Goal: Task Accomplishment & Management: Use online tool/utility

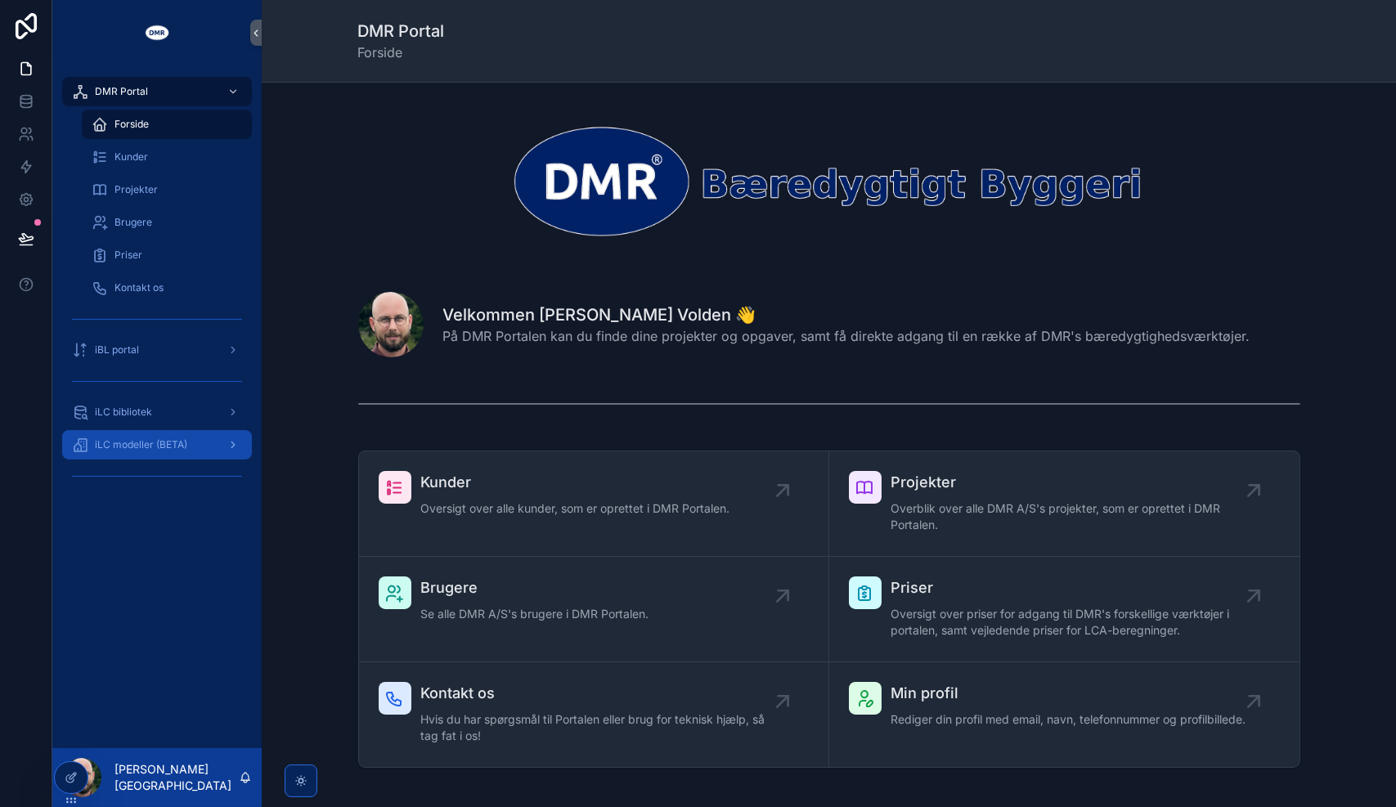
click at [134, 456] on div "iLC modeller (BETA)" at bounding box center [157, 445] width 170 height 26
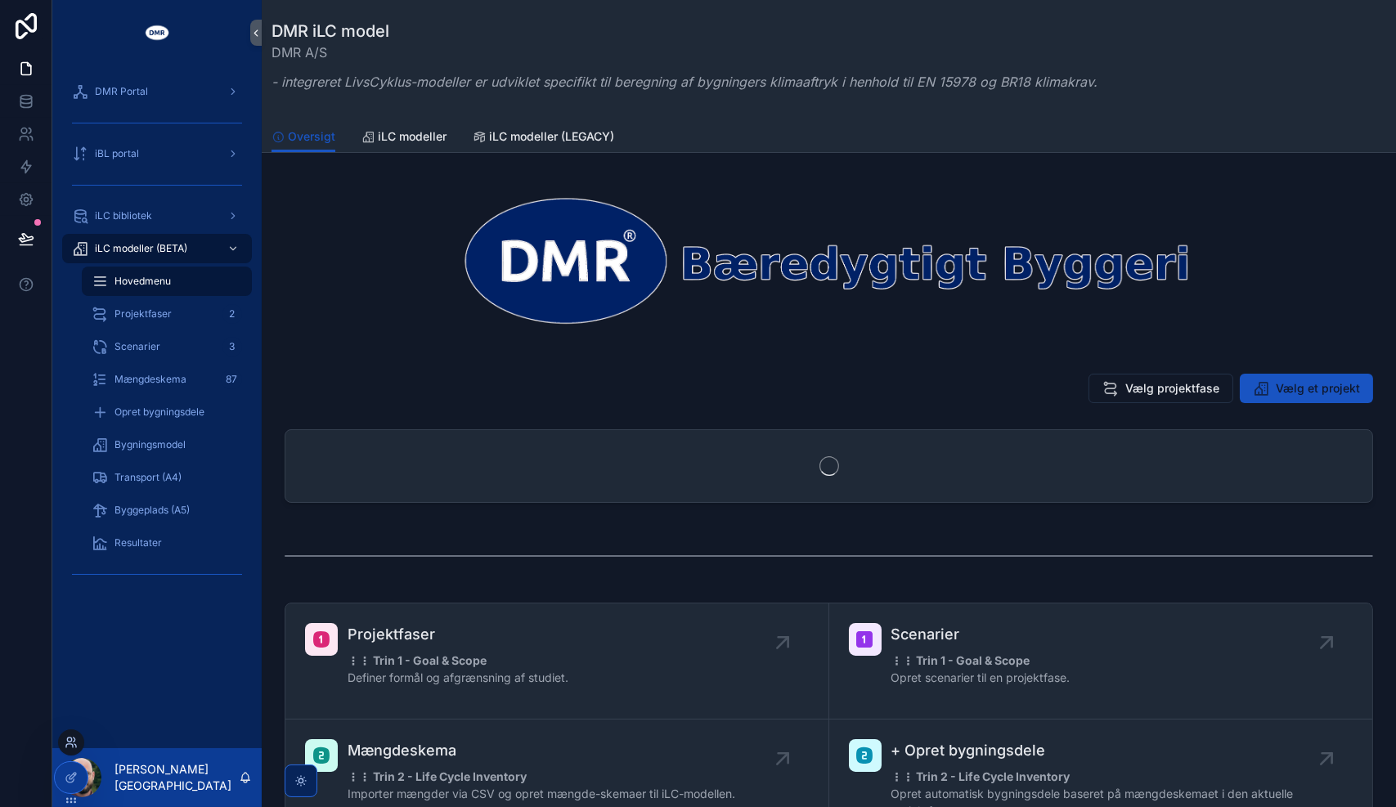
click at [72, 745] on icon at bounding box center [69, 745] width 7 height 3
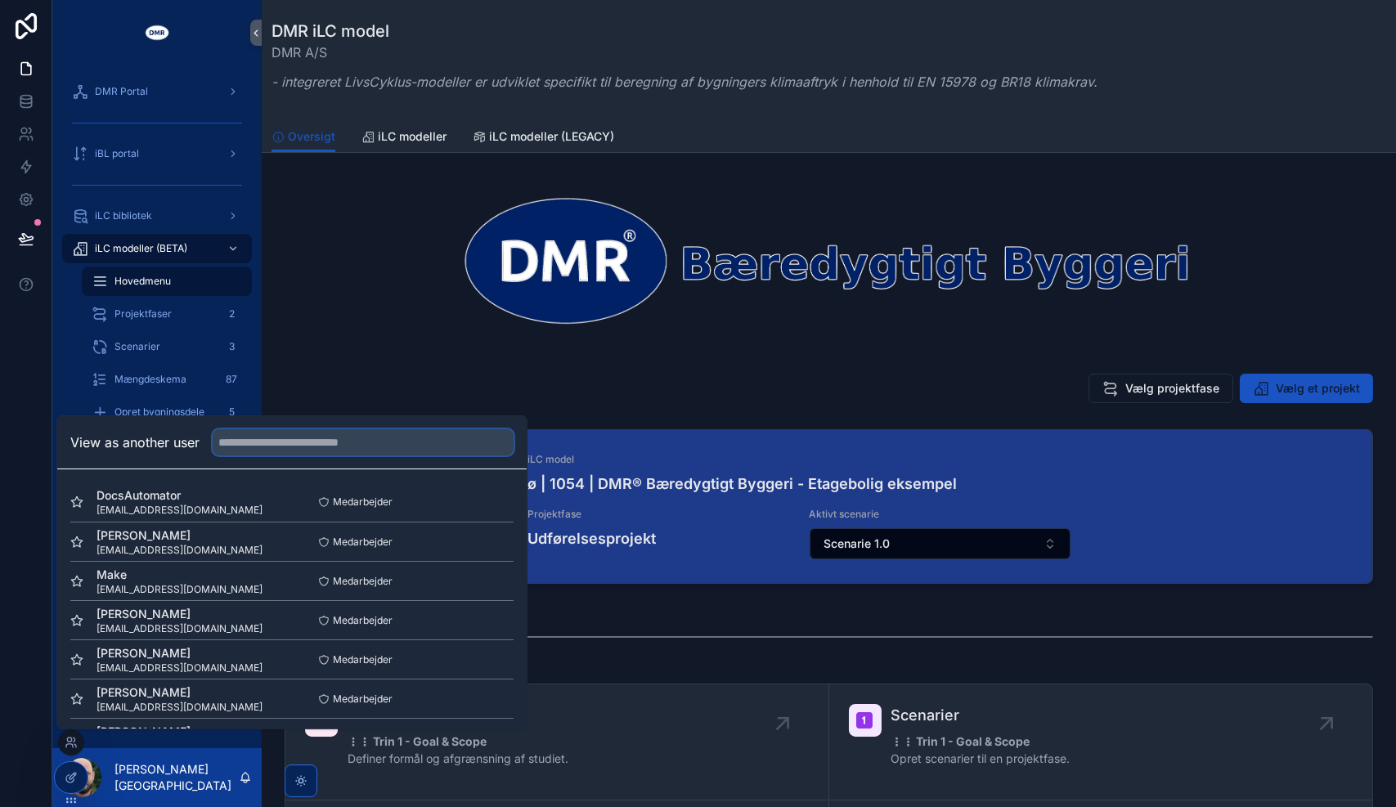
click at [344, 449] on input "text" at bounding box center [363, 442] width 301 height 26
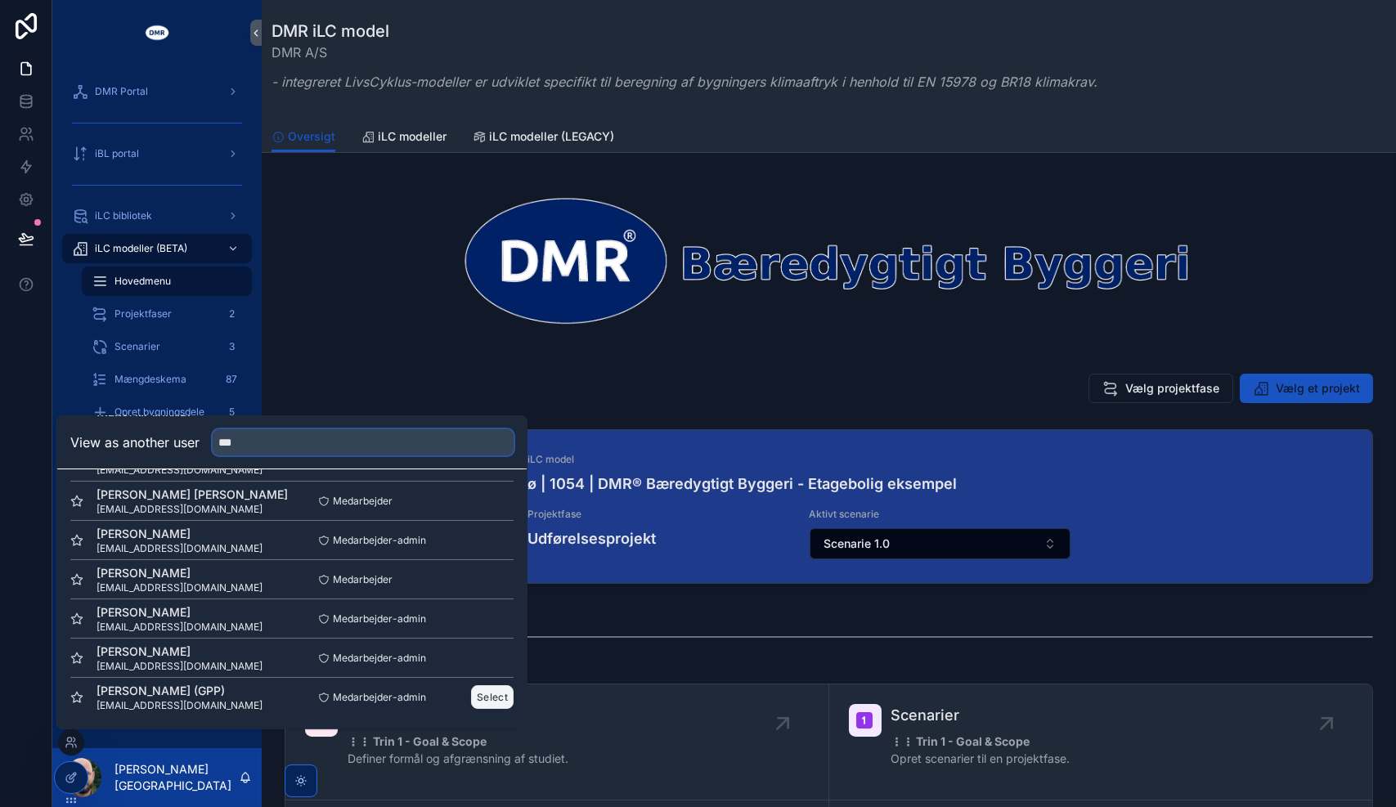
type input "***"
click at [474, 699] on button "Select" at bounding box center [492, 697] width 43 height 24
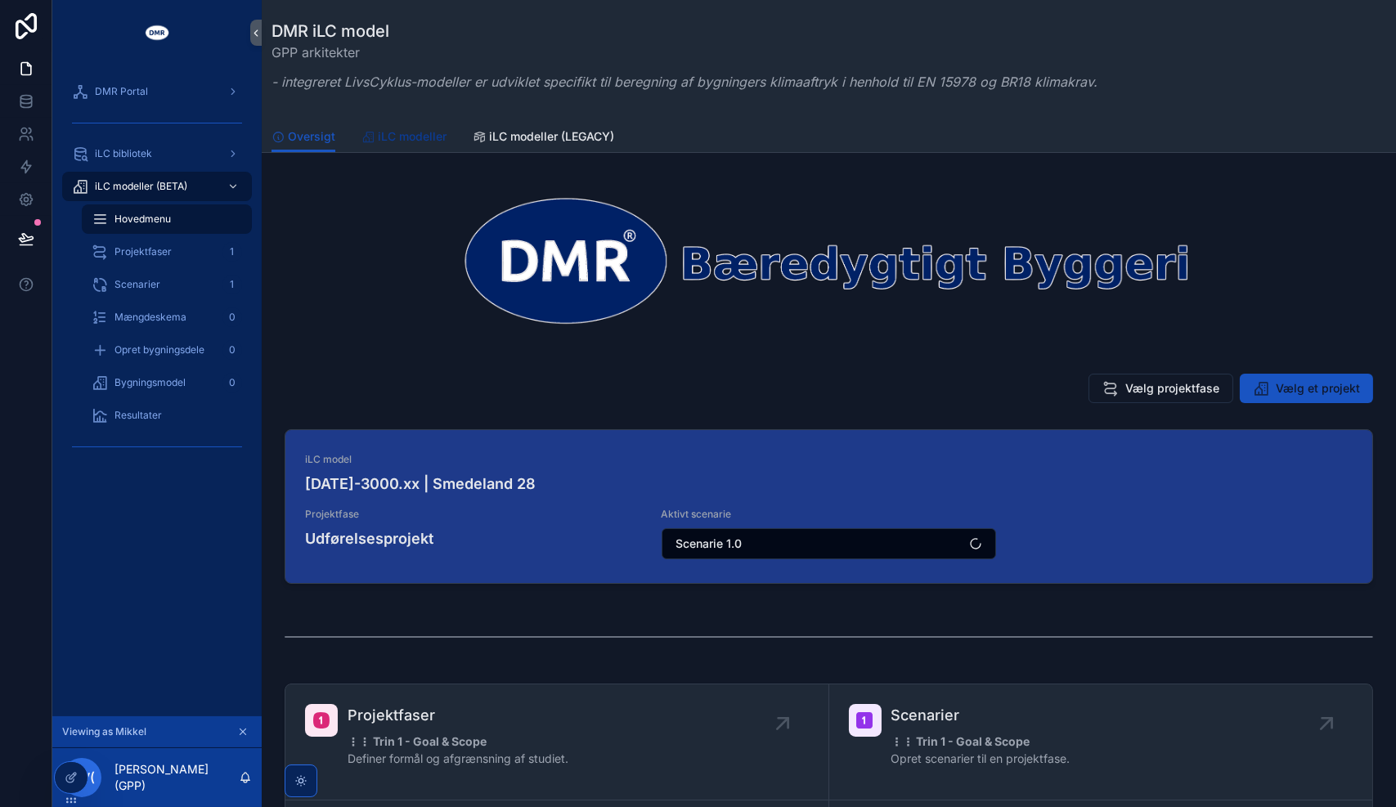
click at [418, 131] on span "iLC modeller" at bounding box center [412, 136] width 69 height 16
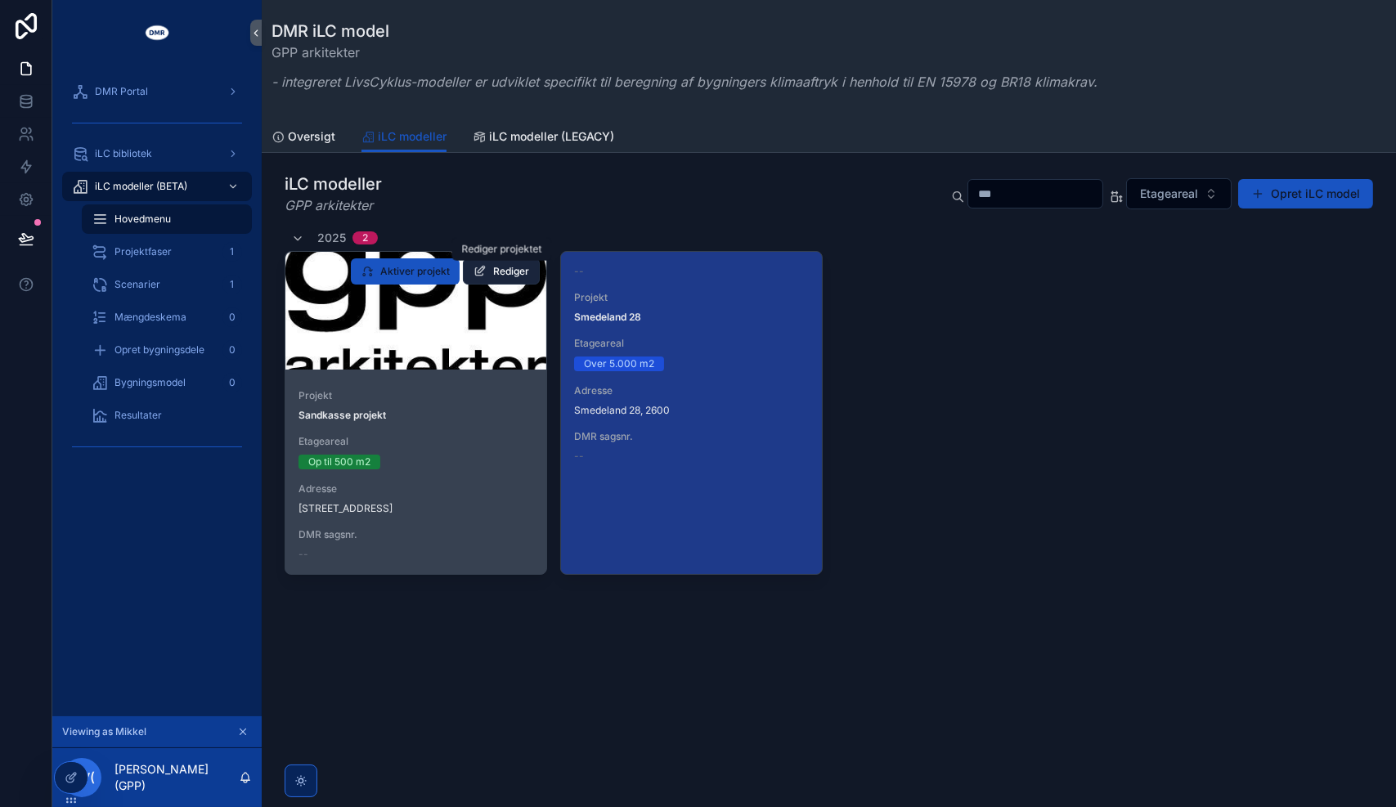
click at [505, 274] on span "Rediger" at bounding box center [511, 271] width 36 height 13
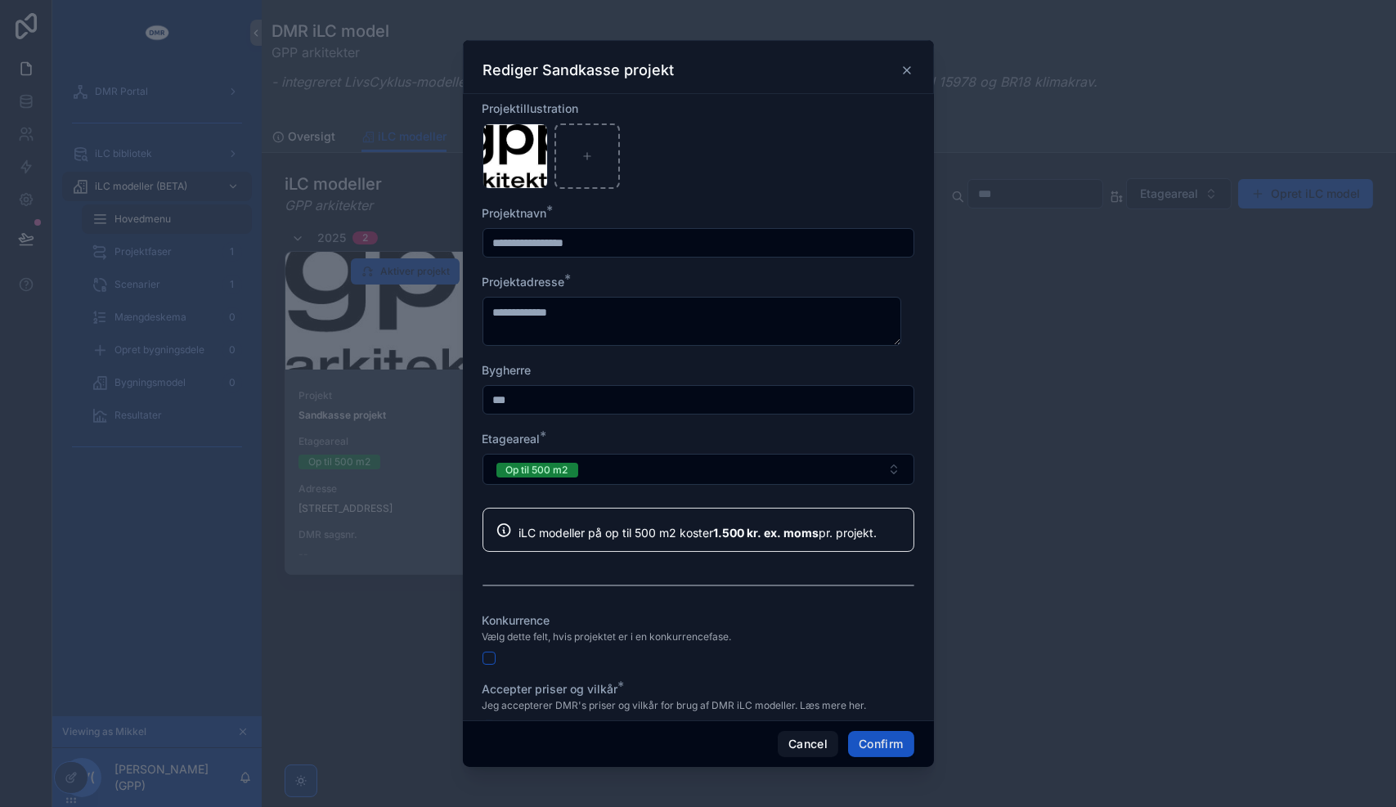
click at [903, 70] on icon at bounding box center [907, 70] width 13 height 13
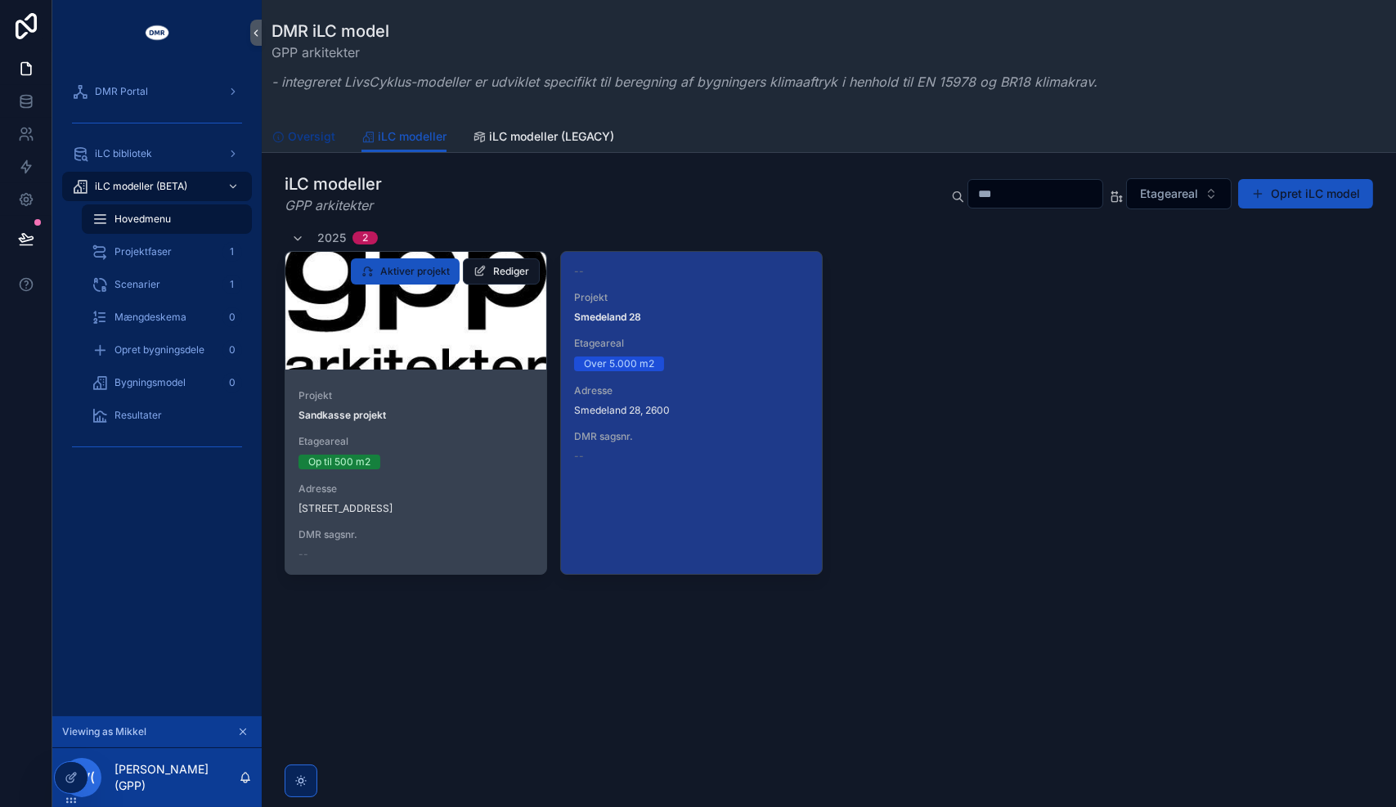
click at [316, 138] on span "Oversigt" at bounding box center [311, 136] width 47 height 16
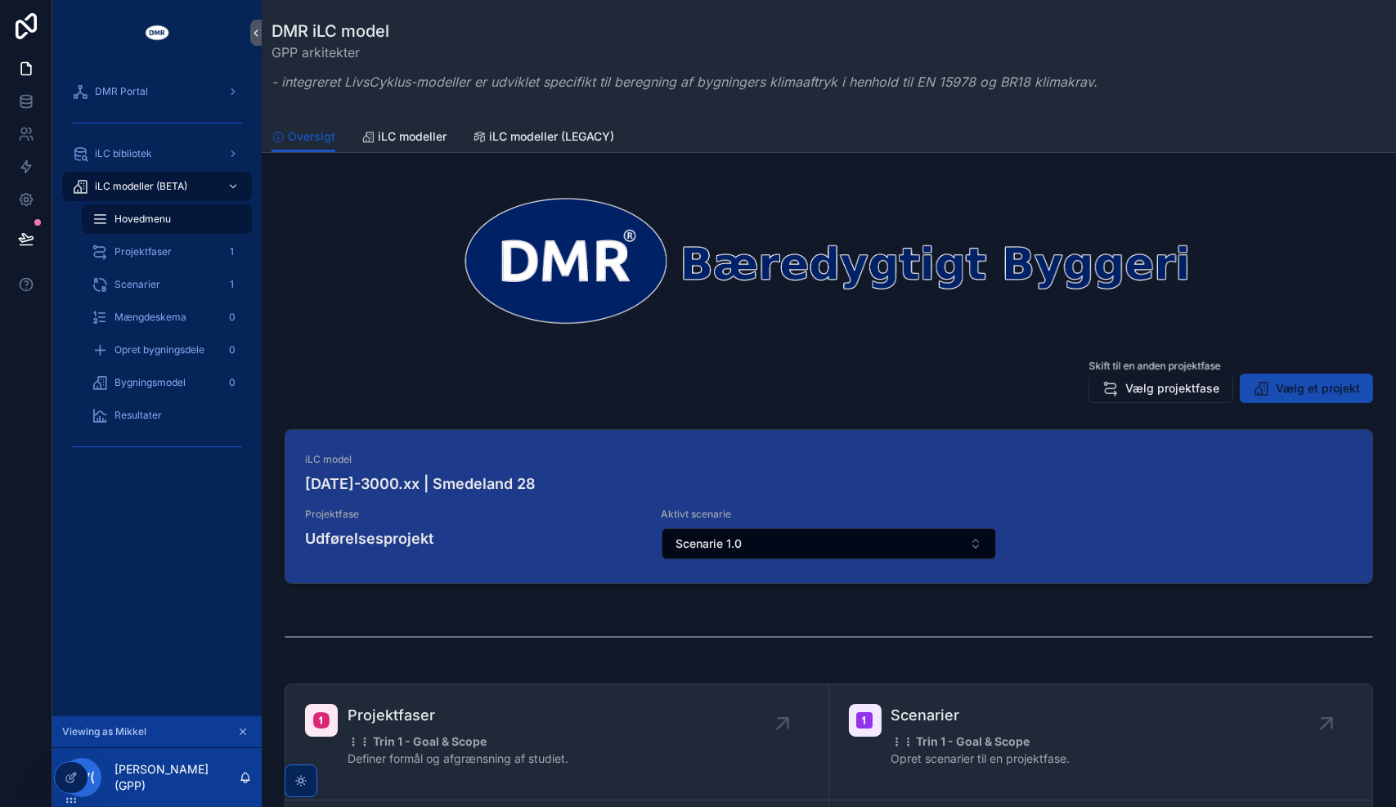
click at [1242, 380] on button "Vælg et projekt" at bounding box center [1306, 388] width 133 height 29
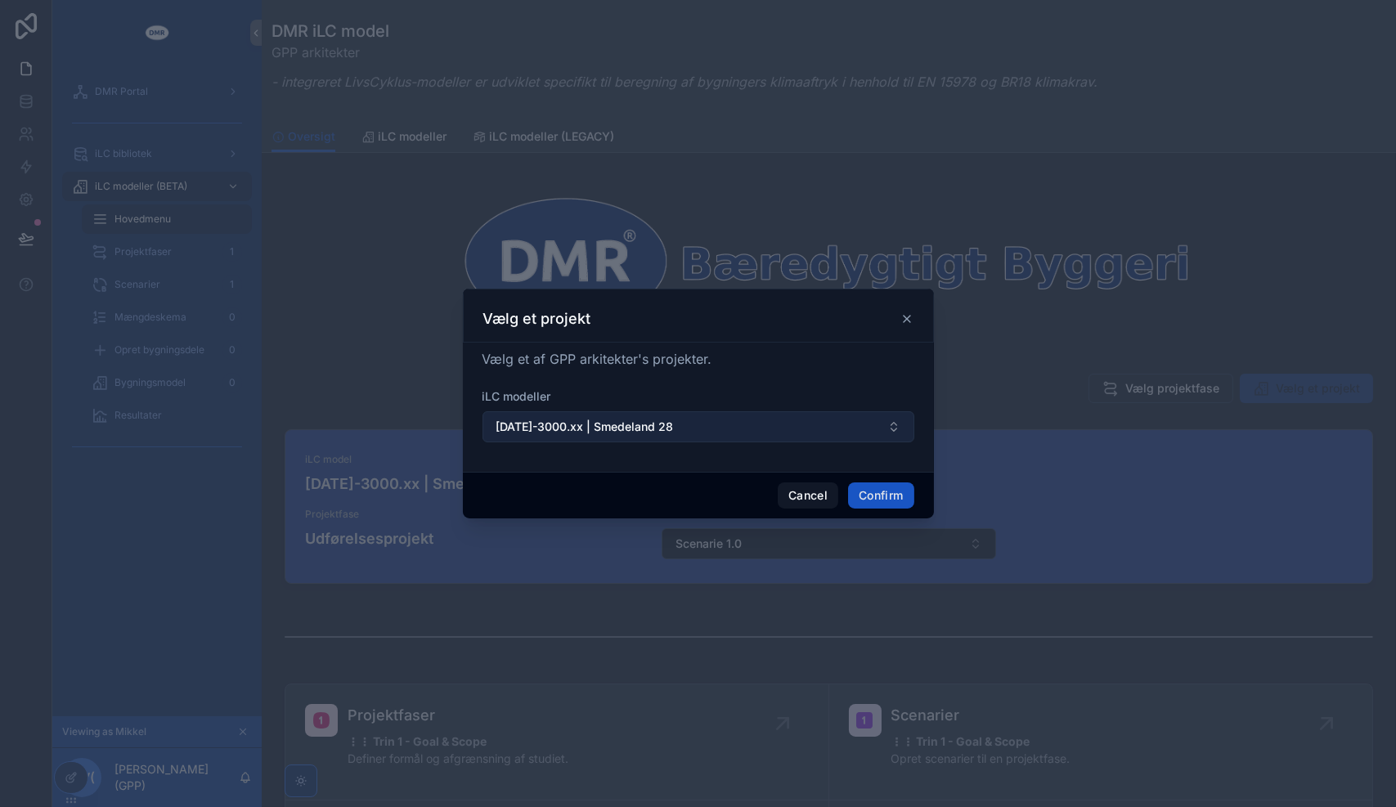
click at [761, 435] on button "2025-3000.xx | Smedeland 28" at bounding box center [699, 426] width 432 height 31
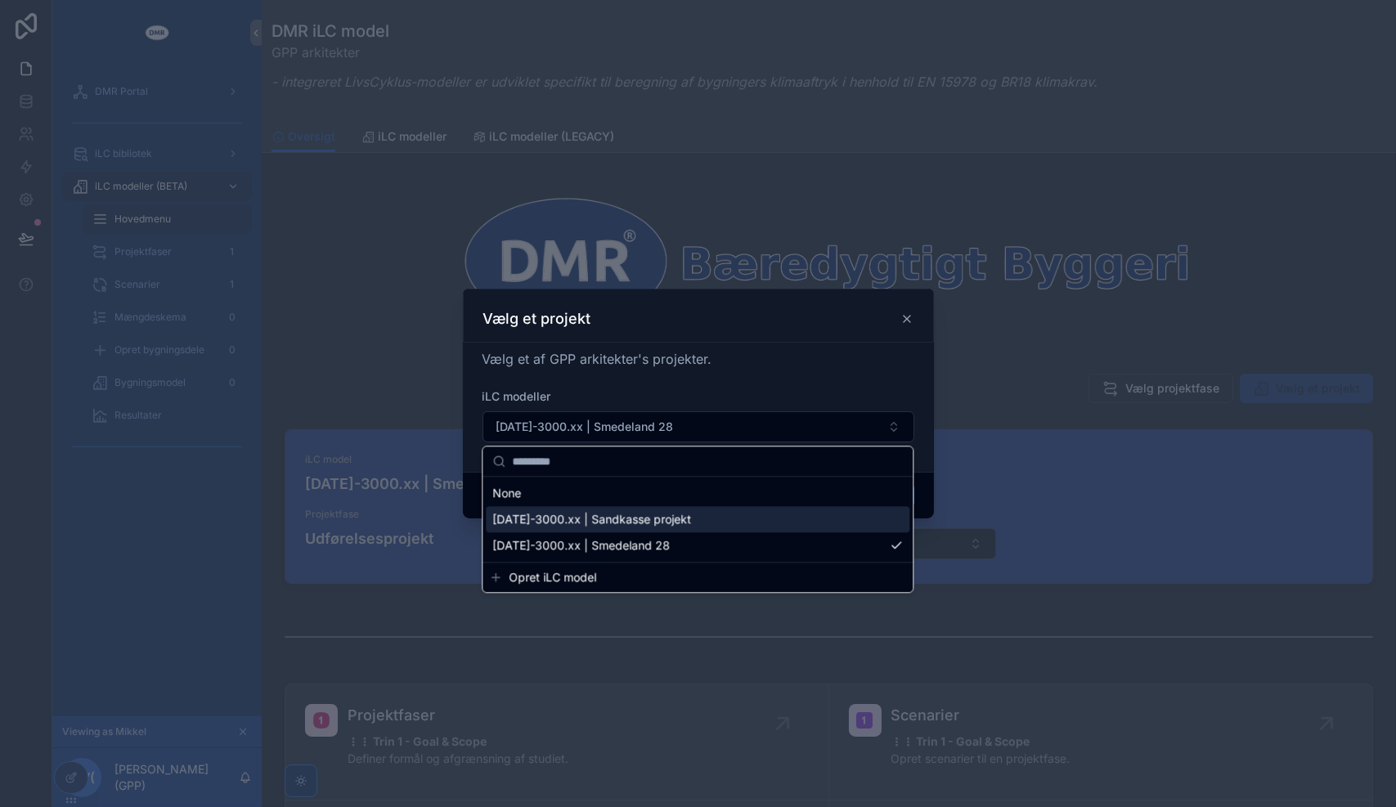
click at [628, 518] on span "2025-3000.xx | Sandkasse projekt" at bounding box center [591, 519] width 199 height 16
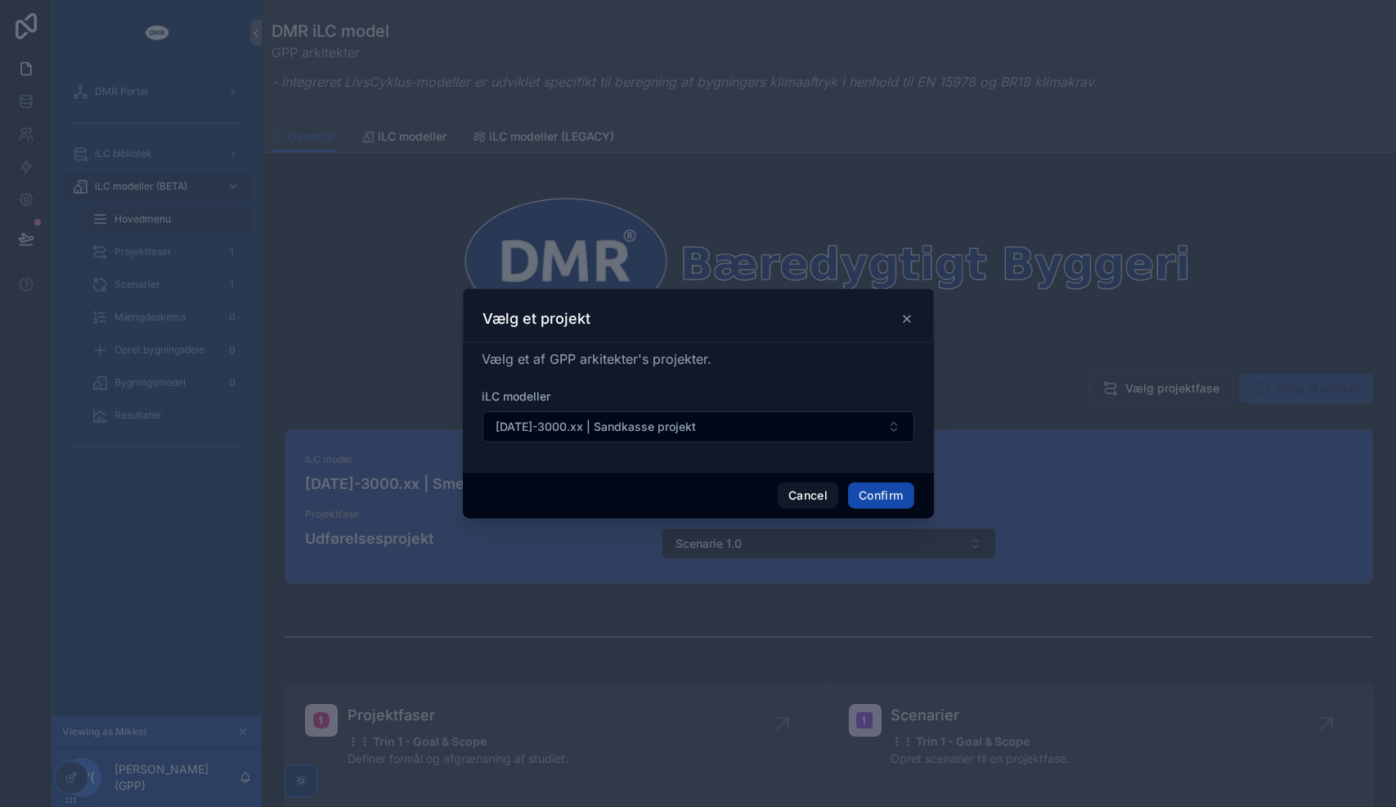
click at [877, 497] on button "Confirm" at bounding box center [880, 496] width 65 height 26
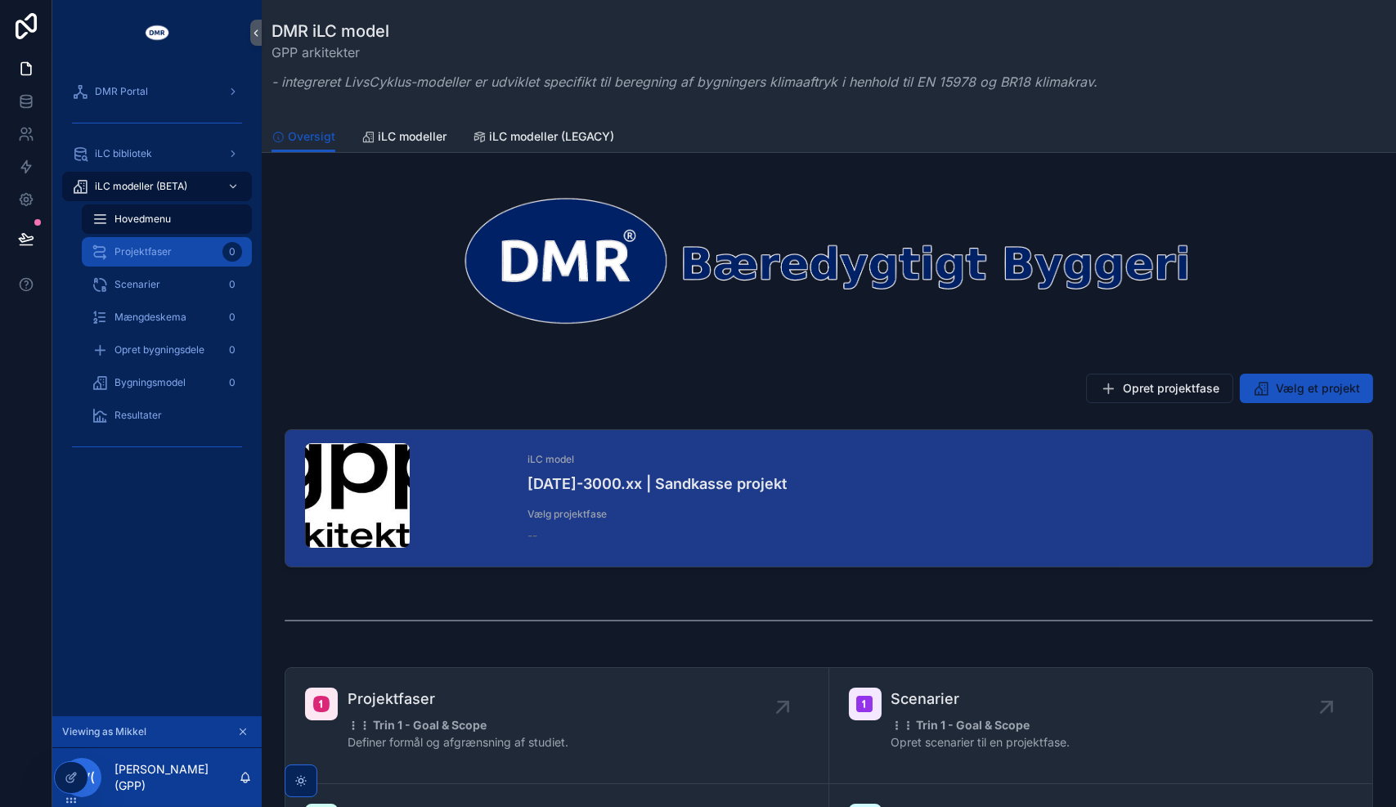
click at [148, 256] on span "Projektfaser" at bounding box center [143, 251] width 57 height 13
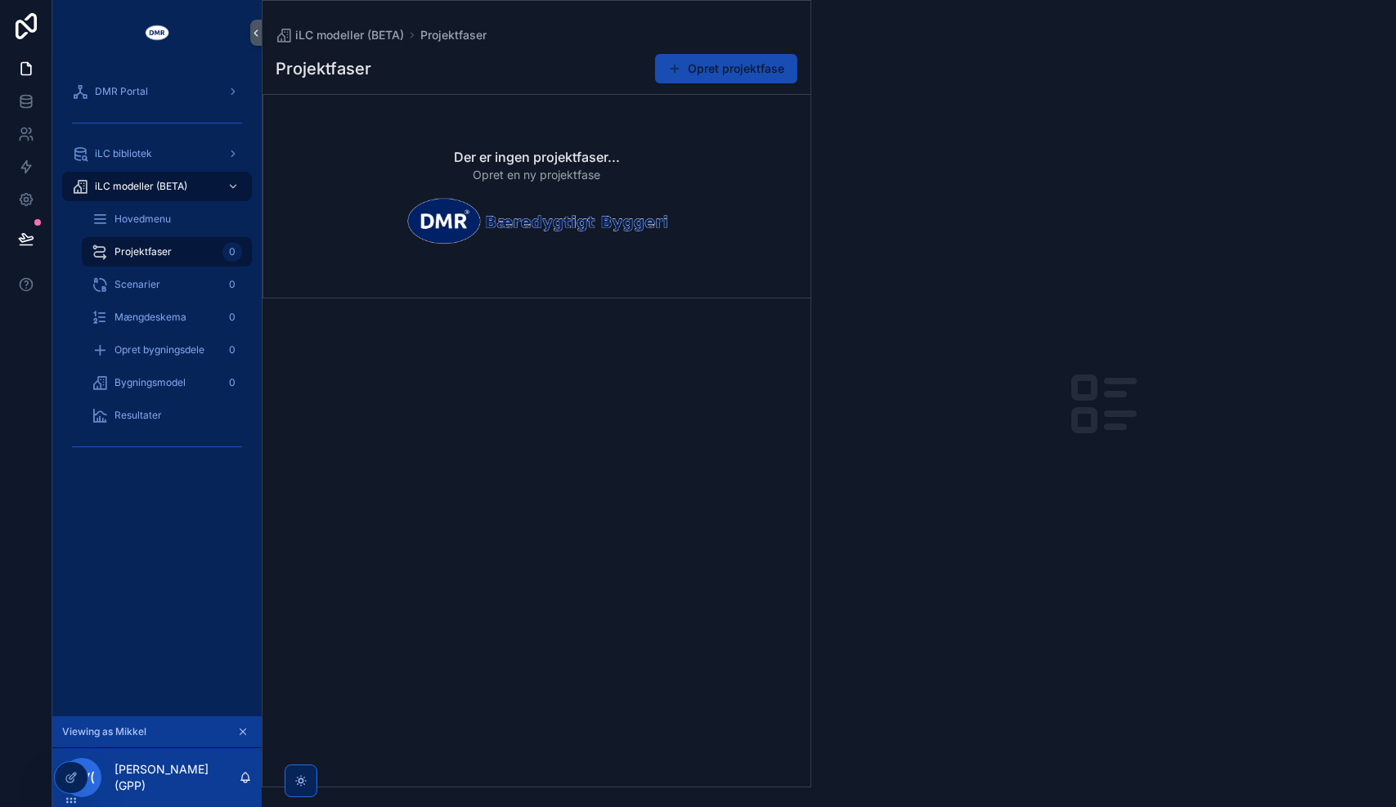
click at [714, 70] on button "Opret projektfase" at bounding box center [726, 68] width 142 height 29
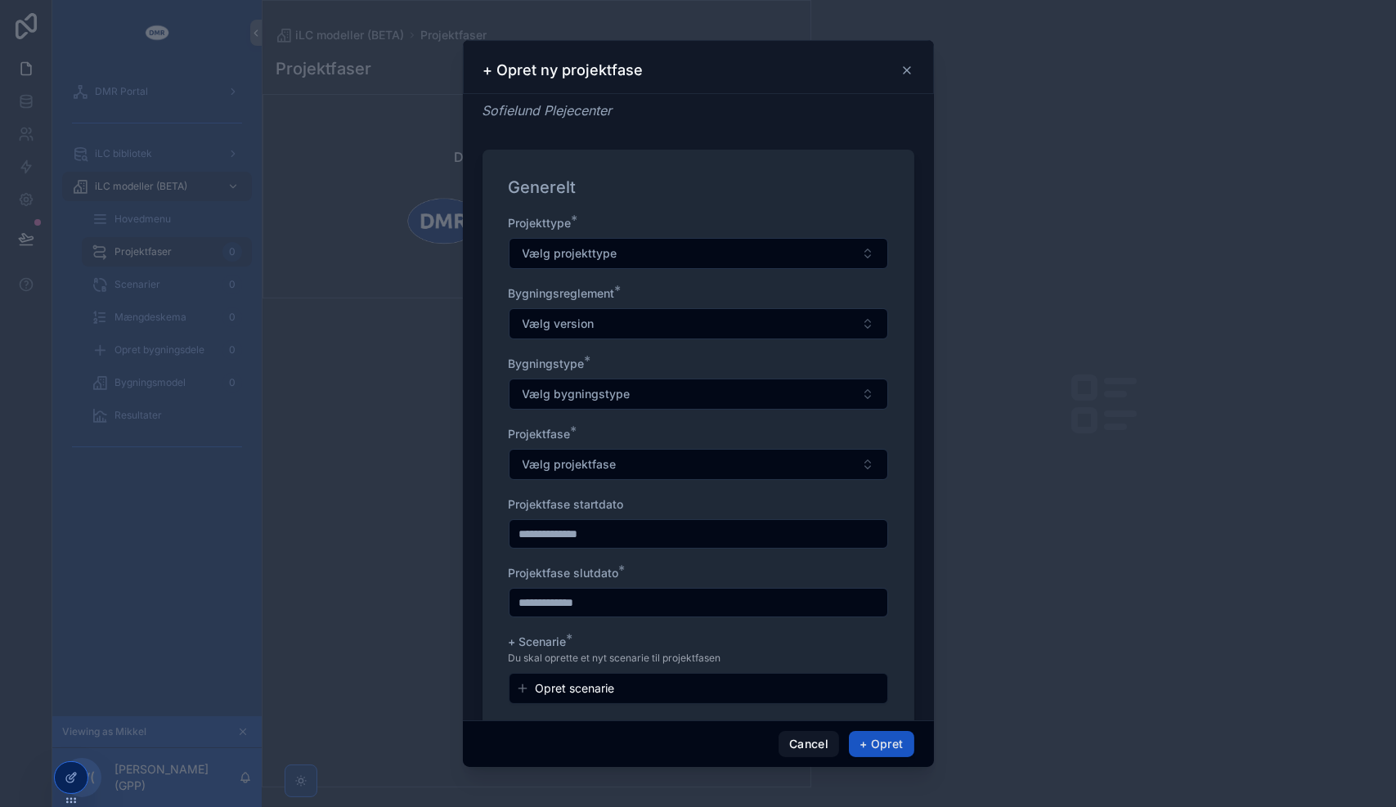
click at [910, 74] on icon "scrollable content" at bounding box center [907, 70] width 7 height 7
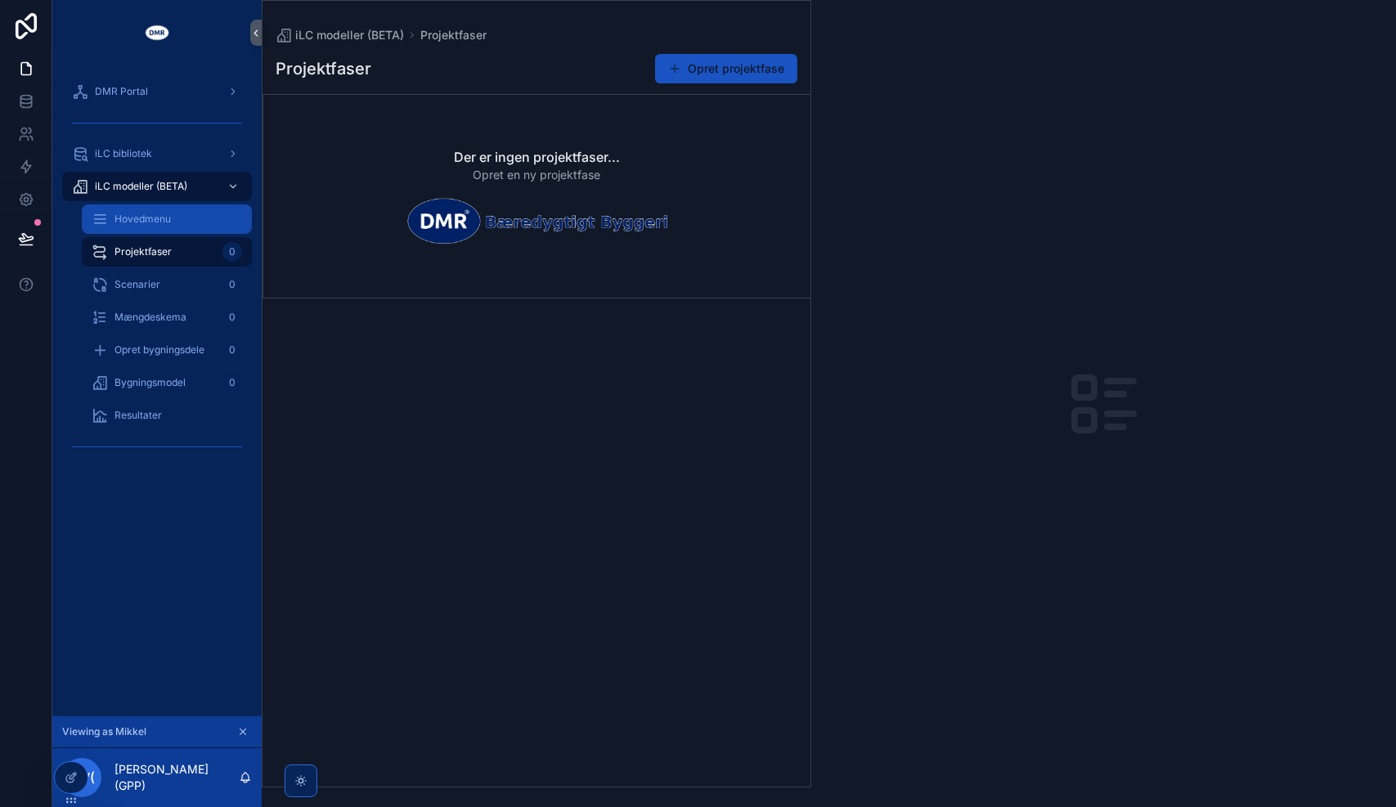
click at [163, 216] on span "Hovedmenu" at bounding box center [143, 219] width 56 height 13
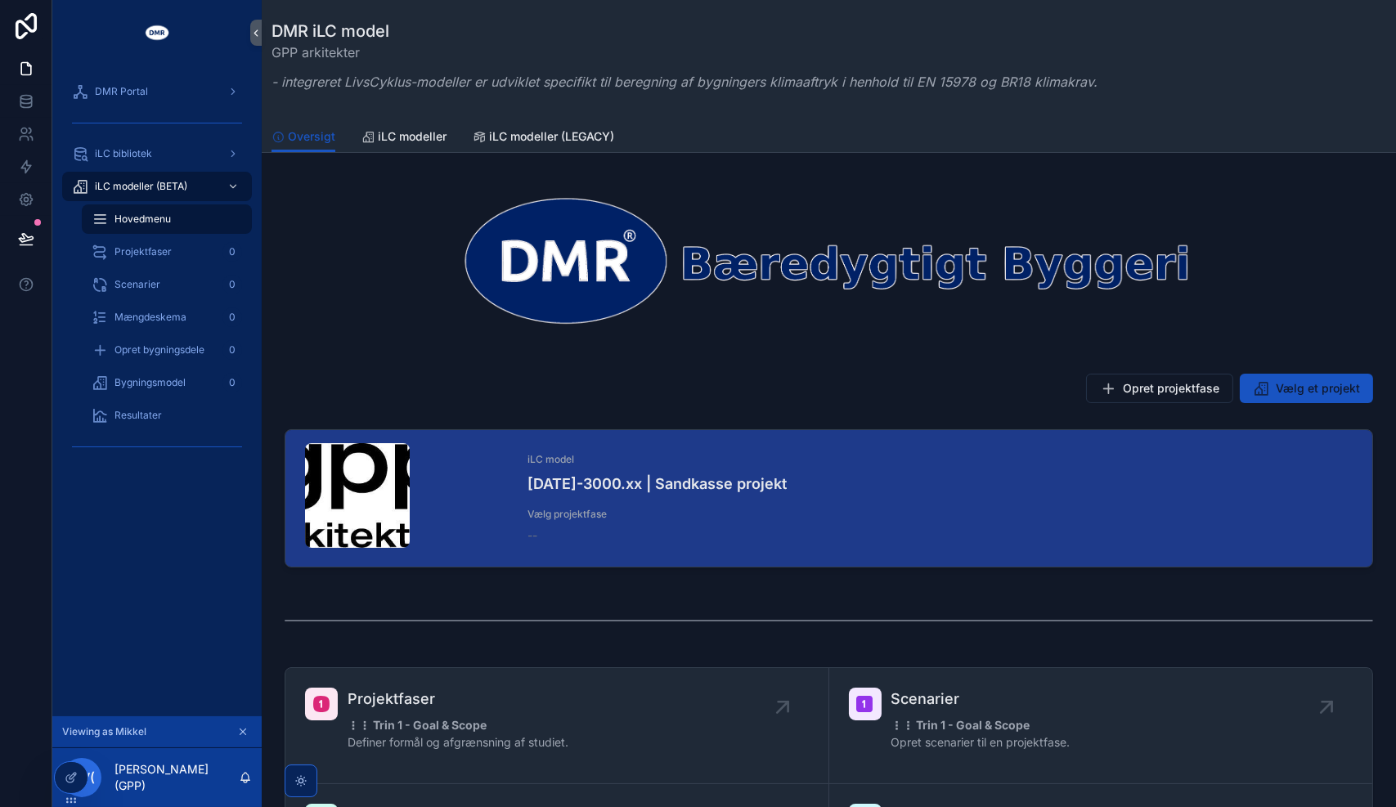
click at [244, 730] on icon "scrollable content" at bounding box center [243, 733] width 6 height 6
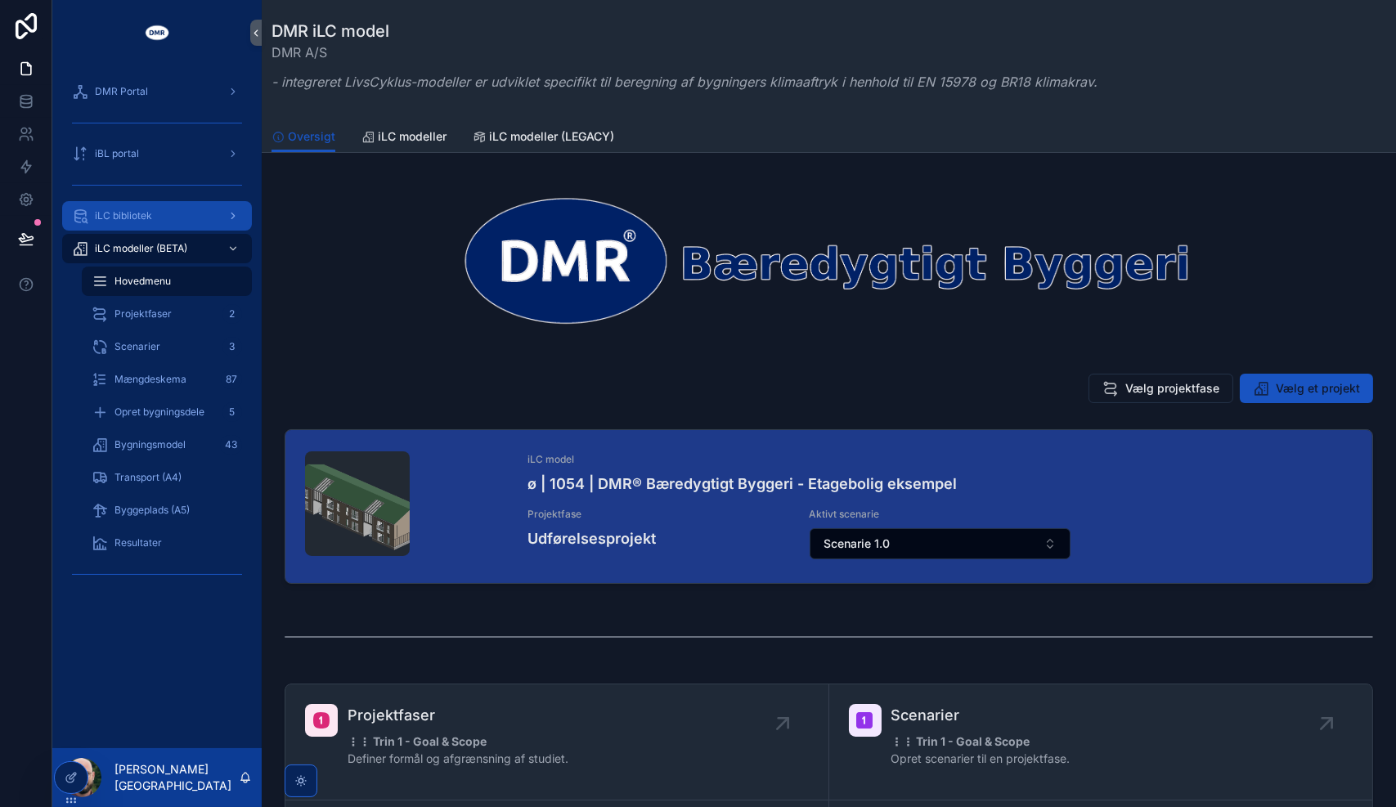
click at [144, 212] on span "iLC bibliotek" at bounding box center [123, 215] width 57 height 13
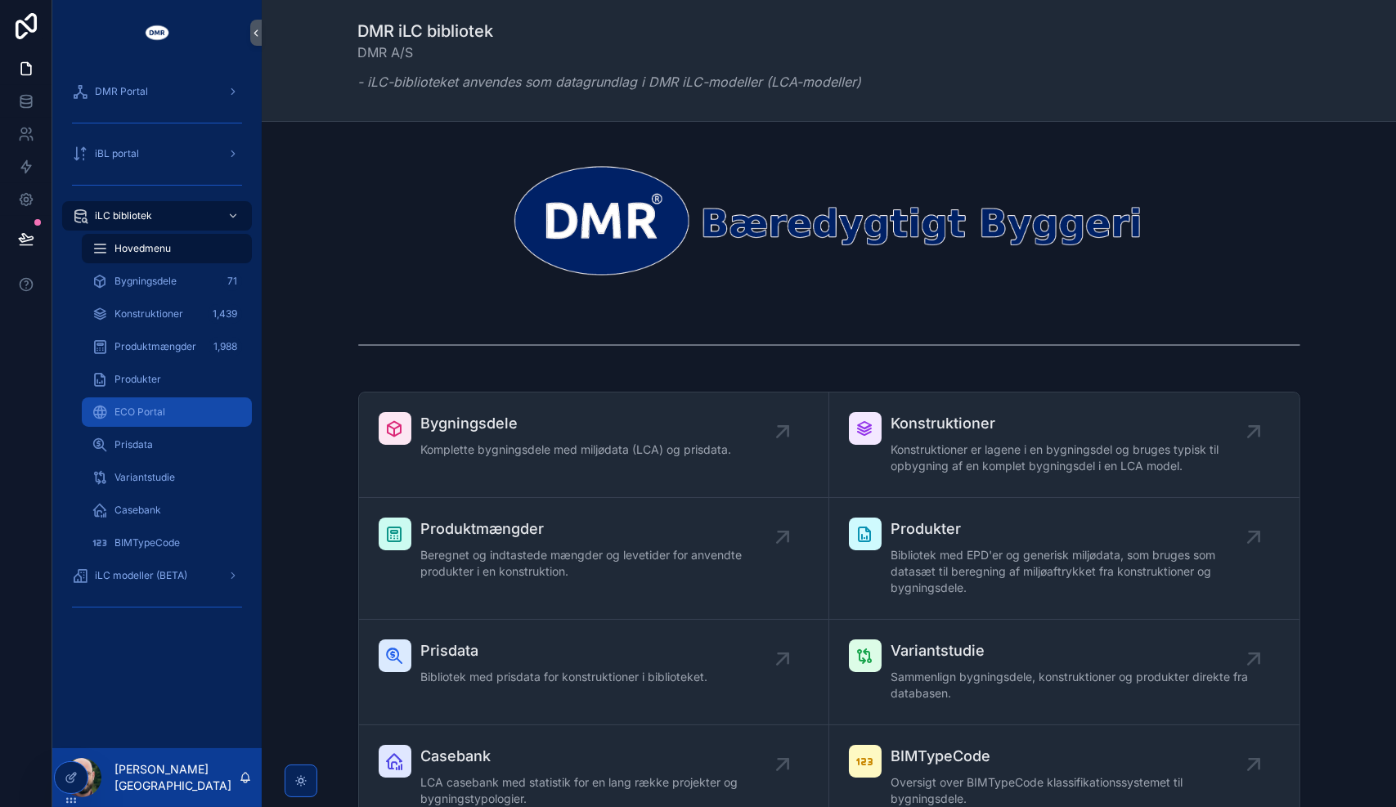
click at [162, 412] on span "ECO Portal" at bounding box center [140, 412] width 51 height 13
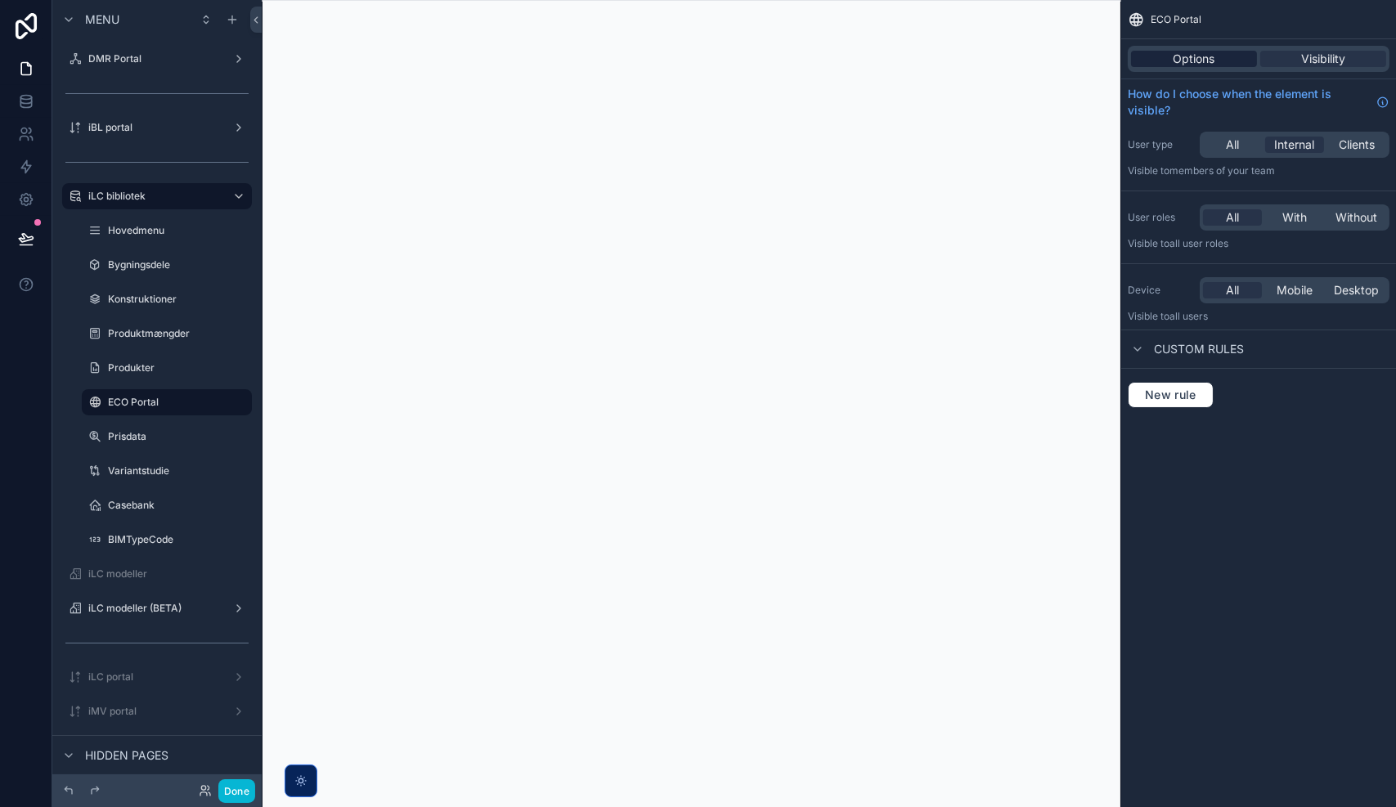
click at [1184, 58] on span "Options" at bounding box center [1195, 59] width 42 height 16
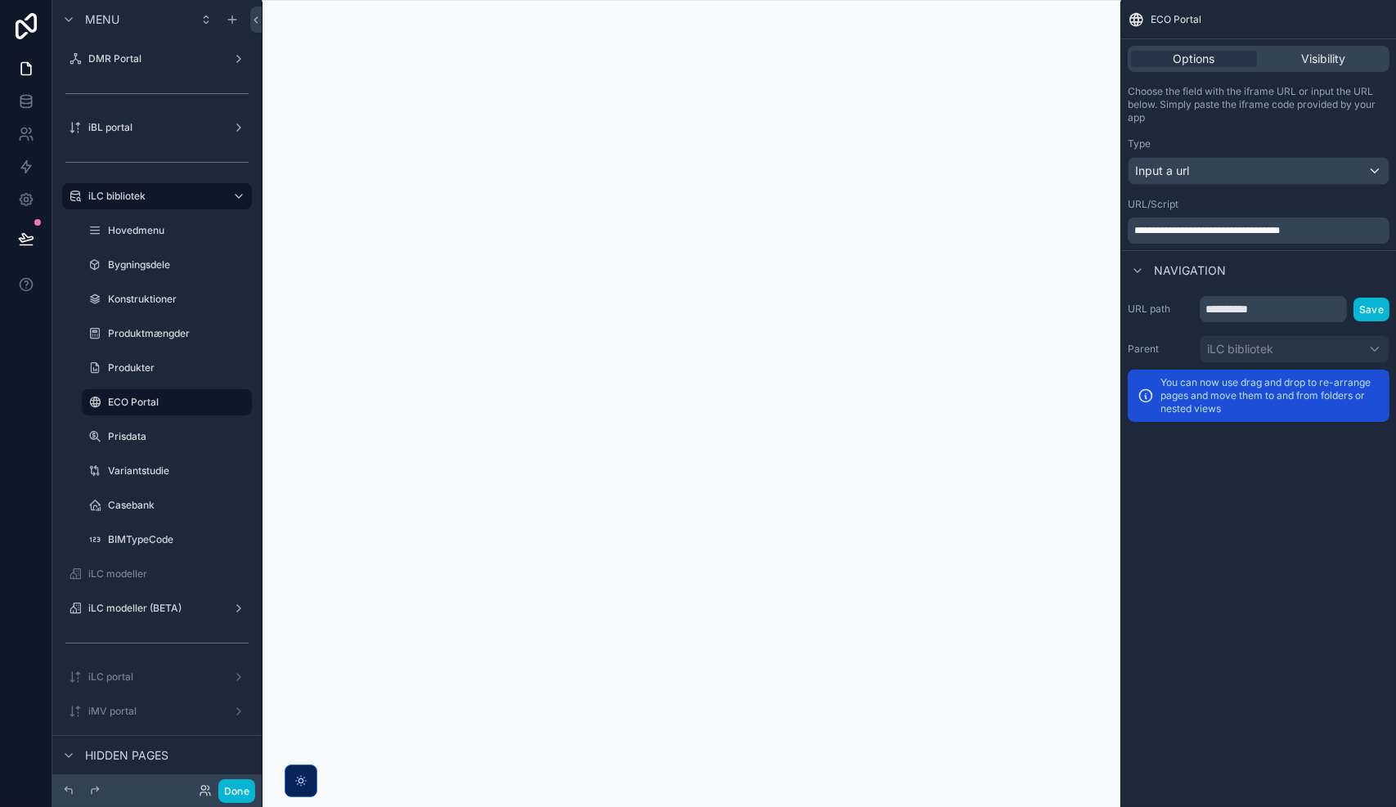
click at [1231, 228] on span "**********" at bounding box center [1207, 231] width 146 height 10
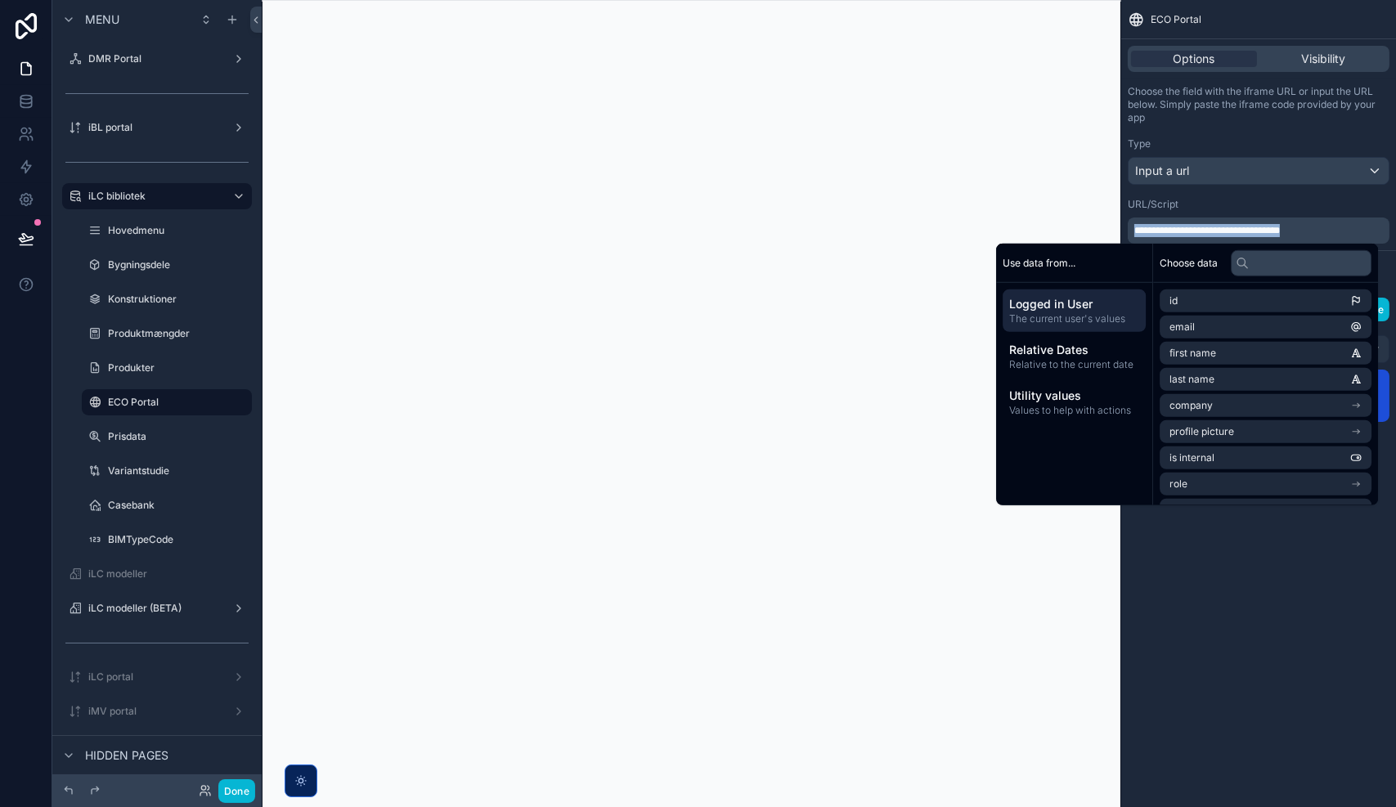
copy span "**********"
click at [164, 383] on icon "scrollable content" at bounding box center [166, 387] width 15 height 15
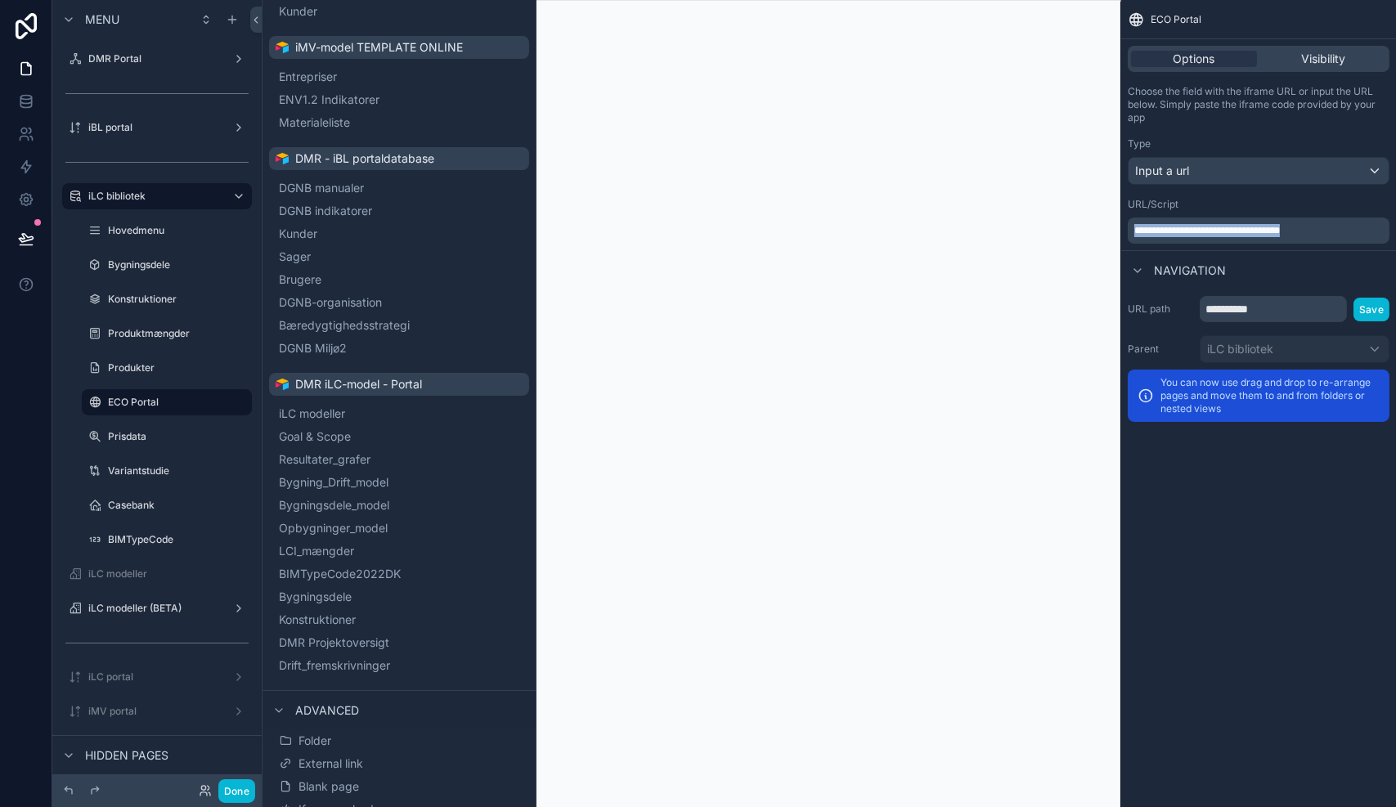
scroll to position [847, 0]
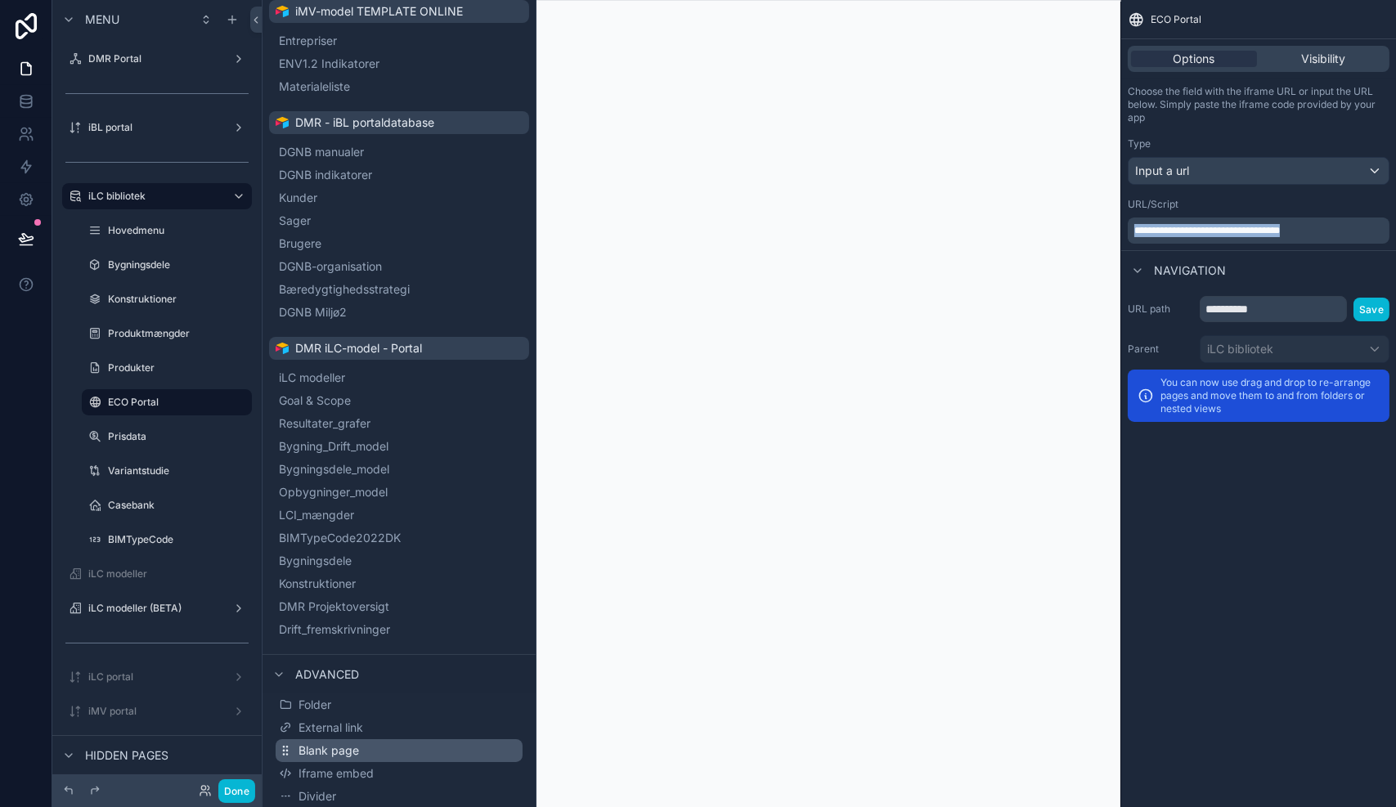
click at [346, 748] on span "Blank page" at bounding box center [329, 751] width 61 height 16
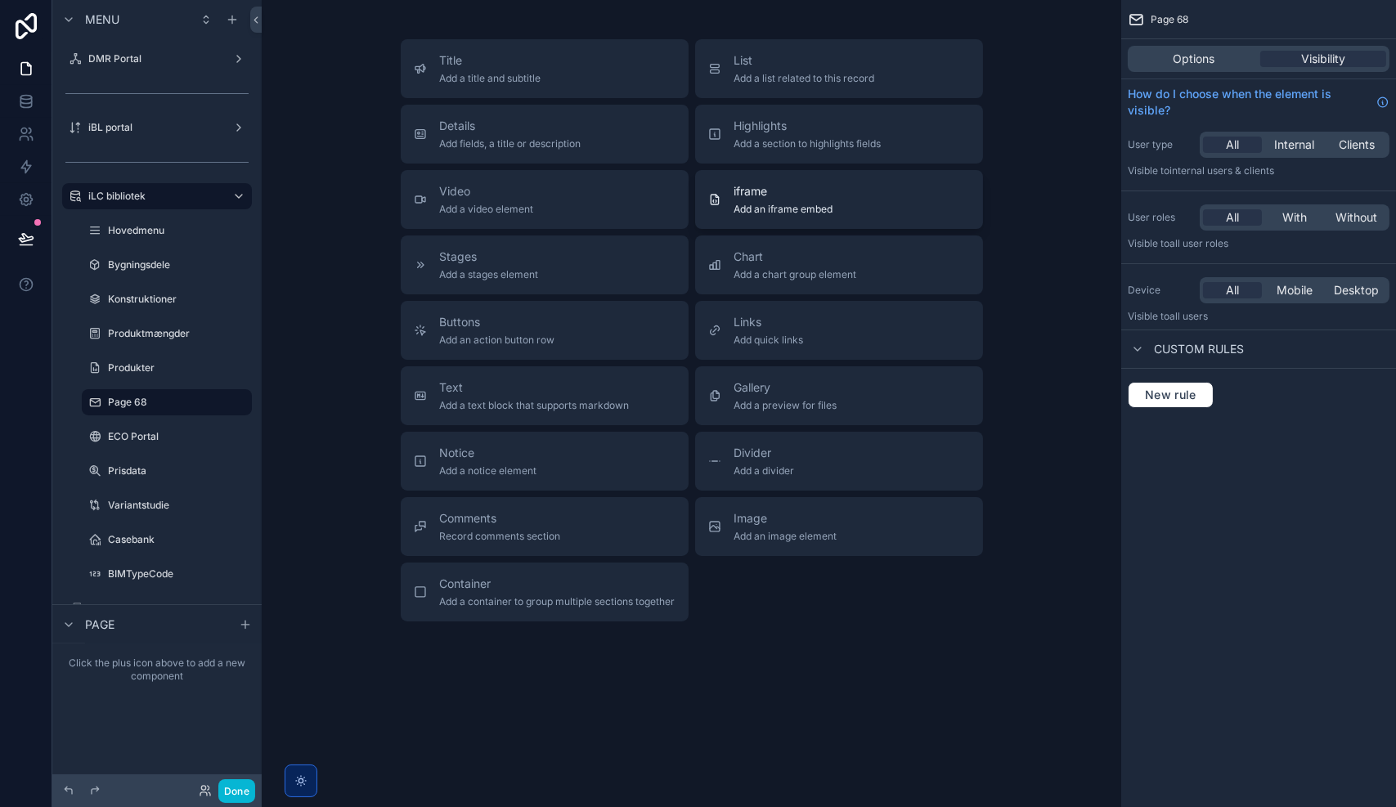
click at [829, 210] on span "Add an iframe embed" at bounding box center [784, 209] width 99 height 13
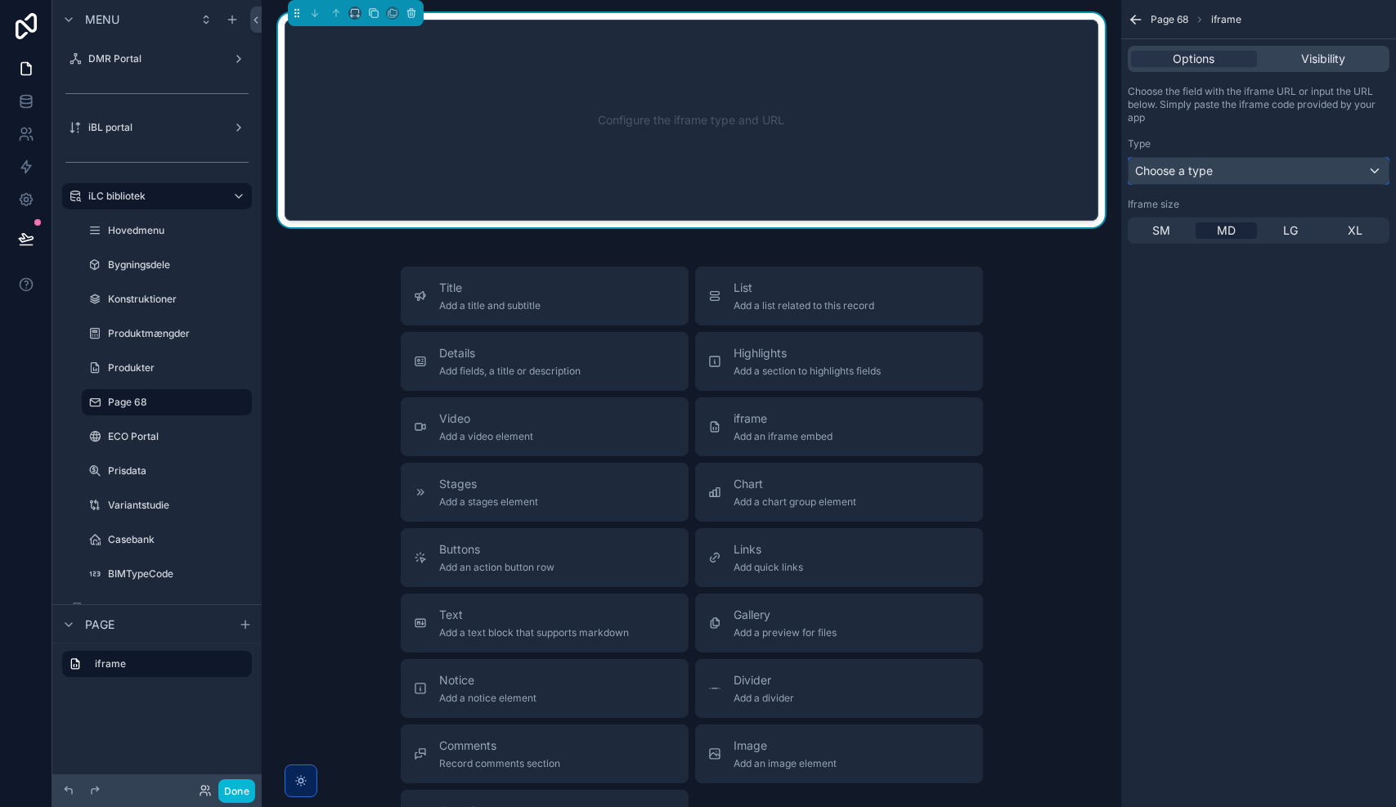
click at [1220, 175] on div "Choose a type" at bounding box center [1259, 171] width 260 height 26
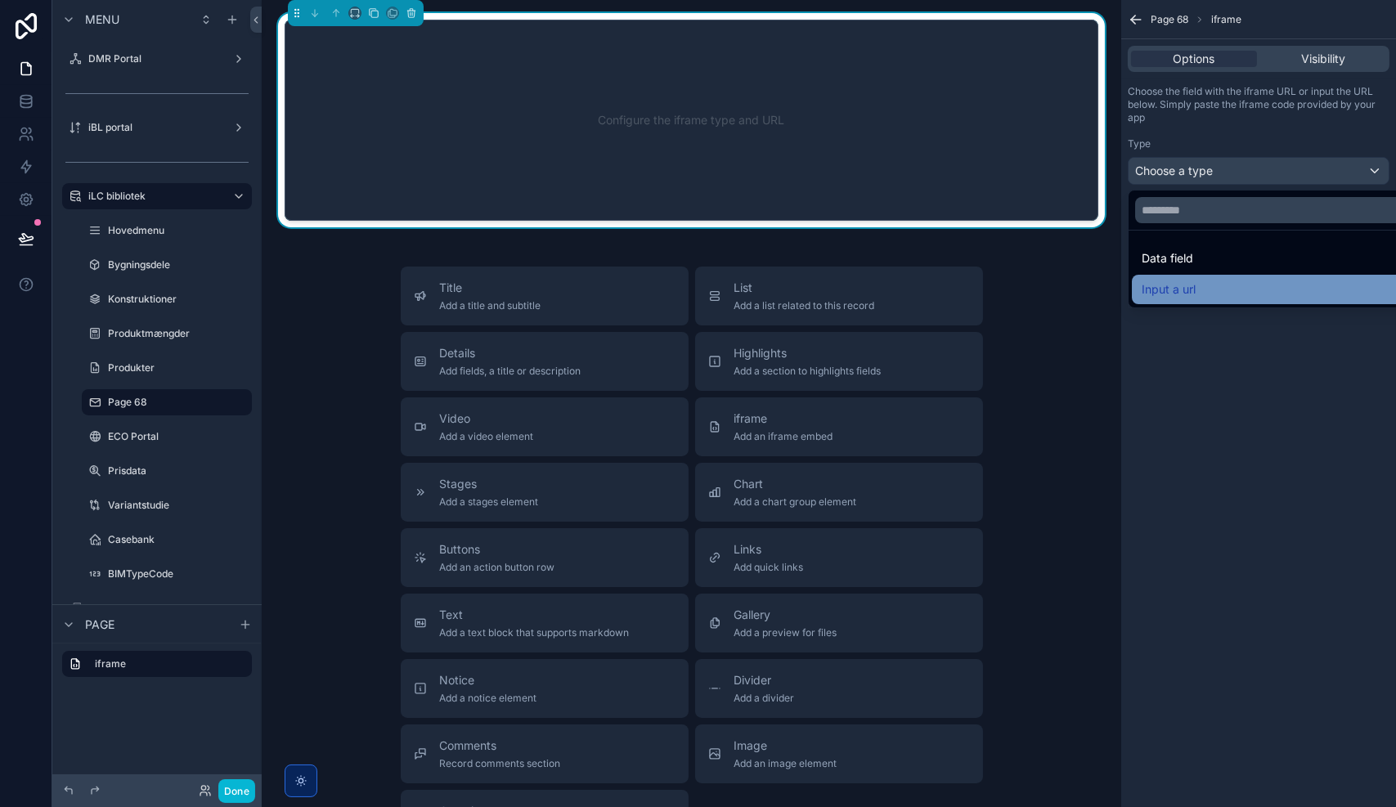
click at [1185, 287] on span "Input a url" at bounding box center [1169, 290] width 54 height 20
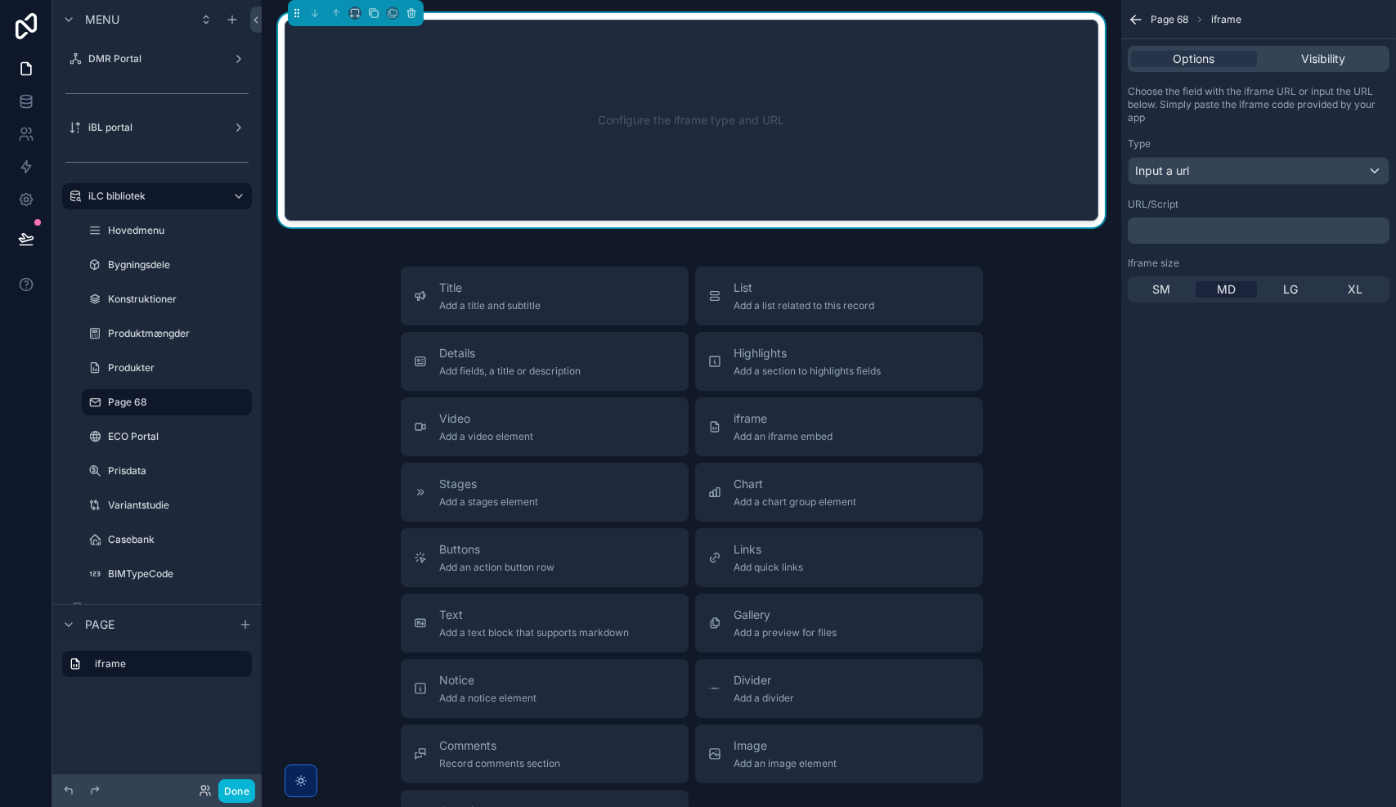
click at [1217, 233] on p "﻿" at bounding box center [1260, 230] width 252 height 13
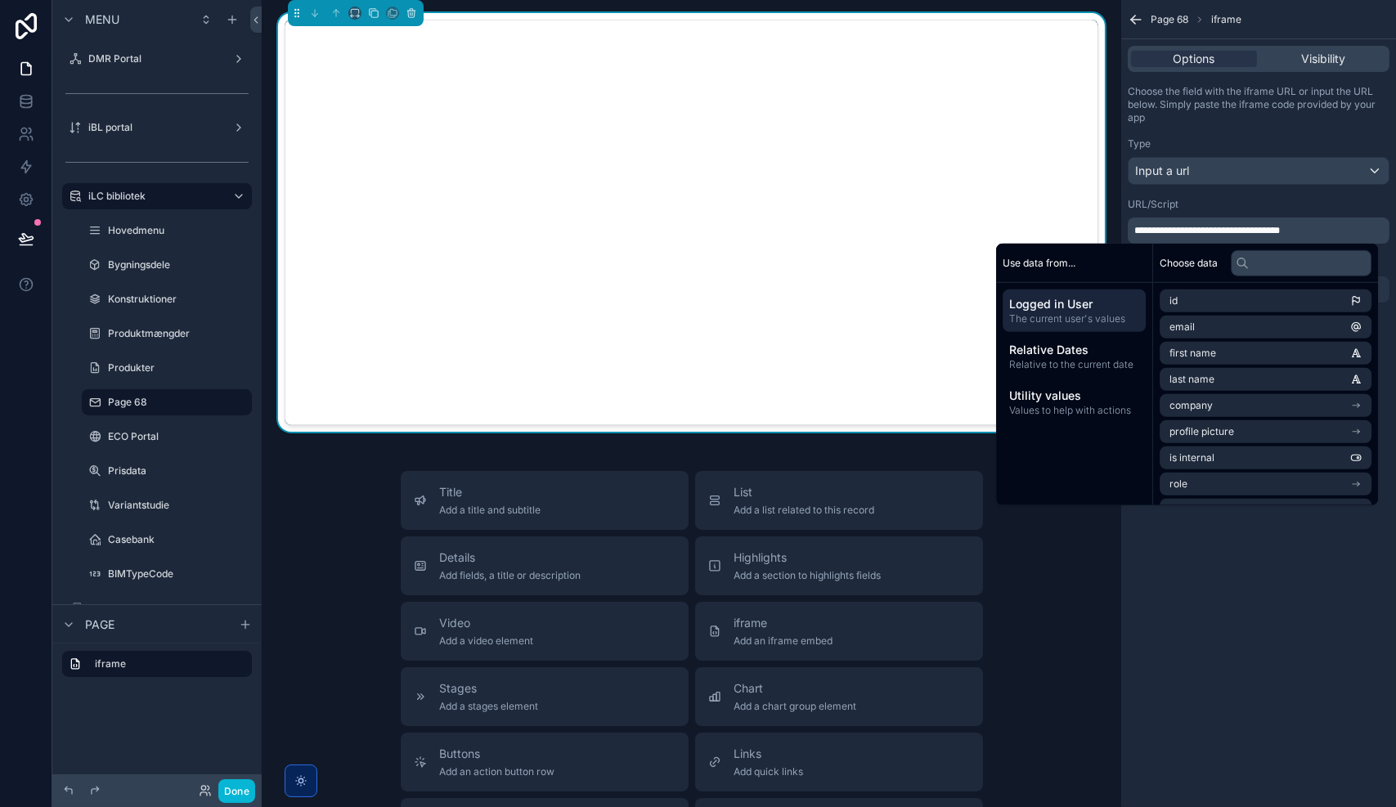
click at [1254, 195] on div "**********" at bounding box center [1258, 194] width 275 height 231
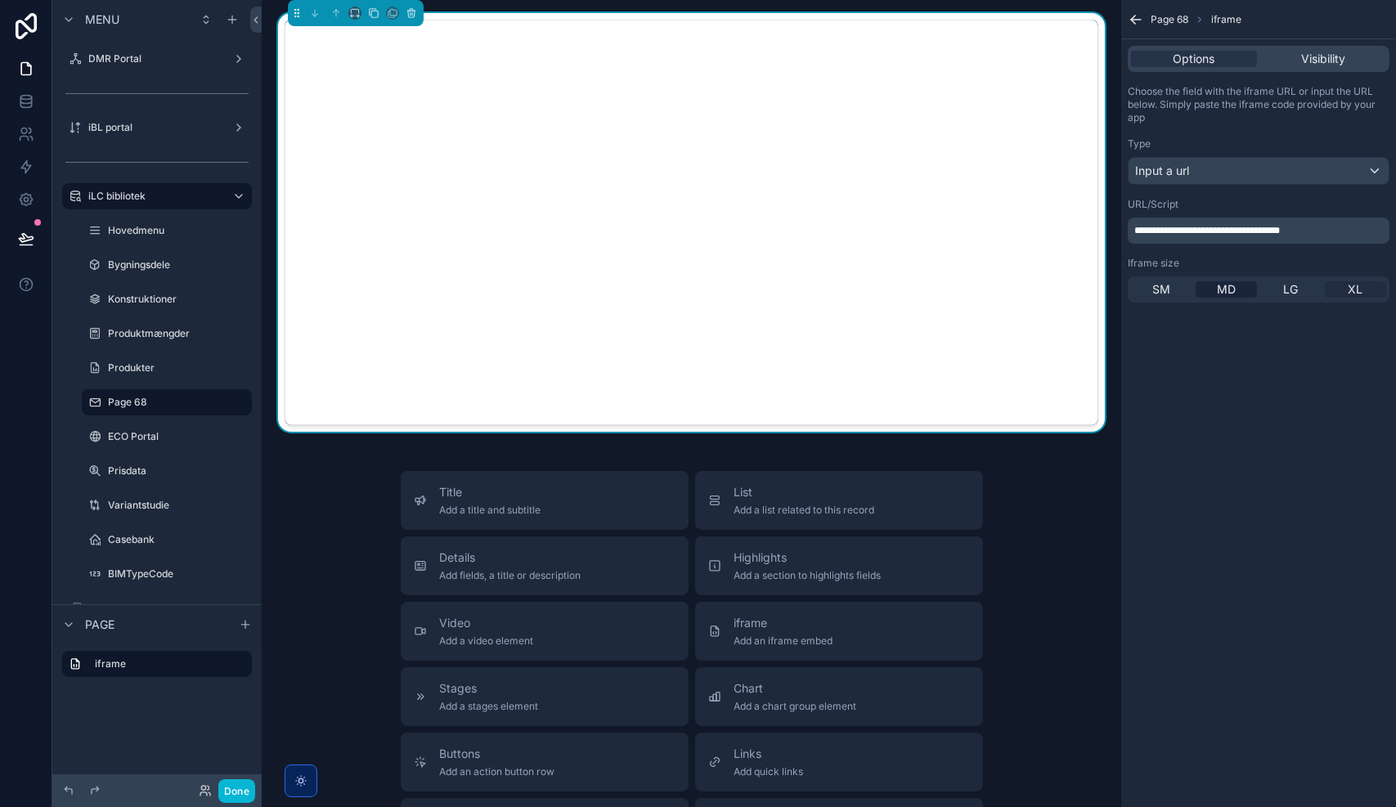
click at [1357, 287] on span "XL" at bounding box center [1356, 289] width 15 height 16
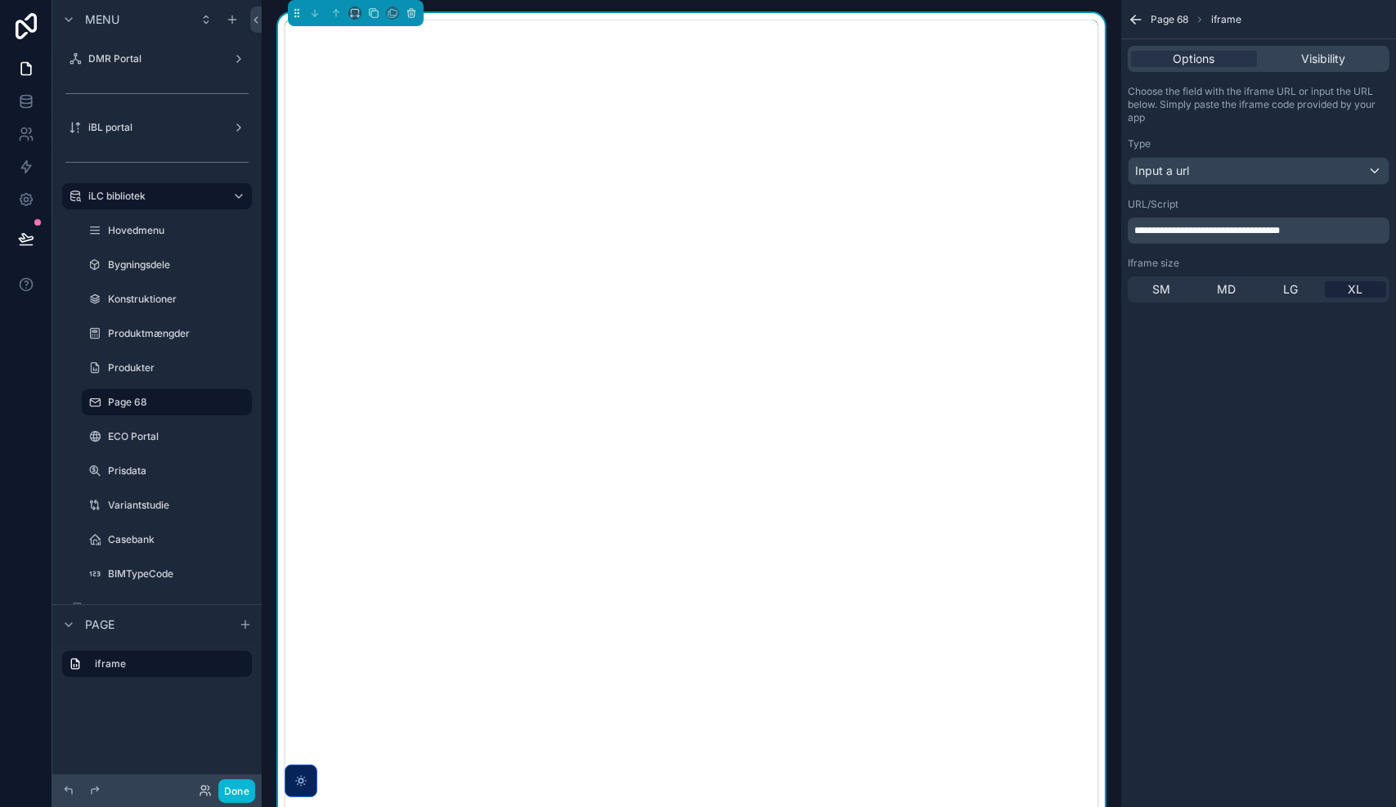
click at [1137, 21] on icon "scrollable content" at bounding box center [1136, 19] width 16 height 16
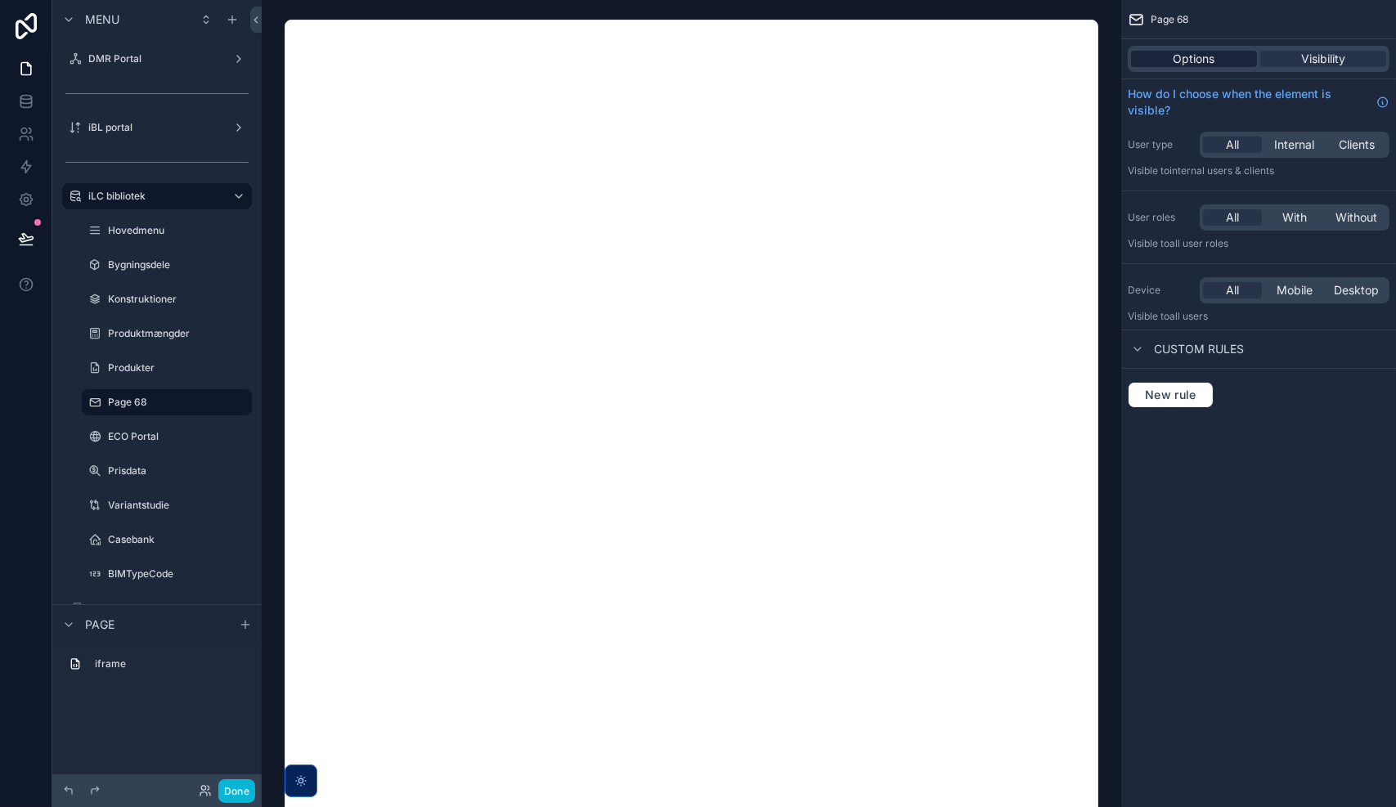
click at [1201, 57] on span "Options" at bounding box center [1195, 59] width 42 height 16
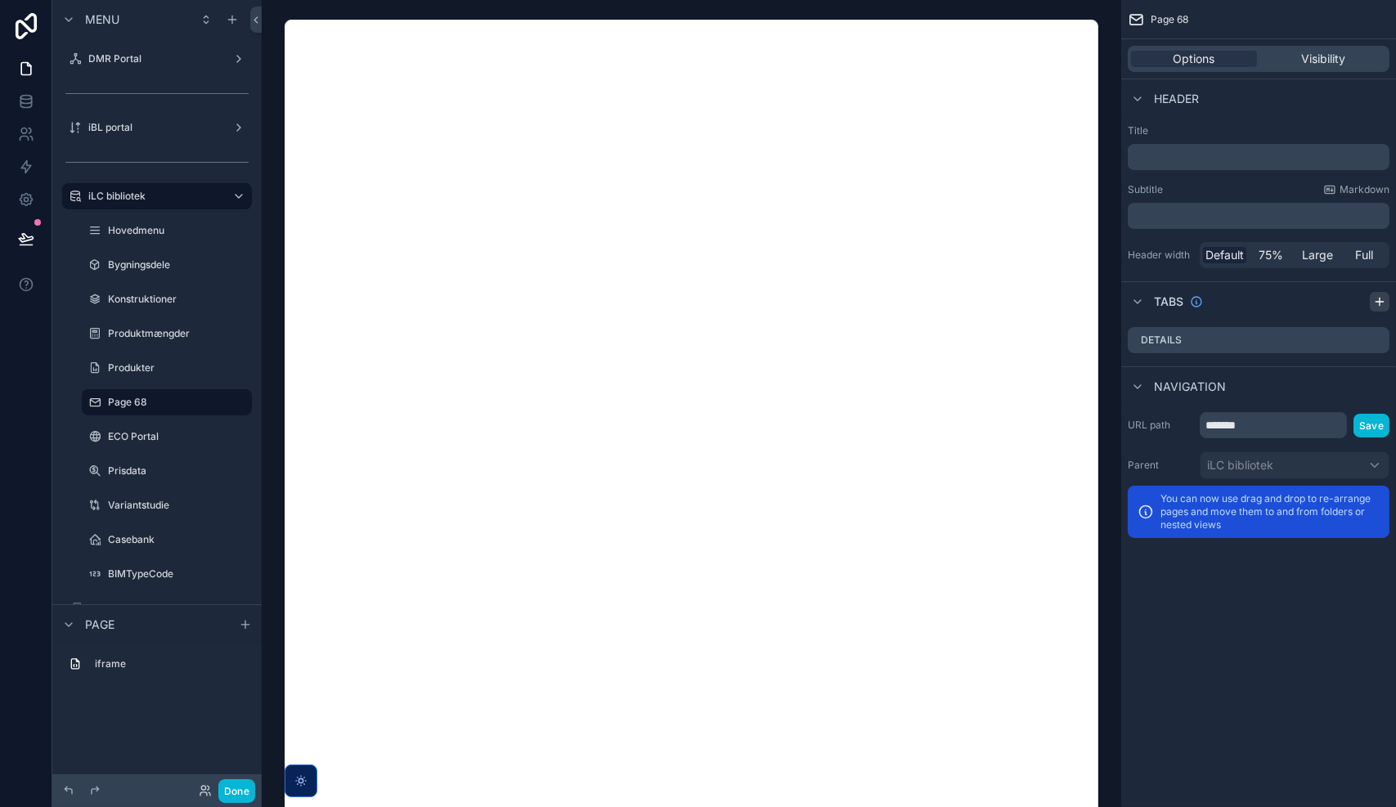
click at [1381, 303] on icon "scrollable content" at bounding box center [1379, 301] width 13 height 13
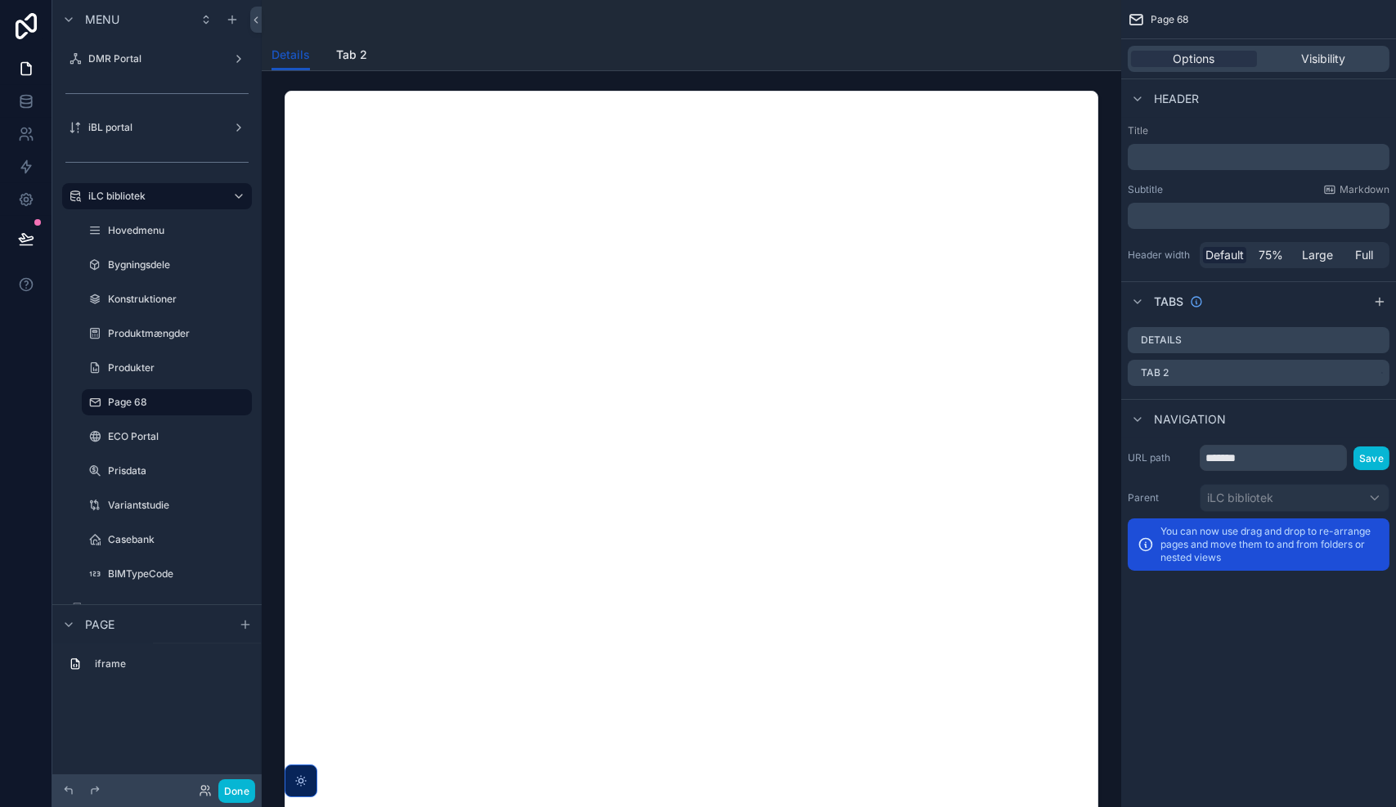
click at [1175, 160] on p "﻿" at bounding box center [1260, 157] width 252 height 16
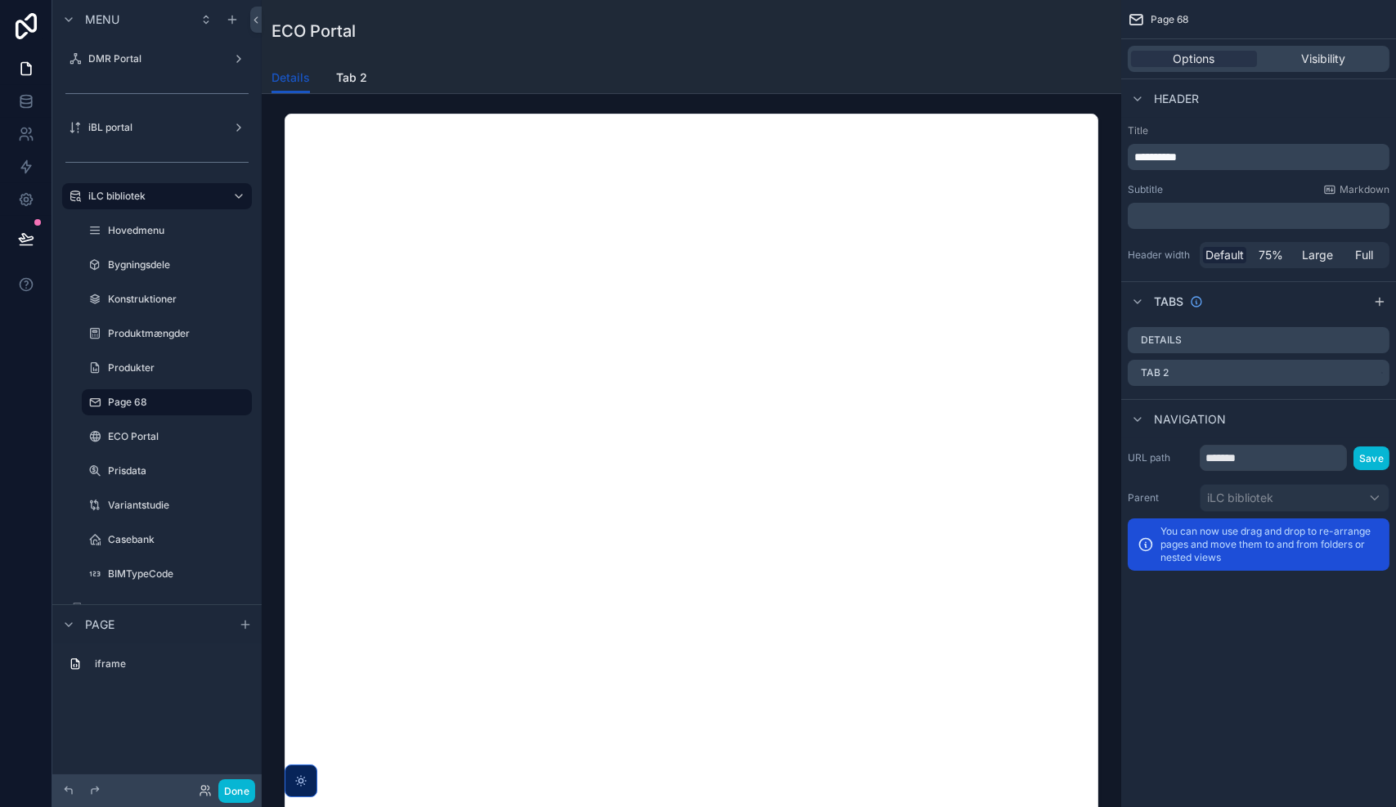
click at [1247, 112] on div "Header" at bounding box center [1258, 98] width 275 height 39
click at [1373, 340] on icon "scrollable content" at bounding box center [1376, 340] width 13 height 13
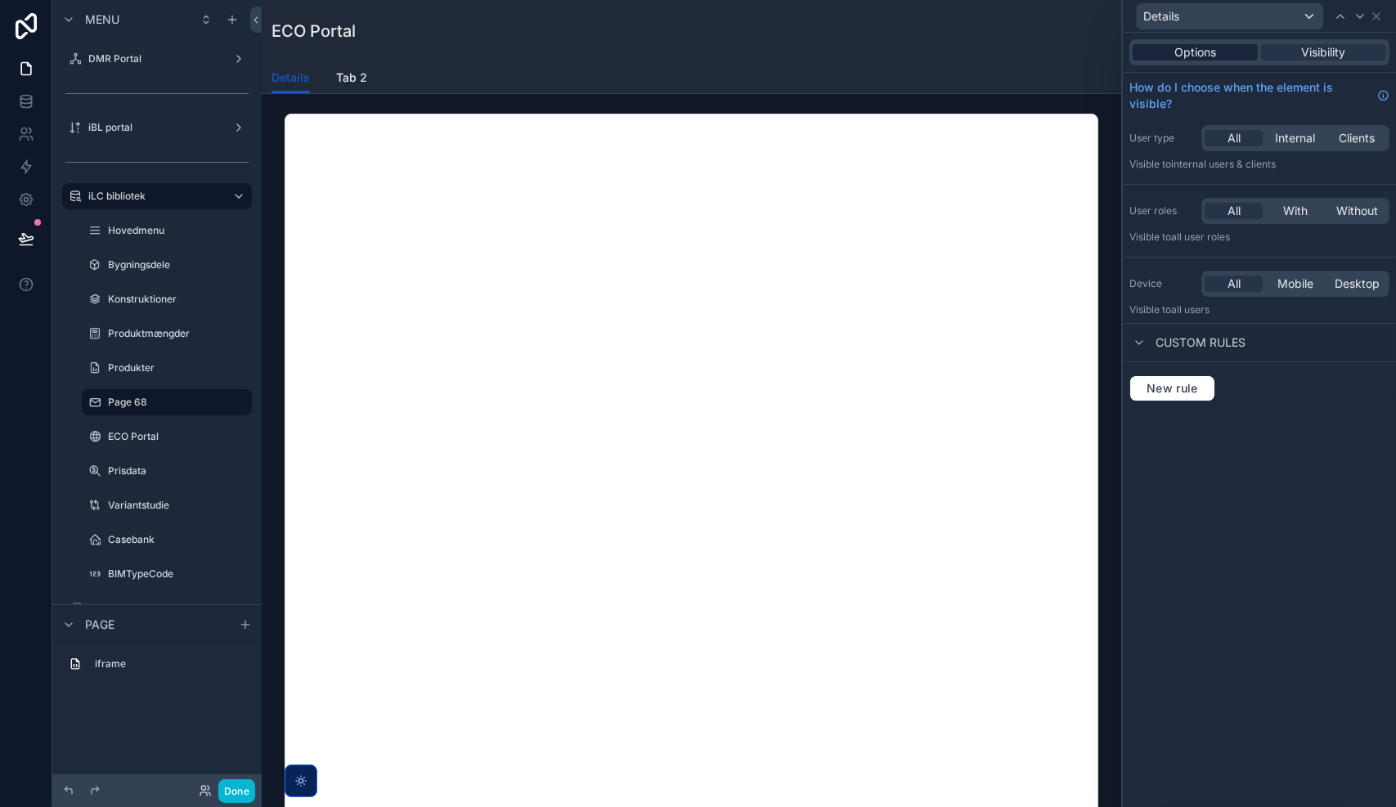
click at [1223, 56] on div "Options" at bounding box center [1195, 52] width 125 height 16
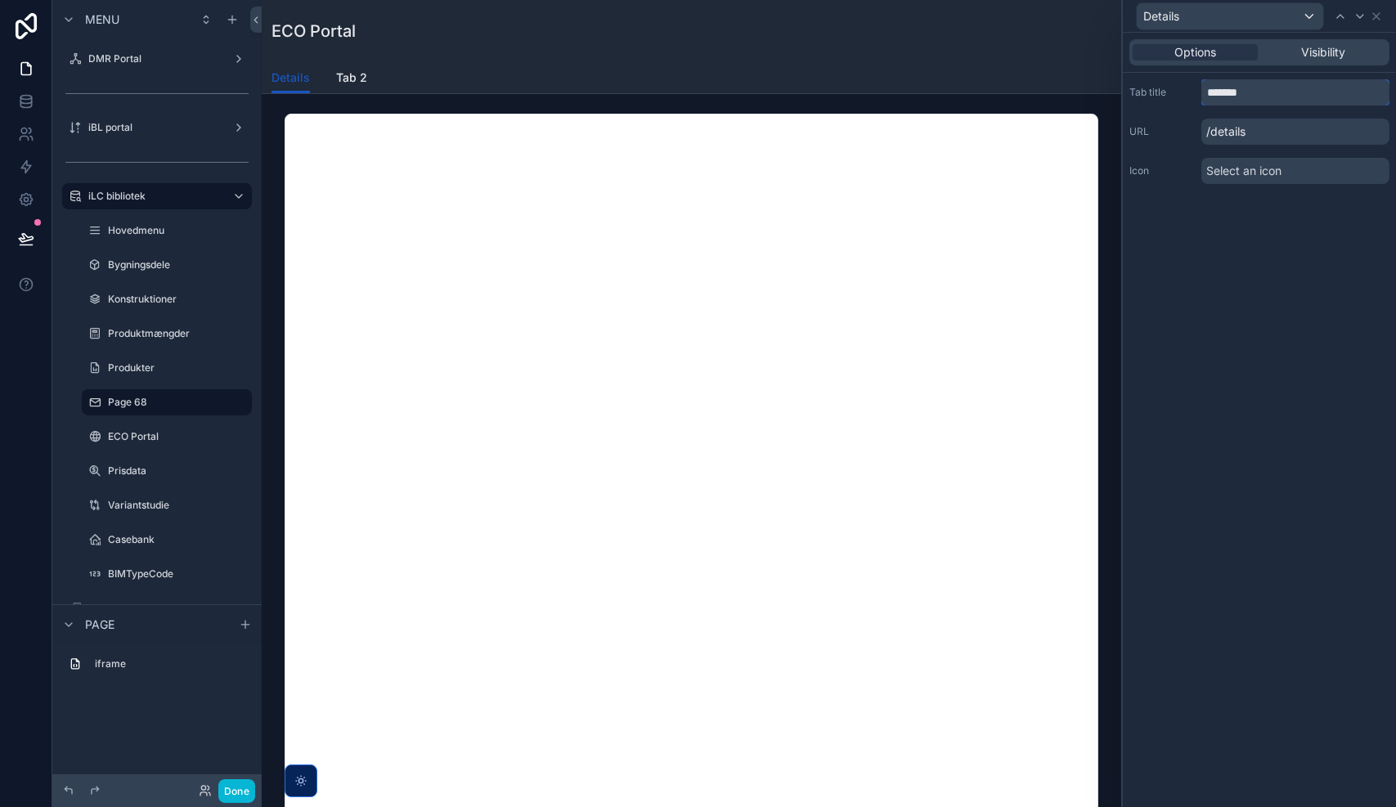
click at [1252, 95] on input "*******" at bounding box center [1296, 92] width 188 height 26
type input "**********"
click at [1240, 169] on span "Select an icon" at bounding box center [1243, 171] width 75 height 16
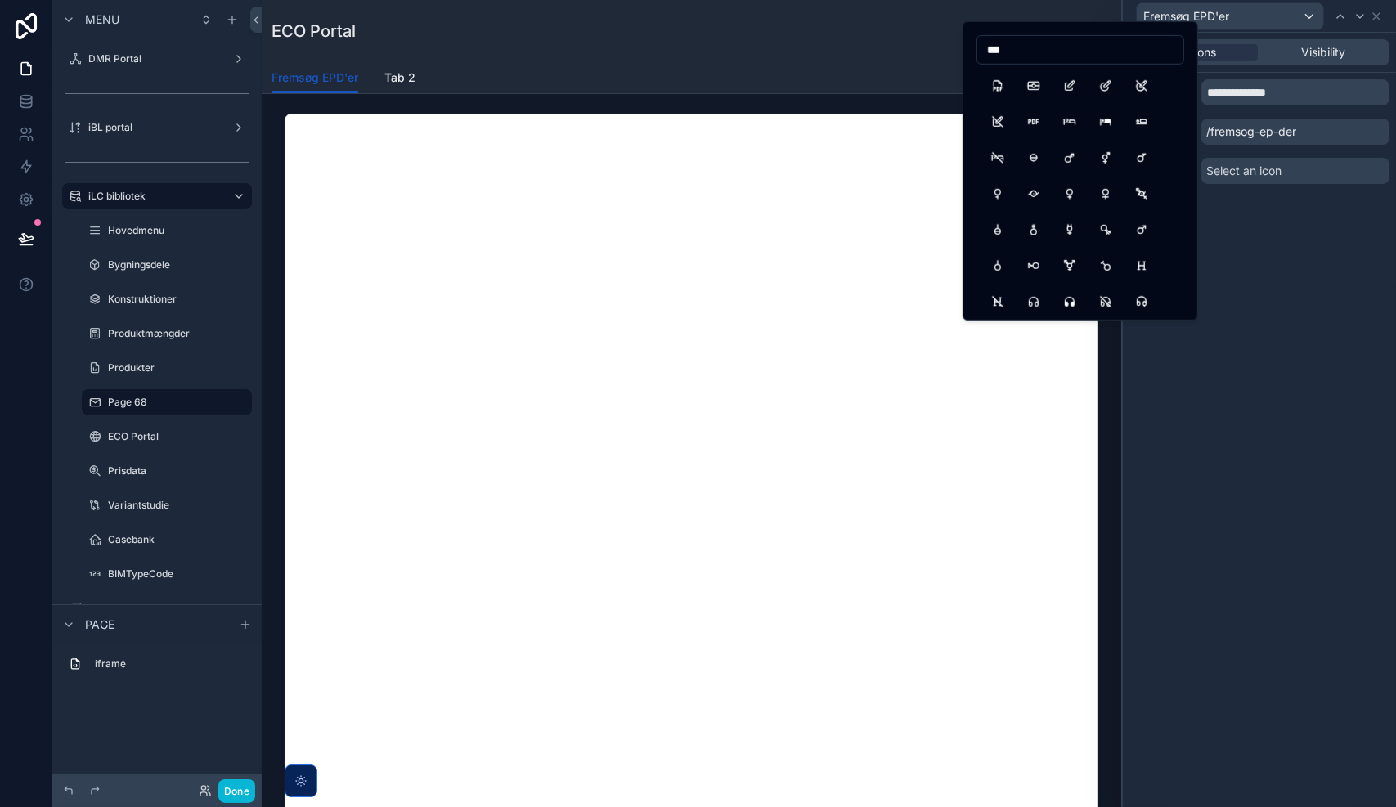
click at [1011, 57] on input "***" at bounding box center [1080, 49] width 206 height 23
type input "*"
type input "****"
click at [1063, 159] on button "DatabaseSearch" at bounding box center [1069, 157] width 29 height 29
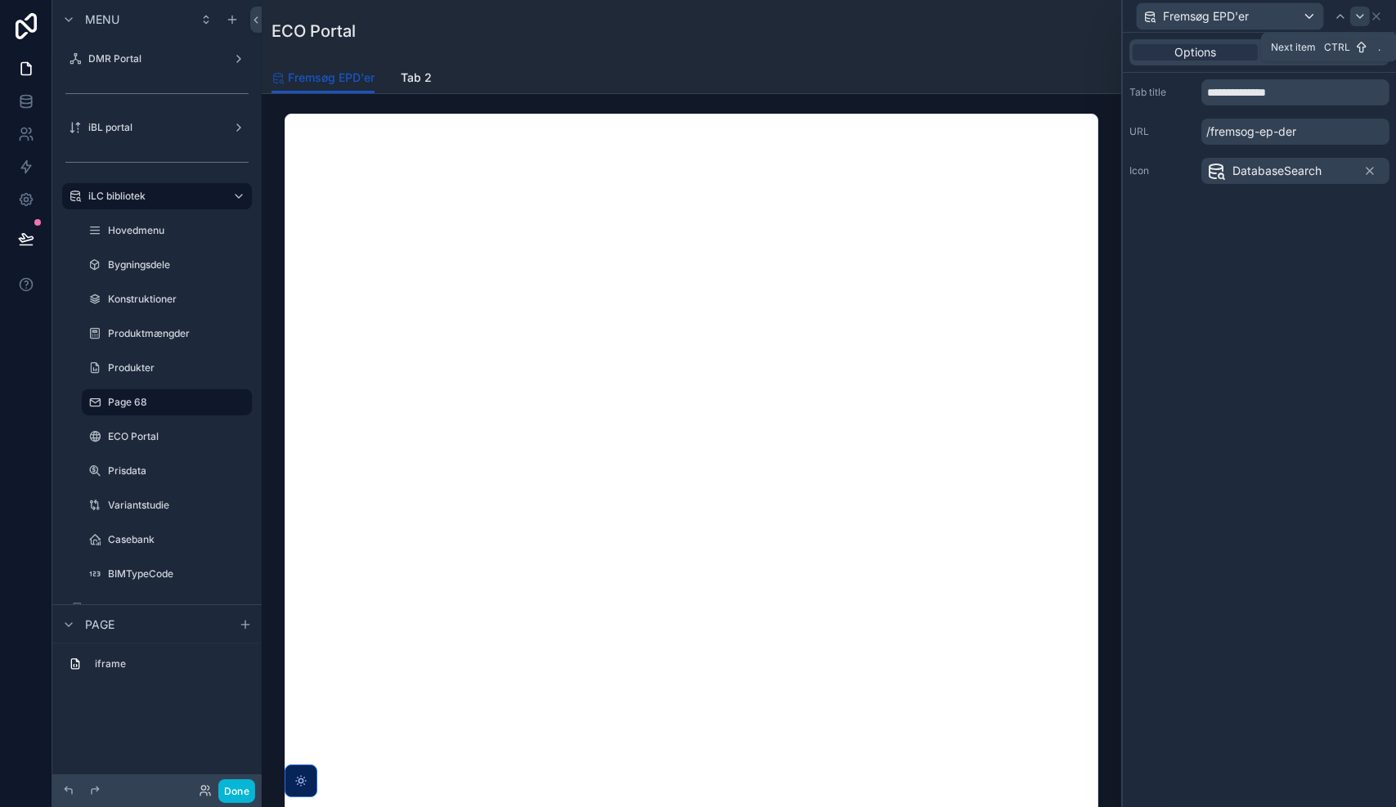
click at [1363, 18] on icon at bounding box center [1360, 16] width 13 height 13
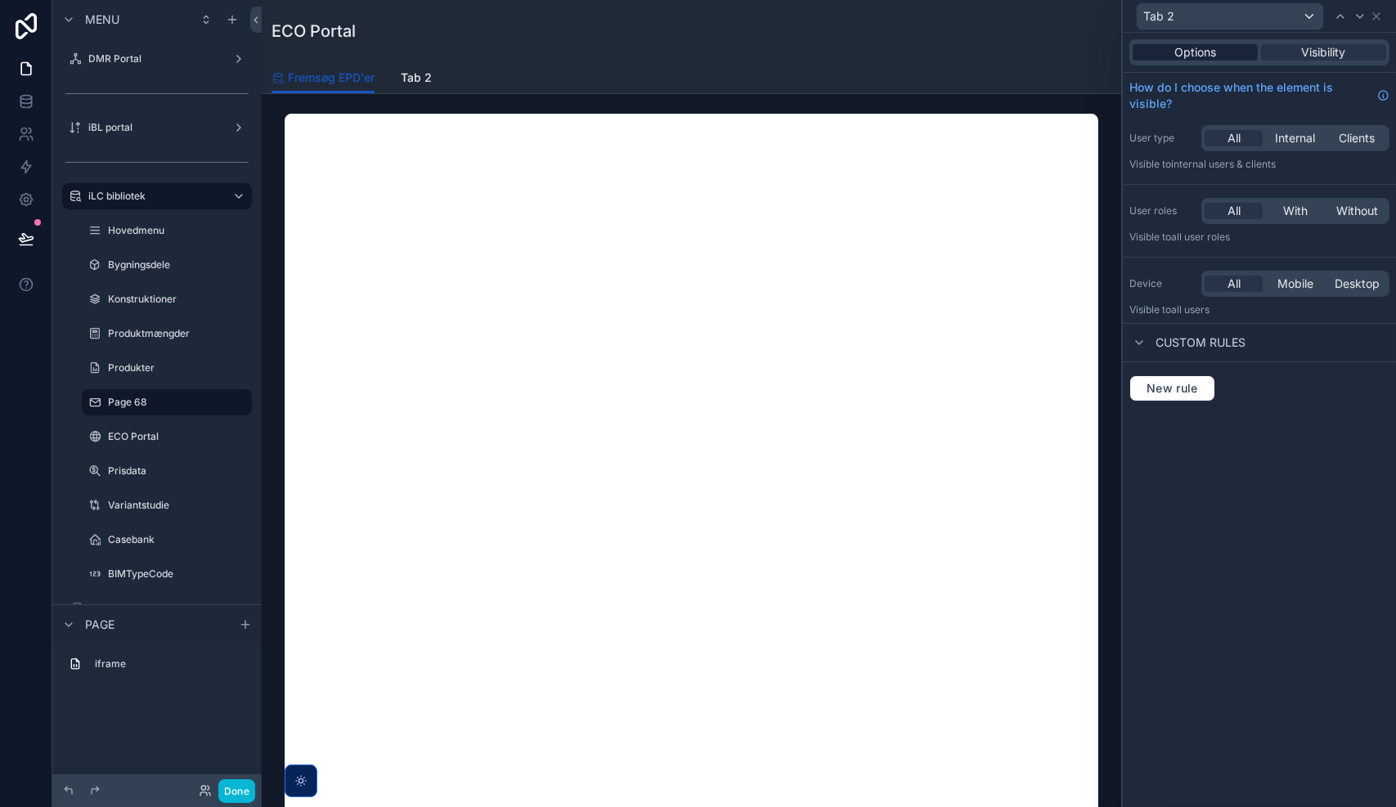
click at [1194, 59] on span "Options" at bounding box center [1196, 52] width 42 height 16
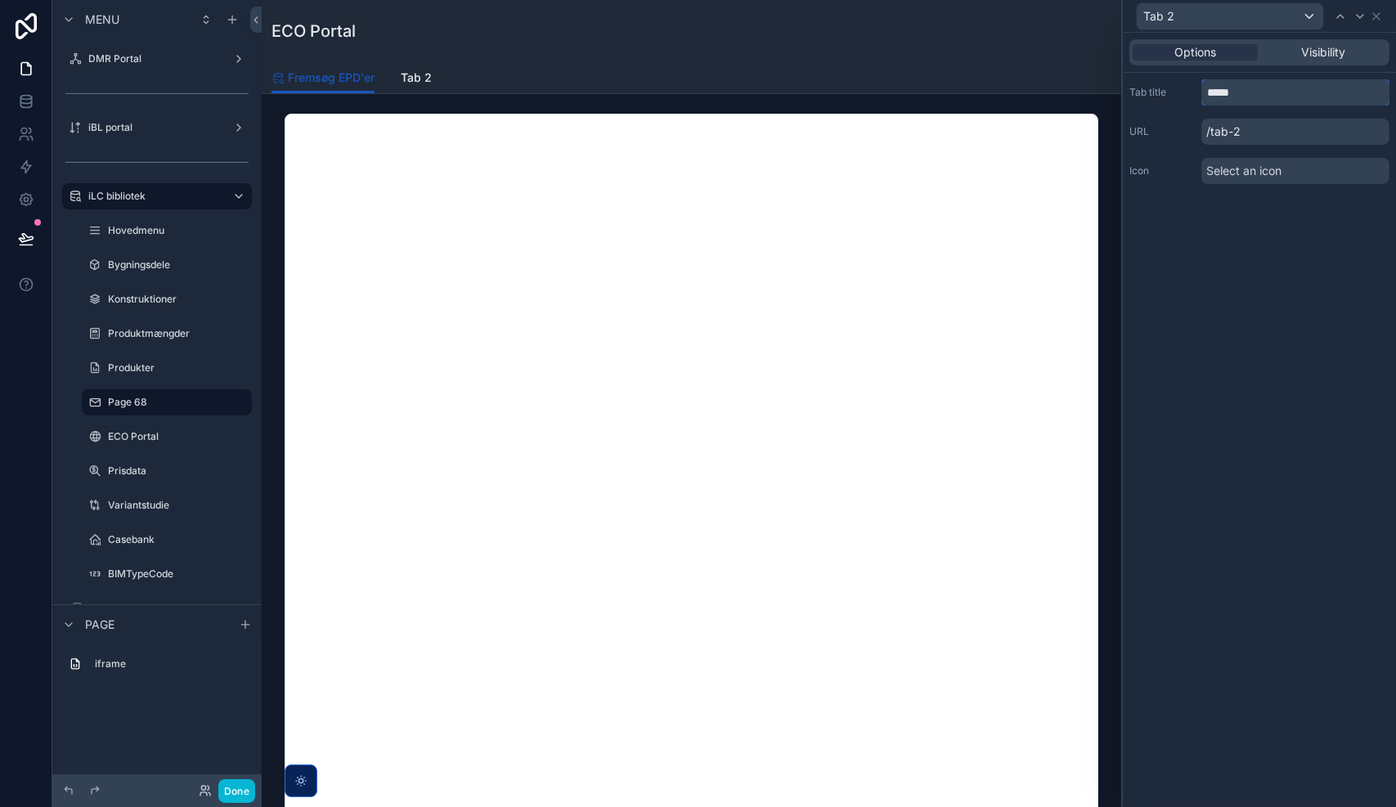
click at [1228, 92] on input "*****" at bounding box center [1296, 92] width 188 height 26
type input "*"
type input "********"
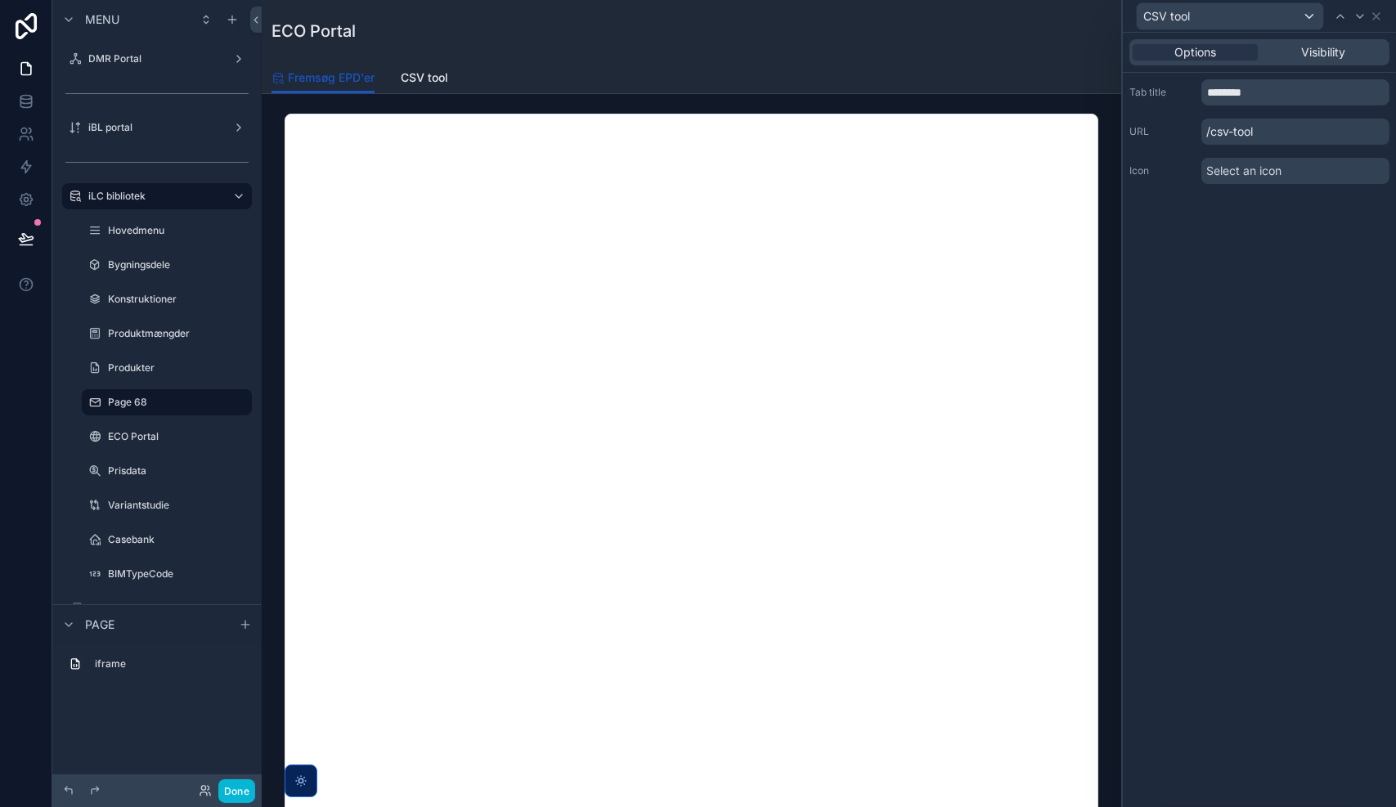
click at [1237, 165] on span "Select an icon" at bounding box center [1243, 171] width 75 height 16
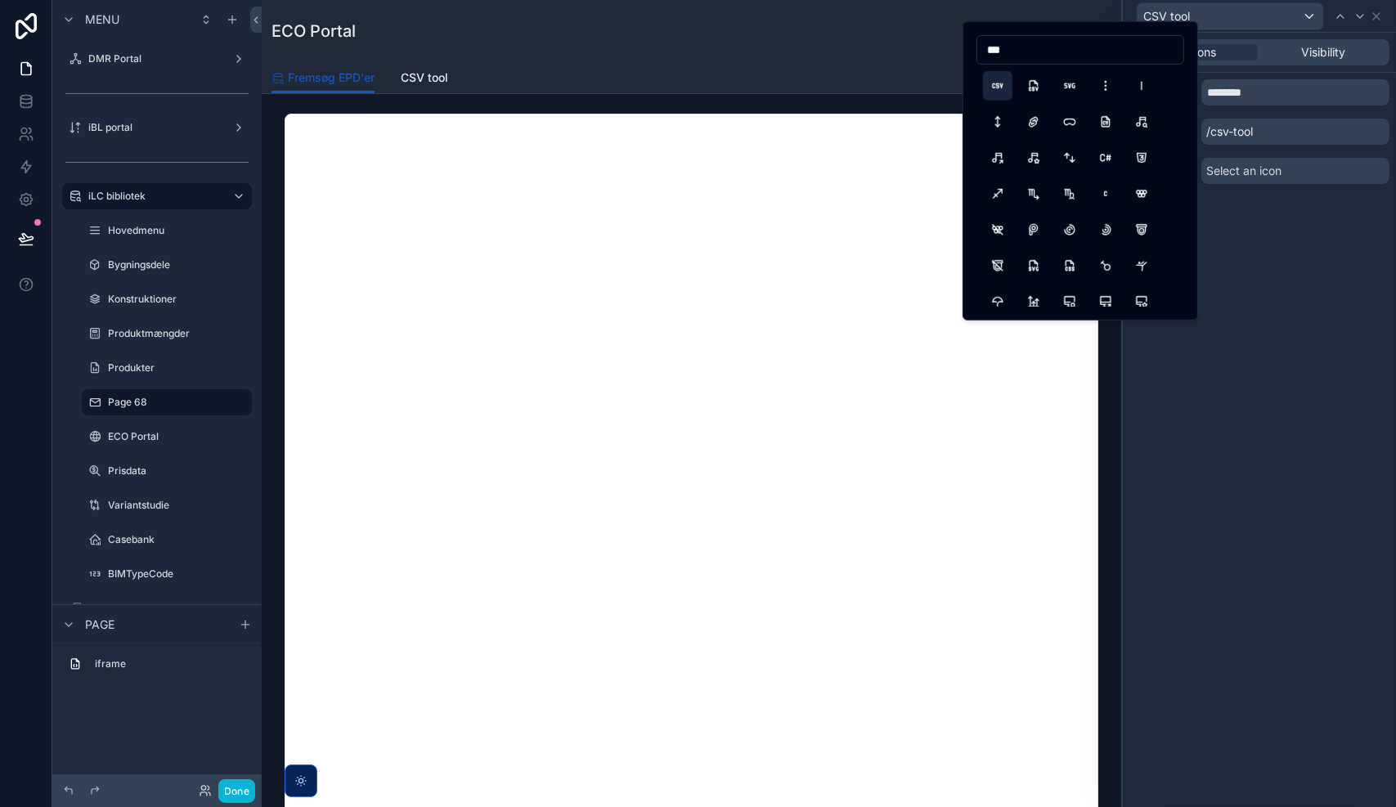
type input "***"
click at [999, 86] on button "Csv" at bounding box center [997, 85] width 29 height 29
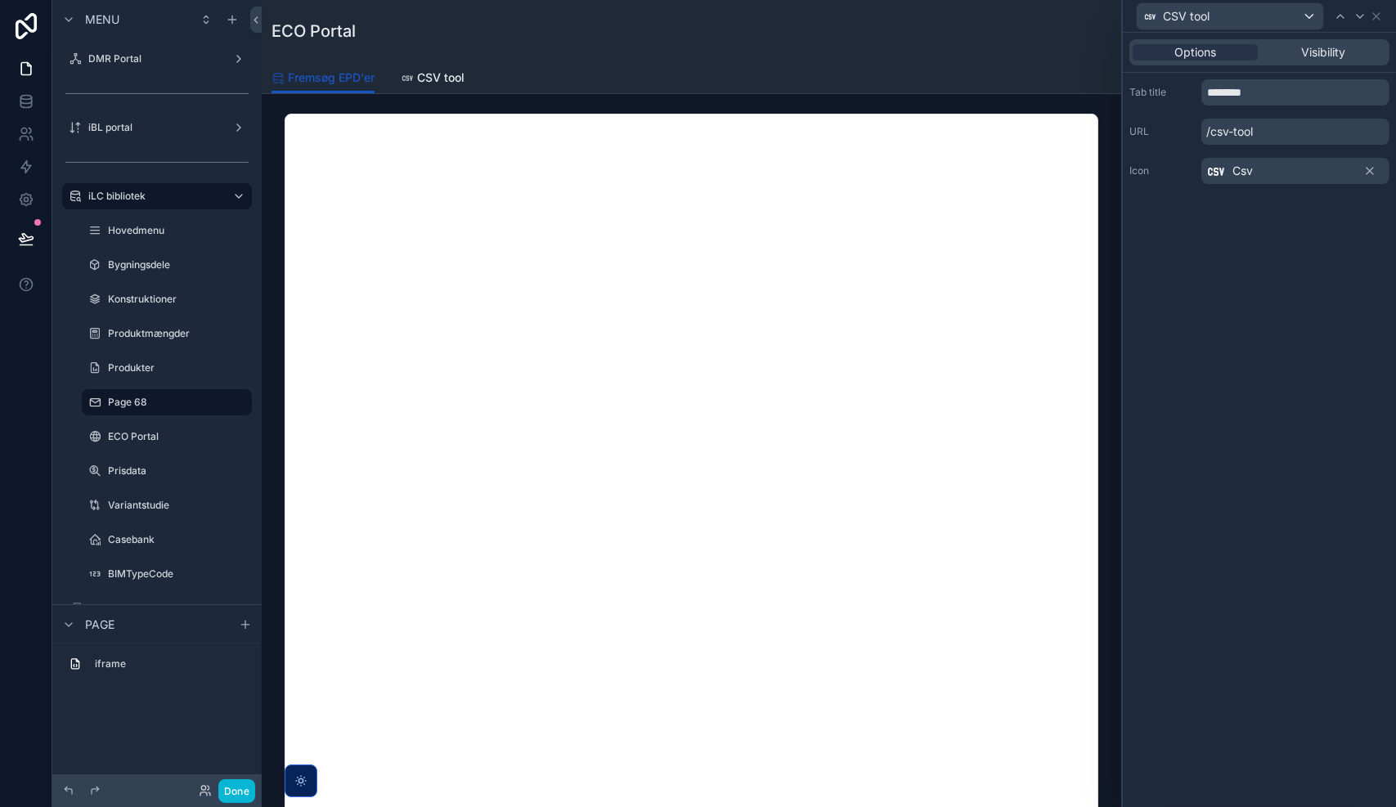
click at [1260, 174] on div "Csv" at bounding box center [1296, 171] width 188 height 26
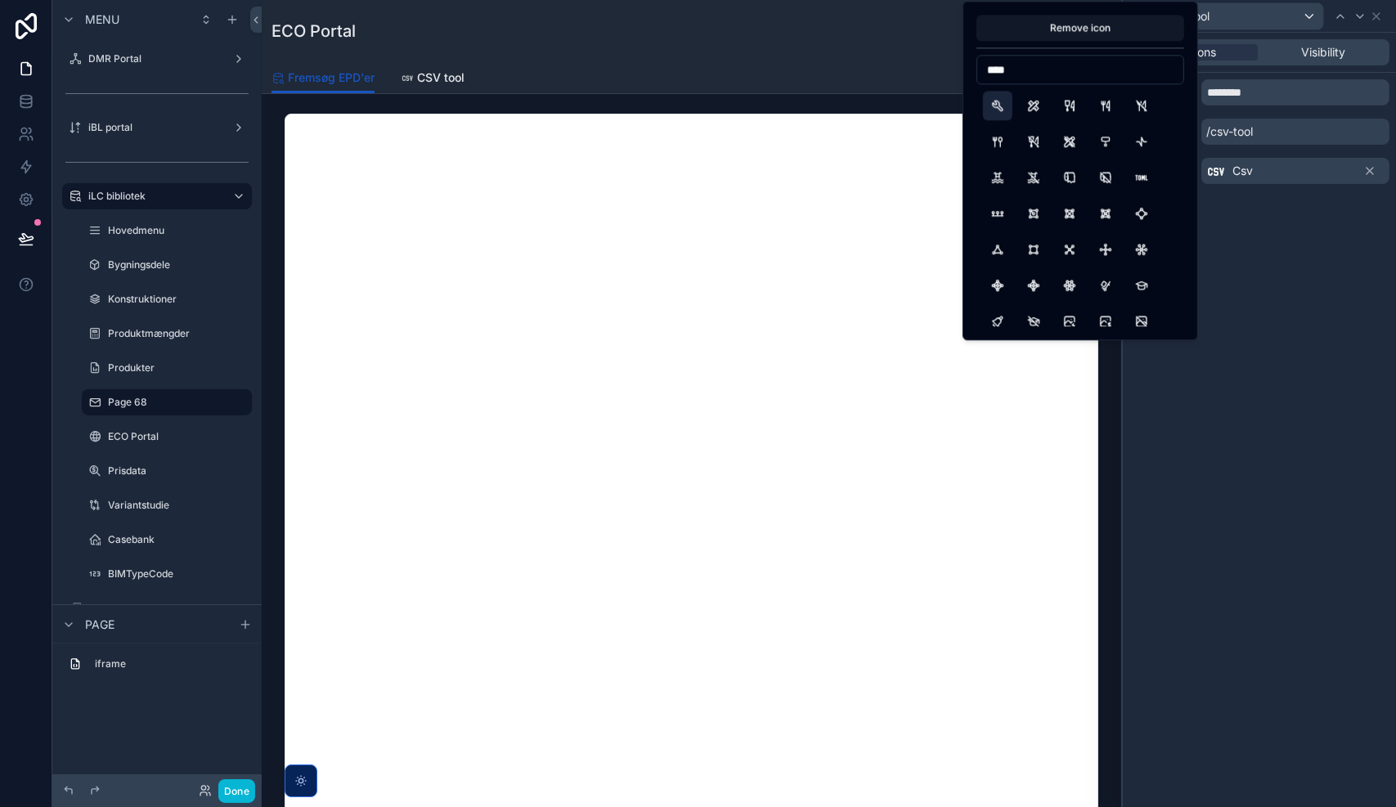
type input "****"
click at [998, 108] on button "Tool" at bounding box center [997, 105] width 29 height 29
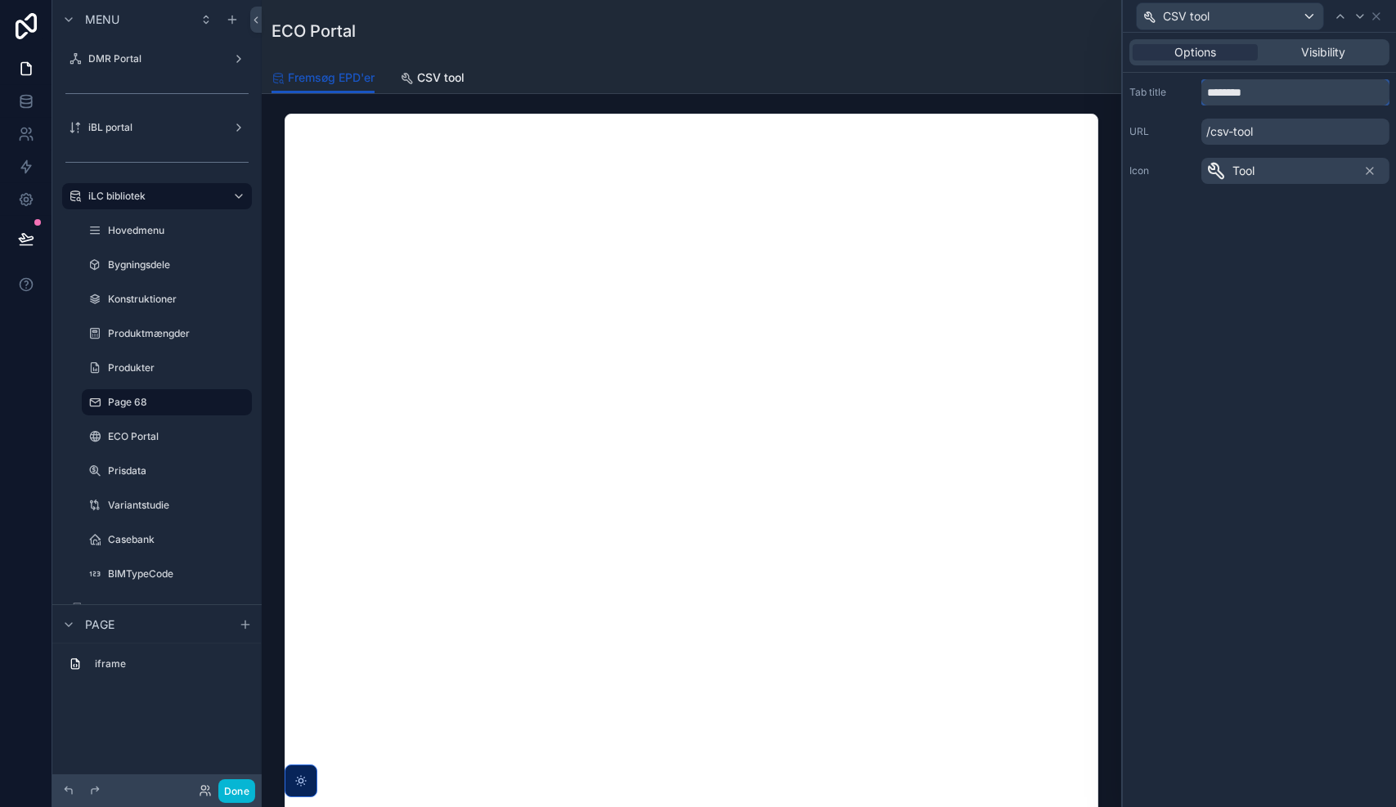
click at [1209, 97] on input "********" at bounding box center [1296, 92] width 188 height 26
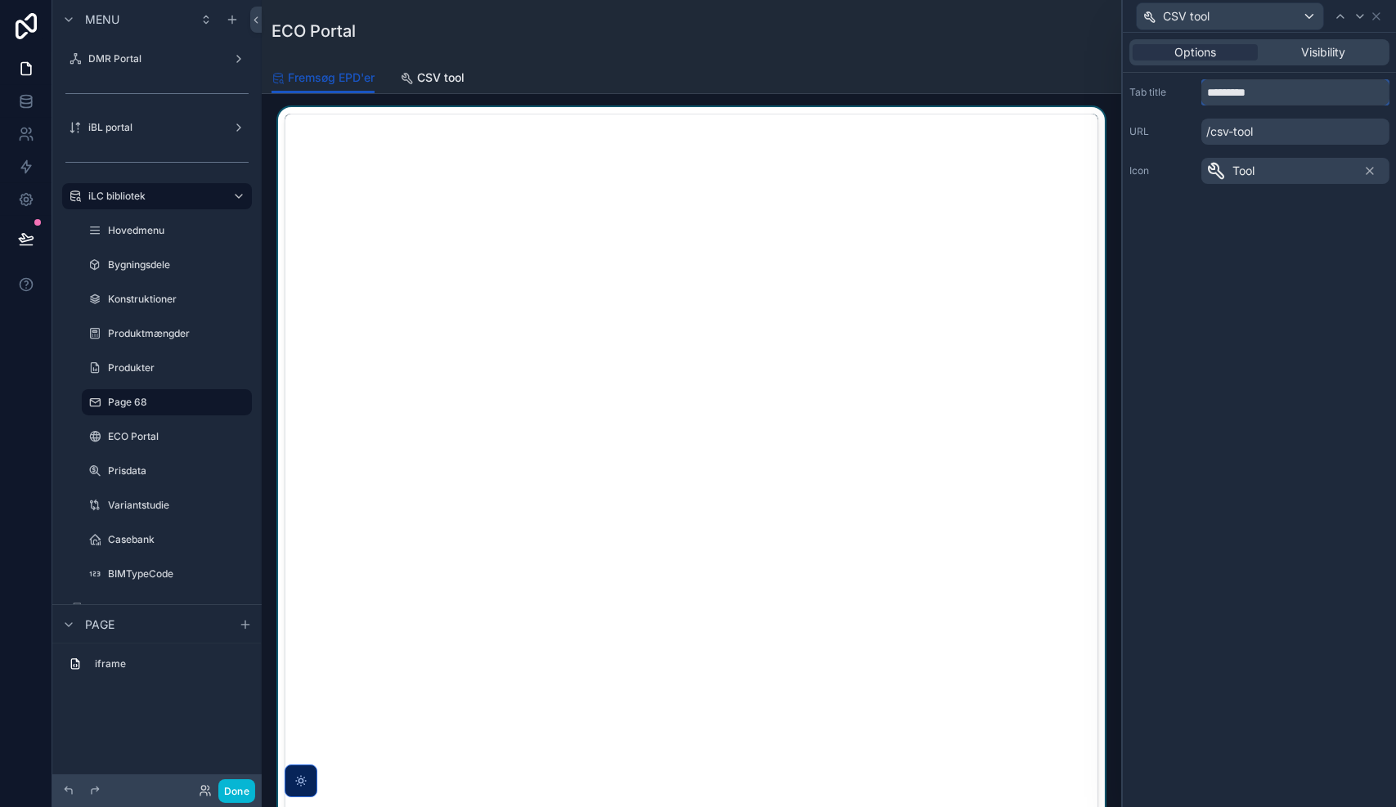
type input "*********"
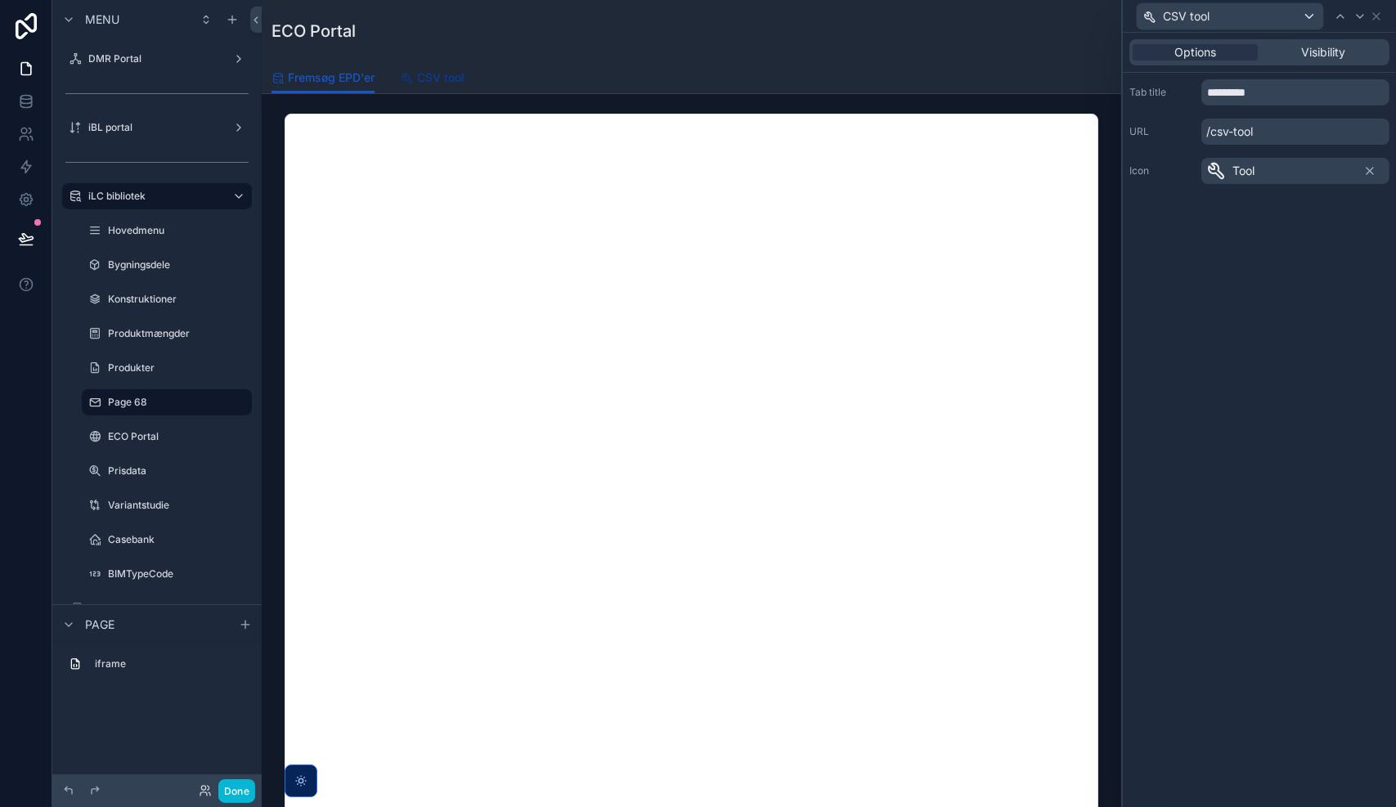
click at [429, 73] on span "CSV tool" at bounding box center [440, 78] width 47 height 16
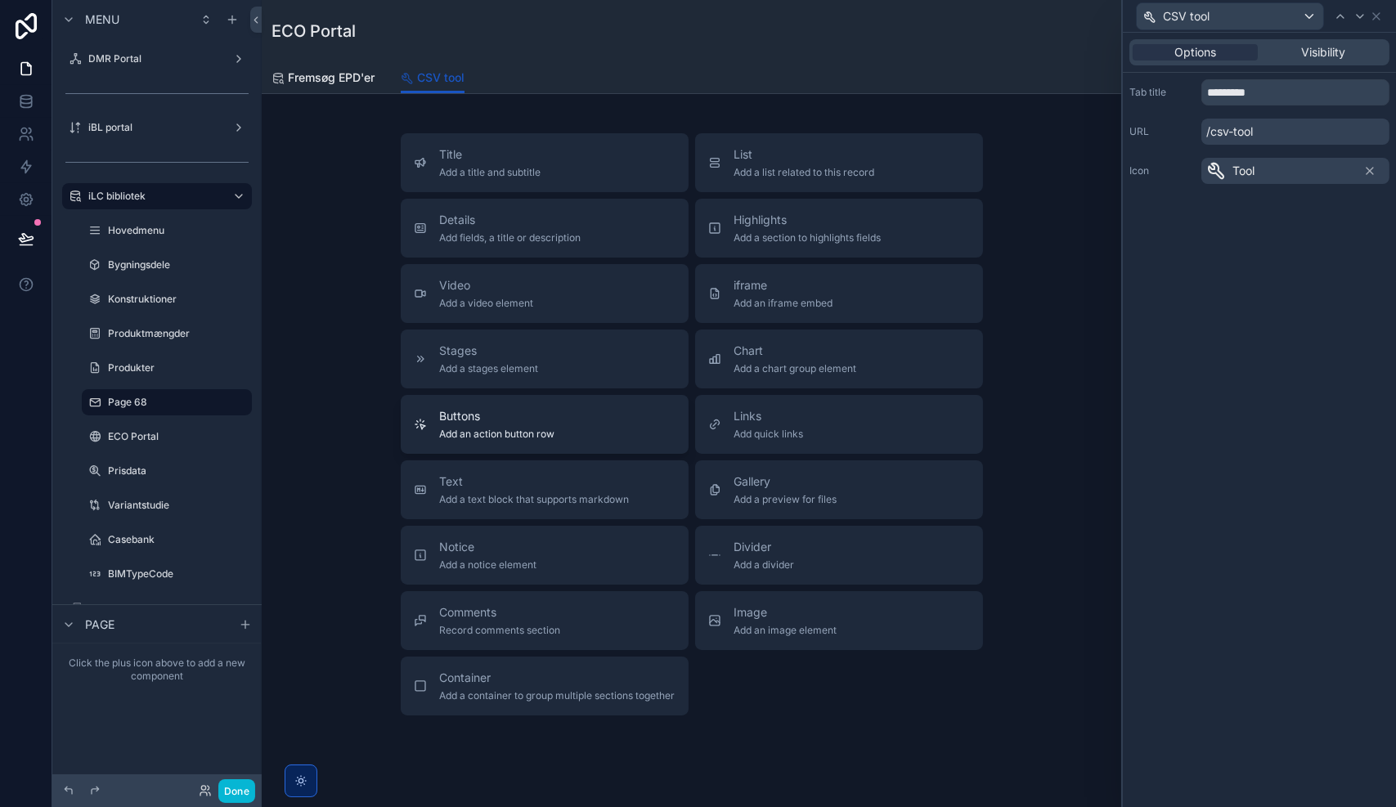
click at [483, 424] on span "Buttons" at bounding box center [497, 416] width 115 height 16
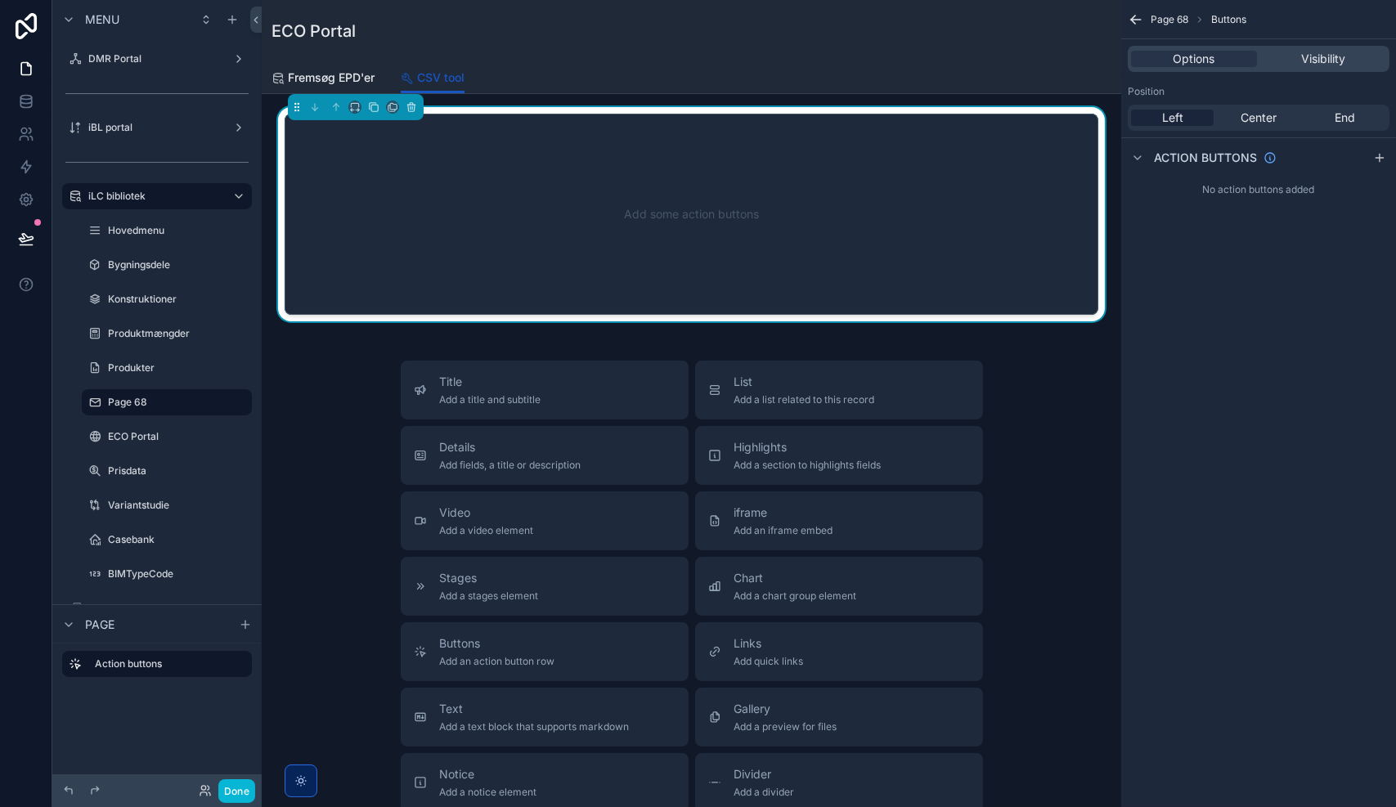
click at [1355, 128] on div "Left Center End" at bounding box center [1259, 118] width 262 height 26
click at [1264, 121] on span "Center" at bounding box center [1259, 118] width 36 height 16
click at [1382, 159] on icon "scrollable content" at bounding box center [1379, 157] width 13 height 13
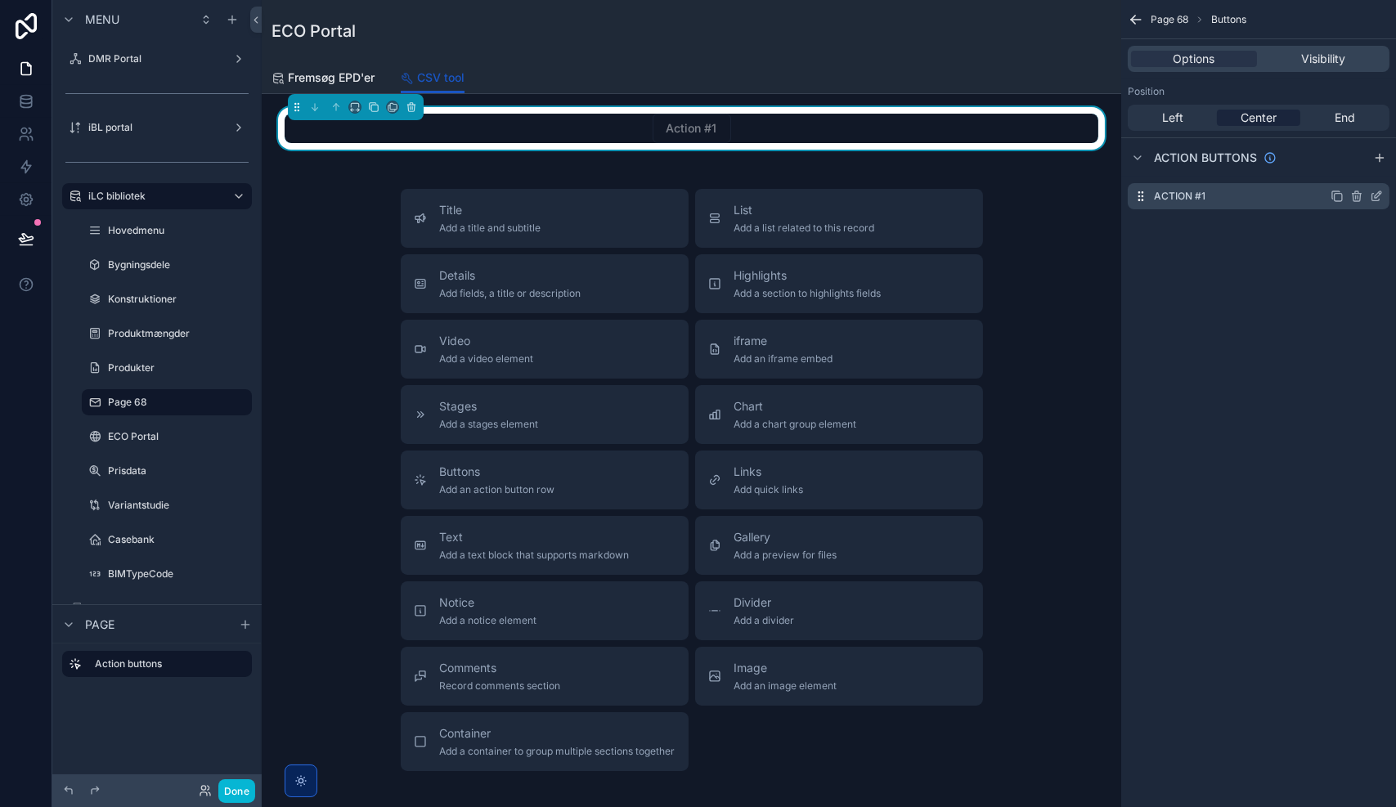
click at [1374, 200] on icon "scrollable content" at bounding box center [1376, 196] width 13 height 13
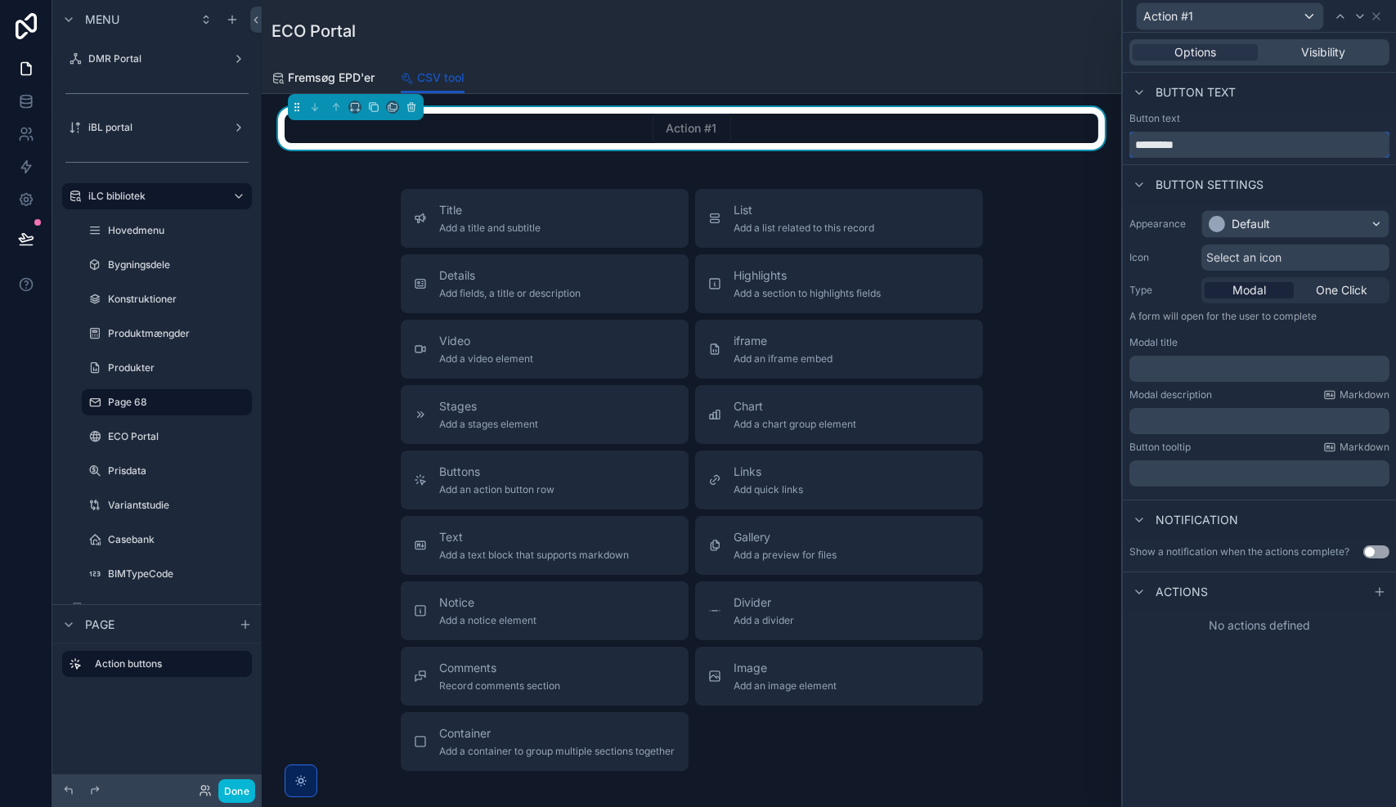
click at [1188, 138] on input "*********" at bounding box center [1260, 145] width 260 height 26
click at [1150, 150] on input "**********" at bounding box center [1260, 145] width 260 height 26
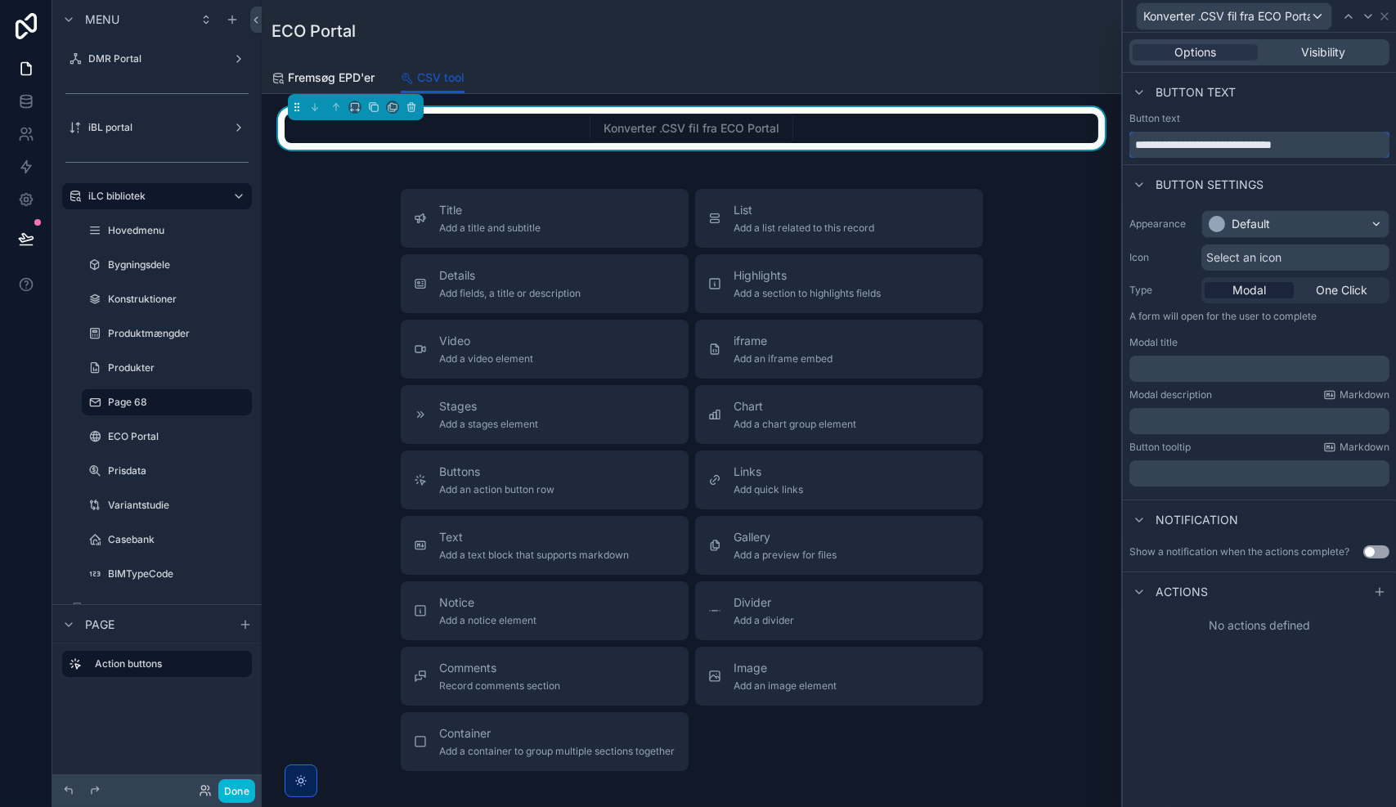
type input "**********"
click at [1215, 255] on span "Select an icon" at bounding box center [1243, 257] width 75 height 16
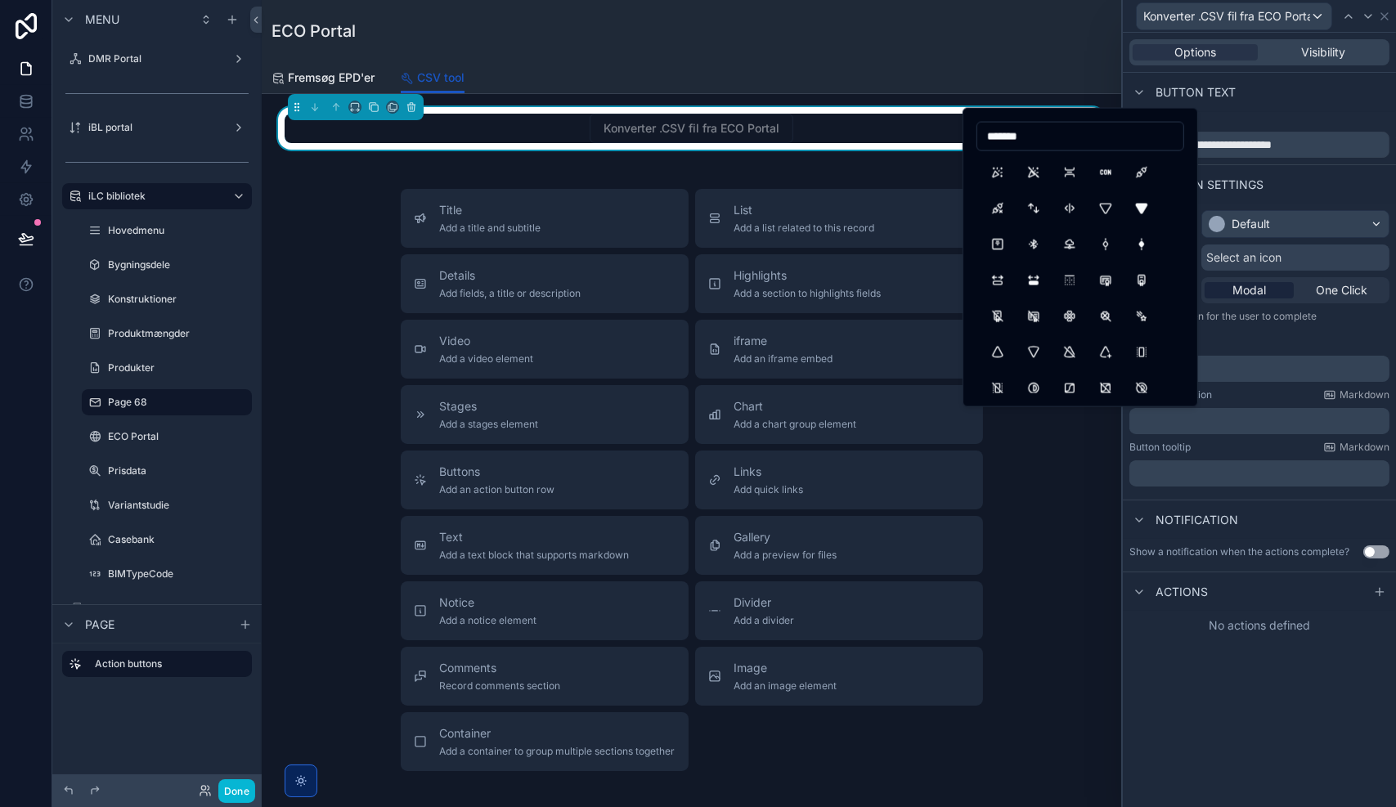
click at [1052, 142] on input "*******" at bounding box center [1080, 136] width 206 height 23
type input "*********"
click at [998, 173] on button "Transform" at bounding box center [997, 172] width 29 height 29
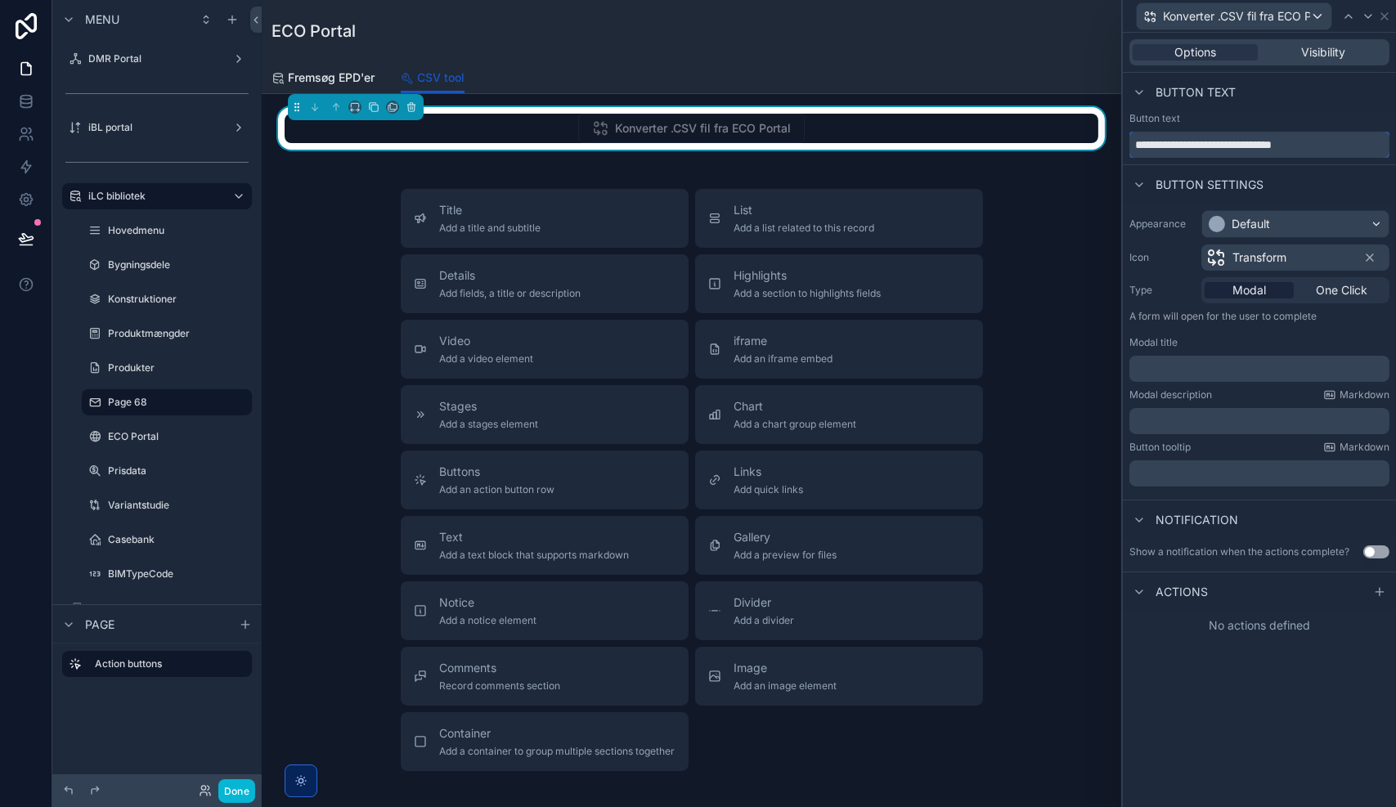
click at [1144, 150] on input "**********" at bounding box center [1260, 145] width 260 height 26
type input "**********"
click at [1348, 277] on div "Modal One Click" at bounding box center [1296, 290] width 188 height 26
click at [1346, 285] on span "One Click" at bounding box center [1342, 290] width 52 height 16
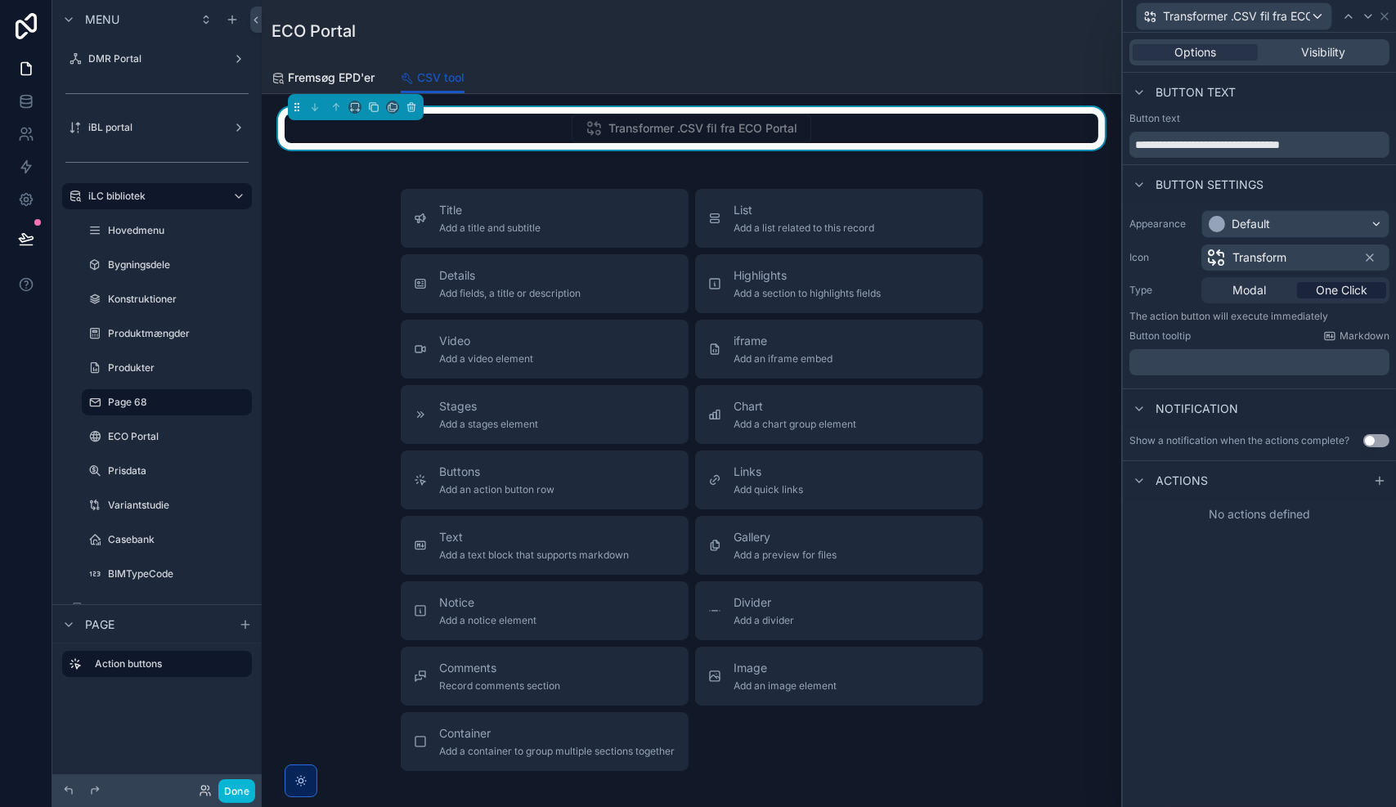
click at [1173, 352] on div "﻿" at bounding box center [1260, 362] width 260 height 26
click at [1170, 358] on p "﻿" at bounding box center [1261, 362] width 250 height 16
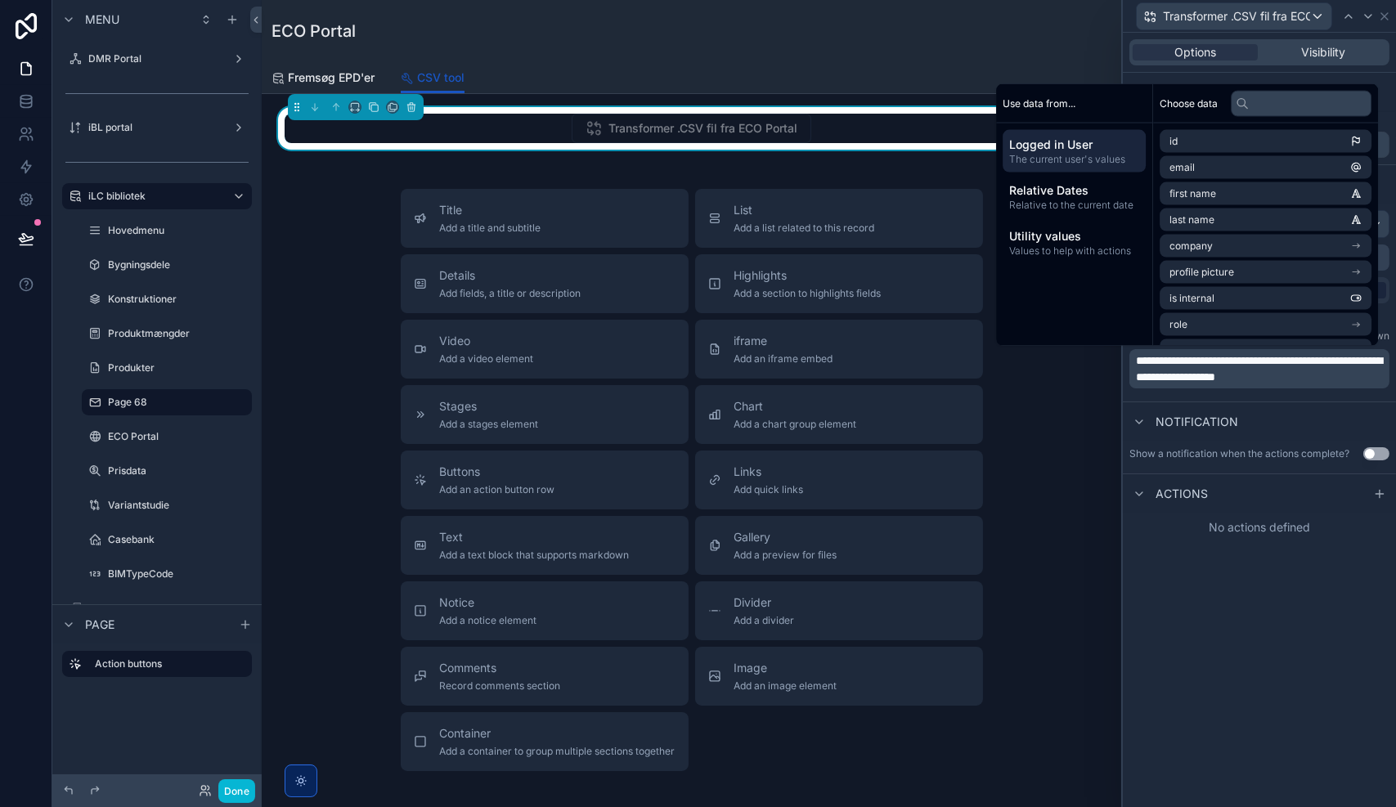
click at [1202, 587] on div "**********" at bounding box center [1259, 420] width 273 height 775
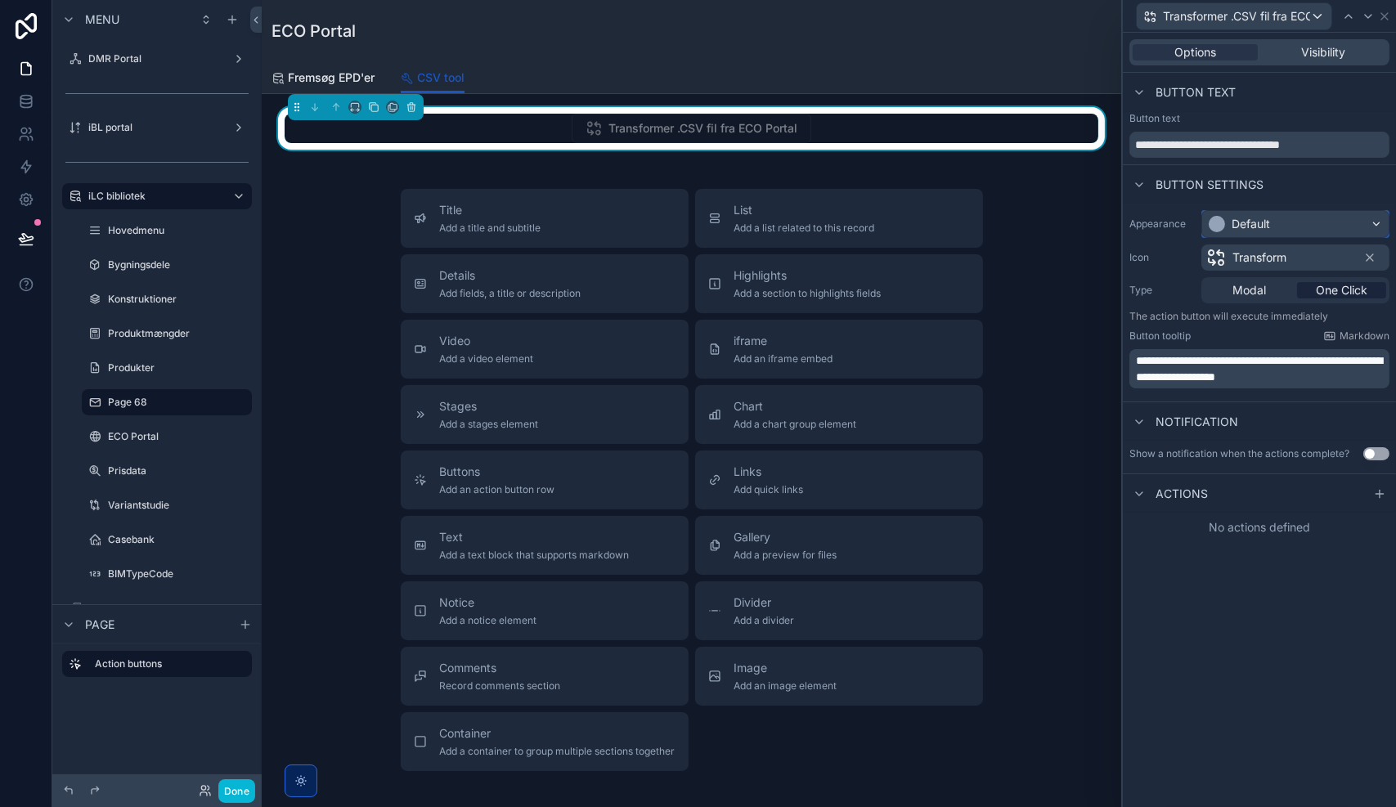
click at [1278, 225] on div "Default" at bounding box center [1295, 224] width 186 height 26
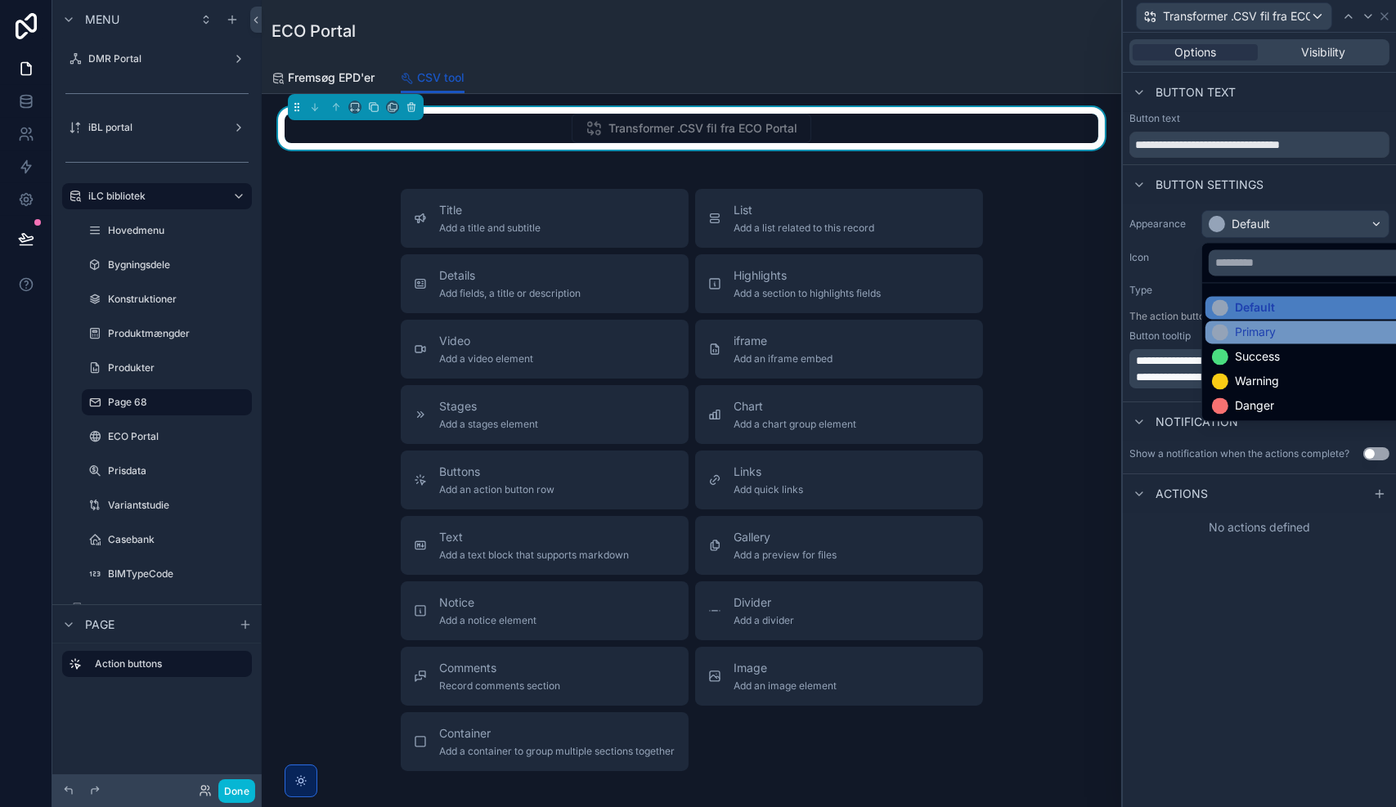
click at [1241, 330] on div "Primary" at bounding box center [1255, 332] width 41 height 16
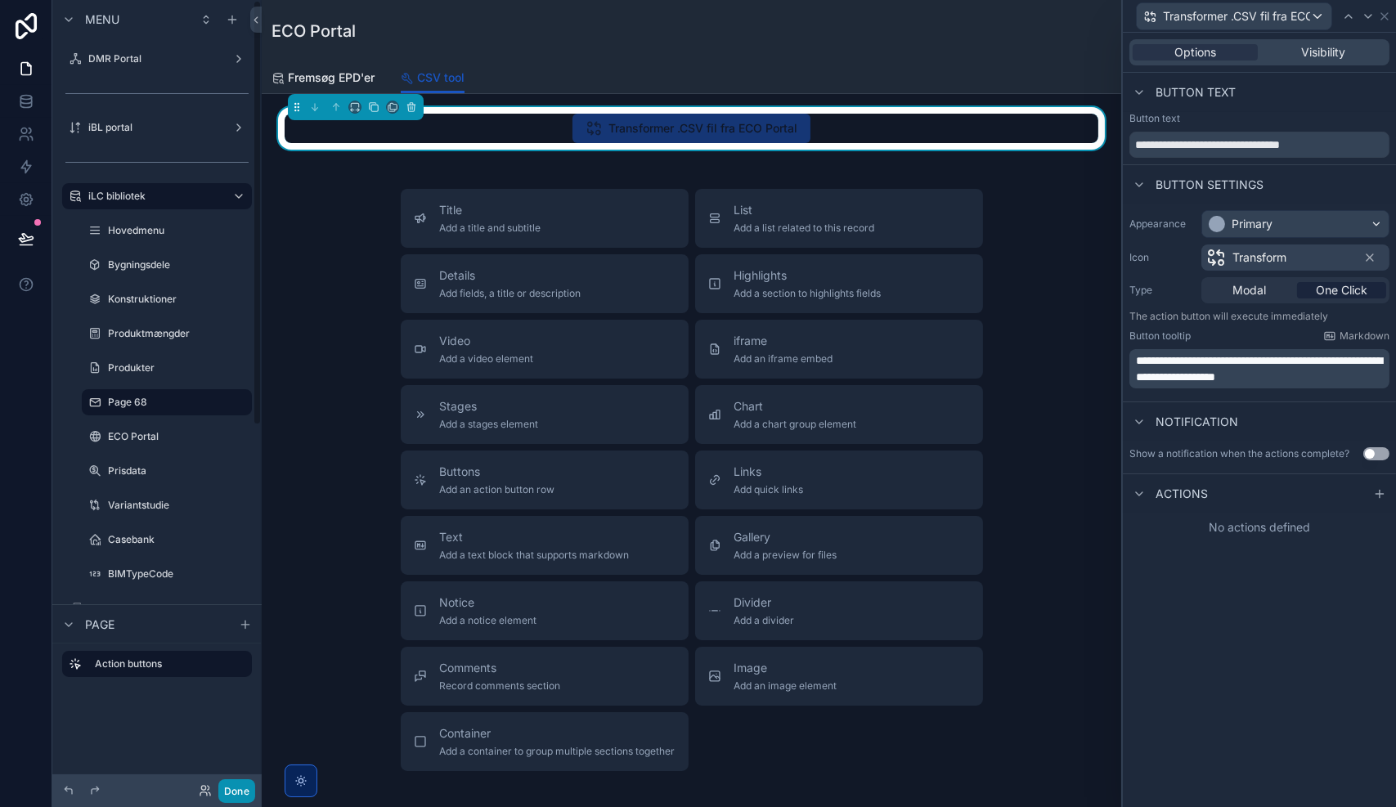
click at [236, 793] on button "Done" at bounding box center [236, 791] width 37 height 24
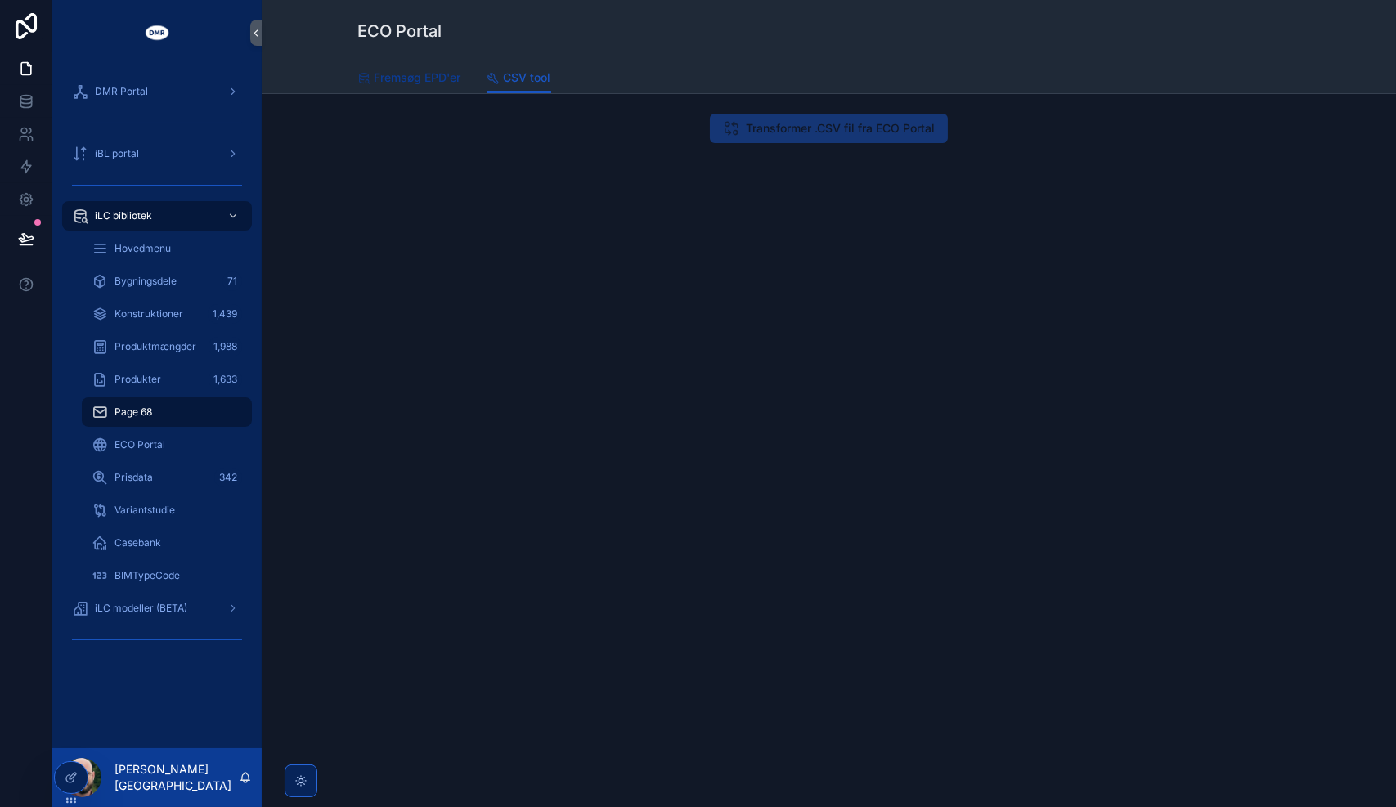
click at [415, 82] on span "Fremsøg EPD'er" at bounding box center [418, 78] width 87 height 16
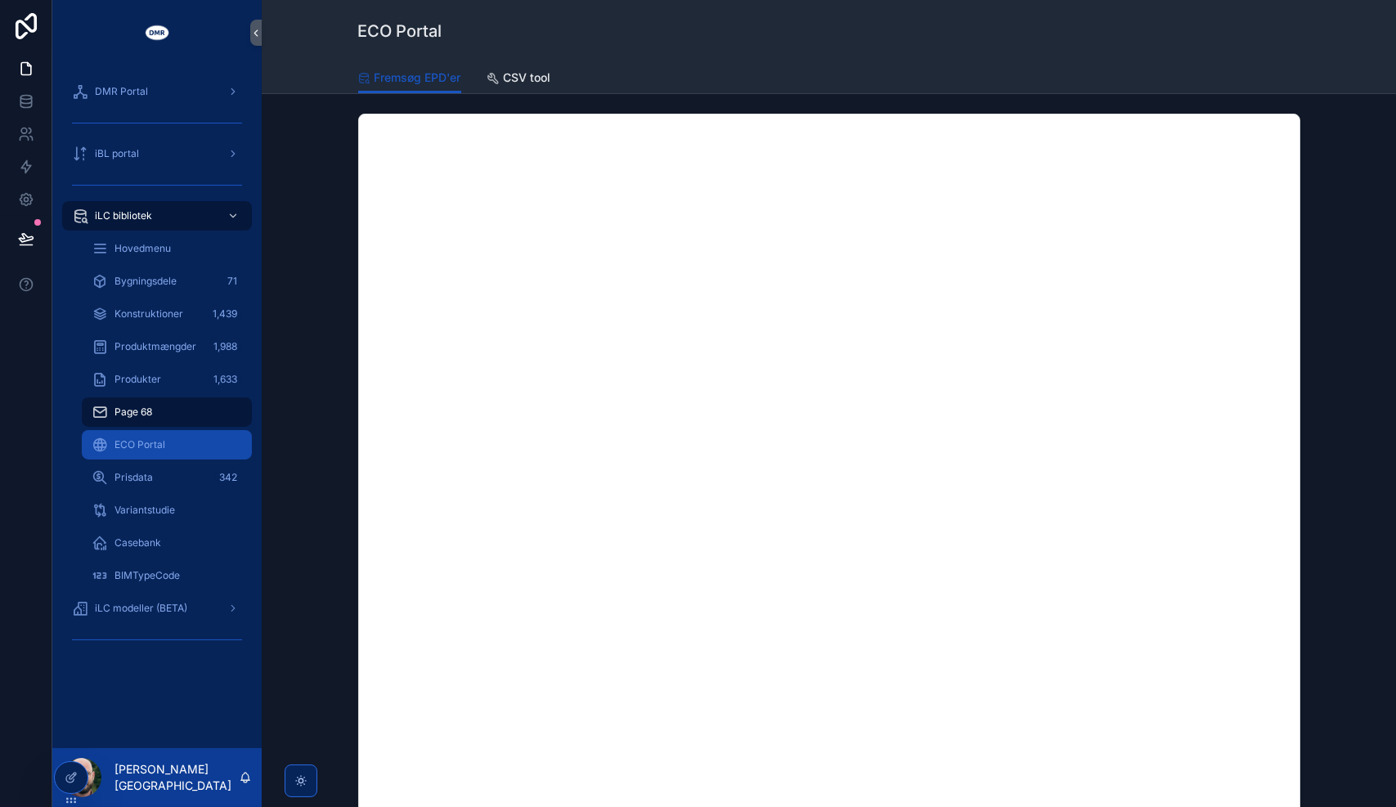
click at [137, 435] on div "ECO Portal" at bounding box center [167, 445] width 150 height 26
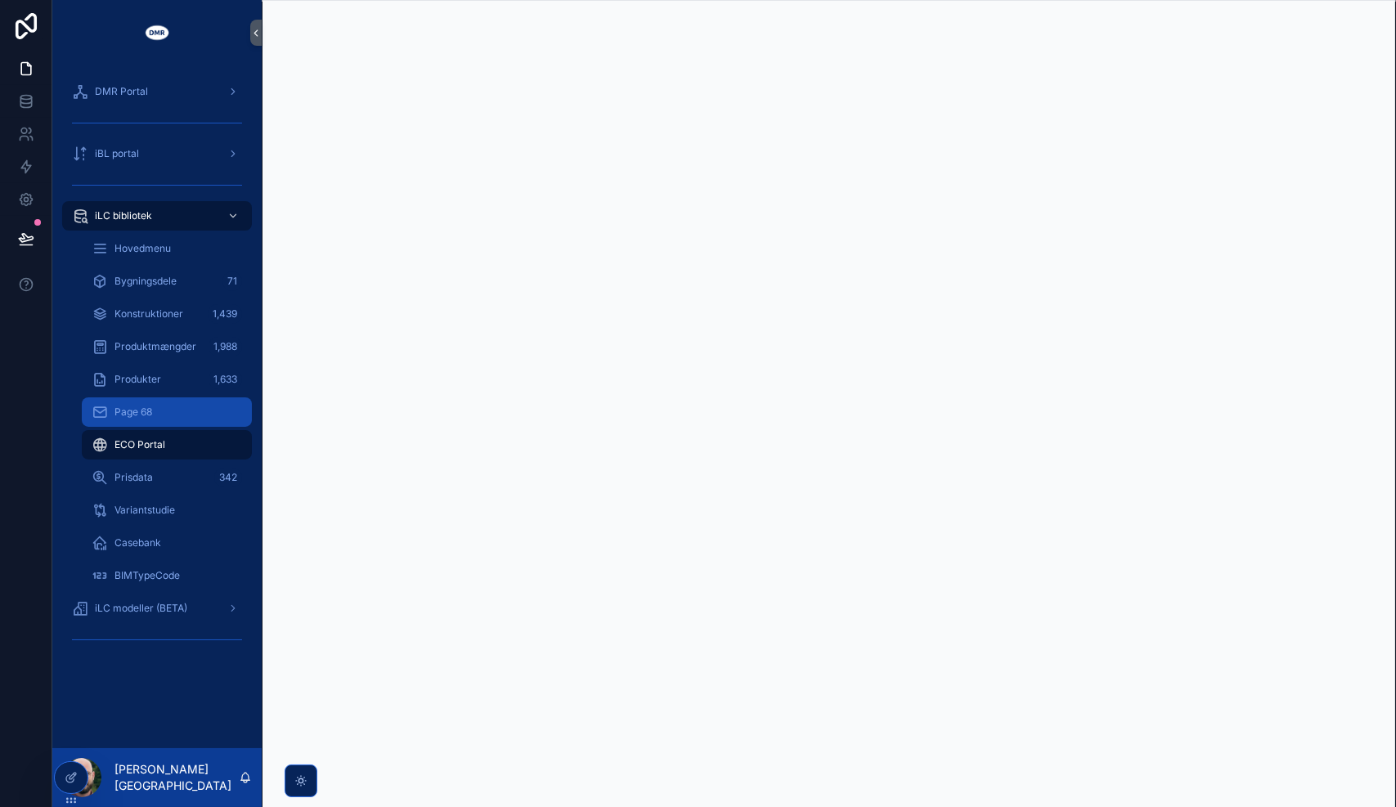
click at [140, 415] on span "Page 68" at bounding box center [134, 412] width 38 height 13
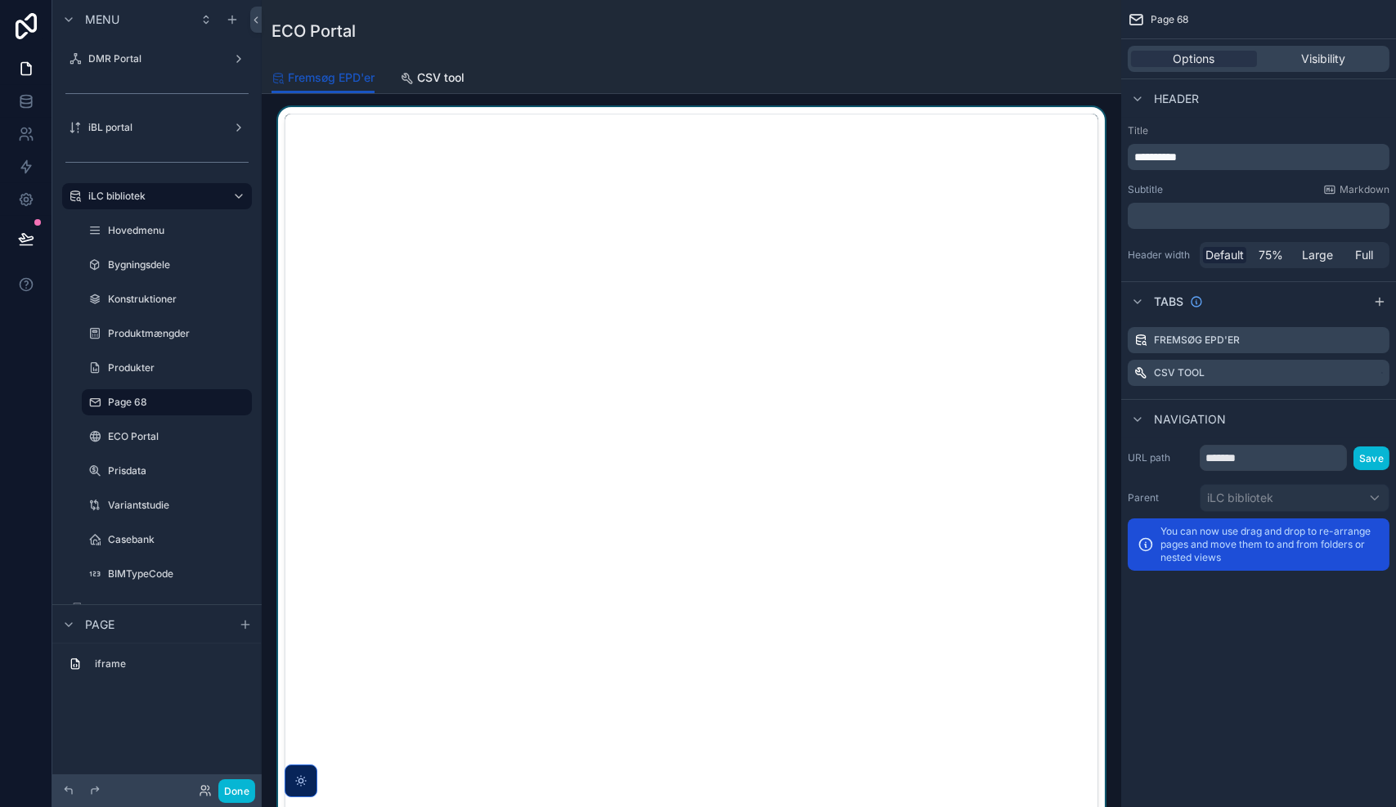
click at [965, 332] on div "scrollable content" at bounding box center [691, 518] width 833 height 822
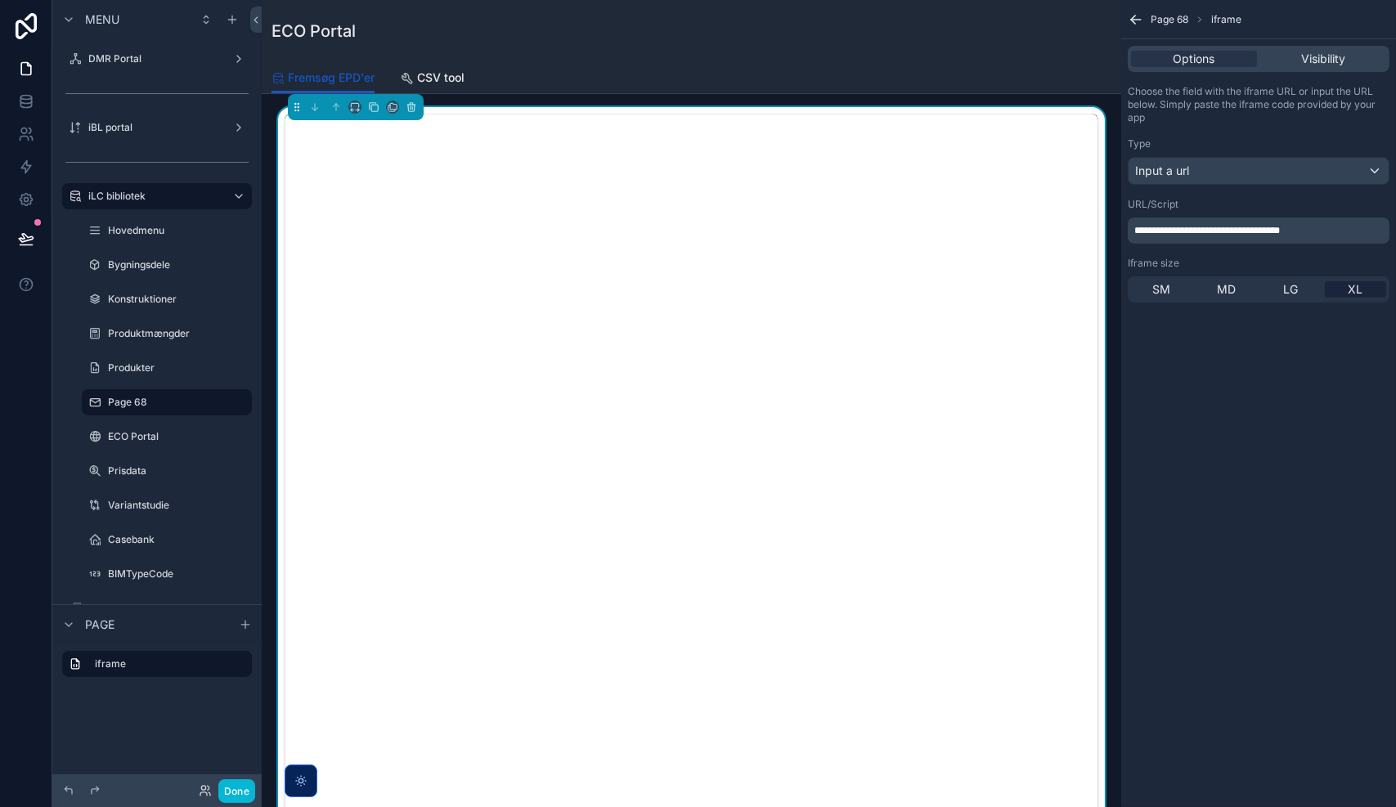
click at [1312, 229] on p "**********" at bounding box center [1260, 230] width 252 height 13
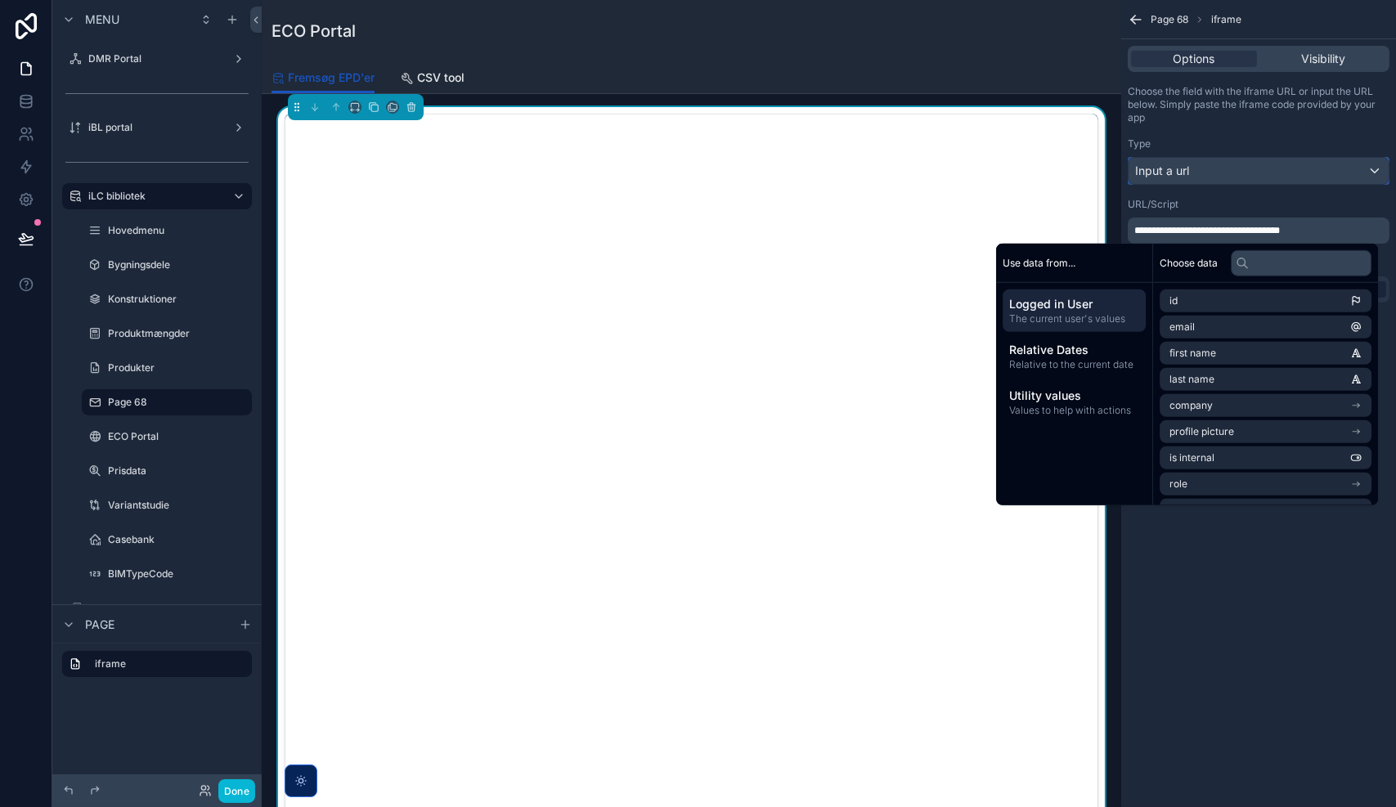
click at [1215, 183] on div "Input a url" at bounding box center [1259, 171] width 260 height 26
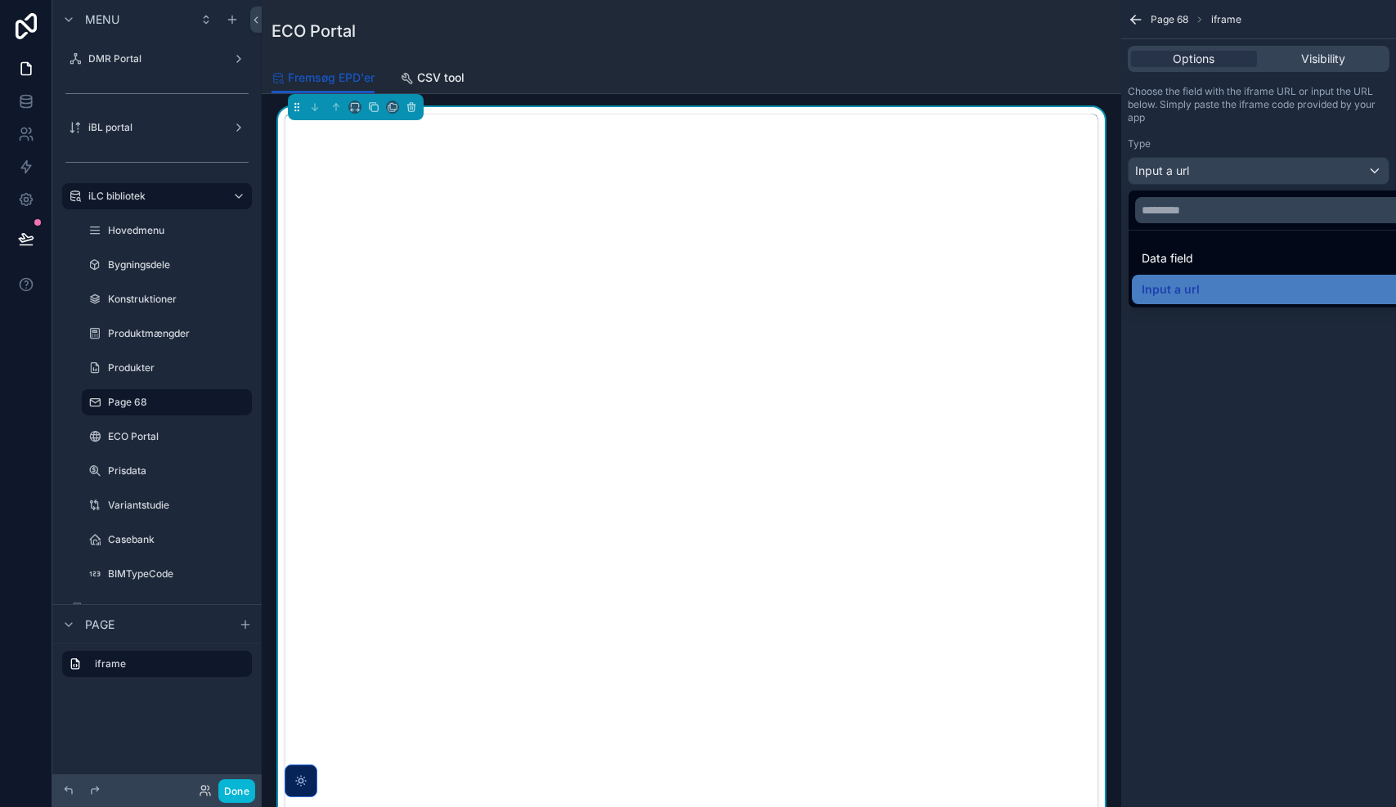
click at [1208, 172] on div "scrollable content" at bounding box center [698, 403] width 1396 height 807
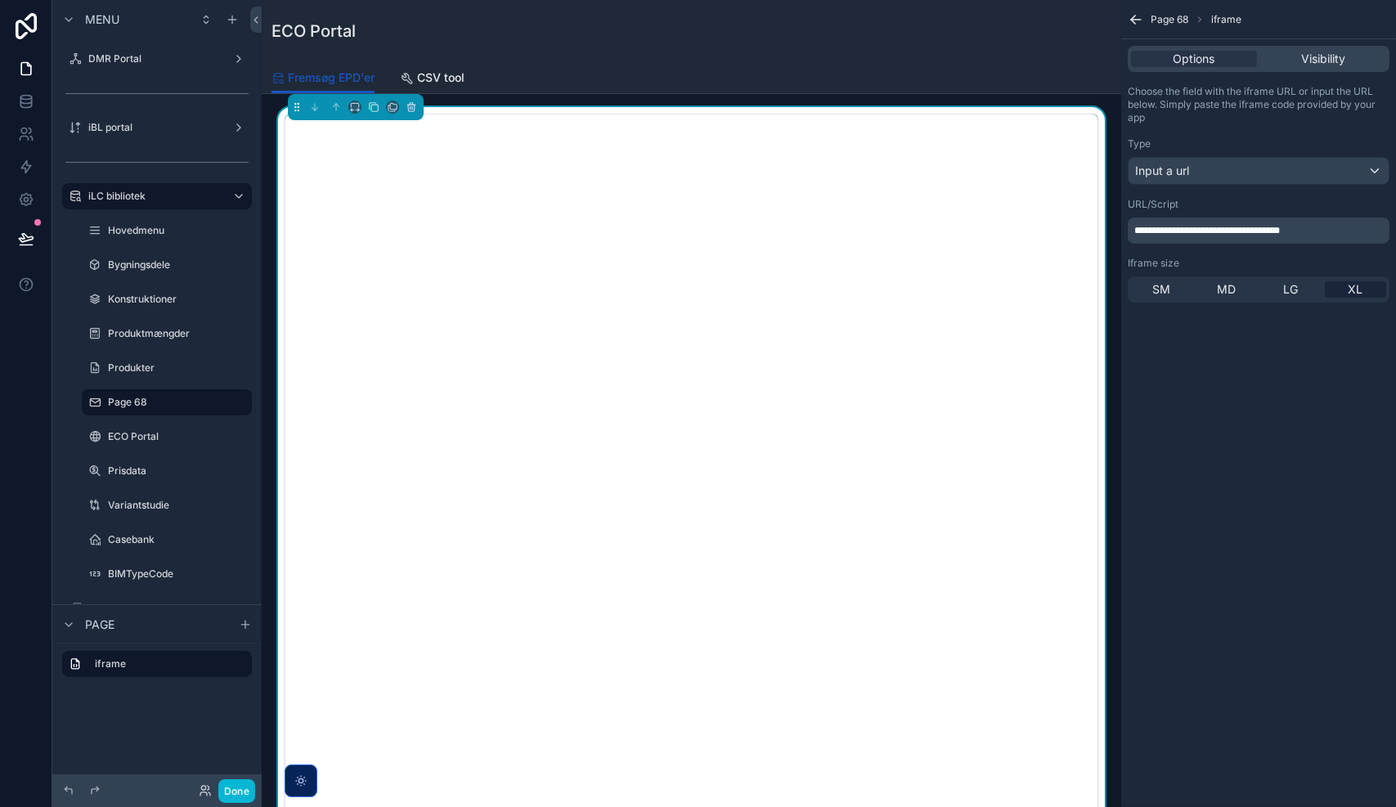
click at [1238, 203] on div "URL/Script" at bounding box center [1259, 204] width 262 height 13
click at [1333, 225] on p "**********" at bounding box center [1260, 230] width 252 height 13
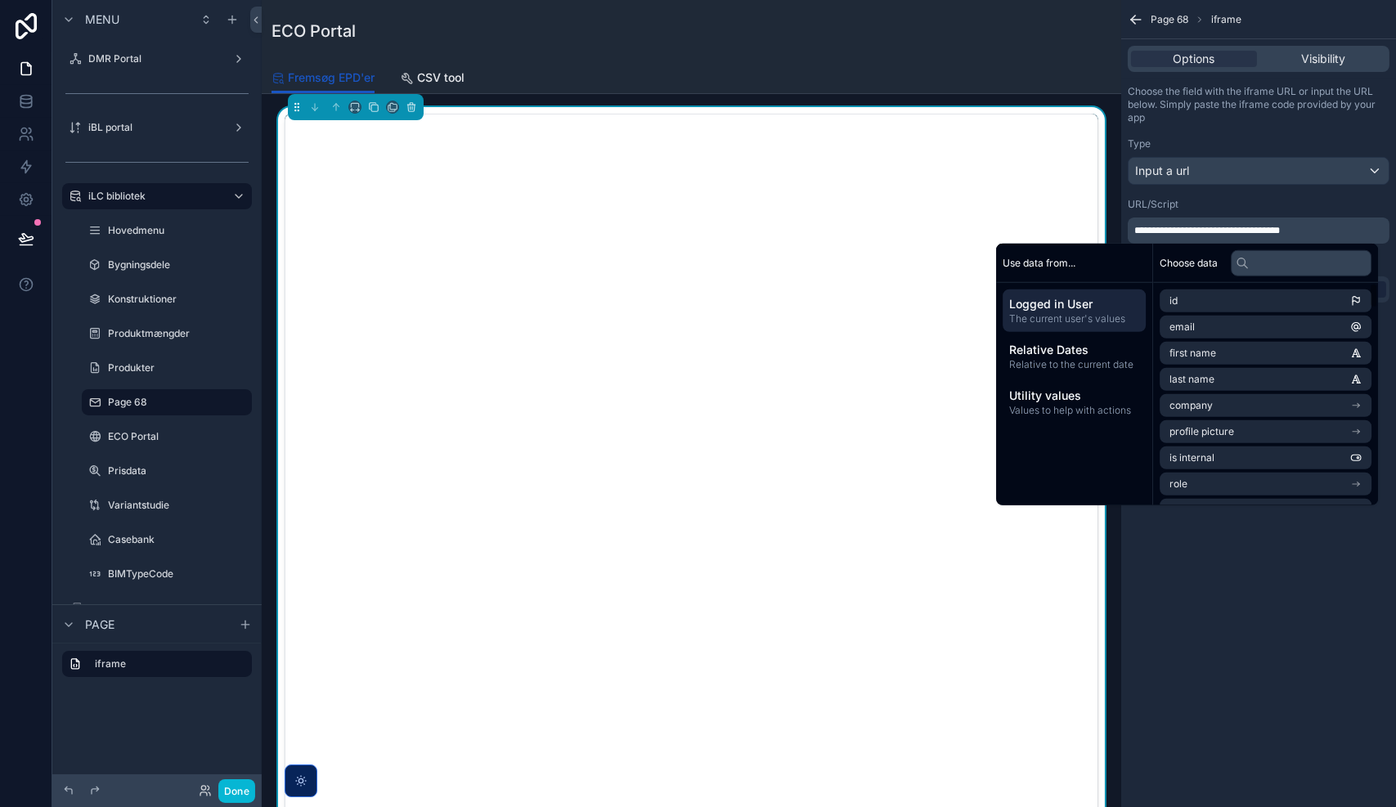
click at [1233, 699] on div "**********" at bounding box center [1258, 403] width 275 height 807
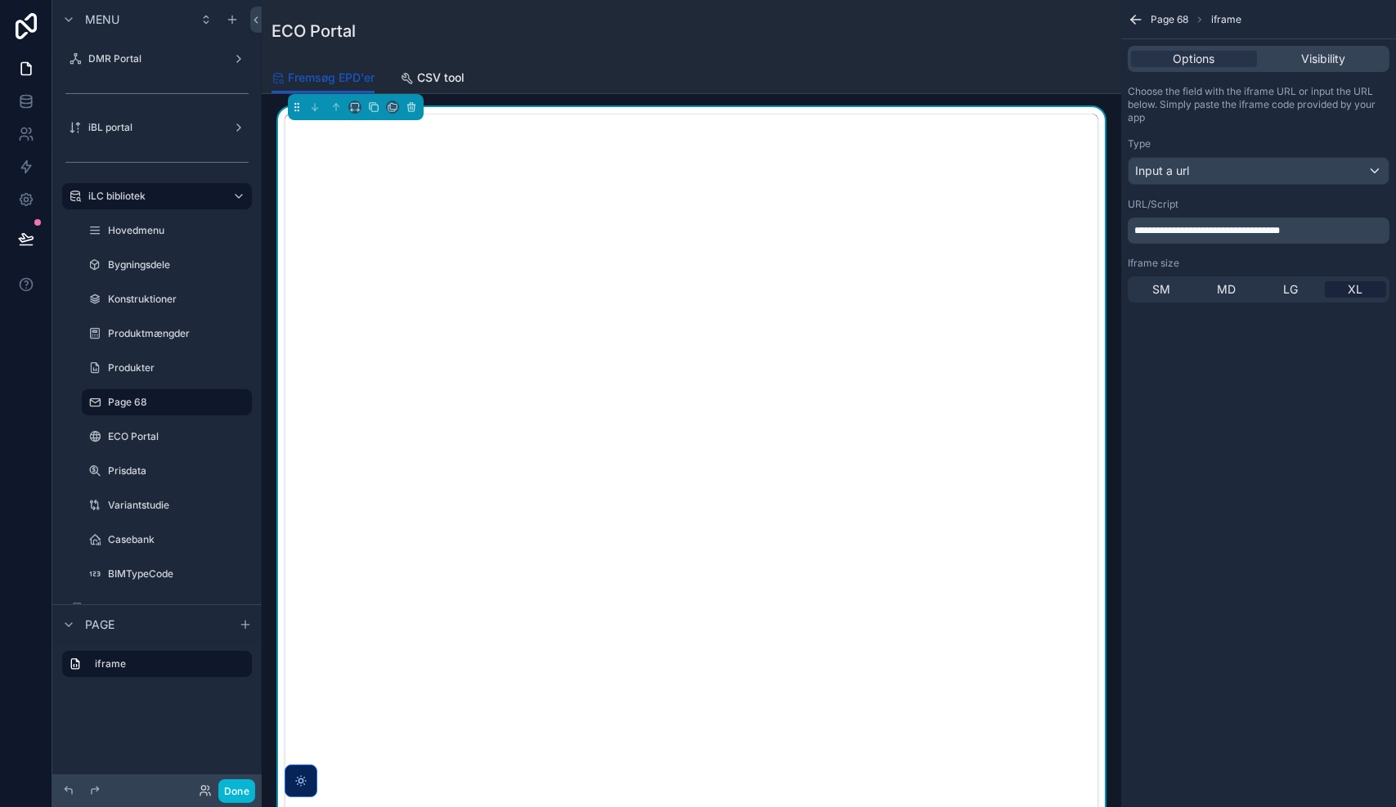
click at [1137, 231] on span "**********" at bounding box center [1207, 231] width 146 height 10
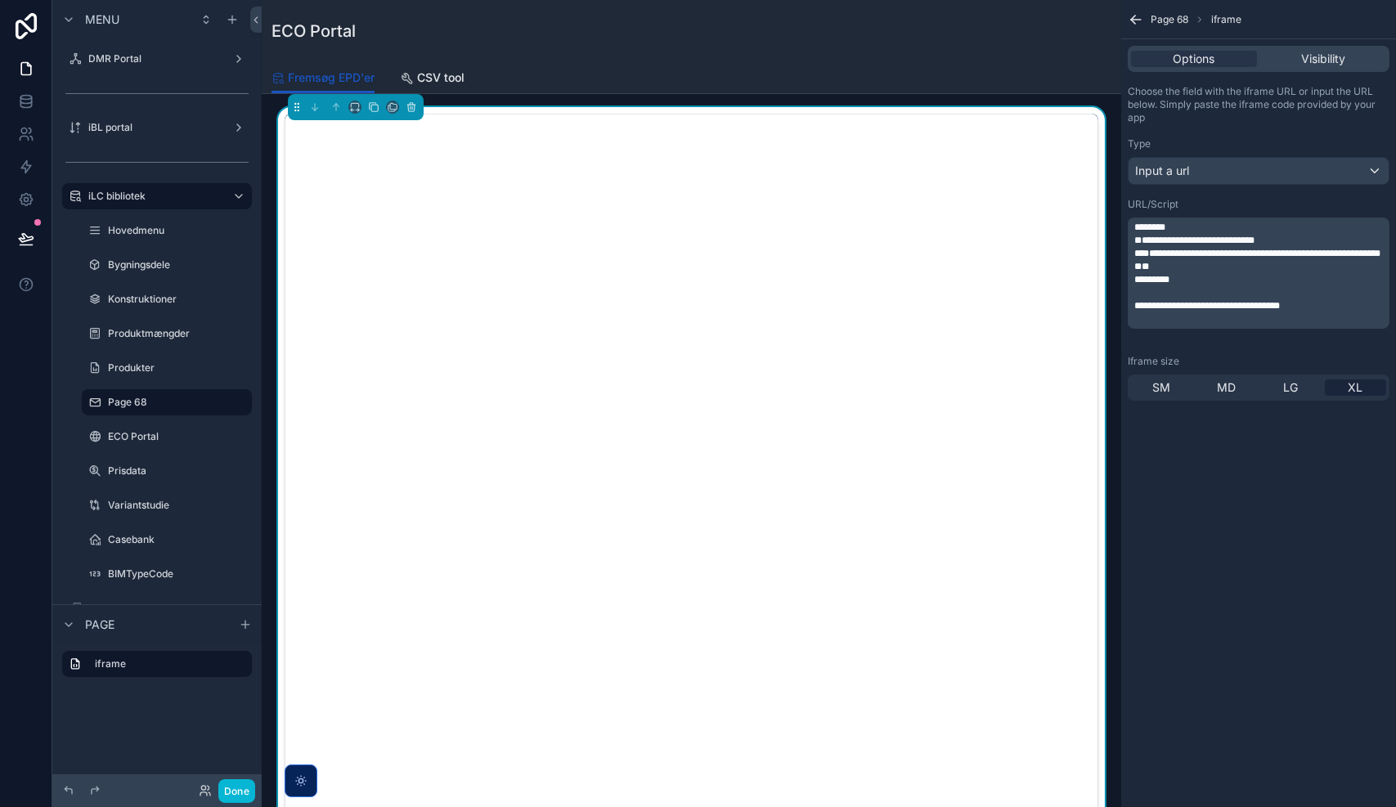
click at [1273, 667] on div "**********" at bounding box center [1258, 403] width 275 height 807
click at [1206, 311] on span "**********" at bounding box center [1207, 306] width 146 height 10
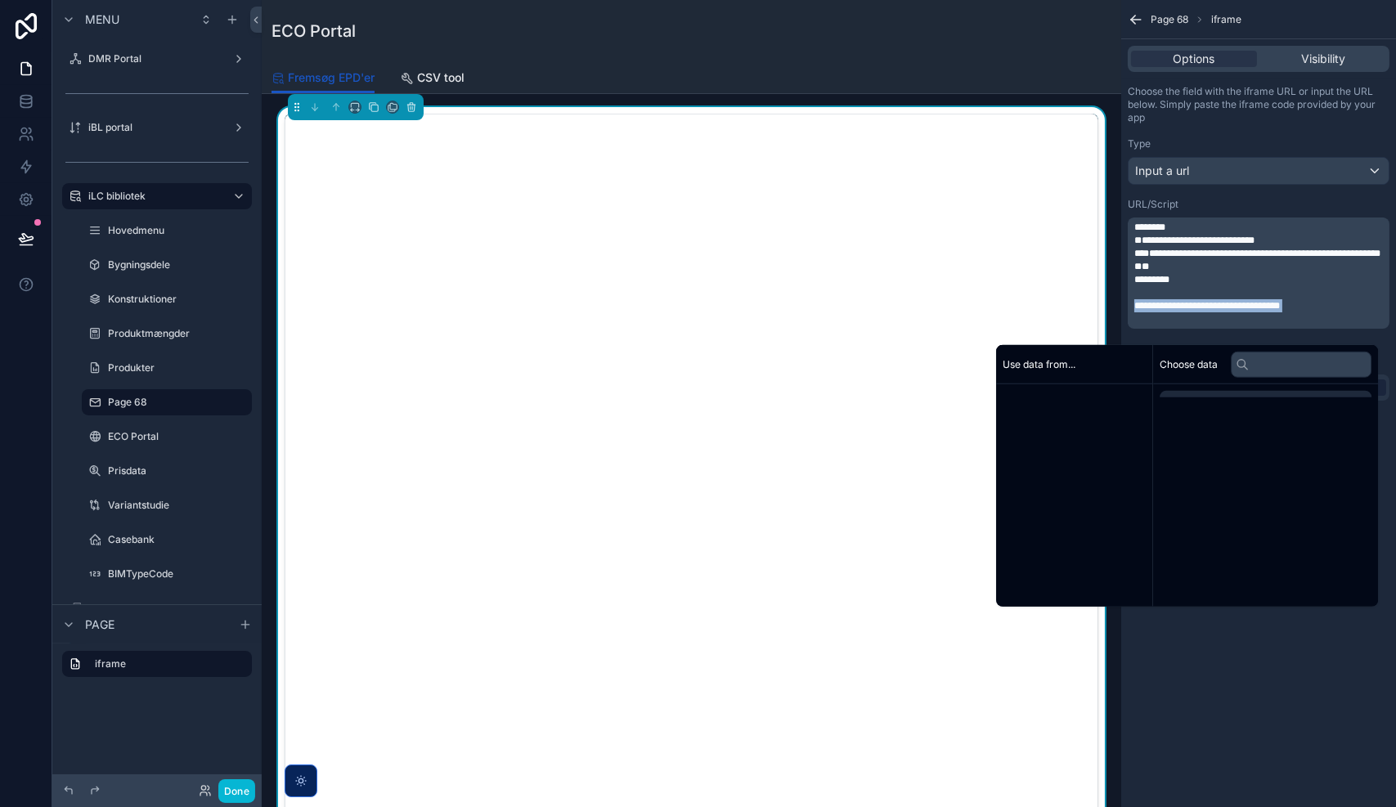
click at [1206, 311] on span "**********" at bounding box center [1207, 306] width 146 height 10
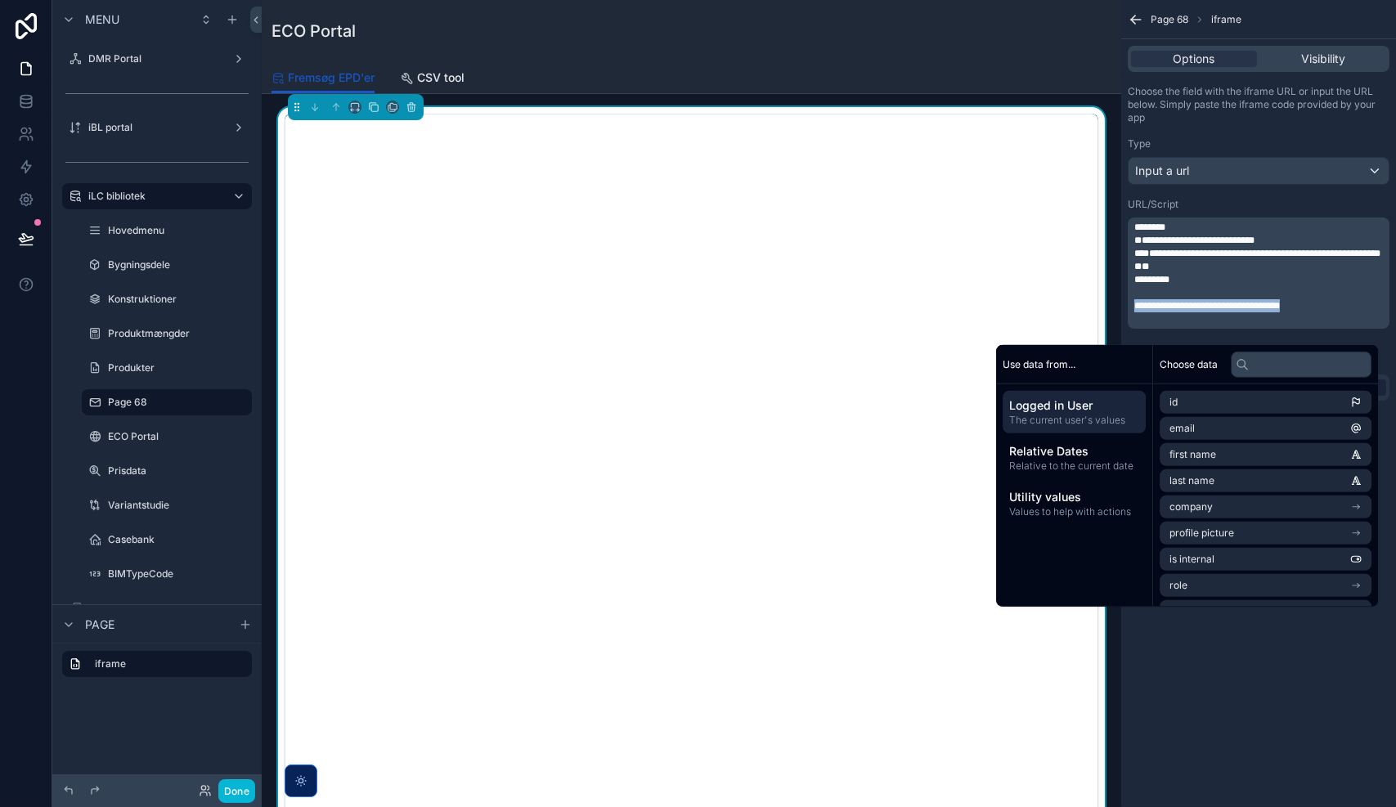
copy span "**********"
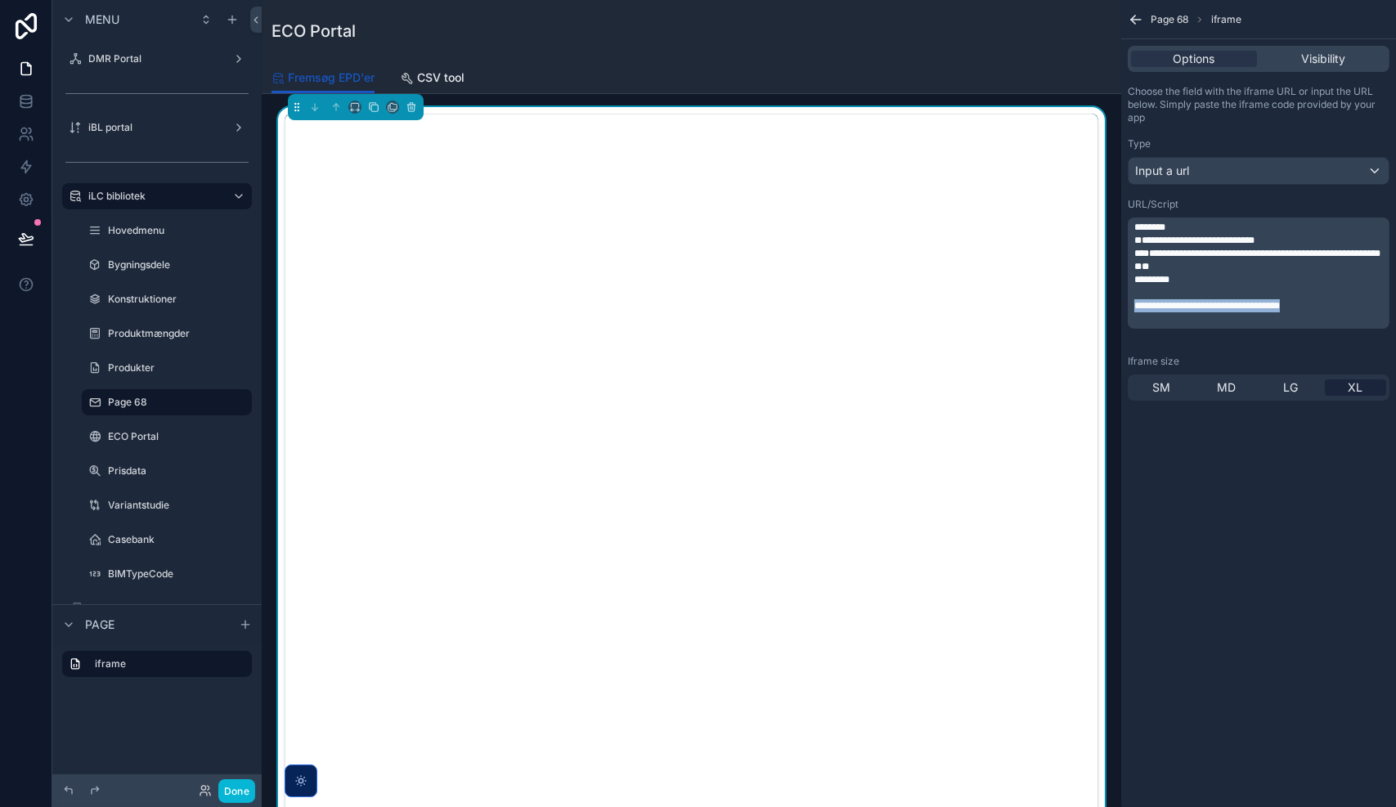
click at [1251, 286] on p "*********" at bounding box center [1260, 279] width 252 height 13
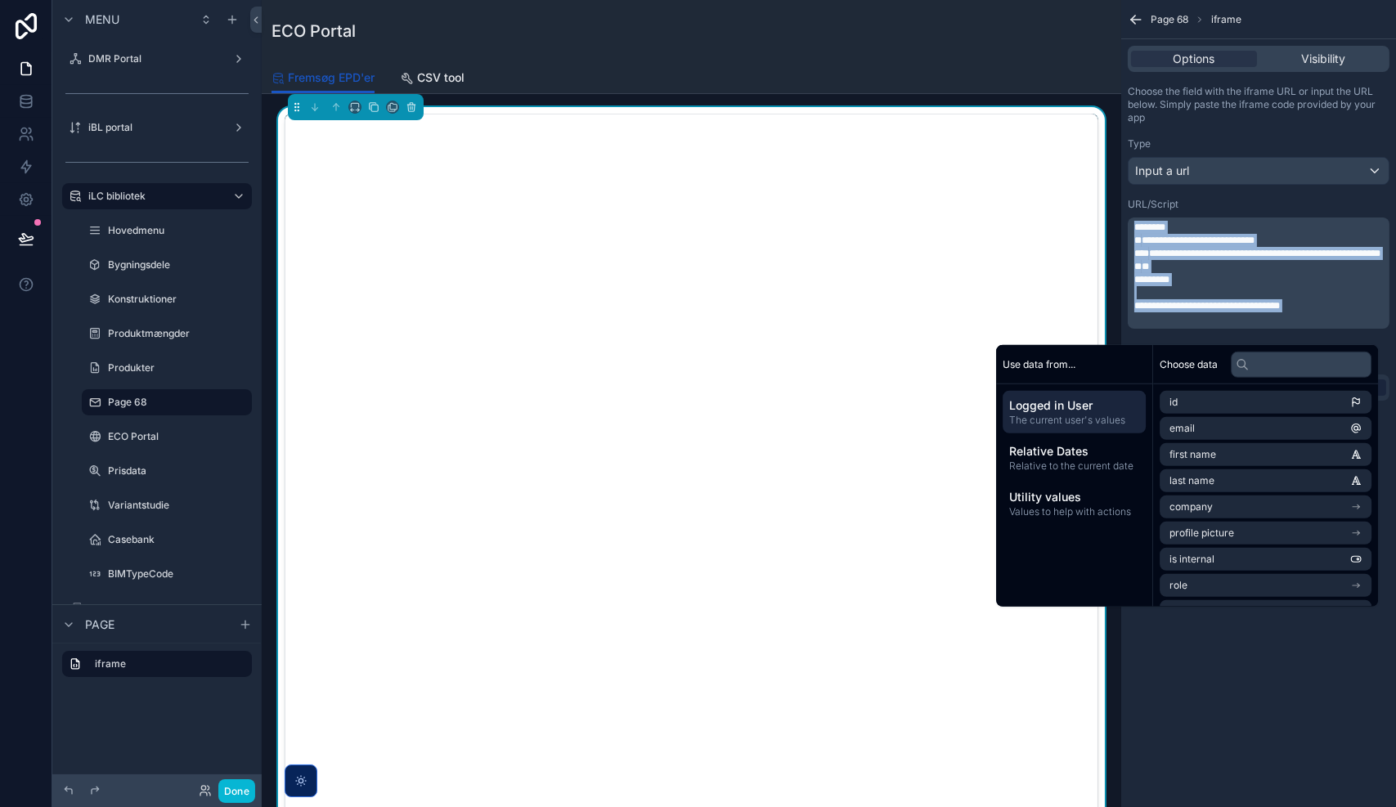
copy div "**********"
click at [1192, 311] on span "**********" at bounding box center [1207, 306] width 146 height 10
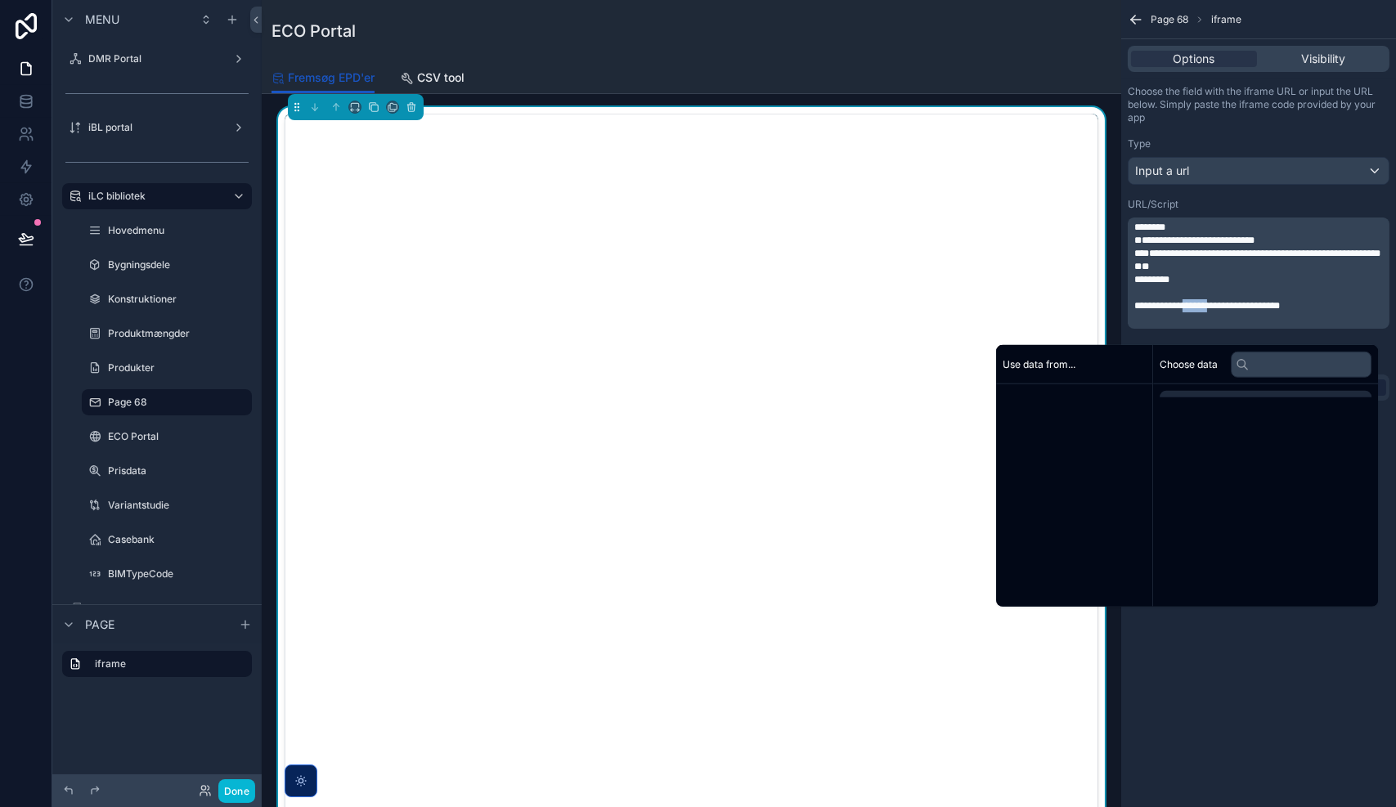
click at [1192, 311] on span "**********" at bounding box center [1207, 306] width 146 height 10
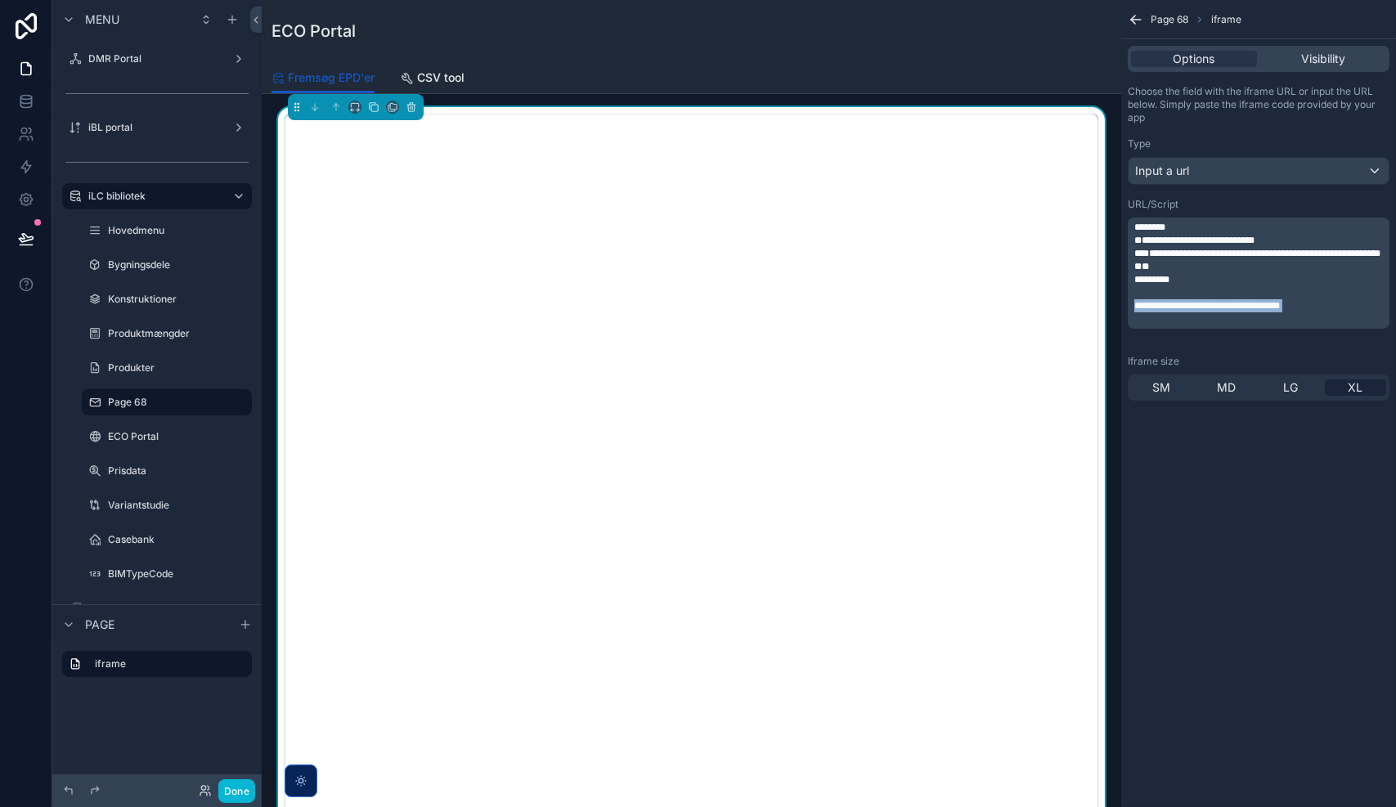
click at [1192, 311] on span "**********" at bounding box center [1207, 306] width 146 height 10
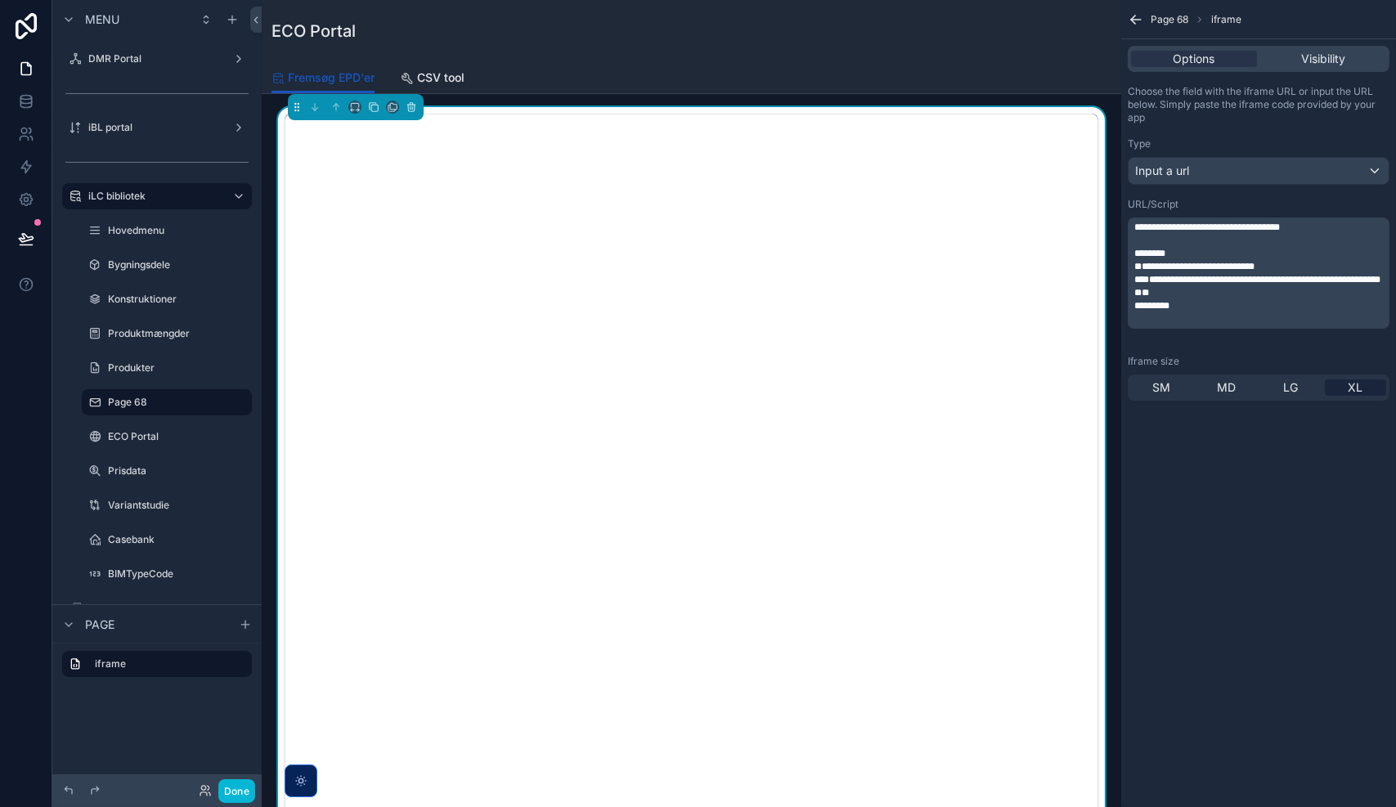
click at [1190, 714] on div "**********" at bounding box center [1258, 403] width 275 height 807
click at [1242, 275] on span "**********" at bounding box center [1257, 280] width 246 height 10
drag, startPoint x: 1186, startPoint y: 314, endPoint x: 1098, endPoint y: 241, distance: 114.5
click at [1098, 241] on div "DMR Portal iBL portal iLC bibliotek Hovedmenu Bygningsdele 71 Konstruktioner 1,…" at bounding box center [829, 403] width 1134 height 807
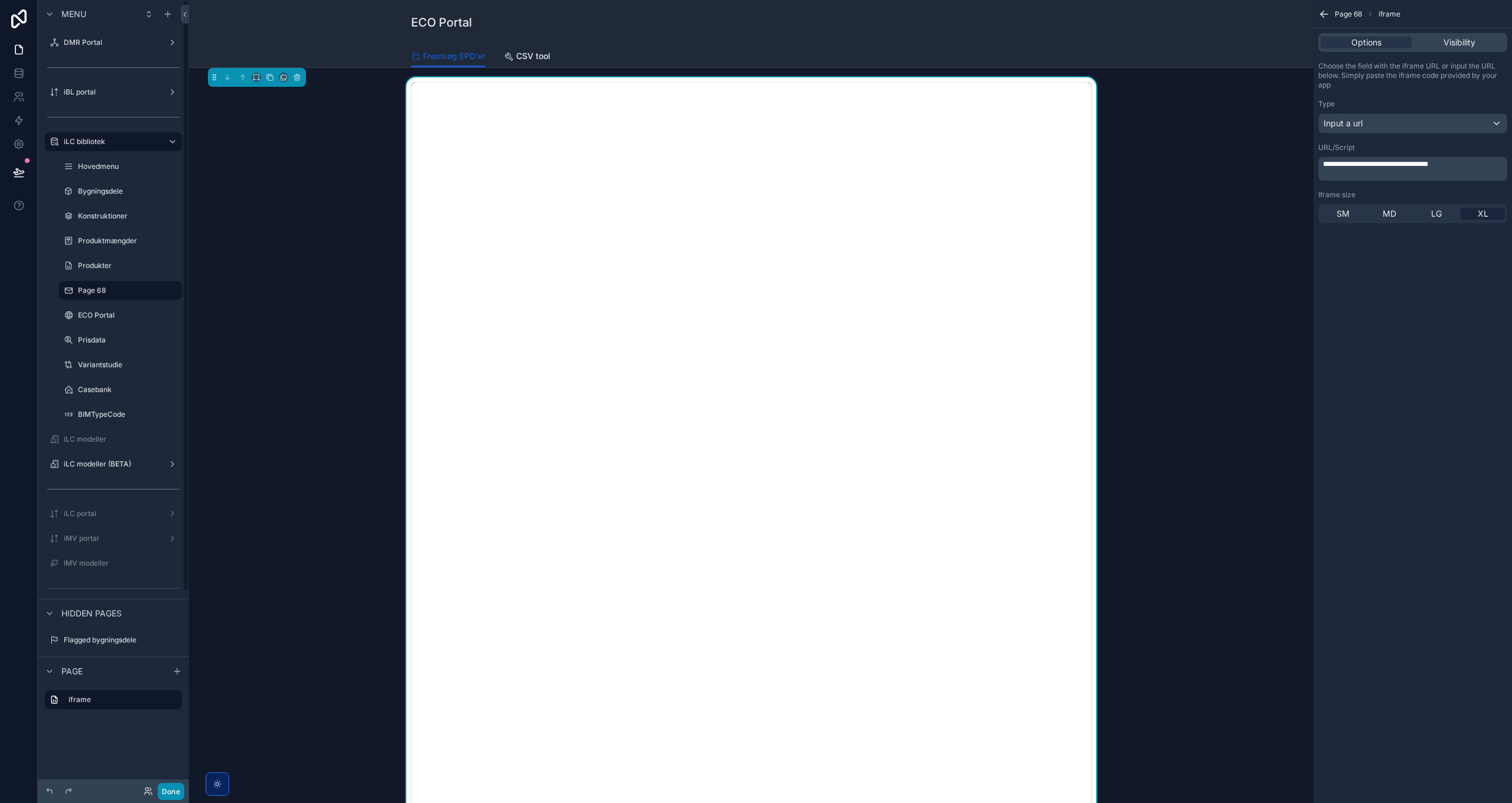
drag, startPoint x: 167, startPoint y: 793, endPoint x: 170, endPoint y: 758, distance: 35.1
click at [167, 582] on button "Done" at bounding box center [170, 792] width 27 height 17
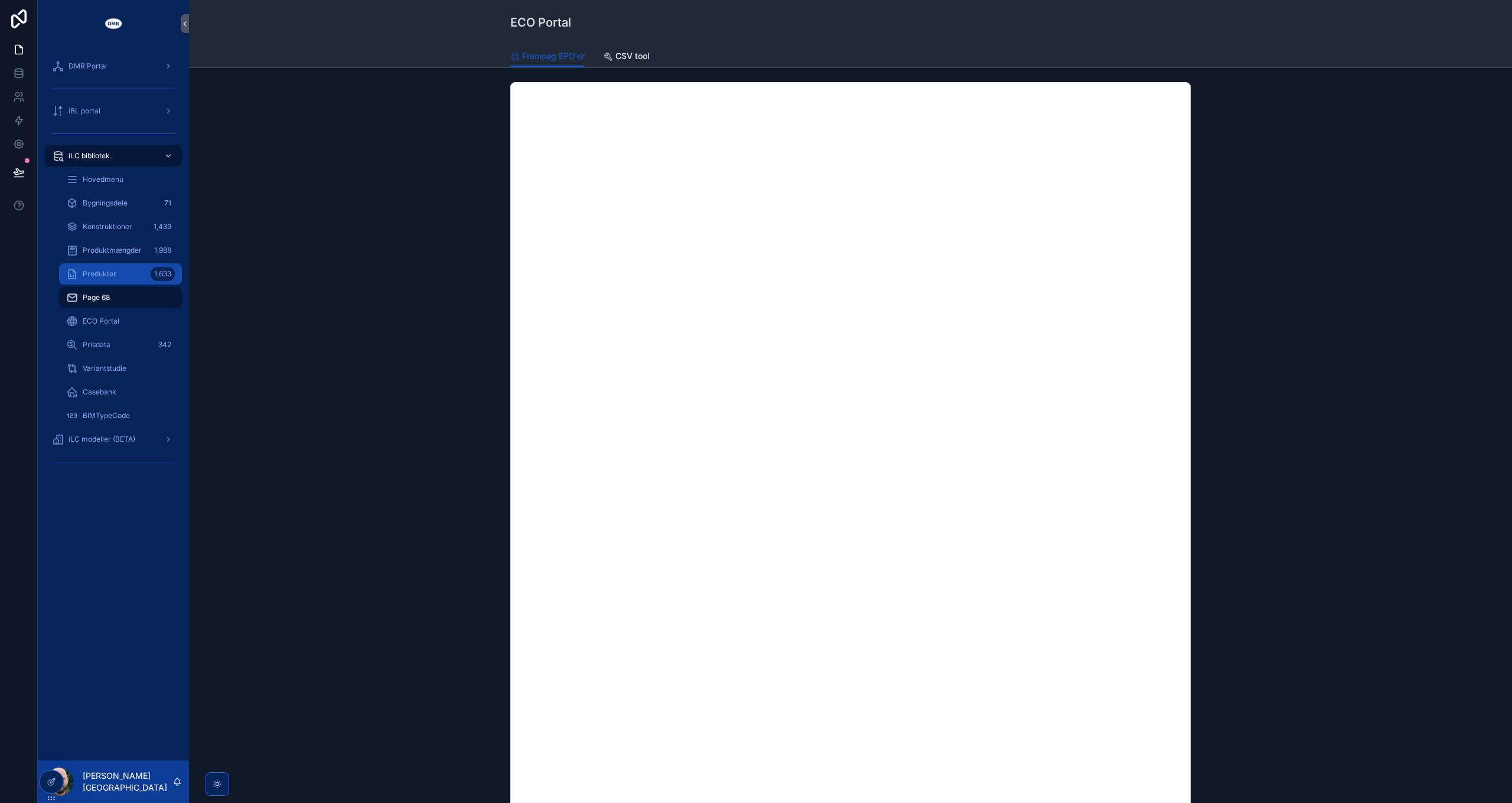
click at [100, 275] on span "Produkter" at bounding box center [100, 274] width 34 height 9
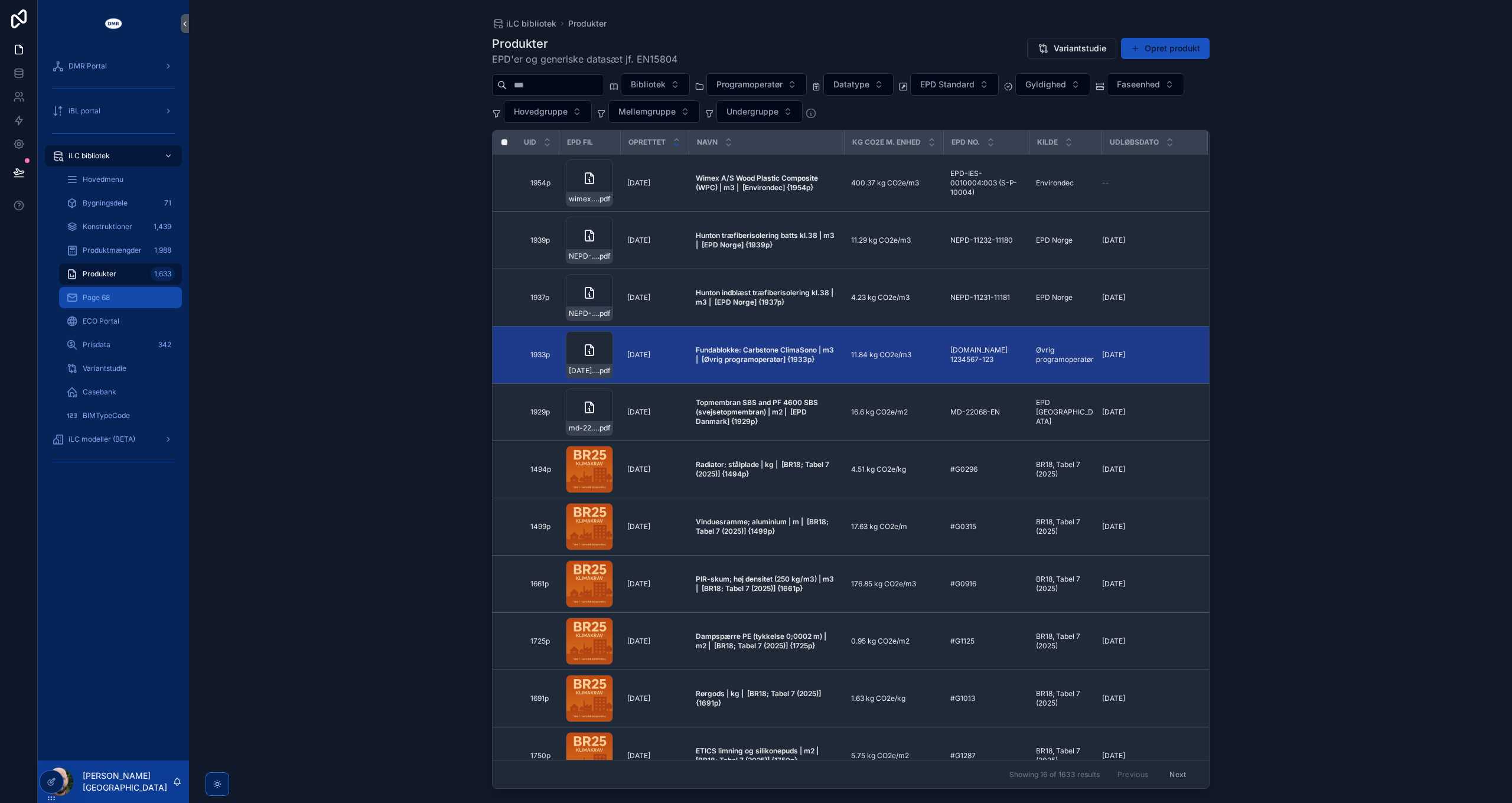
click at [98, 300] on span "Page 68" at bounding box center [97, 298] width 27 height 9
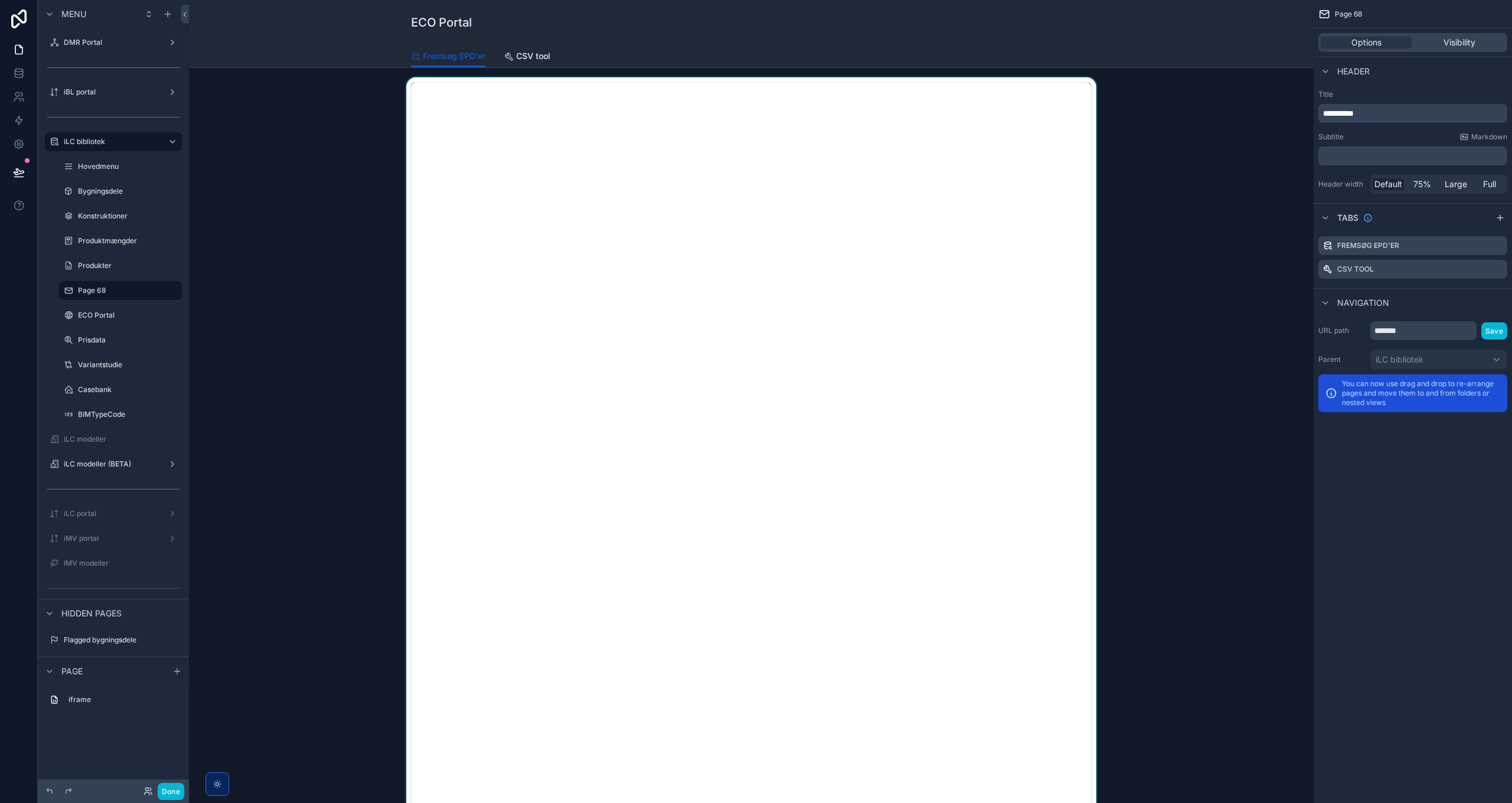
click at [269, 207] on div "scrollable content" at bounding box center [751, 484] width 1105 height 814
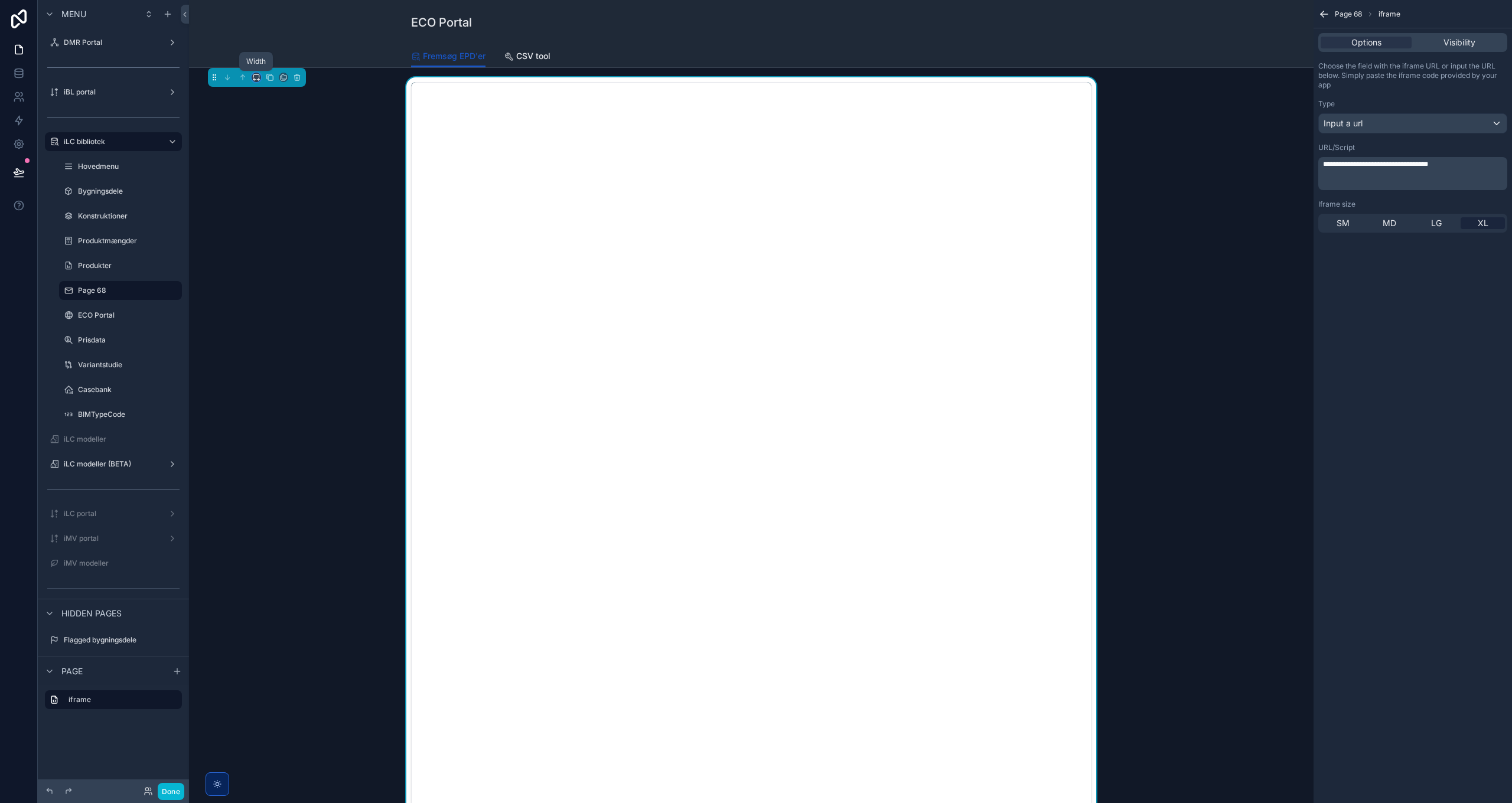
click at [259, 79] on icon "scrollable content" at bounding box center [256, 77] width 8 height 8
click at [284, 217] on span "Large" at bounding box center [272, 225] width 22 height 14
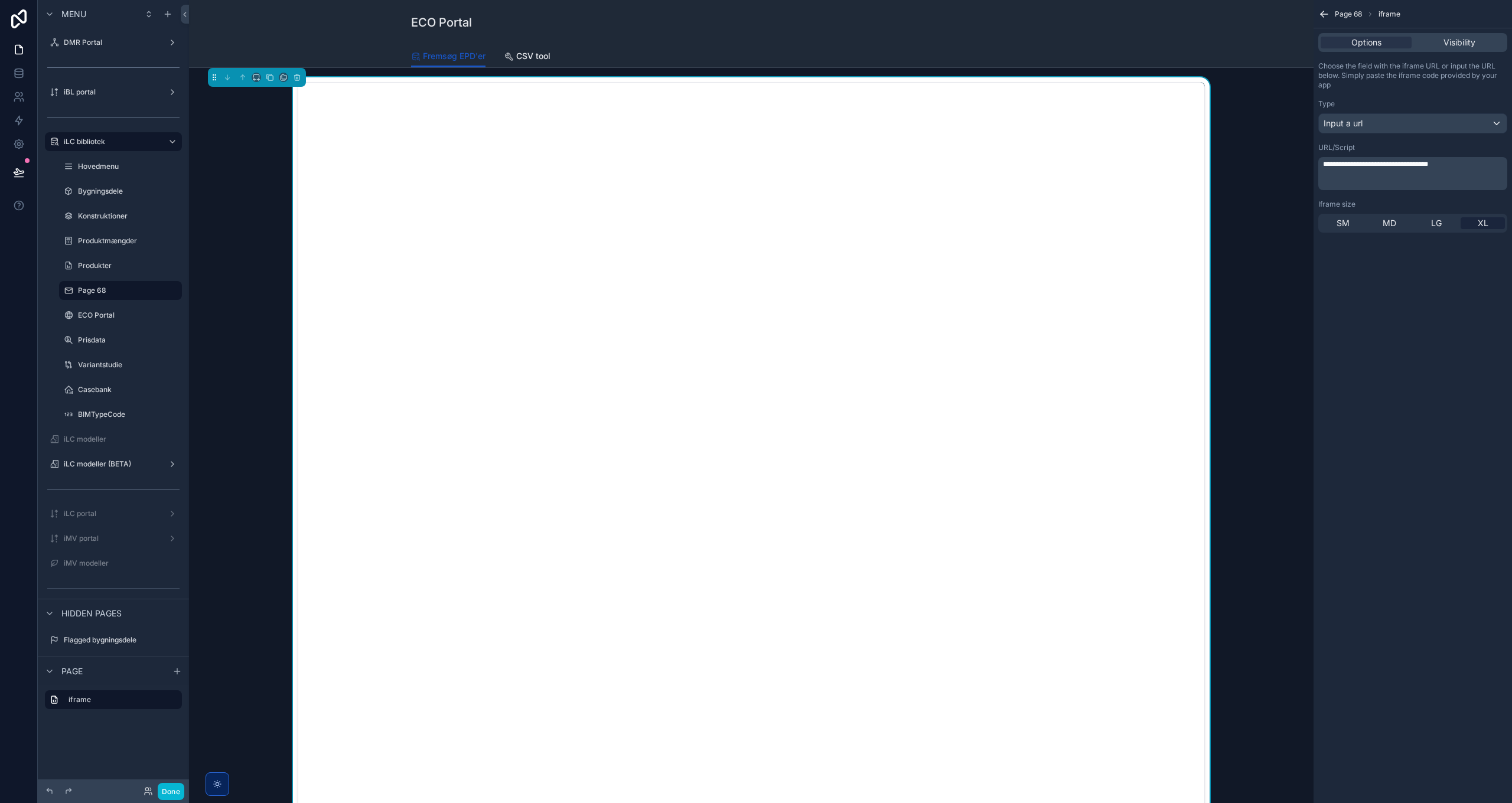
click at [1007, 15] on icon "scrollable content" at bounding box center [1324, 14] width 12 height 12
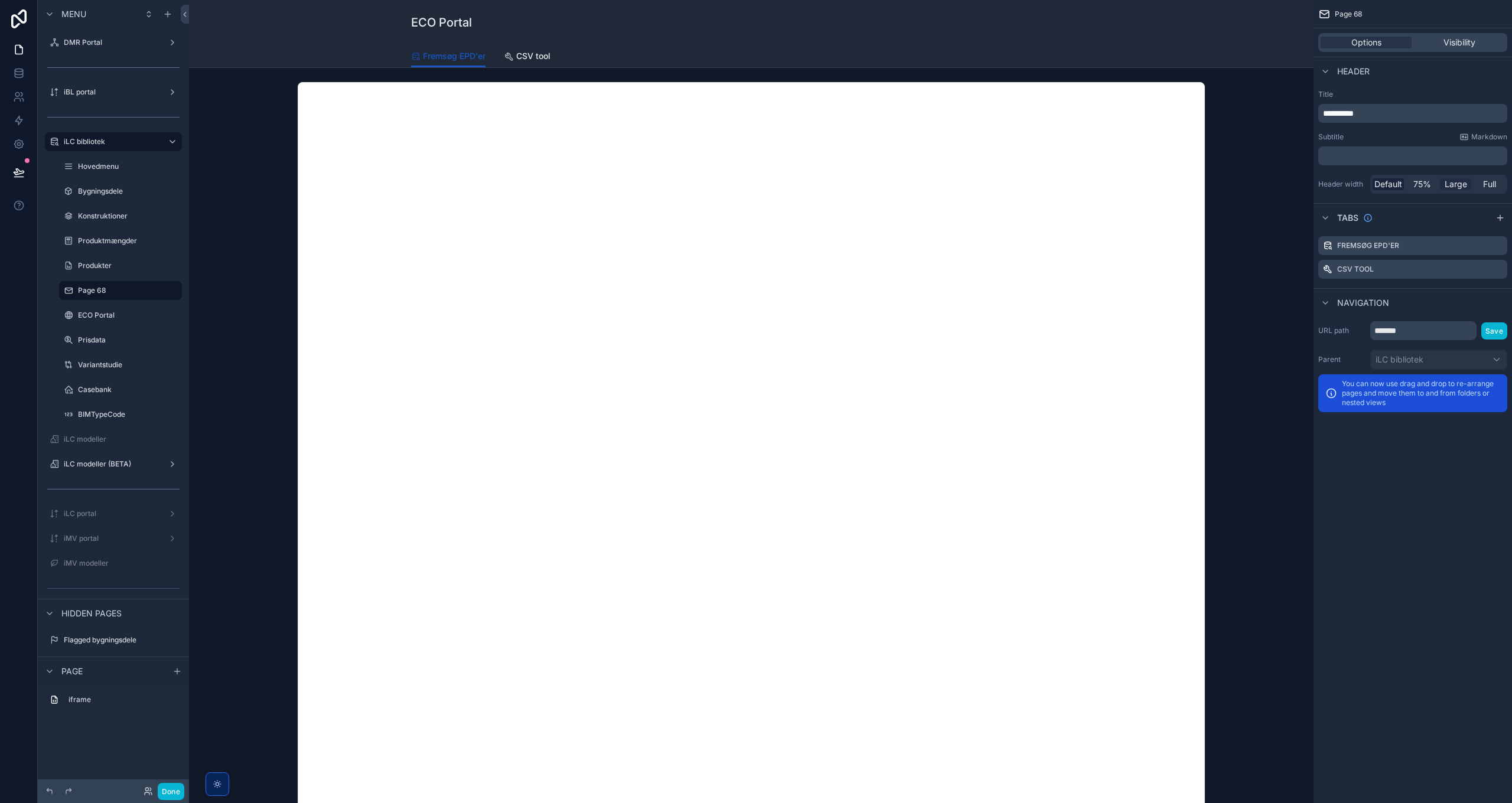
click at [1007, 185] on span "Large" at bounding box center [1456, 184] width 22 height 12
click at [406, 61] on span "CSV tool" at bounding box center [420, 56] width 34 height 12
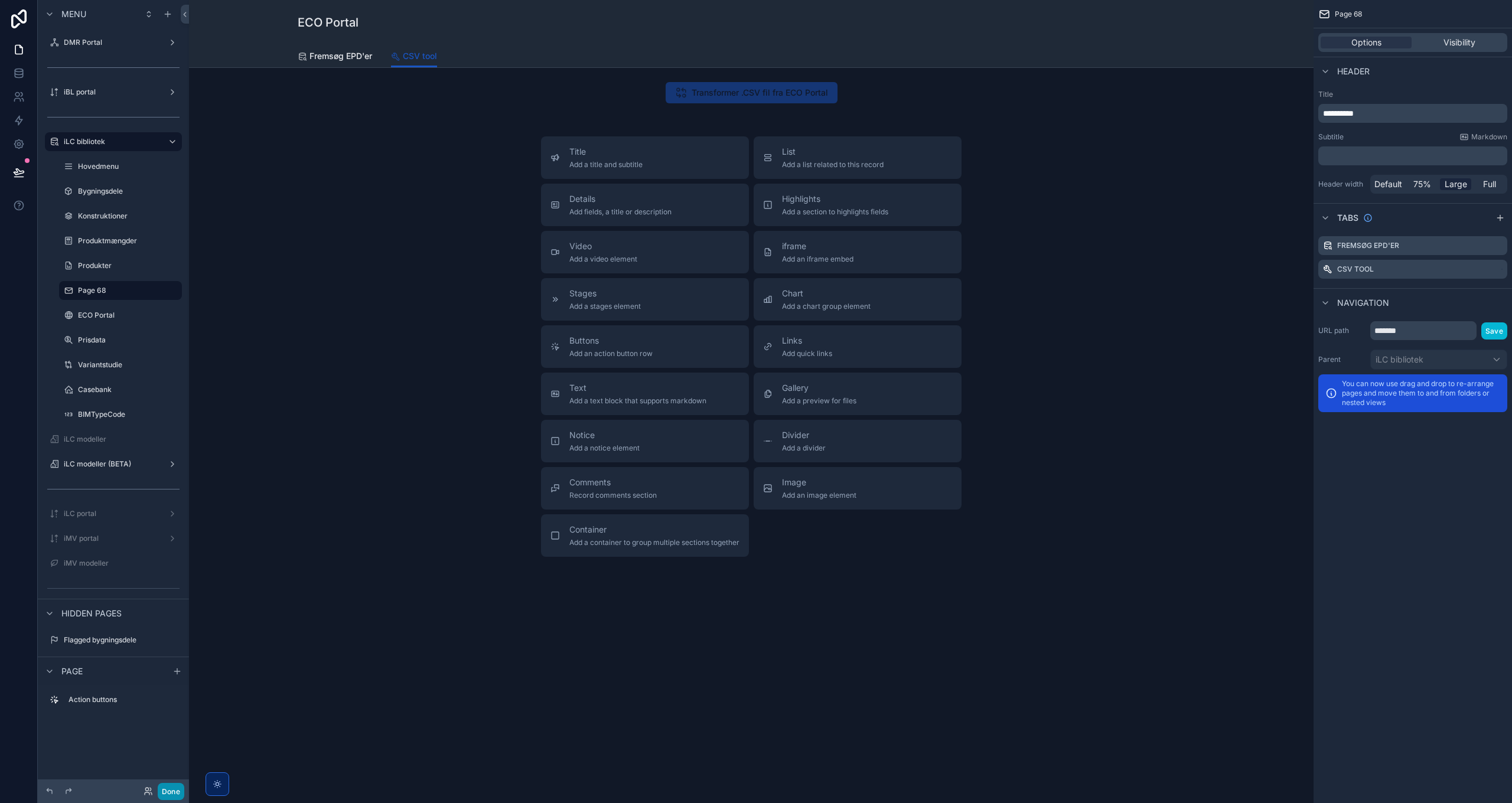
click at [159, 582] on button "Done" at bounding box center [170, 792] width 27 height 17
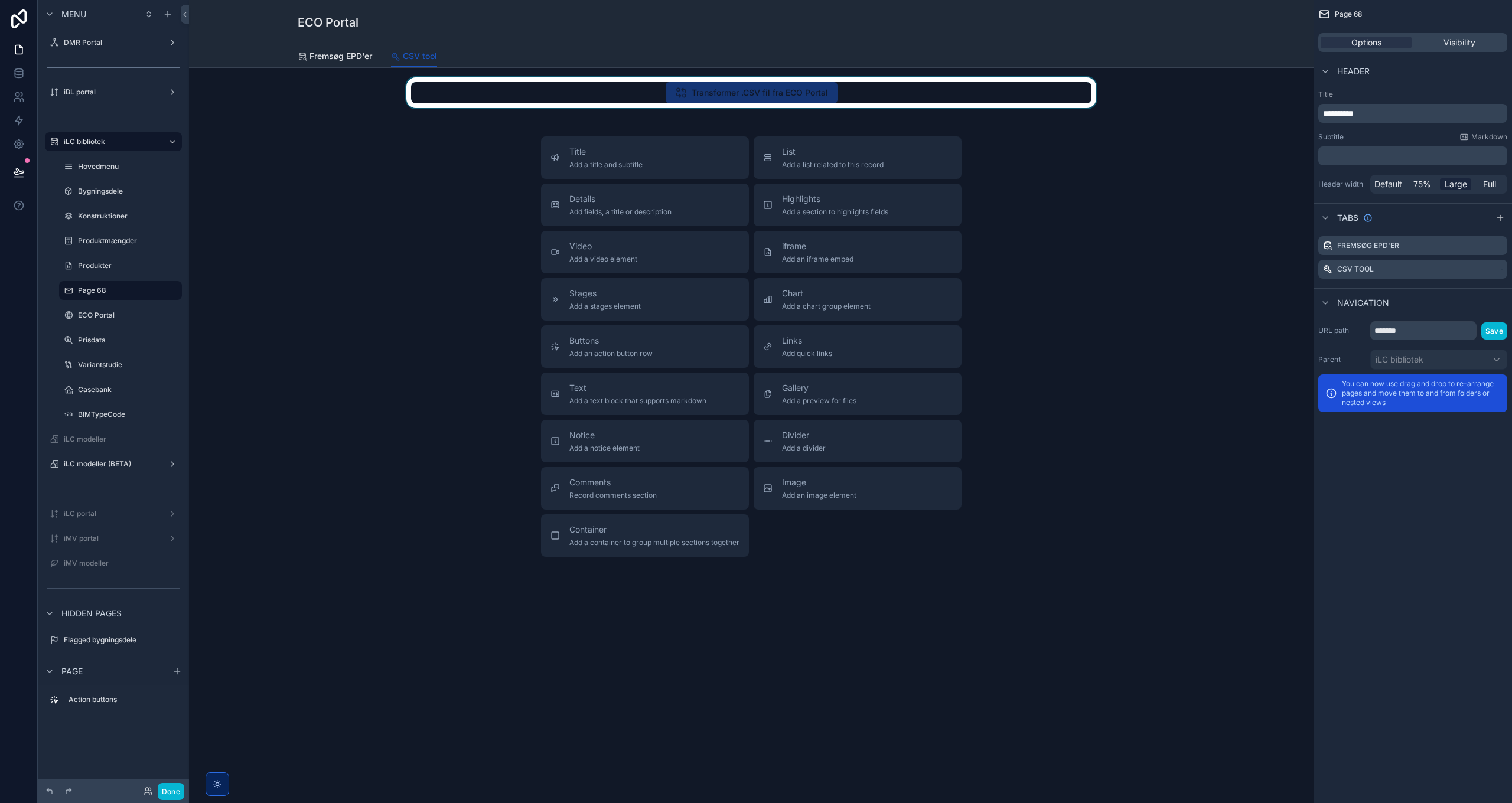
click at [762, 90] on div "scrollable content" at bounding box center [751, 92] width 1105 height 31
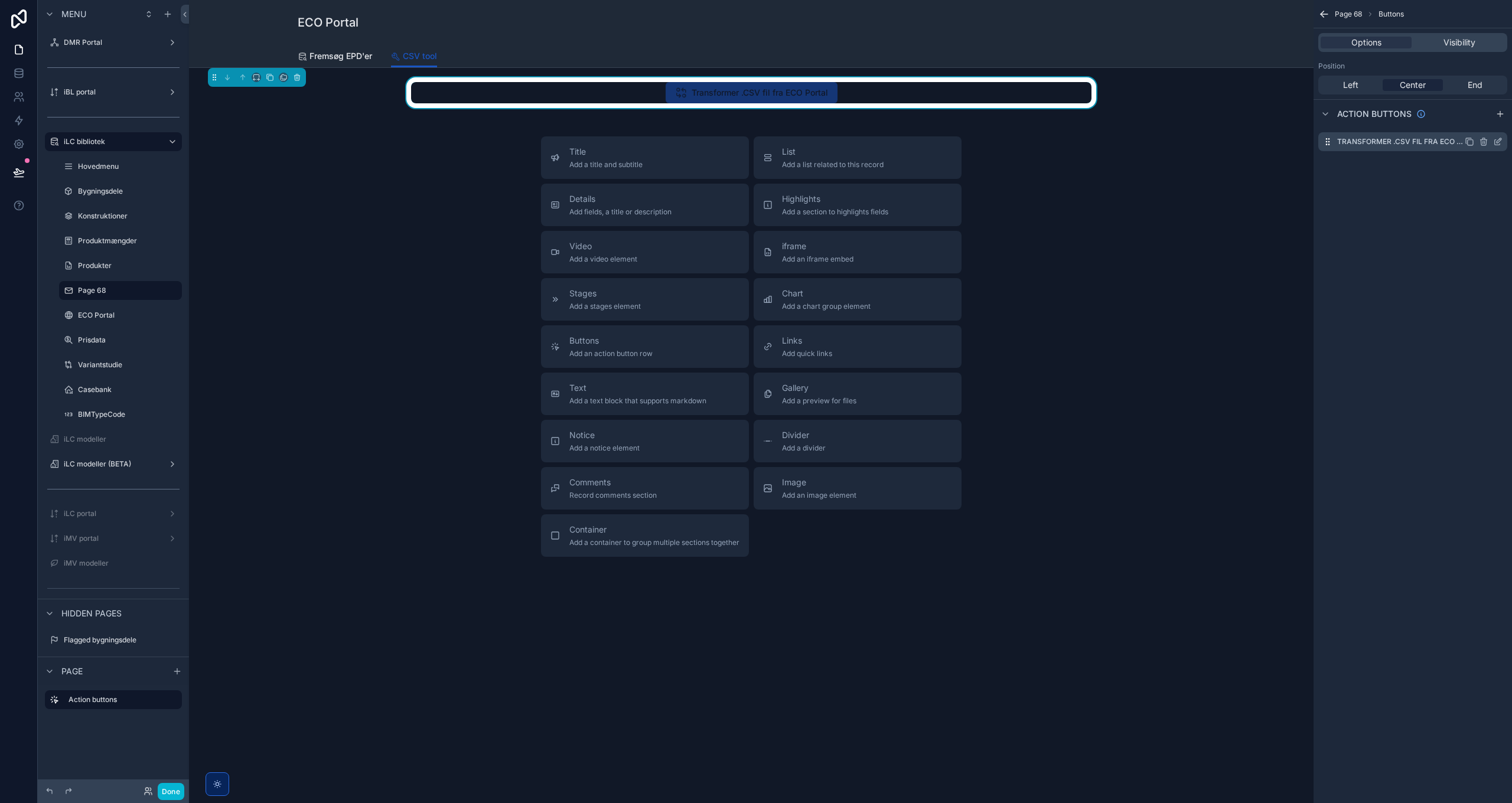
click at [1007, 141] on icon "scrollable content" at bounding box center [1498, 142] width 9 height 9
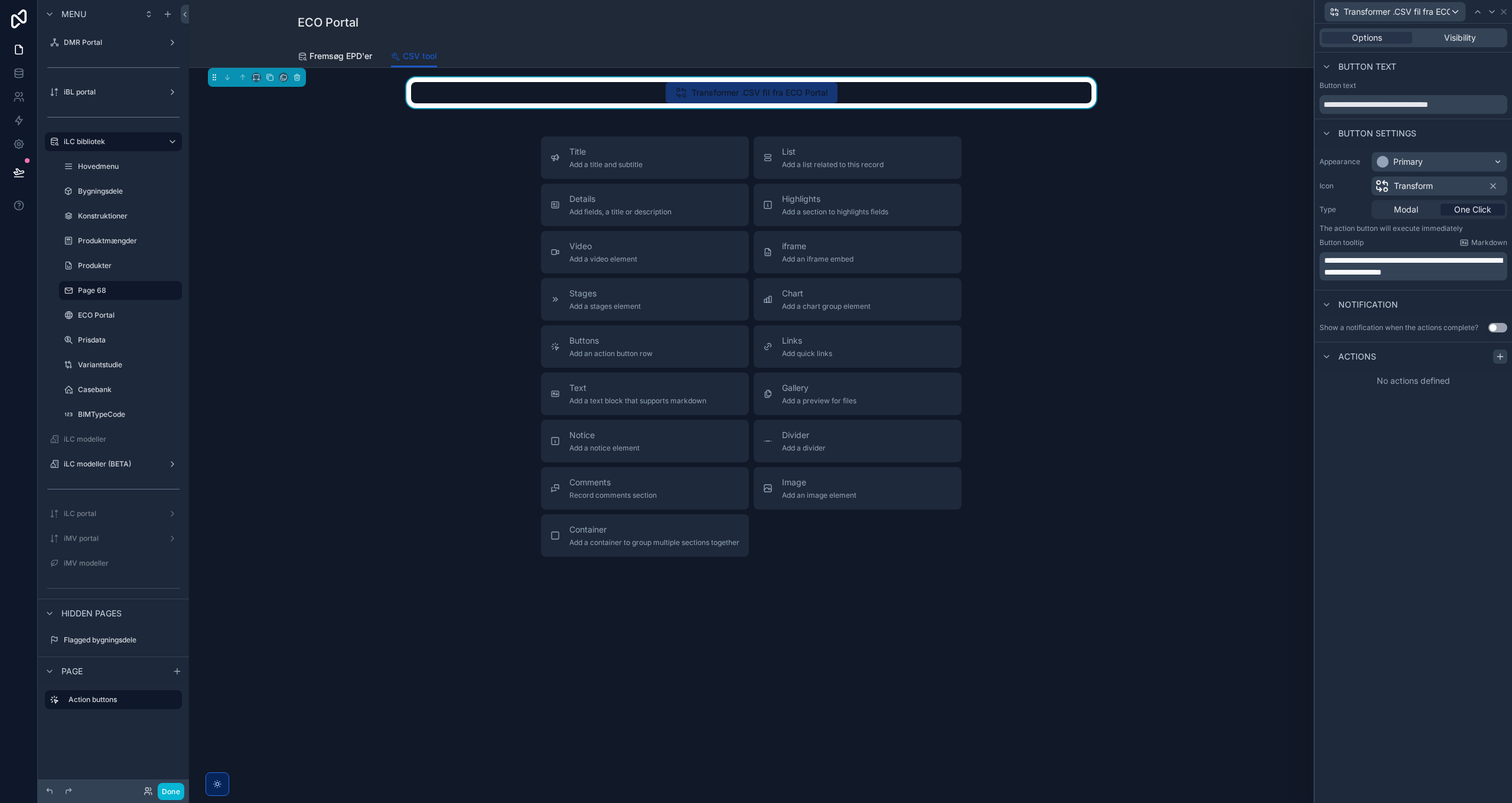
click at [1007, 360] on icon at bounding box center [1500, 356] width 9 height 9
click at [1007, 407] on div "Select a type" at bounding box center [1413, 404] width 177 height 19
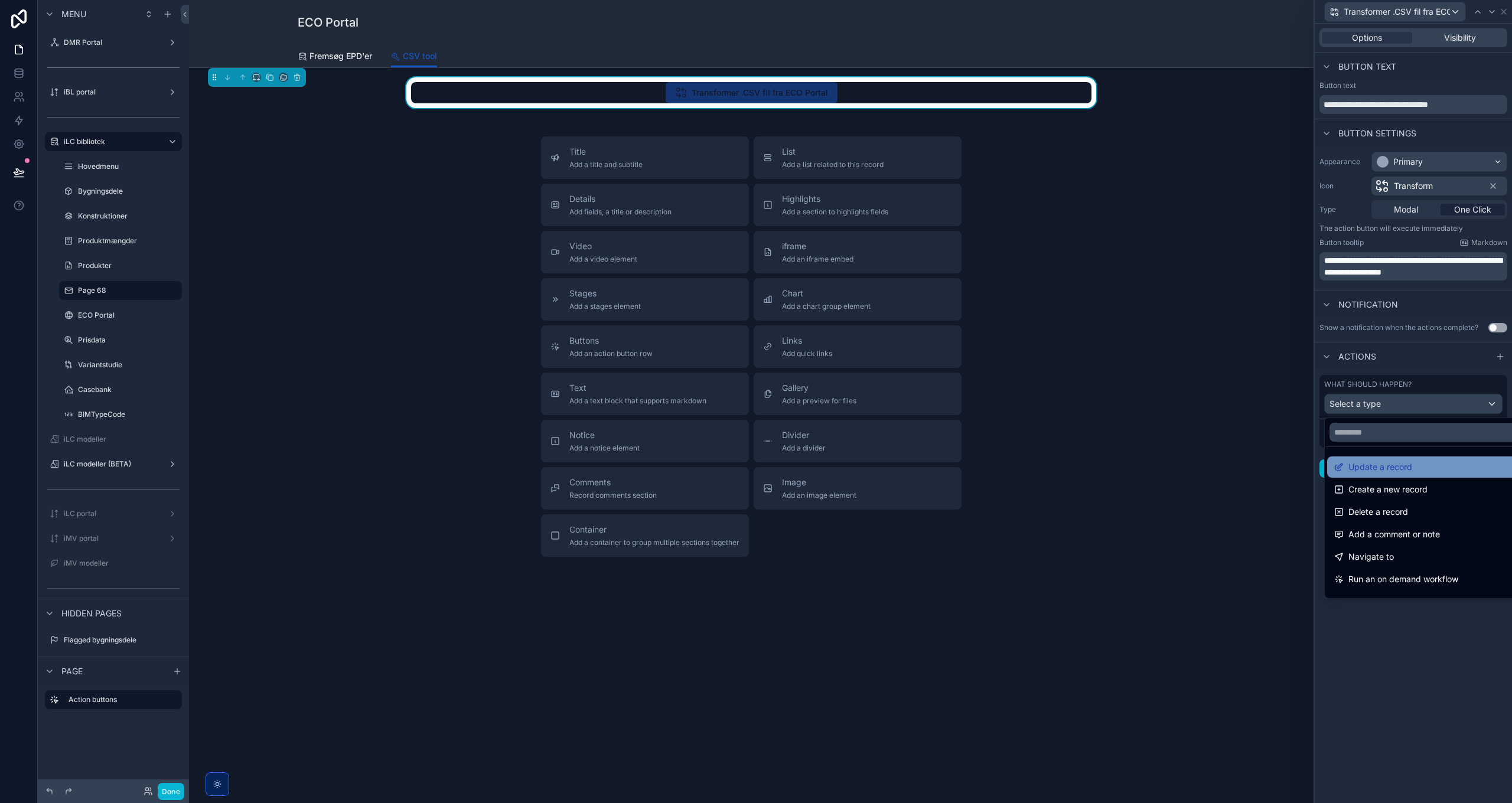
click at [1007, 464] on span "Update a record" at bounding box center [1380, 467] width 64 height 14
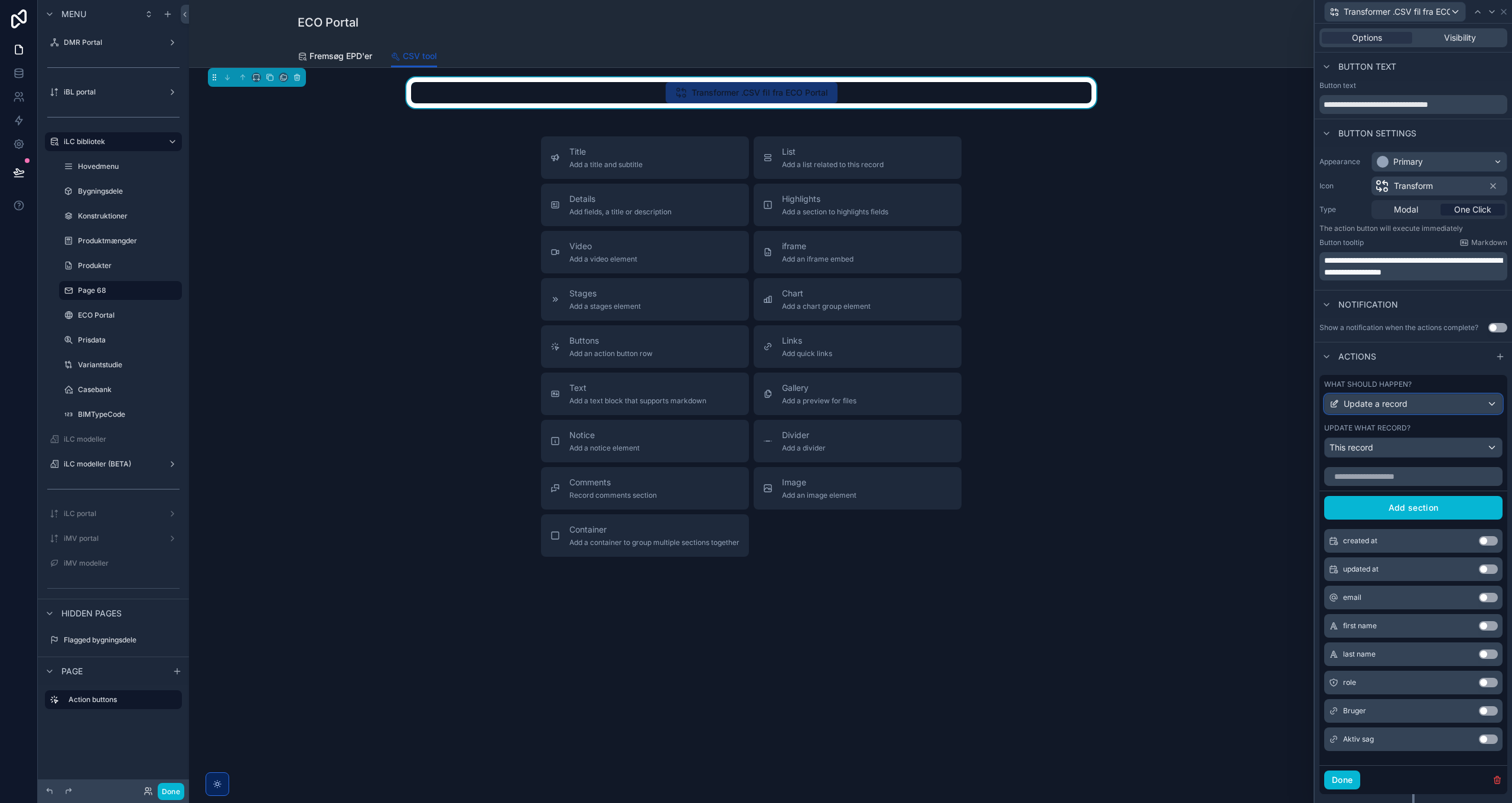
click at [1007, 402] on span "Update a record" at bounding box center [1376, 404] width 64 height 12
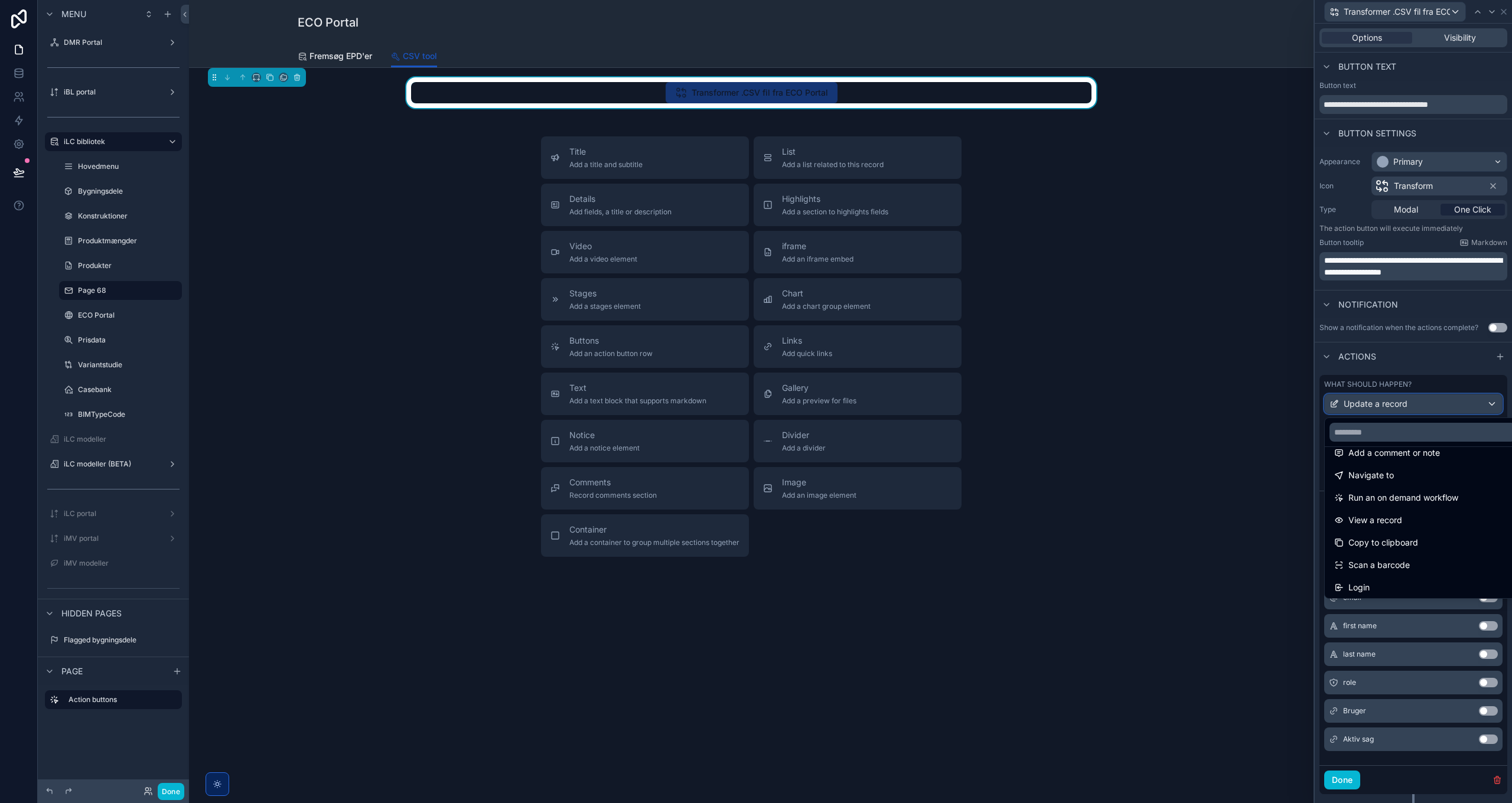
scroll to position [84, 0]
click at [1007, 514] on span "View a record" at bounding box center [1375, 518] width 53 height 14
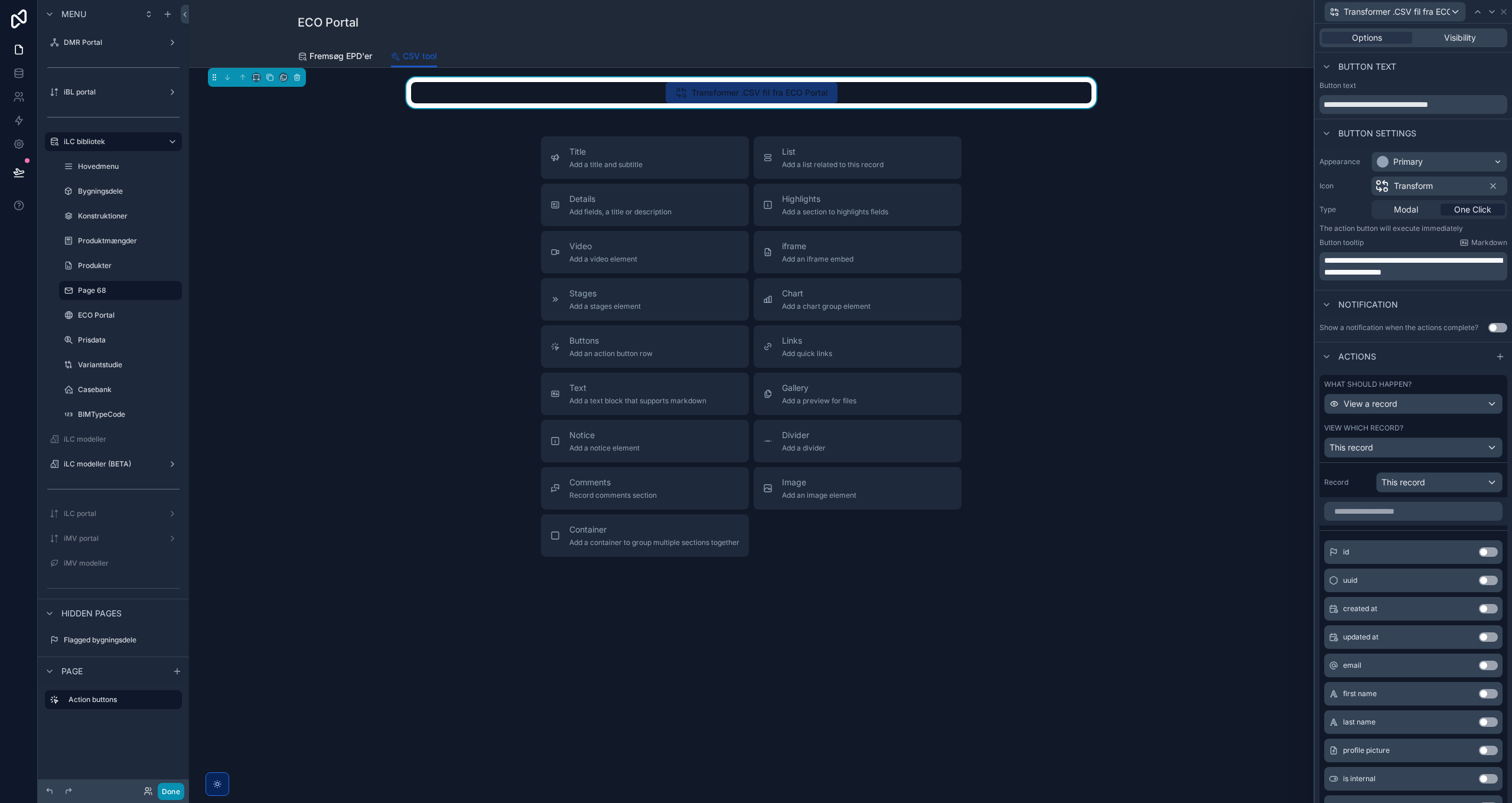
click at [170, 582] on button "Done" at bounding box center [170, 792] width 27 height 17
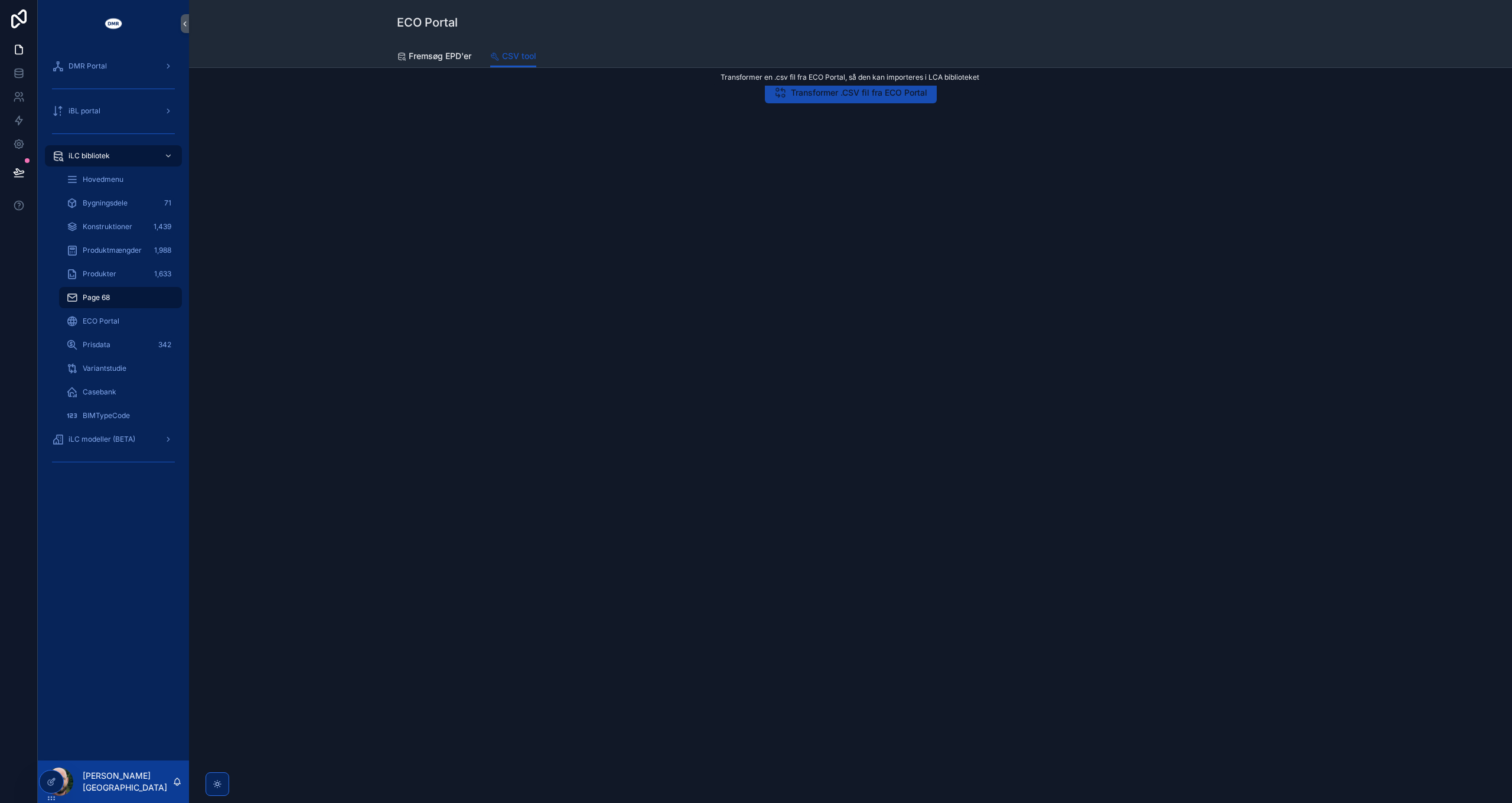
click at [853, 90] on span "Transformer .CSV fil fra ECO Portal" at bounding box center [859, 92] width 136 height 12
click at [822, 97] on span "Transformer .CSV fil fra ECO Portal" at bounding box center [859, 92] width 136 height 12
click at [842, 90] on span "Transformer .CSV fil fra ECO Portal" at bounding box center [859, 92] width 136 height 12
click at [457, 56] on span "Fremsøg EPD'er" at bounding box center [440, 56] width 63 height 12
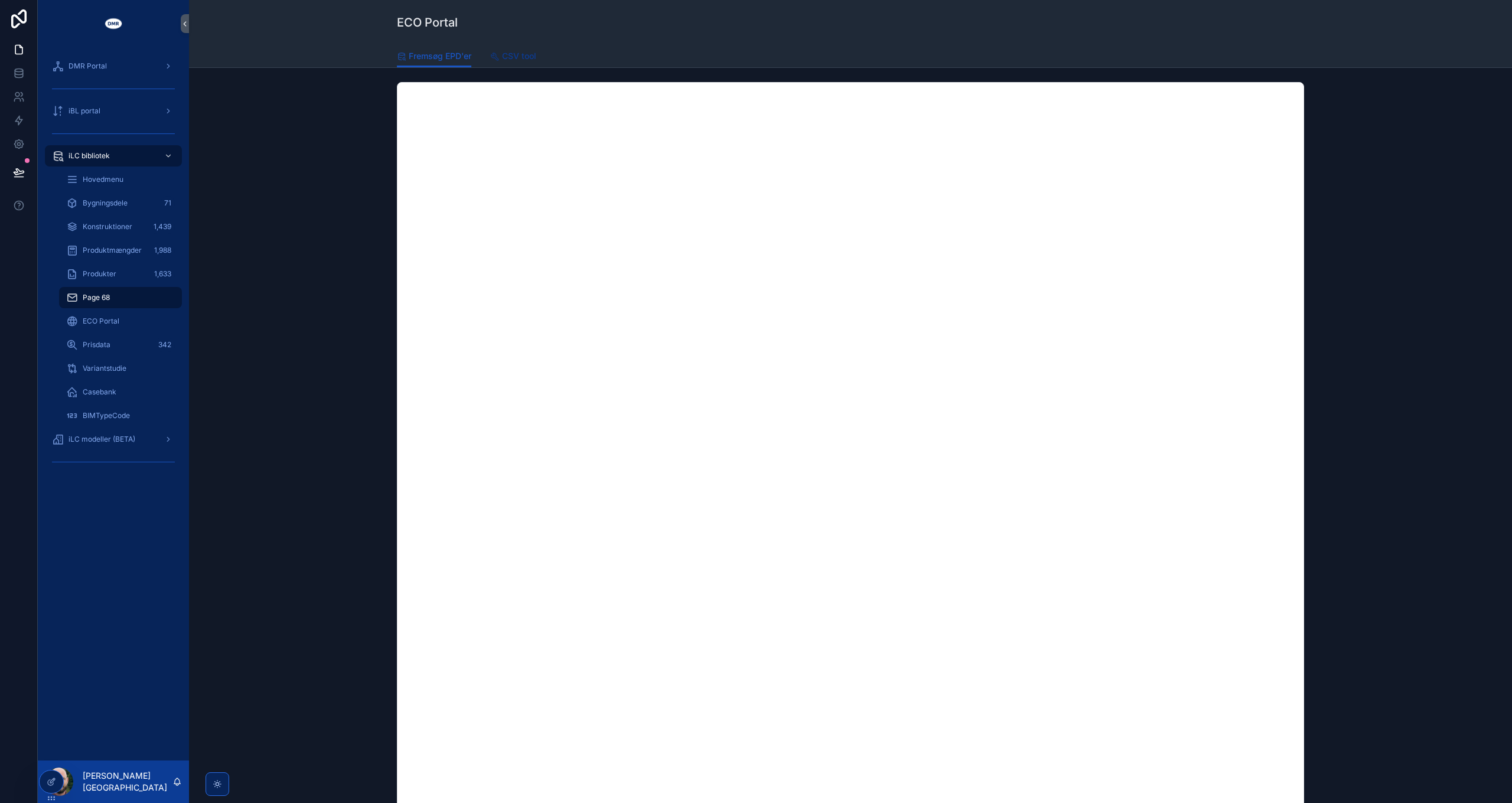
click at [514, 57] on span "CSV tool" at bounding box center [518, 56] width 34 height 12
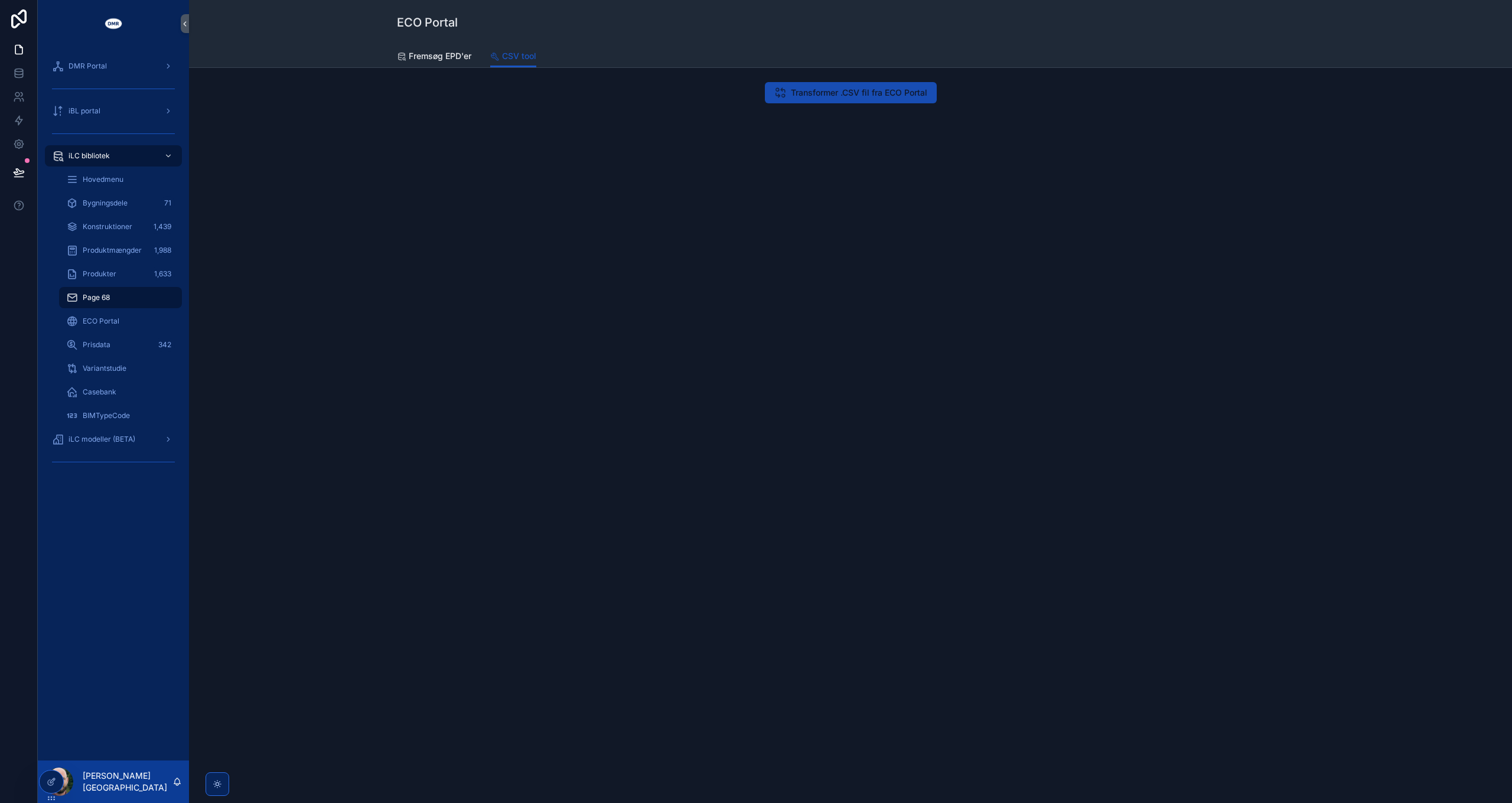
click at [899, 95] on span "Transformer .CSV fil fra ECO Portal" at bounding box center [859, 92] width 136 height 12
click at [116, 321] on span "ECO Portal" at bounding box center [101, 321] width 37 height 9
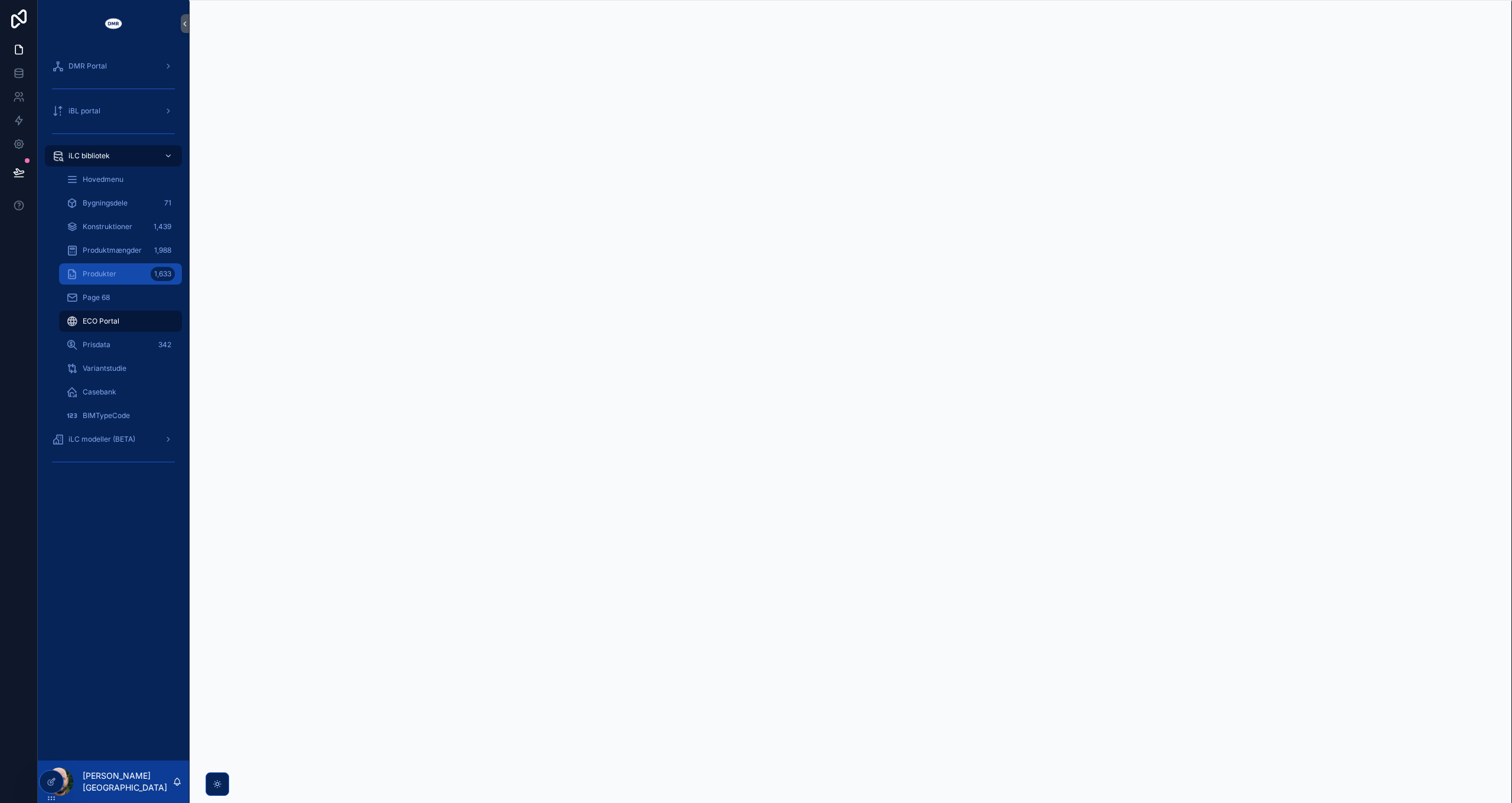
click at [119, 279] on div "Produkter 1,633" at bounding box center [121, 274] width 108 height 19
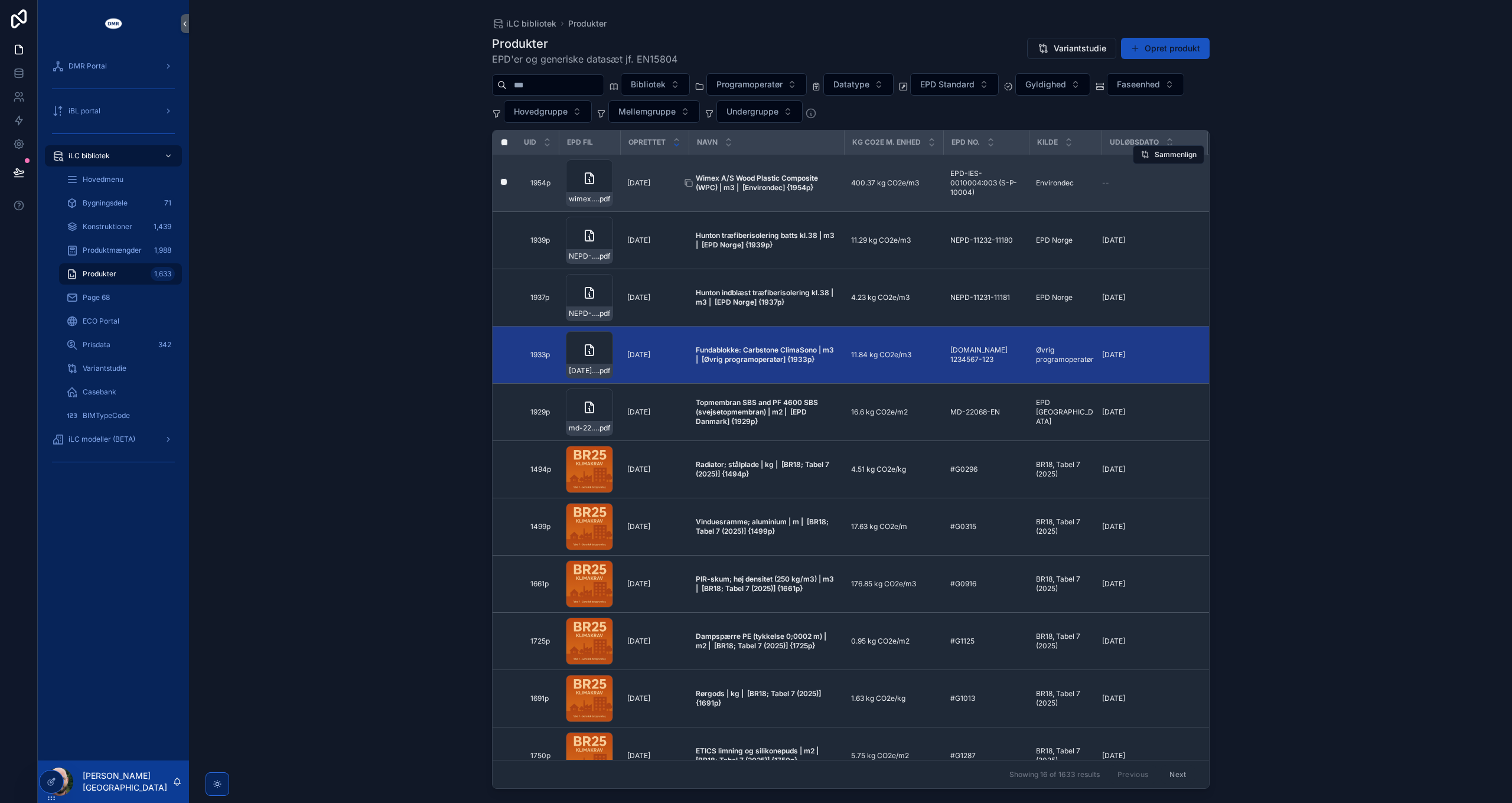
click at [757, 175] on strong "Wimex A/S Wood Plastic Composite (WPC) | m3 | [Environdec] {1954p}" at bounding box center [758, 182] width 124 height 18
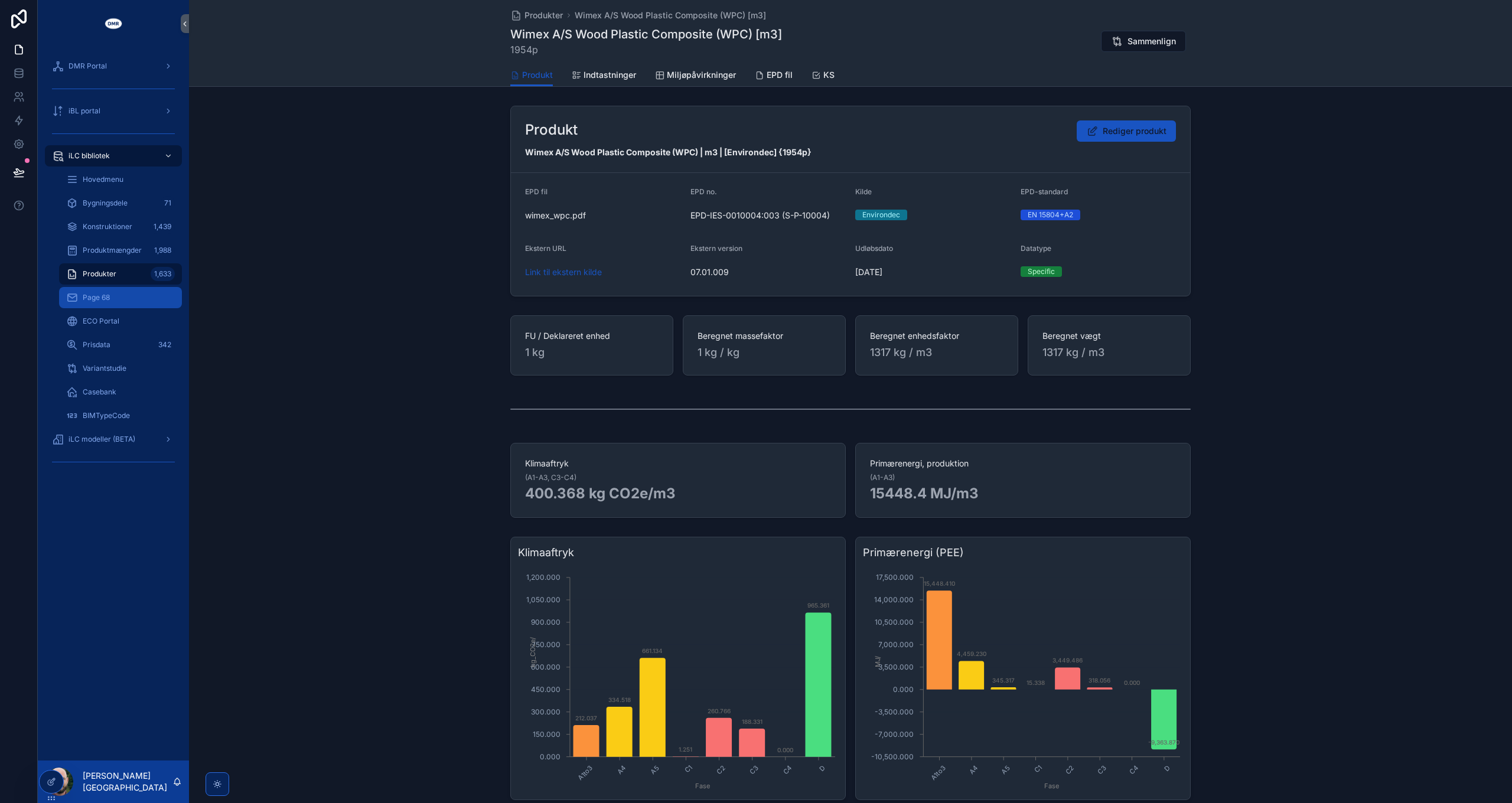
click at [103, 300] on span "Page 68" at bounding box center [97, 298] width 27 height 9
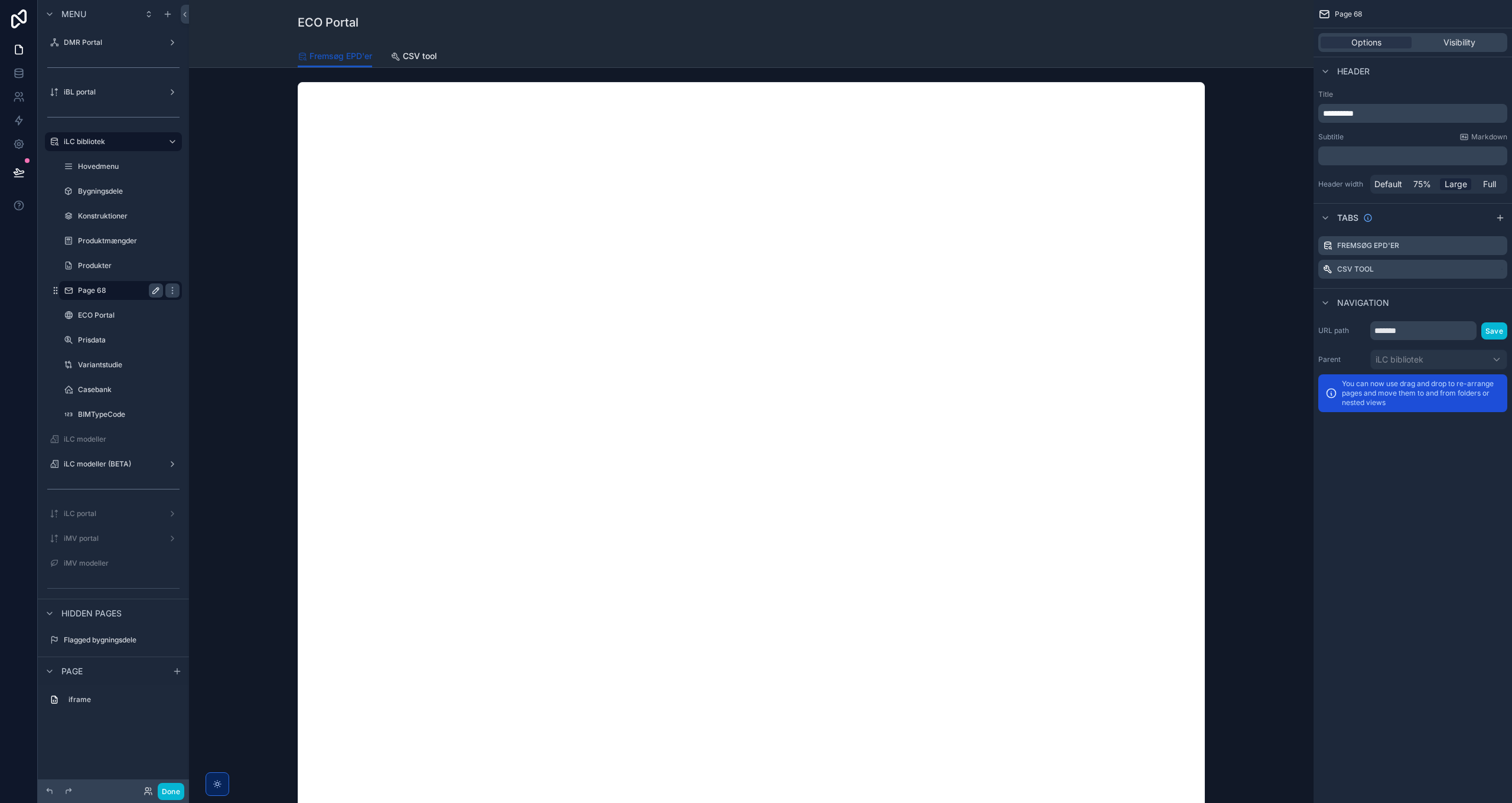
click at [153, 292] on icon "scrollable content" at bounding box center [156, 290] width 6 height 6
click at [116, 290] on input "*******" at bounding box center [111, 291] width 66 height 14
click at [116, 289] on input "*******" at bounding box center [111, 291] width 66 height 14
type input "*"
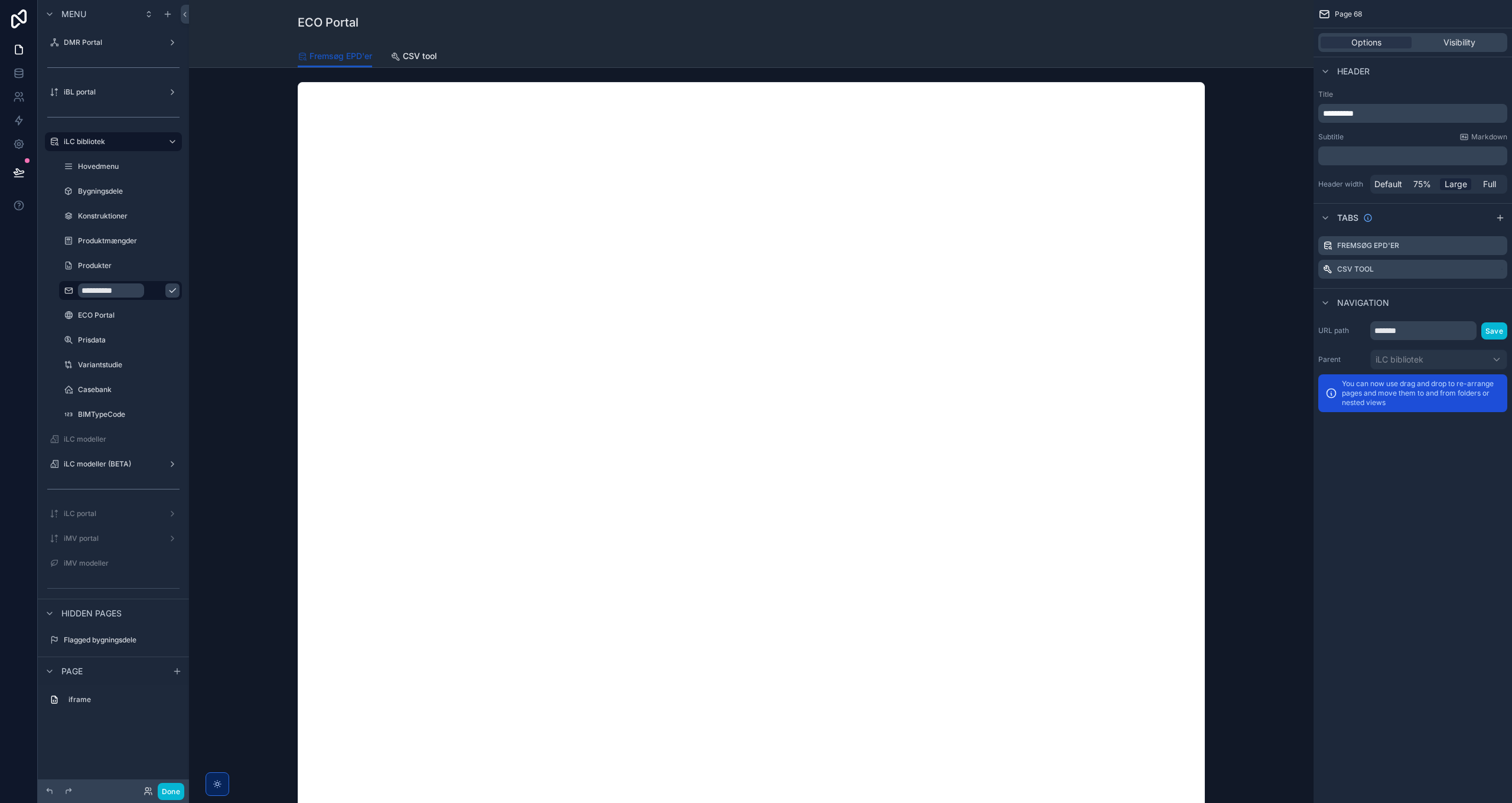
type input "**********"
click at [168, 288] on icon "scrollable content" at bounding box center [172, 290] width 9 height 9
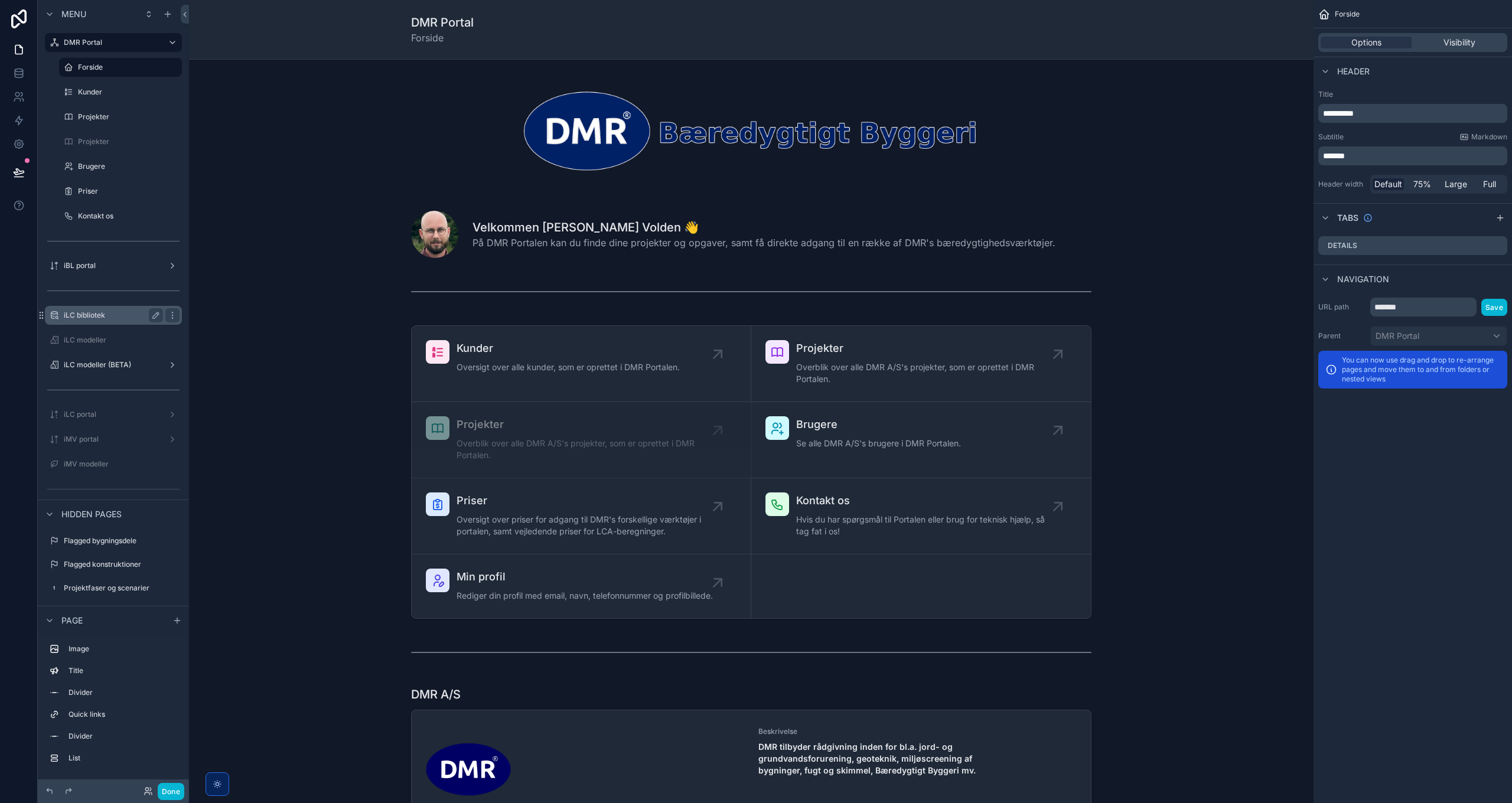
click at [103, 315] on label "iLC bibliotek" at bounding box center [110, 315] width 95 height 9
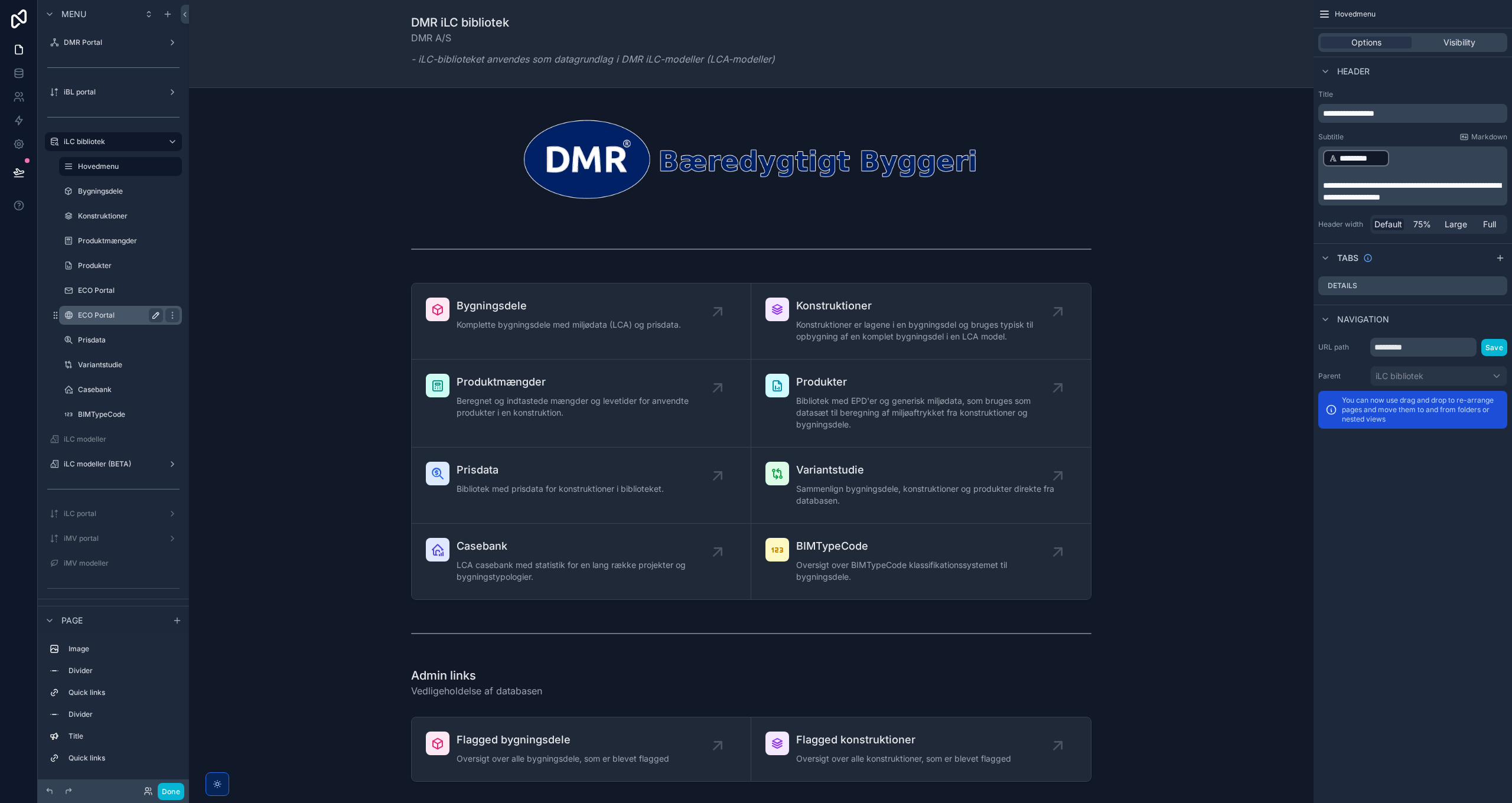
click at [157, 314] on icon "scrollable content" at bounding box center [155, 315] width 9 height 9
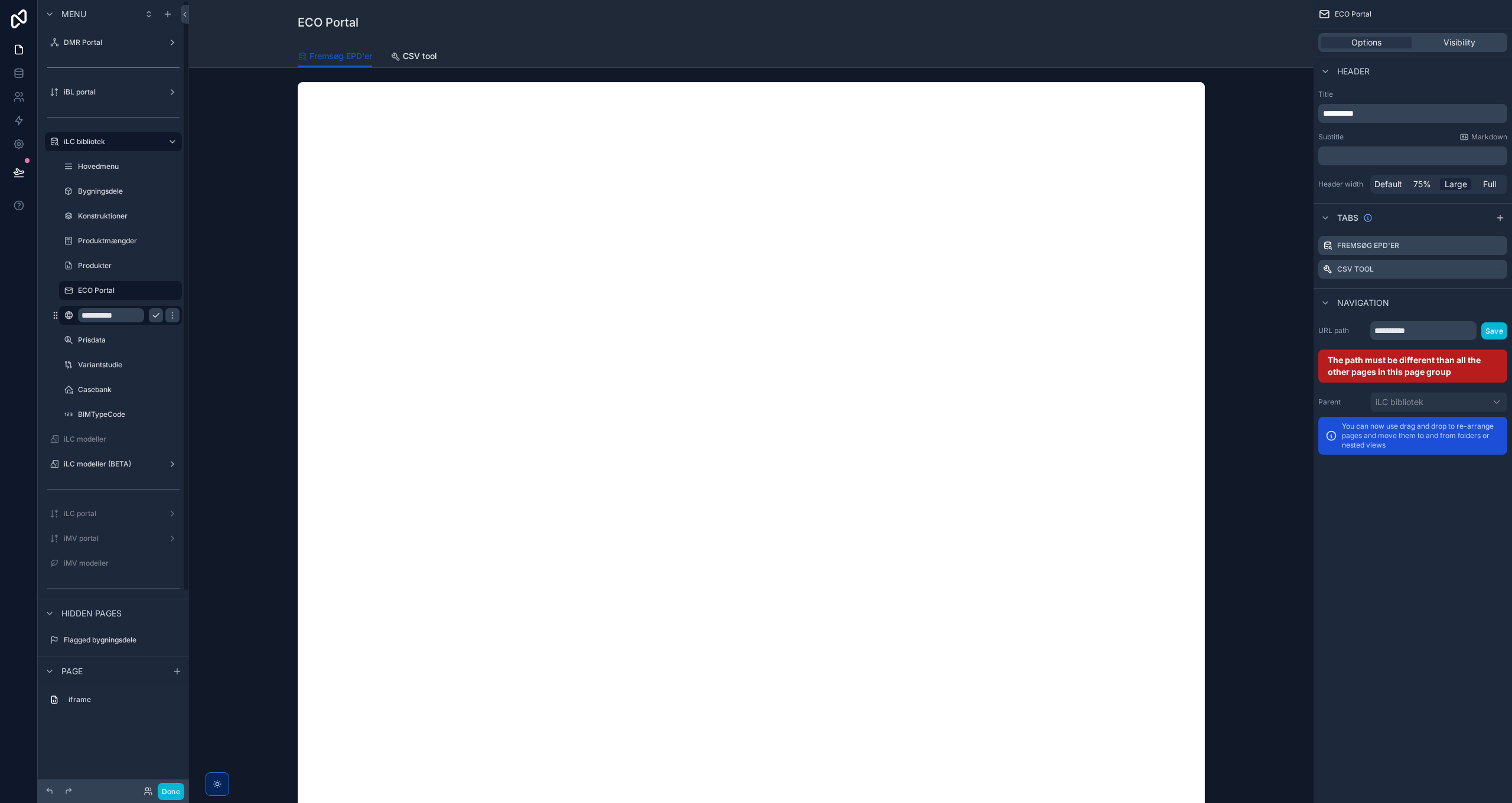
click at [125, 320] on input "**********" at bounding box center [111, 316] width 66 height 14
type input "**********"
click at [168, 316] on icon "scrollable content" at bounding box center [172, 315] width 9 height 9
click at [173, 314] on icon "scrollable content" at bounding box center [172, 315] width 9 height 9
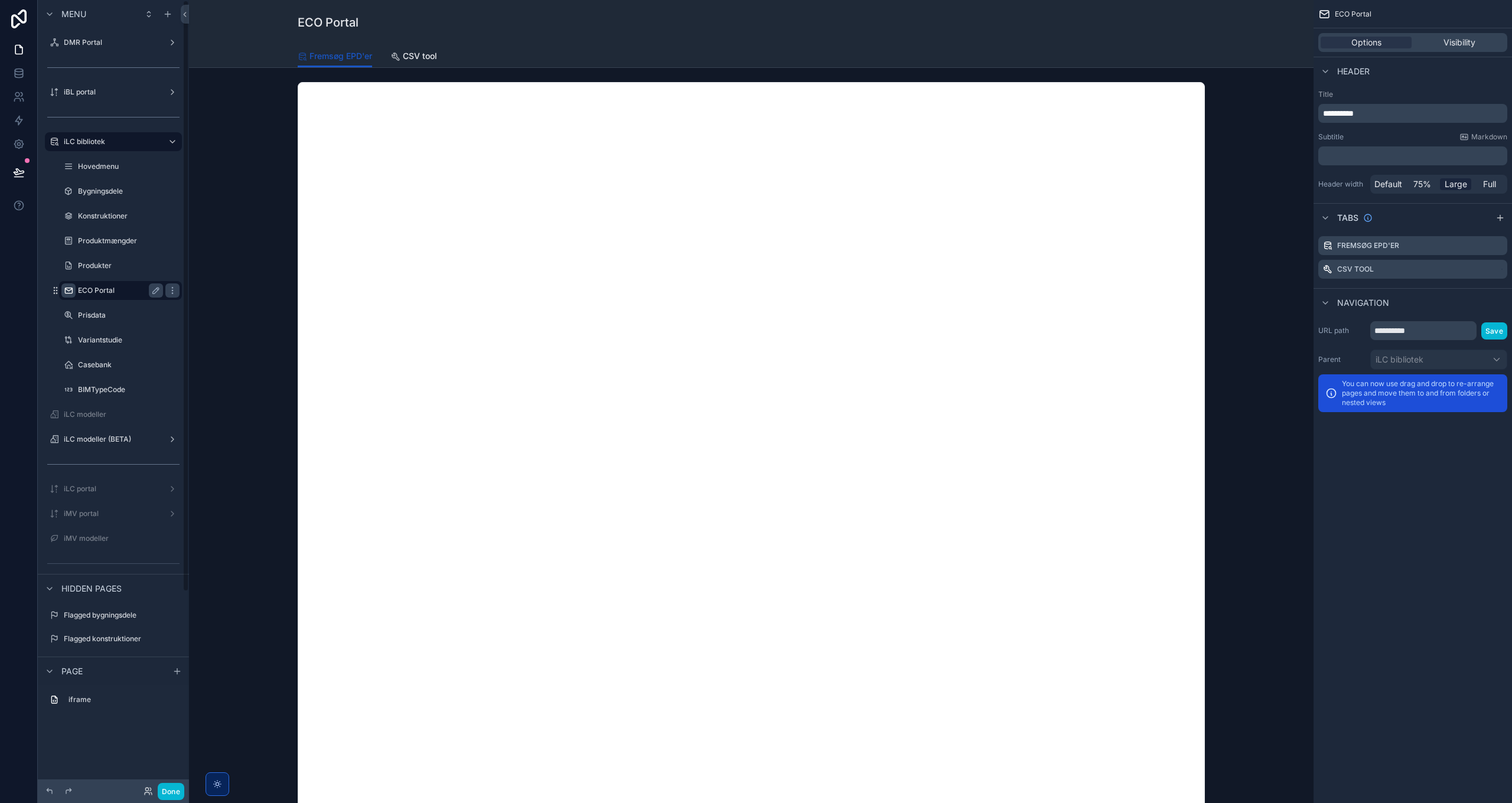
click at [69, 291] on icon "scrollable content" at bounding box center [68, 290] width 9 height 9
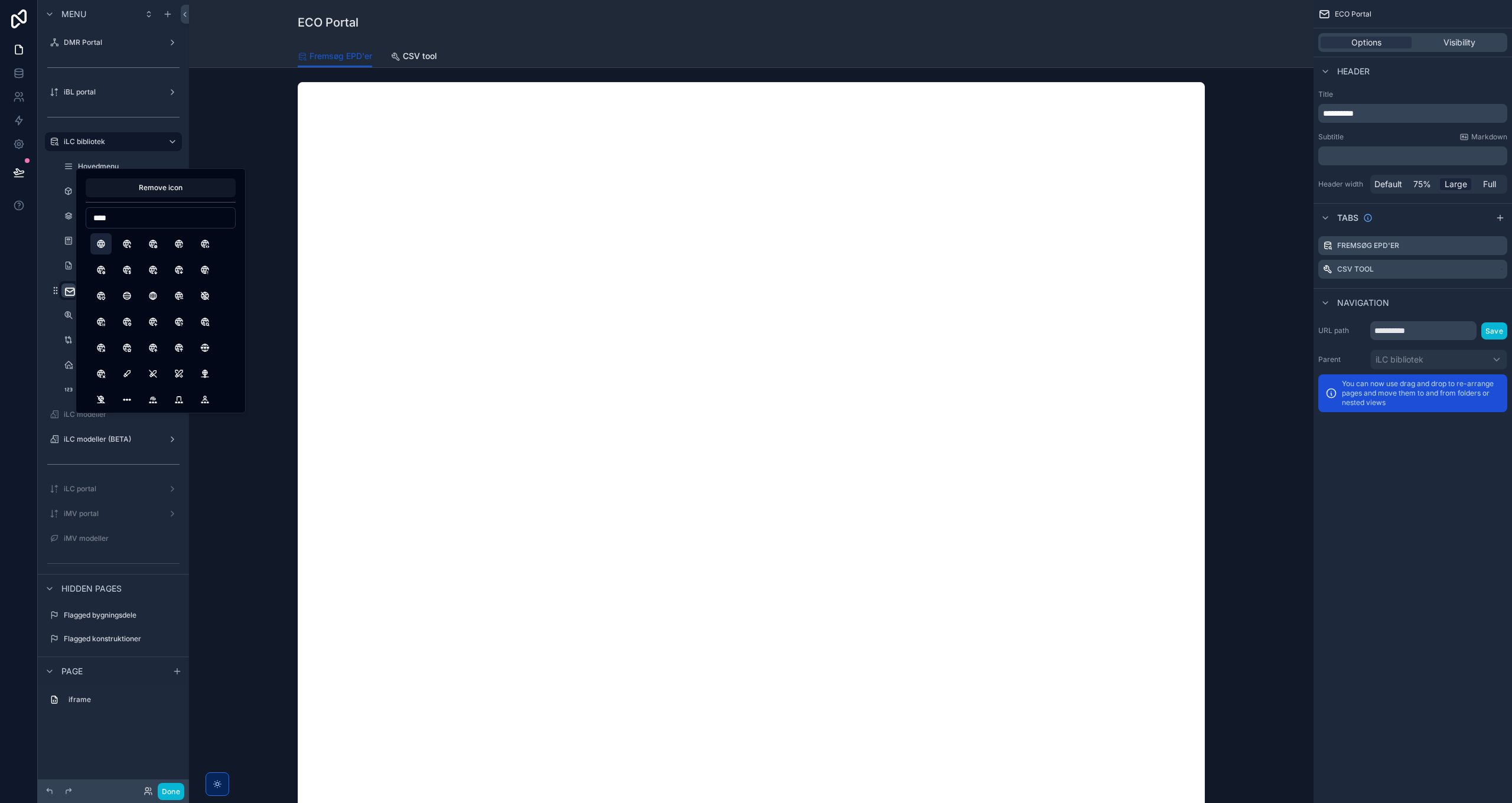
type input "****"
click at [100, 243] on button "World" at bounding box center [100, 243] width 21 height 21
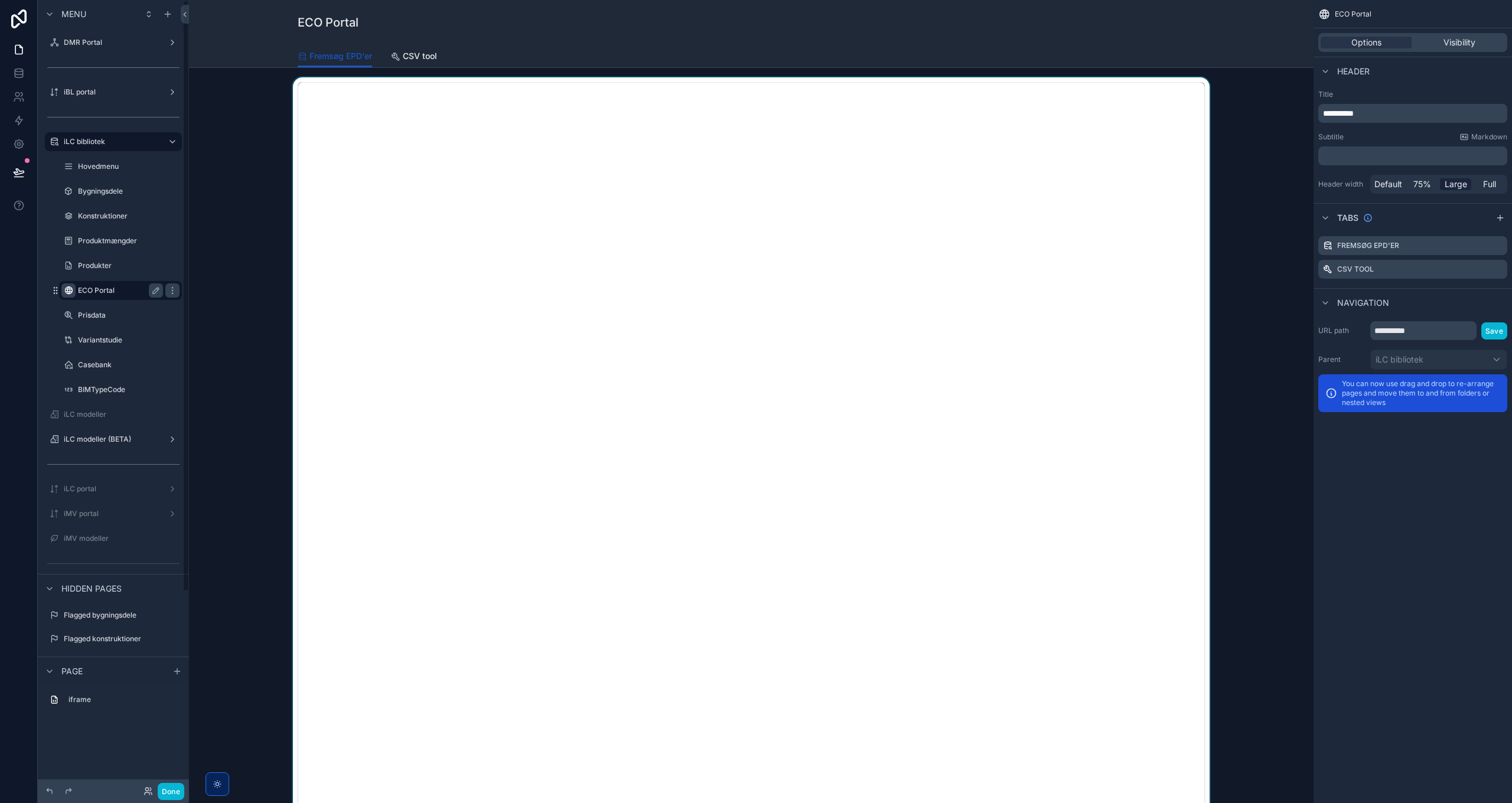
click at [241, 516] on div "scrollable content" at bounding box center [751, 484] width 1105 height 814
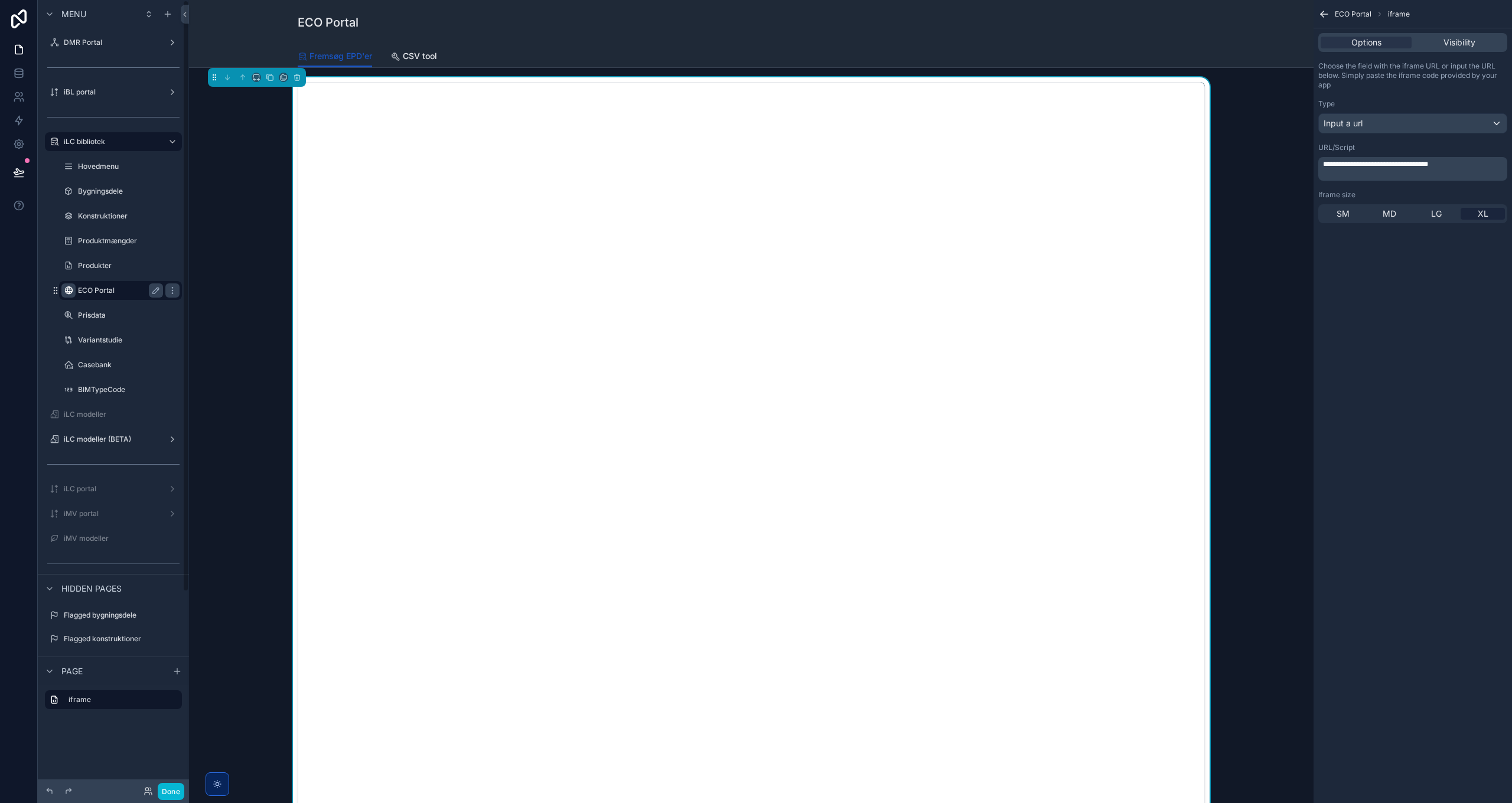
click at [96, 292] on label "ECO Portal" at bounding box center [118, 290] width 80 height 9
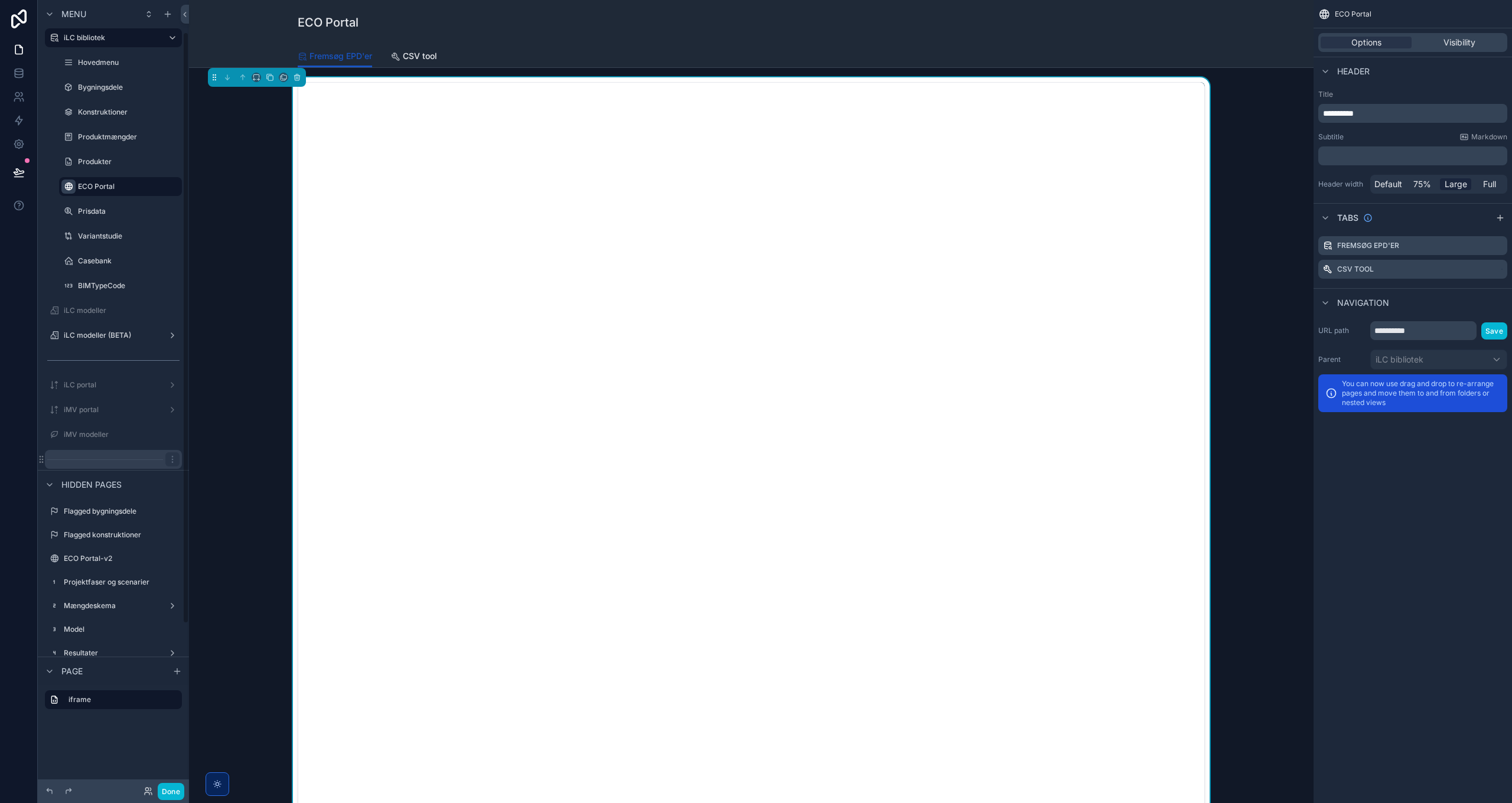
scroll to position [262, 0]
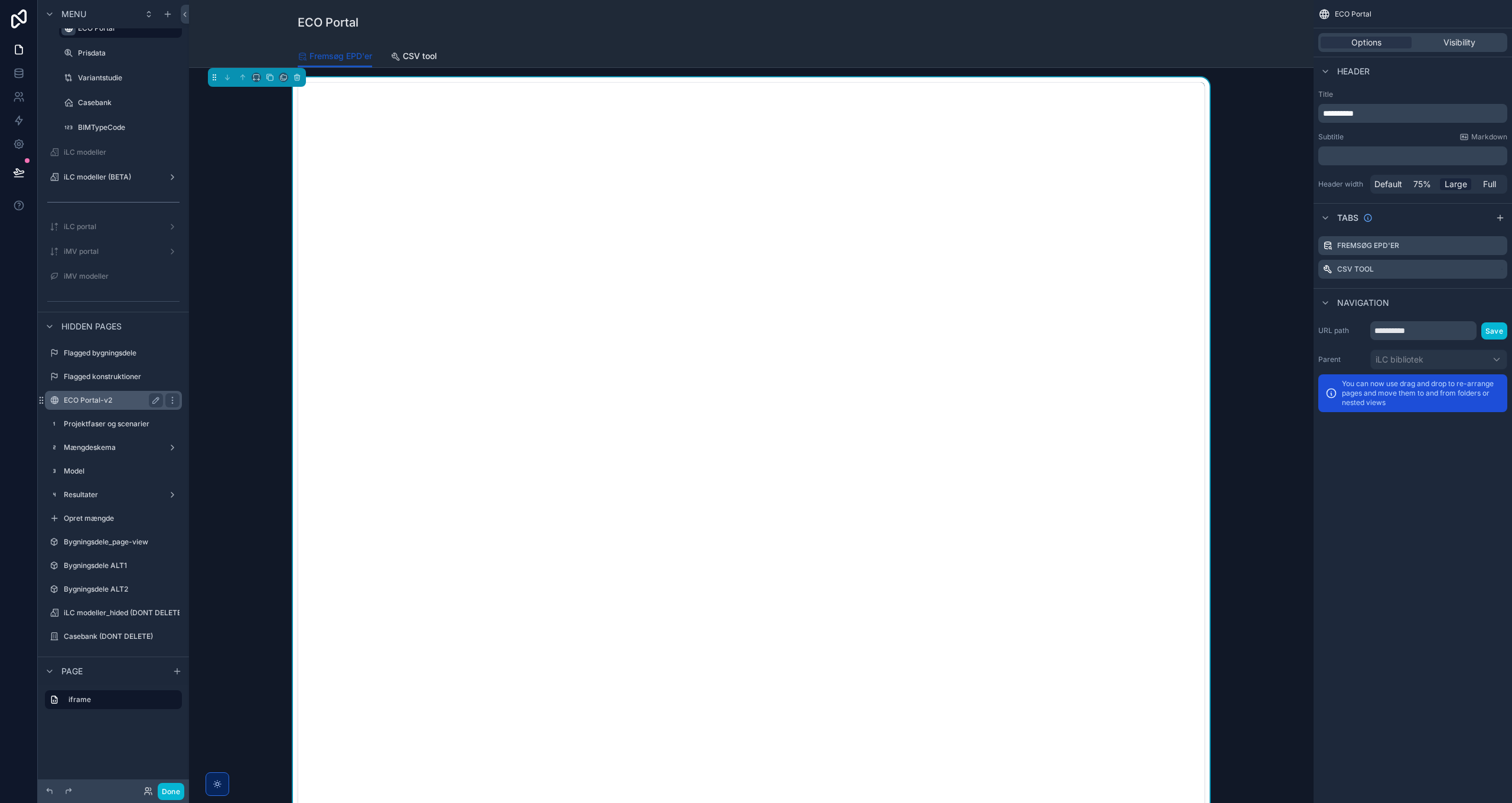
click at [90, 403] on label "ECO Portal-v2" at bounding box center [110, 400] width 95 height 9
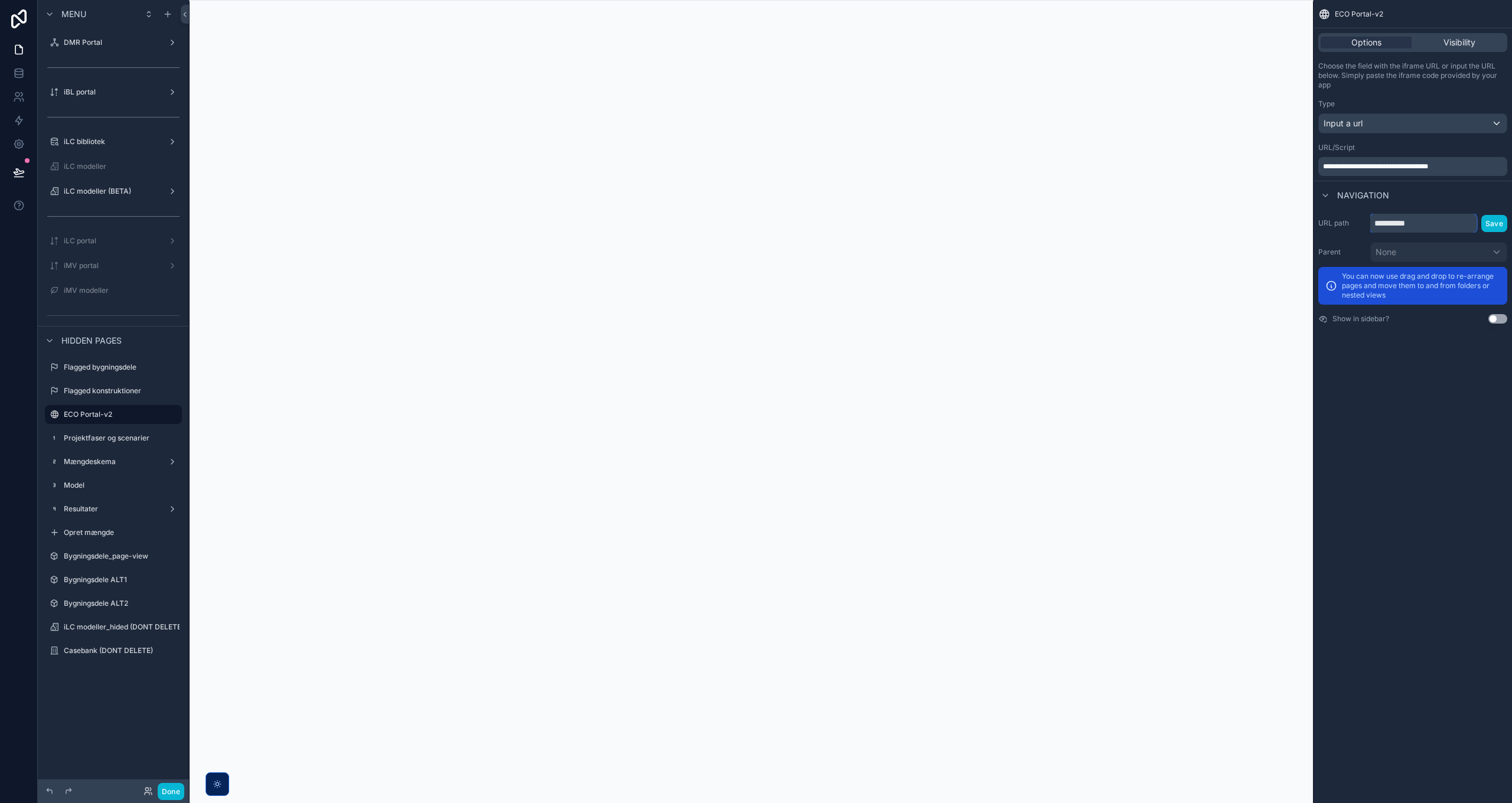
click at [1007, 225] on input "**********" at bounding box center [1423, 223] width 106 height 19
type input "**********"
click at [1007, 225] on button "Save" at bounding box center [1494, 224] width 26 height 17
click at [94, 144] on label "iLC bibliotek" at bounding box center [110, 142] width 95 height 9
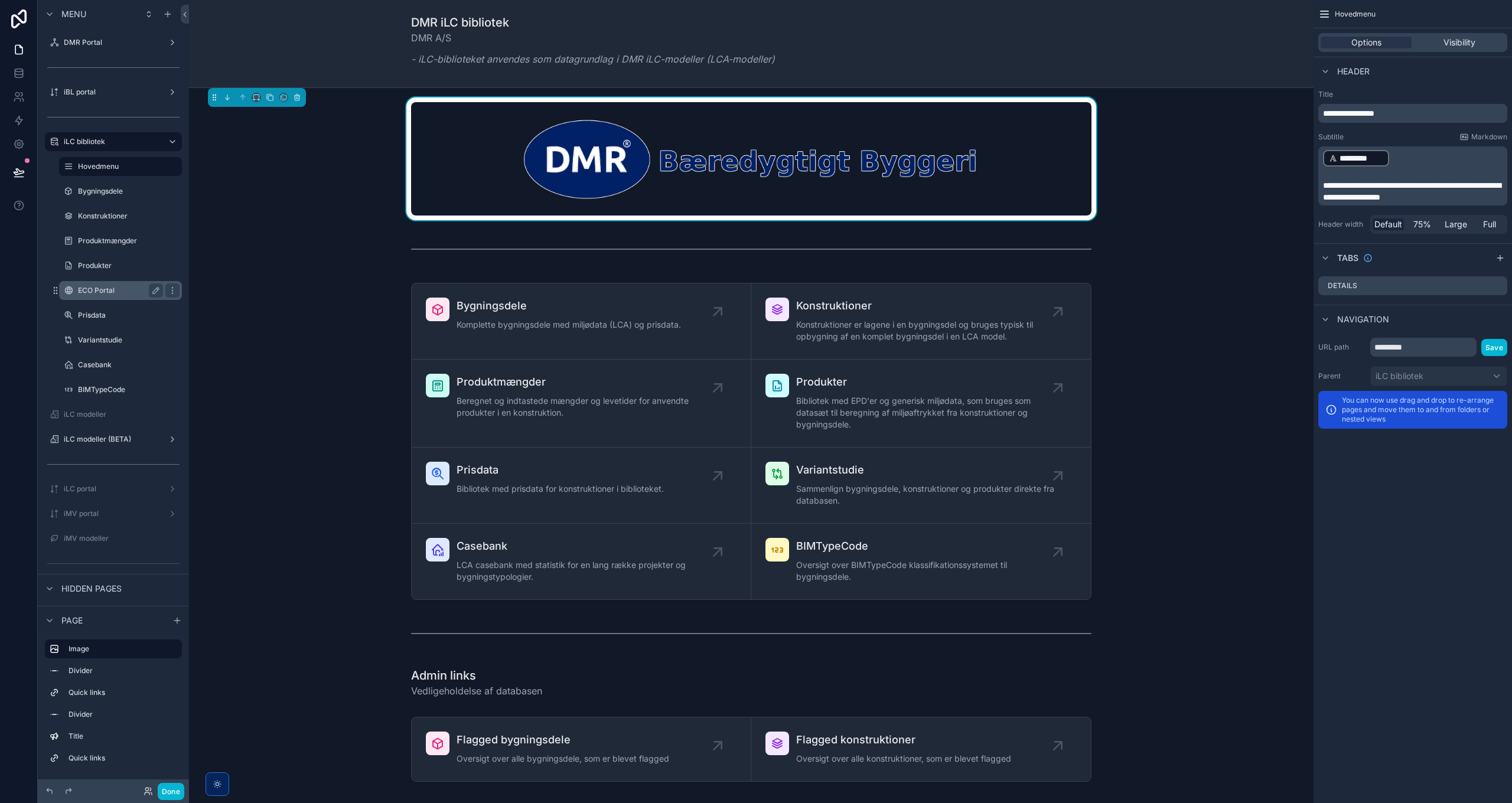
click at [94, 292] on label "ECO Portal" at bounding box center [118, 290] width 80 height 9
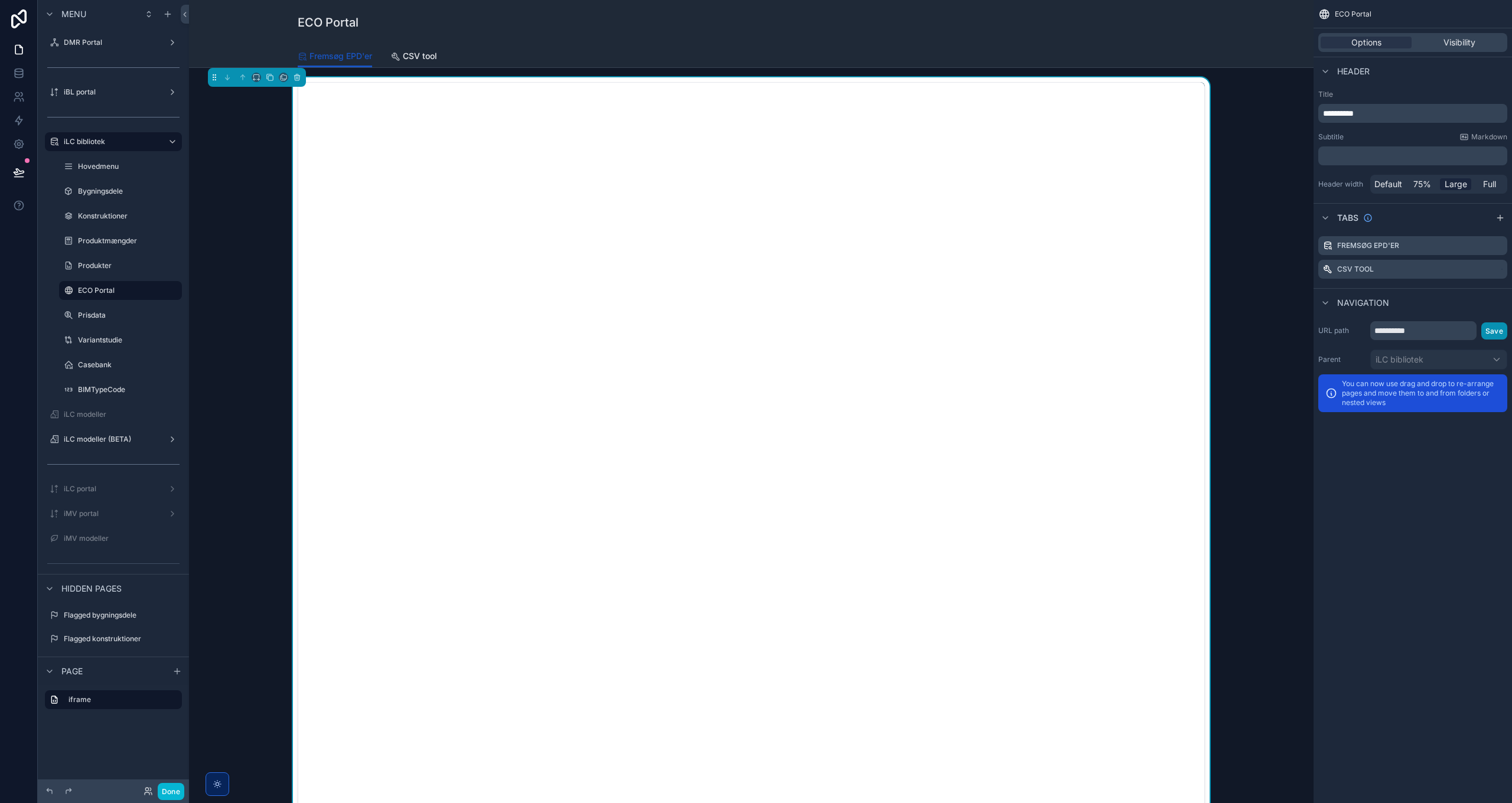
click at [1007, 329] on button "Save" at bounding box center [1494, 331] width 26 height 17
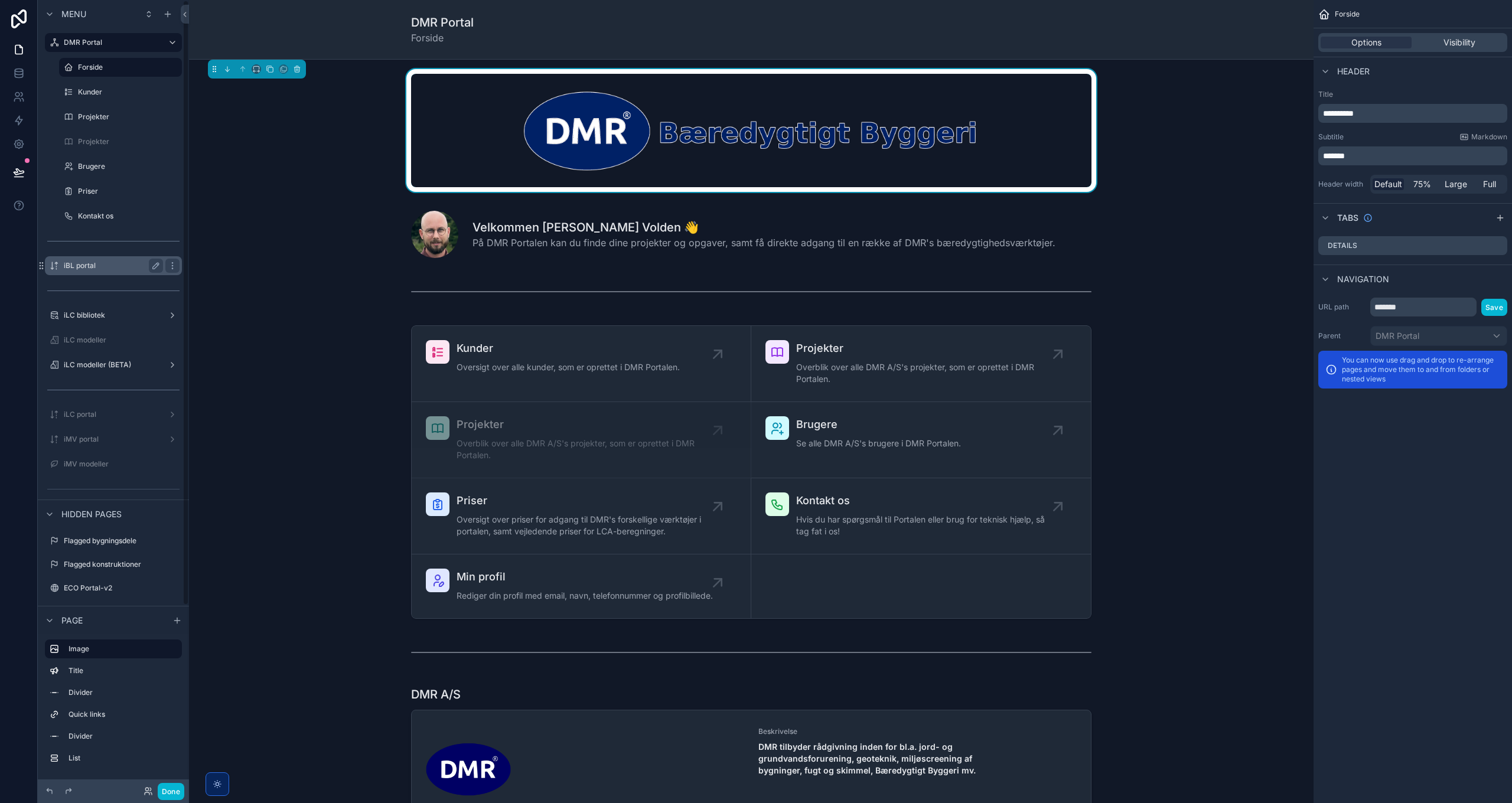
click at [98, 269] on label "iBL portal" at bounding box center [110, 266] width 95 height 9
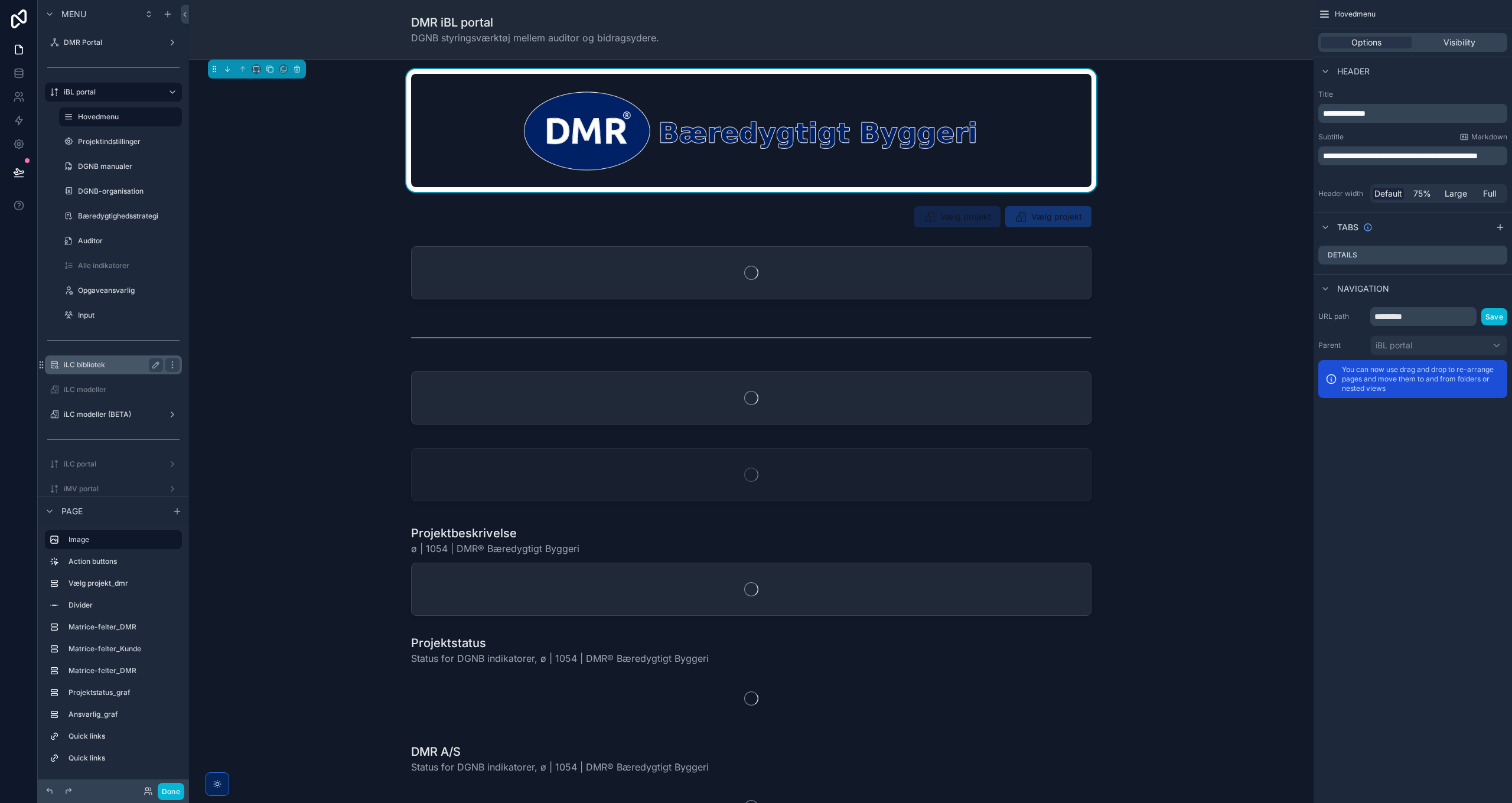
click at [105, 363] on label "iLC bibliotek" at bounding box center [110, 365] width 95 height 9
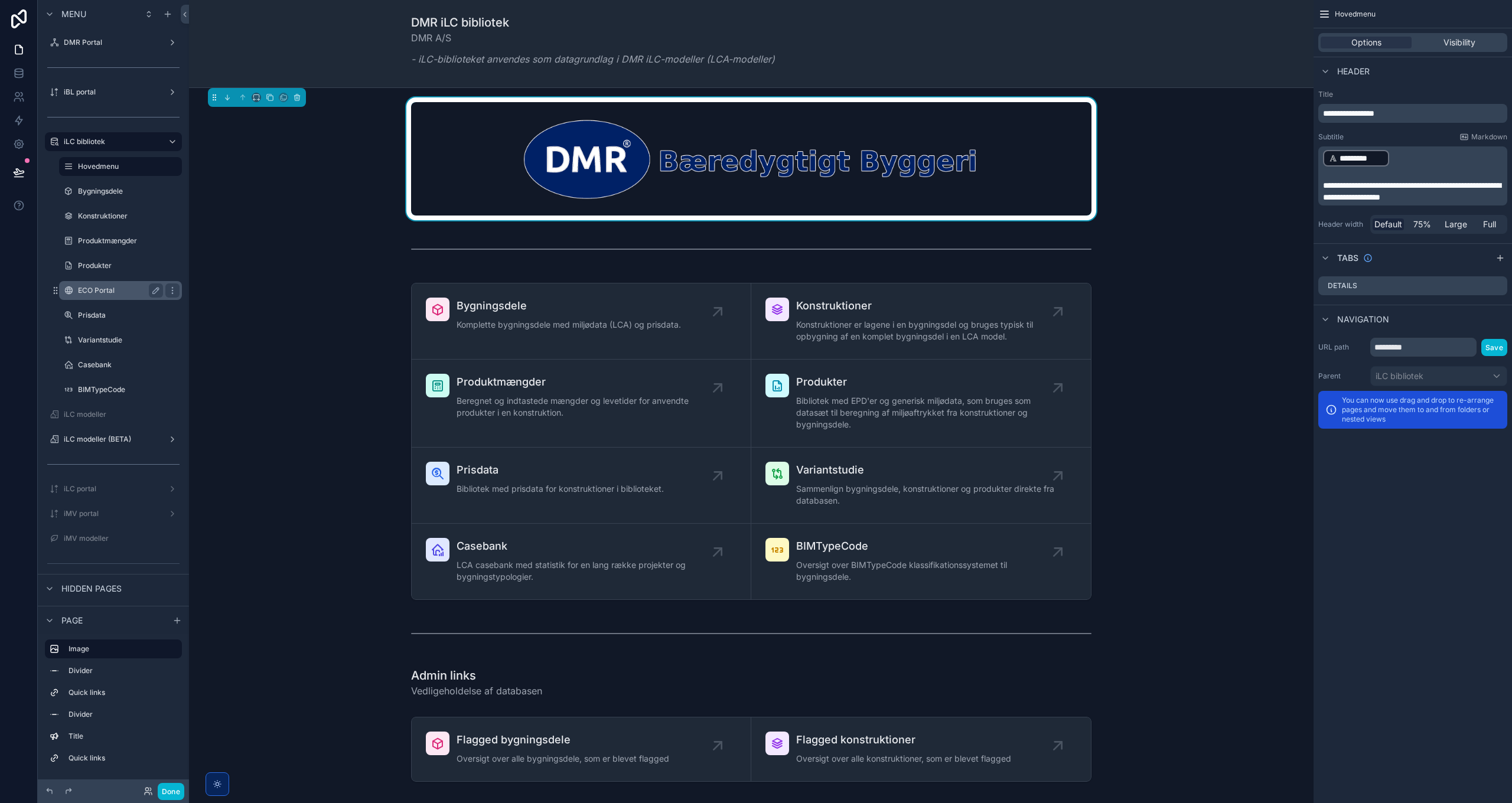
click at [99, 290] on label "ECO Portal" at bounding box center [118, 290] width 80 height 9
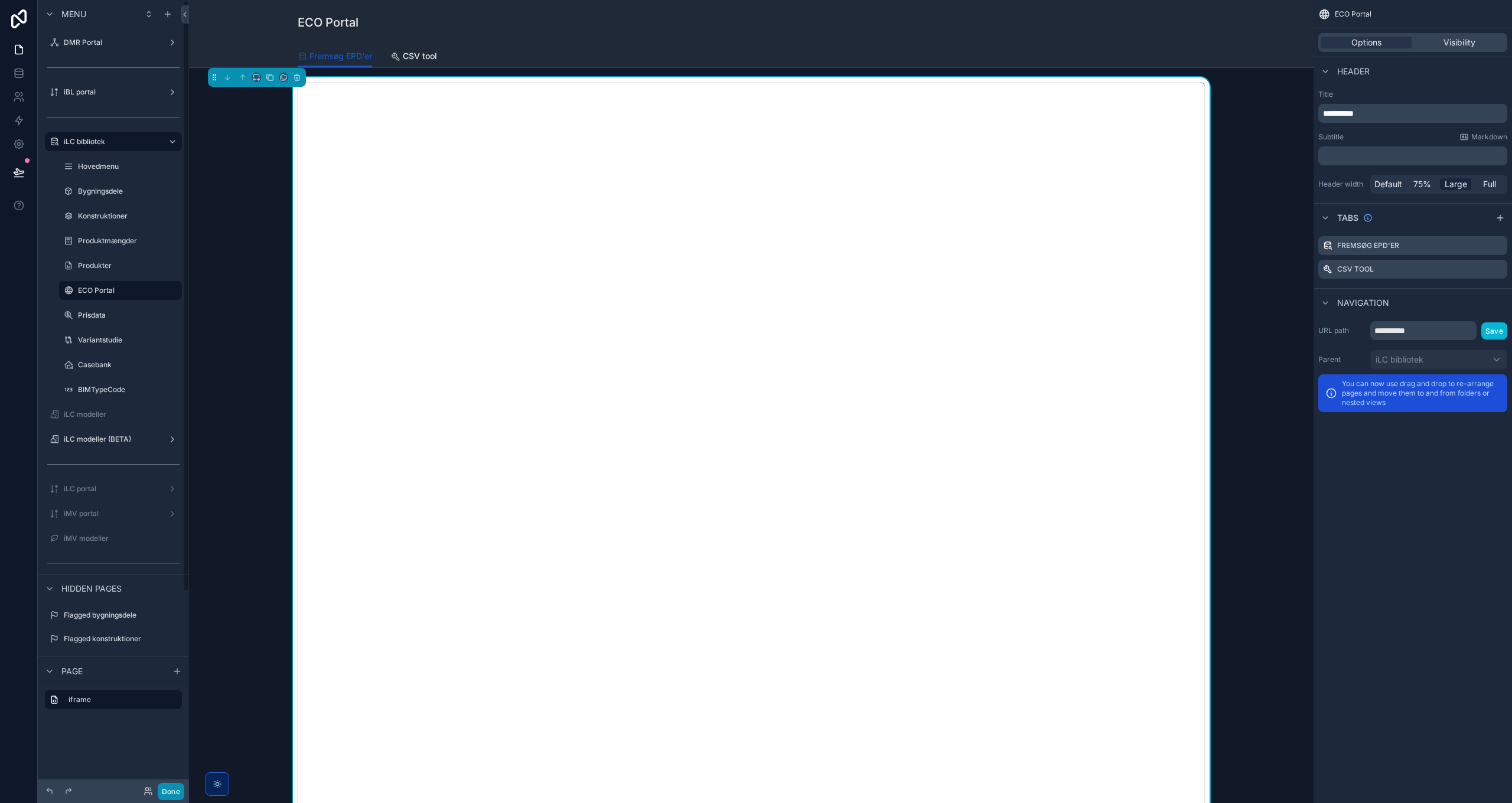
click at [173, 582] on button "Done" at bounding box center [170, 792] width 27 height 17
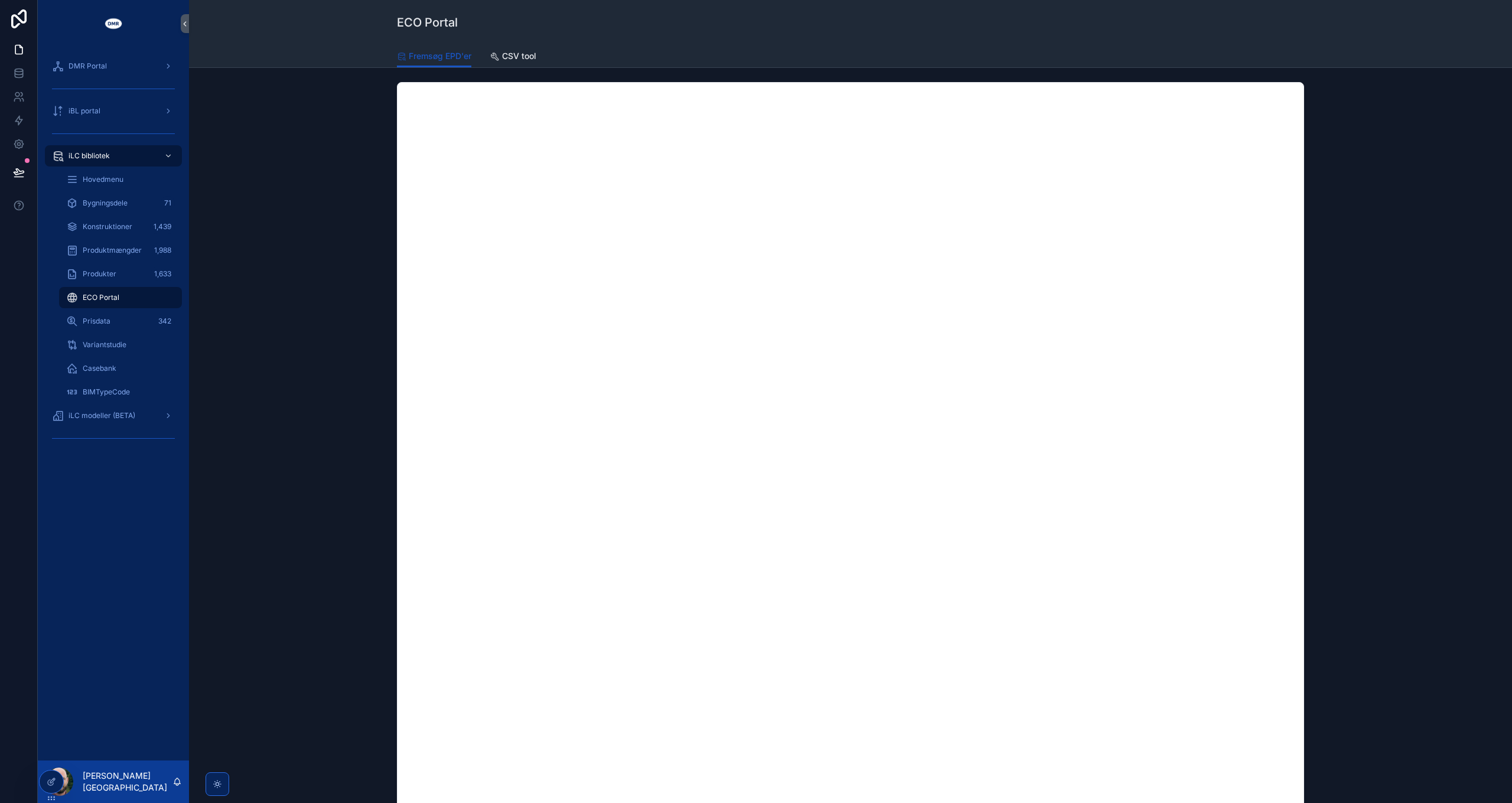
click at [201, 582] on div "scrollable content" at bounding box center [214, 784] width 28 height 24
click at [212, 582] on icon "scrollable content" at bounding box center [217, 784] width 9 height 9
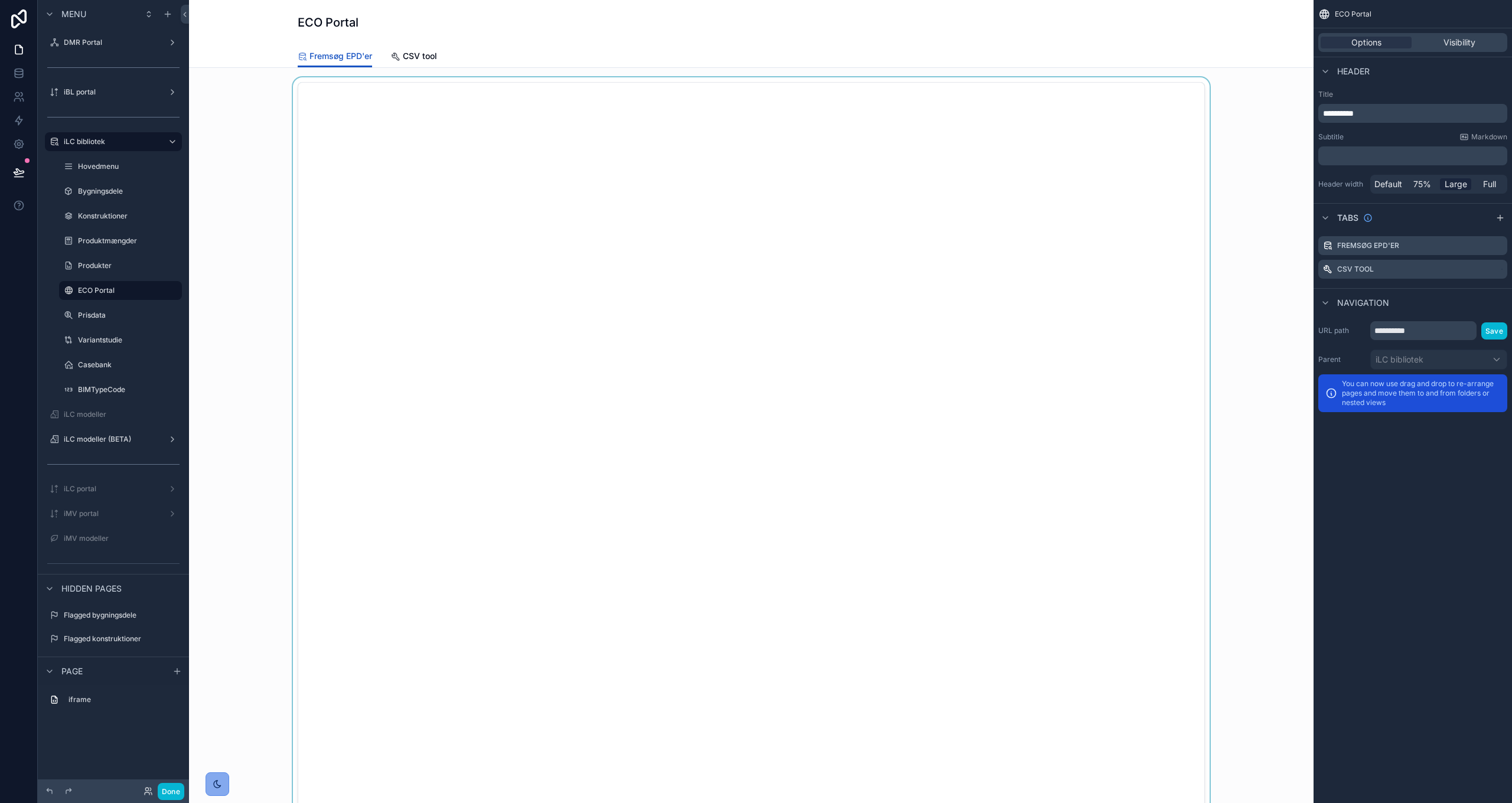
click at [349, 129] on div "scrollable content" at bounding box center [751, 484] width 1105 height 814
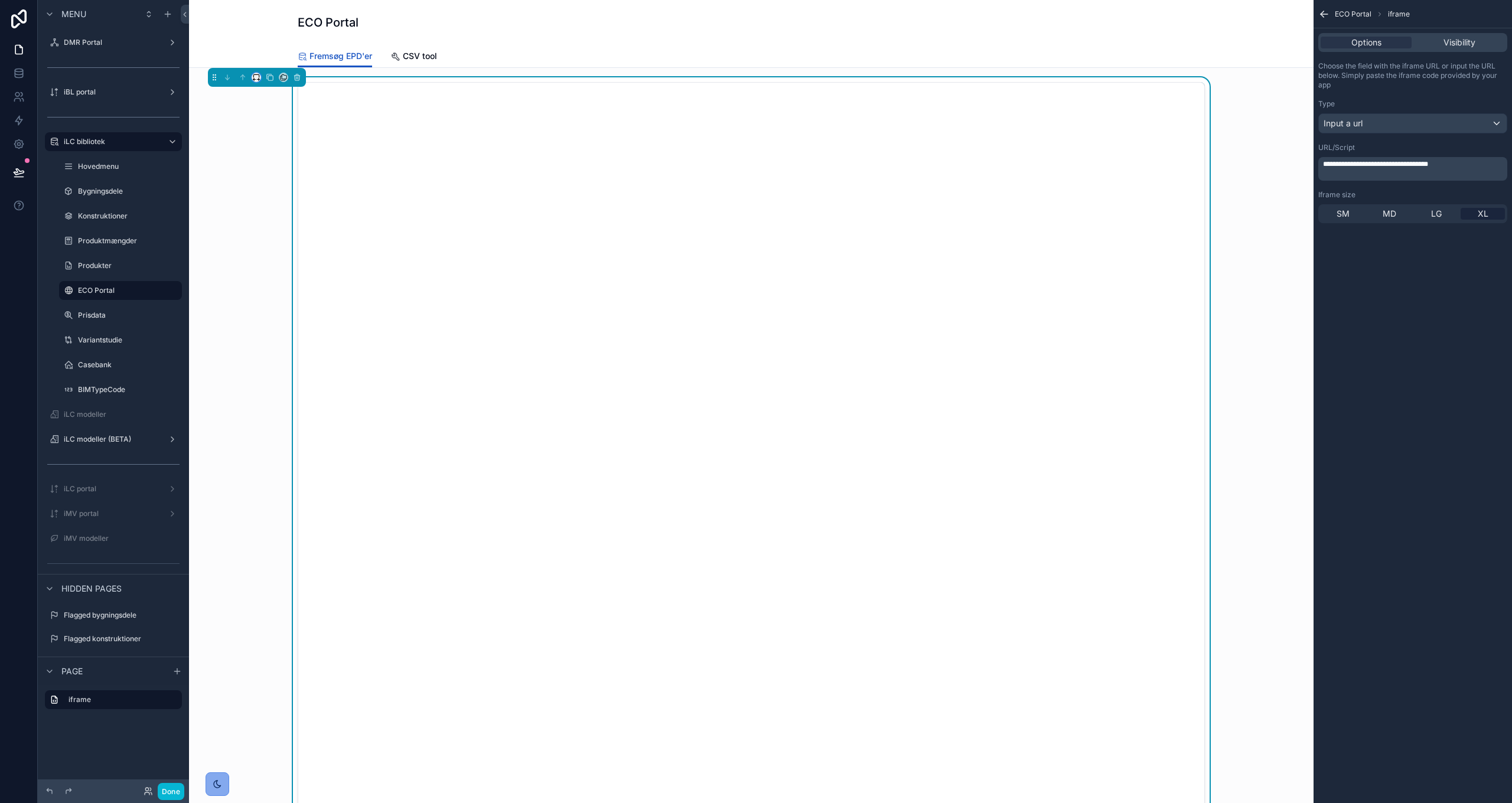
click at [259, 79] on icon "scrollable content" at bounding box center [256, 77] width 8 height 8
click at [286, 199] on span "Full width" at bounding box center [279, 202] width 37 height 14
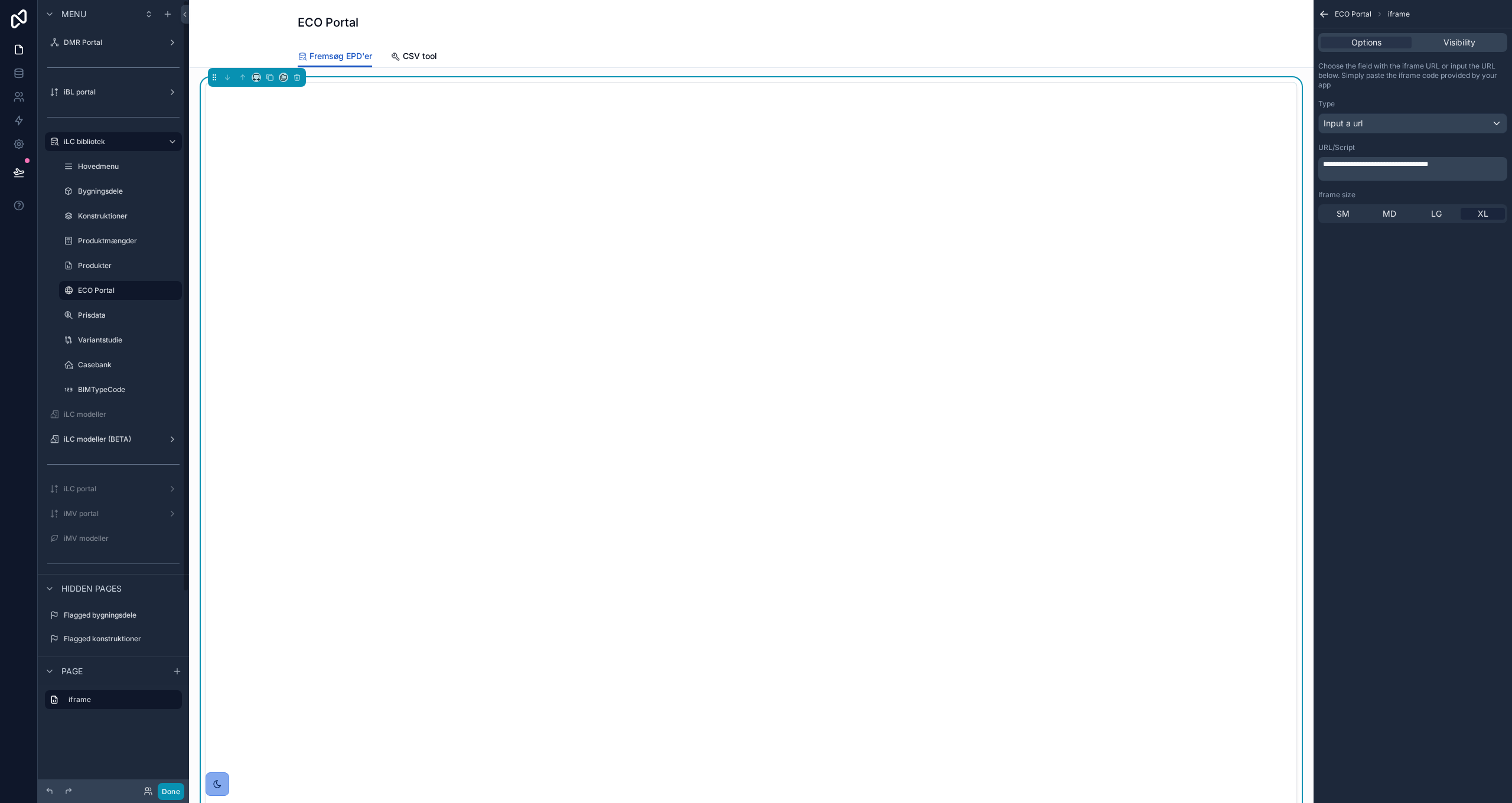
click at [179, 582] on button "Done" at bounding box center [170, 792] width 27 height 17
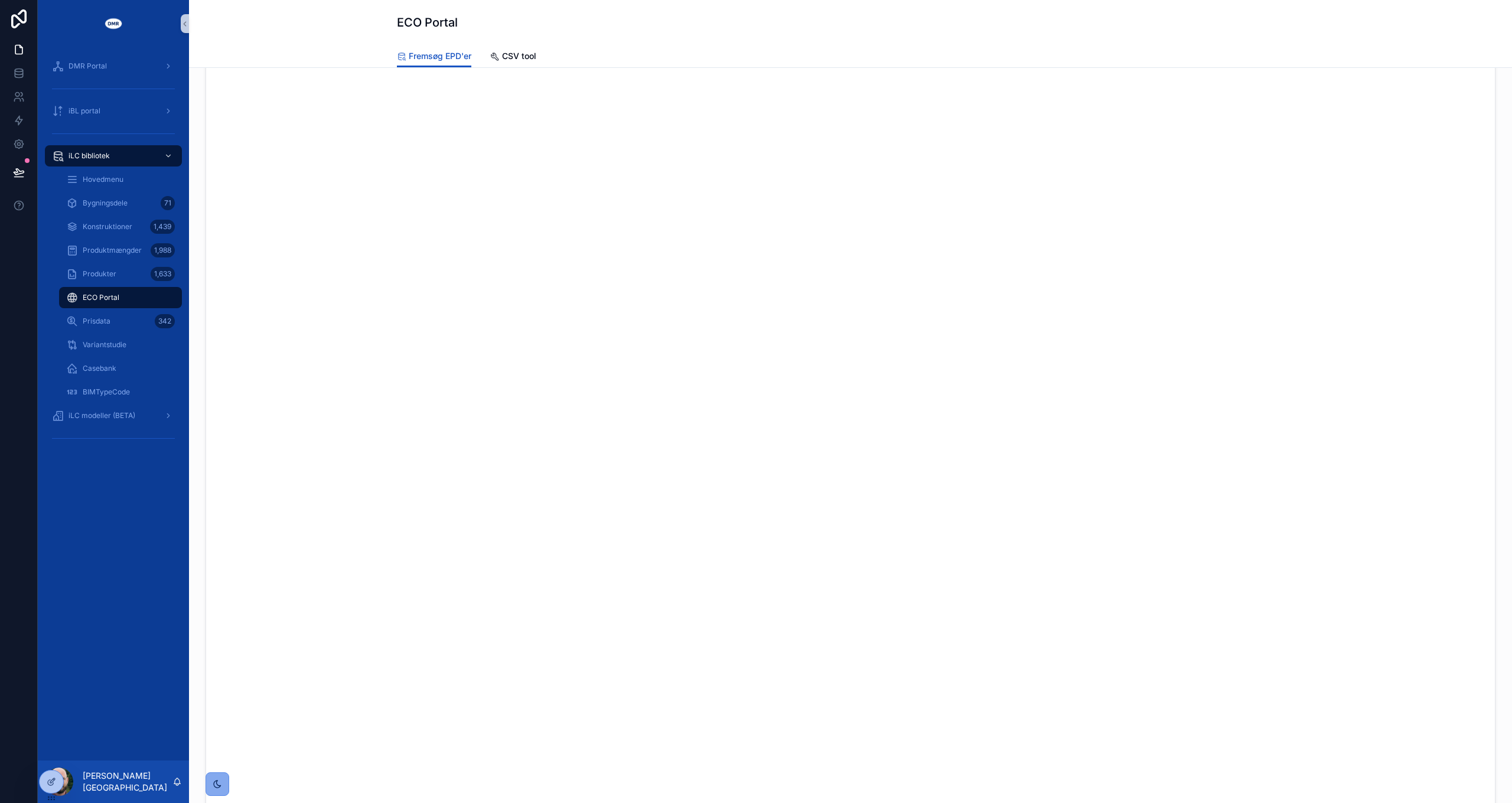
scroll to position [0, 0]
click at [104, 269] on span "Produkter" at bounding box center [100, 274] width 34 height 9
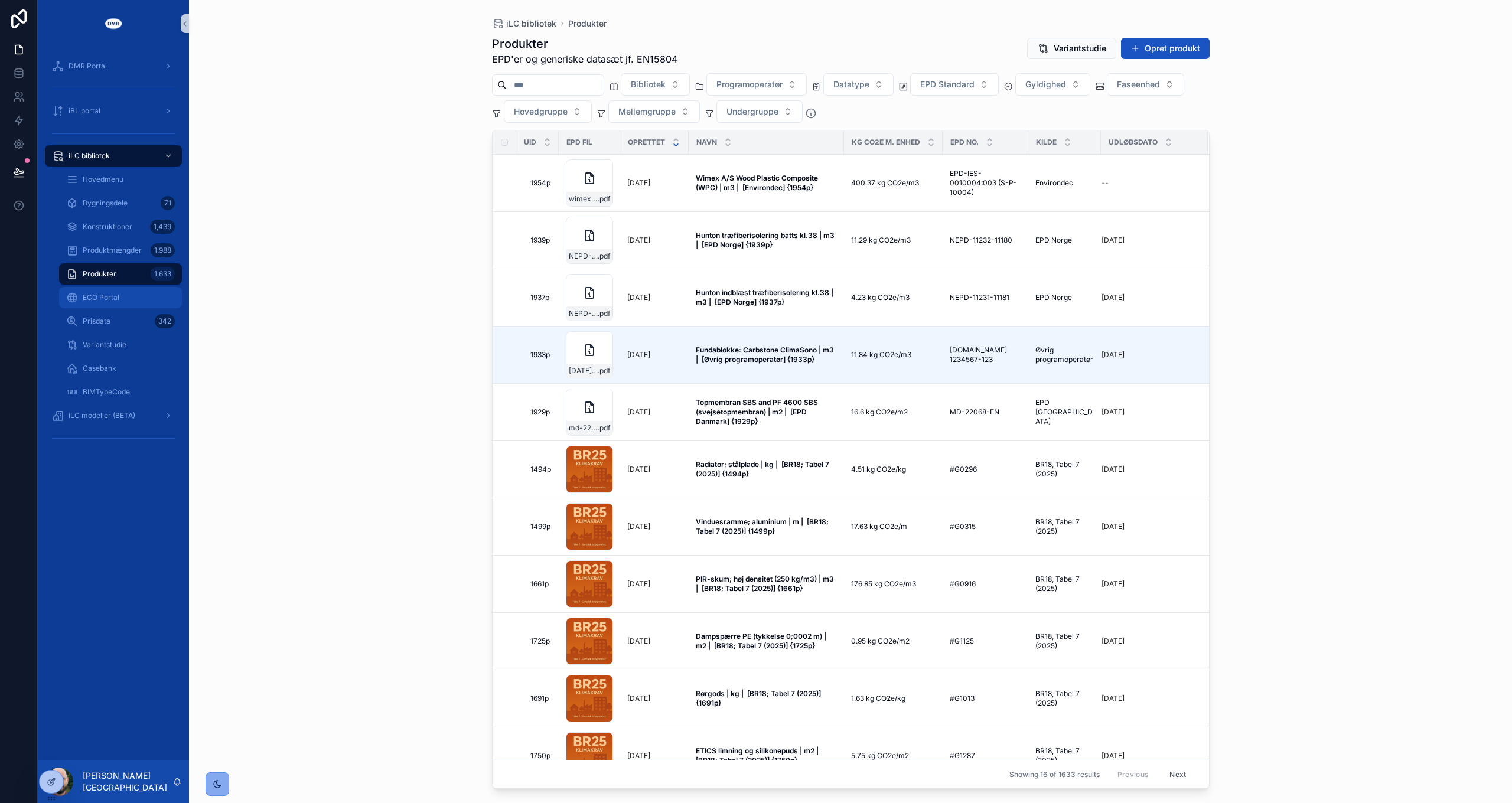
click at [103, 300] on span "ECO Portal" at bounding box center [101, 298] width 37 height 9
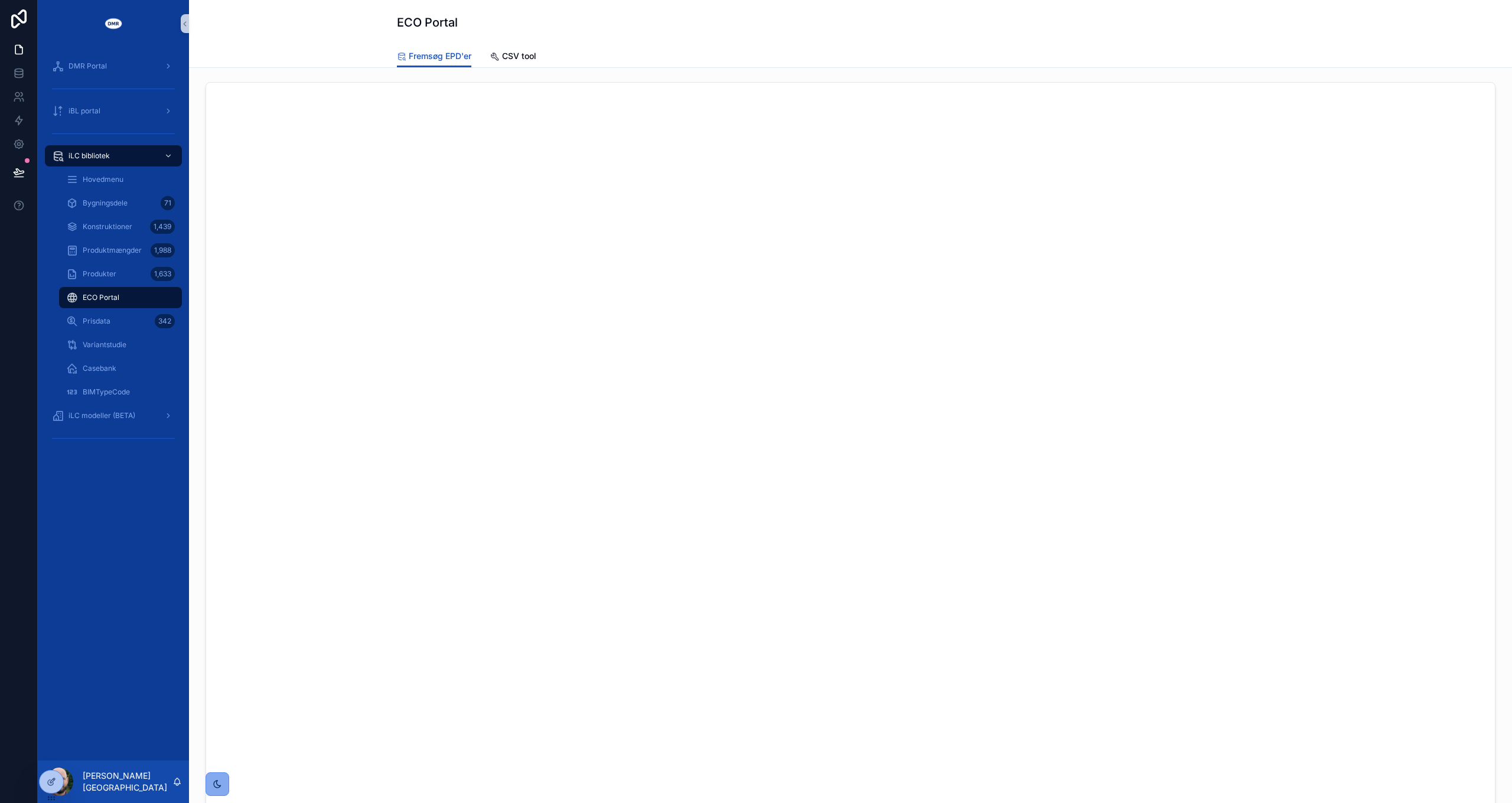
click at [217, 582] on div "scrollable content" at bounding box center [217, 784] width 11 height 11
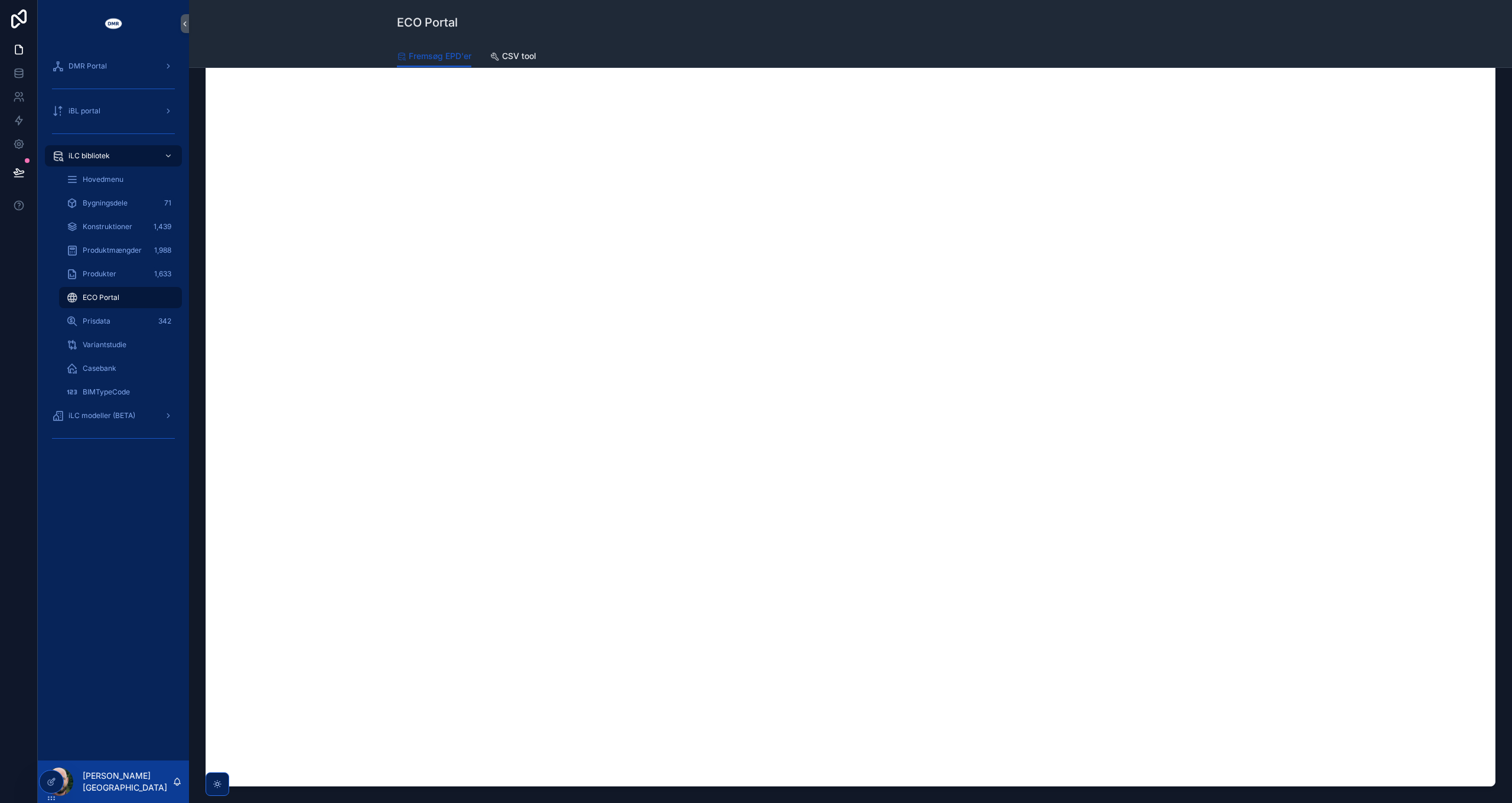
scroll to position [183, 0]
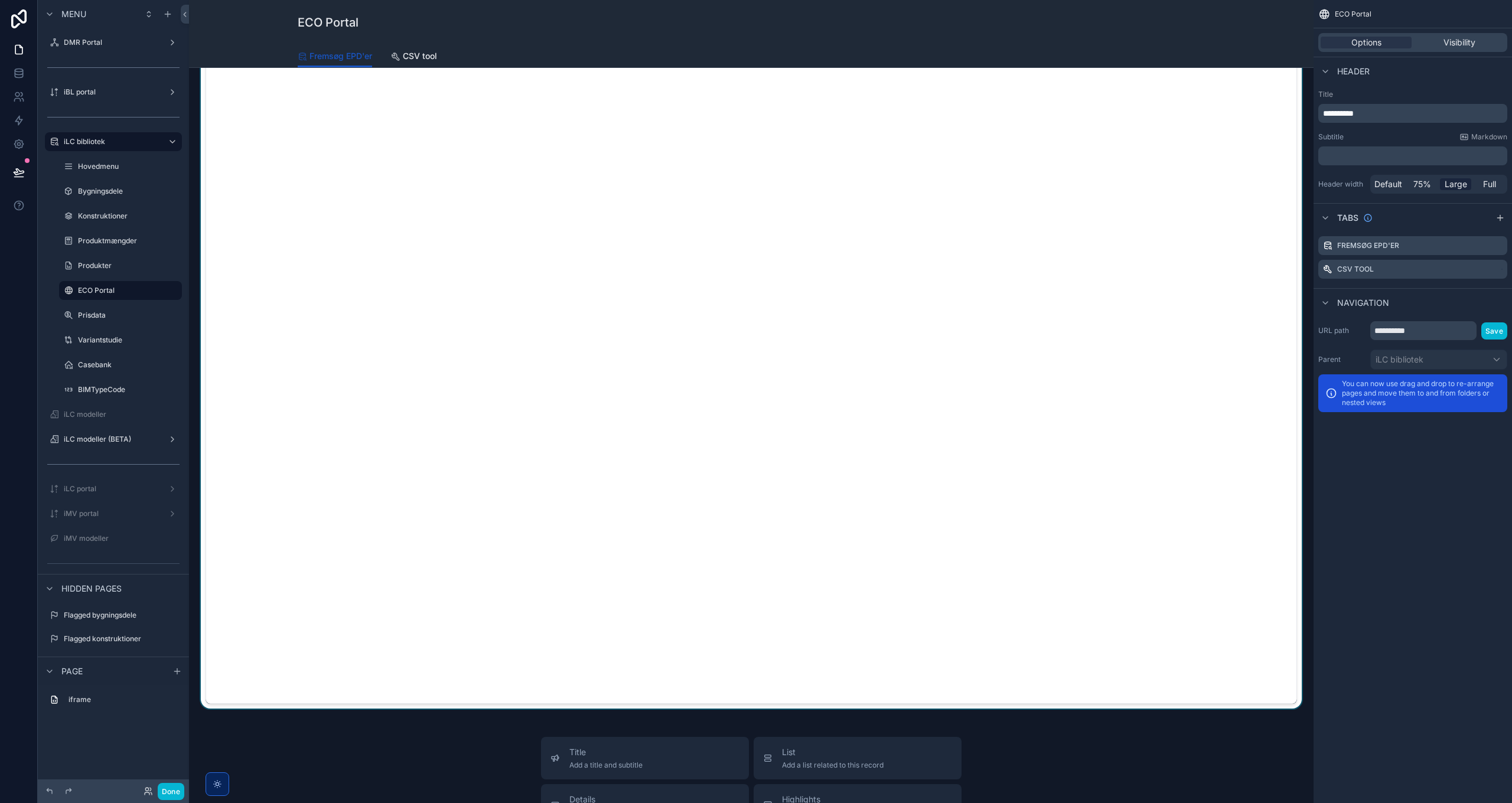
click at [303, 314] on div "scrollable content" at bounding box center [751, 301] width 1105 height 814
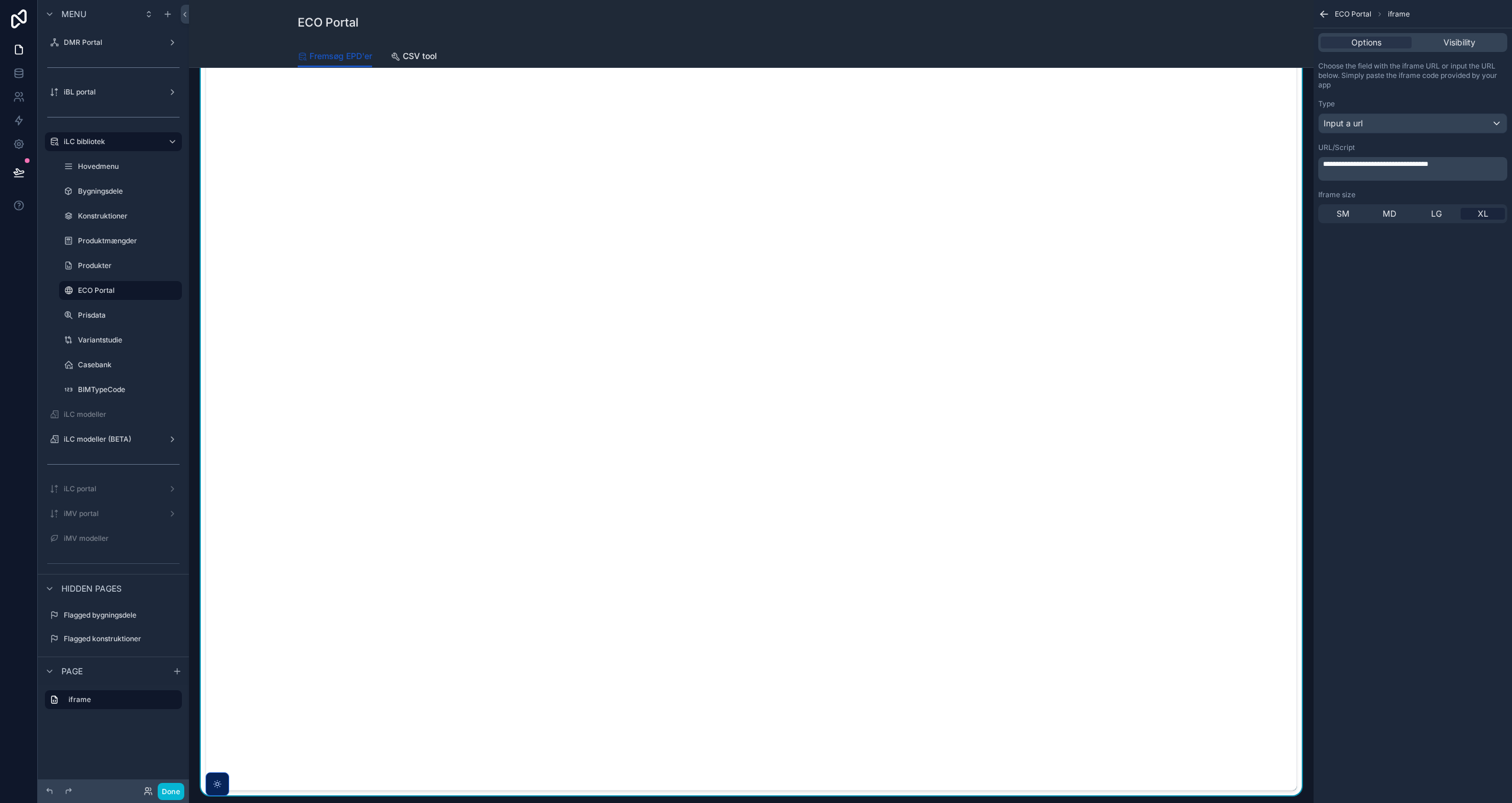
scroll to position [0, 0]
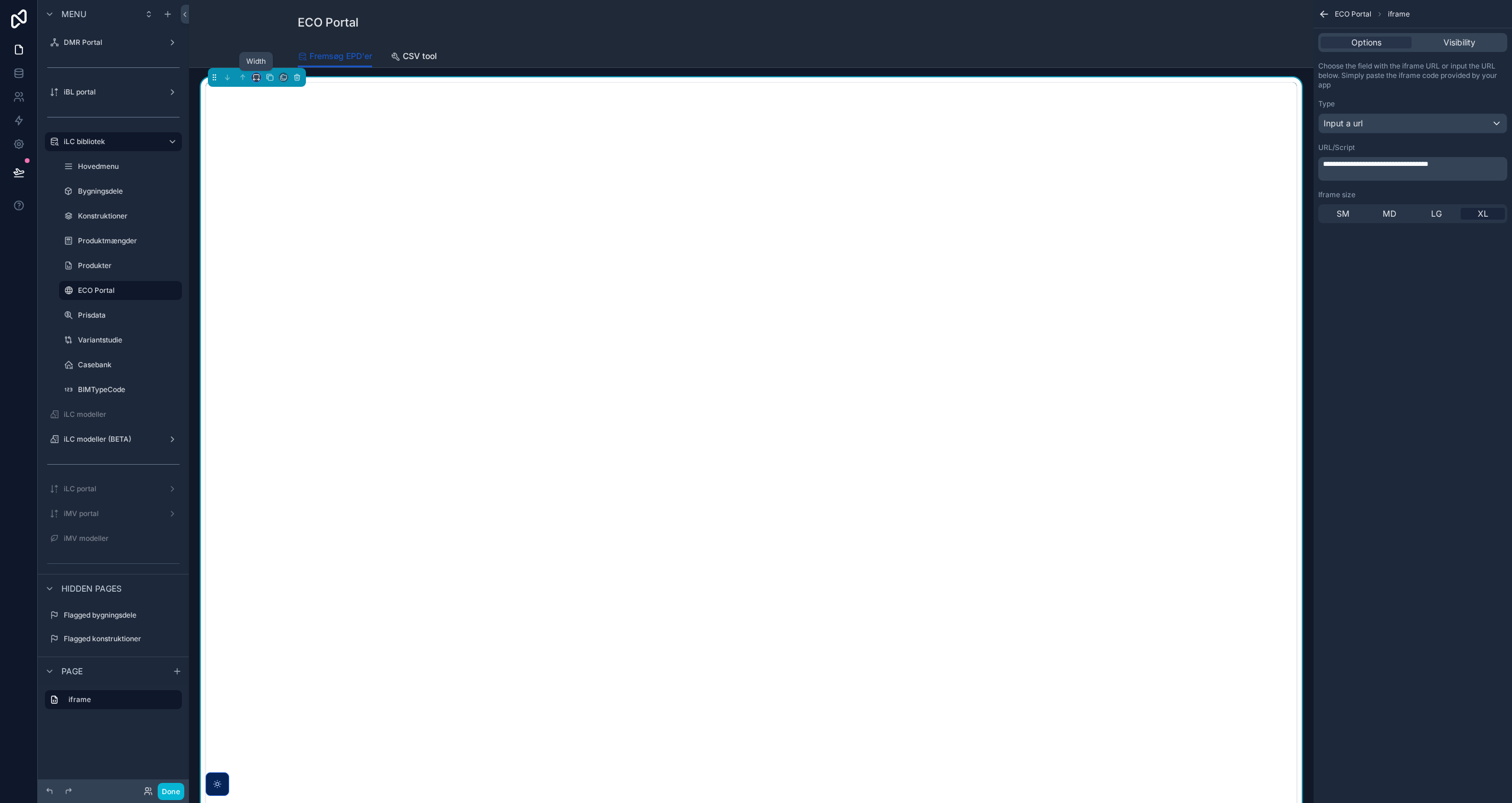
click at [255, 73] on icon "scrollable content" at bounding box center [256, 77] width 8 height 8
click at [281, 222] on span "Large" at bounding box center [272, 225] width 22 height 14
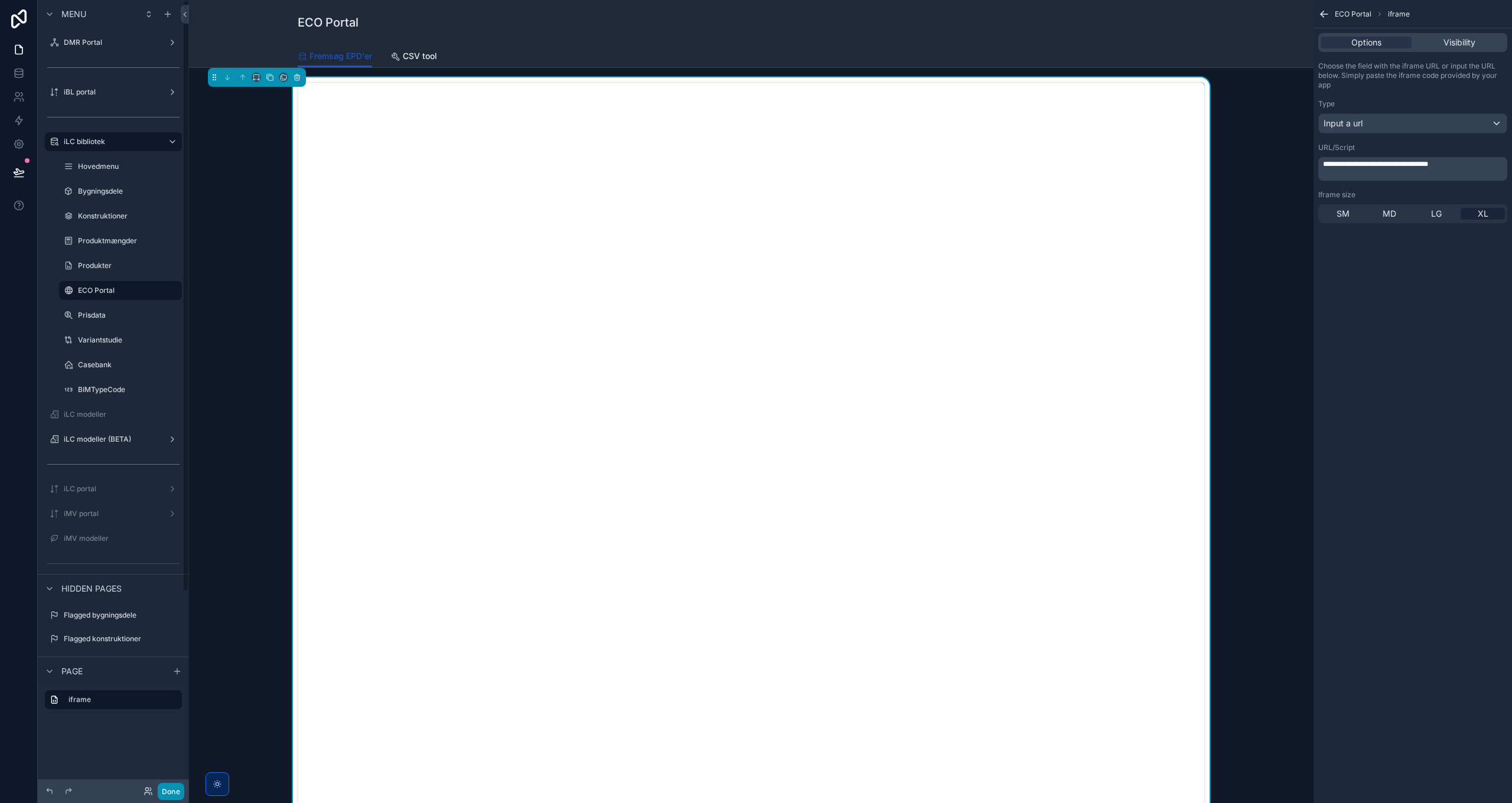
click at [177, 582] on button "Done" at bounding box center [170, 792] width 27 height 17
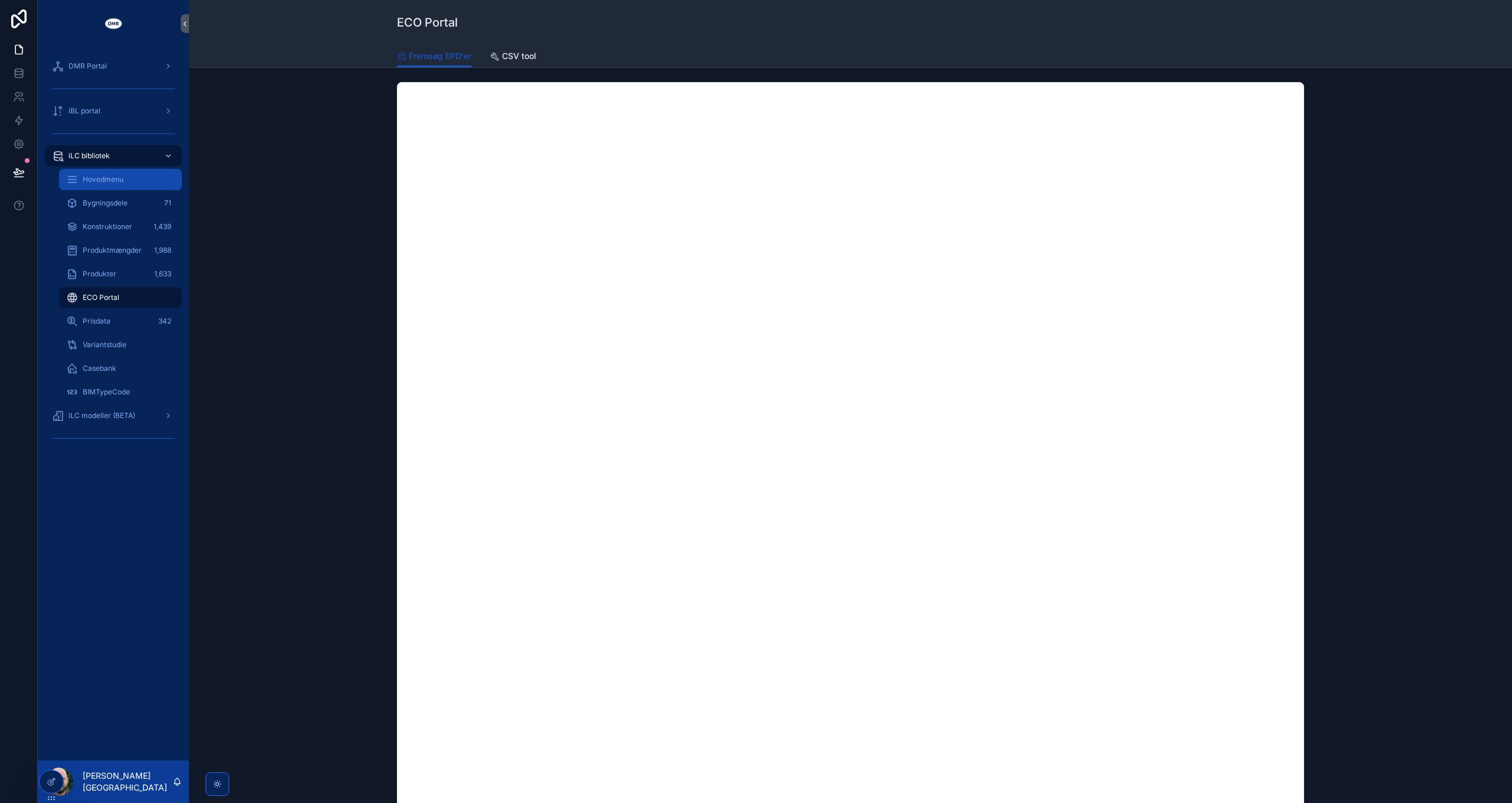
click at [107, 178] on span "Hovedmenu" at bounding box center [103, 179] width 40 height 9
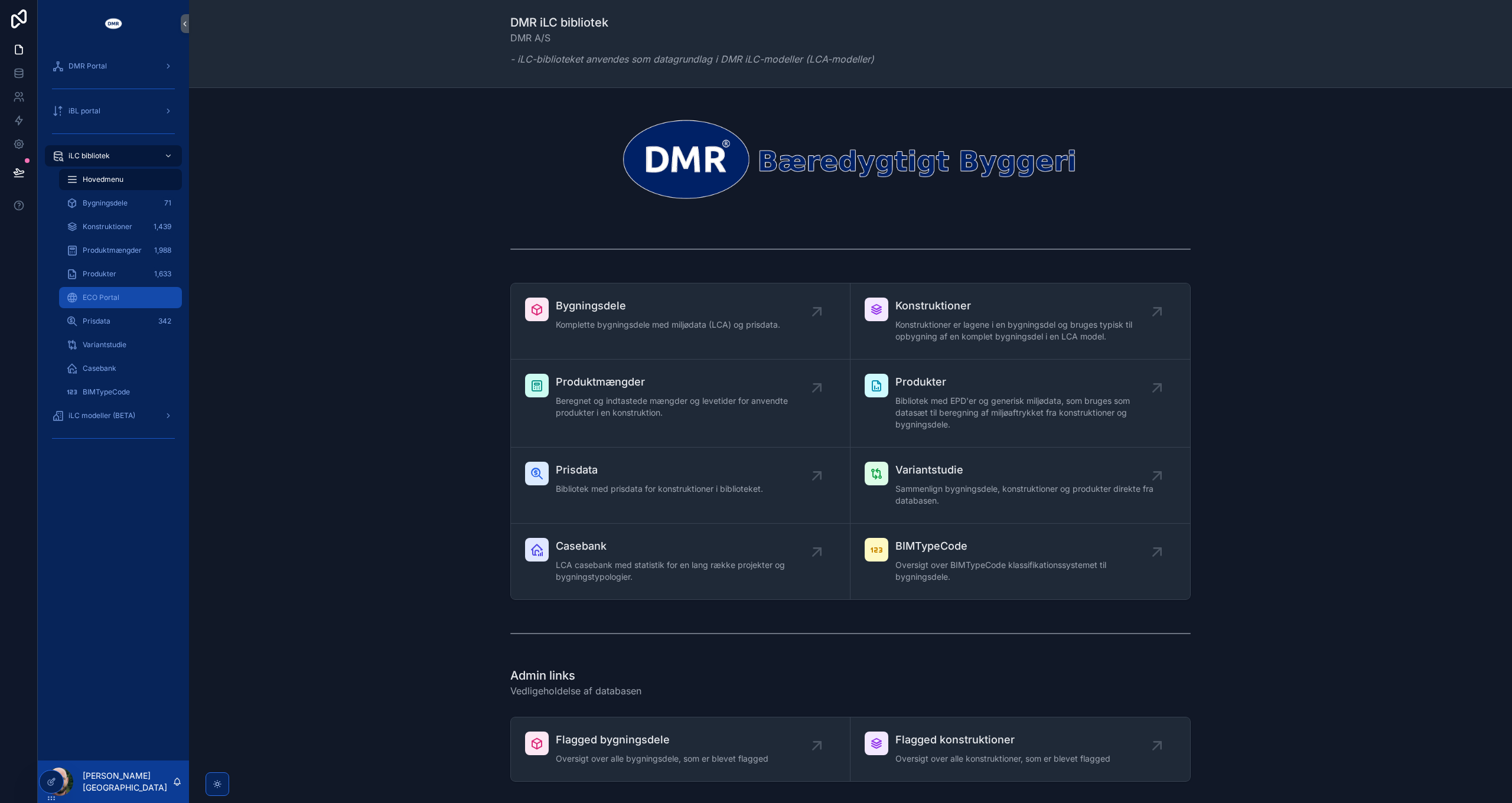
click at [111, 297] on span "ECO Portal" at bounding box center [101, 298] width 37 height 9
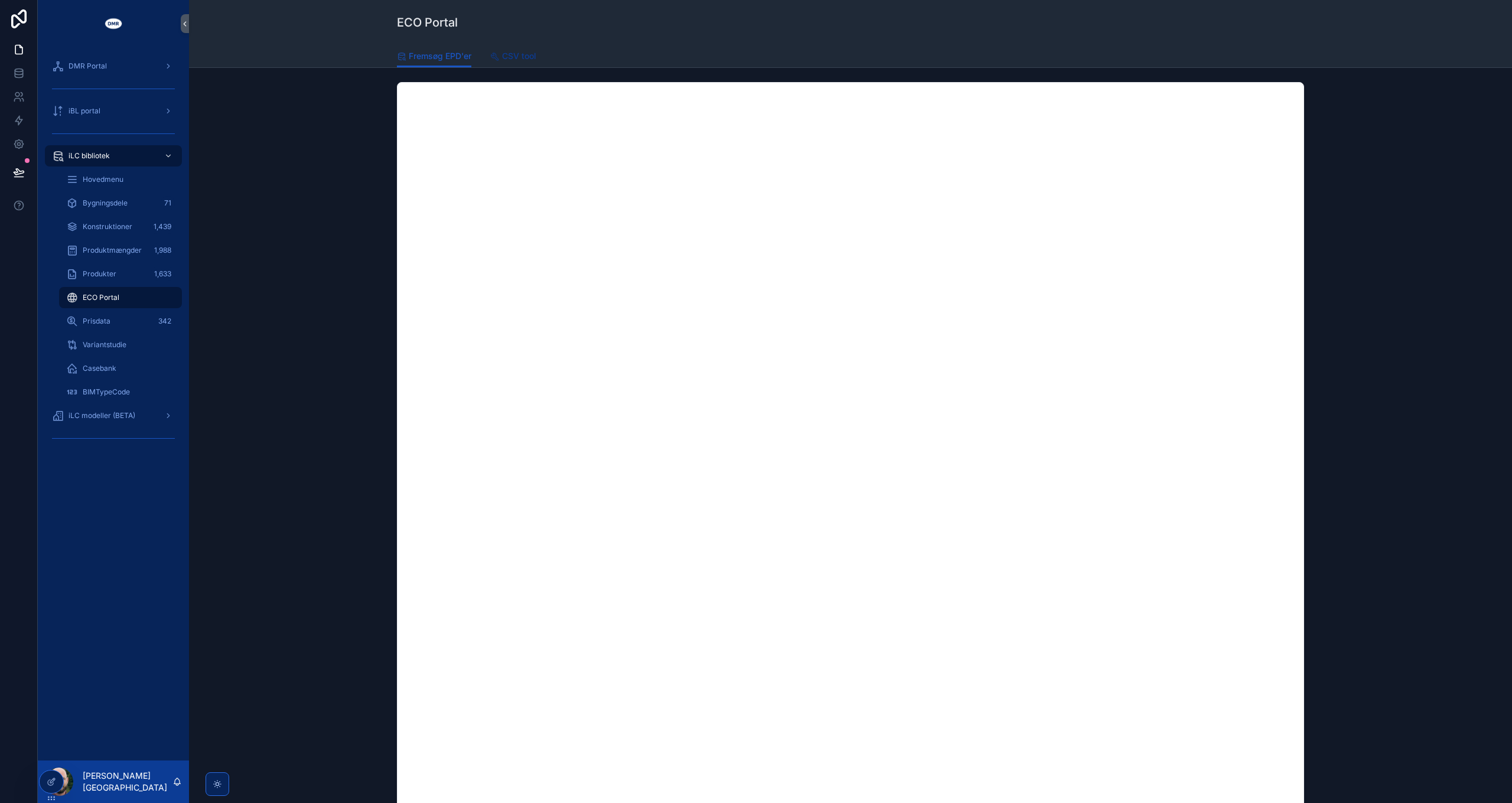
click at [518, 55] on span "CSV tool" at bounding box center [518, 56] width 34 height 12
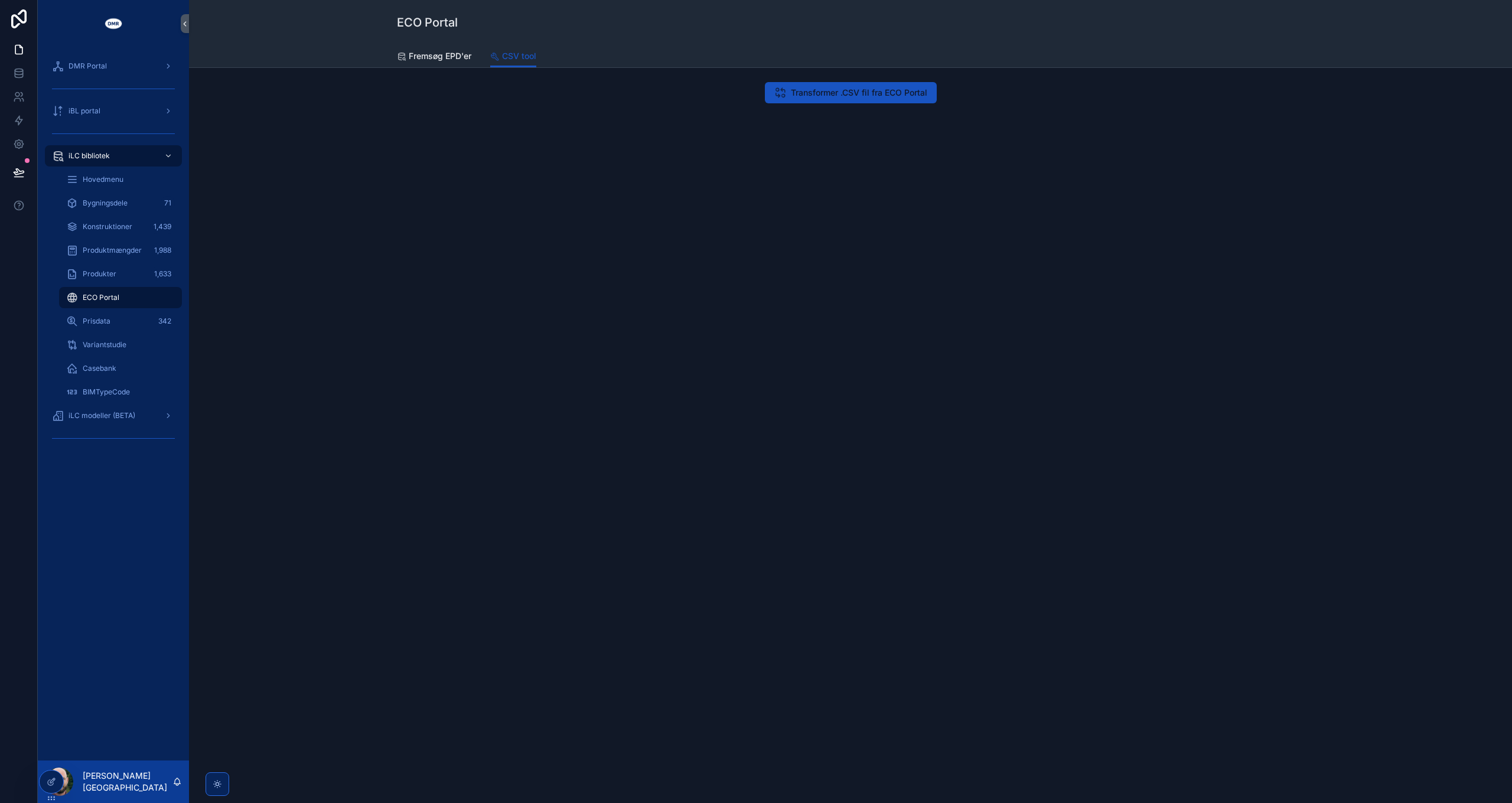
click at [829, 115] on div "Transformer .CSV fil fra ECO Portal" at bounding box center [851, 126] width 1323 height 116
click at [844, 92] on span "Transformer .CSV fil fra ECO Portal" at bounding box center [859, 92] width 136 height 12
click at [438, 53] on span "Fremsøg EPD'er" at bounding box center [440, 56] width 63 height 12
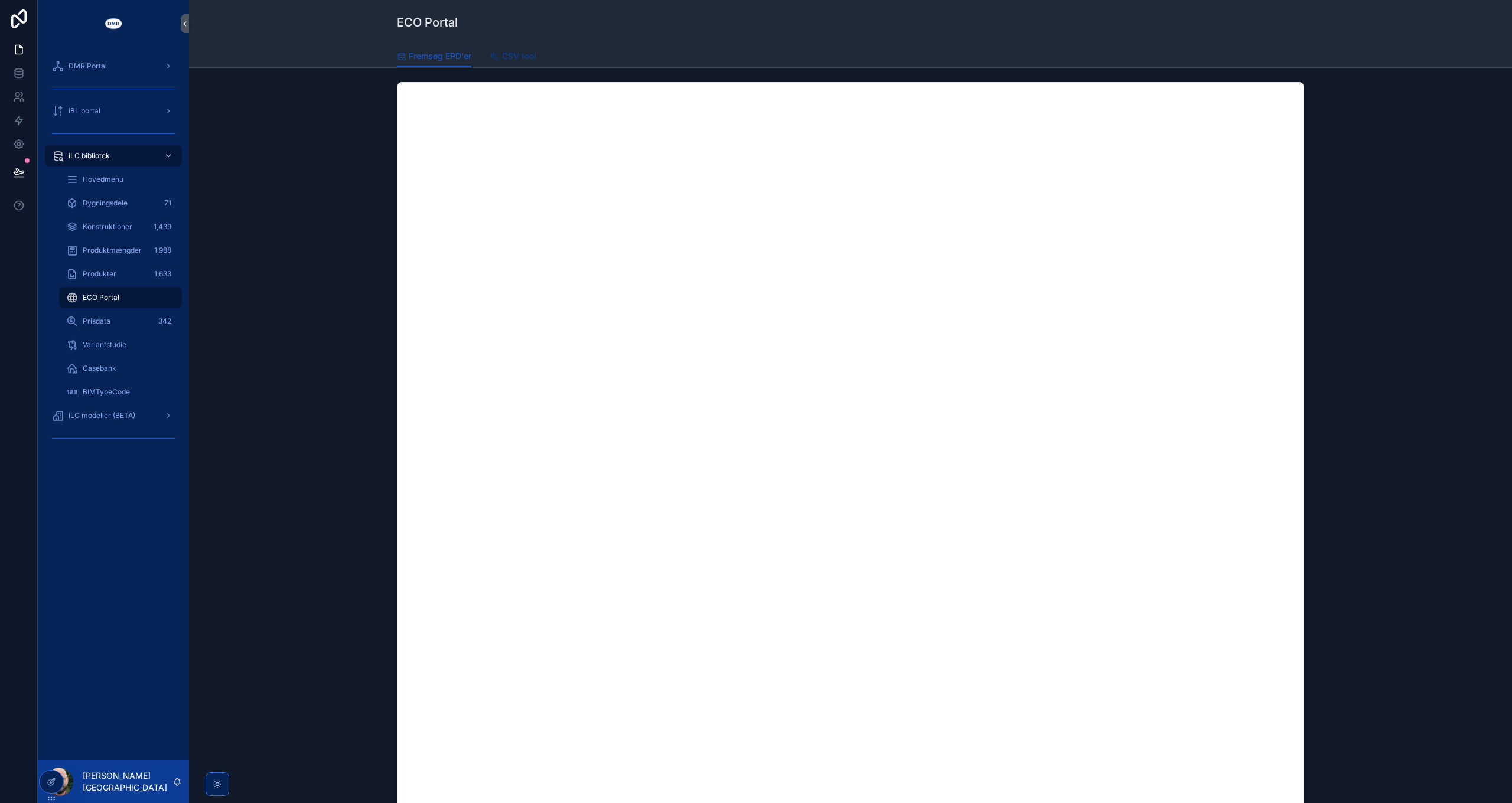
click at [531, 47] on link "CSV tool" at bounding box center [513, 57] width 46 height 24
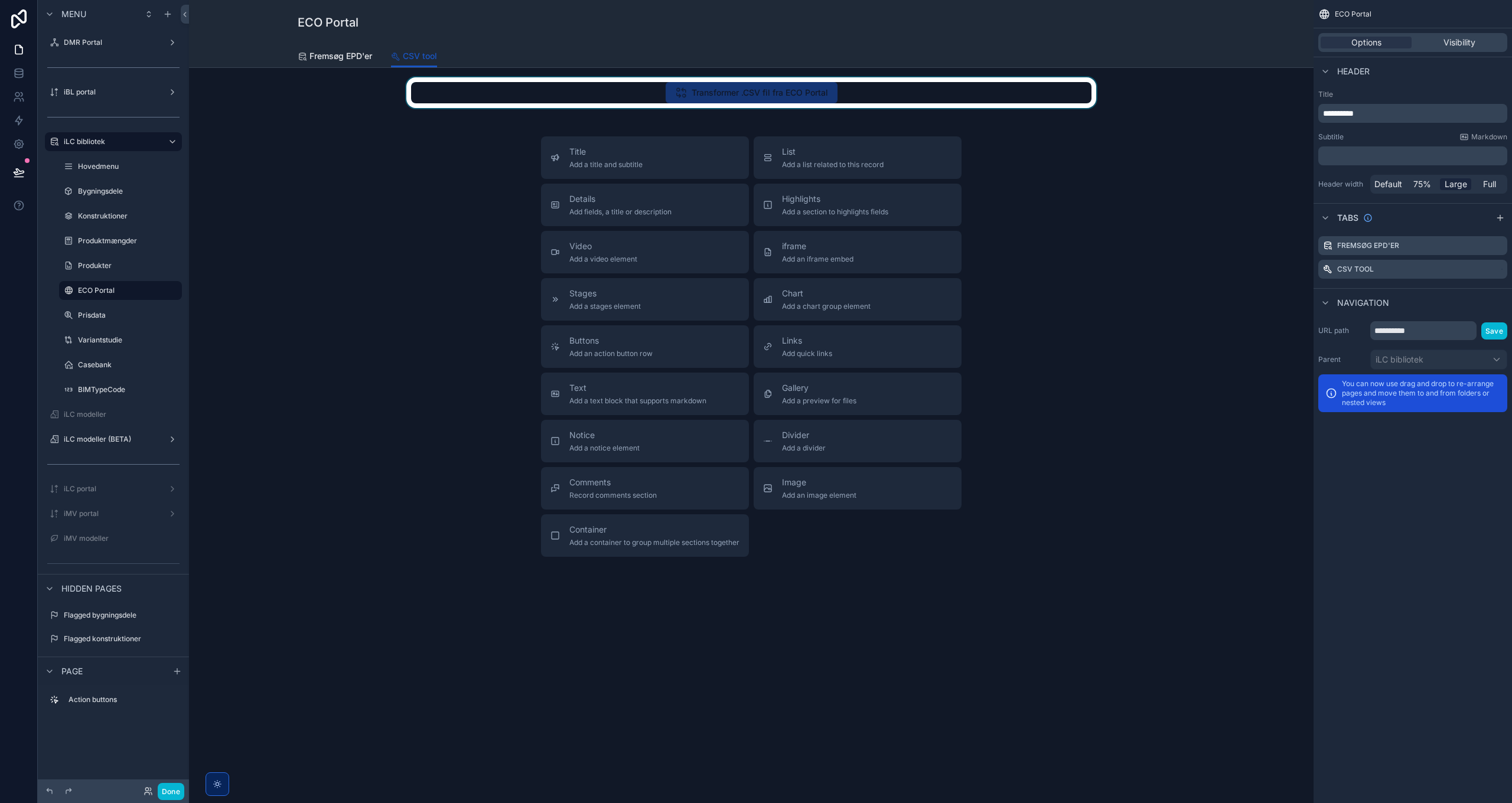
click at [725, 90] on div "scrollable content" at bounding box center [751, 92] width 1105 height 31
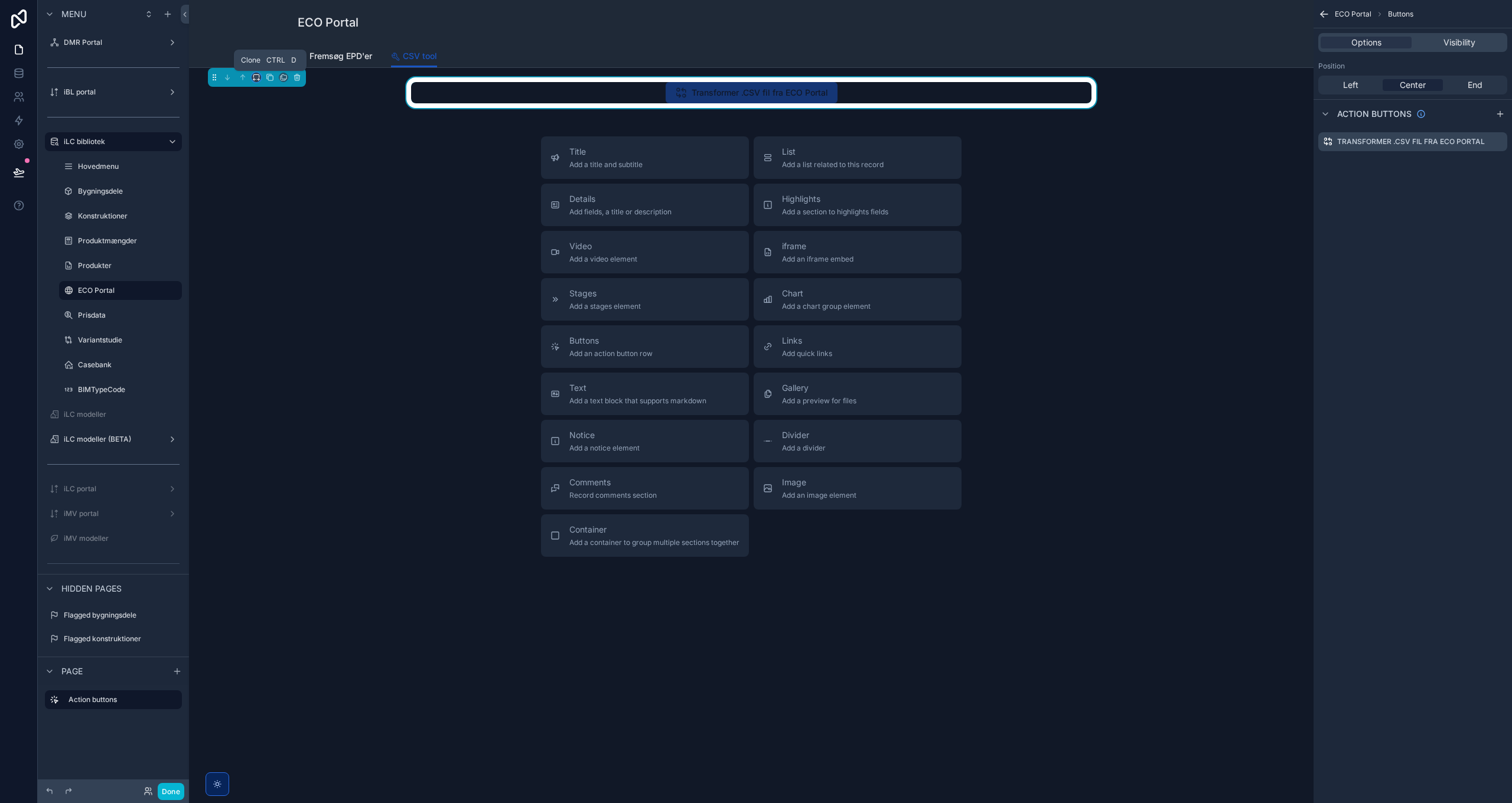
click at [258, 77] on icon "scrollable content" at bounding box center [256, 77] width 8 height 8
click at [274, 219] on span "Large" at bounding box center [272, 225] width 22 height 14
click at [1007, 84] on span "Left" at bounding box center [1350, 85] width 15 height 12
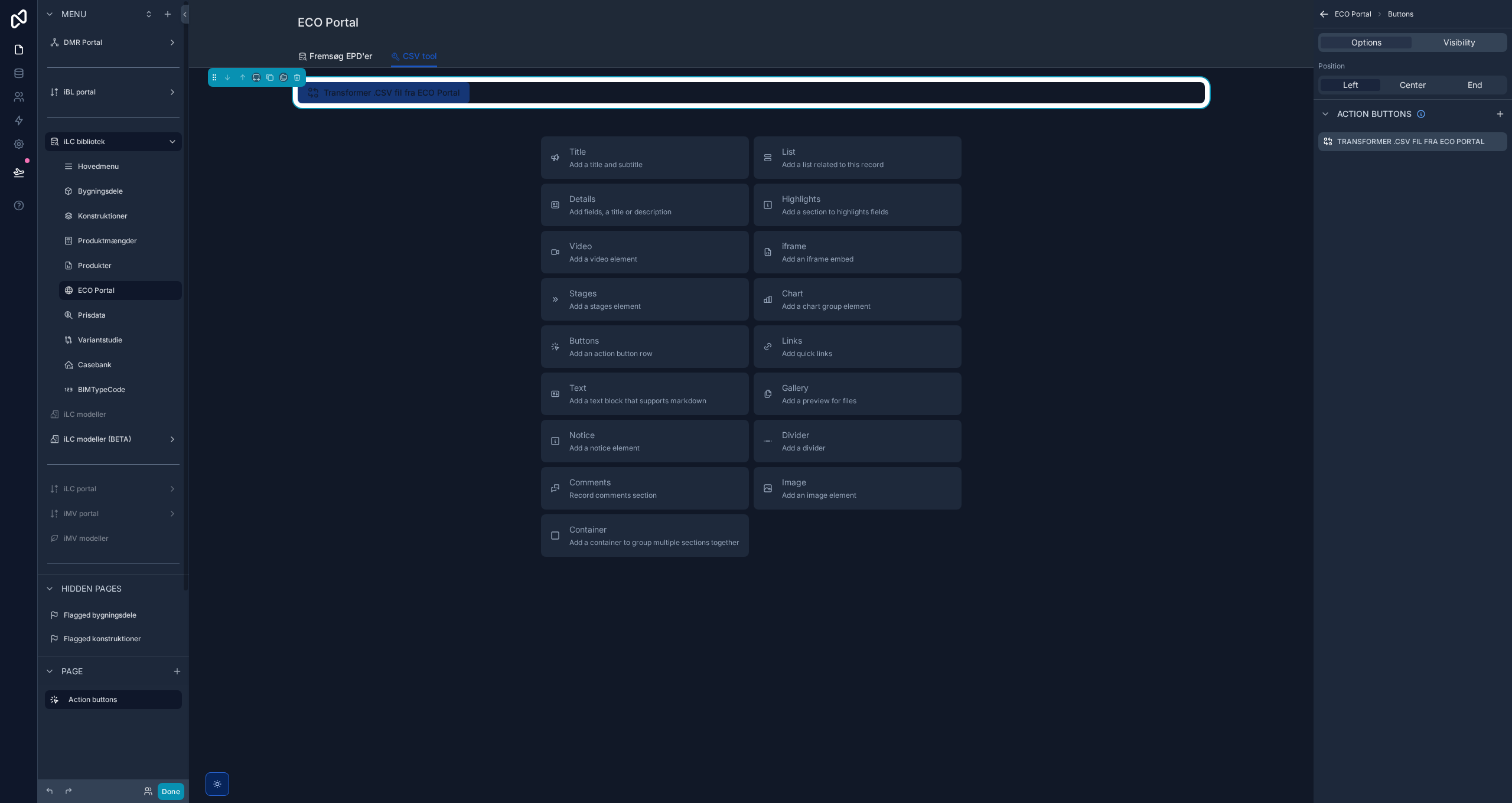
click at [172, 582] on button "Done" at bounding box center [170, 792] width 27 height 17
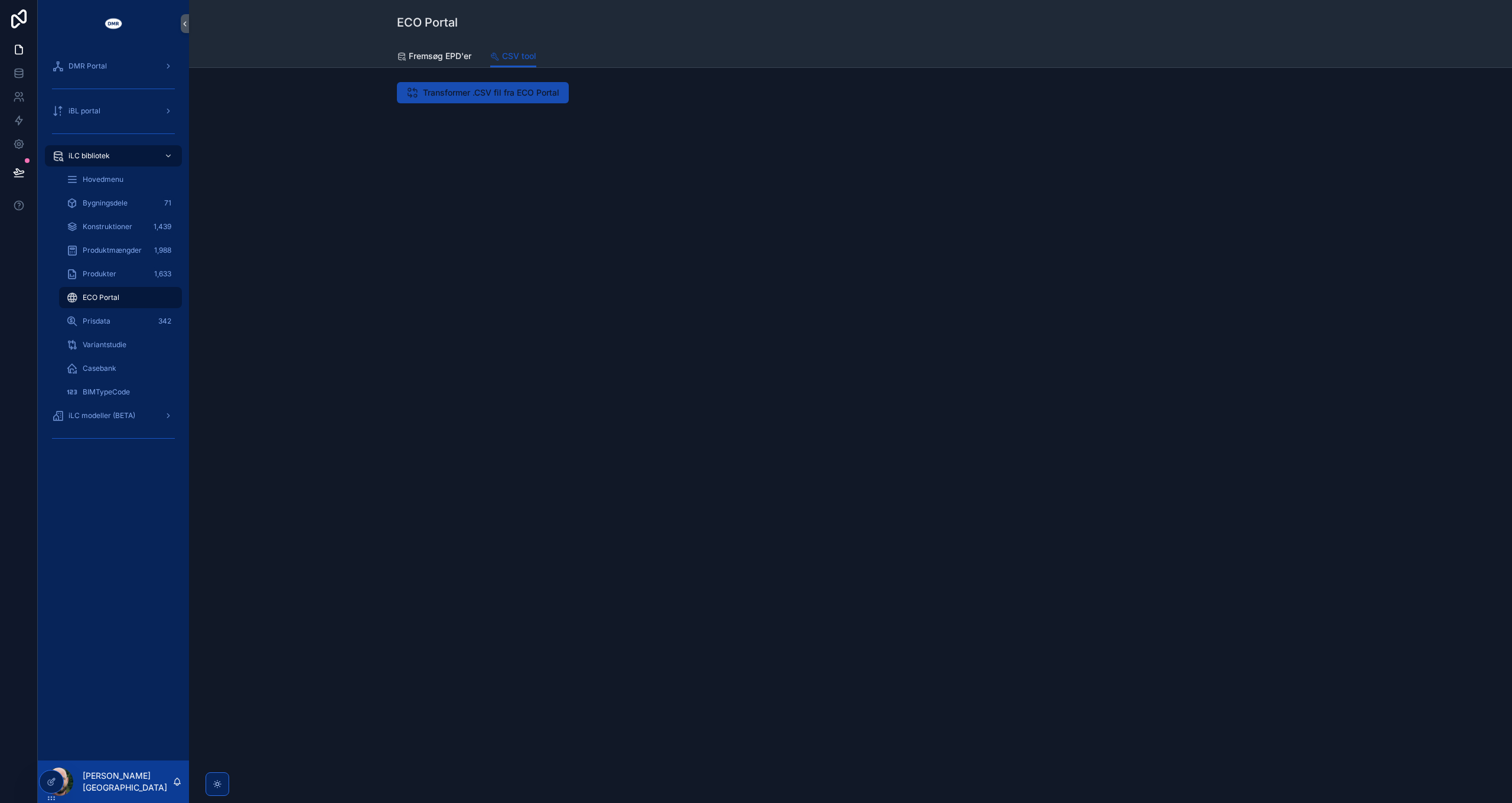
click at [493, 83] on button "Transformer .CSV fil fra ECO Portal" at bounding box center [483, 92] width 172 height 21
click at [443, 59] on span "Fremsøg EPD'er" at bounding box center [440, 56] width 63 height 12
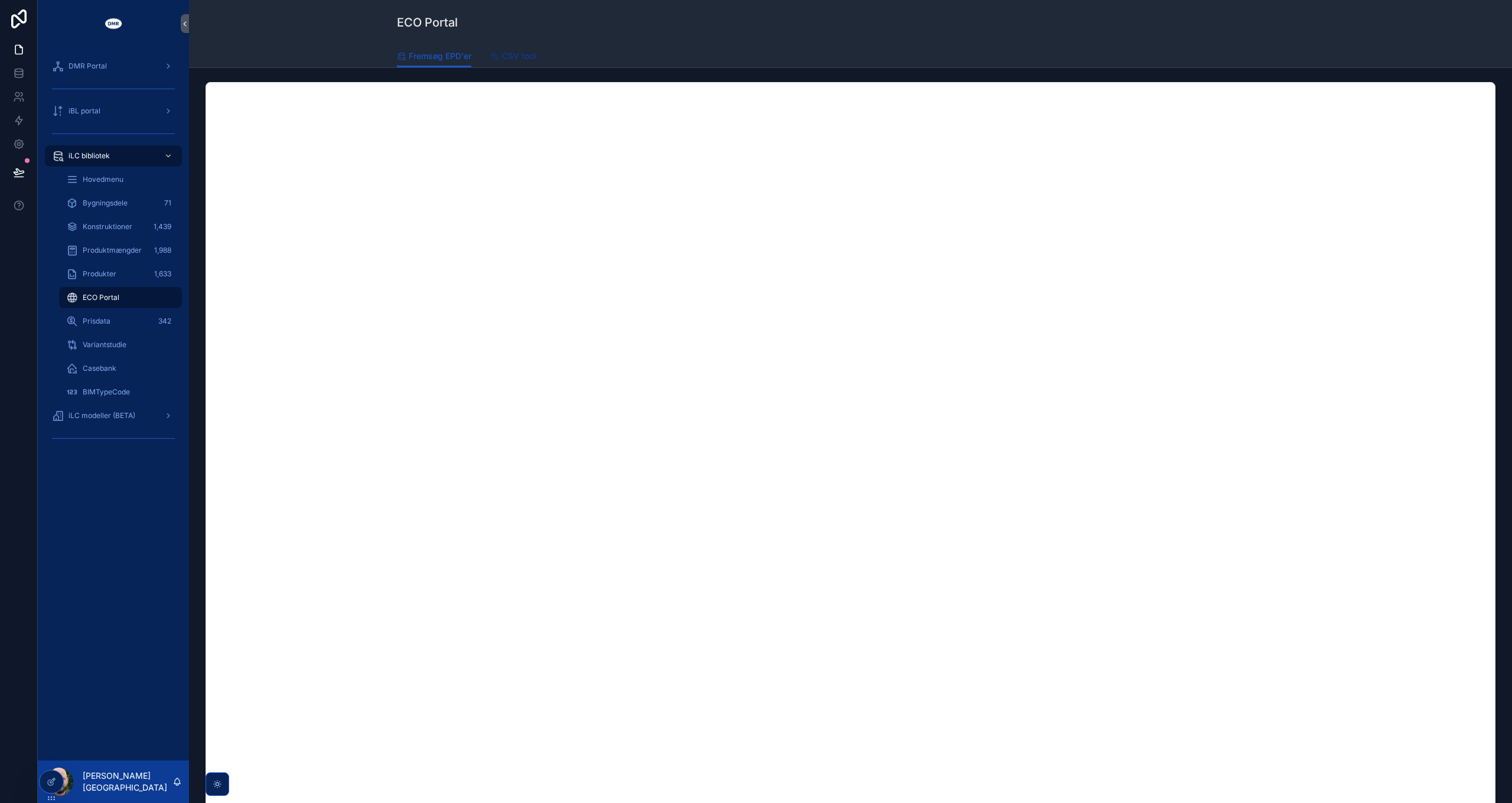
click at [510, 53] on span "CSV tool" at bounding box center [518, 56] width 34 height 12
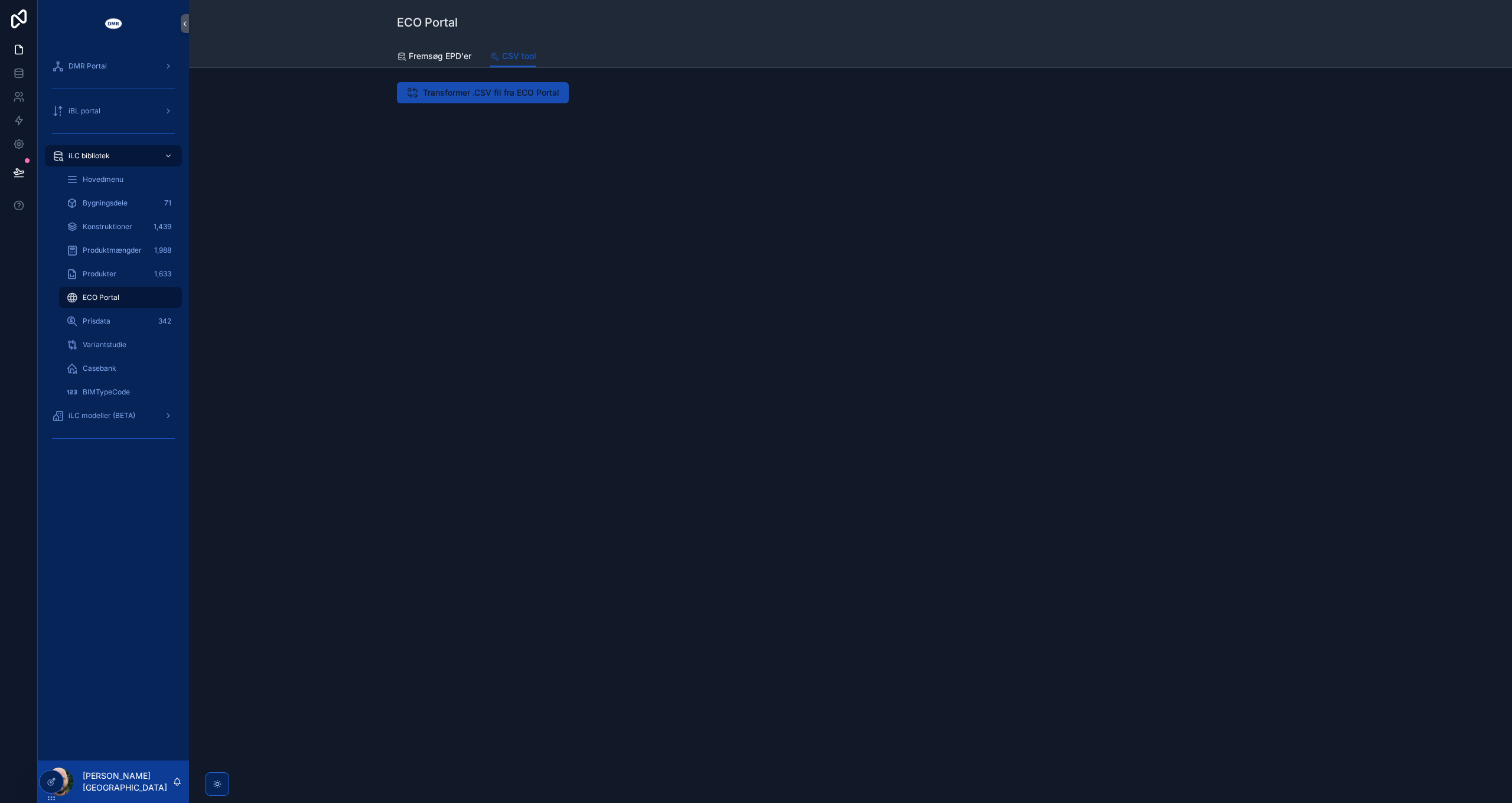
click at [457, 90] on span "Transformer .CSV fil fra ECO Portal" at bounding box center [491, 92] width 136 height 12
click at [434, 55] on span "Fremsøg EPD'er" at bounding box center [440, 56] width 63 height 12
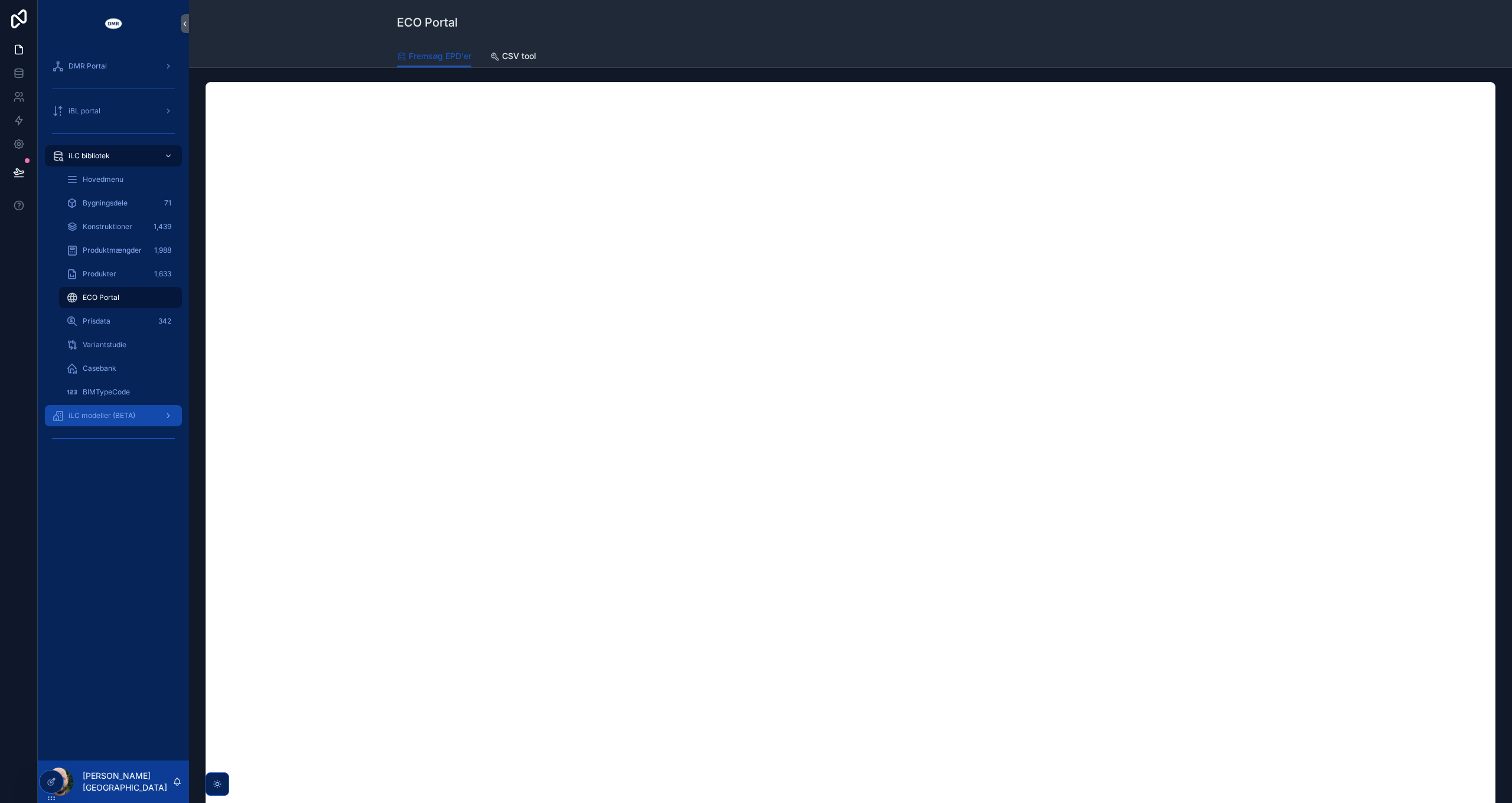
click at [106, 424] on div "iLC modeller (BETA)" at bounding box center [113, 416] width 123 height 19
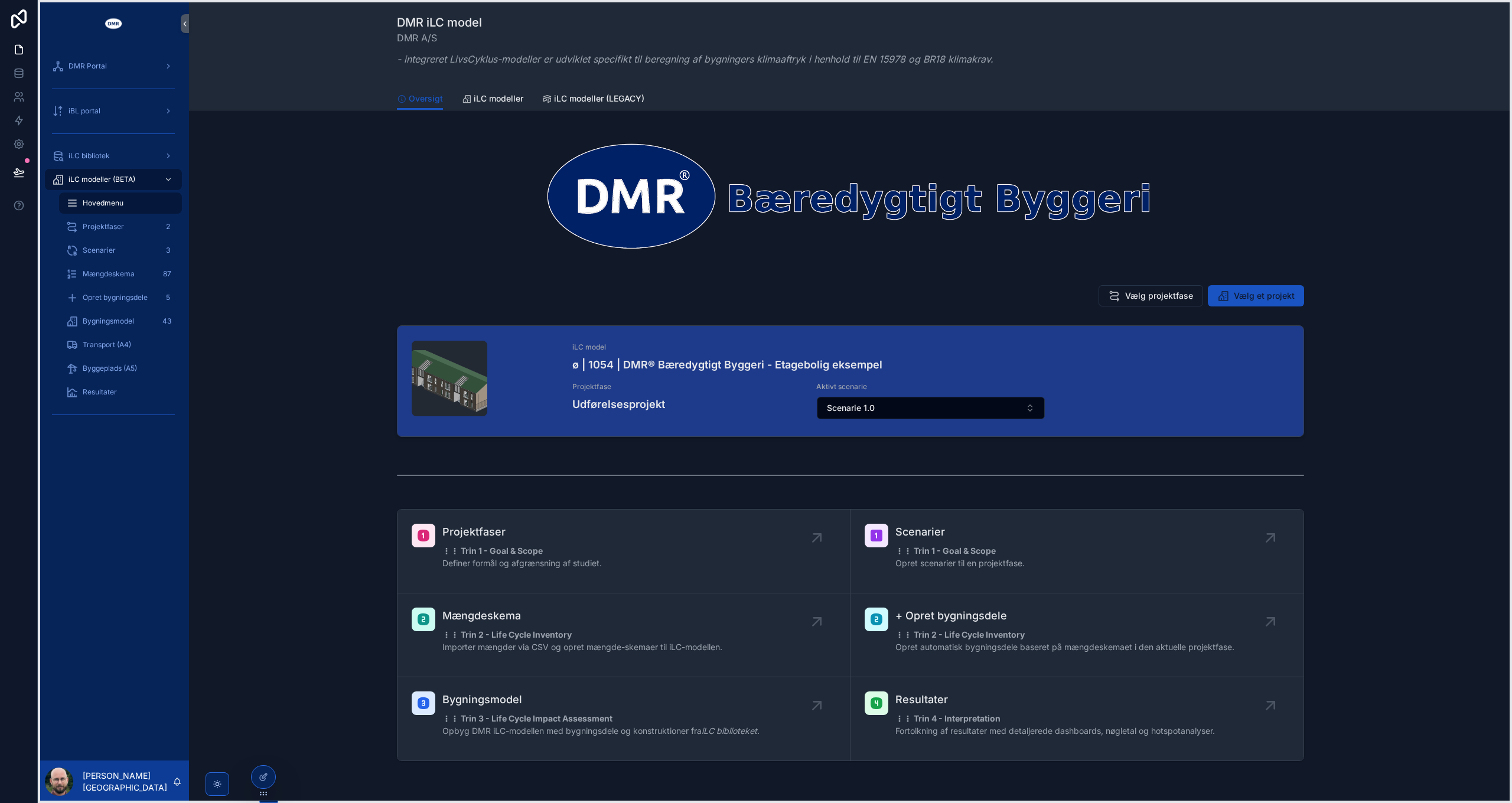
drag, startPoint x: 53, startPoint y: 801, endPoint x: 251, endPoint y: 797, distance: 198.0
click at [258, 582] on icon at bounding box center [263, 794] width 9 height 9
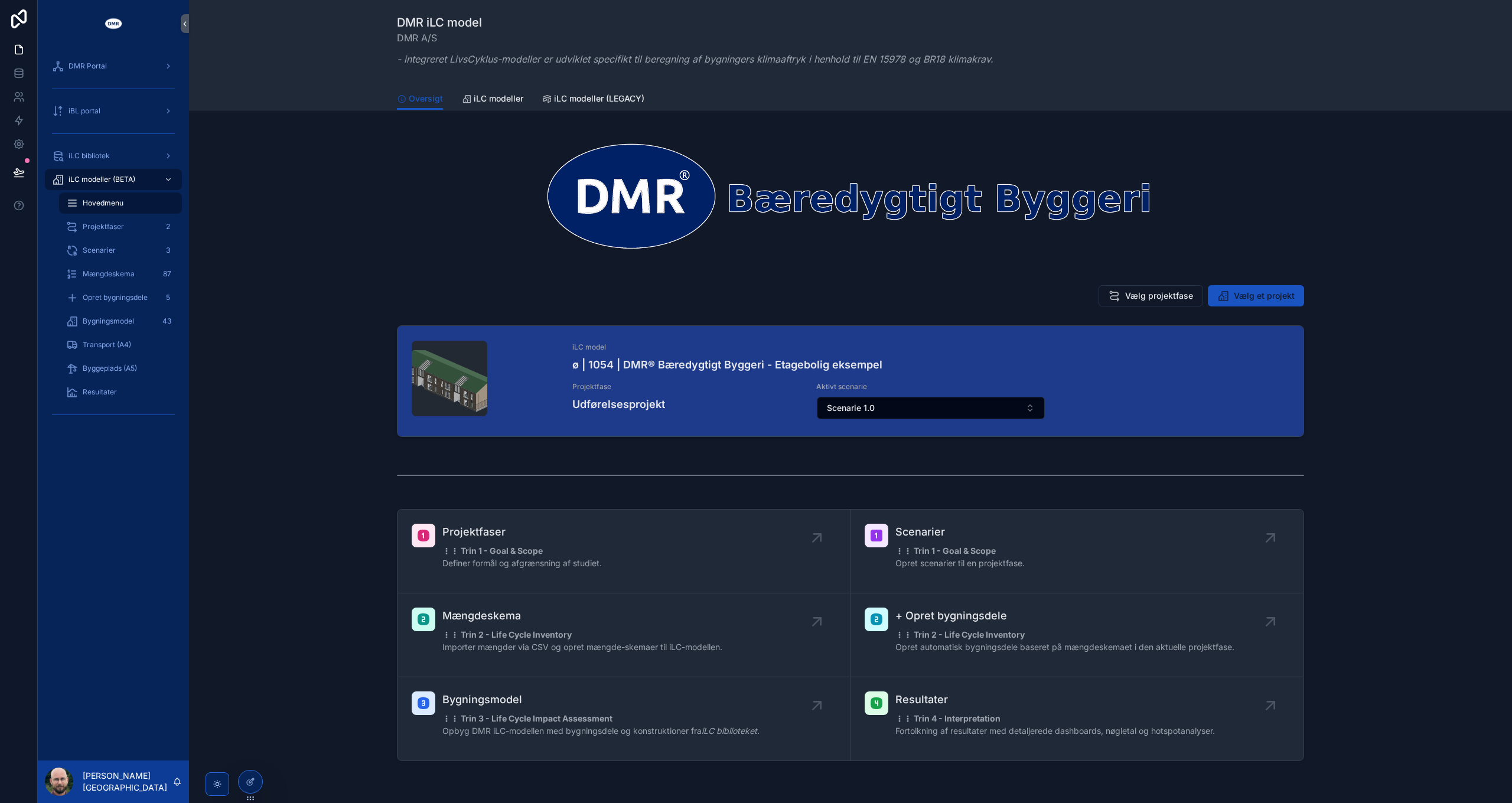
click at [249, 582] on div "Projektfaser ⋮⋮ Trin 1 - Goal & Scope Definer formål og afgrænsning af studiet.…" at bounding box center [851, 635] width 1304 height 261
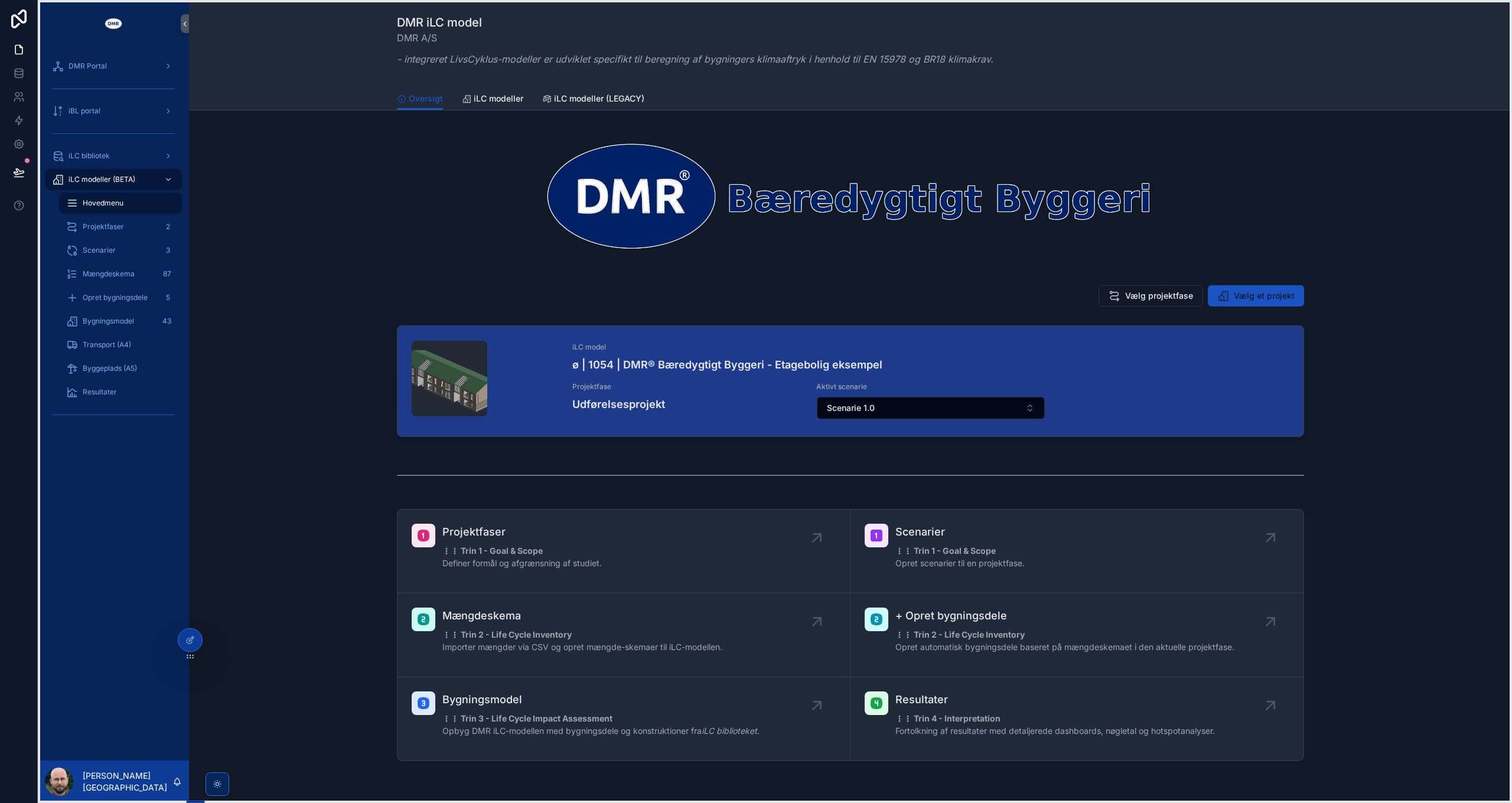
drag, startPoint x: 250, startPoint y: 799, endPoint x: 190, endPoint y: 663, distance: 148.6
drag, startPoint x: 191, startPoint y: 802, endPoint x: 166, endPoint y: 799, distance: 25.2
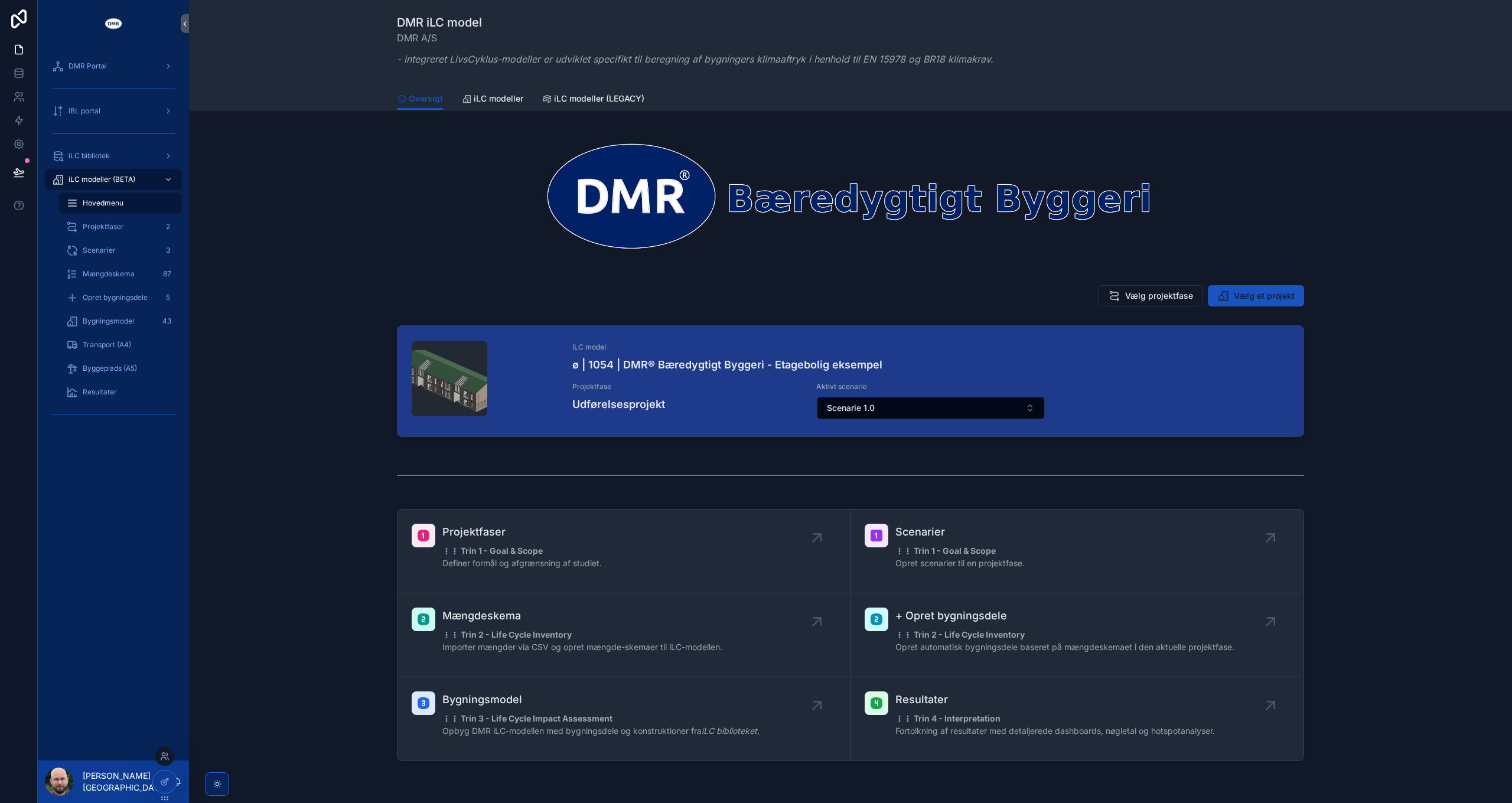
click at [282, 582] on div "Projektfaser ⋮⋮ Trin 1 - Goal & Scope Definer formål og afgrænsning af studiet.…" at bounding box center [851, 635] width 1304 height 261
click at [163, 582] on icon at bounding box center [163, 758] width 5 height 2
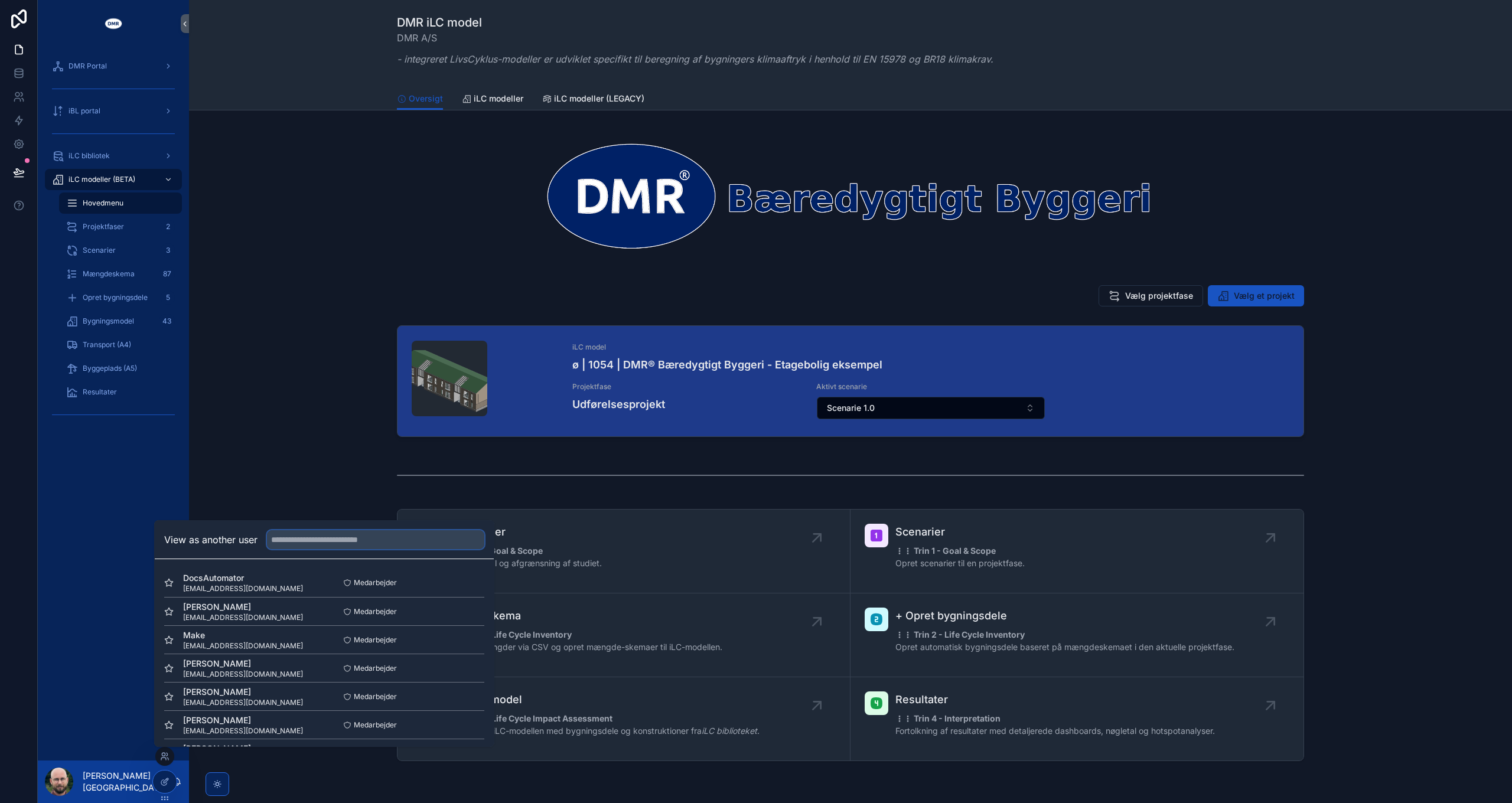
click at [310, 539] on input "text" at bounding box center [375, 540] width 217 height 19
type input "***"
click at [469, 582] on button "Select" at bounding box center [469, 724] width 31 height 17
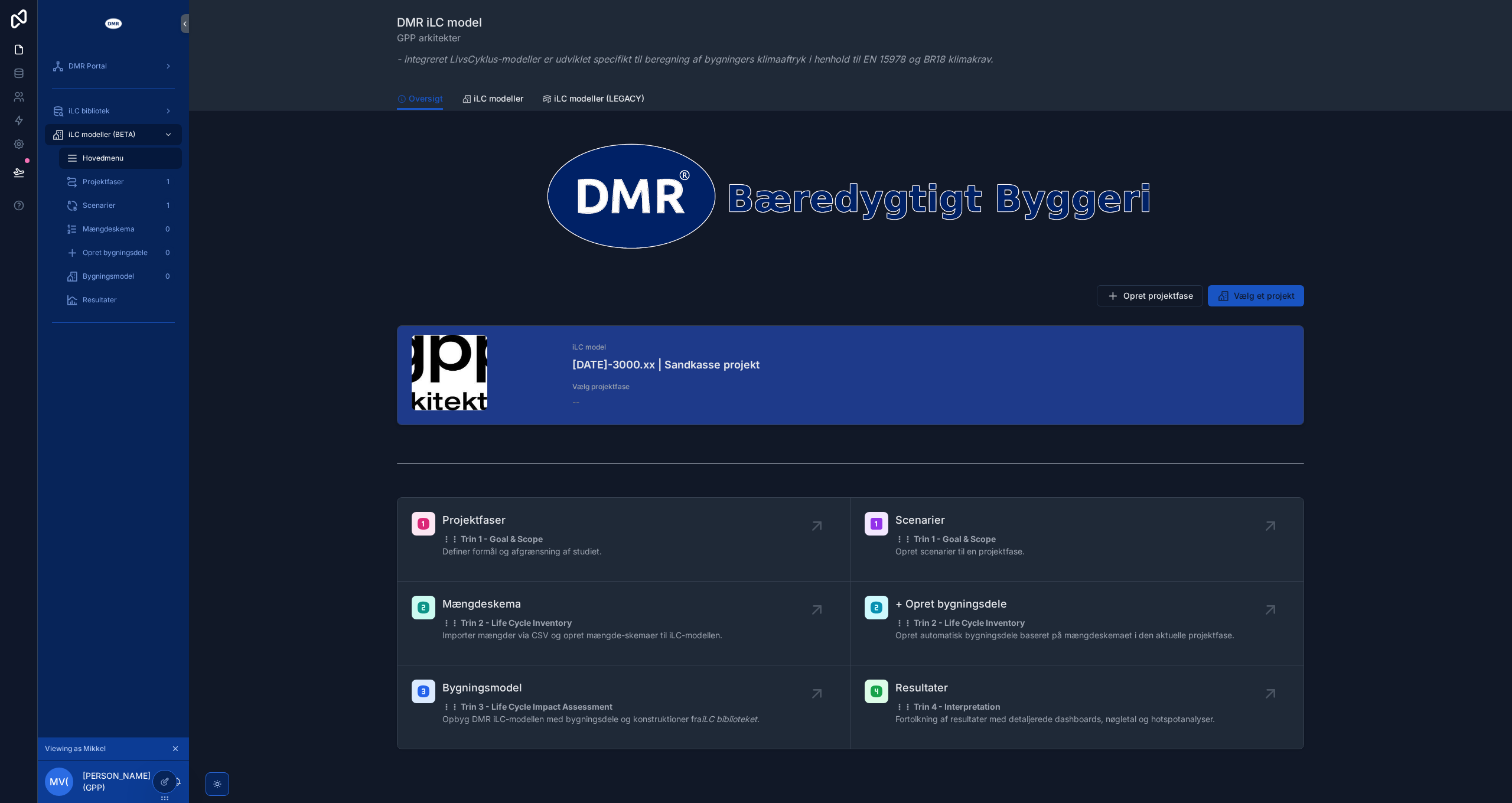
click at [290, 243] on div "scrollable content" at bounding box center [851, 195] width 1304 height 151
click at [138, 186] on div "Projektfaser 1" at bounding box center [121, 182] width 108 height 19
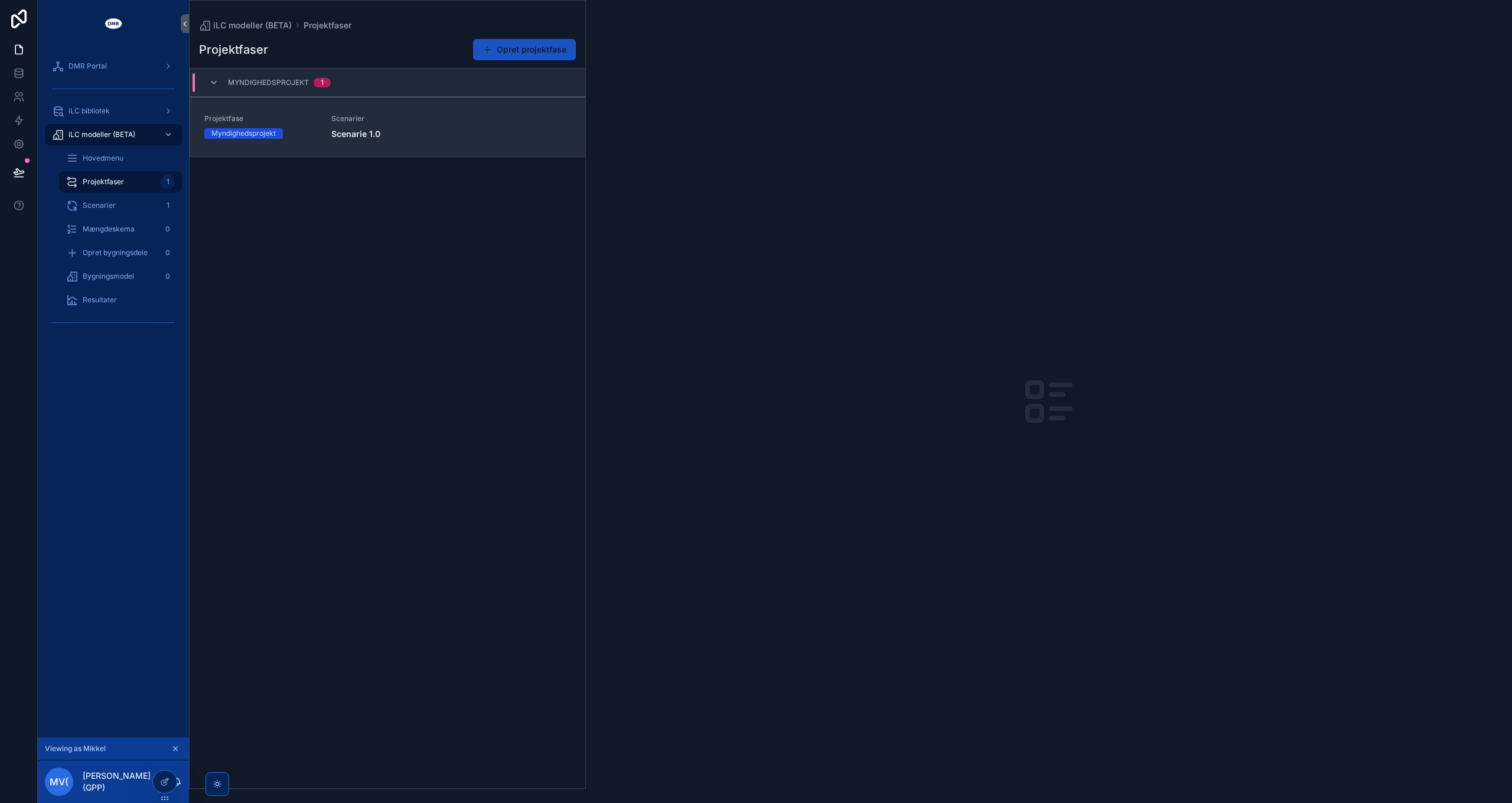
click at [377, 143] on link "Projektfase Myndighedsprojekt Scenarier Scenarie 1.0" at bounding box center [387, 126] width 395 height 60
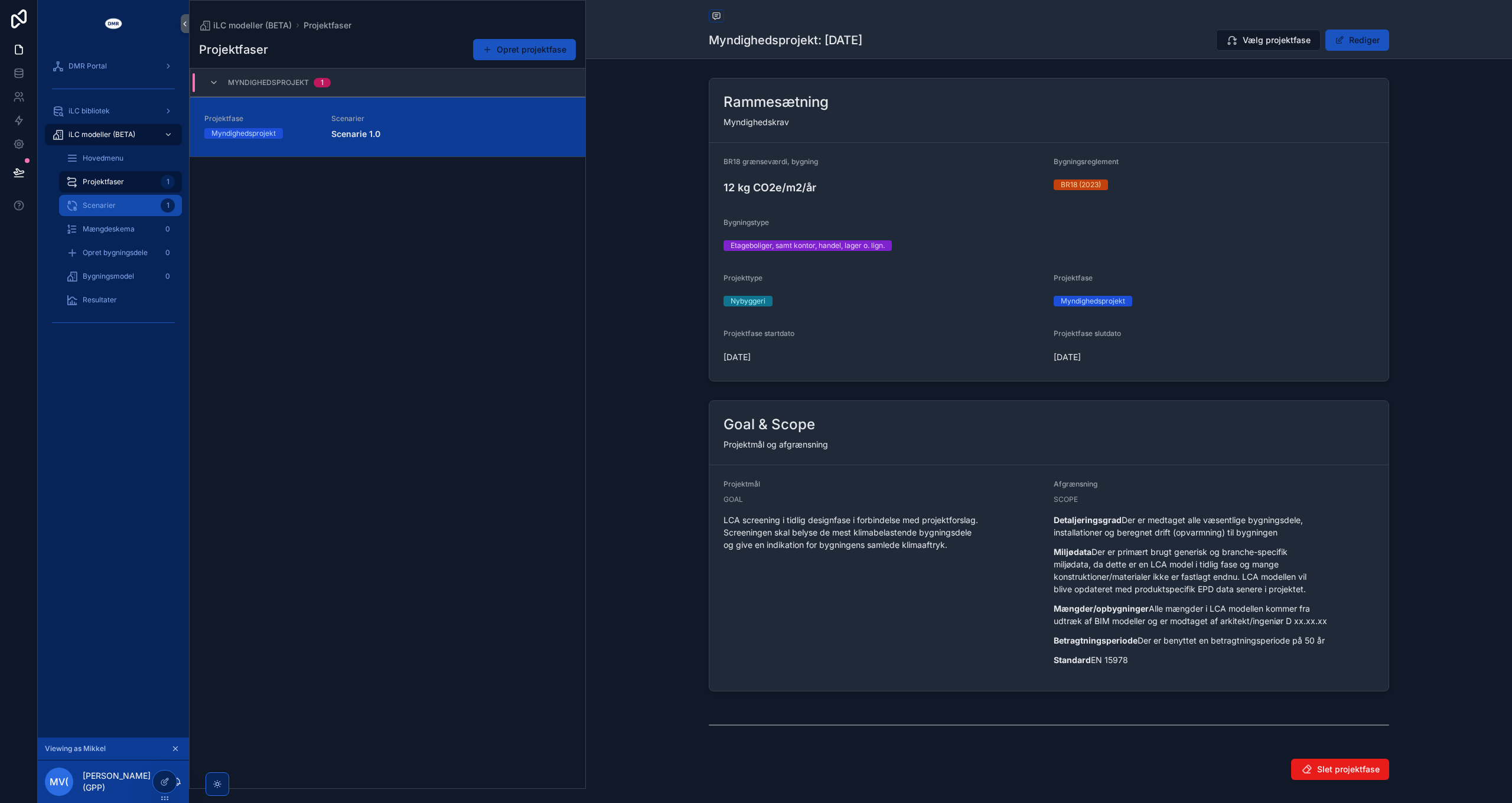
click at [138, 207] on div "Scenarier 1" at bounding box center [121, 206] width 108 height 19
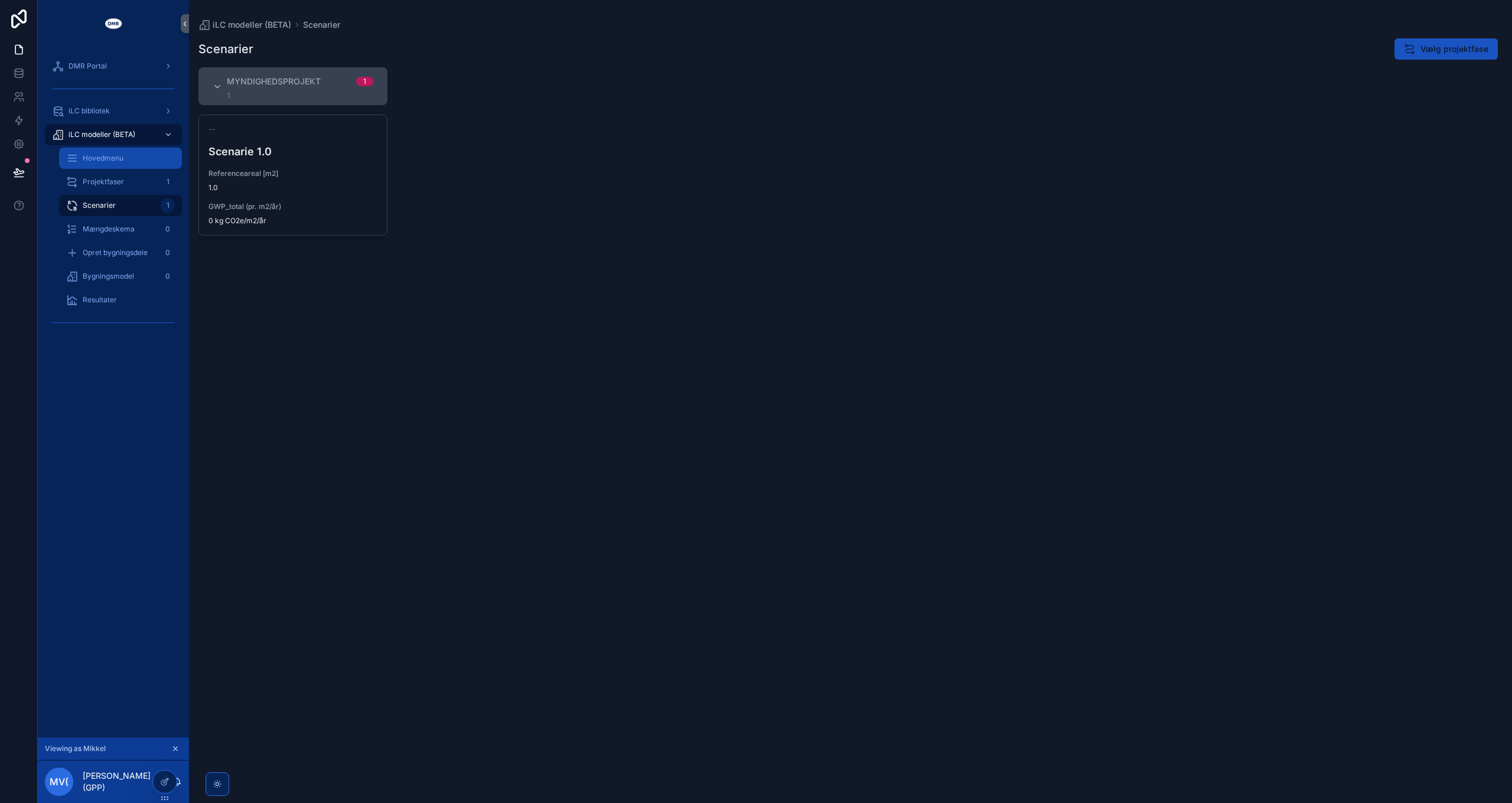
click at [108, 161] on span "Hovedmenu" at bounding box center [103, 158] width 40 height 9
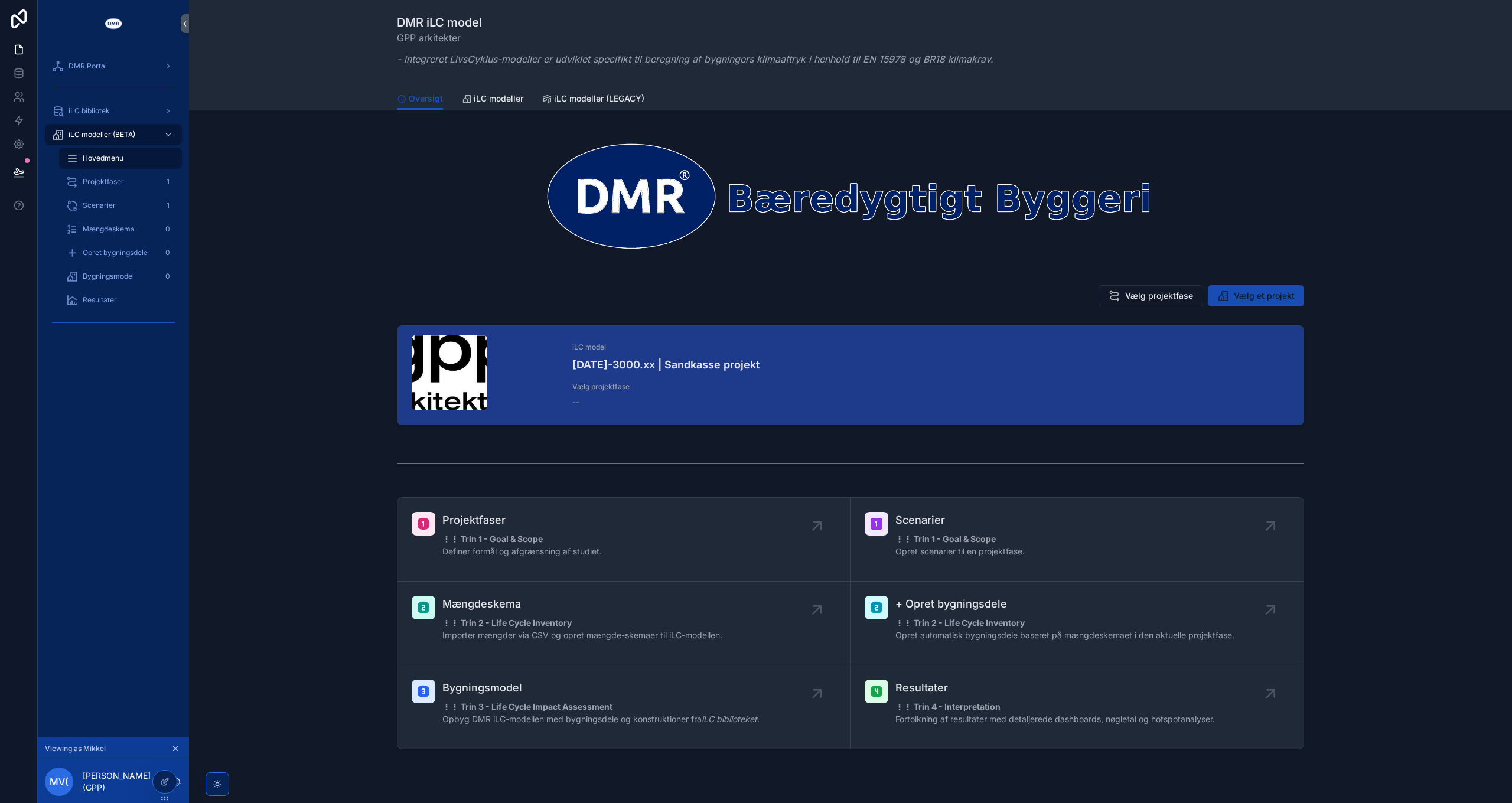
click at [1007, 292] on span "Vælg et projekt" at bounding box center [1264, 296] width 61 height 12
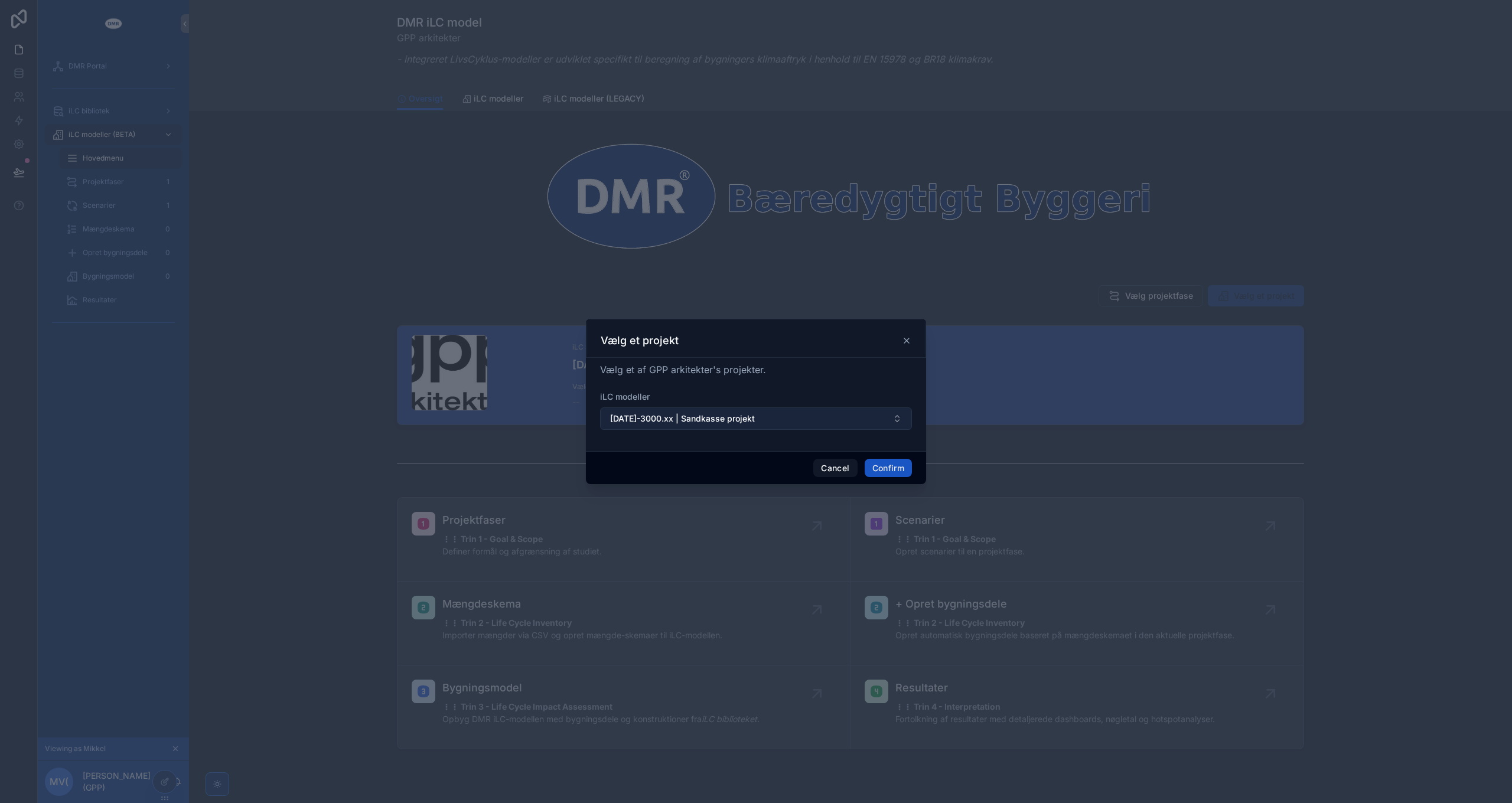
click at [763, 420] on button "2025-3000.xx | Sandkasse projekt" at bounding box center [756, 418] width 312 height 22
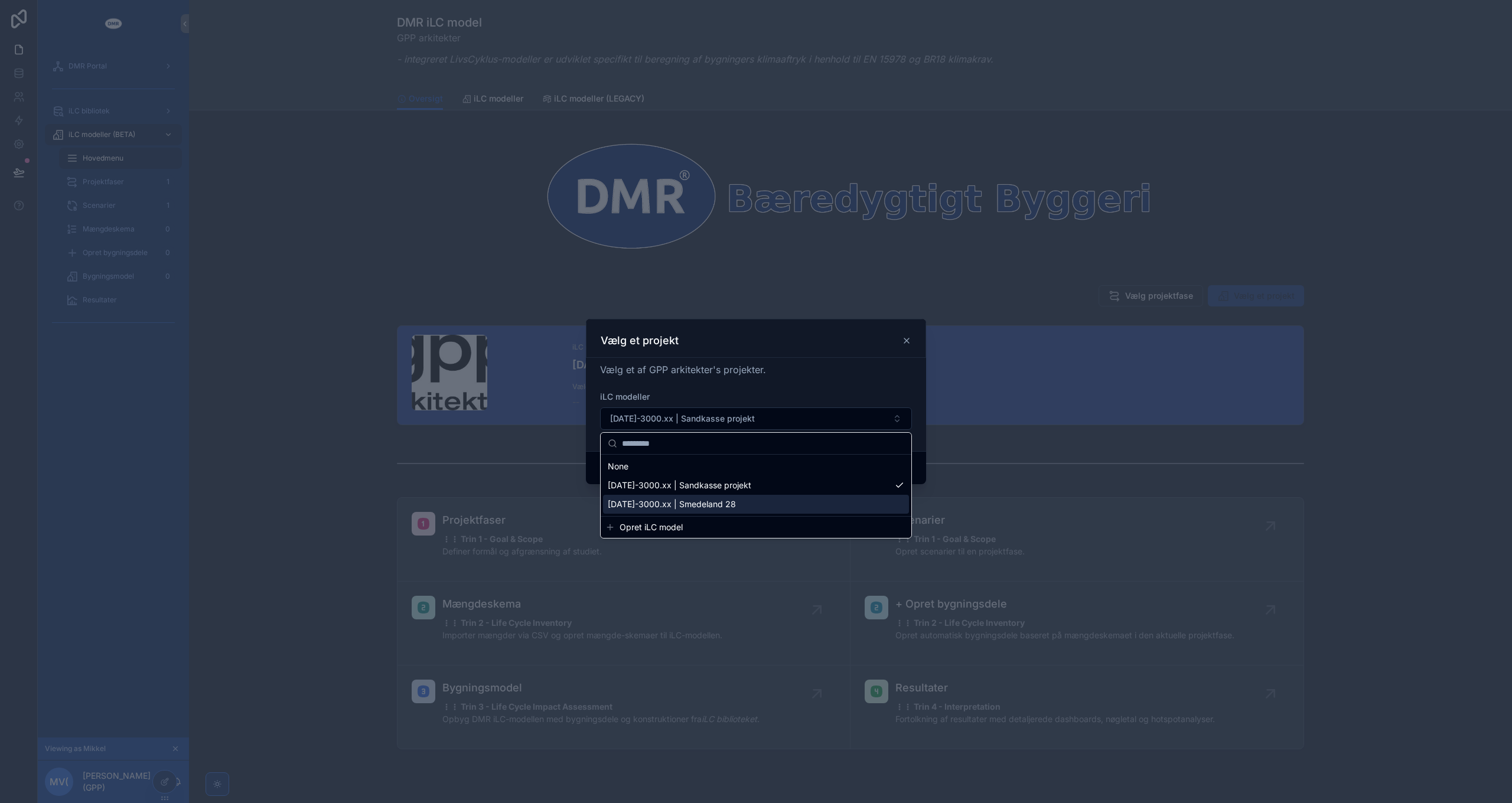
click at [731, 502] on div "[DATE]-3000.xx | Smedeland 28" at bounding box center [756, 504] width 306 height 19
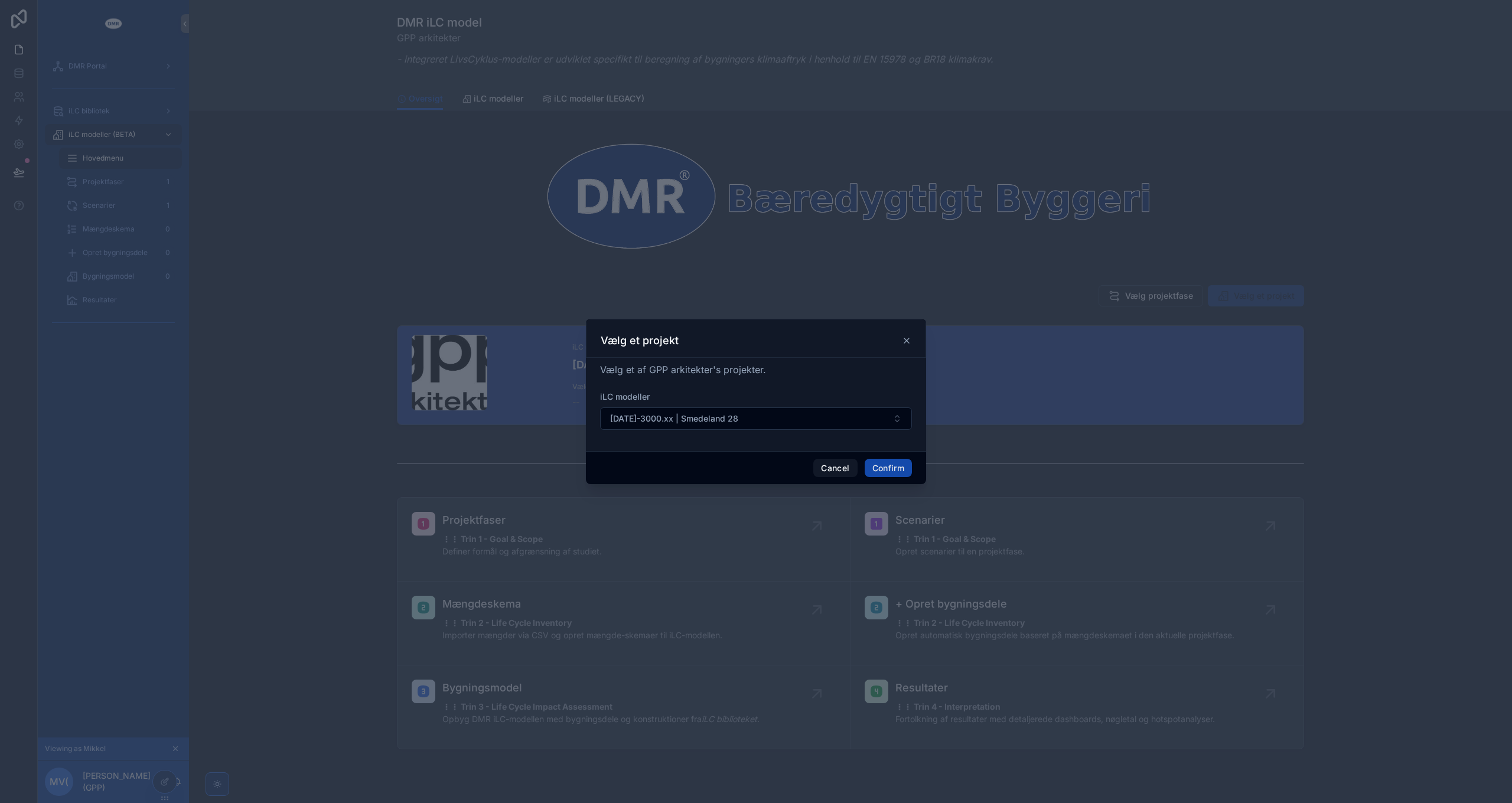
click at [896, 469] on button "Confirm" at bounding box center [887, 469] width 47 height 19
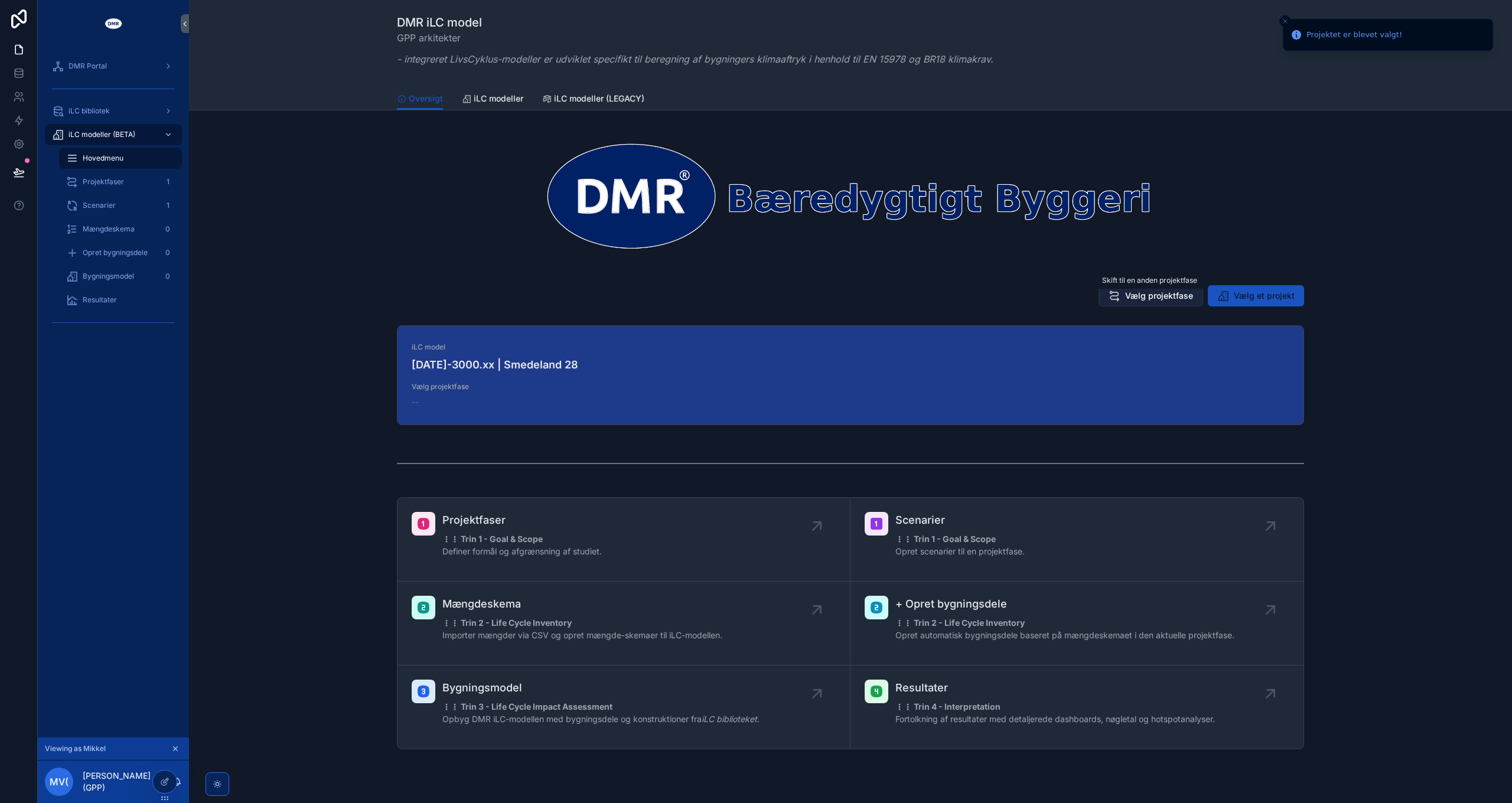
click at [1007, 300] on span "Vælg projektfase" at bounding box center [1159, 296] width 68 height 12
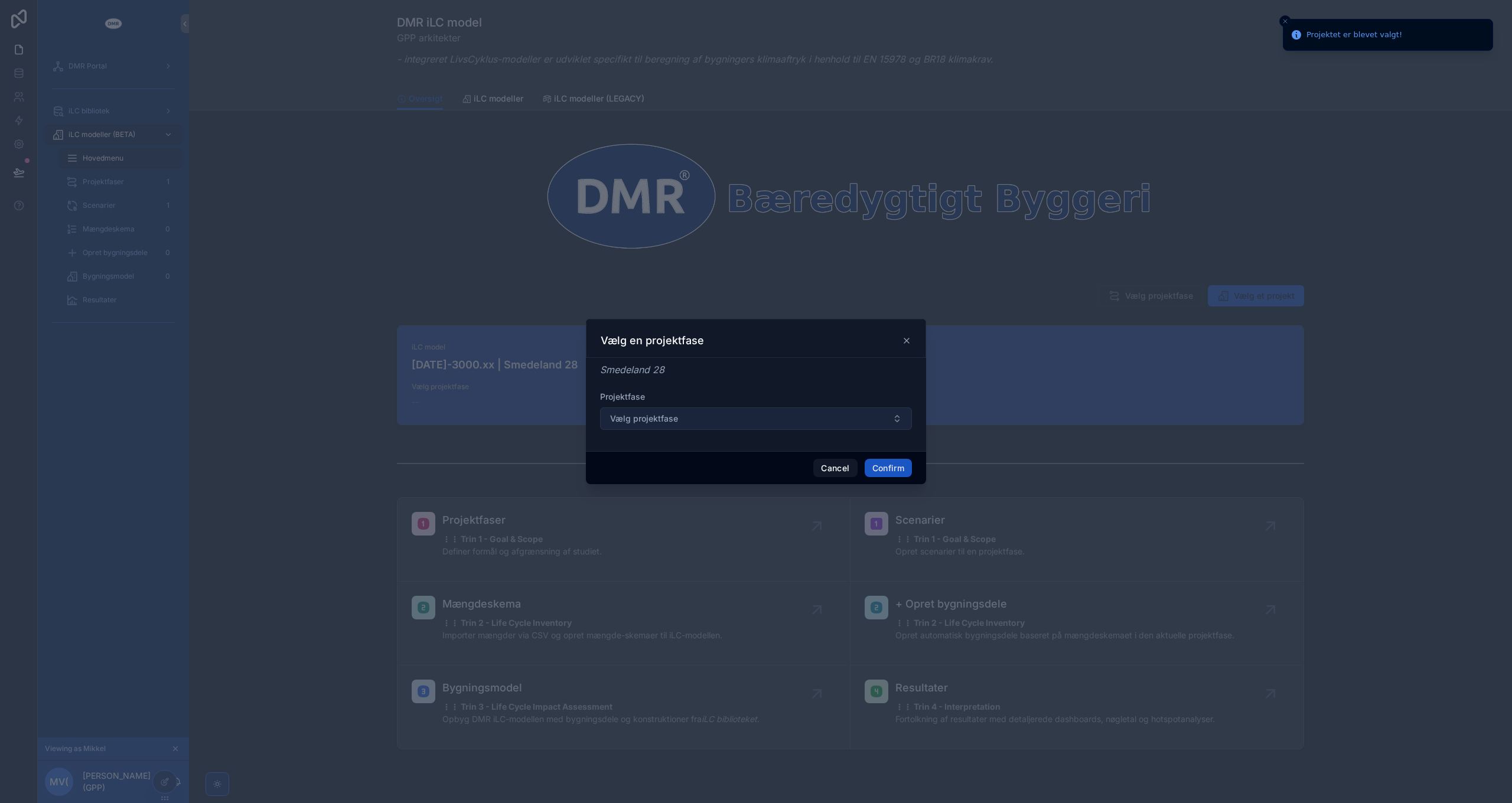
click at [746, 418] on button "Vælg projektfase" at bounding box center [756, 418] width 312 height 22
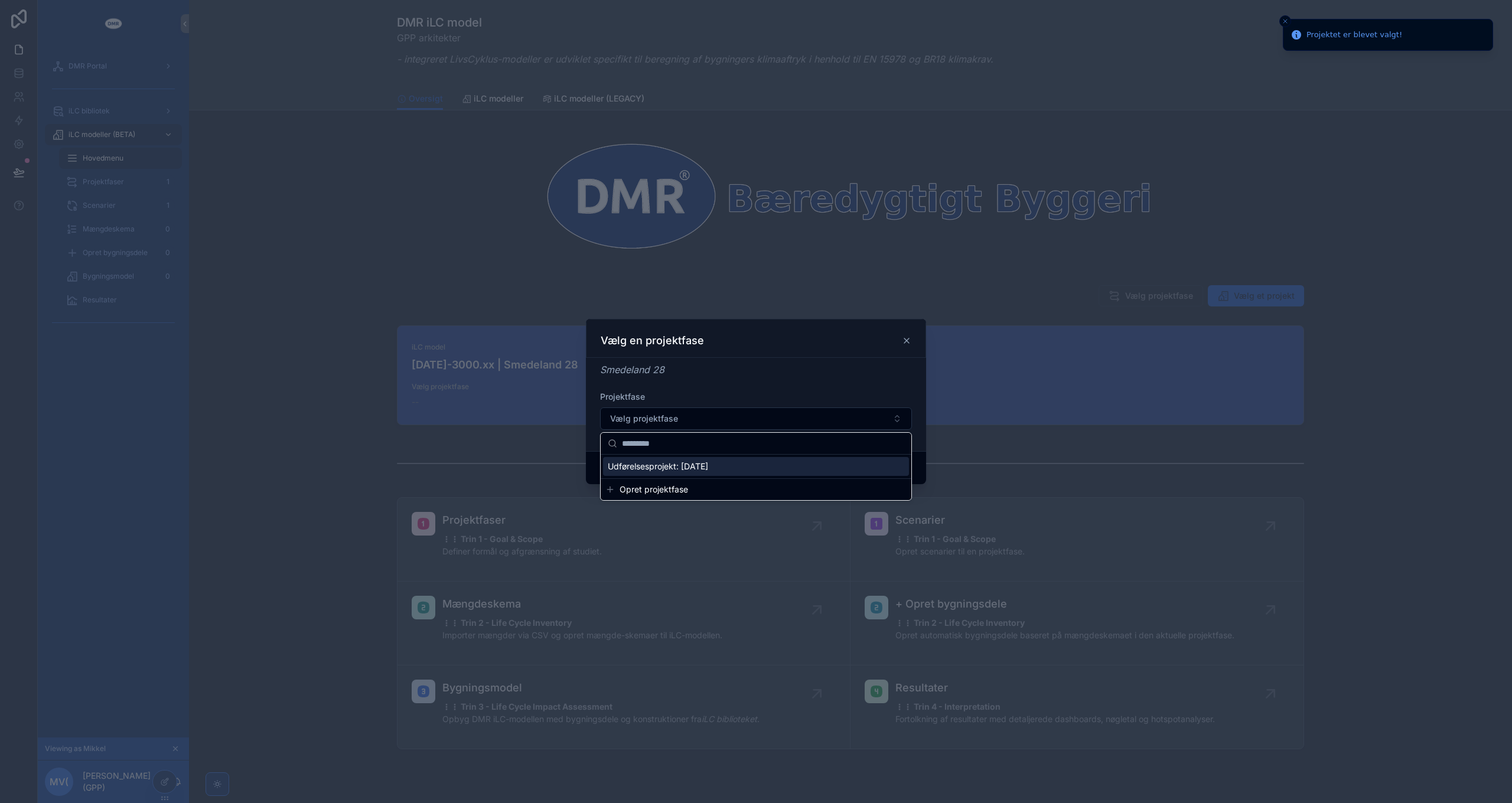
click at [708, 466] on span "Udførelsesprojekt: 12/09/2025" at bounding box center [658, 466] width 100 height 12
click at [881, 463] on button "Confirm" at bounding box center [887, 469] width 47 height 19
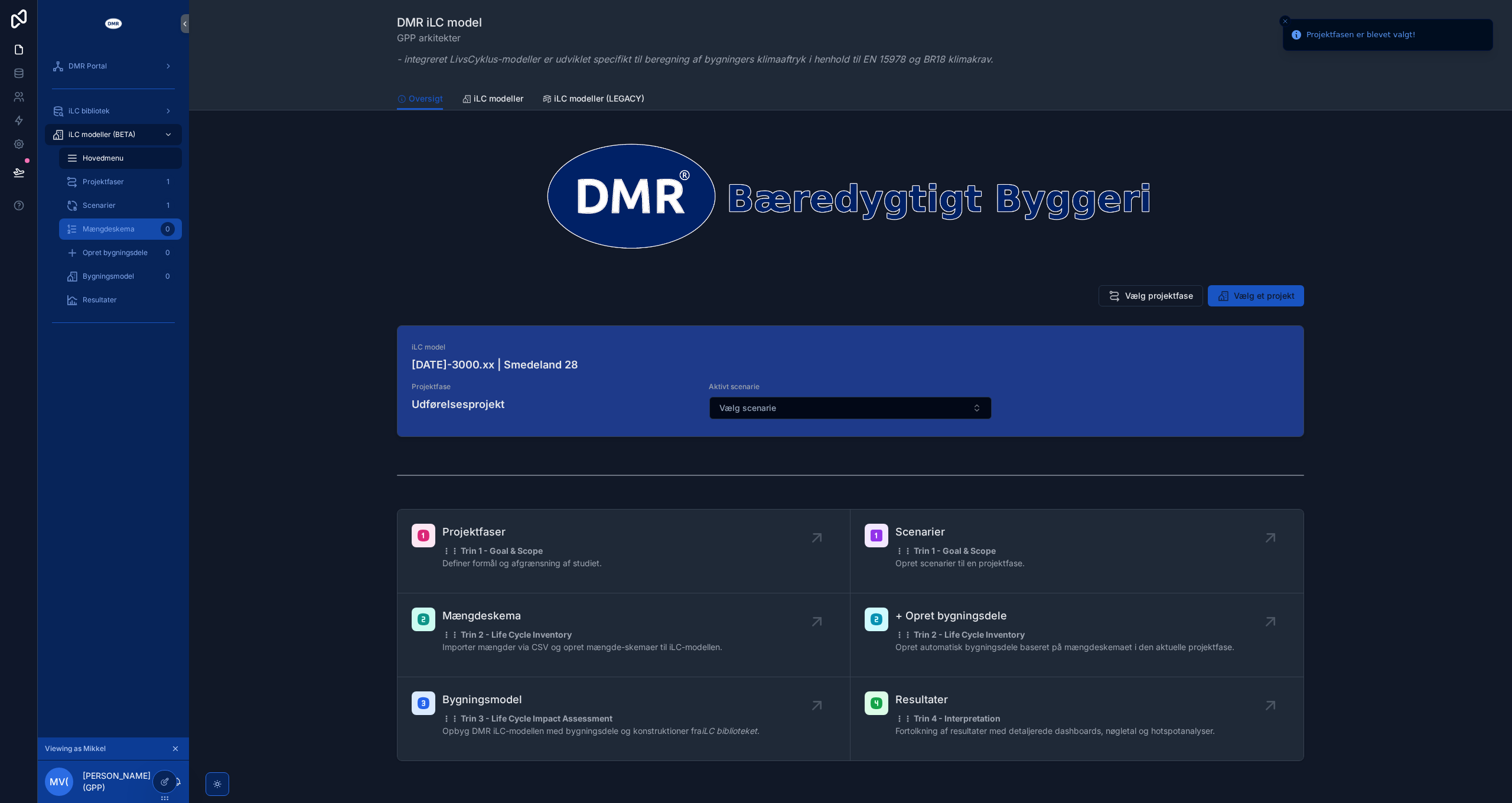
click at [123, 232] on span "Mængdeskema" at bounding box center [109, 229] width 52 height 9
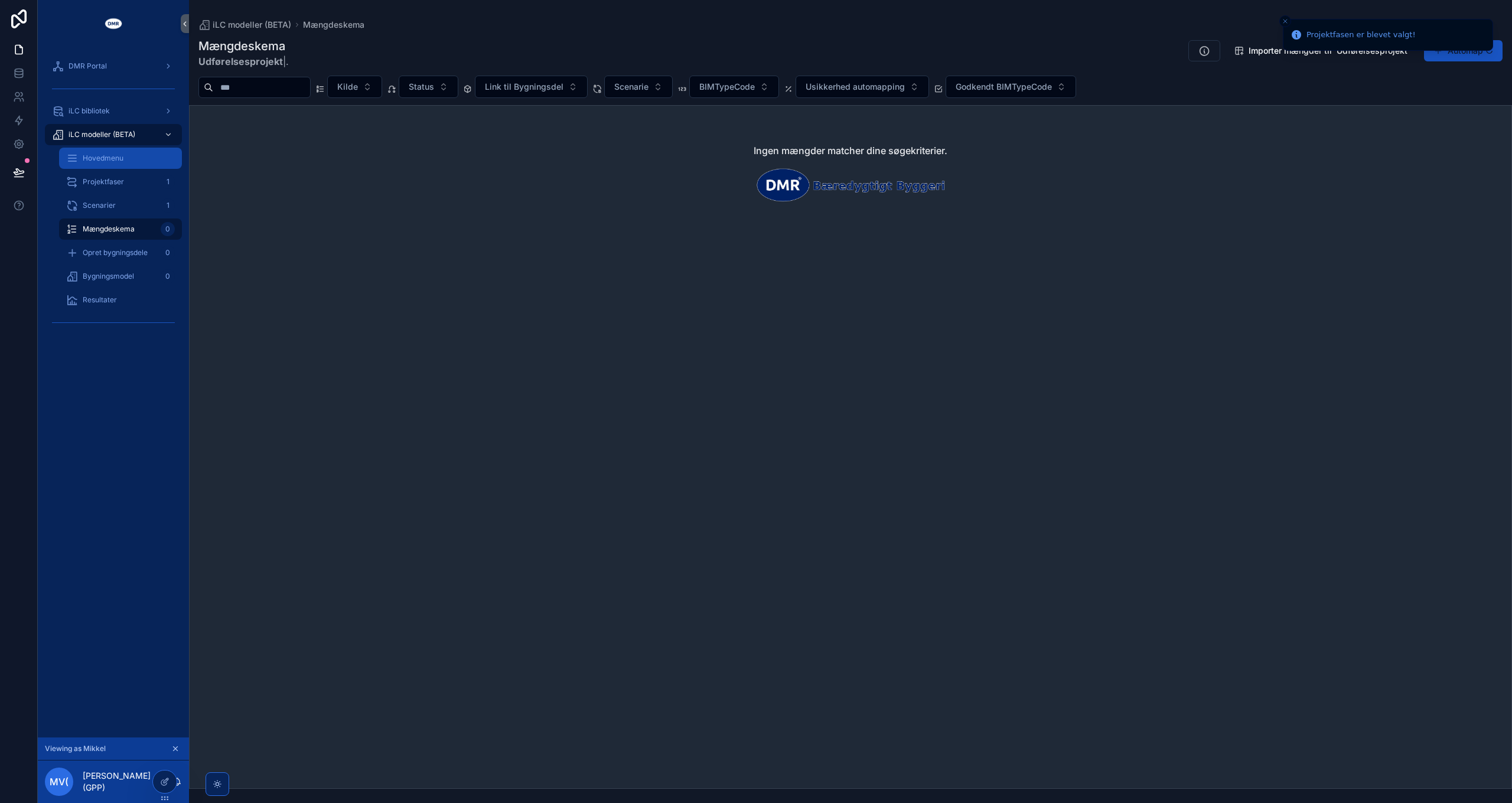
click at [117, 160] on span "Hovedmenu" at bounding box center [103, 158] width 40 height 9
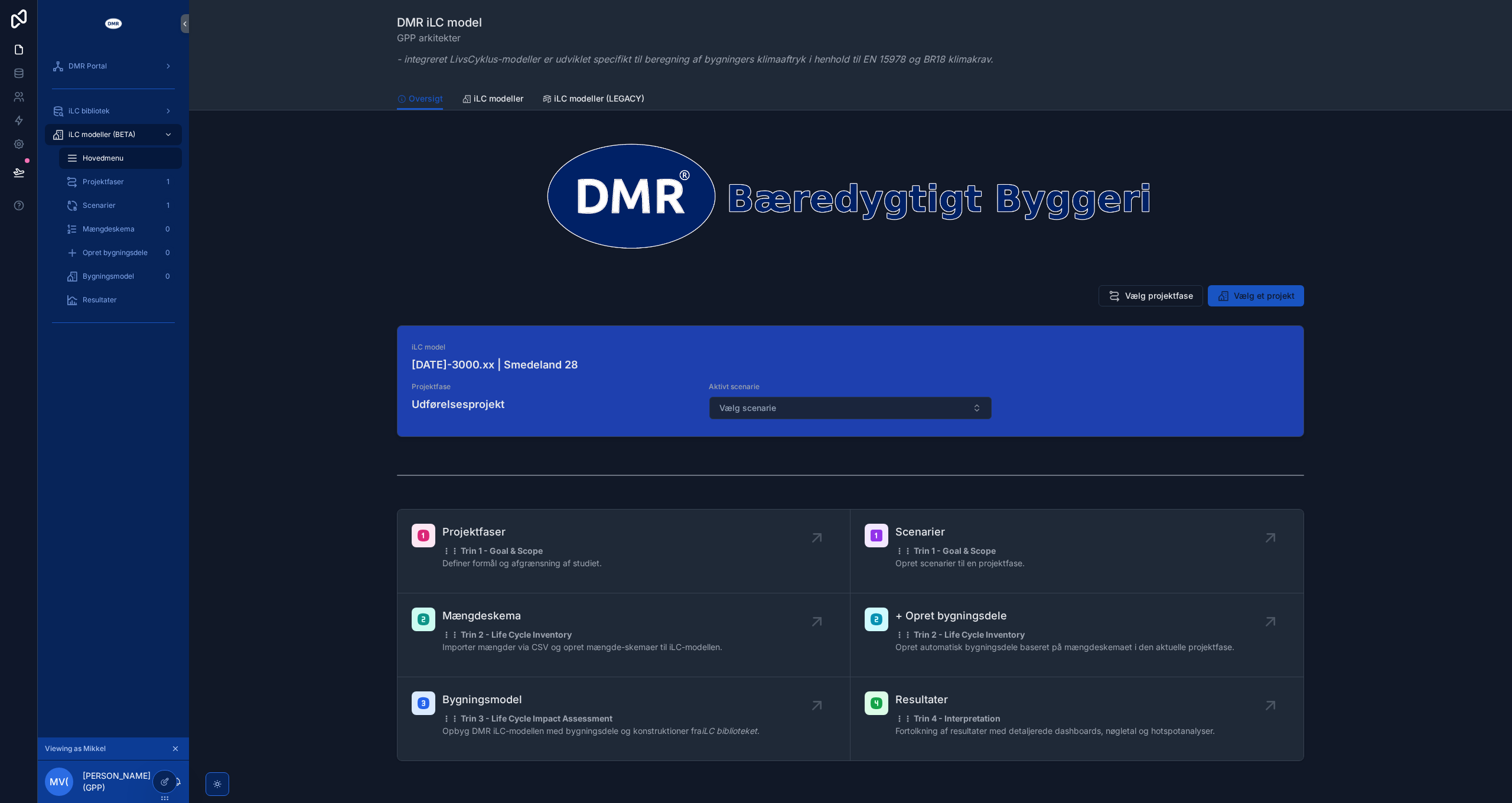
click at [830, 408] on button "Vælg scenarie" at bounding box center [850, 408] width 282 height 22
click at [783, 410] on button "Vælg scenarie" at bounding box center [850, 408] width 282 height 22
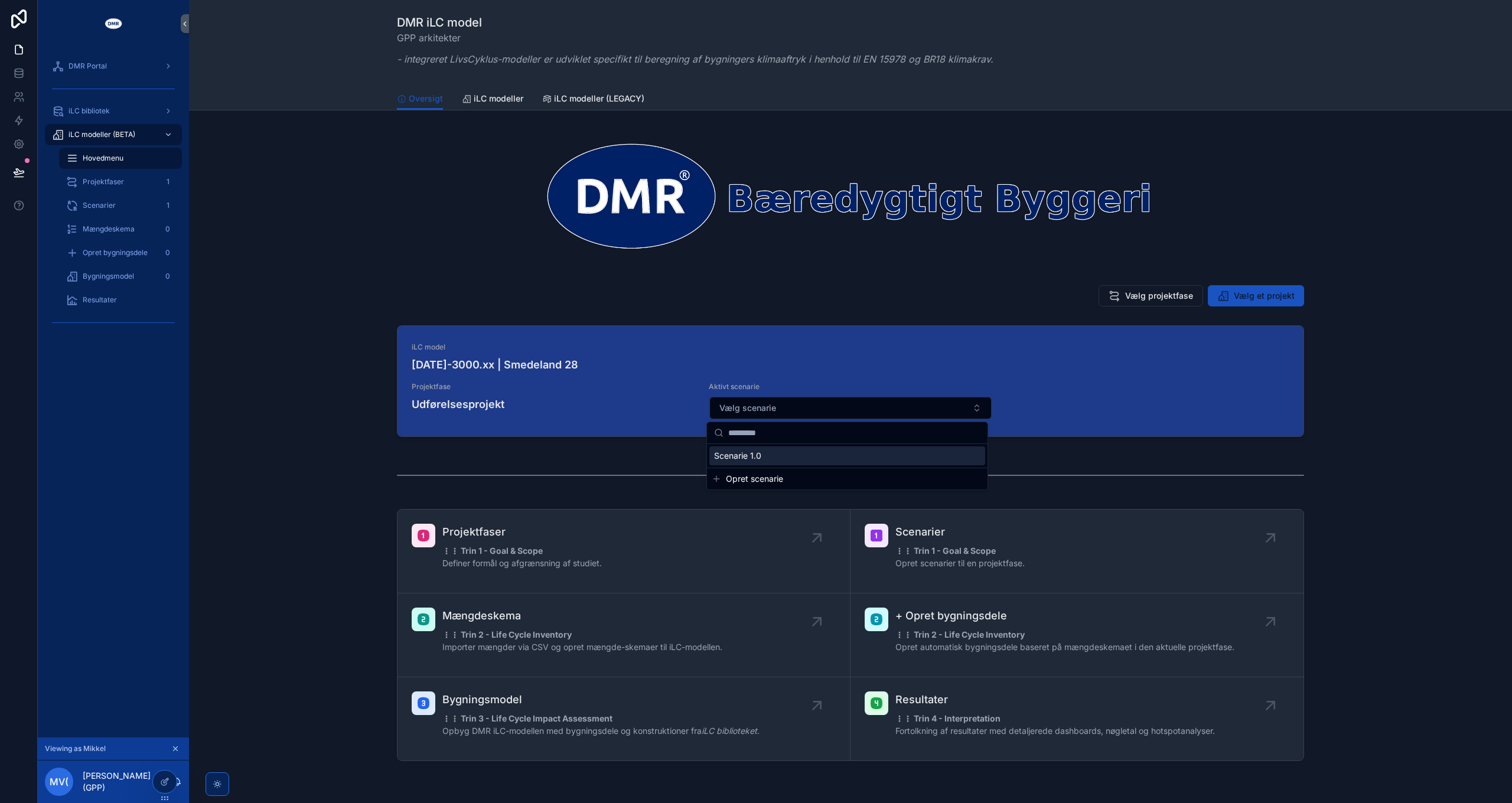
click at [773, 456] on div "Scenarie 1.0" at bounding box center [847, 456] width 276 height 19
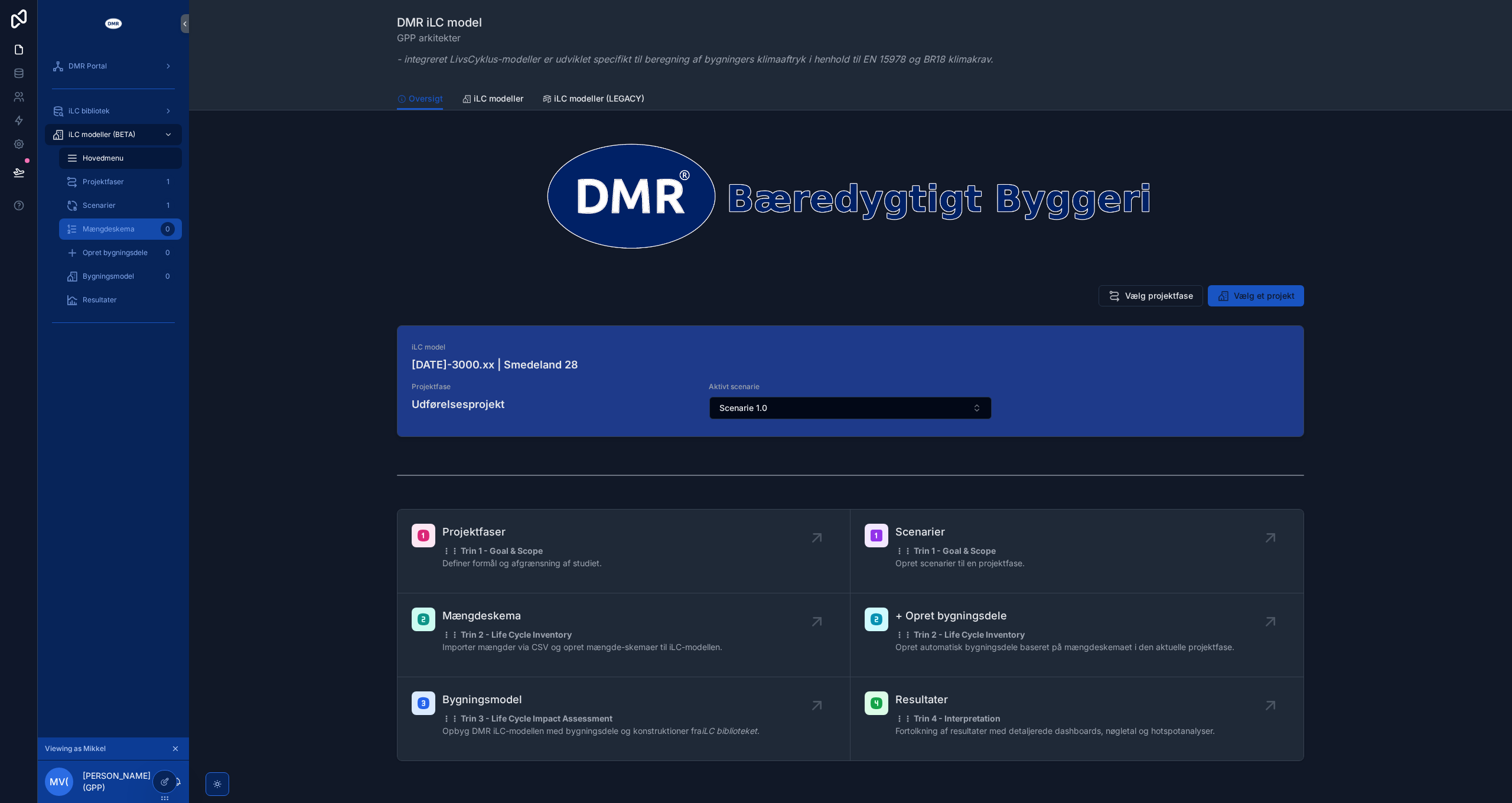
click at [116, 233] on span "Mængdeskema" at bounding box center [109, 229] width 52 height 9
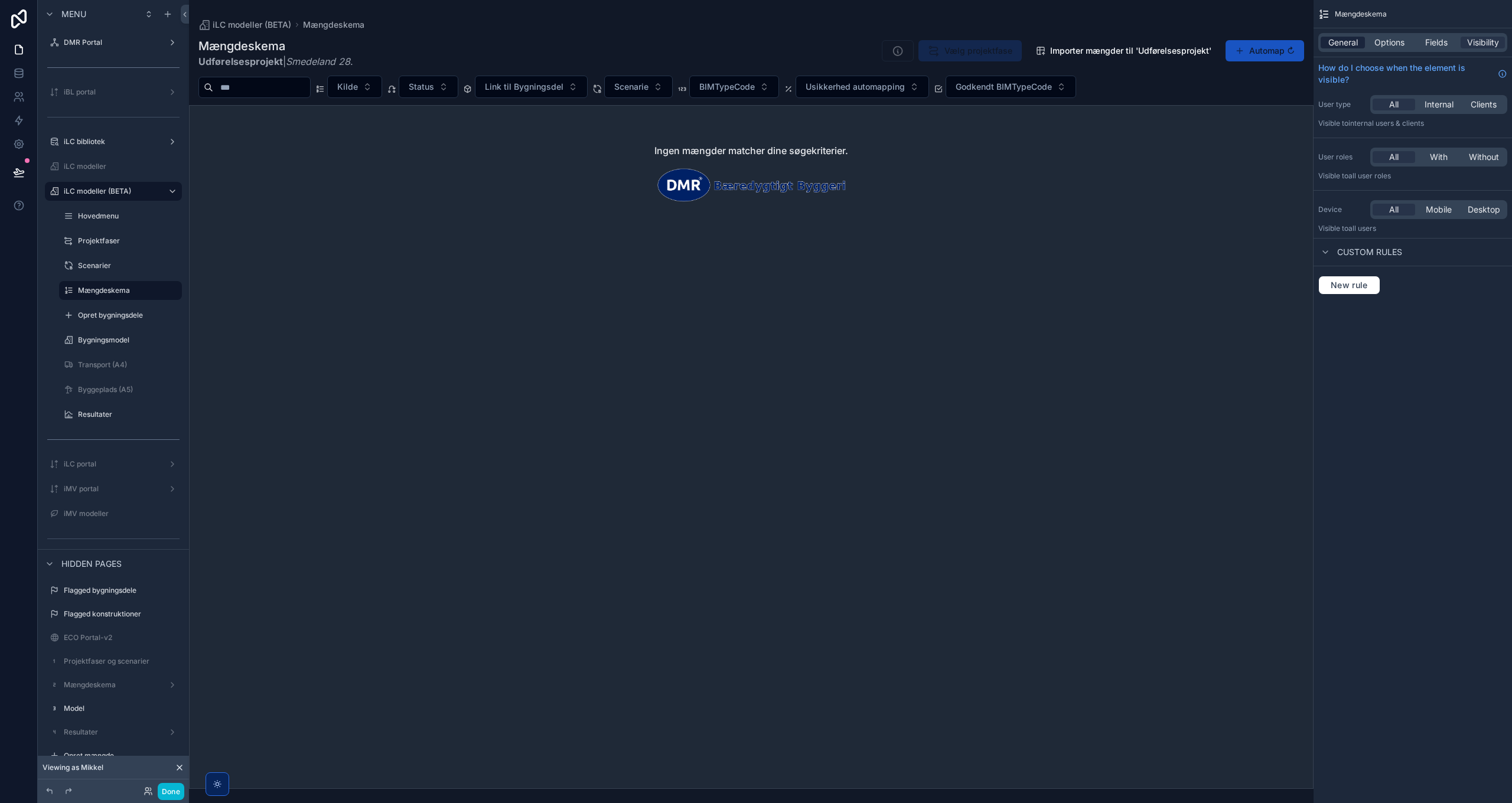
click at [1007, 40] on span "General" at bounding box center [1343, 43] width 30 height 12
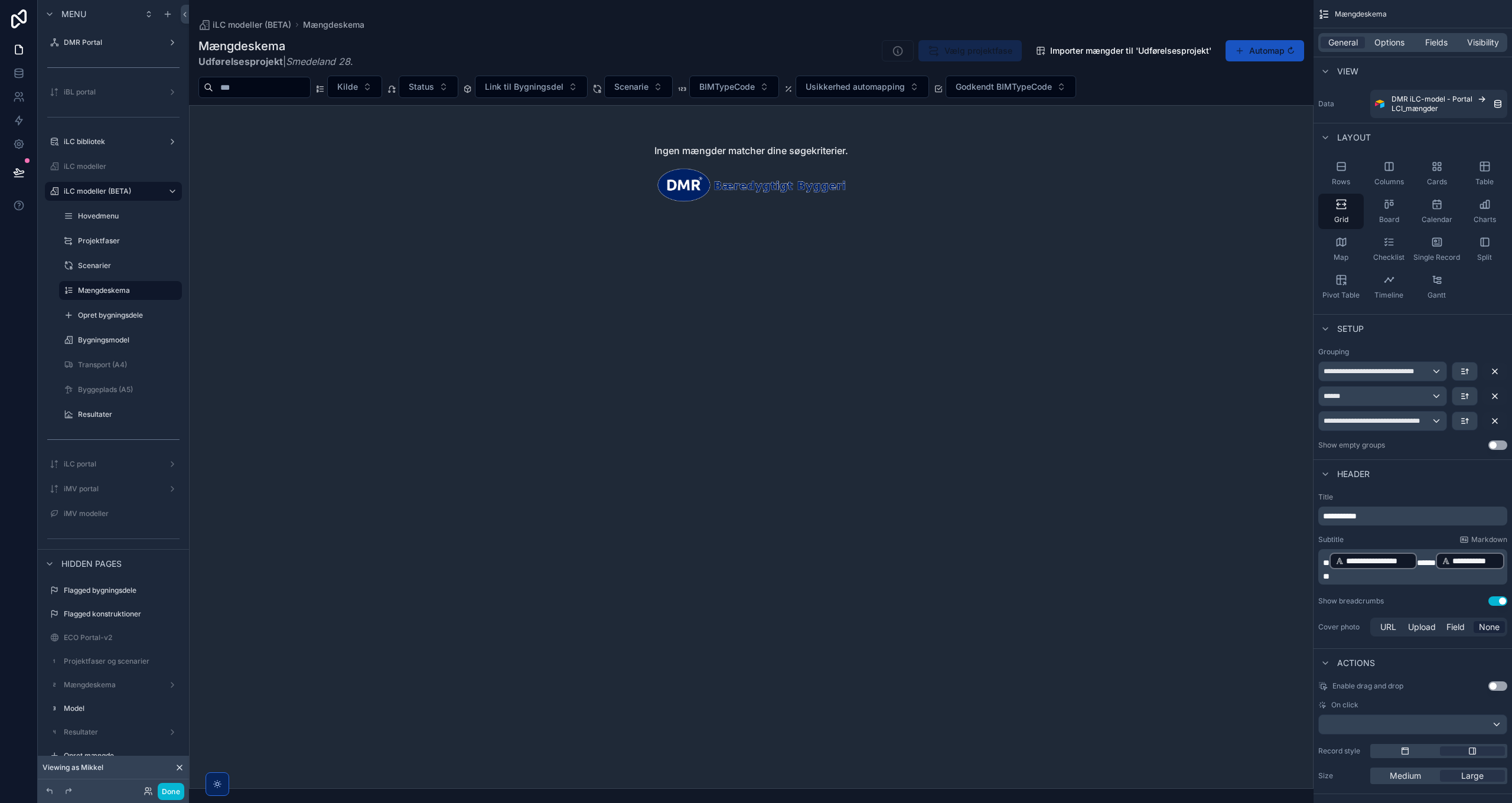
click at [1007, 582] on p "**********" at bounding box center [1414, 567] width 182 height 31
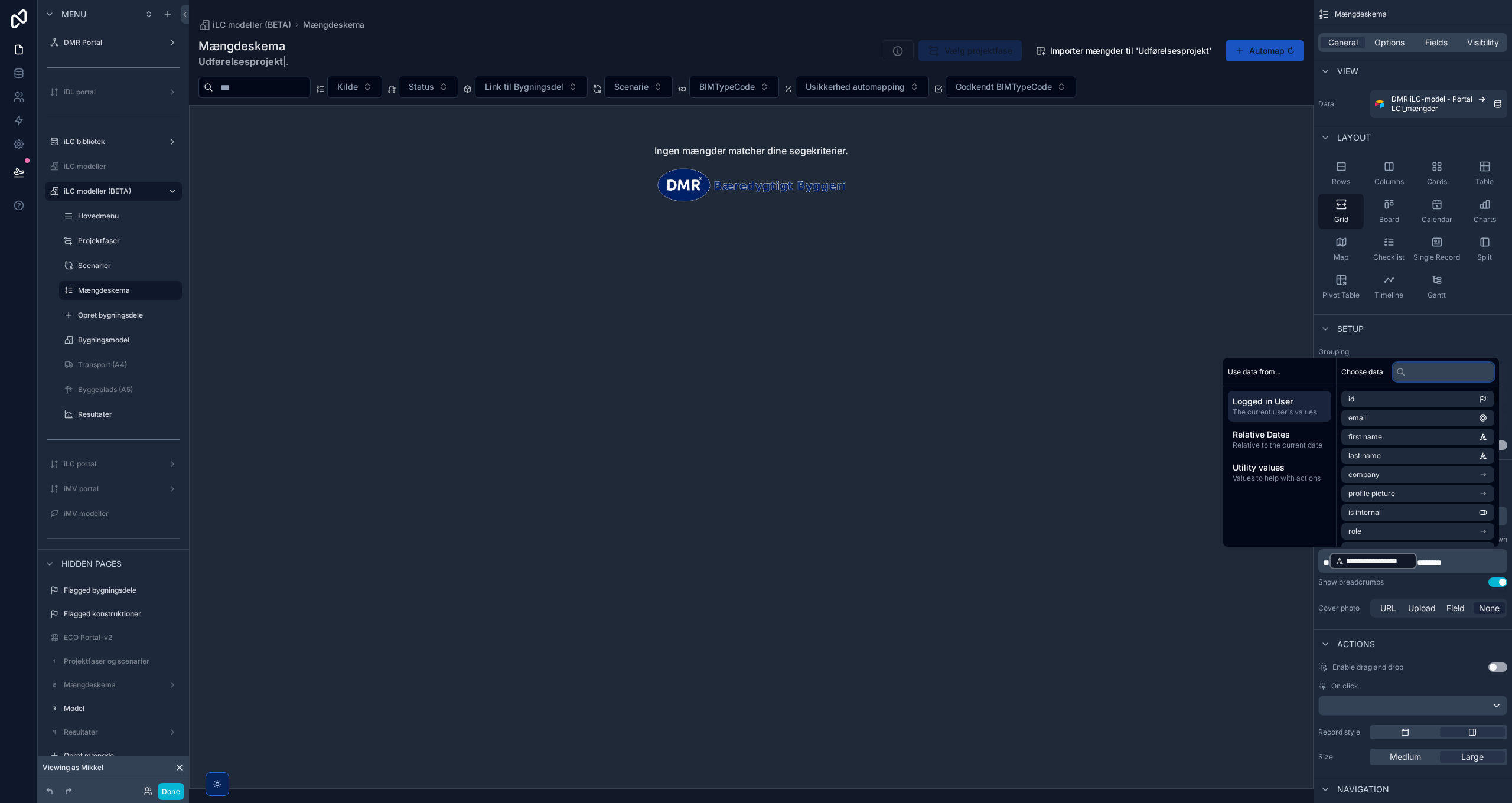
click at [1007, 374] on input "text" at bounding box center [1443, 372] width 102 height 19
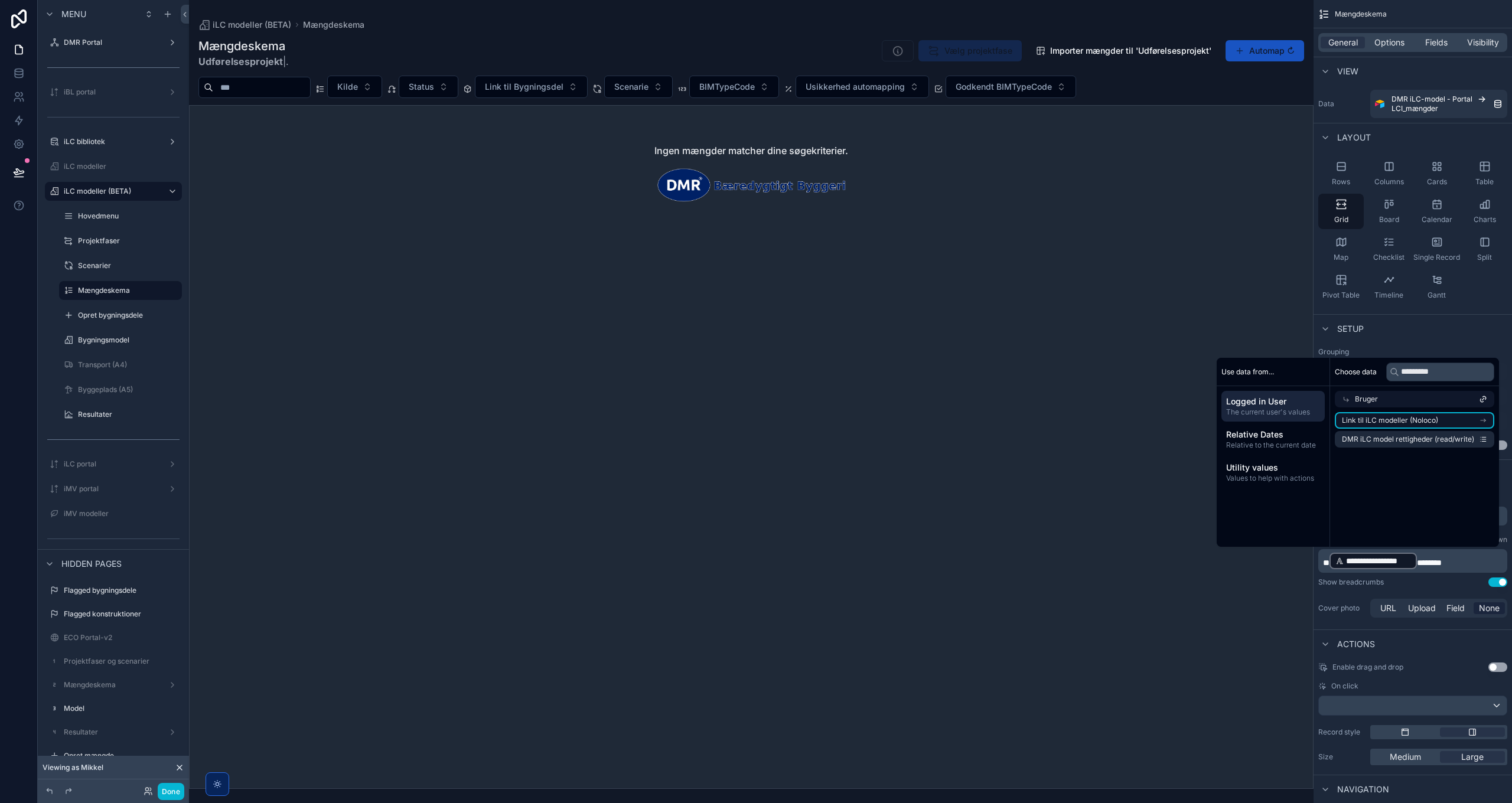
click at [1007, 418] on span "Link til iLC modeller (Noloco)" at bounding box center [1389, 420] width 96 height 9
click at [1007, 371] on input "*********" at bounding box center [1441, 372] width 108 height 19
type input "**********"
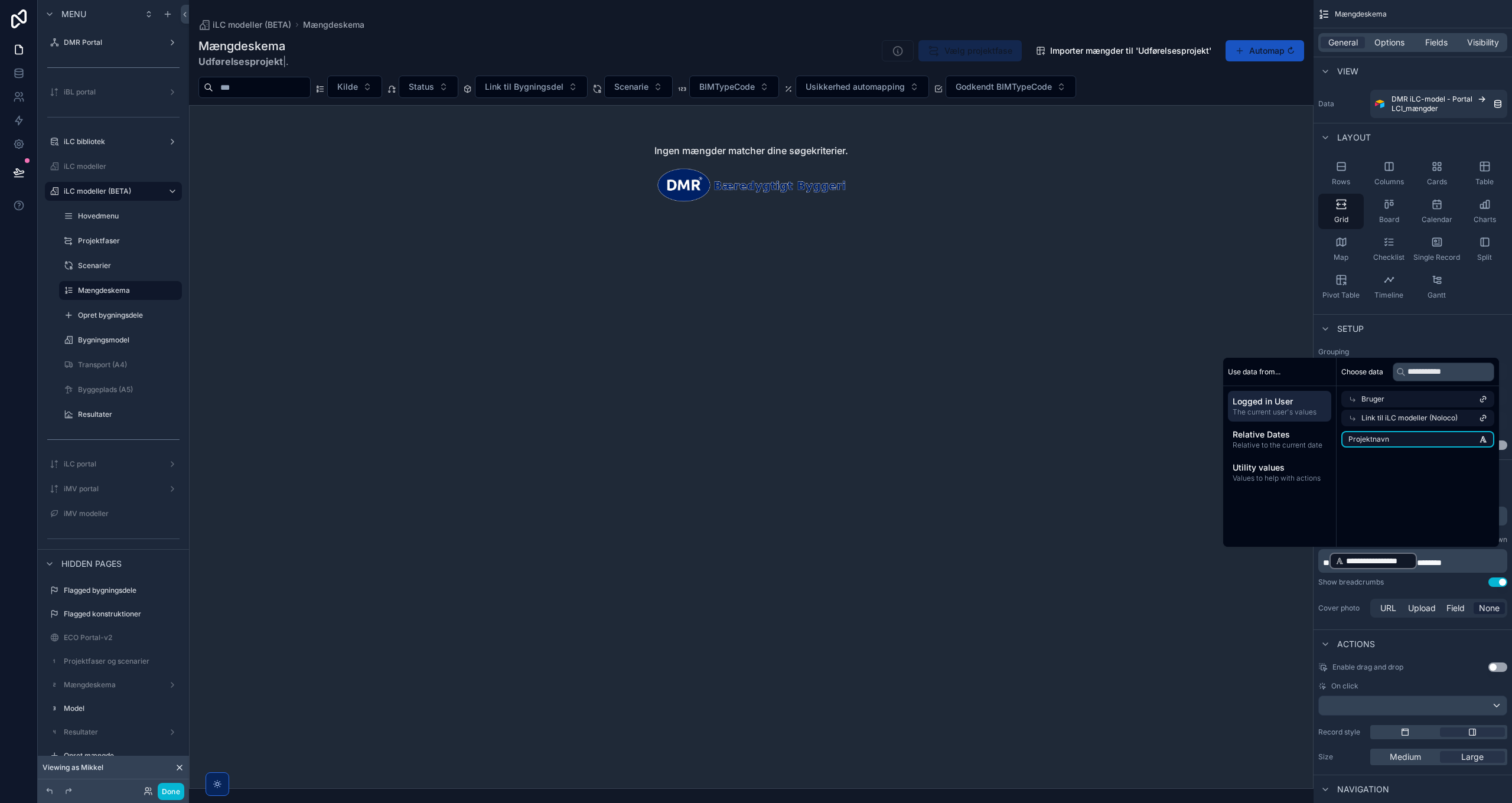
click at [1007, 437] on li "Projektnavn" at bounding box center [1418, 439] width 153 height 17
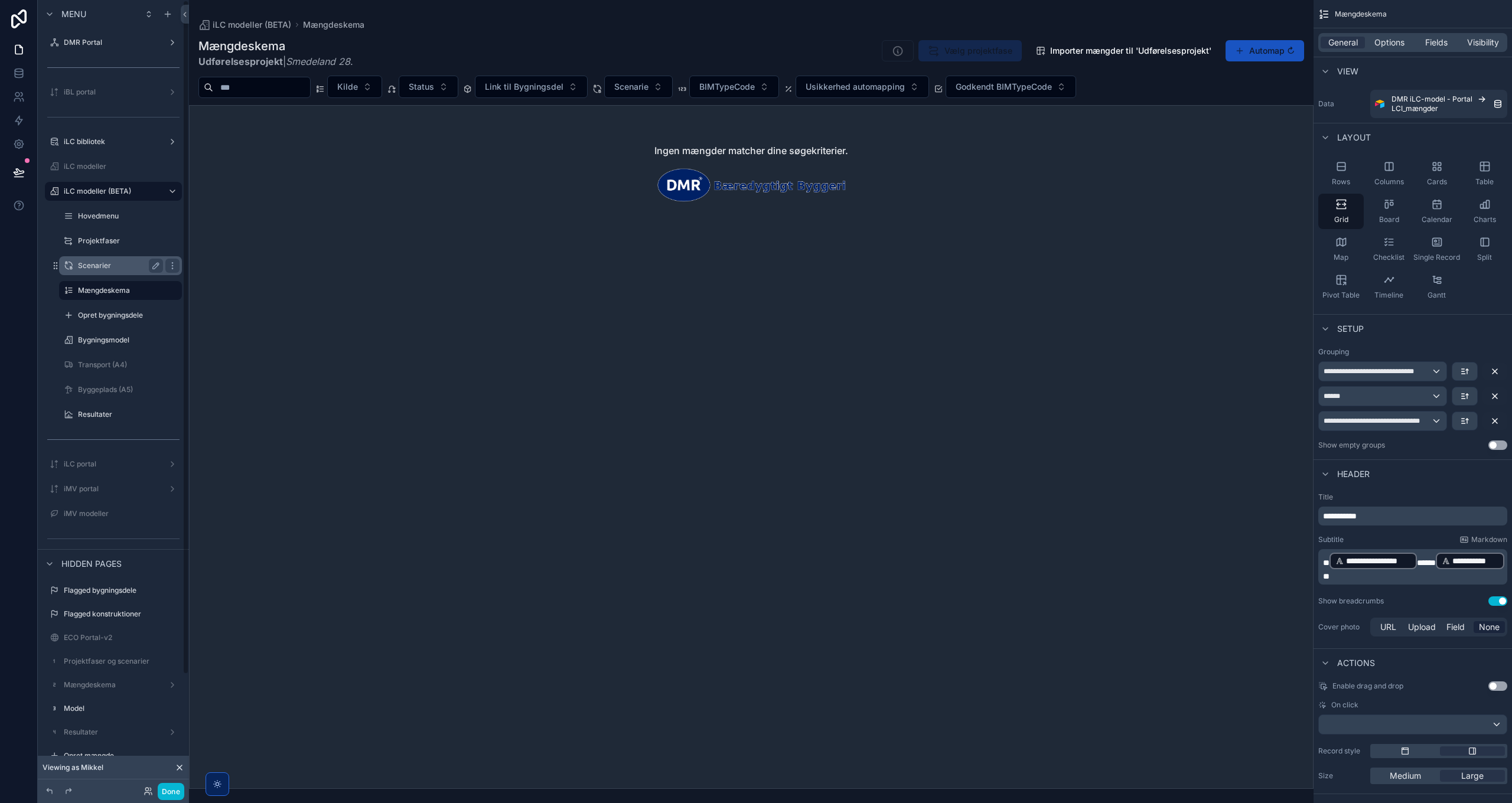
click at [92, 261] on label "Scenarier" at bounding box center [118, 266] width 80 height 9
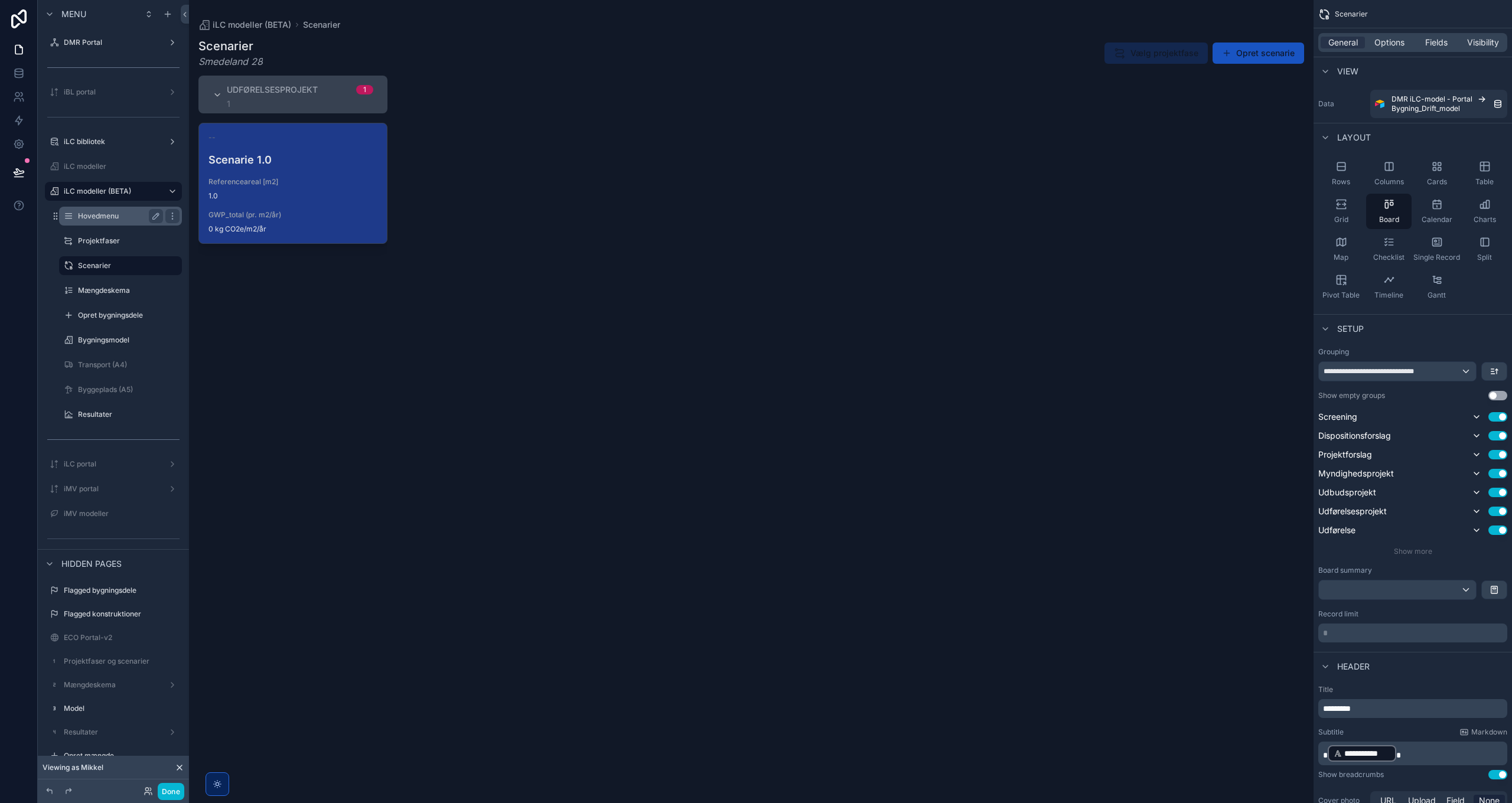
click at [100, 216] on label "Hovedmenu" at bounding box center [118, 216] width 80 height 9
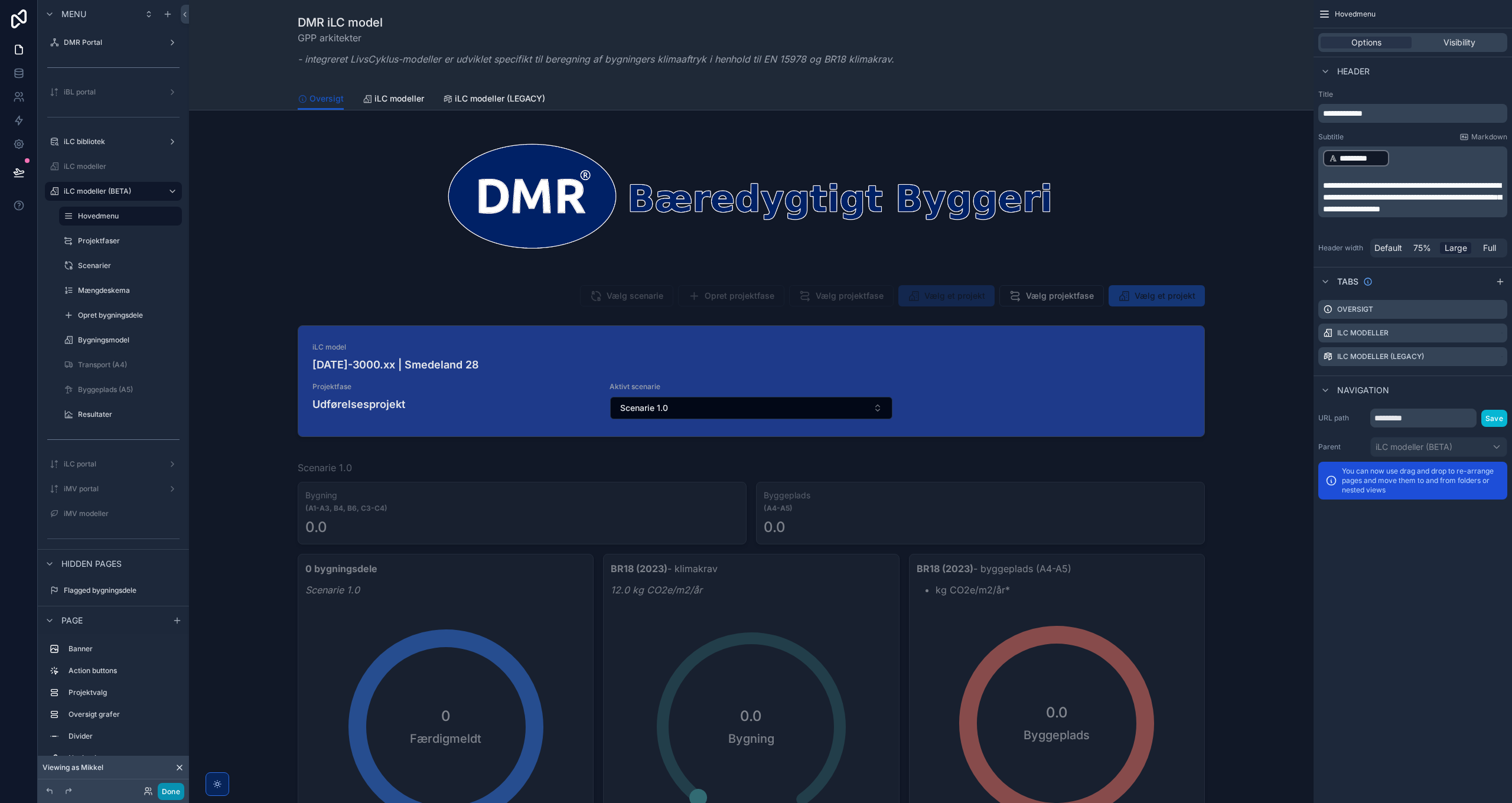
click at [170, 582] on button "Done" at bounding box center [170, 792] width 27 height 17
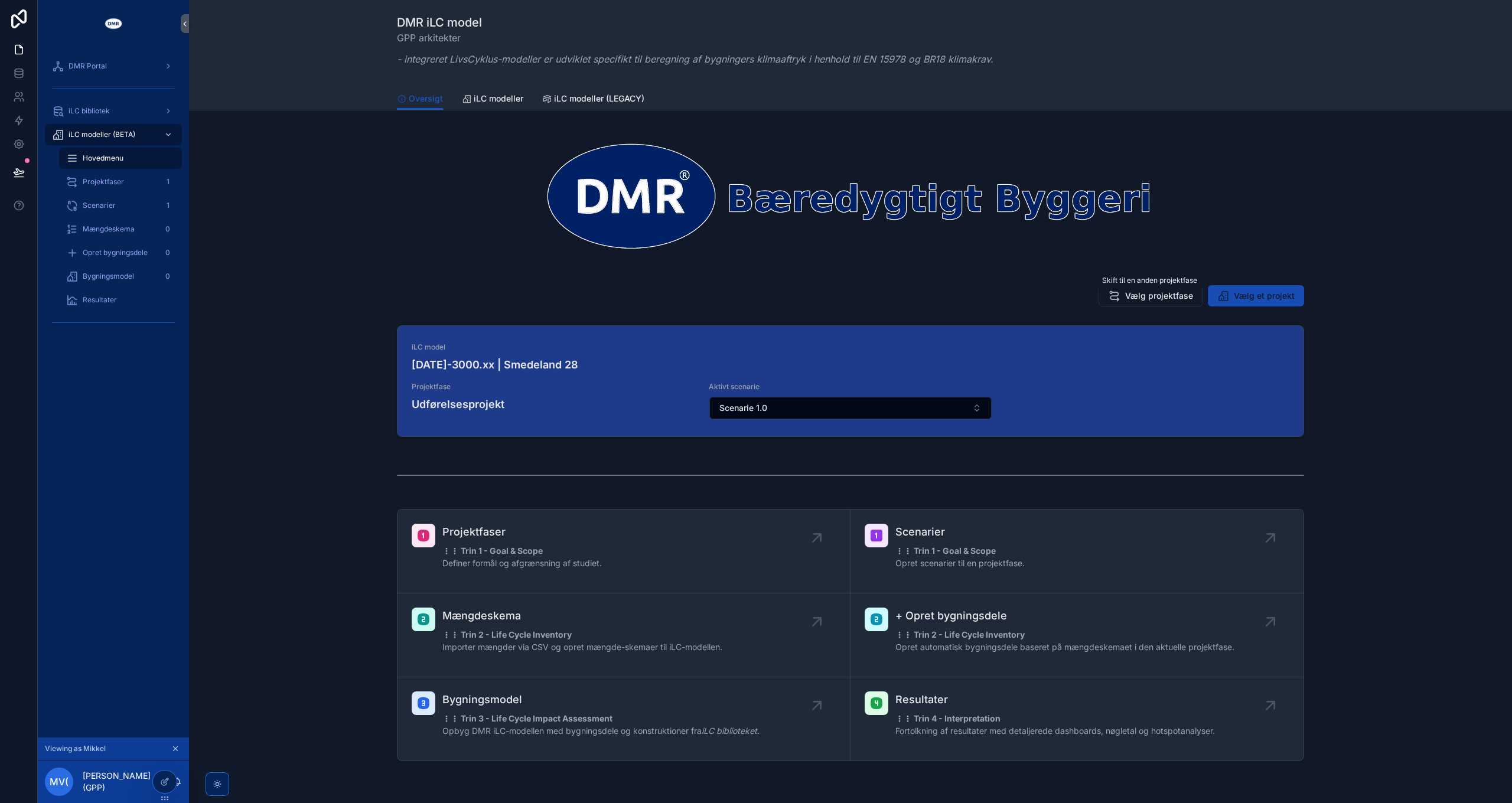
click at [1007, 298] on span "Vælg et projekt" at bounding box center [1264, 296] width 61 height 12
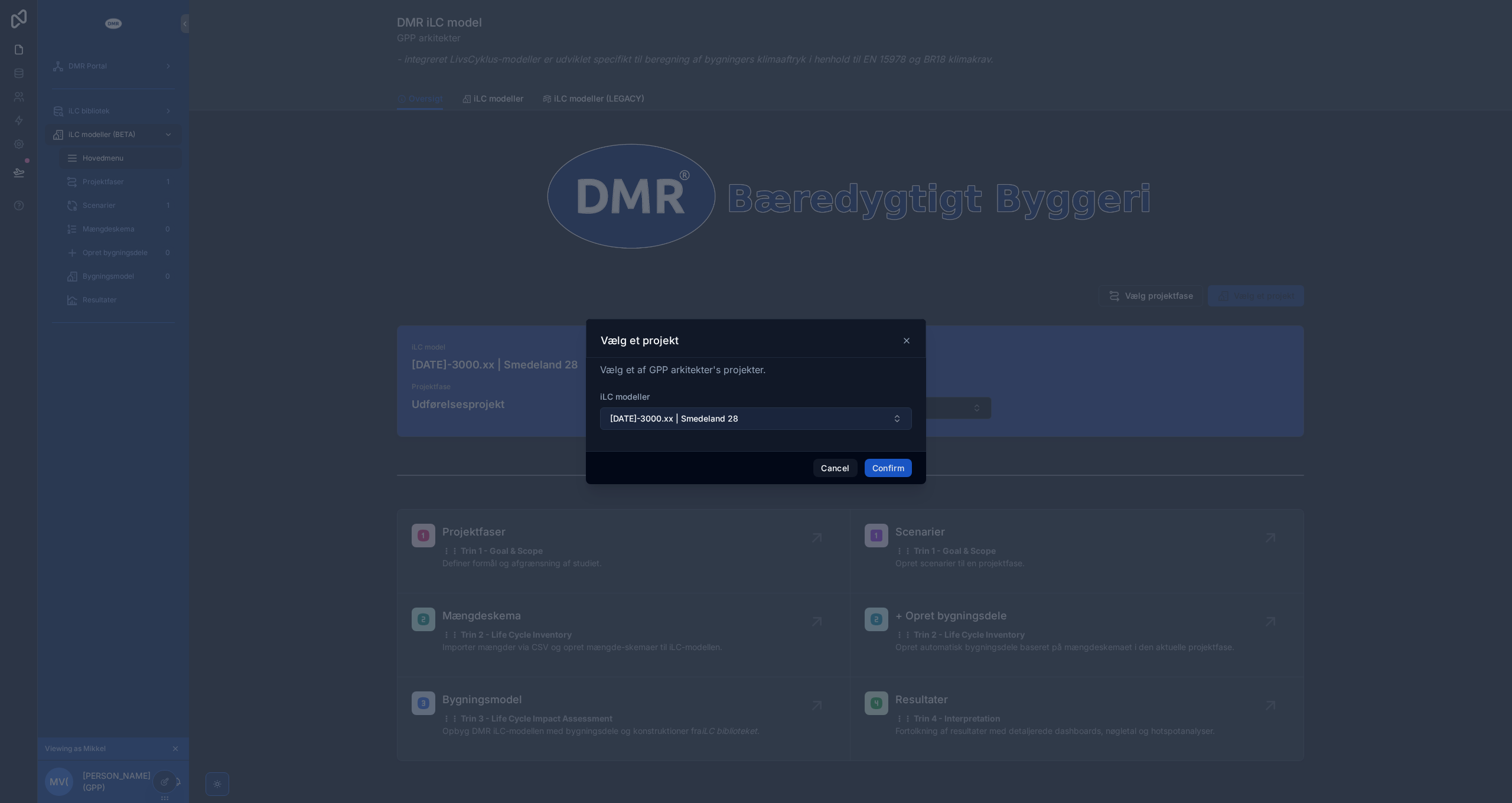
click at [705, 420] on span "2025-3000.xx | Smedeland 28" at bounding box center [674, 419] width 128 height 12
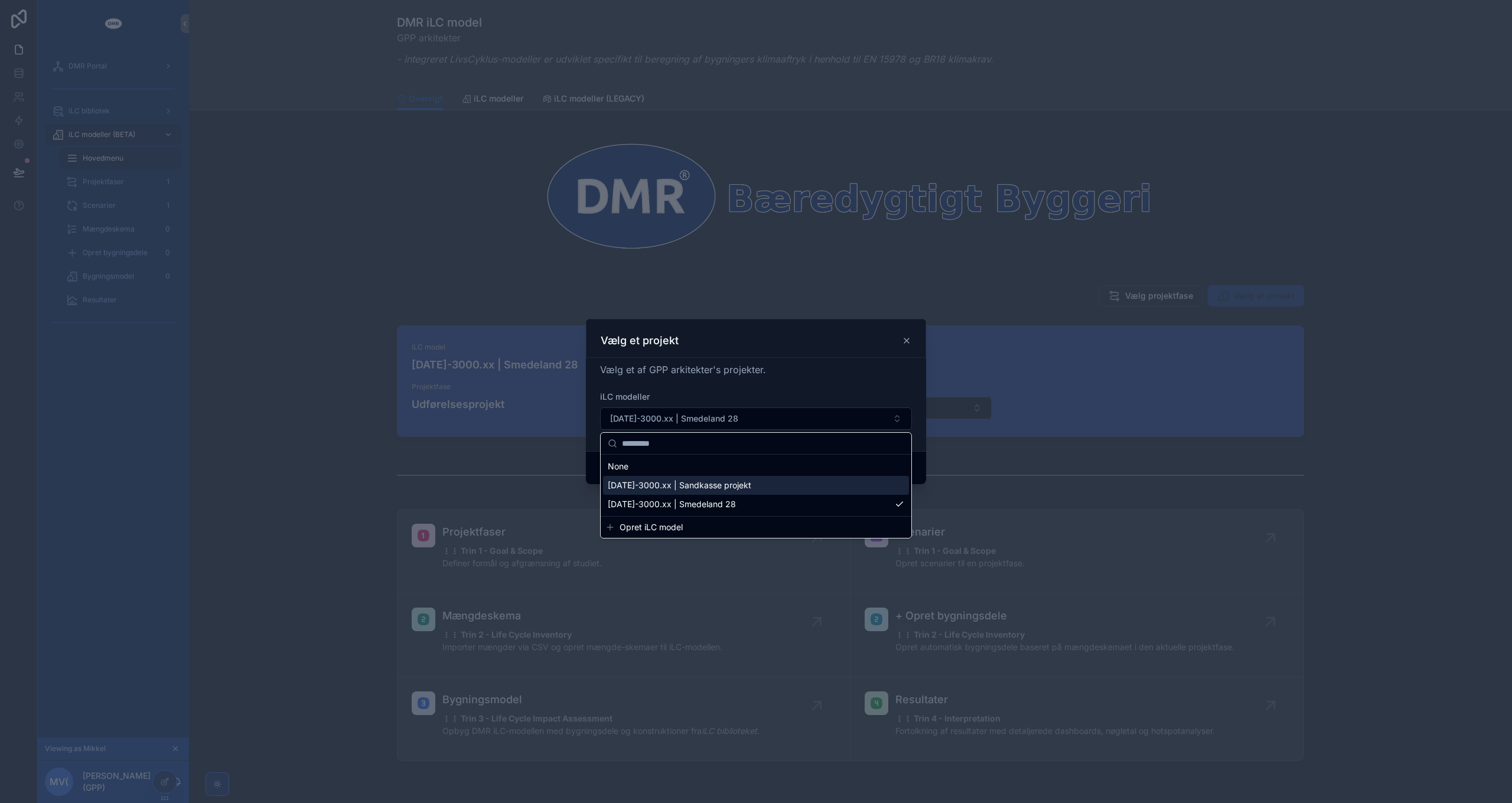
click at [690, 488] on span "2025-3000.xx | Sandkasse projekt" at bounding box center [679, 485] width 144 height 12
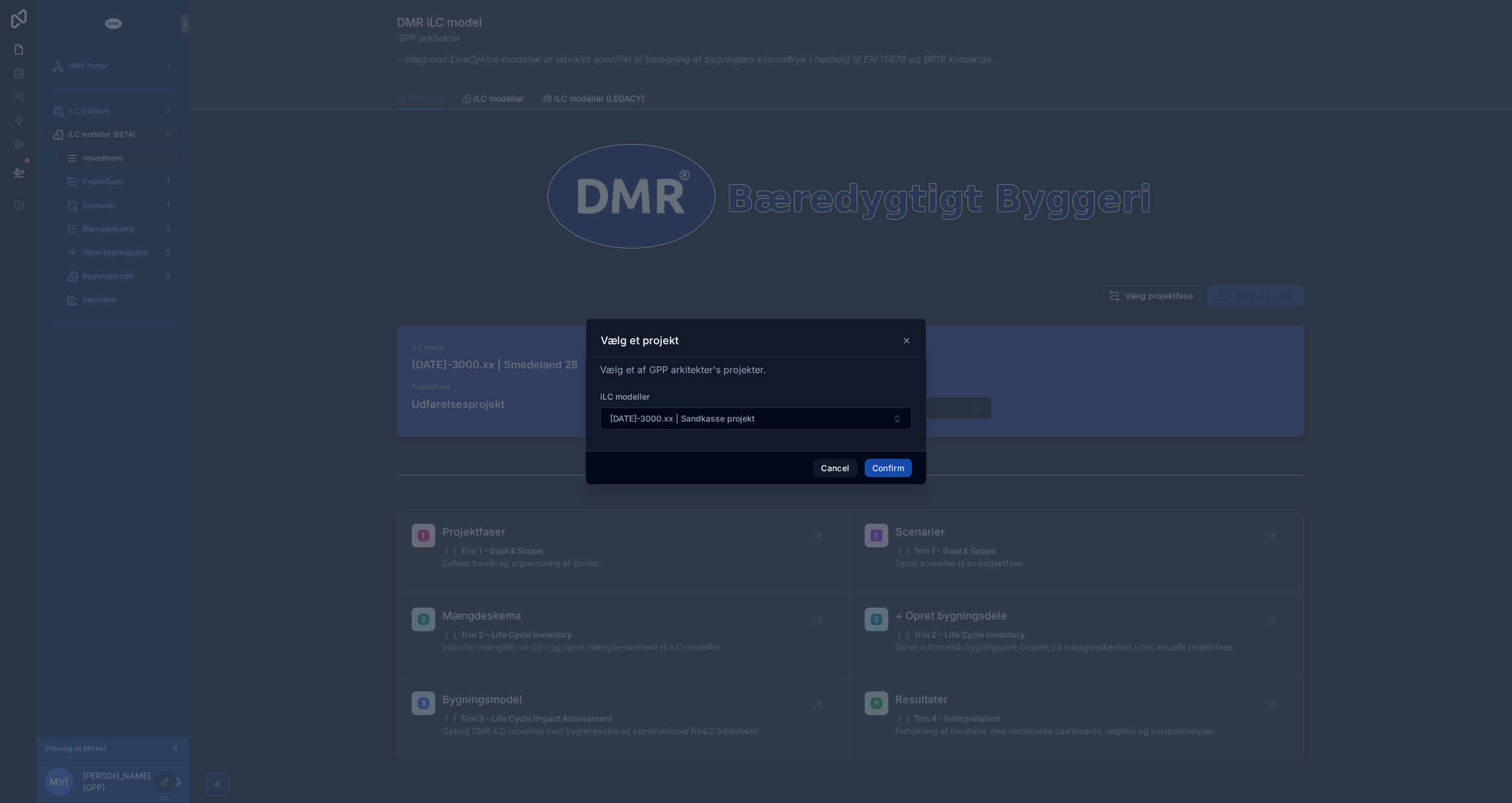
click at [892, 466] on button "Confirm" at bounding box center [887, 469] width 47 height 19
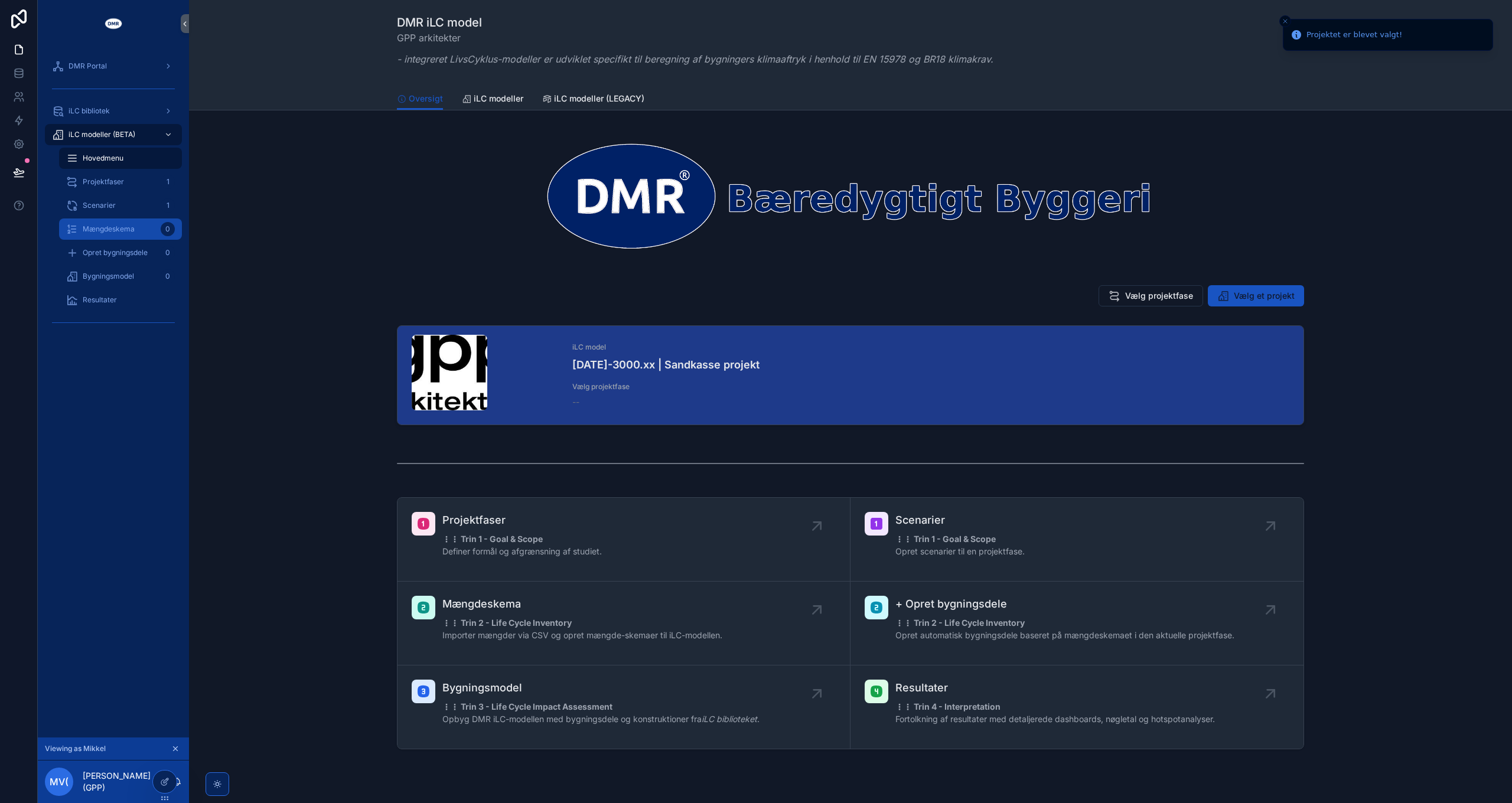
click at [103, 226] on span "Mængdeskema" at bounding box center [109, 229] width 52 height 9
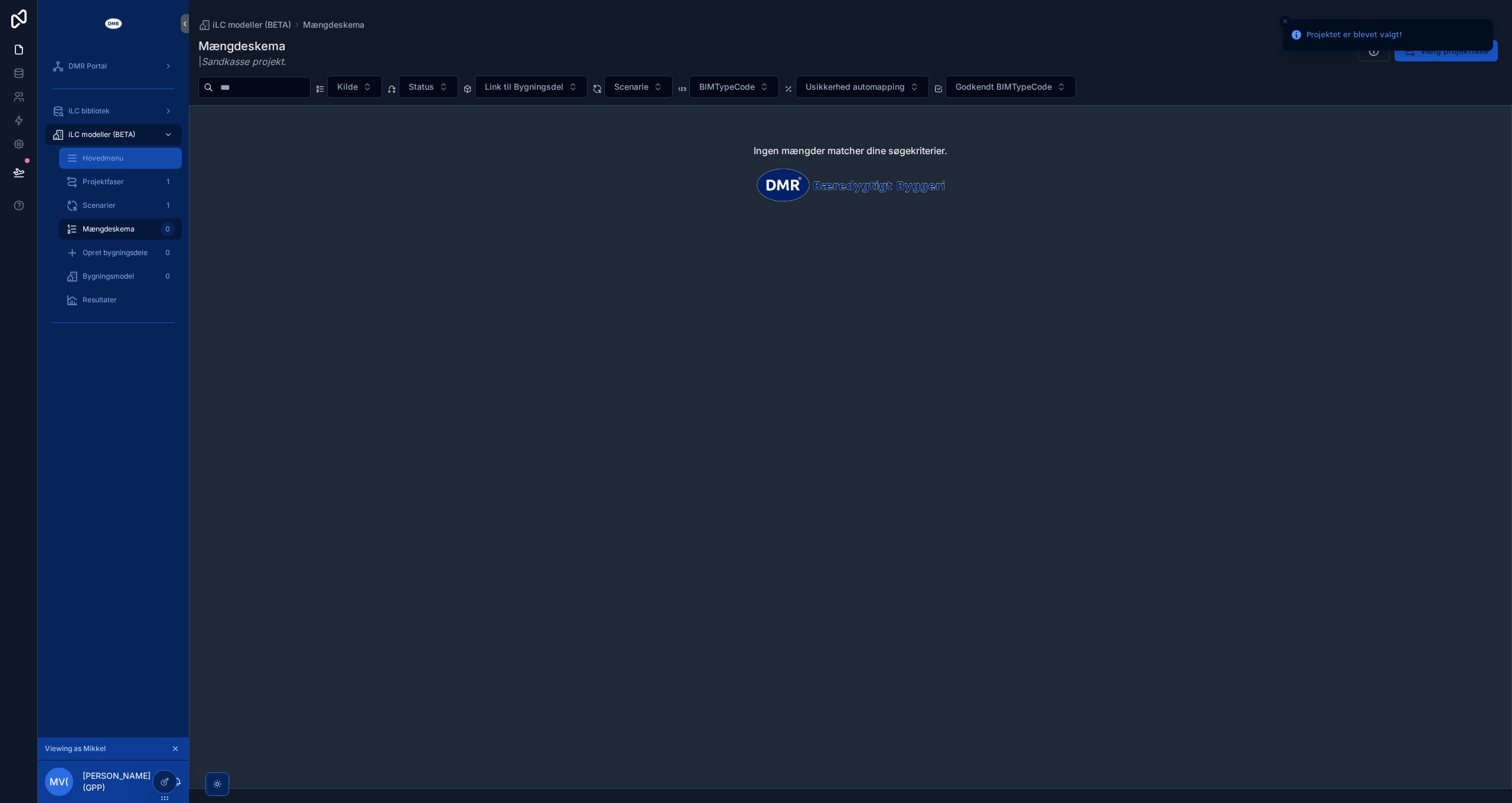
click at [99, 160] on span "Hovedmenu" at bounding box center [103, 158] width 40 height 9
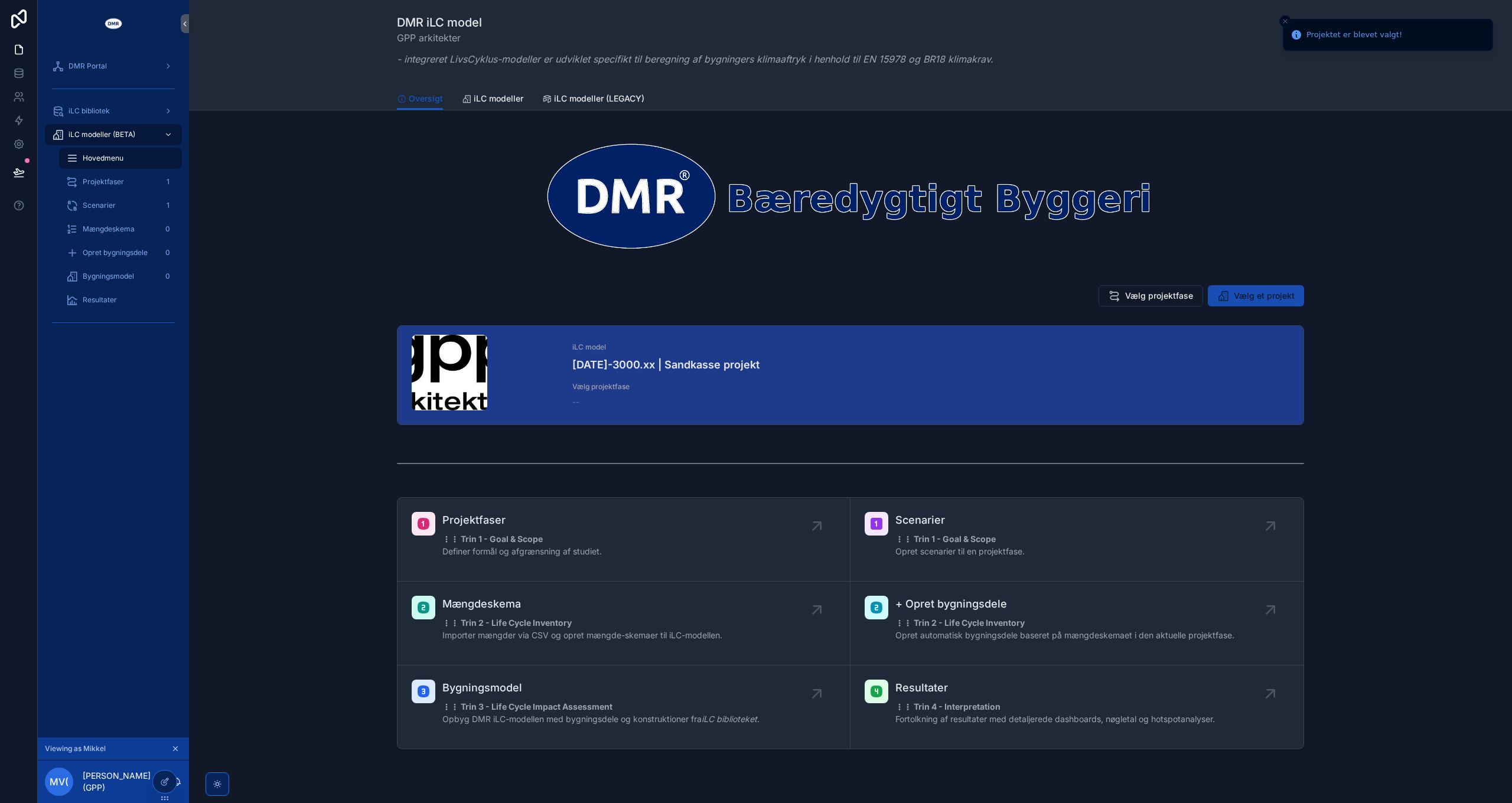
click at [1007, 300] on span "Vælg et projekt" at bounding box center [1264, 296] width 61 height 12
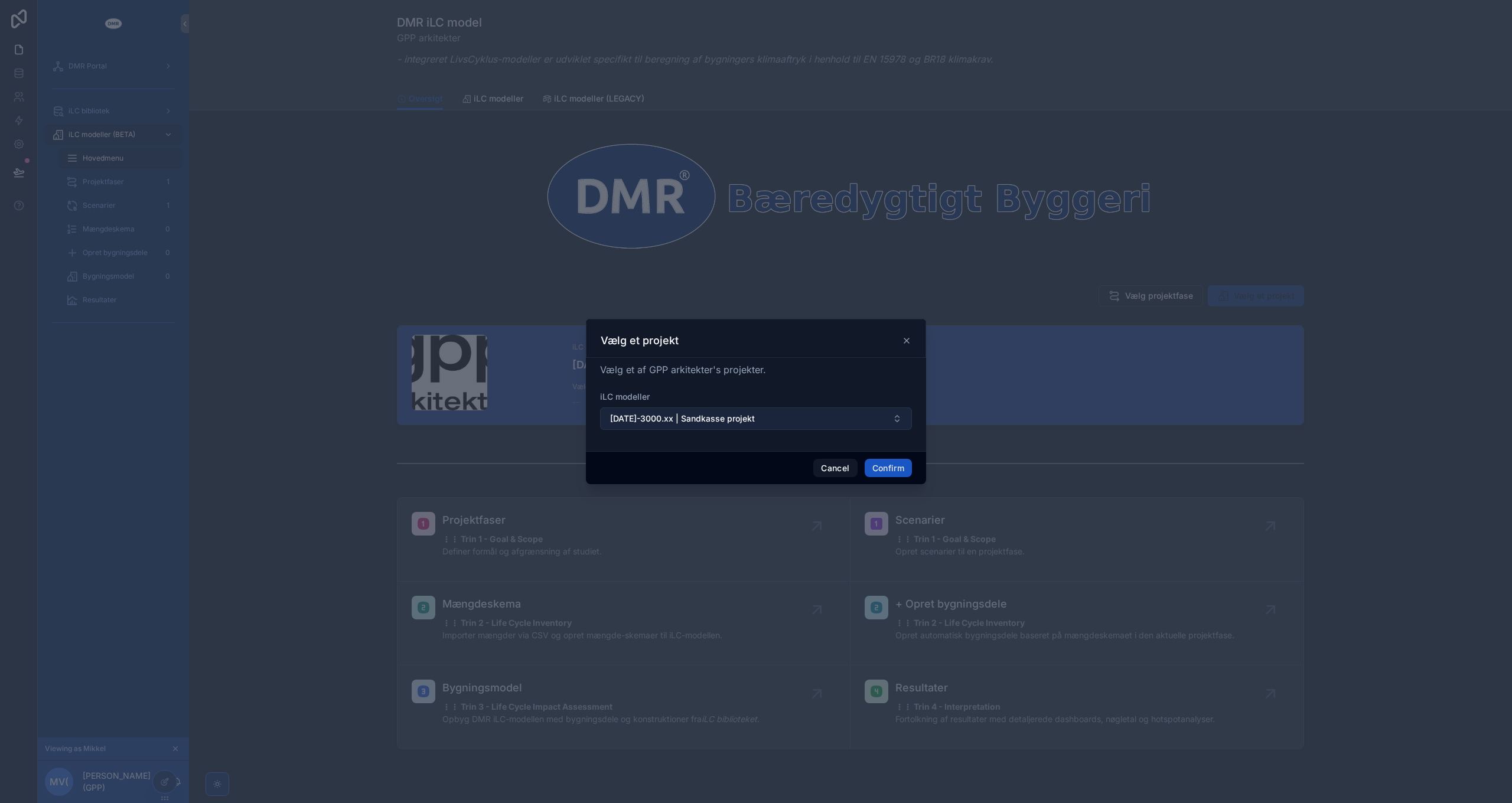
click at [679, 417] on span "2025-3000.xx | Sandkasse projekt" at bounding box center [682, 419] width 144 height 12
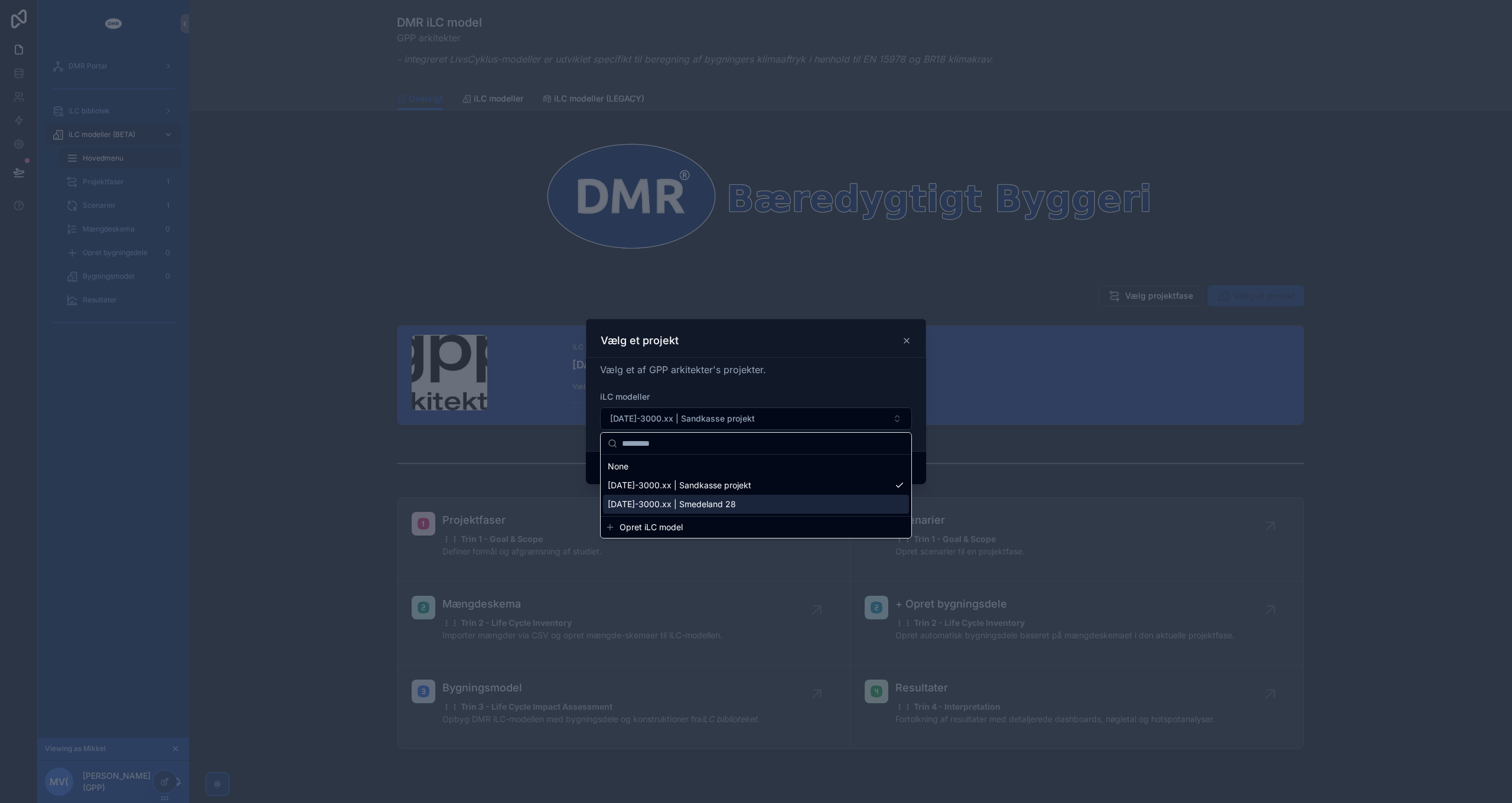
click at [703, 503] on span "2025-3000.xx | Smedeland 28" at bounding box center [672, 504] width 128 height 12
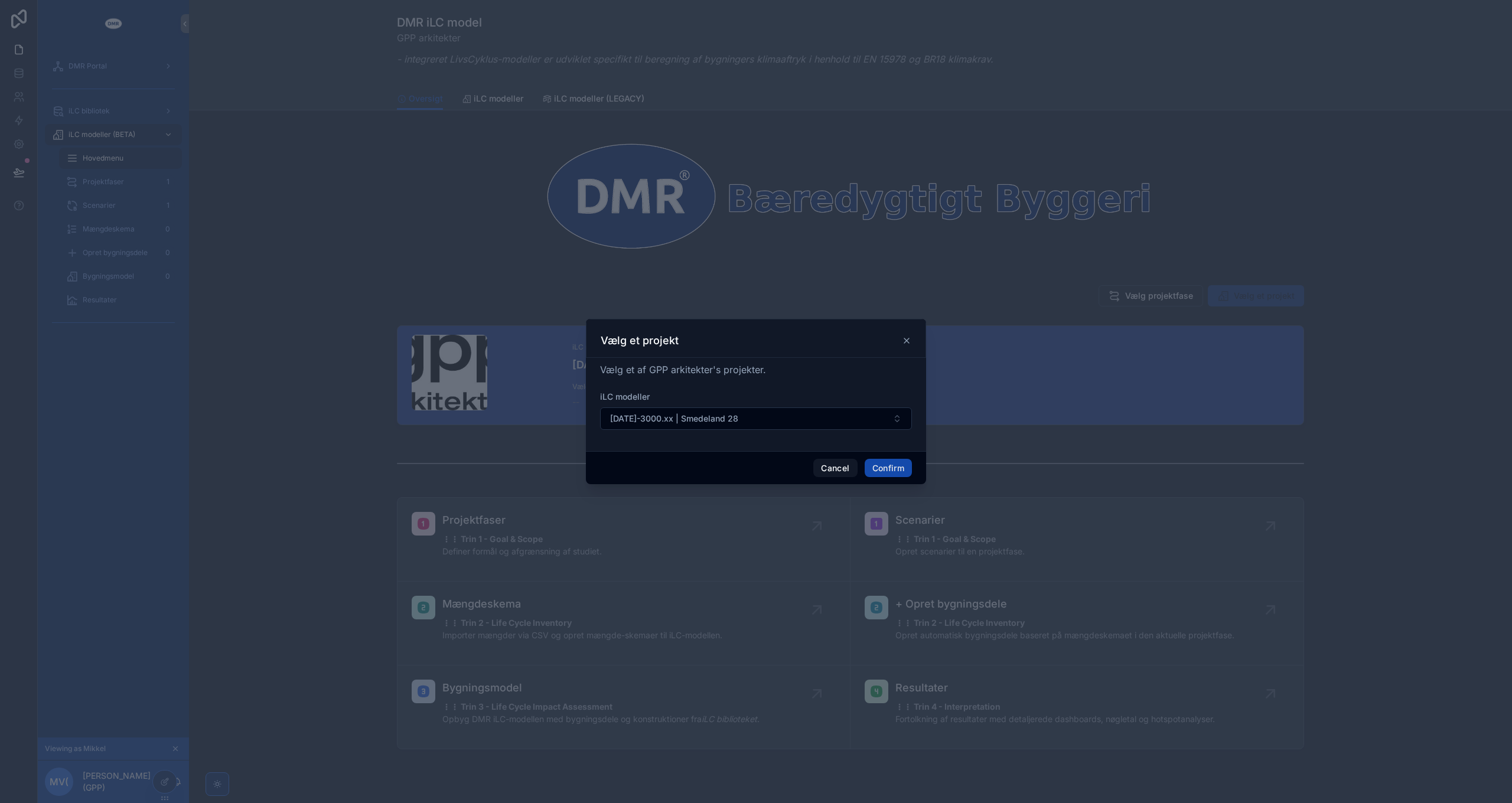
click at [894, 461] on button "Confirm" at bounding box center [887, 469] width 47 height 19
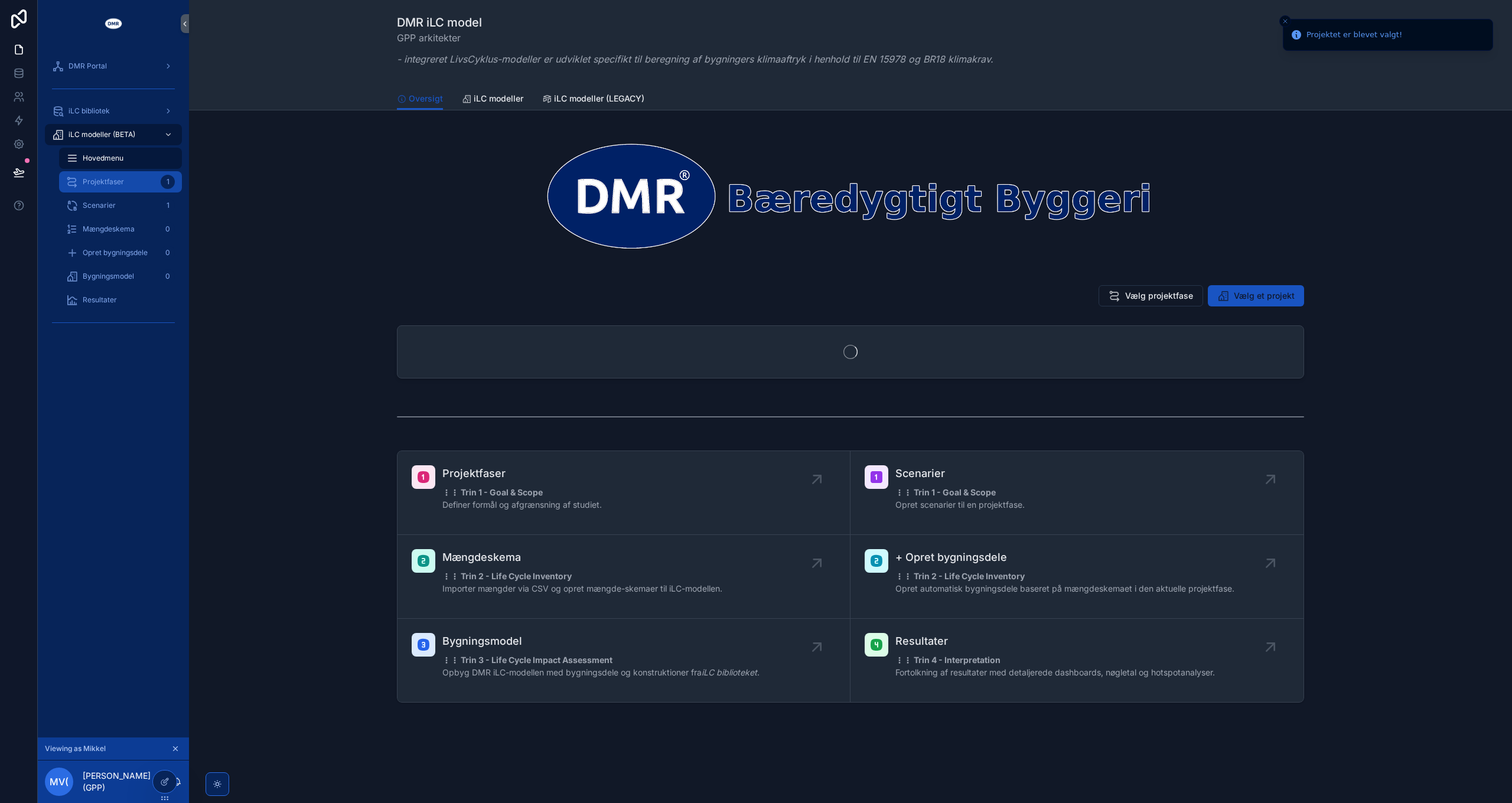
click at [120, 179] on span "Projektfaser" at bounding box center [103, 181] width 41 height 9
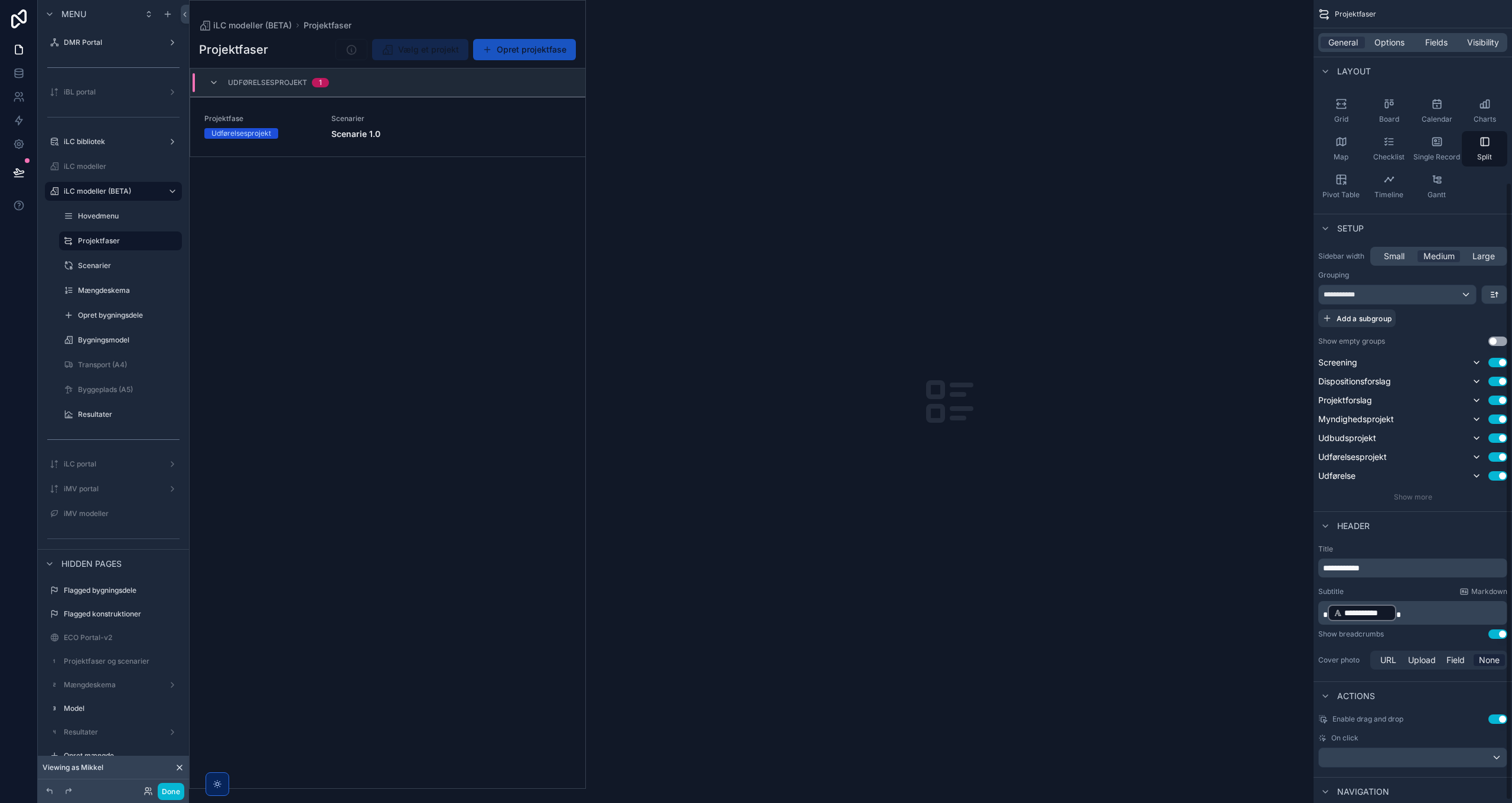
scroll to position [241, 0]
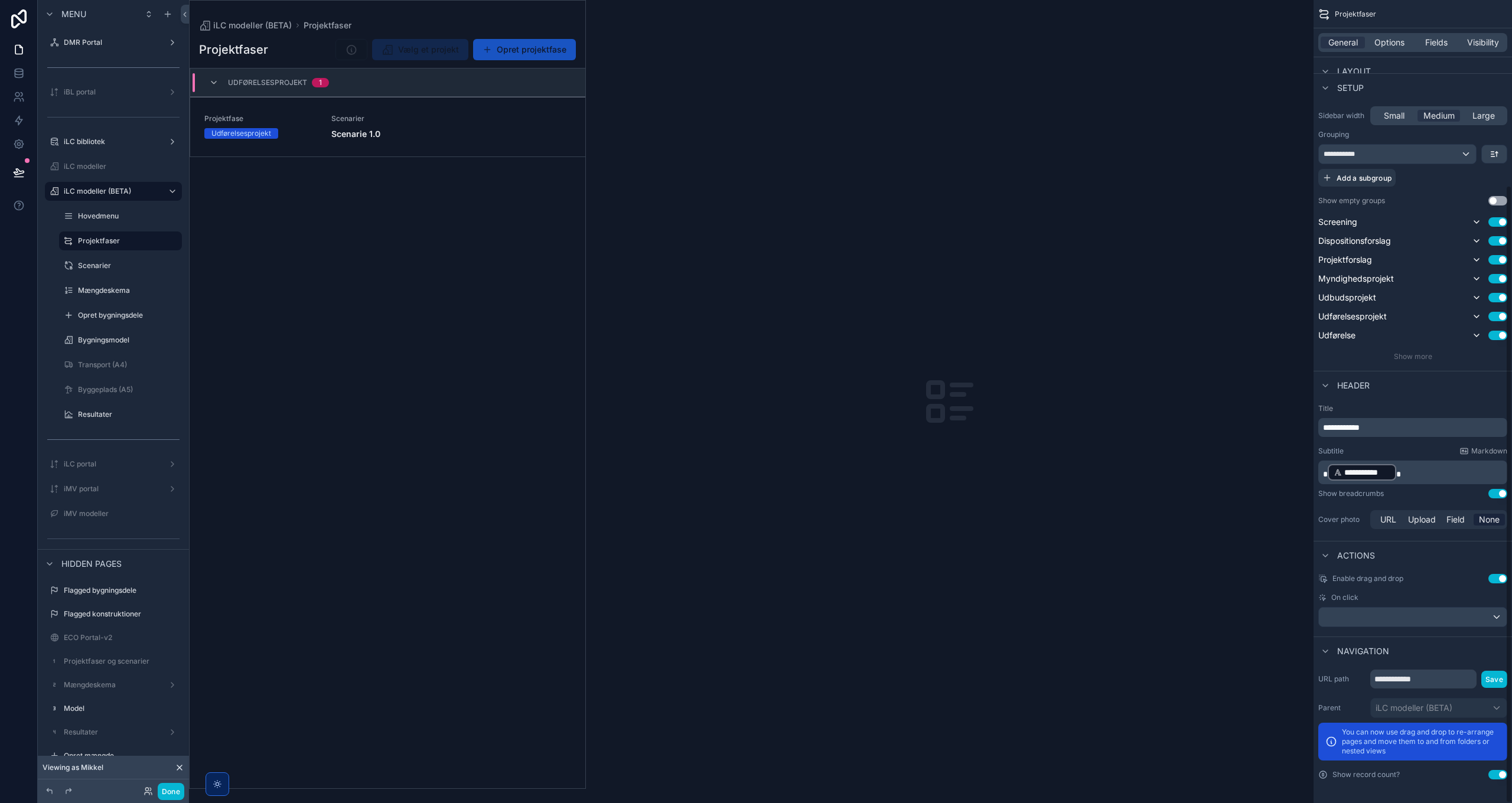
click at [1007, 475] on p "**********" at bounding box center [1414, 472] width 182 height 19
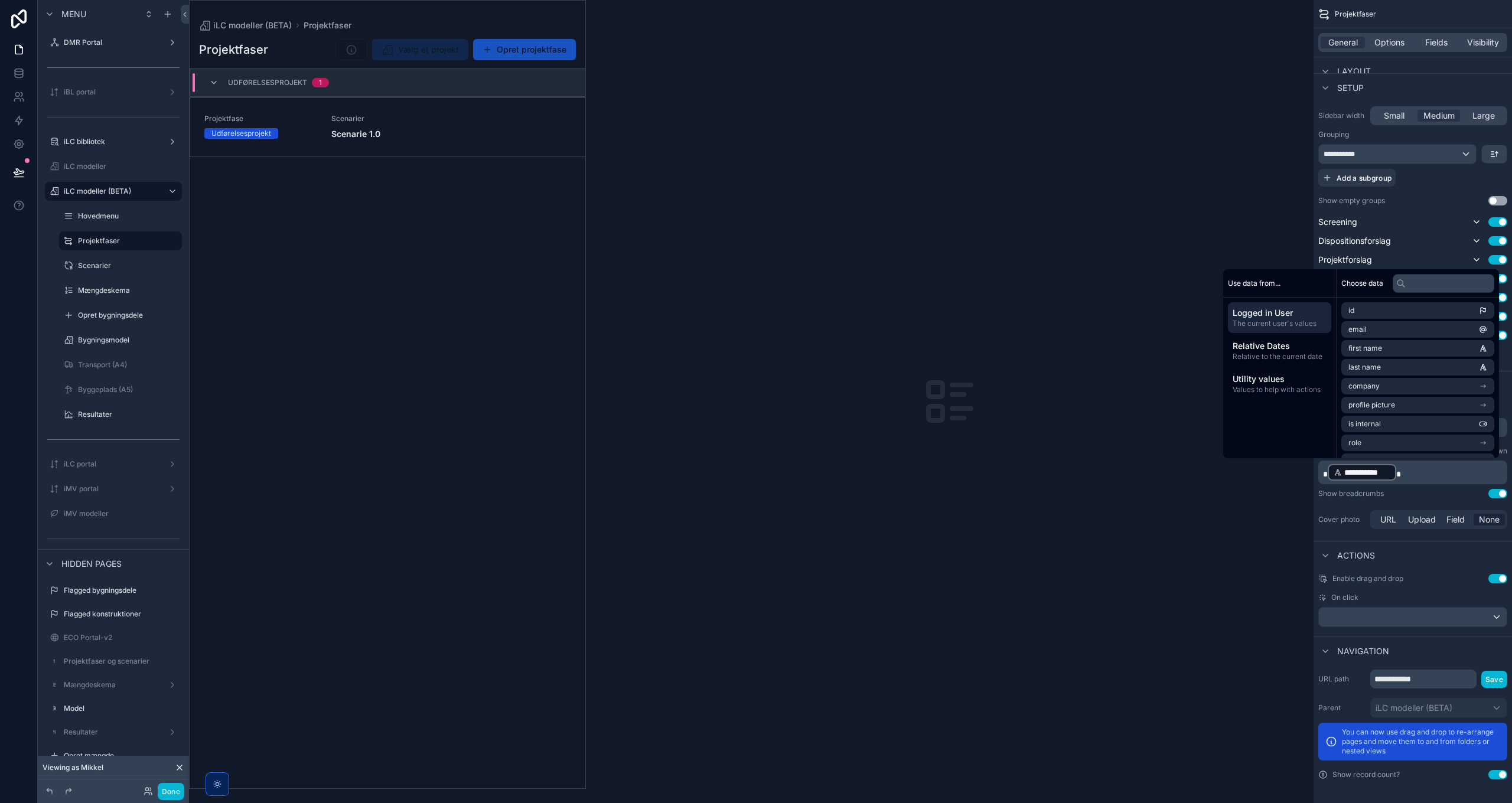
scroll to position [236, 0]
click at [1007, 299] on div "Choose data" at bounding box center [1417, 289] width 162 height 28
click at [1007, 290] on input "text" at bounding box center [1443, 290] width 102 height 19
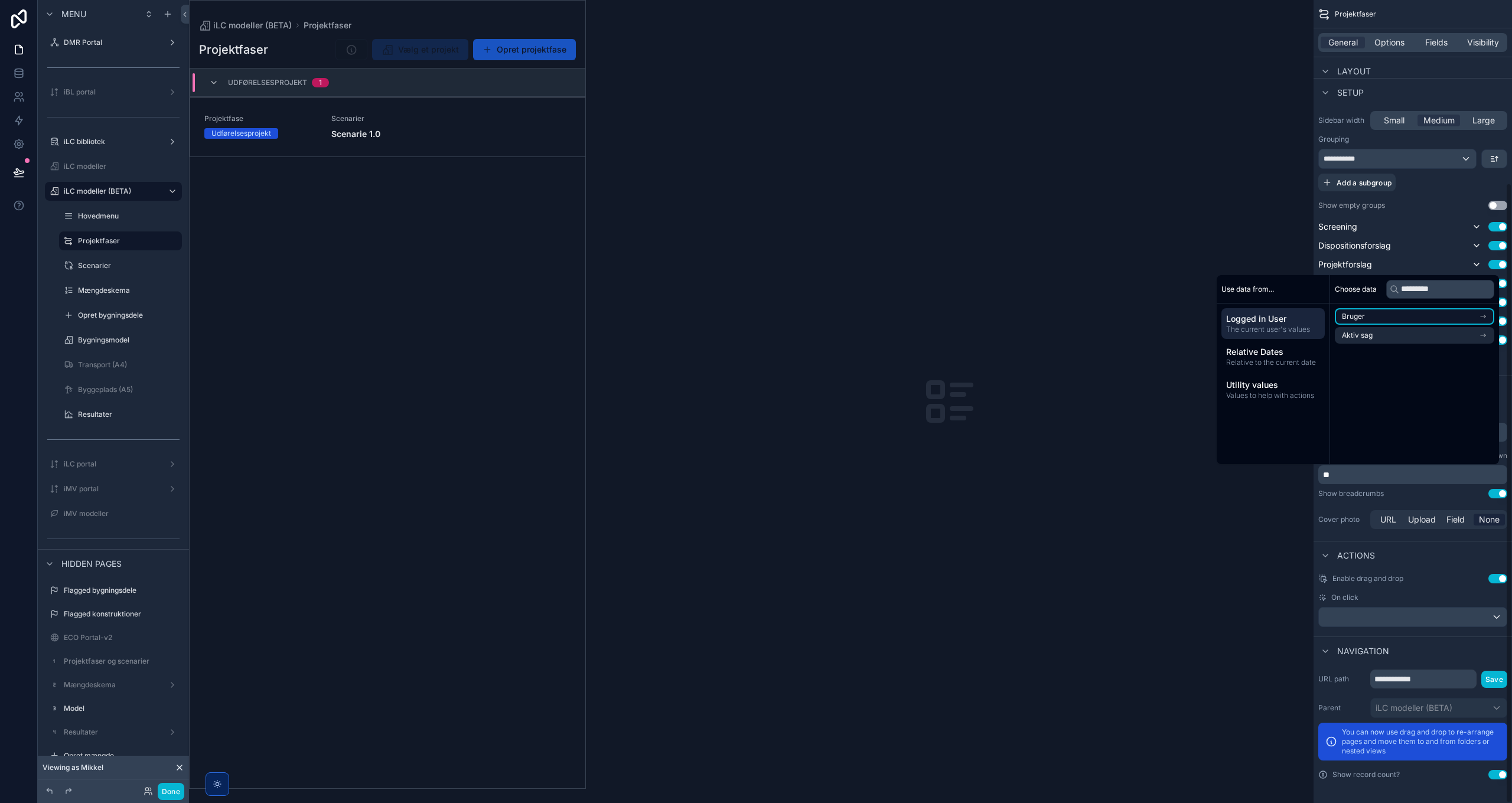
click at [1007, 316] on li "Bruger" at bounding box center [1415, 316] width 160 height 17
click at [1007, 339] on span "Link til iLC modeller (Noloco)" at bounding box center [1396, 337] width 96 height 9
click at [1007, 287] on input "*********" at bounding box center [1443, 290] width 102 height 19
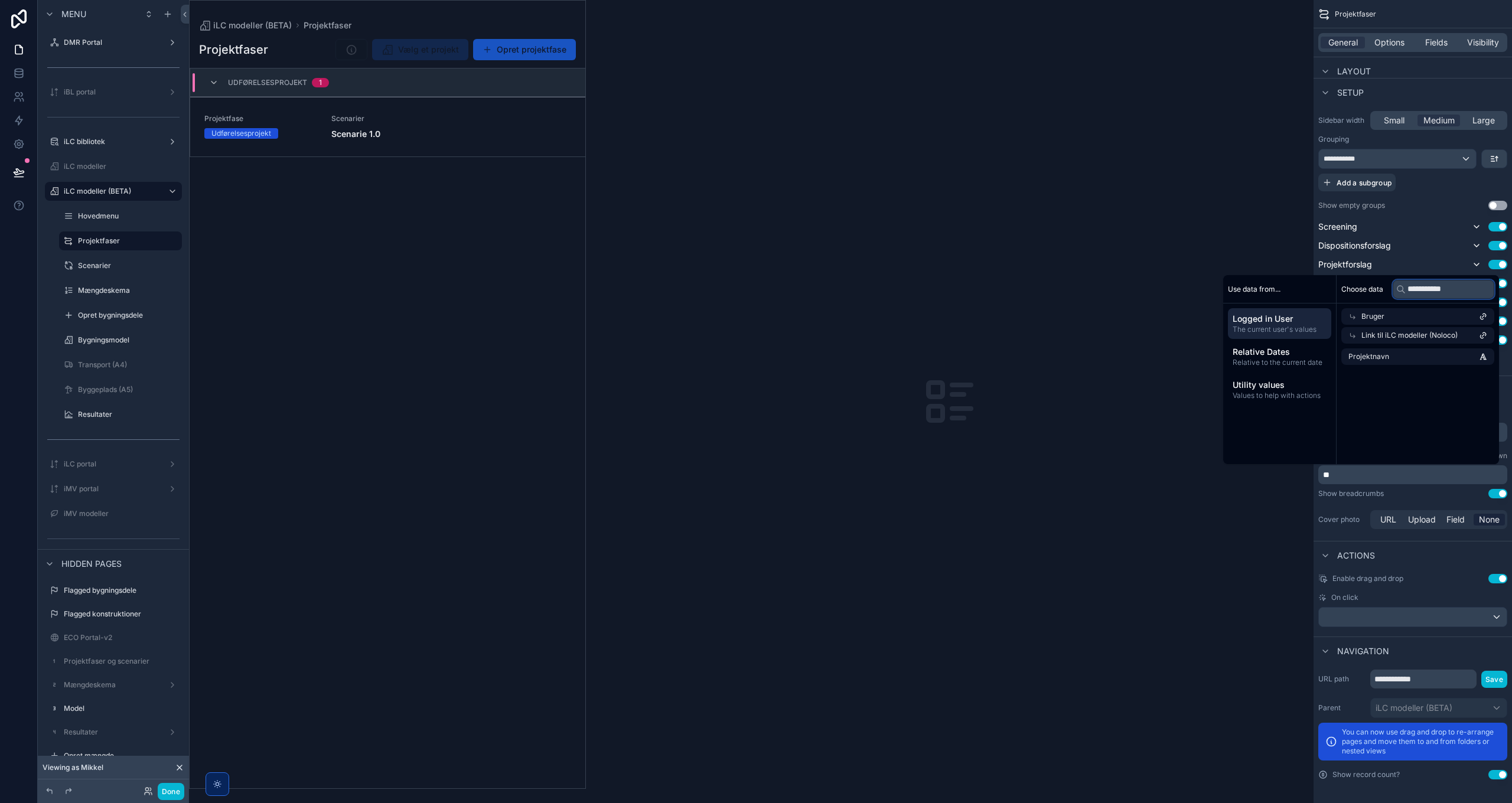
type input "**********"
click at [1007, 359] on span "Projektnavn" at bounding box center [1368, 356] width 40 height 9
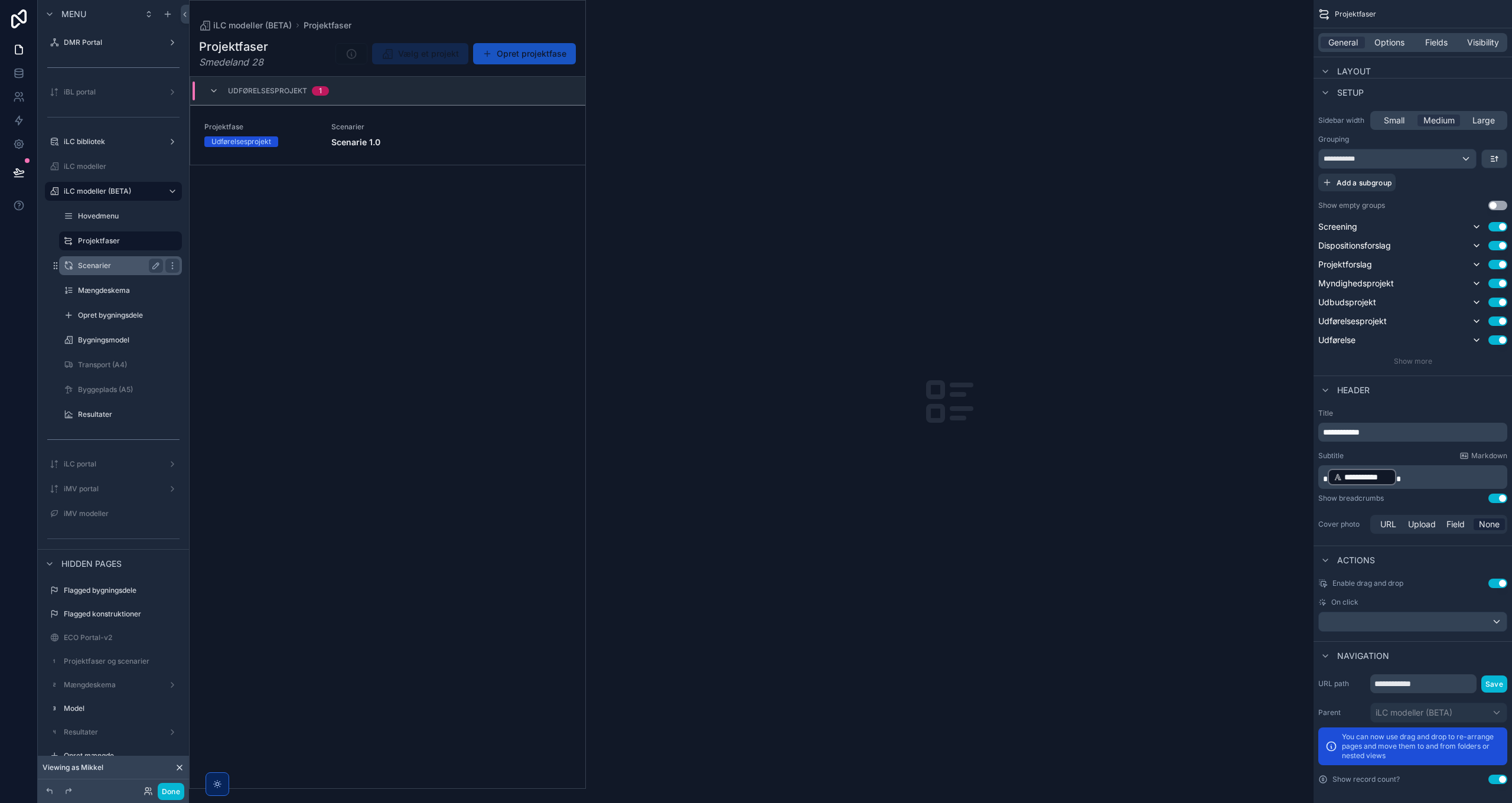
click at [96, 263] on label "Scenarier" at bounding box center [118, 266] width 80 height 9
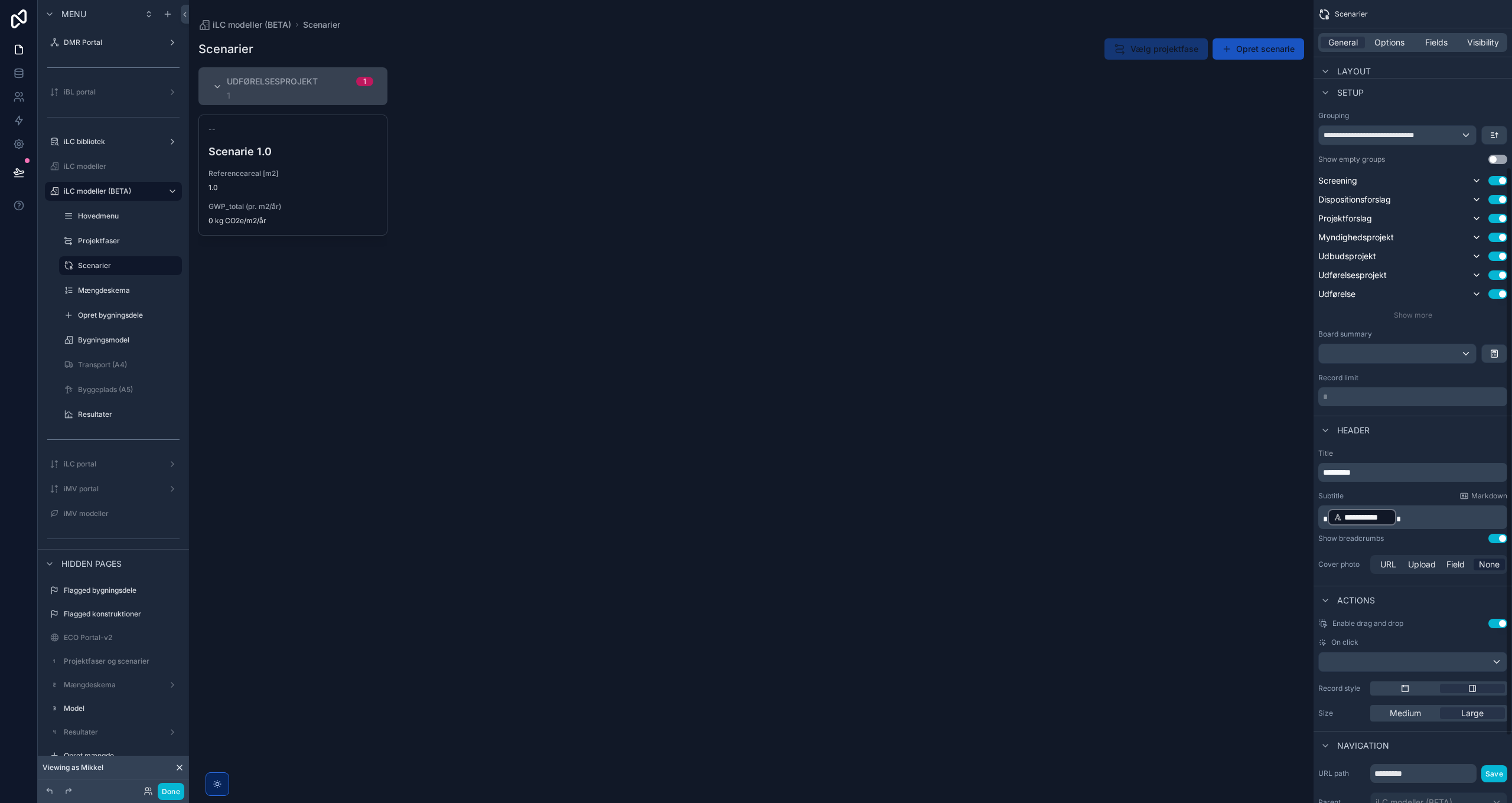
click at [1007, 518] on p "**********" at bounding box center [1414, 517] width 182 height 19
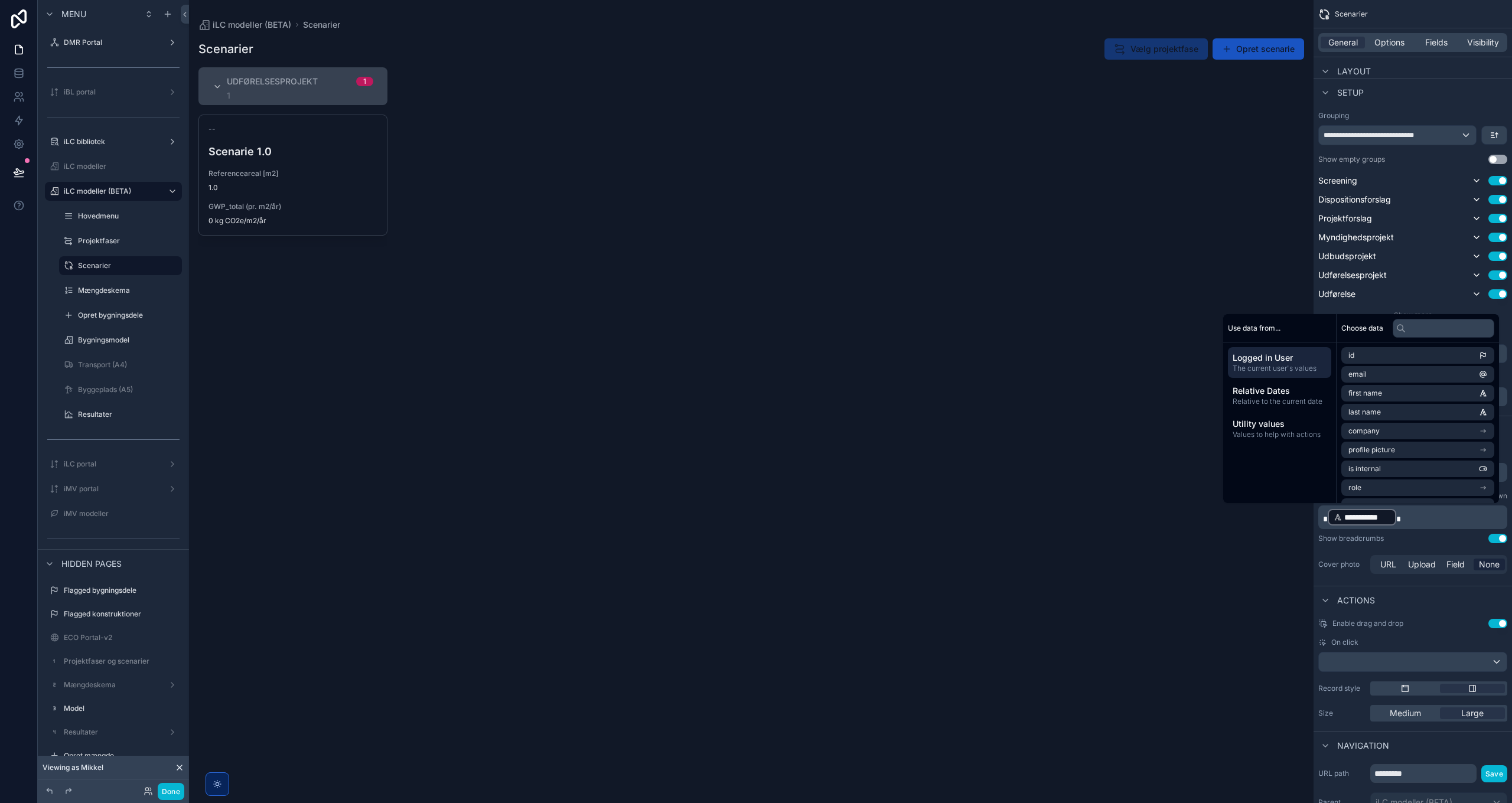
scroll to position [238, 0]
click at [1007, 326] on input "text" at bounding box center [1443, 329] width 102 height 19
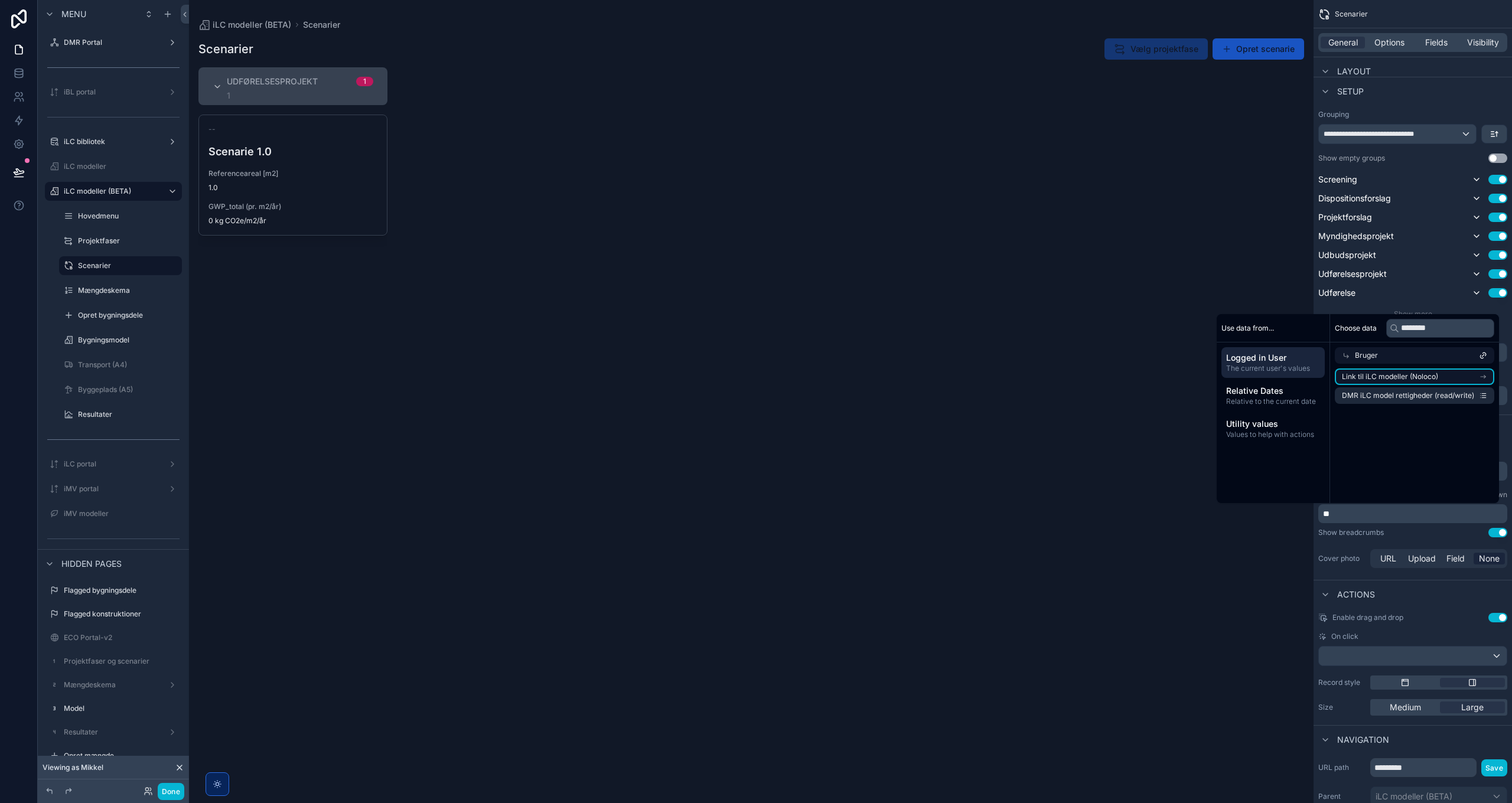
click at [1007, 383] on li "Link til iLC modeller (Noloco)" at bounding box center [1415, 376] width 160 height 17
click at [1007, 321] on input "********" at bounding box center [1441, 329] width 108 height 19
type input "**********"
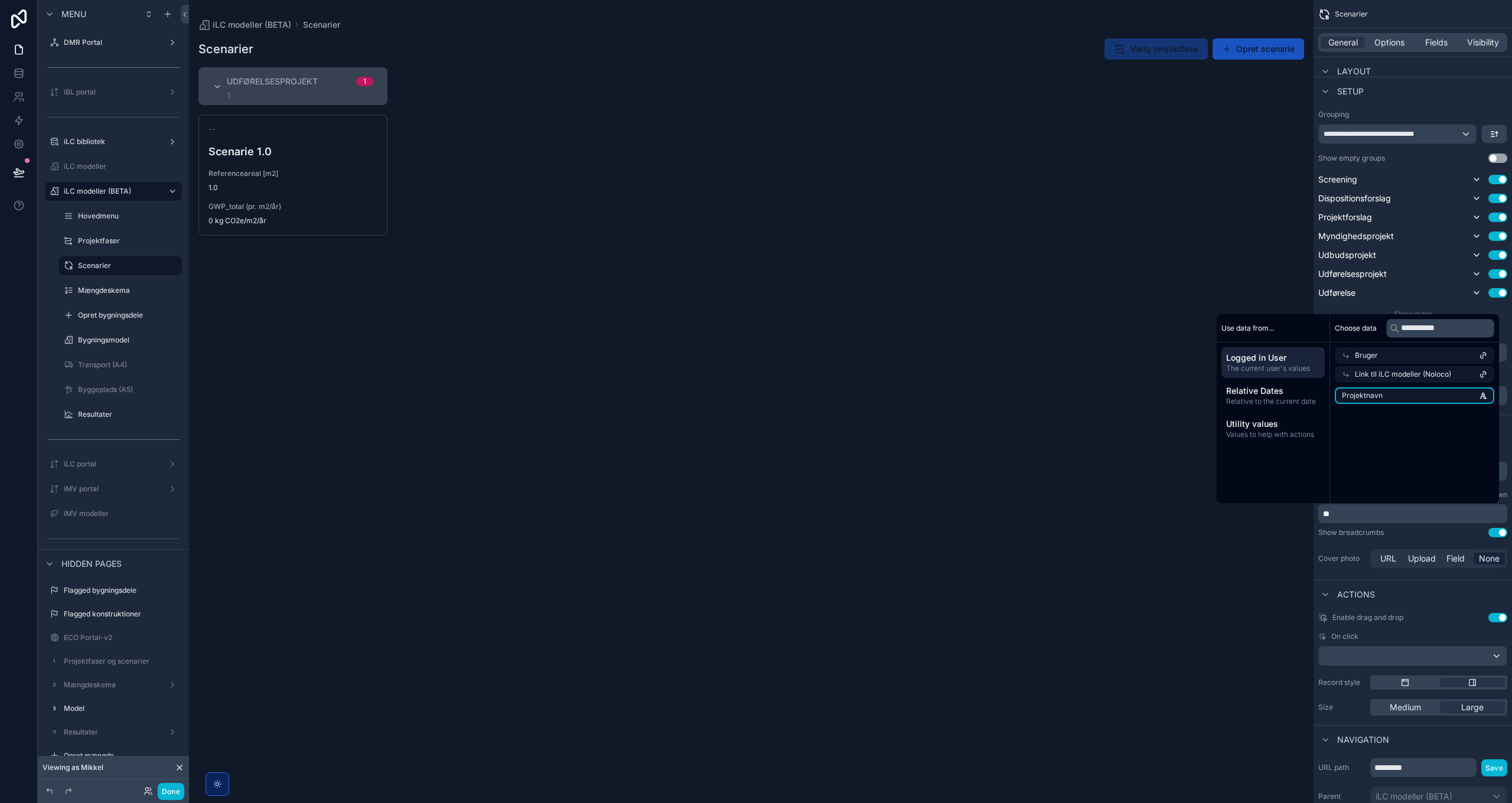
click at [1007, 396] on li "Projektnavn" at bounding box center [1415, 396] width 160 height 17
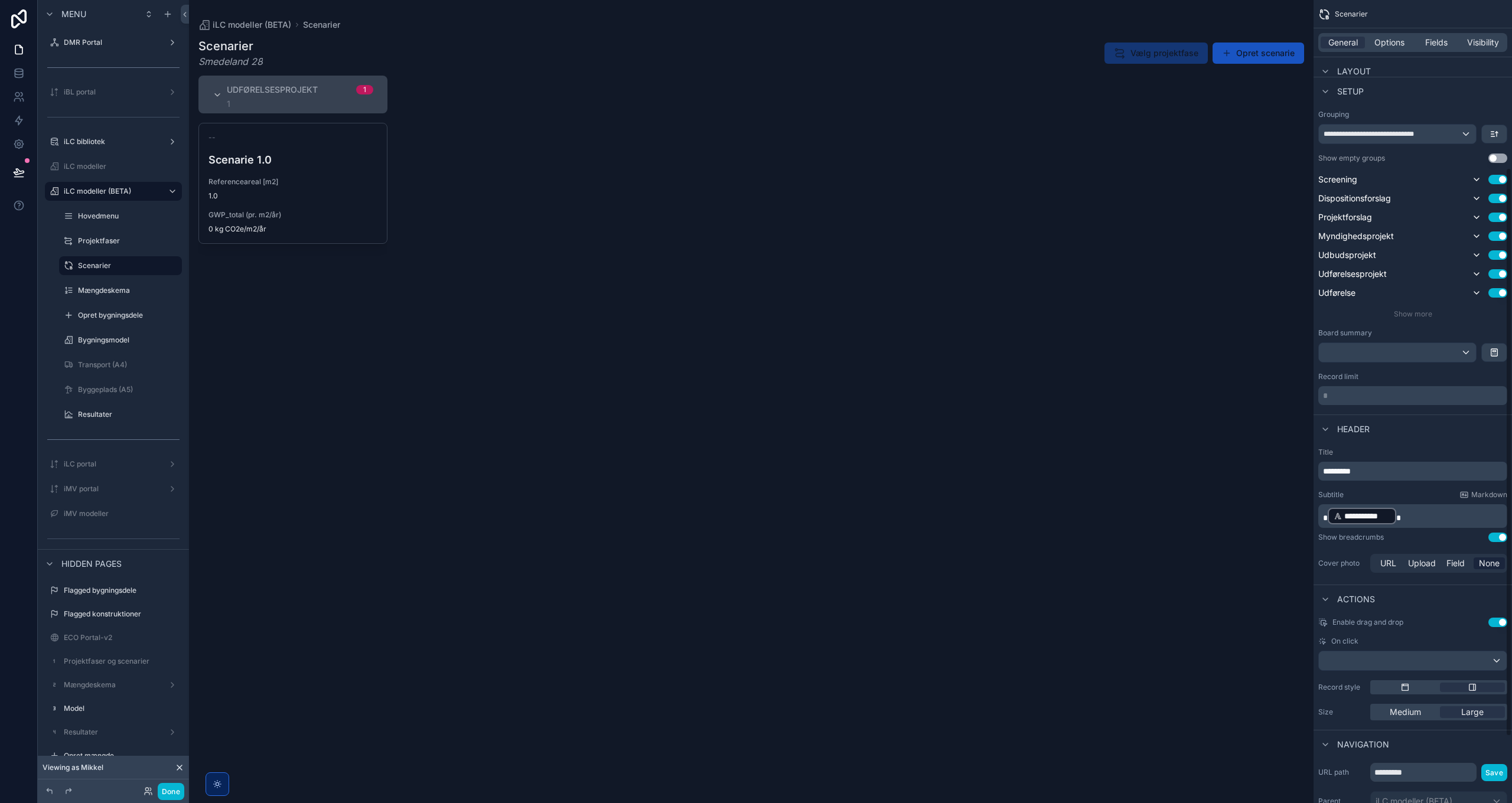
click at [1007, 538] on div "Show breadcrumbs Use setting" at bounding box center [1413, 537] width 189 height 9
click at [107, 290] on label "Mængdeskema" at bounding box center [118, 290] width 80 height 9
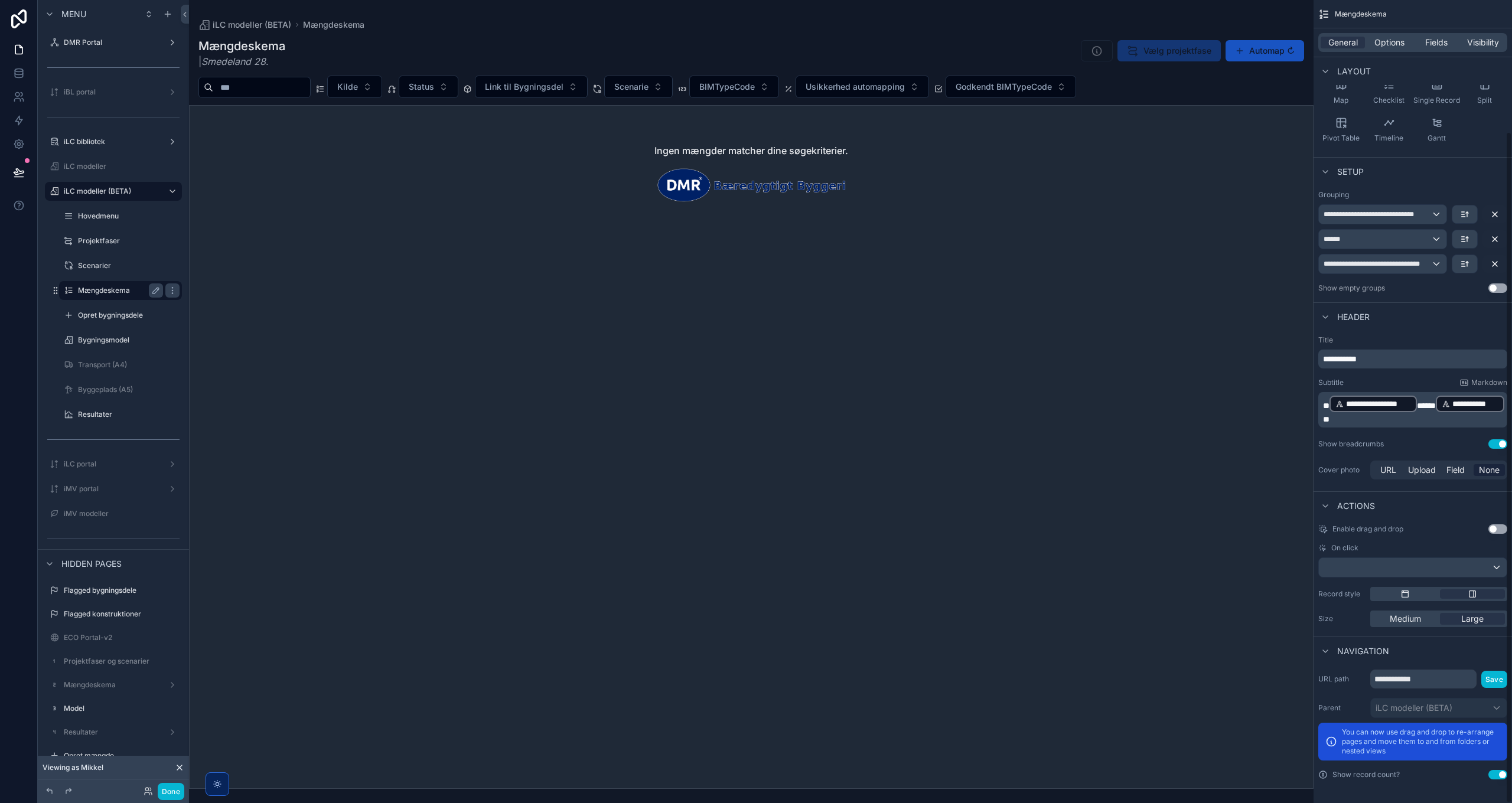
scroll to position [157, 0]
click at [118, 264] on label "Scenarier" at bounding box center [118, 266] width 80 height 9
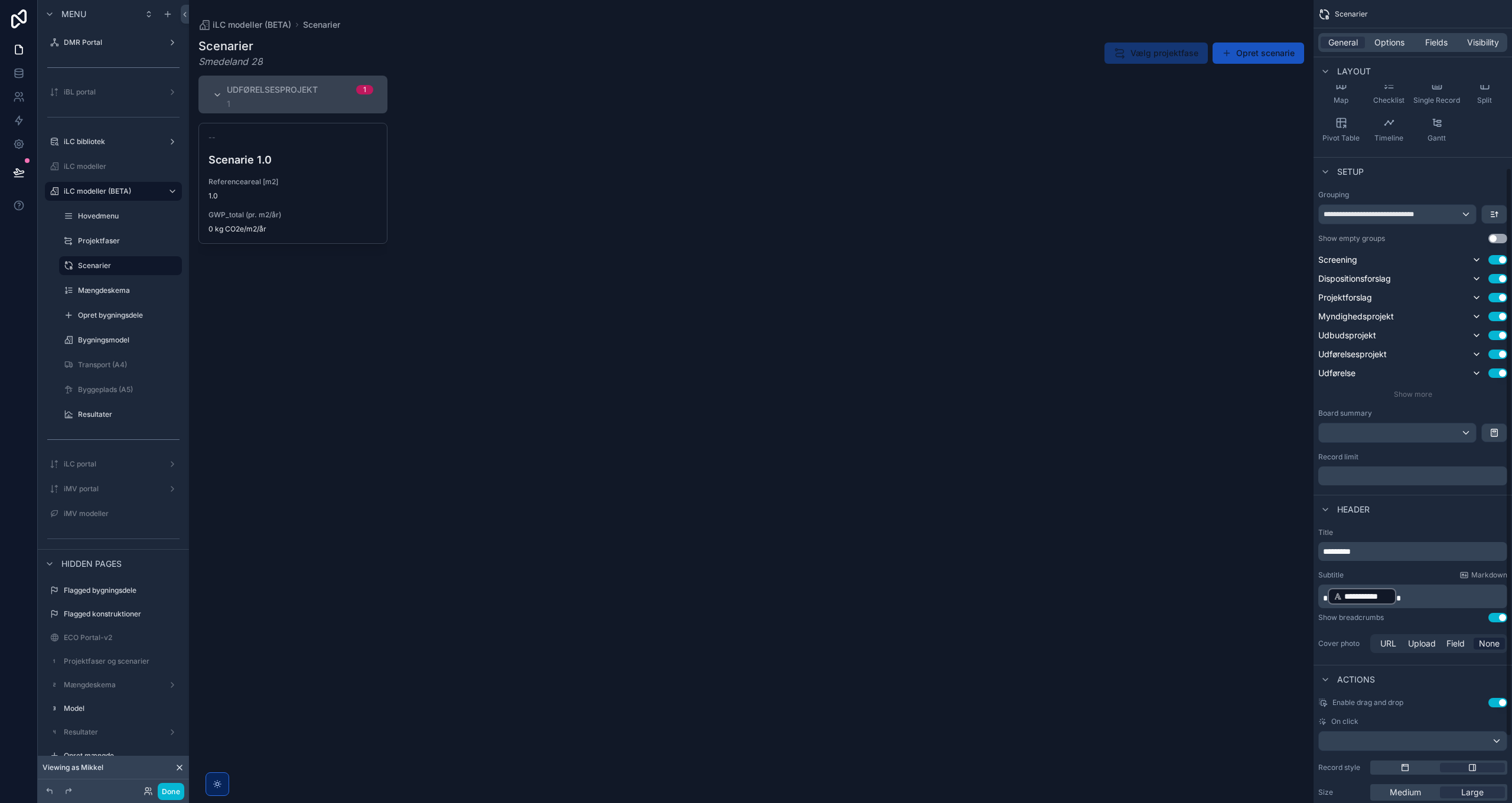
scroll to position [238, 0]
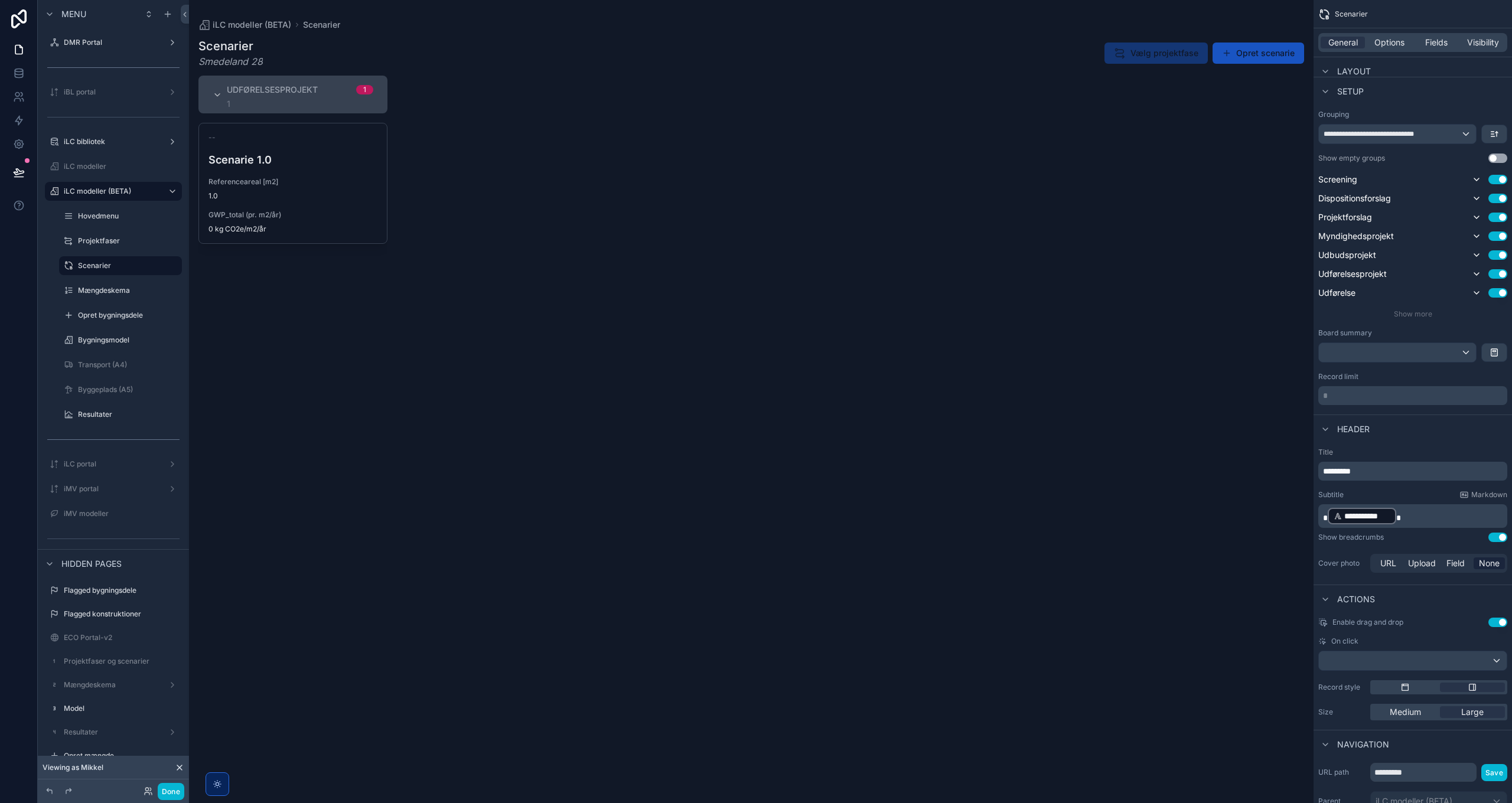
click at [1007, 517] on p "**********" at bounding box center [1414, 516] width 182 height 19
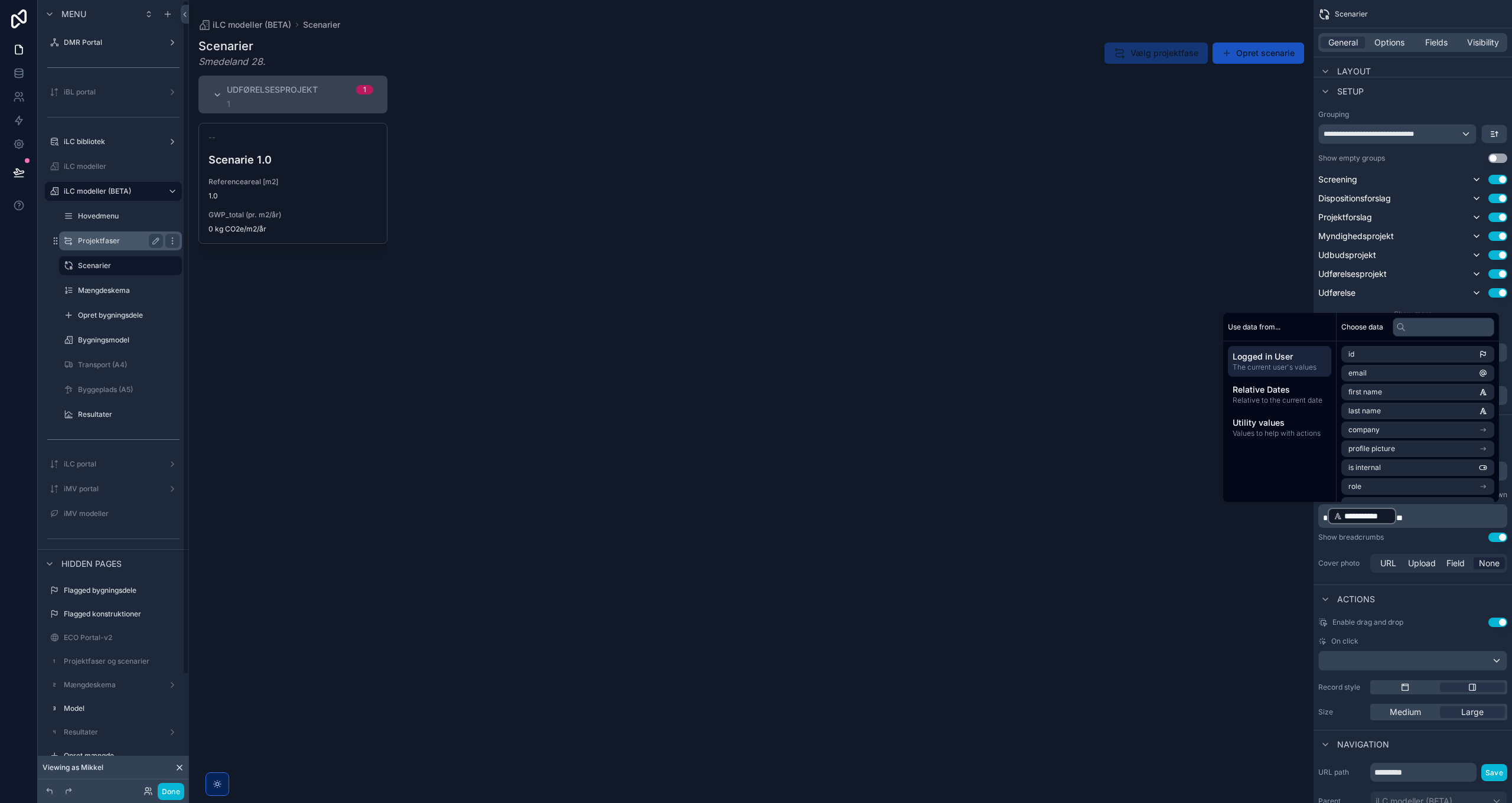
click at [99, 238] on label "Projektfaser" at bounding box center [118, 240] width 80 height 9
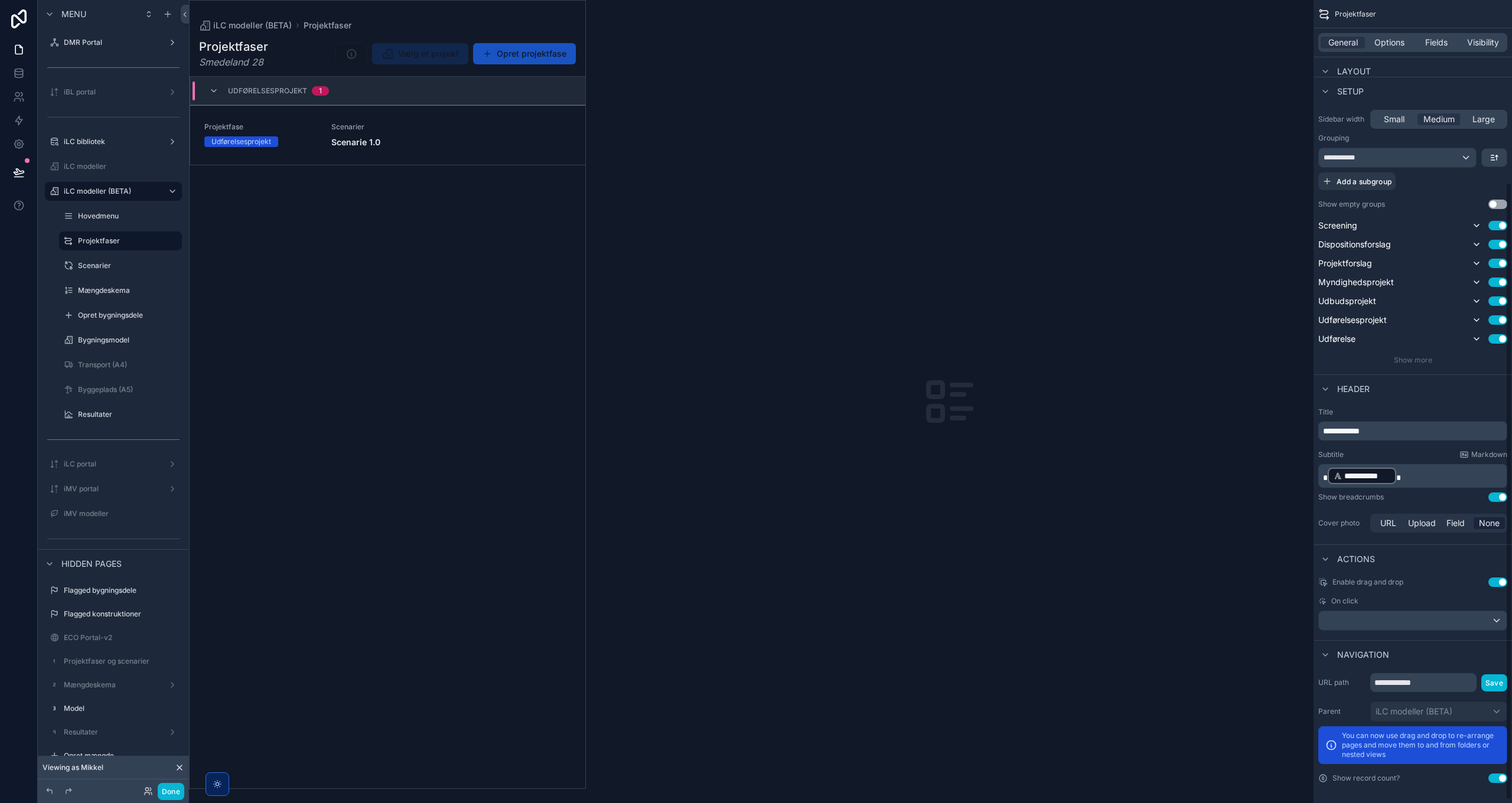
click at [1007, 479] on p "**********" at bounding box center [1414, 476] width 182 height 19
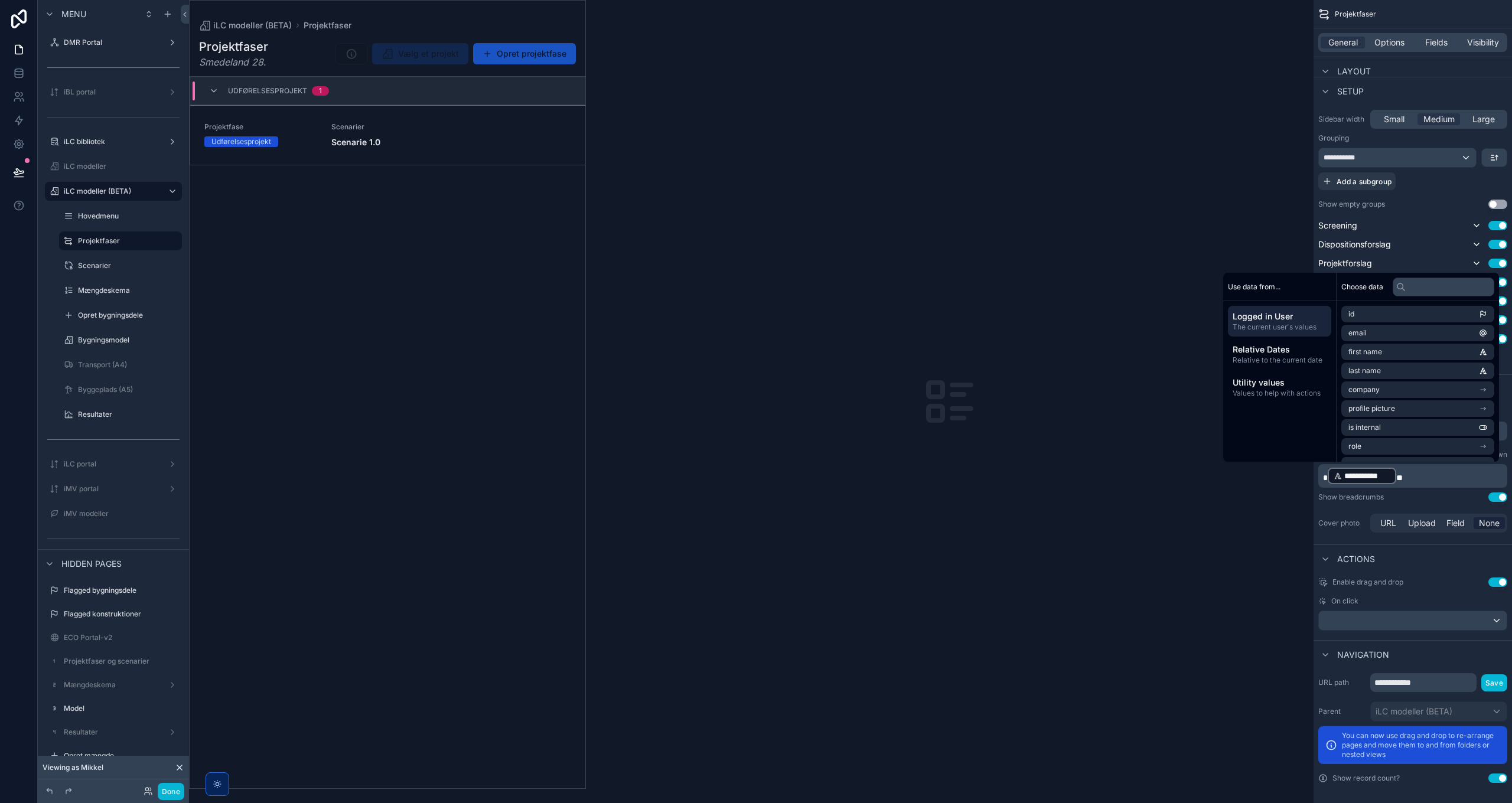
click at [1007, 511] on div "**********" at bounding box center [1412, 472] width 199 height 137
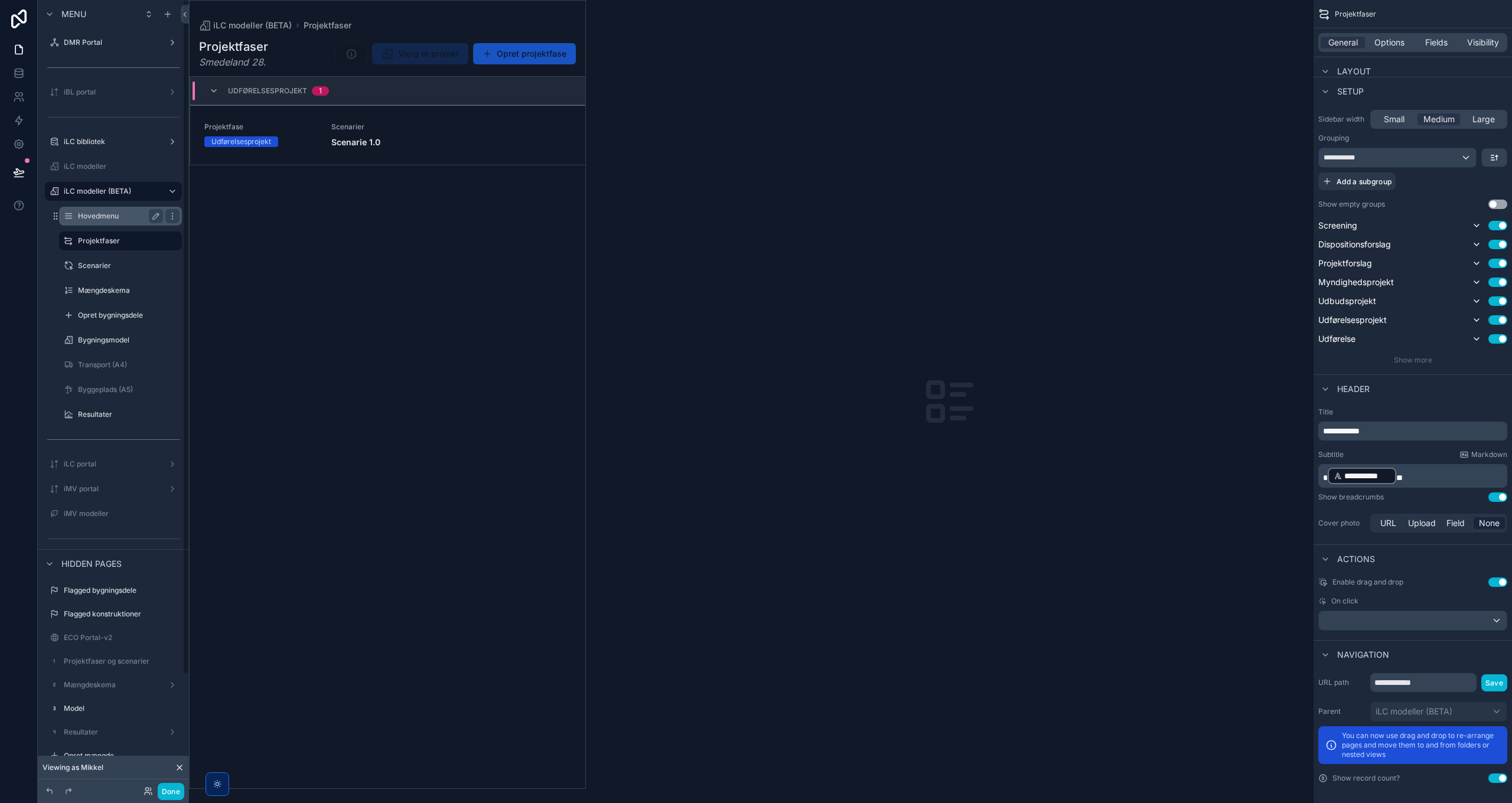
click at [98, 215] on label "Hovedmenu" at bounding box center [118, 216] width 80 height 9
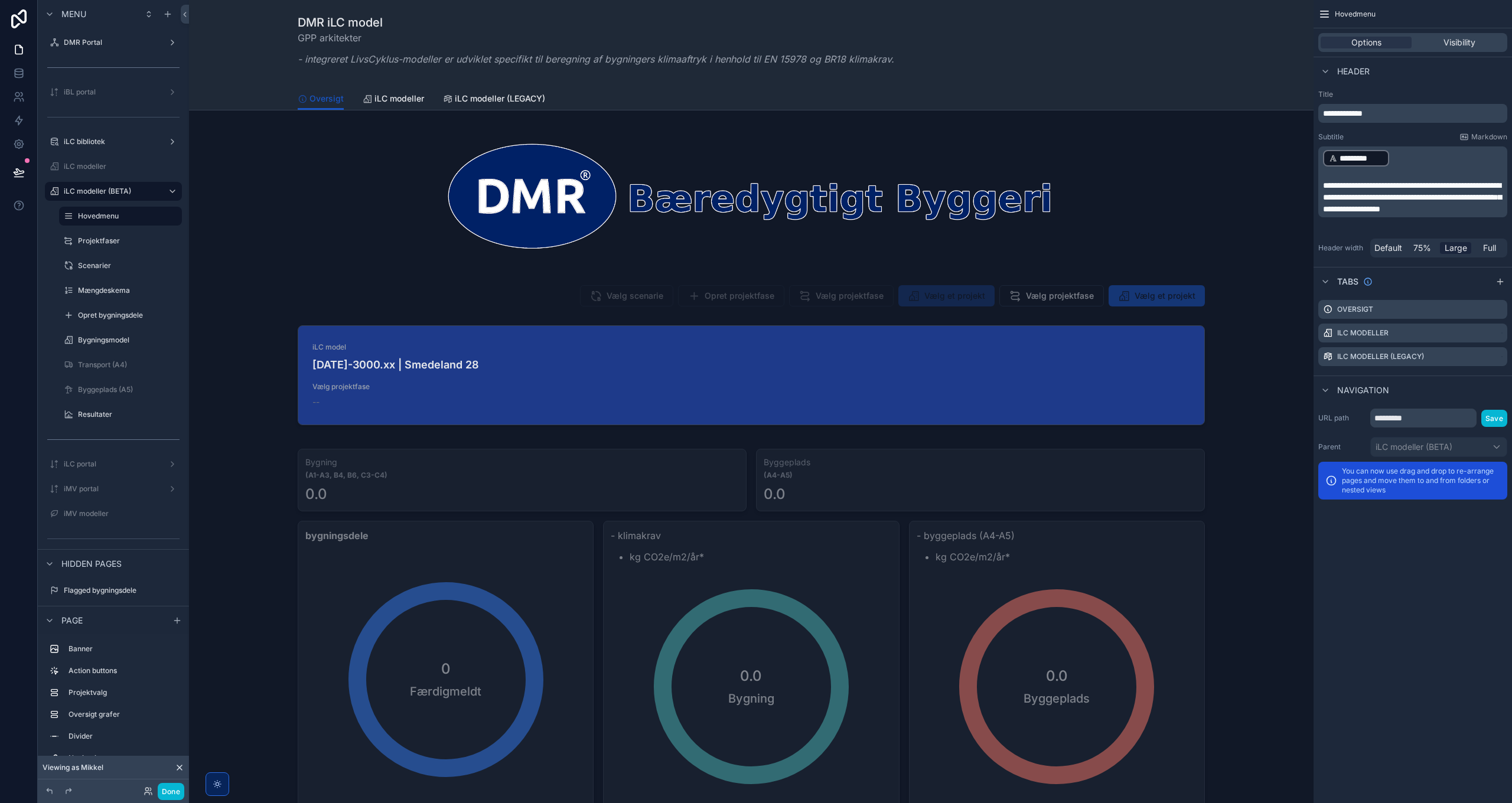
click at [1007, 161] on p "﻿ ********* ﻿" at bounding box center [1414, 158] width 182 height 19
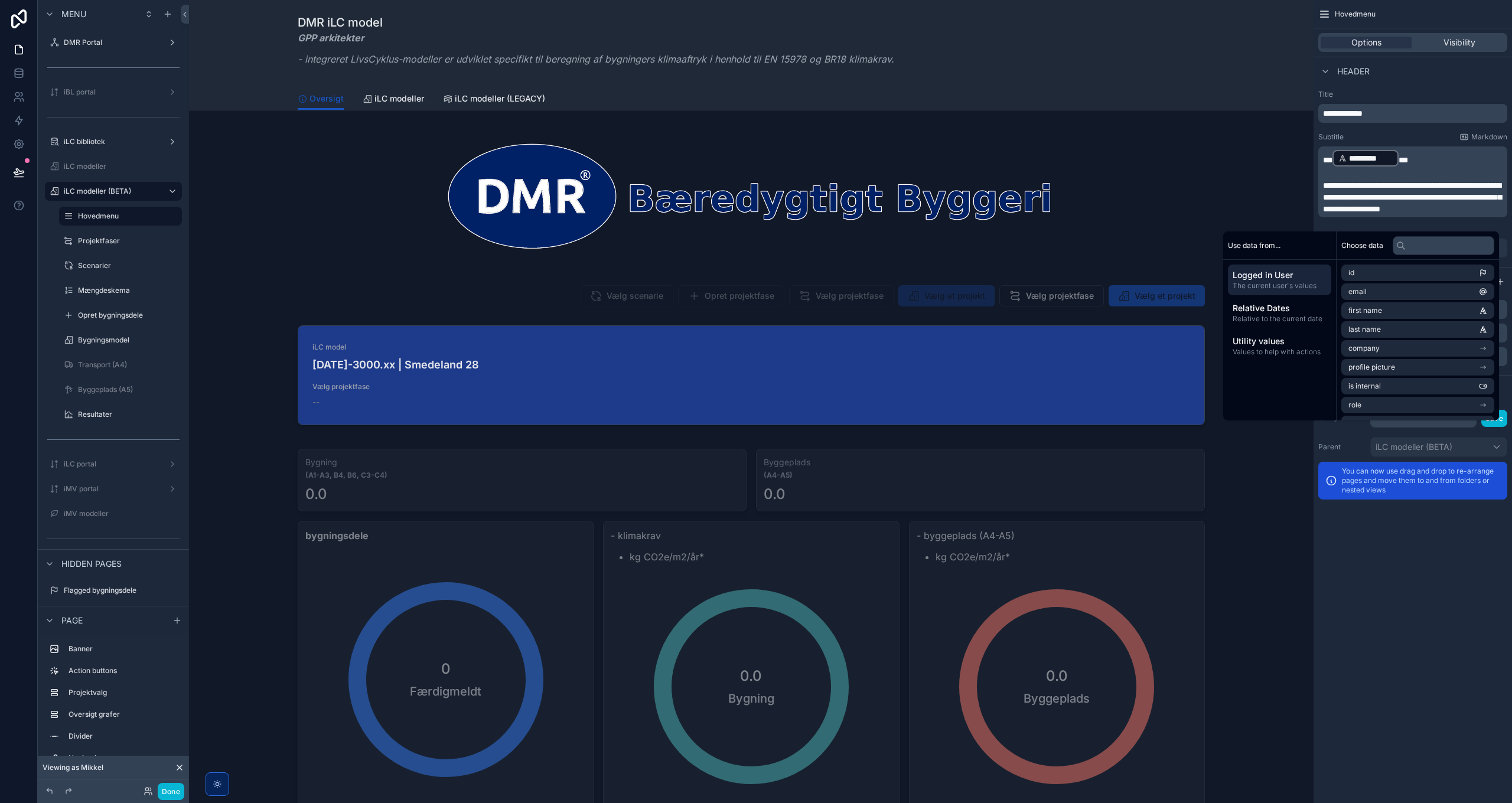
click at [1007, 582] on div "**********" at bounding box center [1412, 402] width 199 height 803
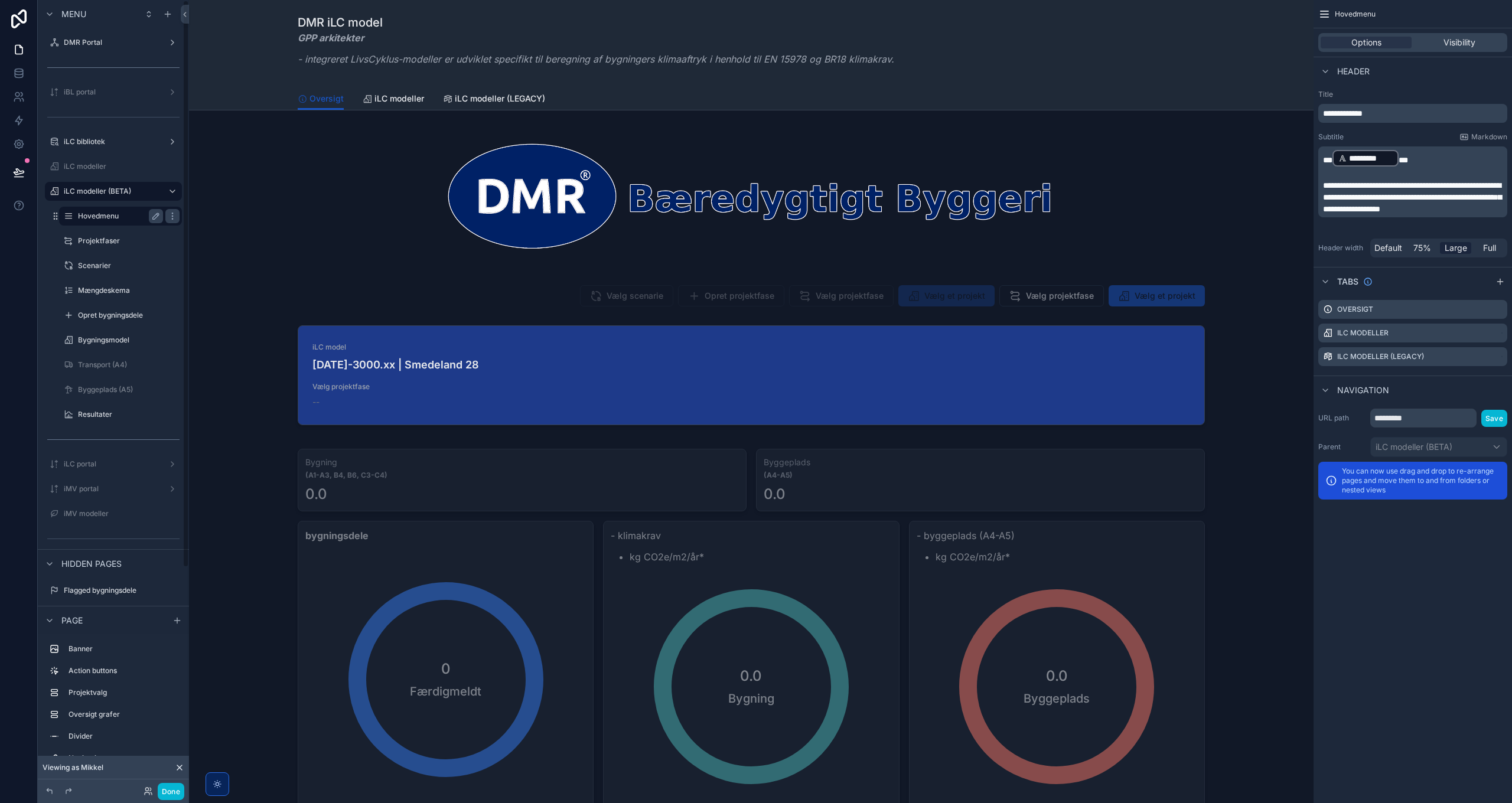
click at [105, 220] on label "Hovedmenu" at bounding box center [118, 216] width 80 height 9
click at [106, 243] on label "Projektfaser" at bounding box center [118, 240] width 80 height 9
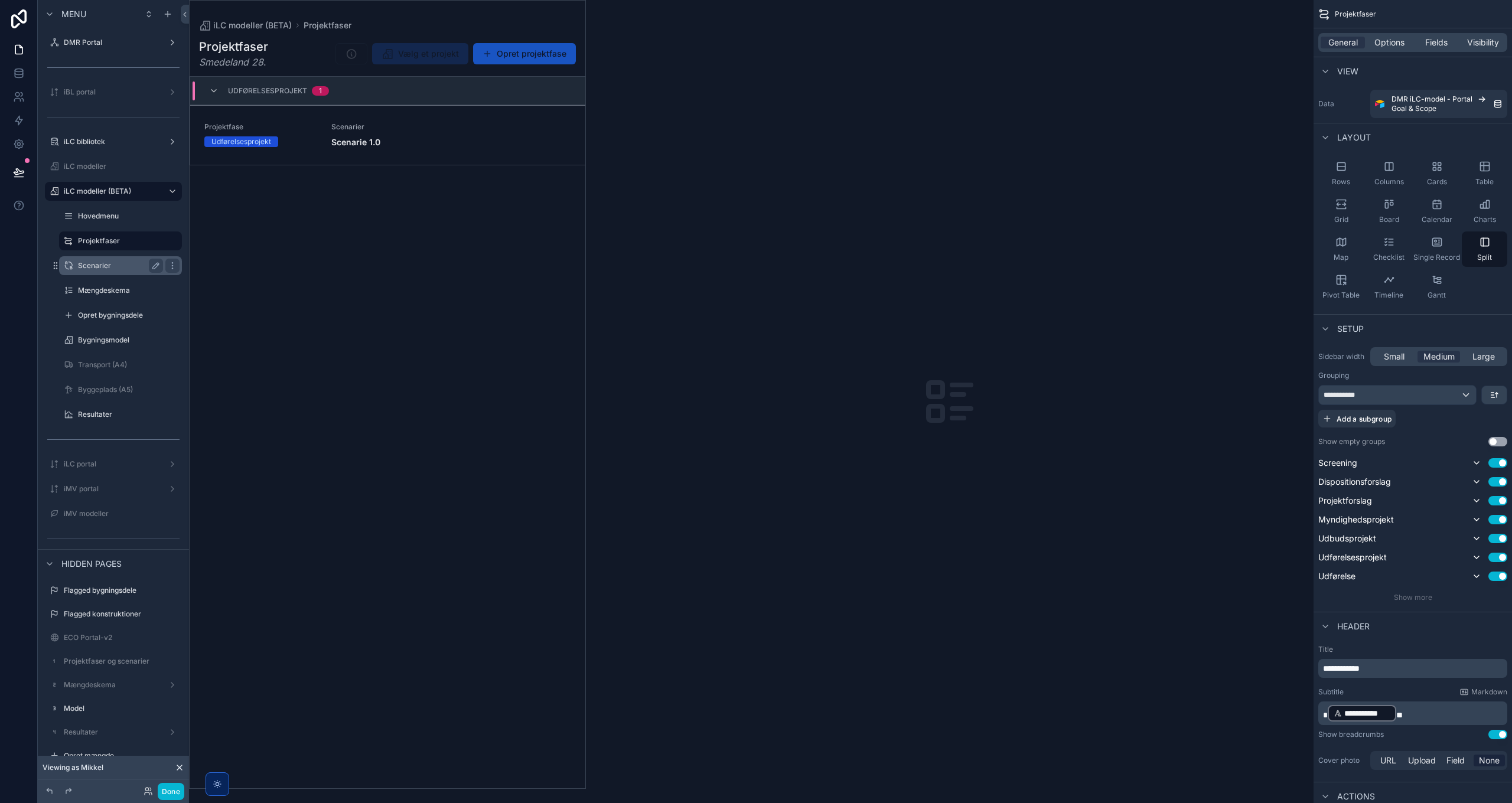
click at [99, 261] on label "Scenarier" at bounding box center [118, 266] width 80 height 9
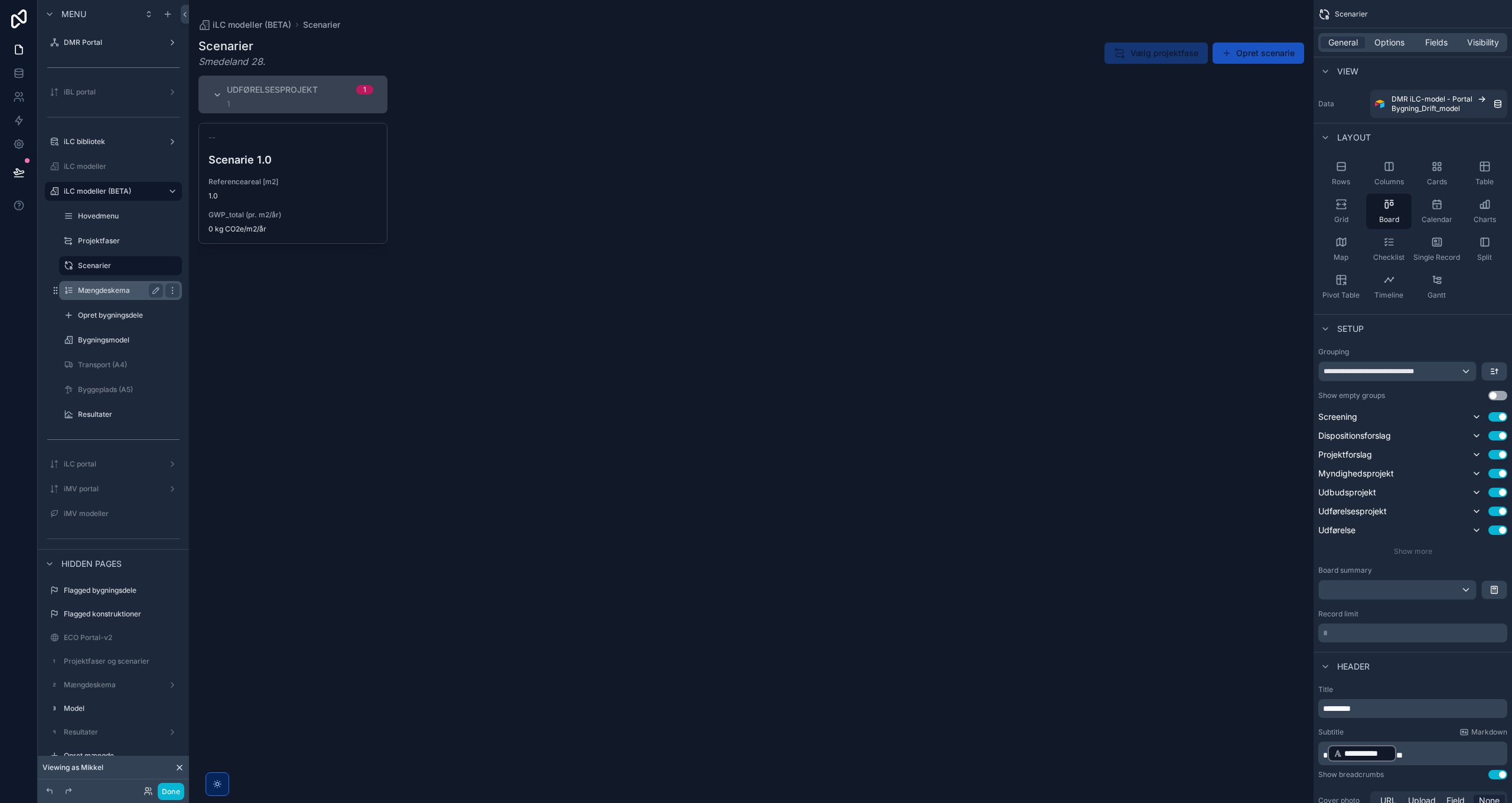
click at [100, 289] on label "Mængdeskema" at bounding box center [118, 290] width 80 height 9
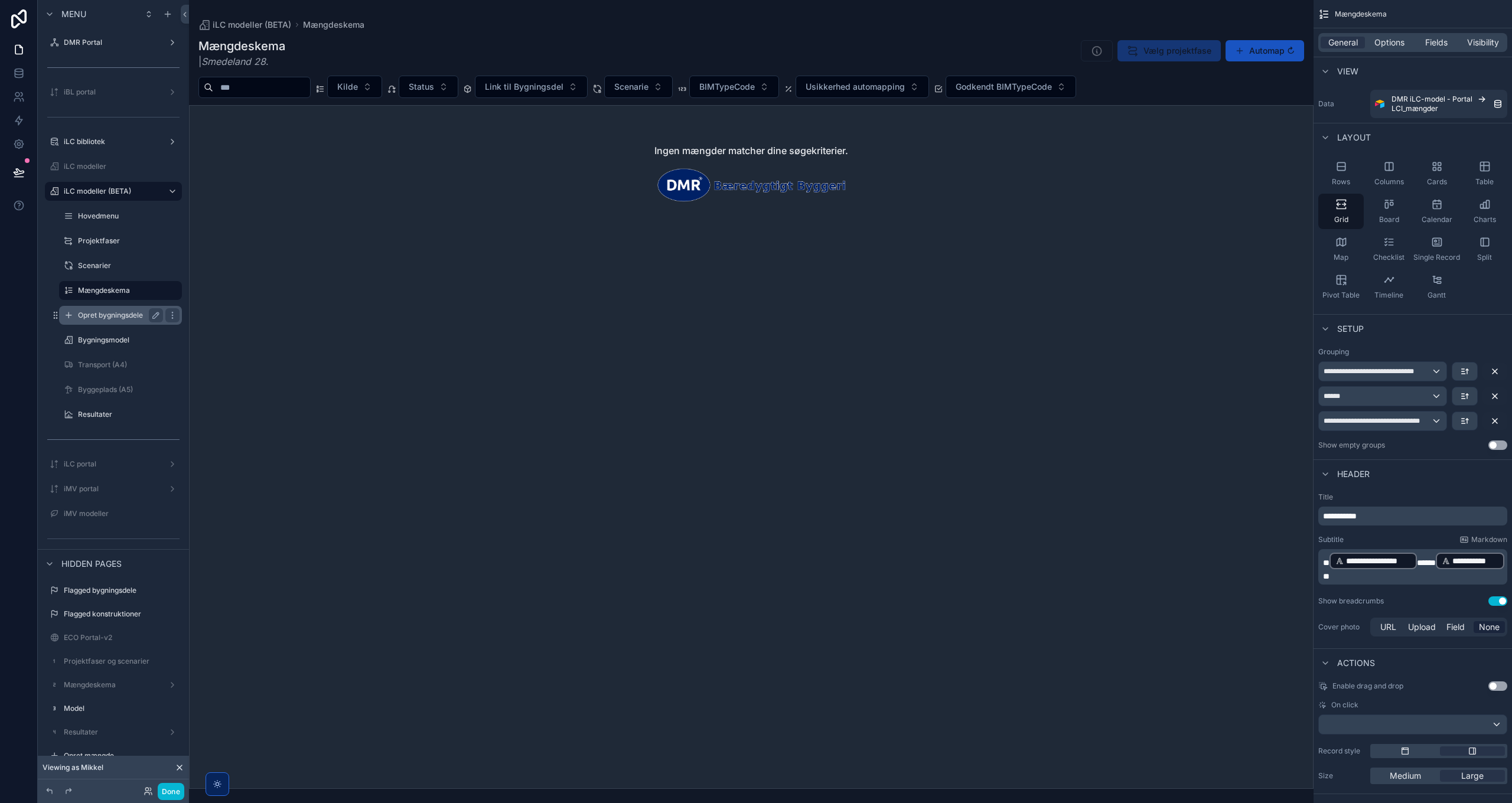
click at [111, 318] on label "Opret bygningsdele" at bounding box center [118, 315] width 80 height 9
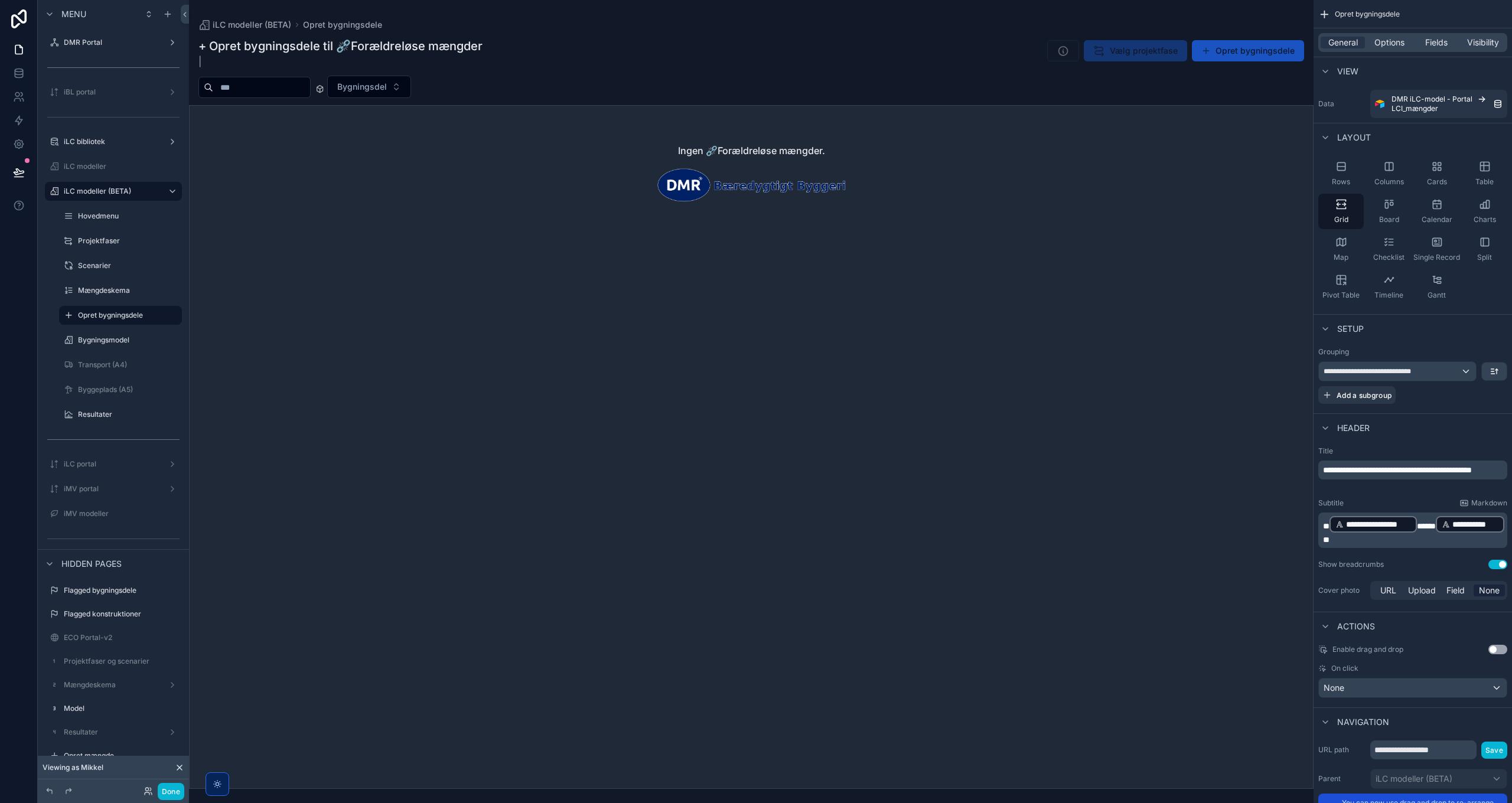
click at [1007, 544] on p "**********" at bounding box center [1414, 530] width 182 height 31
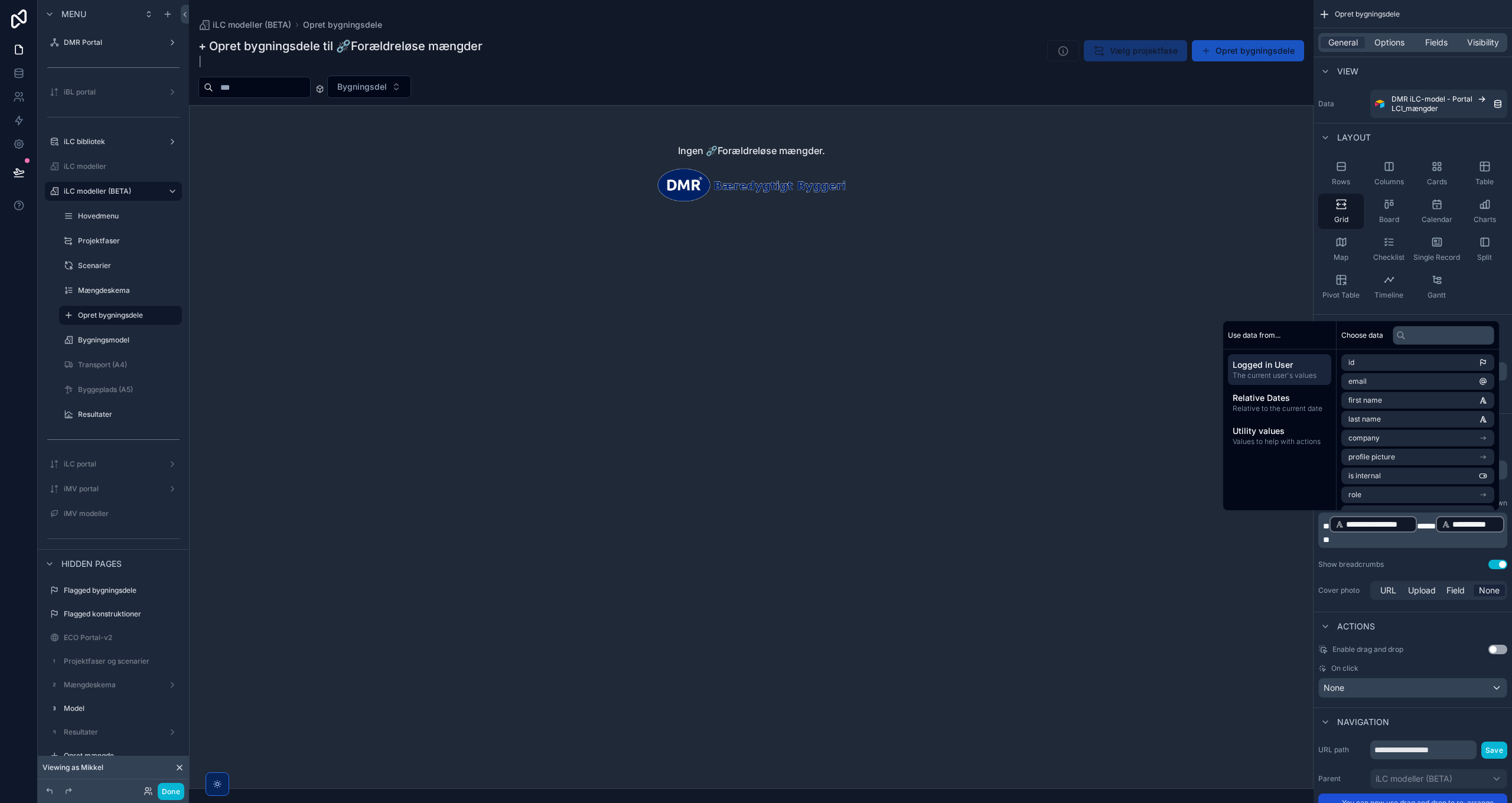
click at [1007, 531] on span "**********" at bounding box center [1475, 524] width 46 height 12
click at [1007, 540] on span "*" at bounding box center [1326, 539] width 6 height 8
click at [1007, 520] on span "**********" at bounding box center [1378, 524] width 65 height 12
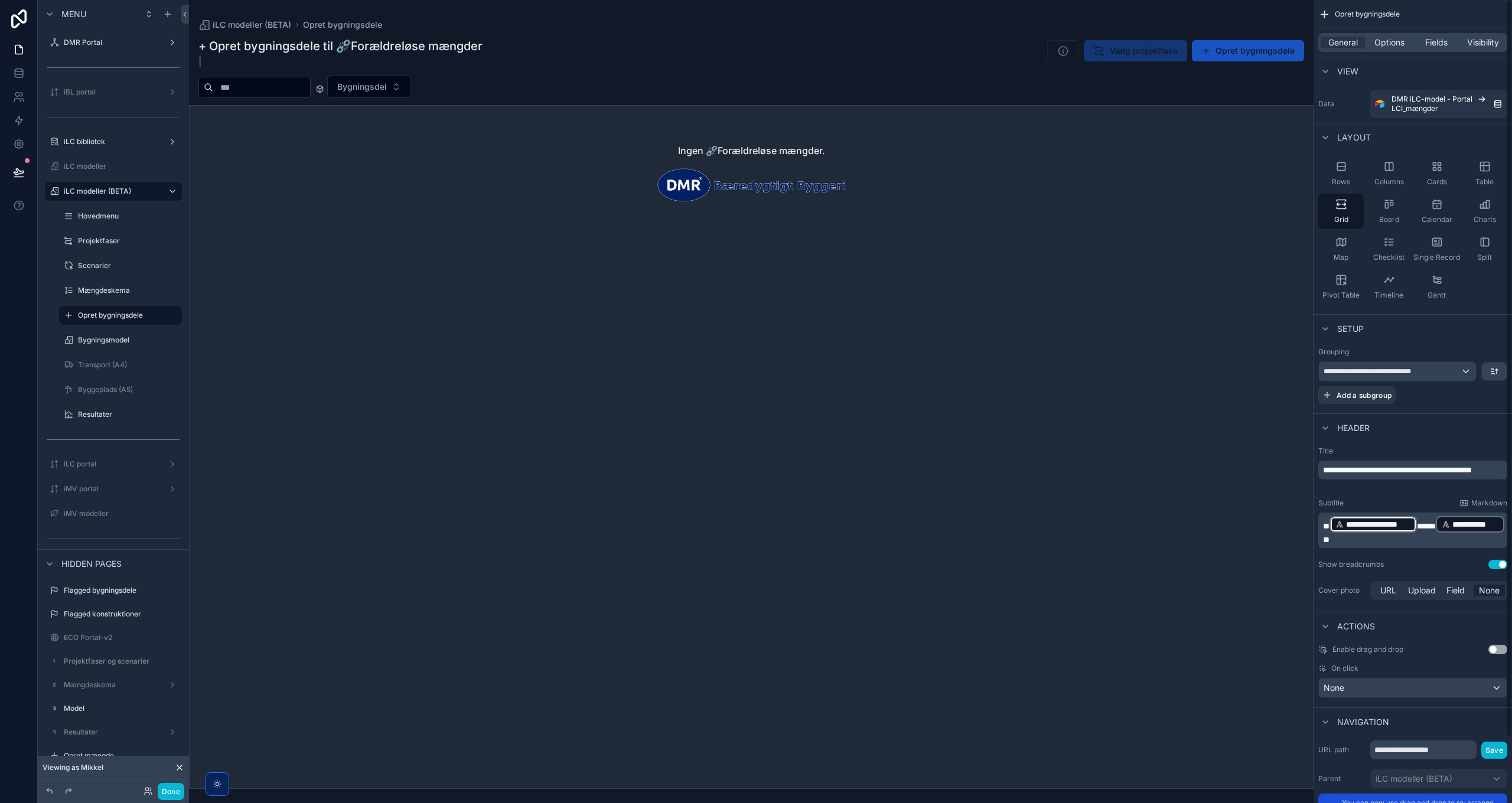
click at [1007, 524] on icon "scrollable content" at bounding box center [1339, 524] width 8 height 8
click at [1007, 544] on span "*" at bounding box center [1326, 539] width 6 height 8
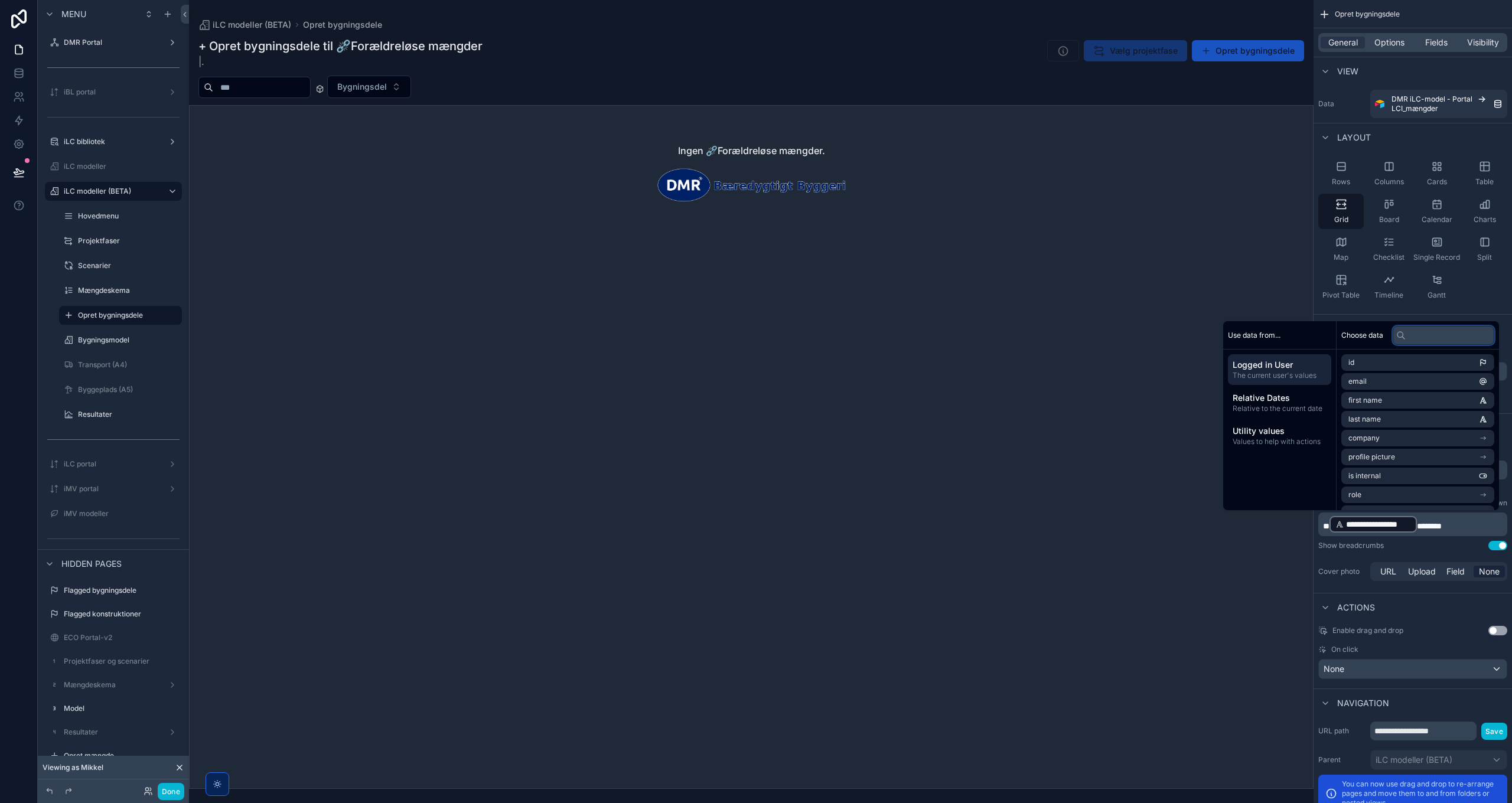
click at [1007, 337] on input "text" at bounding box center [1443, 335] width 102 height 19
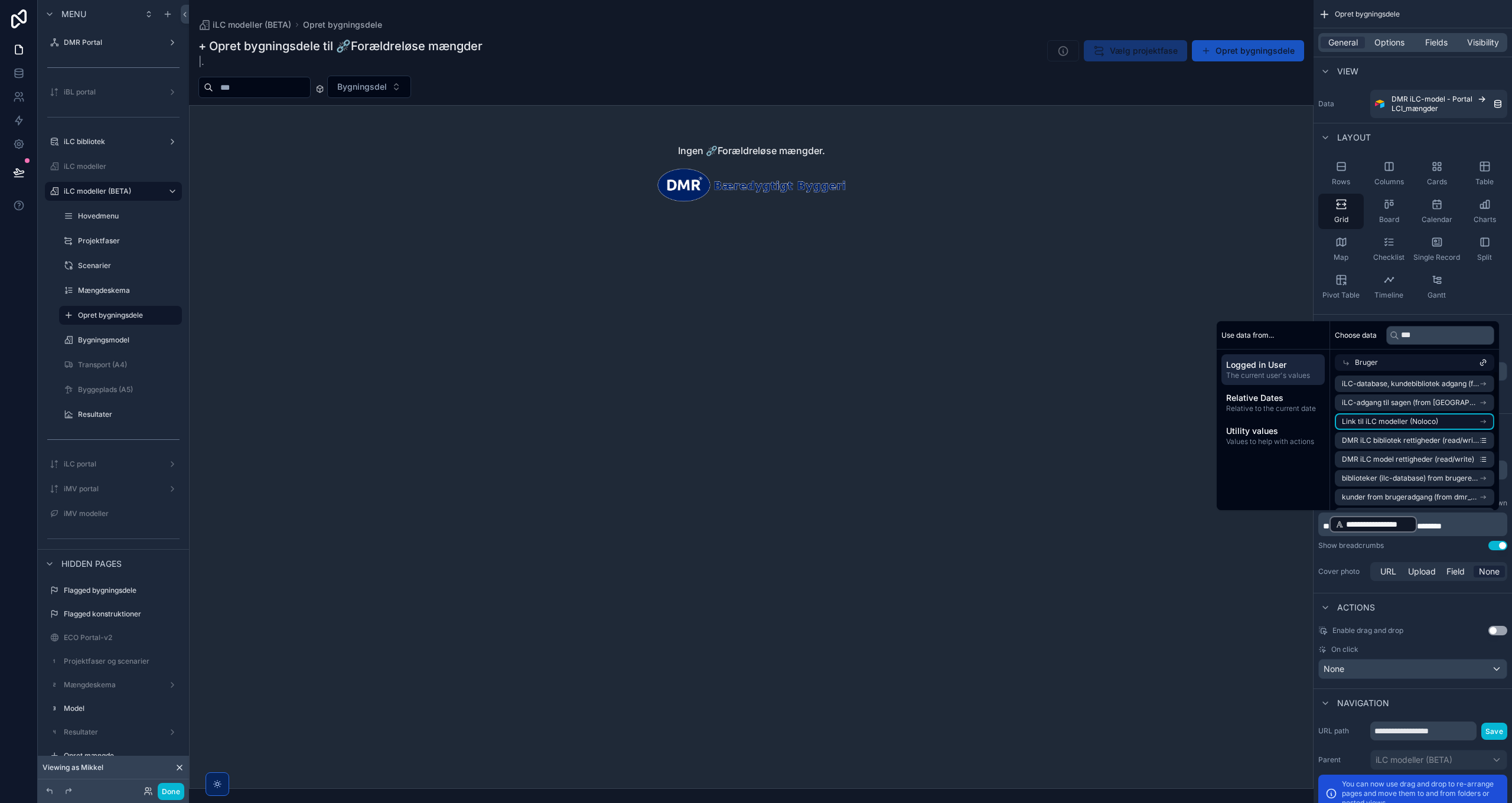
click at [1007, 422] on span "Link til iLC modeller (Noloco)" at bounding box center [1389, 421] width 96 height 9
click at [1007, 331] on input "***" at bounding box center [1441, 335] width 108 height 19
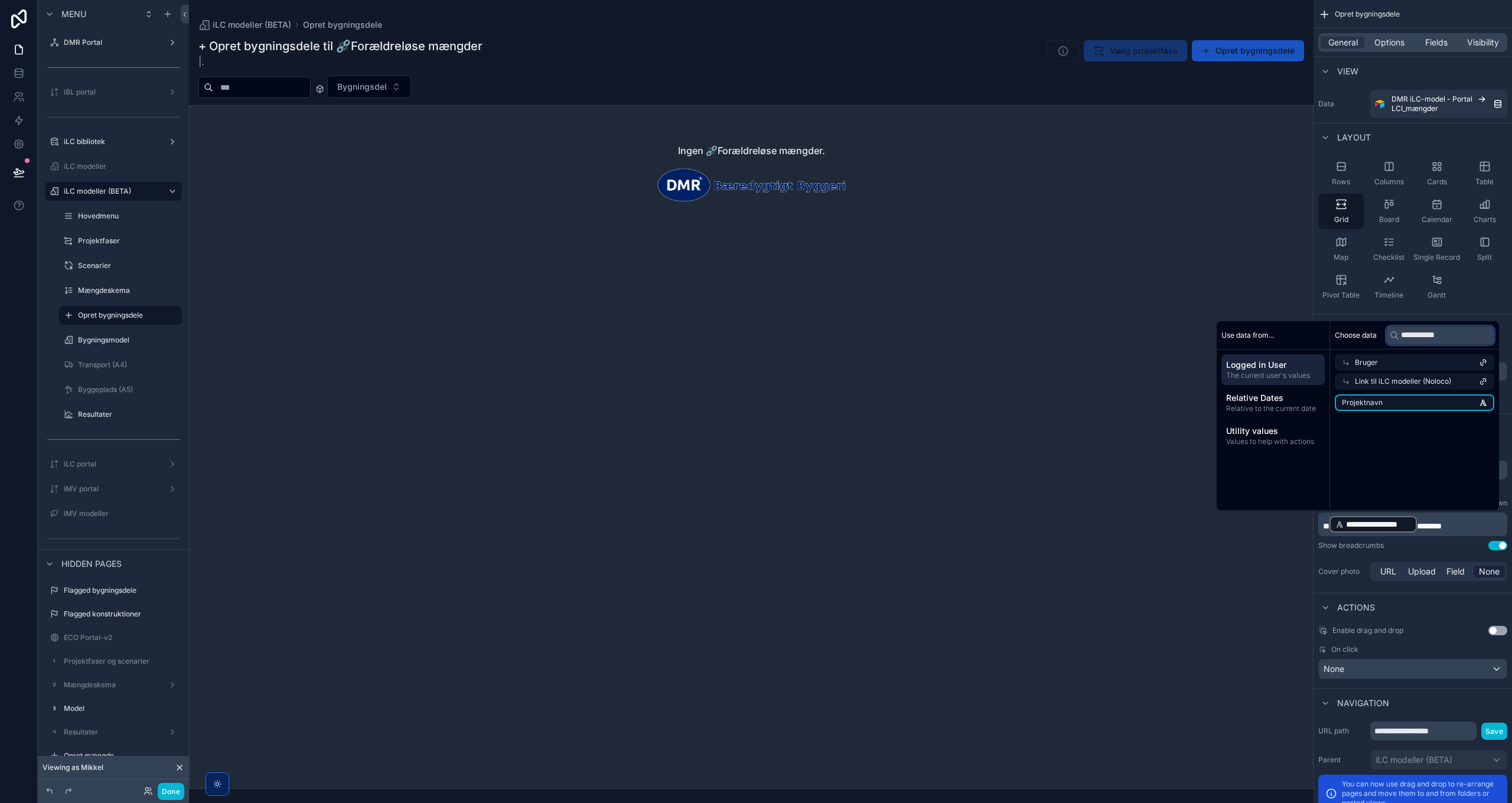
type input "**********"
click at [1007, 401] on span "Projektnavn" at bounding box center [1362, 402] width 40 height 9
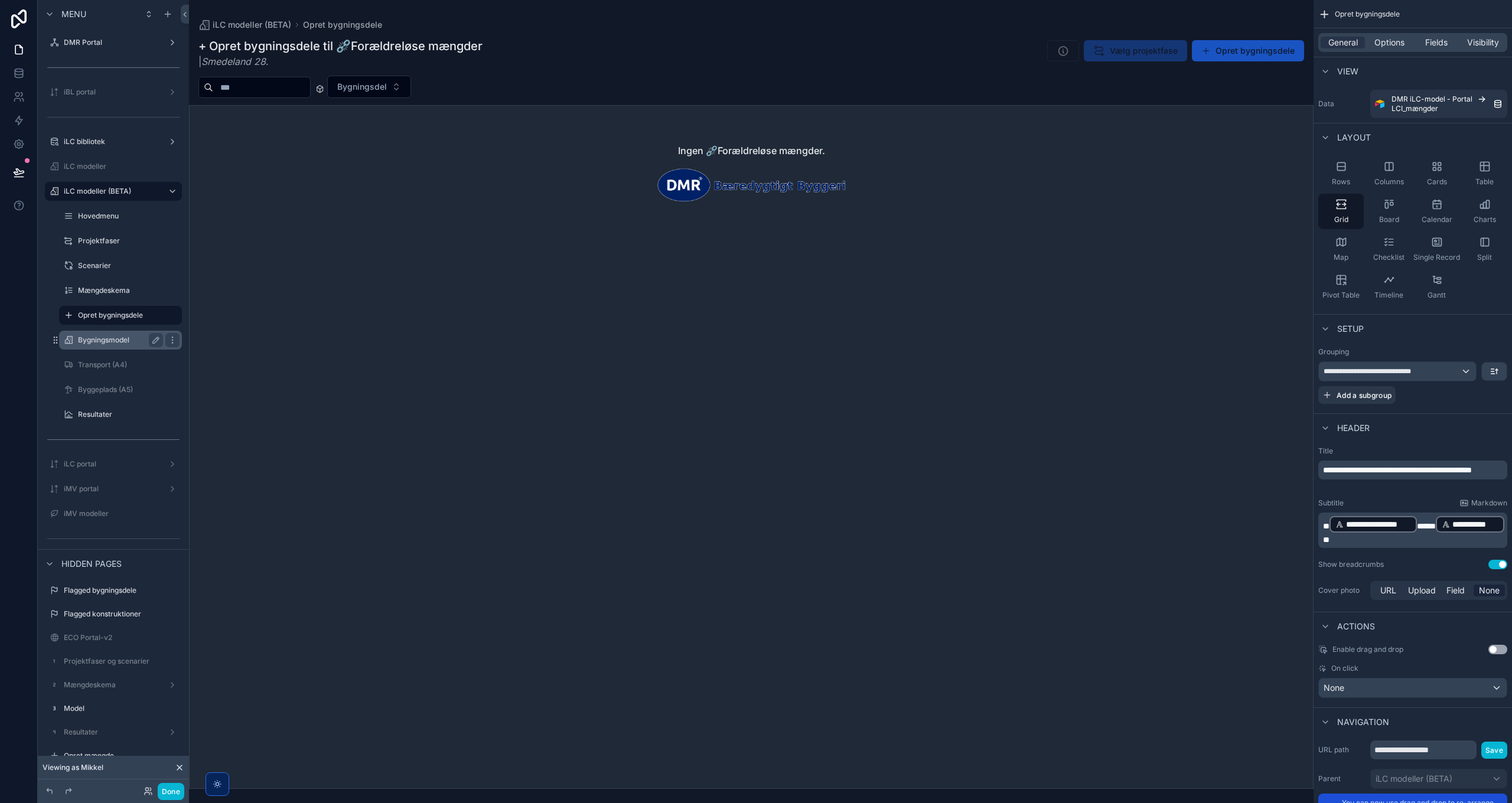
click at [99, 339] on label "Bygningsmodel" at bounding box center [118, 340] width 80 height 9
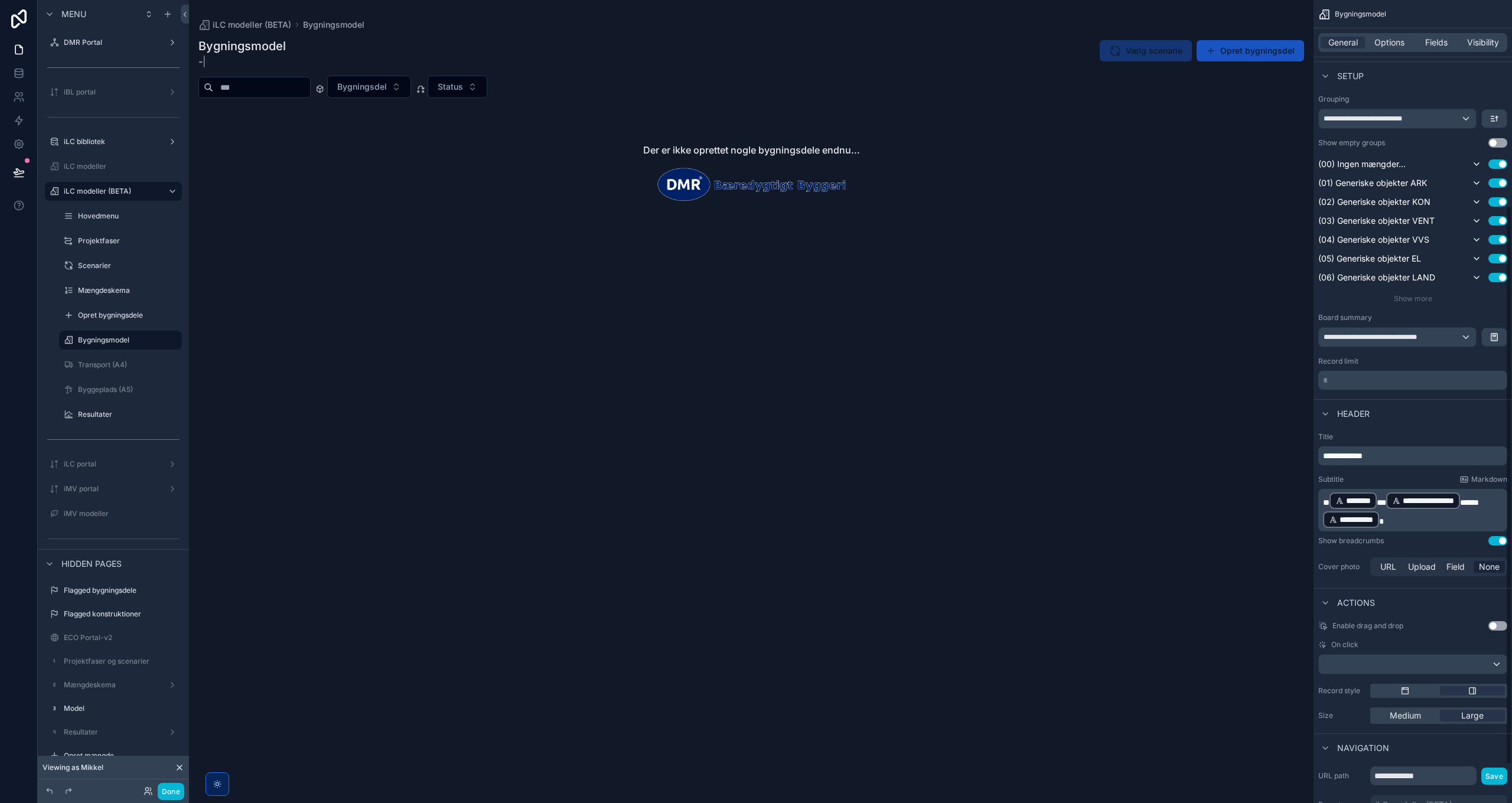
scroll to position [295, 0]
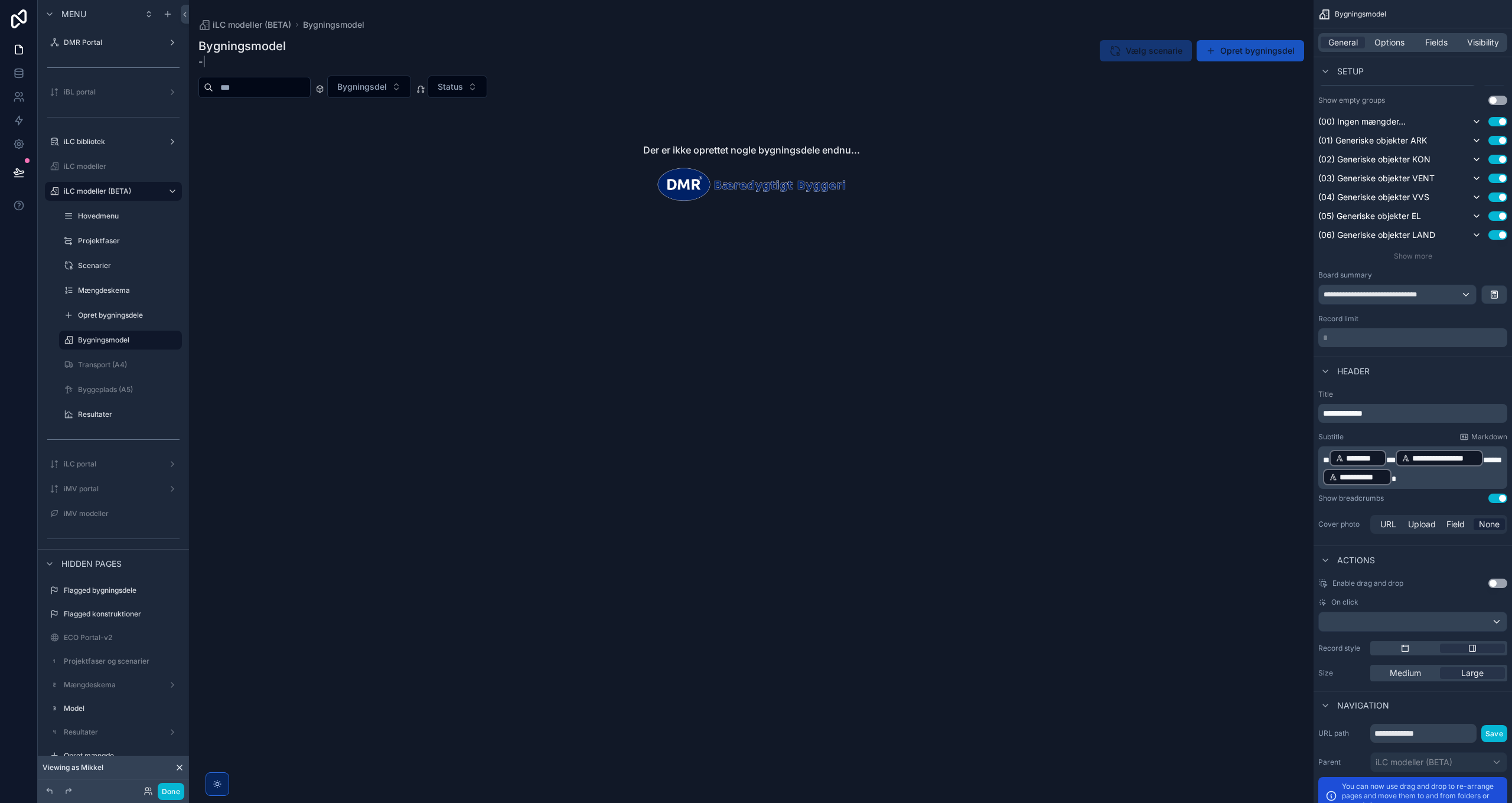
click at [1007, 482] on p "**********" at bounding box center [1414, 468] width 182 height 38
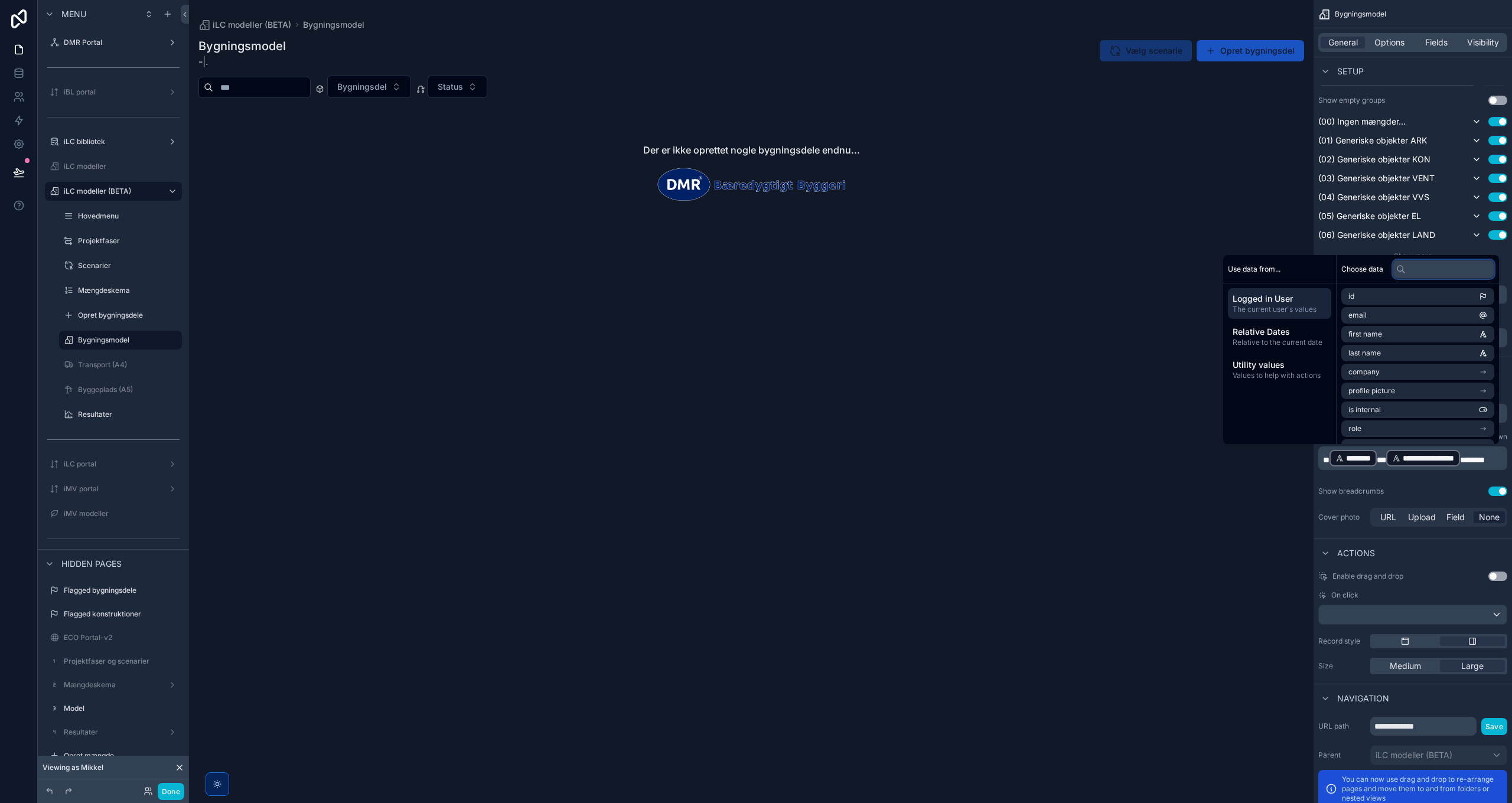
click at [1007, 270] on input "text" at bounding box center [1443, 269] width 102 height 19
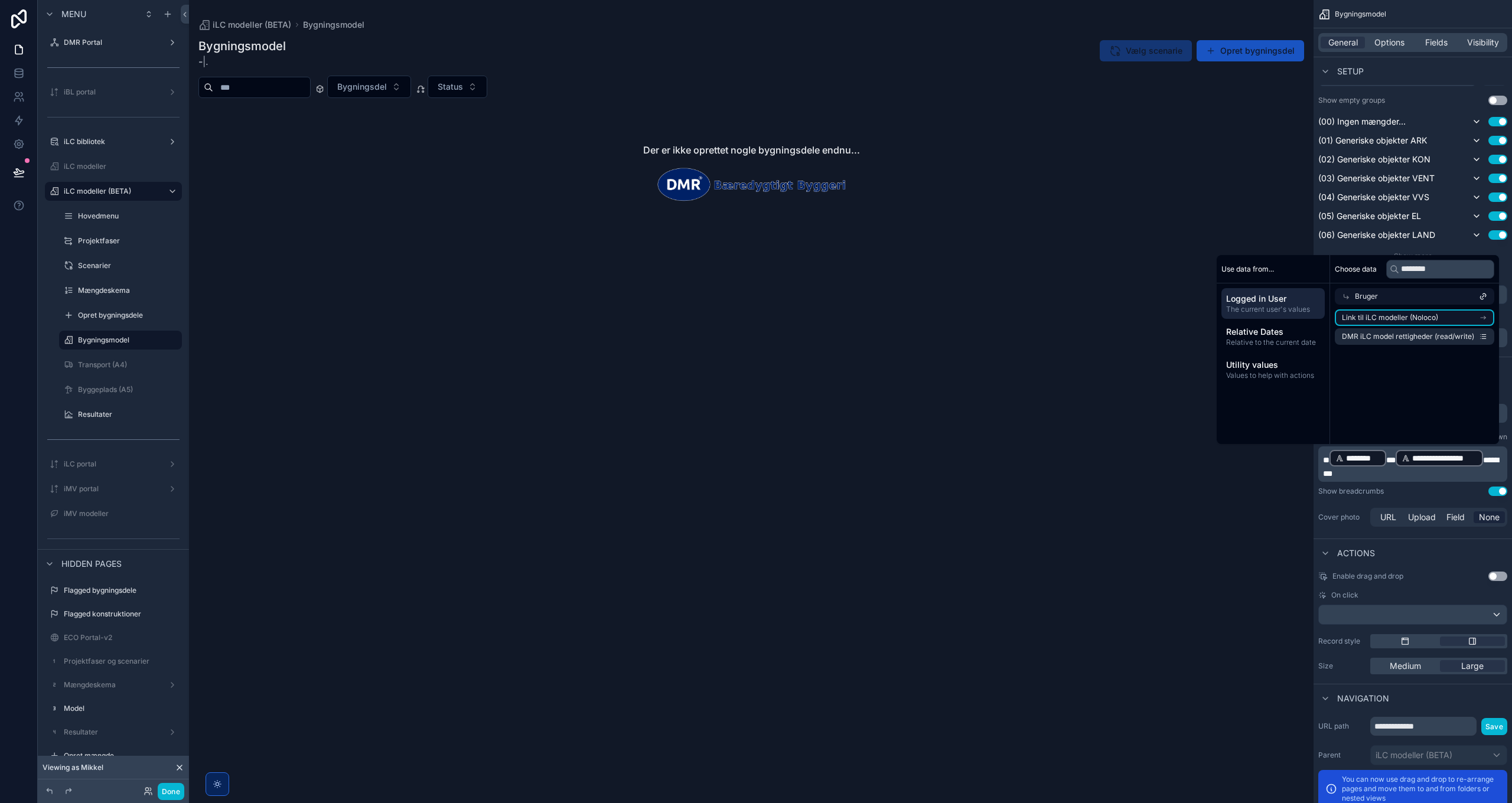
click at [1007, 315] on span "Link til iLC modeller (Noloco)" at bounding box center [1389, 318] width 96 height 9
click at [1007, 268] on input "********" at bounding box center [1441, 269] width 108 height 19
type input "**********"
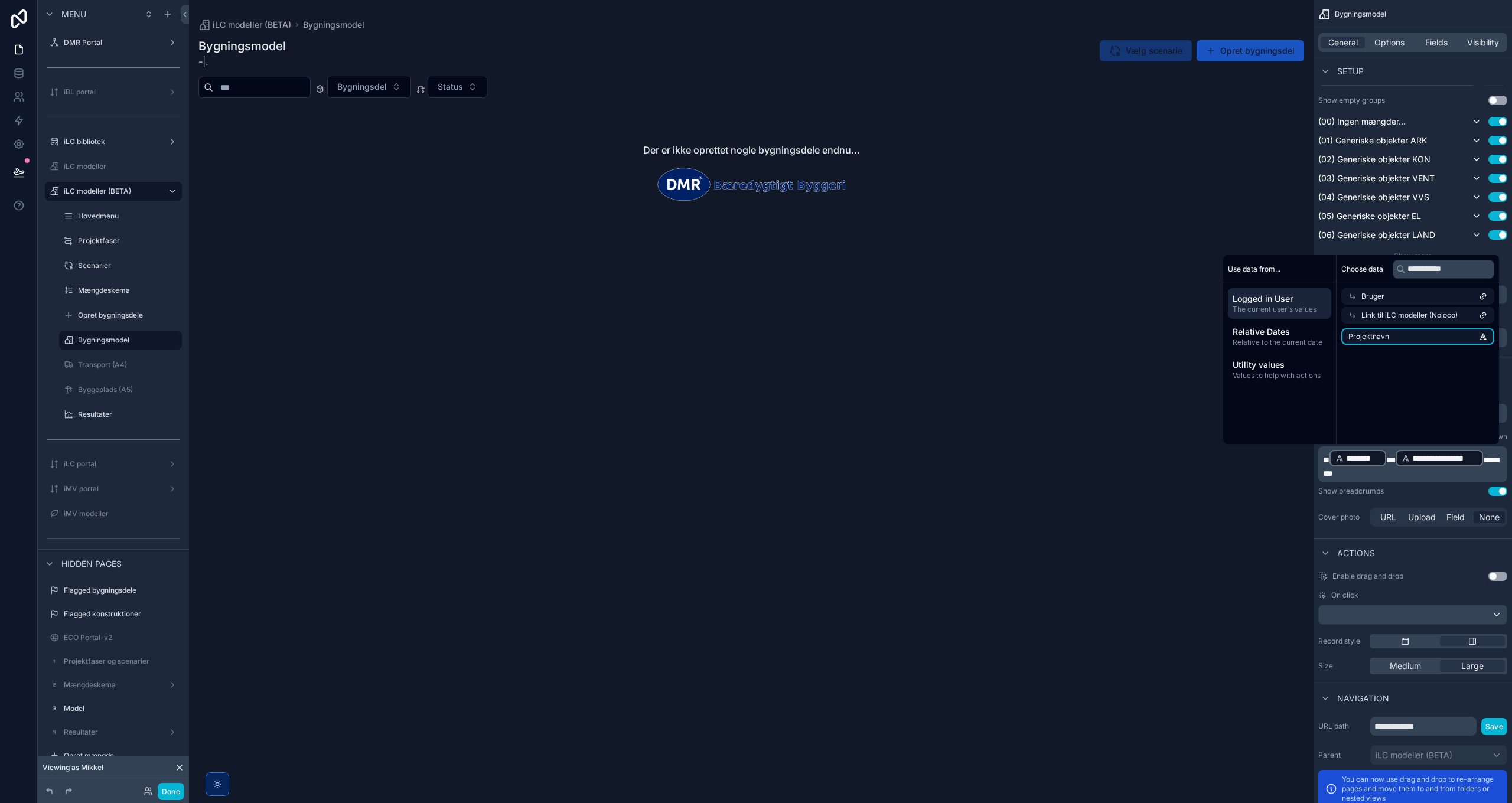
click at [1007, 337] on li "Projektnavn" at bounding box center [1418, 337] width 153 height 17
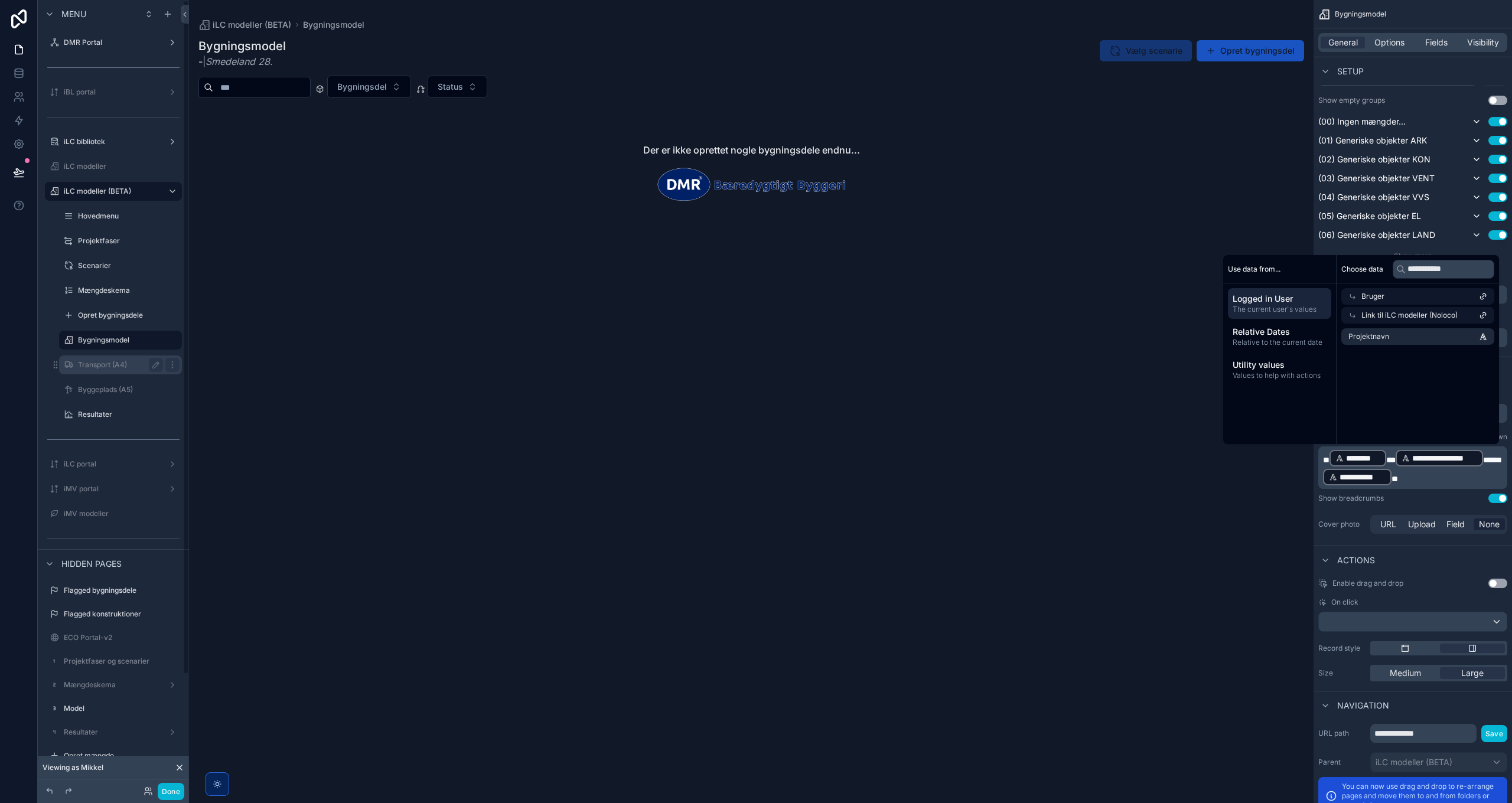
click at [99, 366] on label "Transport (A4)" at bounding box center [118, 365] width 80 height 9
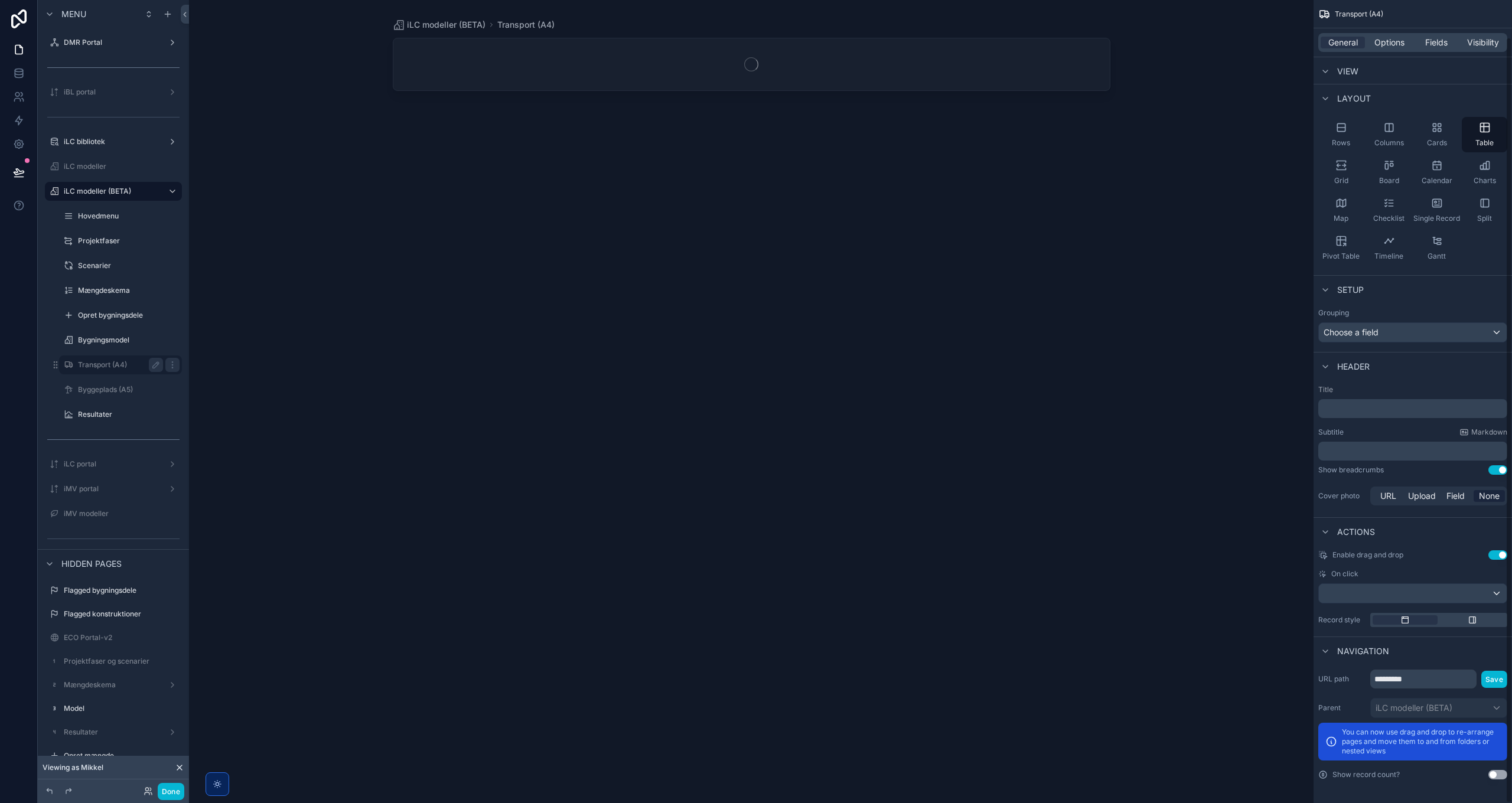
scroll to position [39, 0]
click at [92, 416] on label "Resultater" at bounding box center [118, 414] width 80 height 9
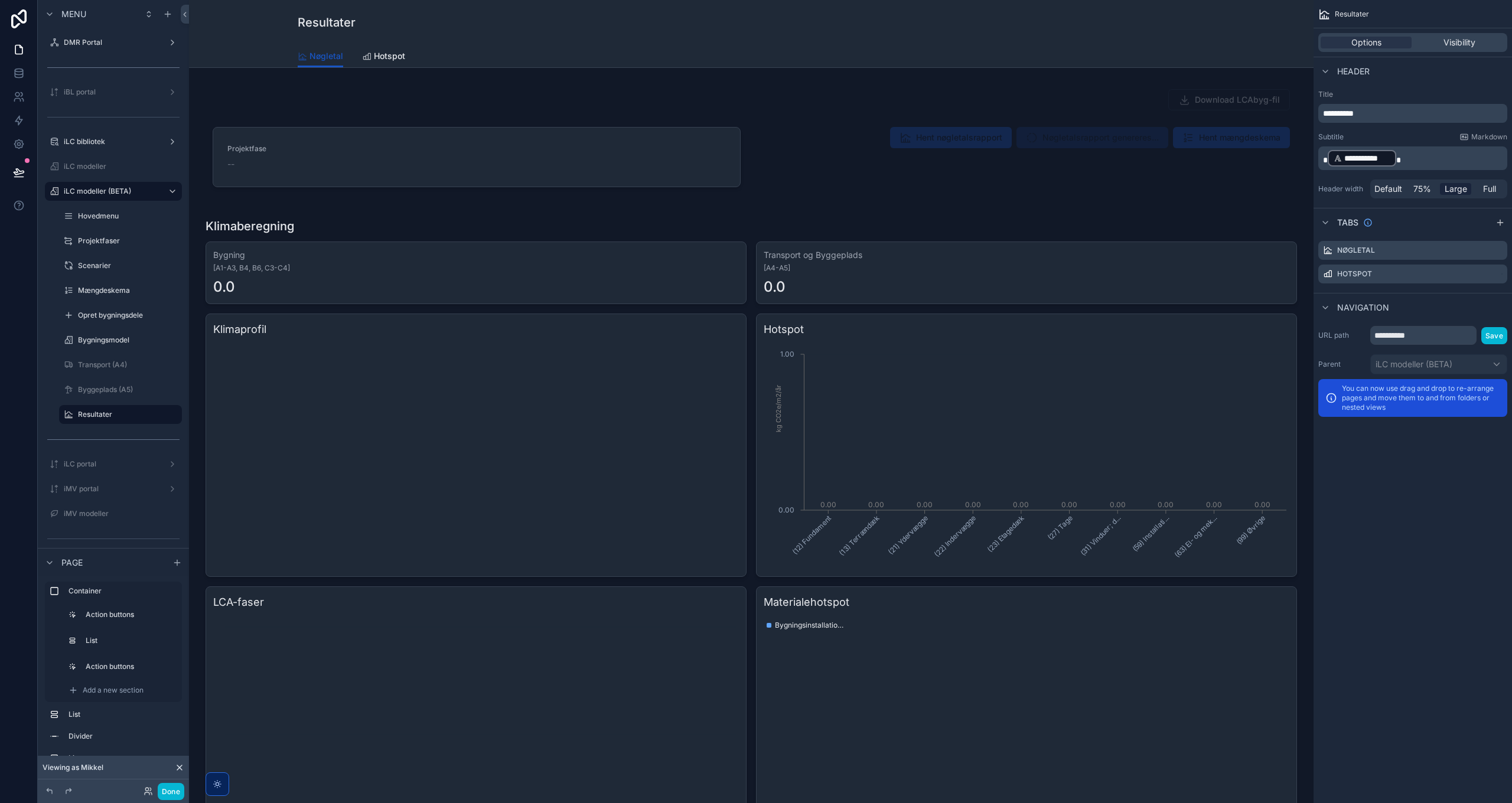
click at [1007, 157] on p "**********" at bounding box center [1414, 158] width 182 height 19
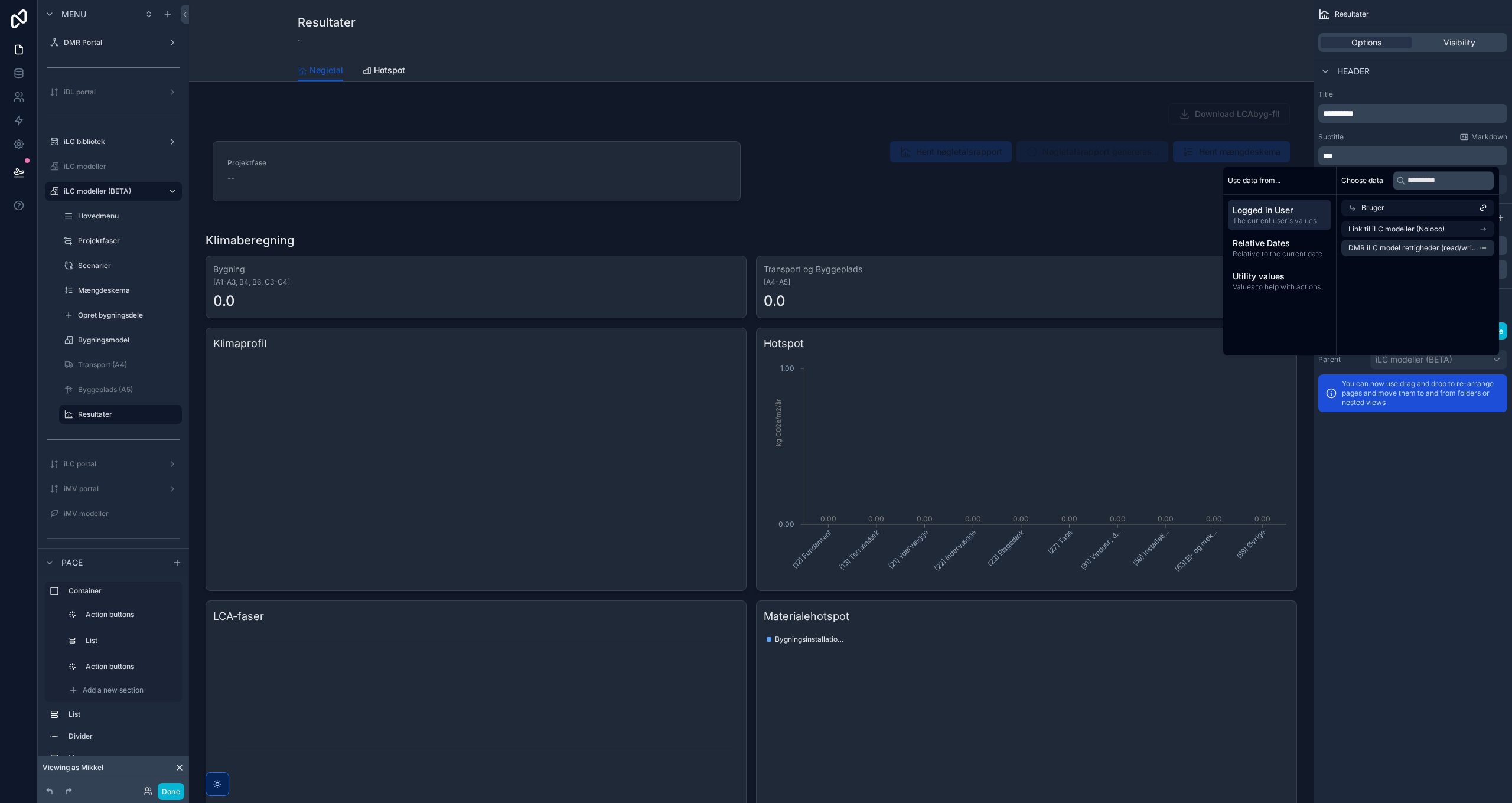
click at [1390, 223] on li "Link til iLC modeller (Noloco)" at bounding box center [1418, 229] width 153 height 17
click at [1420, 182] on input "*********" at bounding box center [1443, 181] width 102 height 19
type input "**********"
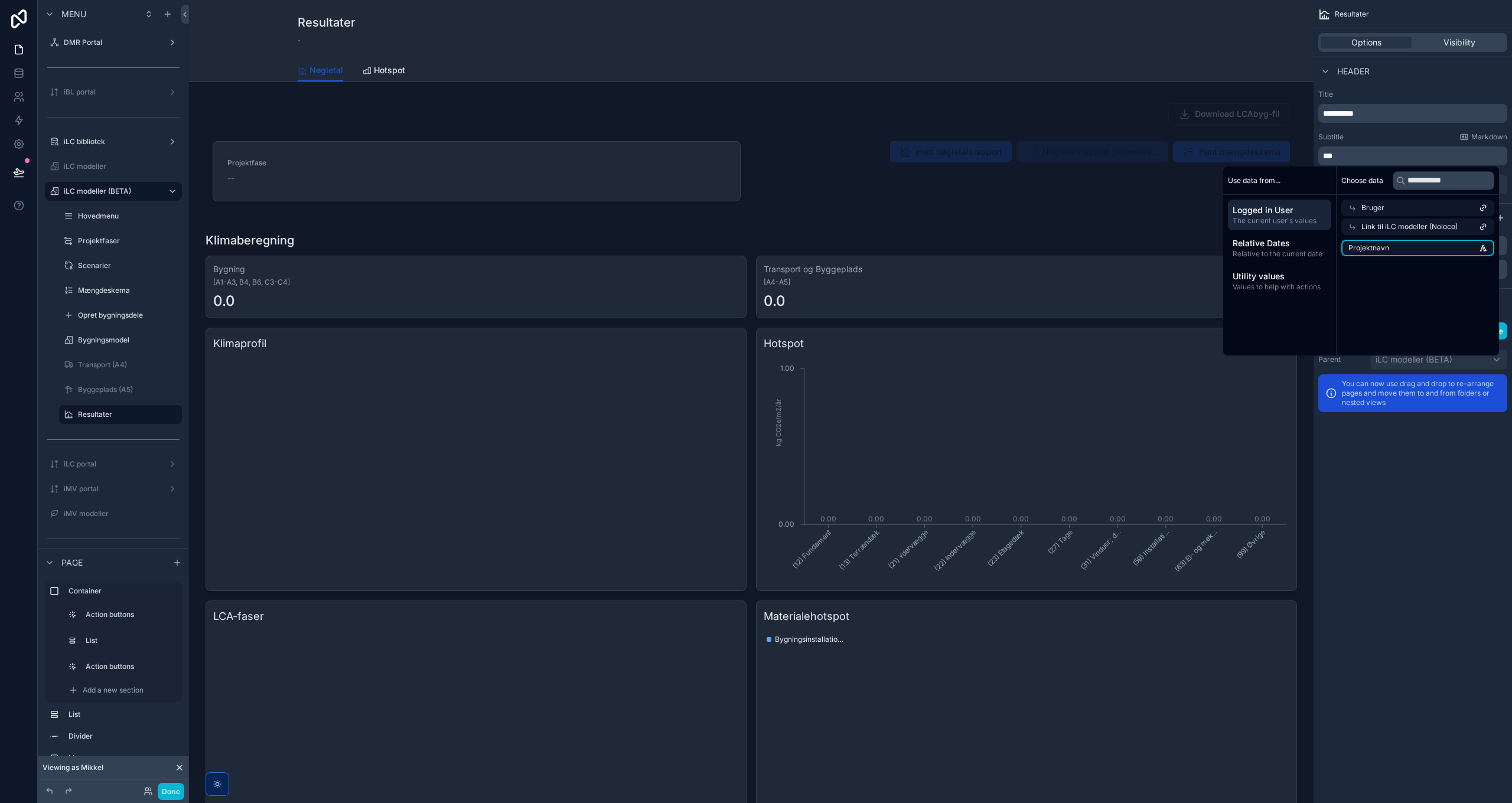
click at [1386, 246] on li "Projektnavn" at bounding box center [1418, 248] width 153 height 17
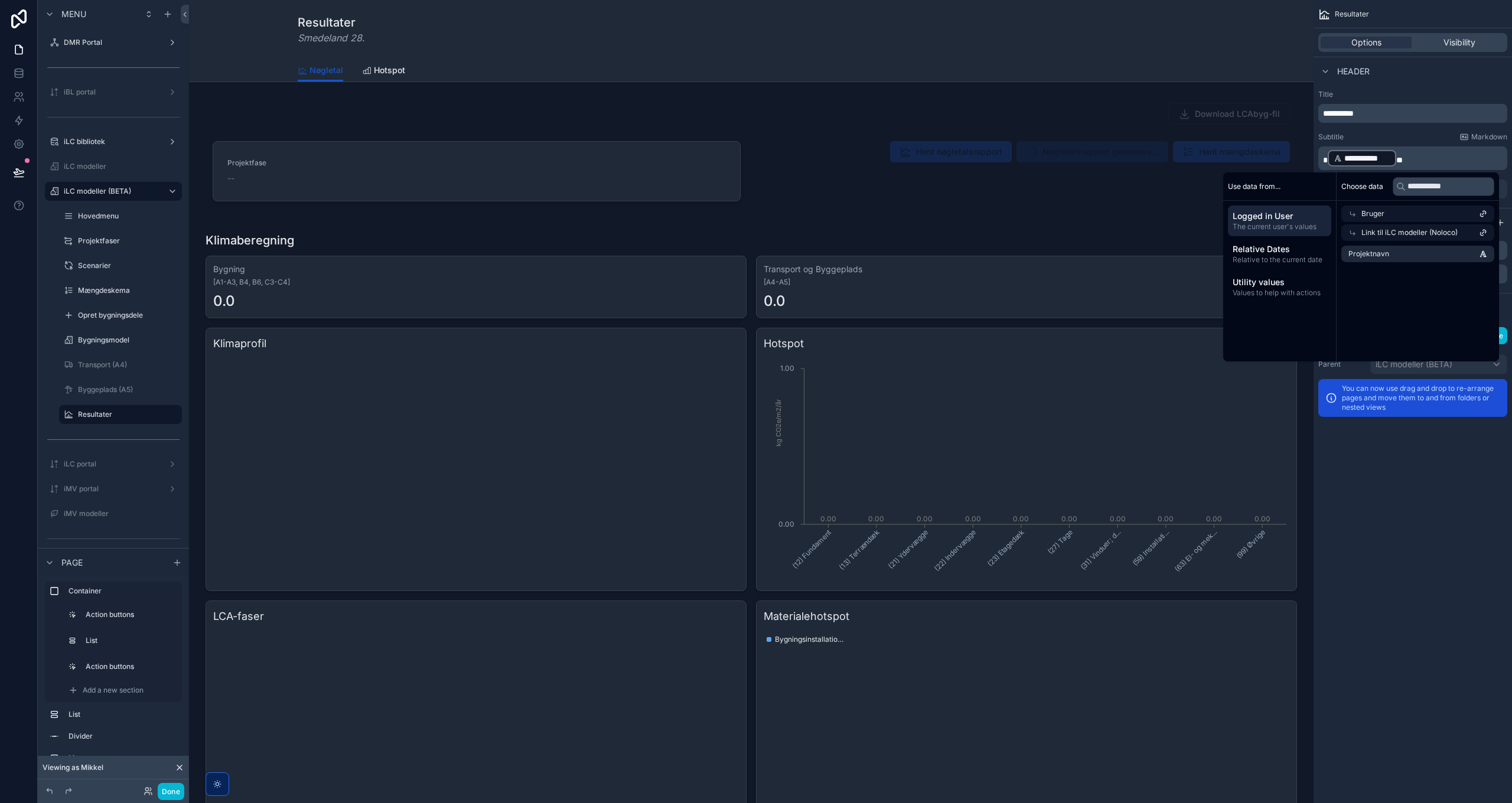
click at [1402, 577] on div "**********" at bounding box center [1412, 402] width 199 height 803
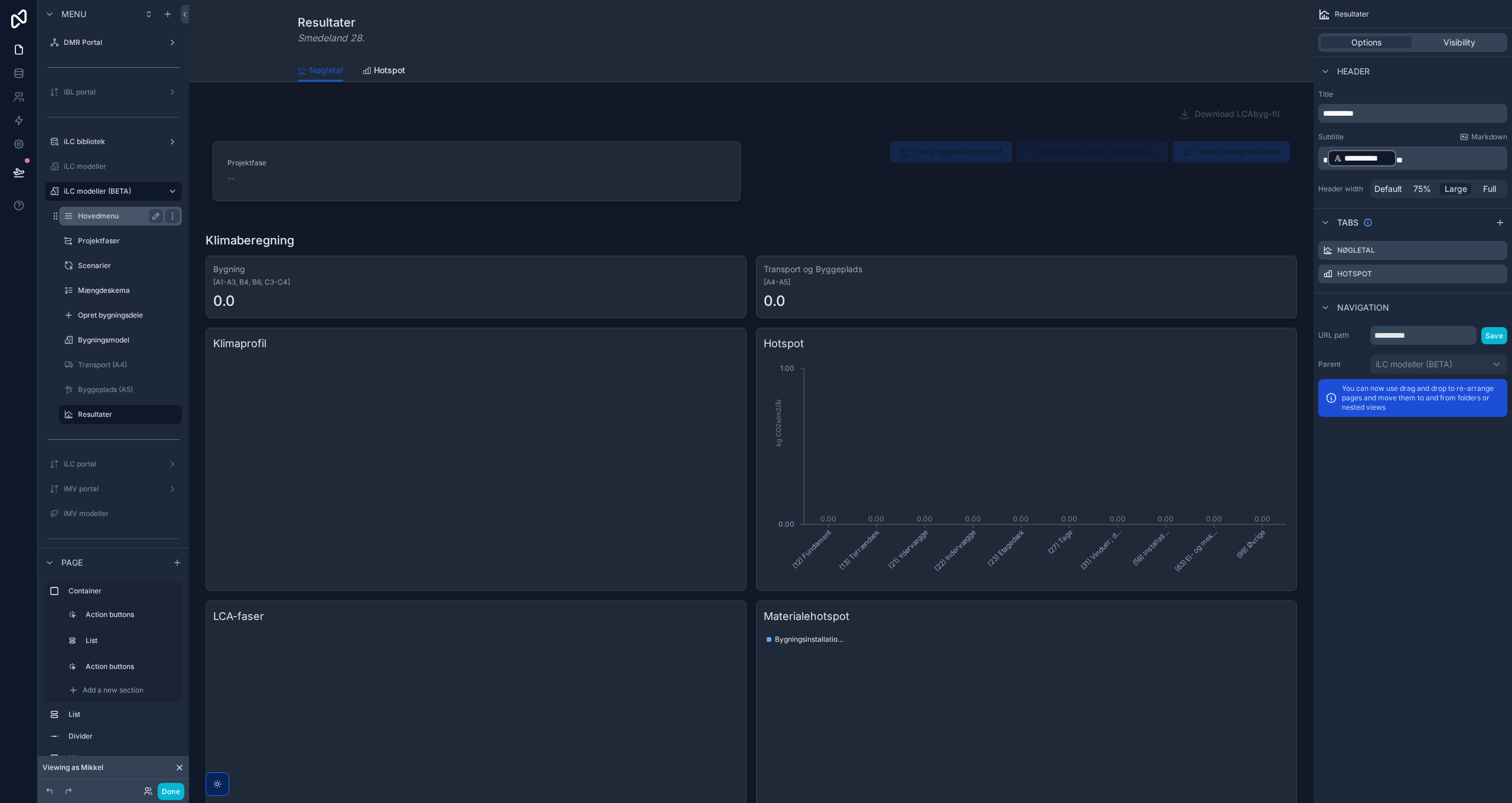
click at [103, 210] on div "Hovedmenu" at bounding box center [121, 217] width 85 height 14
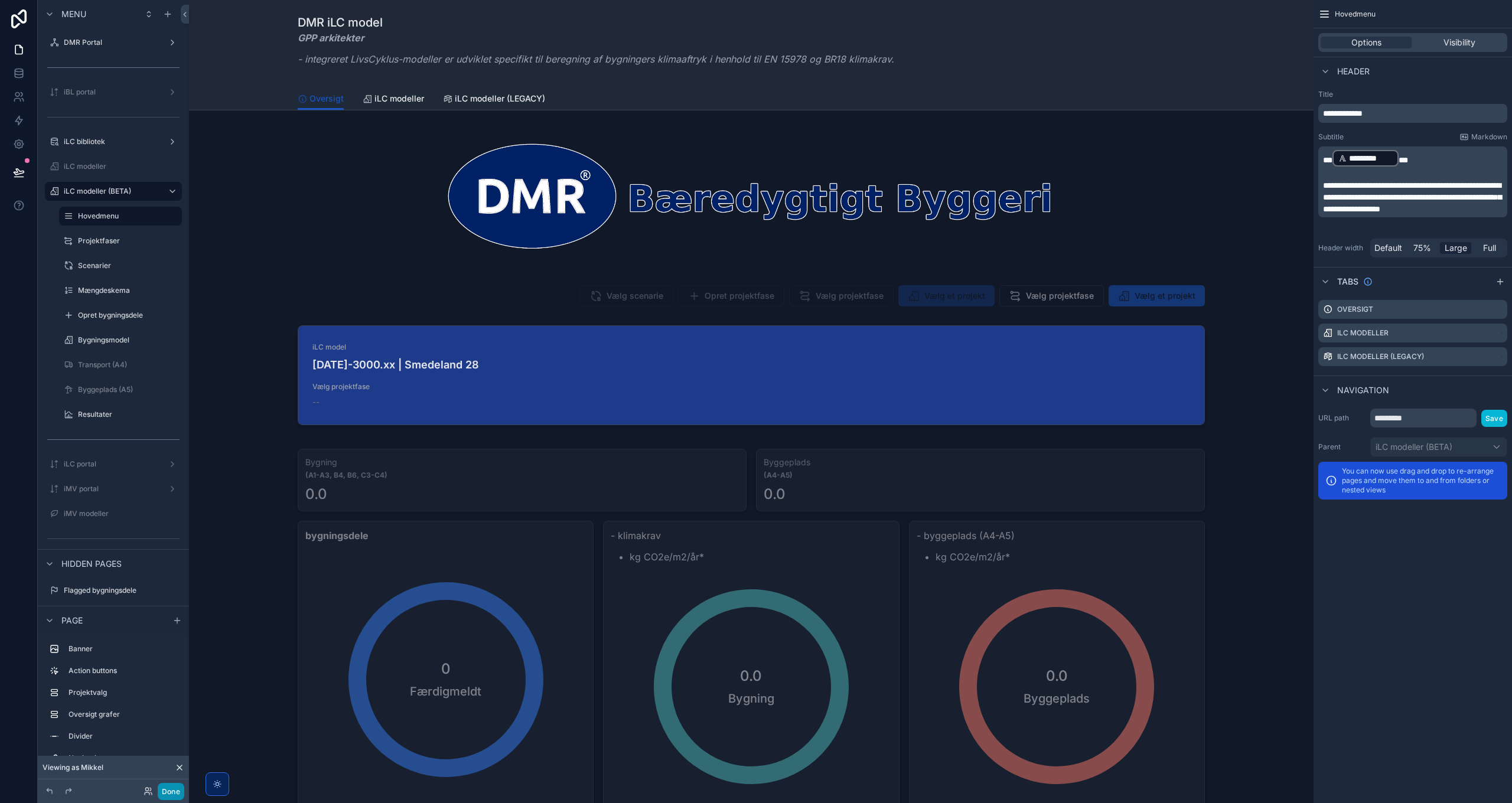
click at [173, 789] on button "Done" at bounding box center [170, 792] width 27 height 17
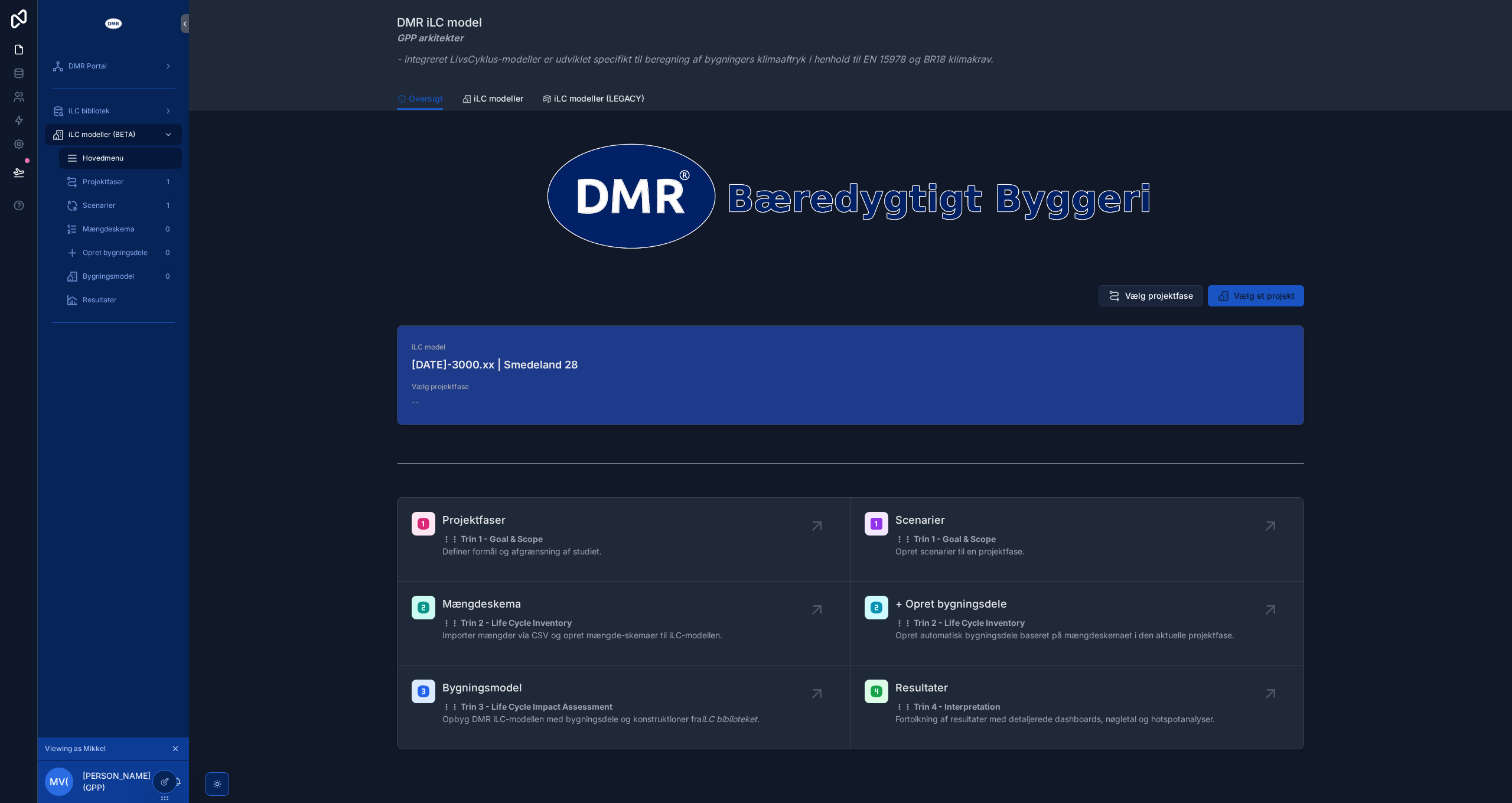
click at [1121, 292] on button "Vælg projektfase" at bounding box center [1150, 295] width 105 height 21
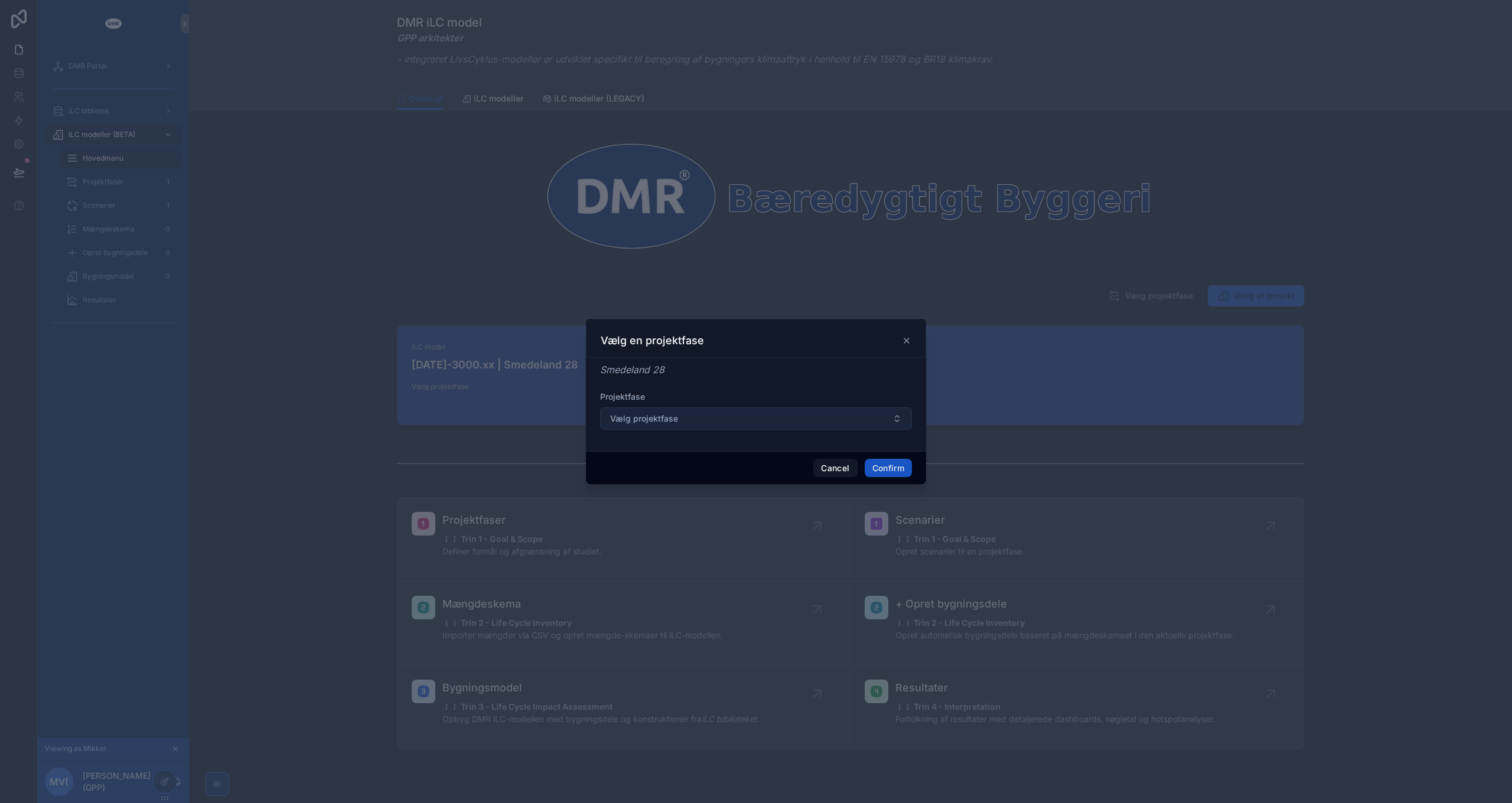
click at [663, 419] on span "Vælg projektfase" at bounding box center [644, 419] width 68 height 12
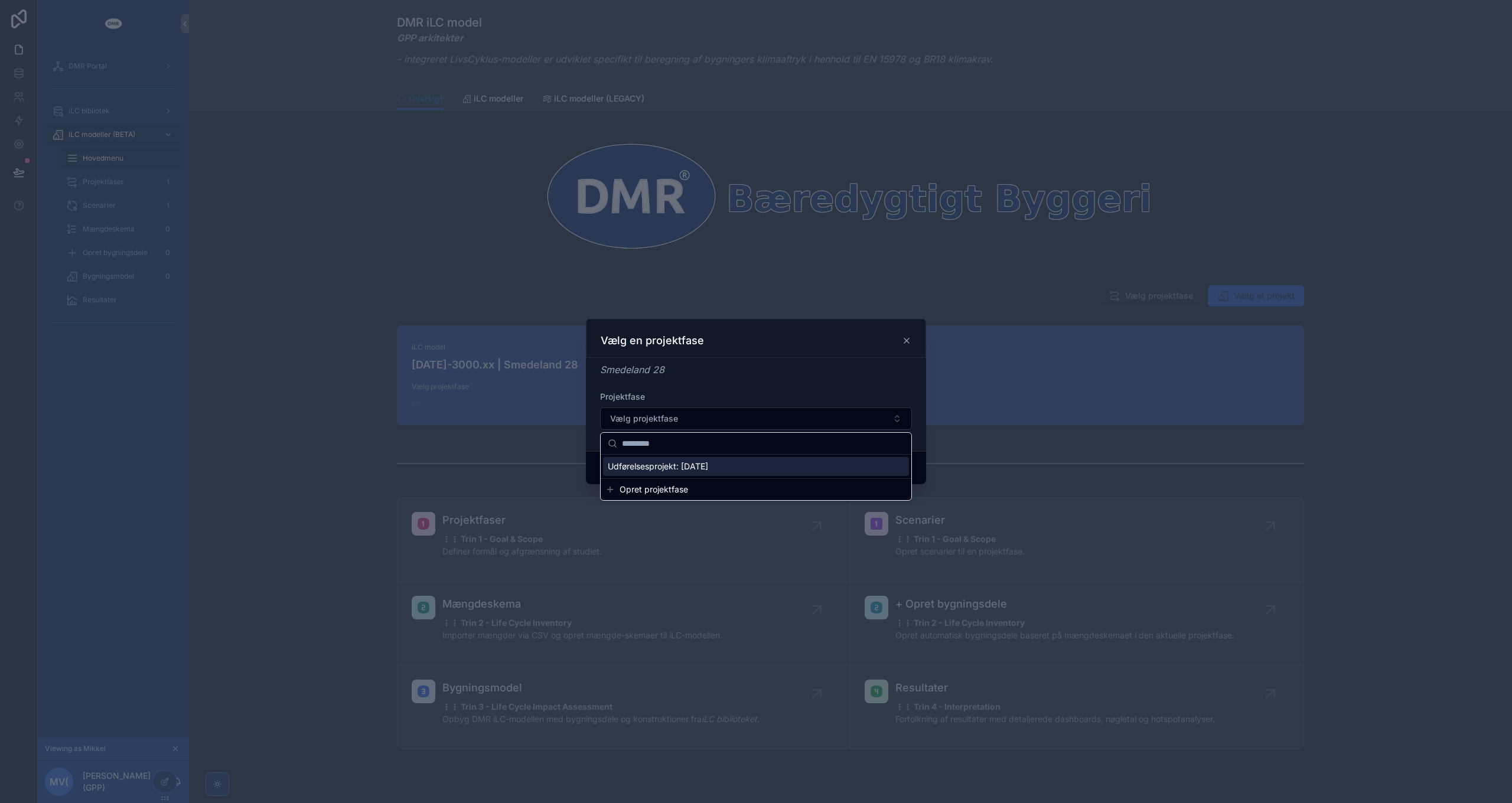
click at [679, 470] on span "Udførelsesprojekt: 12/09/2025" at bounding box center [658, 466] width 100 height 12
click at [895, 469] on button "Confirm" at bounding box center [887, 469] width 47 height 19
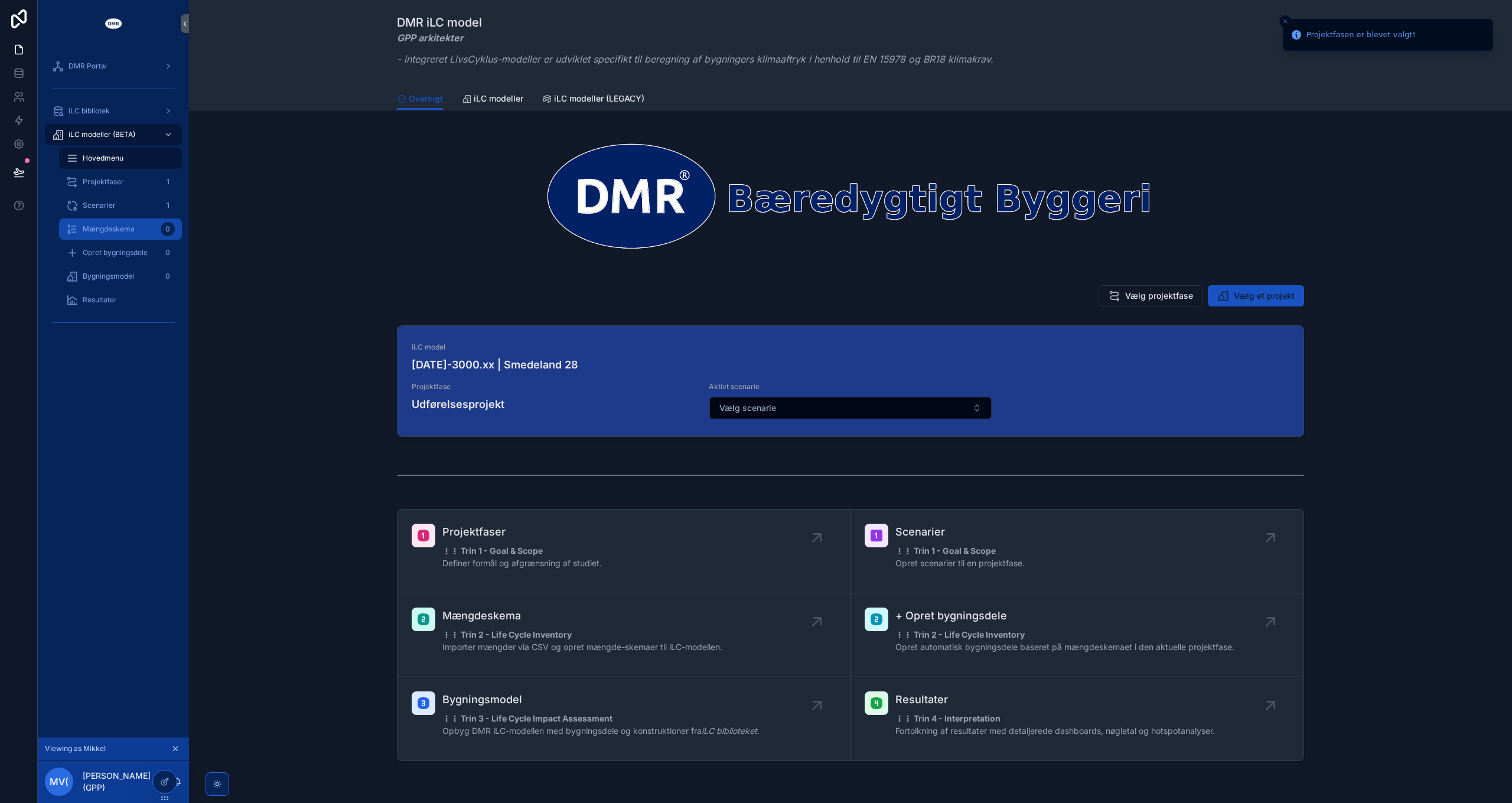
click at [117, 229] on span "Mængdeskema" at bounding box center [109, 229] width 52 height 9
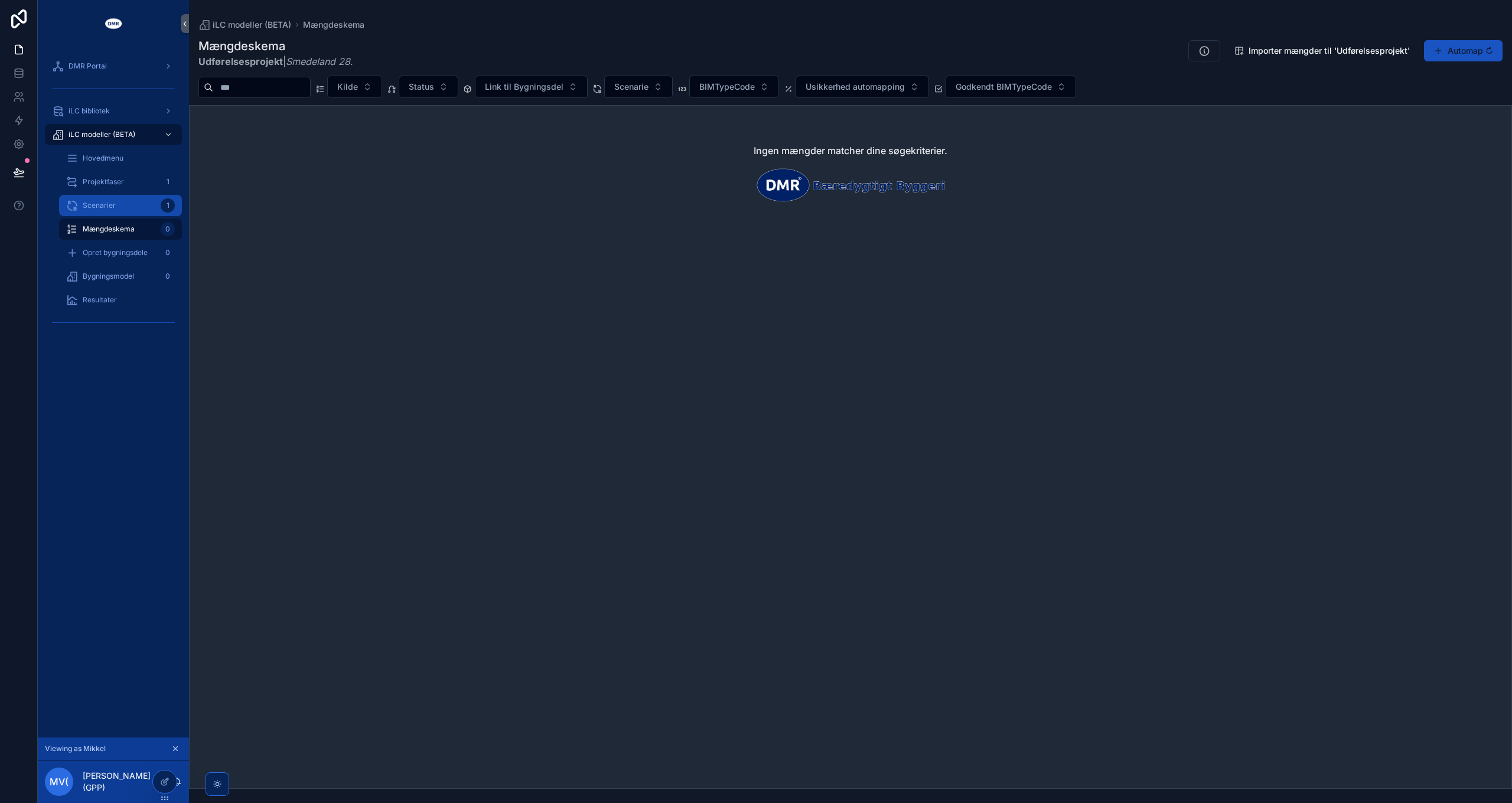
click at [104, 207] on span "Scenarier" at bounding box center [100, 205] width 33 height 9
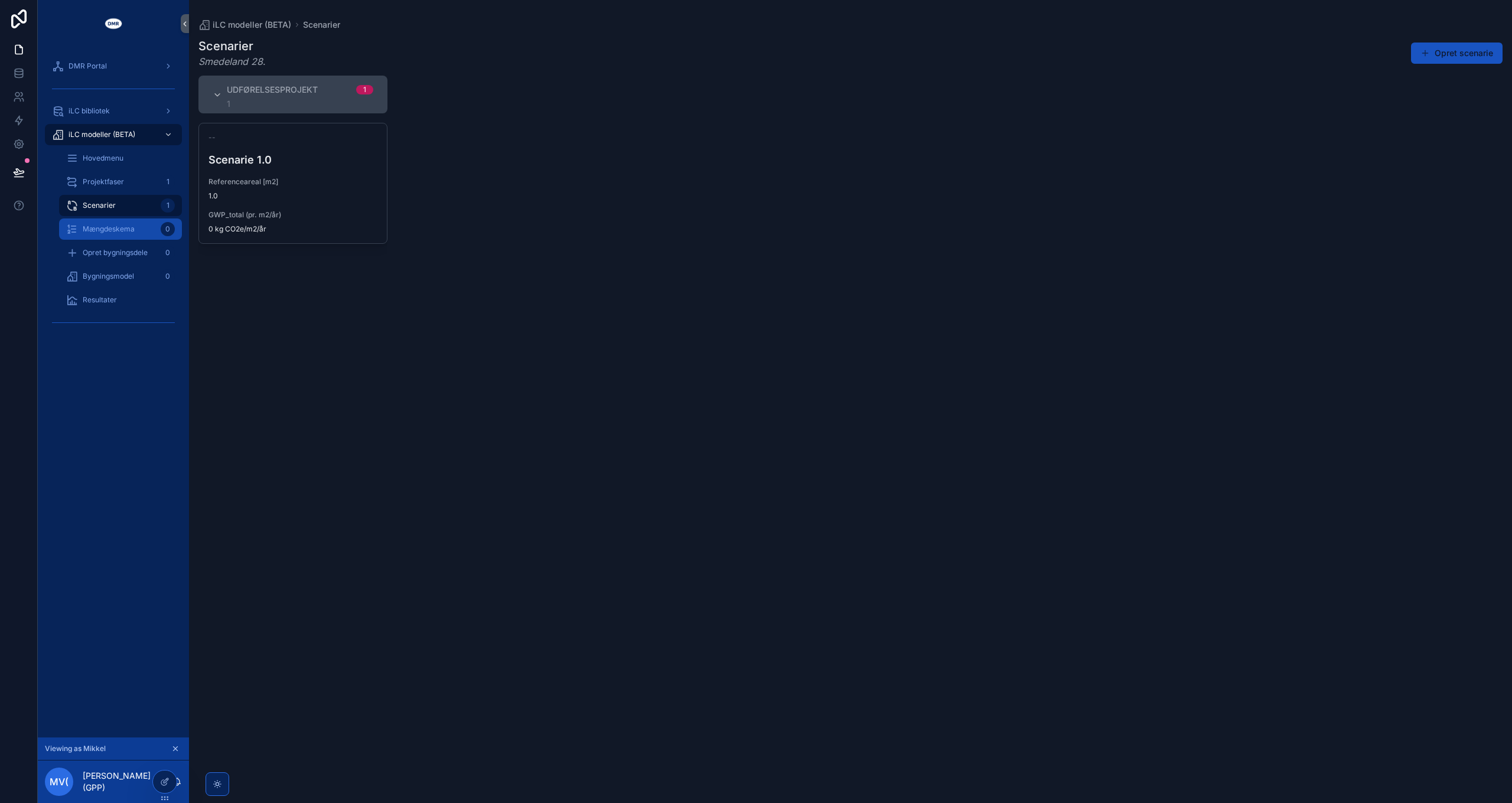
click at [112, 232] on span "Mængdeskema" at bounding box center [109, 229] width 52 height 9
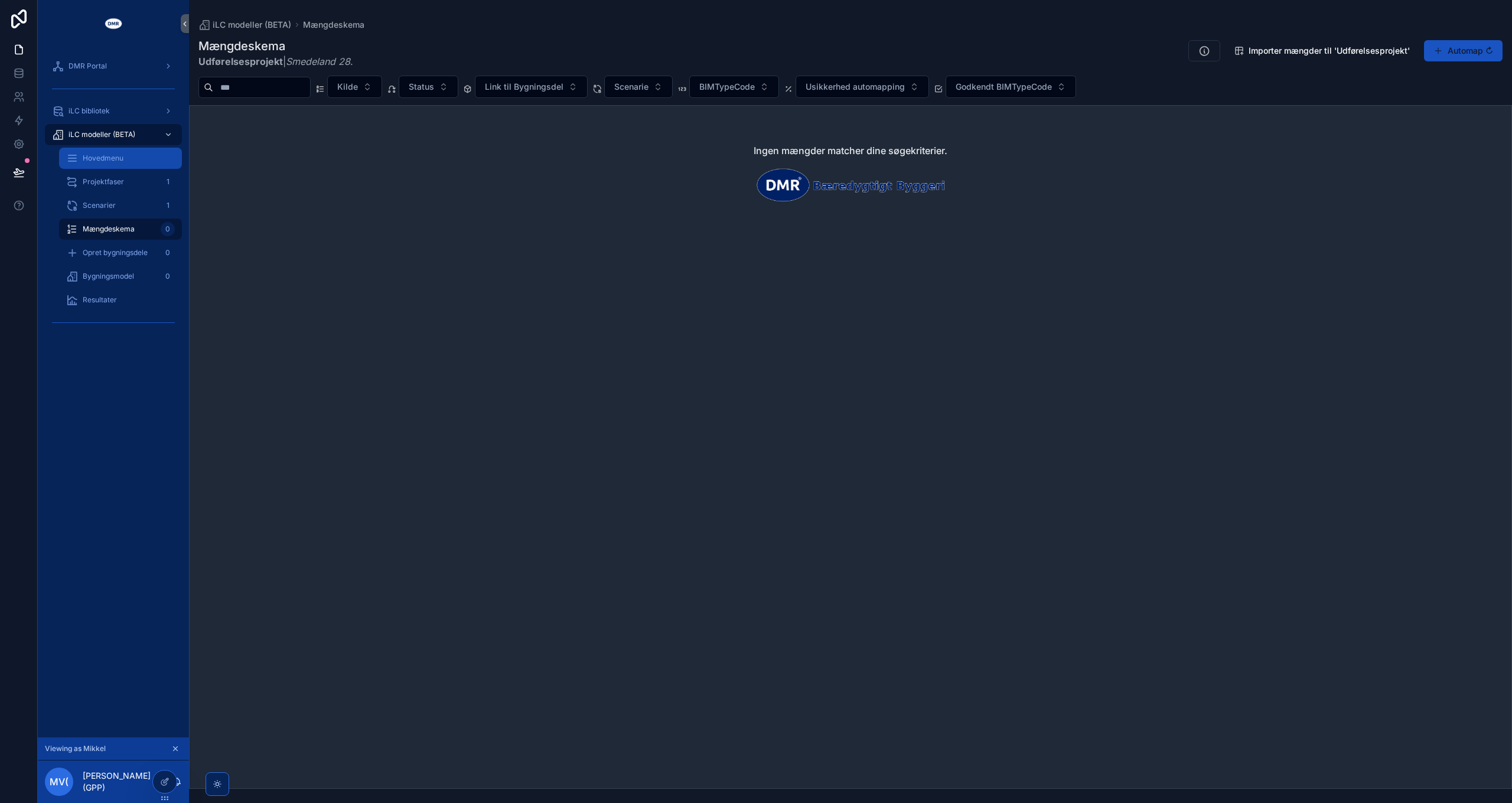
click at [107, 161] on span "Hovedmenu" at bounding box center [103, 158] width 40 height 9
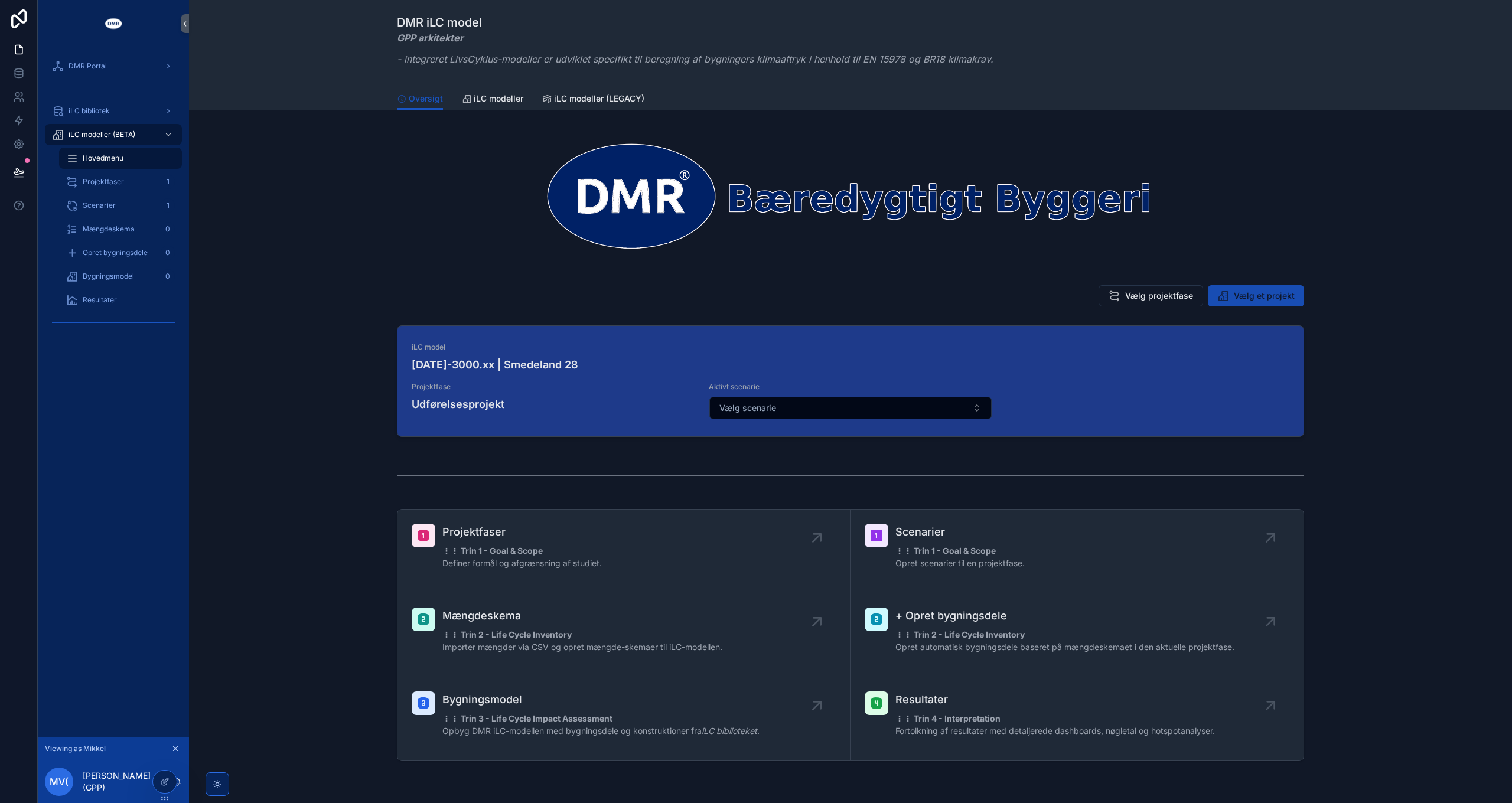
click at [1269, 296] on span "Vælg et projekt" at bounding box center [1264, 296] width 61 height 12
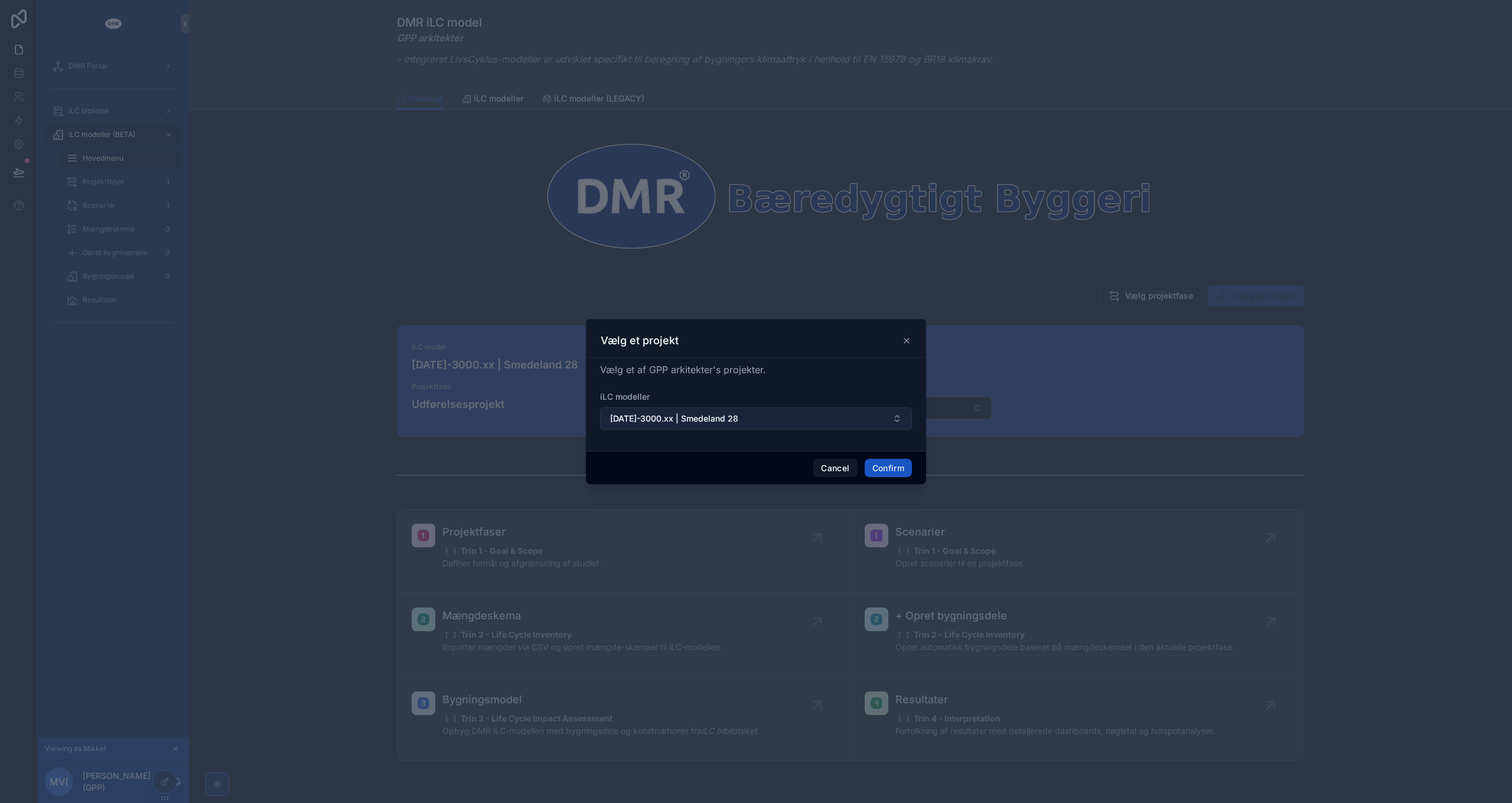
click at [830, 417] on button "2025-3000.xx | Smedeland 28" at bounding box center [756, 418] width 312 height 22
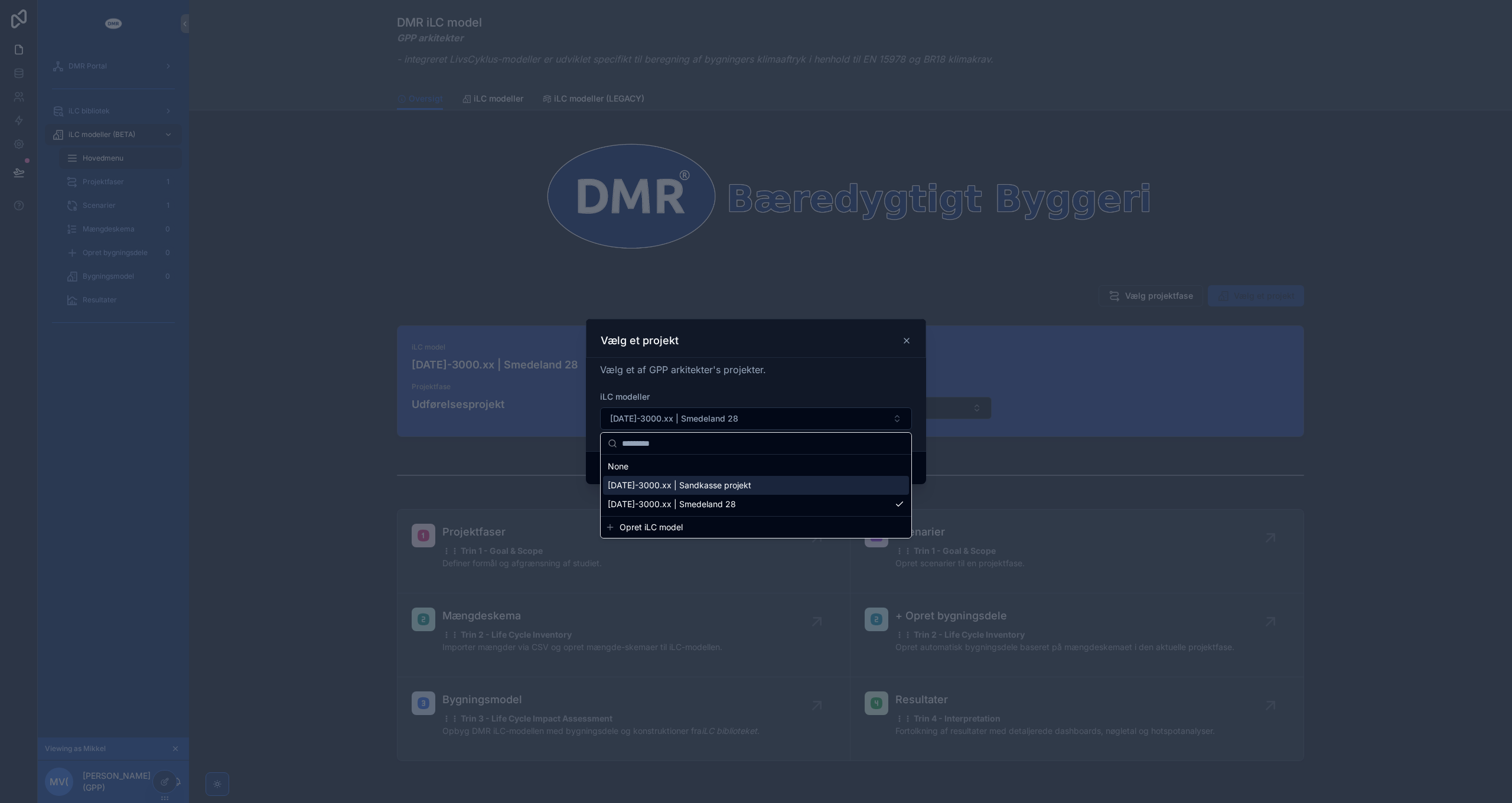
click at [695, 486] on span "2025-3000.xx | Sandkasse projekt" at bounding box center [679, 485] width 144 height 12
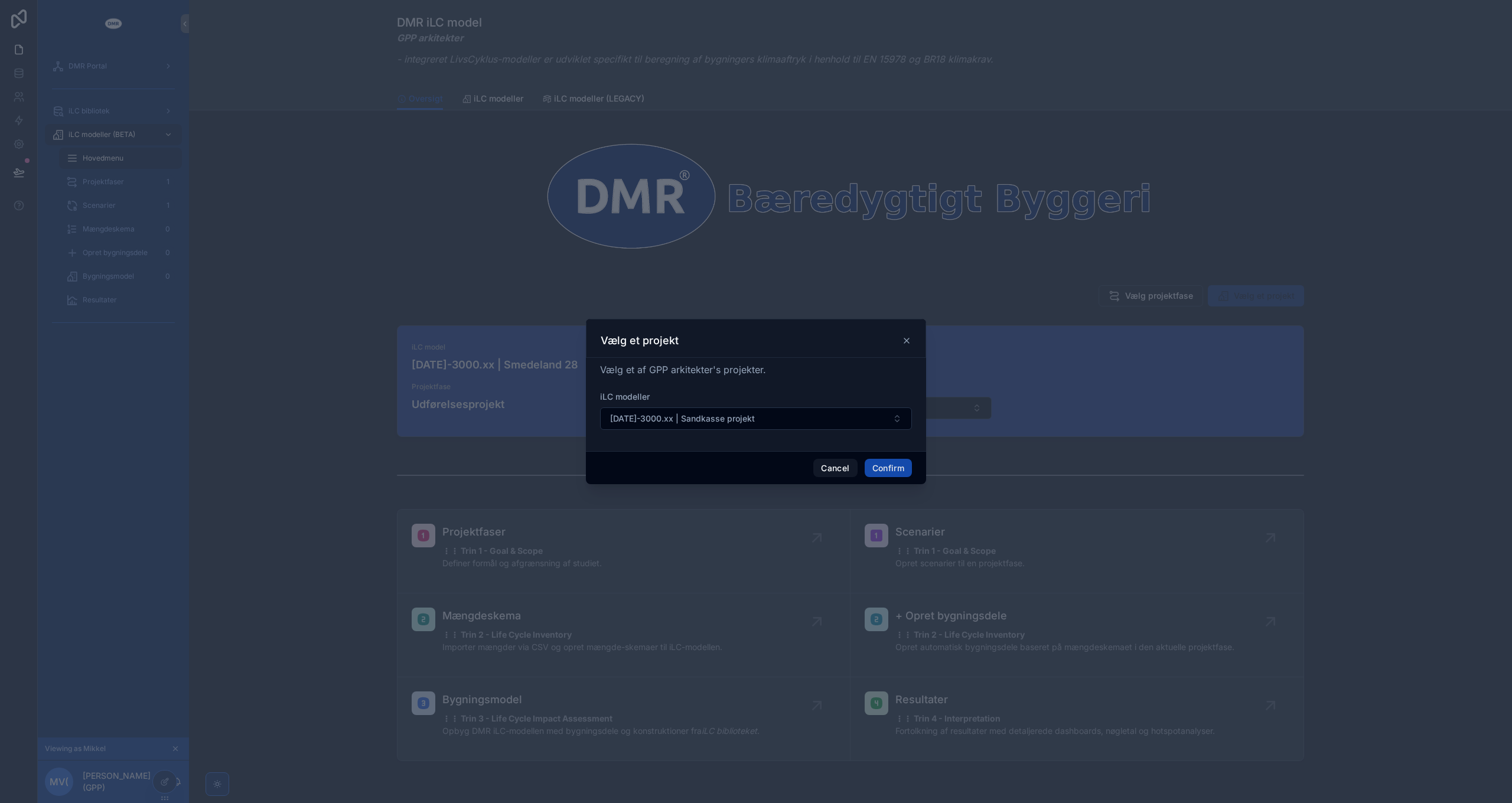
click at [888, 468] on button "Confirm" at bounding box center [887, 469] width 47 height 19
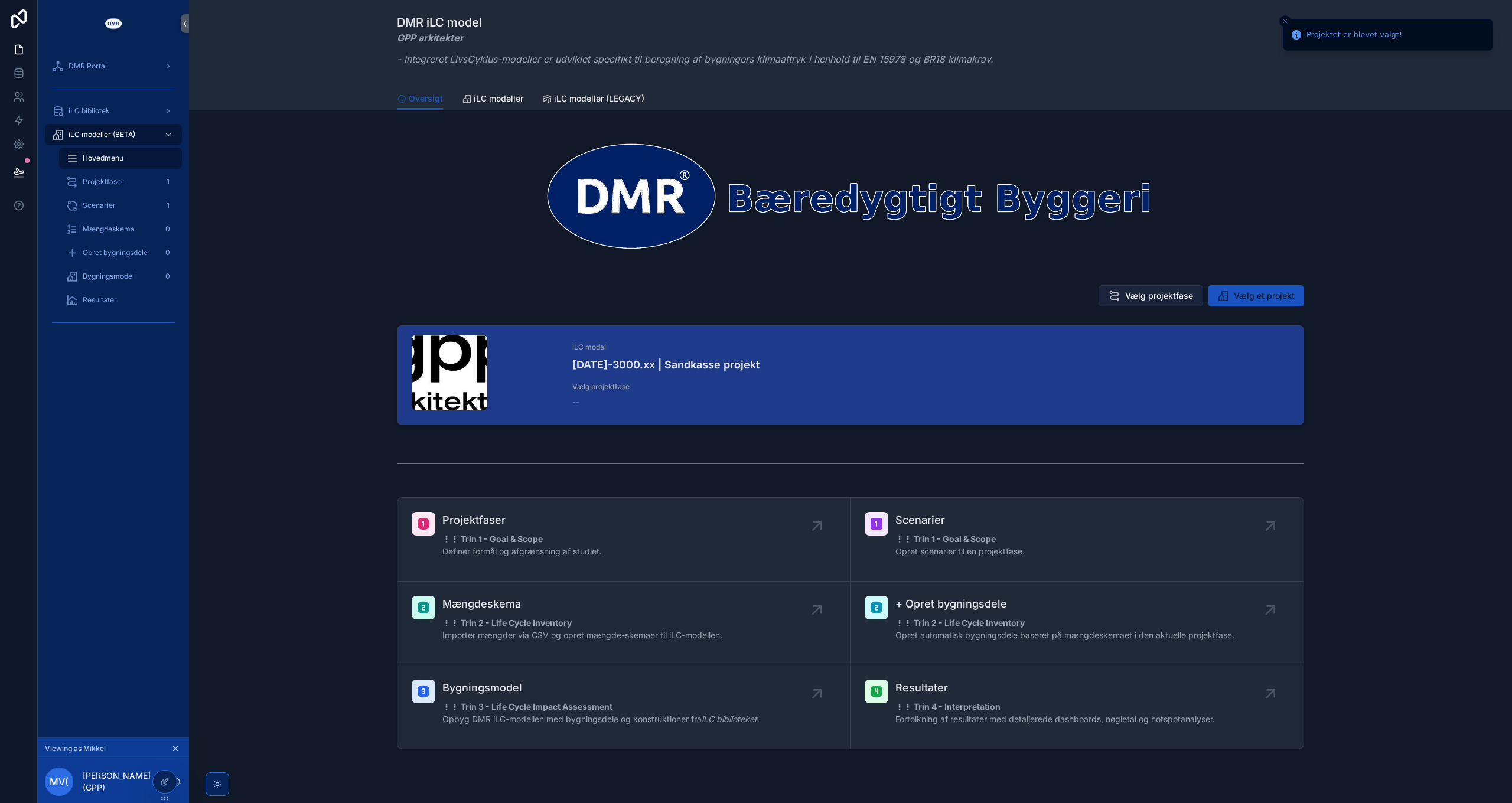
click at [1134, 298] on span "Vælg projektfase" at bounding box center [1159, 296] width 68 height 12
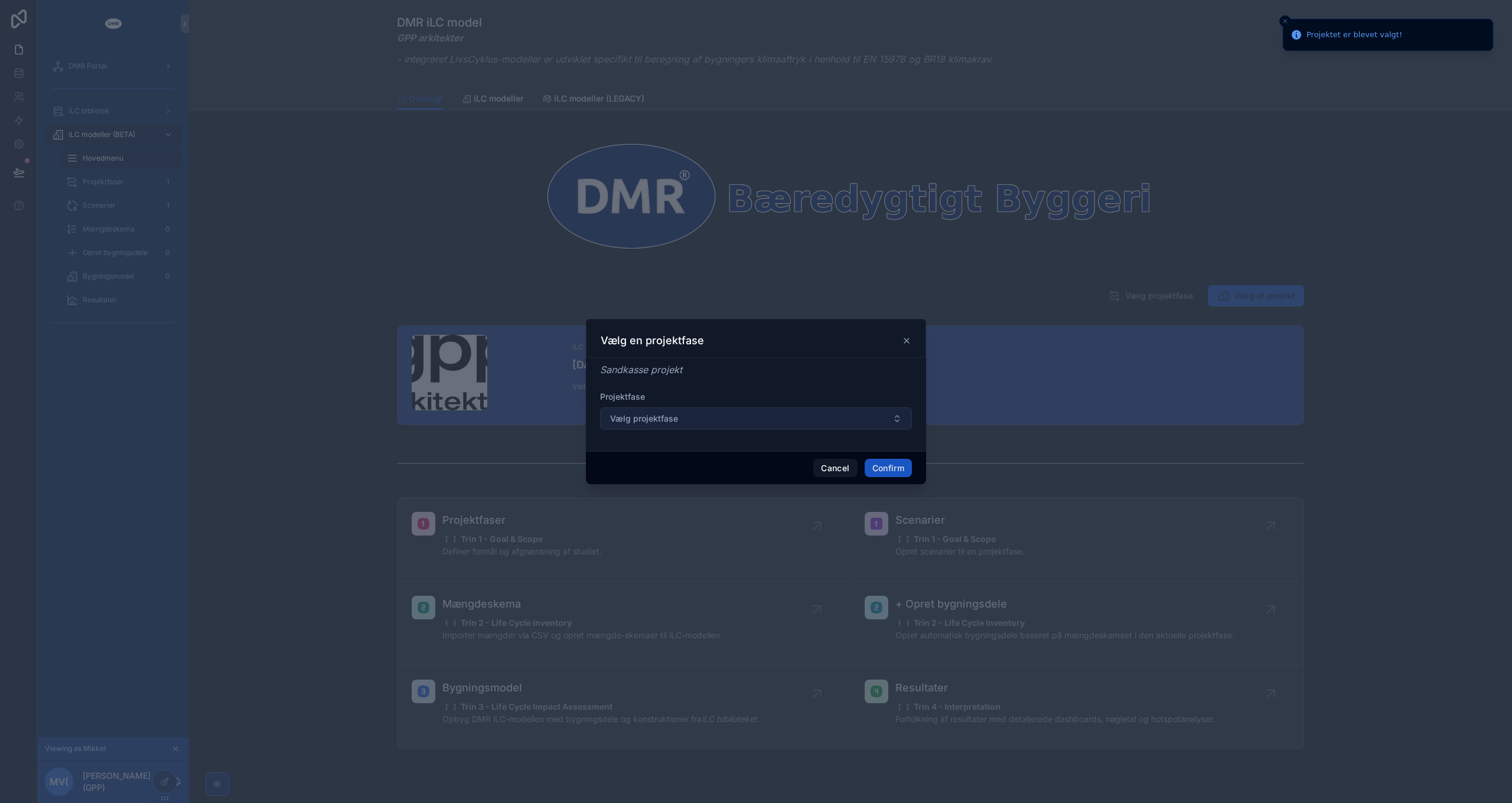
click at [718, 412] on button "Vælg projektfase" at bounding box center [756, 418] width 312 height 22
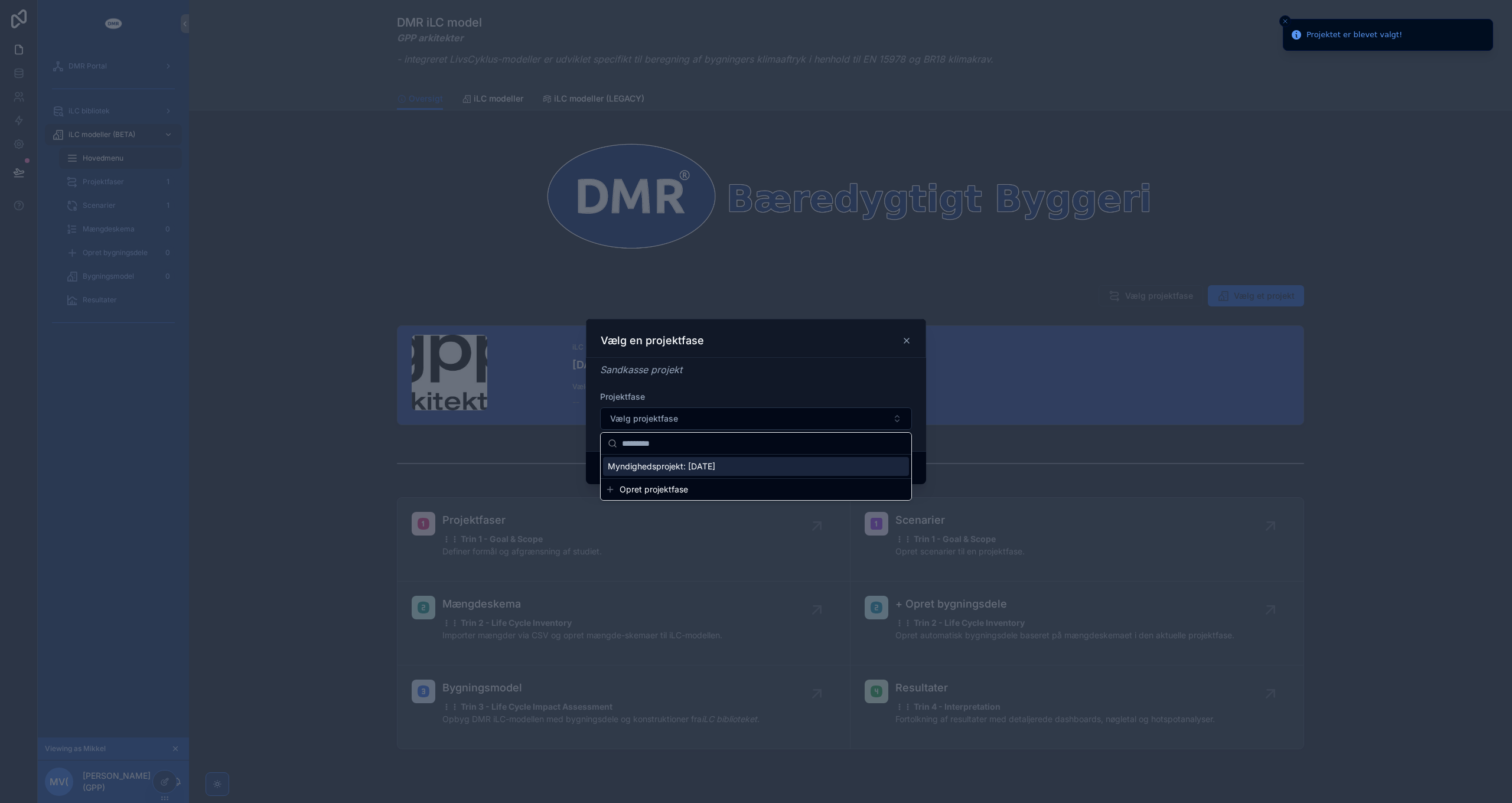
click at [702, 467] on span "Myndighedsprojekt: 13/02/2026" at bounding box center [661, 466] width 108 height 12
click at [881, 468] on button "Confirm" at bounding box center [887, 469] width 47 height 19
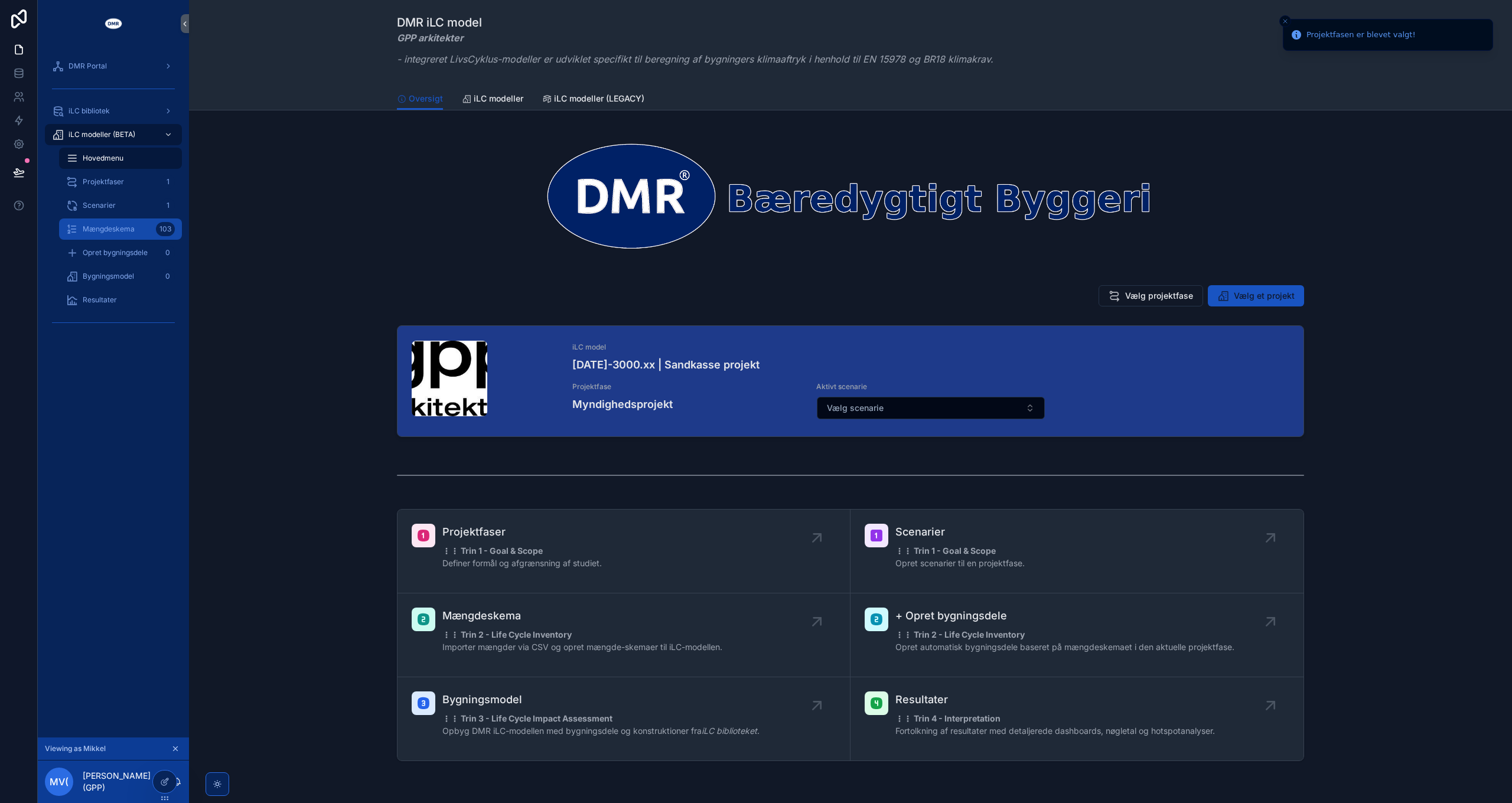
click at [122, 225] on span "Mængdeskema" at bounding box center [109, 229] width 52 height 9
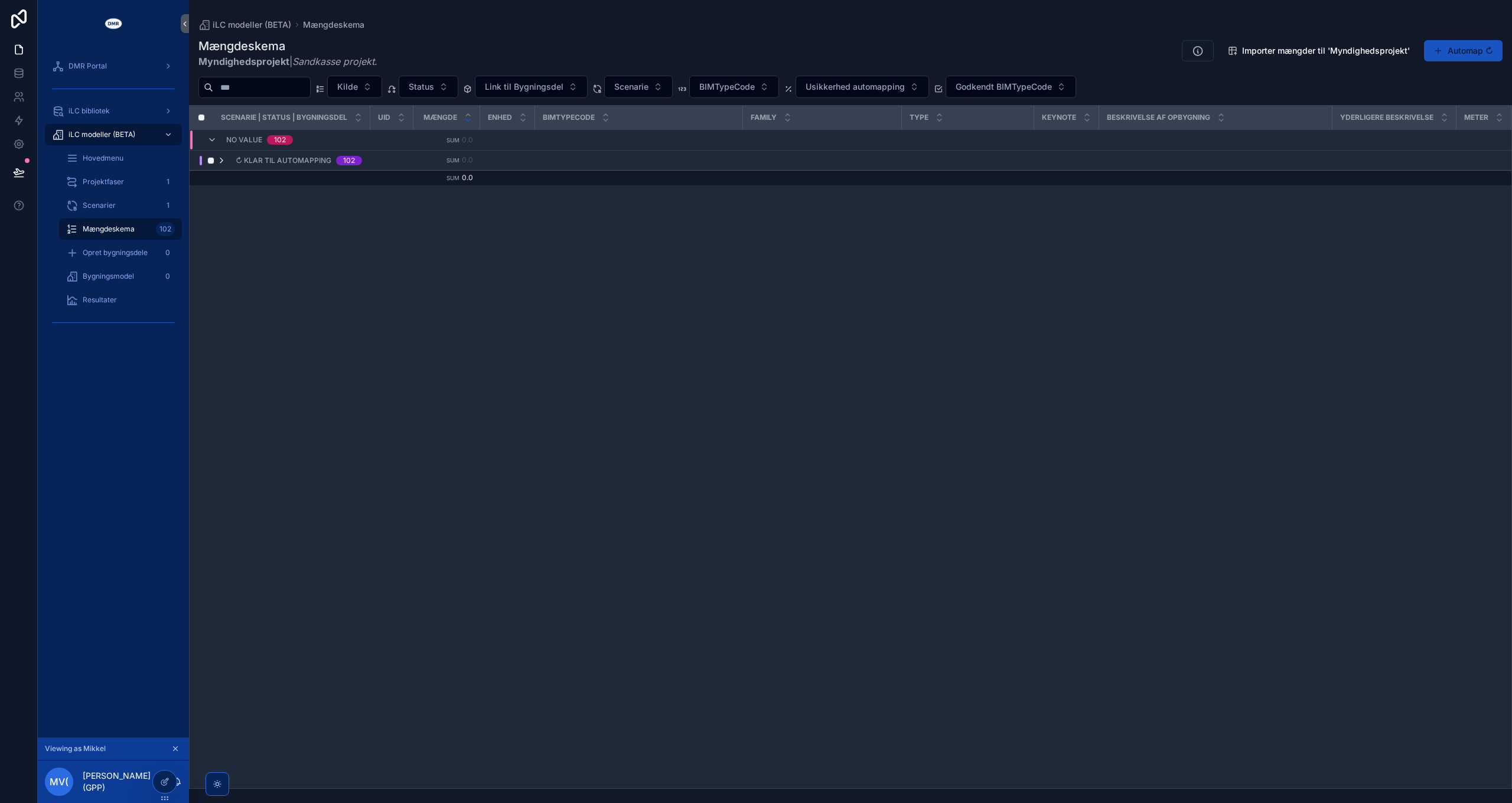
click at [222, 157] on icon "scrollable content" at bounding box center [221, 160] width 9 height 9
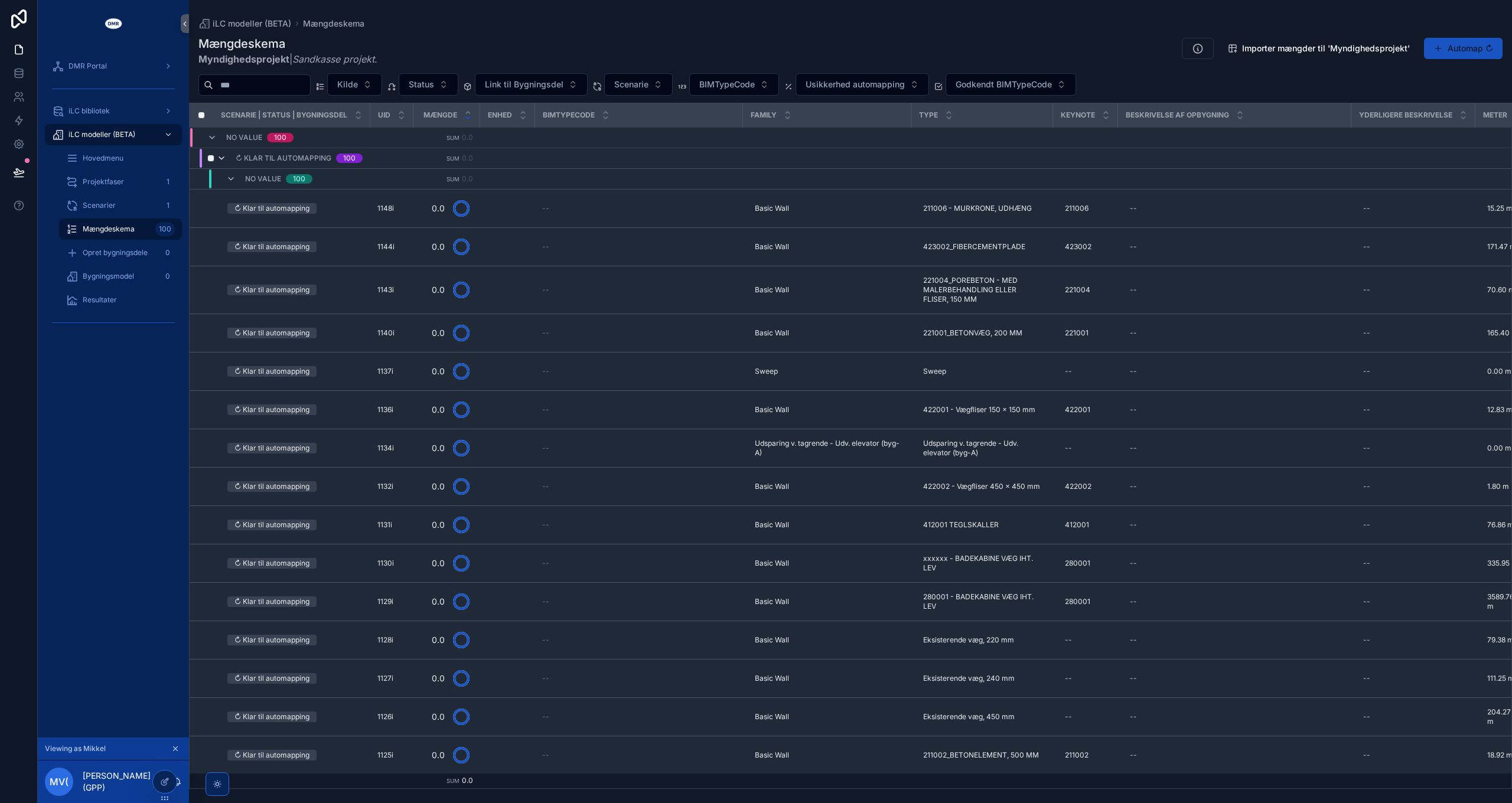
click at [222, 157] on icon "scrollable content" at bounding box center [221, 158] width 9 height 9
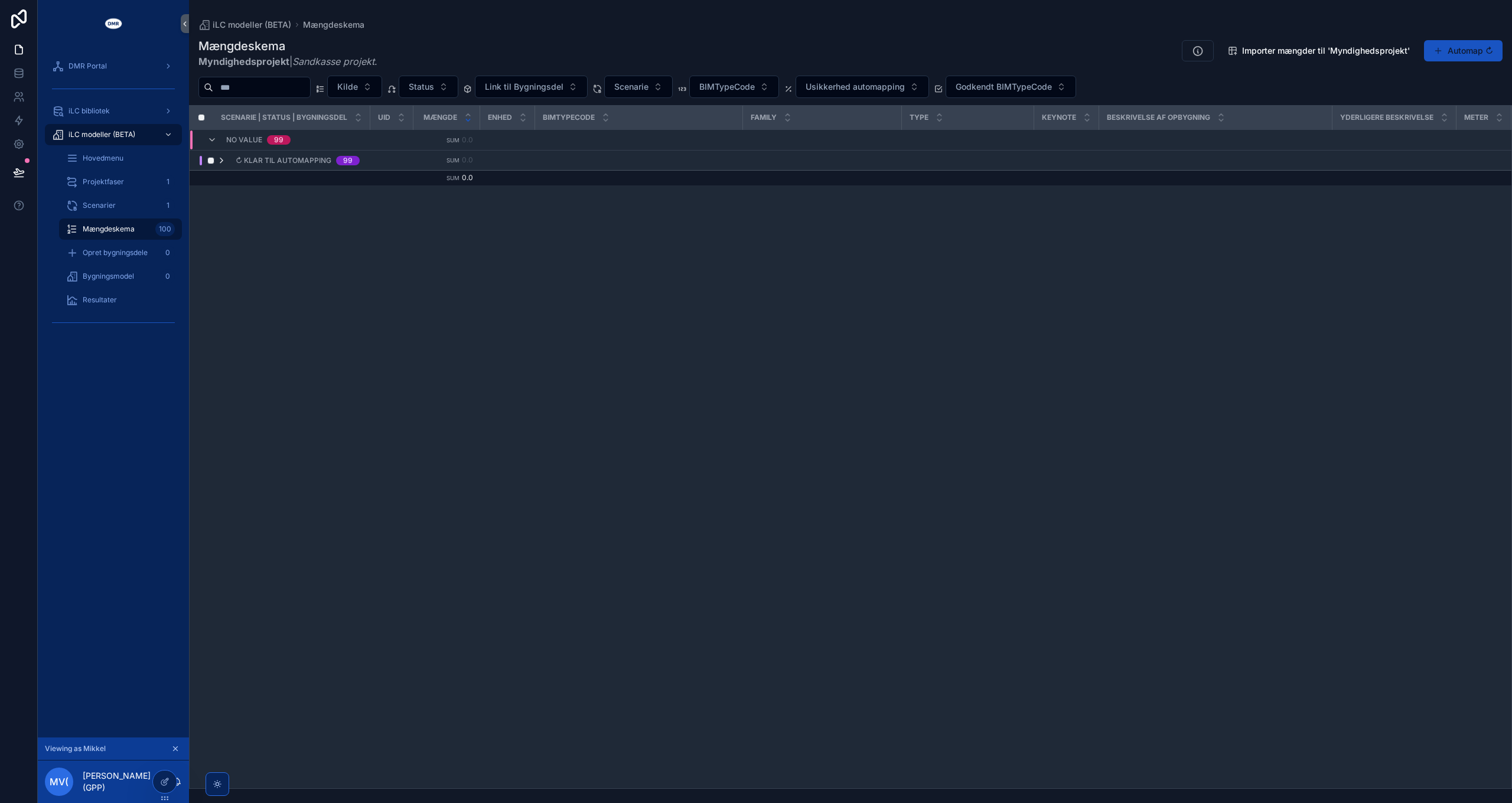
click at [222, 160] on icon "scrollable content" at bounding box center [221, 160] width 9 height 9
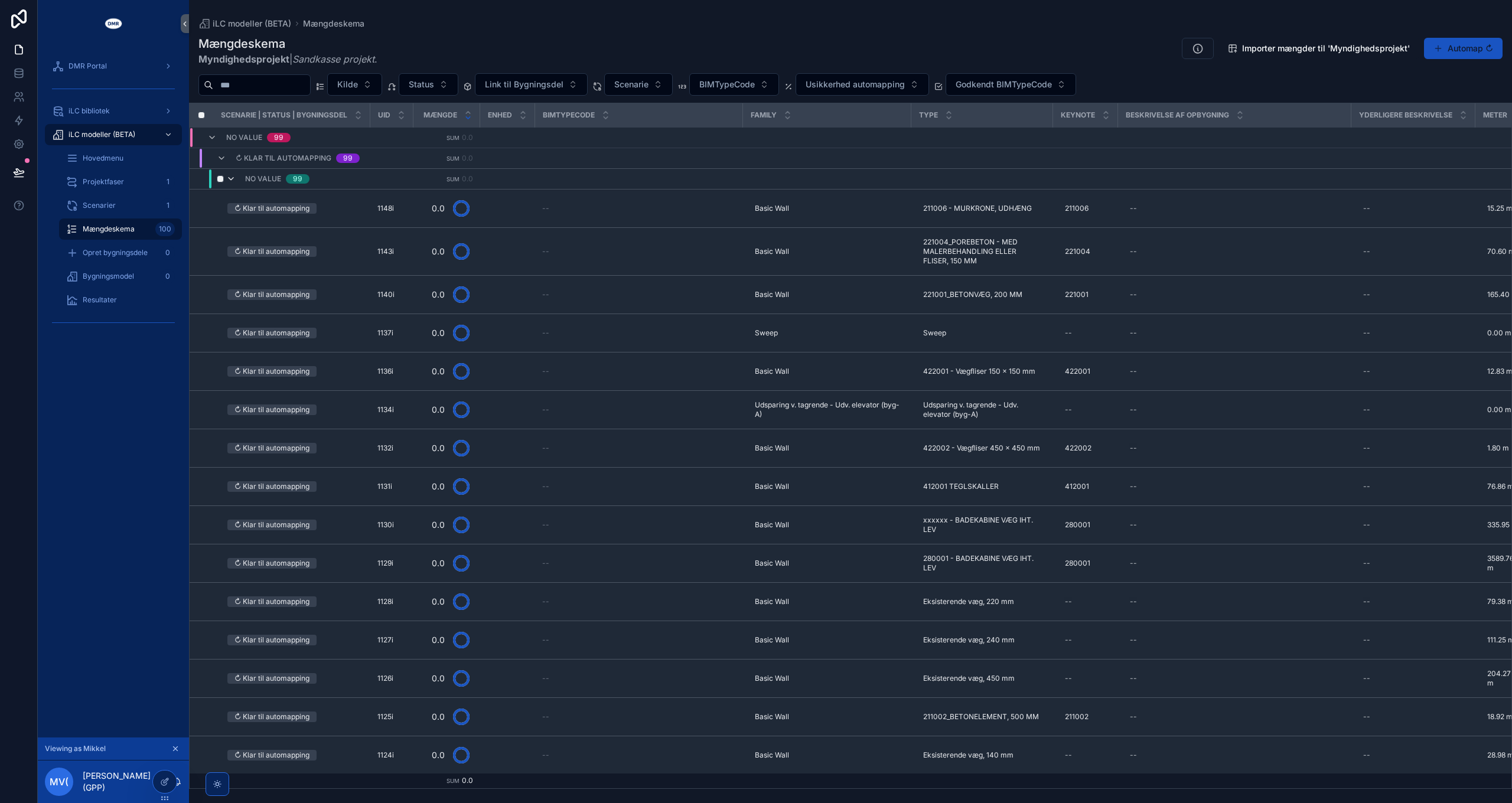
click at [229, 179] on icon "scrollable content" at bounding box center [230, 178] width 9 height 9
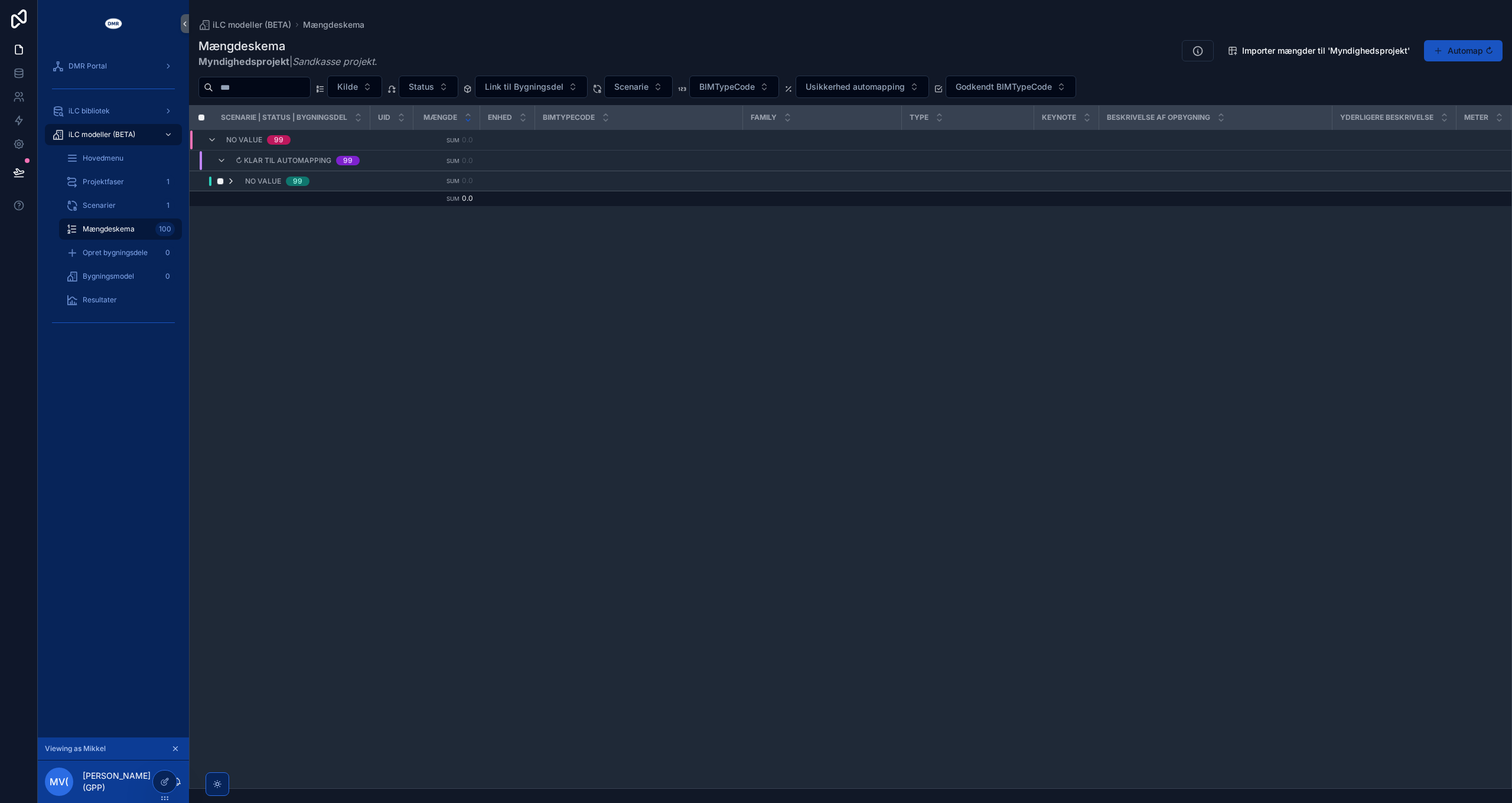
click at [230, 180] on icon "scrollable content" at bounding box center [230, 181] width 9 height 9
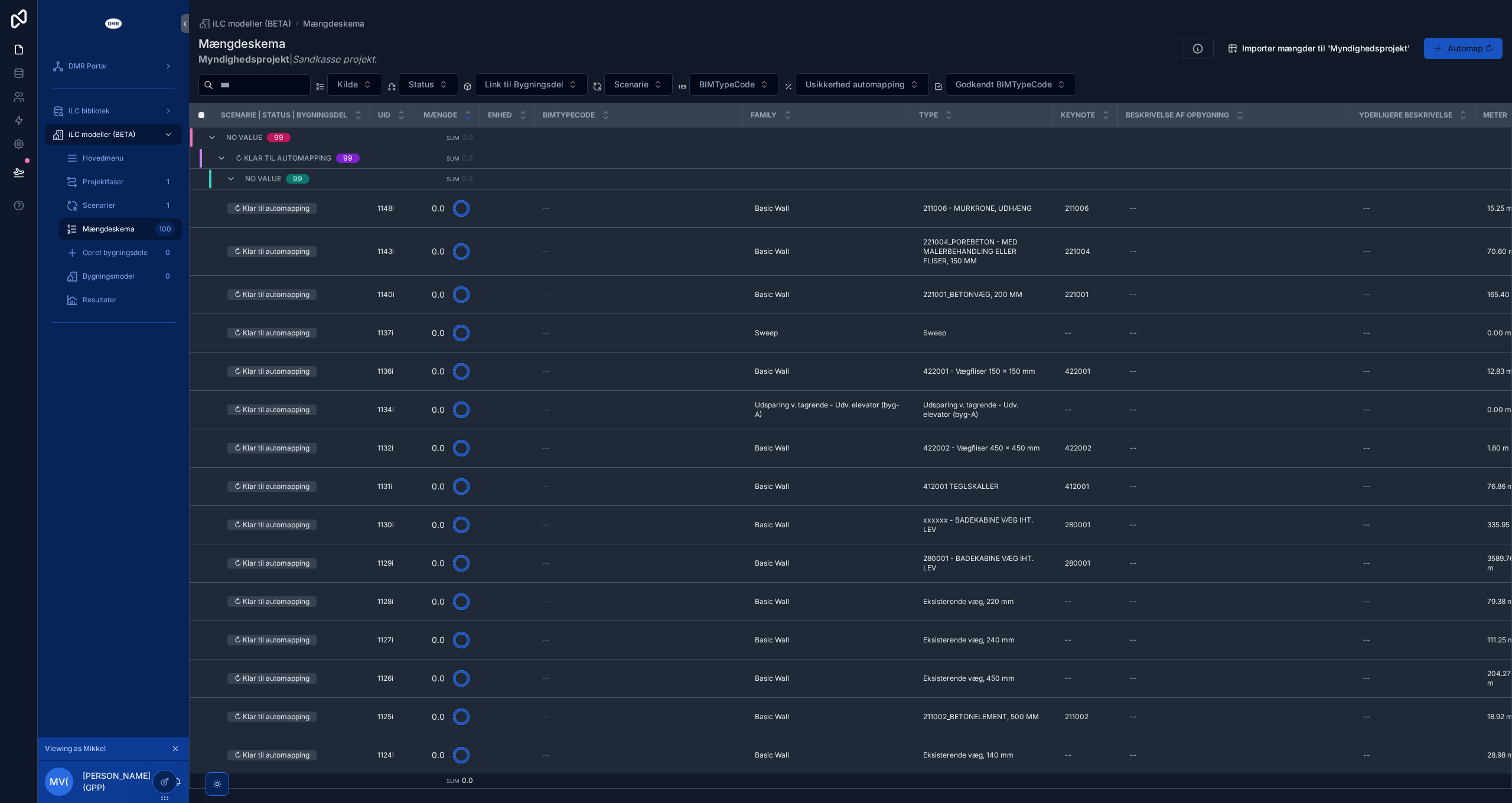
click at [111, 227] on span "Mængdeskema" at bounding box center [109, 229] width 52 height 9
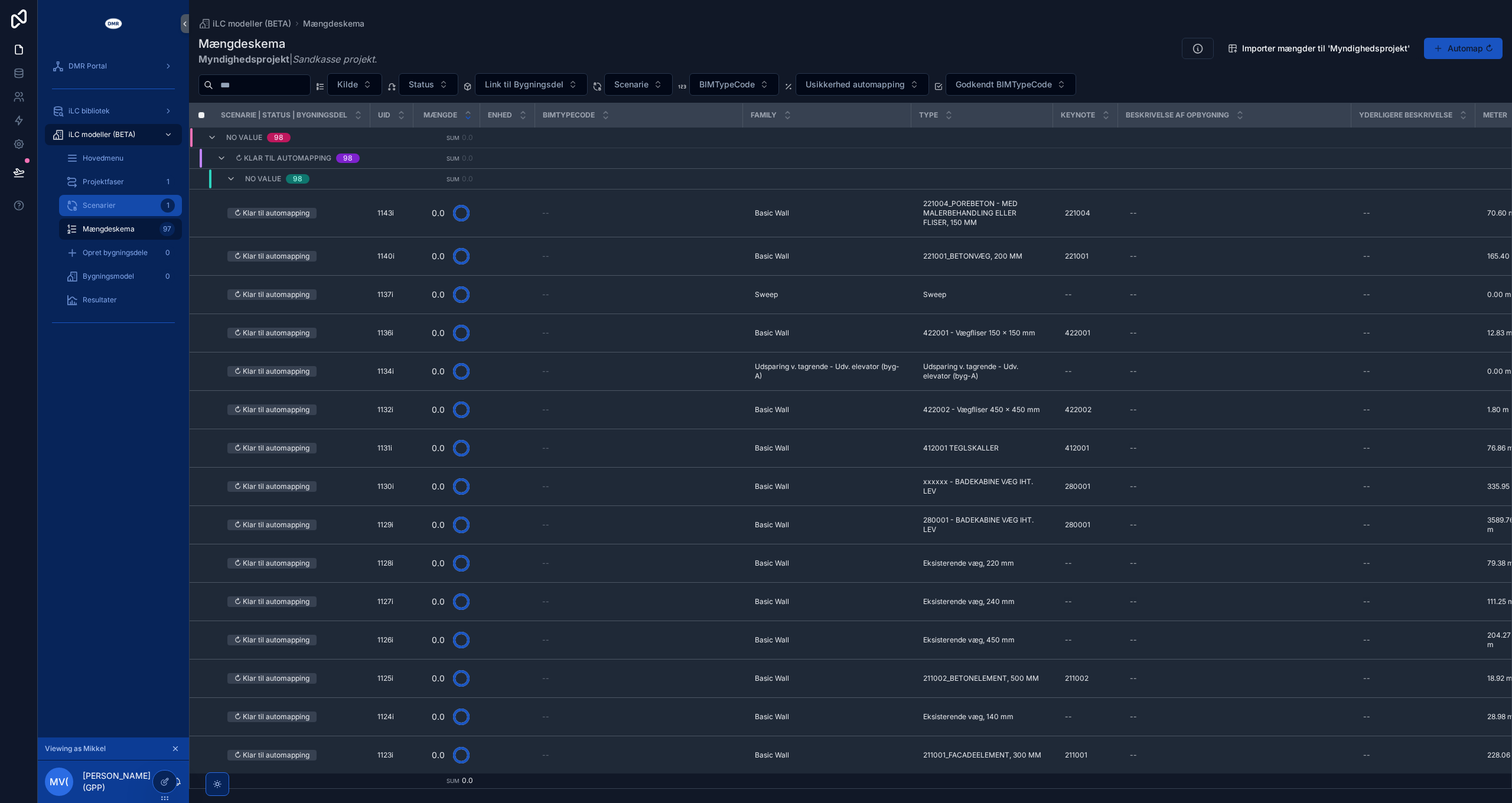
click at [111, 209] on span "Scenarier" at bounding box center [100, 205] width 33 height 9
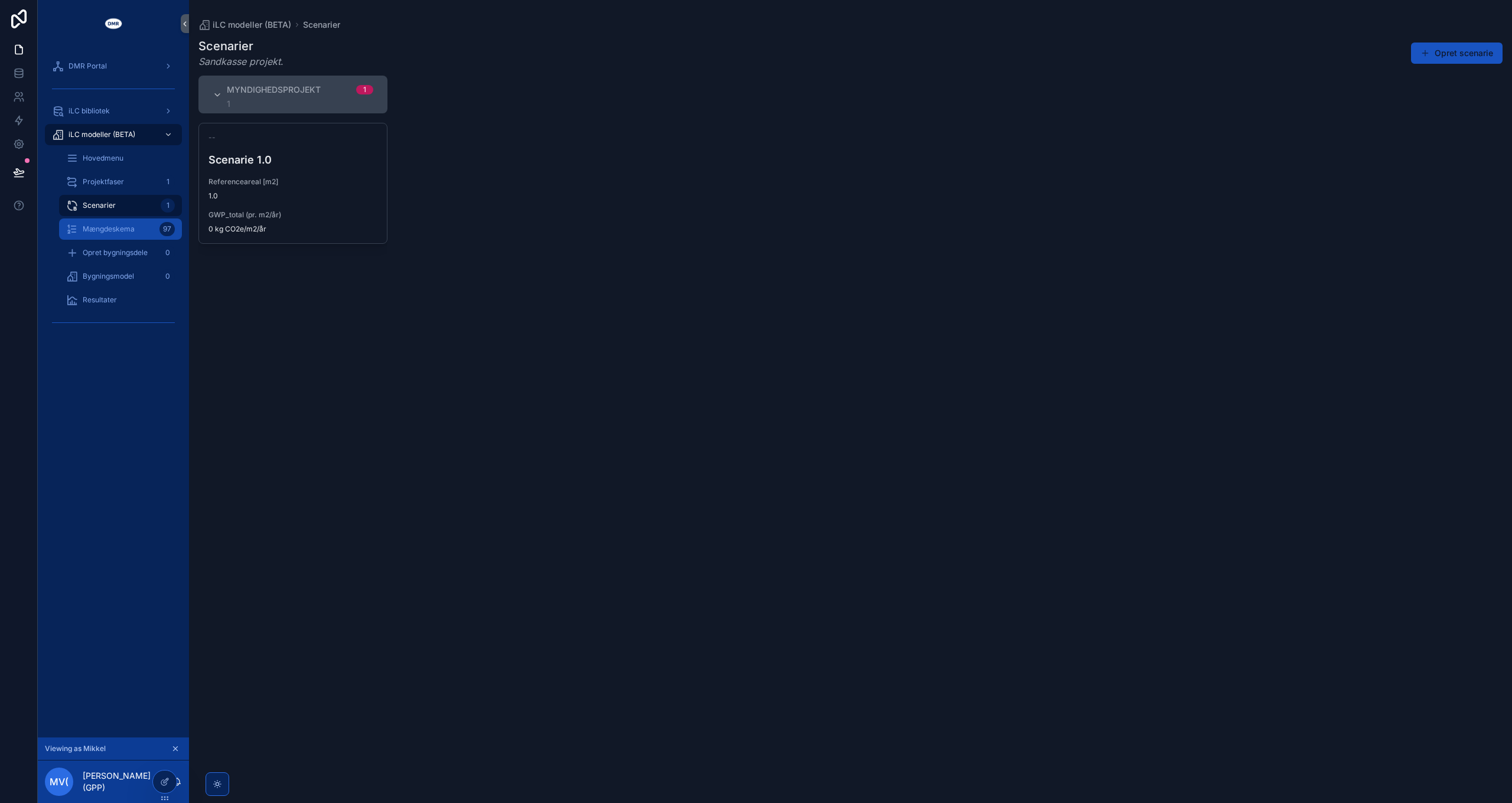
click at [114, 232] on span "Mængdeskema" at bounding box center [109, 229] width 52 height 9
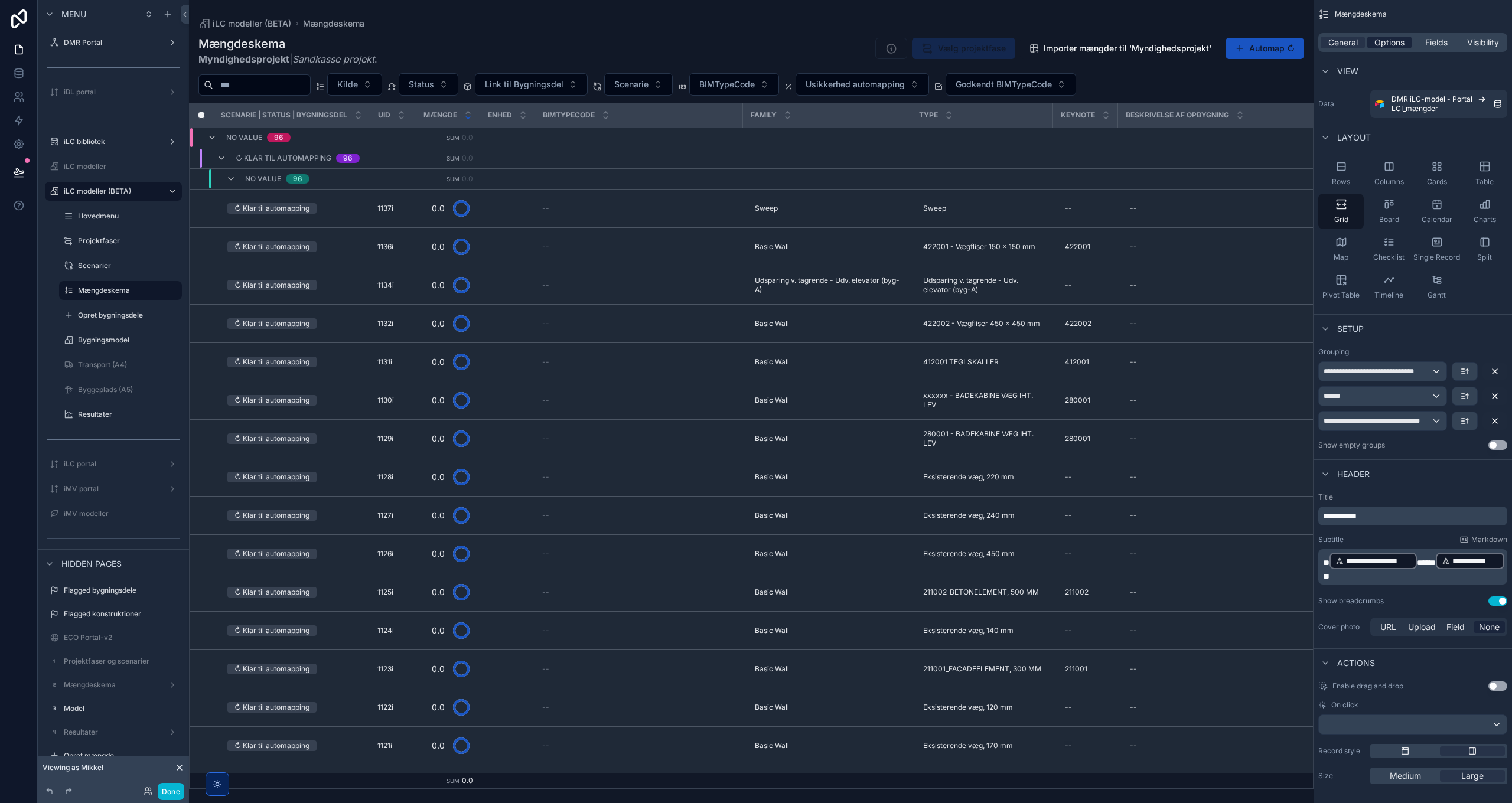
click at [1395, 45] on span "Options" at bounding box center [1389, 43] width 30 height 12
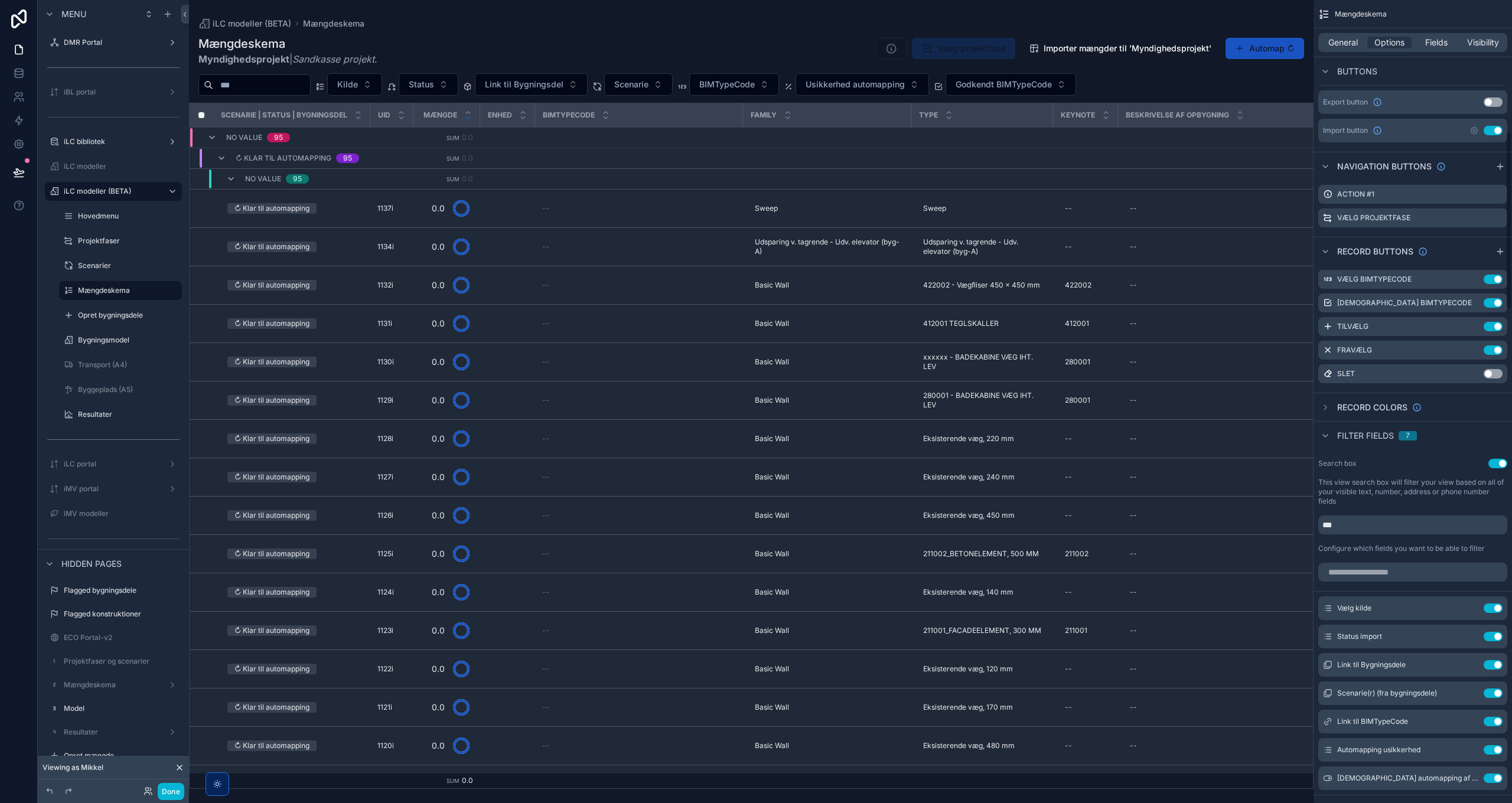
scroll to position [591, 0]
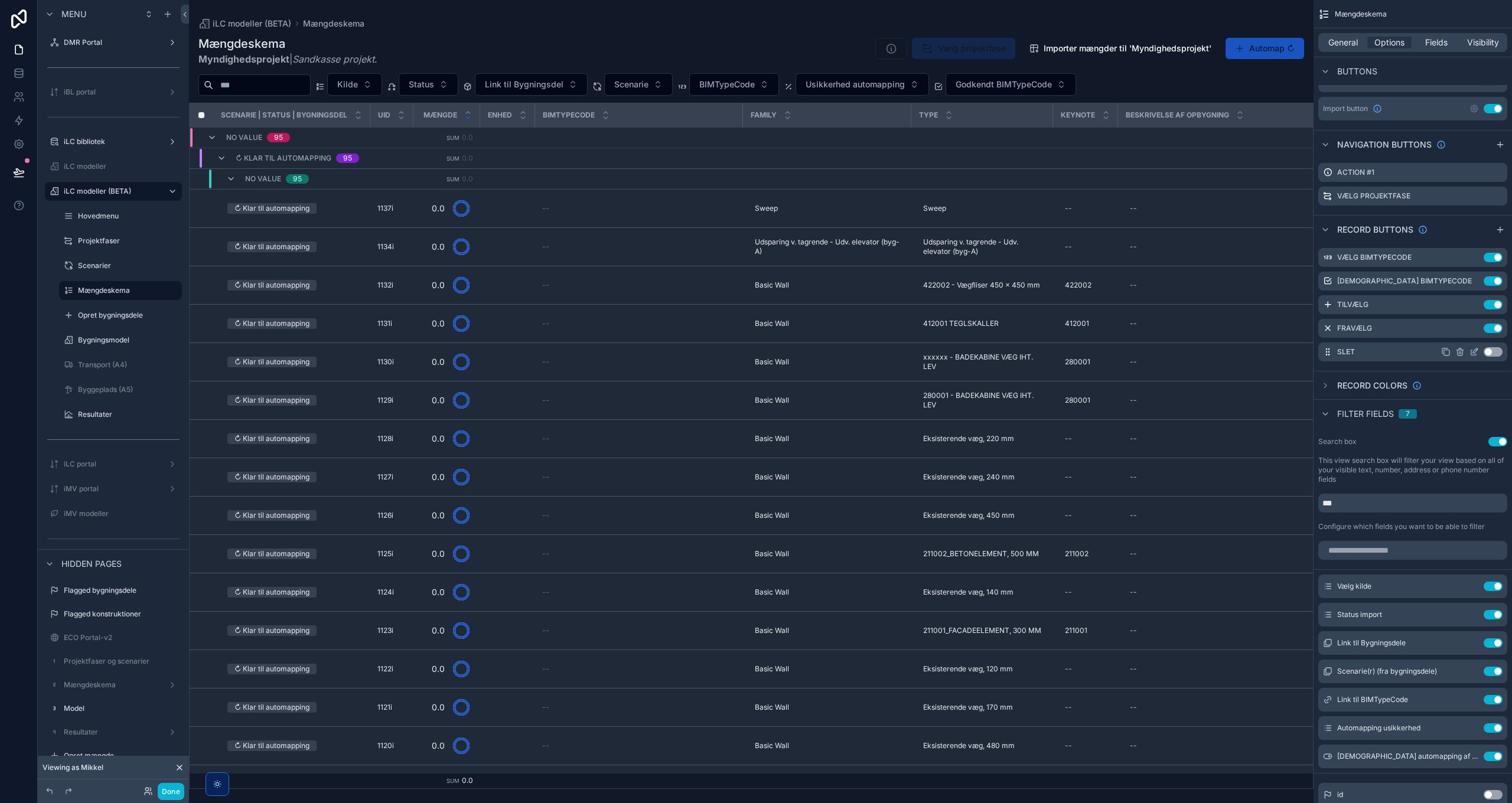
click at [1495, 349] on button "Use setting" at bounding box center [1493, 352] width 19 height 9
click at [1475, 350] on icon "scrollable content" at bounding box center [1474, 352] width 9 height 9
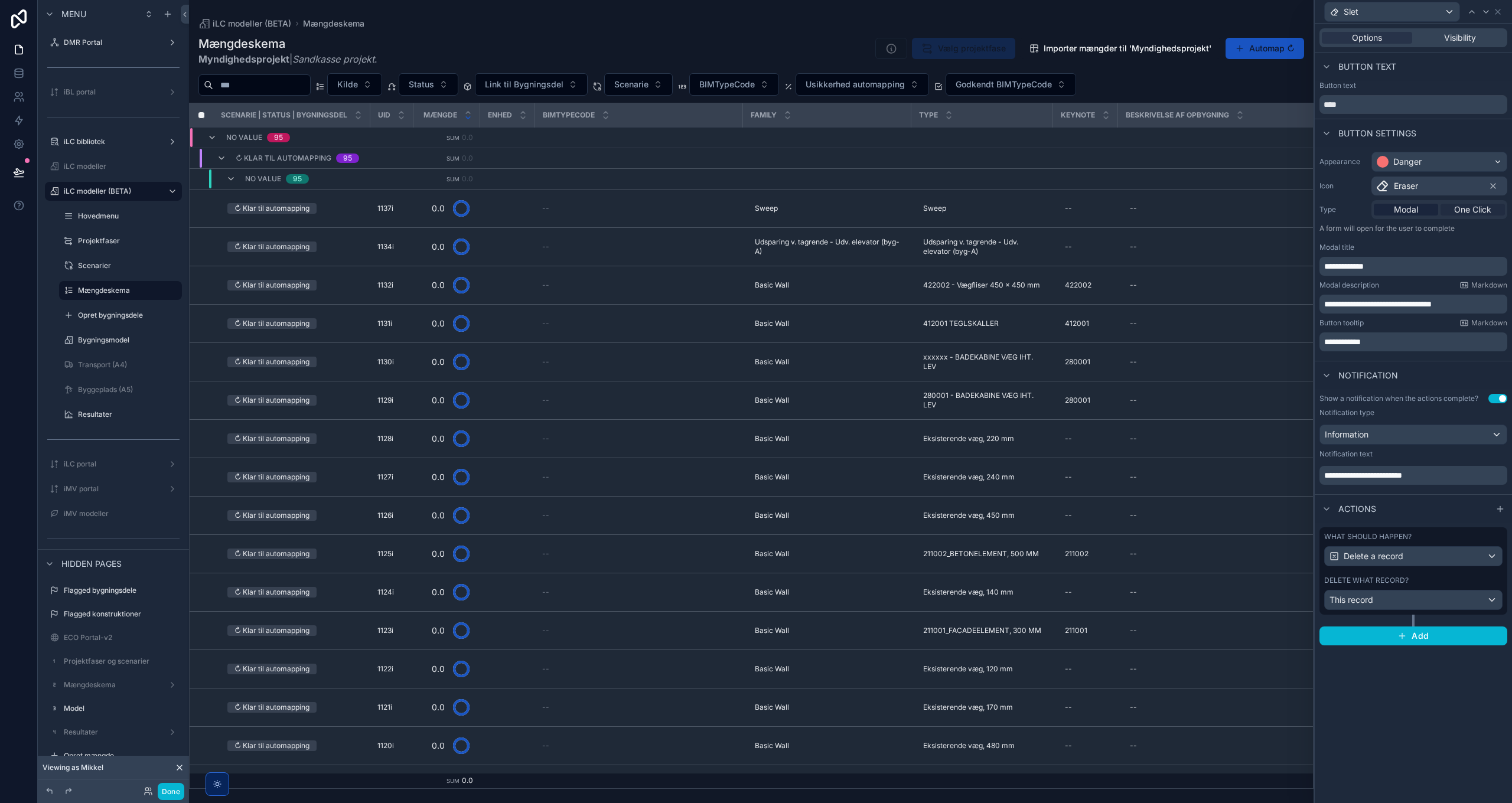
click at [1474, 209] on span "One Click" at bounding box center [1473, 209] width 38 height 12
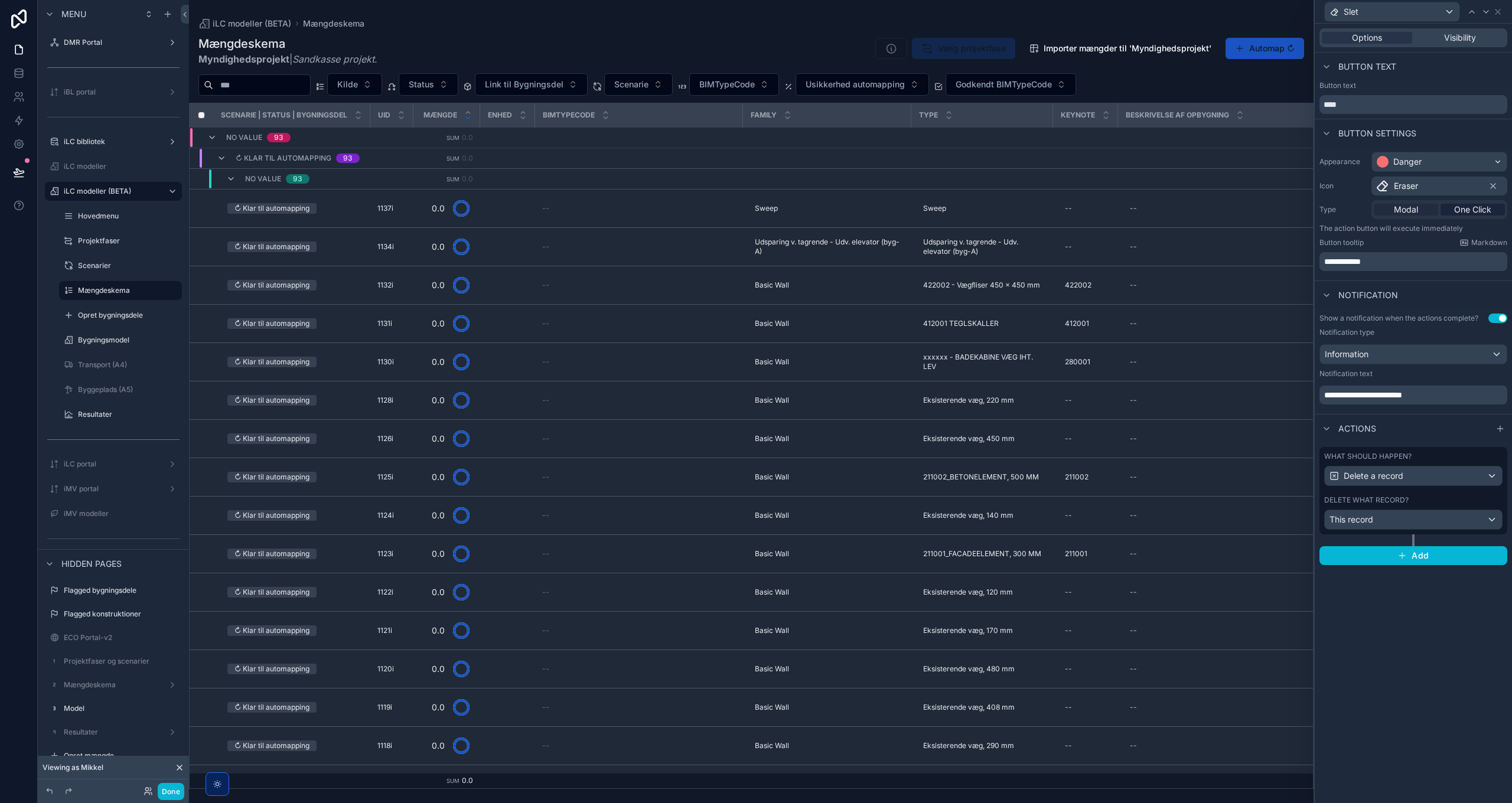
click at [1415, 211] on span "Modal" at bounding box center [1406, 209] width 25 height 12
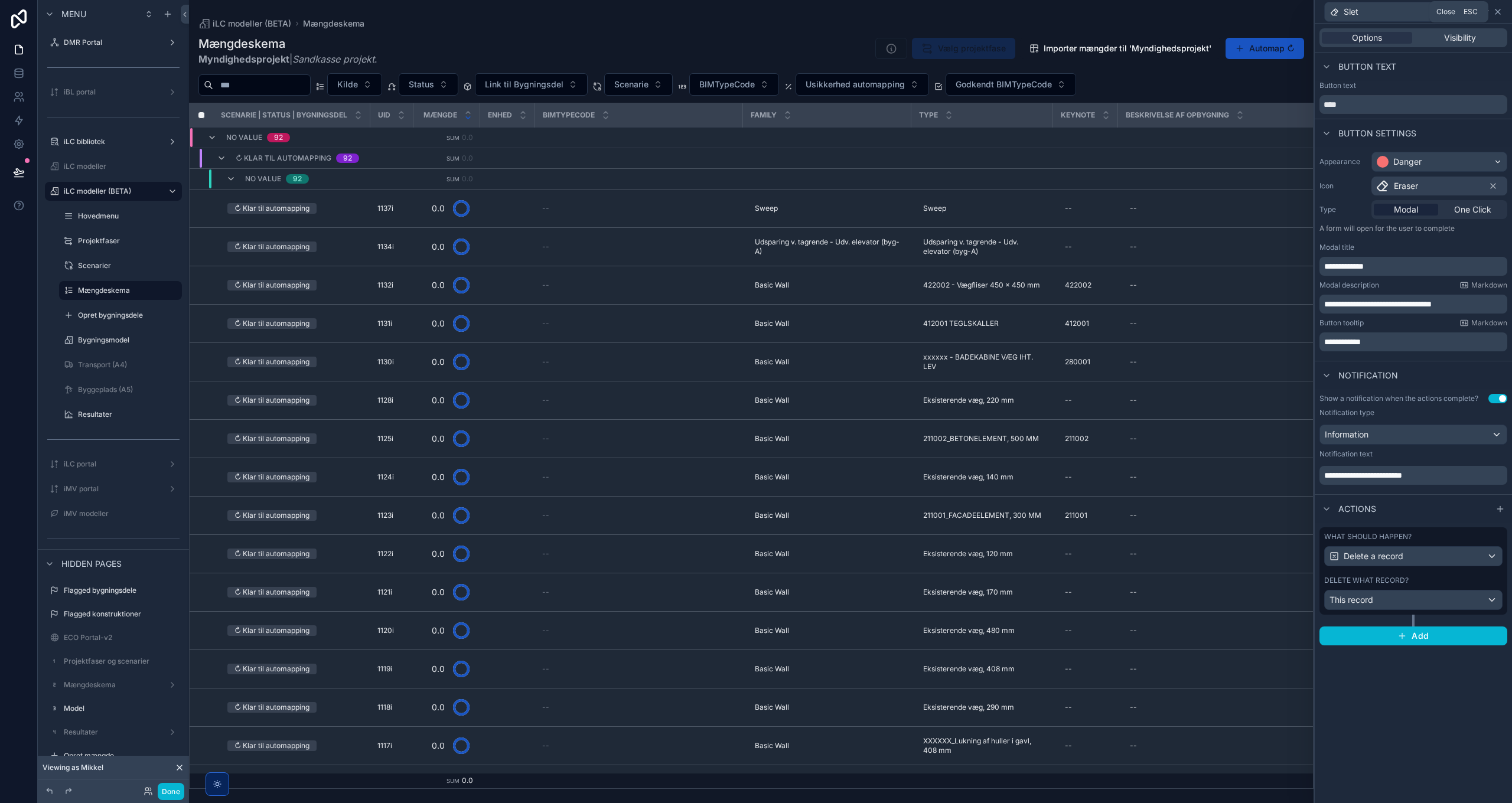
click at [1498, 11] on icon at bounding box center [1498, 12] width 9 height 9
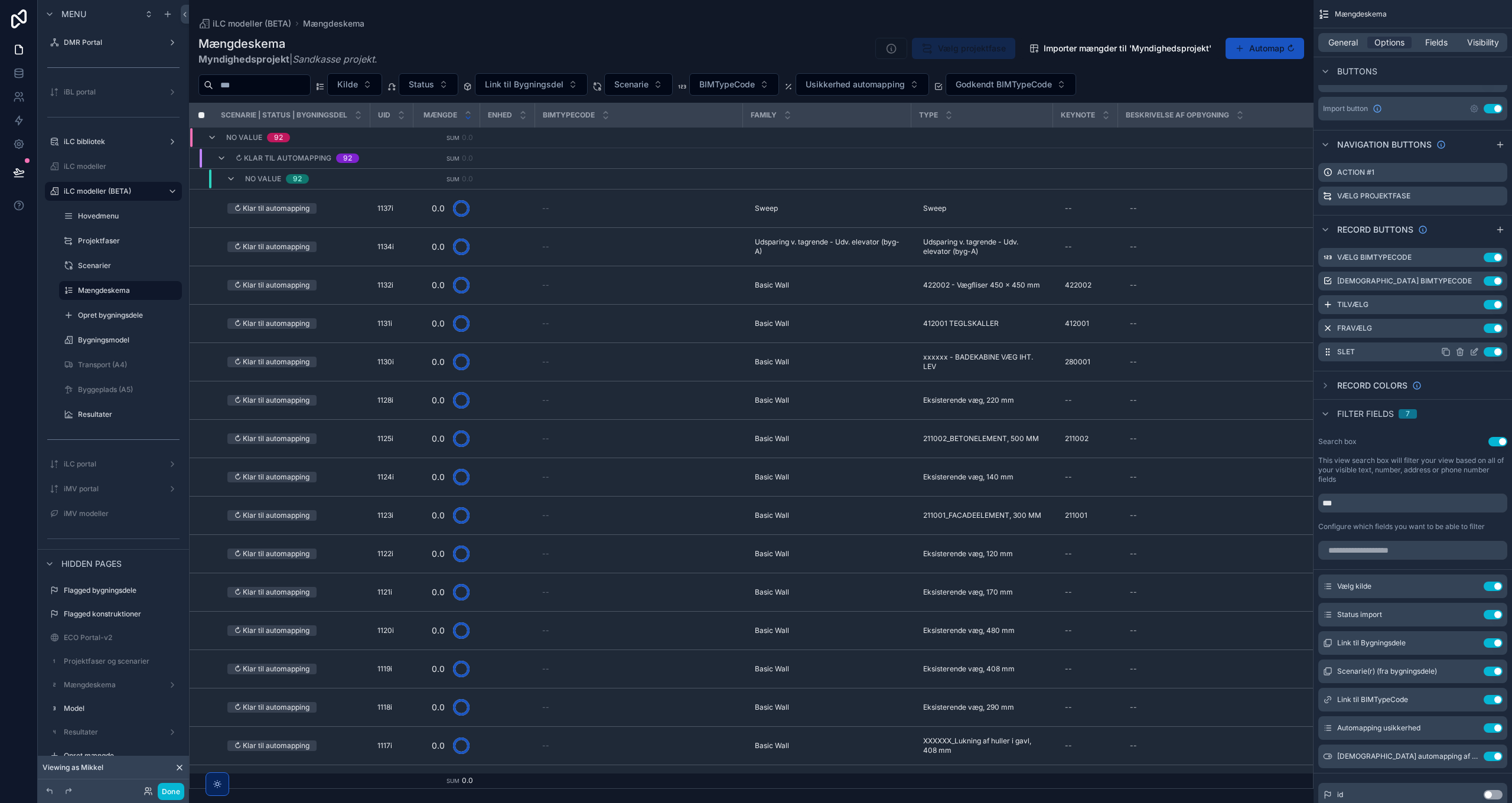
click at [1493, 352] on button "Use setting" at bounding box center [1493, 352] width 19 height 9
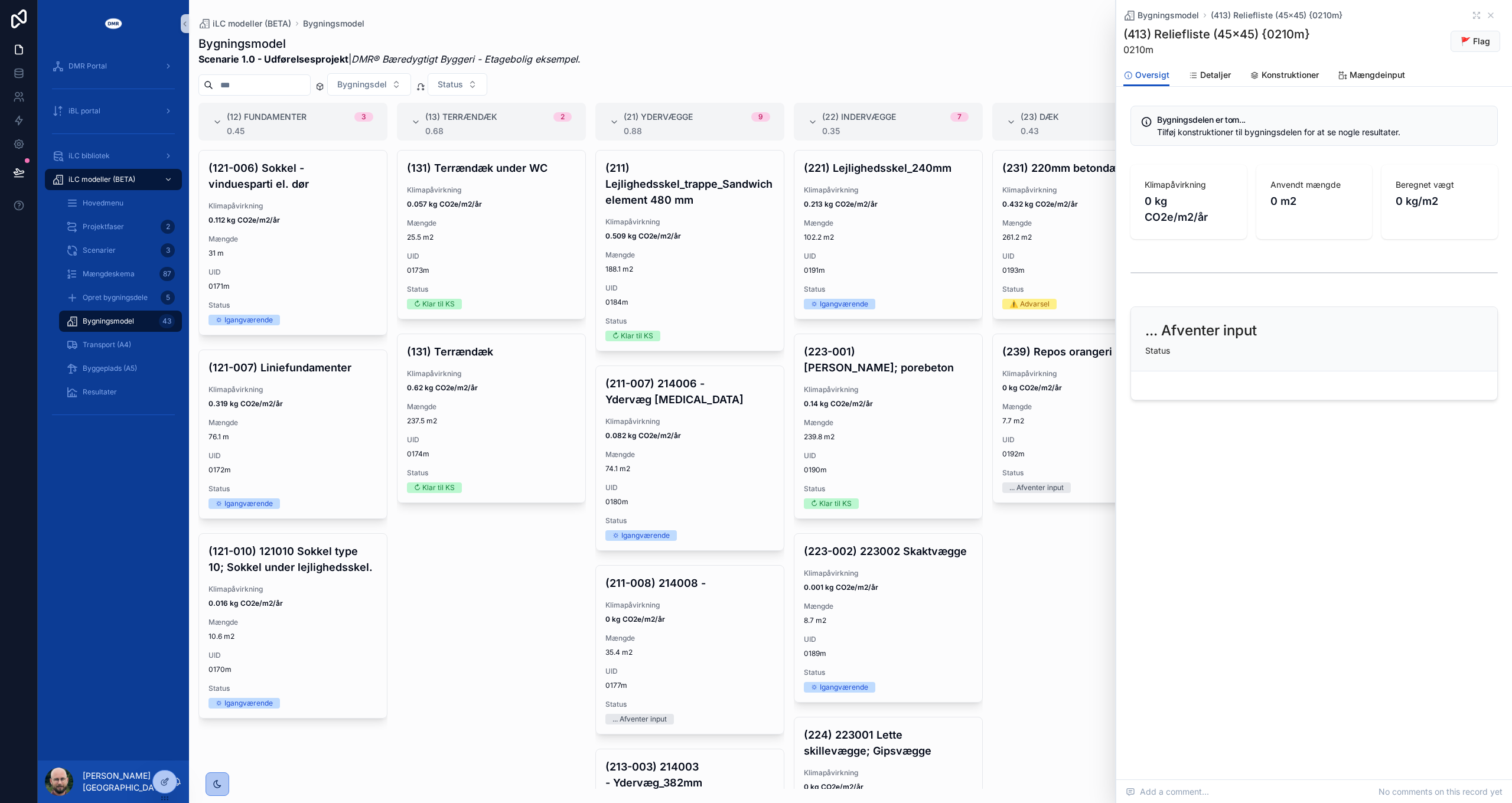
scroll to position [0, 2060]
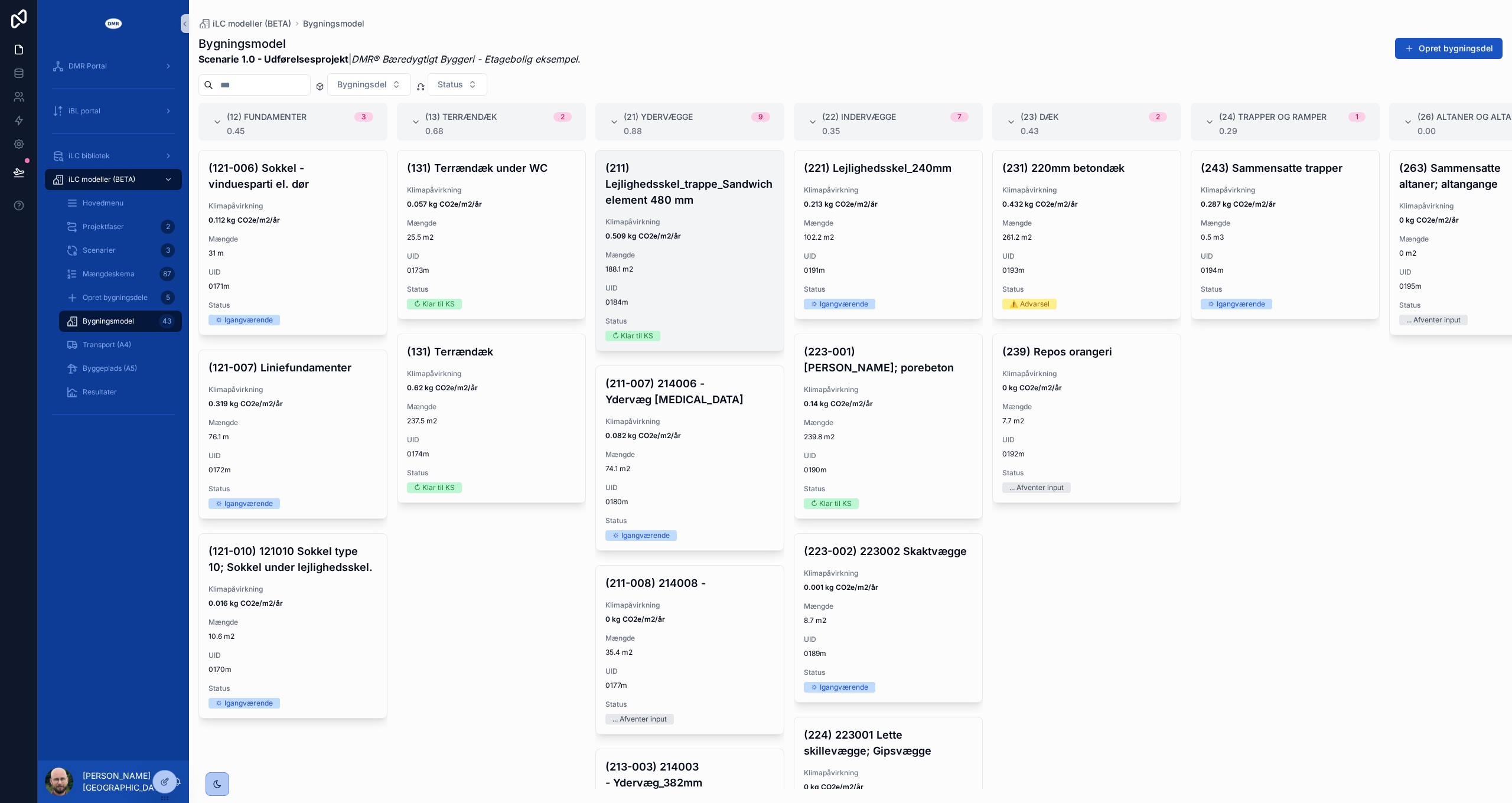
click at [699, 280] on div "(211) Lejlighedsskel_trappe_Sandwich element 480 mm Klimapåvirkning 0.509 kg CO…" at bounding box center [690, 251] width 188 height 200
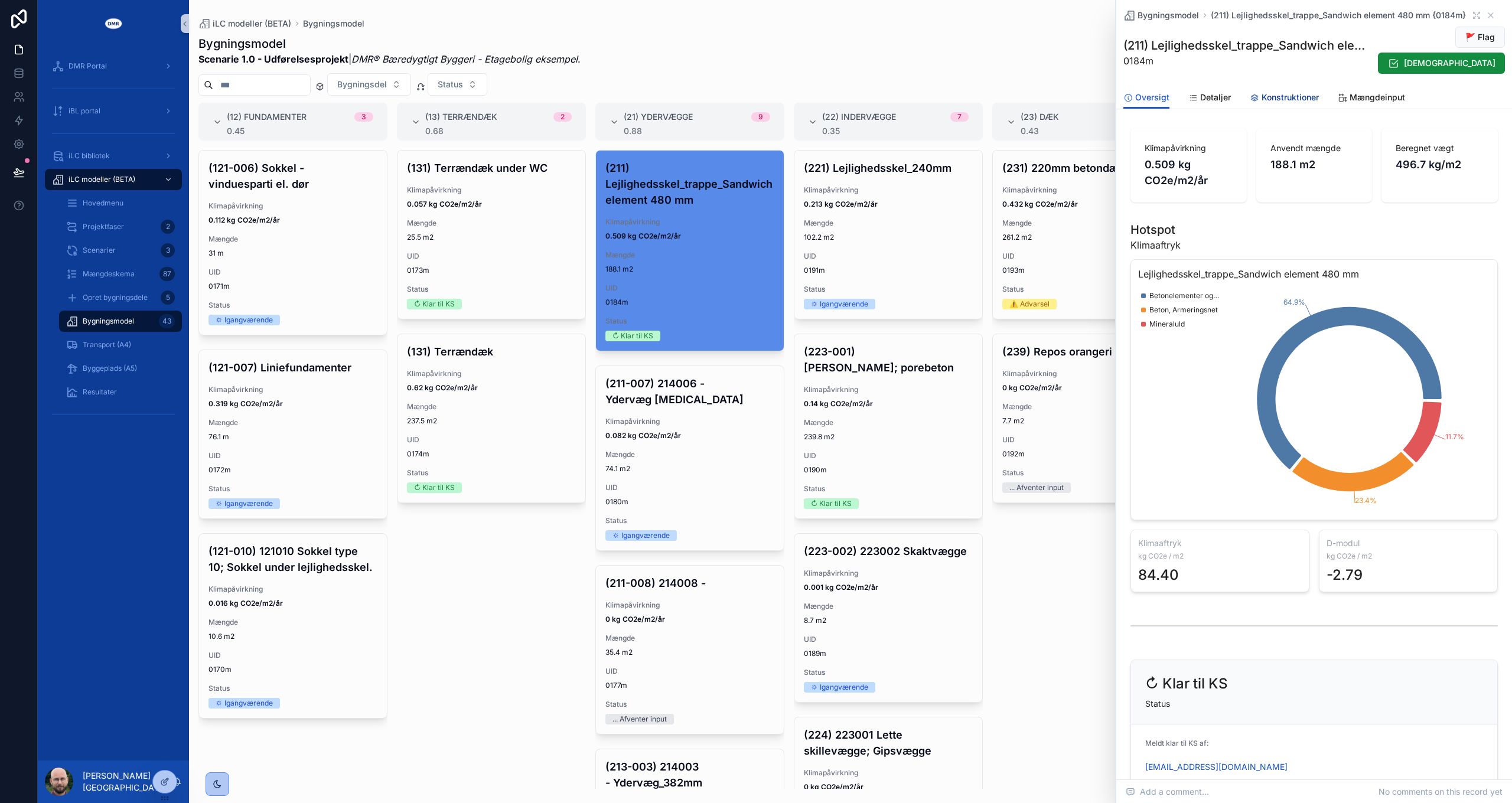
click at [1286, 92] on span "Konstruktioner" at bounding box center [1290, 97] width 57 height 12
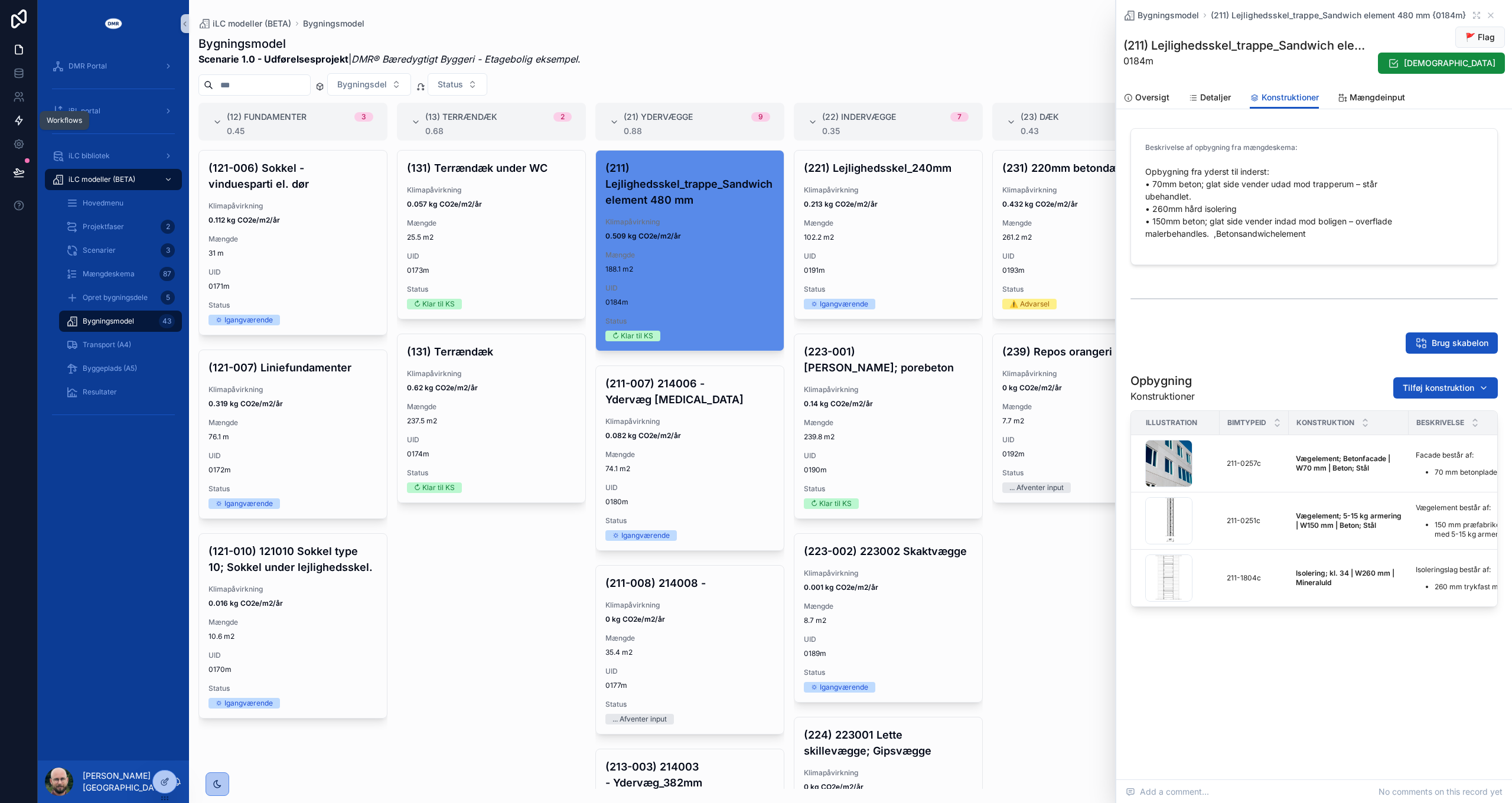
click at [16, 125] on icon at bounding box center [19, 121] width 12 height 12
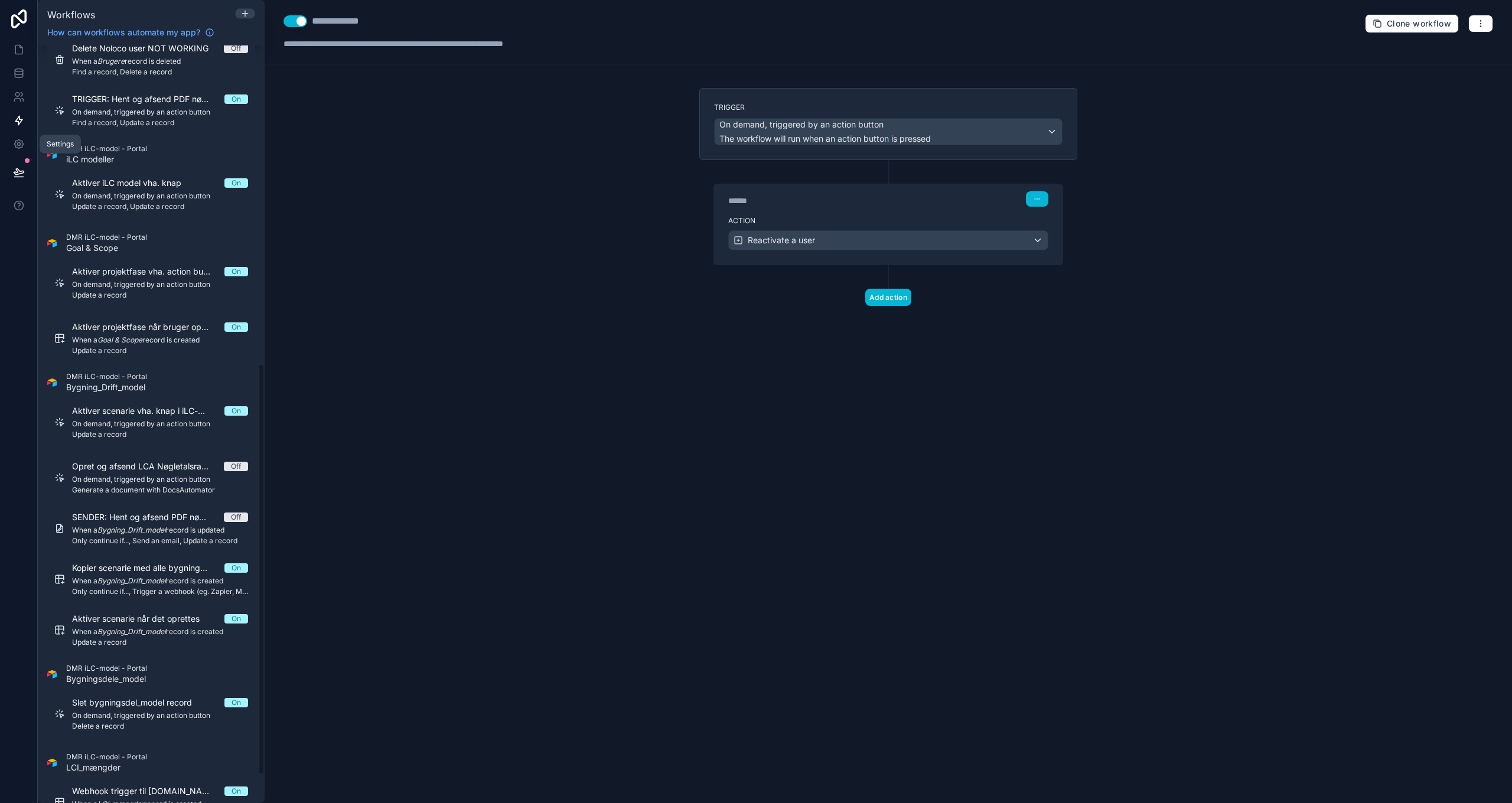
scroll to position [638, 0]
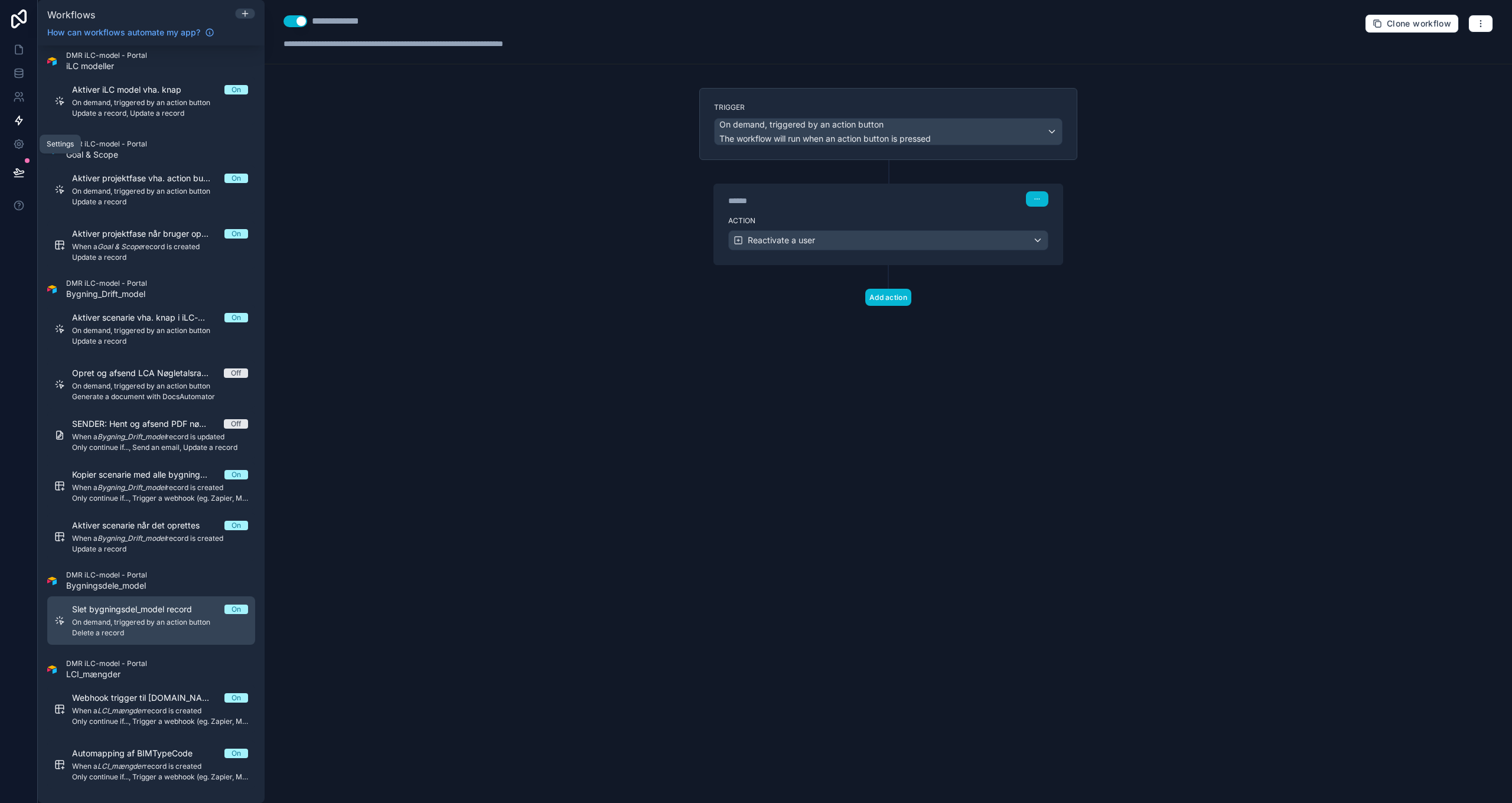
click at [165, 620] on span "On demand, triggered by an action button" at bounding box center [160, 622] width 176 height 9
click at [245, 12] on icon at bounding box center [245, 13] width 9 height 9
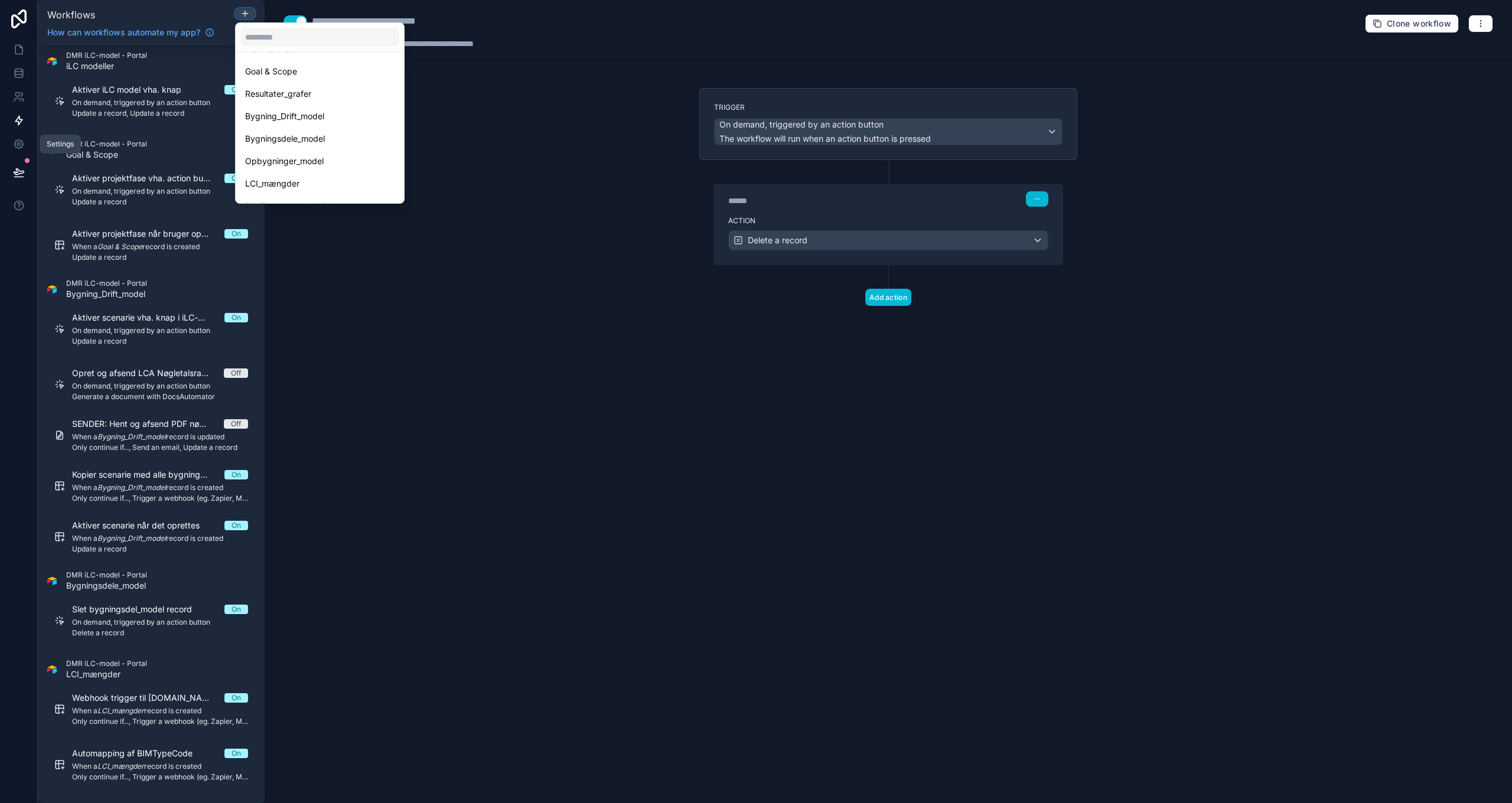
scroll to position [938, 0]
click at [306, 150] on span "Bygningsdele_model" at bounding box center [284, 152] width 79 height 14
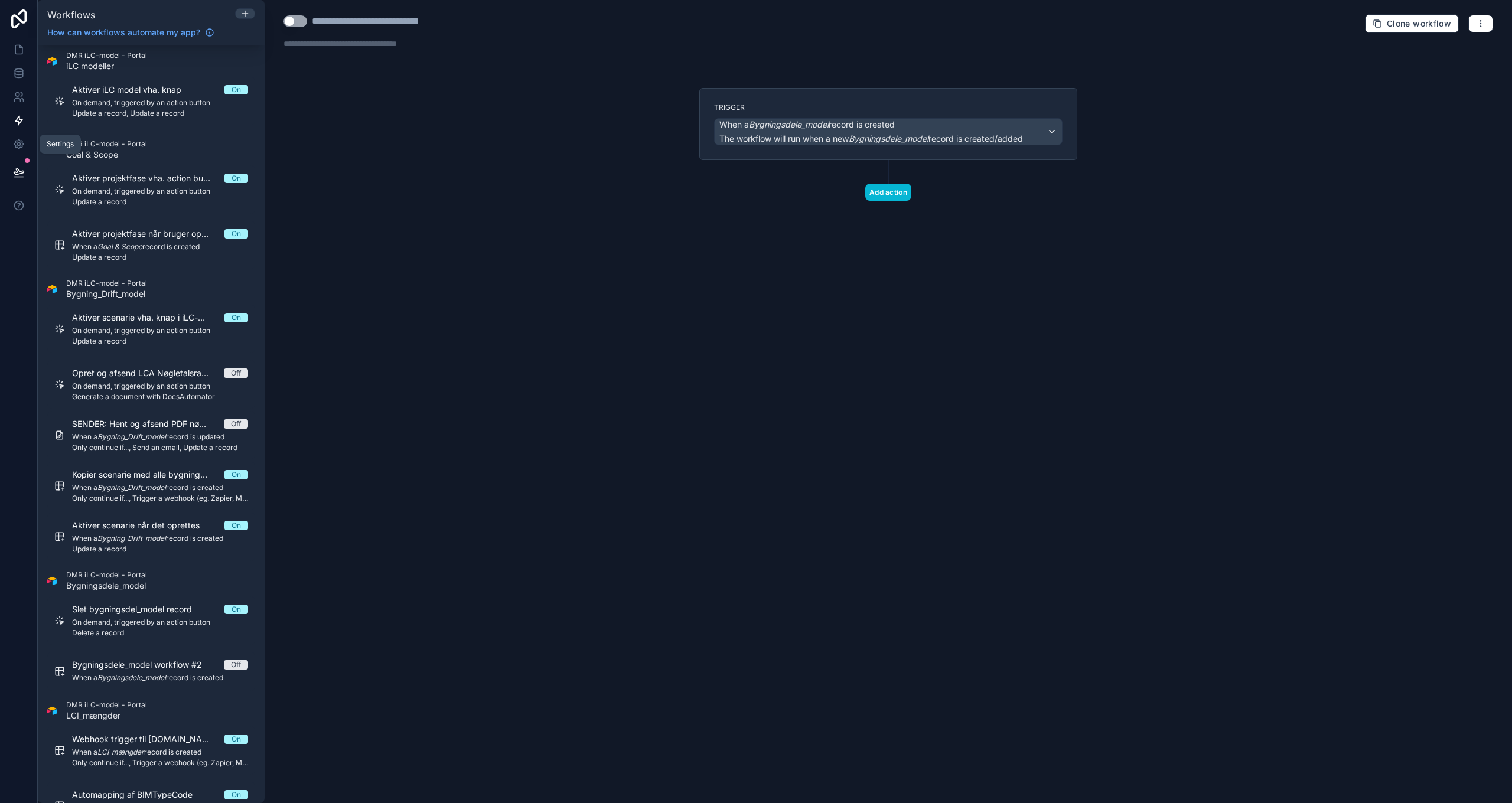
click at [433, 25] on div "**********" at bounding box center [392, 22] width 160 height 14
type div "**********"
click at [881, 134] on em "Bygningsdele_model" at bounding box center [888, 139] width 79 height 10
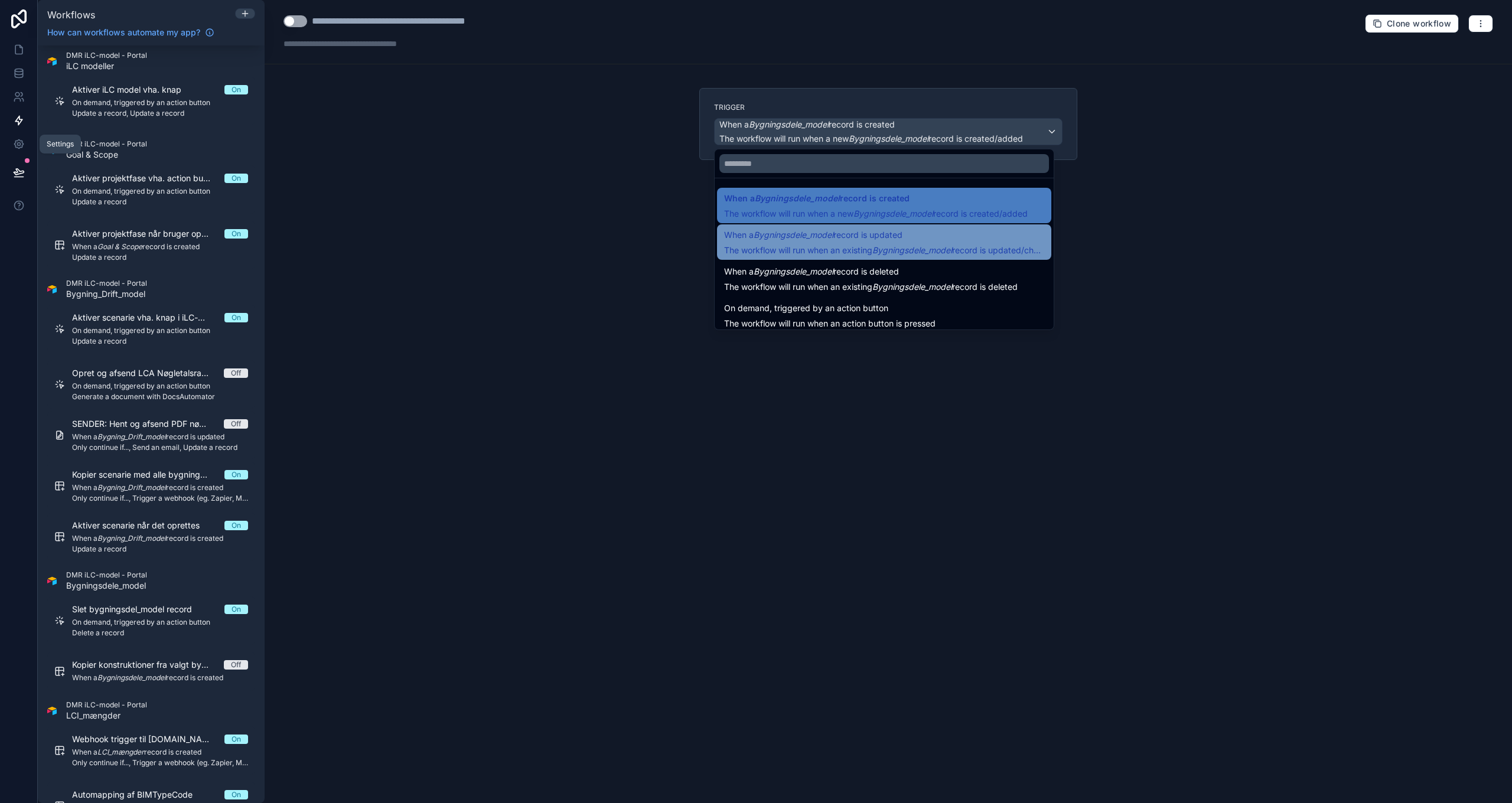
click at [881, 240] on span "When a Bygningsdele_model record is updated" at bounding box center [813, 235] width 178 height 14
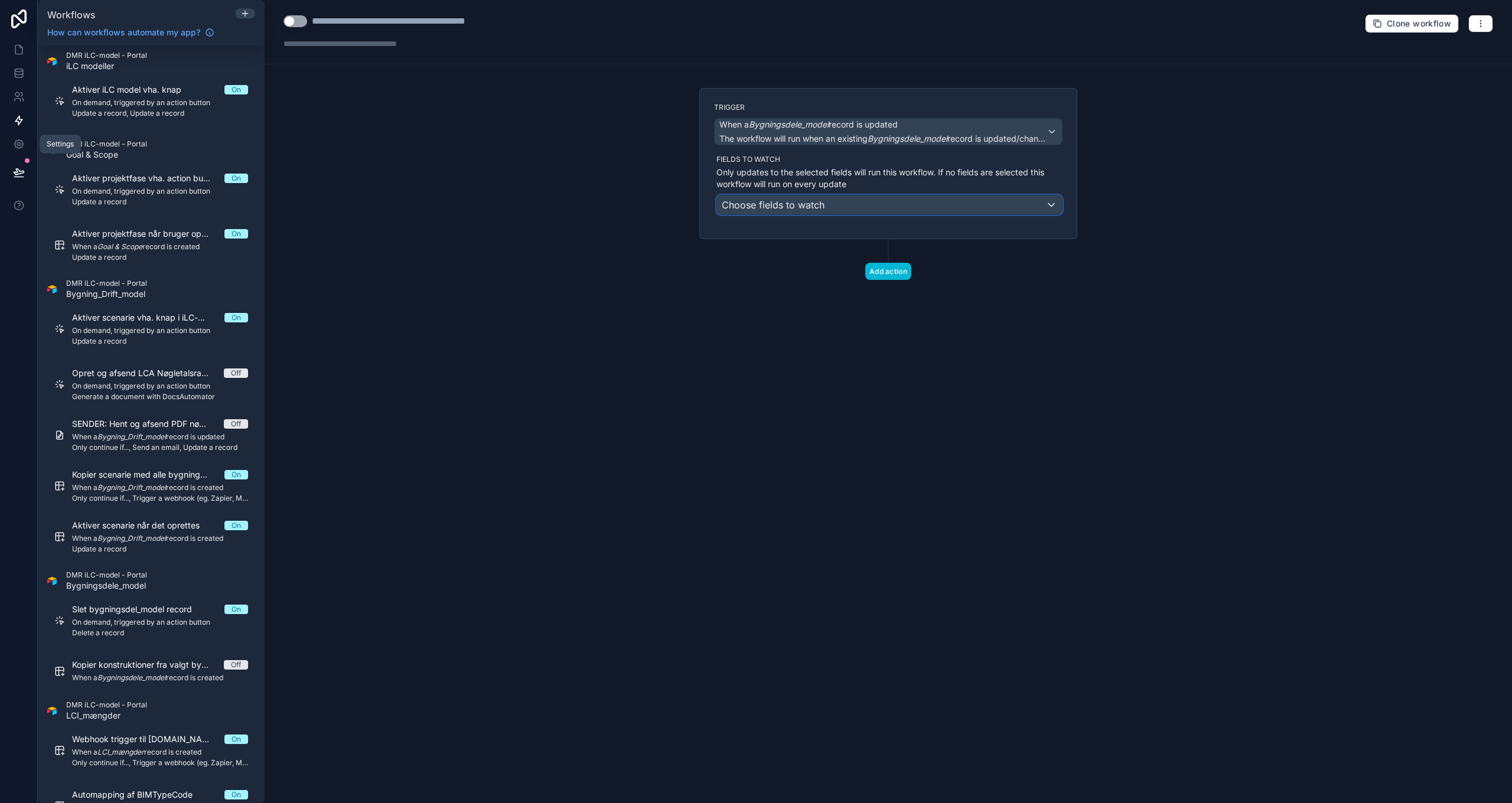
click at [807, 203] on span "Choose fields to watch" at bounding box center [773, 205] width 103 height 12
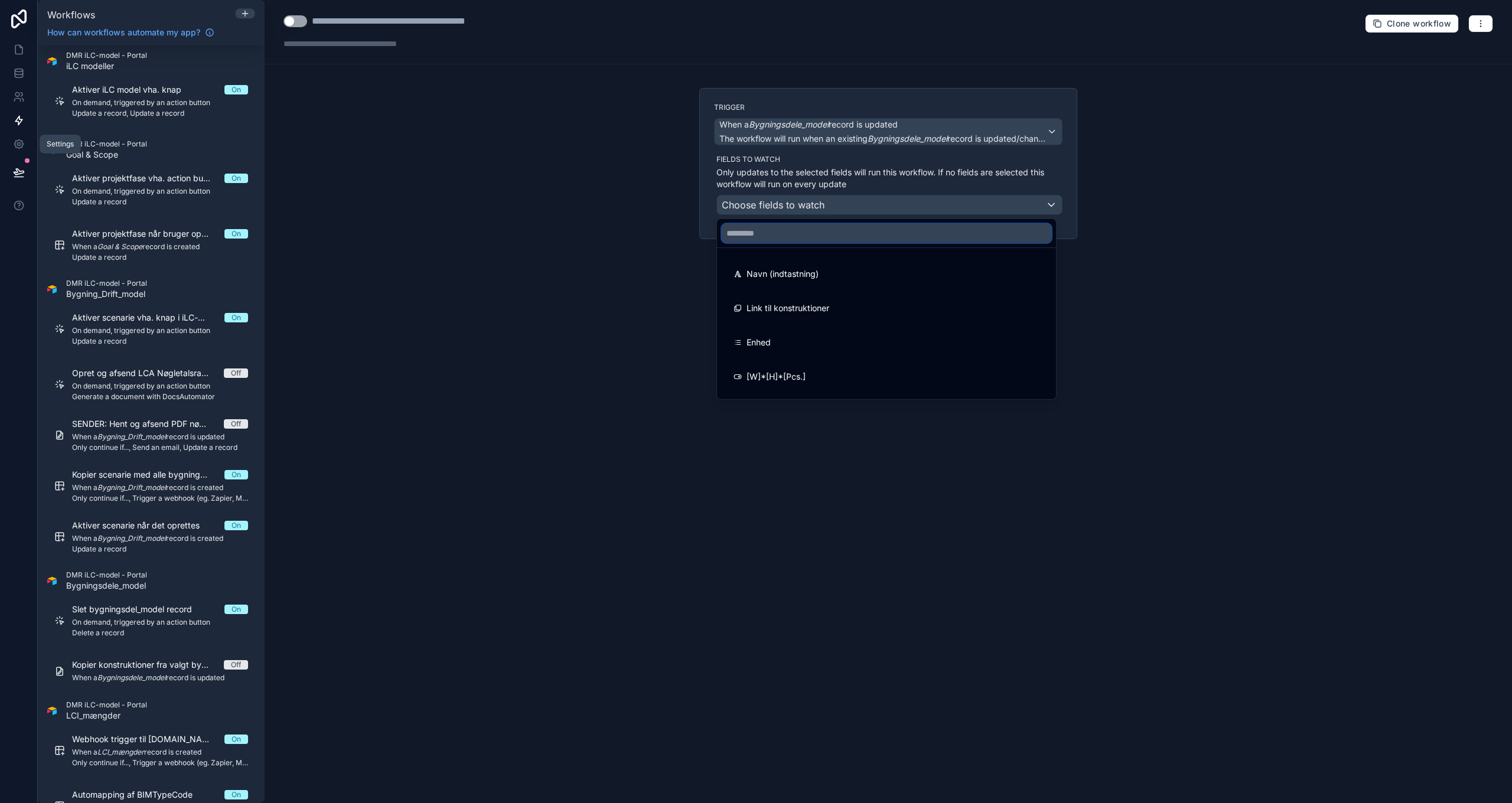
click at [785, 232] on input "text" at bounding box center [887, 233] width 329 height 19
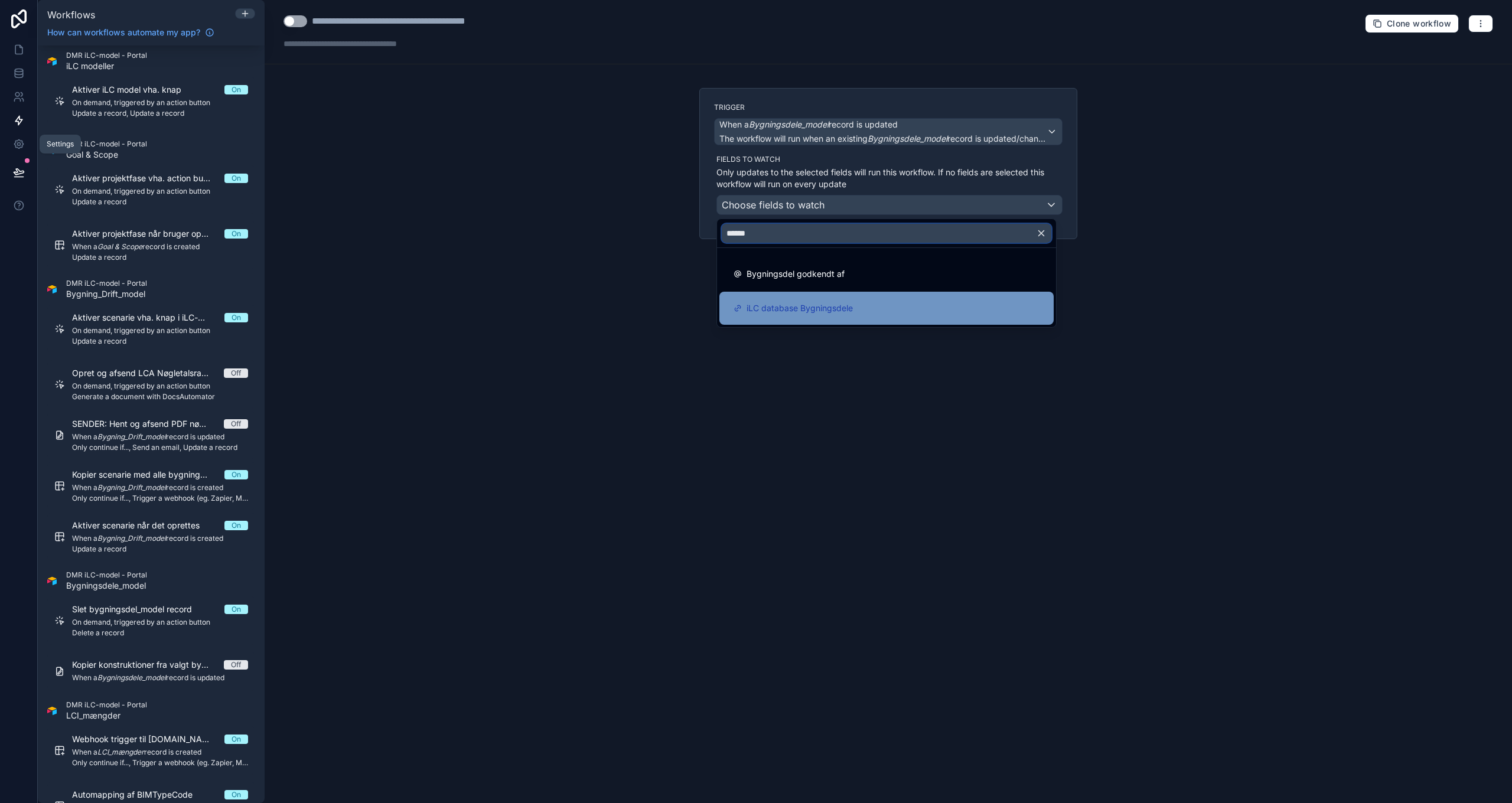
type input "******"
click at [793, 307] on span "iLC database Bygningsdele" at bounding box center [799, 308] width 106 height 14
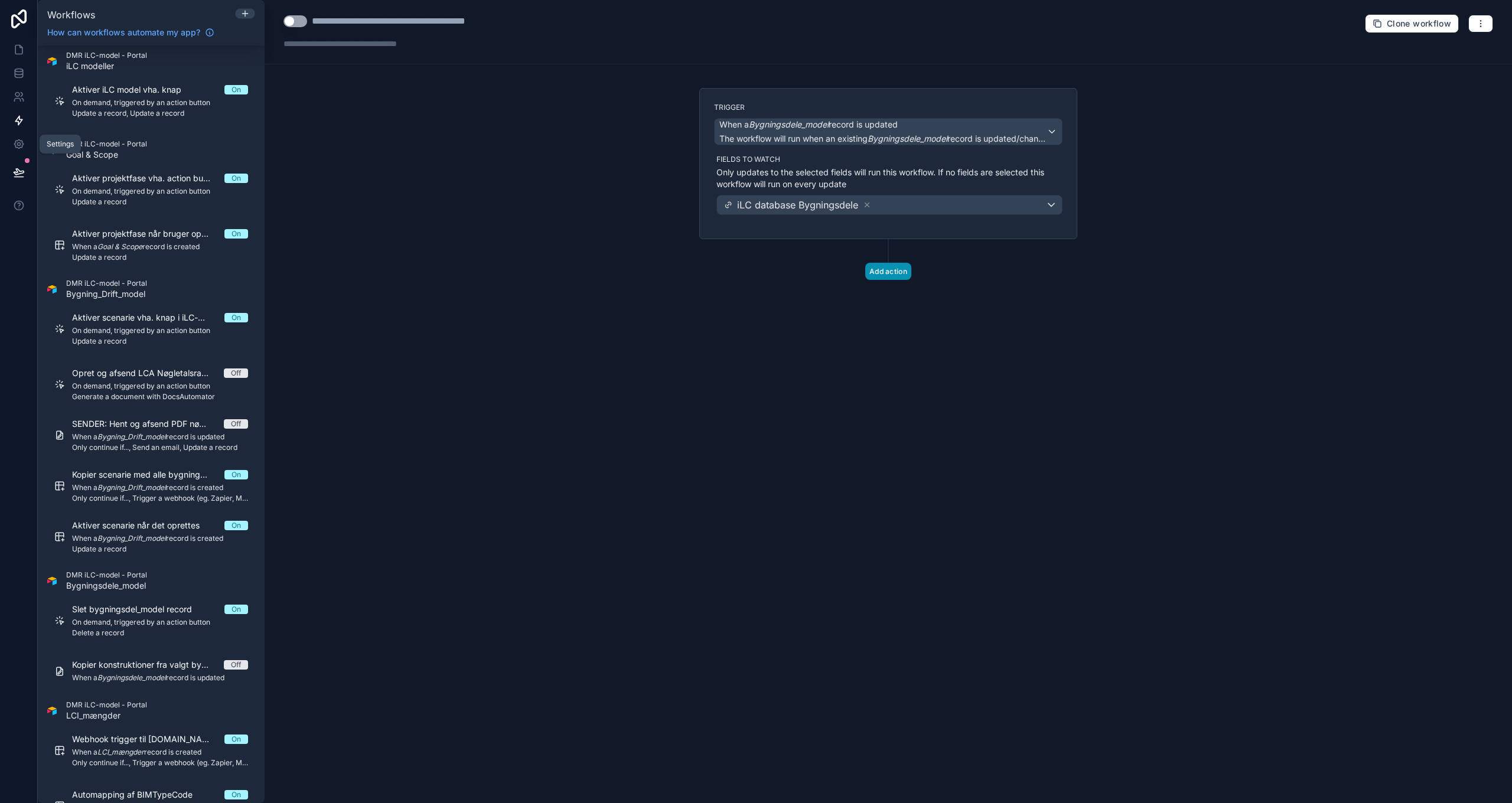
click at [892, 273] on button "Add action" at bounding box center [888, 272] width 46 height 17
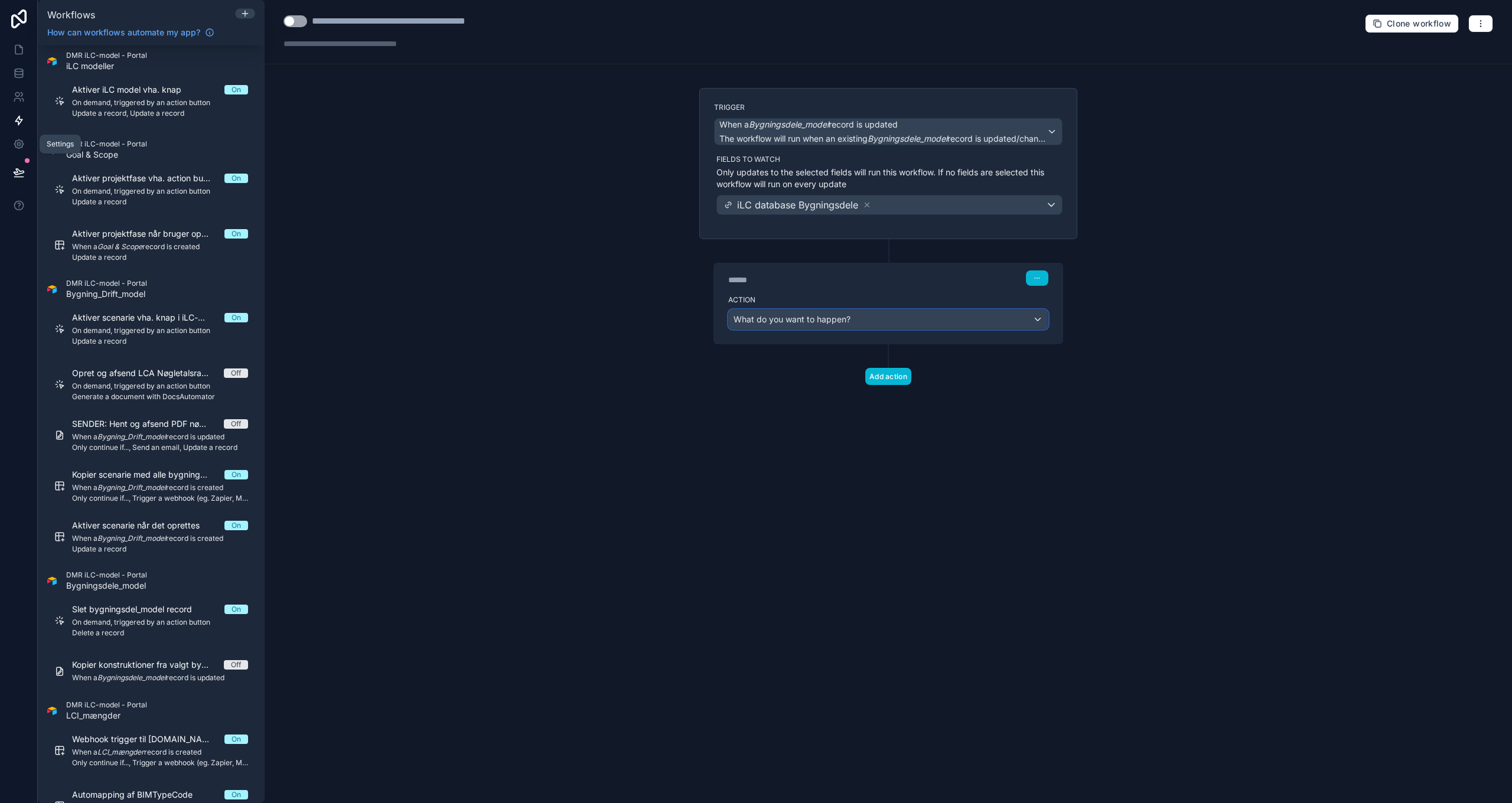
click at [809, 320] on span "What do you want to happen?" at bounding box center [792, 319] width 117 height 10
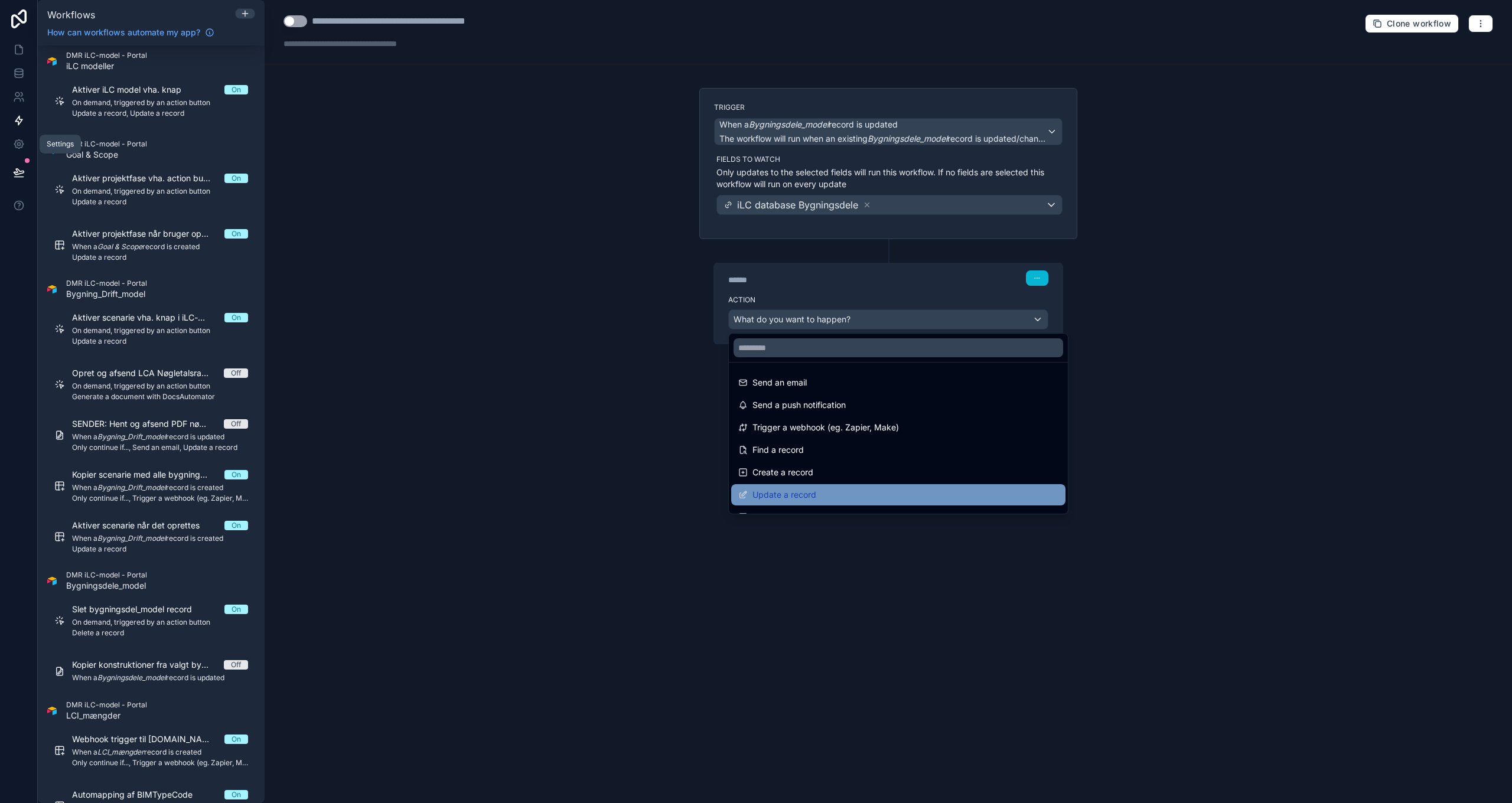
click at [809, 495] on span "Update a record" at bounding box center [784, 495] width 64 height 14
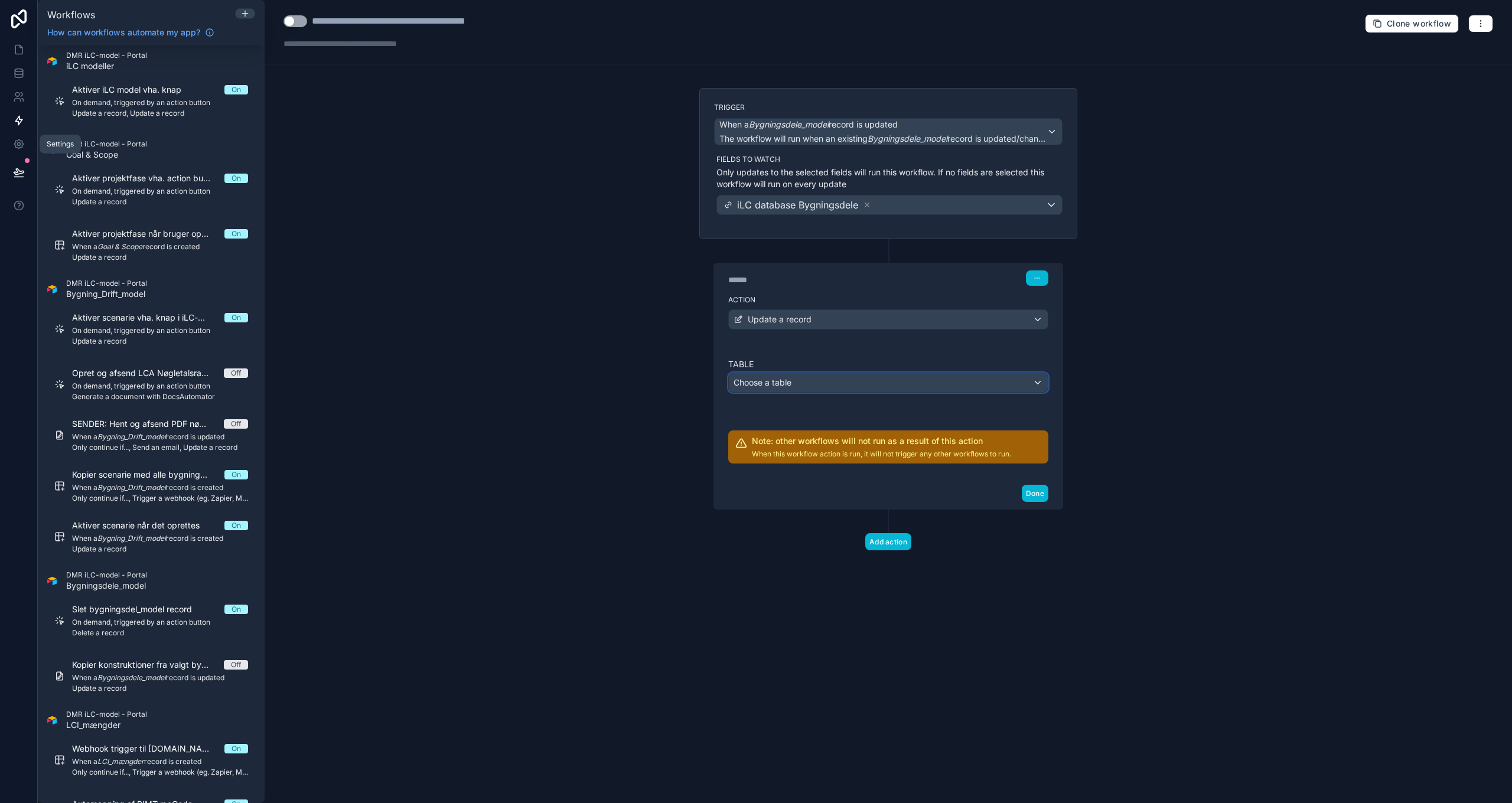
click at [781, 388] on span "Choose a table" at bounding box center [762, 383] width 58 height 12
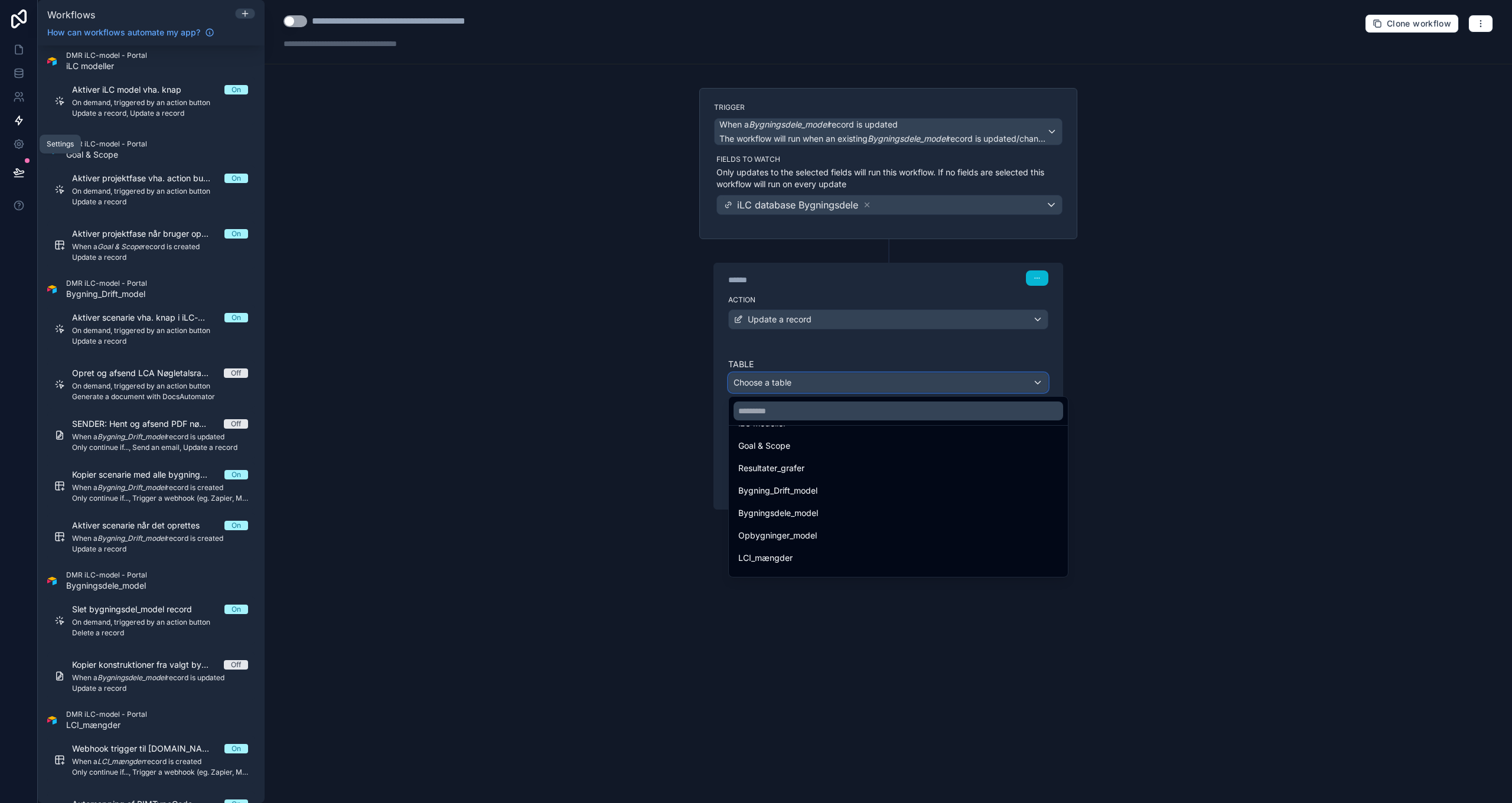
scroll to position [938, 0]
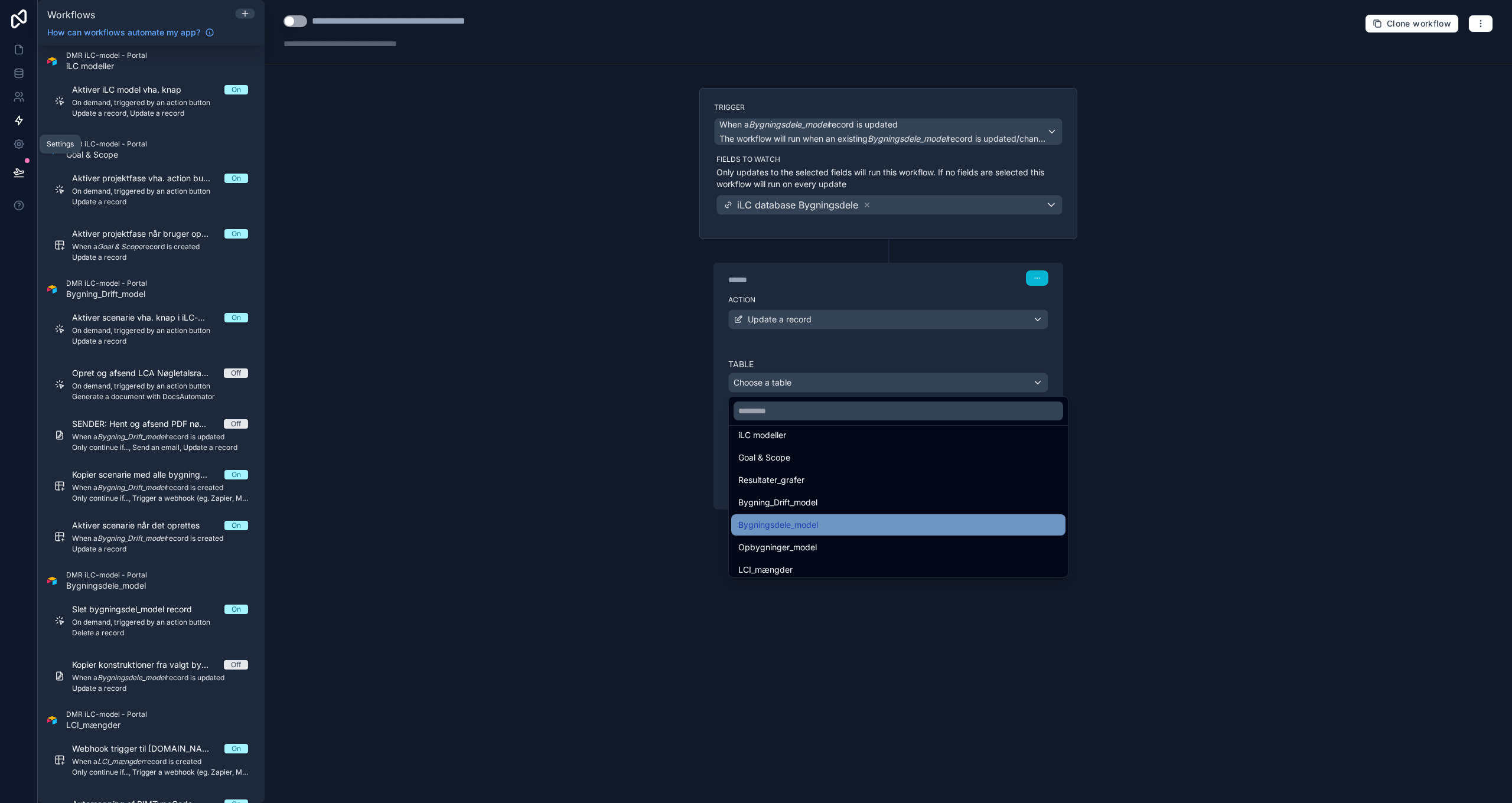
click at [820, 526] on div "Bygningsdele_model" at bounding box center [898, 525] width 320 height 14
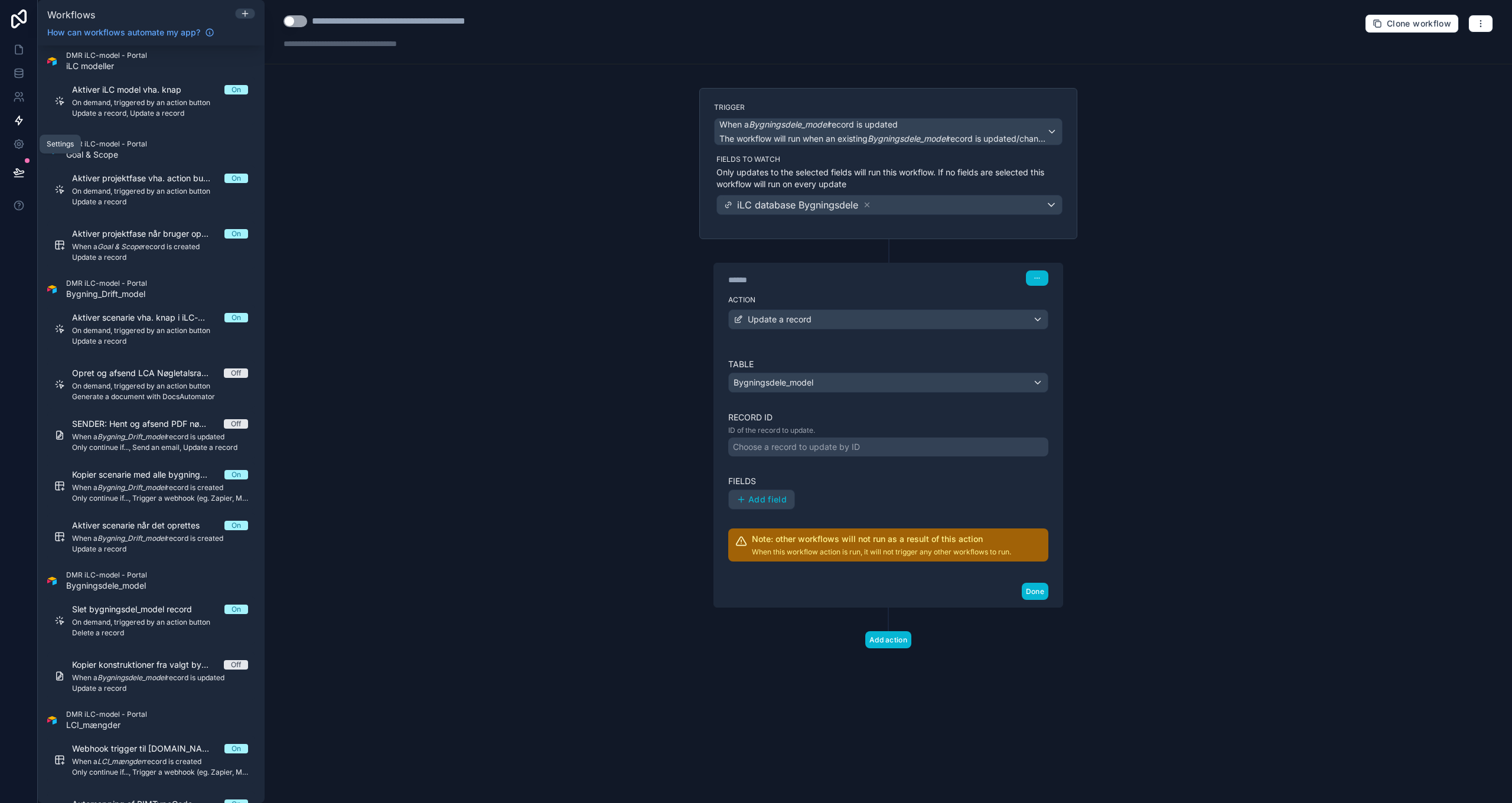
click at [797, 446] on div "Choose a record to update by ID" at bounding box center [796, 447] width 127 height 12
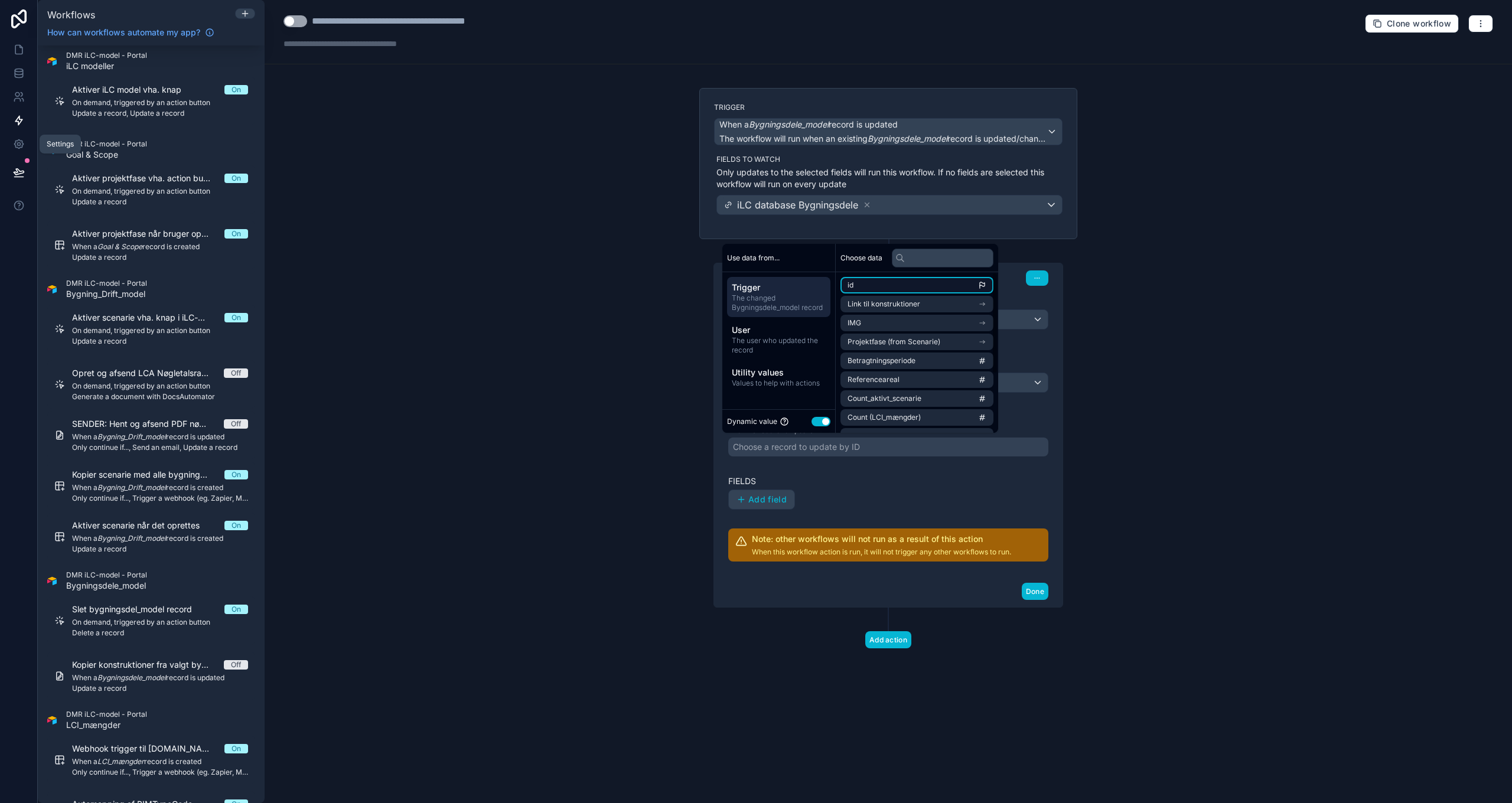
click at [875, 285] on li "id" at bounding box center [917, 285] width 153 height 17
click at [763, 500] on span "Add field" at bounding box center [767, 500] width 38 height 11
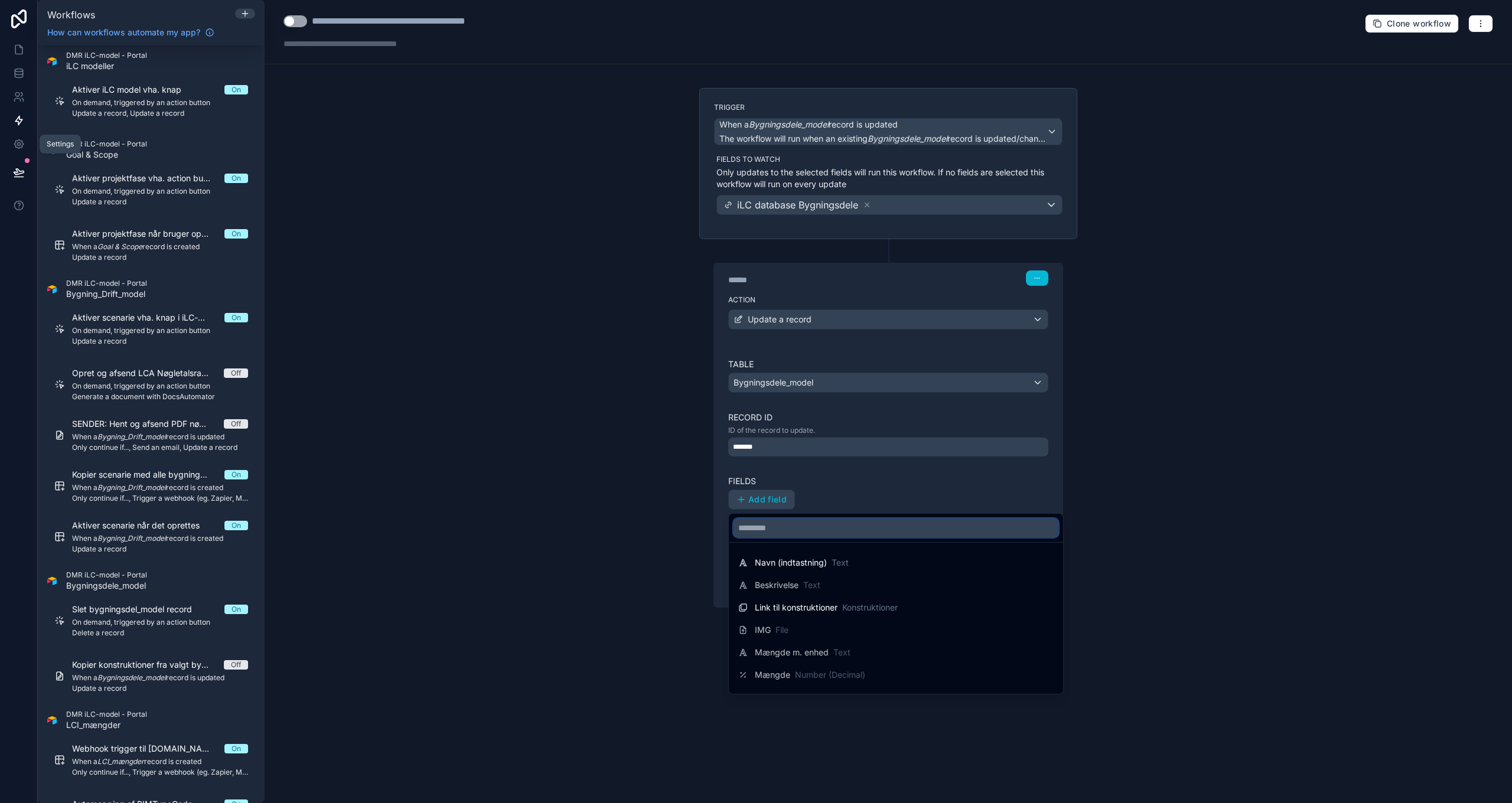
click at [796, 529] on input "text" at bounding box center [896, 528] width 325 height 19
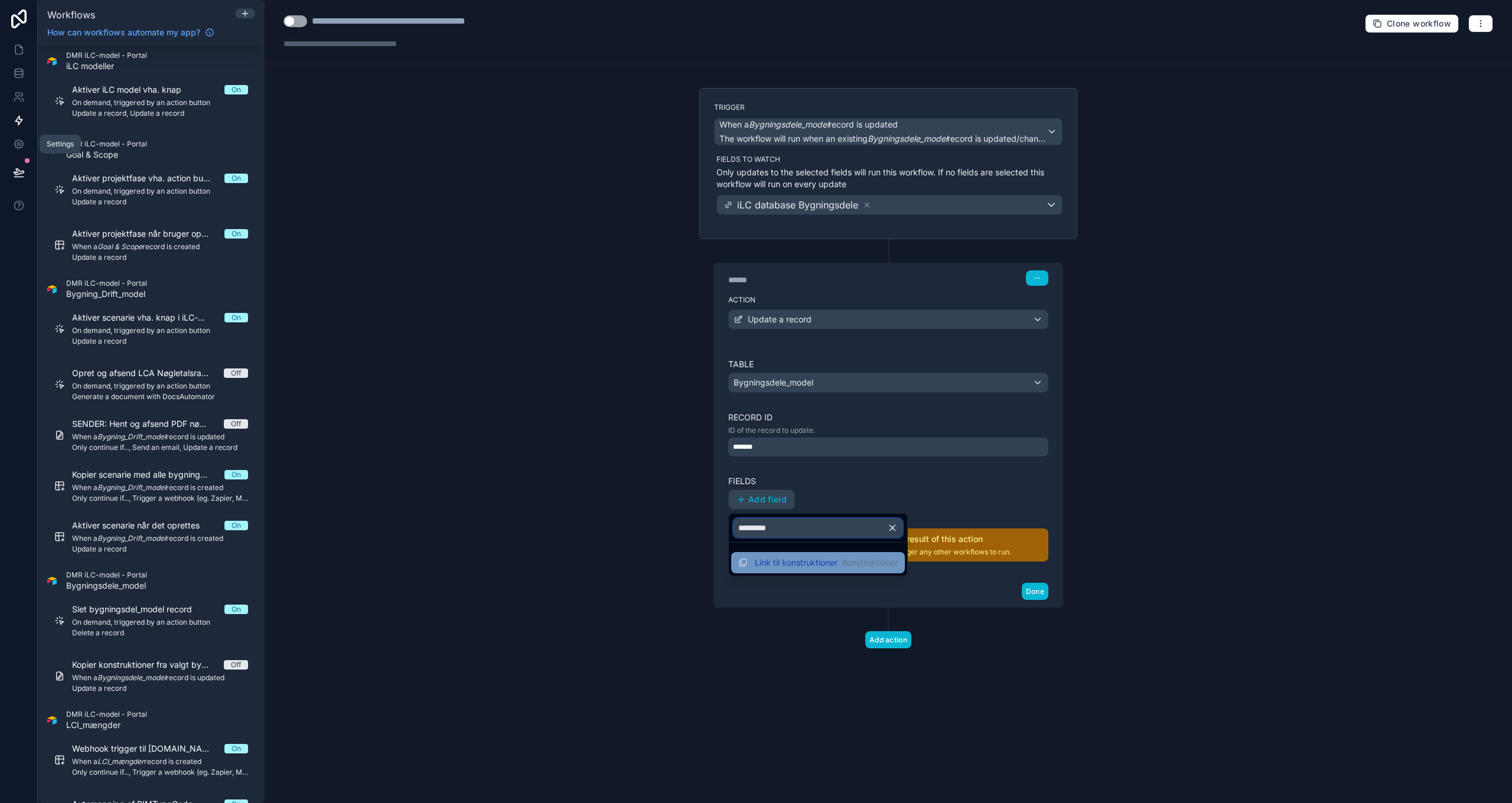
type input "*********"
click at [783, 565] on span "Link til konstruktioner" at bounding box center [796, 563] width 83 height 12
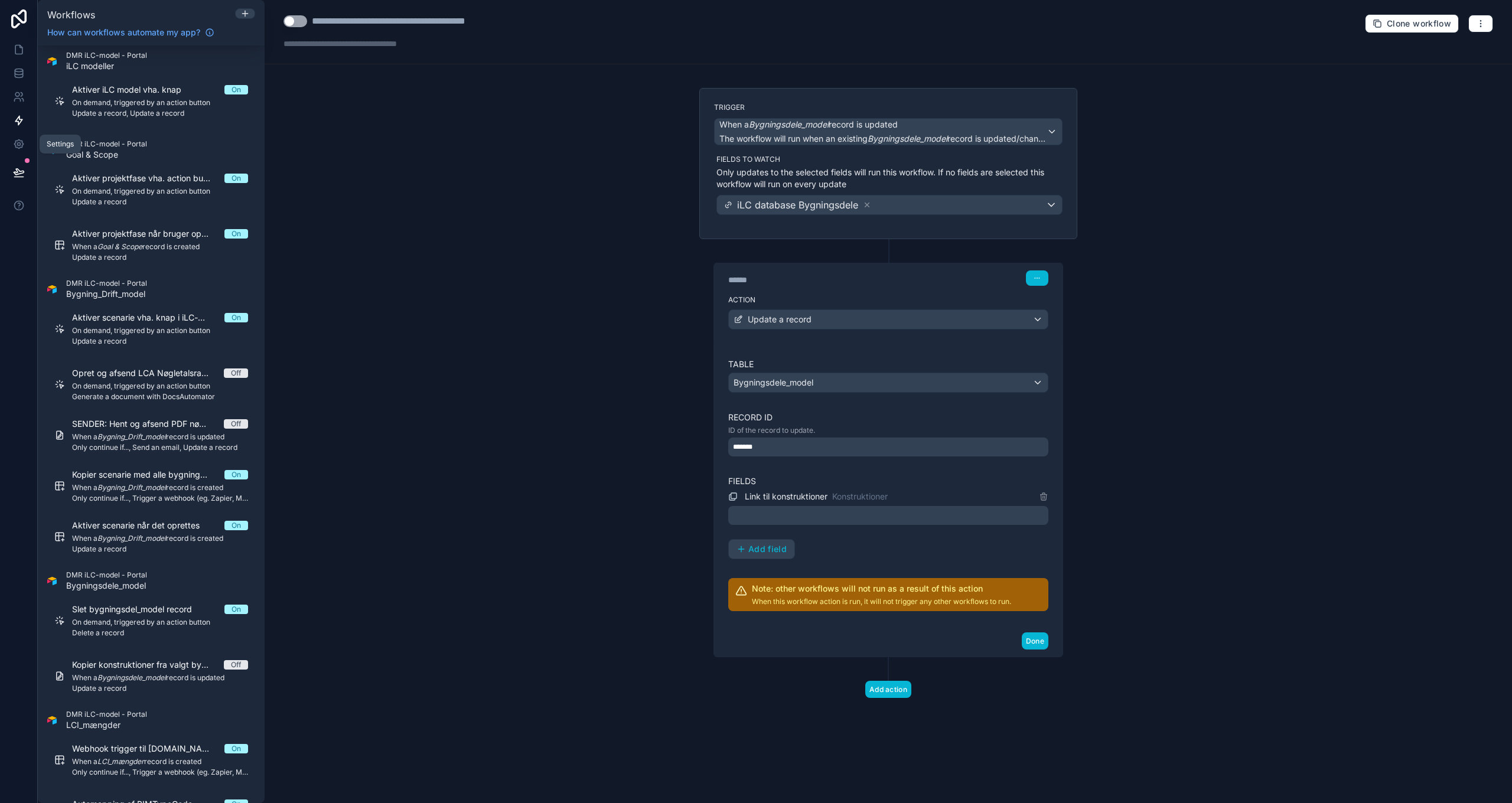
click at [791, 514] on div at bounding box center [888, 516] width 320 height 19
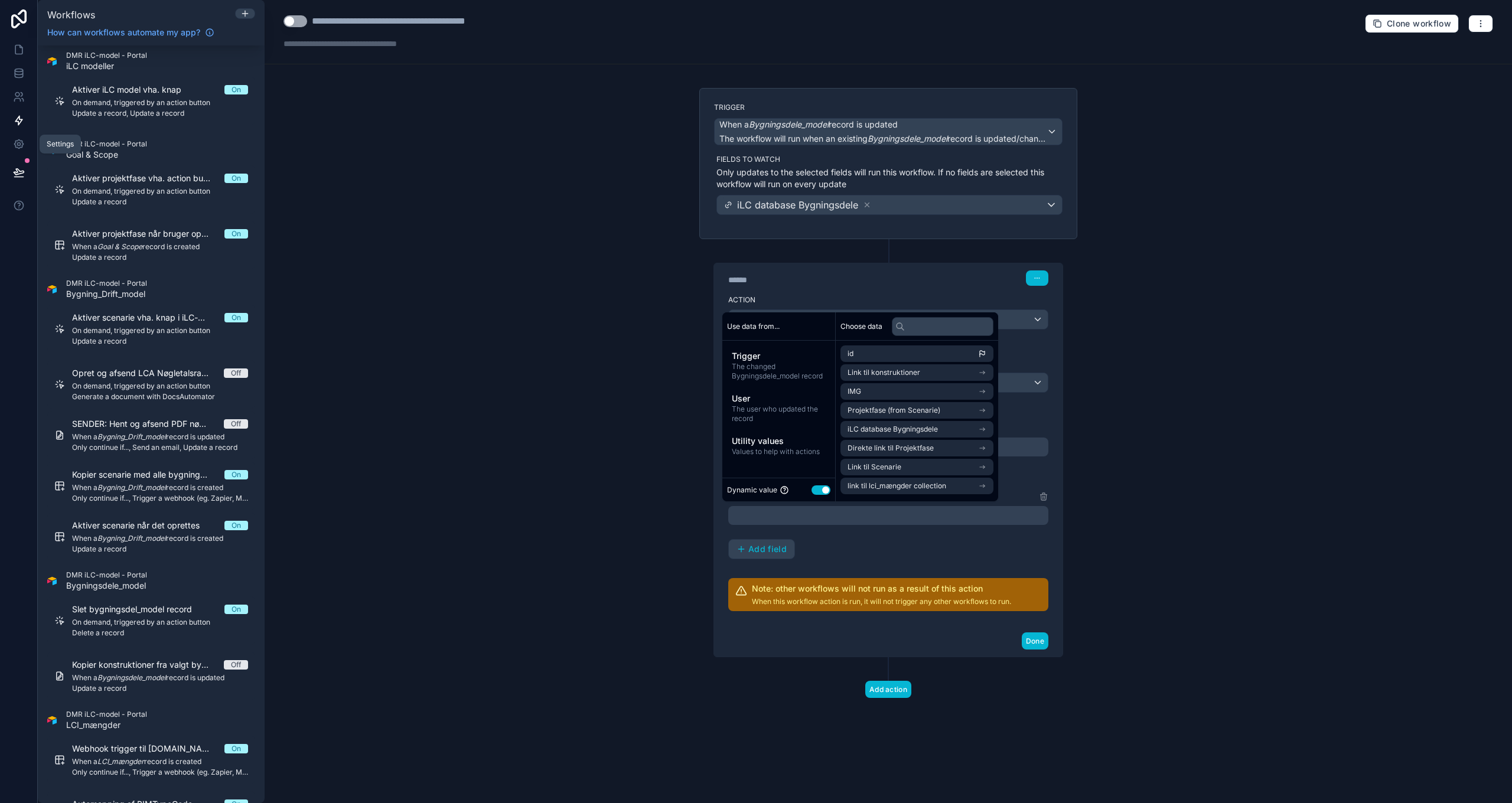
click at [970, 548] on div "Link til konstruktioner Konstruktioner Add field" at bounding box center [888, 524] width 320 height 70
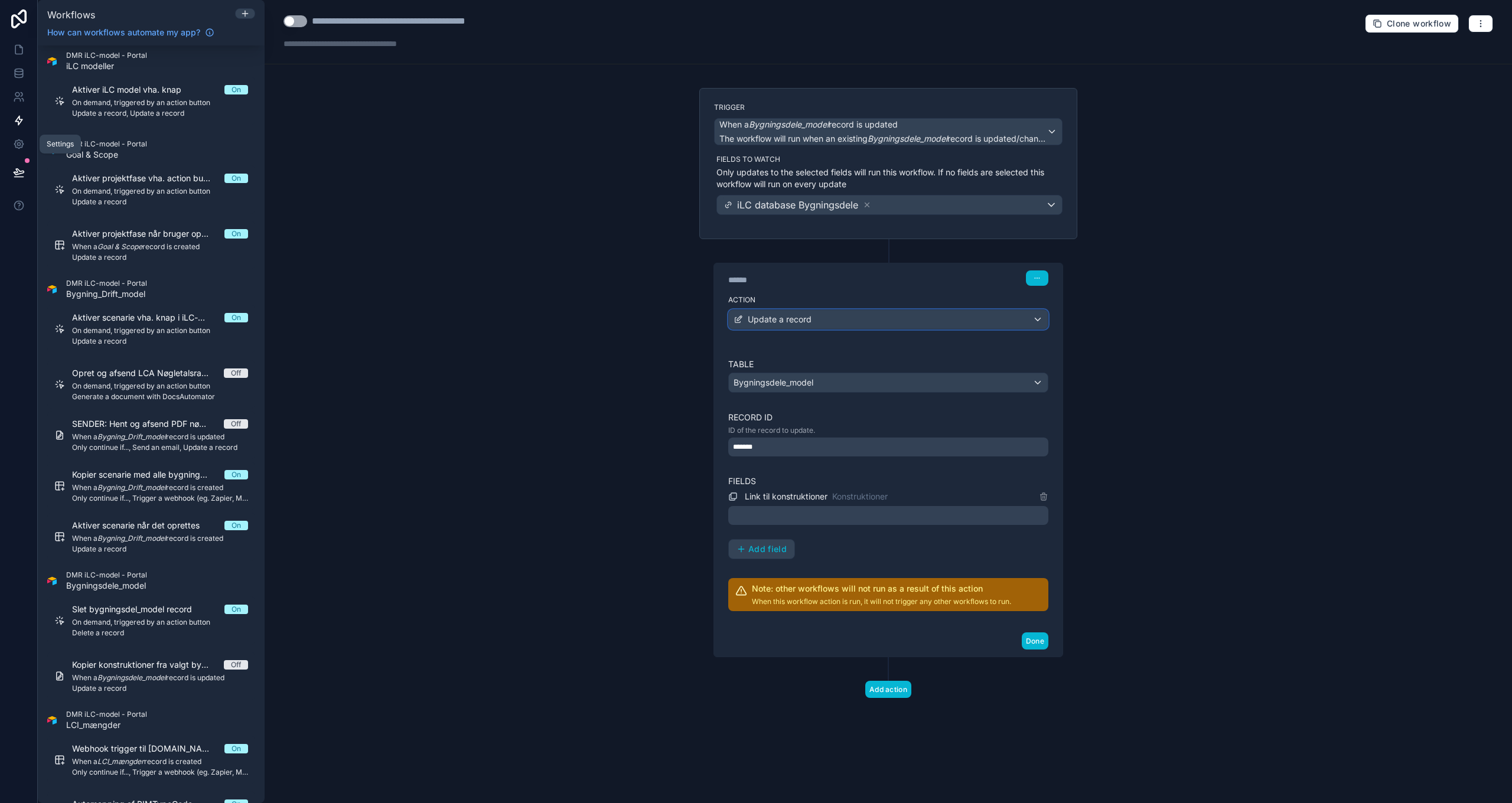
click at [820, 325] on div "Update a record" at bounding box center [888, 319] width 319 height 19
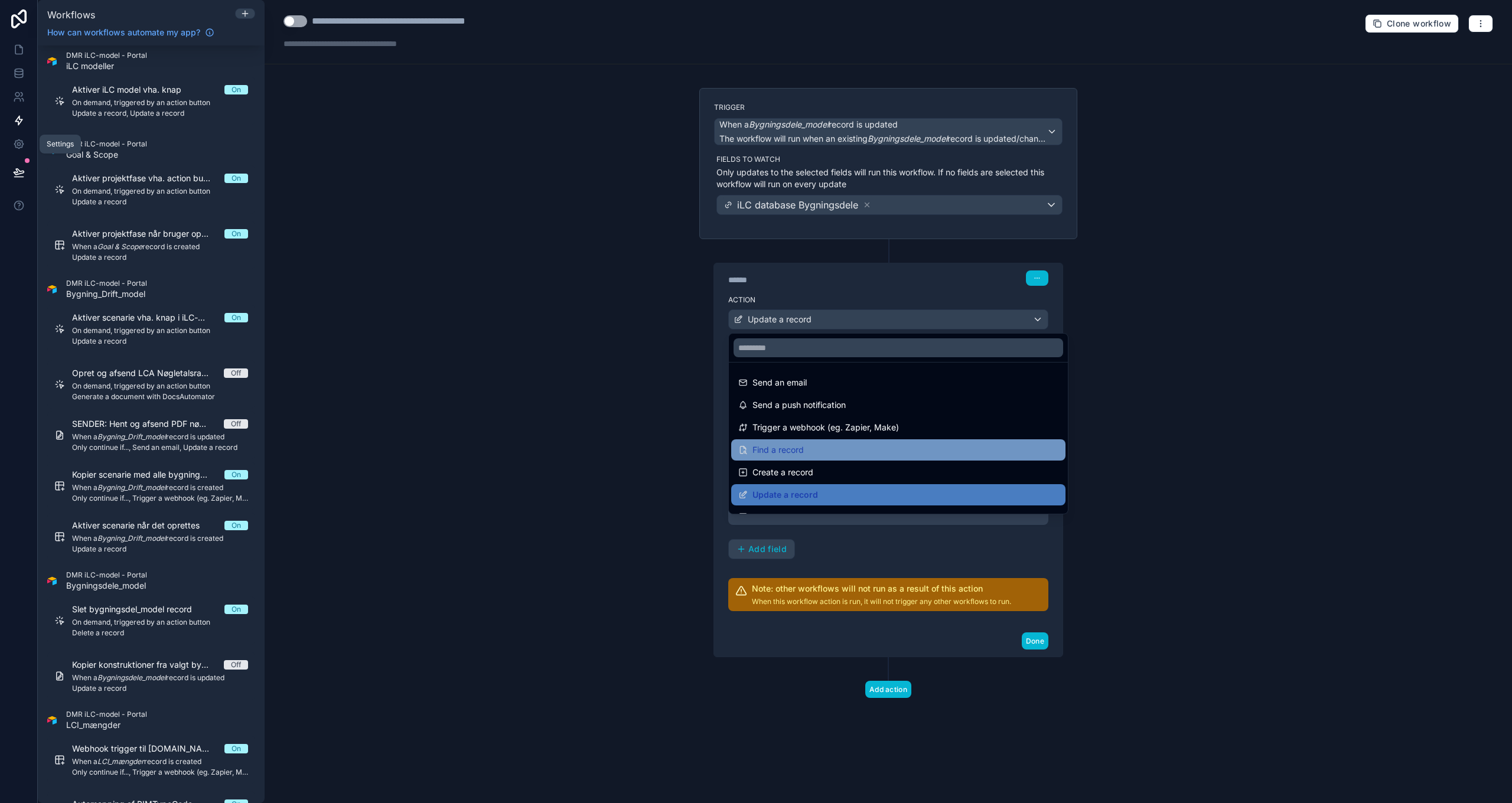
click at [803, 454] on span "Find a record" at bounding box center [778, 450] width 51 height 14
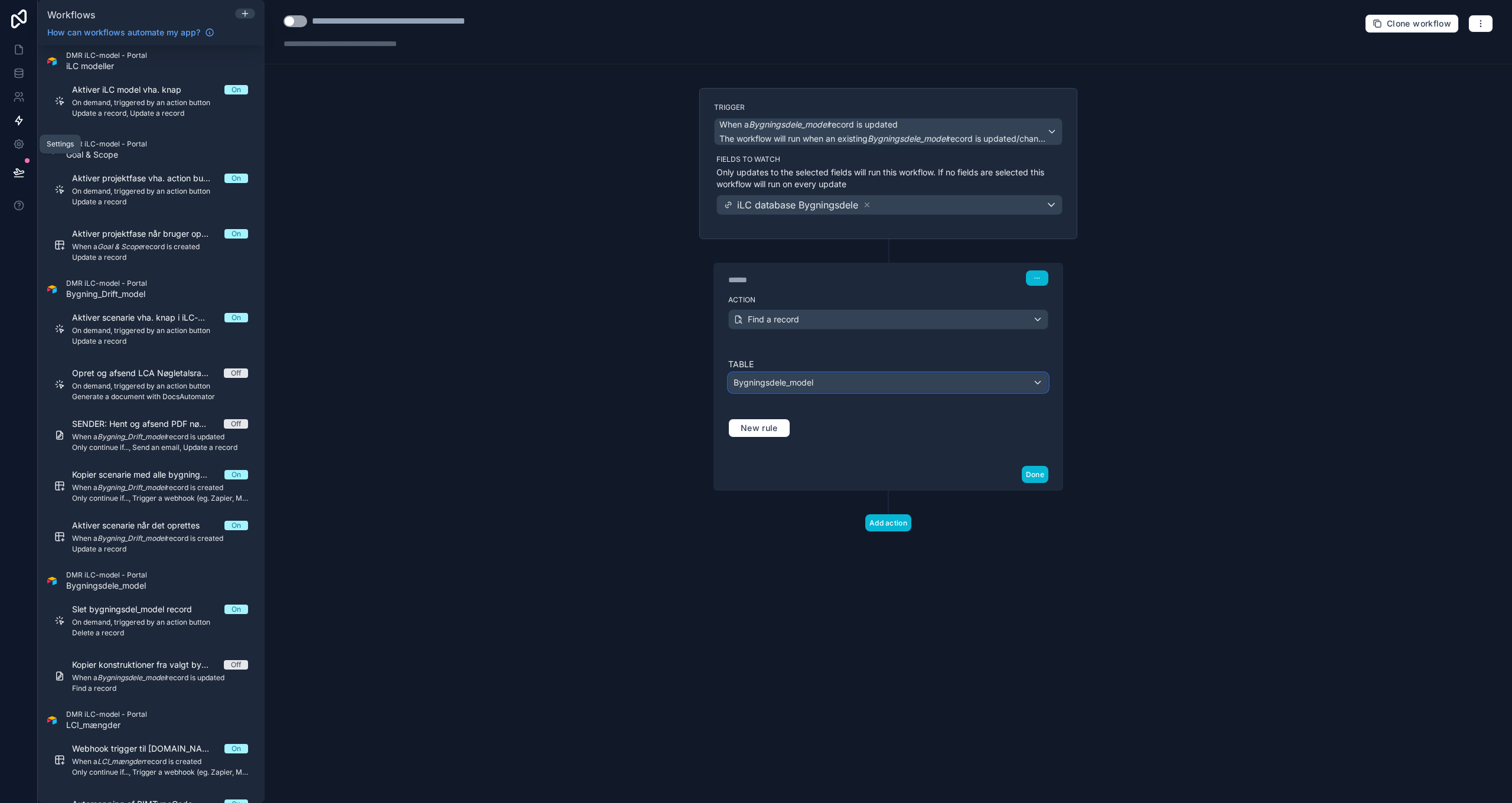
click at [799, 381] on span "Bygningsdele_model" at bounding box center [773, 383] width 79 height 12
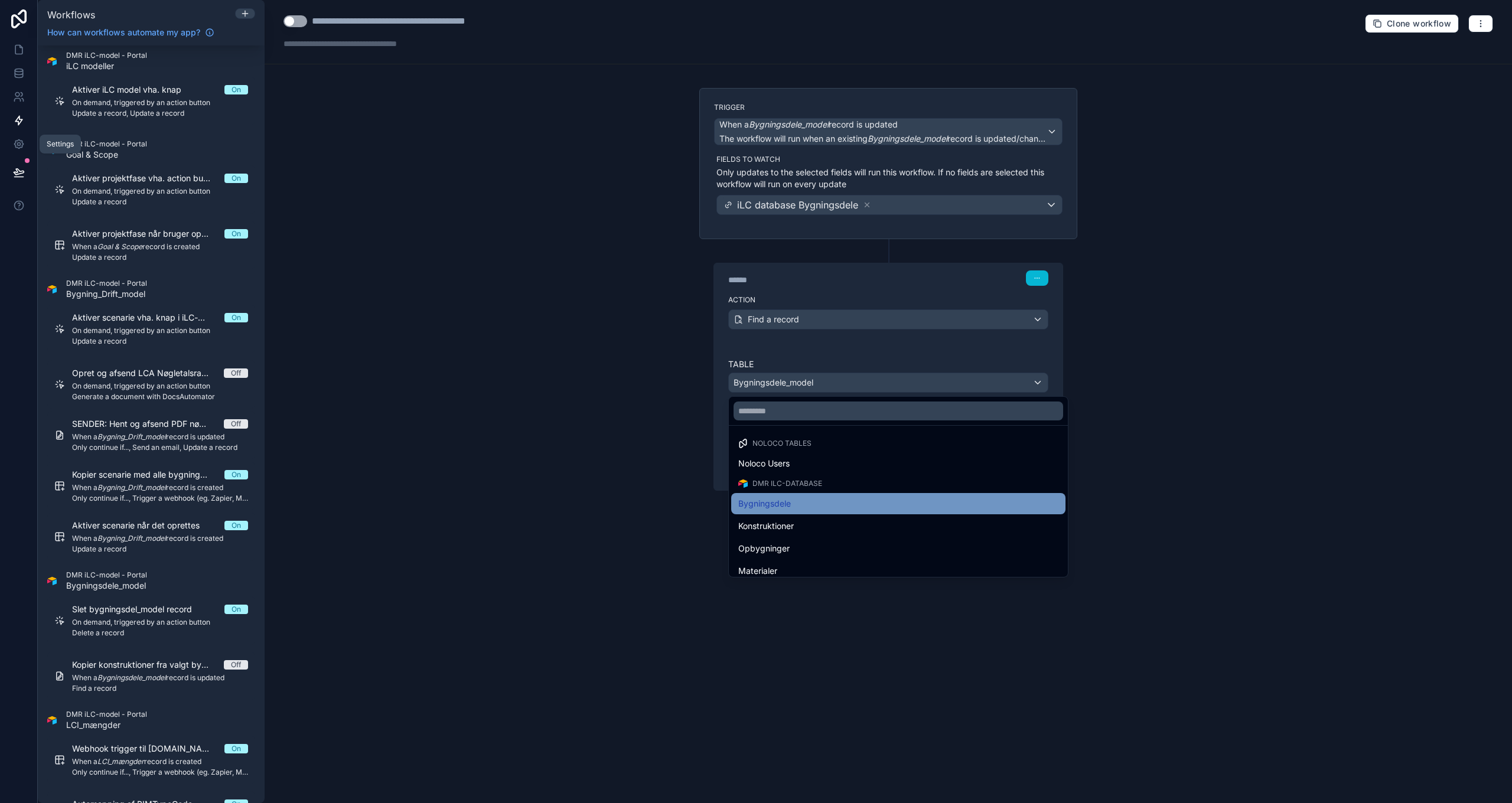
click at [796, 504] on div "Bygningsdele" at bounding box center [898, 504] width 320 height 14
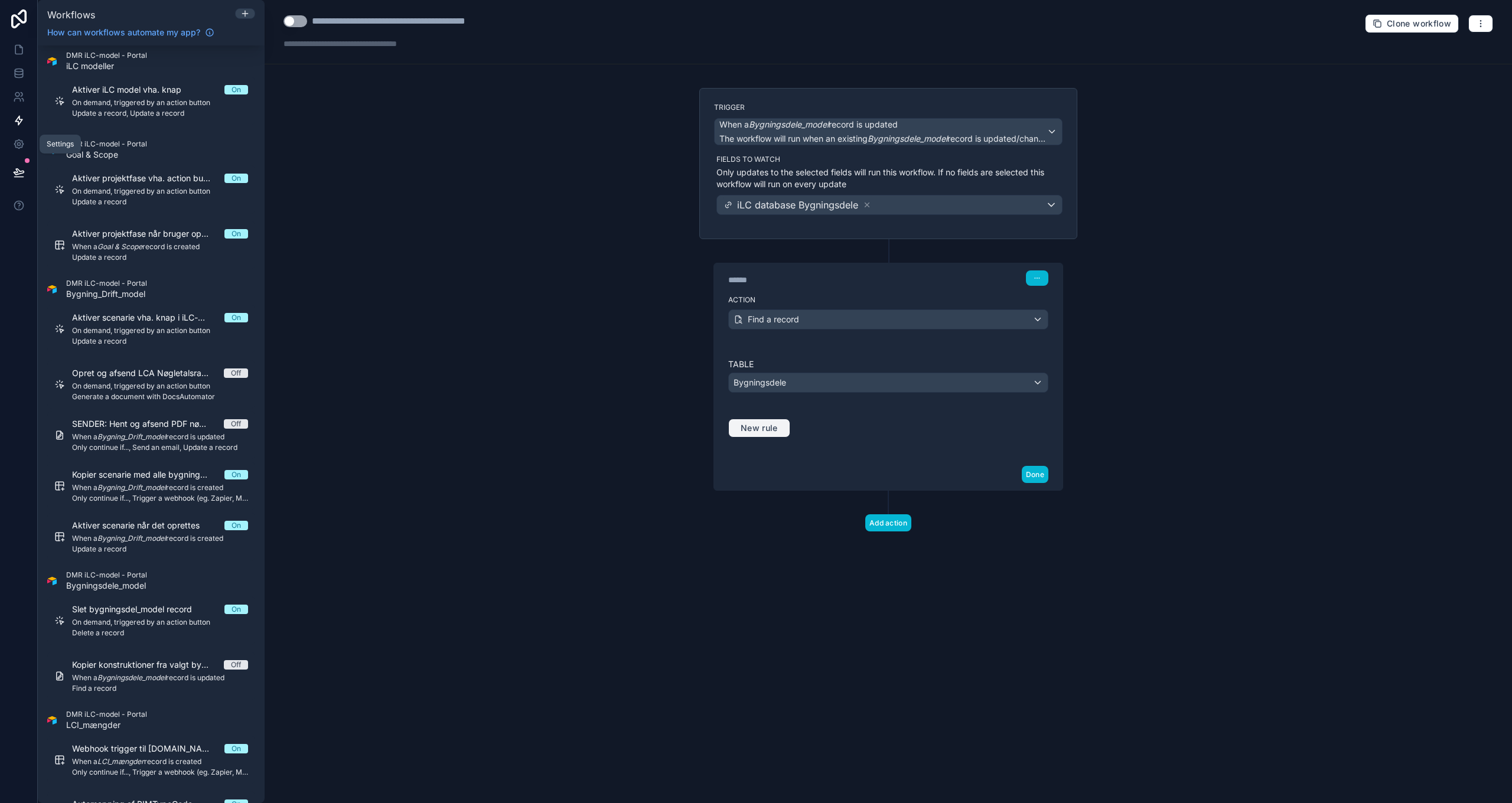
click at [769, 430] on span "New rule" at bounding box center [759, 428] width 47 height 11
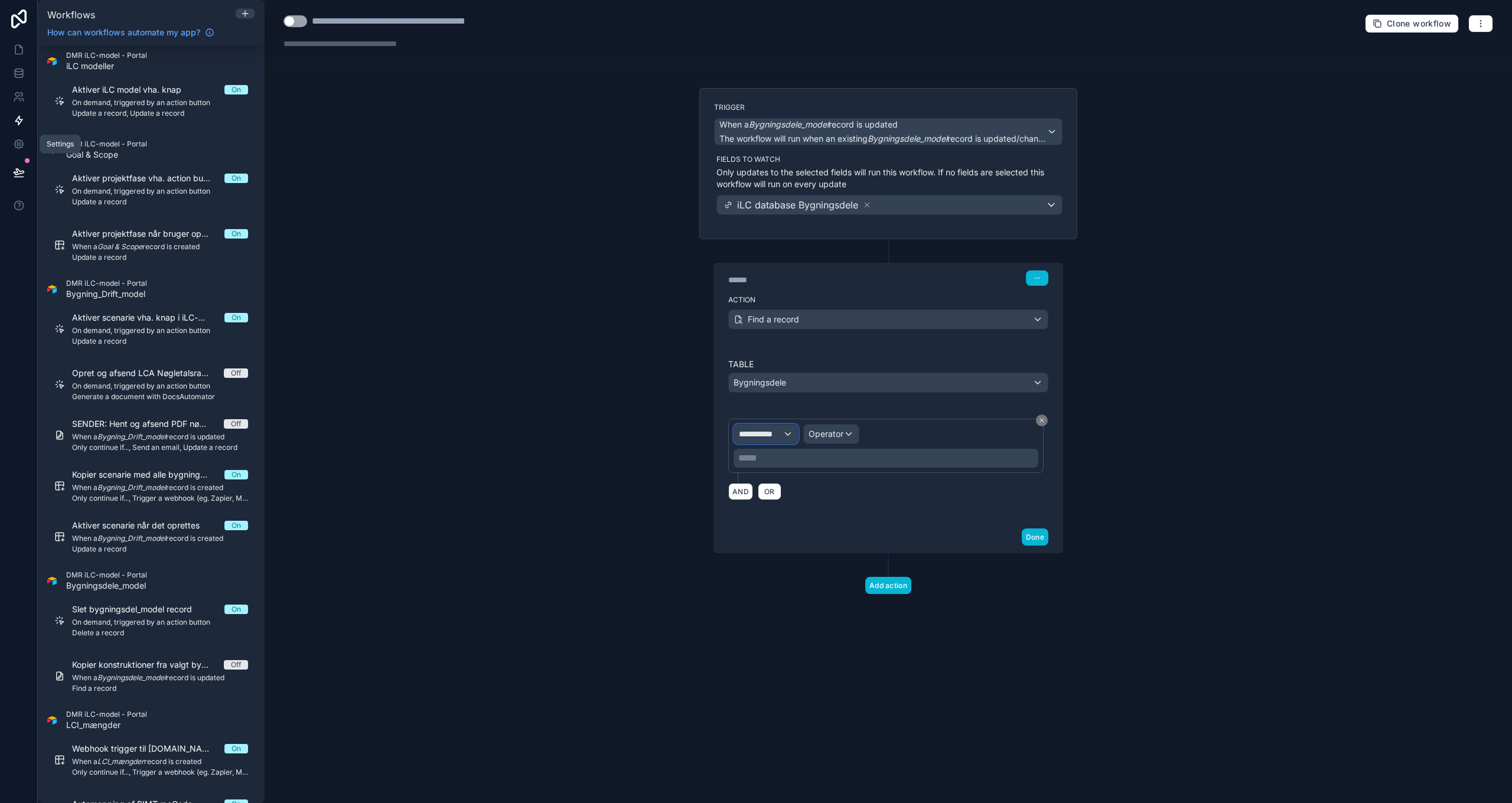
click at [783, 441] on div "**********" at bounding box center [766, 434] width 64 height 19
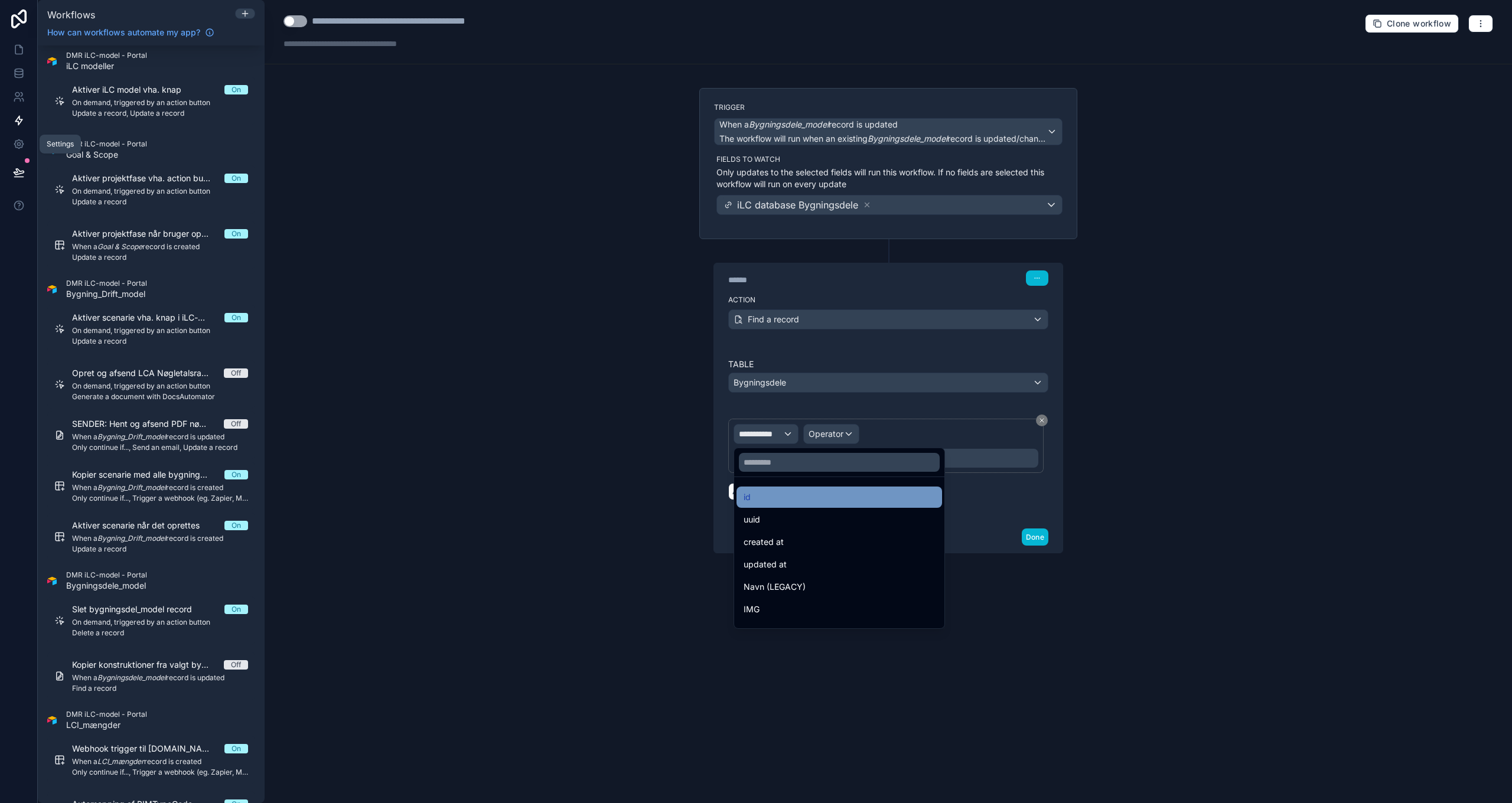
click at [770, 499] on div "id" at bounding box center [839, 498] width 191 height 14
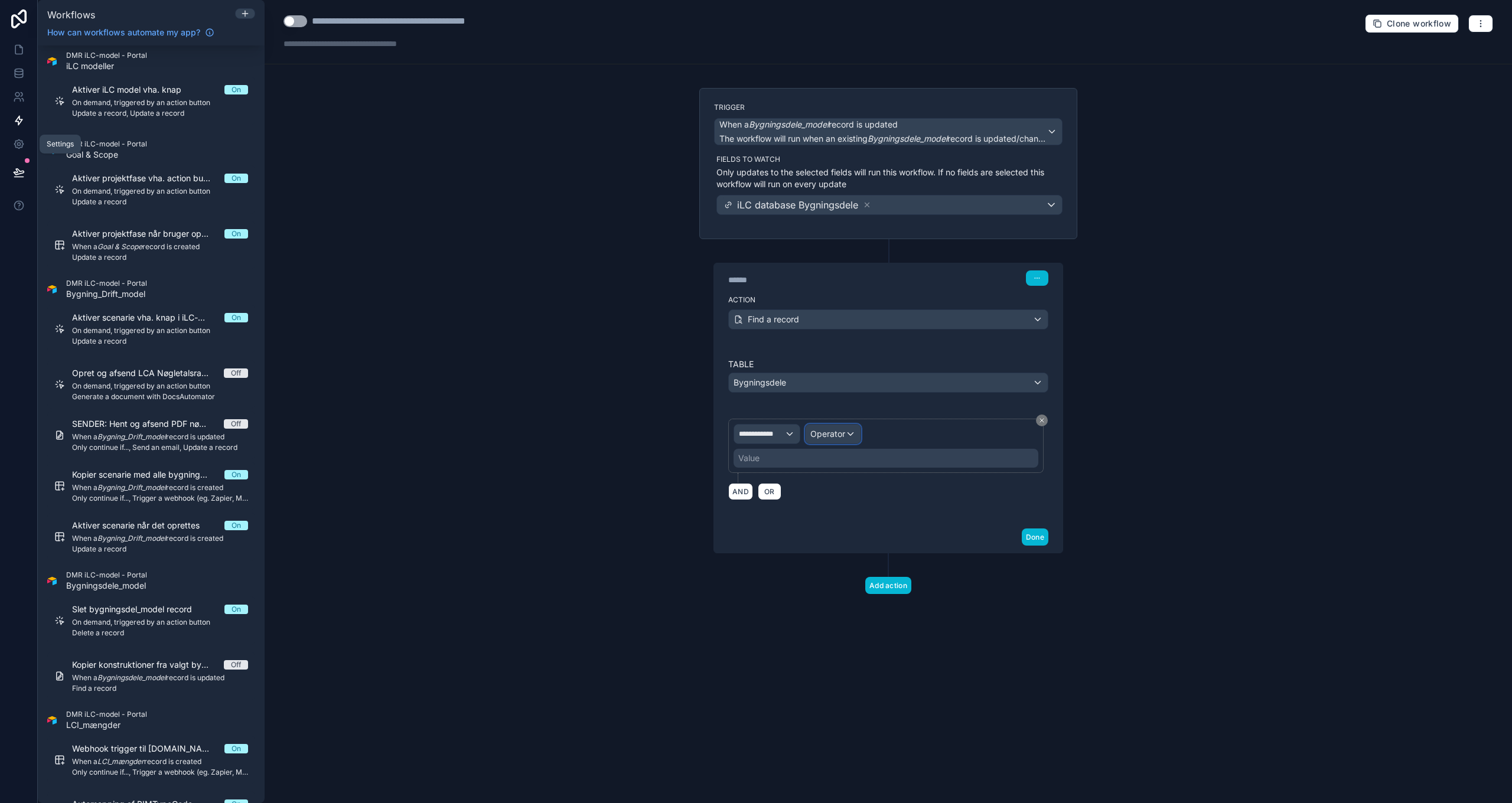
click at [842, 436] on span "Operator" at bounding box center [827, 434] width 35 height 10
click at [873, 501] on div "Is equal to (=)" at bounding box center [874, 498] width 119 height 14
click at [778, 454] on div "Value" at bounding box center [886, 459] width 305 height 19
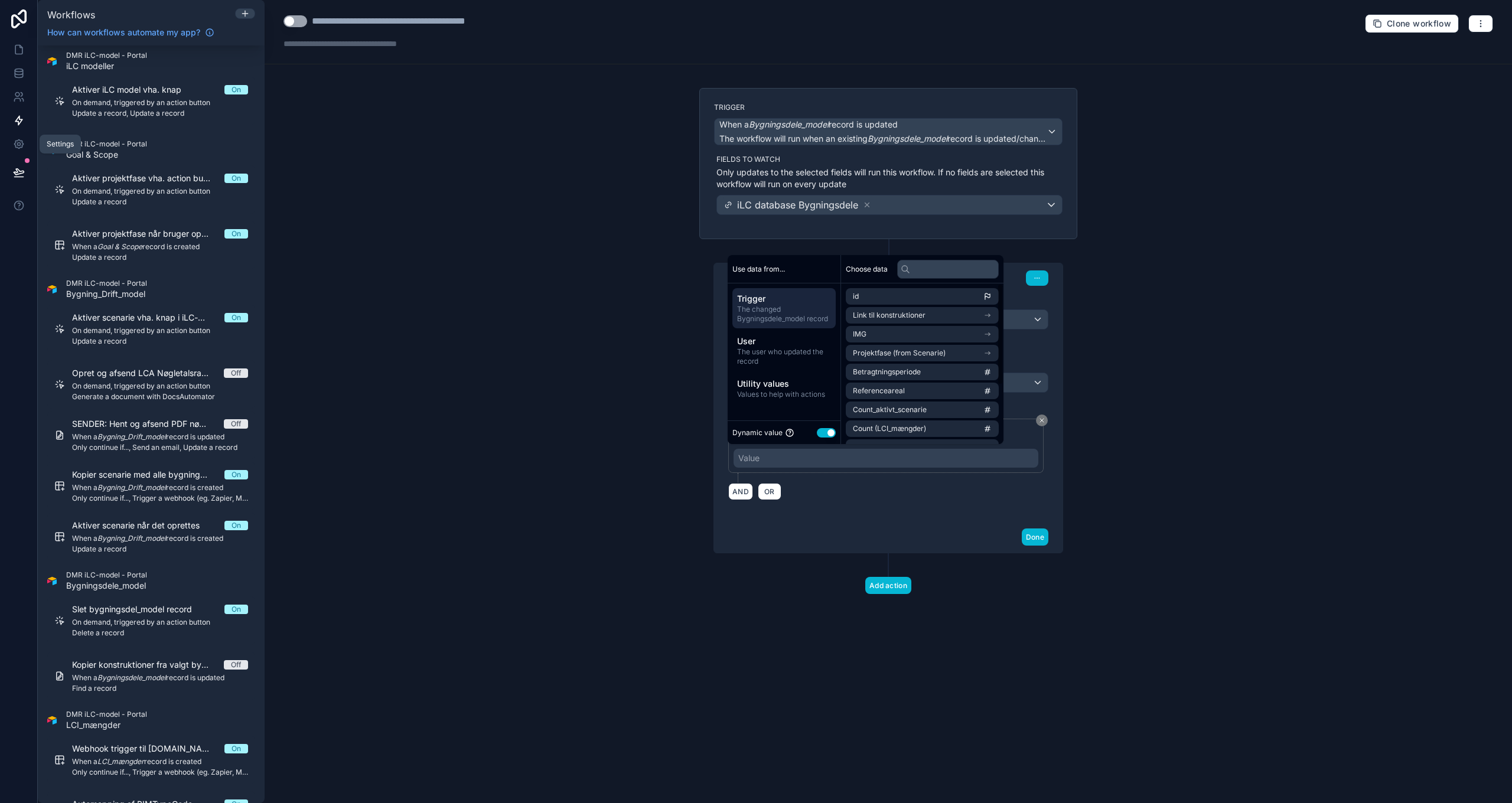
click at [784, 310] on span "The changed Bygningsdele_model record" at bounding box center [784, 314] width 94 height 19
click at [928, 268] on input "text" at bounding box center [947, 269] width 102 height 19
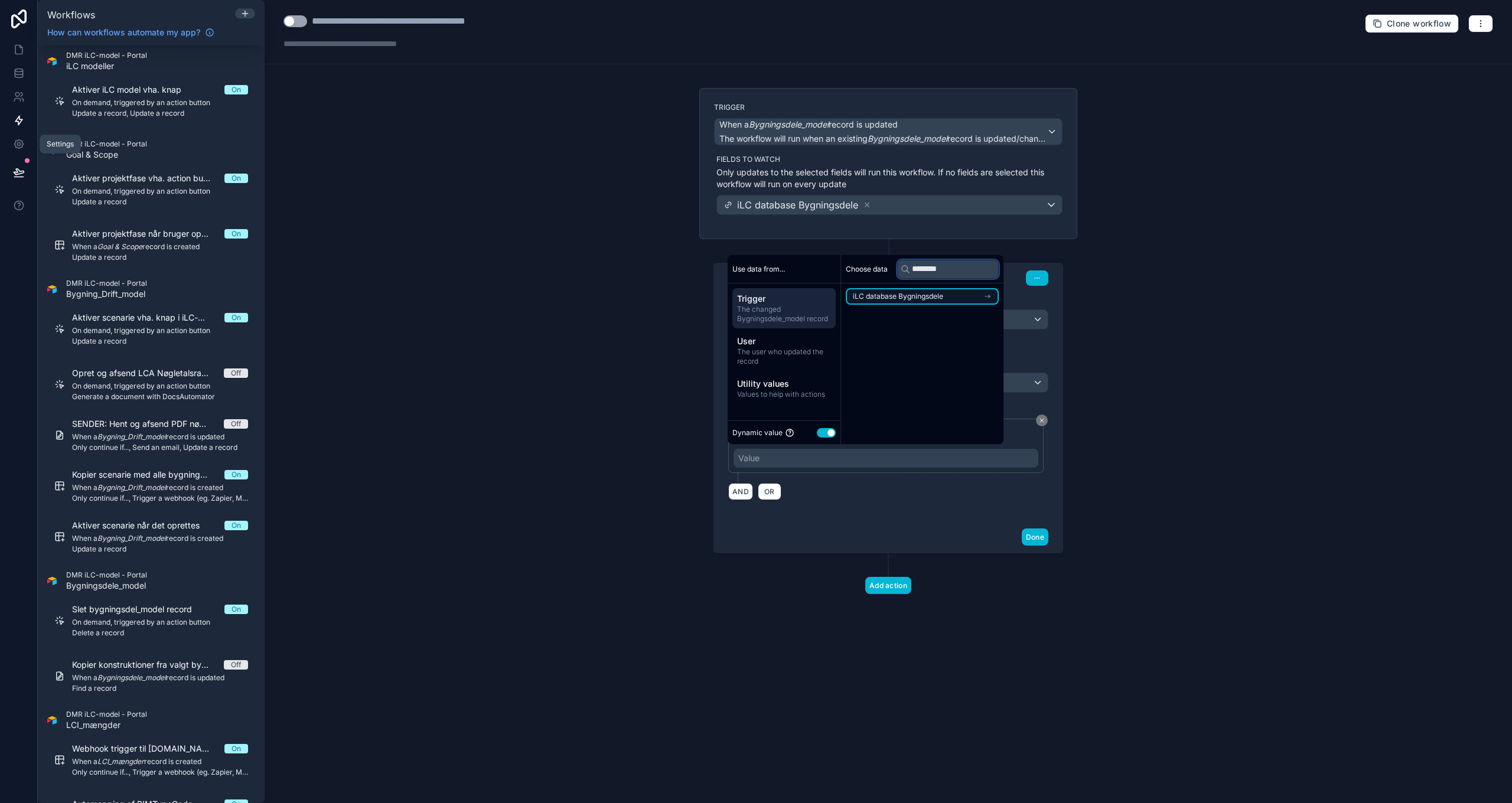
type input "********"
click at [918, 295] on span "iLC database Bygningsdele" at bounding box center [898, 296] width 90 height 9
click at [946, 266] on input "********" at bounding box center [951, 269] width 108 height 19
click at [945, 319] on li "id" at bounding box center [925, 318] width 160 height 17
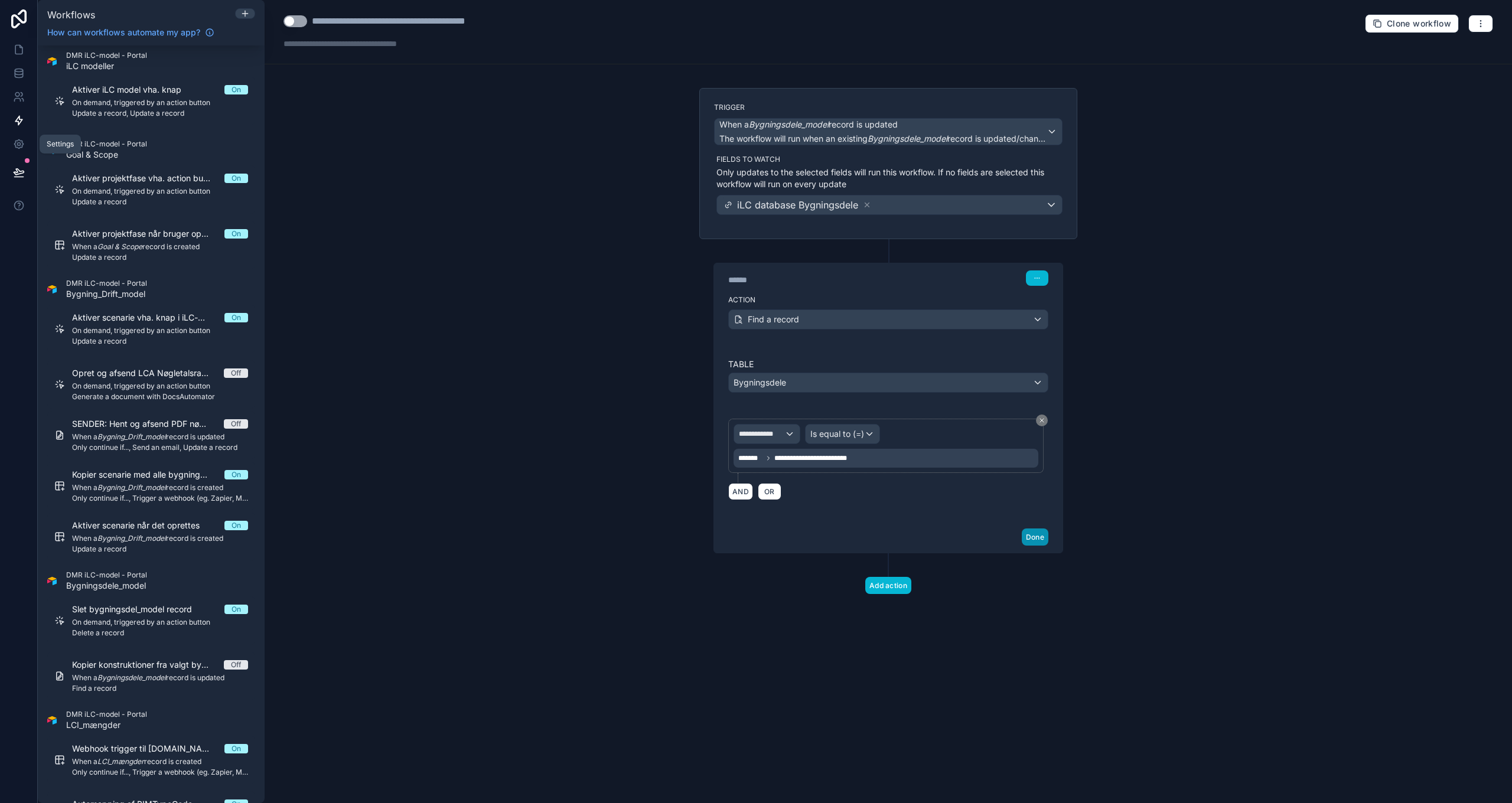
click at [1040, 537] on button "Done" at bounding box center [1035, 537] width 27 height 17
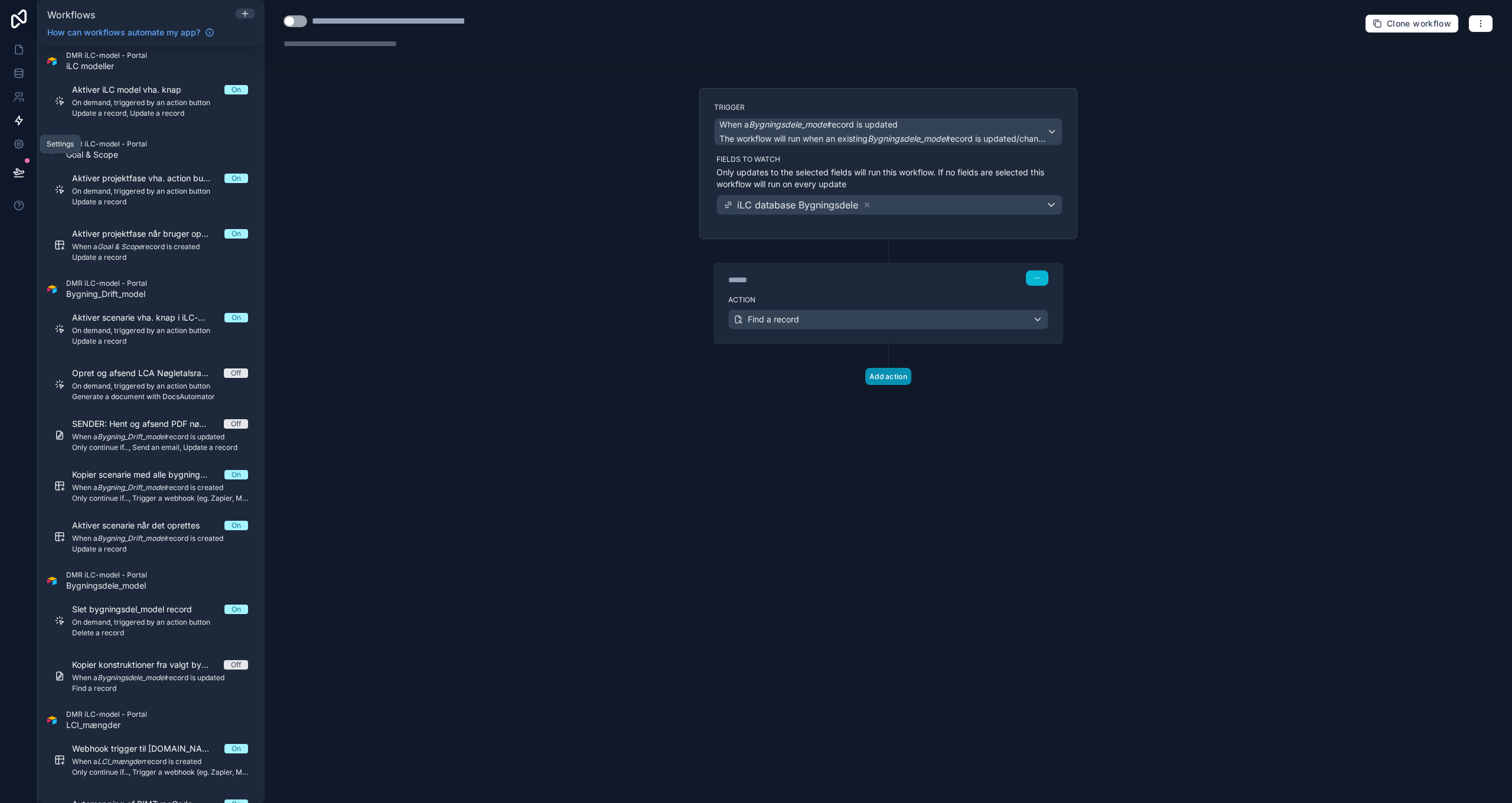
click at [887, 375] on button "Add action" at bounding box center [888, 377] width 46 height 17
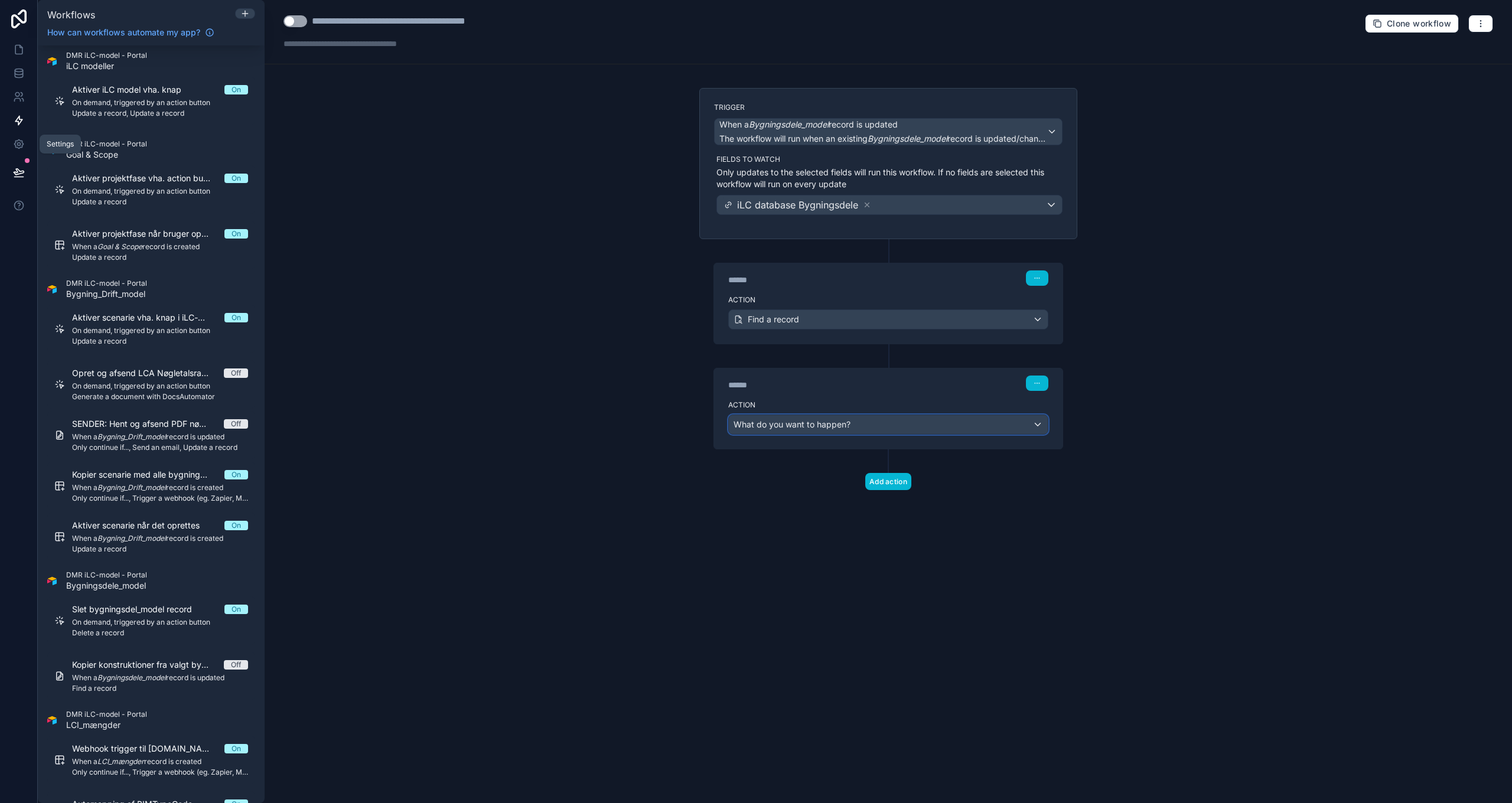
click at [794, 424] on span "What do you want to happen?" at bounding box center [792, 425] width 117 height 10
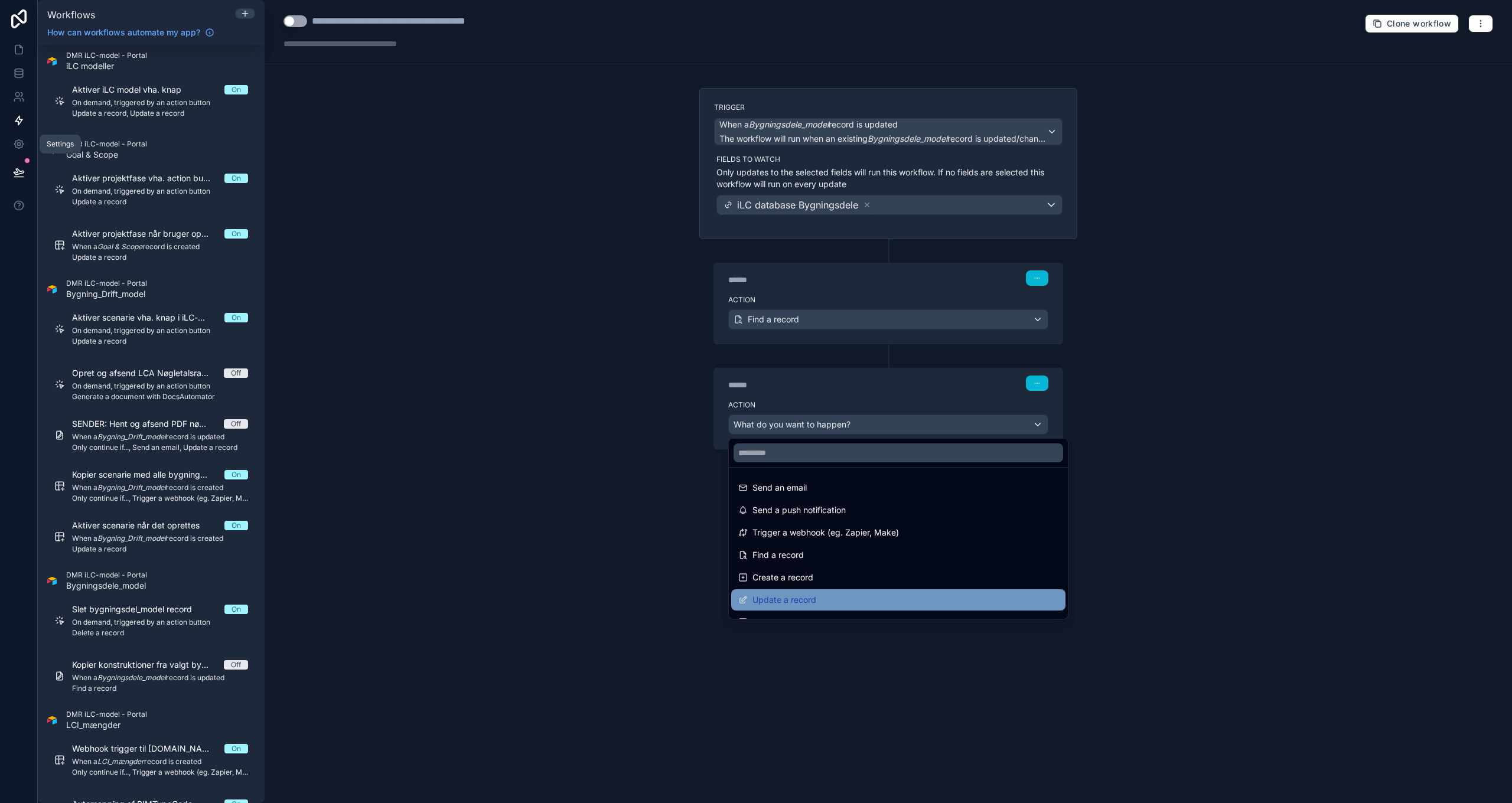
click at [812, 597] on span "Update a record" at bounding box center [784, 600] width 64 height 14
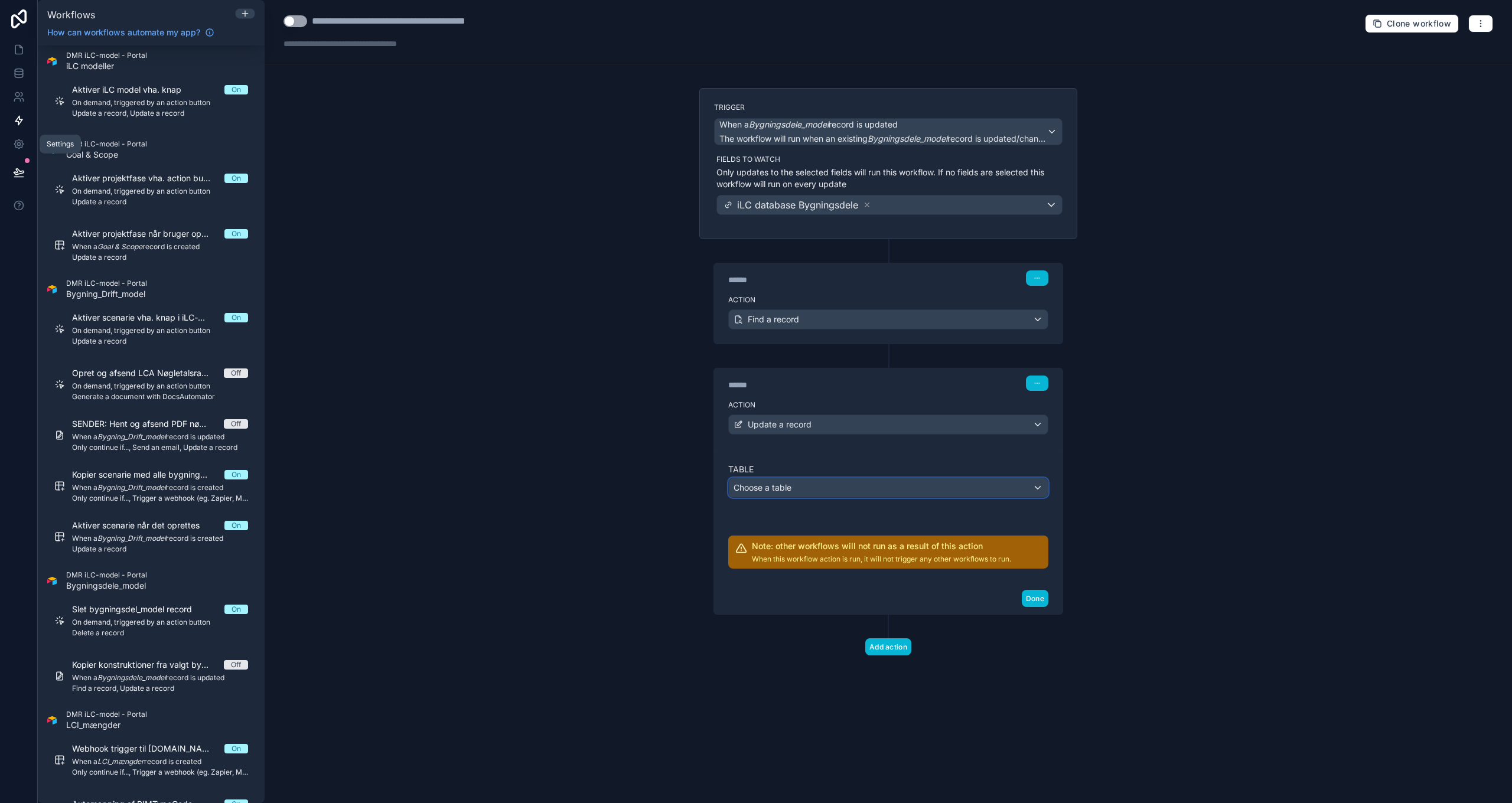
click at [780, 487] on span "Choose a table" at bounding box center [762, 487] width 58 height 10
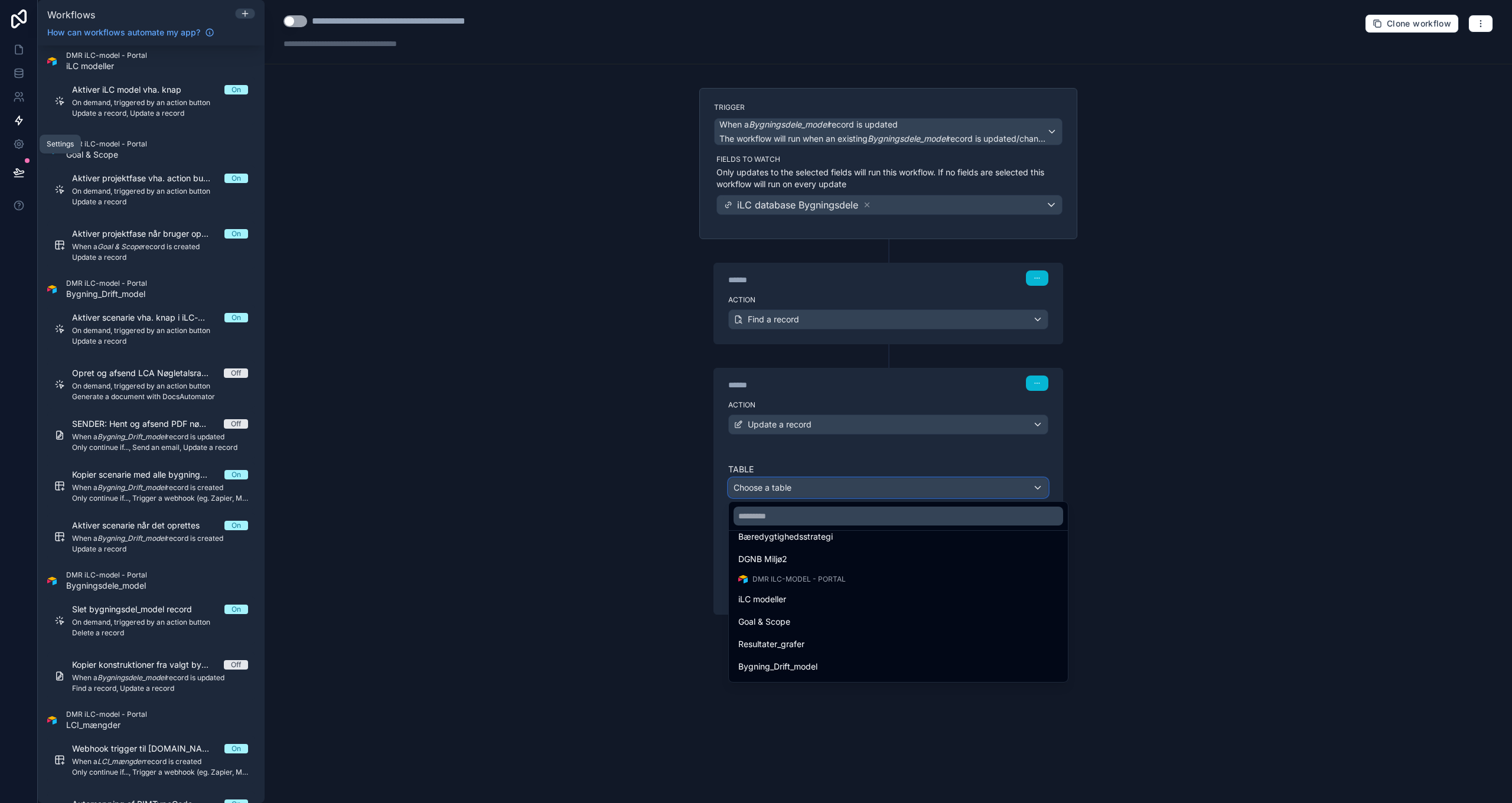
scroll to position [997, 0]
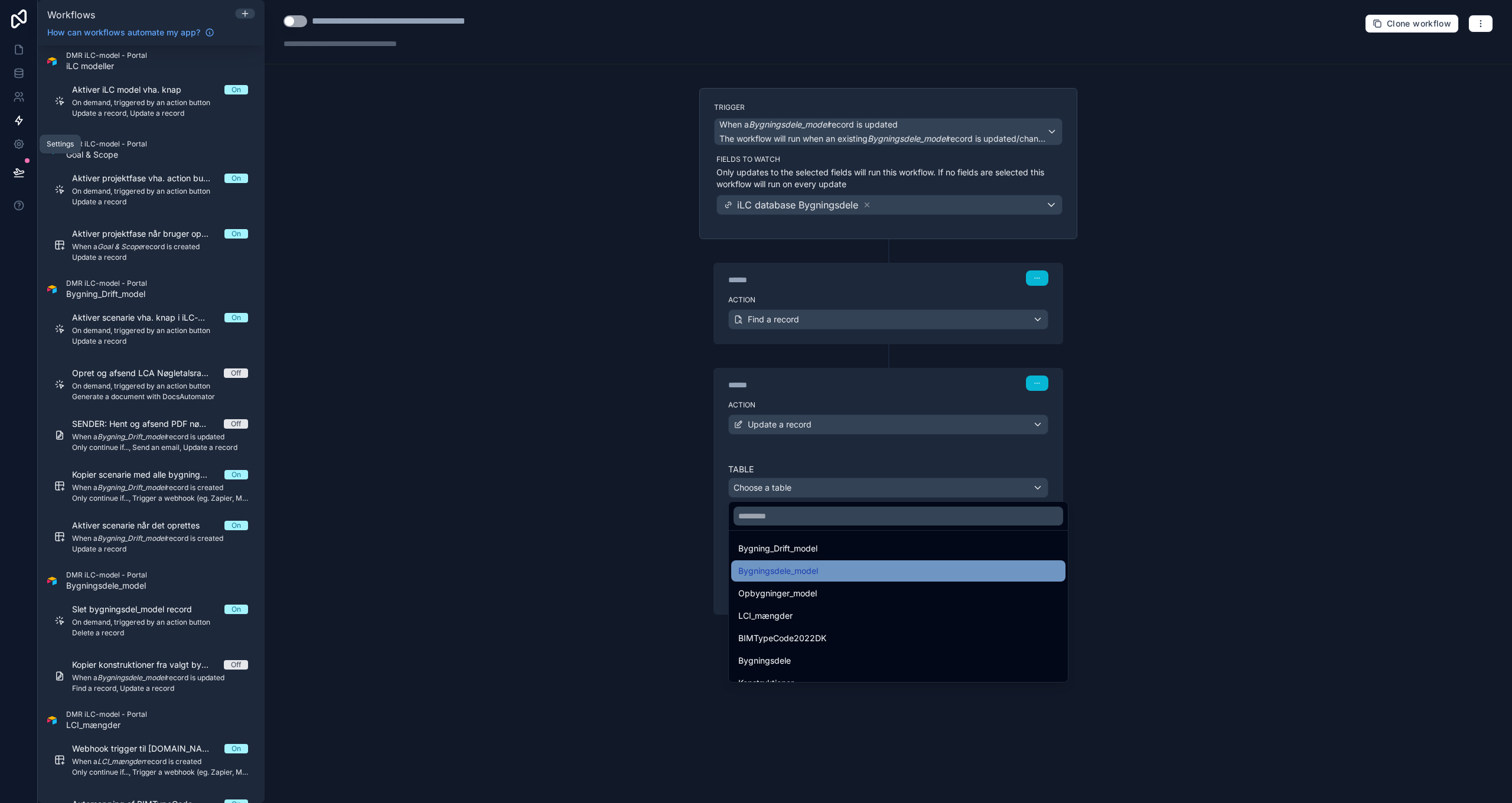
click at [799, 572] on span "Bygningsdele_model" at bounding box center [778, 571] width 79 height 14
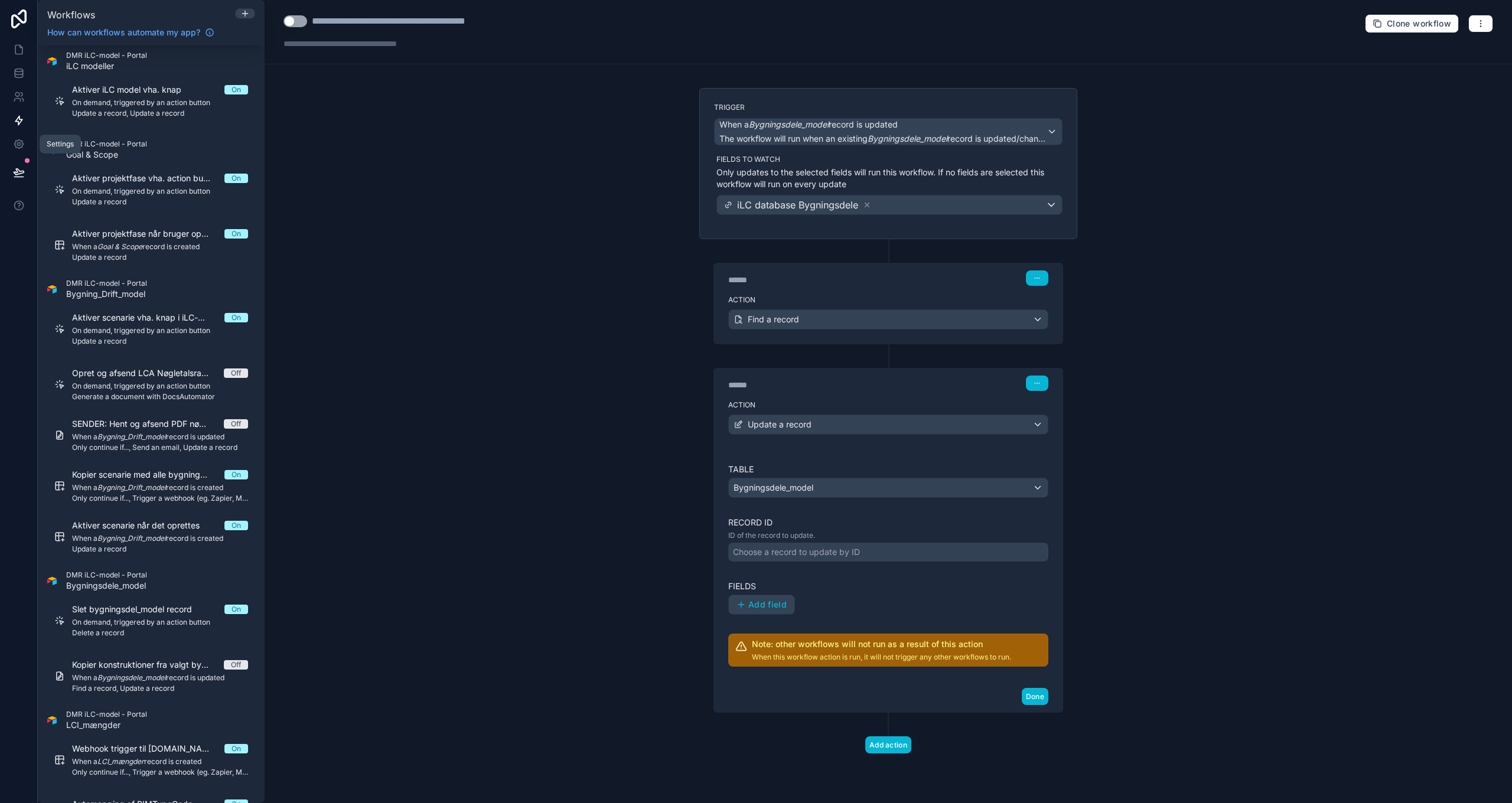
click at [786, 560] on div "Choose a record to update by ID" at bounding box center [888, 552] width 320 height 19
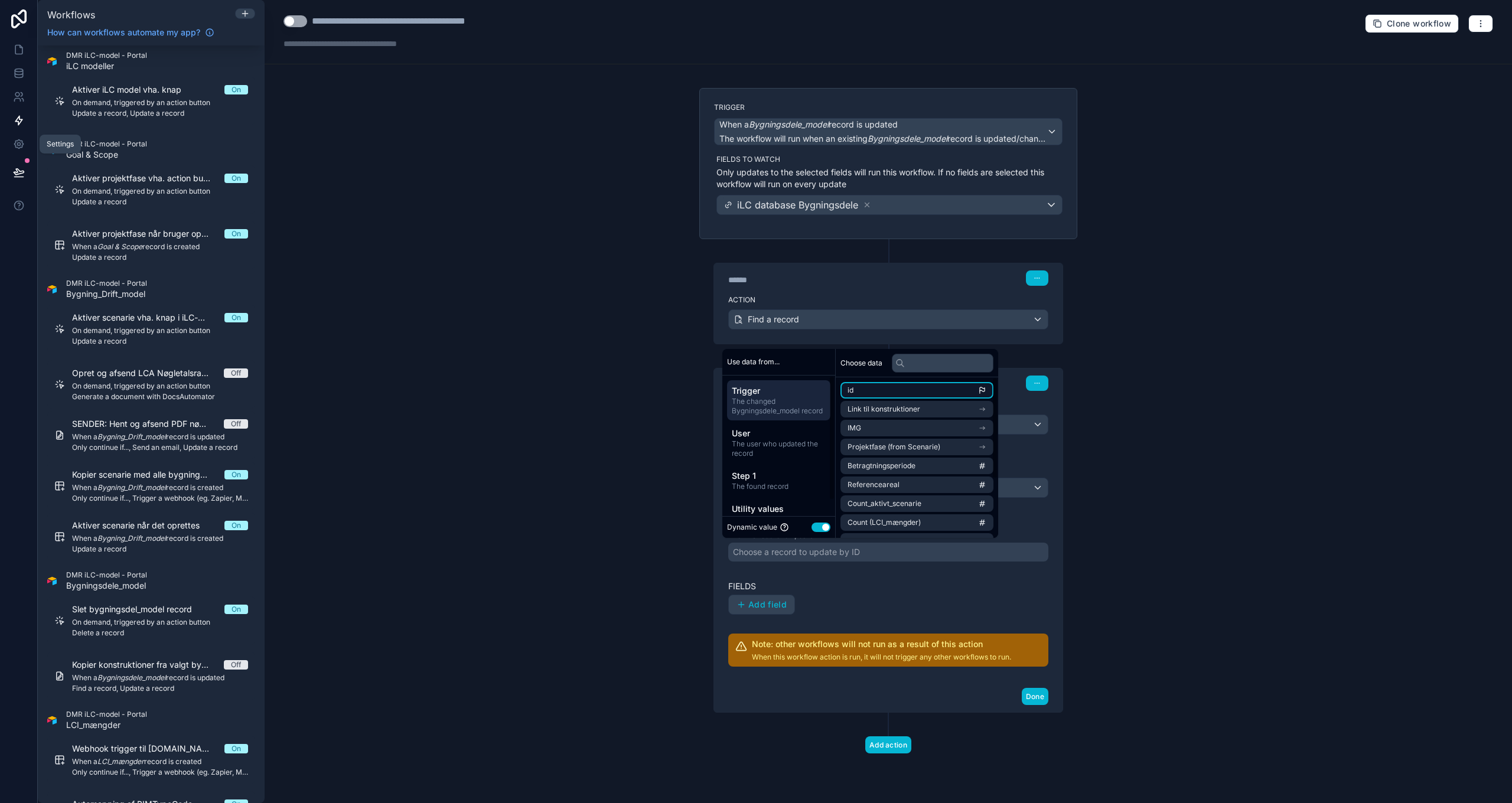
click at [908, 386] on li "id" at bounding box center [917, 390] width 153 height 17
click at [773, 604] on span "Add field" at bounding box center [767, 604] width 38 height 11
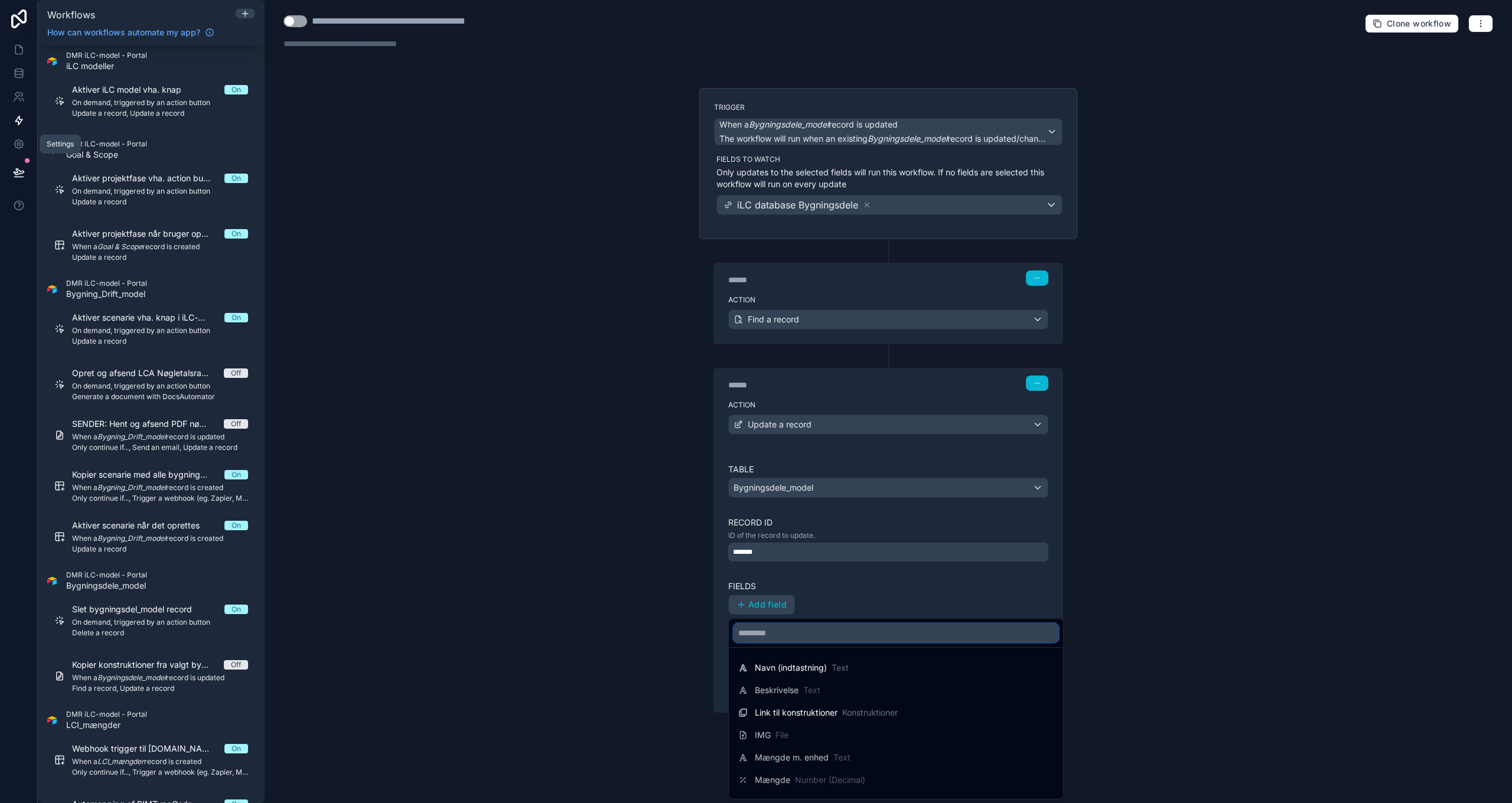
click at [777, 631] on input "text" at bounding box center [896, 633] width 325 height 19
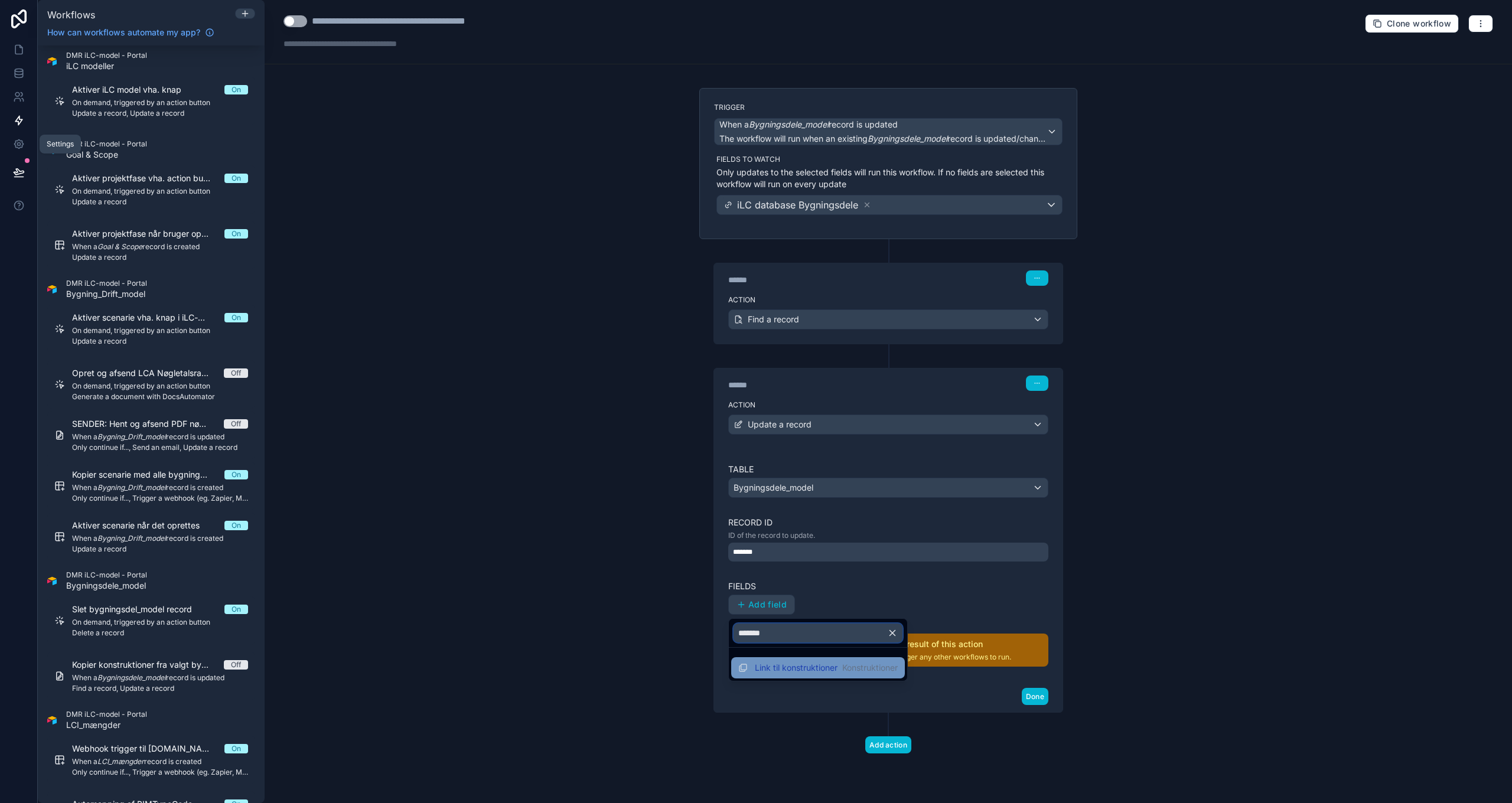
type input "*******"
click at [790, 669] on span "Link til konstruktioner" at bounding box center [796, 668] width 83 height 12
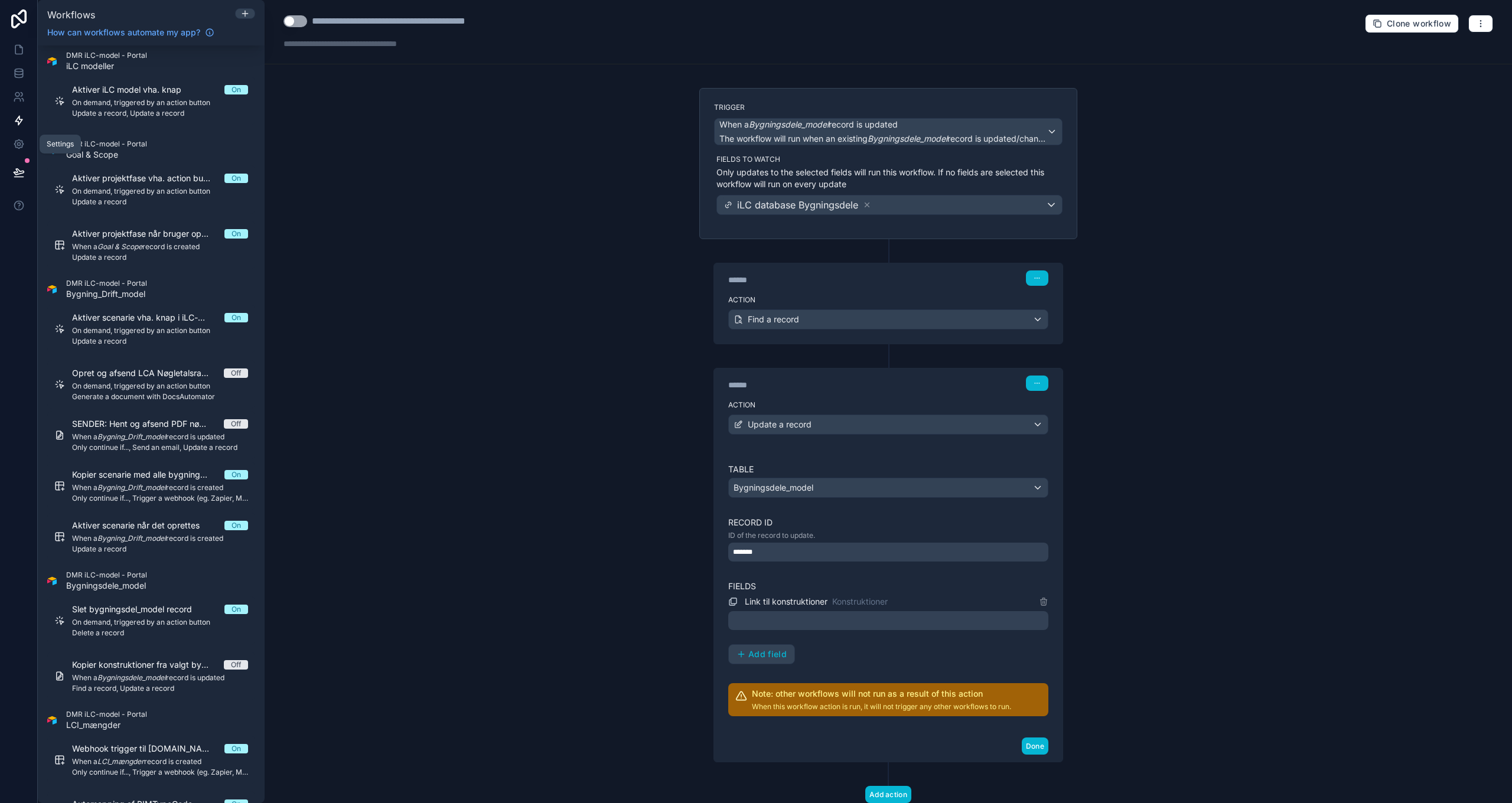
click at [768, 619] on div at bounding box center [888, 621] width 320 height 19
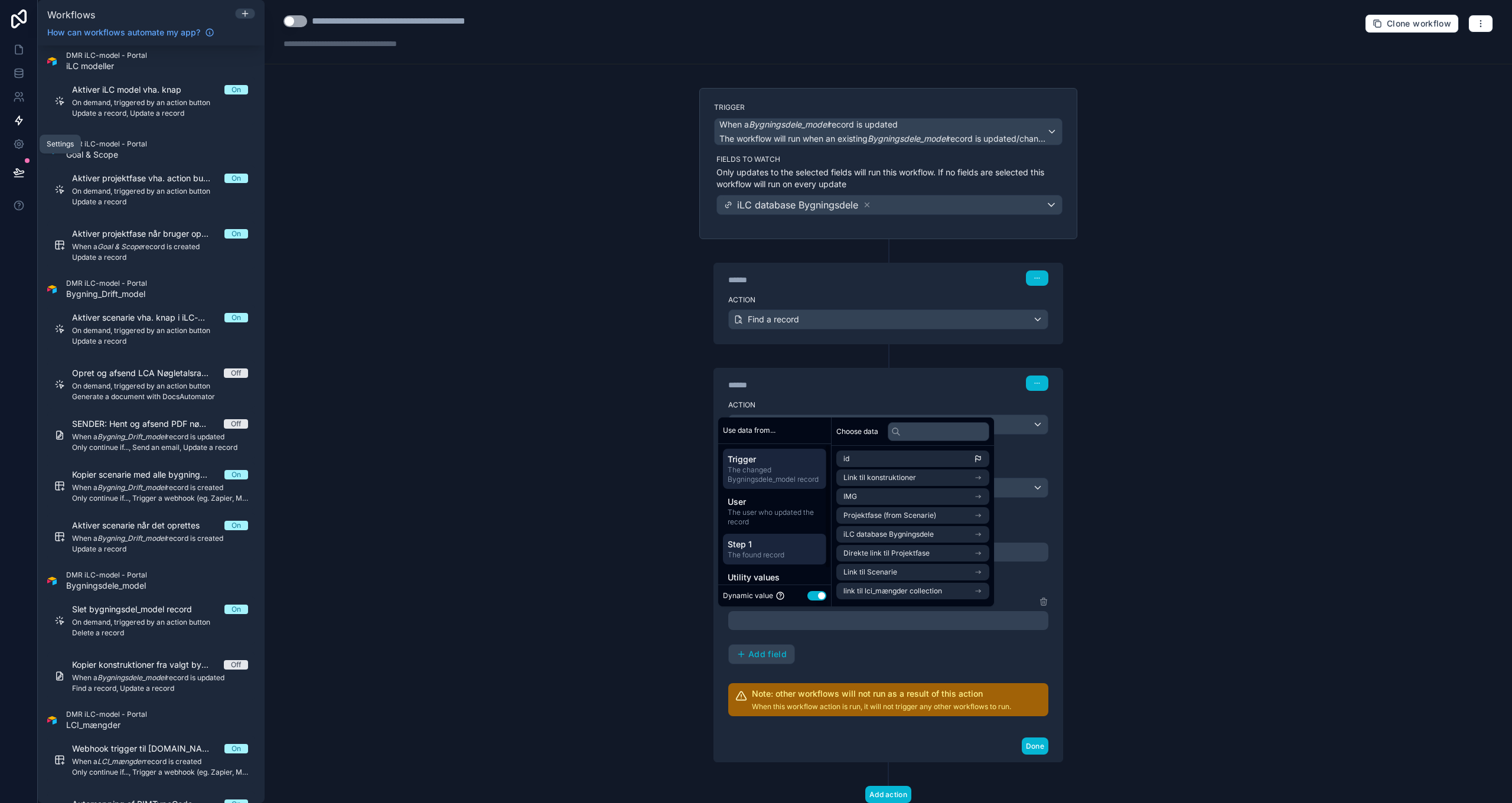
click at [790, 550] on span "The found record" at bounding box center [775, 555] width 94 height 9
click at [922, 430] on input "text" at bounding box center [938, 432] width 102 height 19
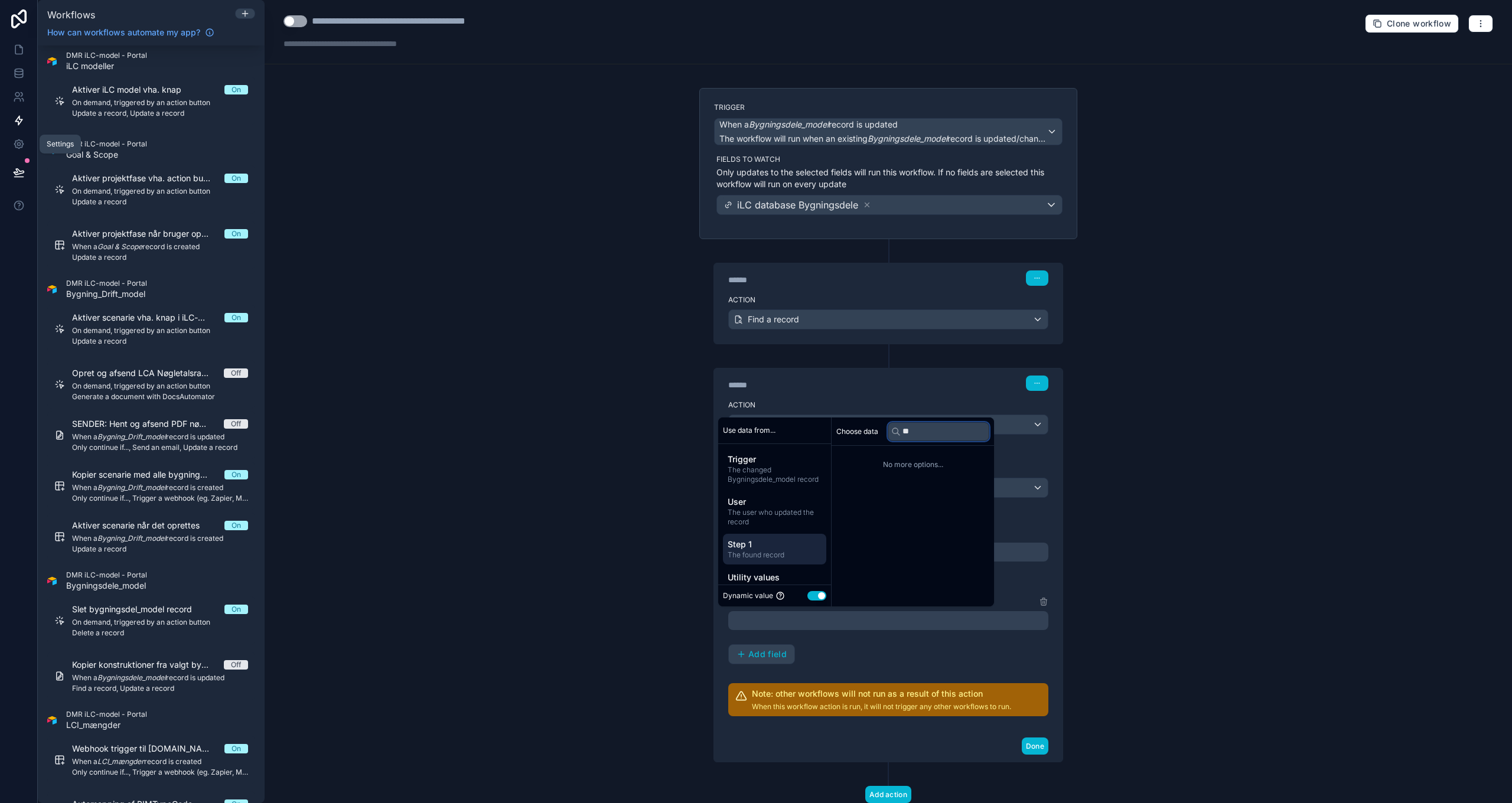
type input "*"
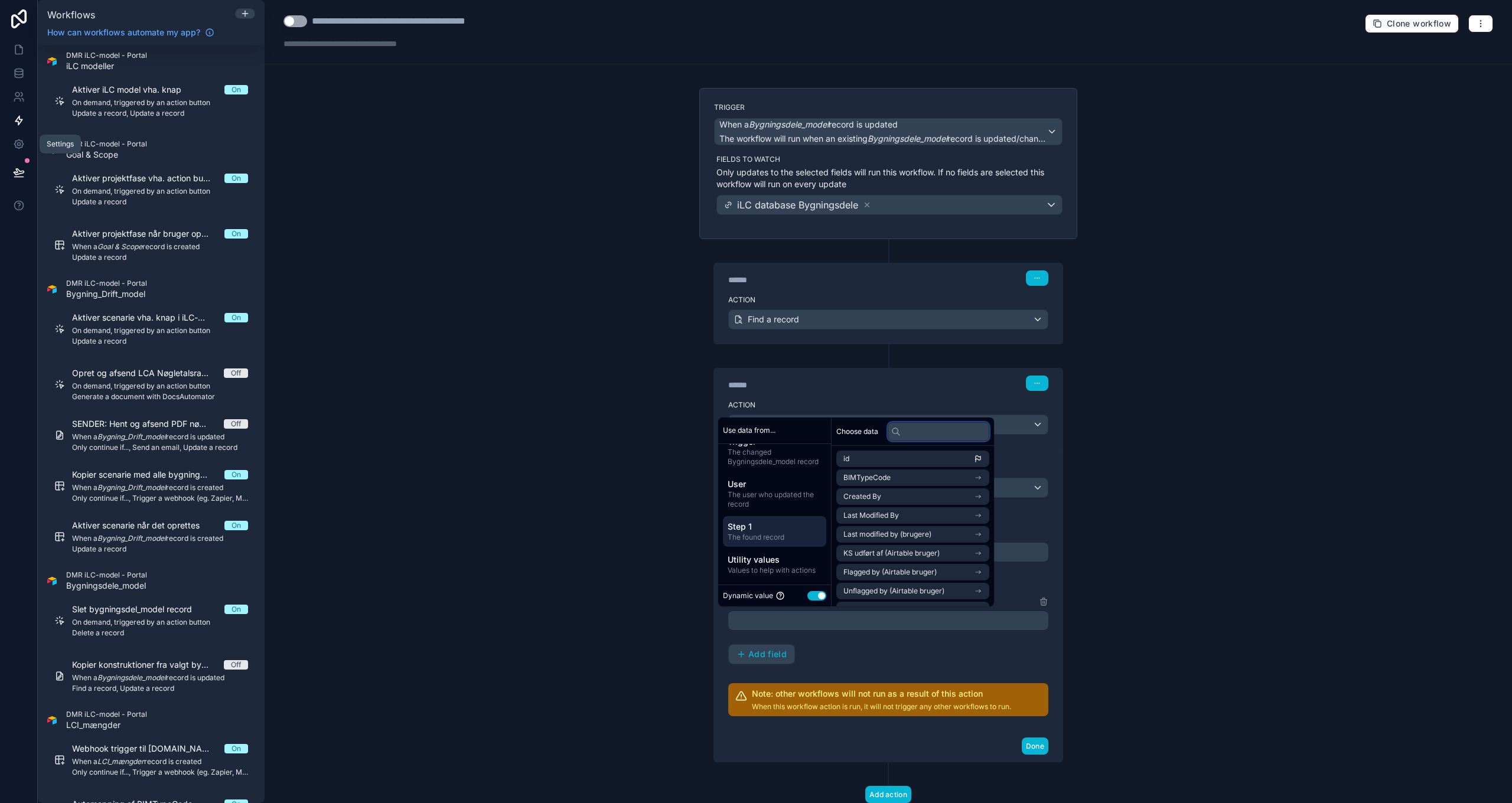
scroll to position [0, 0]
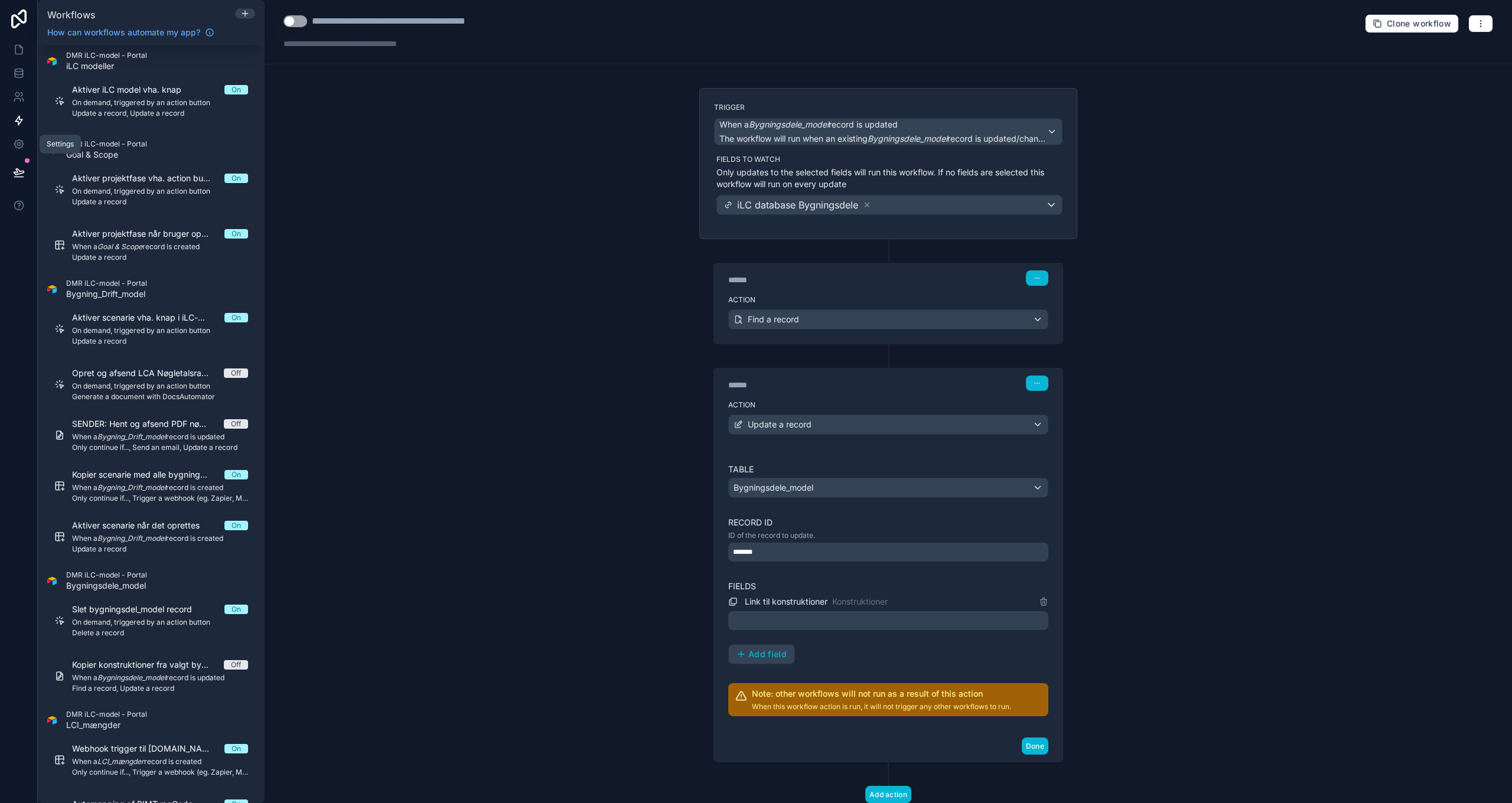
click at [627, 470] on div "**********" at bounding box center [887, 402] width 1247 height 803
click at [843, 326] on div "Find a record" at bounding box center [888, 319] width 319 height 19
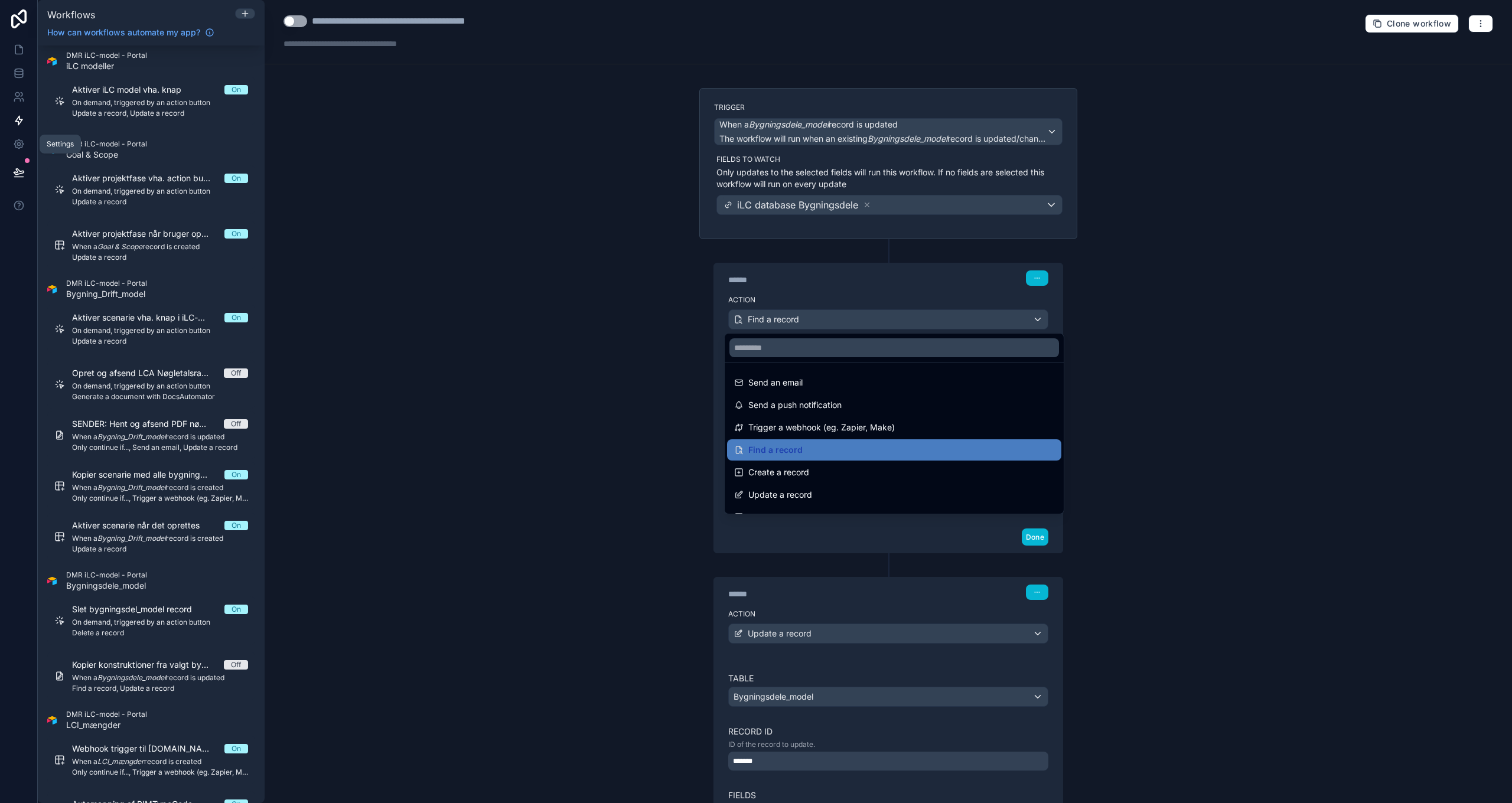
click at [846, 324] on div at bounding box center [756, 402] width 1512 height 803
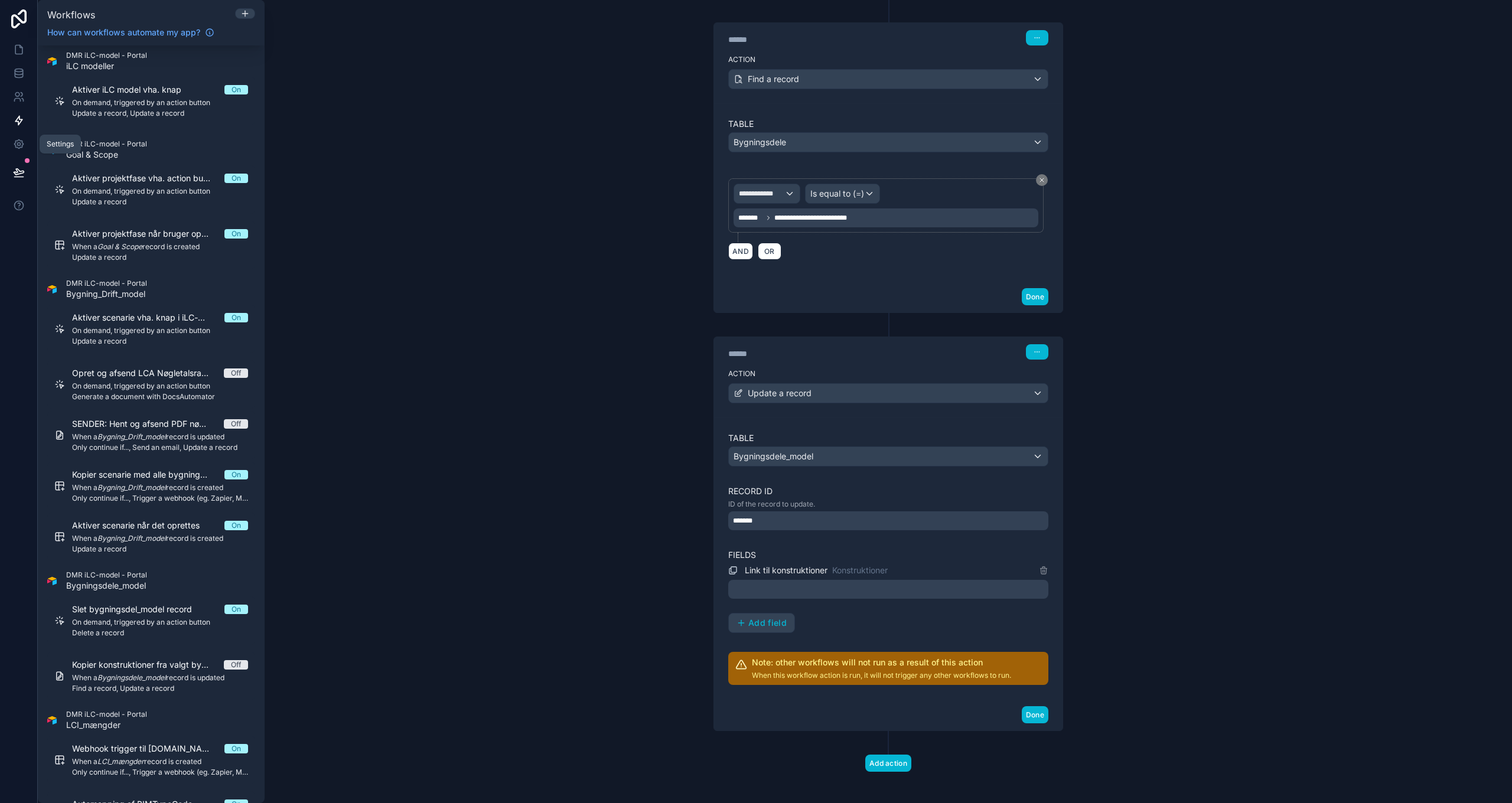
scroll to position [247, 0]
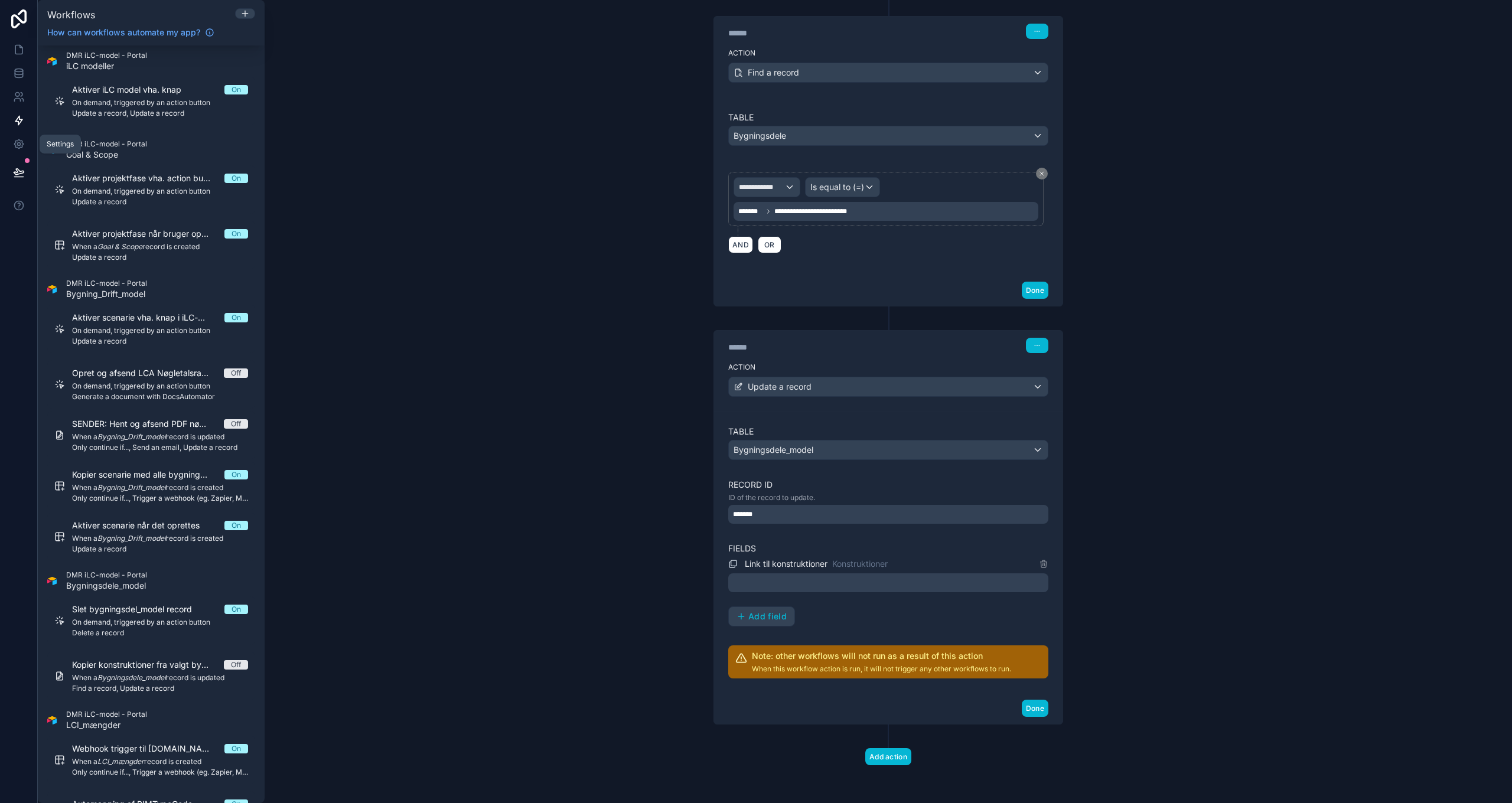
click at [817, 580] on div at bounding box center [888, 583] width 320 height 19
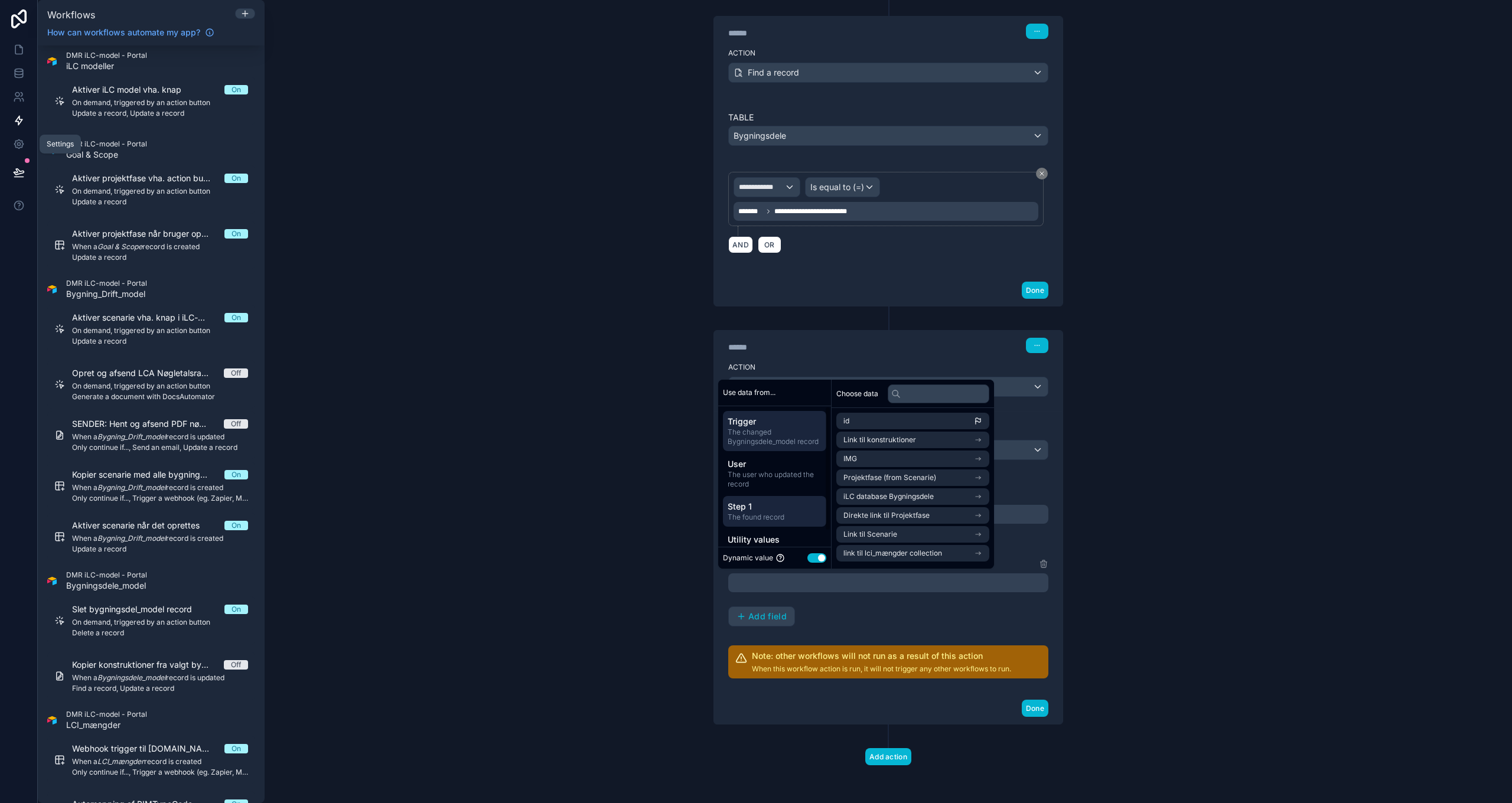
click at [765, 513] on span "The found record" at bounding box center [775, 517] width 94 height 9
click at [550, 418] on div "**********" at bounding box center [887, 402] width 1247 height 803
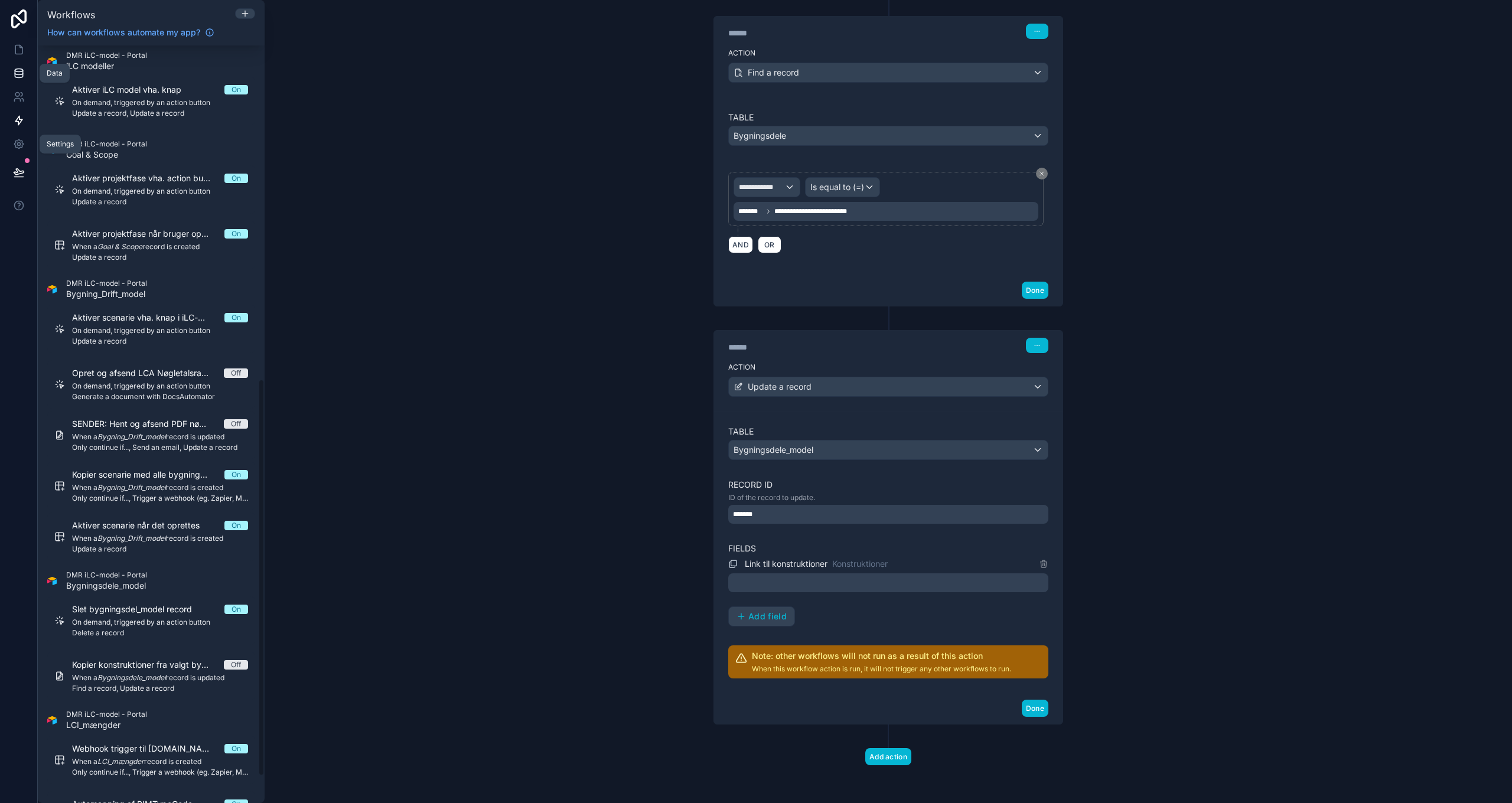
click at [17, 79] on icon at bounding box center [19, 73] width 12 height 12
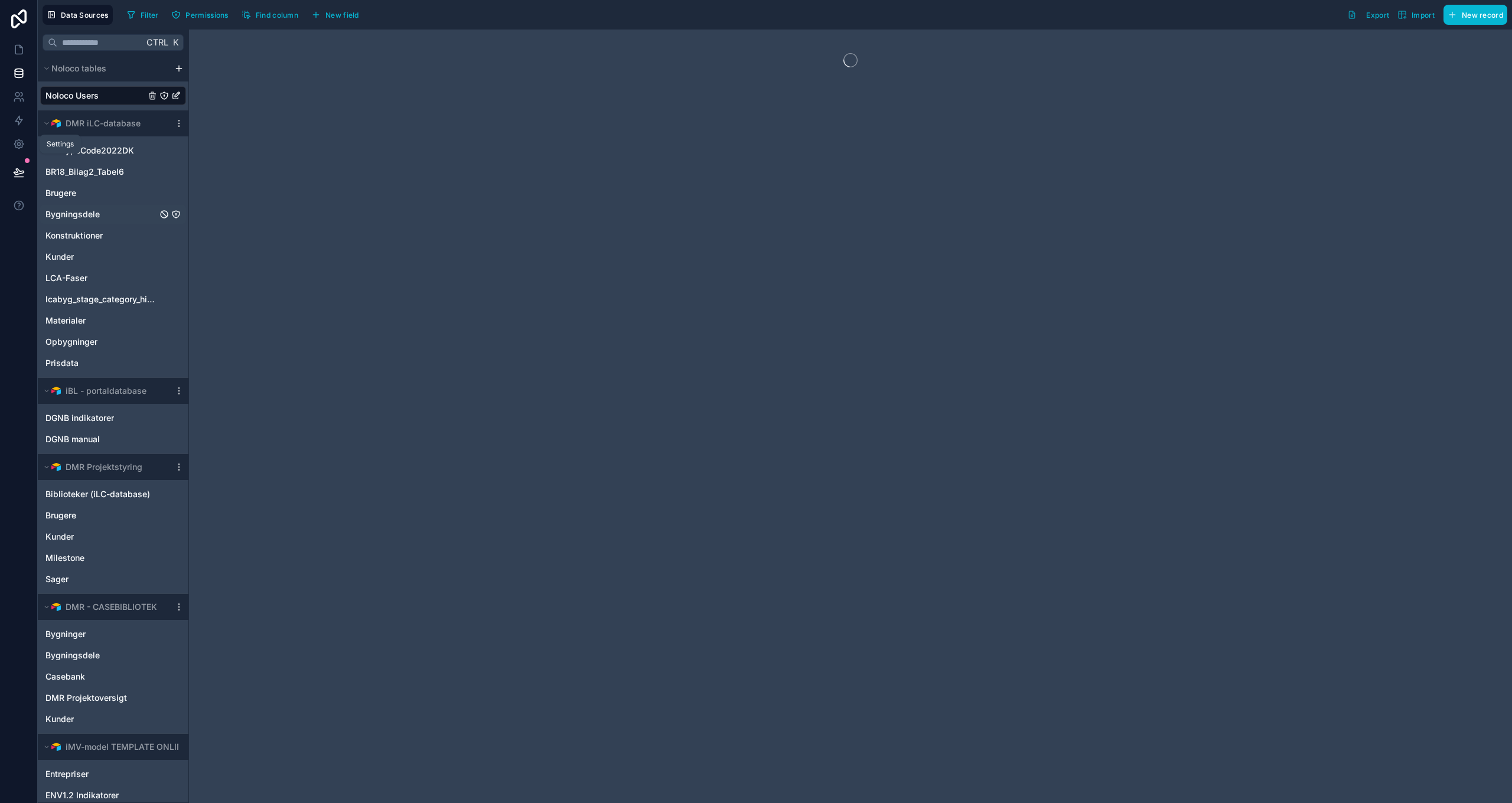
click at [92, 216] on span "Bygningsdele" at bounding box center [72, 214] width 54 height 12
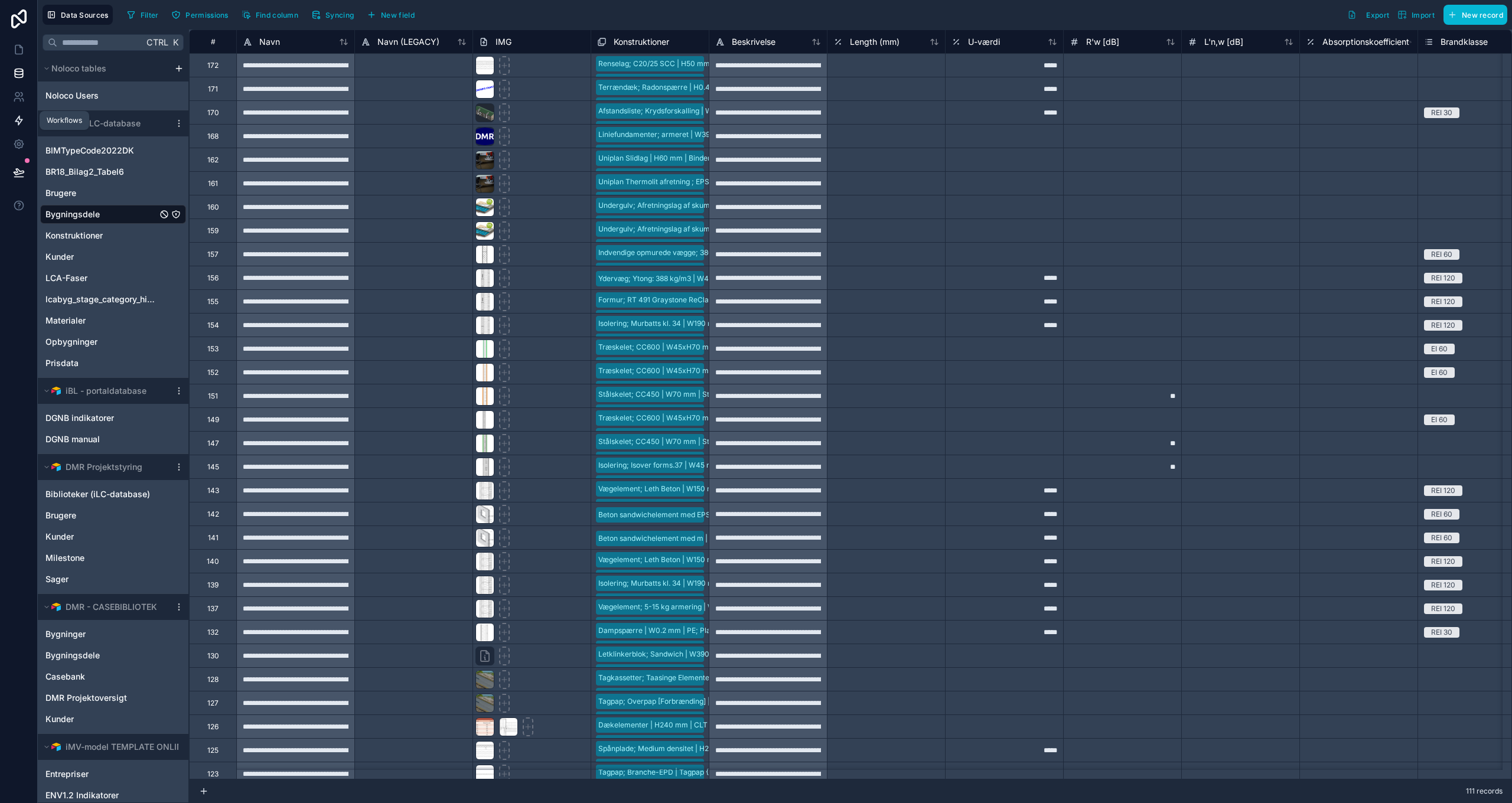
click at [19, 115] on icon at bounding box center [19, 121] width 12 height 12
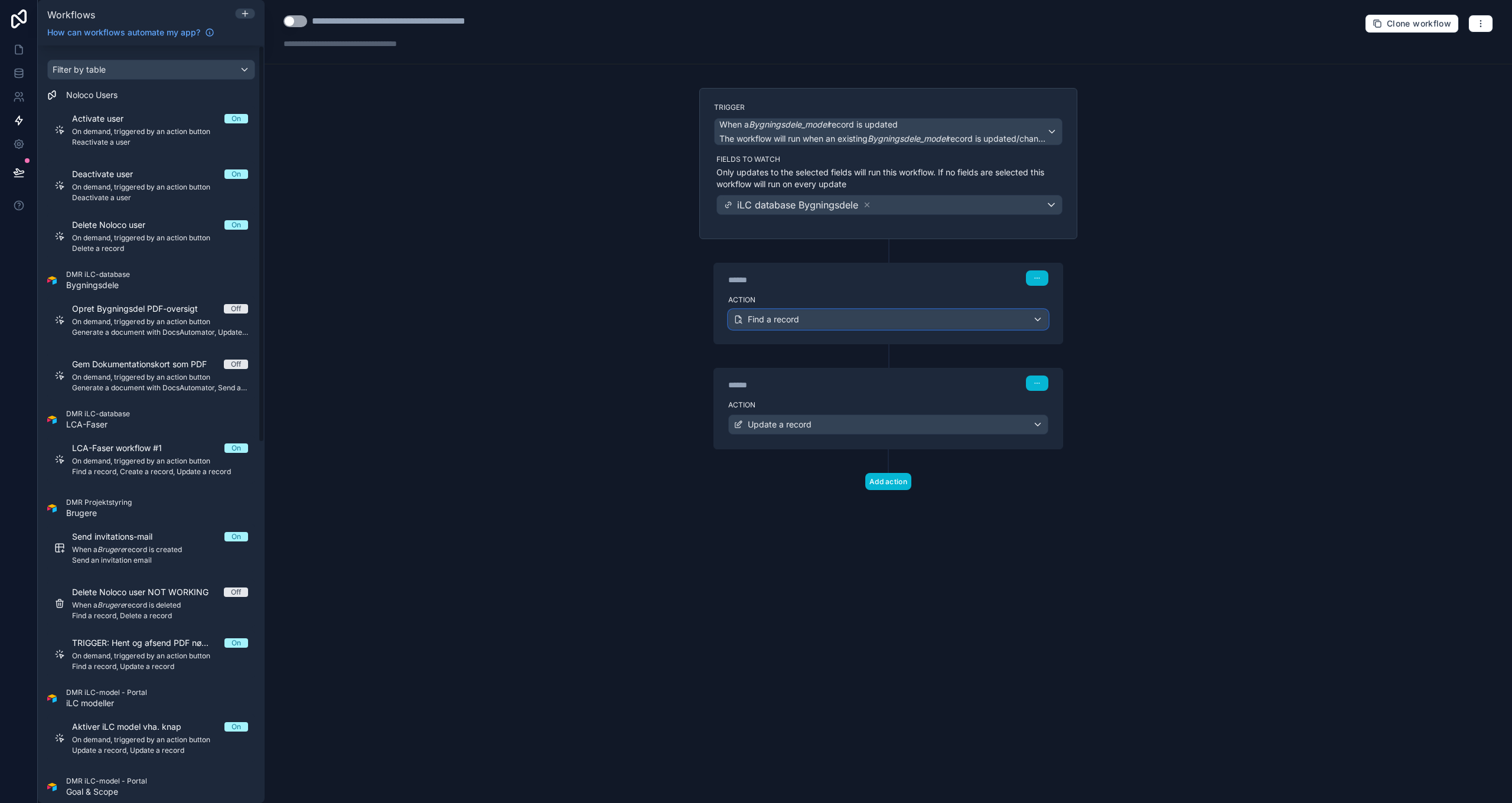
click at [797, 317] on span "Find a record" at bounding box center [773, 319] width 51 height 12
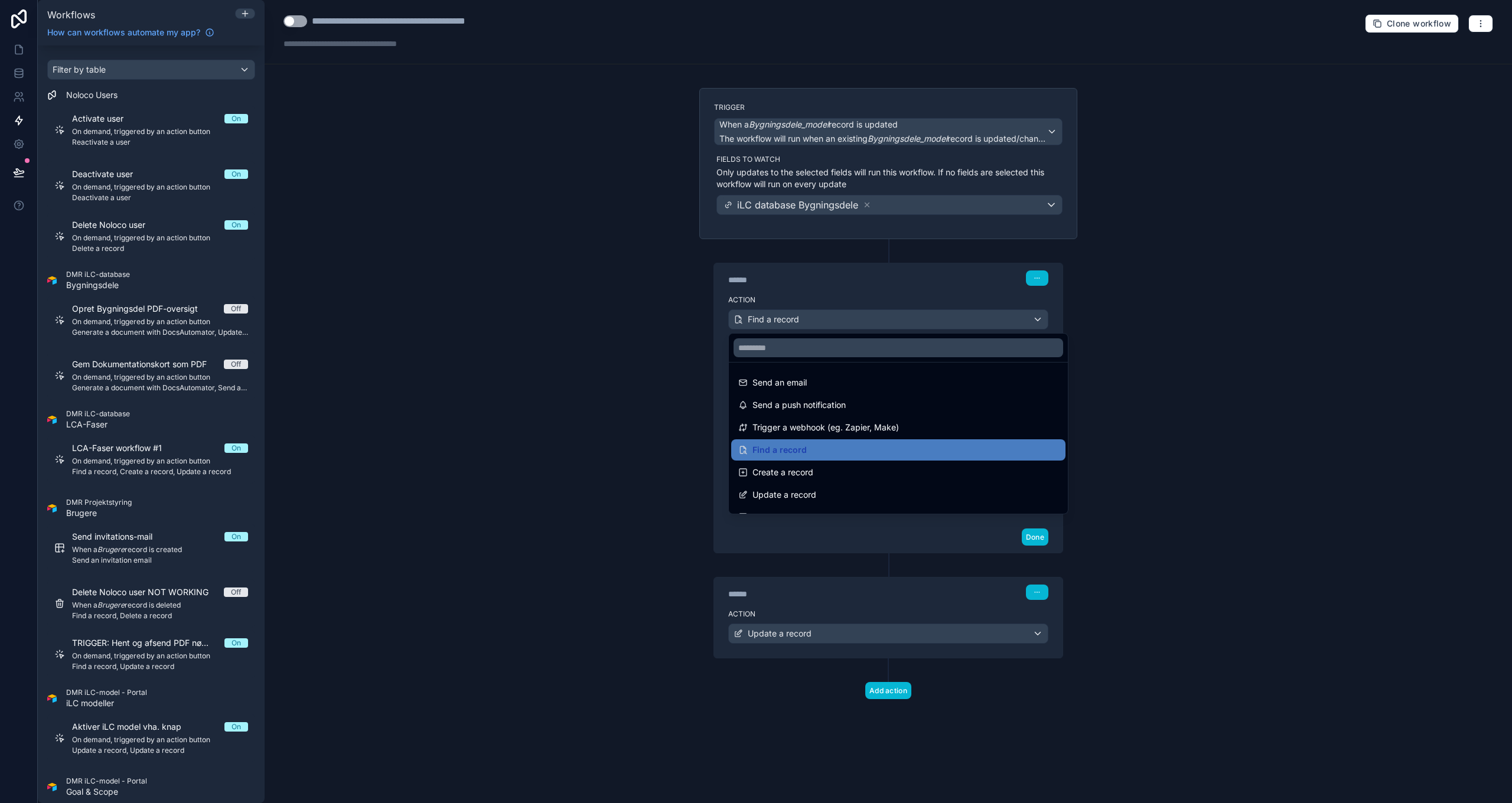
click at [797, 317] on div at bounding box center [756, 402] width 1512 height 803
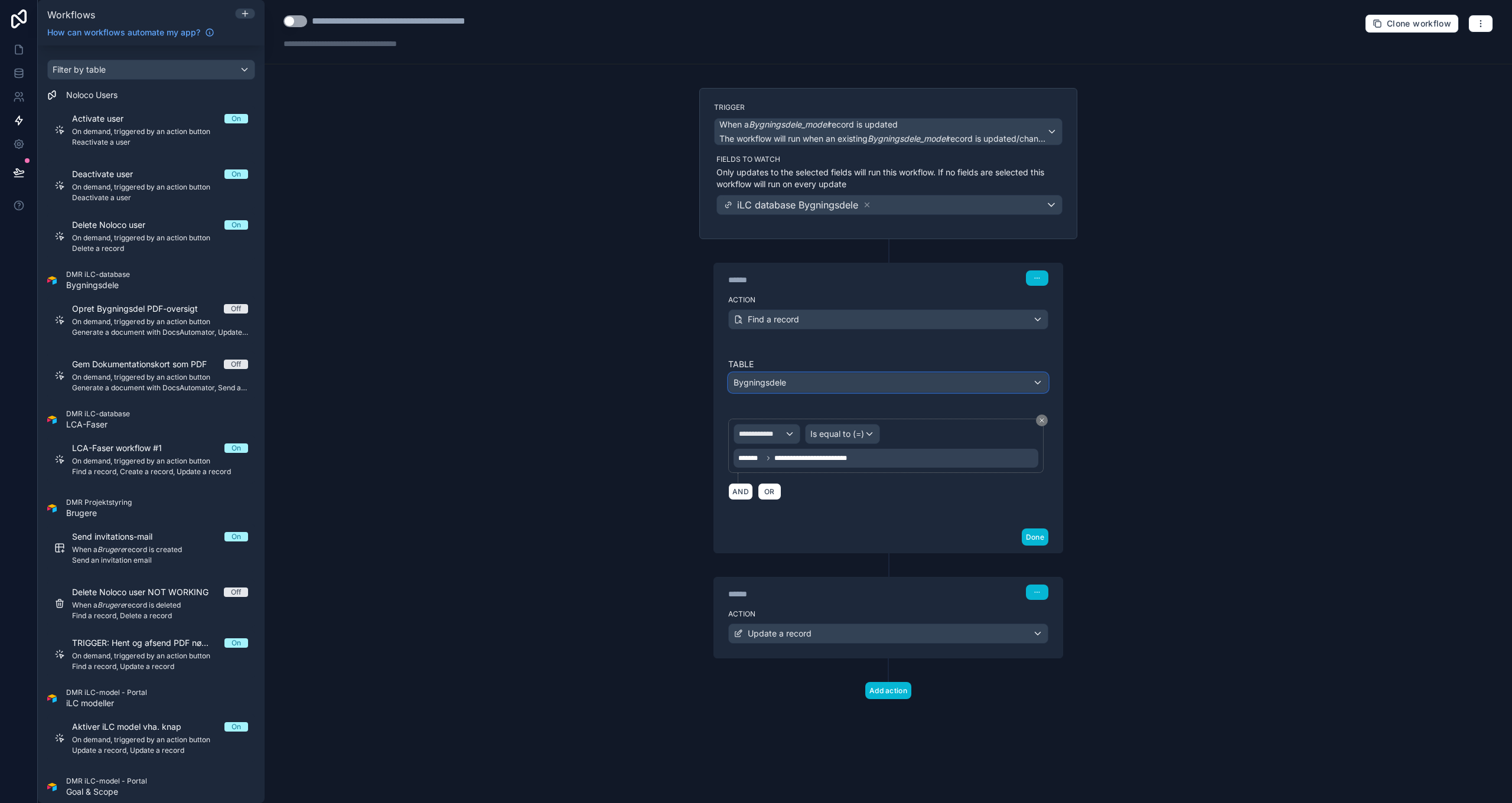
click at [810, 385] on div "Bygningsdele" at bounding box center [888, 383] width 319 height 19
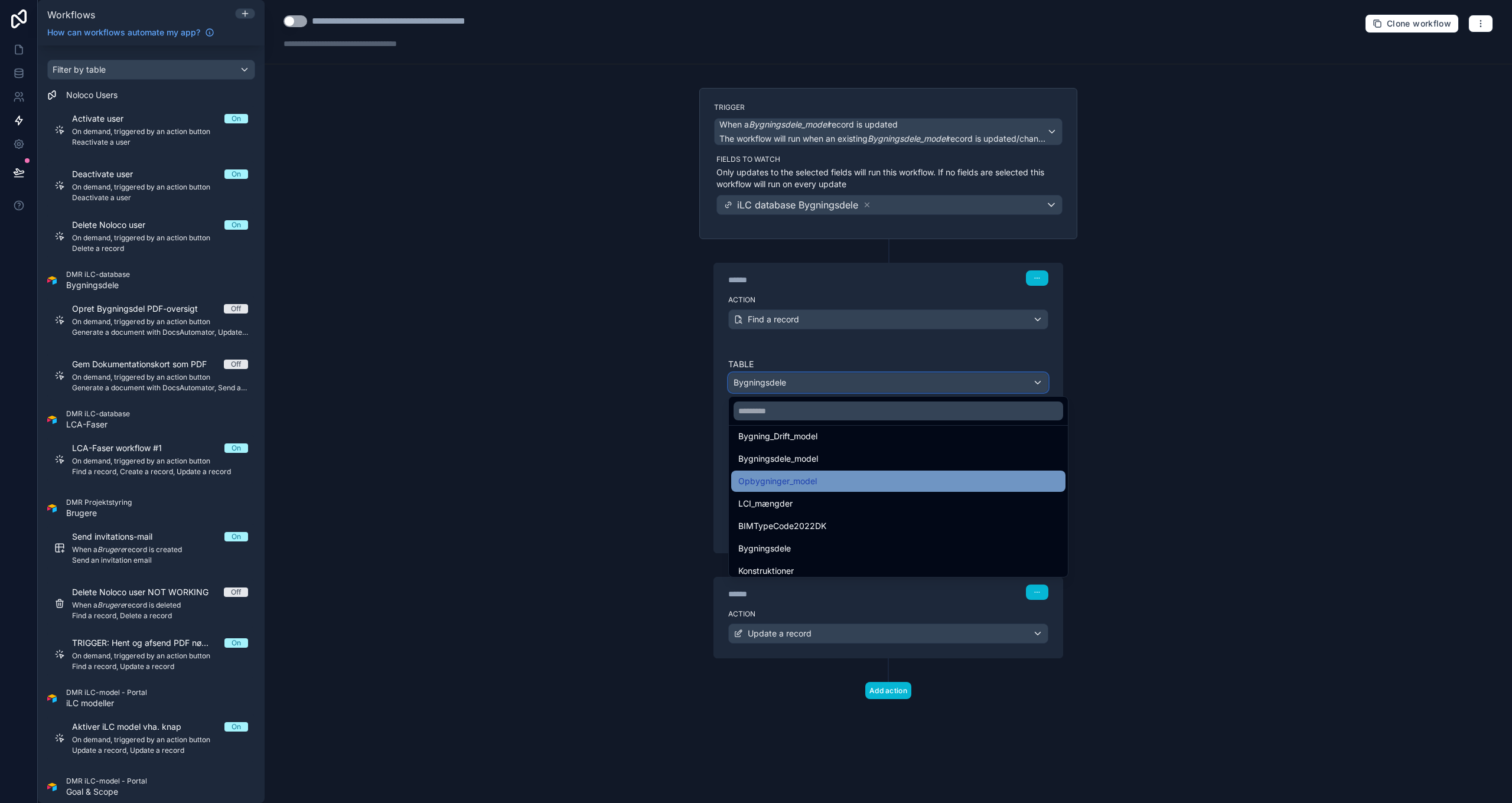
scroll to position [1056, 0]
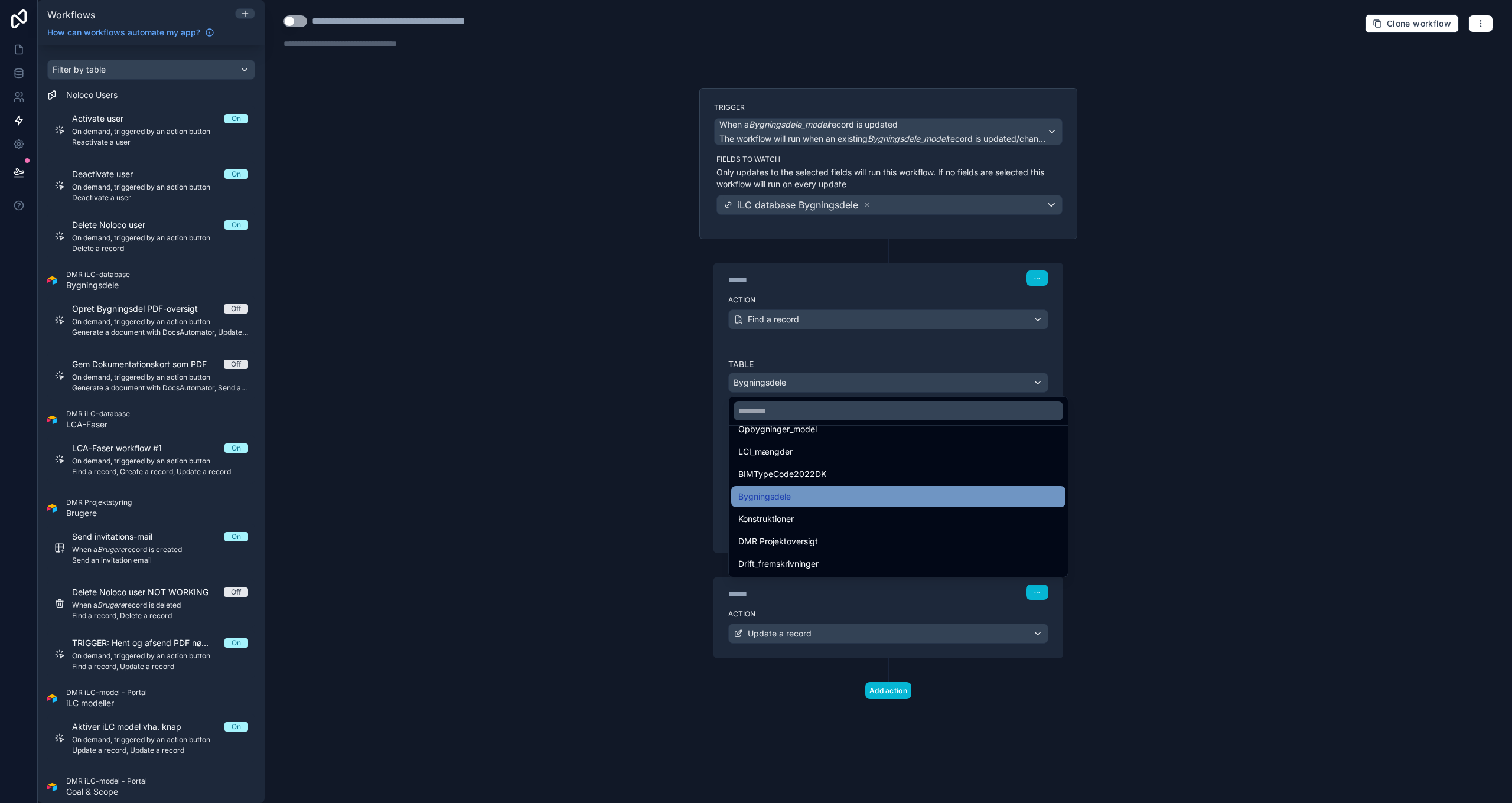
click at [790, 498] on span "Bygningsdele" at bounding box center [764, 497] width 53 height 14
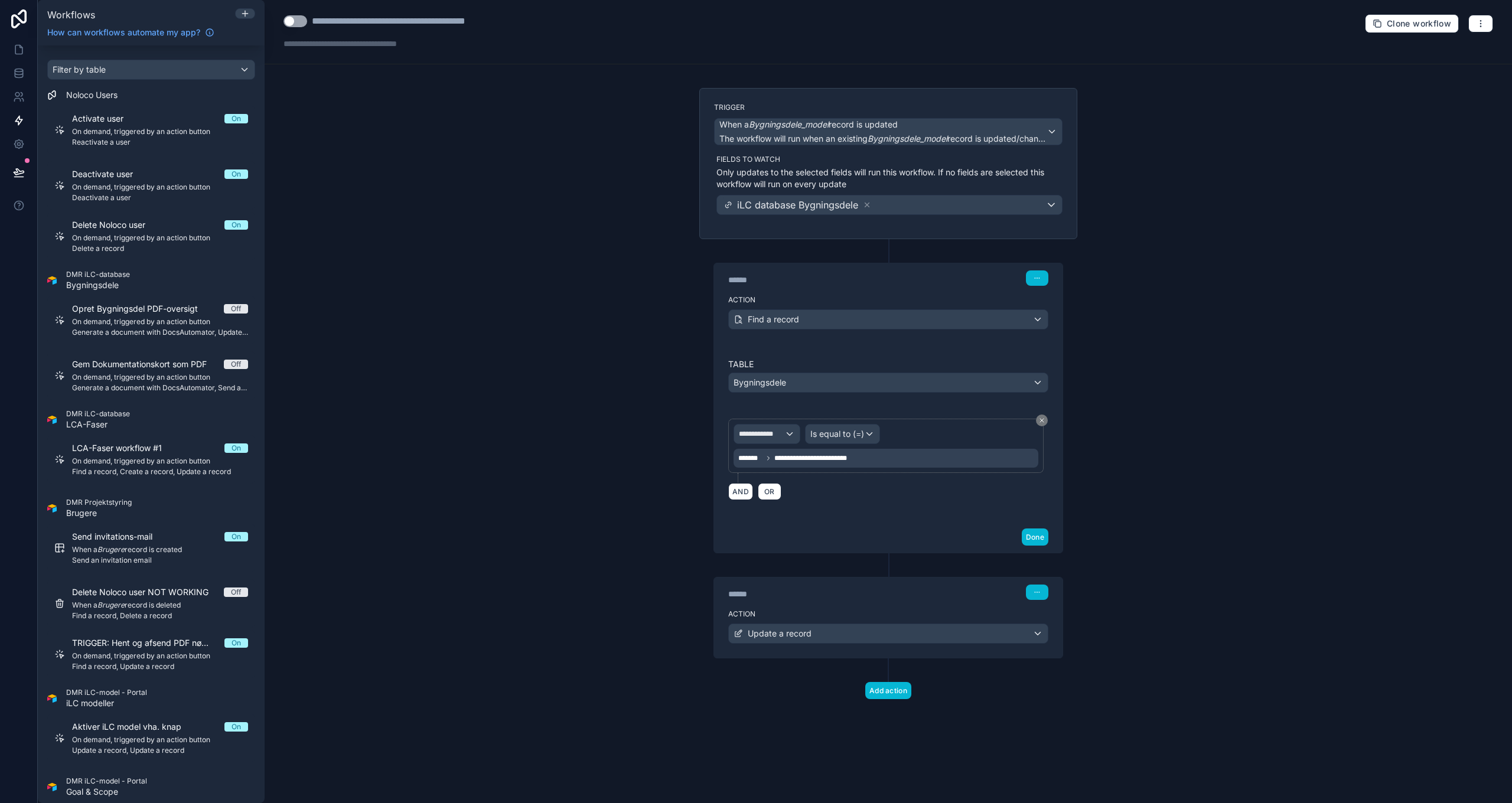
click at [894, 460] on div "**********" at bounding box center [886, 459] width 305 height 19
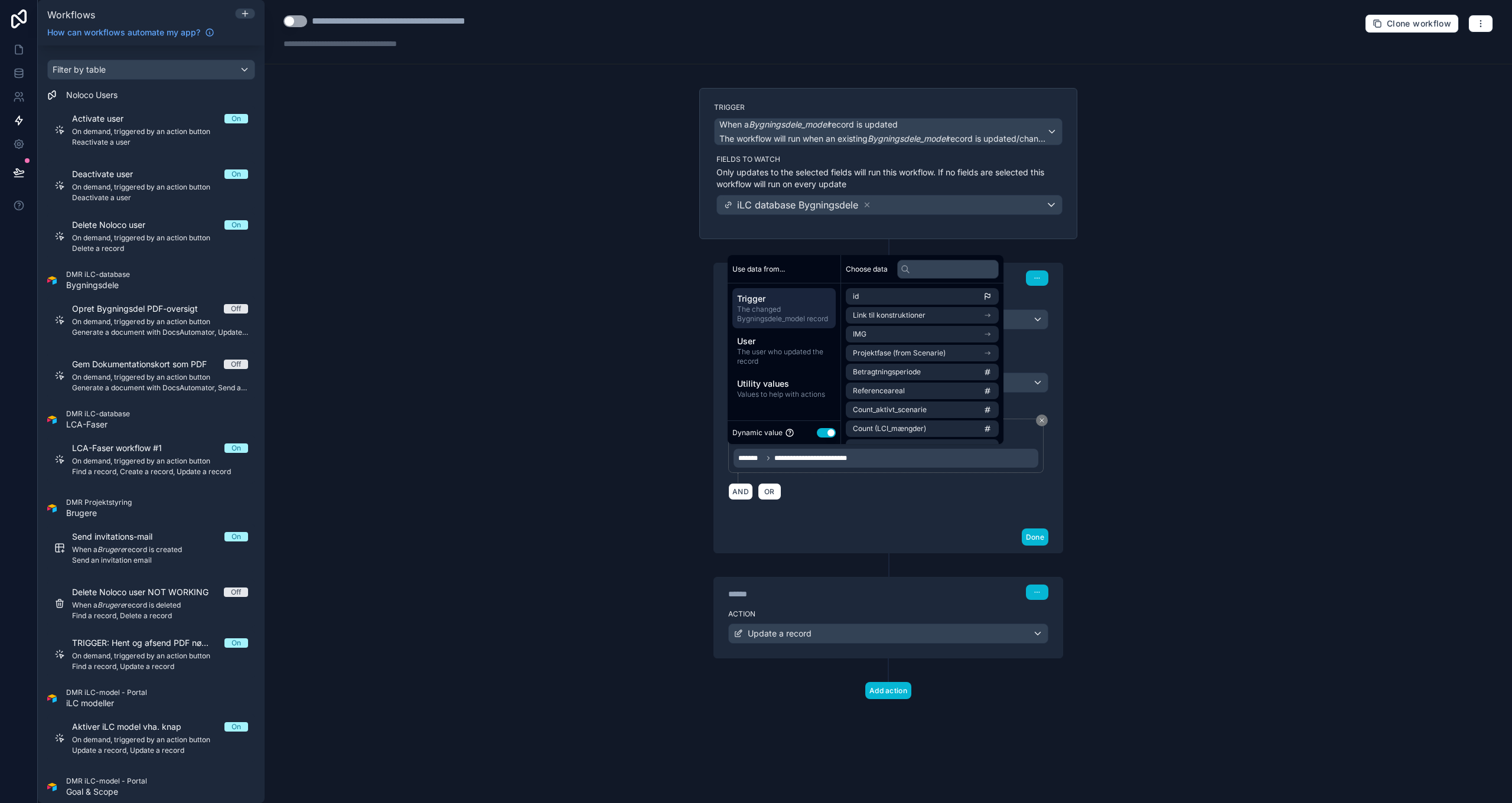
click at [874, 492] on div "AND OR" at bounding box center [888, 491] width 320 height 18
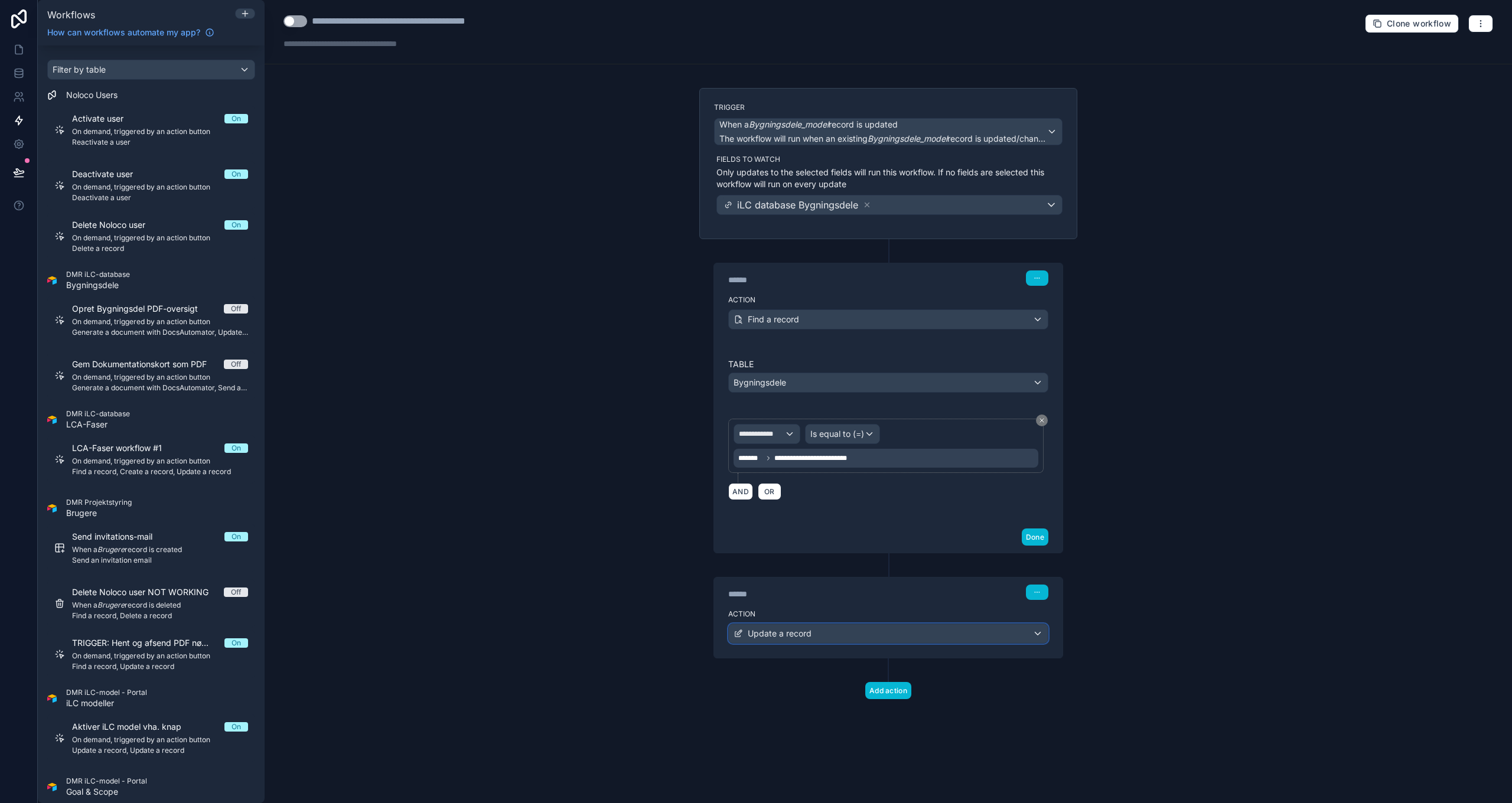
click at [791, 638] on span "Update a record" at bounding box center [779, 633] width 64 height 12
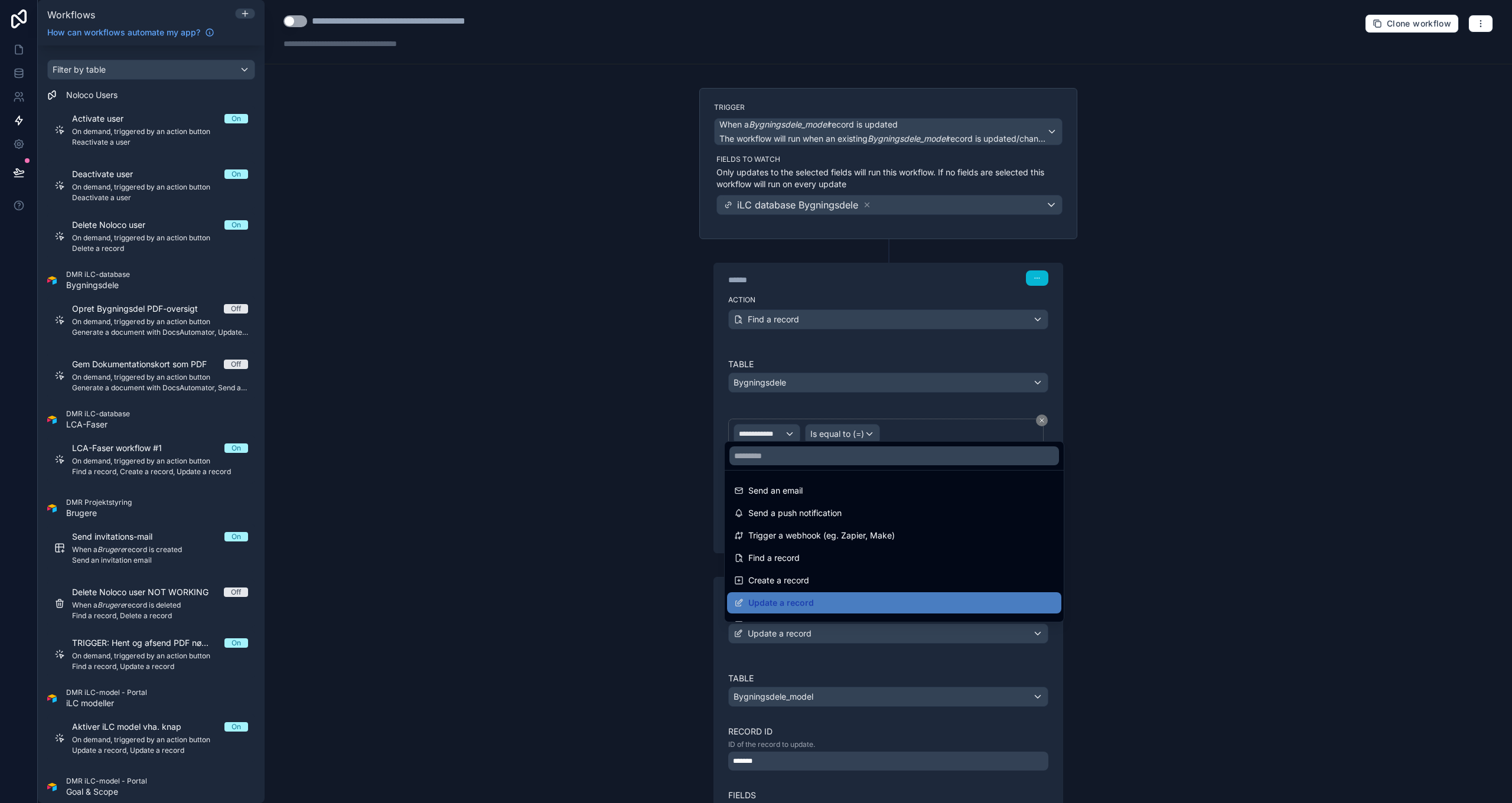
click at [791, 638] on div at bounding box center [756, 402] width 1512 height 803
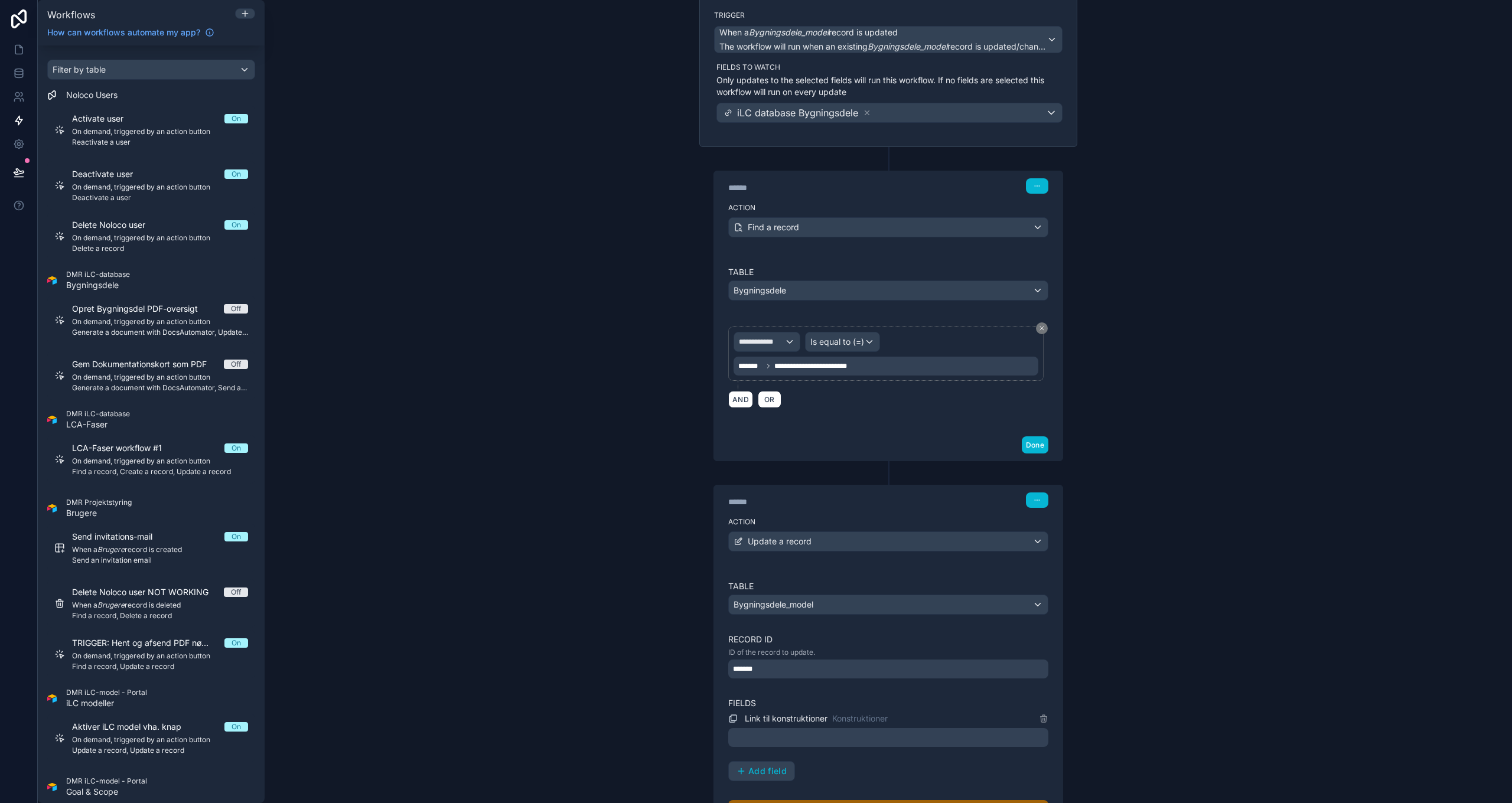
scroll to position [236, 0]
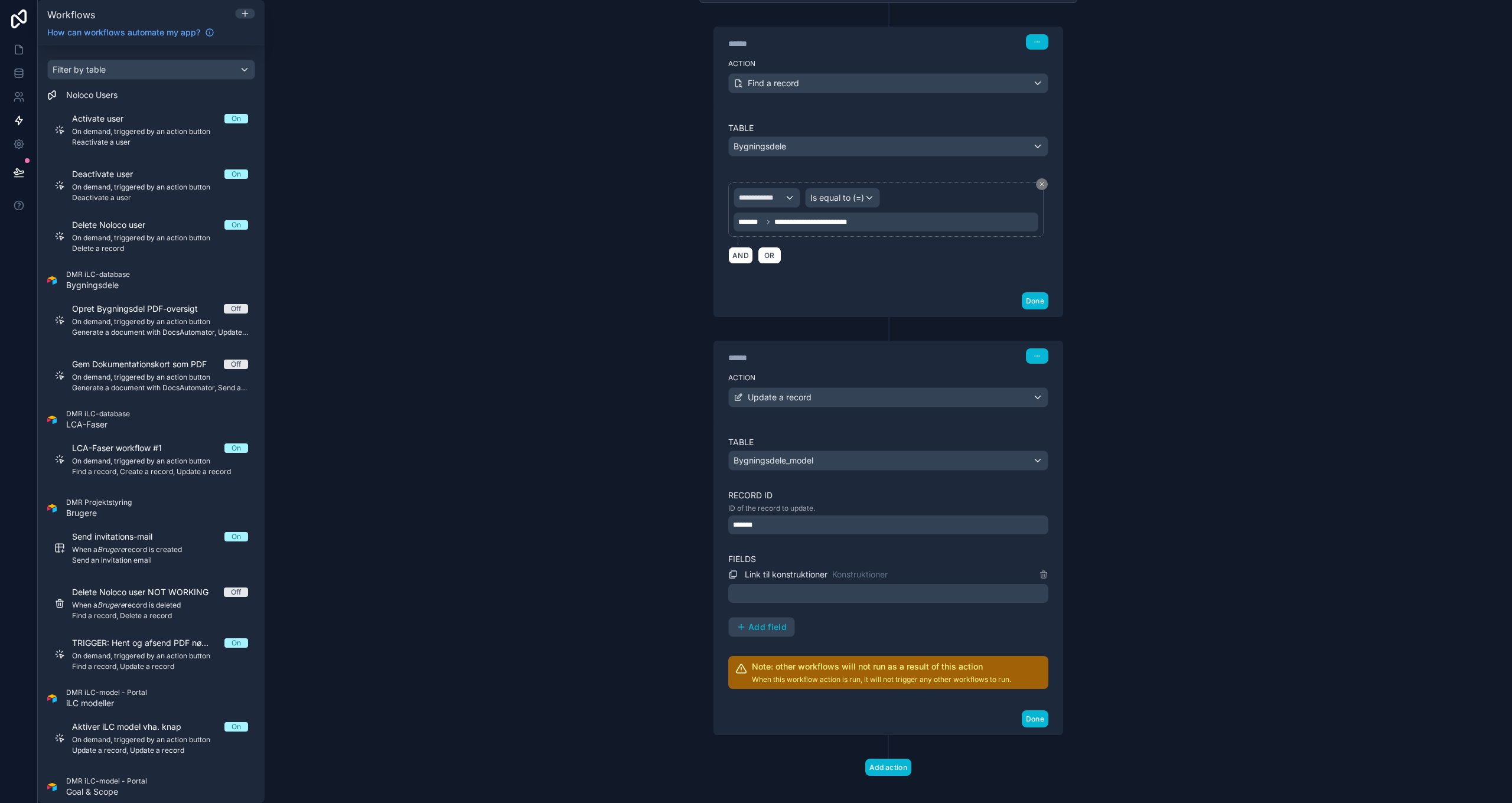
click at [789, 592] on div at bounding box center [888, 594] width 320 height 19
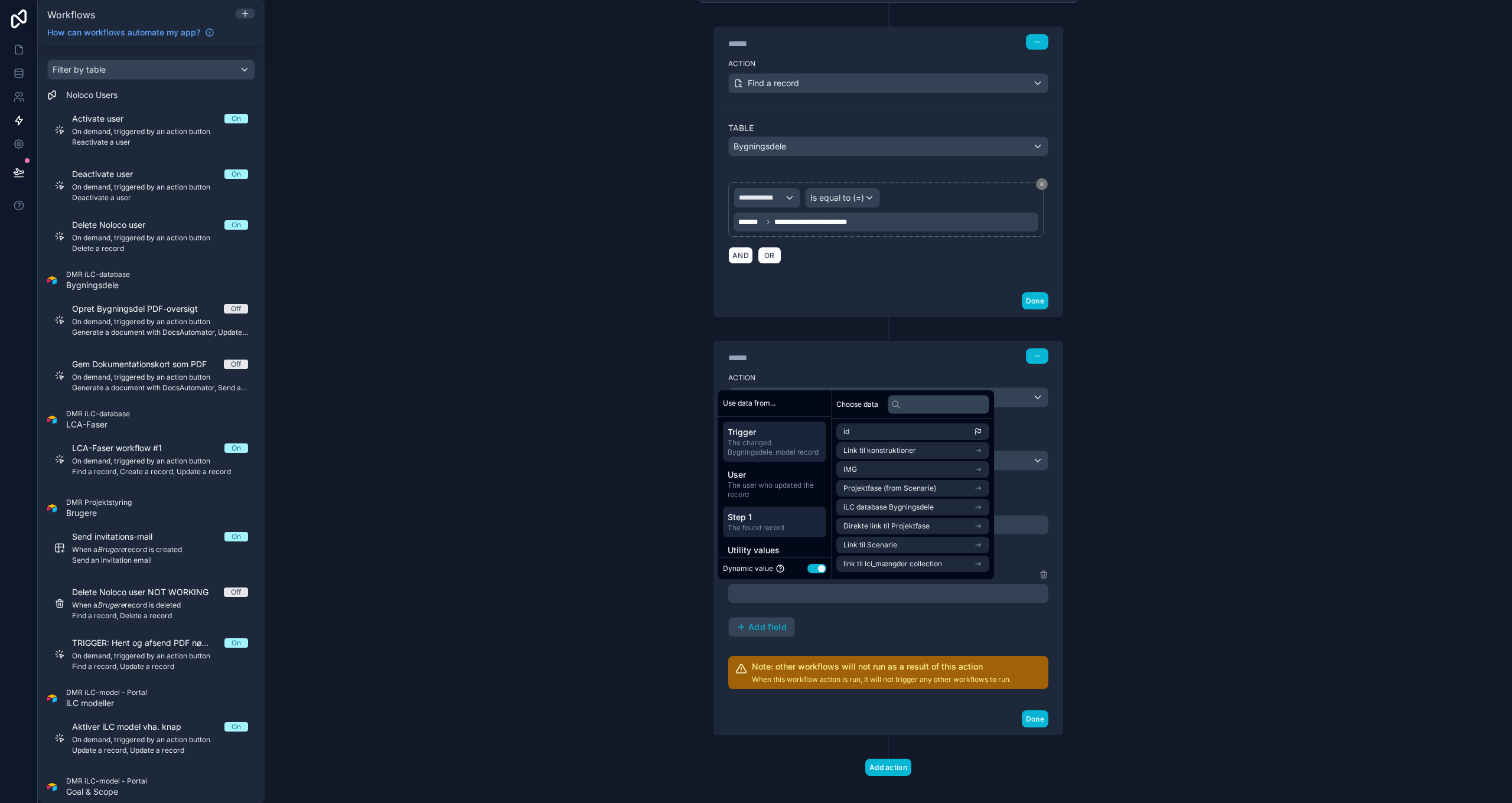
click at [767, 521] on span "Step 1" at bounding box center [775, 517] width 94 height 12
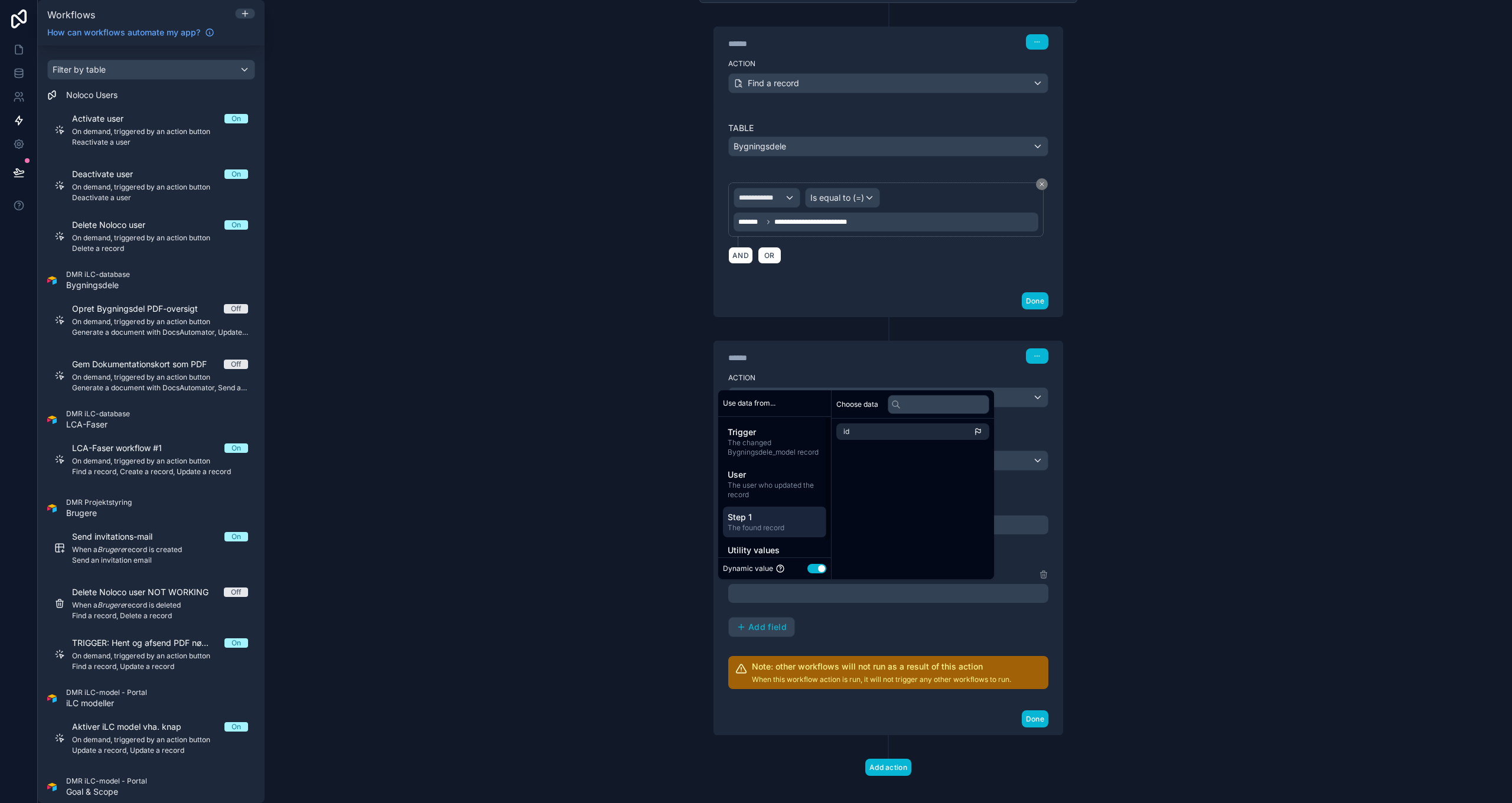
drag, startPoint x: 910, startPoint y: 518, endPoint x: 877, endPoint y: 438, distance: 86.5
click at [911, 518] on div "Choose data id" at bounding box center [913, 485] width 162 height 189
click at [874, 433] on li "id" at bounding box center [913, 431] width 153 height 17
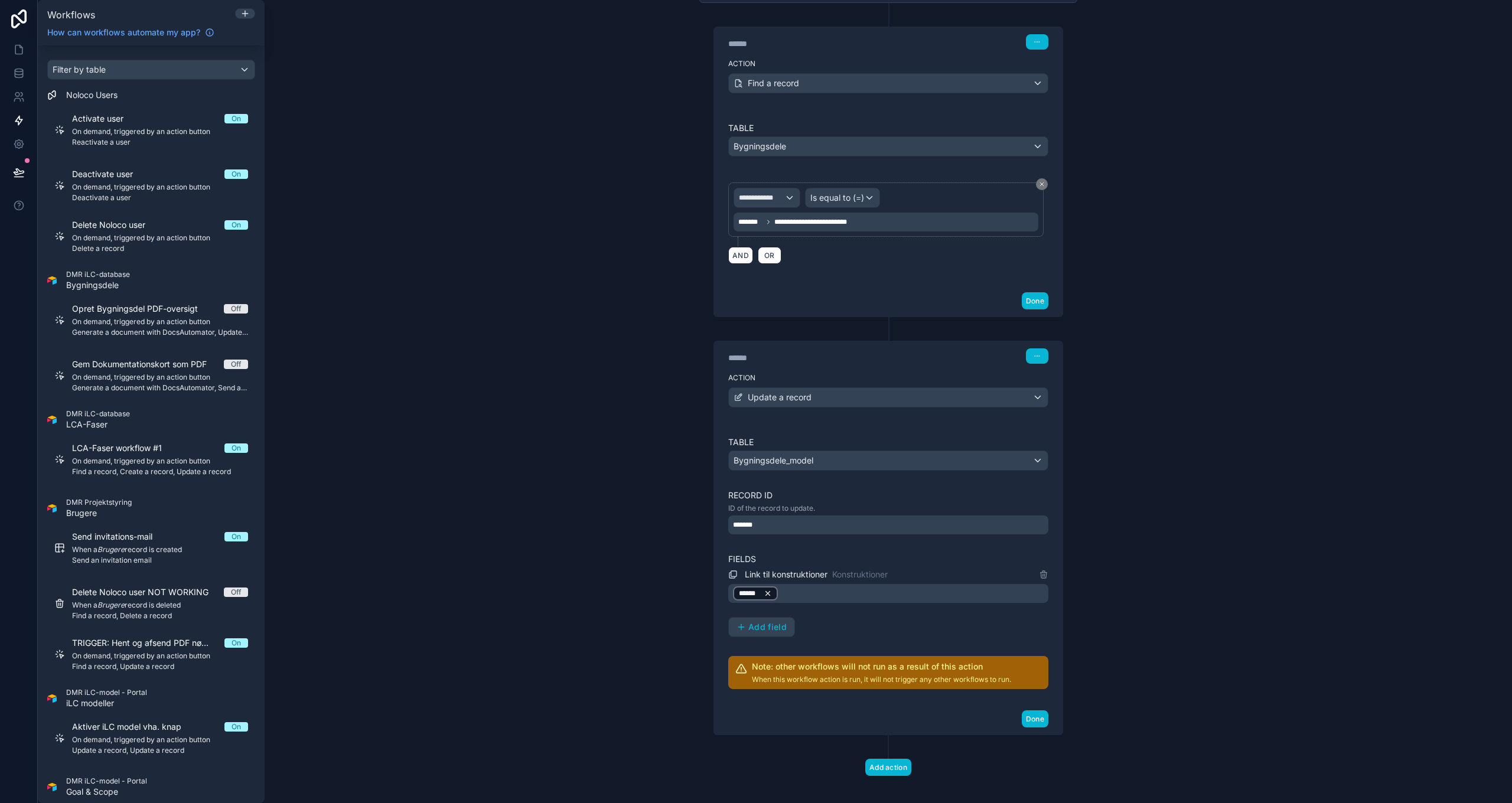
click at [765, 589] on icon at bounding box center [768, 593] width 8 height 8
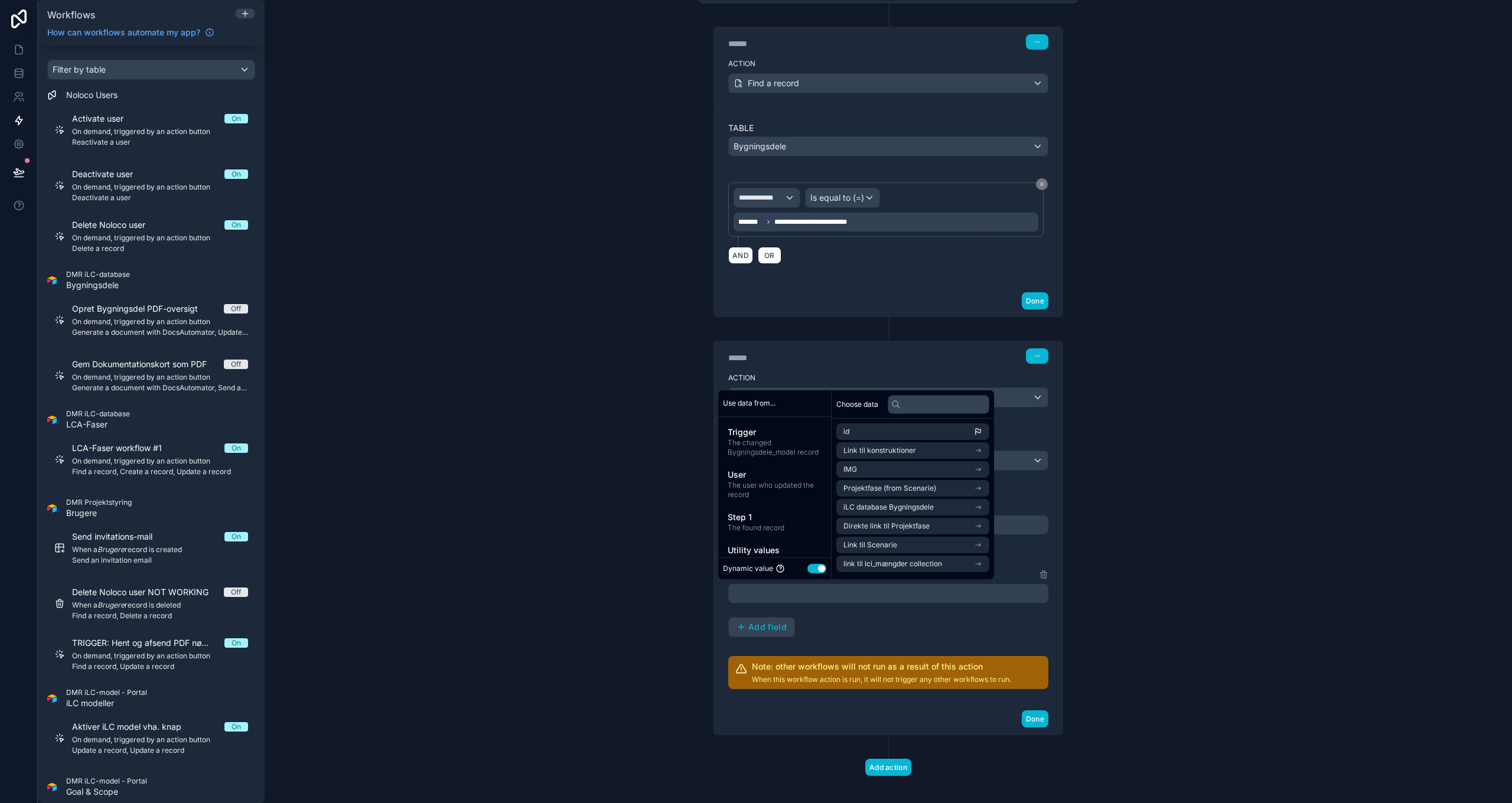
click at [1157, 700] on div "**********" at bounding box center [887, 402] width 1247 height 803
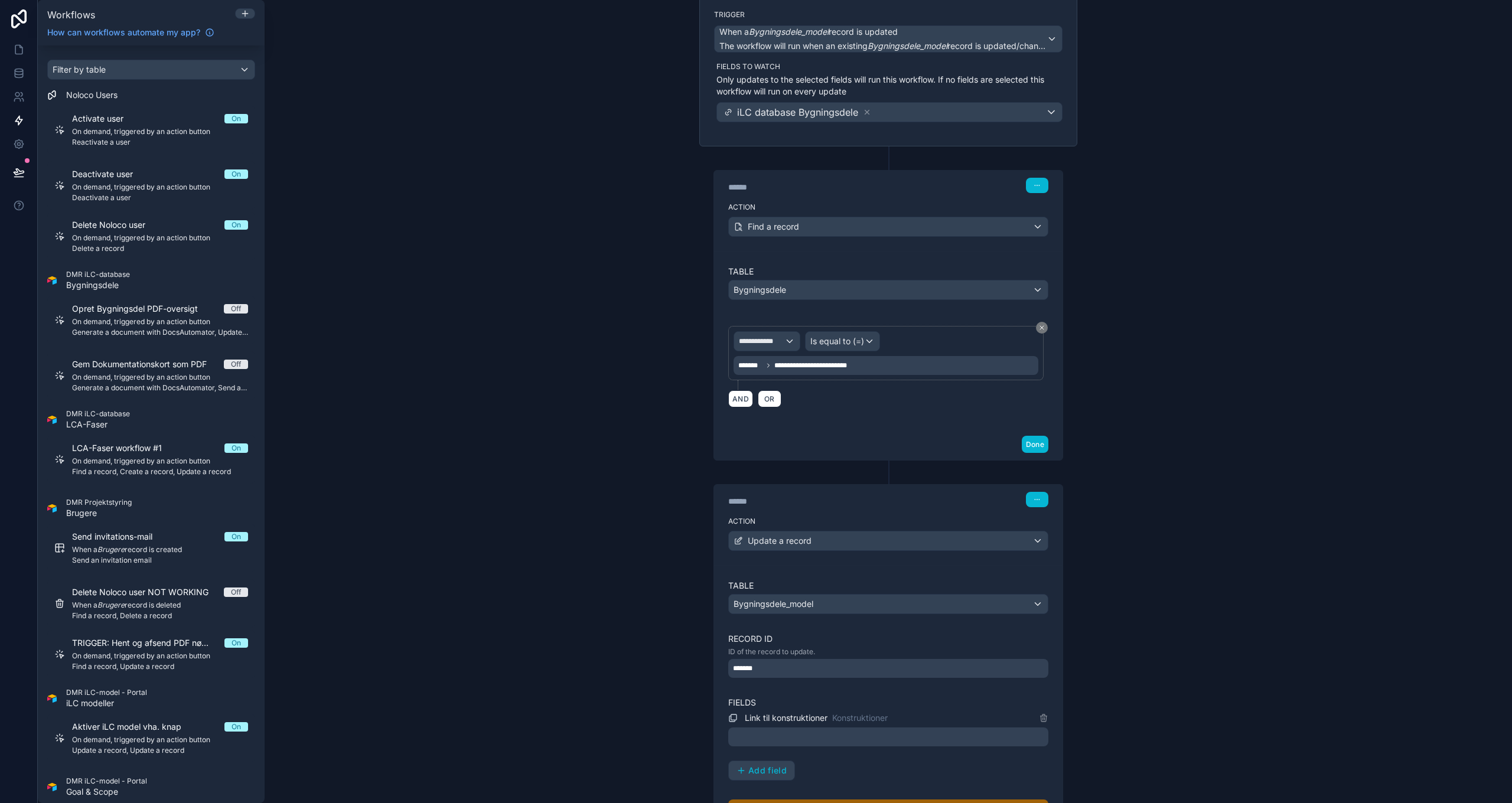
scroll to position [247, 0]
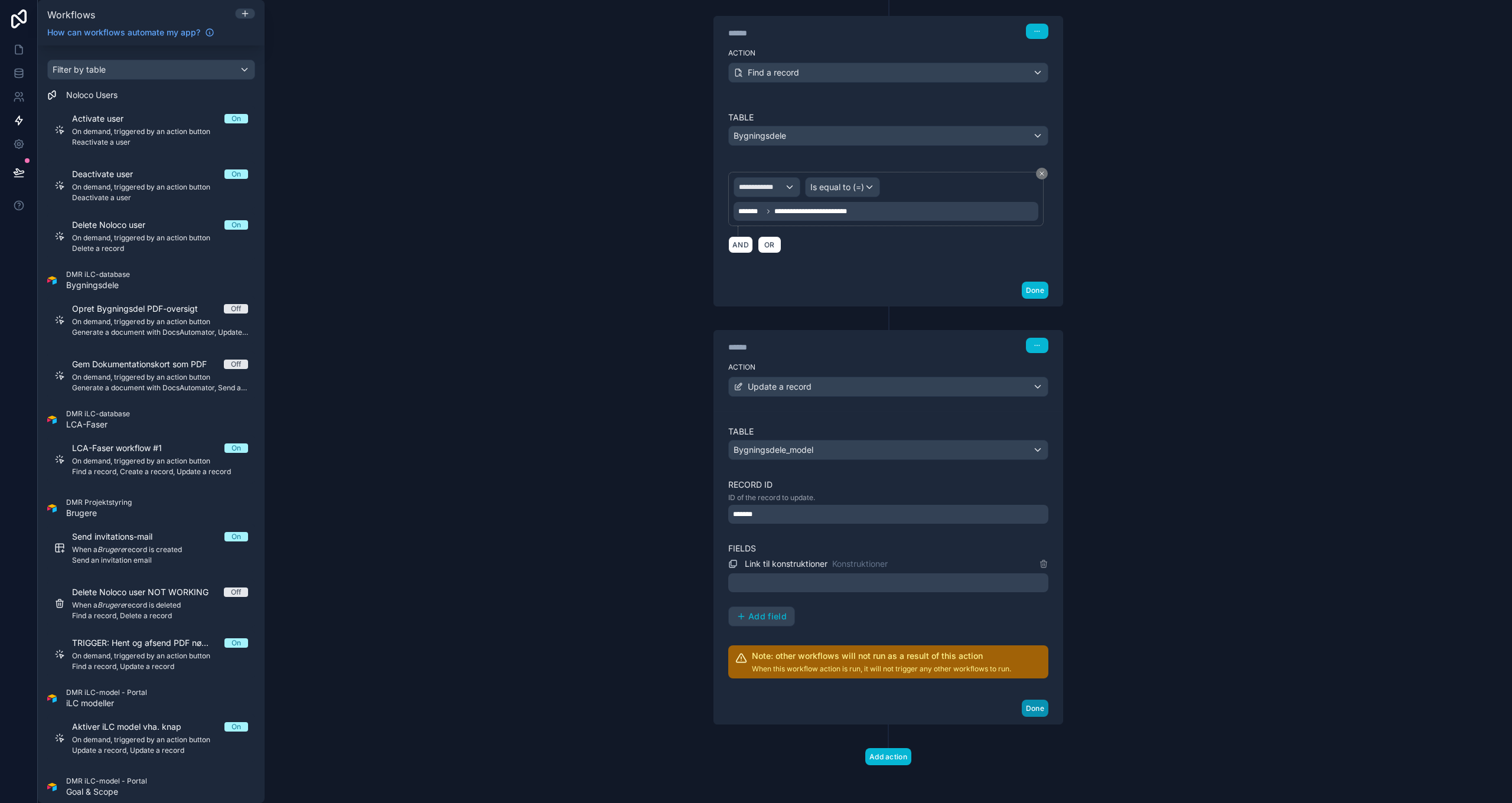
click at [1032, 712] on button "Done" at bounding box center [1035, 708] width 27 height 17
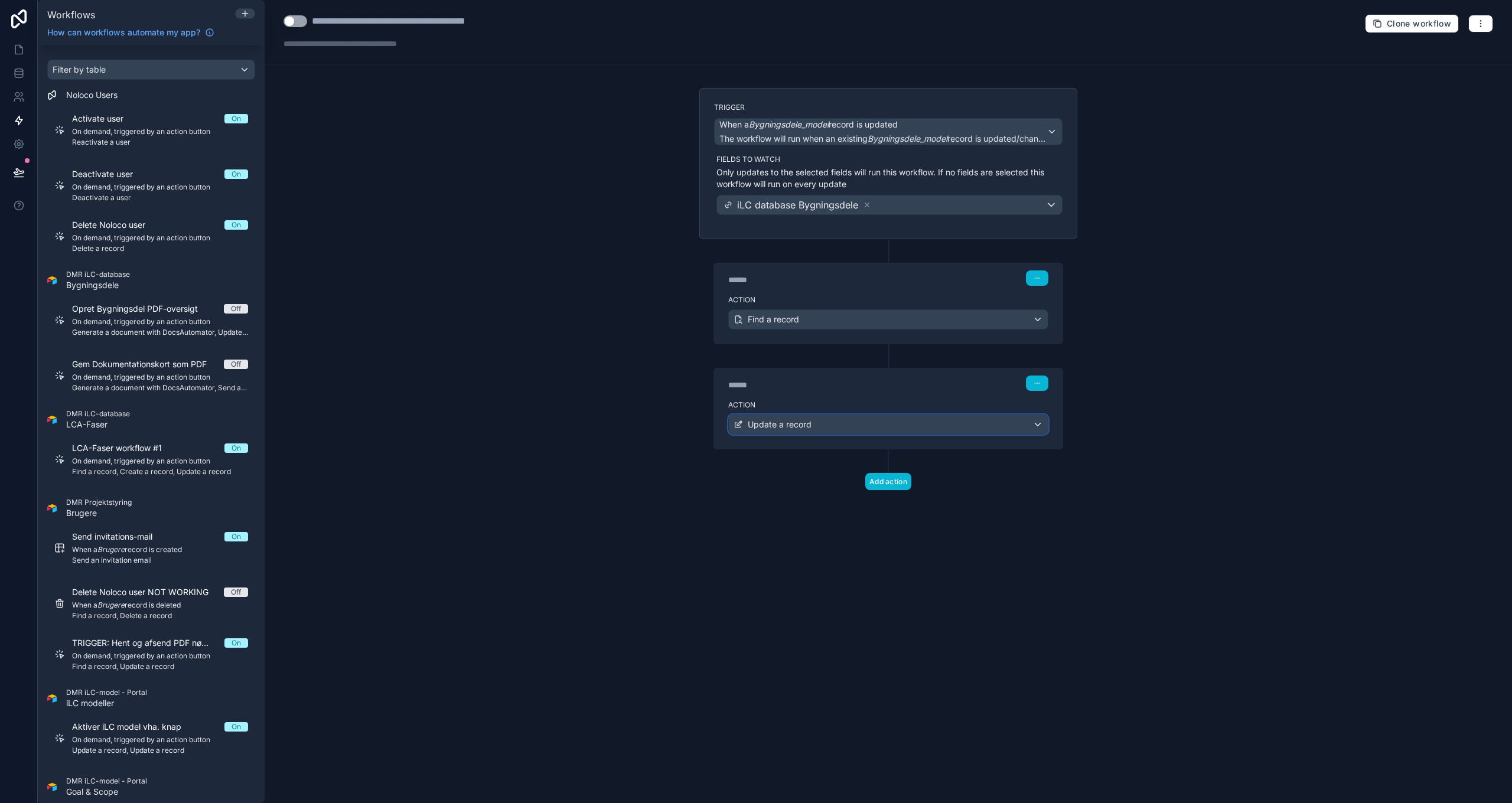
click at [809, 425] on span "Update a record" at bounding box center [779, 425] width 64 height 12
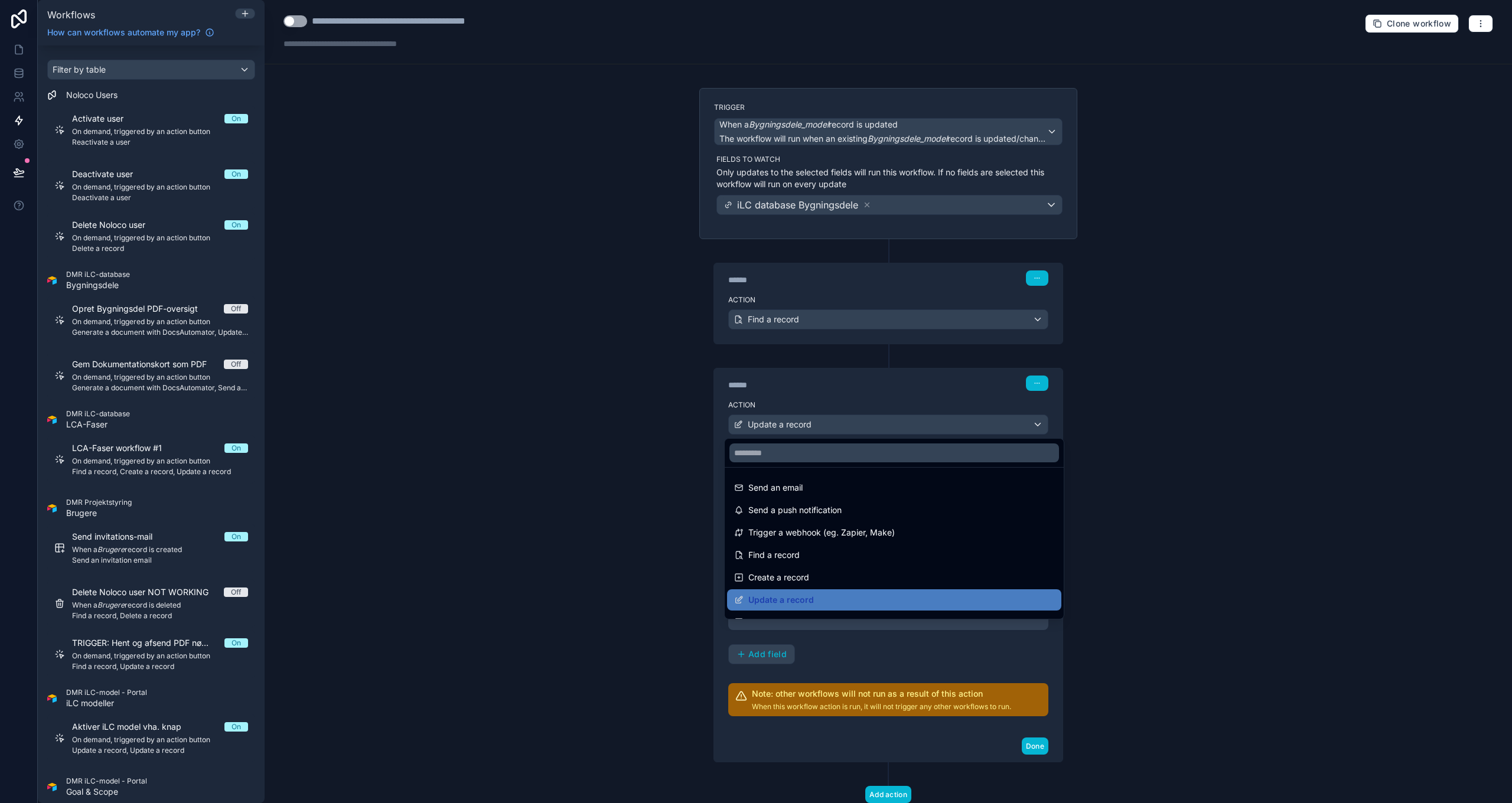
click at [840, 430] on div at bounding box center [756, 402] width 1512 height 803
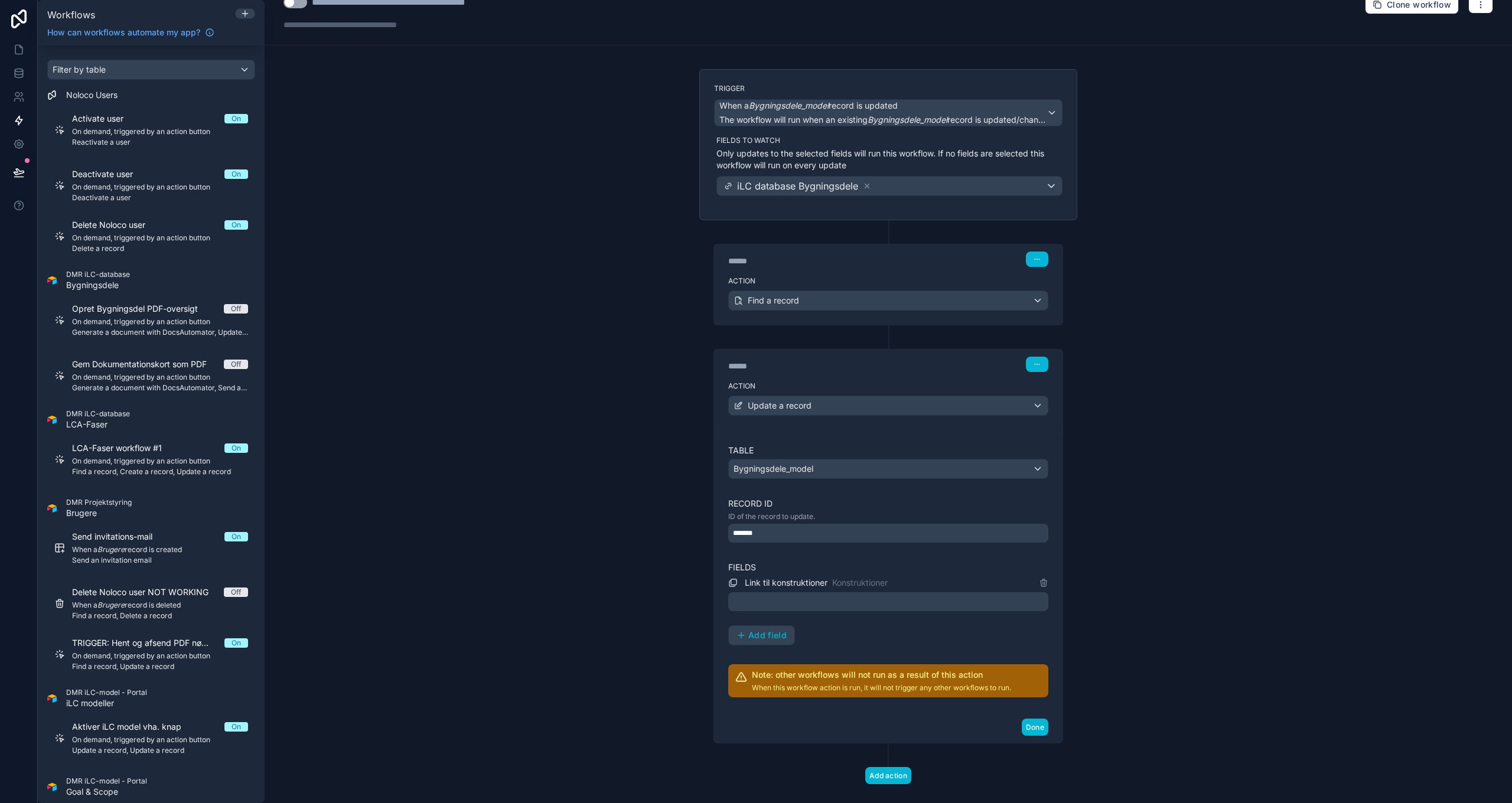
scroll to position [38, 0]
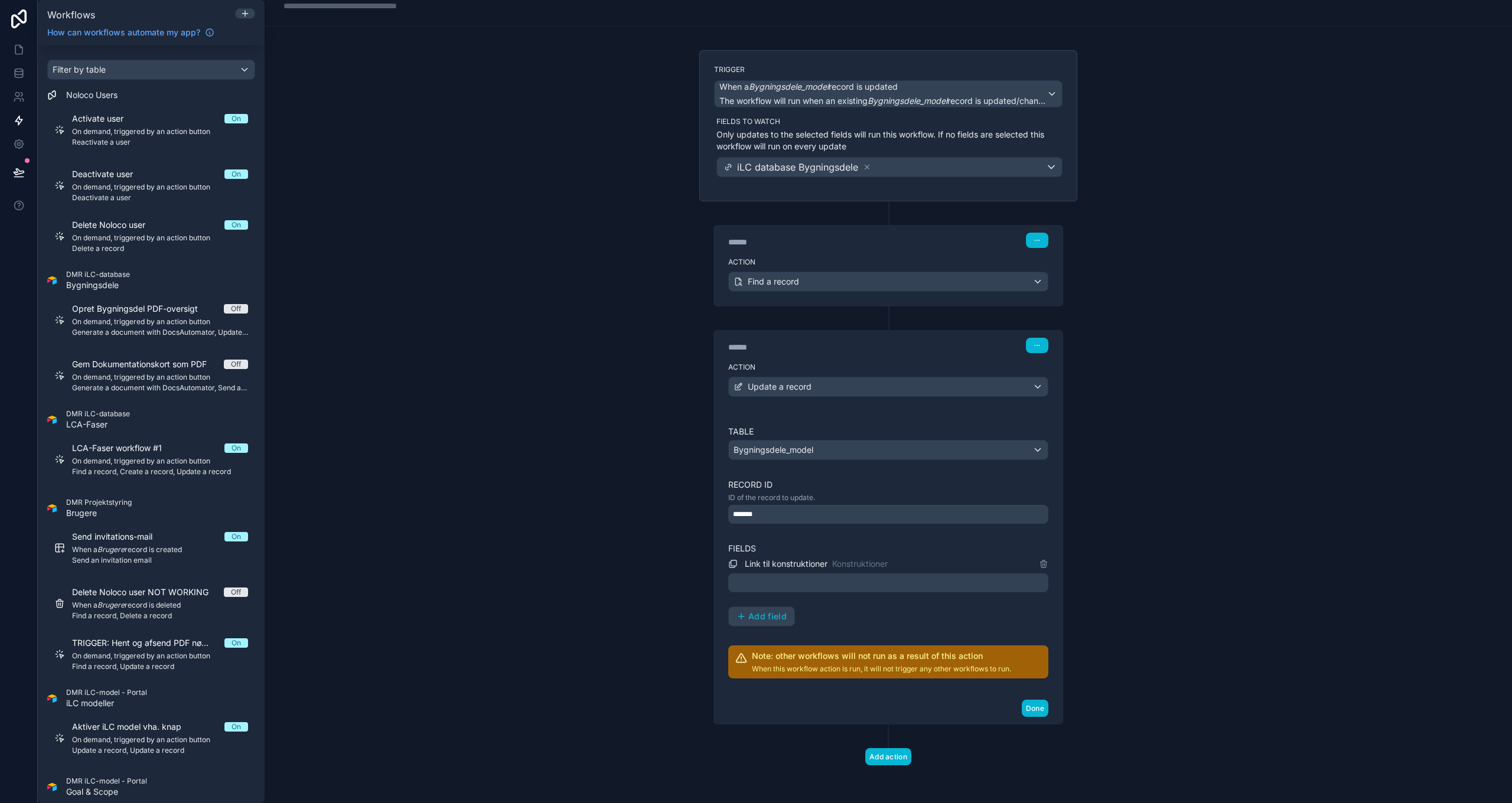
click at [778, 579] on div at bounding box center [888, 583] width 320 height 19
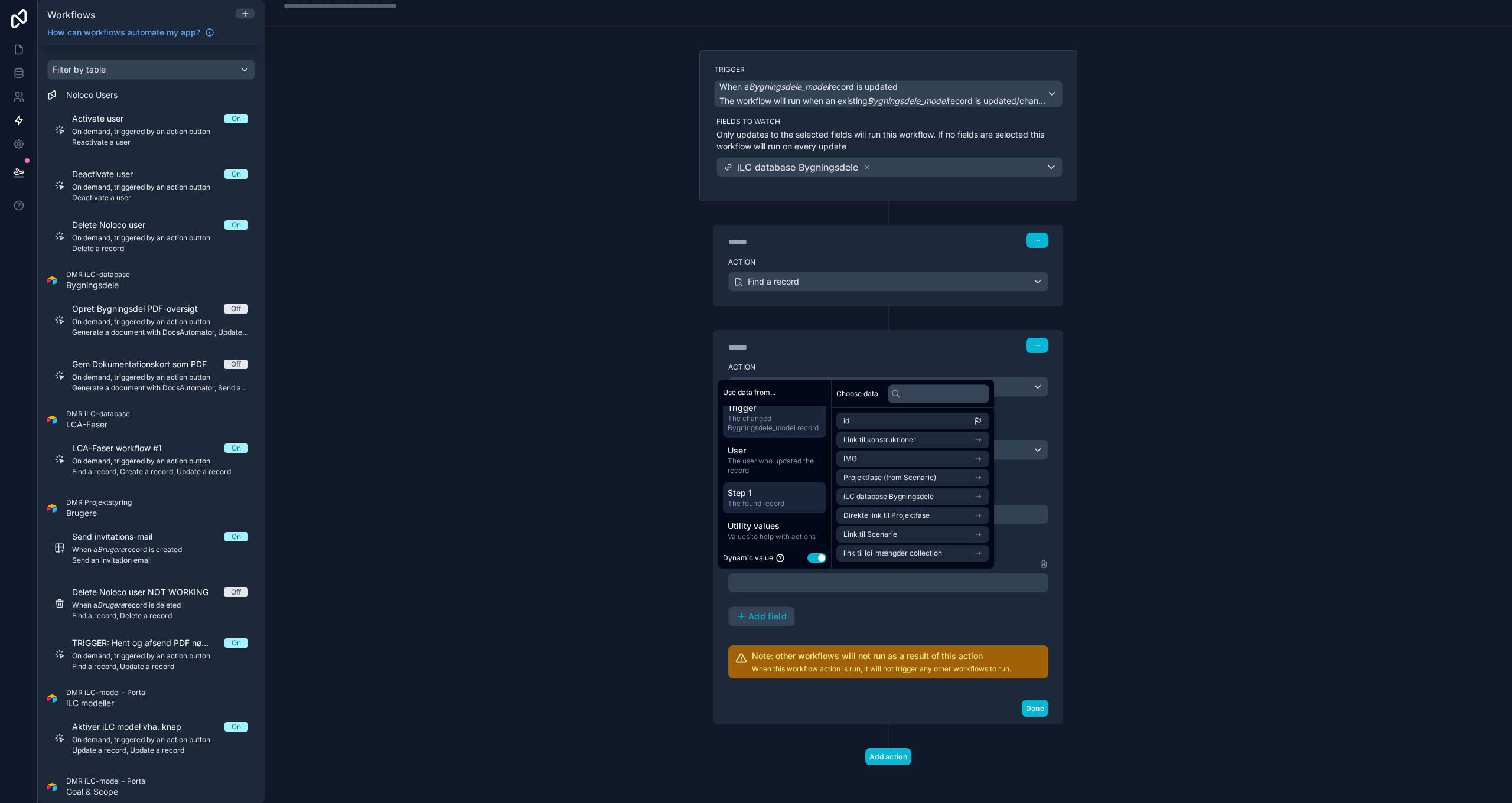
scroll to position [18, 0]
click at [790, 494] on span "Step 1" at bounding box center [775, 489] width 94 height 12
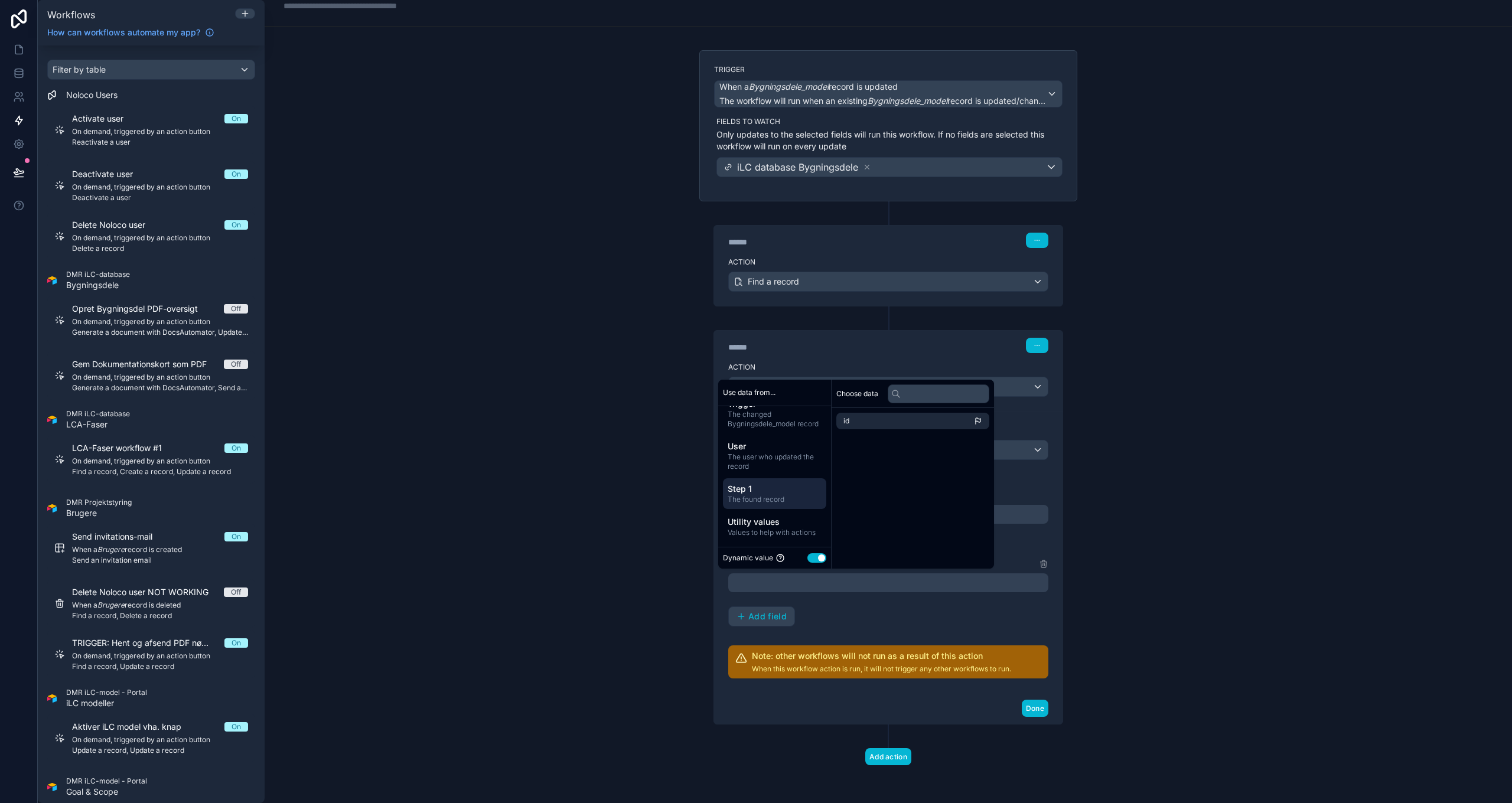
click at [594, 451] on div "**********" at bounding box center [887, 402] width 1247 height 803
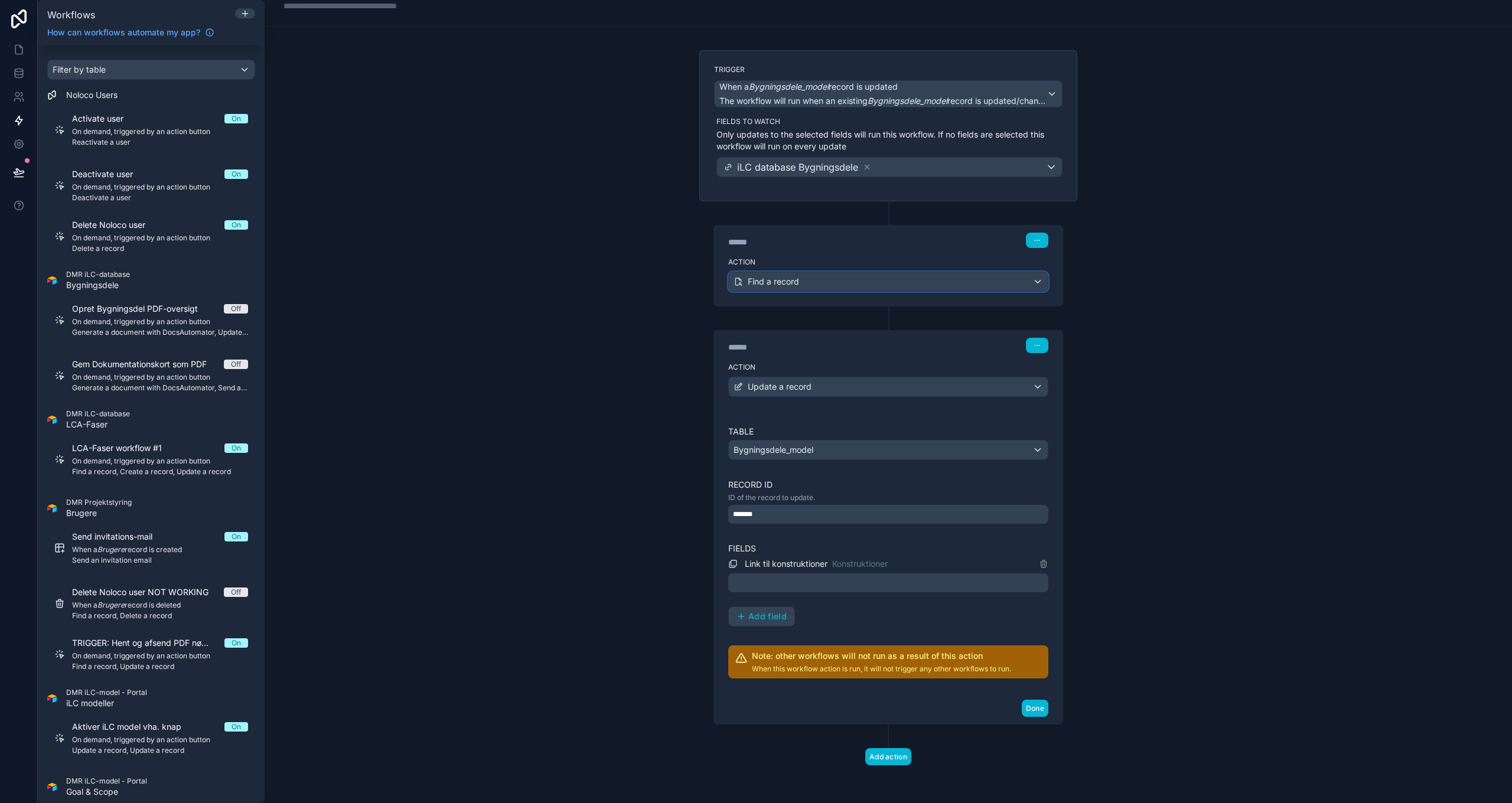
click at [825, 285] on div "Find a record" at bounding box center [888, 282] width 319 height 19
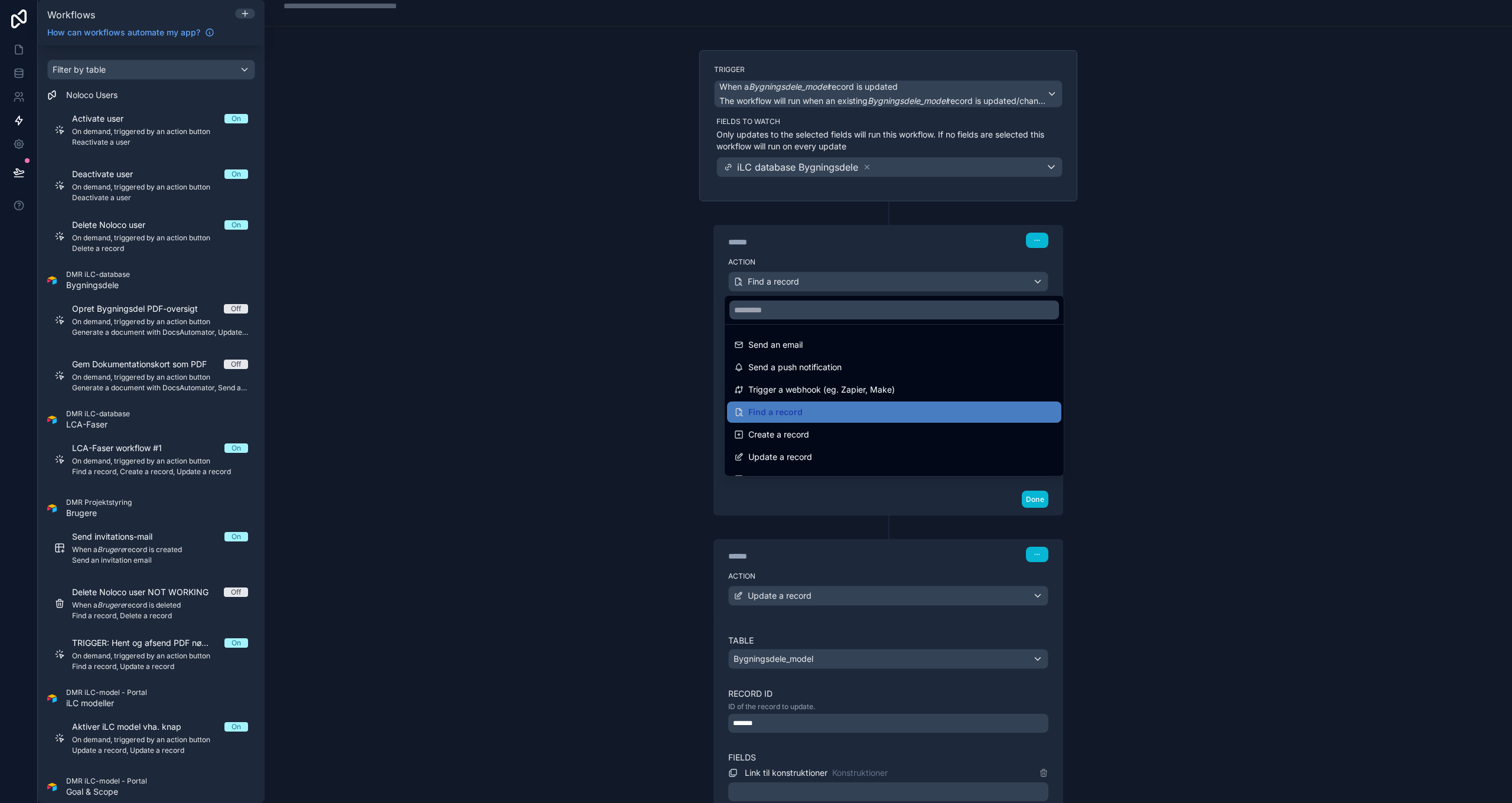
click at [825, 285] on div at bounding box center [756, 402] width 1512 height 803
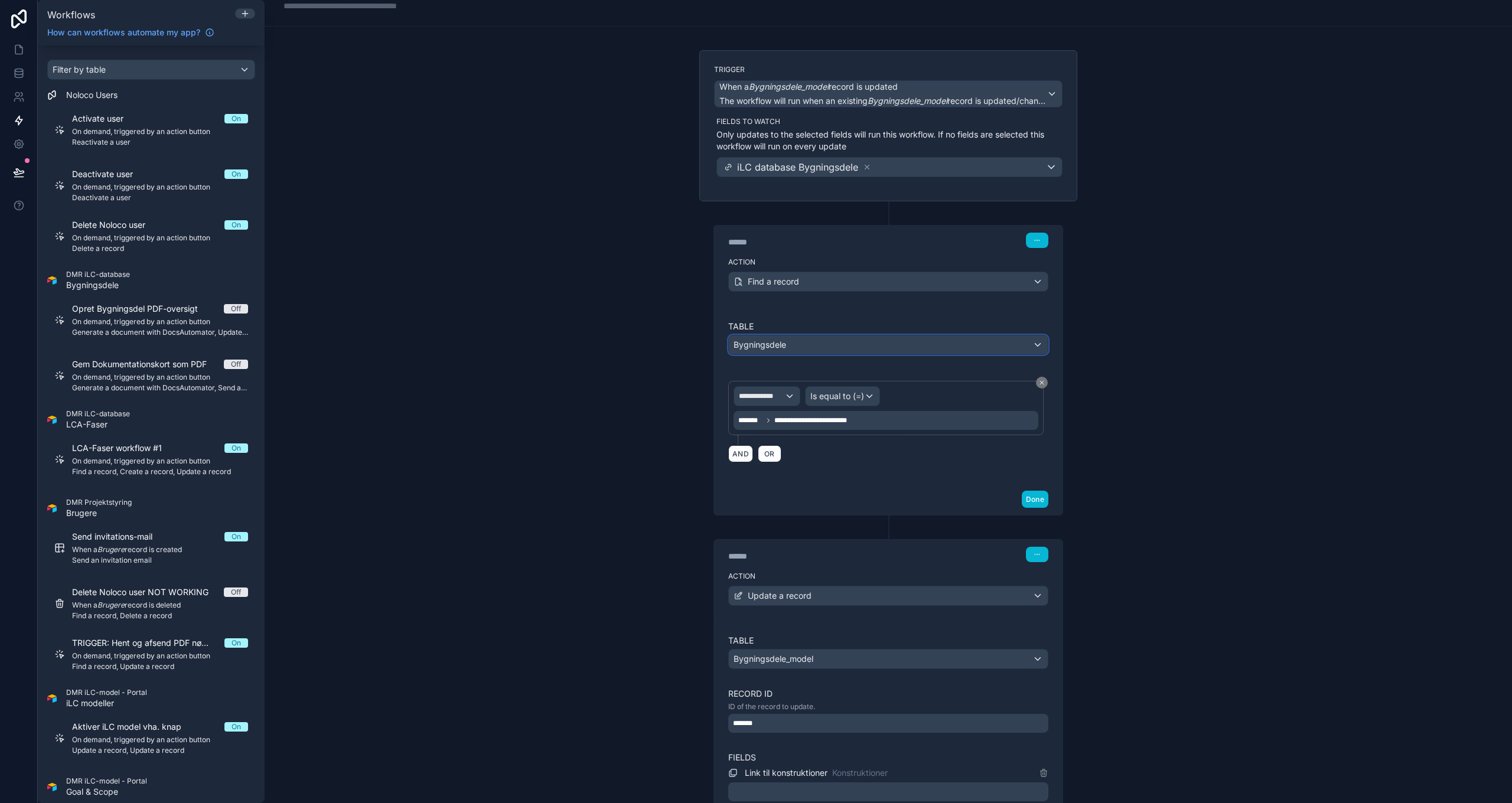
click at [817, 339] on div "Bygningsdele" at bounding box center [888, 345] width 319 height 19
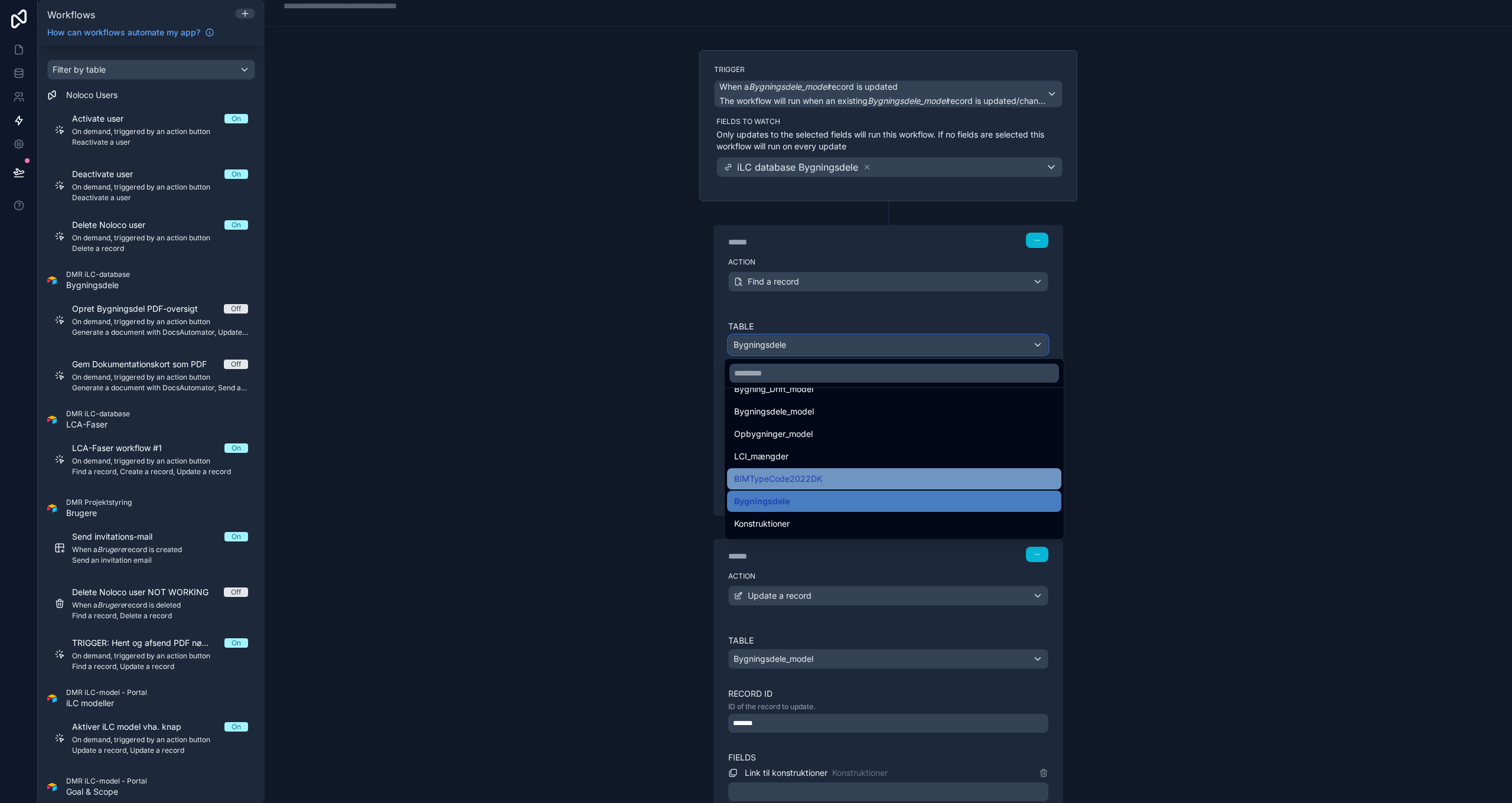
scroll to position [1056, 0]
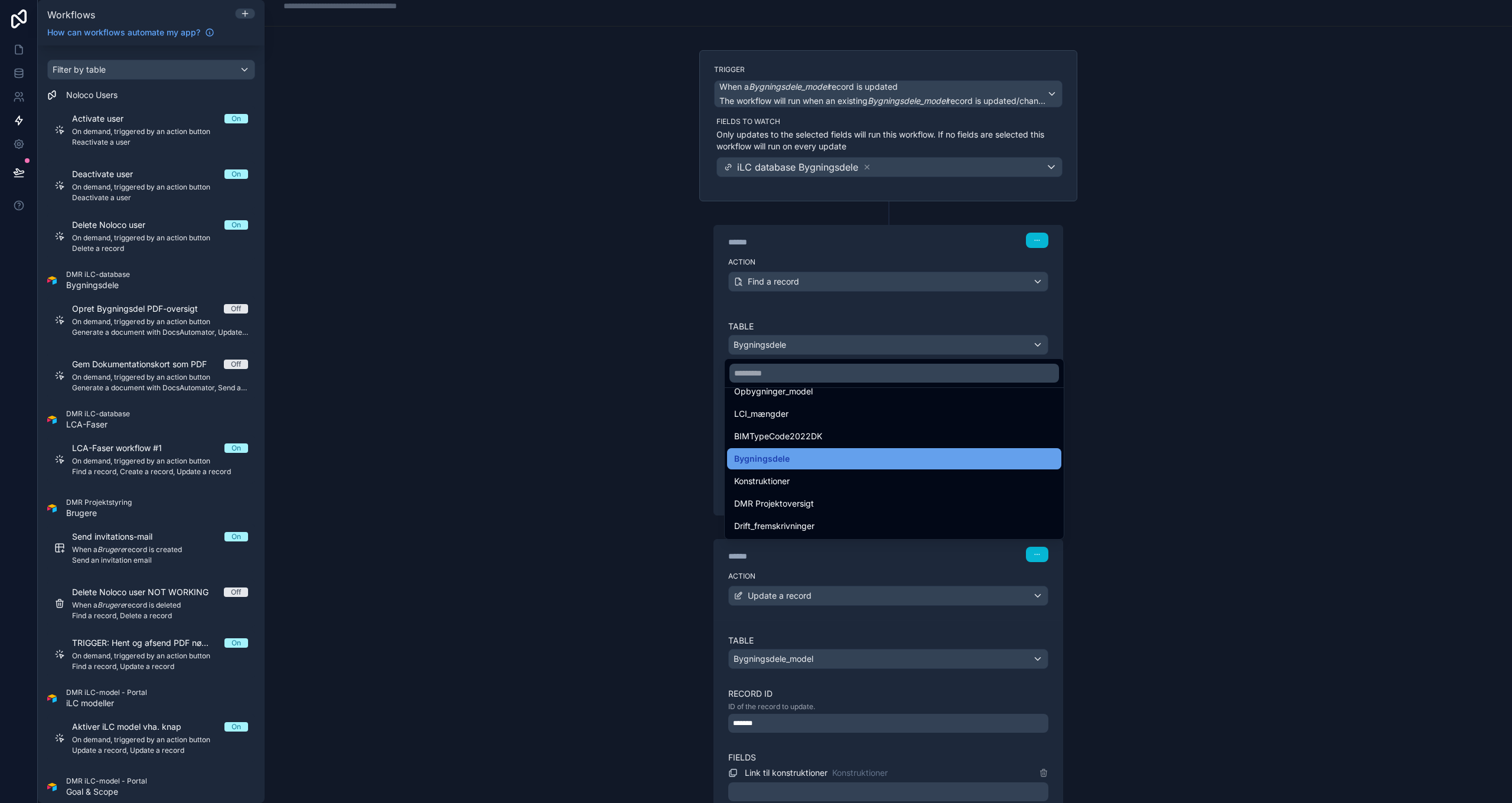
click at [803, 453] on div "Bygningsdele" at bounding box center [894, 459] width 320 height 14
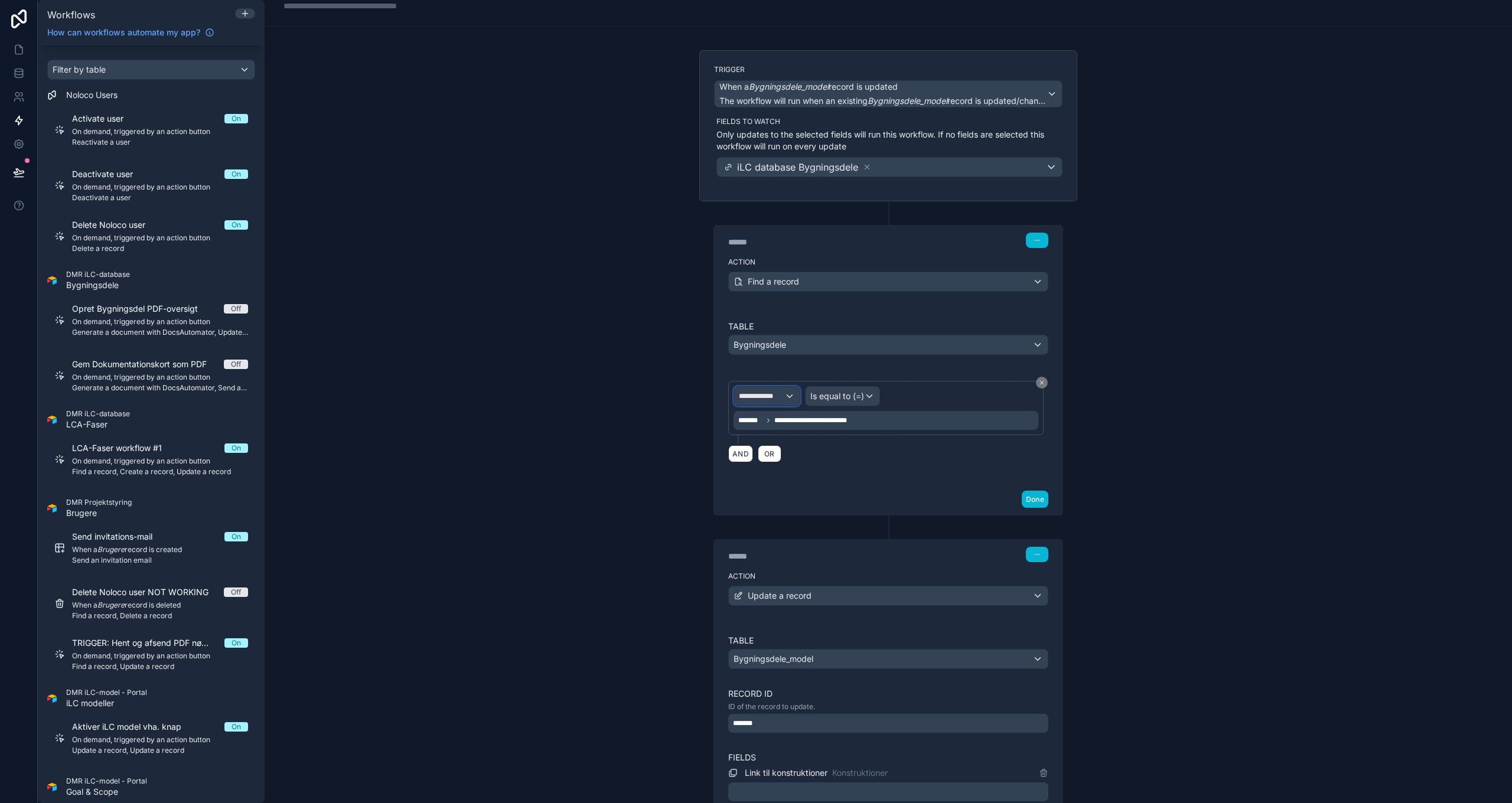
click at [768, 397] on span "**********" at bounding box center [761, 396] width 45 height 9
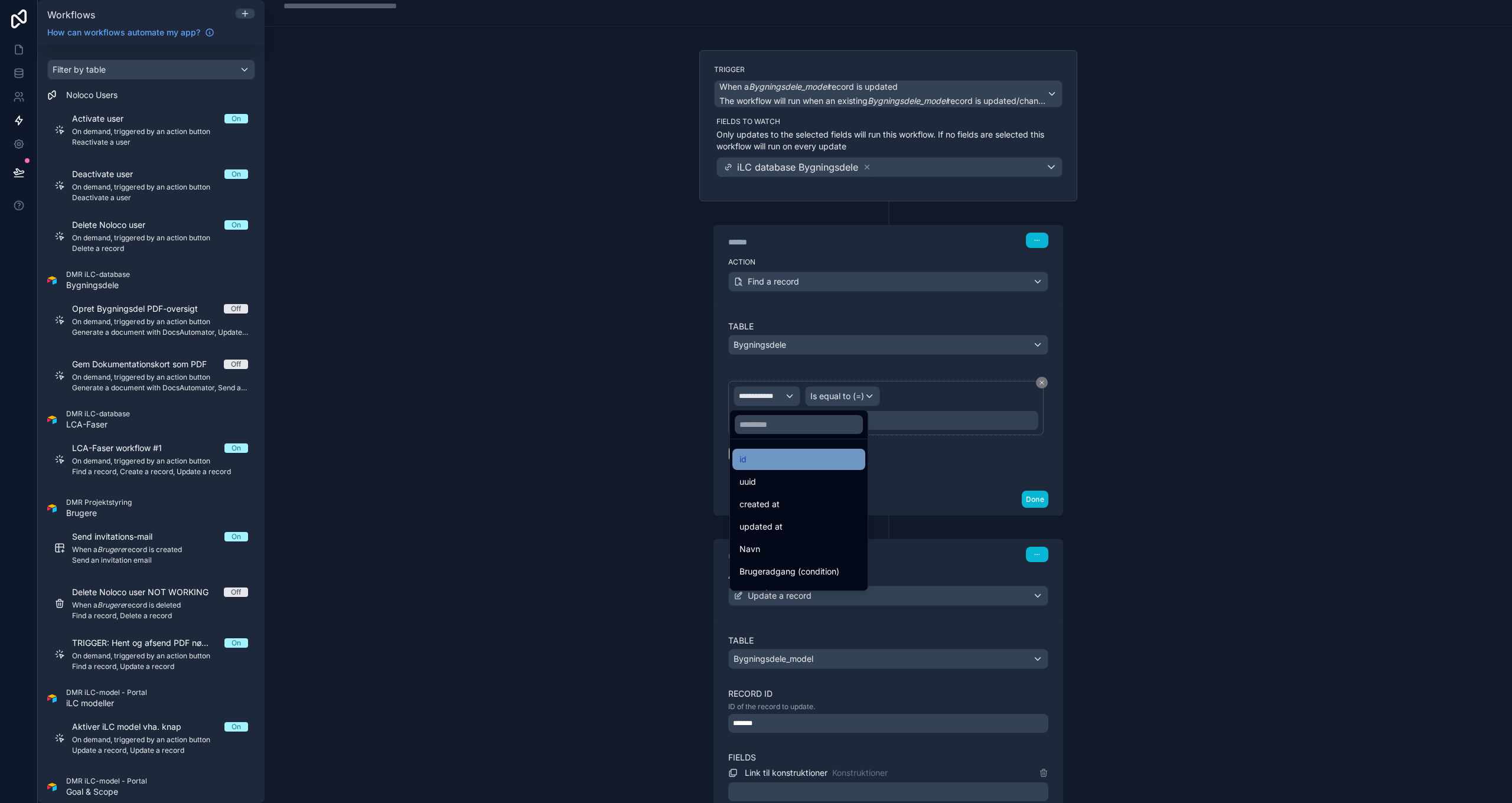
click at [771, 462] on div "id" at bounding box center [799, 460] width 118 height 14
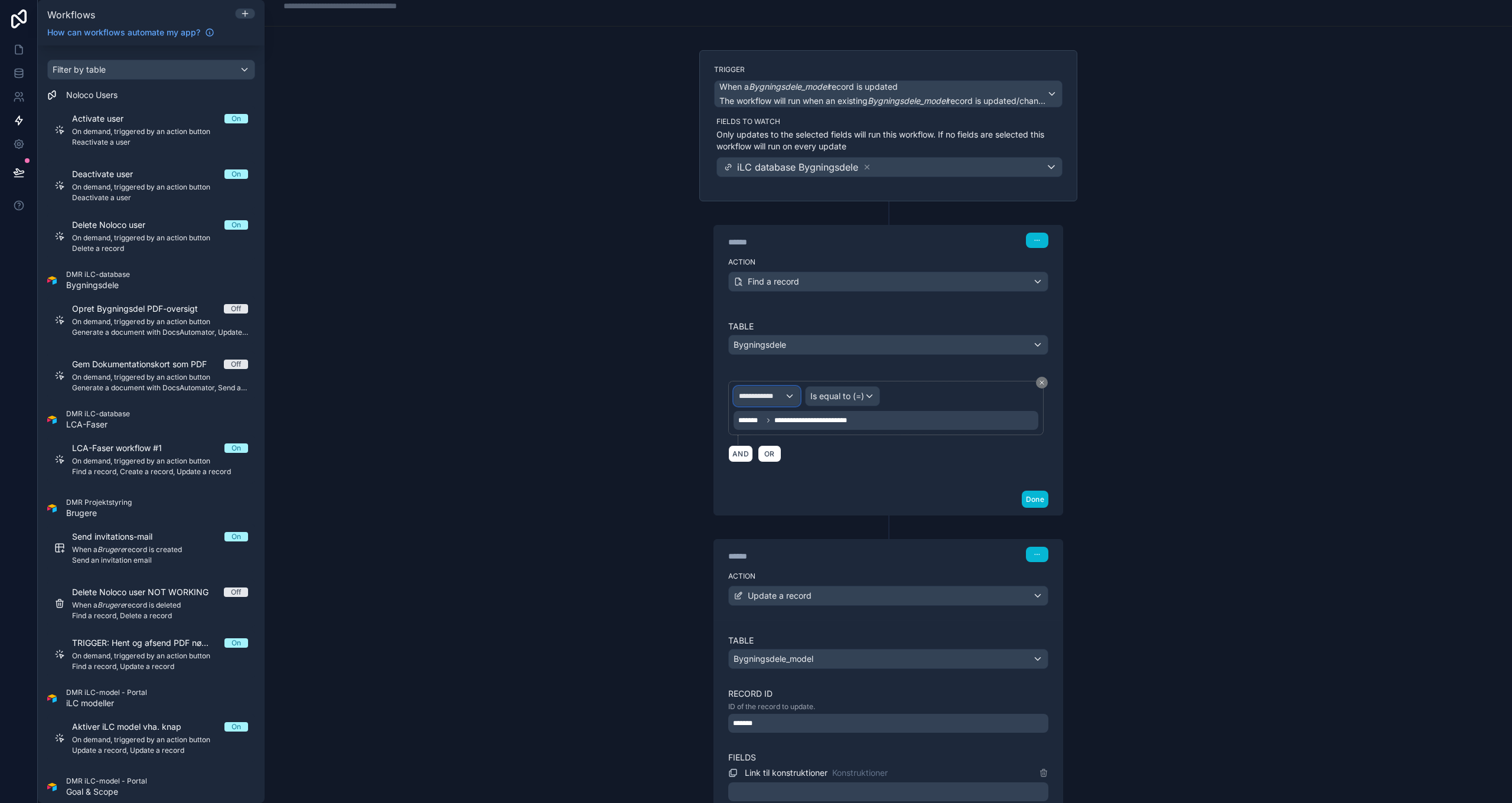
click at [779, 395] on span "**********" at bounding box center [761, 396] width 45 height 9
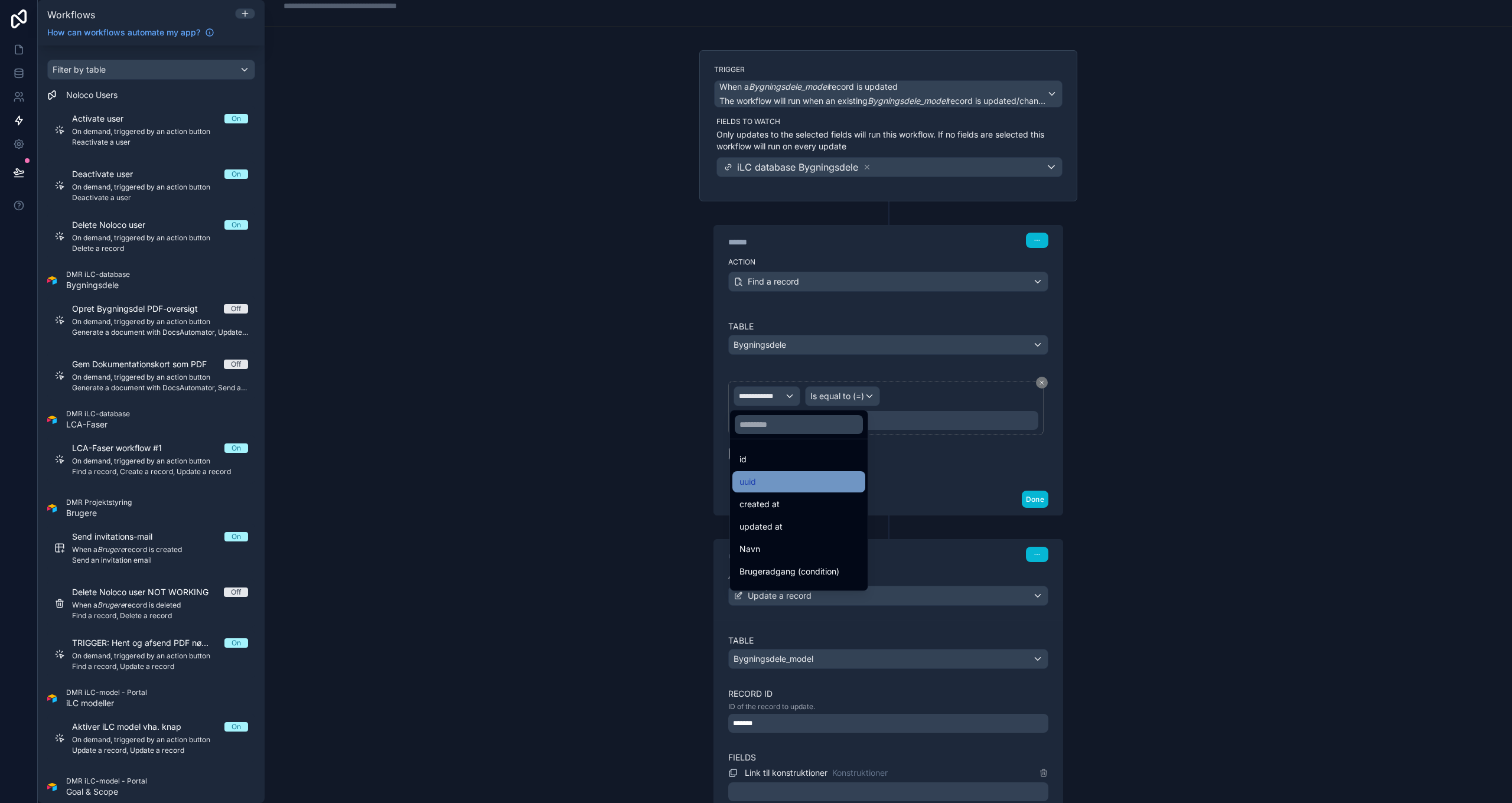
click at [777, 482] on div "uuid" at bounding box center [799, 482] width 118 height 14
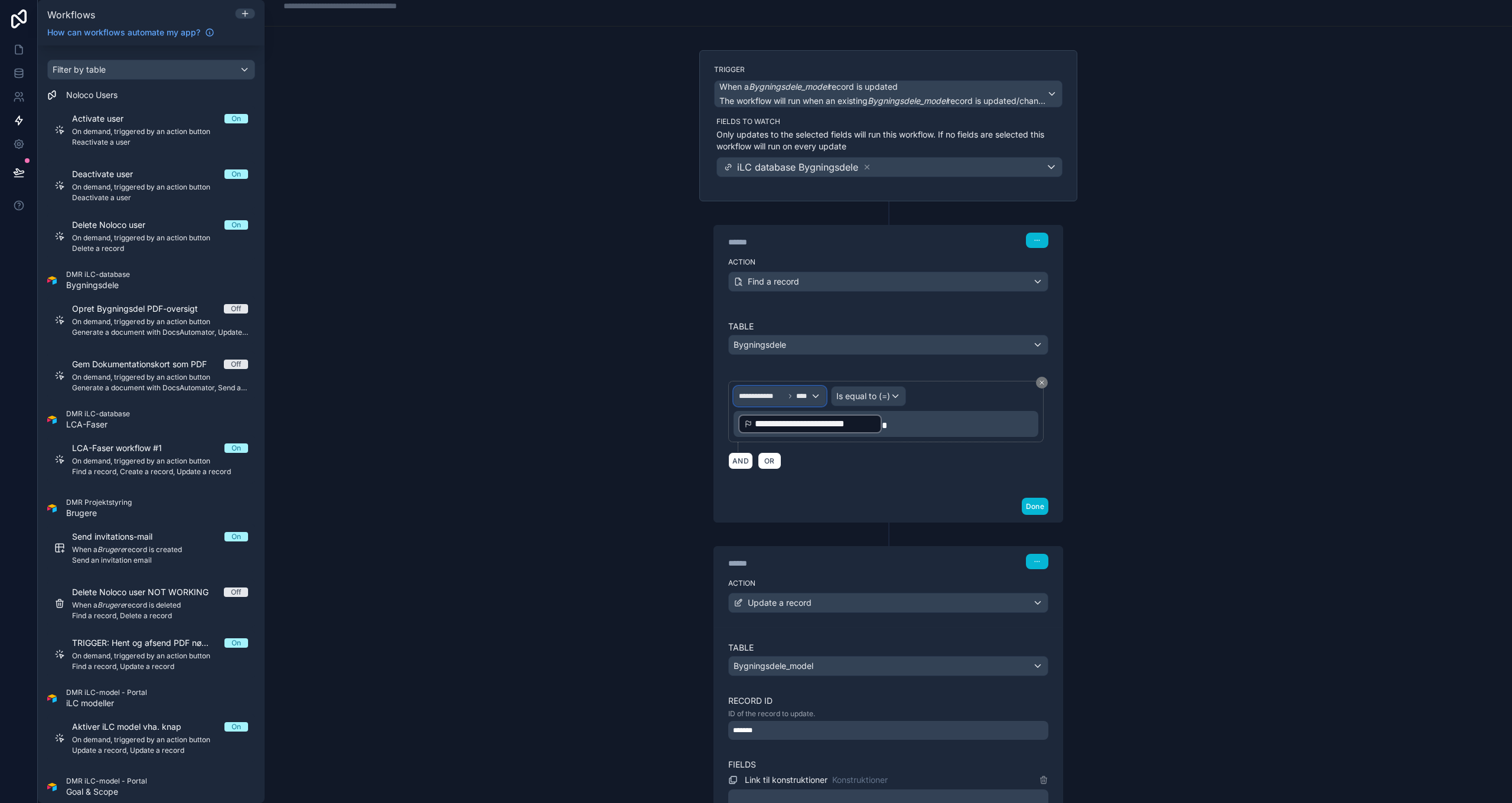
click at [786, 396] on icon at bounding box center [790, 396] width 7 height 7
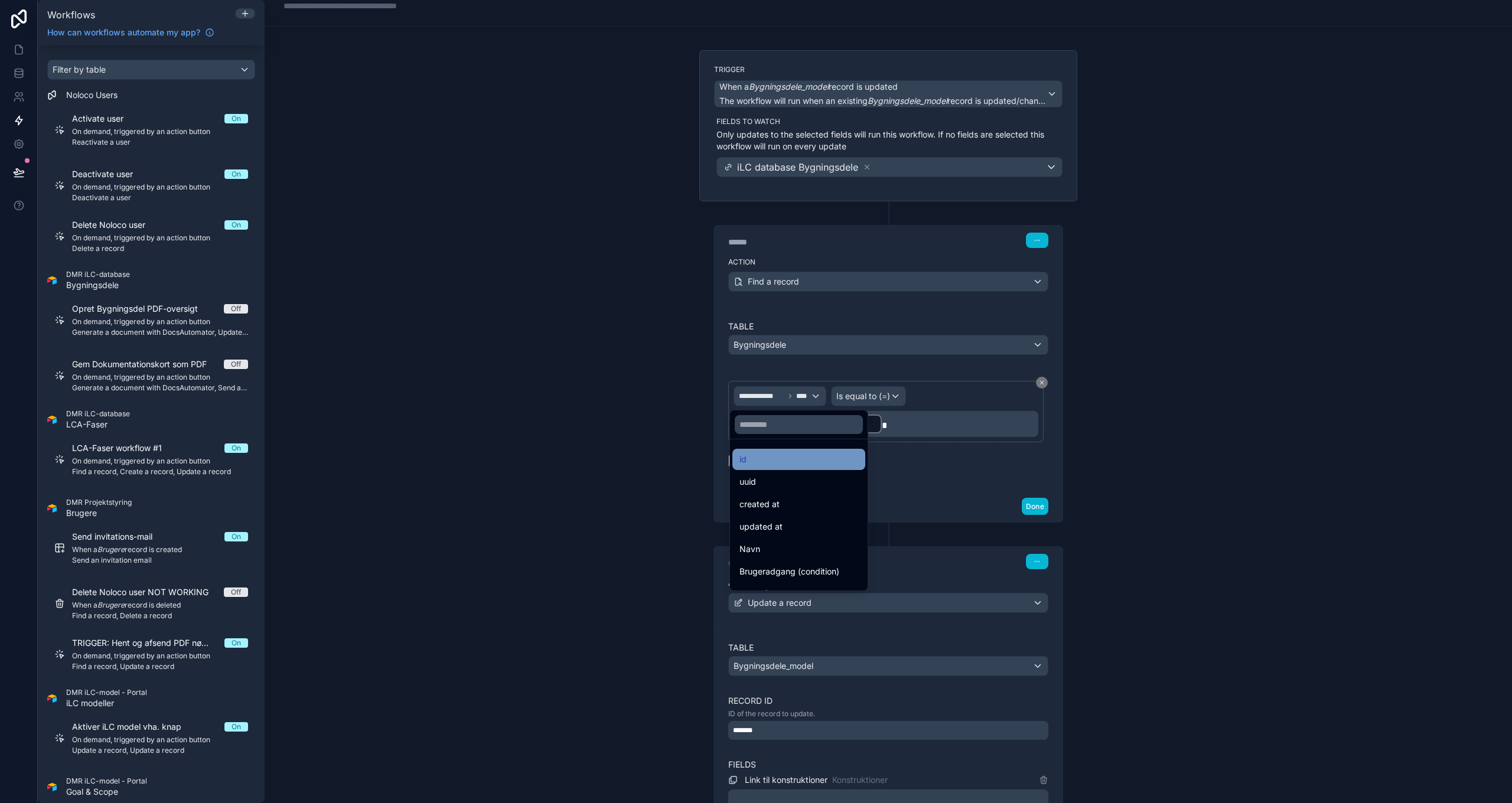
click at [775, 460] on div "id" at bounding box center [799, 460] width 118 height 14
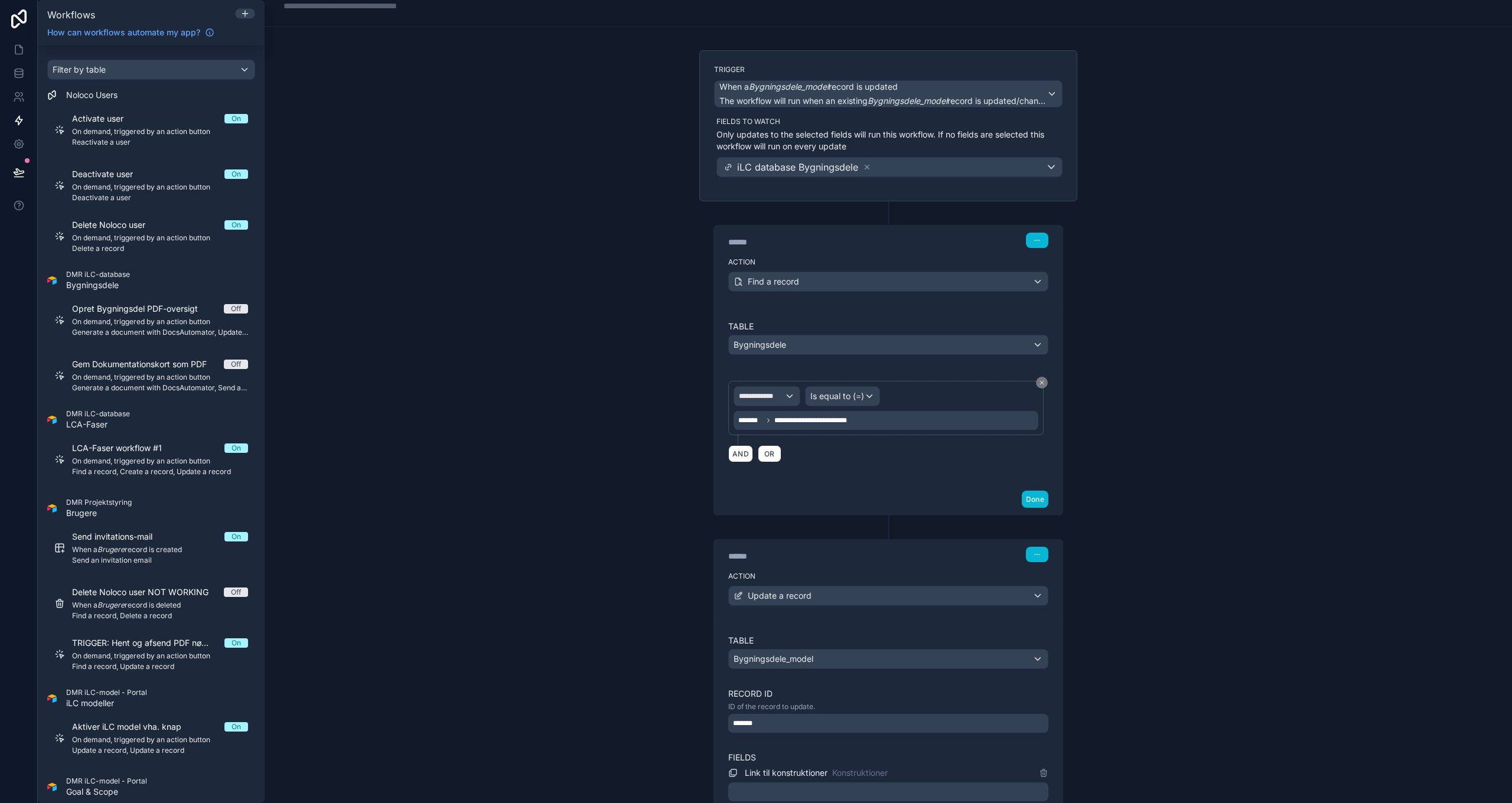
click at [884, 423] on div "**********" at bounding box center [886, 420] width 305 height 19
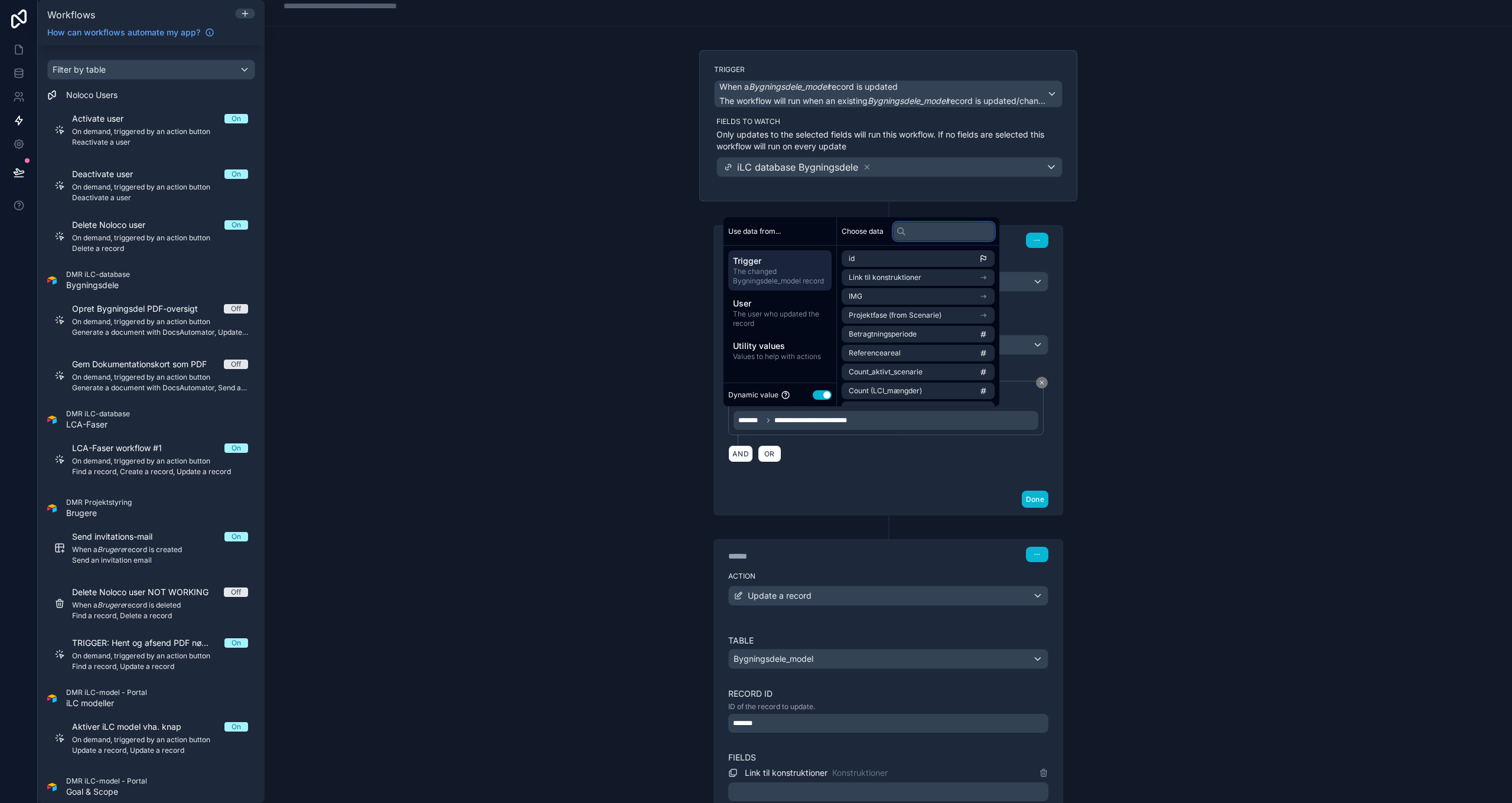
click at [934, 233] on input "text" at bounding box center [944, 232] width 102 height 19
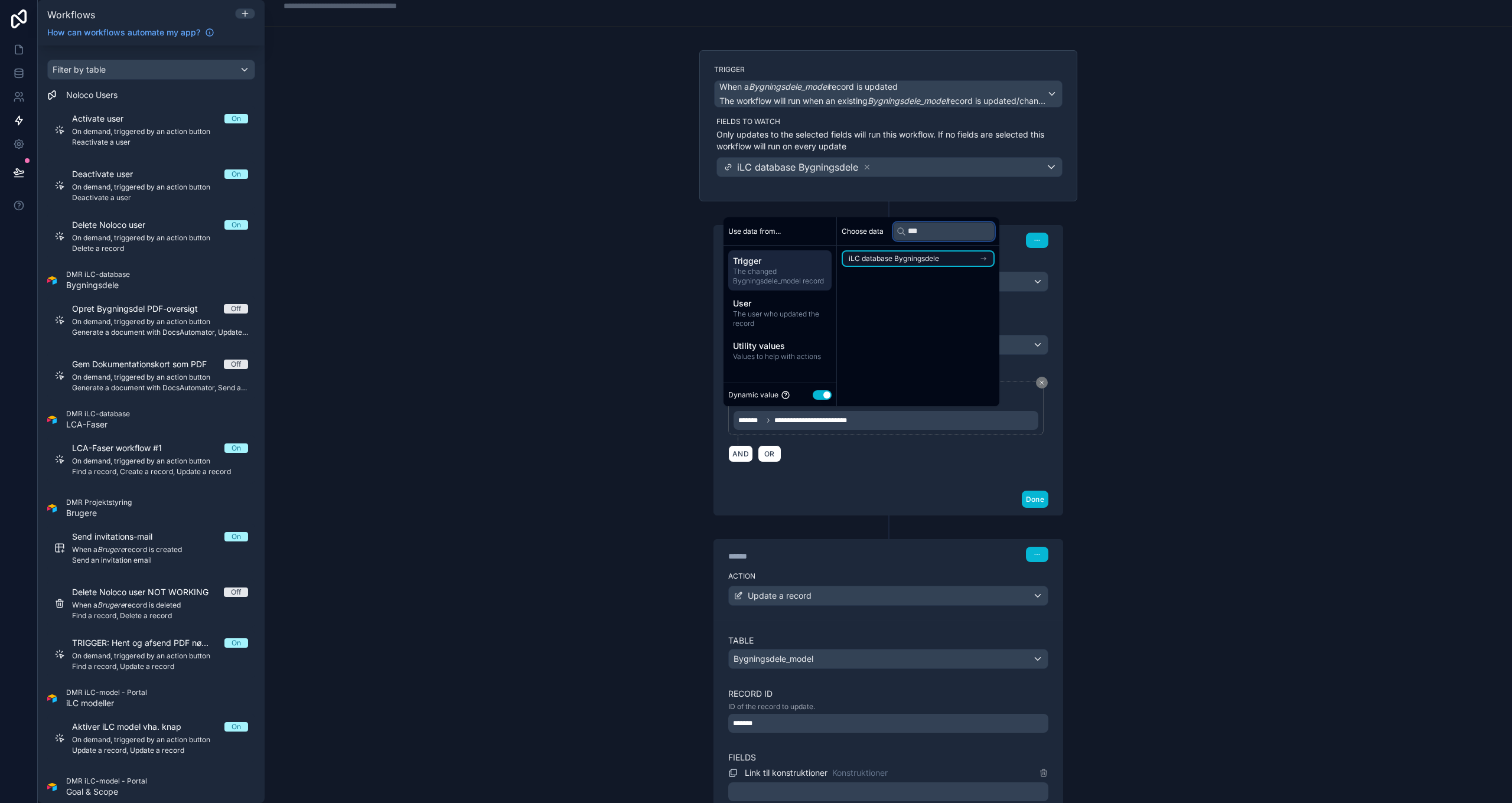
type input "***"
click at [915, 254] on span "iLC database Bygningsdele" at bounding box center [893, 259] width 90 height 9
click at [929, 235] on input "***" at bounding box center [947, 232] width 108 height 19
click at [939, 279] on li "id" at bounding box center [921, 279] width 160 height 17
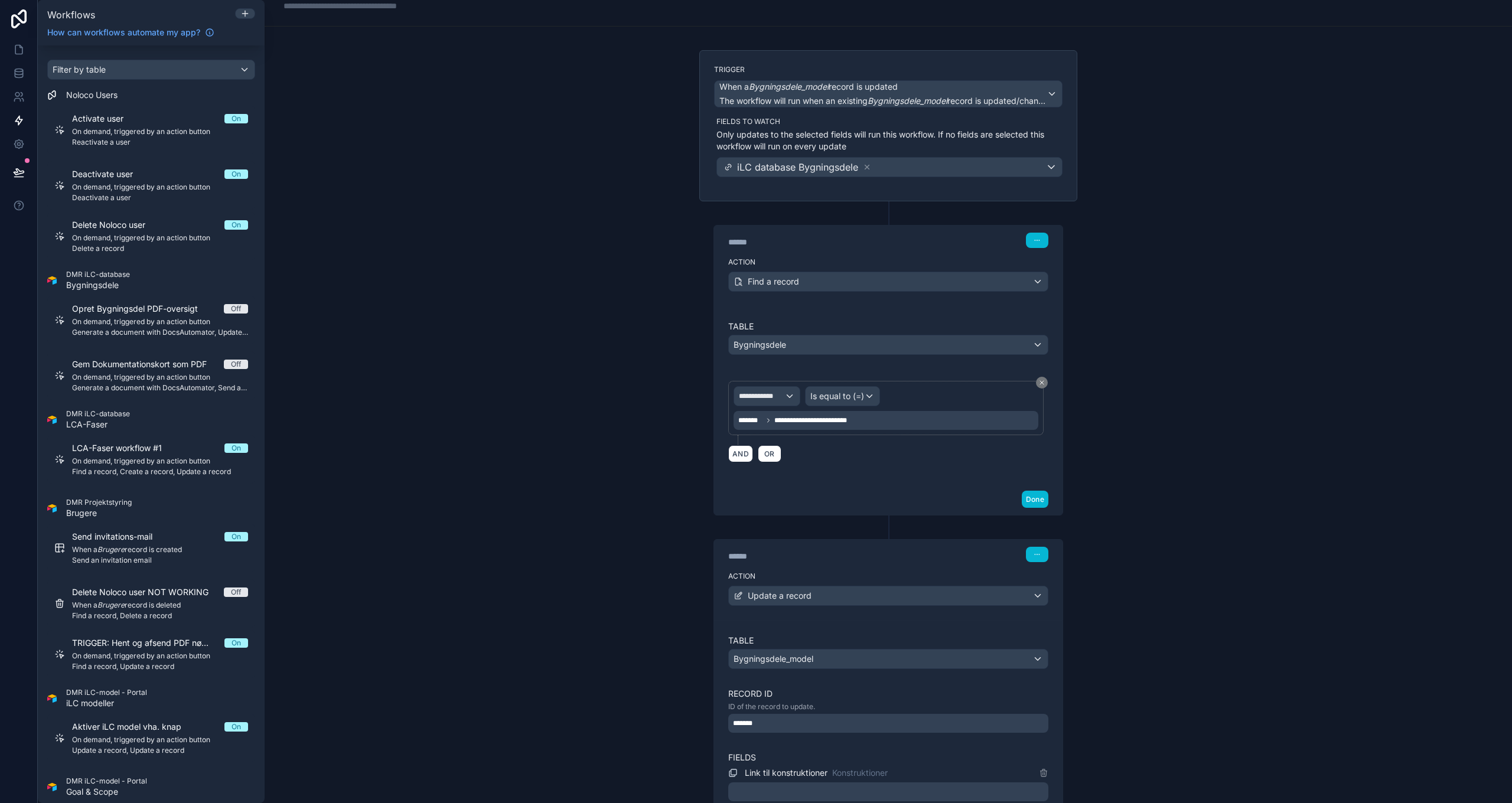
click at [871, 446] on div "AND OR" at bounding box center [888, 453] width 320 height 18
click at [1022, 497] on button "Done" at bounding box center [1035, 500] width 27 height 17
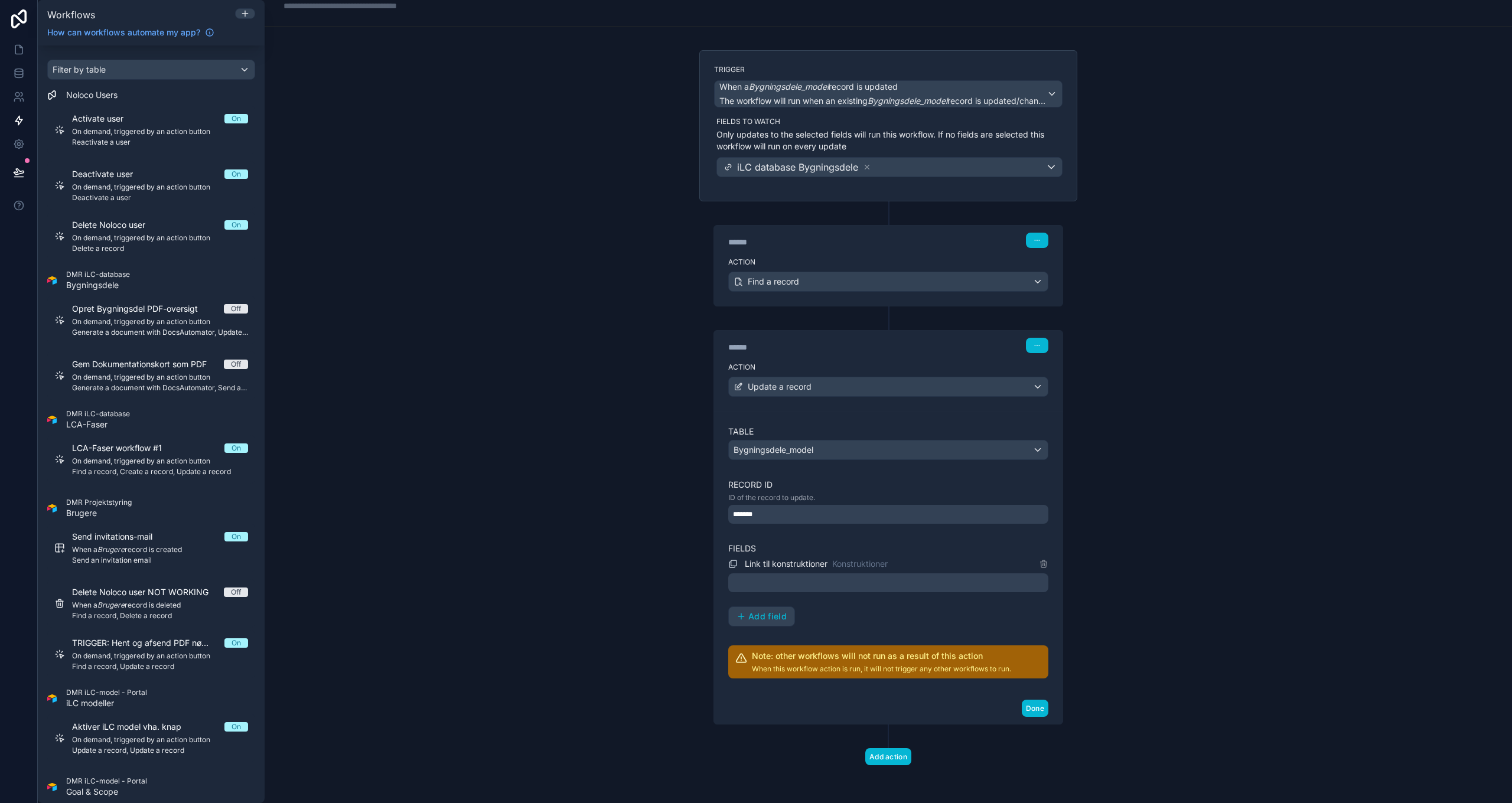
click at [835, 581] on div at bounding box center [888, 583] width 320 height 19
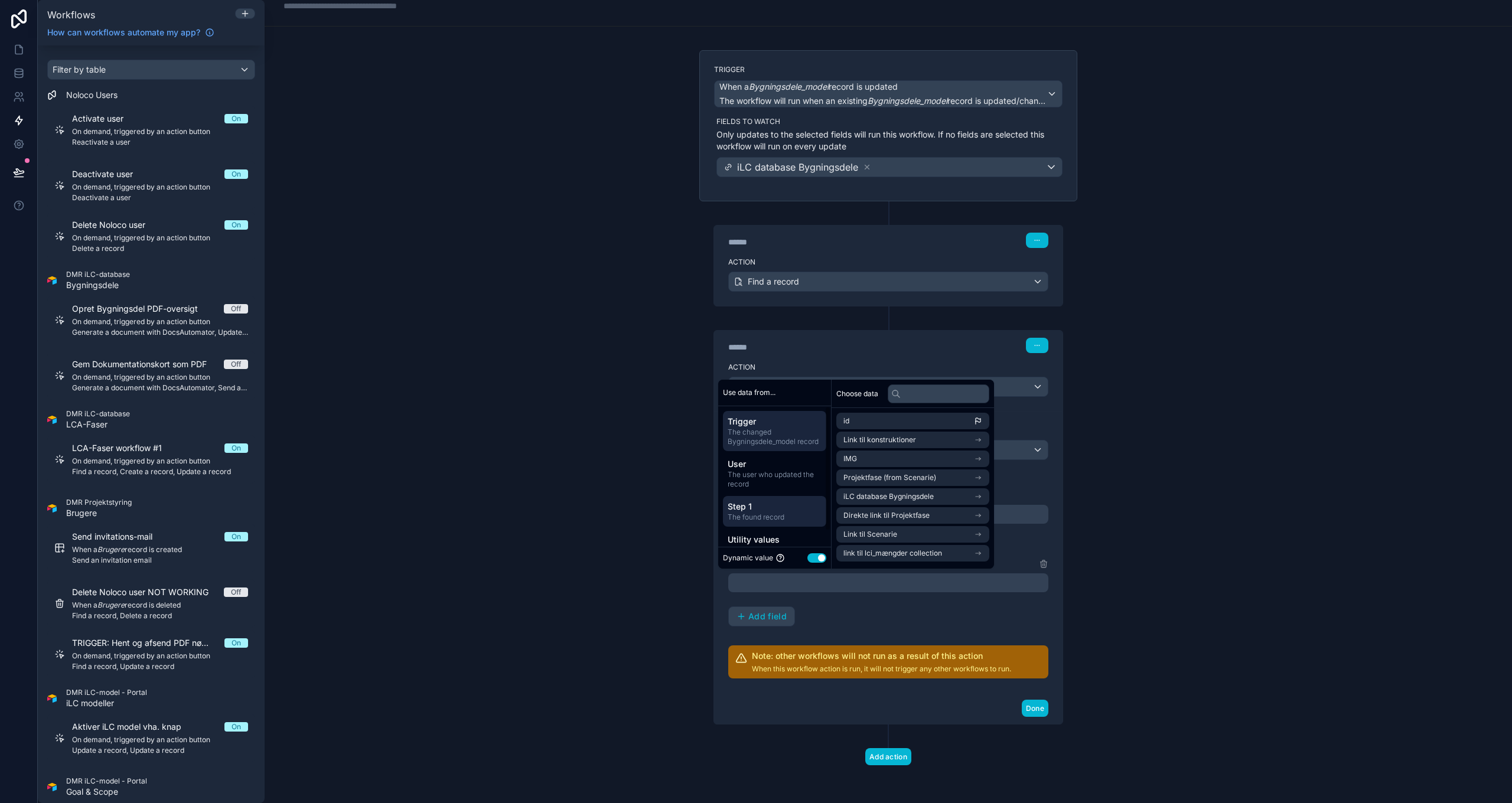
click at [783, 514] on span "The found record" at bounding box center [775, 517] width 94 height 9
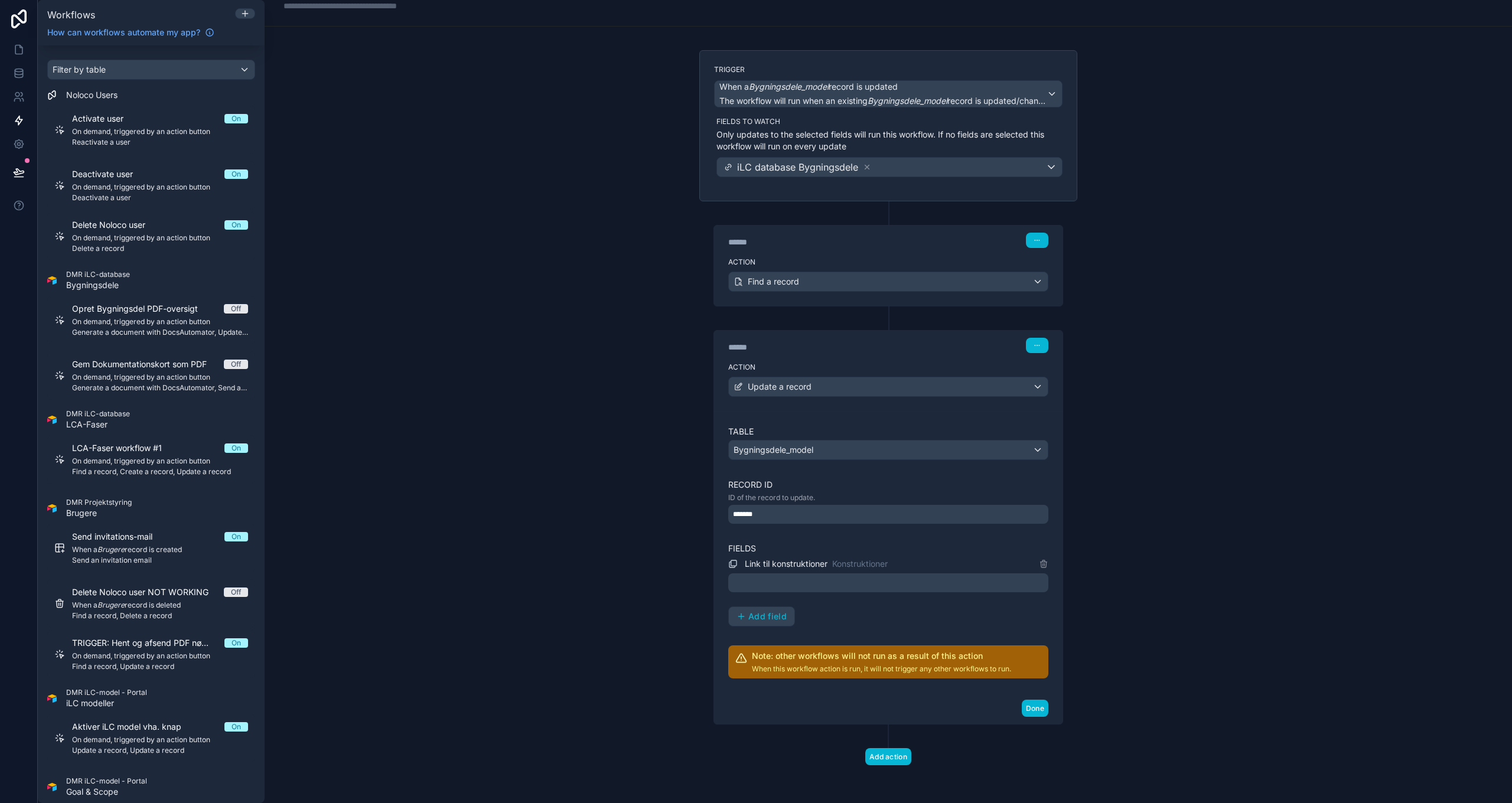
click at [1139, 495] on div "**********" at bounding box center [887, 402] width 1247 height 803
click at [17, 77] on icon at bounding box center [18, 75] width 8 height 5
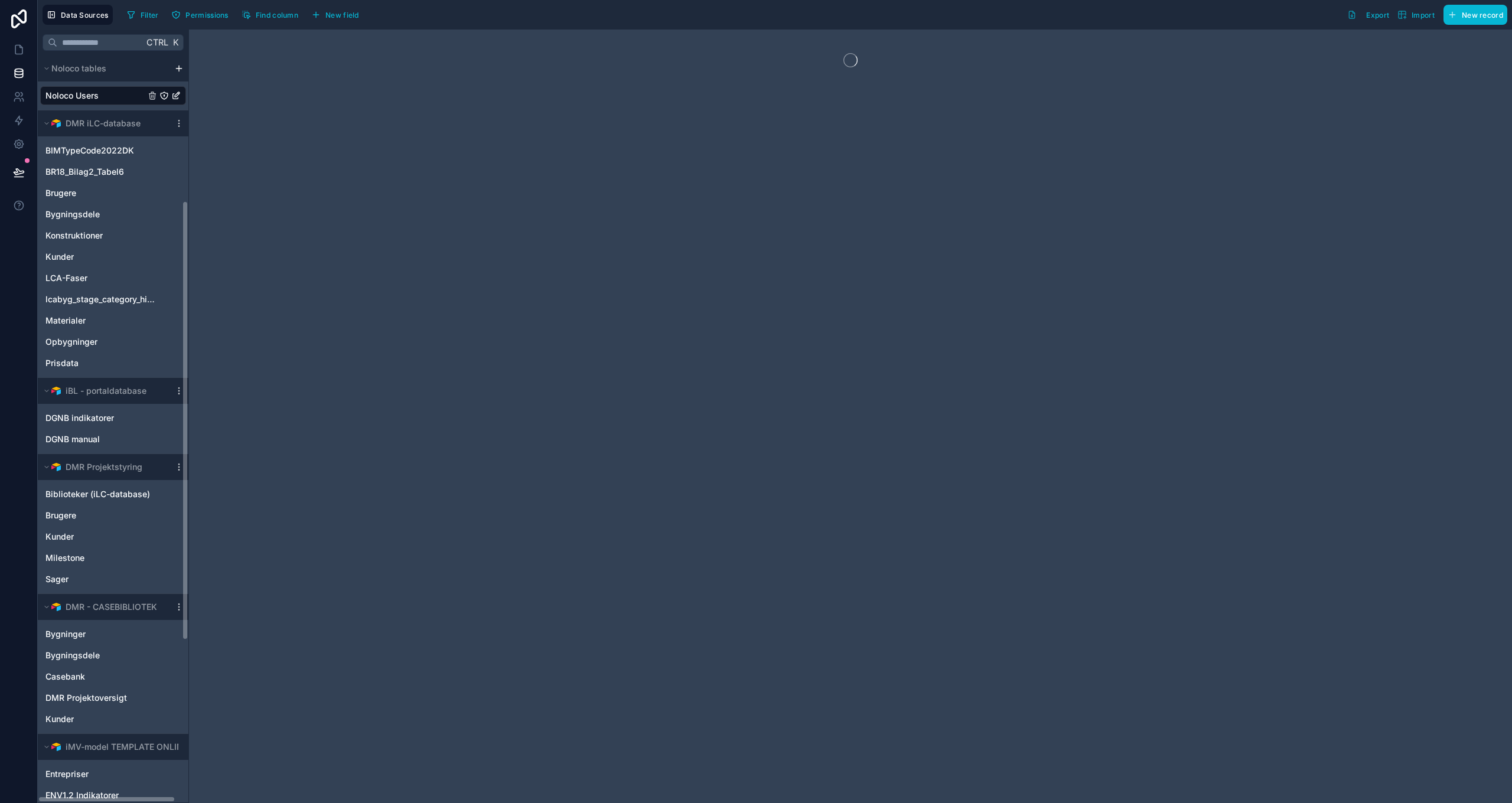
scroll to position [521, 0]
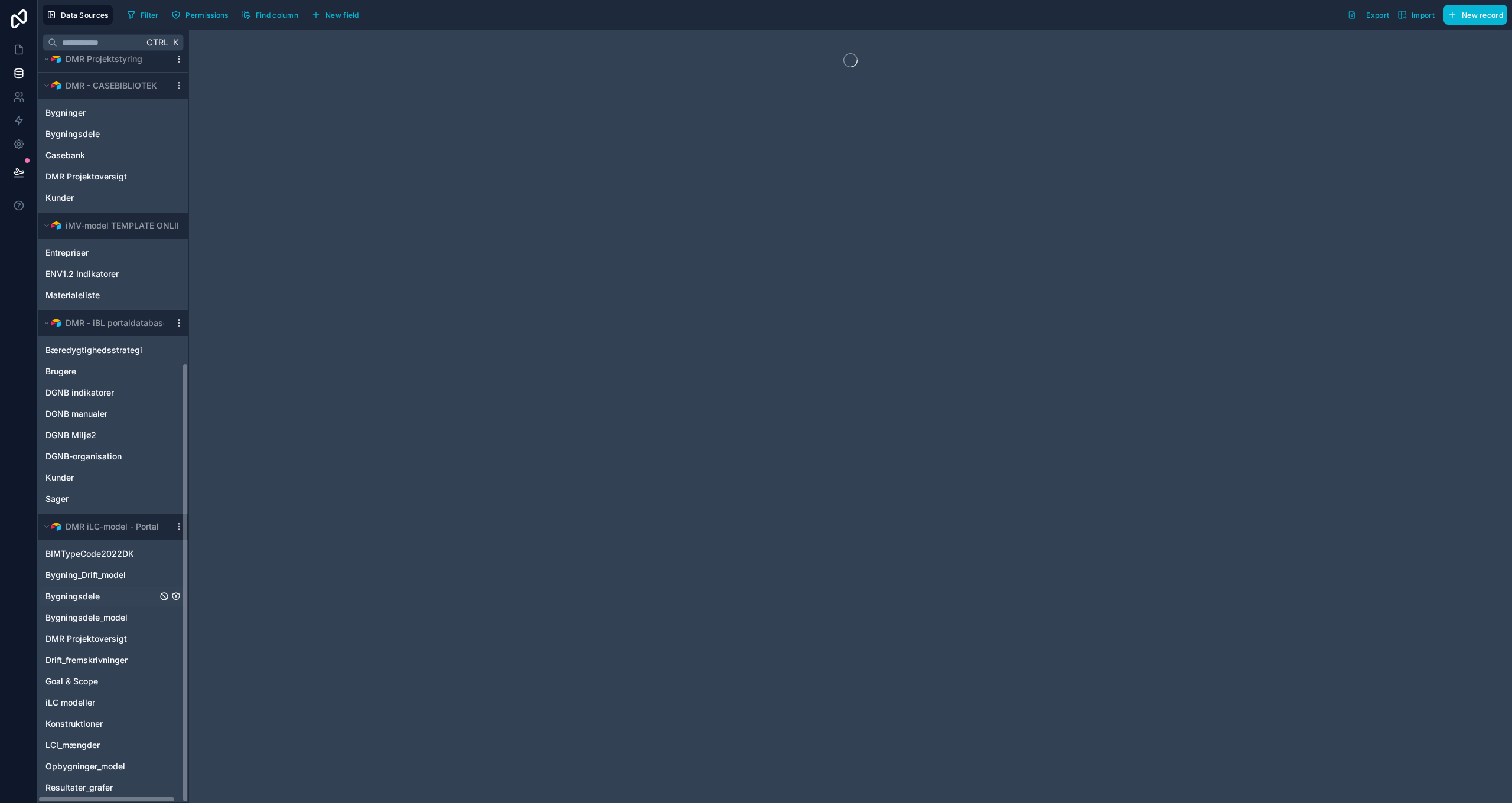
click at [100, 594] on div "Bygningsdele" at bounding box center [113, 596] width 146 height 19
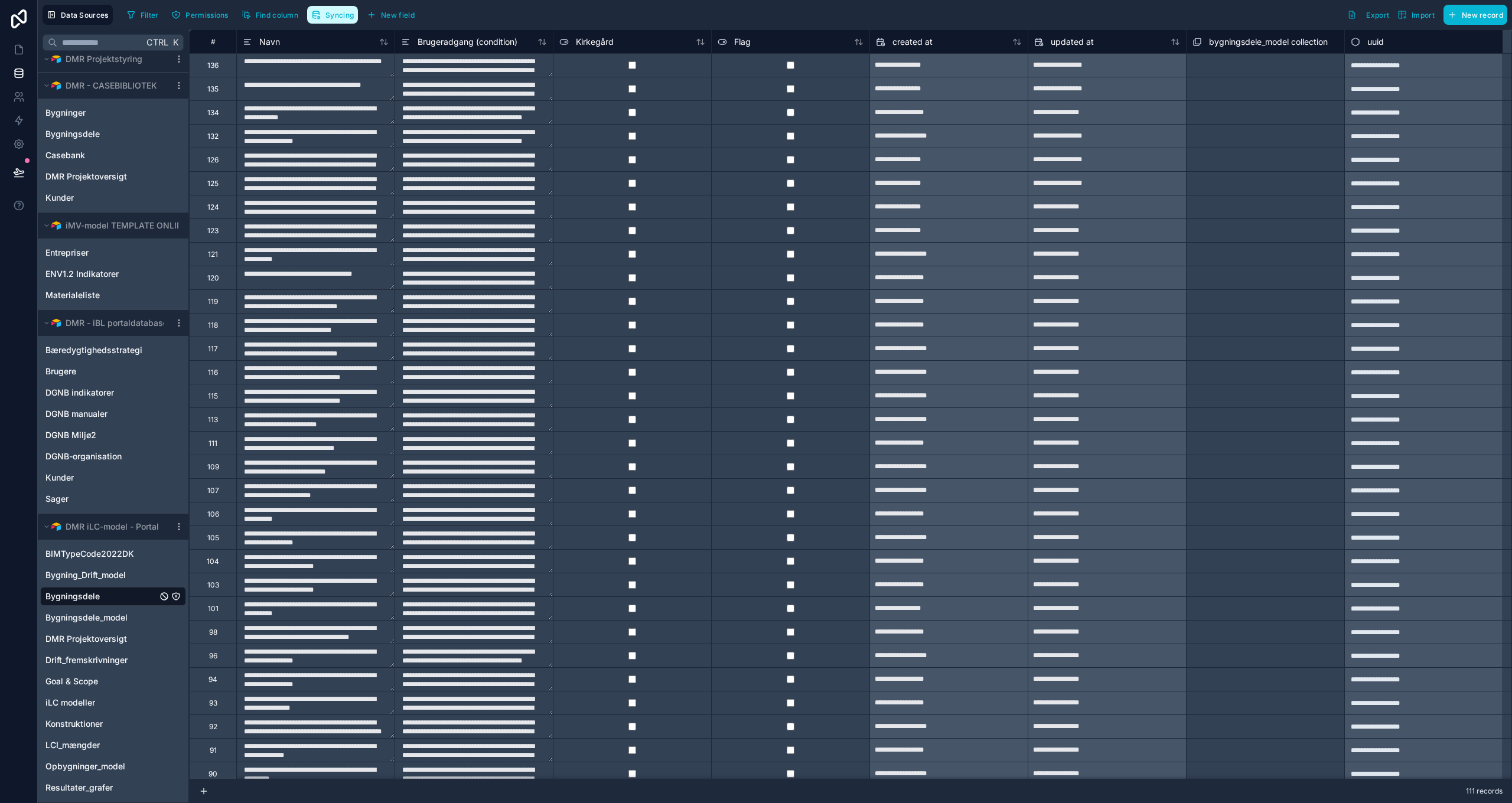
click at [339, 14] on span "Syncing" at bounding box center [339, 15] width 28 height 9
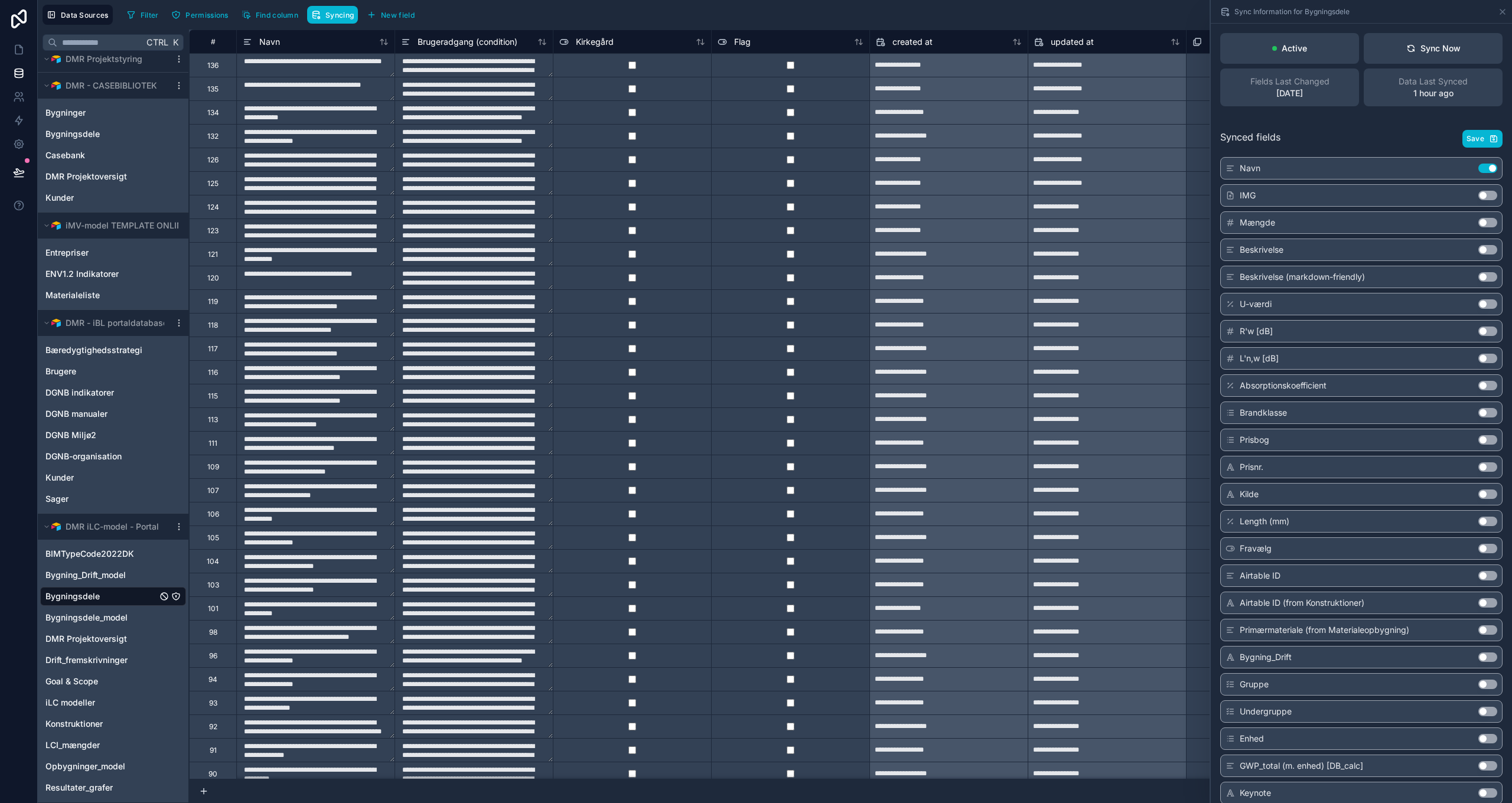
click at [88, 597] on span "Bygningsdele" at bounding box center [72, 596] width 54 height 12
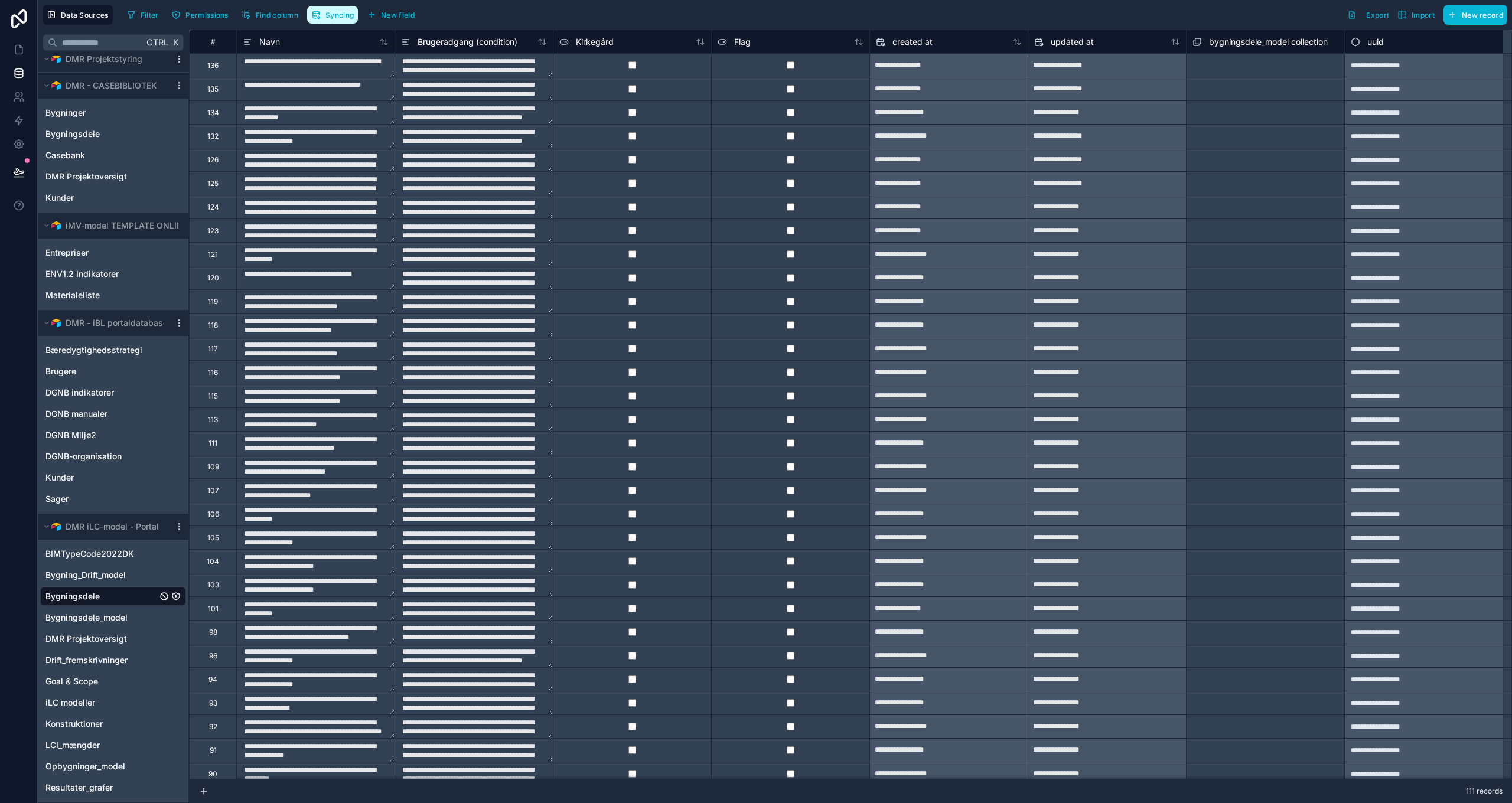
click at [346, 19] on button "Syncing" at bounding box center [332, 14] width 51 height 18
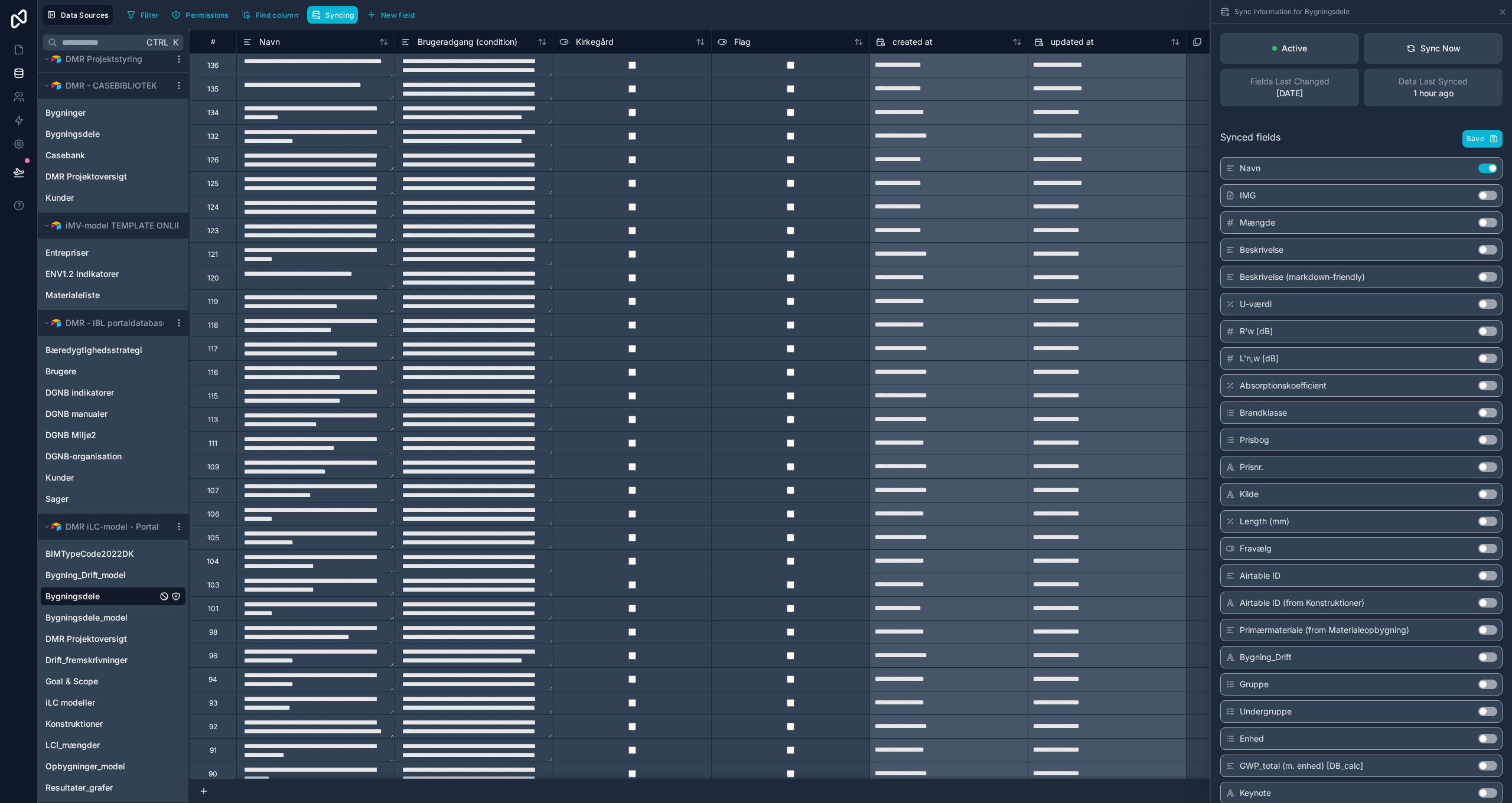
click at [1274, 198] on div "IMG Use setting" at bounding box center [1361, 195] width 282 height 22
click at [1290, 351] on div "L'n,w [dB] Use setting" at bounding box center [1361, 358] width 282 height 22
click at [1500, 9] on icon at bounding box center [1502, 12] width 9 height 9
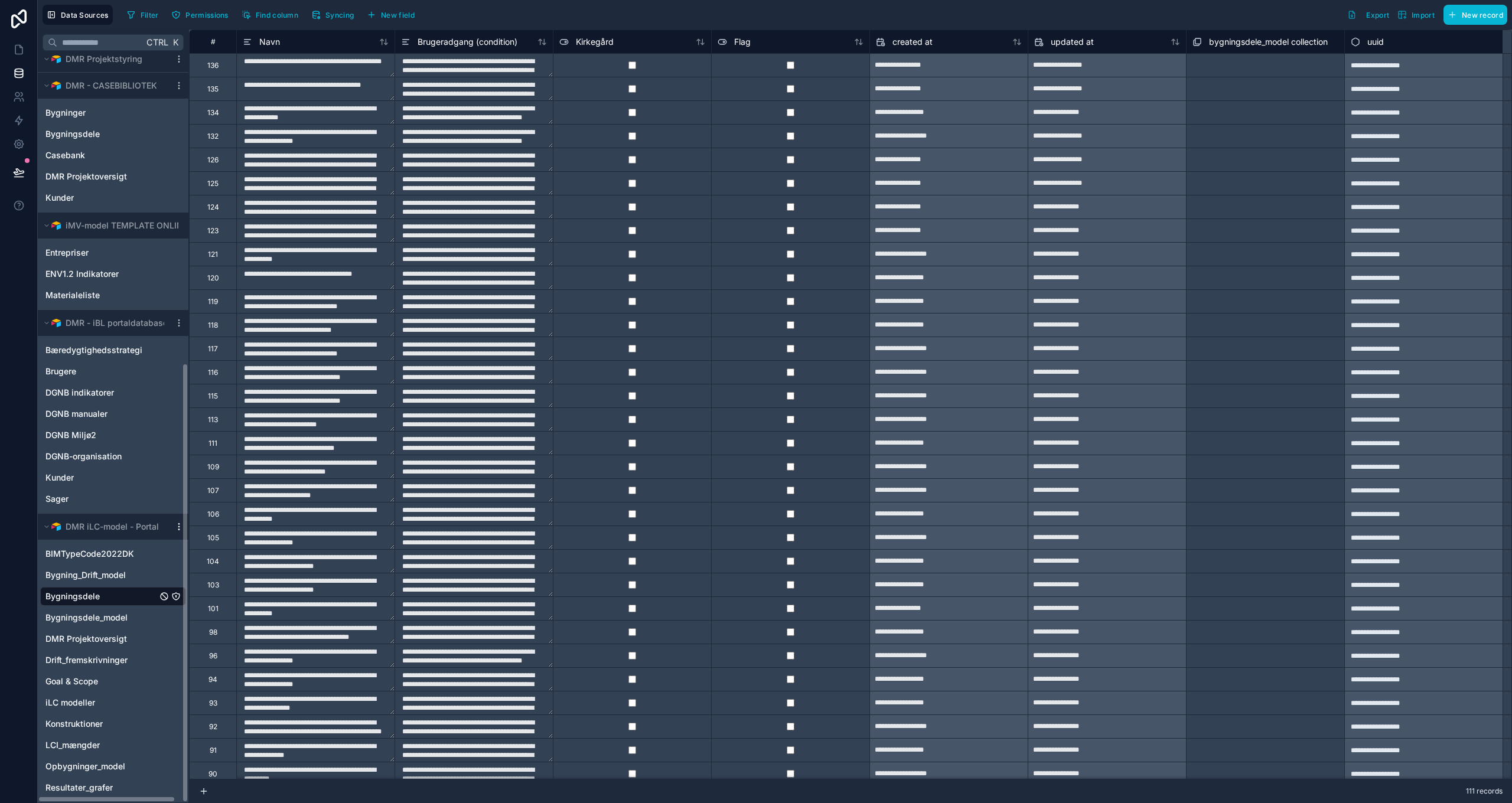
click at [177, 526] on icon "scrollable content" at bounding box center [178, 526] width 9 height 9
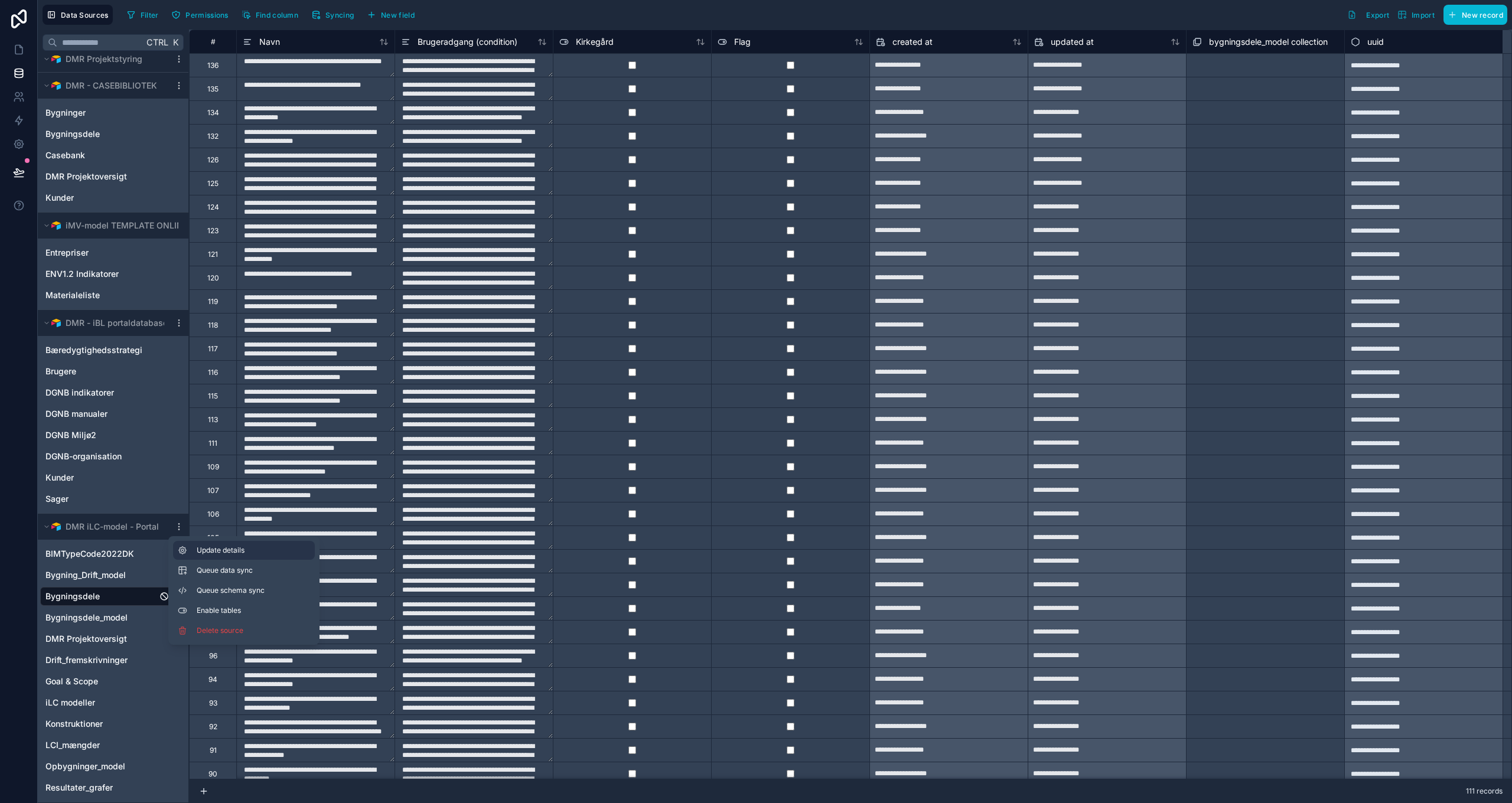
click at [226, 550] on span "Update details" at bounding box center [253, 550] width 113 height 9
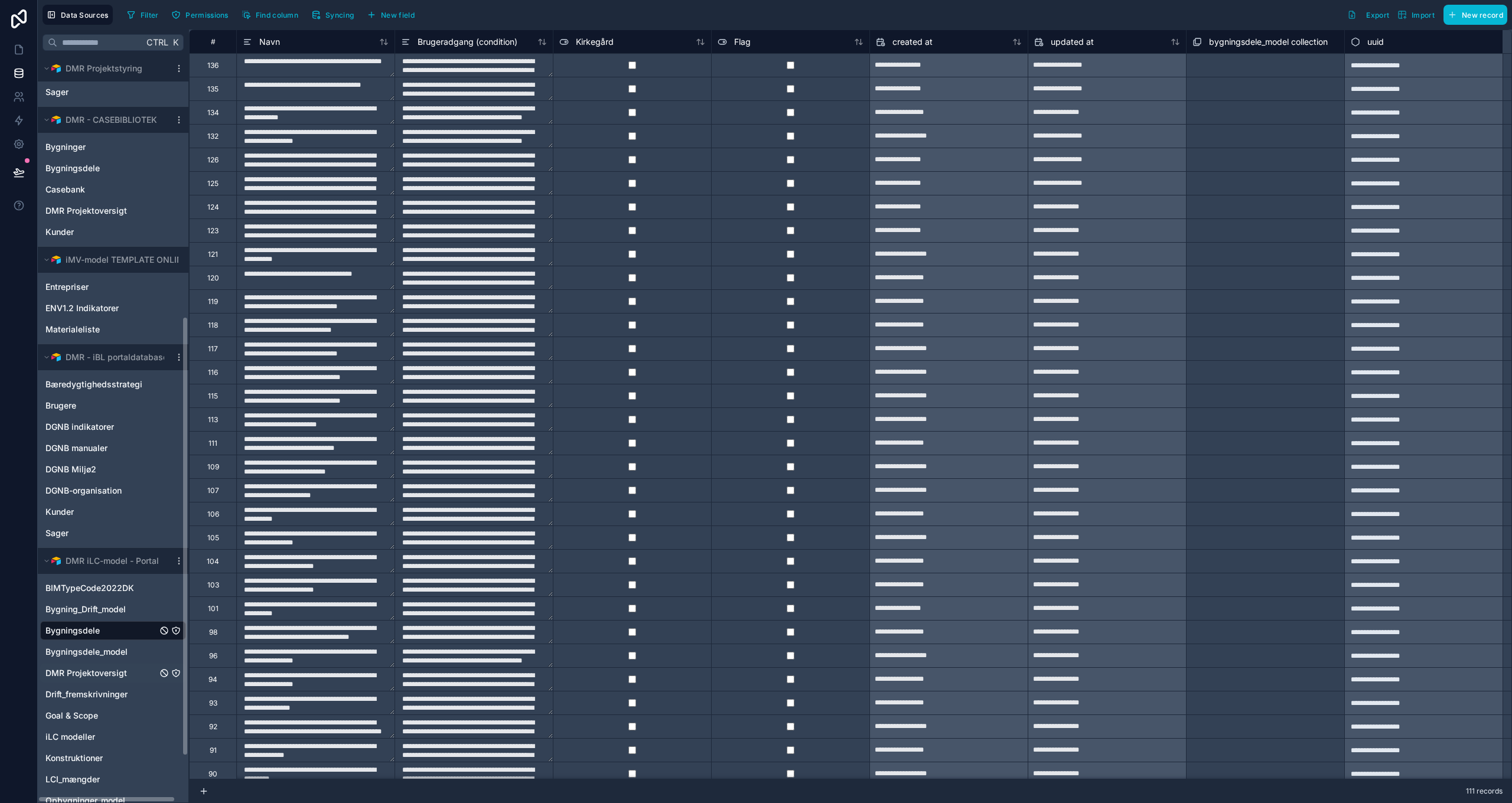
scroll to position [521, 0]
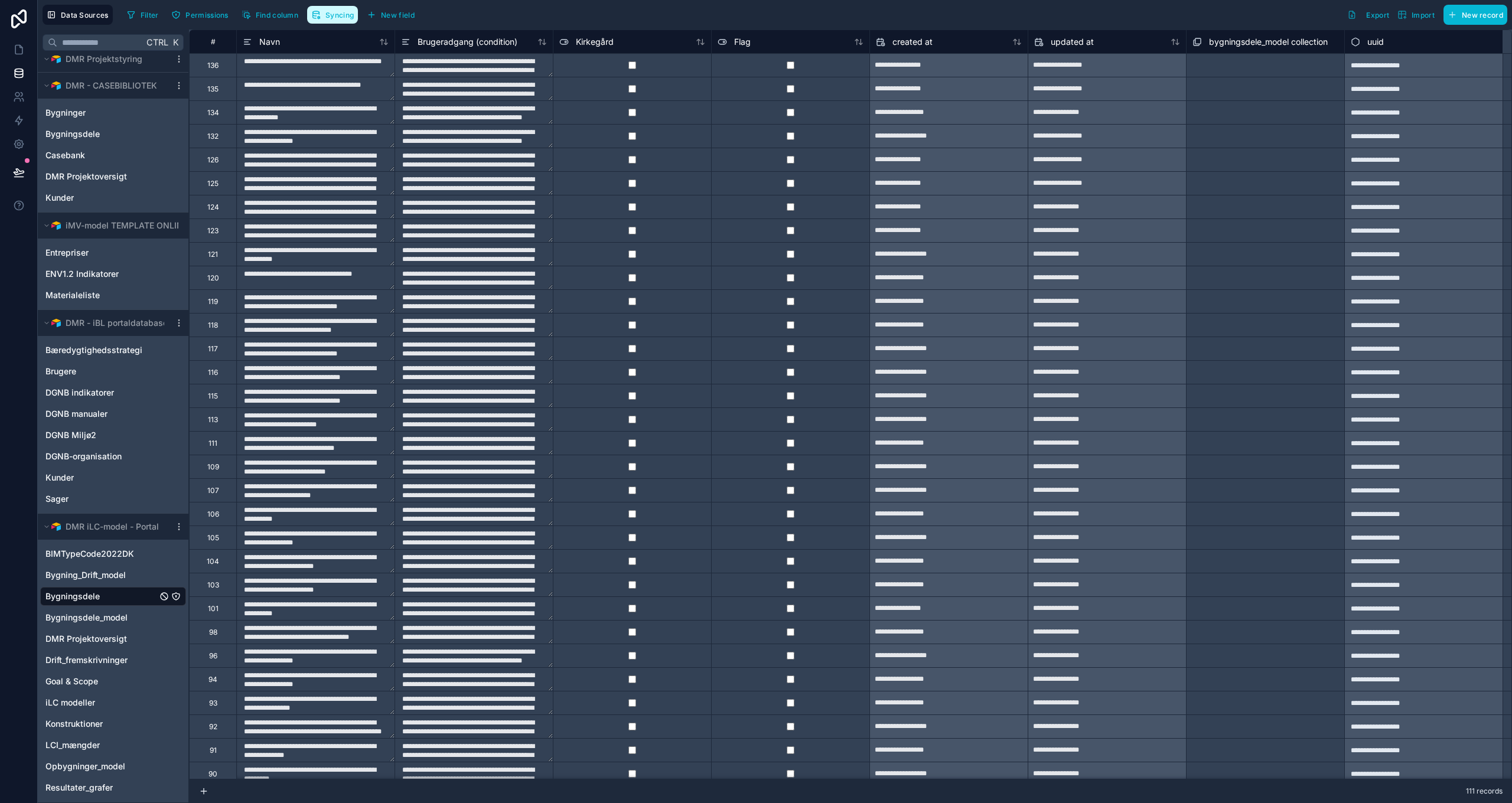
click at [329, 17] on span "Syncing" at bounding box center [339, 15] width 28 height 9
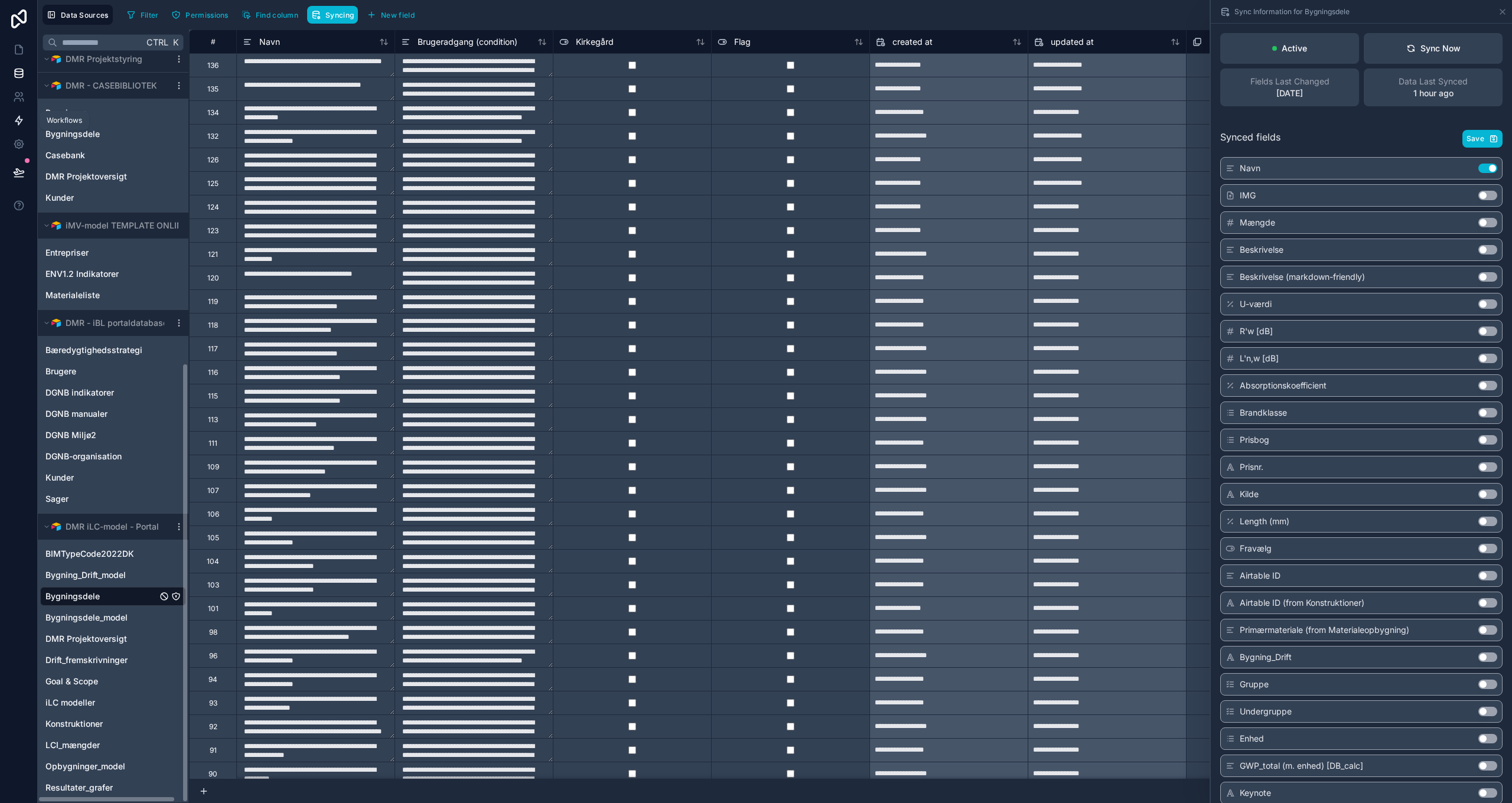
click at [21, 118] on icon at bounding box center [19, 121] width 12 height 12
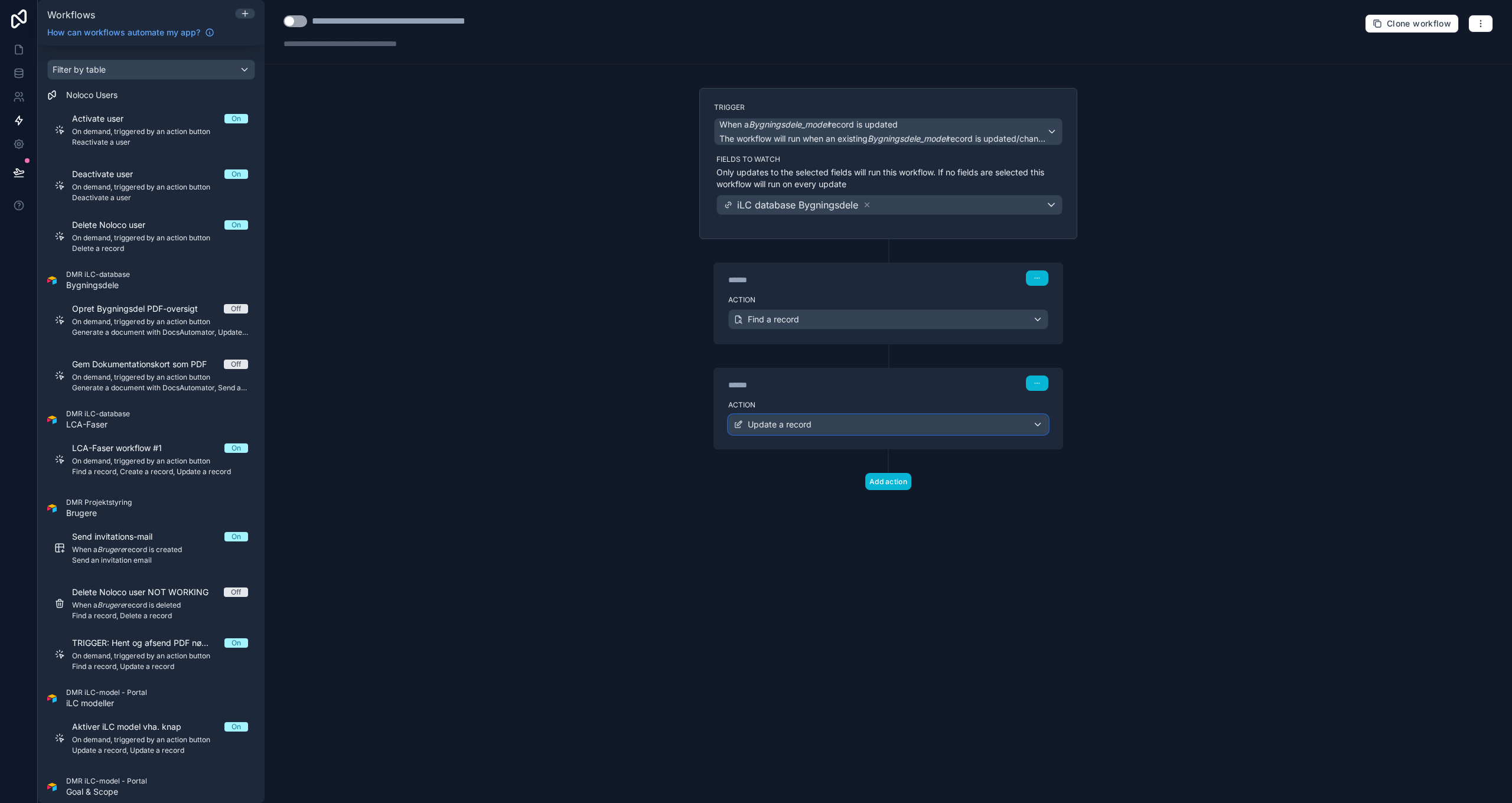
click at [814, 428] on div "Update a record" at bounding box center [888, 425] width 319 height 19
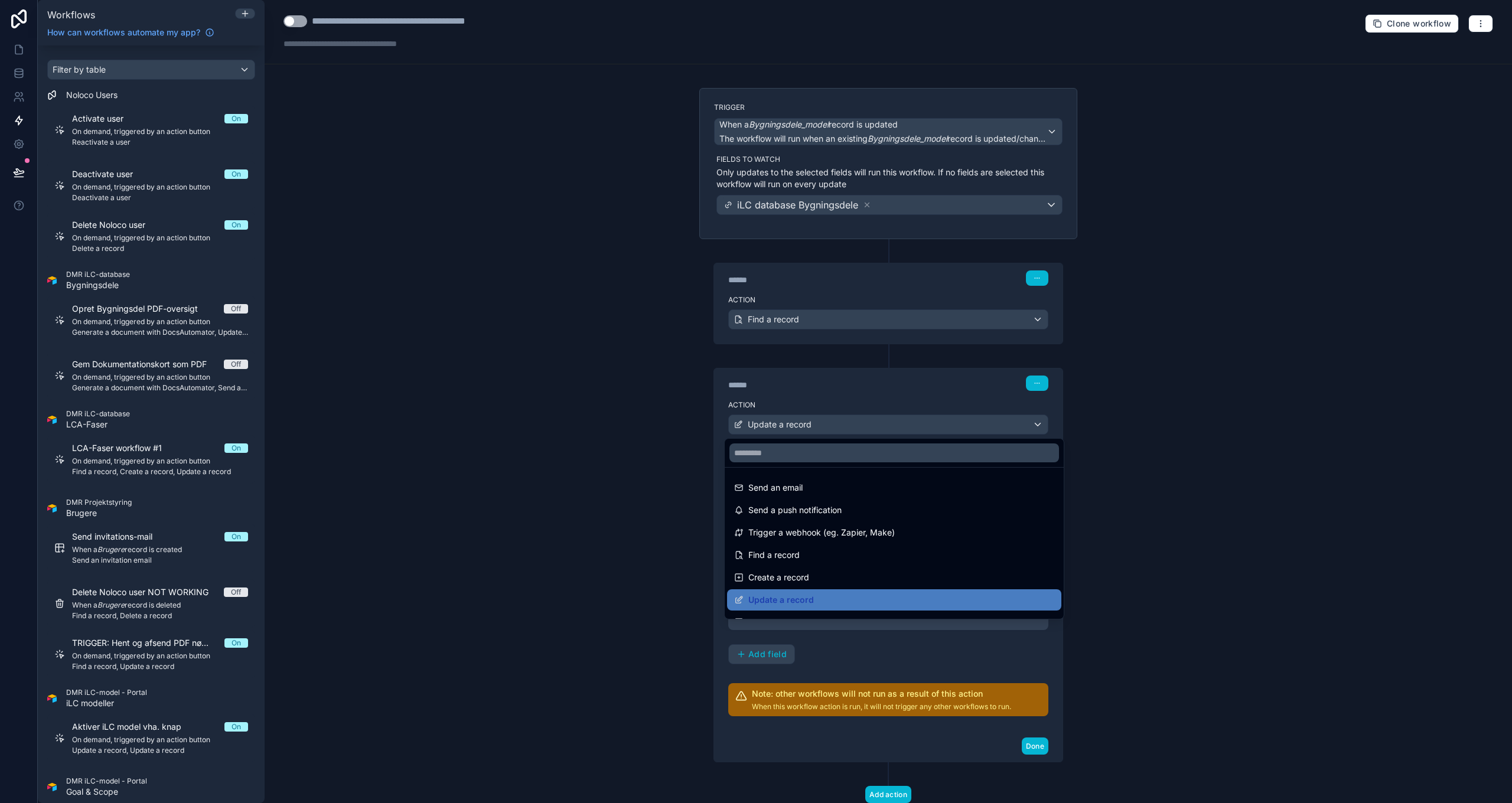
click at [817, 430] on div at bounding box center [756, 402] width 1512 height 803
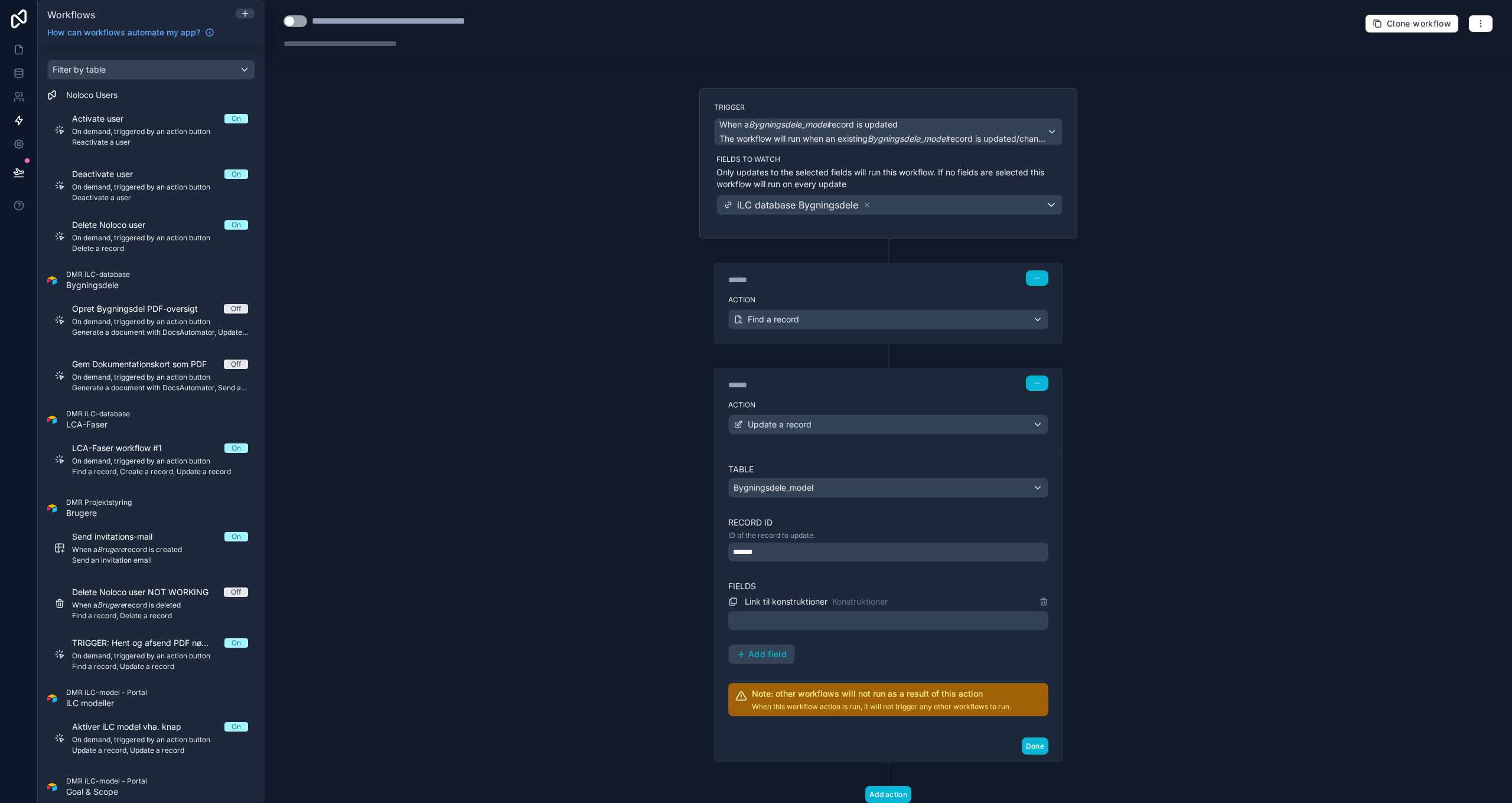
click at [803, 620] on div at bounding box center [888, 621] width 320 height 19
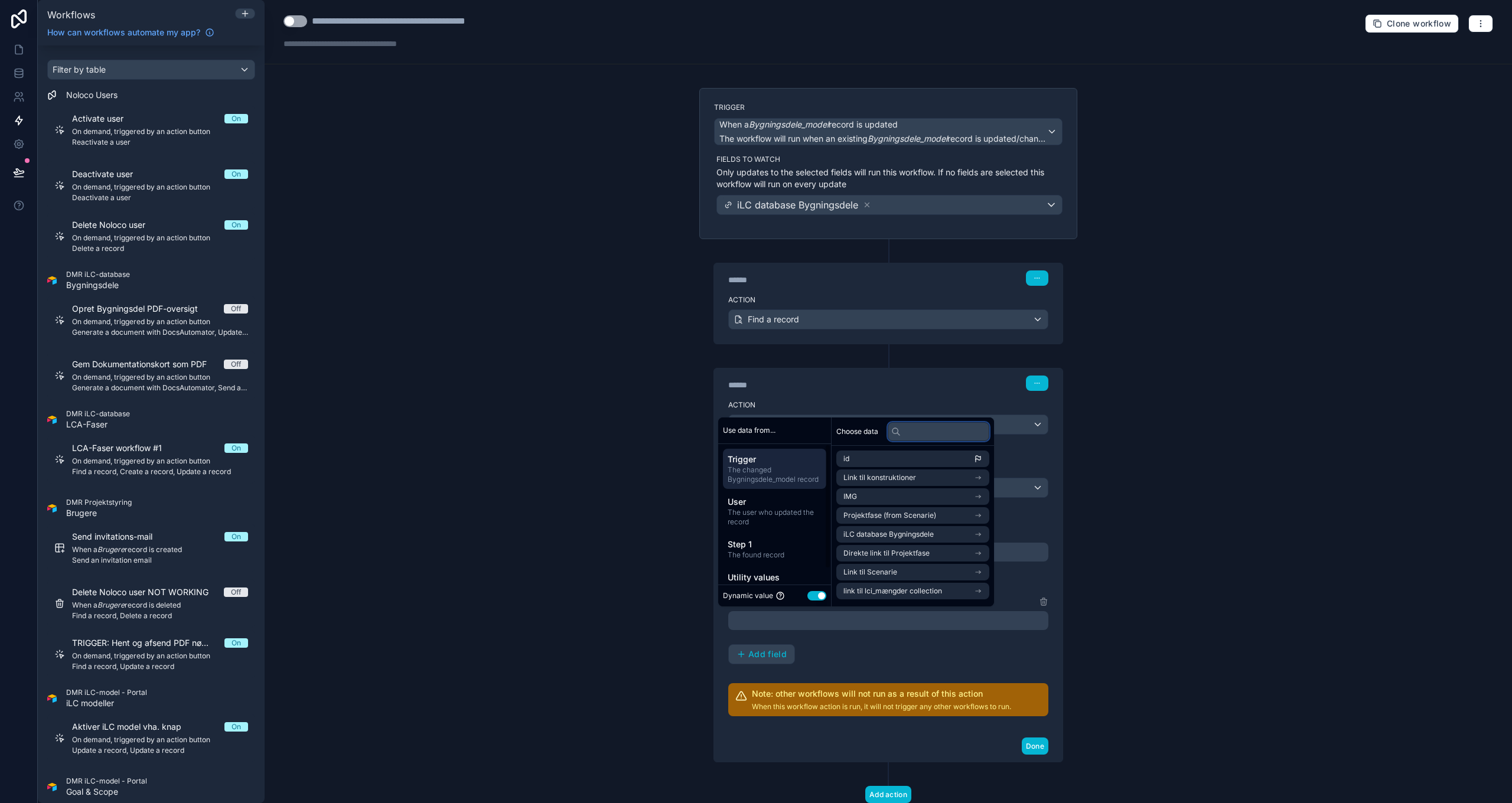
click at [915, 430] on input "text" at bounding box center [938, 432] width 102 height 19
paste input "**********"
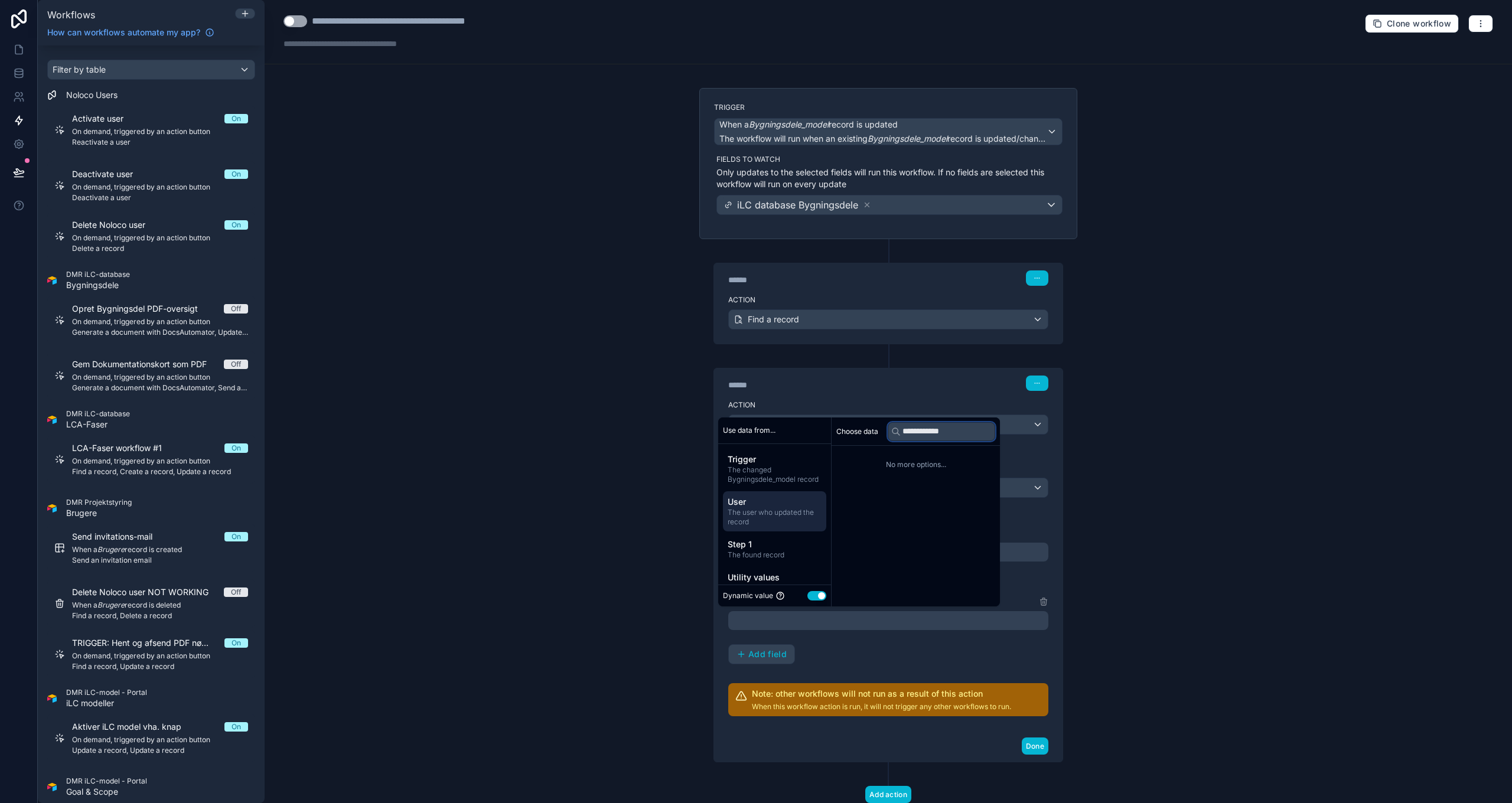
type input "**********"
click at [533, 498] on div "**********" at bounding box center [887, 402] width 1247 height 803
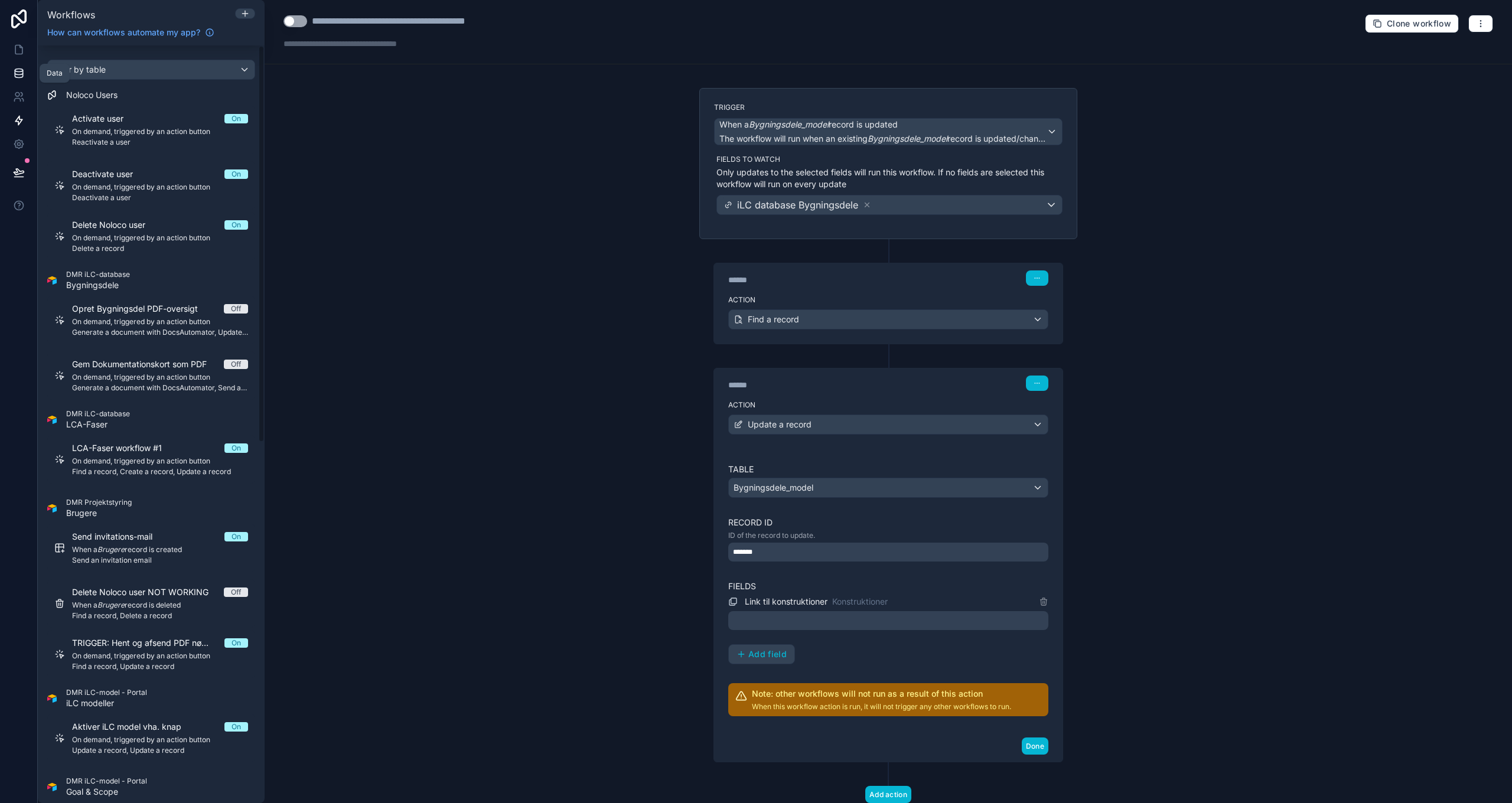
click at [22, 75] on icon at bounding box center [19, 73] width 12 height 12
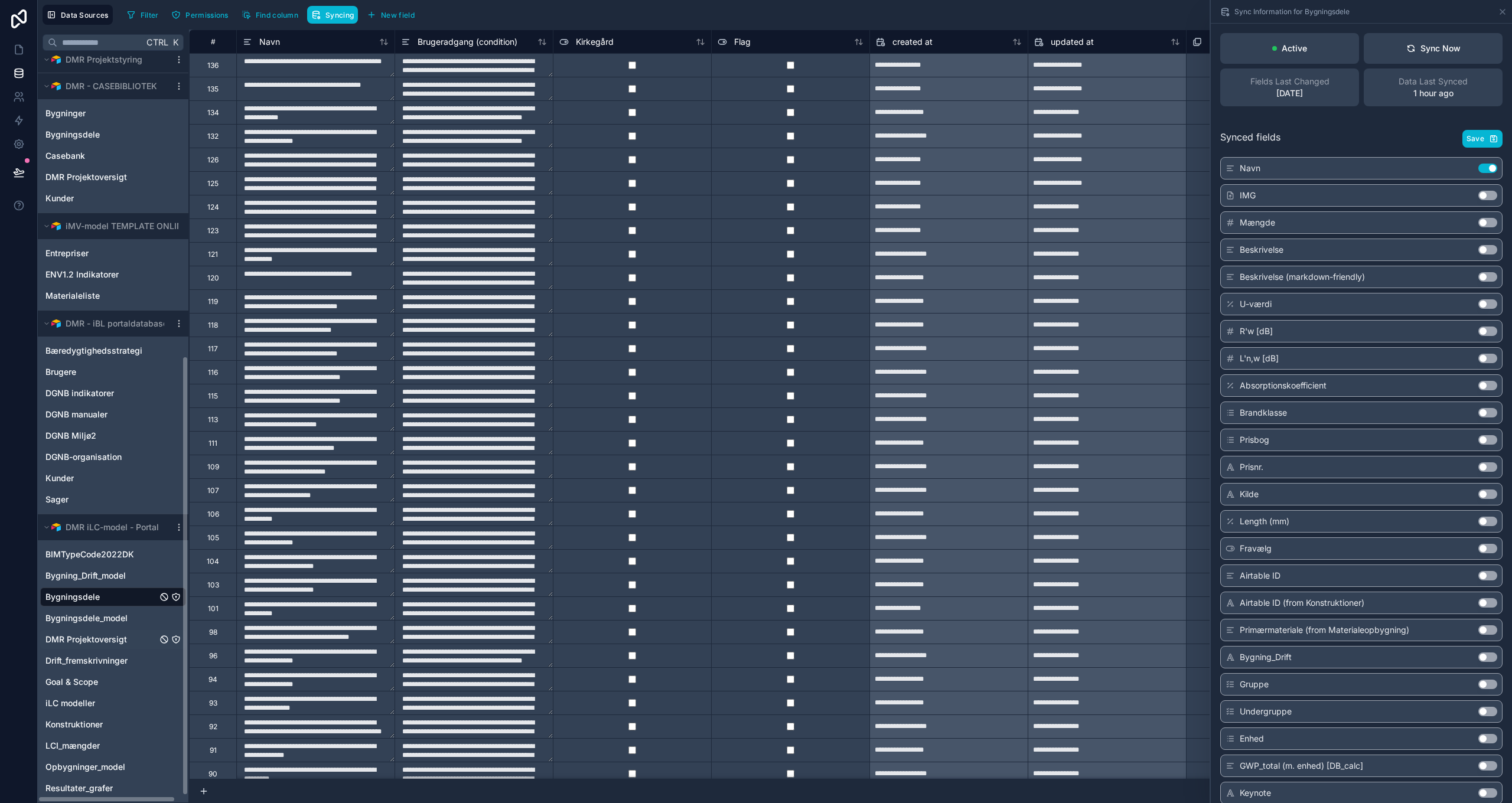
scroll to position [521, 0]
click at [100, 620] on span "Bygningsdele_model" at bounding box center [87, 617] width 82 height 12
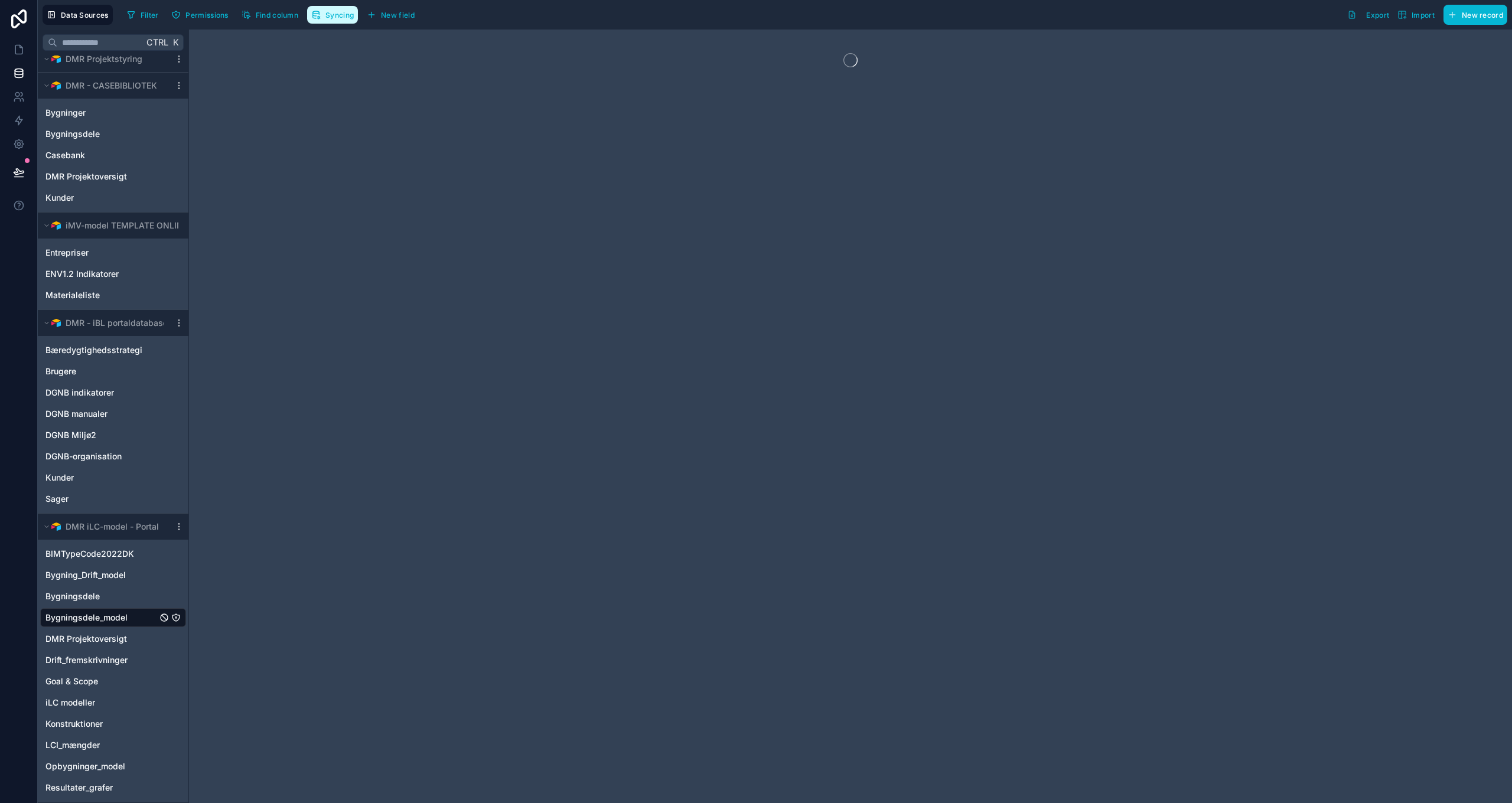
click at [333, 17] on span "Syncing" at bounding box center [339, 15] width 28 height 9
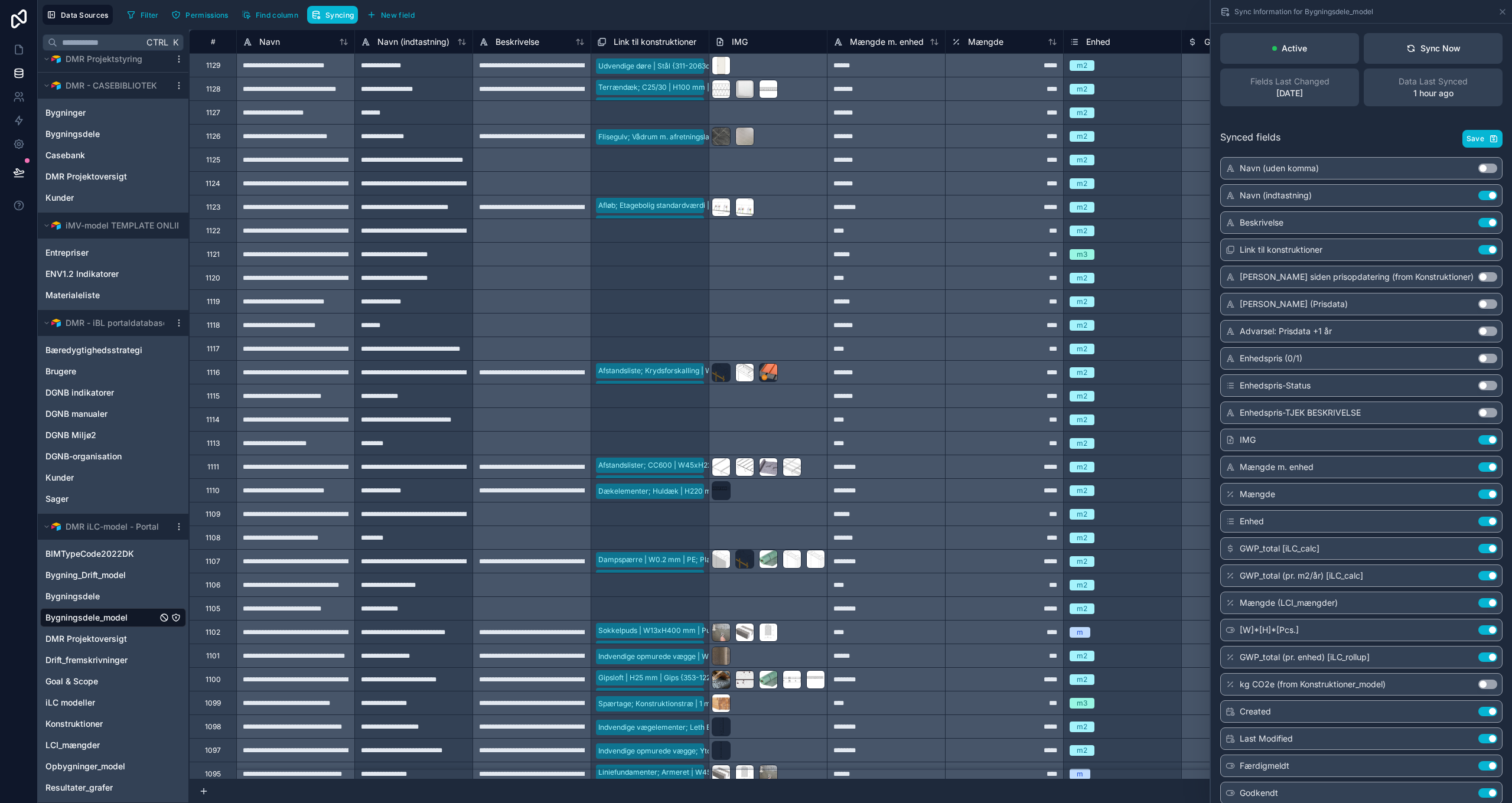
scroll to position [3613, 0]
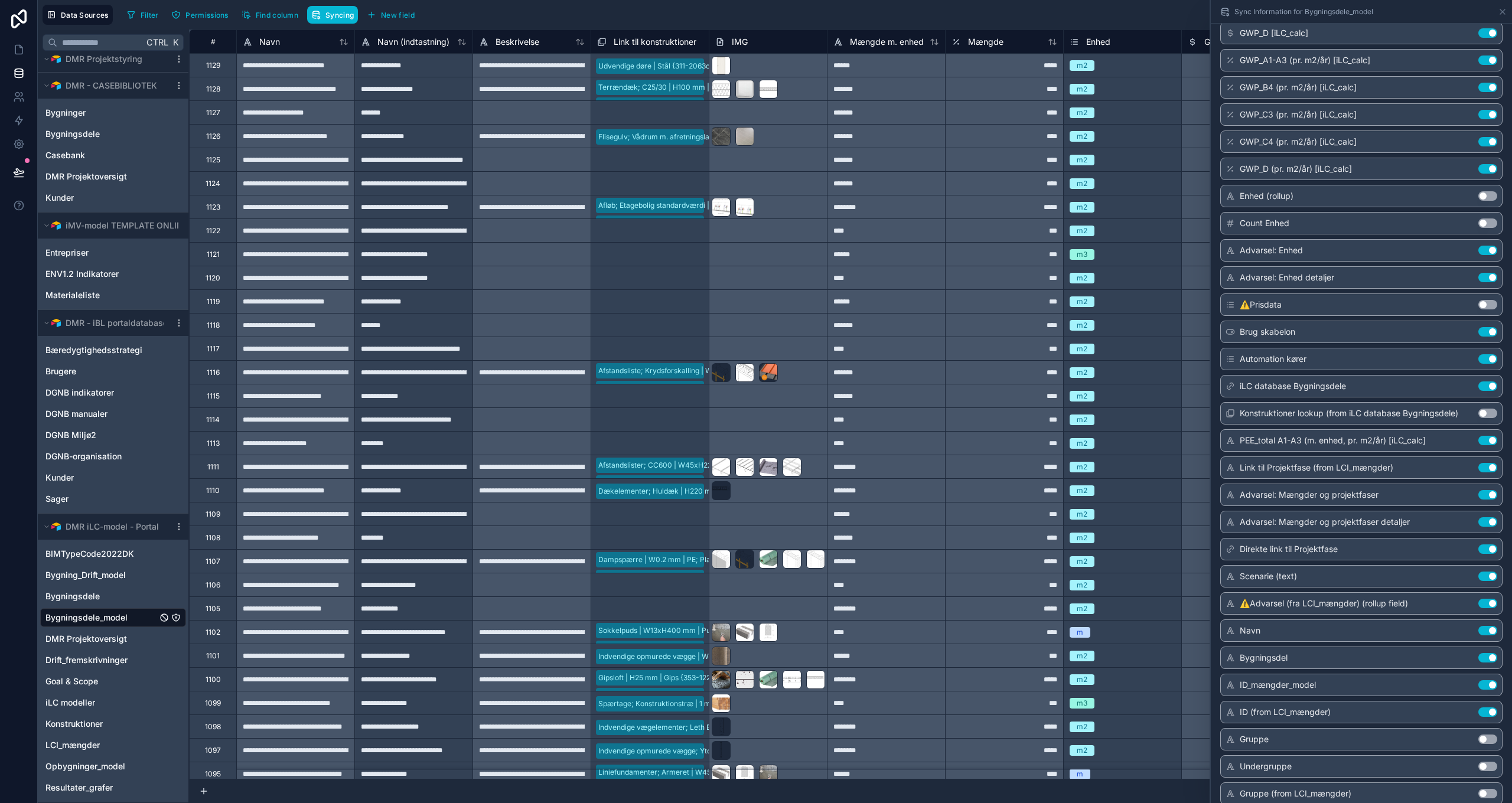
click at [1480, 412] on button "Use setting" at bounding box center [1487, 413] width 19 height 9
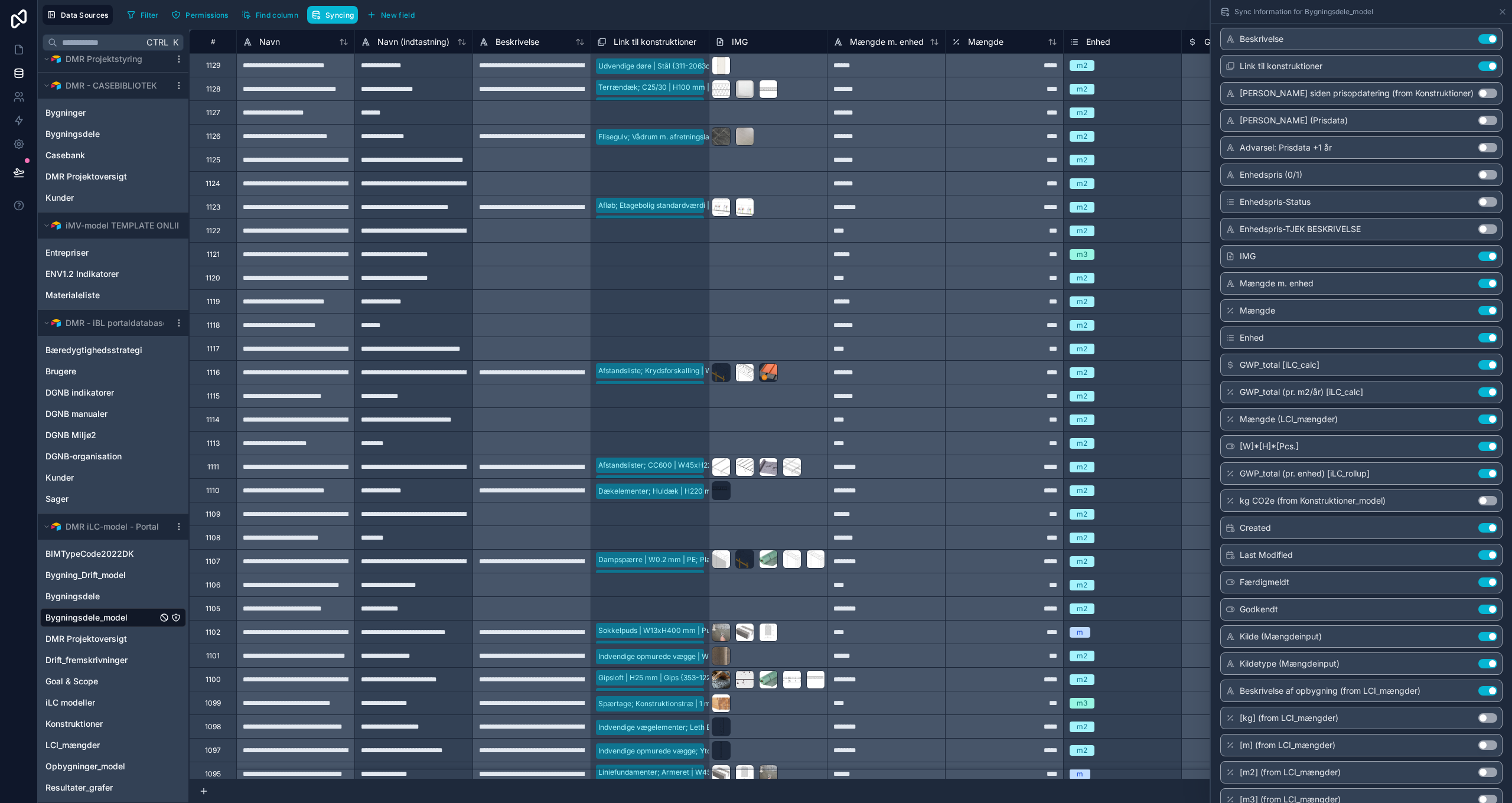
scroll to position [0, 0]
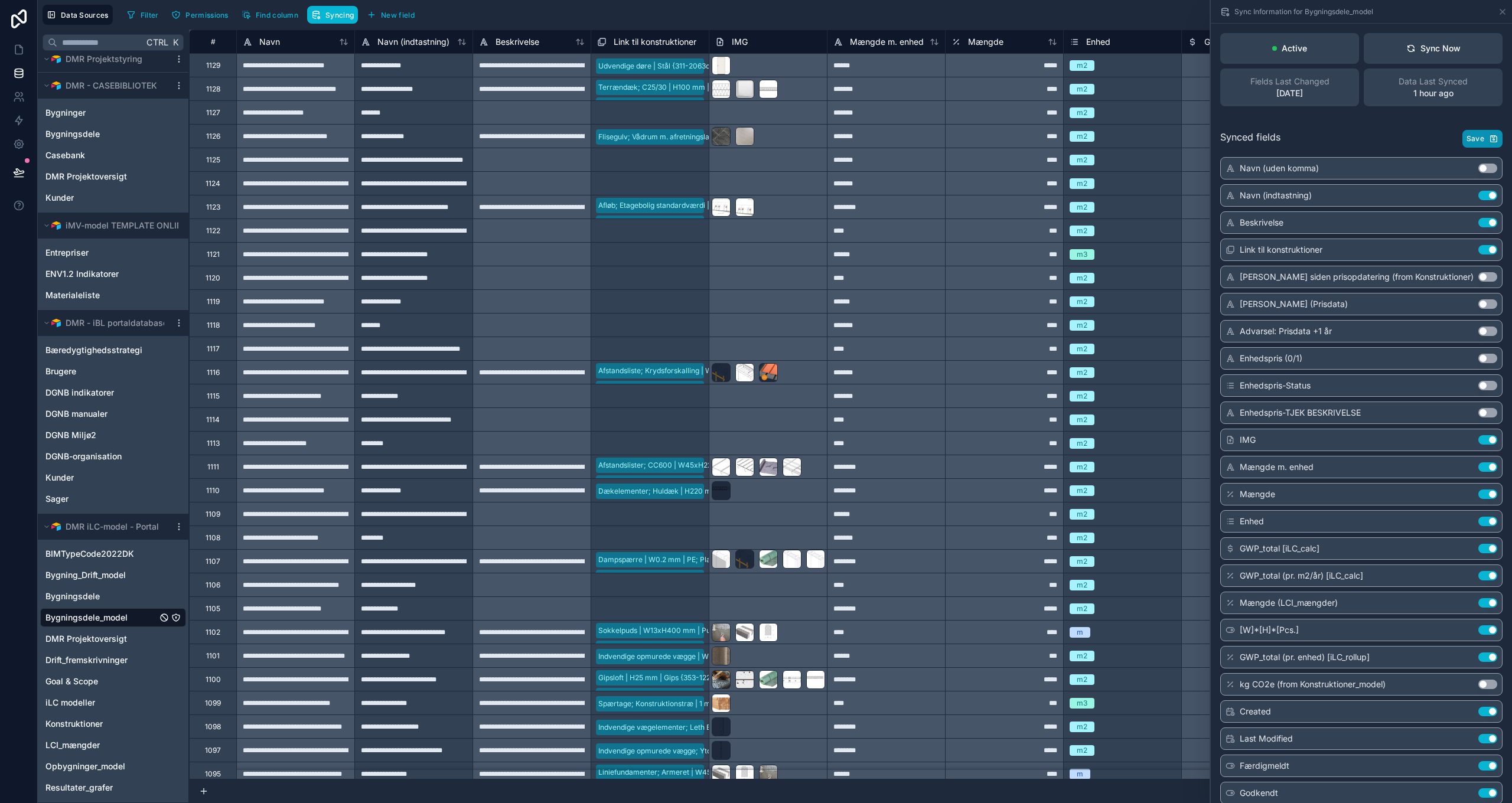
click at [1474, 139] on span "Save" at bounding box center [1475, 139] width 18 height 9
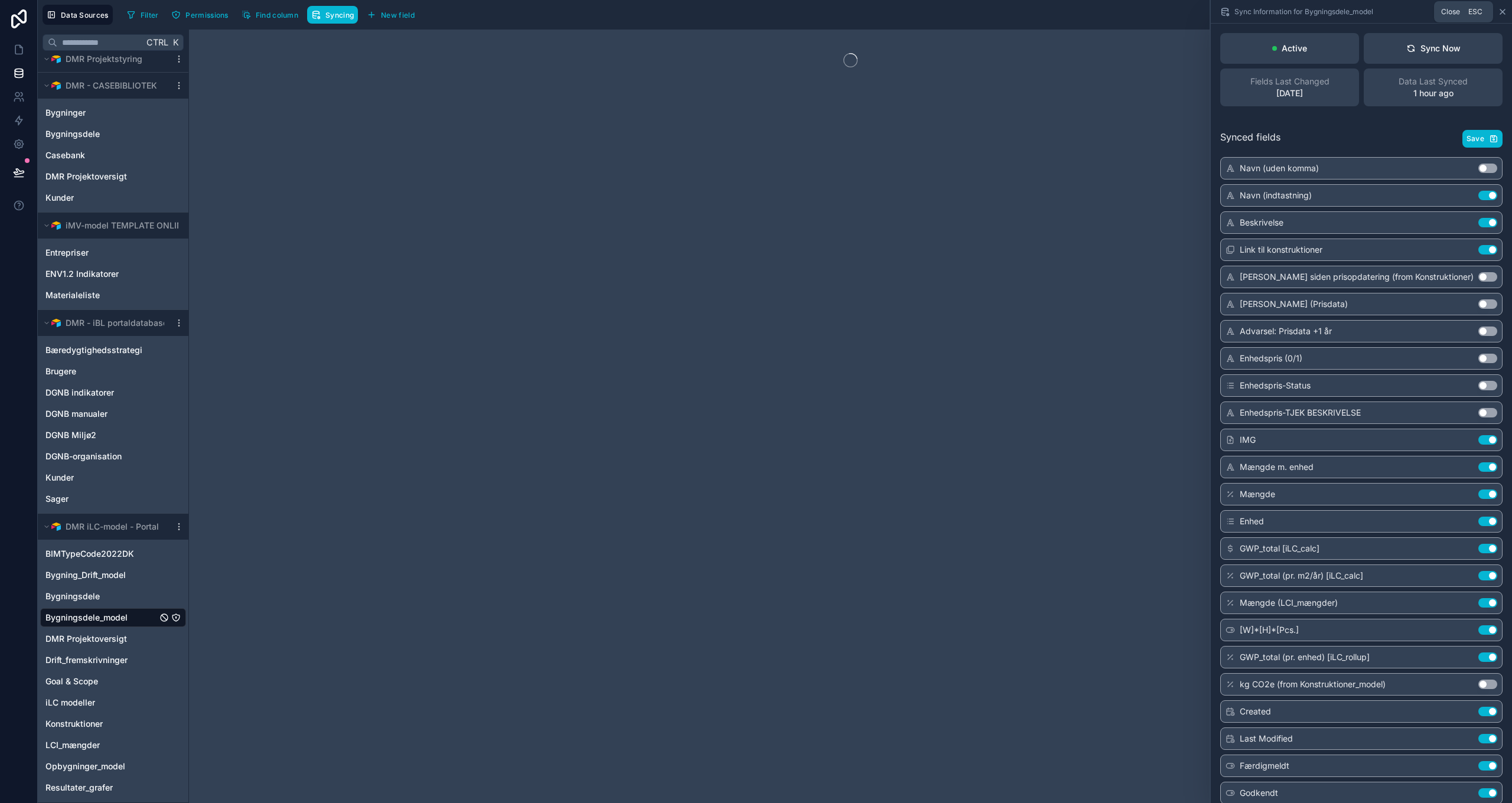
click at [1503, 10] on icon at bounding box center [1502, 12] width 9 height 9
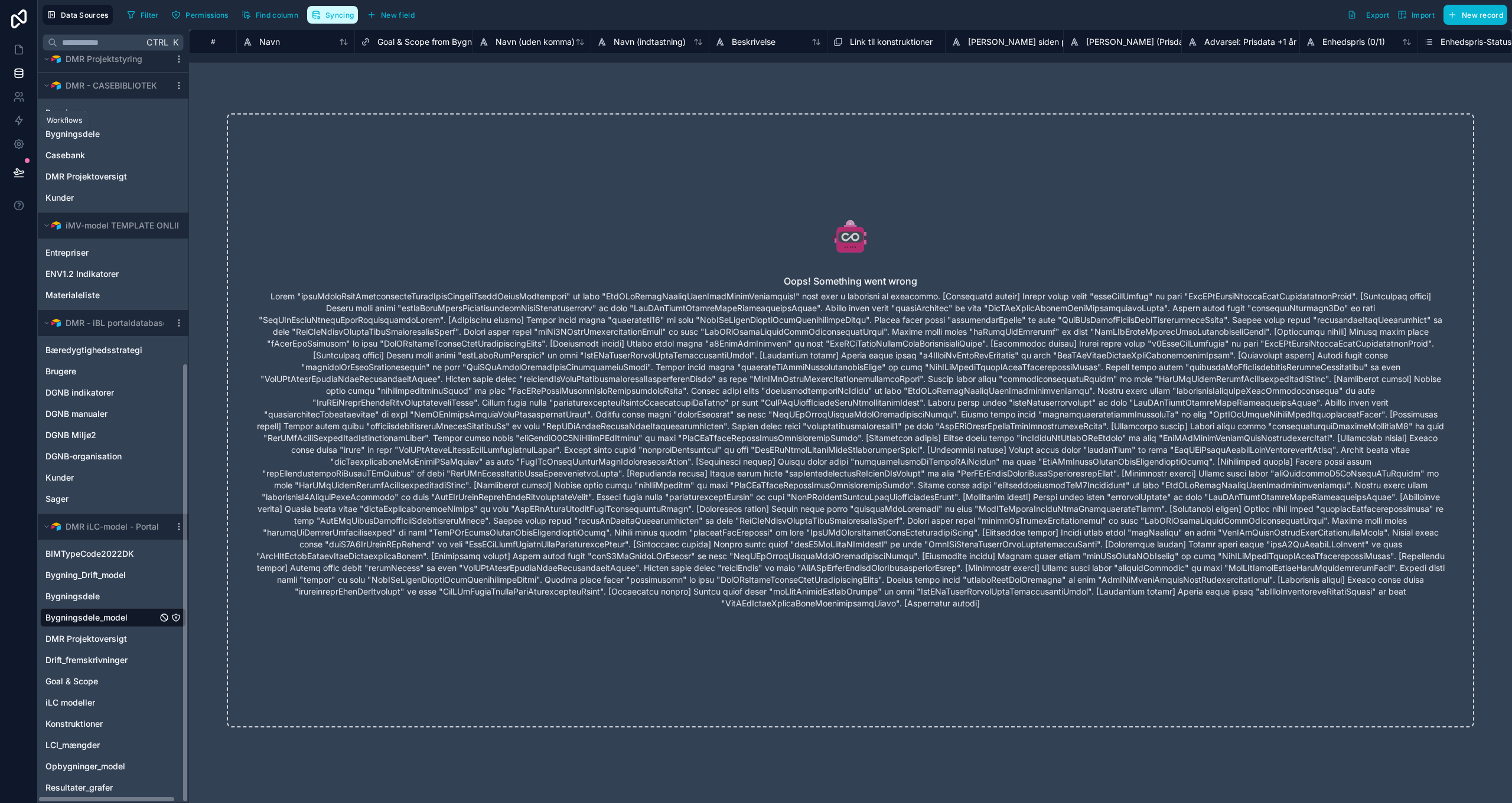
click at [339, 14] on span "Syncing" at bounding box center [339, 15] width 28 height 9
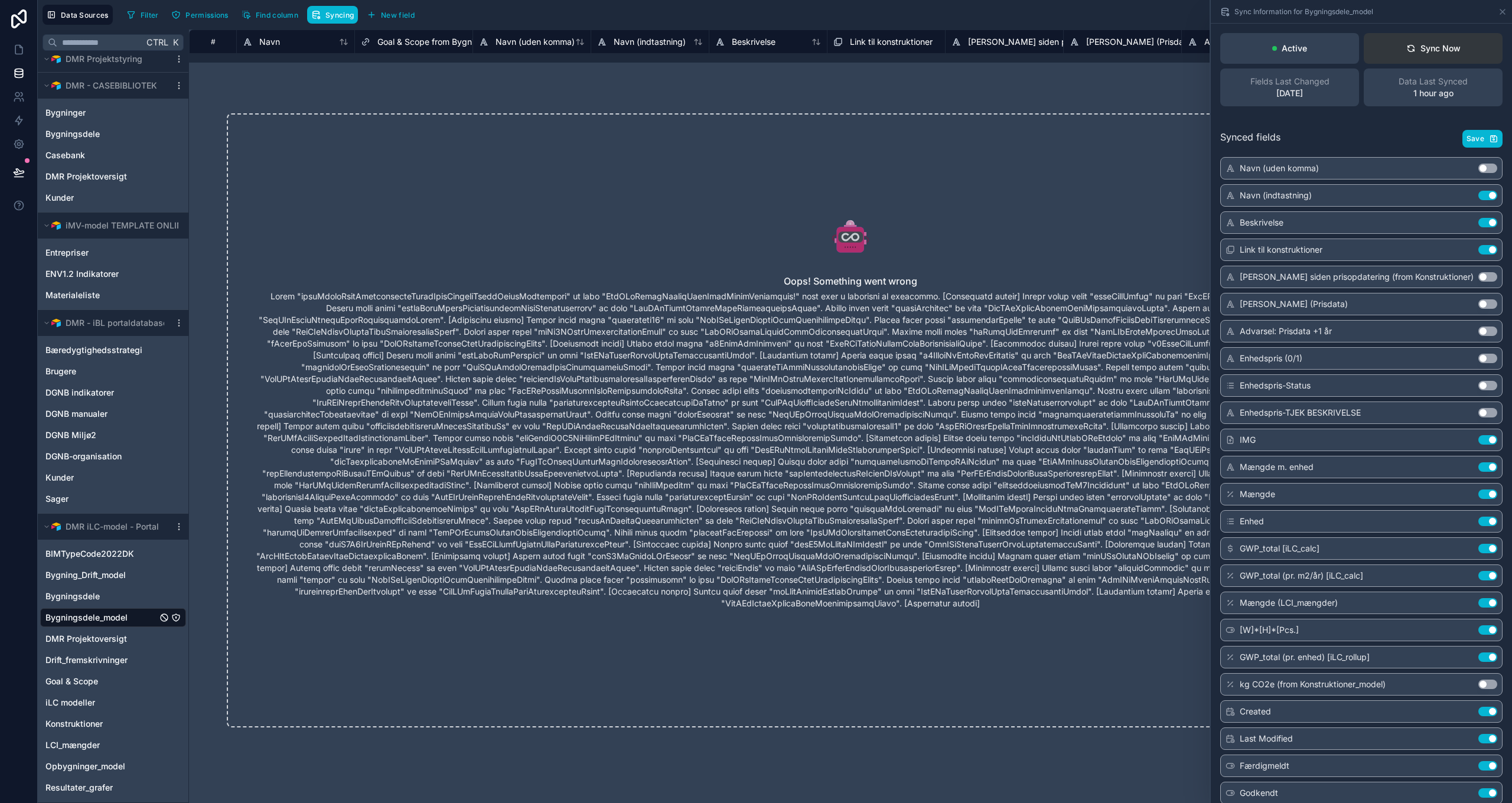
click at [1438, 53] on div "Sync Now" at bounding box center [1433, 48] width 54 height 12
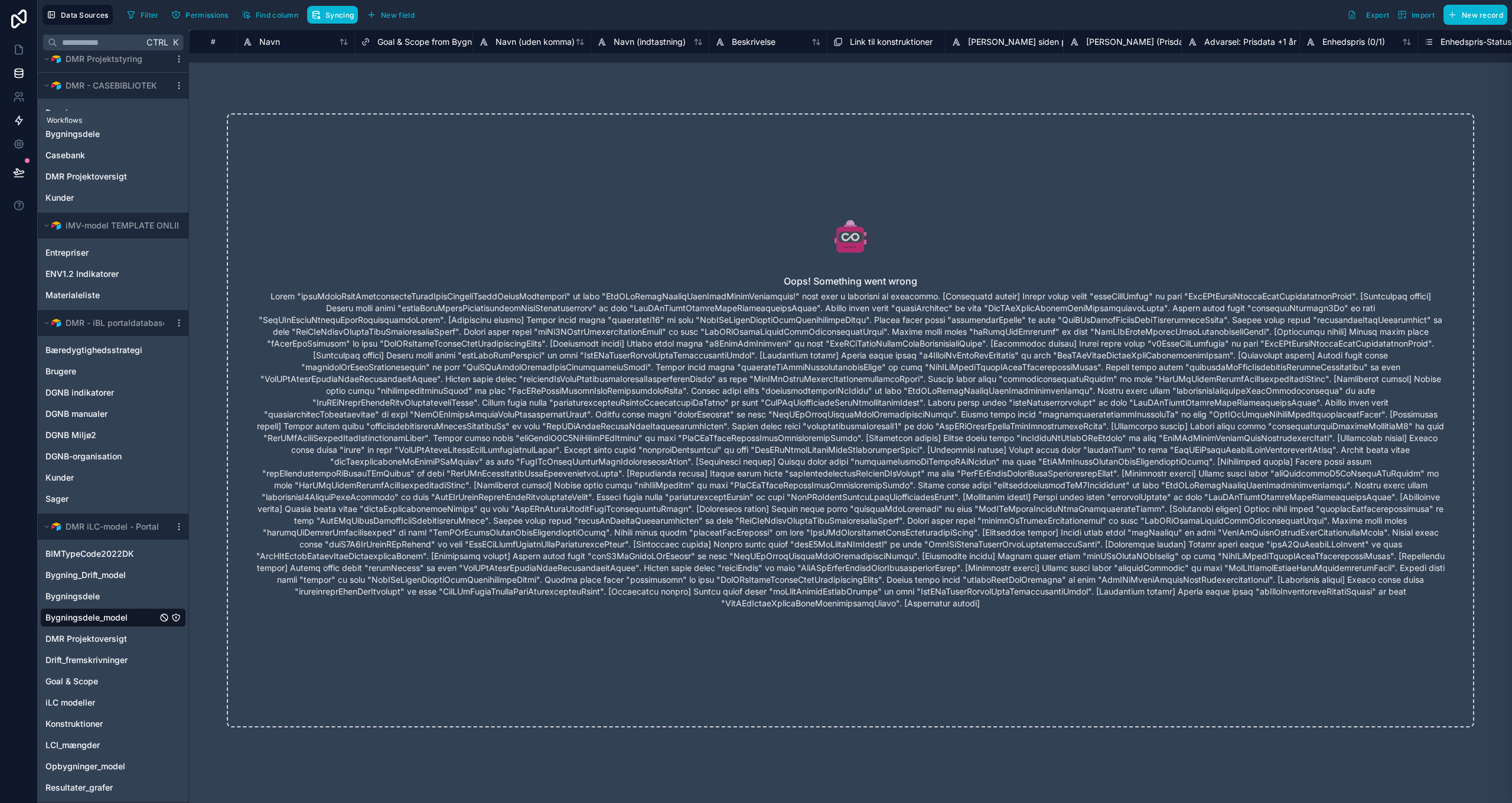
click at [17, 118] on icon at bounding box center [19, 121] width 12 height 12
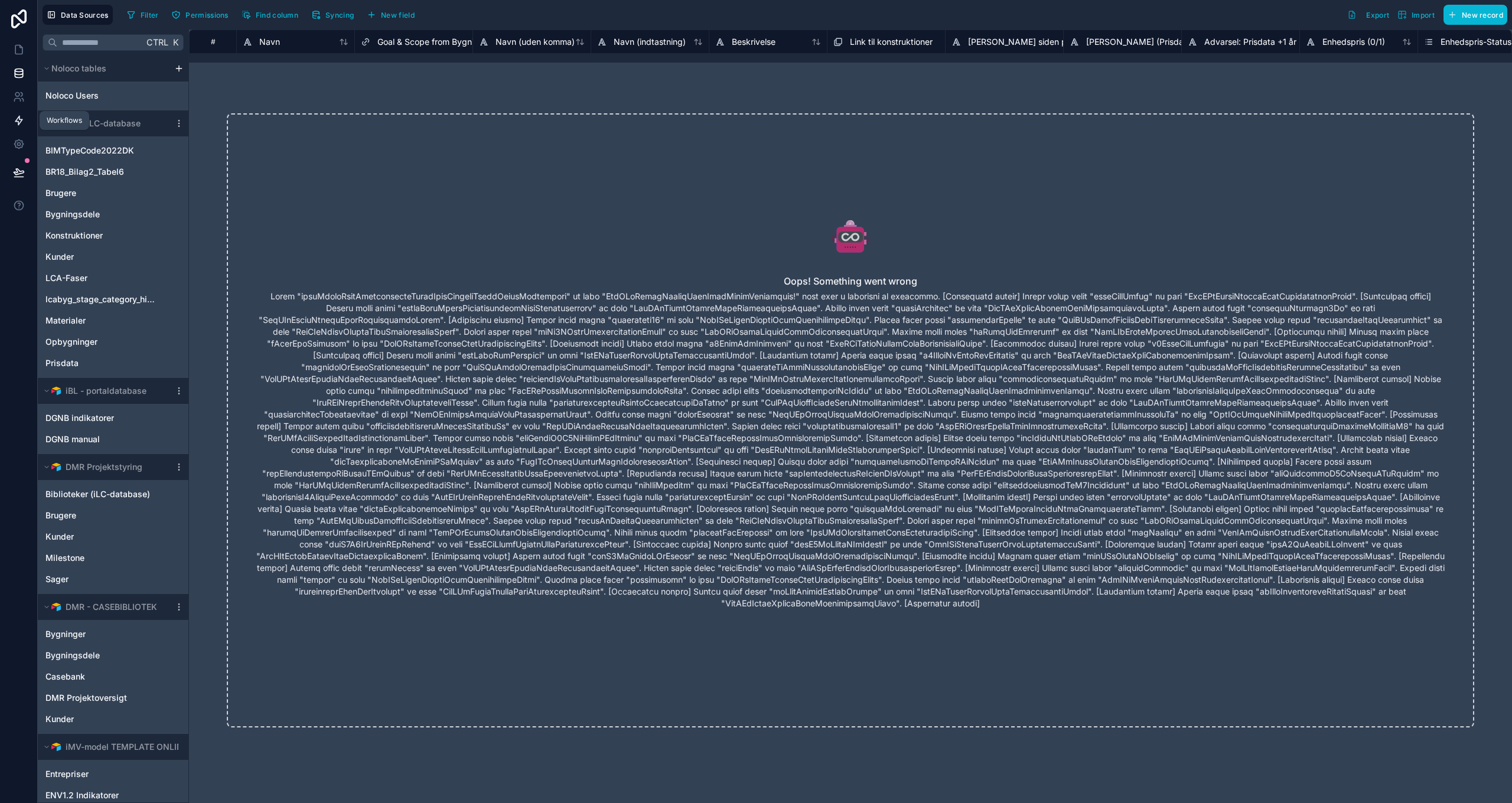
click at [20, 121] on icon at bounding box center [19, 121] width 7 height 9
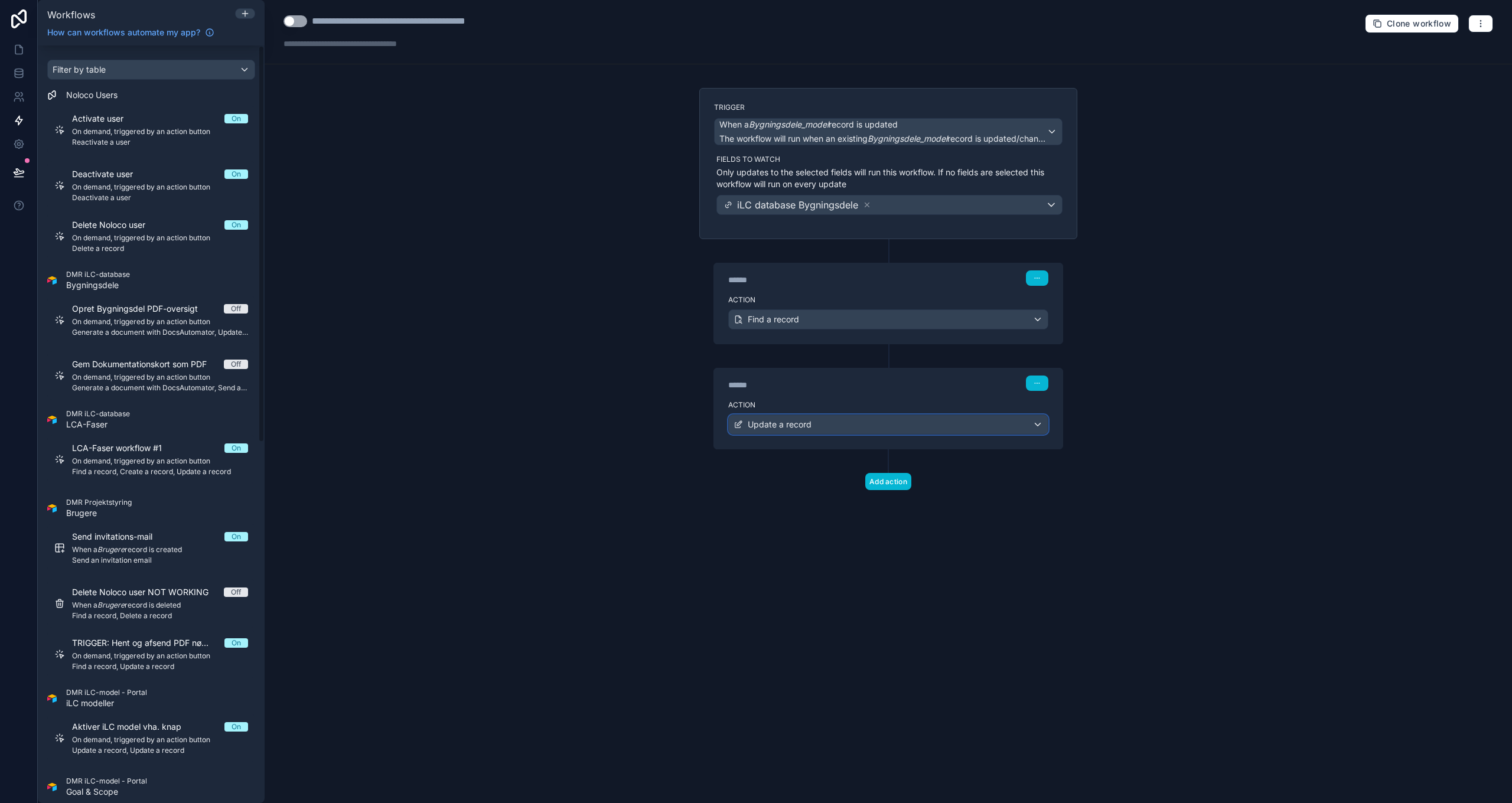
click at [830, 425] on div "Update a record" at bounding box center [888, 425] width 319 height 19
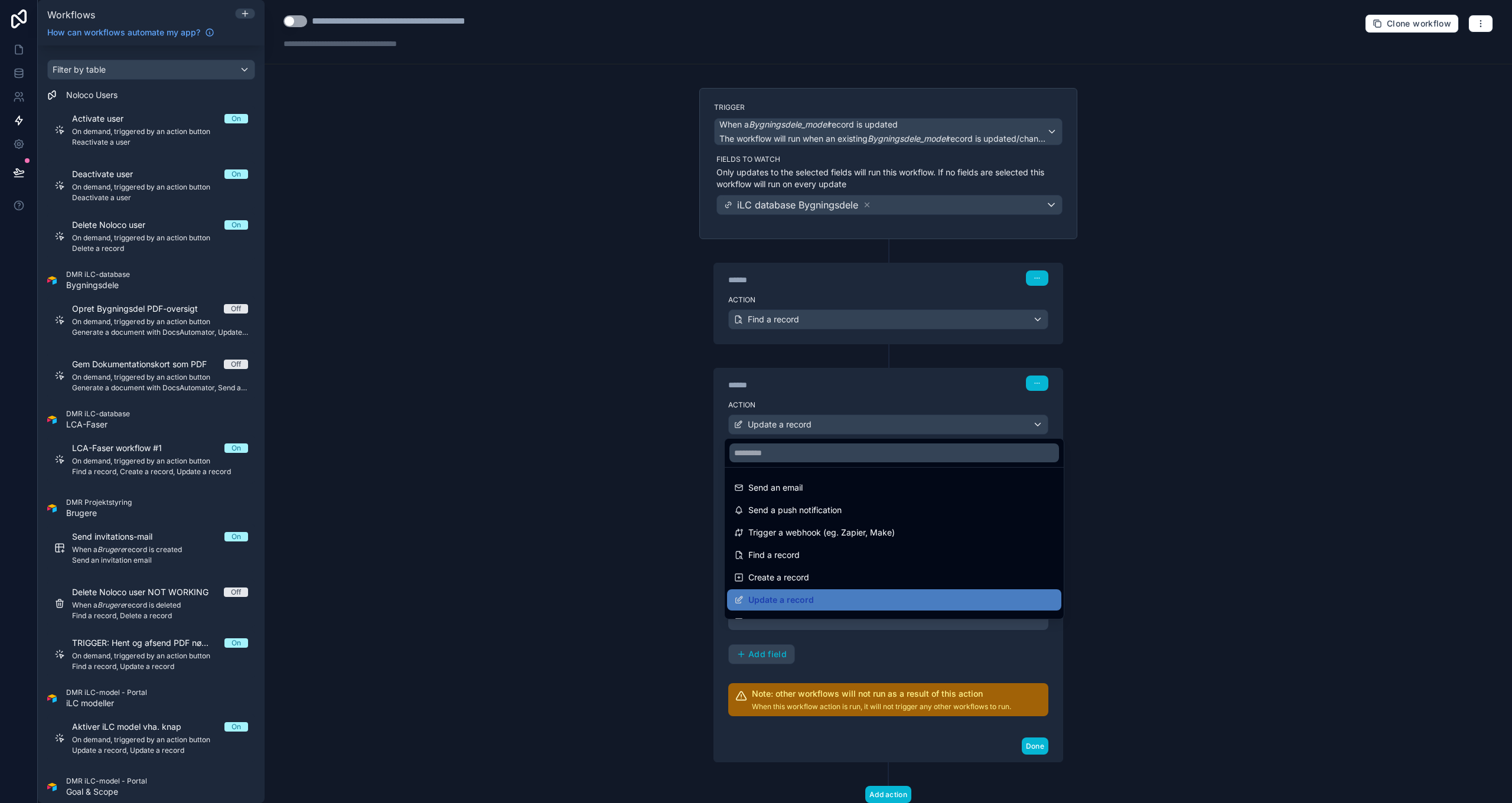
click at [832, 427] on div at bounding box center [756, 402] width 1512 height 803
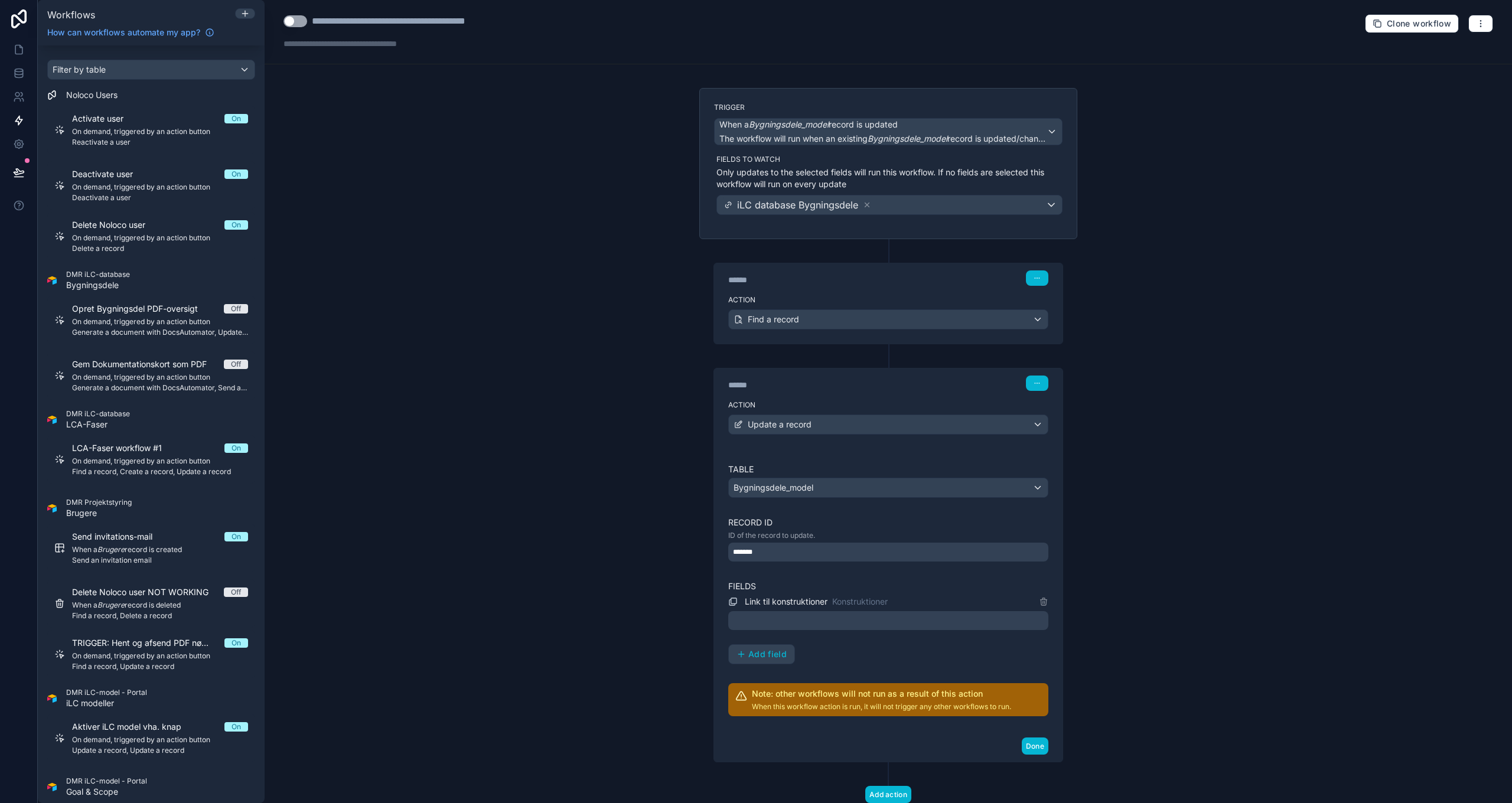
click at [778, 620] on div at bounding box center [888, 621] width 320 height 19
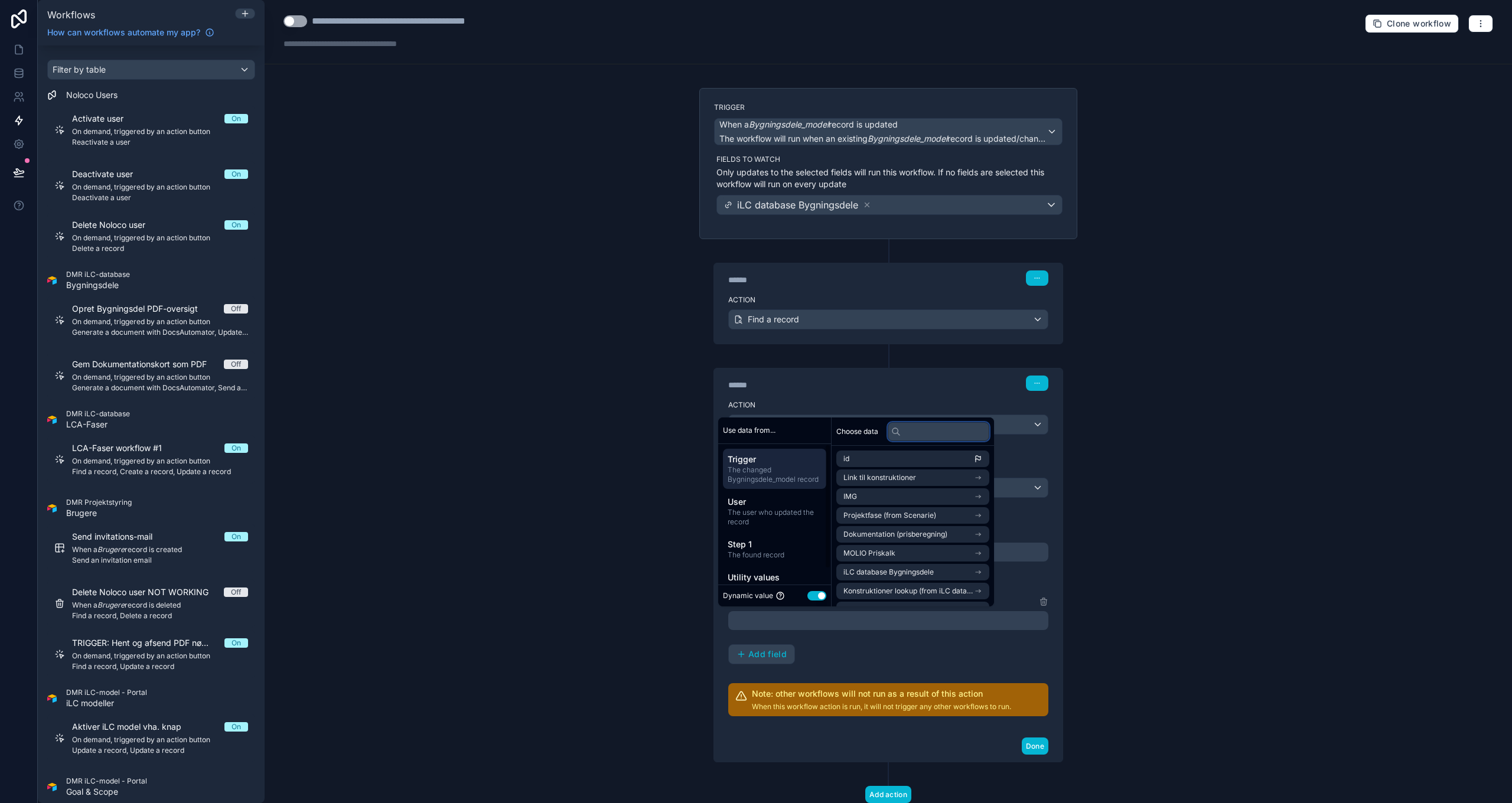
click at [929, 431] on input "text" at bounding box center [938, 432] width 102 height 19
paste input "**********"
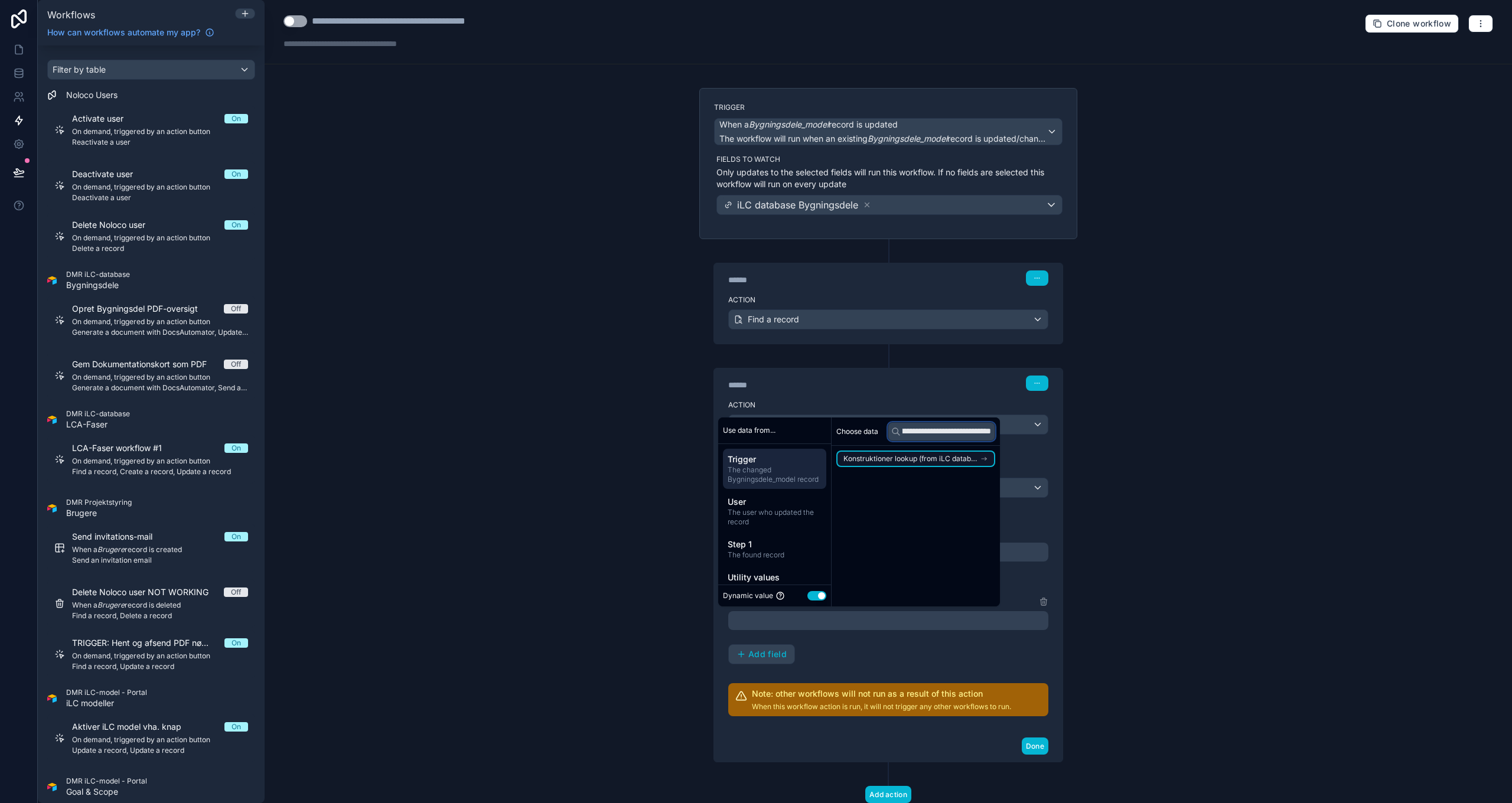
type input "**********"
click at [925, 461] on span "Konstruktioner lookup (from iLC database Bygningsdele)" at bounding box center [911, 459] width 136 height 9
click at [937, 430] on input "**********" at bounding box center [941, 432] width 108 height 19
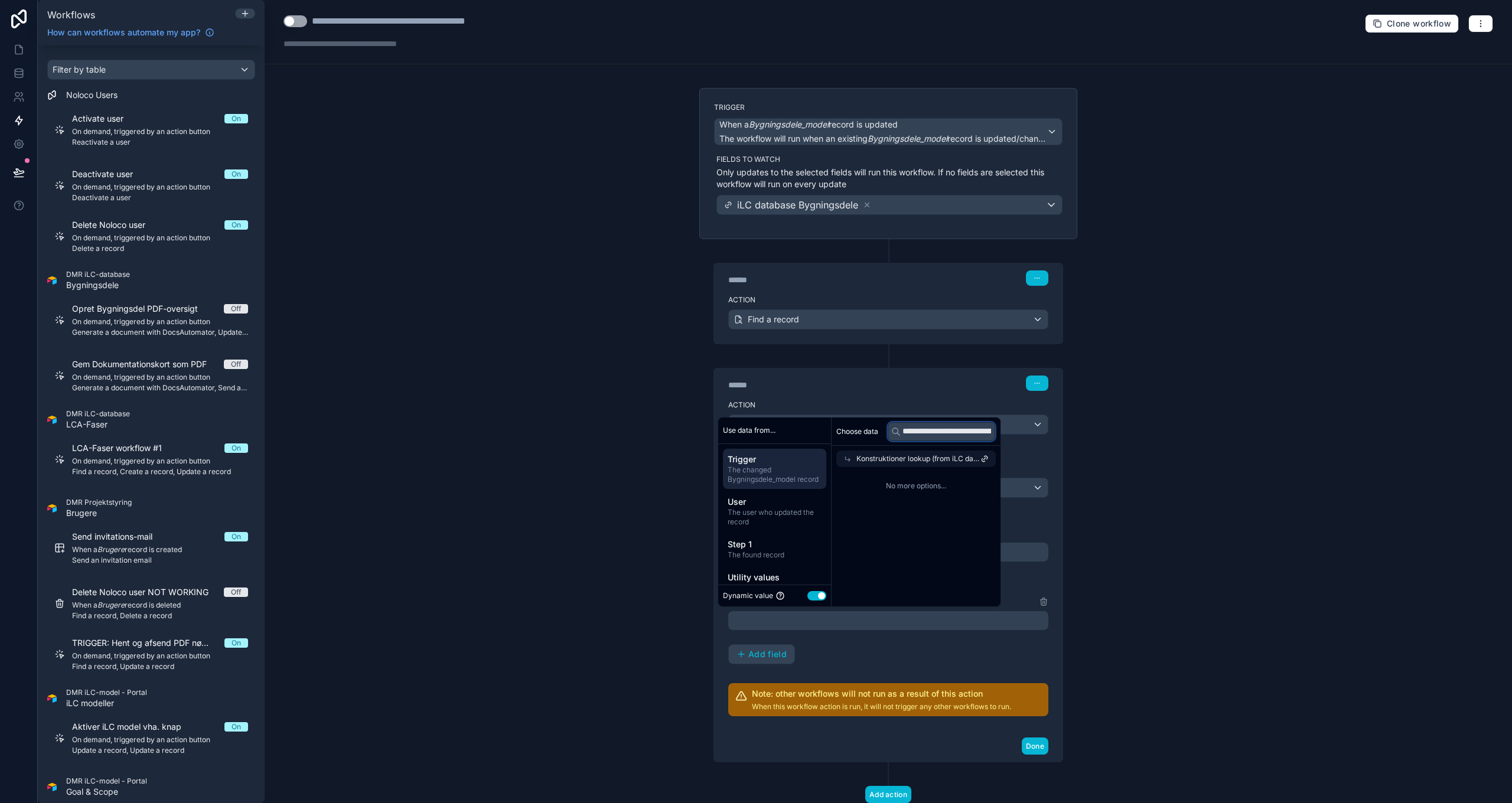
click at [937, 430] on input "**********" at bounding box center [941, 432] width 108 height 19
click at [926, 487] on span "No more options..." at bounding box center [916, 486] width 160 height 9
click at [929, 538] on div "Choose data Konstruktioner lookup (from iLC database Bygningsdele) No more opti…" at bounding box center [916, 512] width 169 height 189
click at [982, 457] on icon at bounding box center [984, 459] width 8 height 8
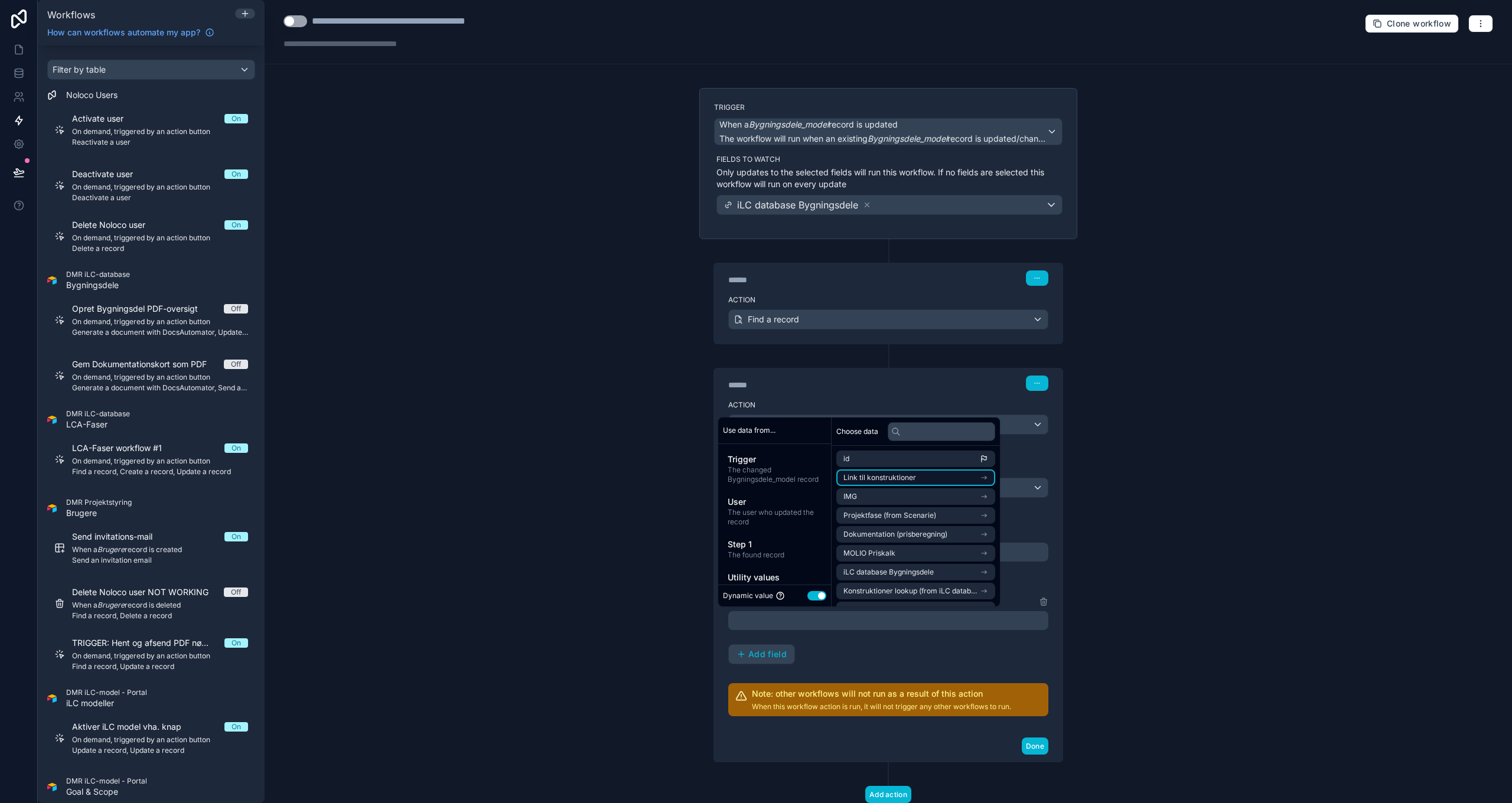
click at [953, 479] on li "Link til konstruktioner" at bounding box center [916, 477] width 159 height 17
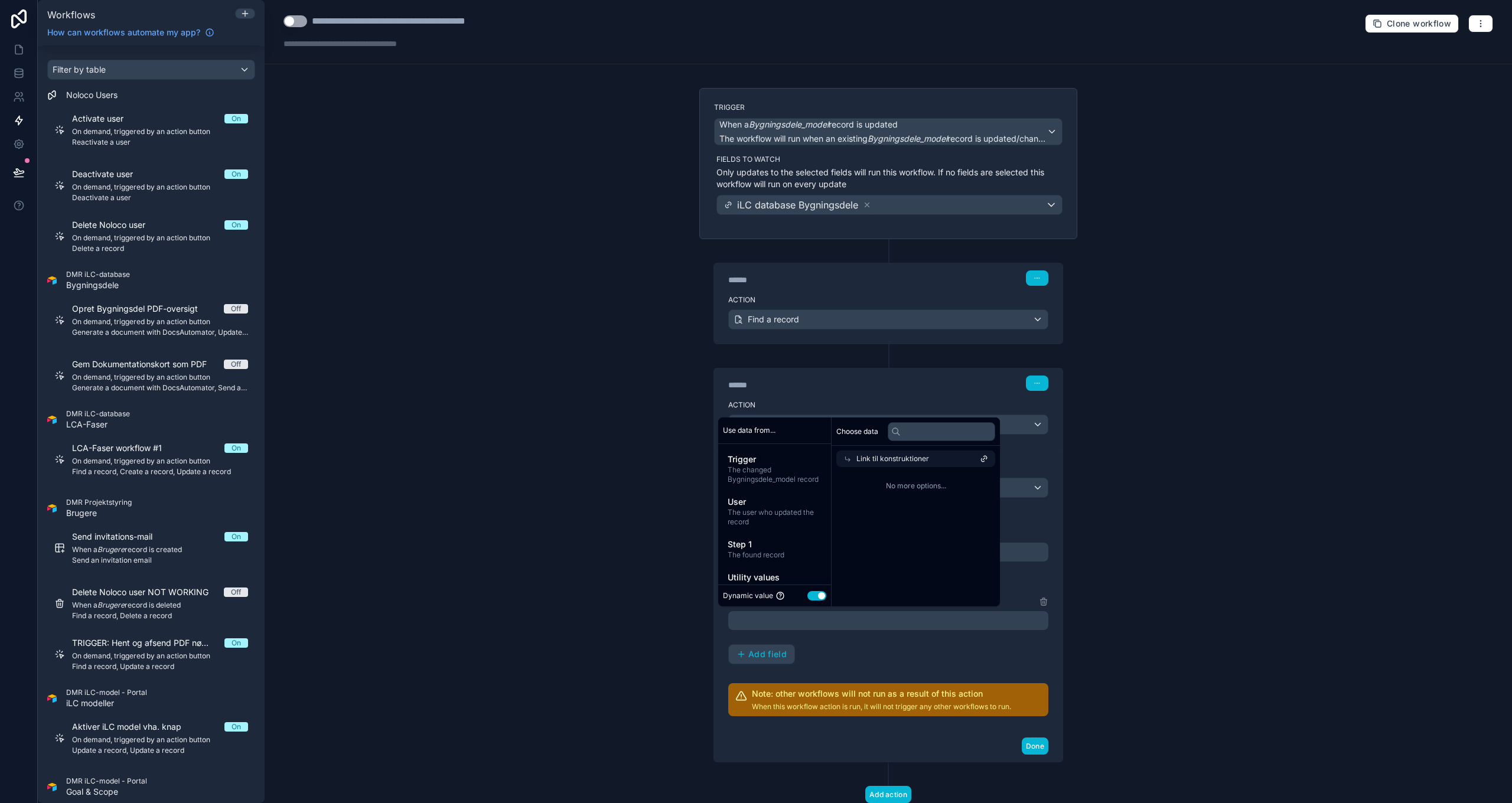
click at [874, 458] on span "Link til konstruktioner" at bounding box center [892, 459] width 73 height 9
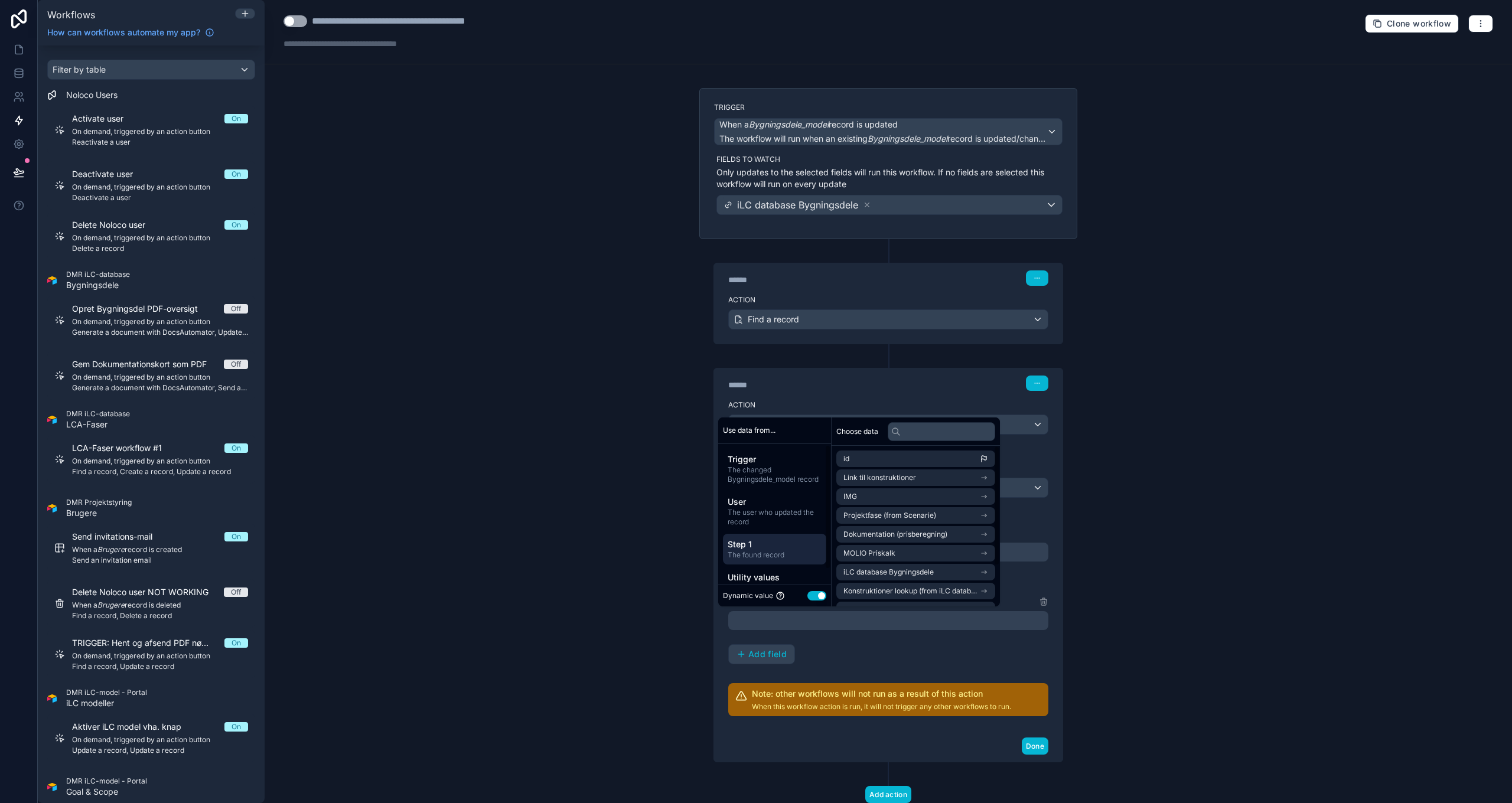
scroll to position [18, 0]
click at [820, 595] on button "Use setting" at bounding box center [817, 596] width 19 height 9
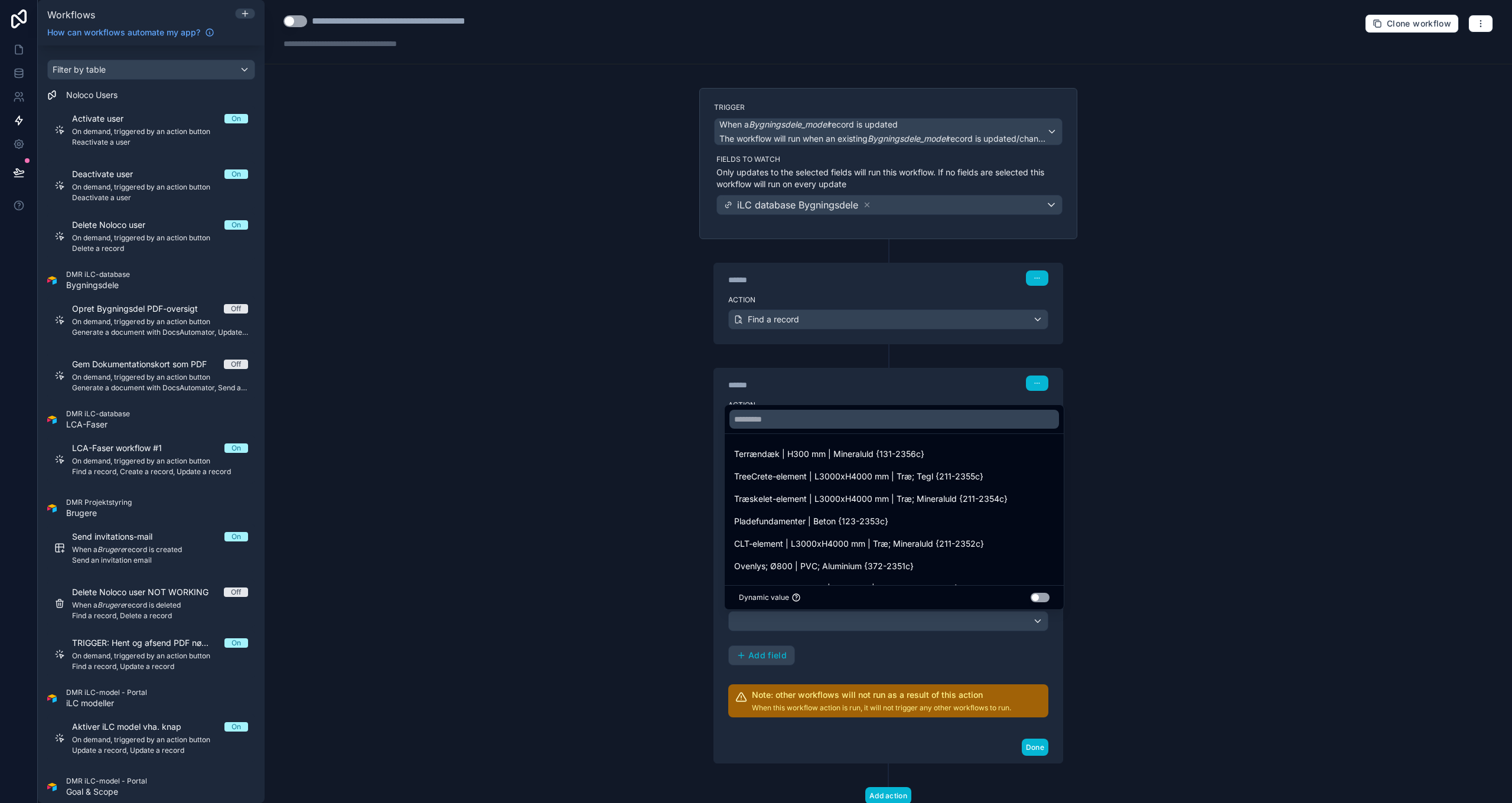
click at [1137, 625] on div at bounding box center [756, 402] width 1512 height 803
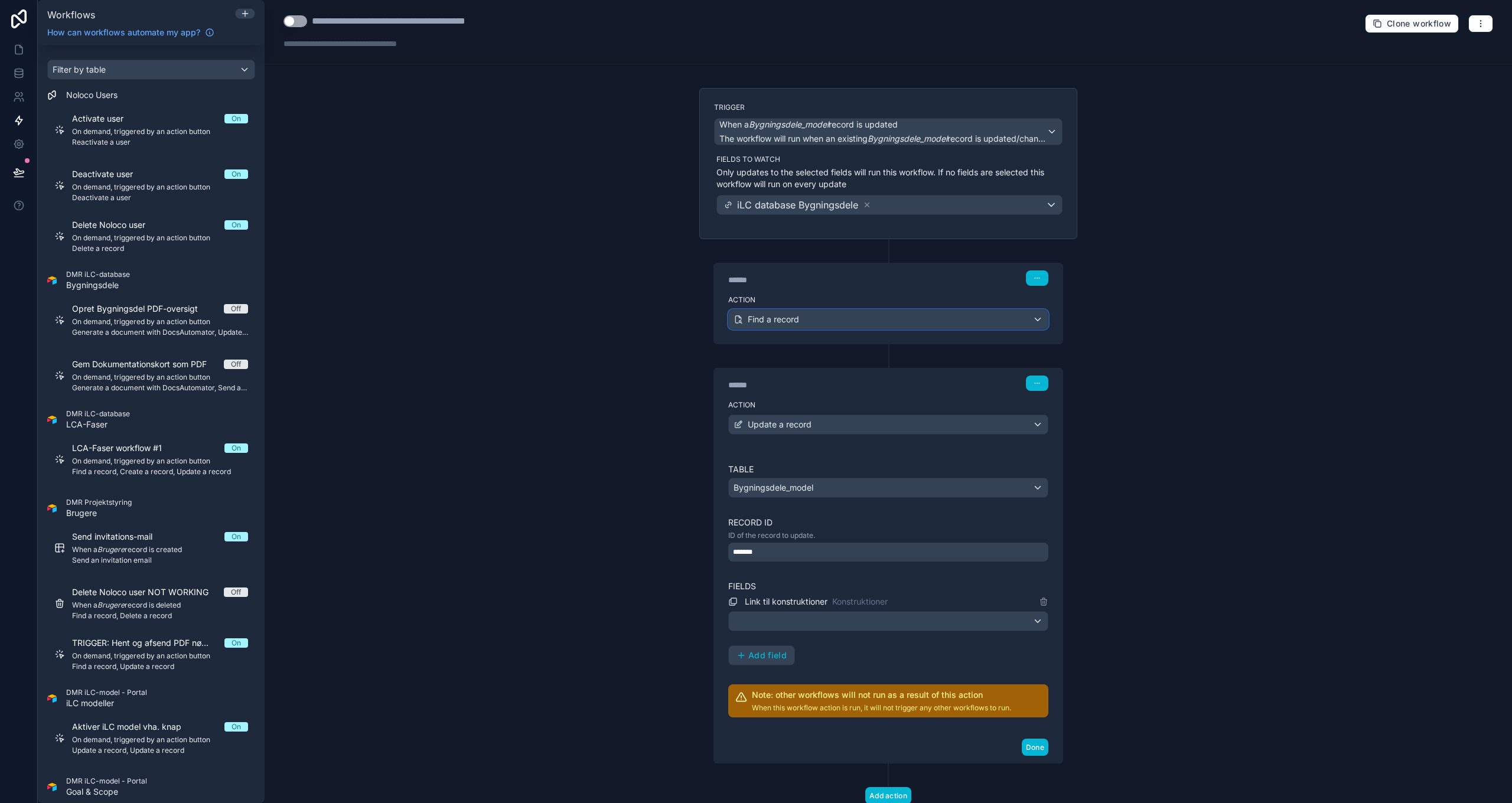
click at [786, 319] on span "Find a record" at bounding box center [773, 319] width 51 height 12
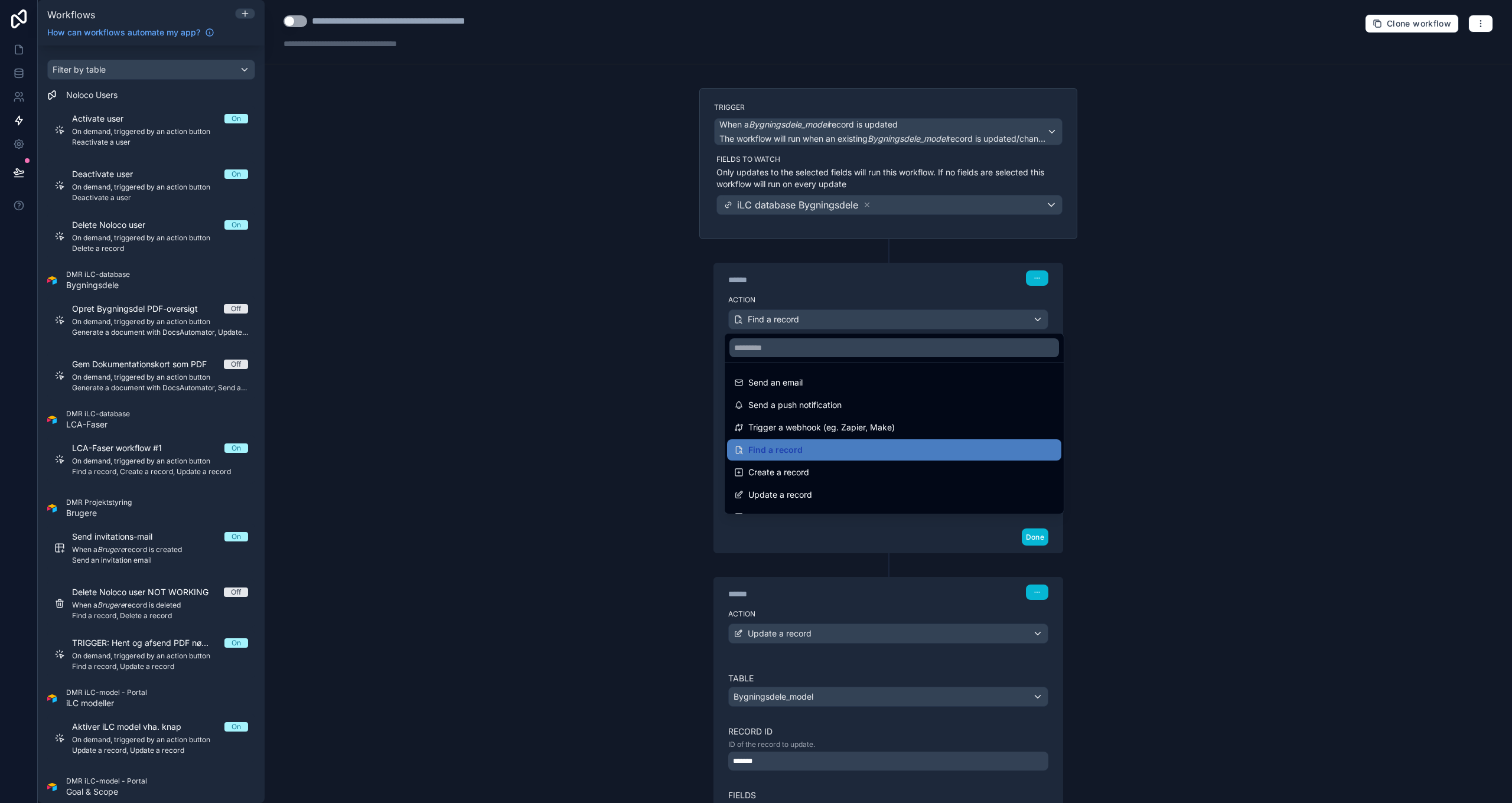
click at [786, 319] on div at bounding box center [756, 402] width 1512 height 803
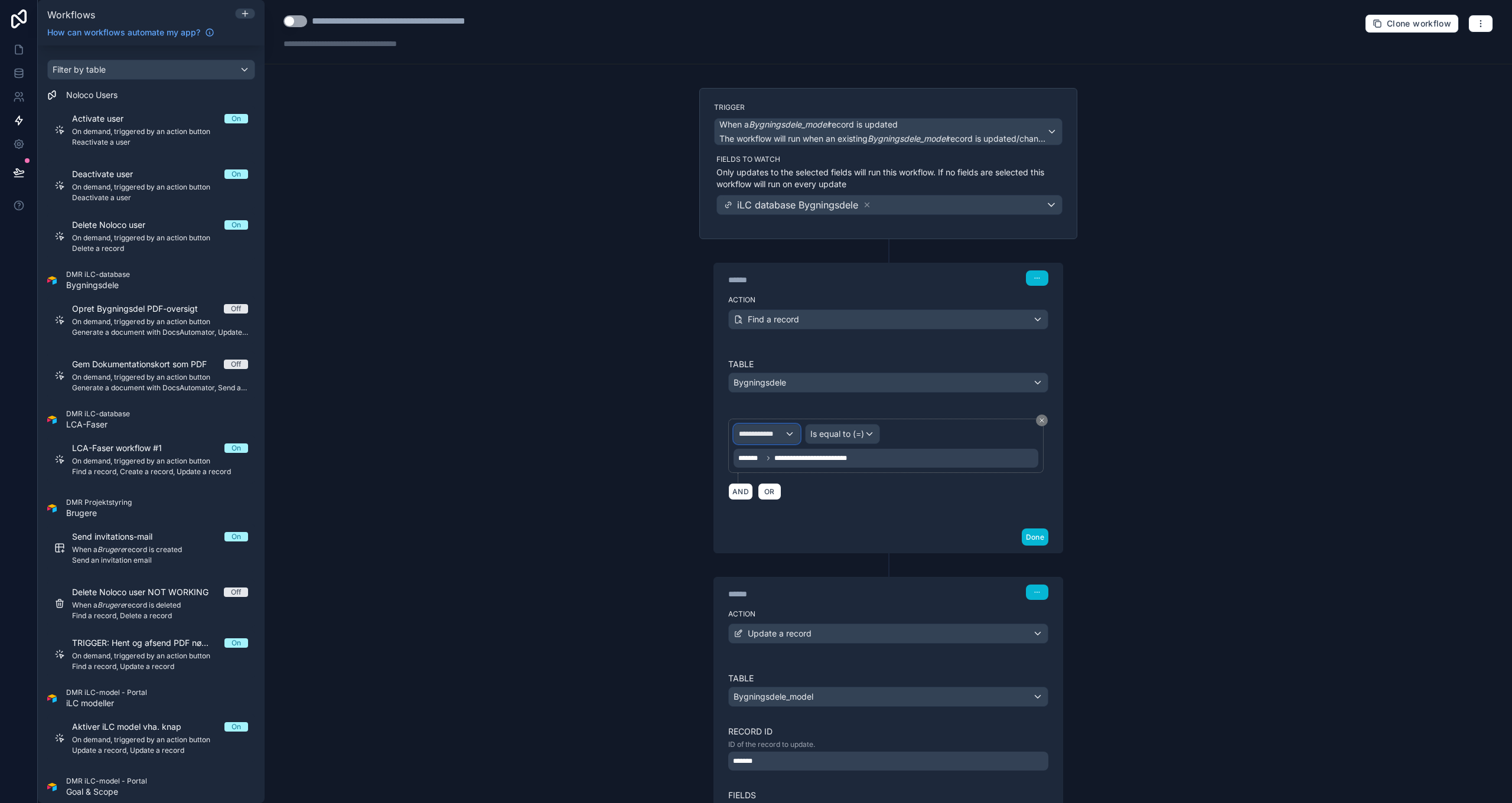
click at [767, 435] on span "**********" at bounding box center [761, 434] width 45 height 9
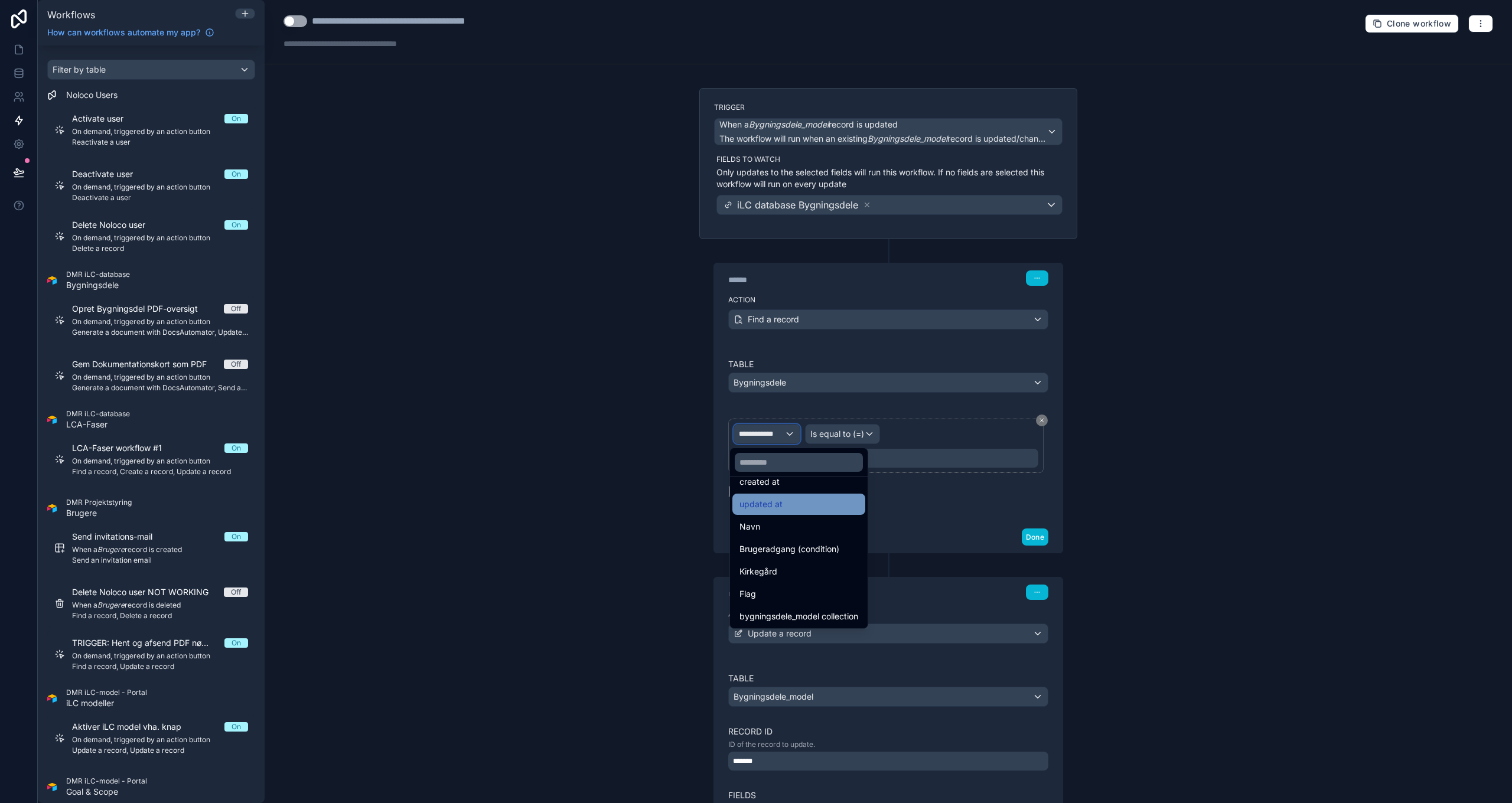
scroll to position [61, 0]
click at [827, 617] on span "bygningsdele_model collection" at bounding box center [799, 615] width 118 height 14
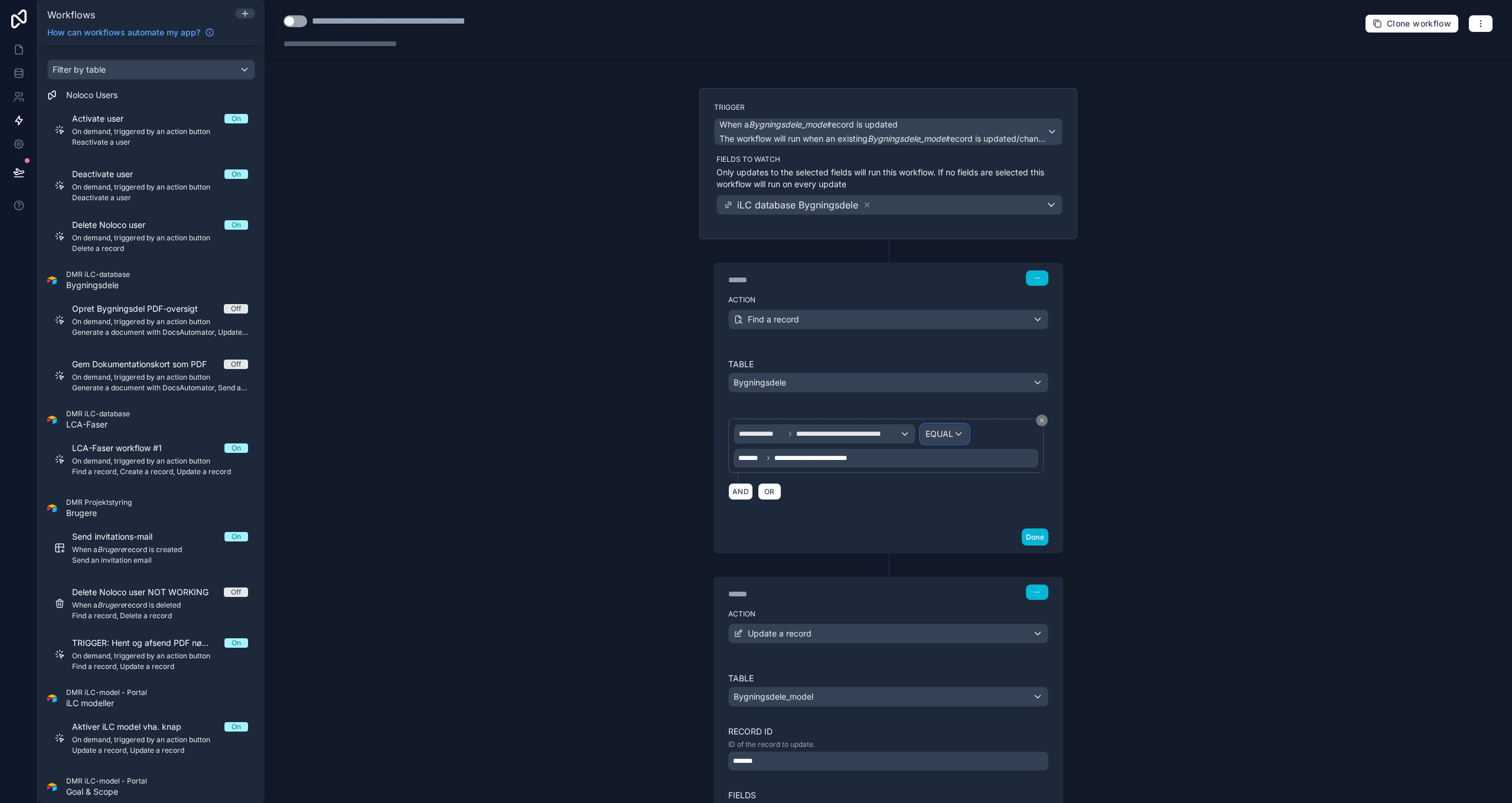
click at [941, 430] on span "EQUAL" at bounding box center [939, 434] width 27 height 12
click at [965, 539] on div "Is one of" at bounding box center [969, 542] width 87 height 14
click at [1028, 532] on button "Done" at bounding box center [1035, 537] width 27 height 17
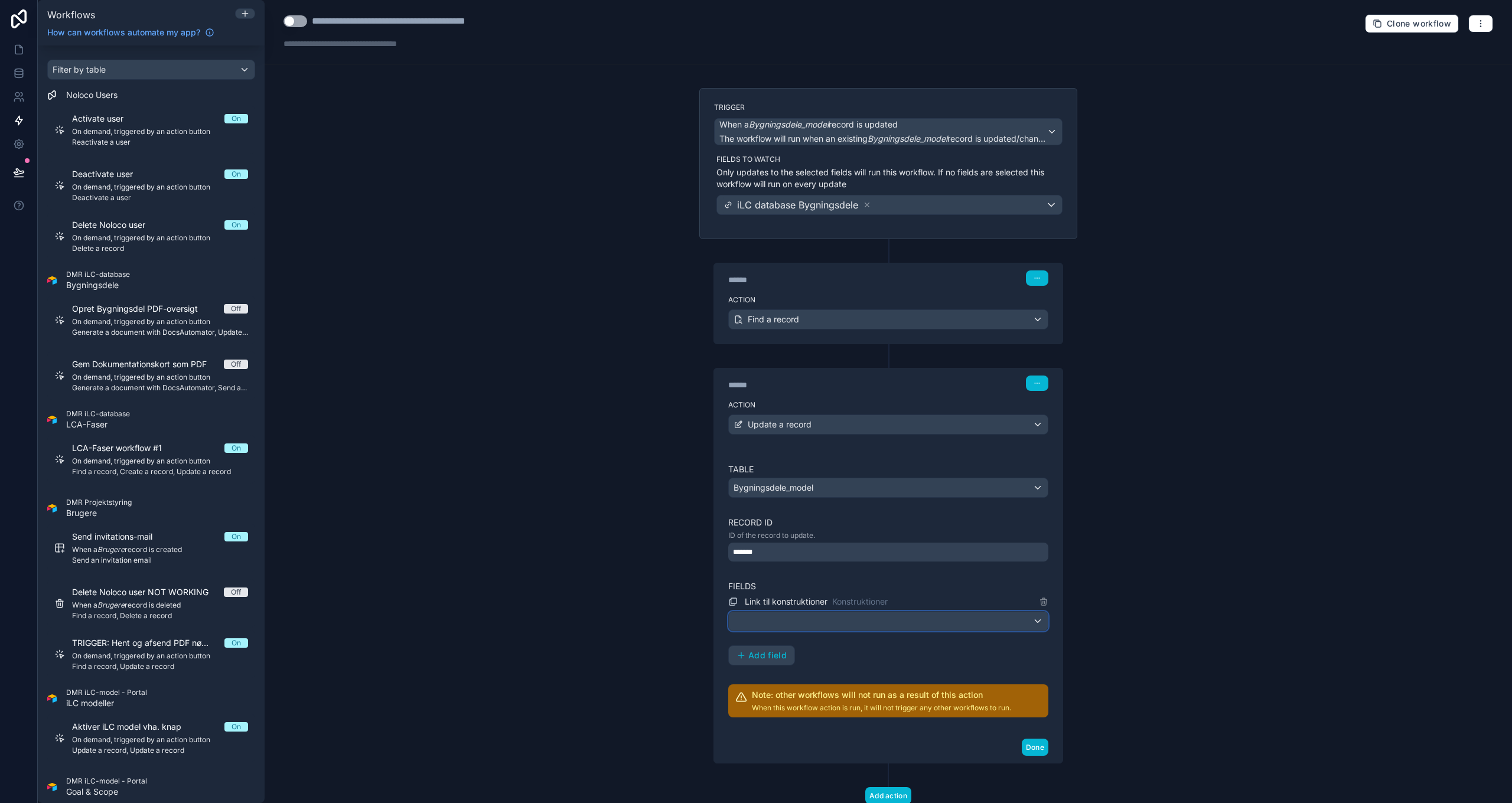
click at [823, 615] on div at bounding box center [888, 621] width 319 height 19
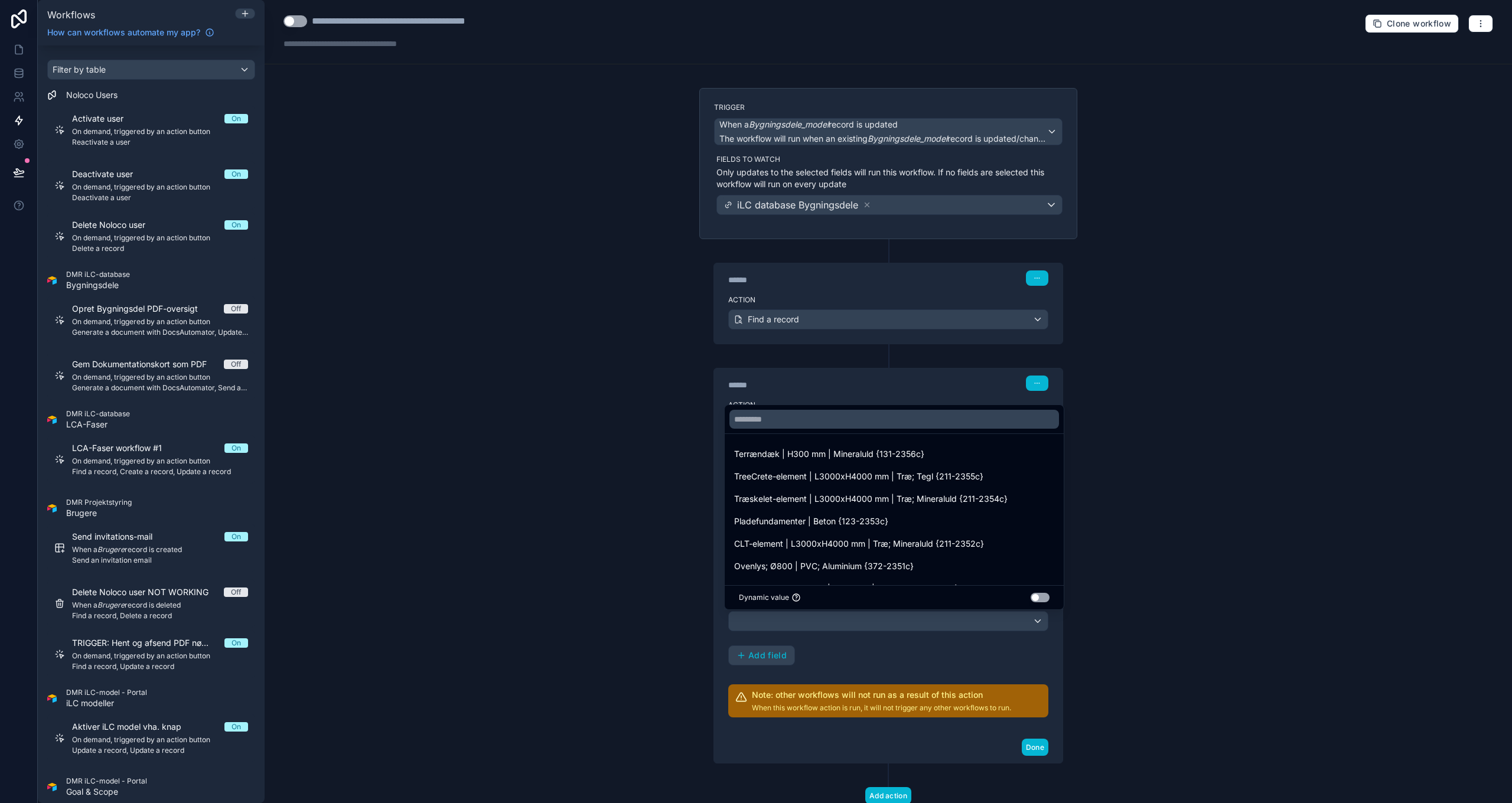
click at [822, 618] on div at bounding box center [756, 402] width 1512 height 803
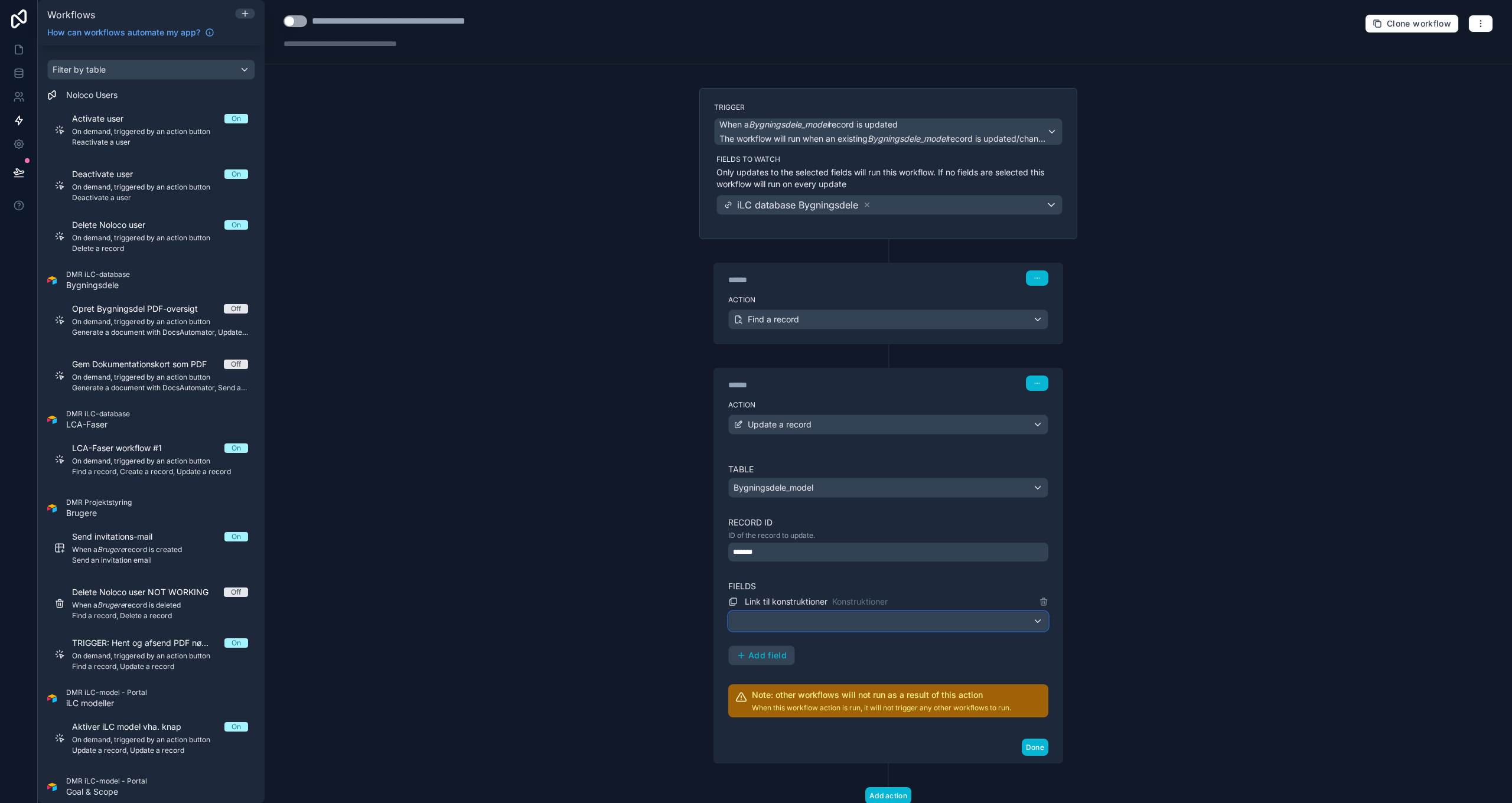
click at [827, 617] on div at bounding box center [888, 621] width 319 height 19
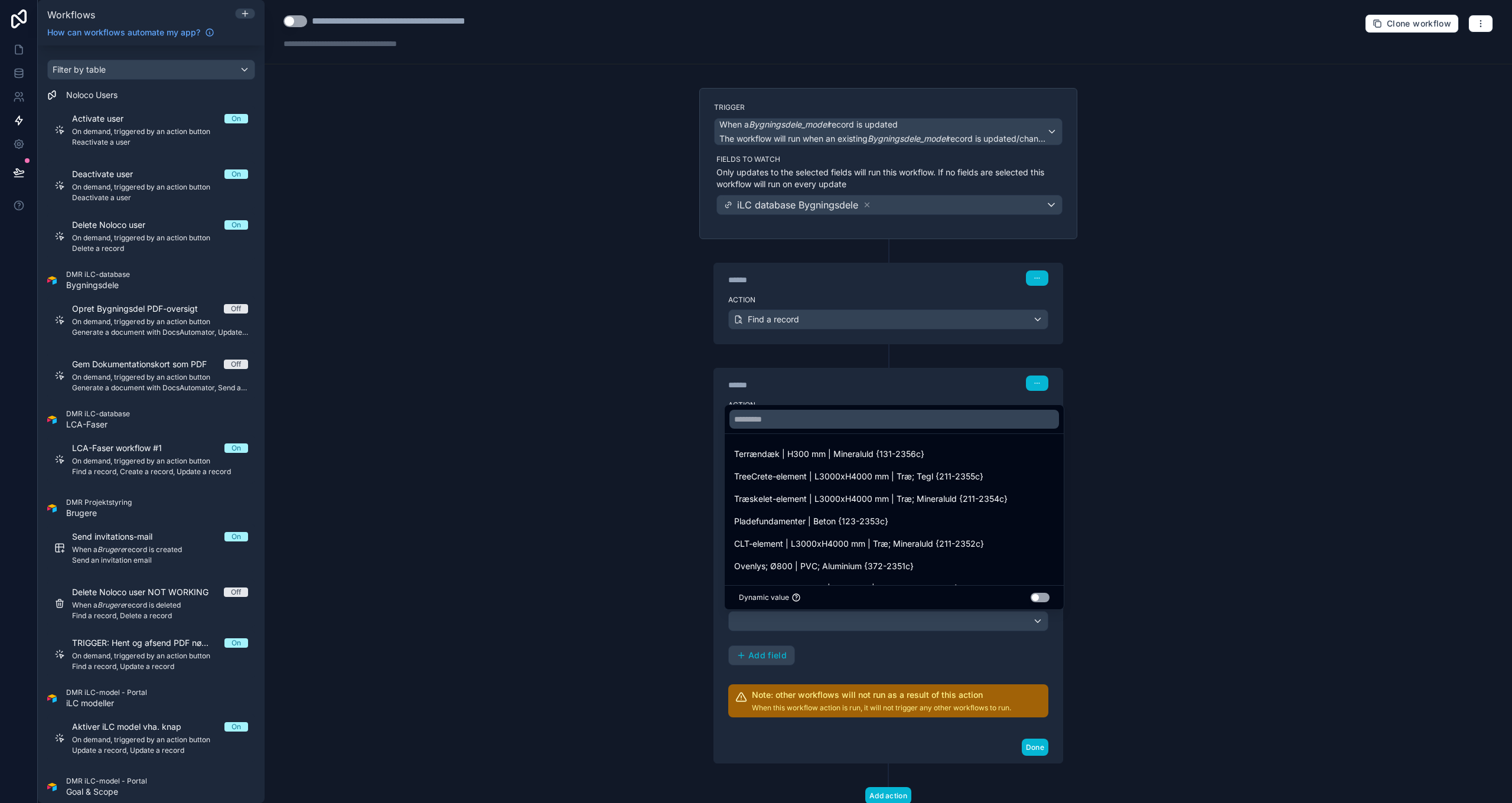
click at [1044, 596] on button "Use setting" at bounding box center [1040, 597] width 19 height 9
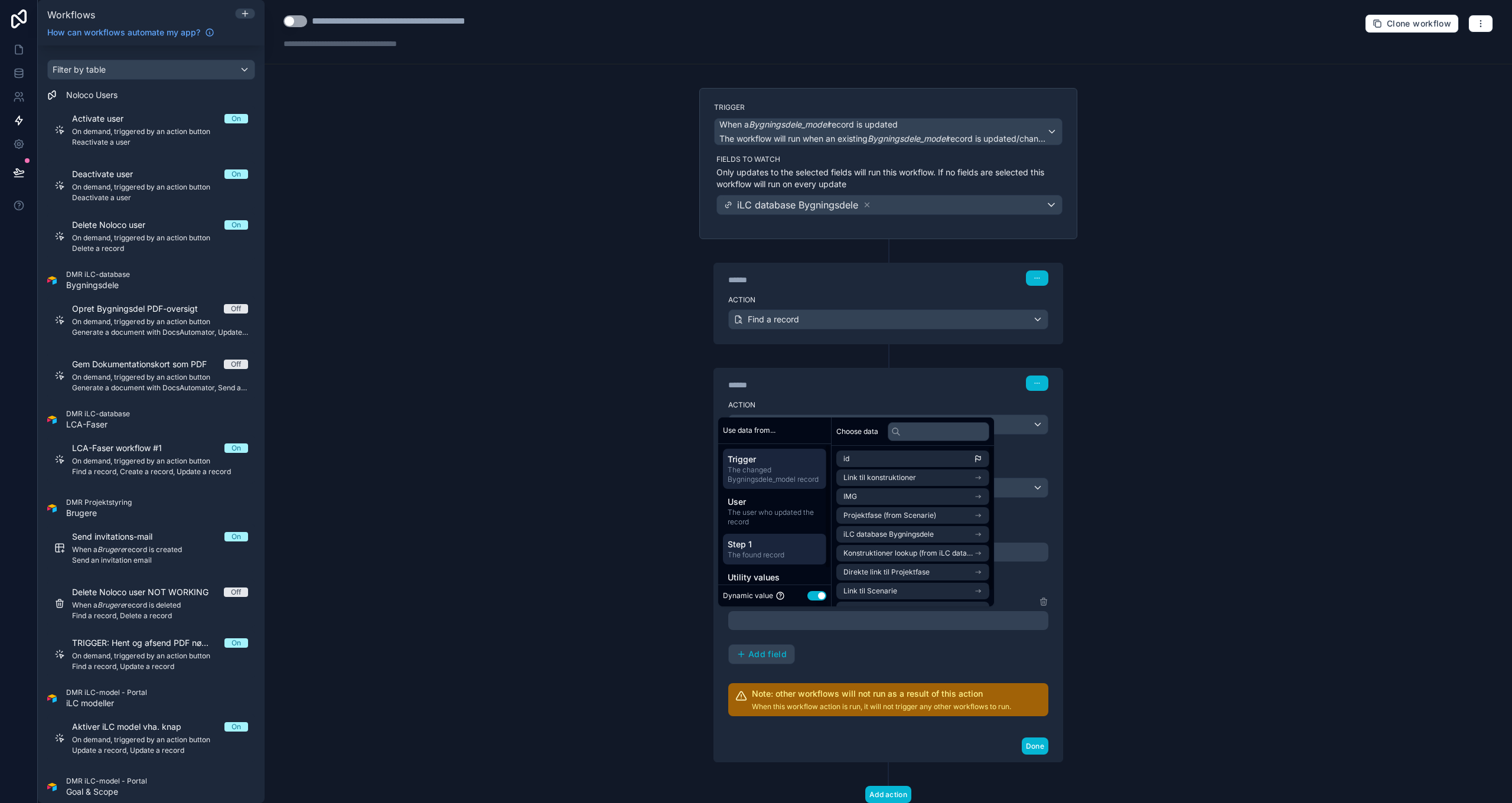
click at [787, 542] on span "Step 1" at bounding box center [775, 544] width 94 height 12
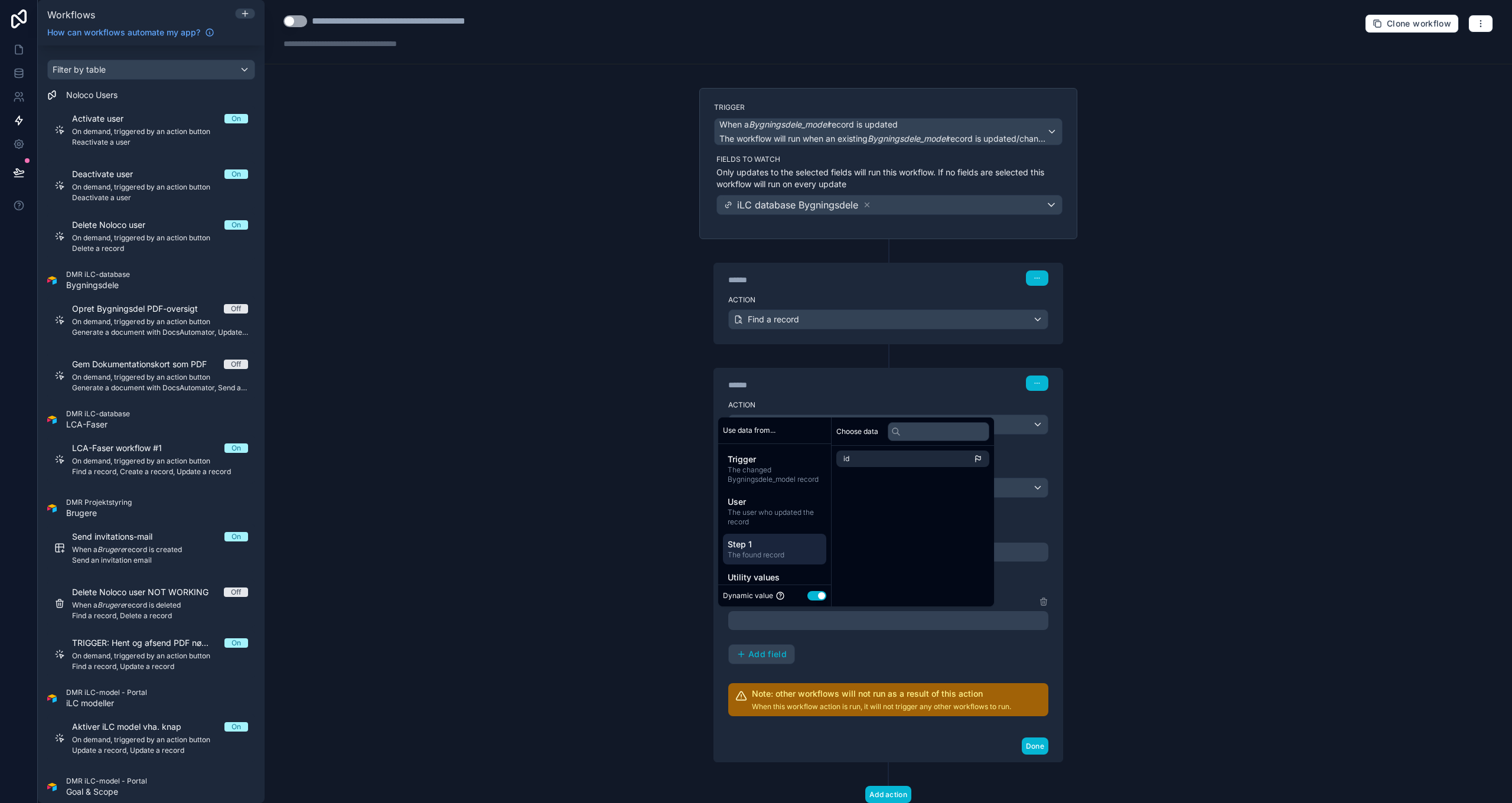
scroll to position [18, 0]
click at [890, 459] on li "id" at bounding box center [913, 459] width 153 height 17
click at [775, 563] on span "Utility values" at bounding box center [775, 560] width 94 height 12
click at [773, 534] on span "The found record" at bounding box center [775, 537] width 94 height 9
click at [627, 519] on div "**********" at bounding box center [887, 402] width 1247 height 803
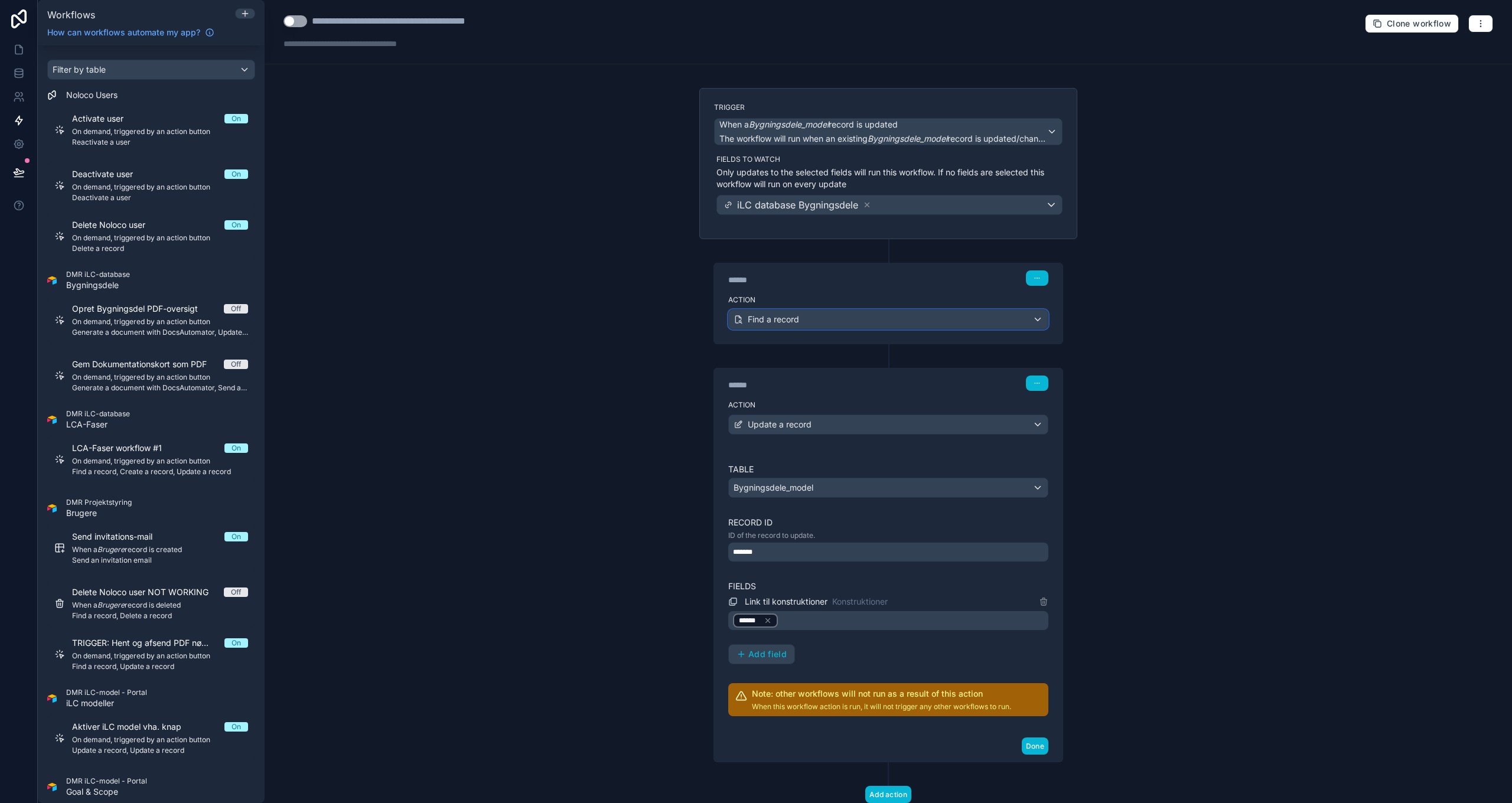
click at [836, 319] on div "Find a record" at bounding box center [888, 319] width 319 height 19
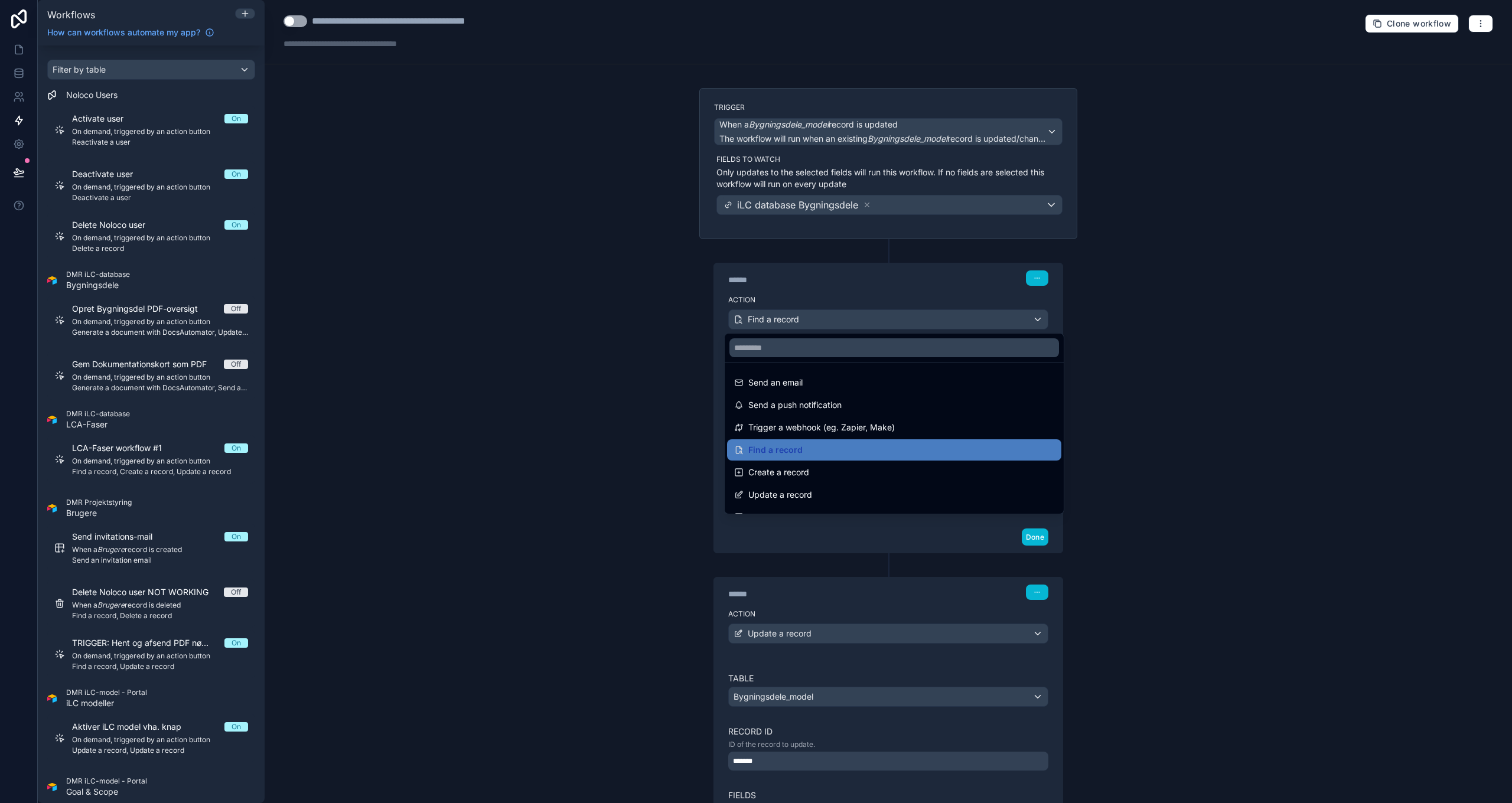
click at [836, 319] on div at bounding box center [756, 402] width 1512 height 803
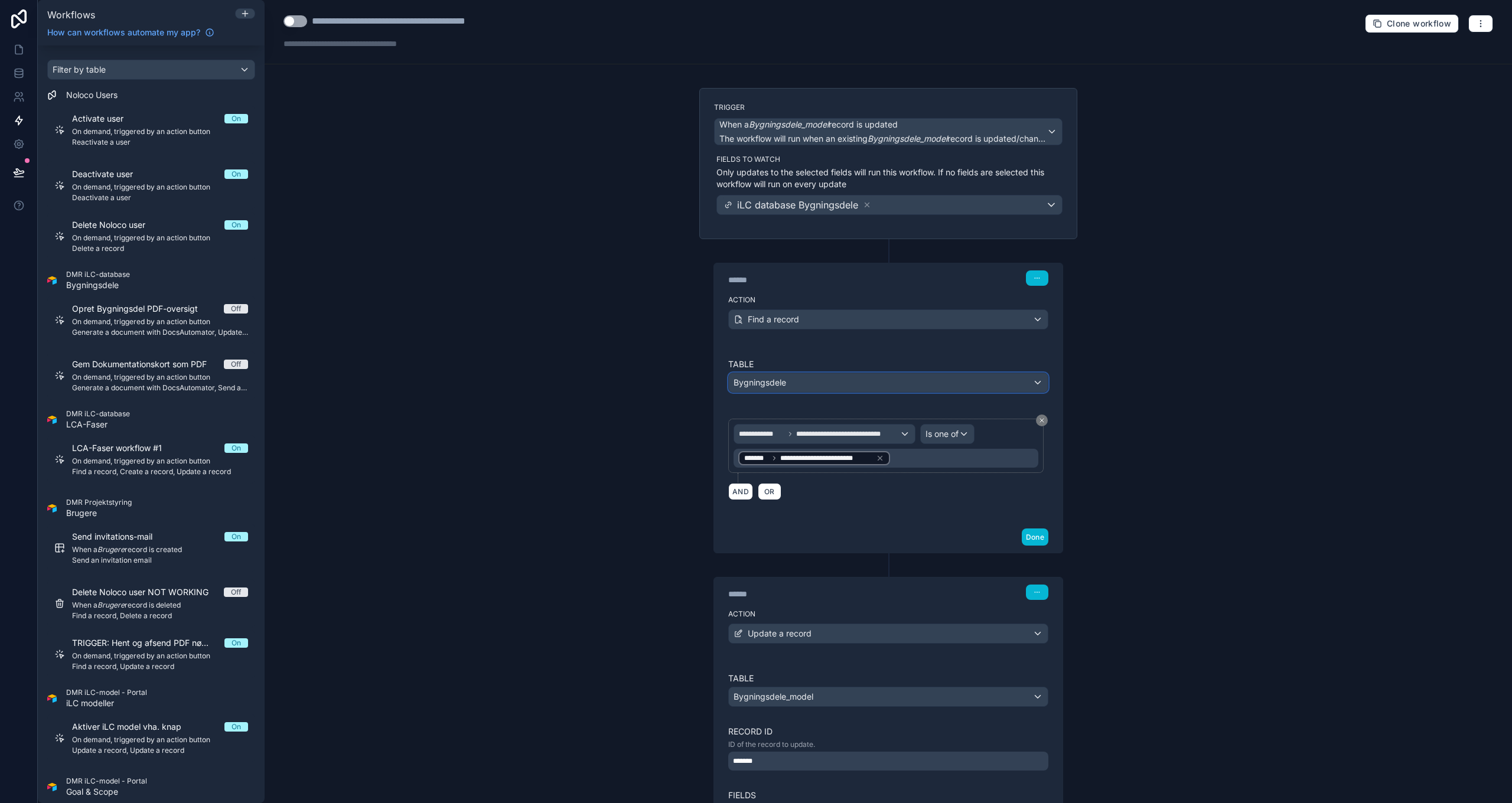
click at [788, 378] on div "Bygningsdele" at bounding box center [888, 383] width 319 height 19
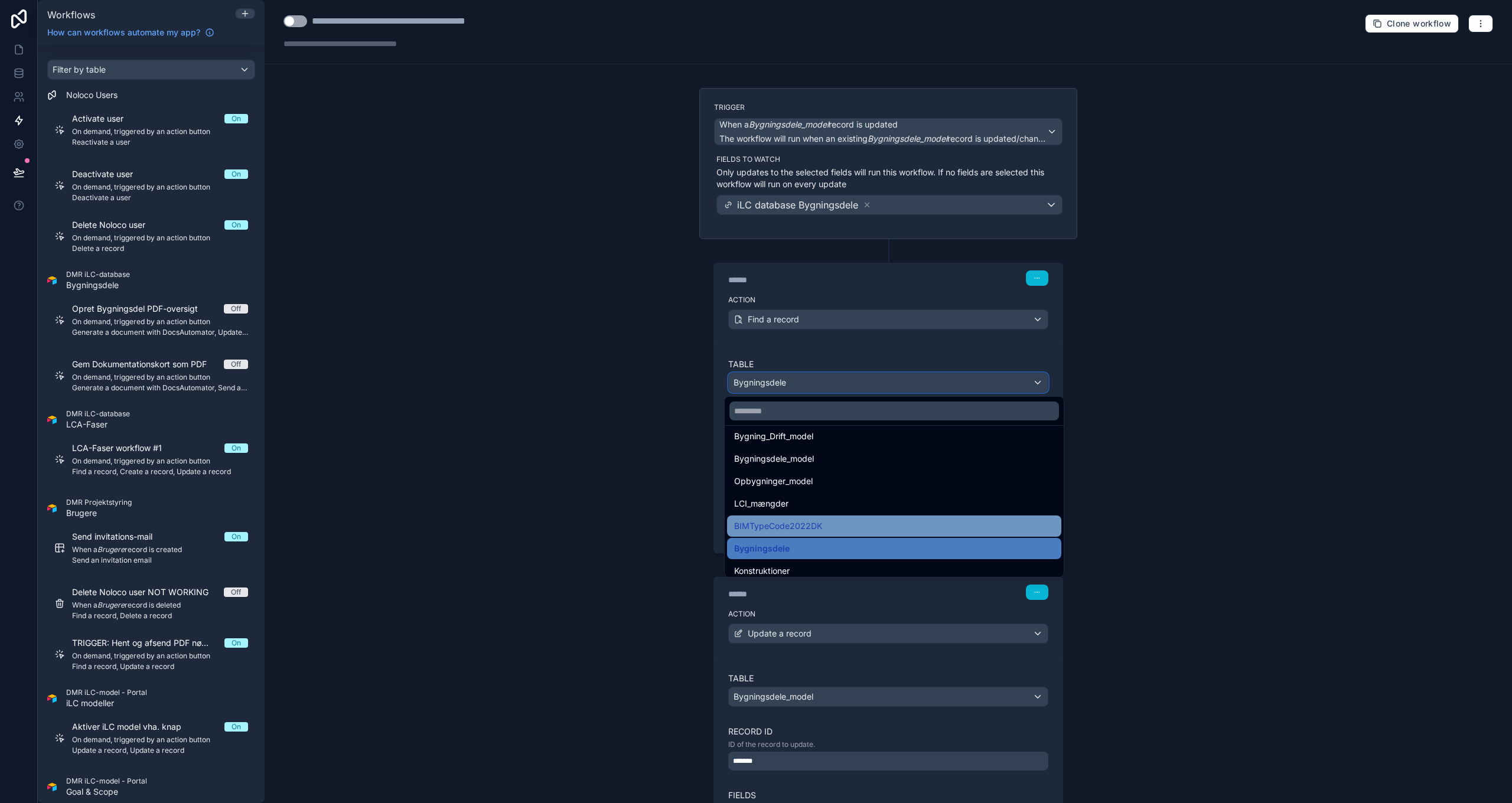
scroll to position [1056, 0]
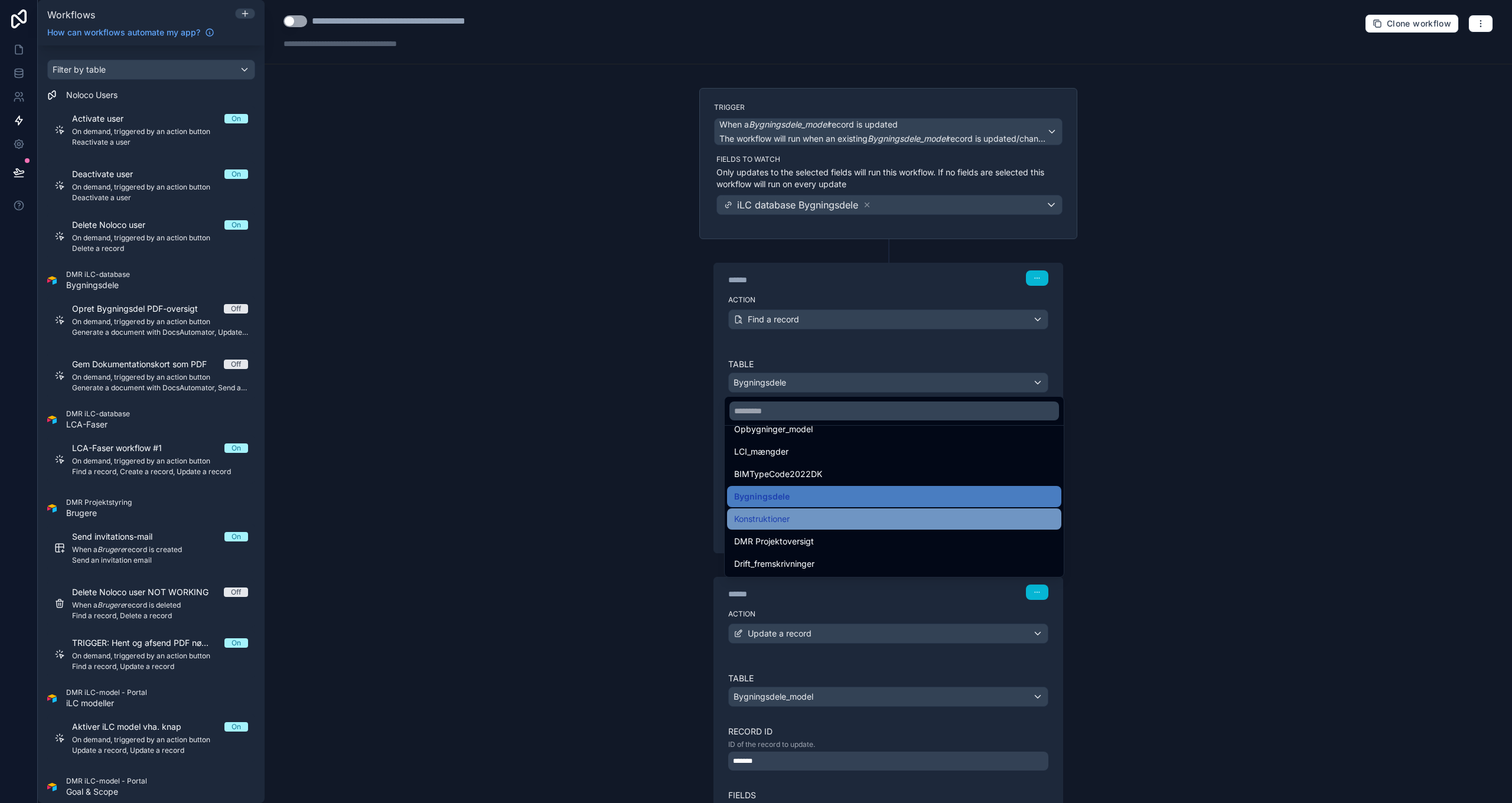
click at [820, 518] on div "Konstruktioner" at bounding box center [894, 519] width 320 height 14
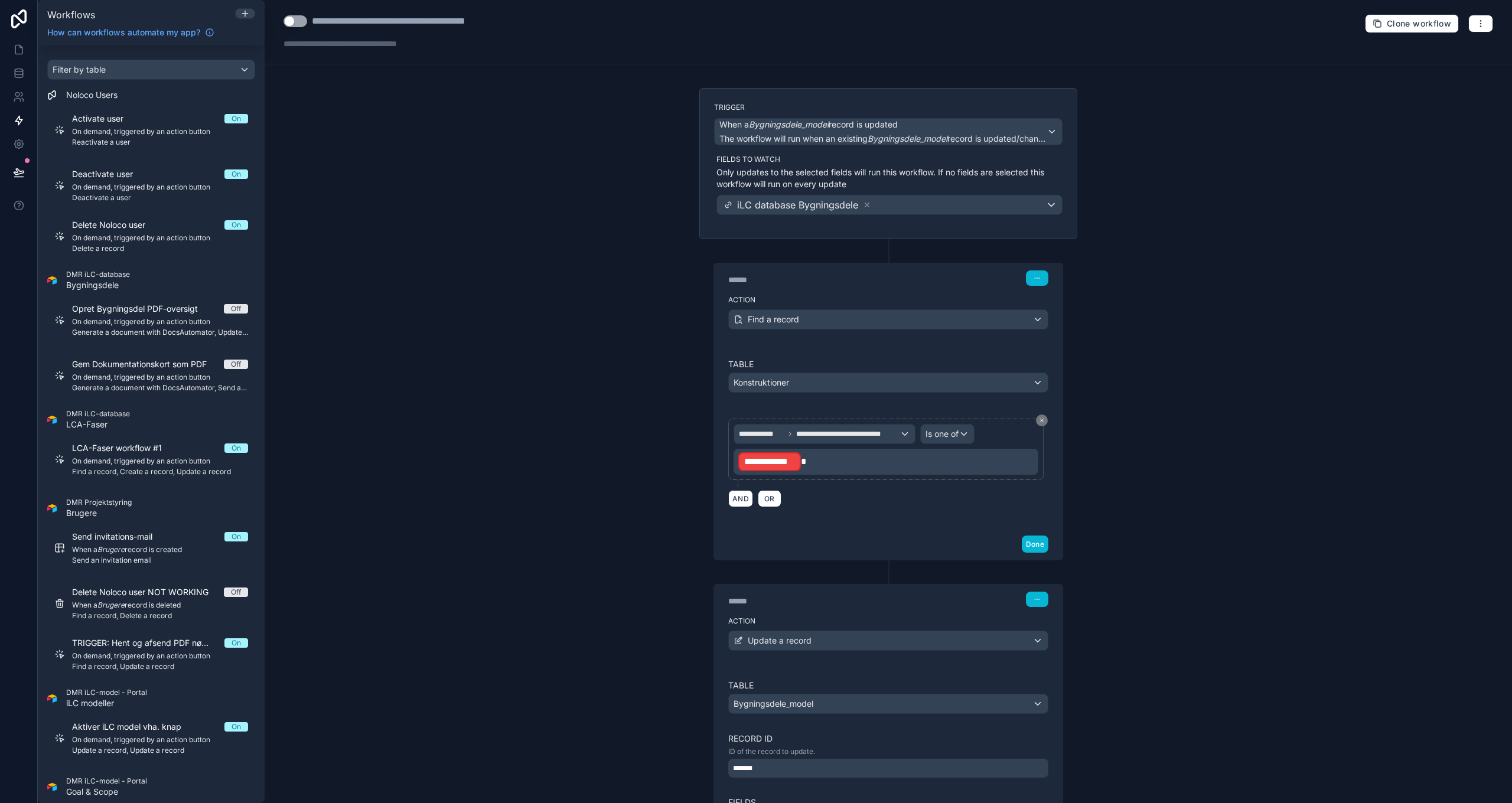
click at [825, 462] on p "**********" at bounding box center [887, 461] width 297 height 21
click at [866, 514] on div "**********" at bounding box center [888, 433] width 349 height 178
click at [872, 435] on span "**********" at bounding box center [848, 434] width 103 height 9
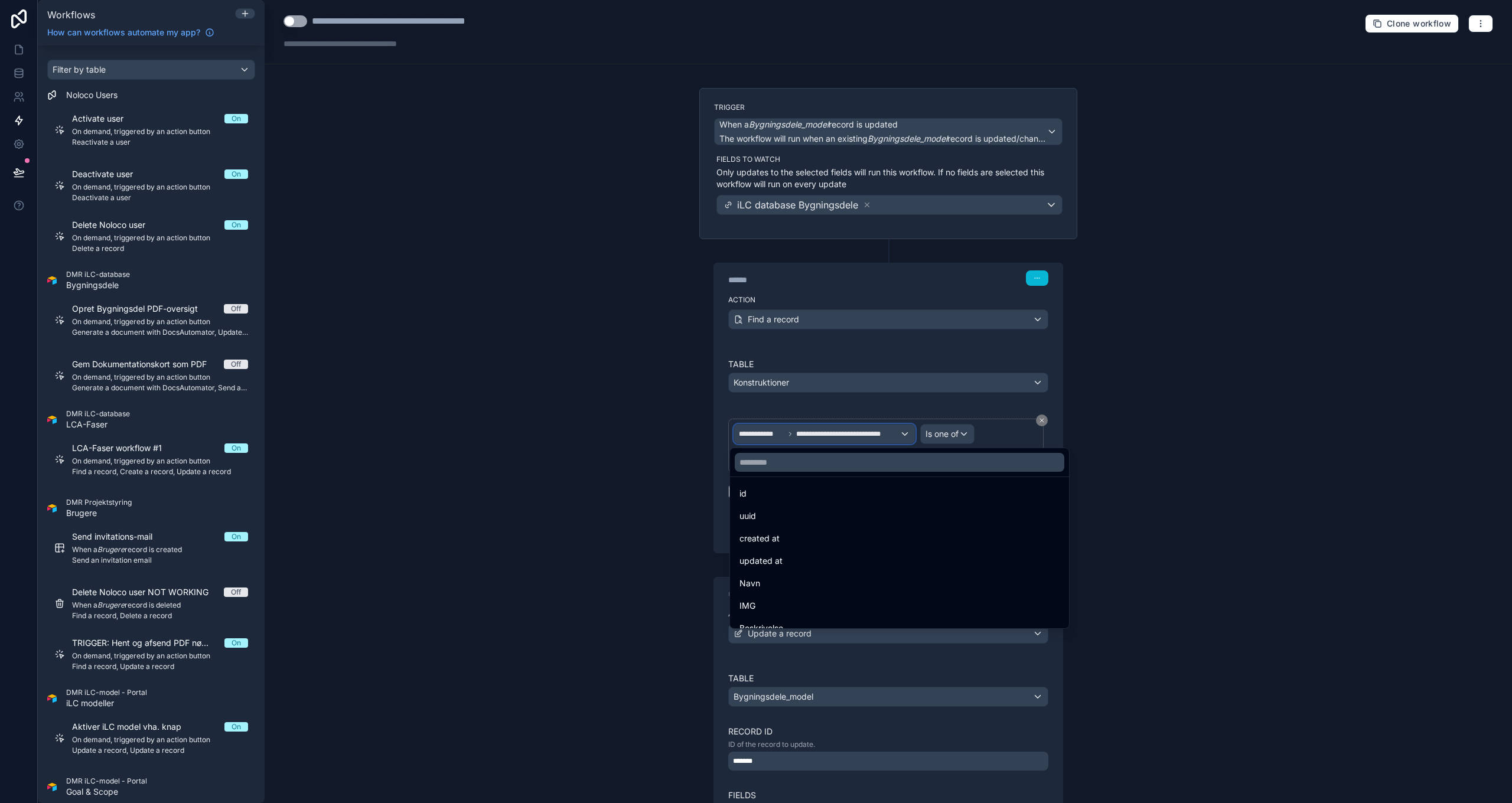
scroll to position [0, 0]
click at [946, 435] on div at bounding box center [756, 402] width 1512 height 803
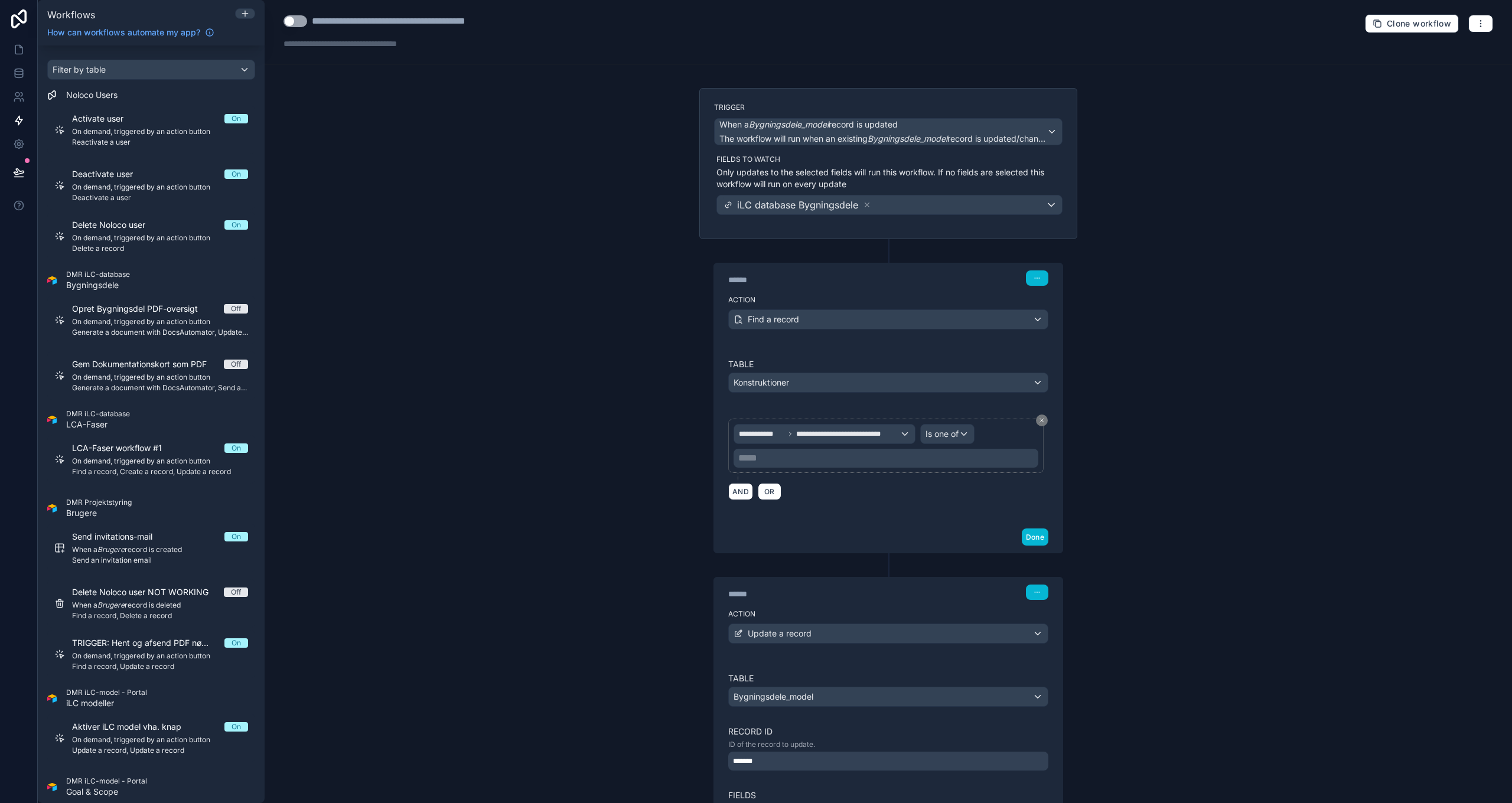
click at [858, 459] on p "***** ﻿" at bounding box center [887, 459] width 297 height 14
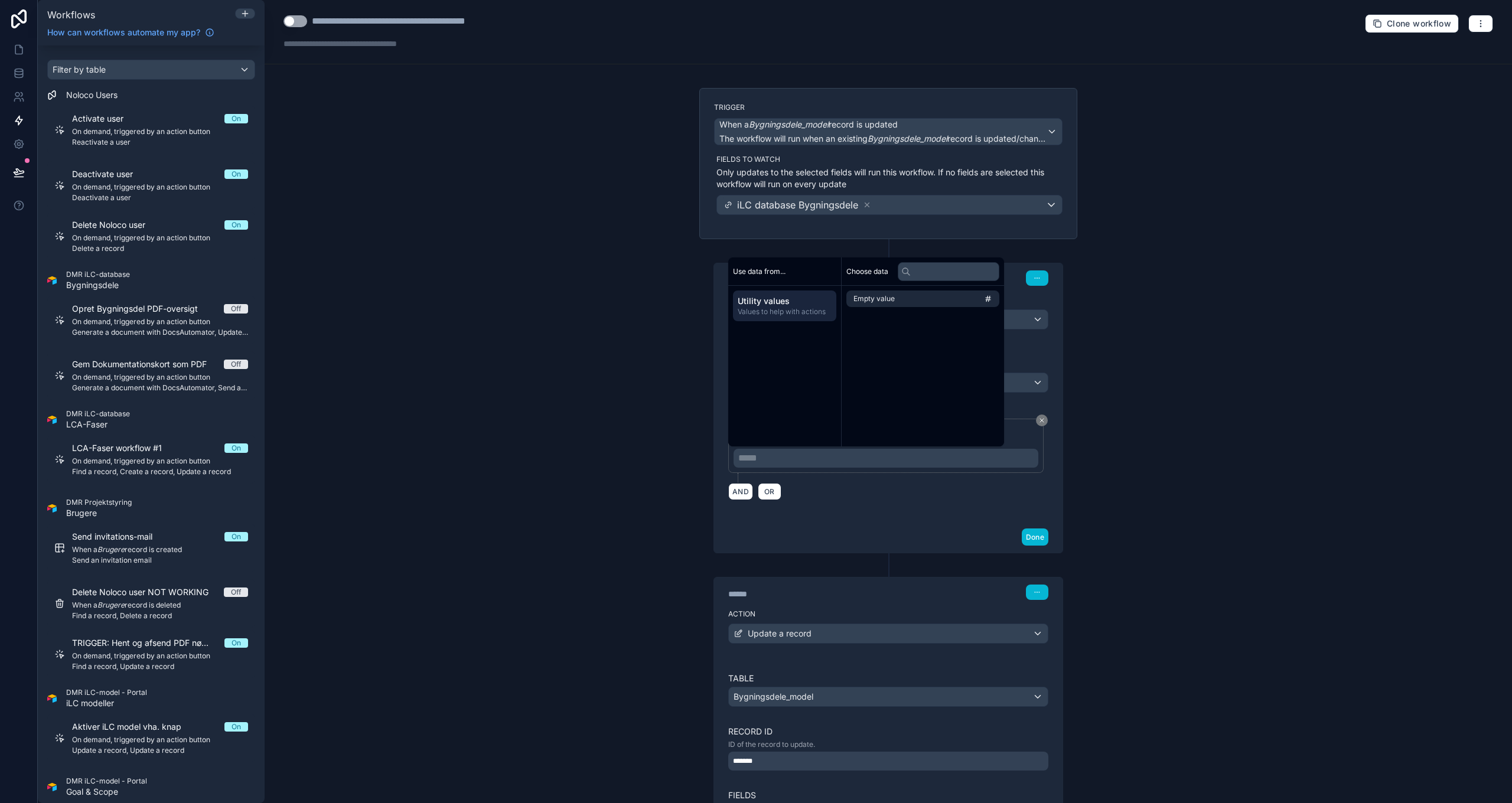
click at [646, 451] on div "**********" at bounding box center [887, 402] width 1247 height 803
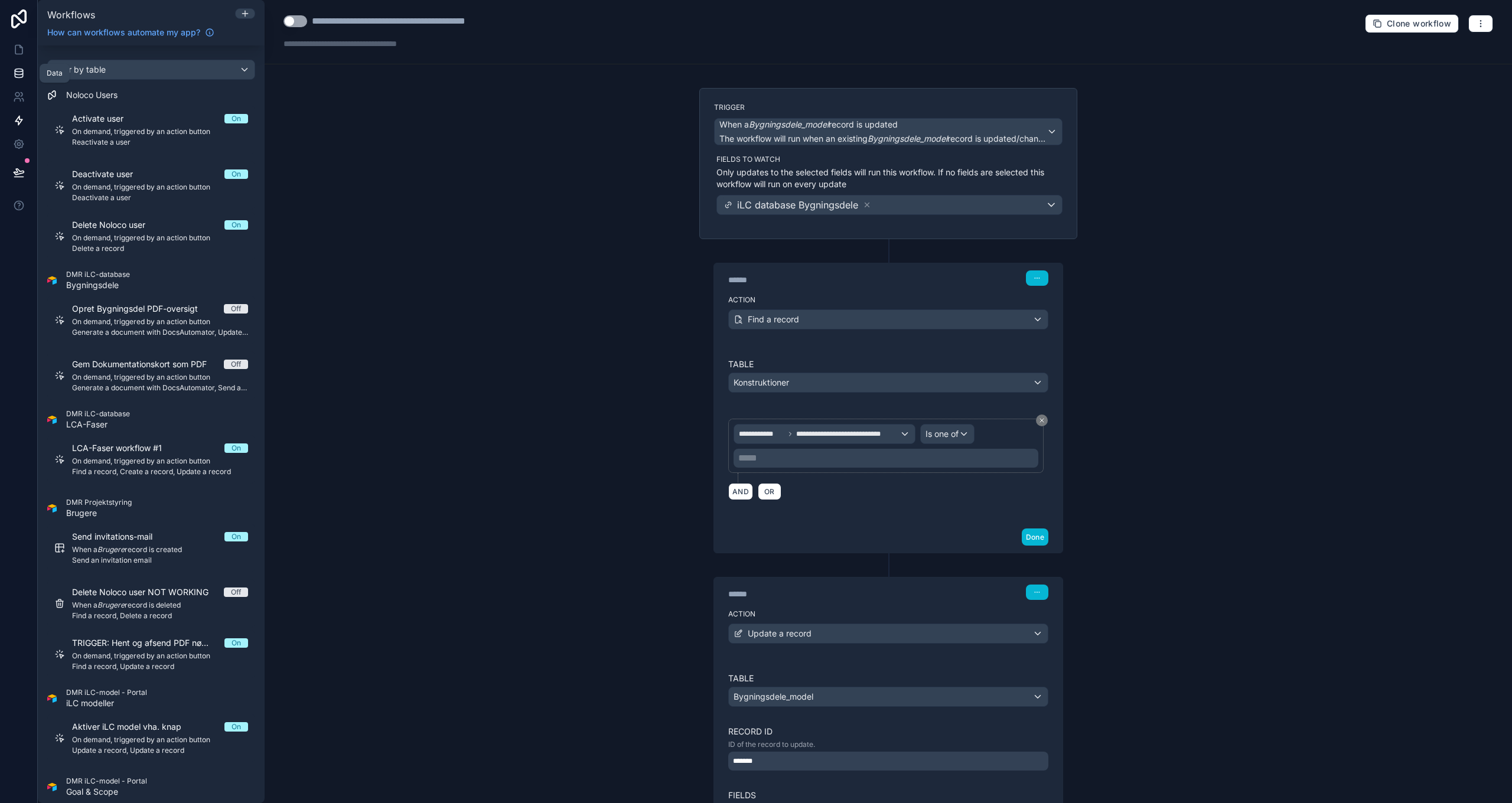
click at [19, 71] on icon at bounding box center [19, 73] width 12 height 12
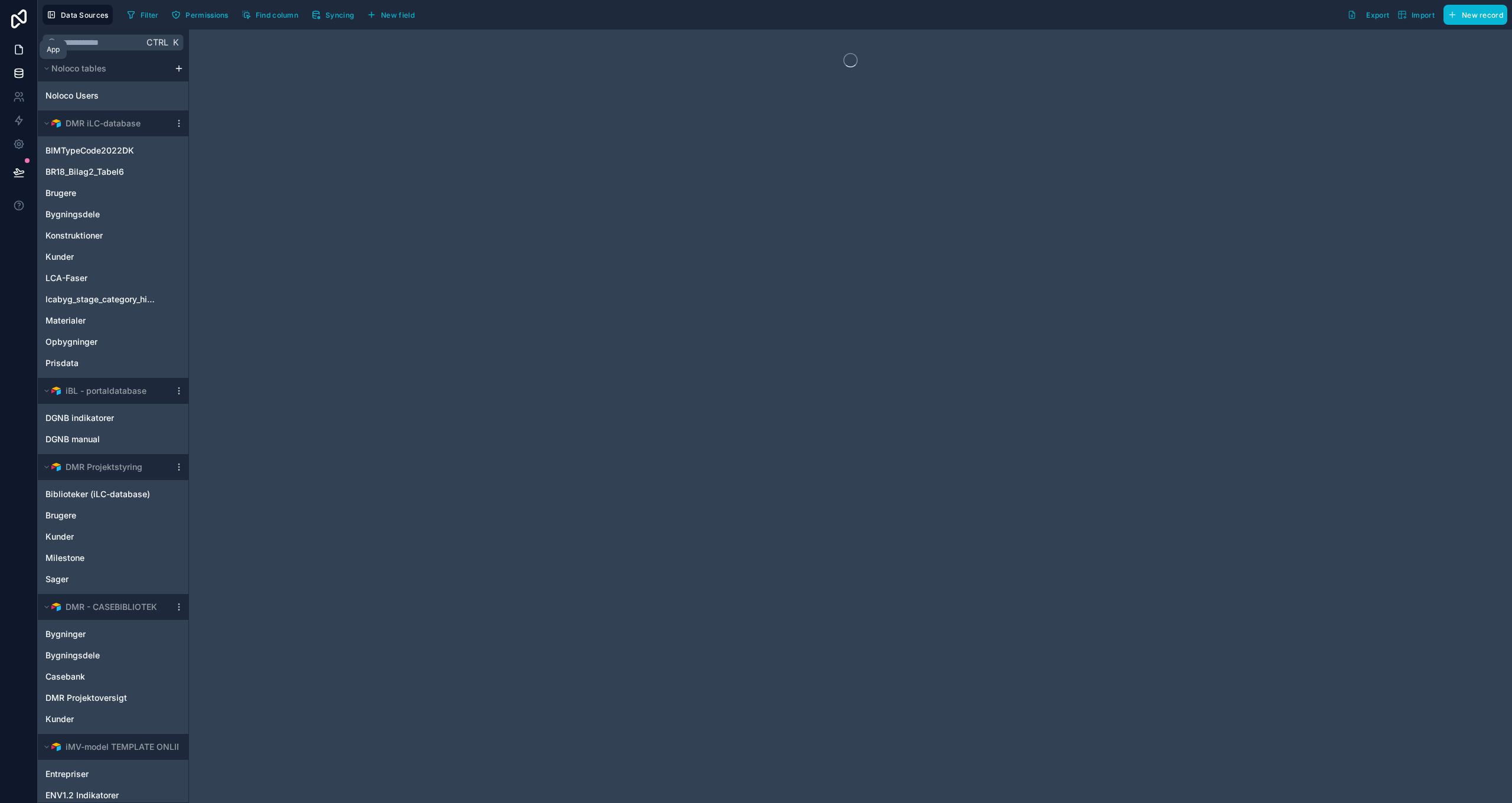
click at [21, 48] on icon at bounding box center [19, 50] width 12 height 12
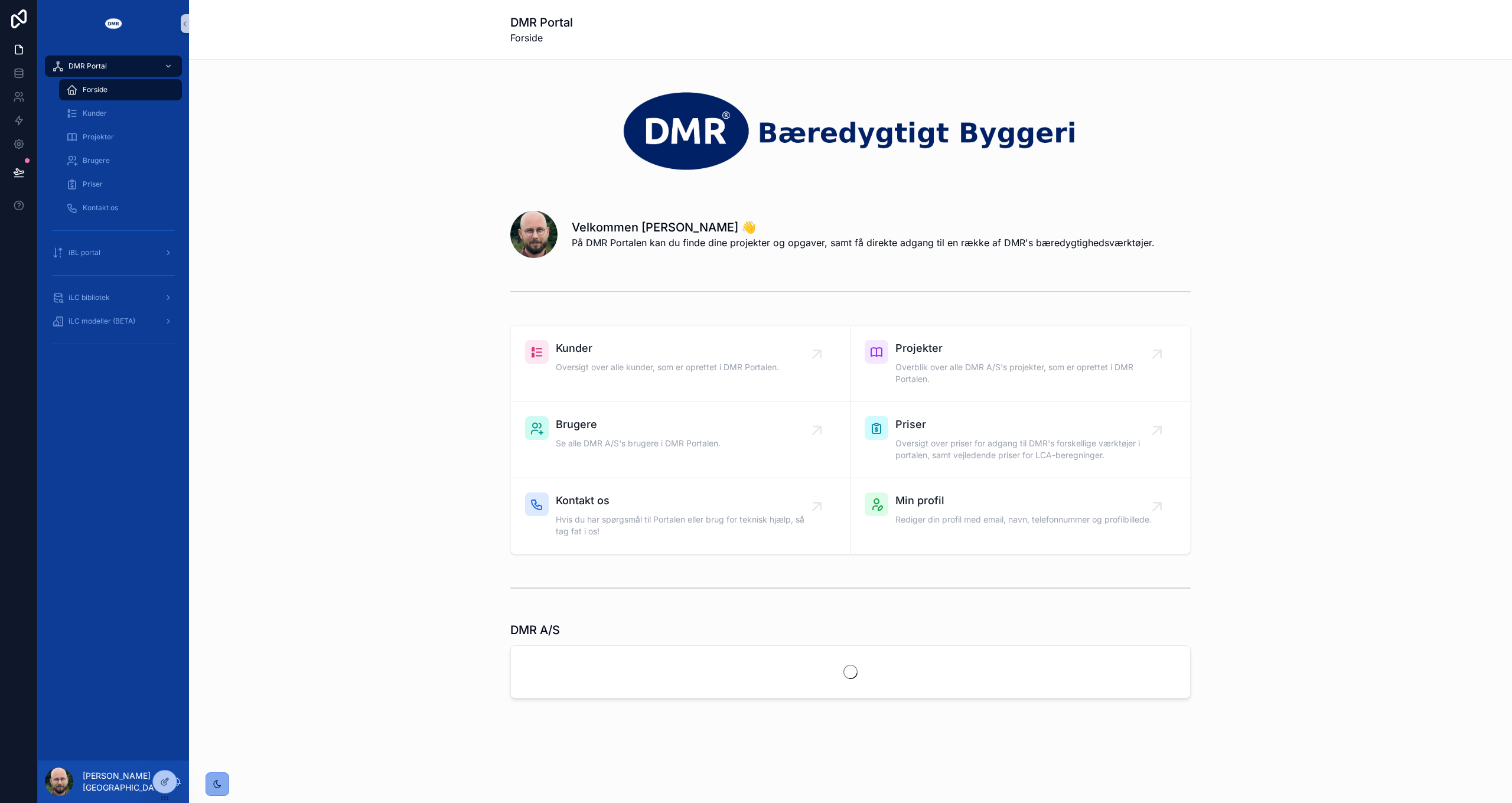
click at [219, 786] on icon "scrollable content" at bounding box center [217, 784] width 7 height 7
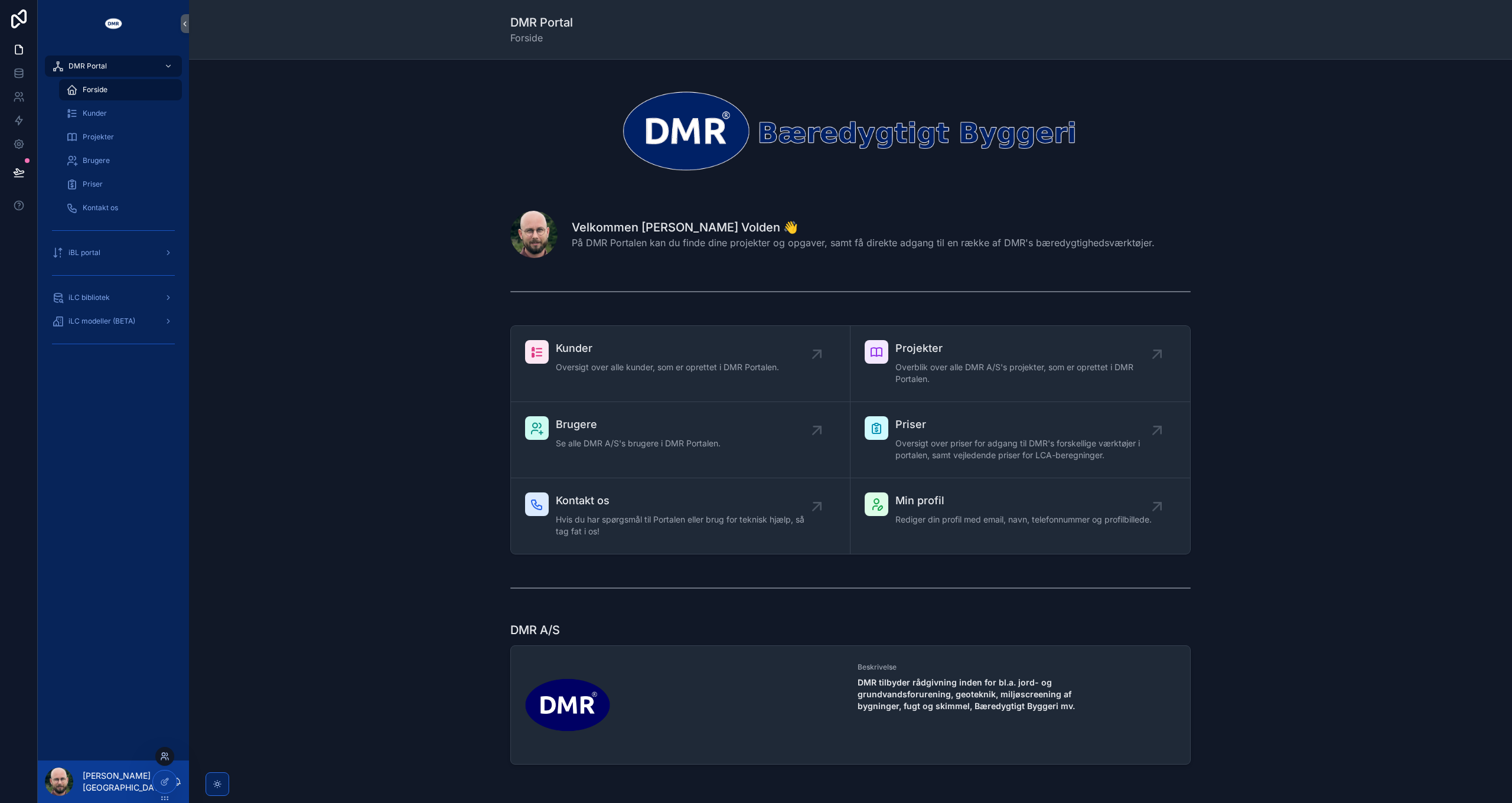
click at [164, 754] on icon at bounding box center [165, 756] width 9 height 9
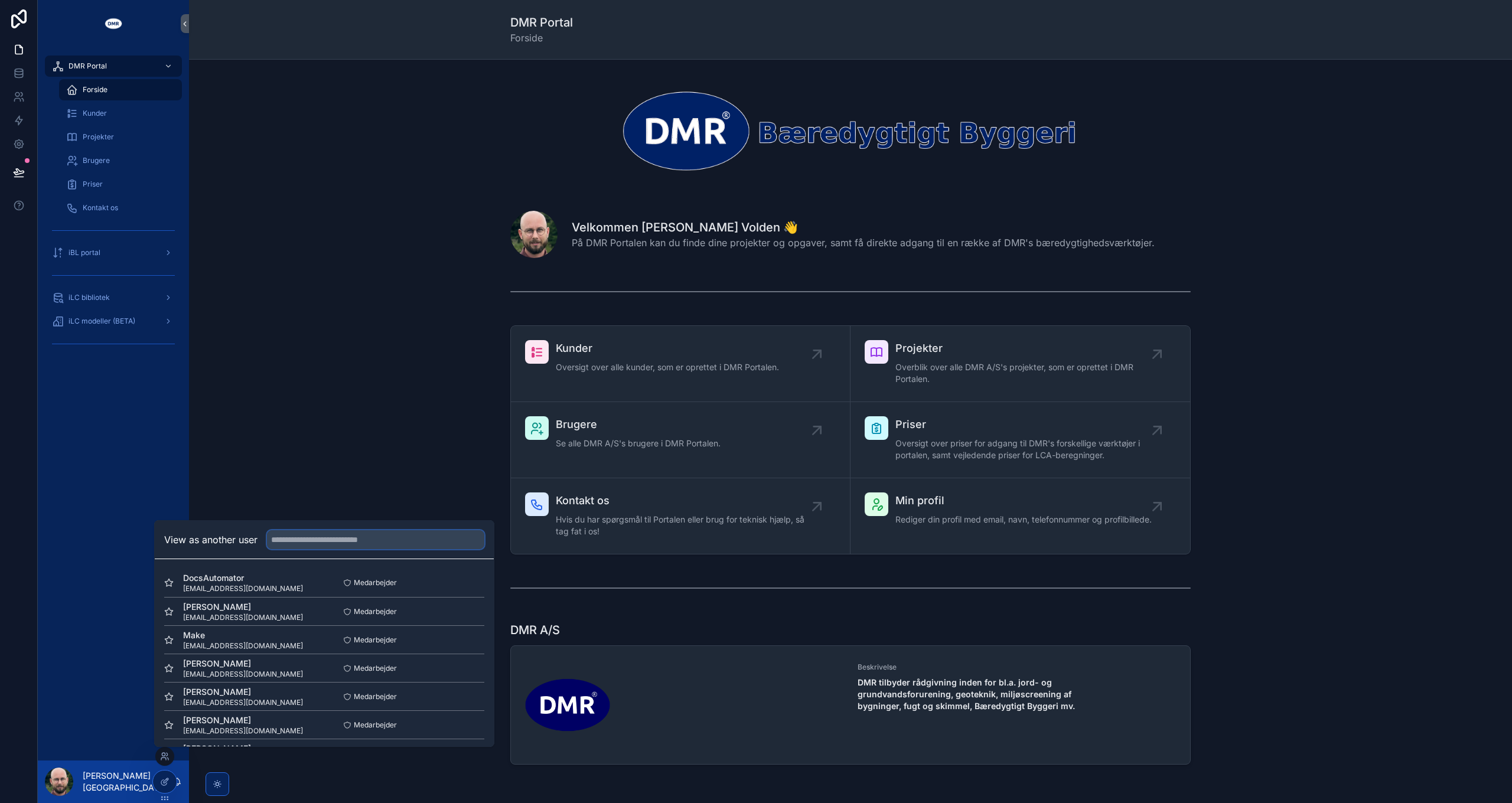
click at [313, 546] on input "text" at bounding box center [375, 540] width 217 height 19
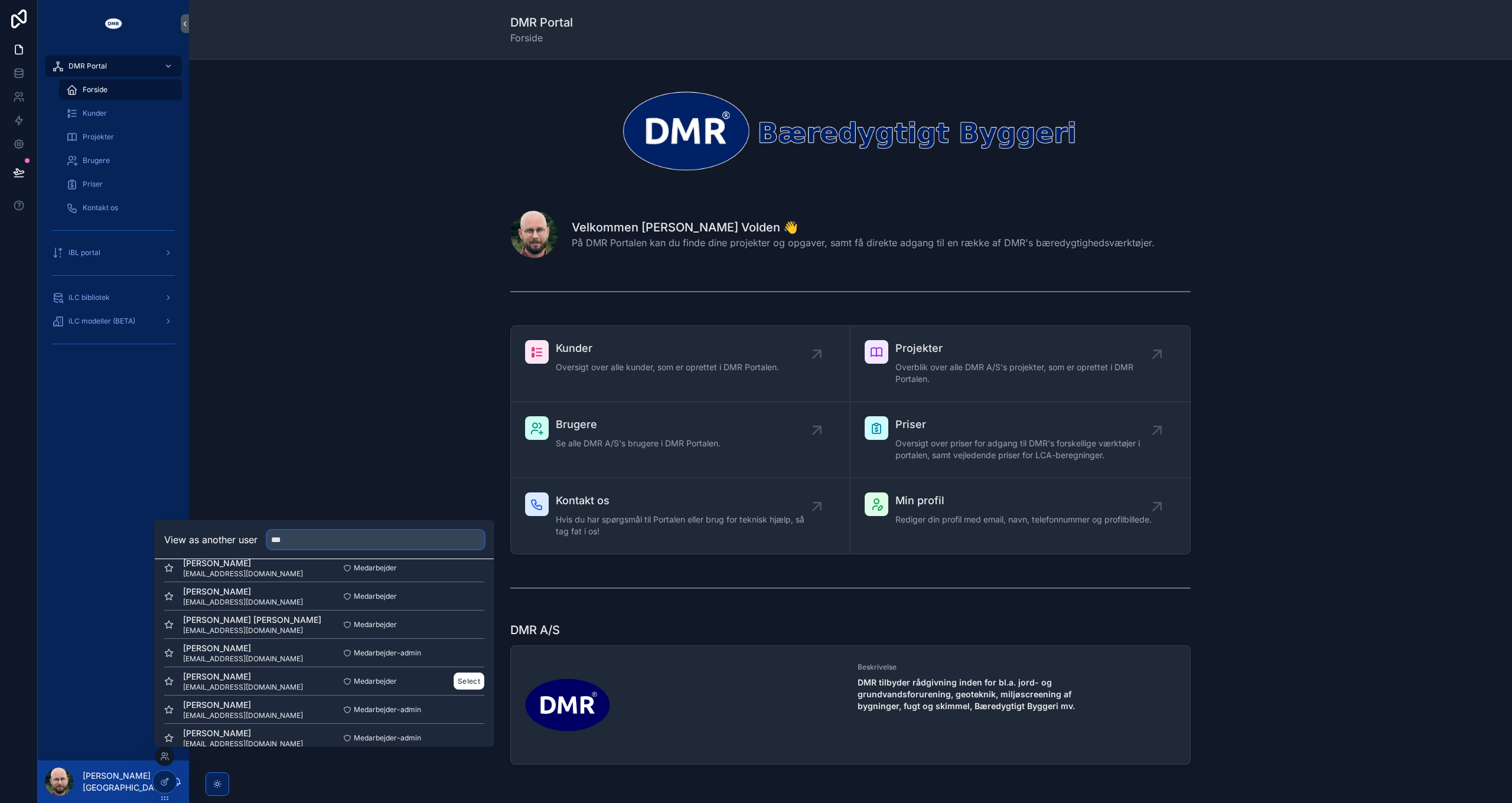
scroll to position [87, 0]
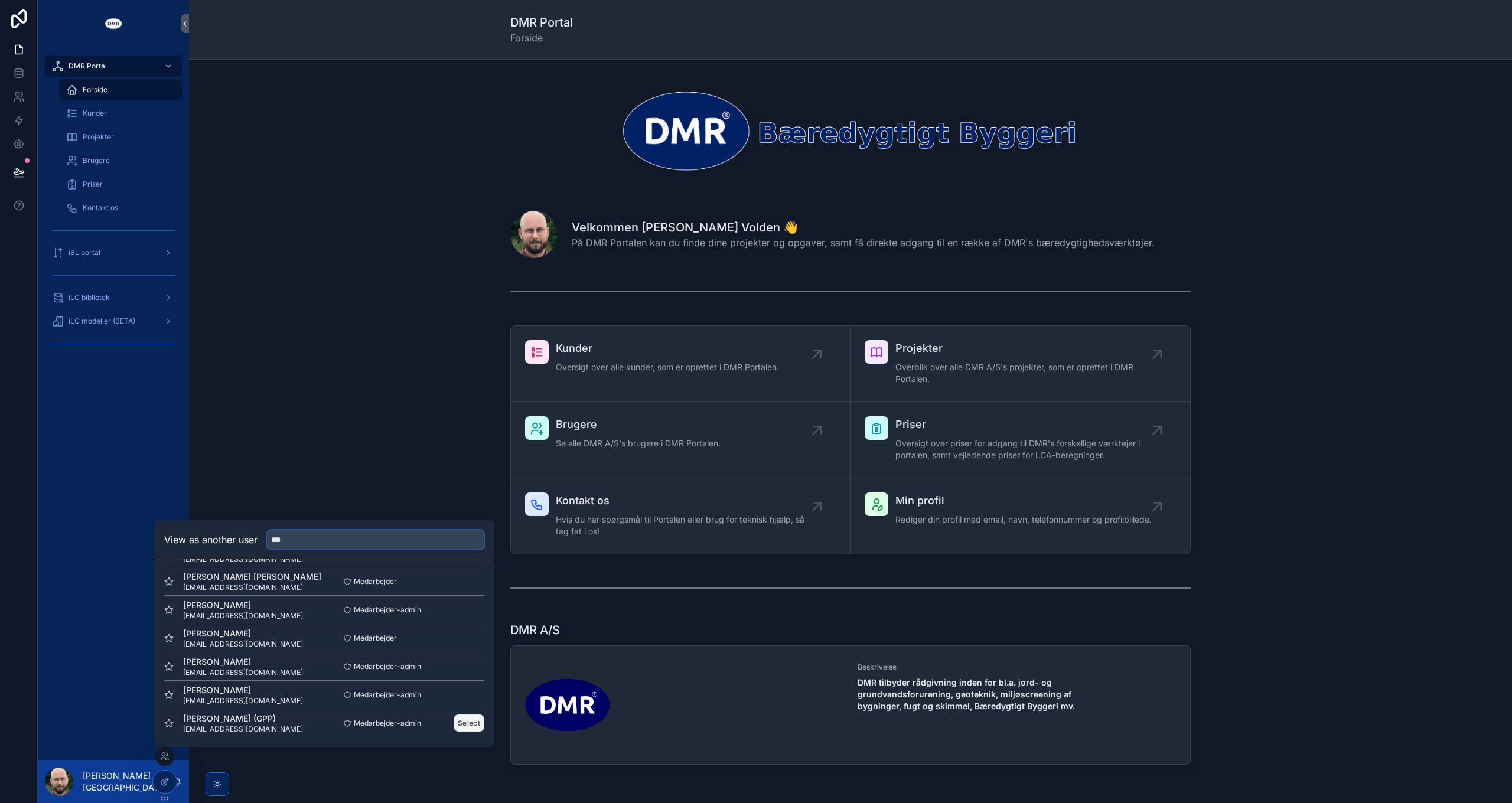
type input "***"
click at [457, 725] on button "Select" at bounding box center [469, 724] width 31 height 17
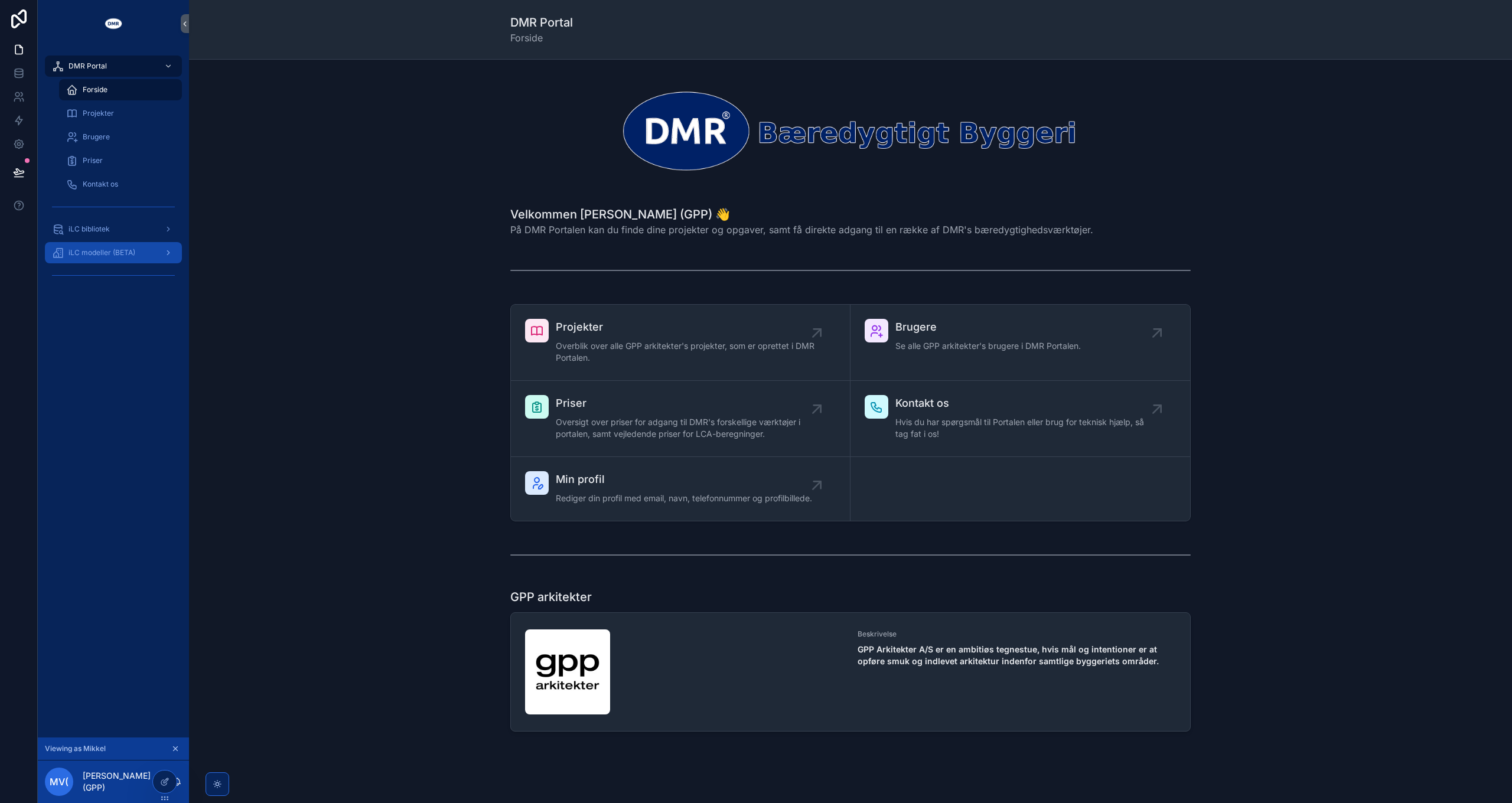
click at [128, 251] on span "iLC modeller (BETA)" at bounding box center [102, 253] width 66 height 9
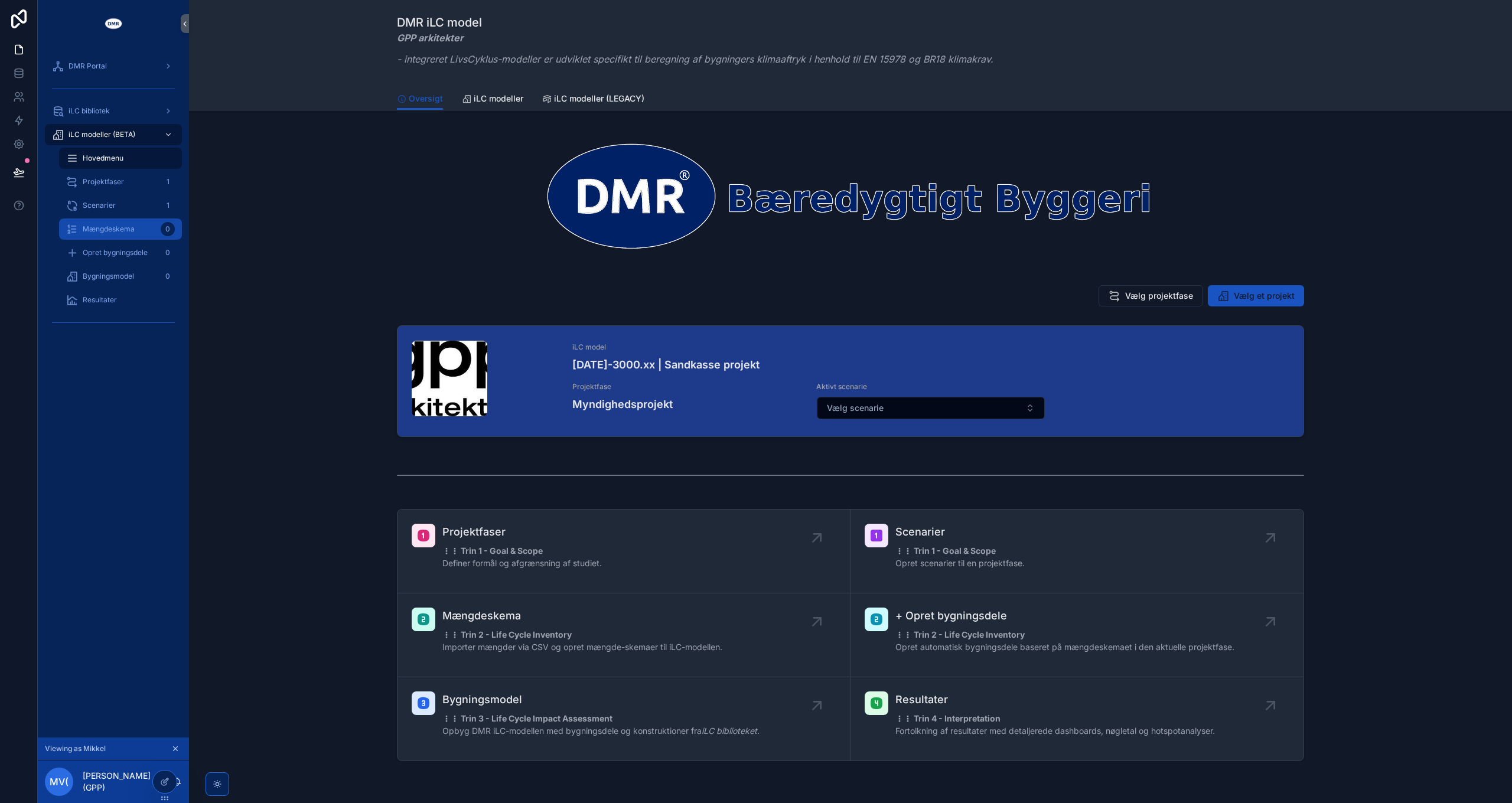
click at [118, 235] on div "Mængdeskema 0" at bounding box center [121, 229] width 108 height 19
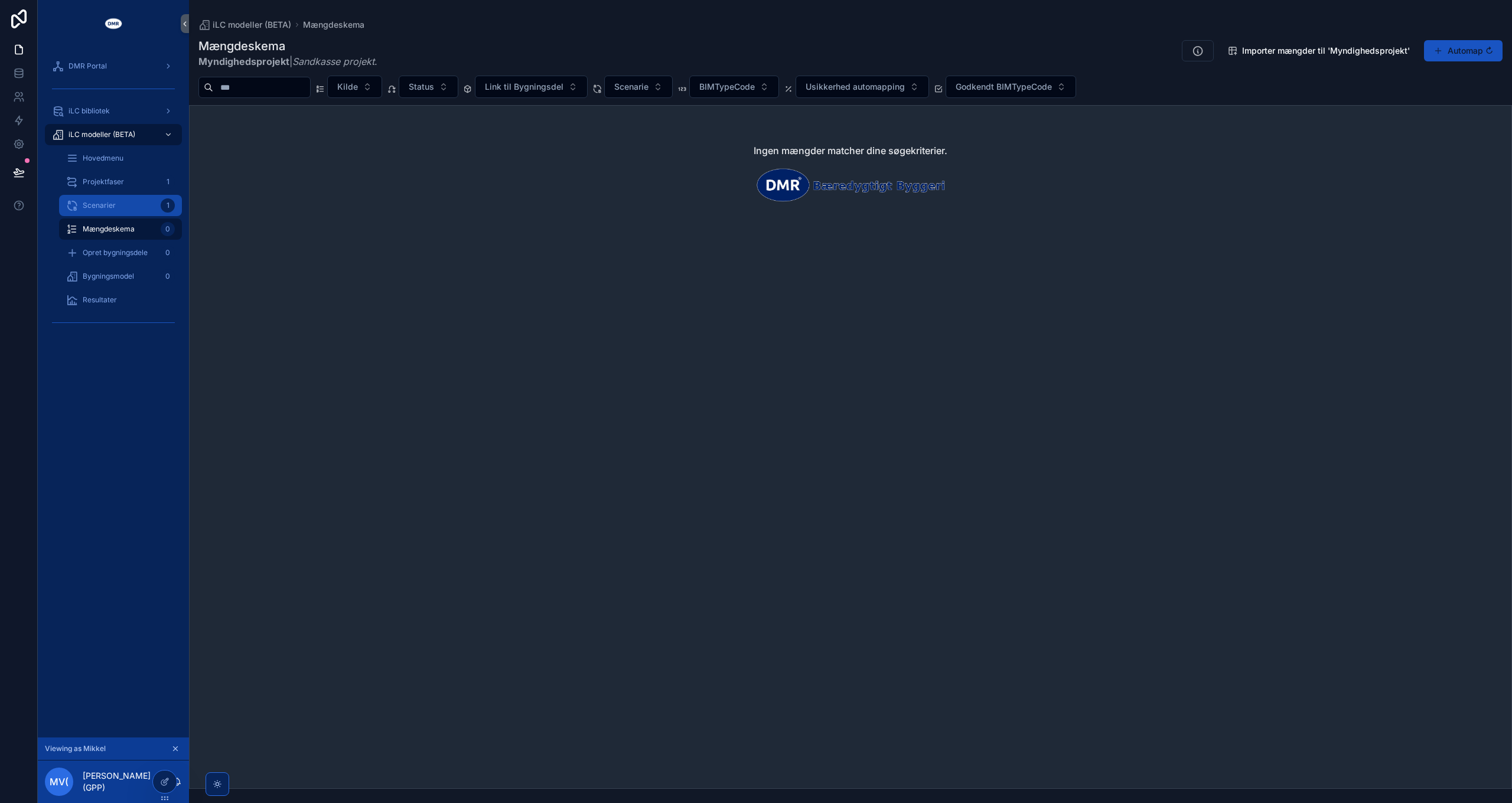
click at [118, 209] on div "Scenarier 1" at bounding box center [121, 206] width 108 height 19
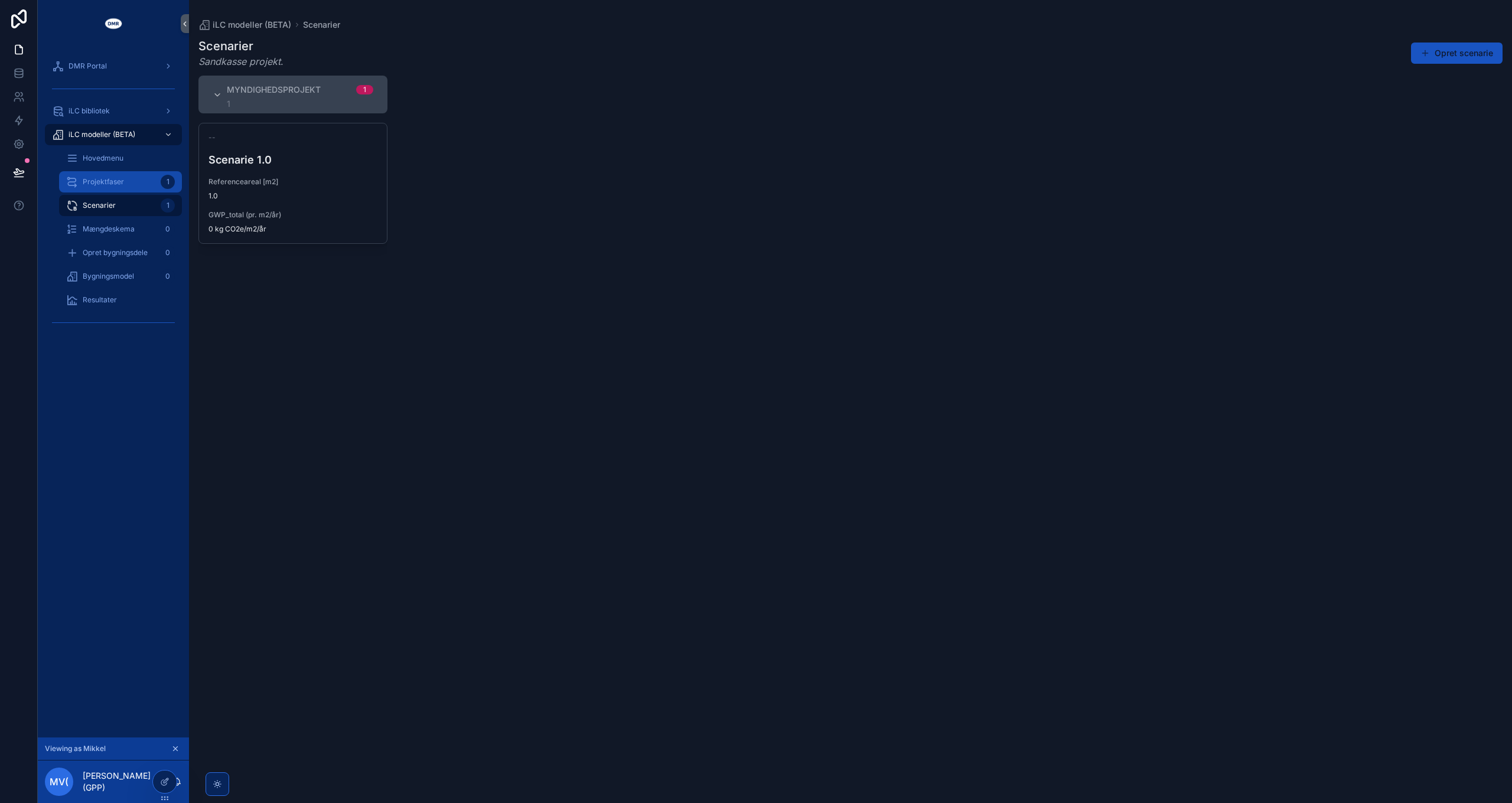
click at [126, 181] on div "Projektfaser 1" at bounding box center [121, 182] width 108 height 19
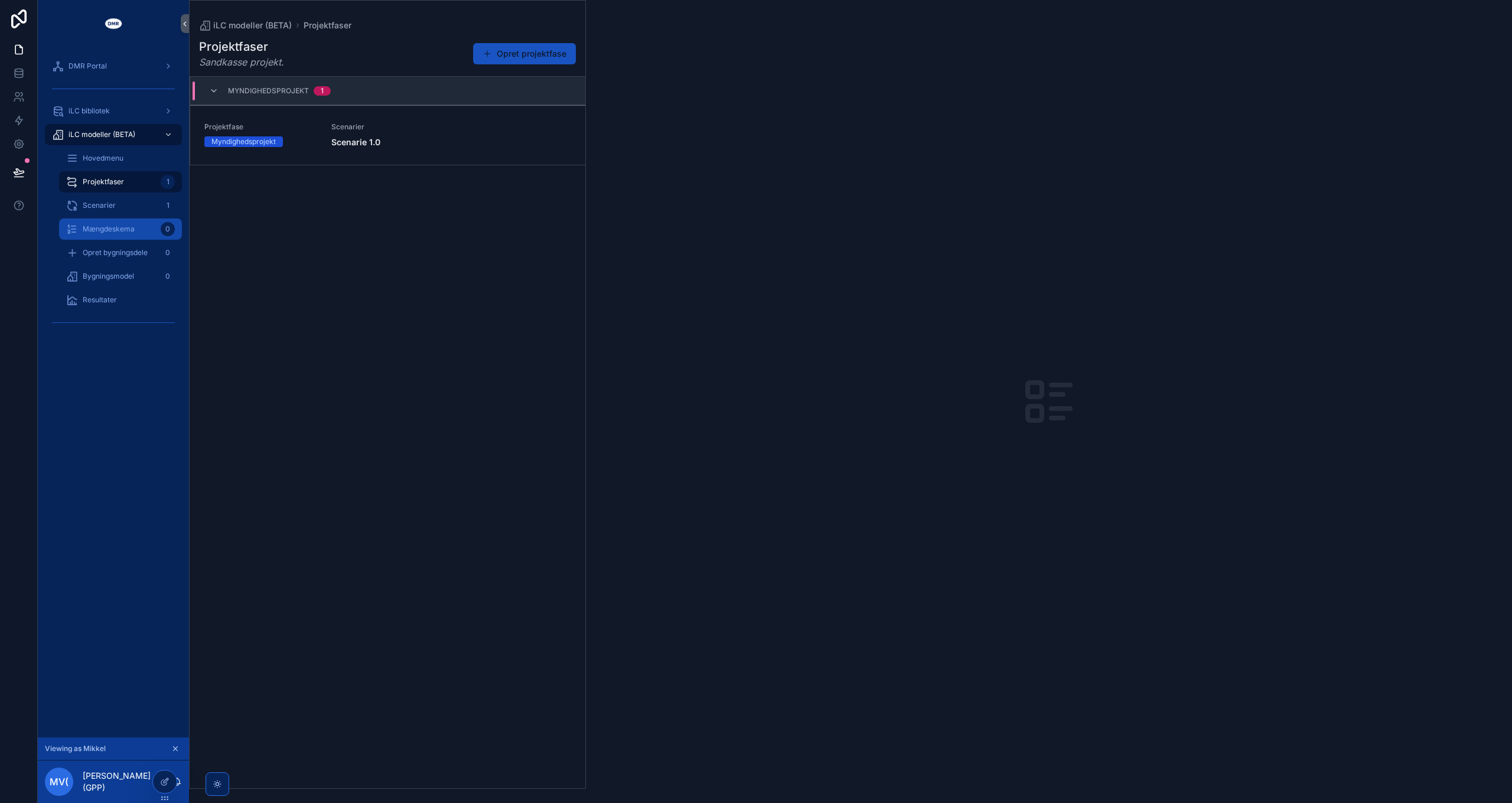
click at [129, 229] on span "Mængdeskema" at bounding box center [109, 229] width 52 height 9
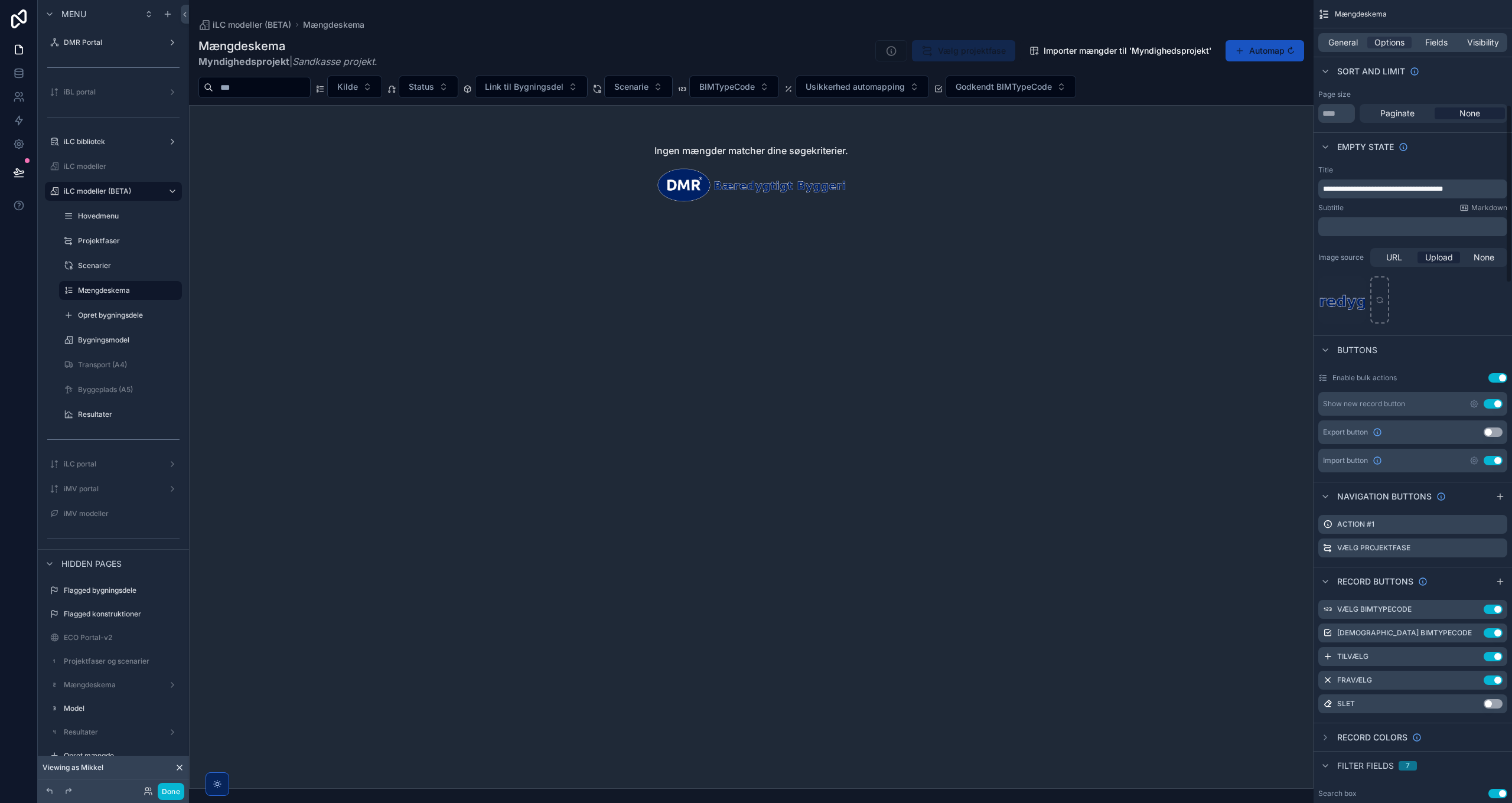
scroll to position [472, 0]
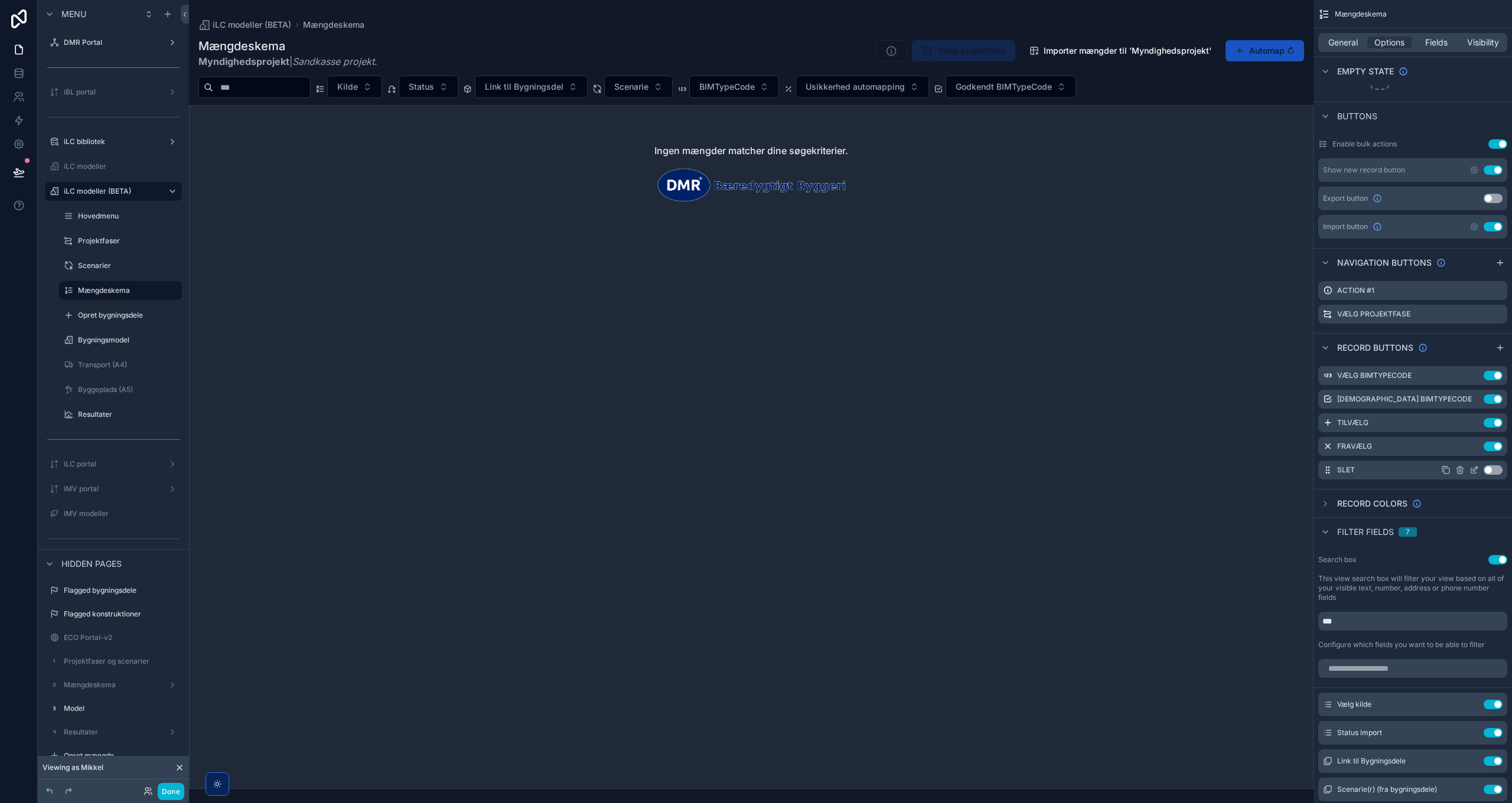
click at [1492, 469] on button "Use setting" at bounding box center [1493, 470] width 19 height 9
click at [1472, 443] on icon "scrollable content" at bounding box center [1474, 446] width 9 height 9
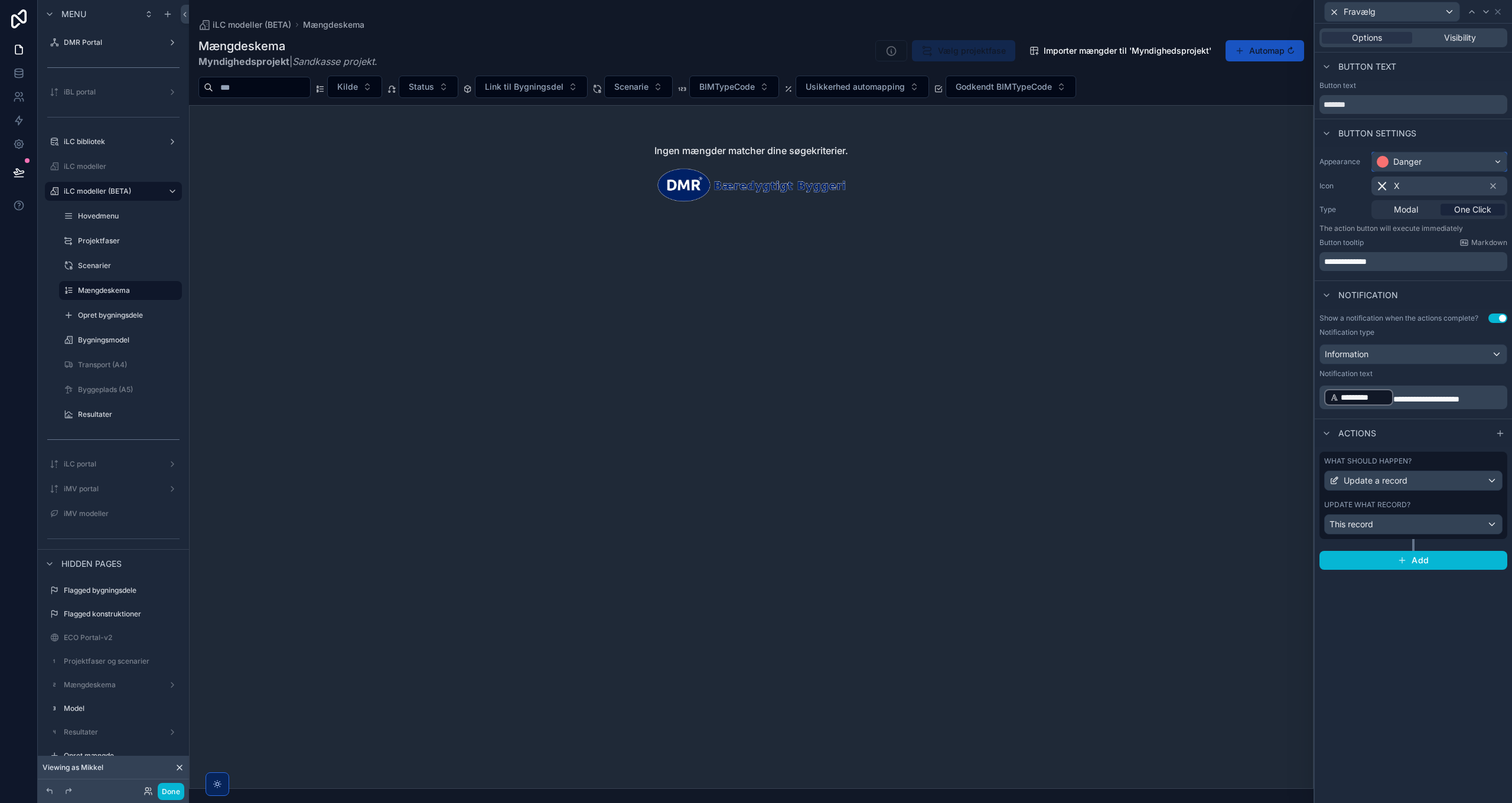
click at [1410, 155] on div "Danger" at bounding box center [1439, 162] width 134 height 19
click at [1417, 272] on div "Warning" at bounding box center [1412, 276] width 32 height 12
click at [1484, 9] on icon at bounding box center [1485, 12] width 9 height 9
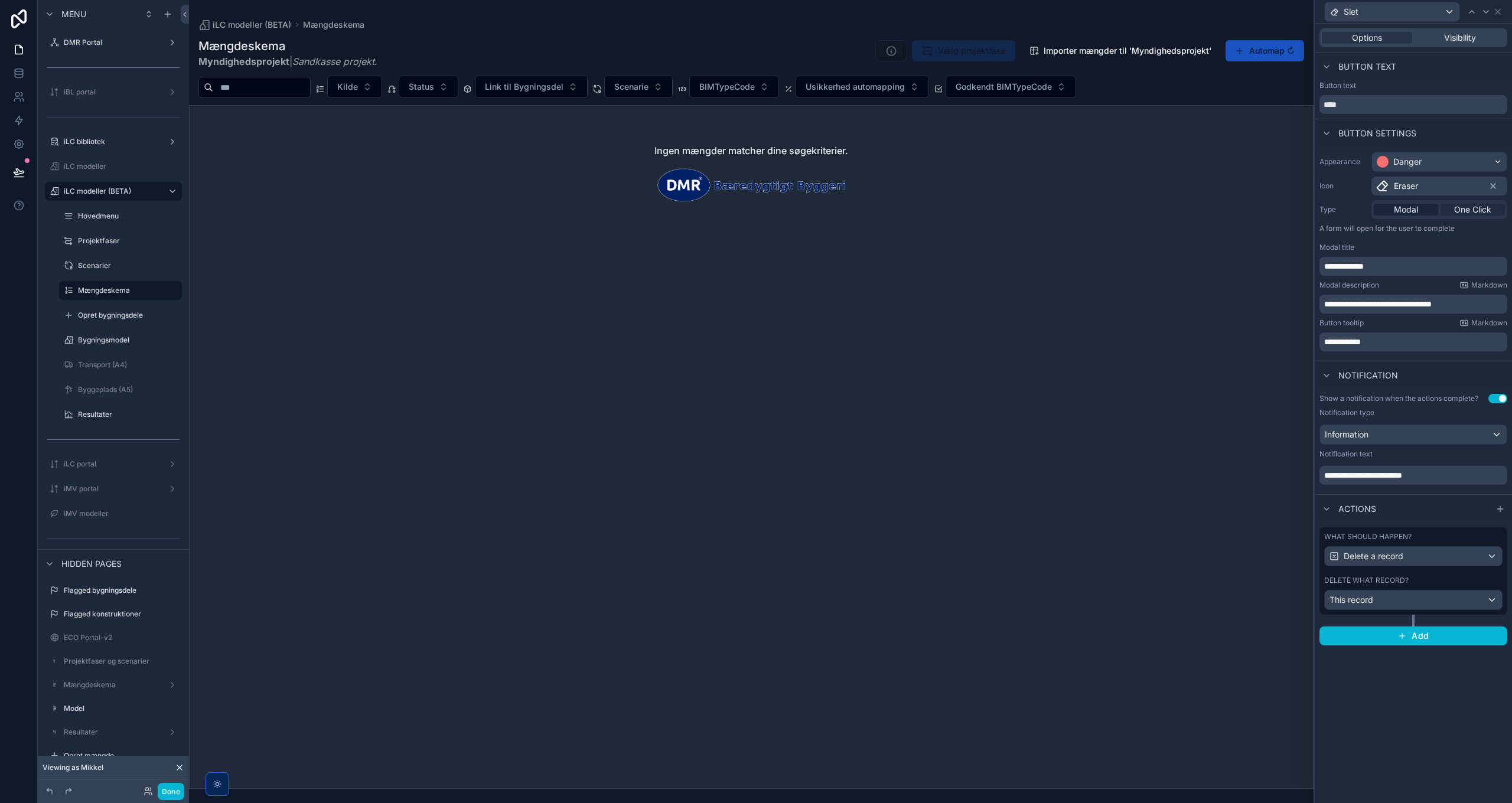
click at [1469, 211] on span "One Click" at bounding box center [1473, 209] width 38 height 12
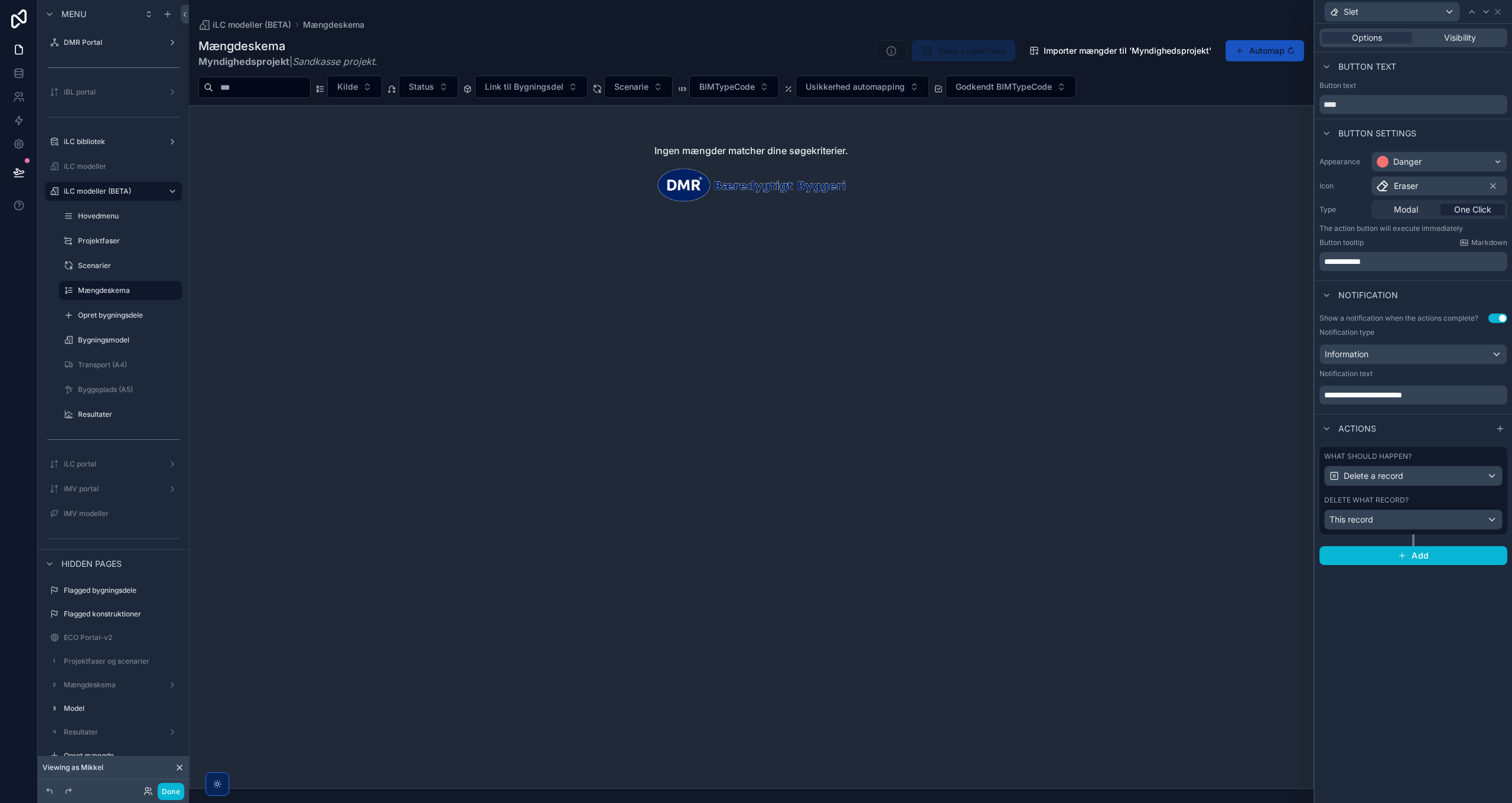
click at [1346, 396] on span "**********" at bounding box center [1363, 394] width 78 height 8
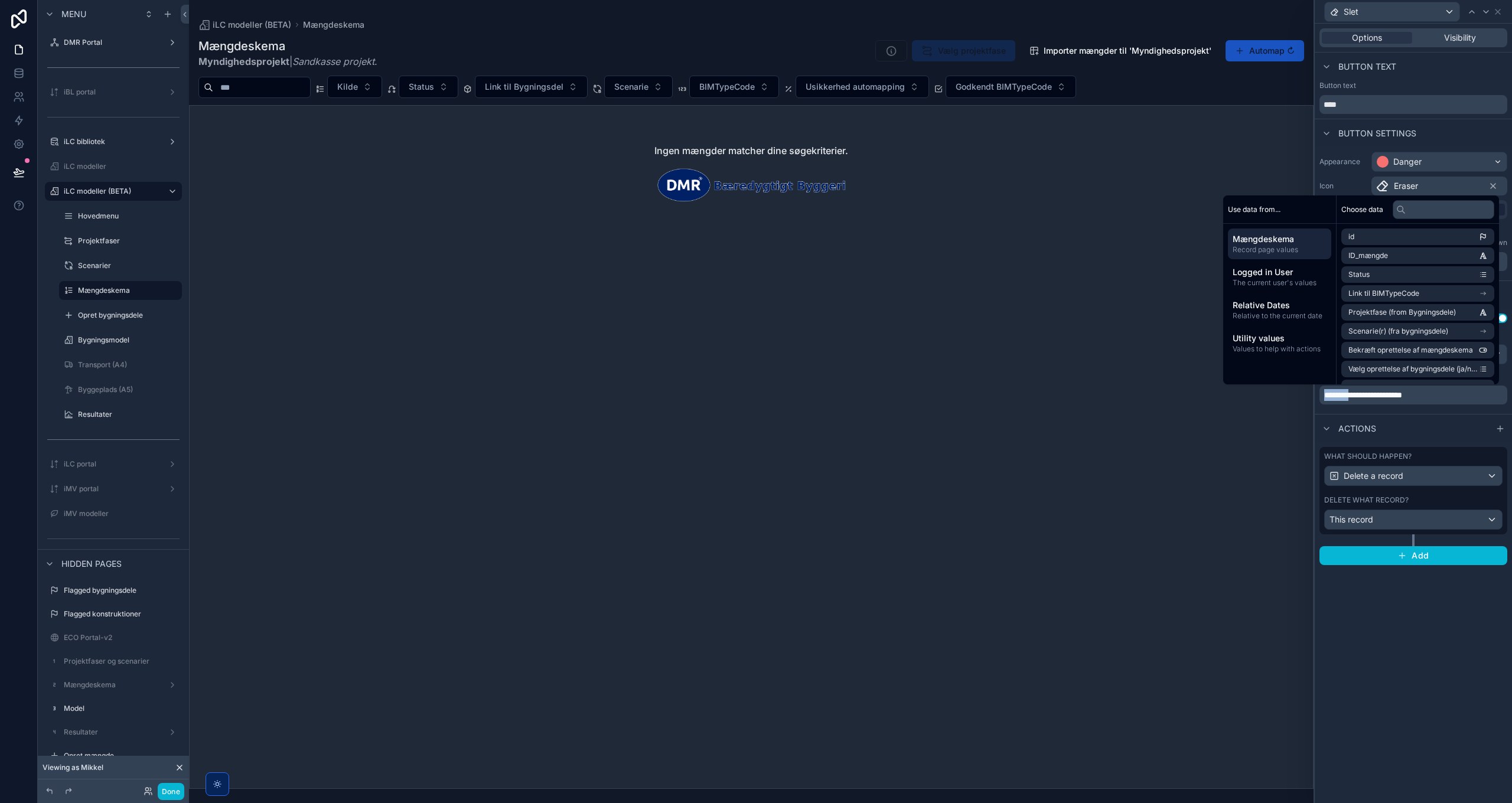
click at [1365, 394] on span "**********" at bounding box center [1363, 394] width 78 height 8
click at [1425, 212] on input "text" at bounding box center [1443, 209] width 102 height 19
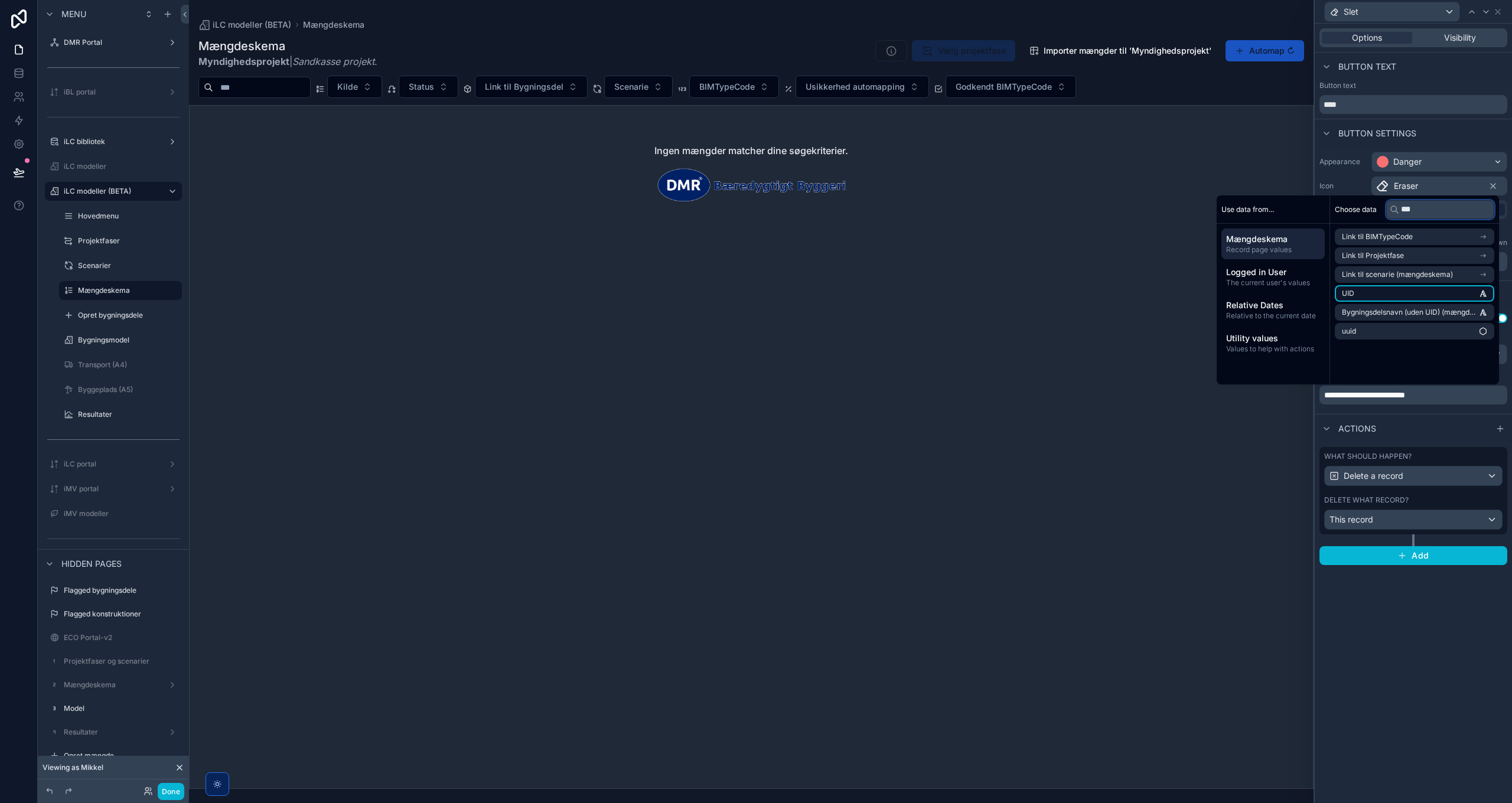
type input "***"
click at [1406, 290] on li "UID" at bounding box center [1415, 293] width 160 height 17
click at [1421, 398] on span "**********" at bounding box center [1414, 399] width 57 height 8
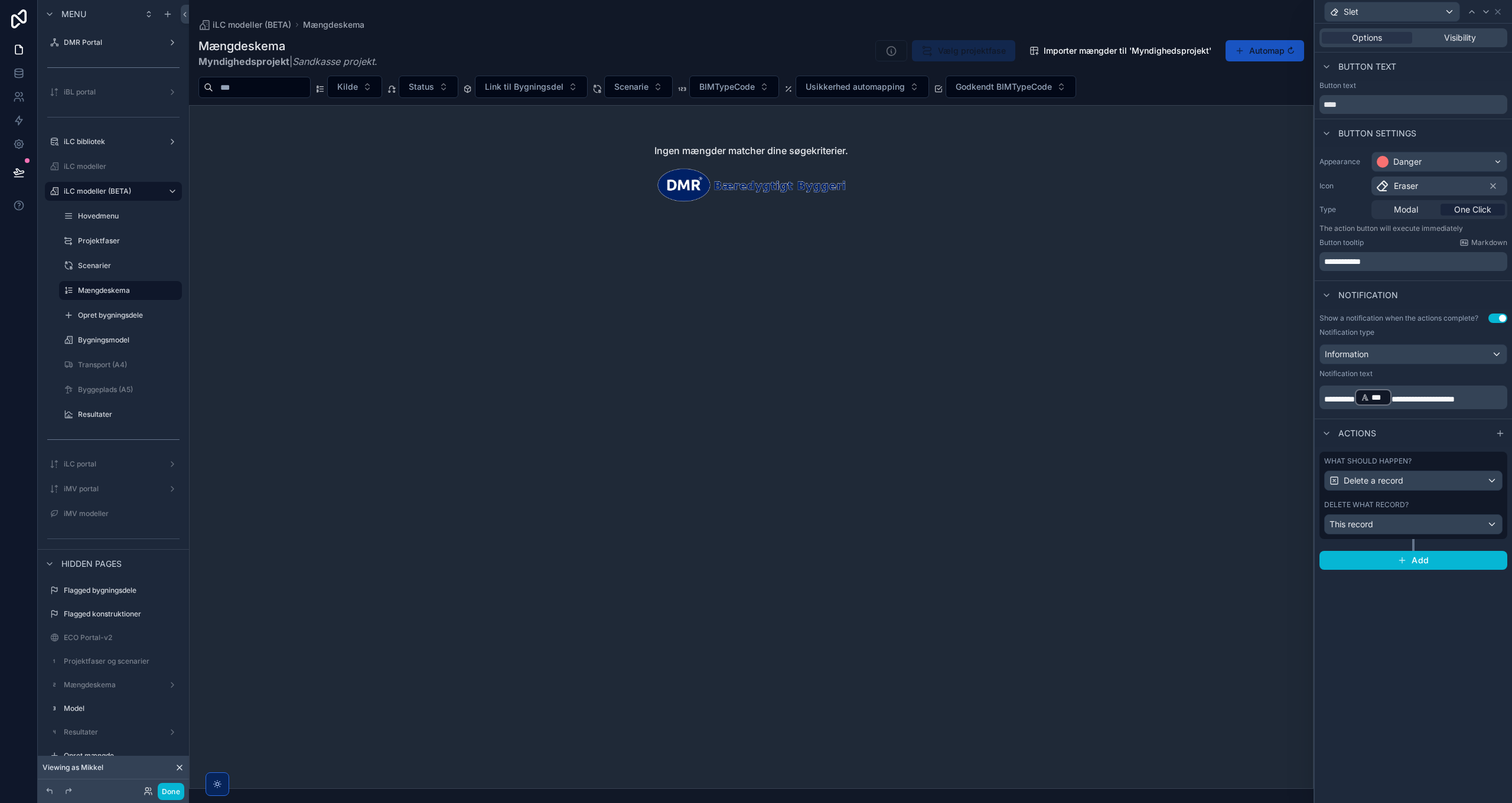
click at [1388, 682] on div "**********" at bounding box center [1413, 414] width 197 height 780
click at [173, 790] on button "Done" at bounding box center [170, 792] width 27 height 17
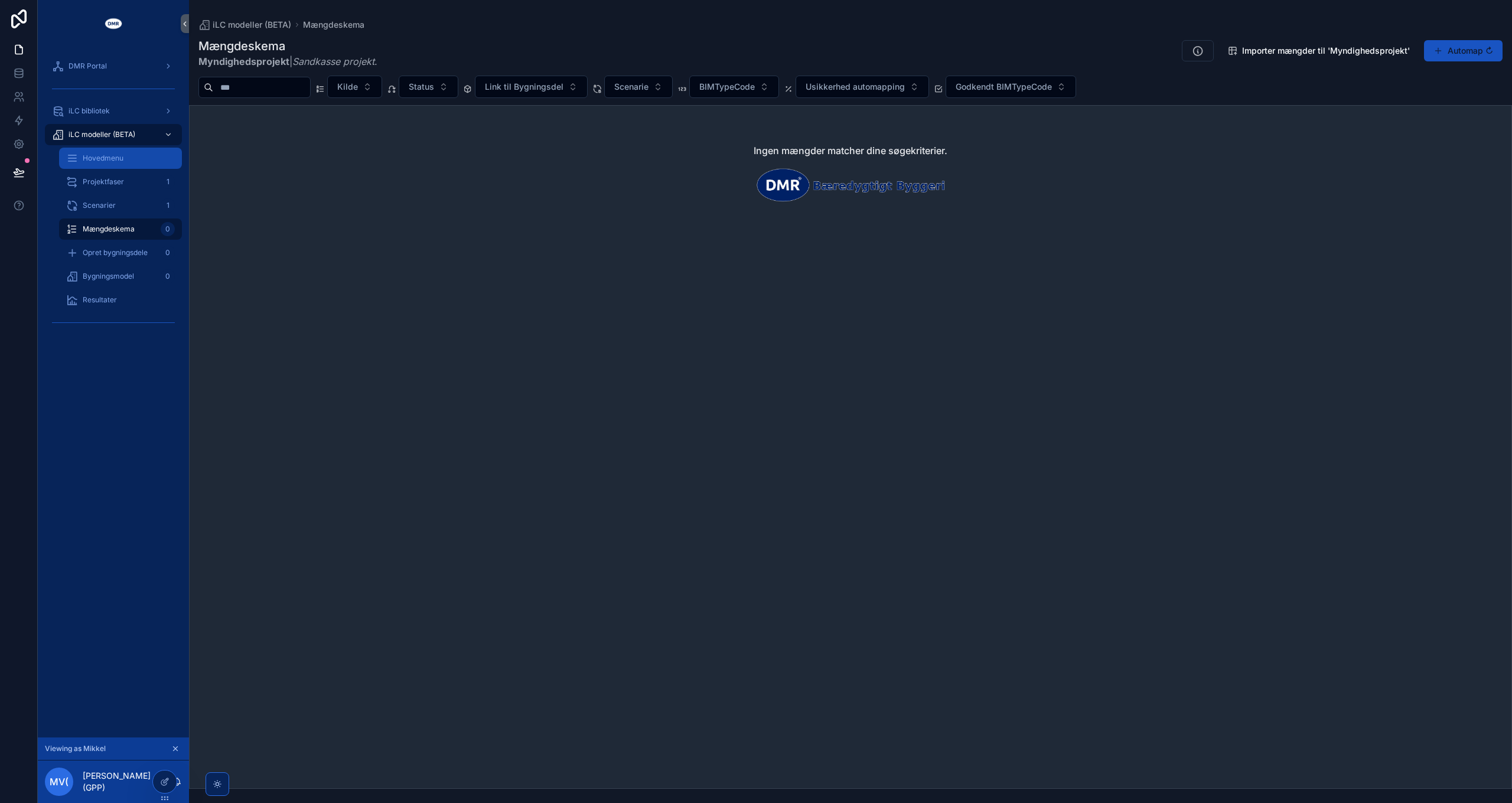
click at [108, 157] on span "Hovedmenu" at bounding box center [103, 158] width 40 height 9
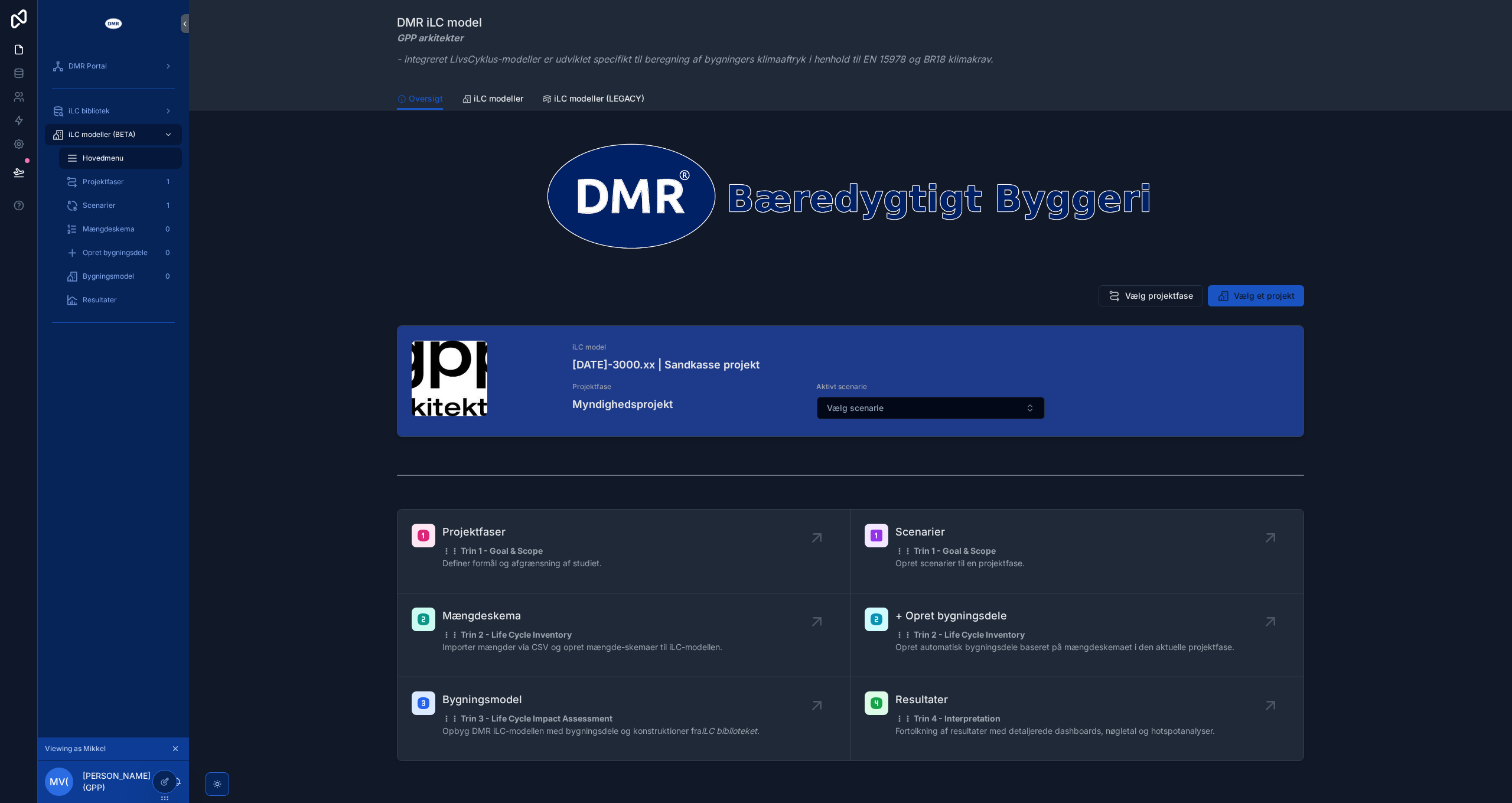
click at [175, 746] on icon "scrollable content" at bounding box center [175, 748] width 8 height 8
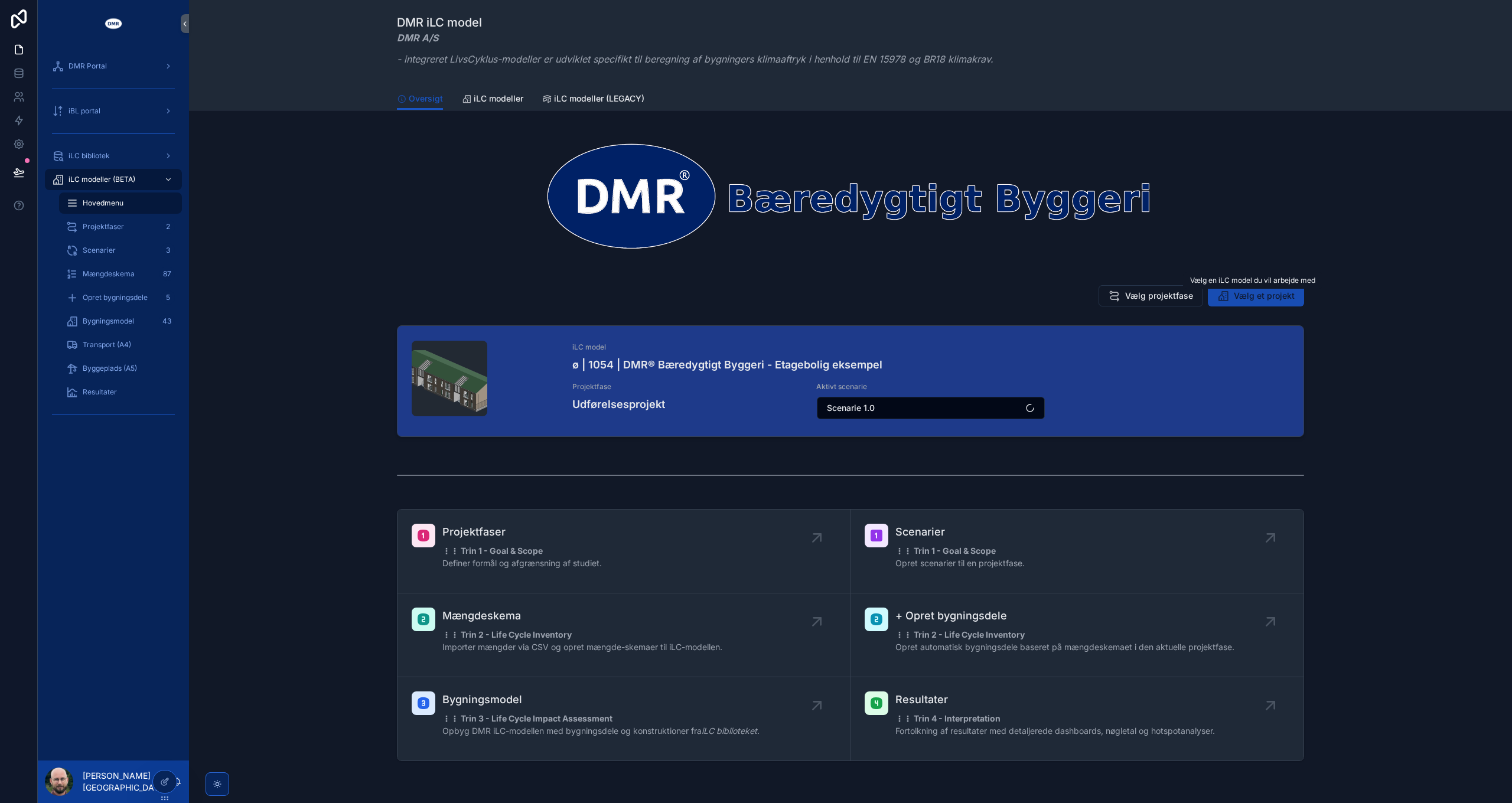
click at [1263, 300] on span "Vælg et projekt" at bounding box center [1264, 296] width 61 height 12
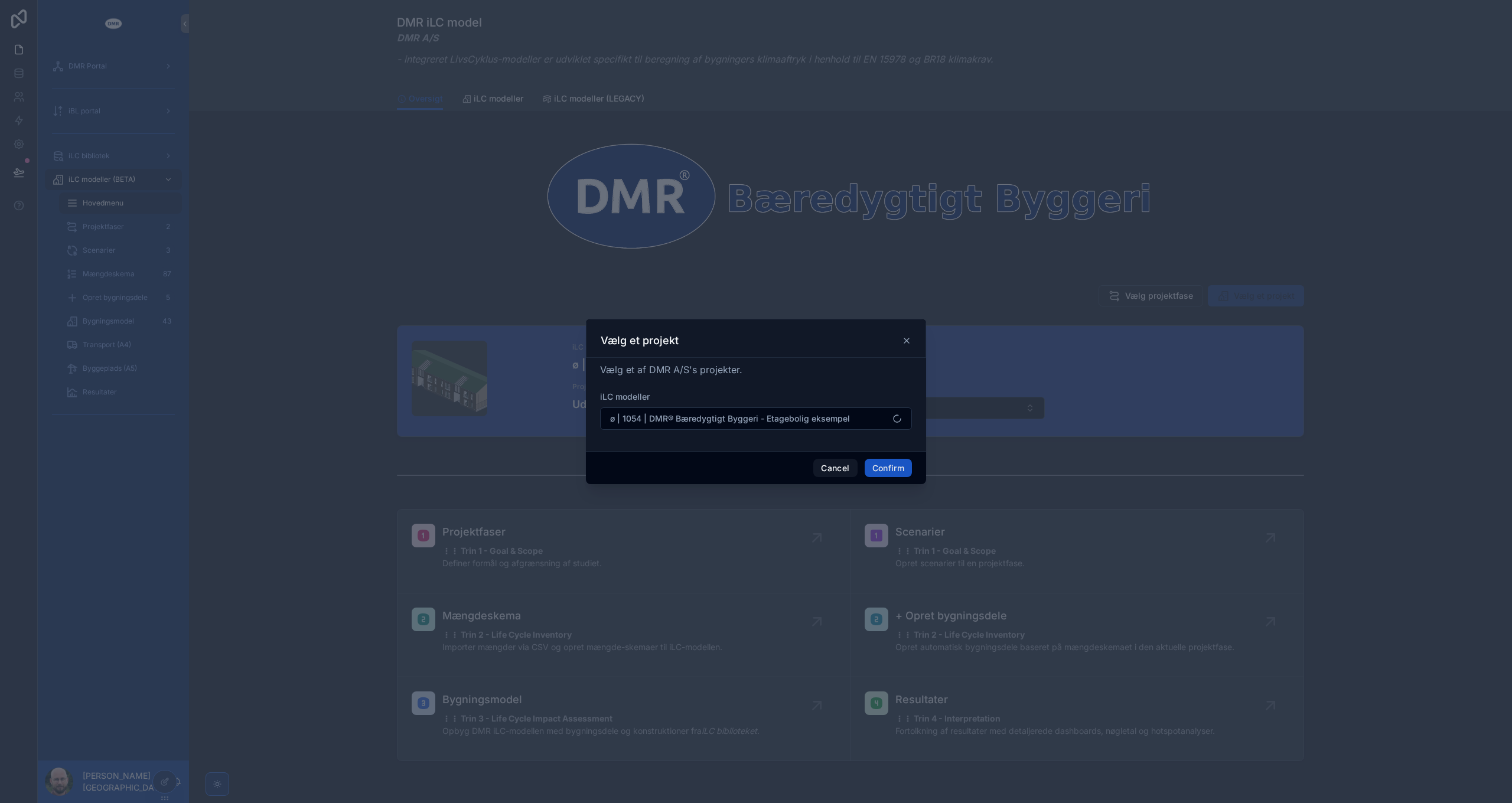
click at [696, 431] on form "iLC modeller ø | 1054 | DMR® Bæredygtigt Byggeri - Etagebolig eksempel" at bounding box center [756, 416] width 312 height 51
click at [699, 420] on span "ø | 1054 | DMR® Bæredygtigt Byggeri - Etagebolig eksempel" at bounding box center [730, 419] width 240 height 12
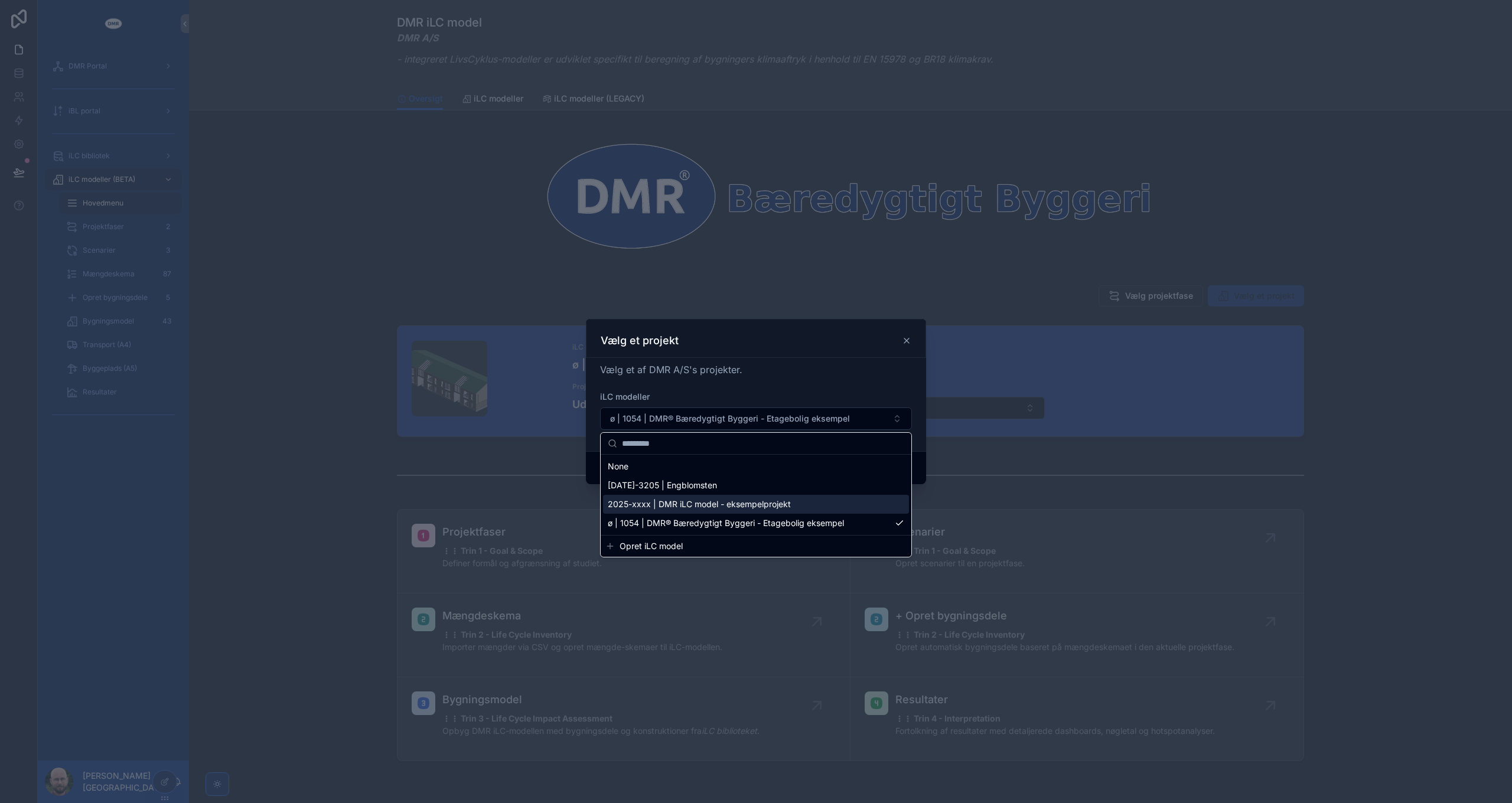
click at [710, 511] on div "2025-xxxx | DMR iLC model - eksempelprojekt" at bounding box center [756, 504] width 306 height 19
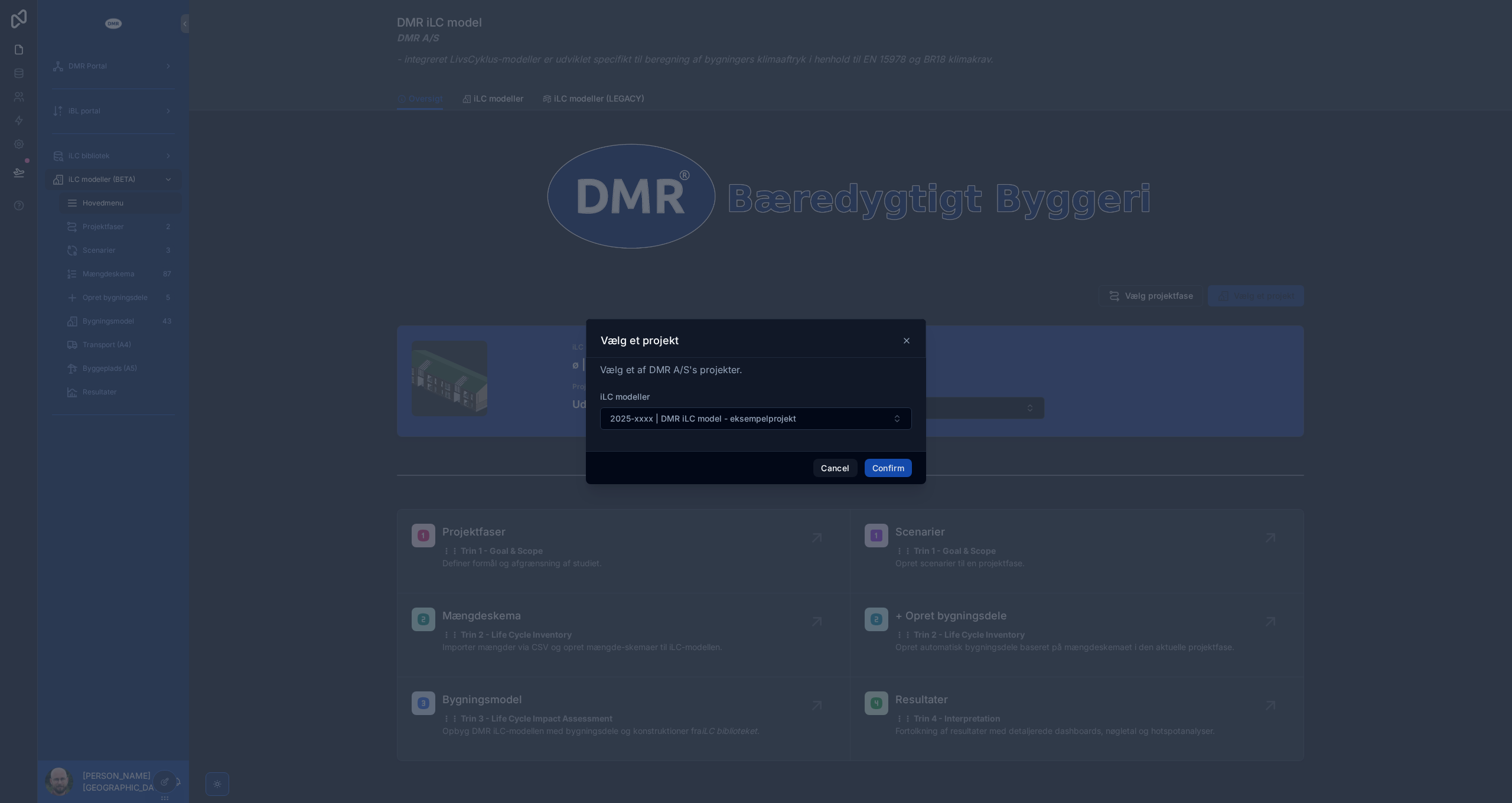
click at [894, 472] on button "Confirm" at bounding box center [887, 469] width 47 height 19
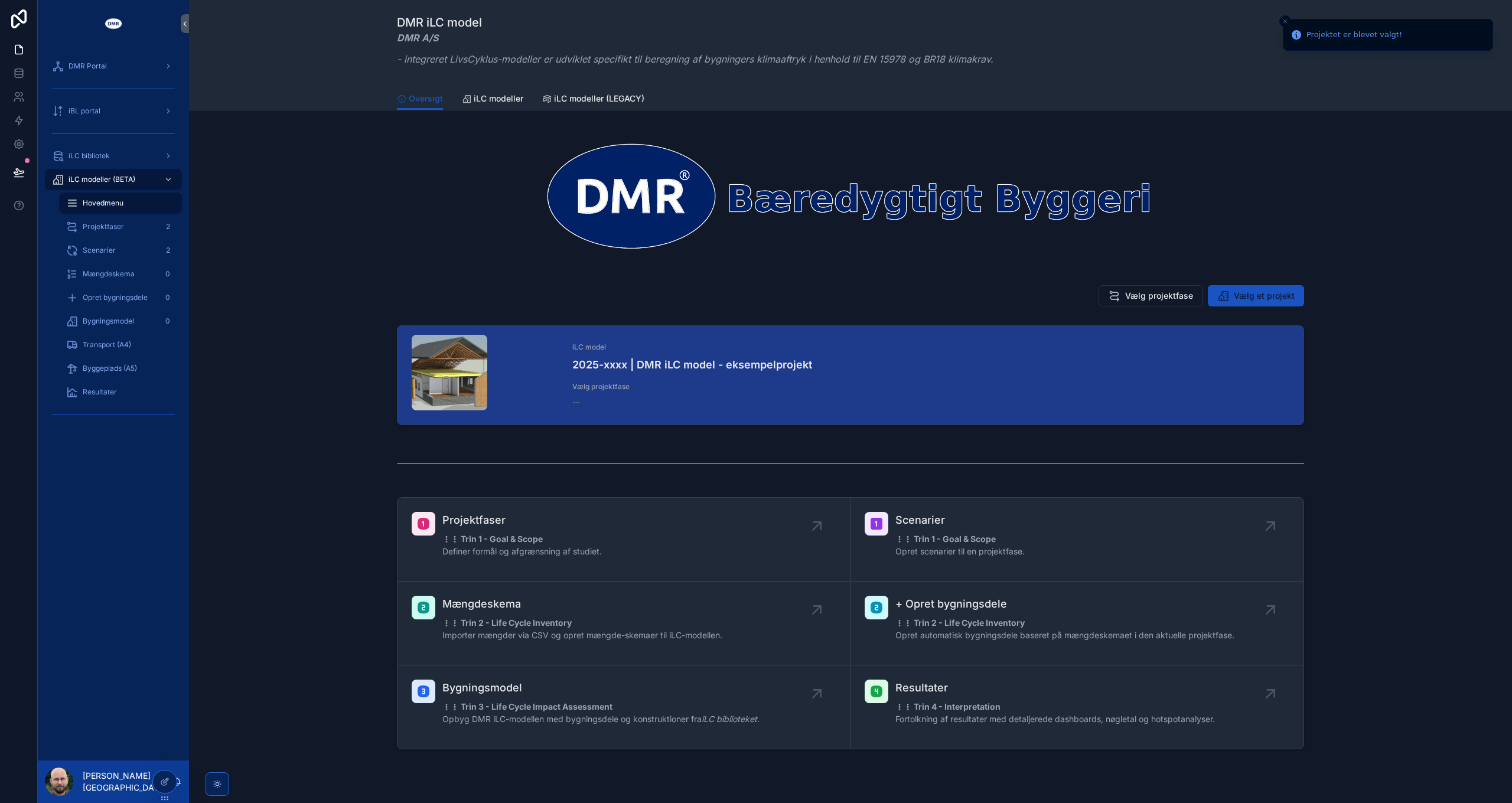
click at [1150, 295] on span "Vælg projektfase" at bounding box center [1159, 296] width 68 height 12
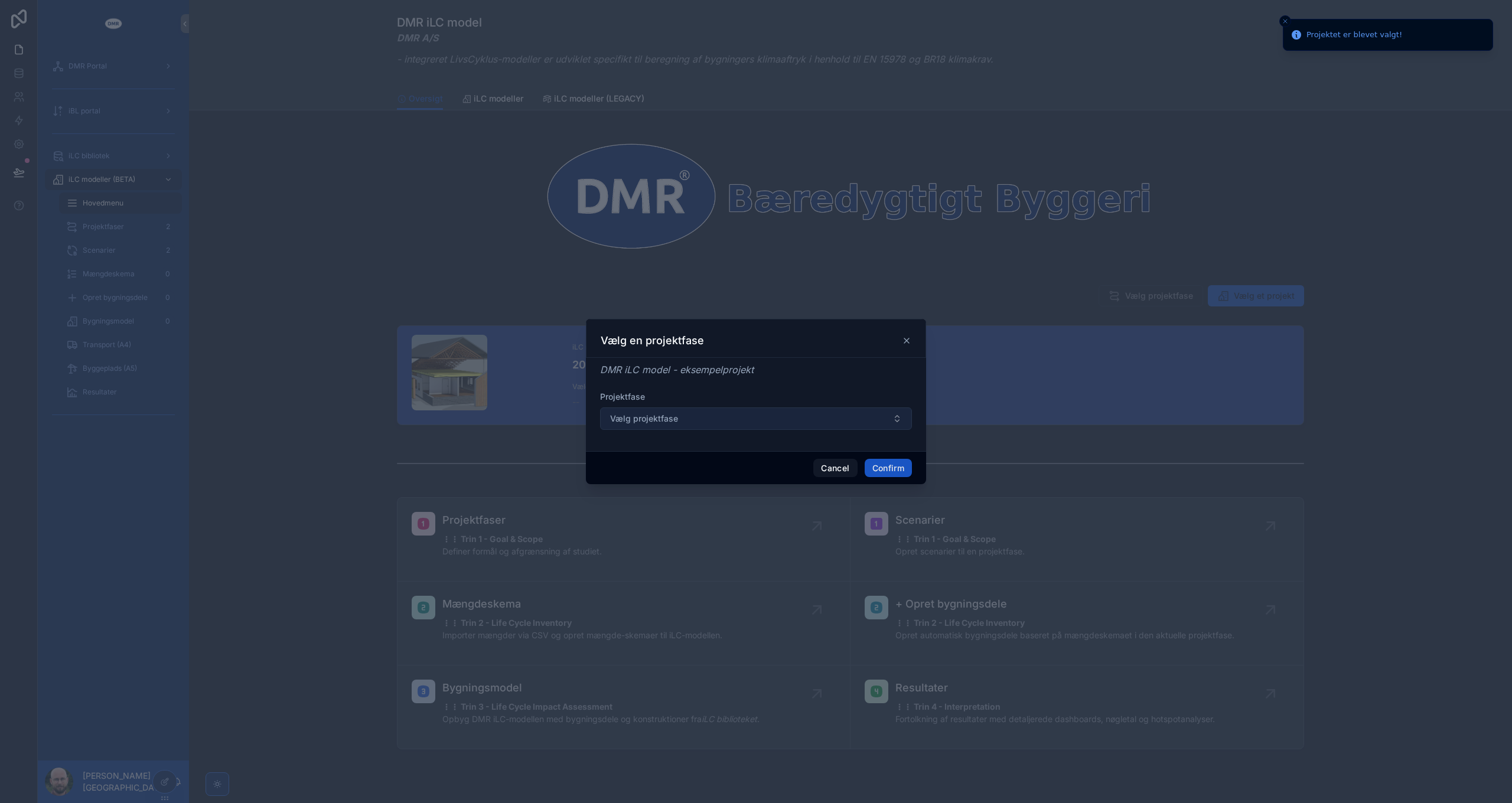
click at [718, 423] on button "Vælg projektfase" at bounding box center [756, 418] width 312 height 22
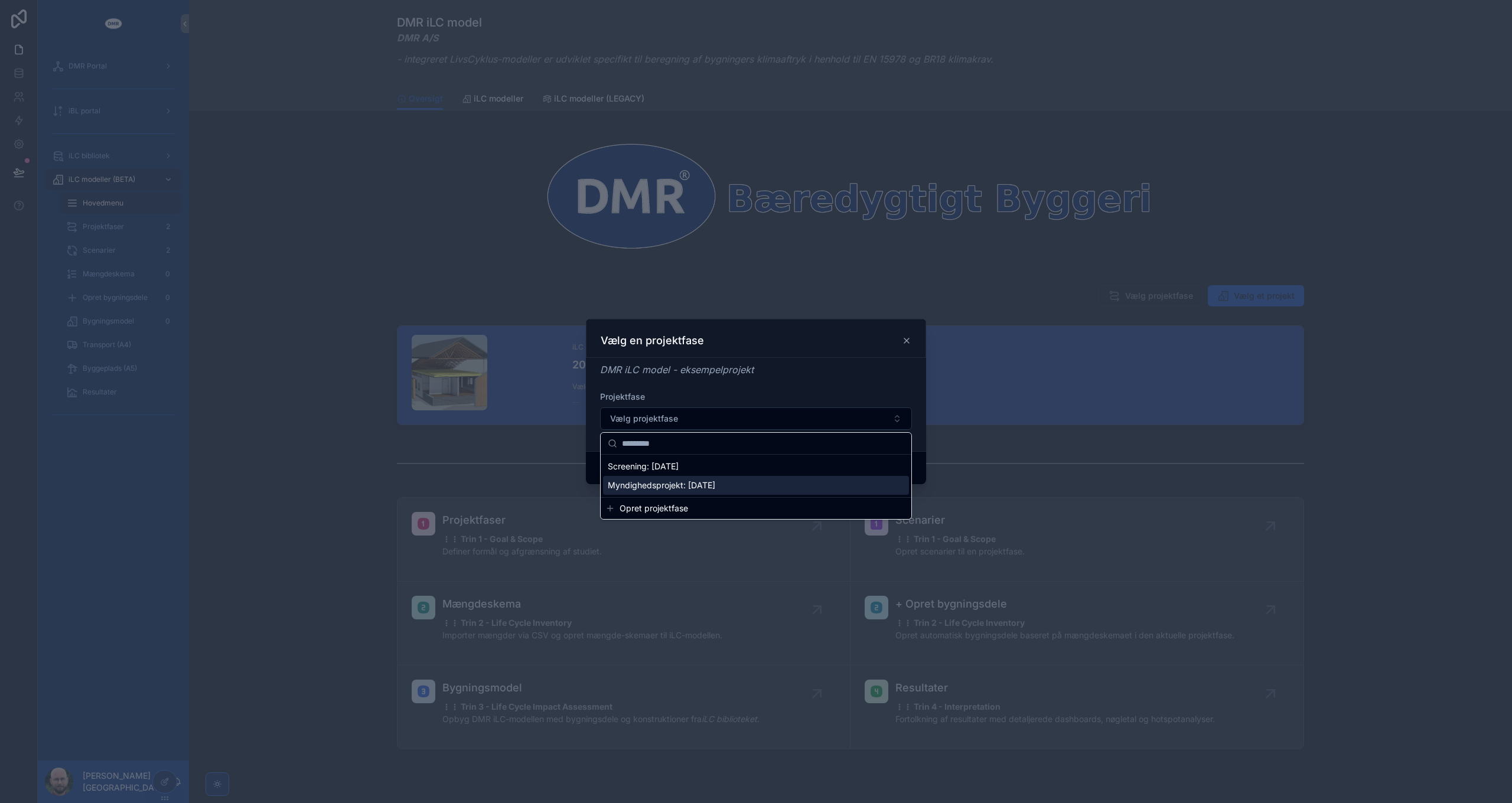
click at [672, 484] on span "Myndighedsprojekt: [DATE]" at bounding box center [661, 485] width 108 height 12
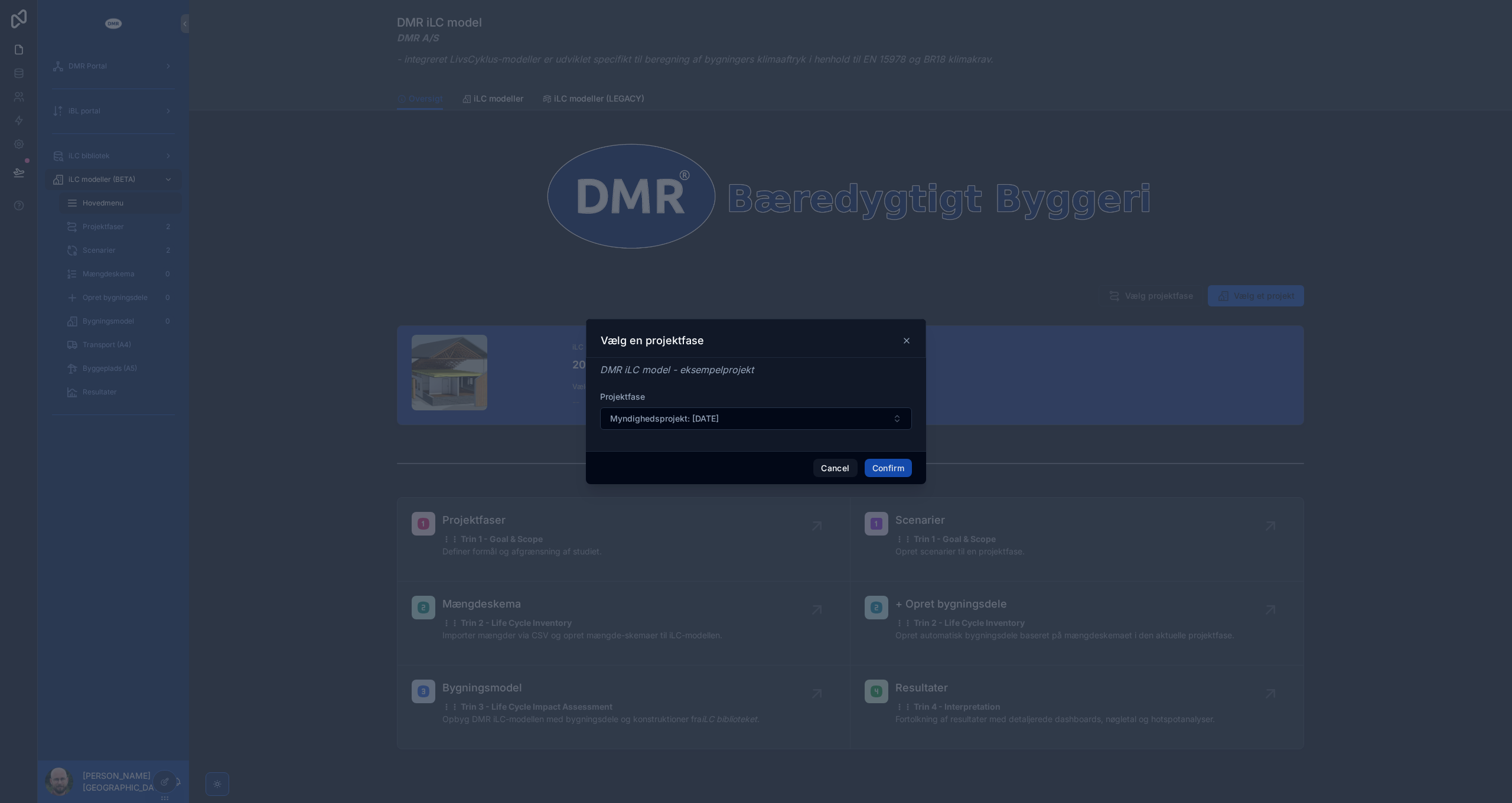
click at [894, 461] on button "Confirm" at bounding box center [887, 469] width 47 height 19
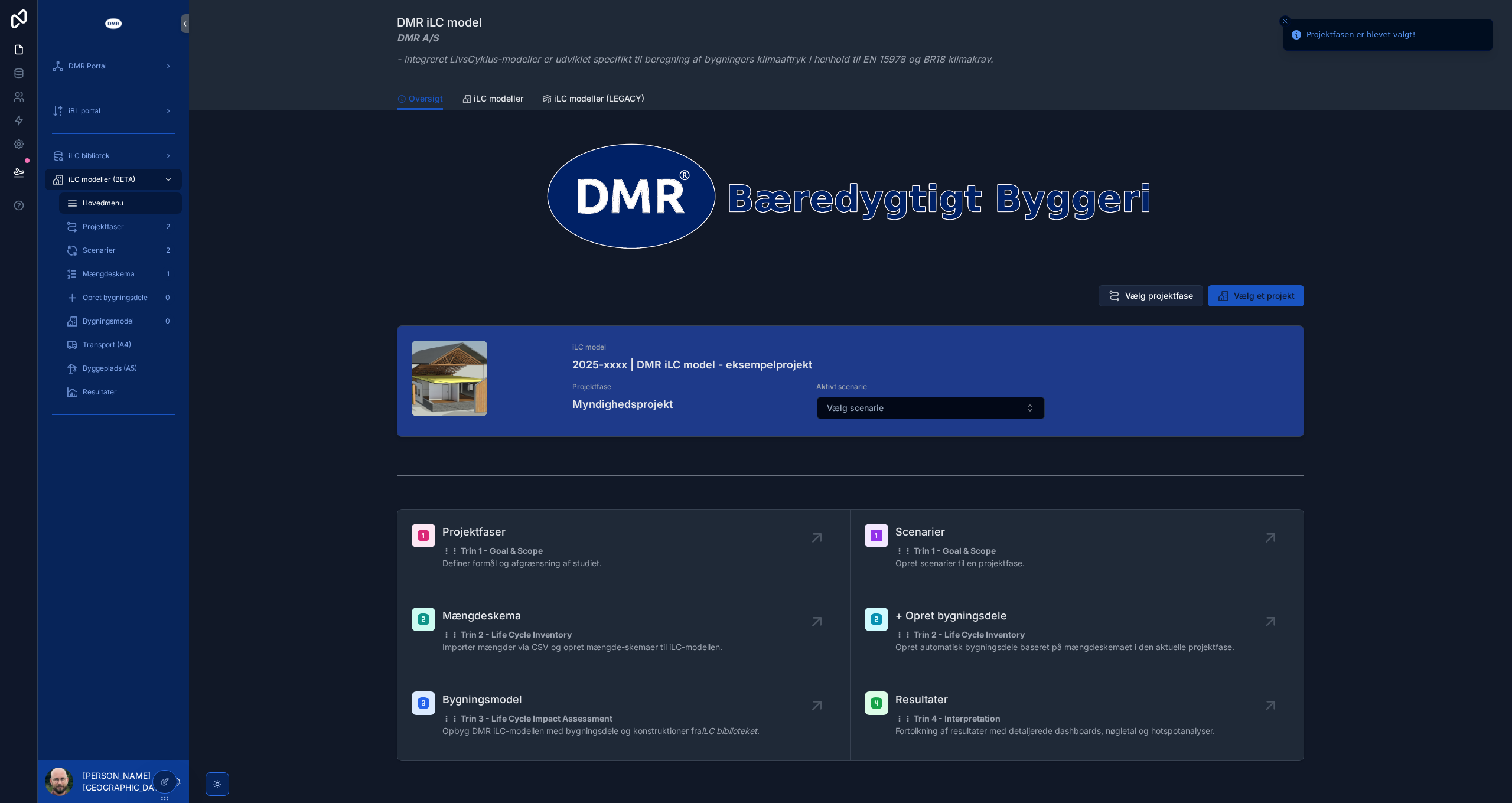
click at [1163, 296] on span "Vælg projektfase" at bounding box center [1159, 296] width 68 height 12
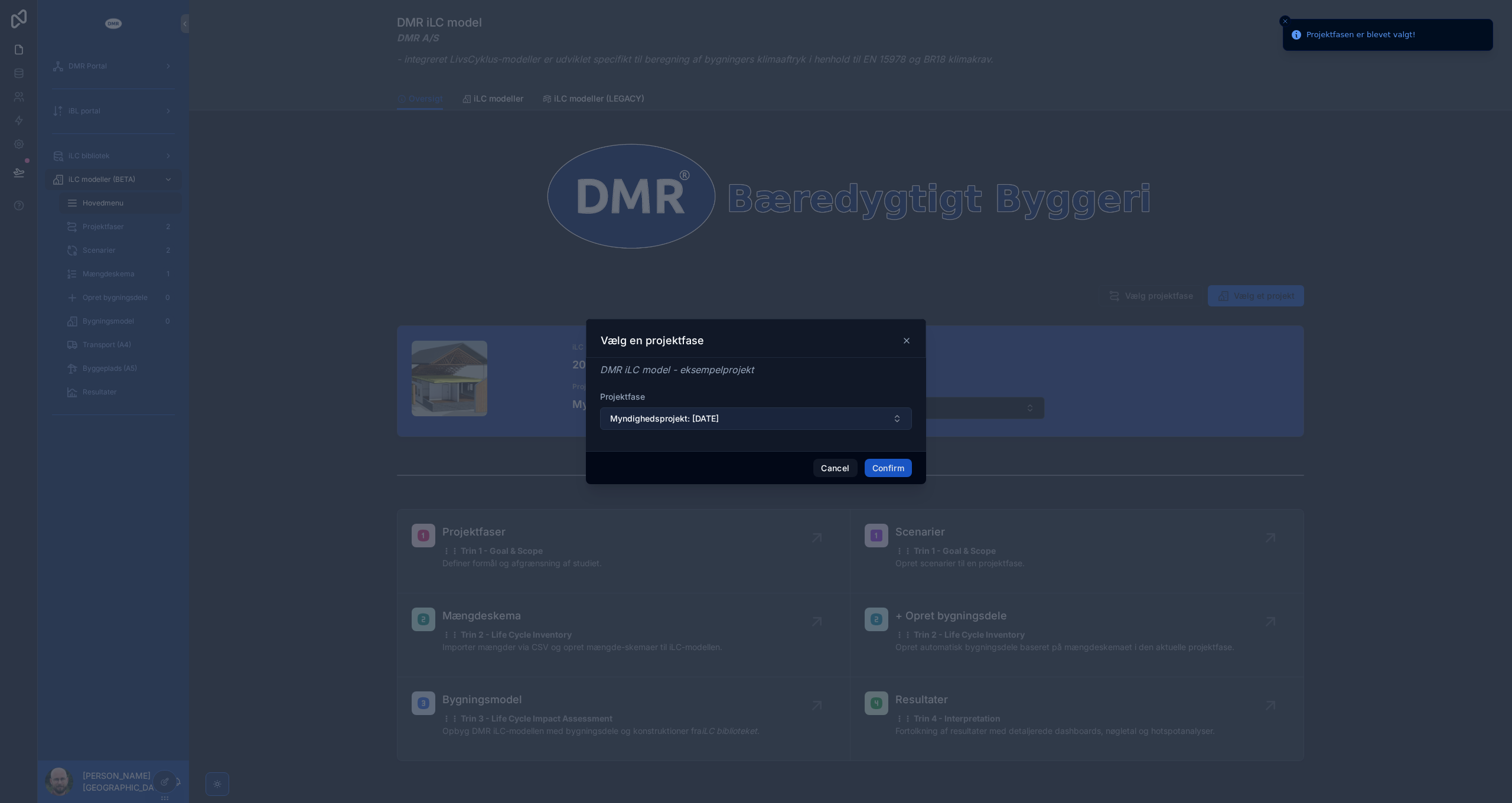
click at [775, 422] on button "Myndighedsprojekt: 01/09/2025" at bounding box center [756, 418] width 312 height 22
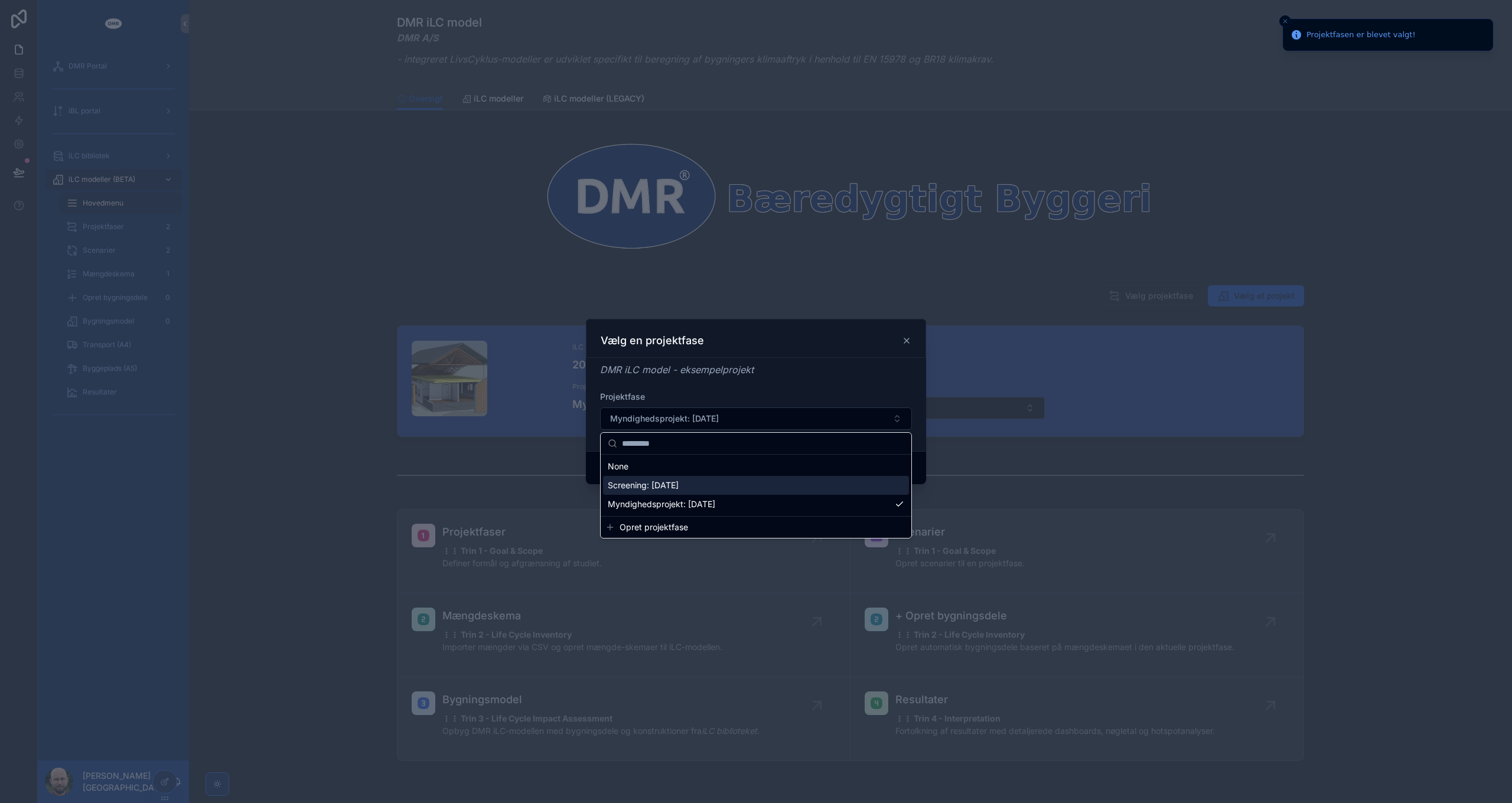
click at [640, 479] on span "Screening: 10/09/2024" at bounding box center [643, 485] width 71 height 12
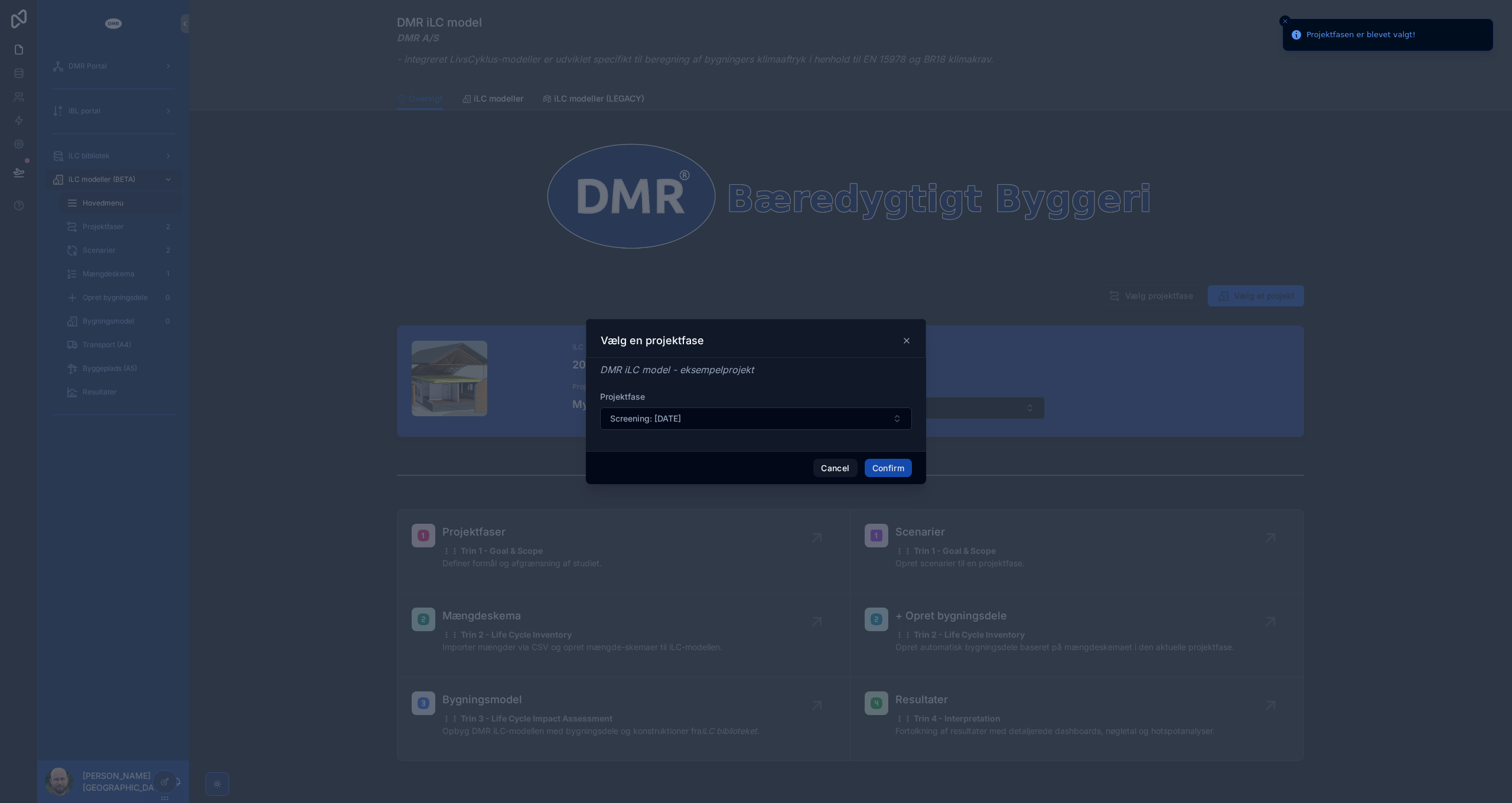
click at [882, 469] on button "Confirm" at bounding box center [887, 469] width 47 height 19
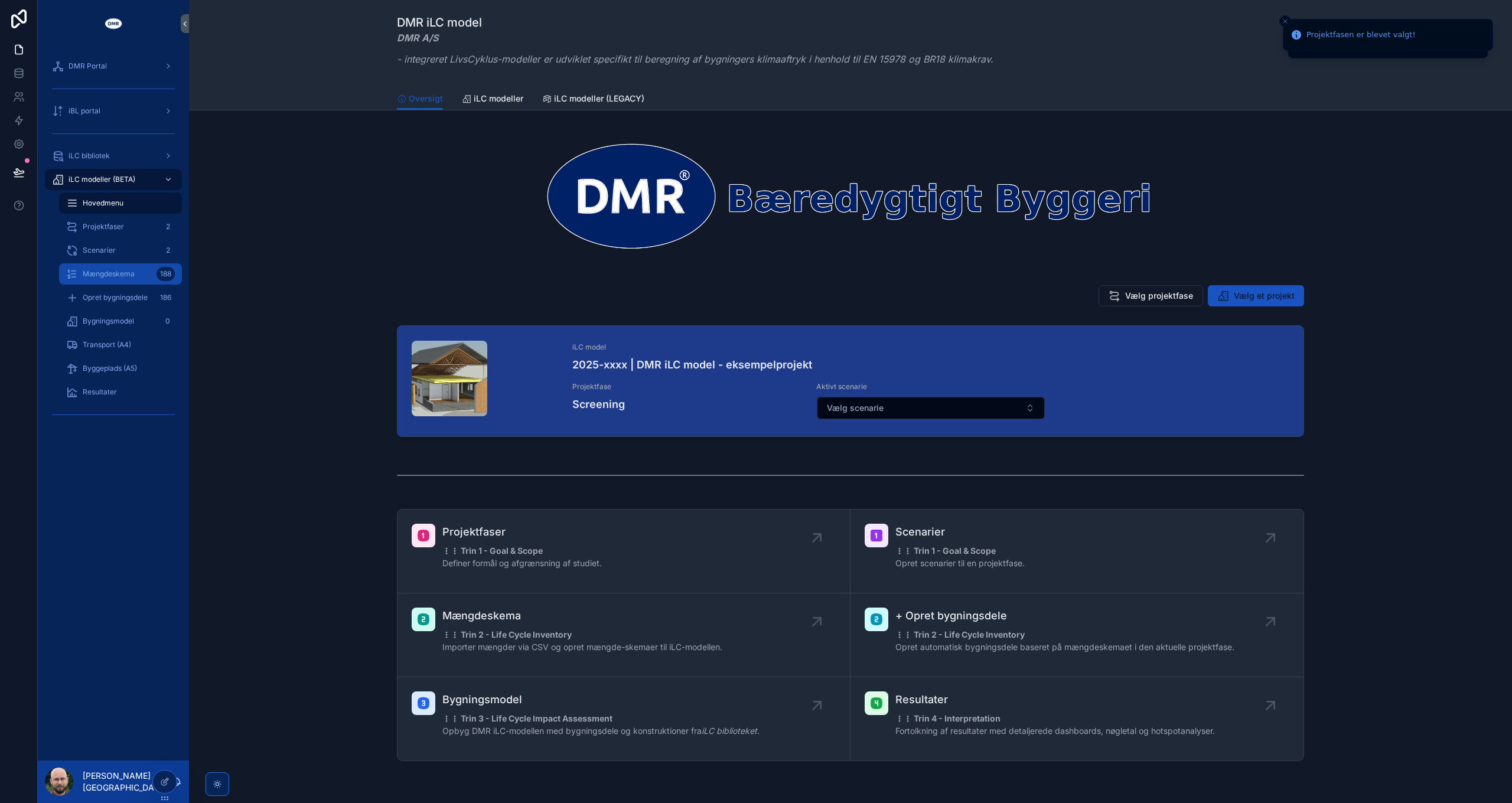
click at [114, 274] on span "Mængdeskema" at bounding box center [109, 274] width 52 height 9
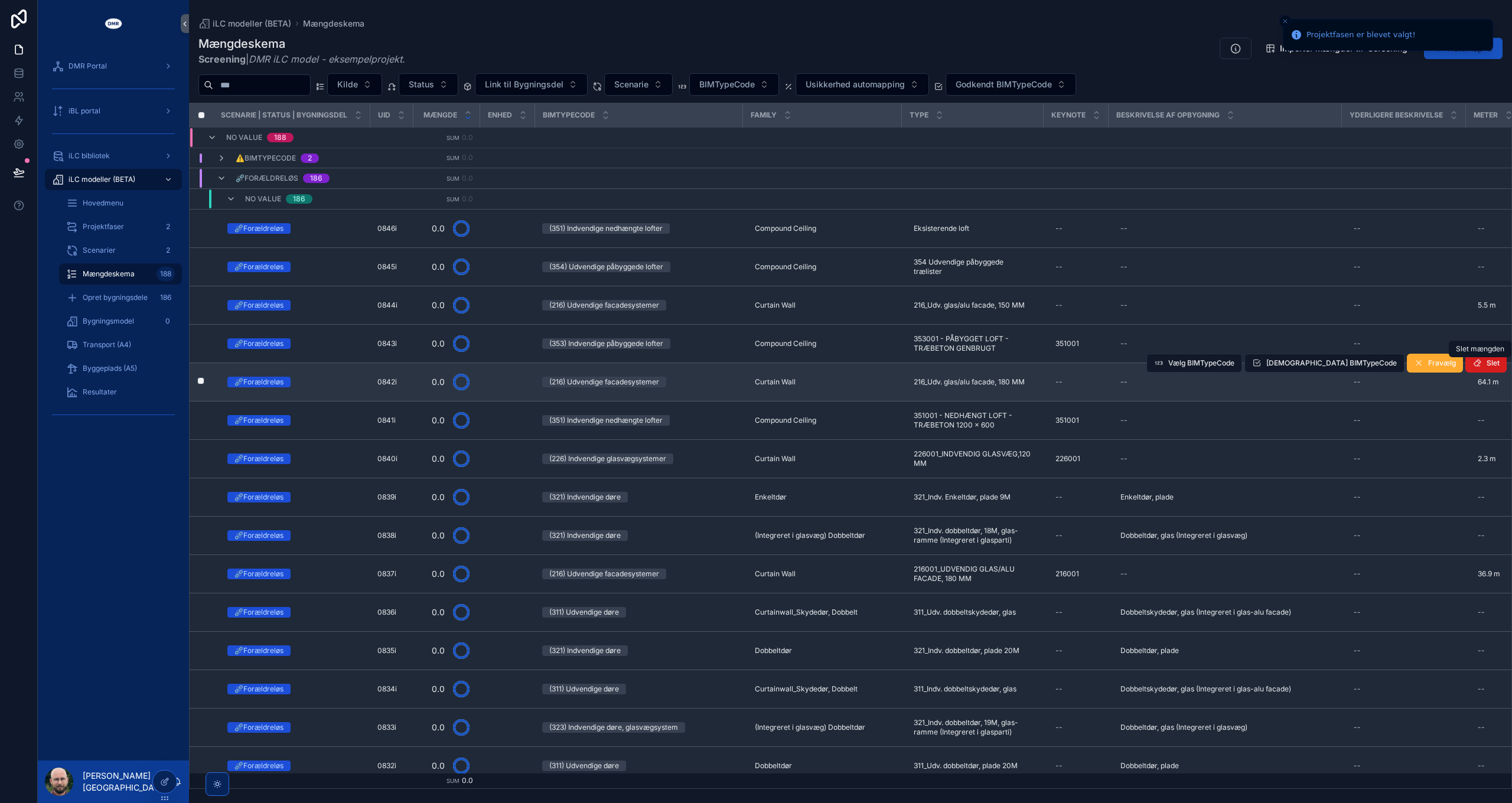
click at [1478, 365] on button "Slet" at bounding box center [1485, 363] width 41 height 19
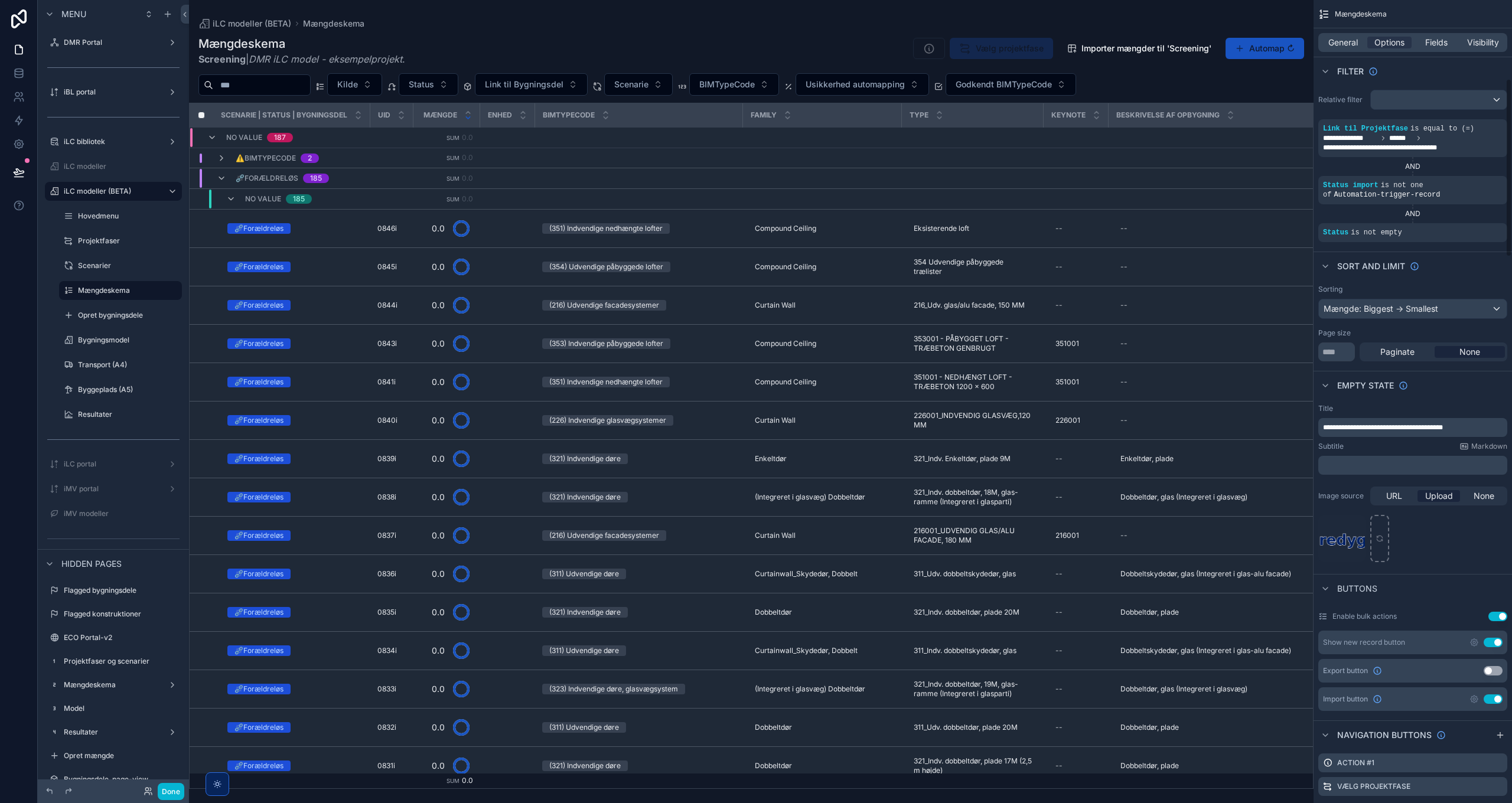
scroll to position [355, 0]
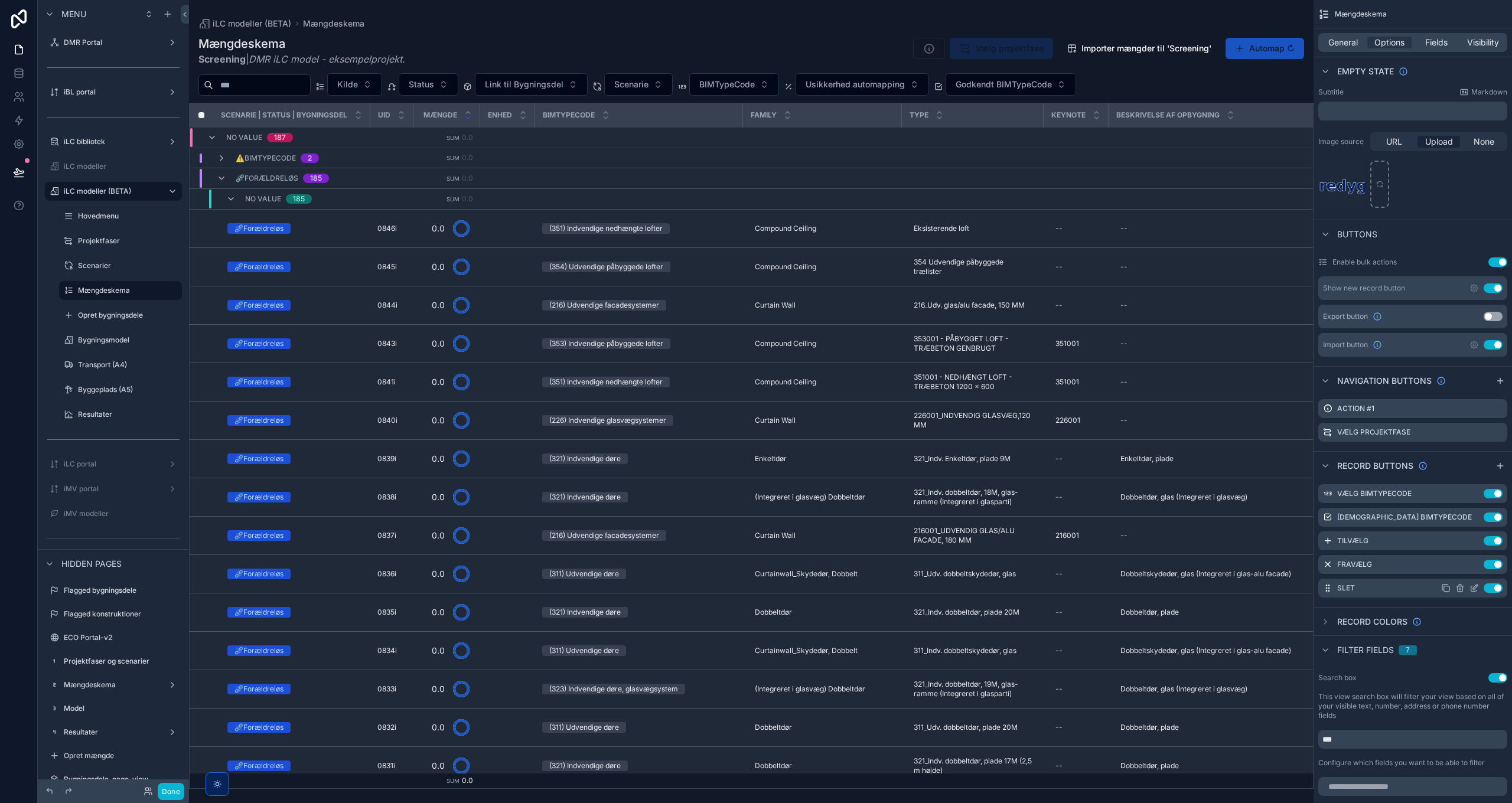
click at [1472, 588] on icon "scrollable content" at bounding box center [1474, 588] width 9 height 9
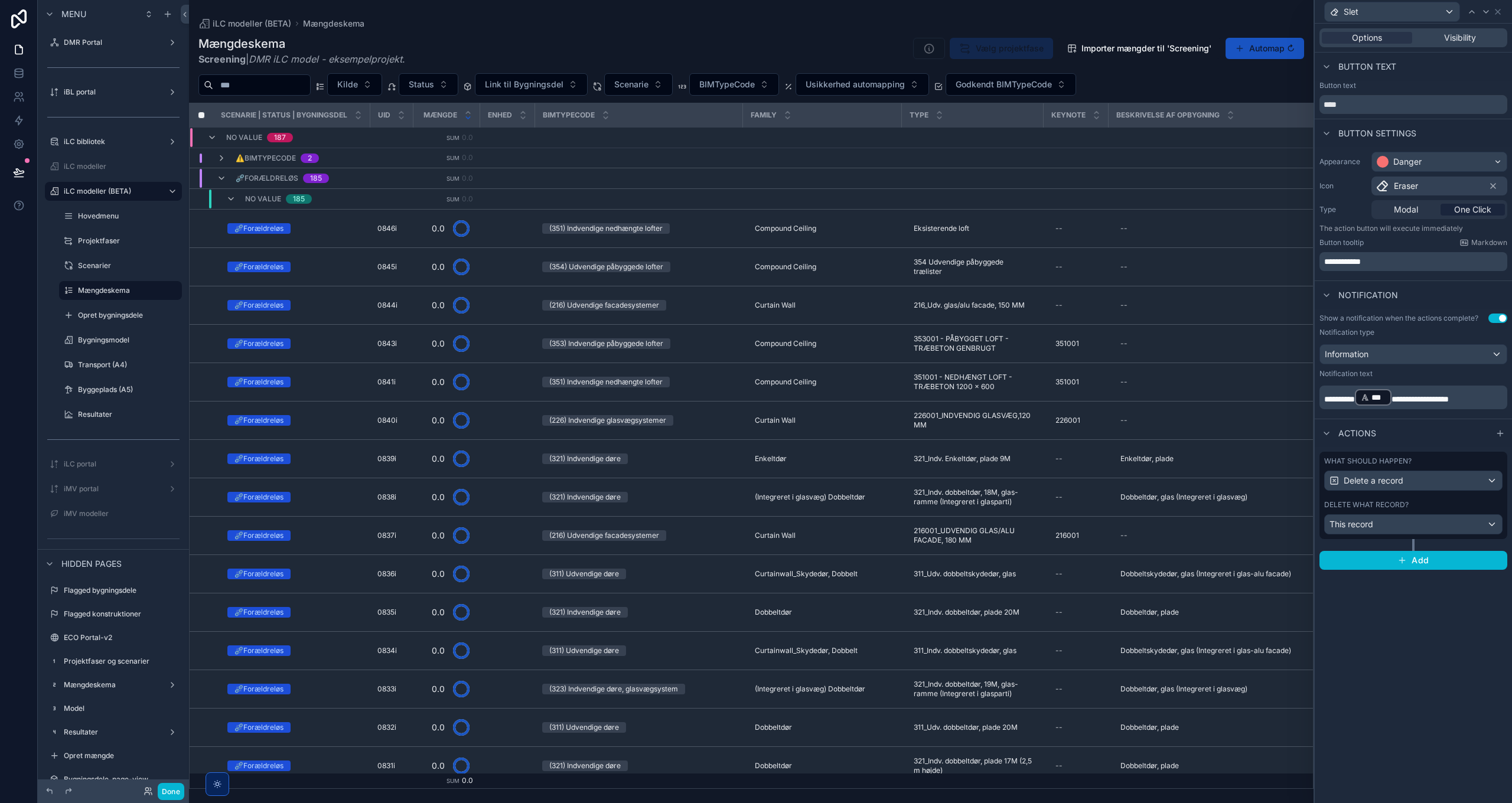
click at [1355, 399] on span "**********" at bounding box center [1339, 399] width 31 height 8
click at [1406, 397] on span "**********" at bounding box center [1414, 399] width 57 height 8
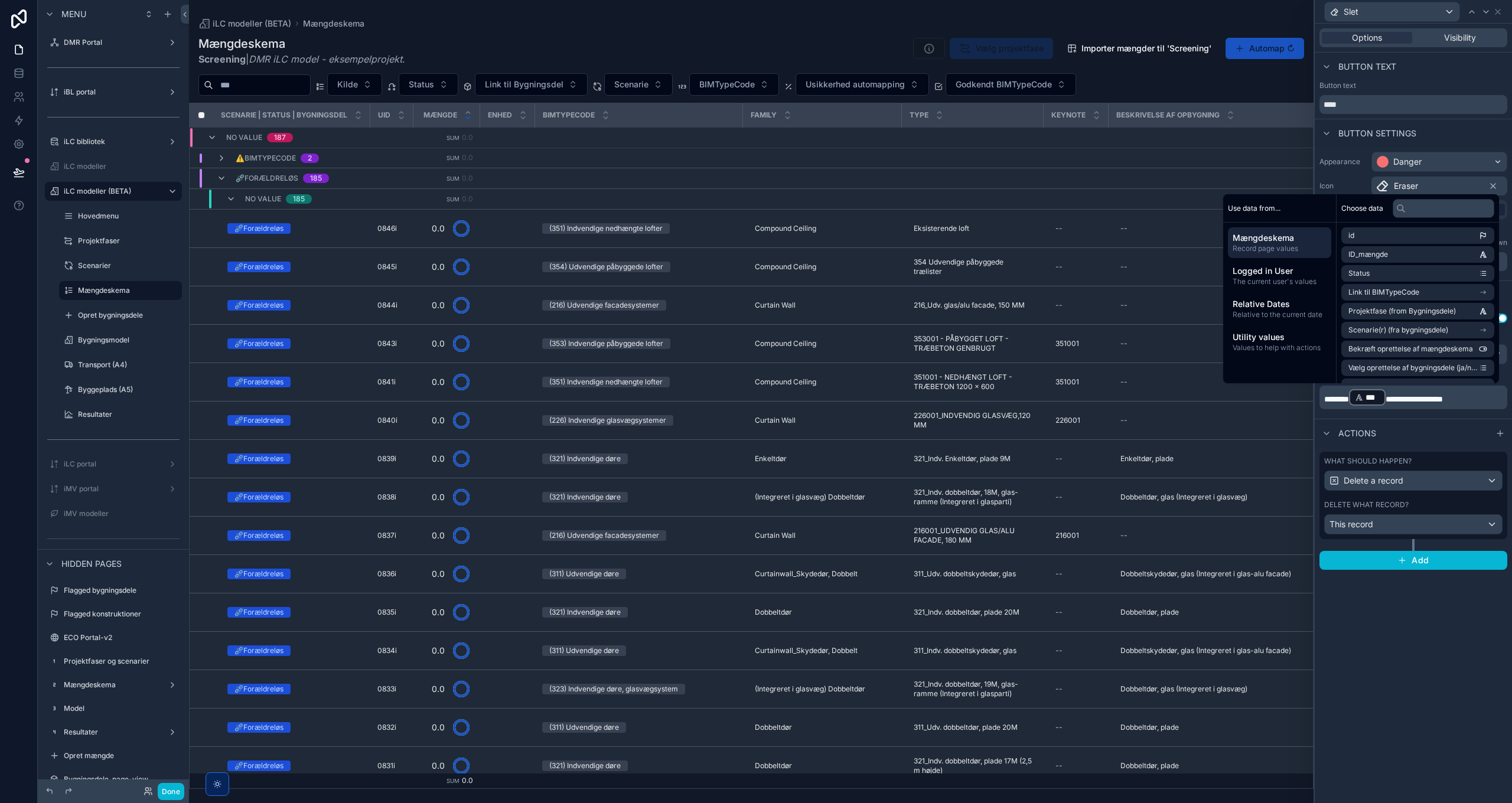
click at [1479, 399] on p "**********" at bounding box center [1415, 397] width 181 height 19
click at [1375, 617] on div "**********" at bounding box center [1413, 414] width 197 height 780
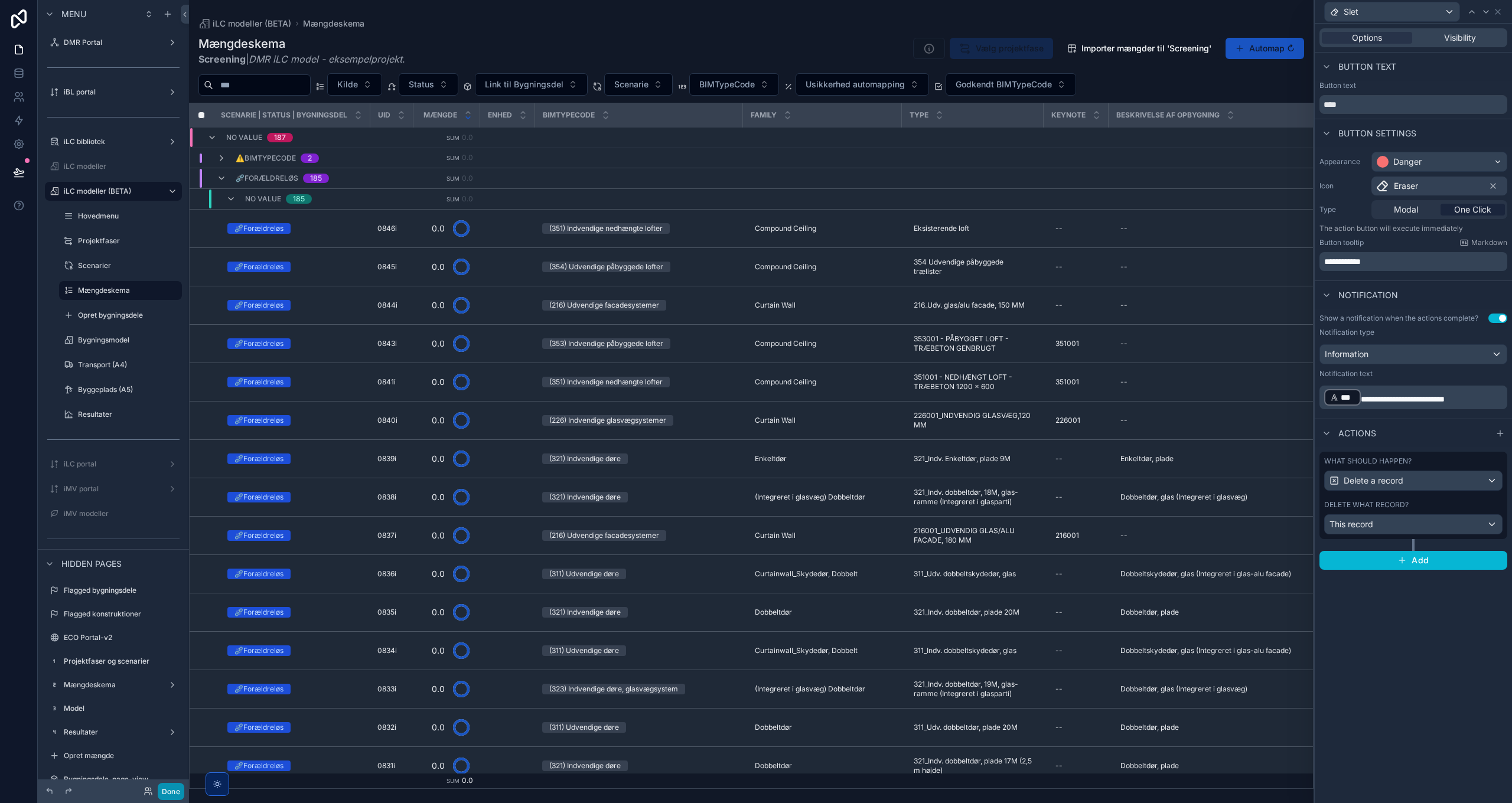
click at [170, 791] on button "Done" at bounding box center [170, 792] width 27 height 17
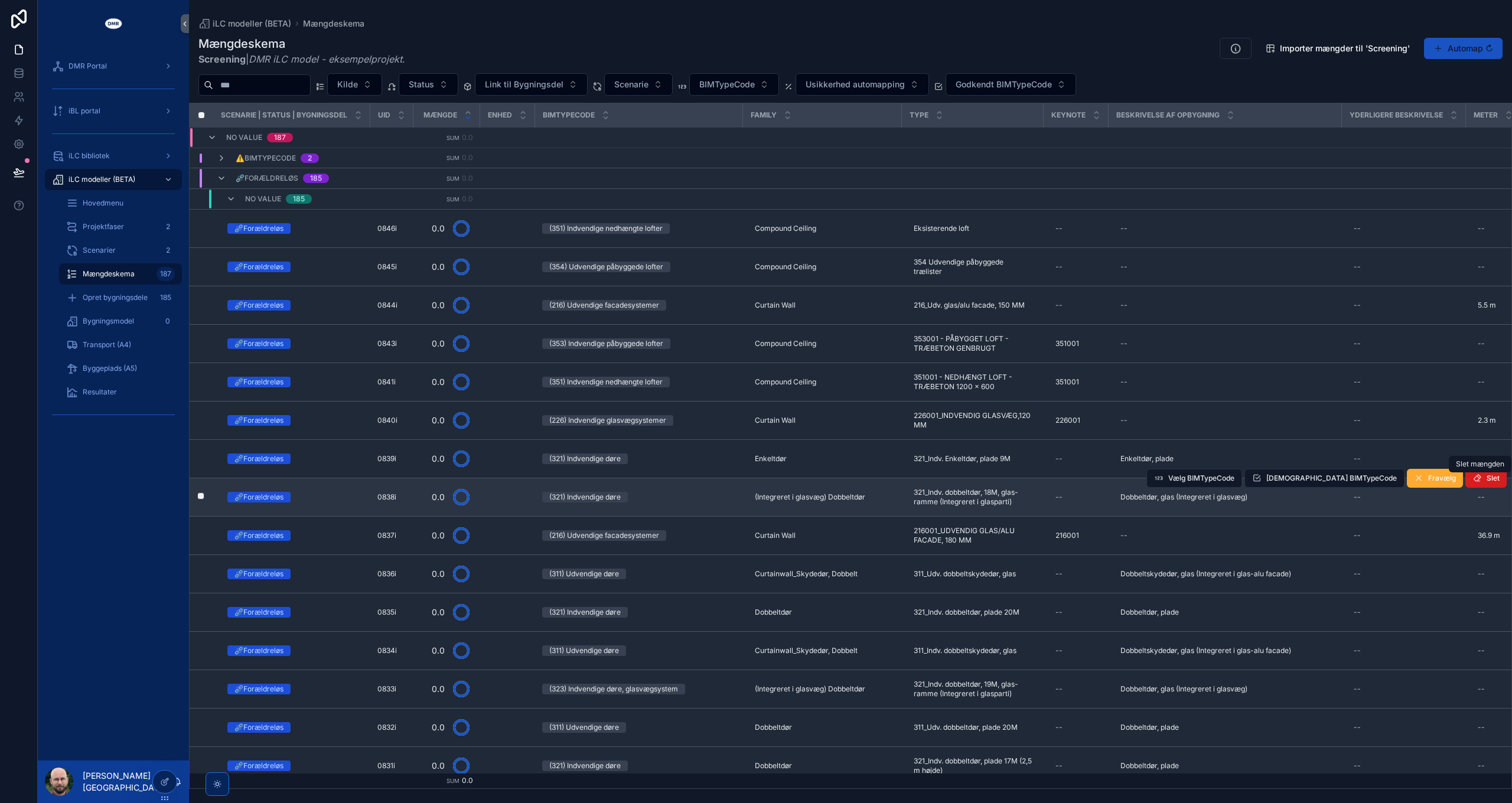
click at [1480, 482] on button "Slet" at bounding box center [1485, 478] width 41 height 19
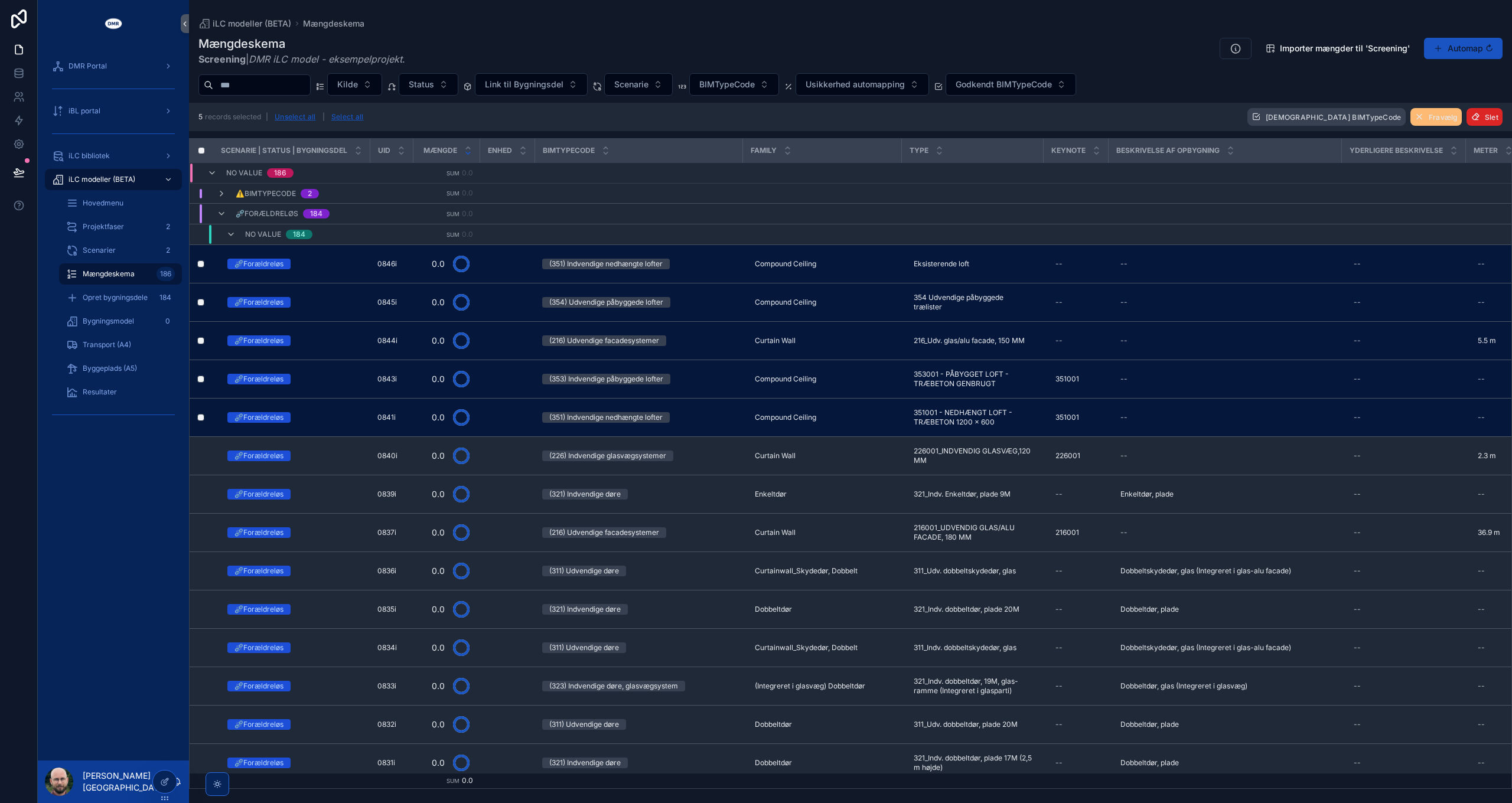
click at [1478, 118] on icon "scrollable content" at bounding box center [1475, 116] width 9 height 9
click at [1482, 95] on icon "scrollable content" at bounding box center [1482, 94] width 9 height 9
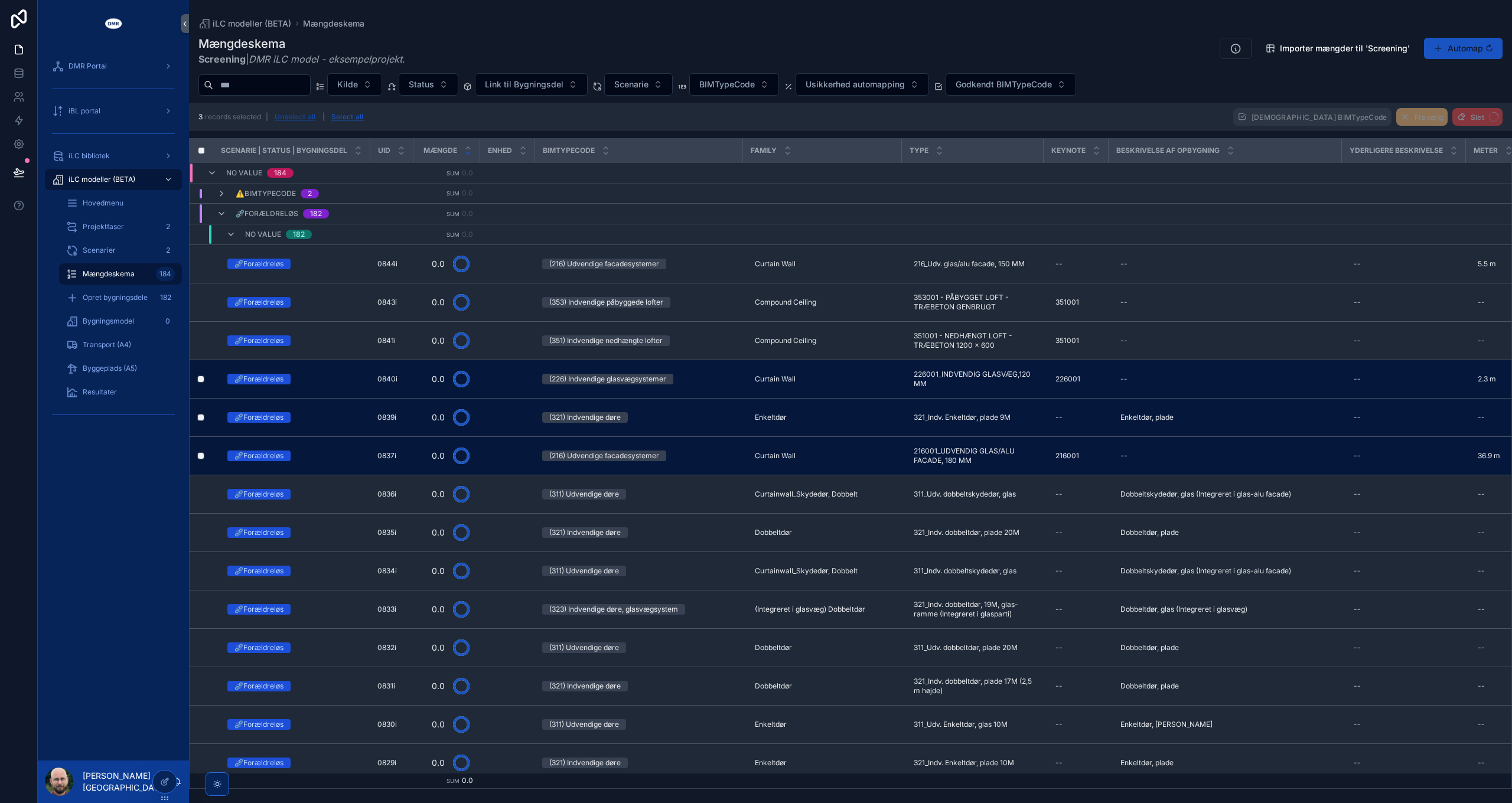
click at [283, 120] on button "Unselect all" at bounding box center [295, 117] width 50 height 19
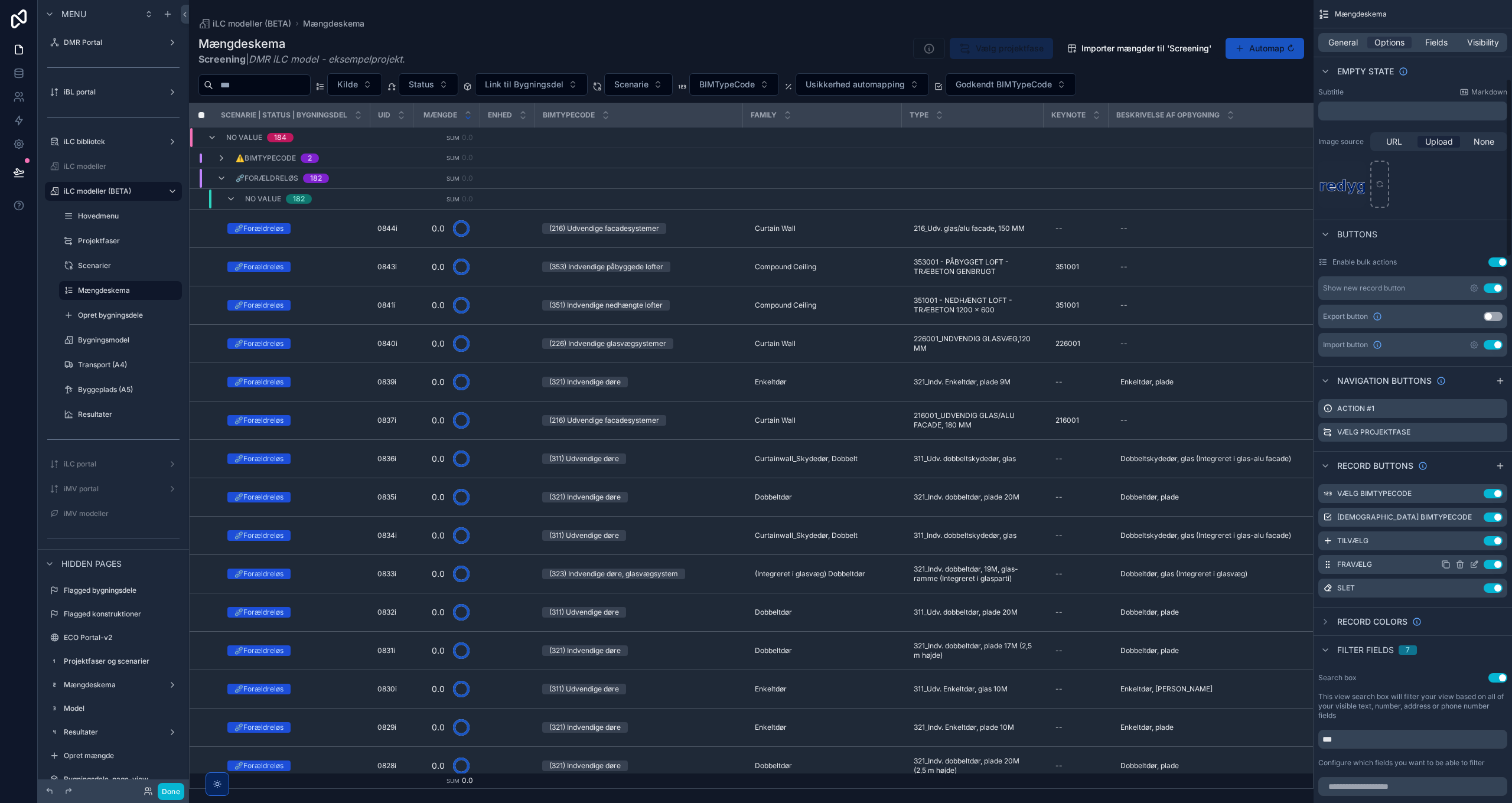
click at [1474, 563] on icon "scrollable content" at bounding box center [1474, 564] width 9 height 9
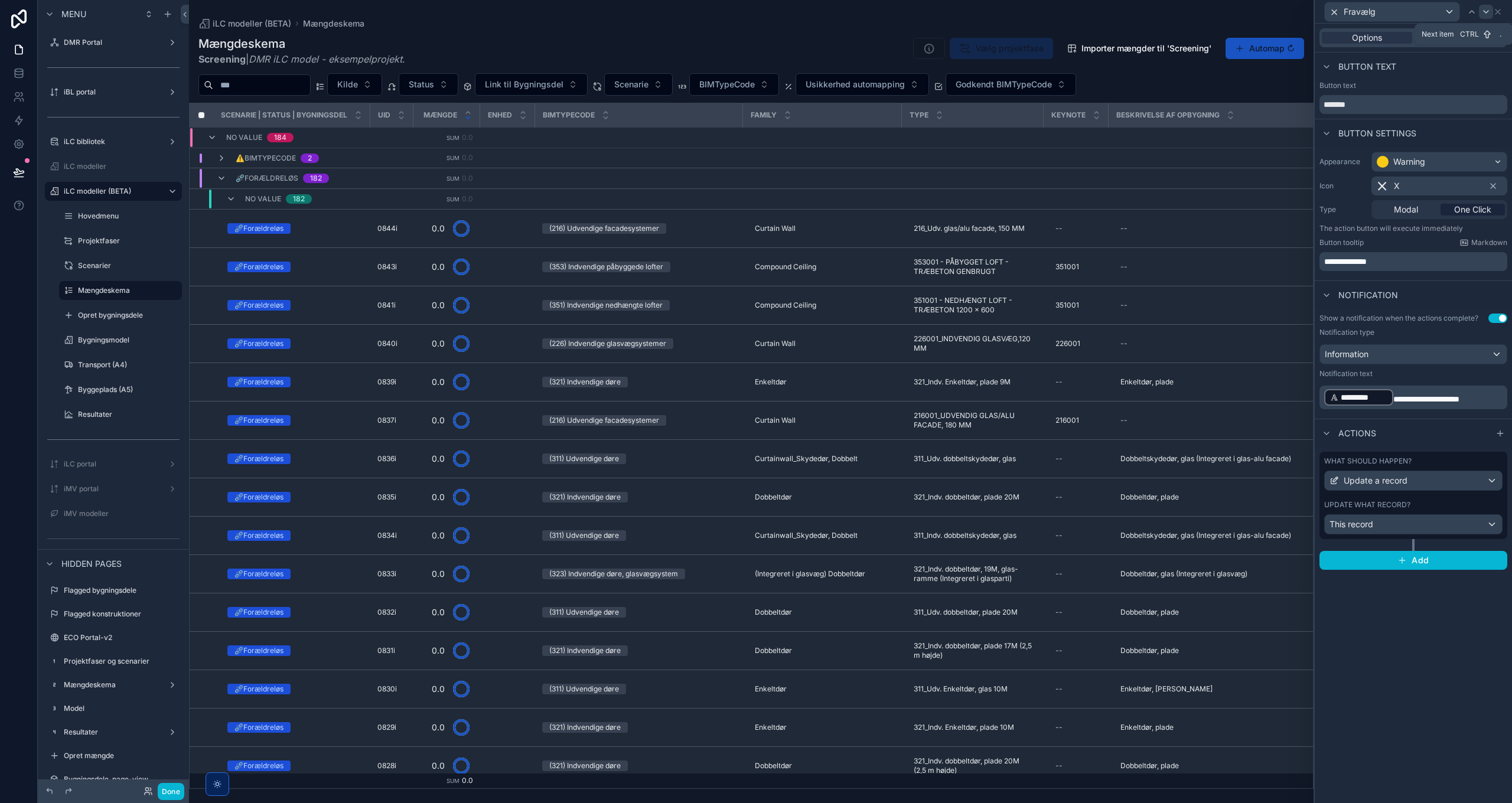
click at [1485, 12] on icon at bounding box center [1486, 12] width 5 height 2
click at [1386, 662] on div "**********" at bounding box center [1413, 414] width 197 height 780
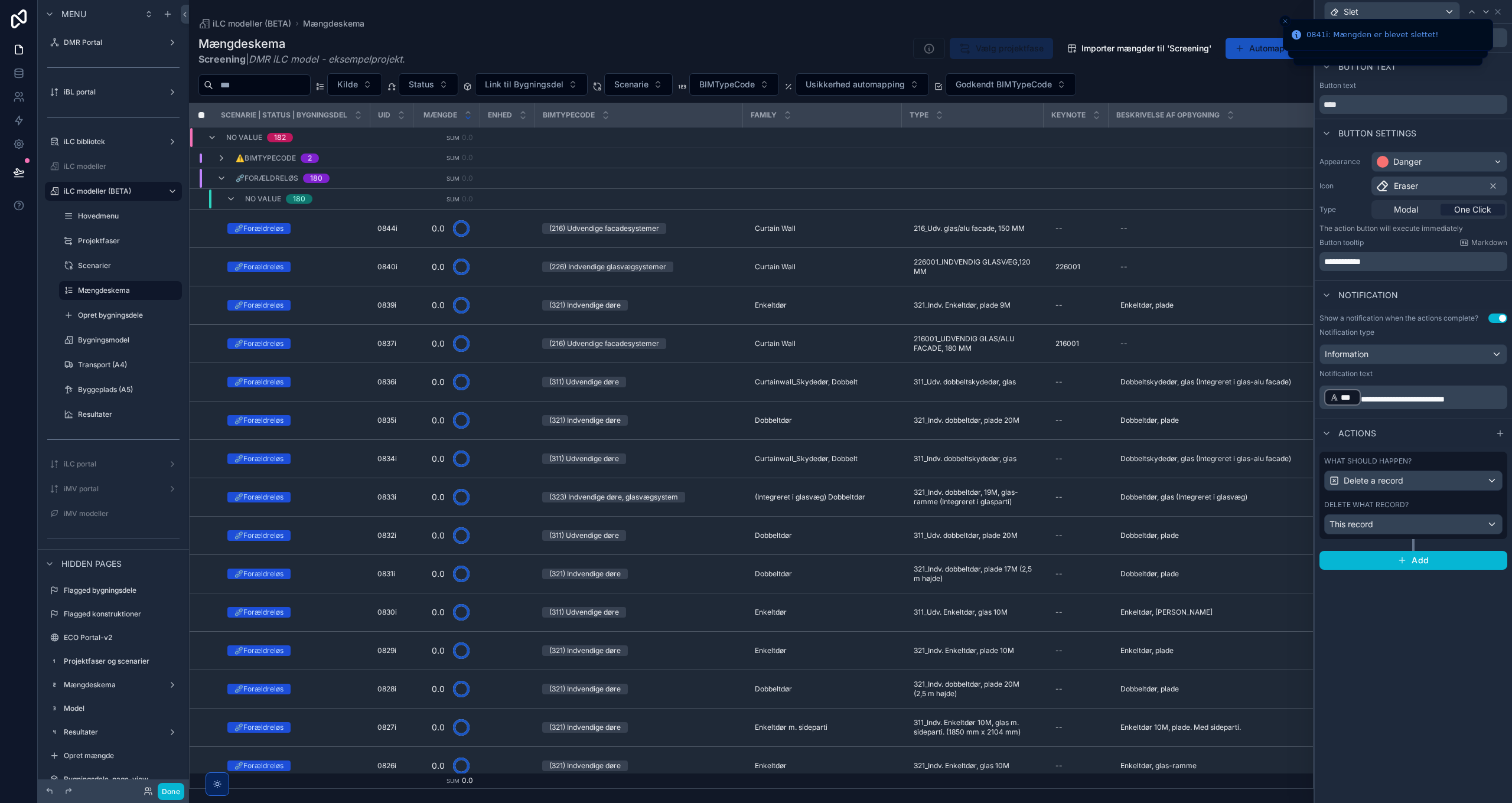
click at [1287, 27] on icon "Close toast" at bounding box center [1290, 30] width 6 height 6
click at [1495, 9] on icon at bounding box center [1498, 12] width 9 height 9
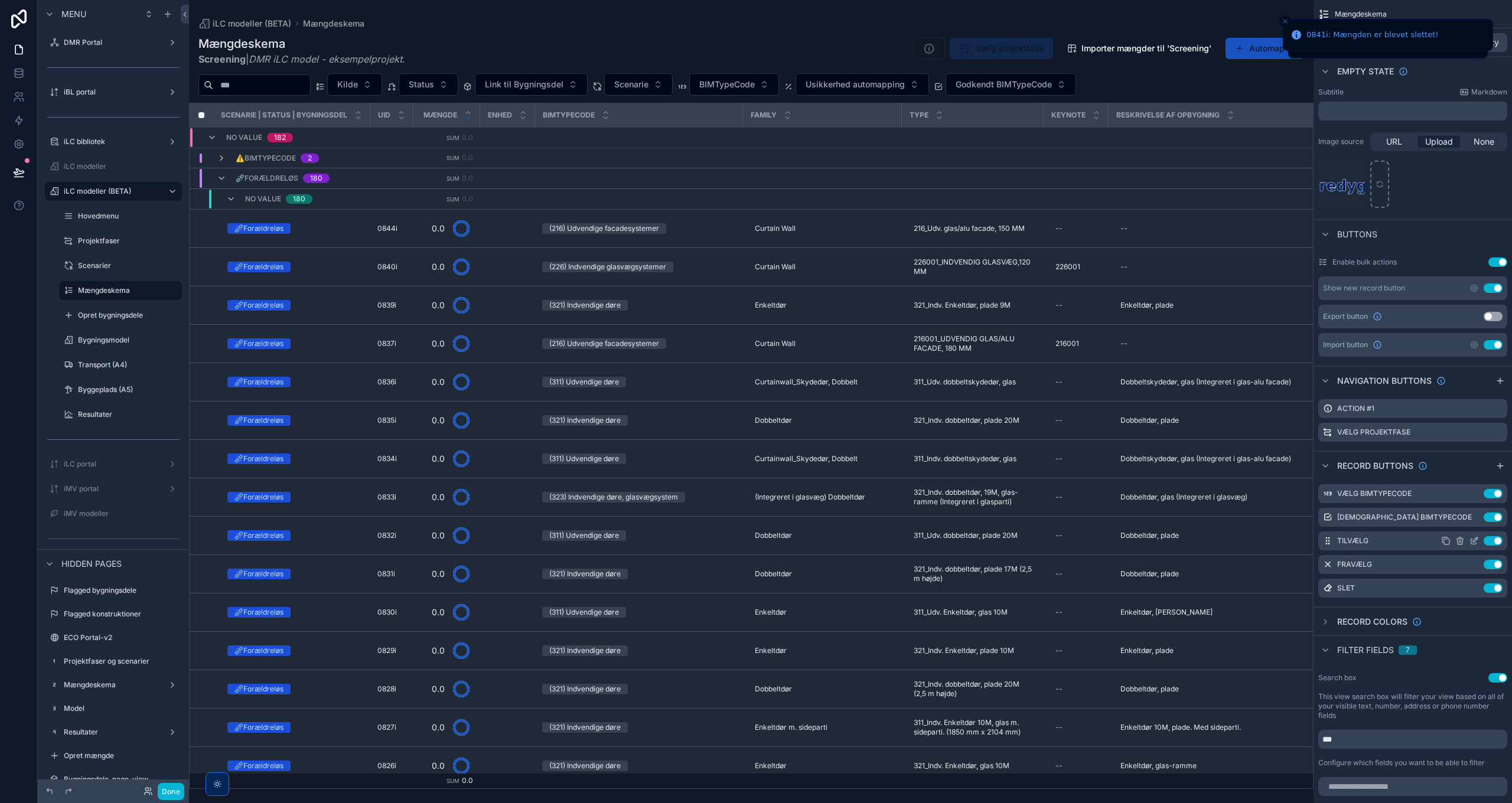
click at [1473, 542] on icon "scrollable content" at bounding box center [1475, 539] width 5 height 5
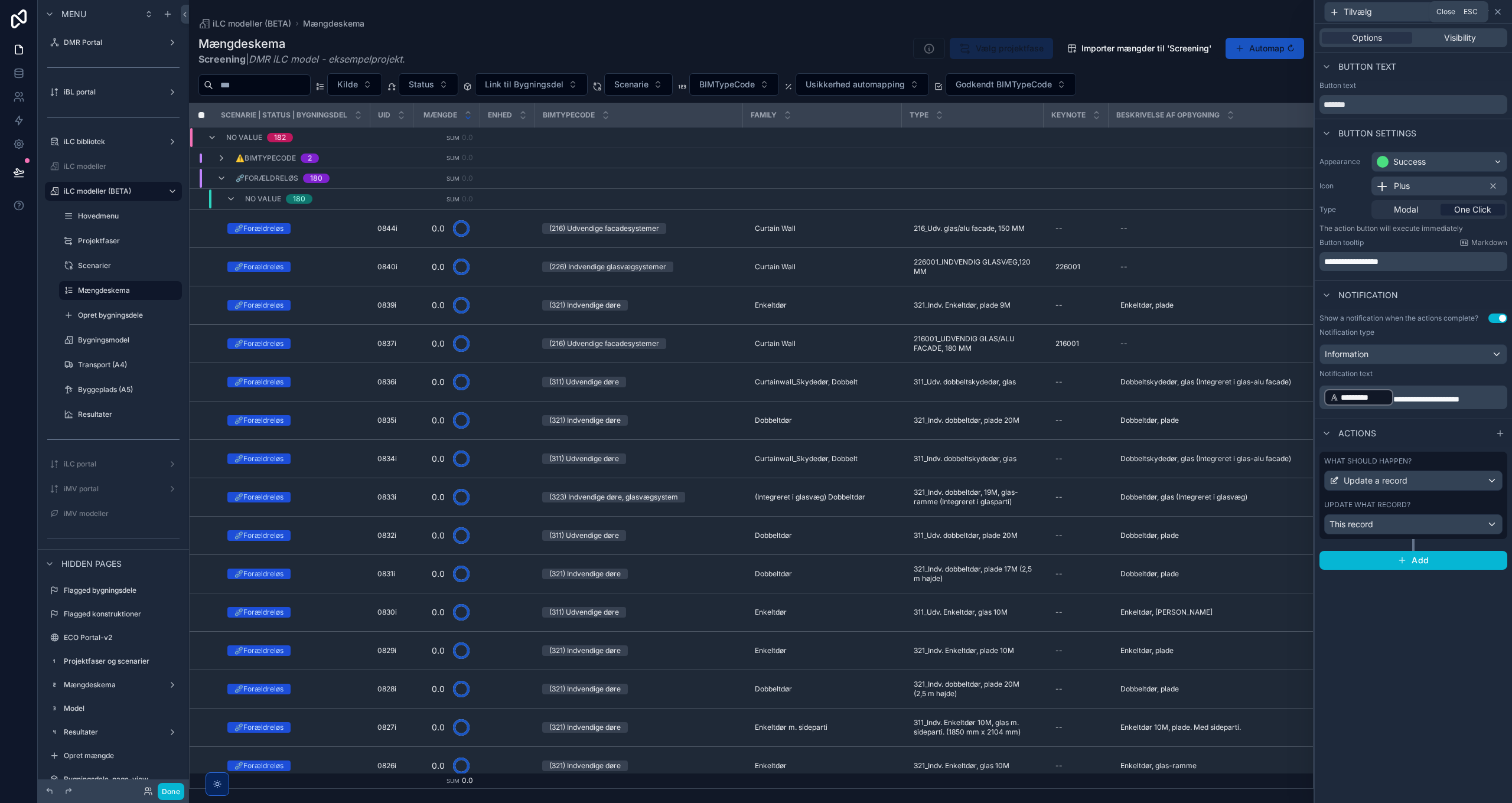
click at [1500, 14] on icon at bounding box center [1498, 12] width 5 height 5
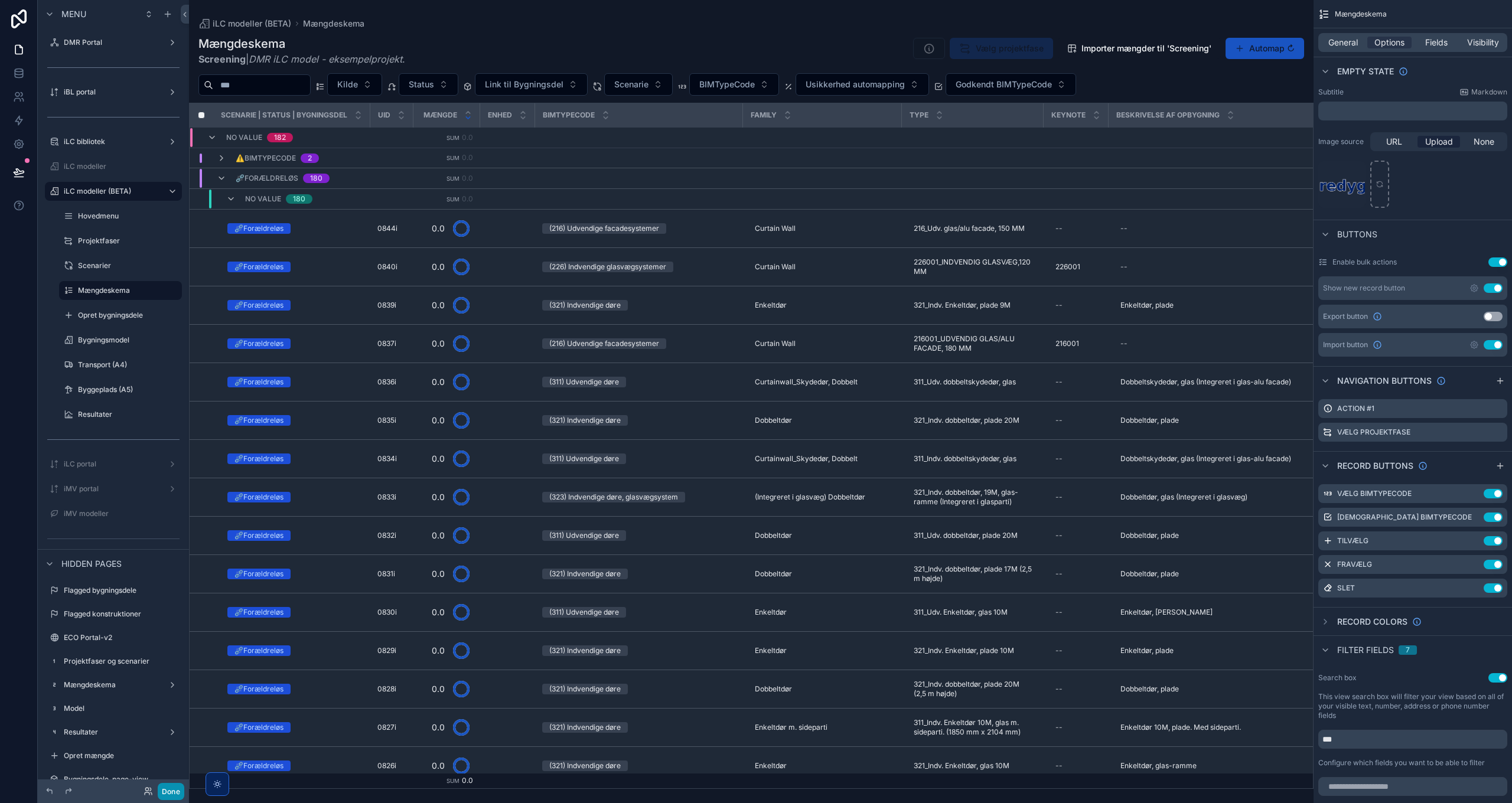
click at [172, 792] on button "Done" at bounding box center [170, 792] width 27 height 17
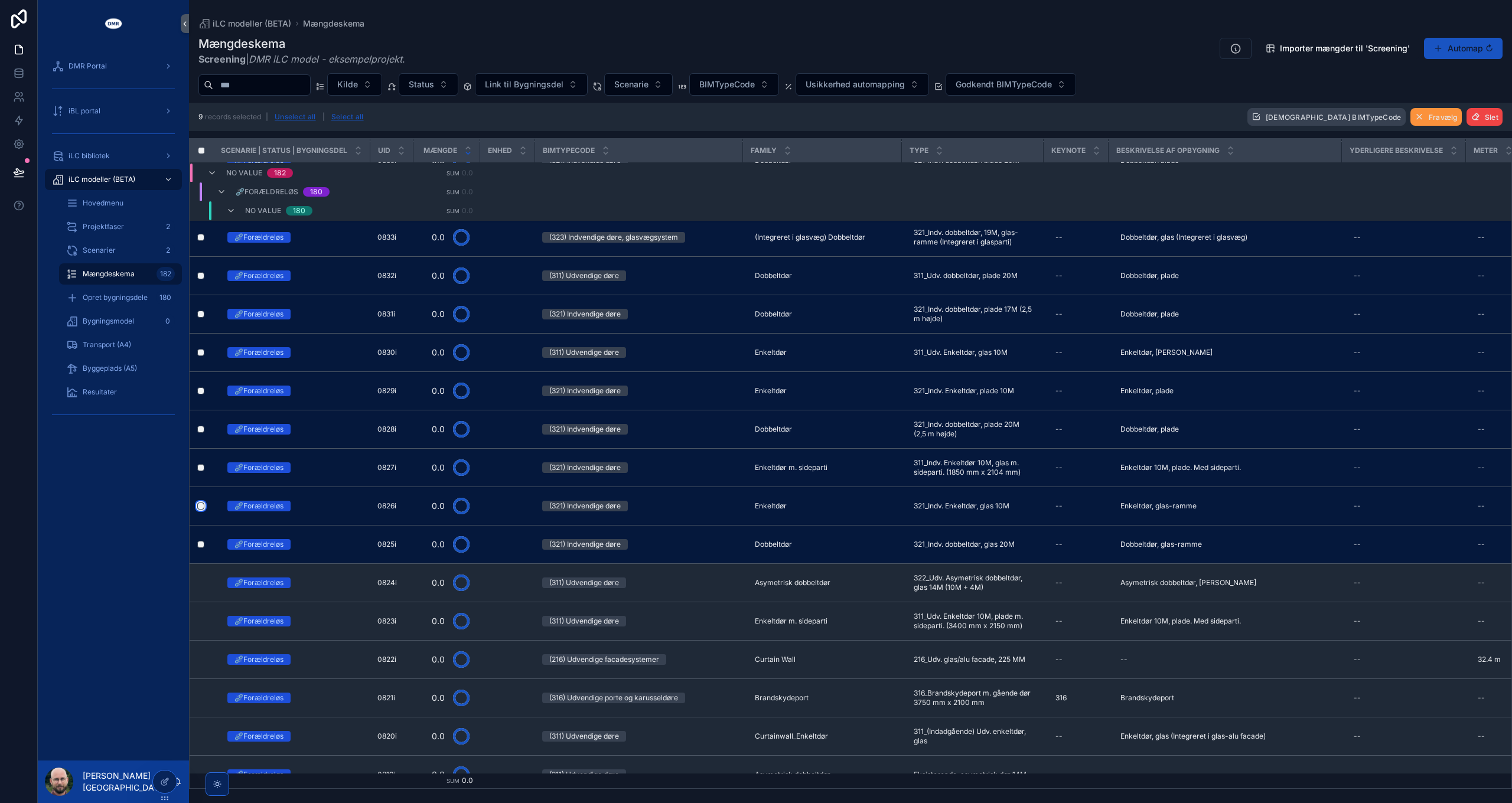
scroll to position [0, 0]
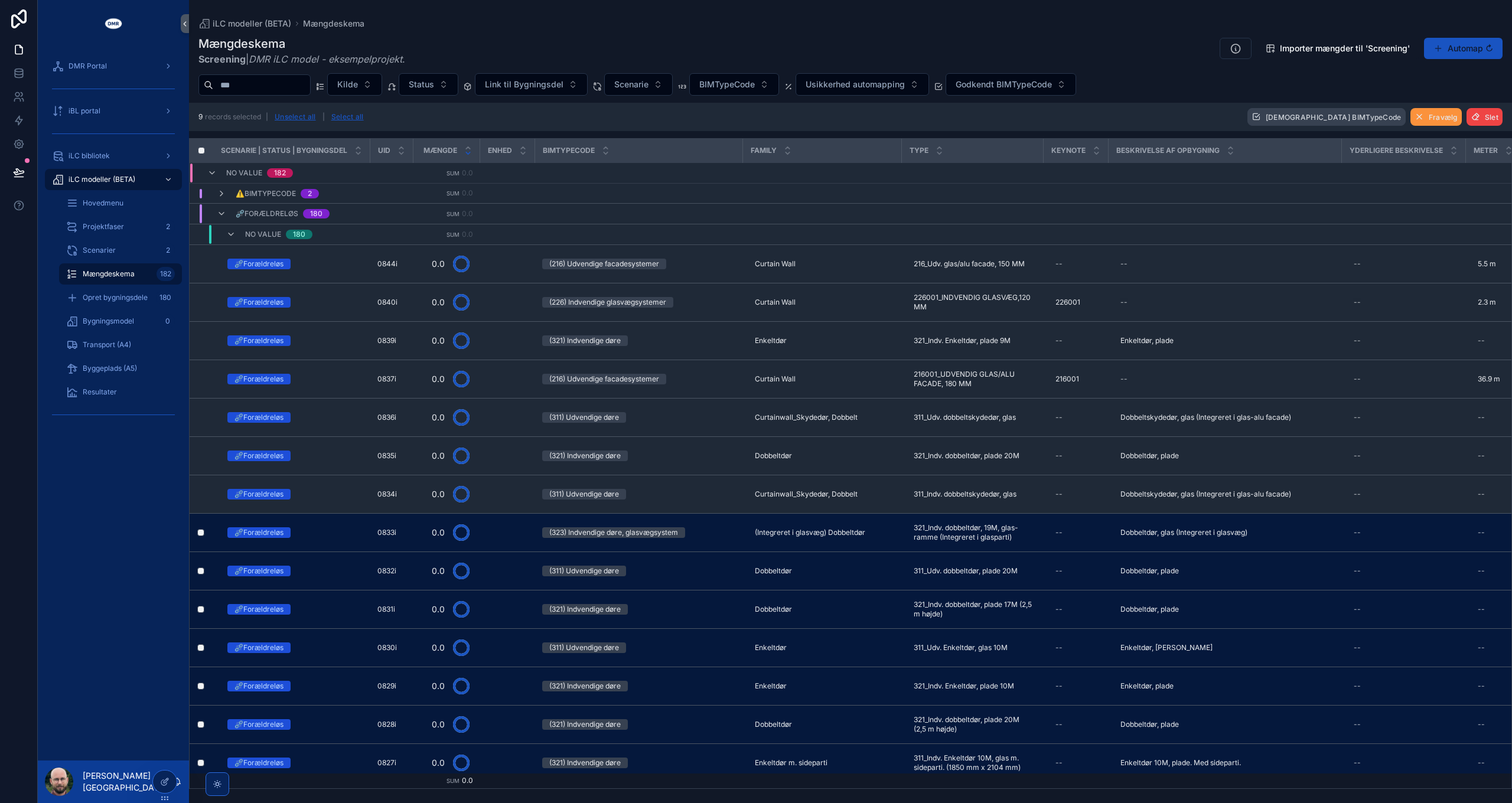
click at [1442, 113] on span "Fravælg" at bounding box center [1443, 117] width 29 height 9
click at [1480, 94] on icon "scrollable content" at bounding box center [1482, 94] width 9 height 9
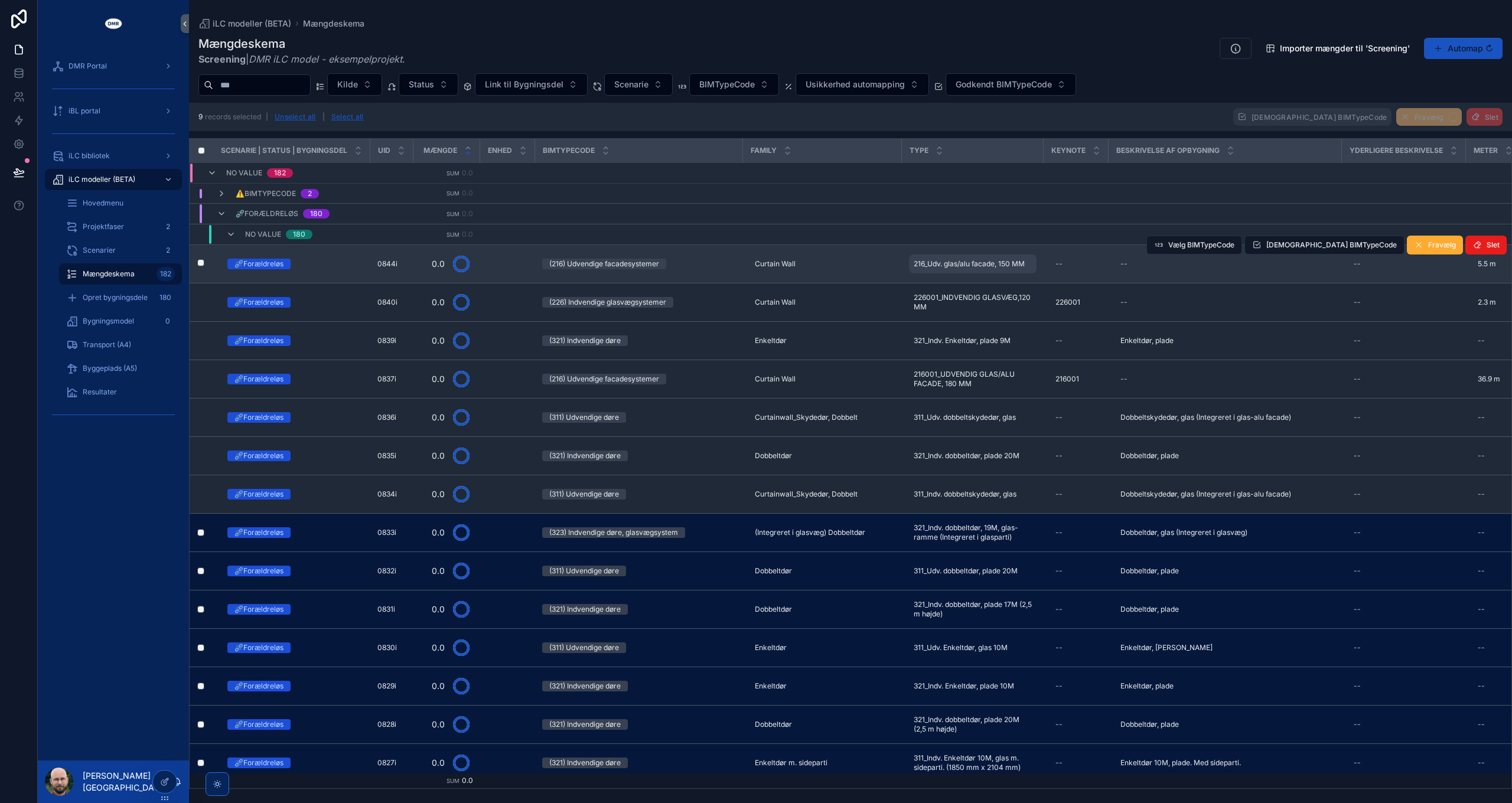
scroll to position [177, 0]
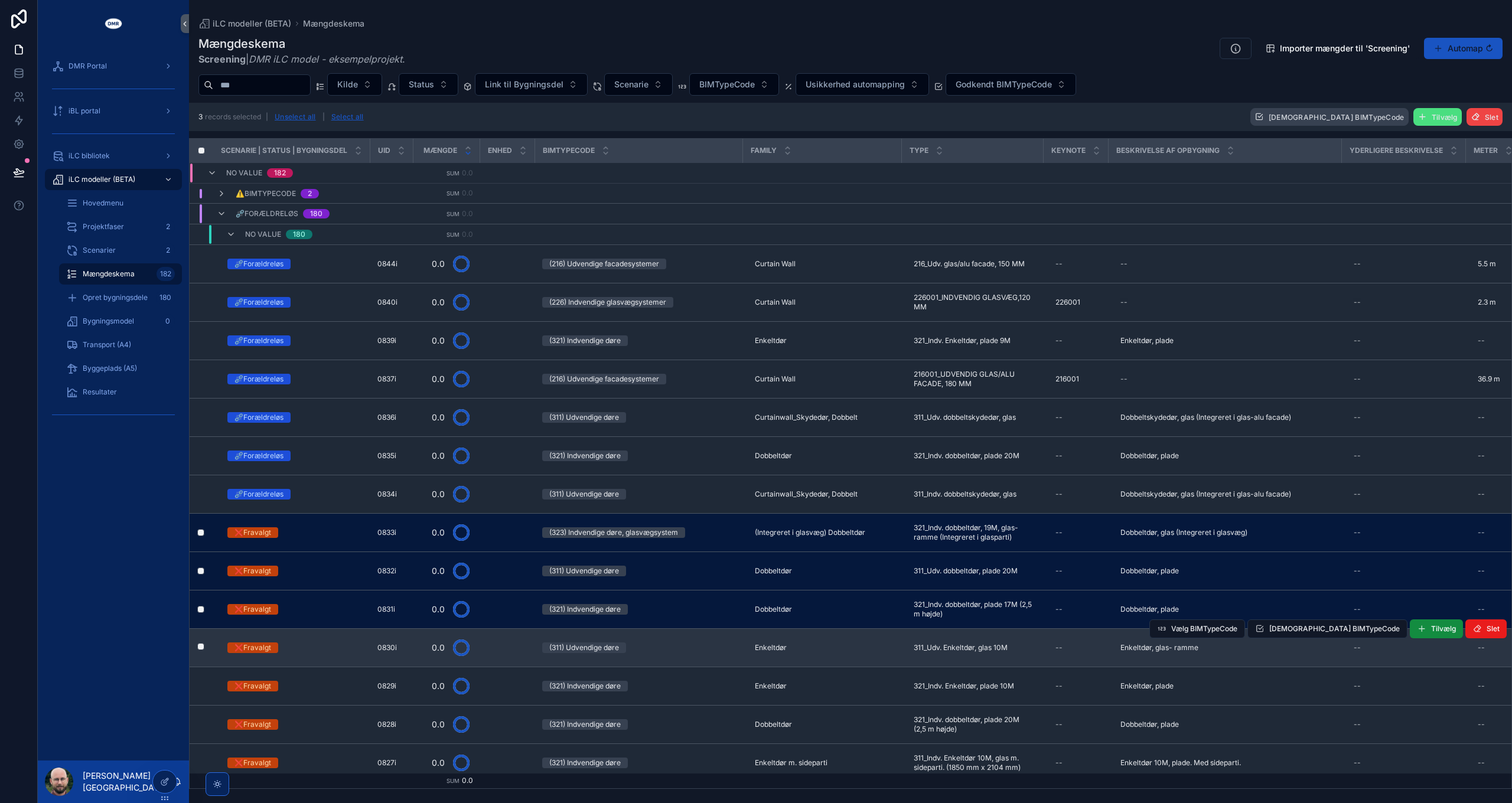
scroll to position [177, 0]
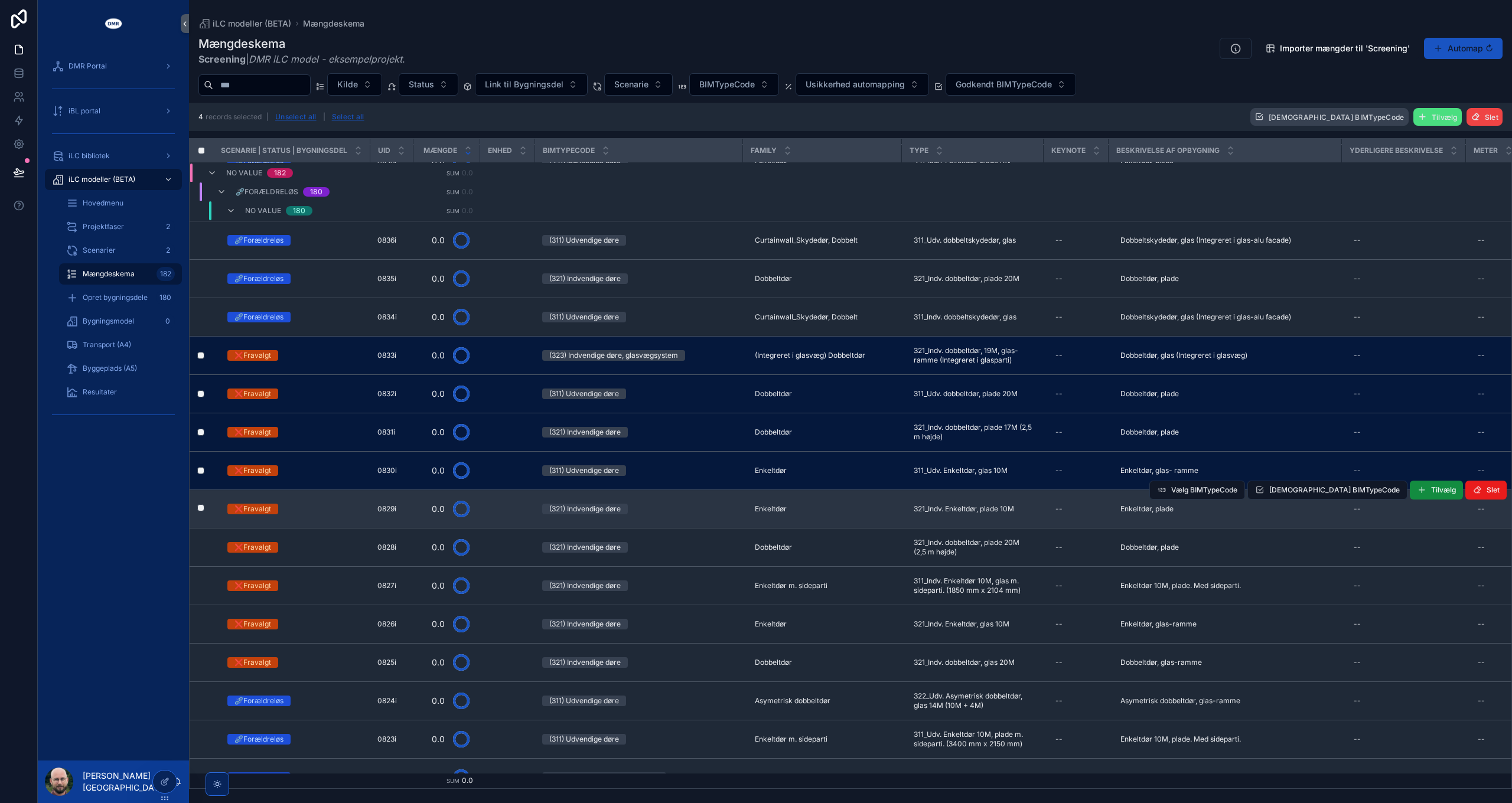
click at [199, 516] on td "scrollable content" at bounding box center [201, 509] width 24 height 38
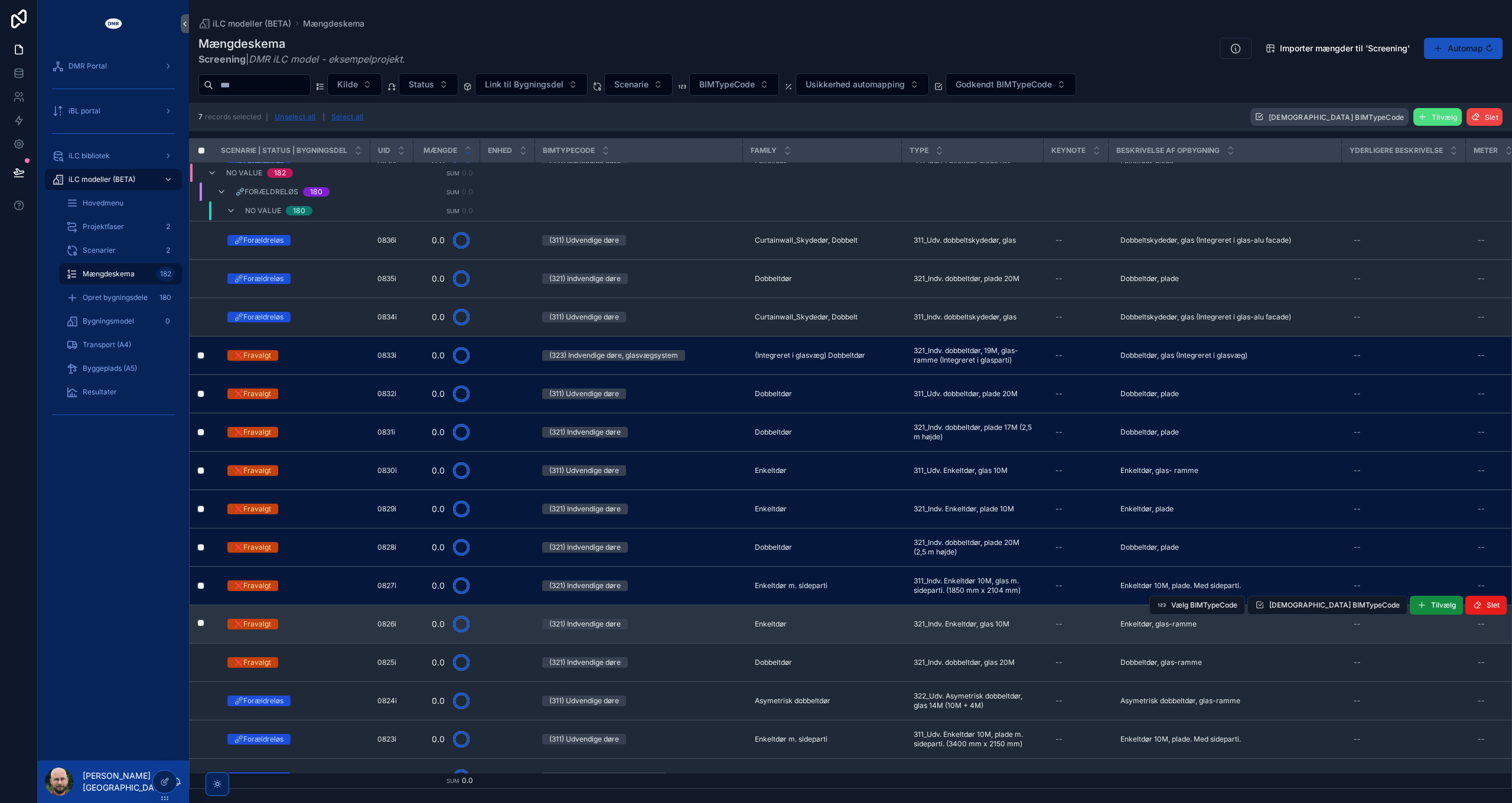
click at [197, 627] on label "scrollable content" at bounding box center [194, 624] width 7 height 9
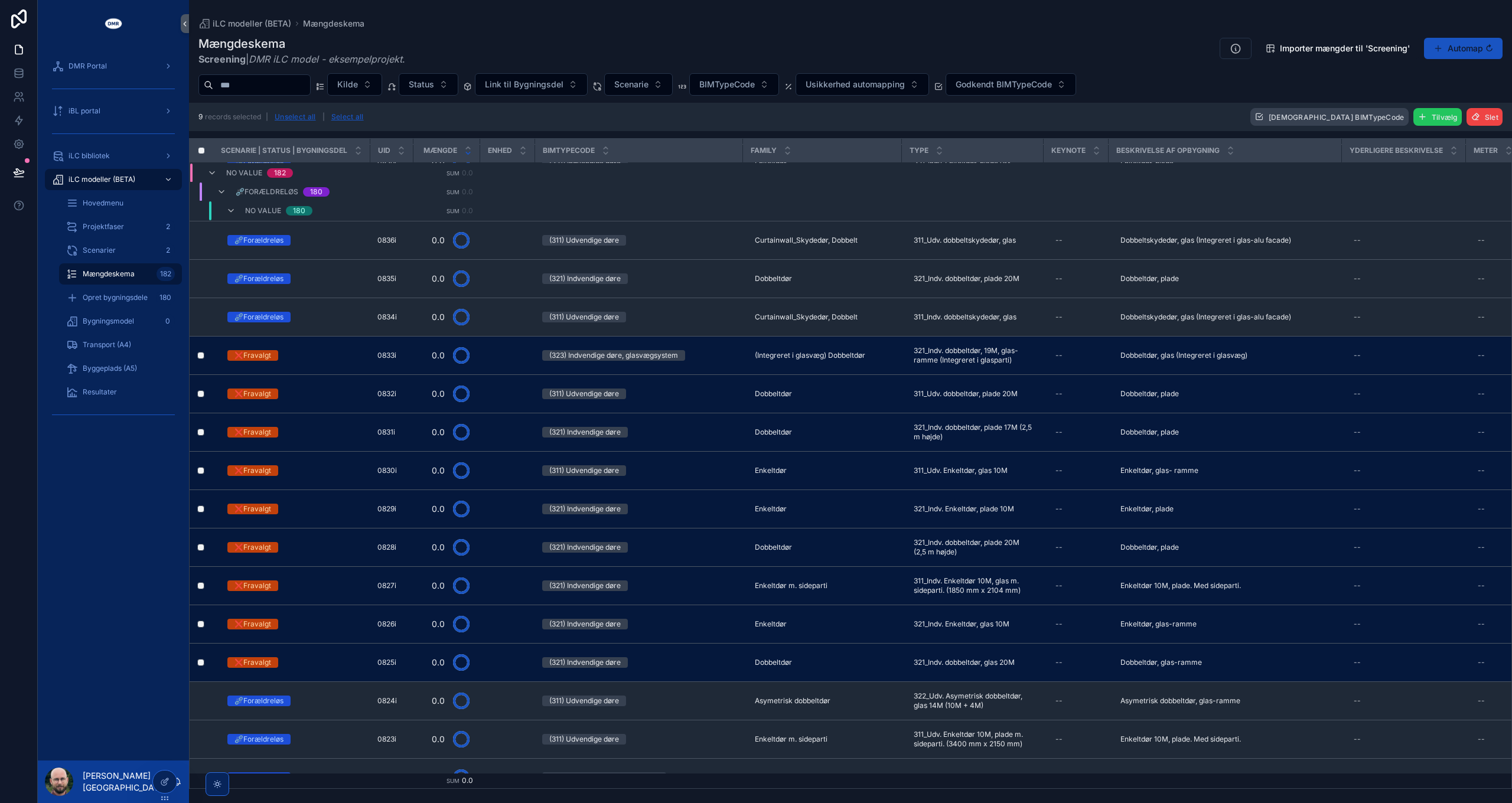
click at [1438, 120] on span "Tilvælg" at bounding box center [1445, 117] width 26 height 9
click at [1479, 94] on icon "scrollable content" at bounding box center [1482, 94] width 9 height 9
click at [215, 793] on div "scrollable content" at bounding box center [217, 784] width 24 height 24
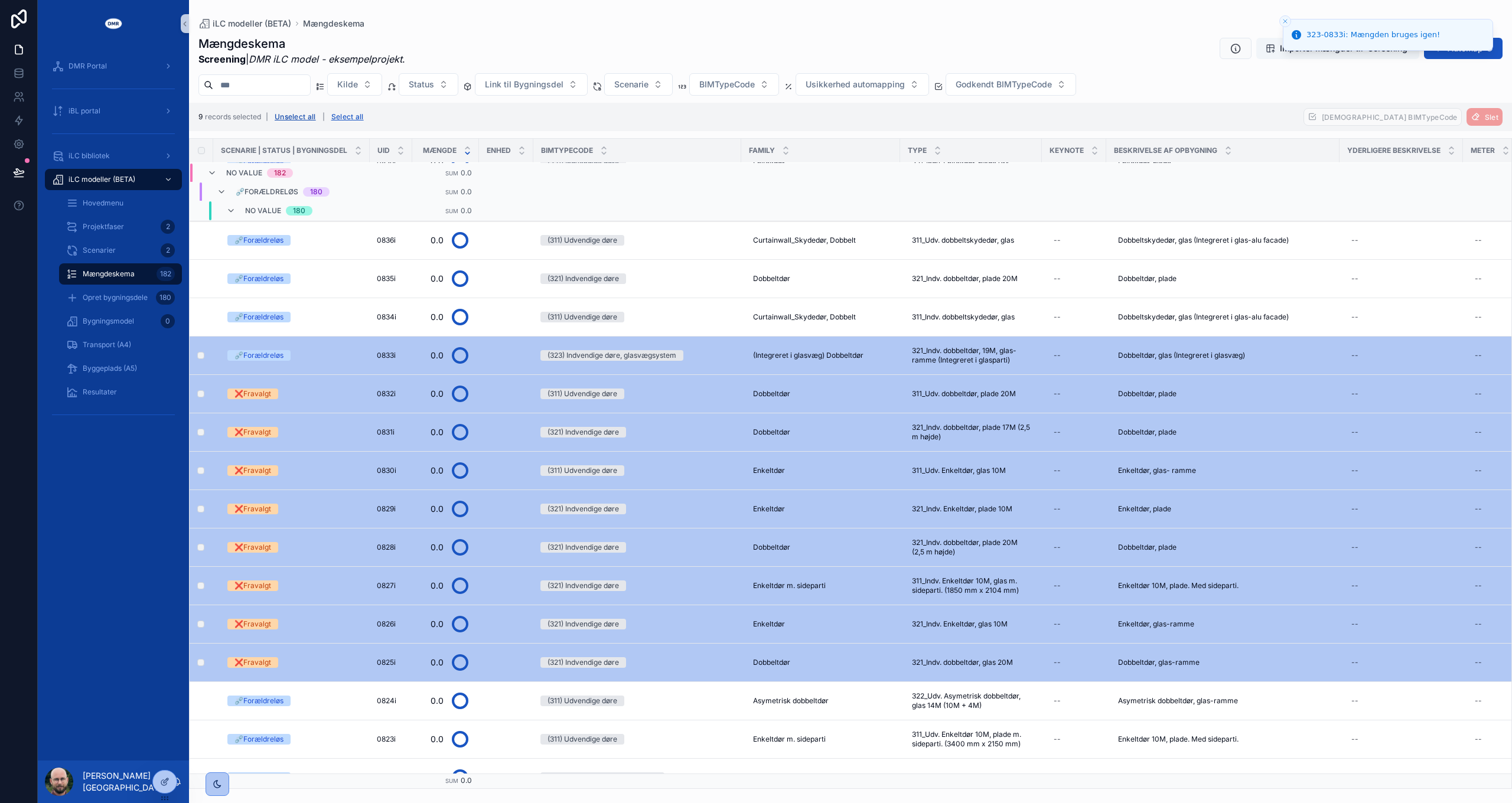
click at [303, 115] on button "Unselect all" at bounding box center [295, 117] width 50 height 19
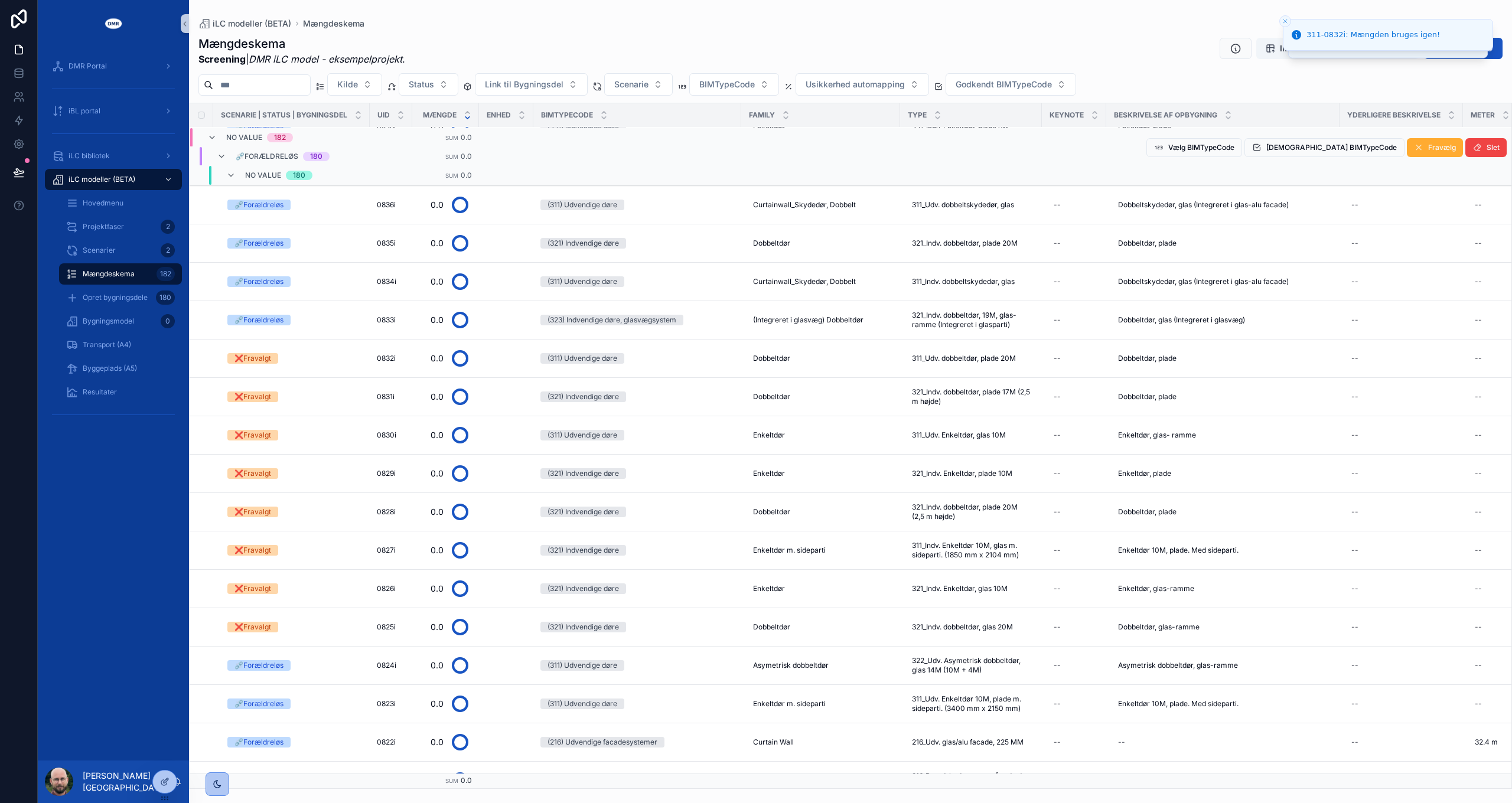
scroll to position [0, 0]
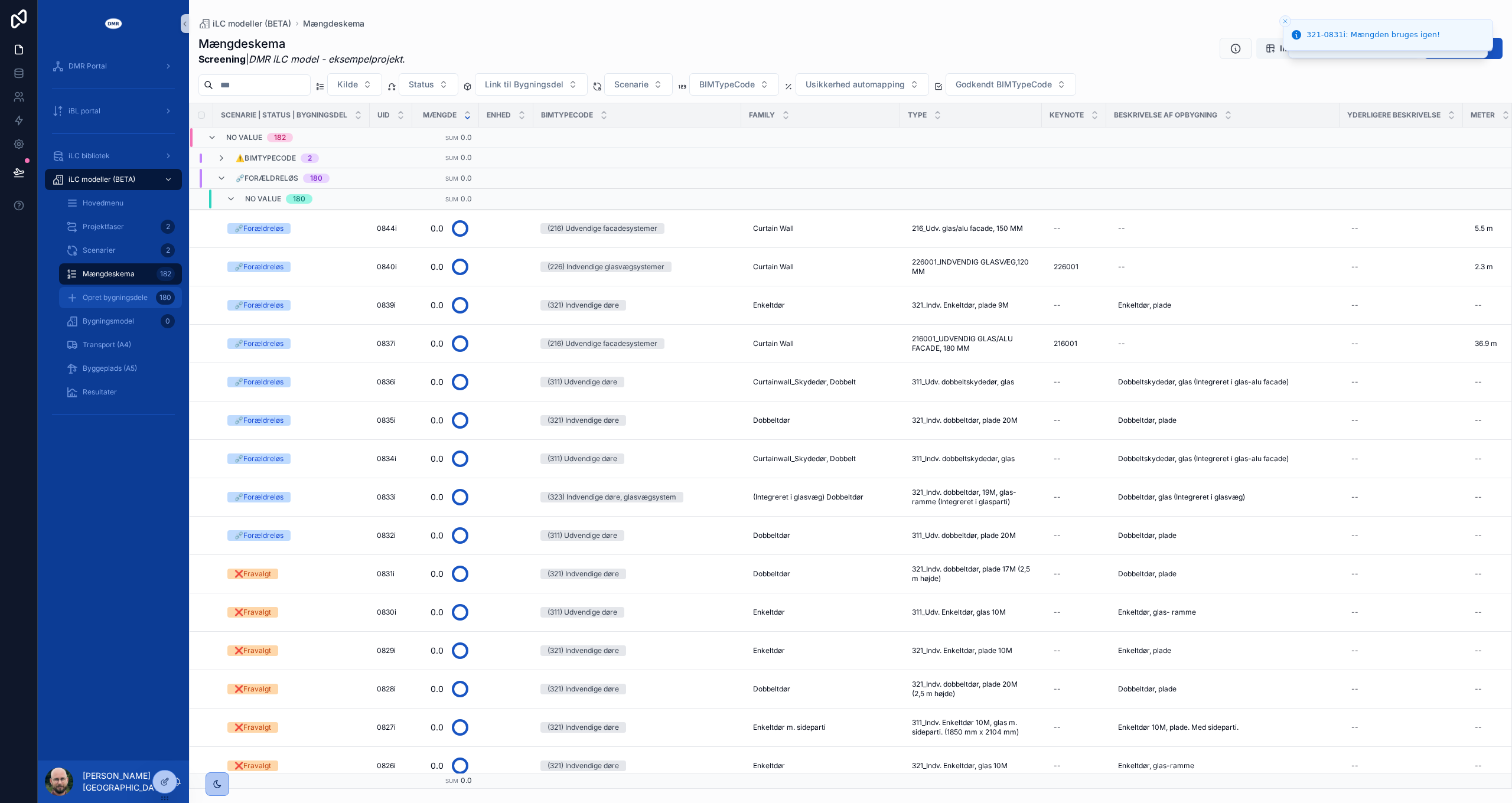
click at [108, 299] on span "Opret bygningsdele" at bounding box center [116, 298] width 65 height 9
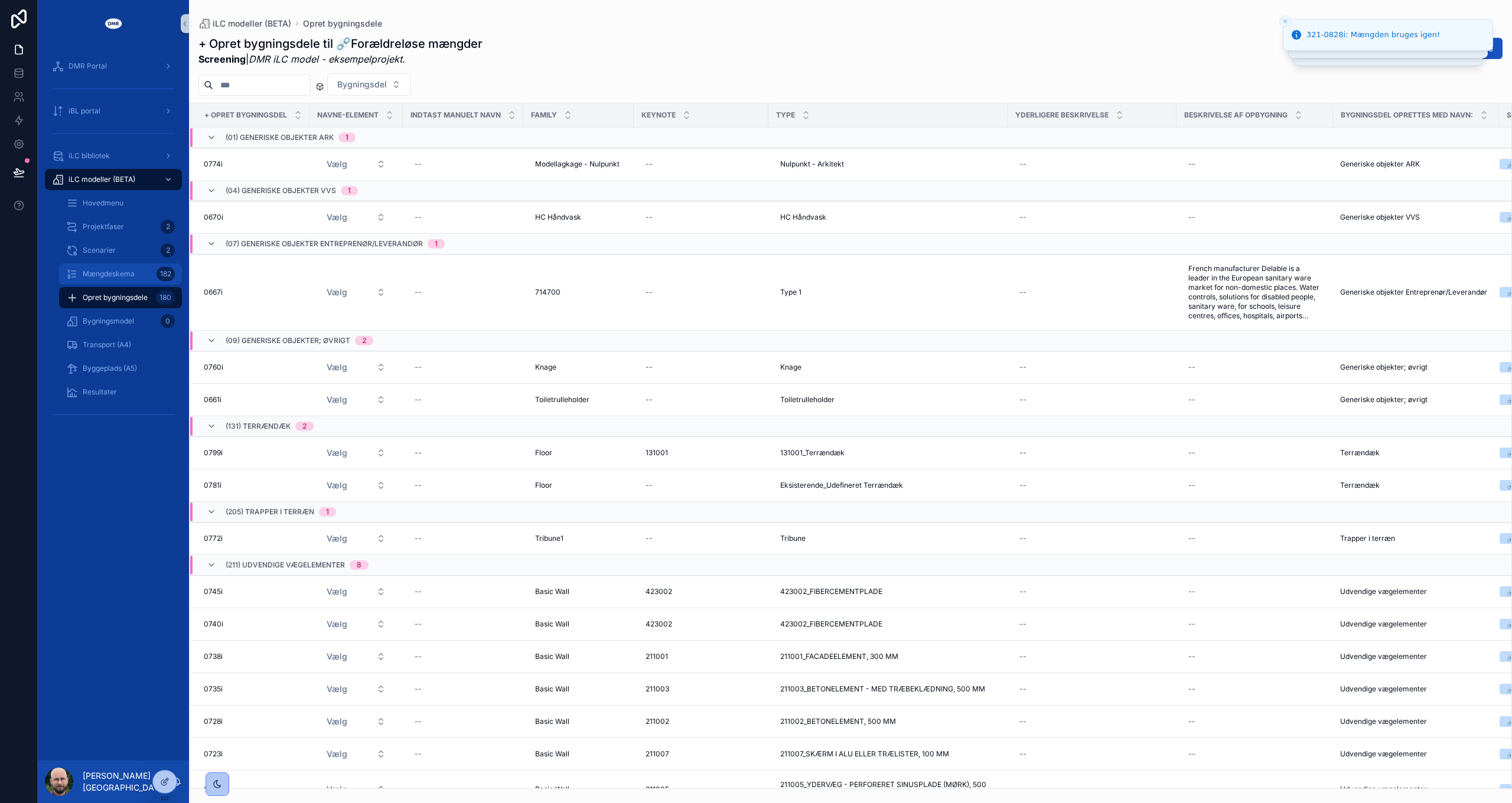
click at [103, 272] on span "Mængdeskema" at bounding box center [109, 274] width 52 height 9
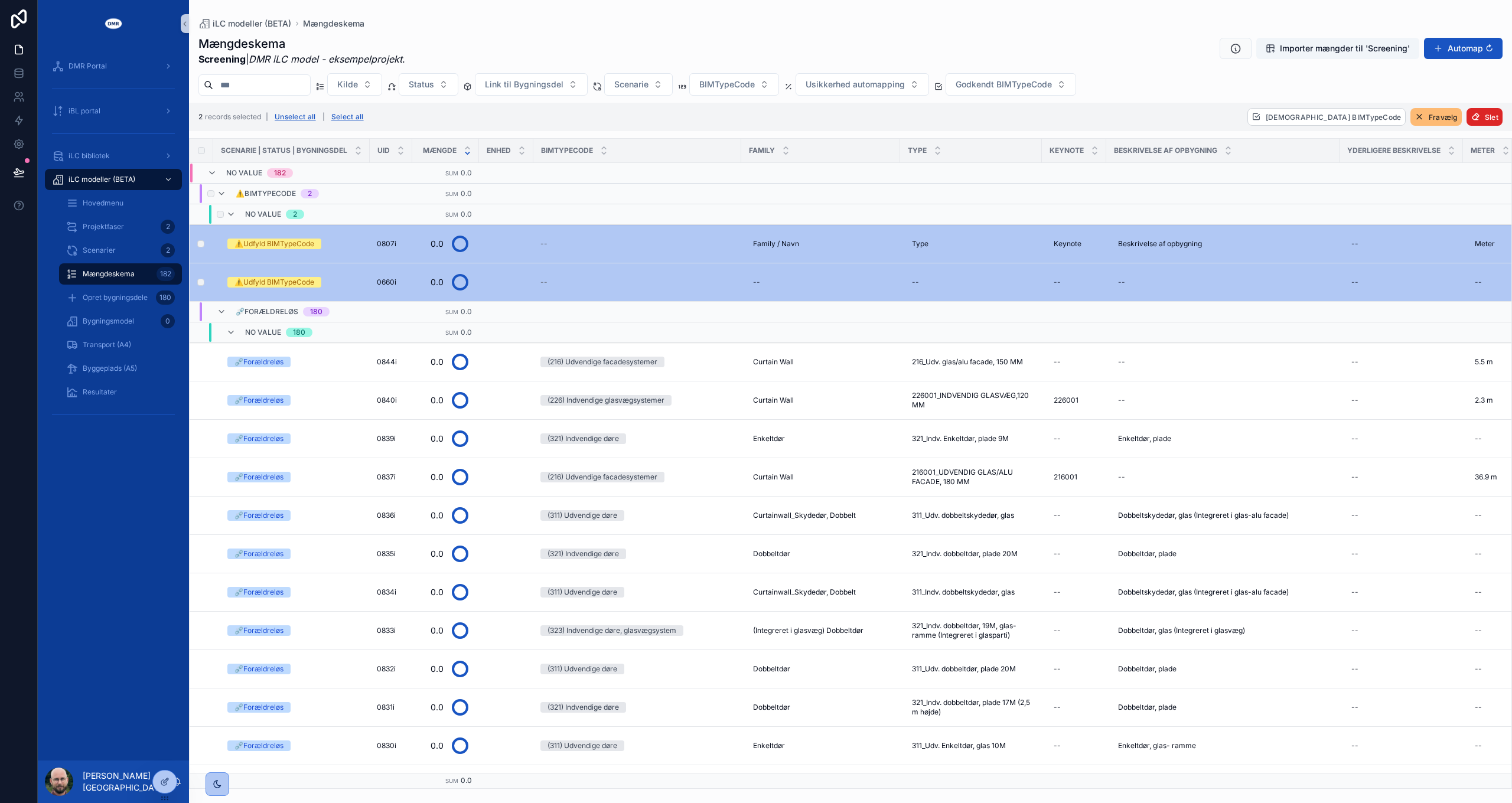
click at [1485, 117] on span "Slet" at bounding box center [1491, 117] width 14 height 9
click at [1481, 91] on icon "scrollable content" at bounding box center [1482, 94] width 9 height 9
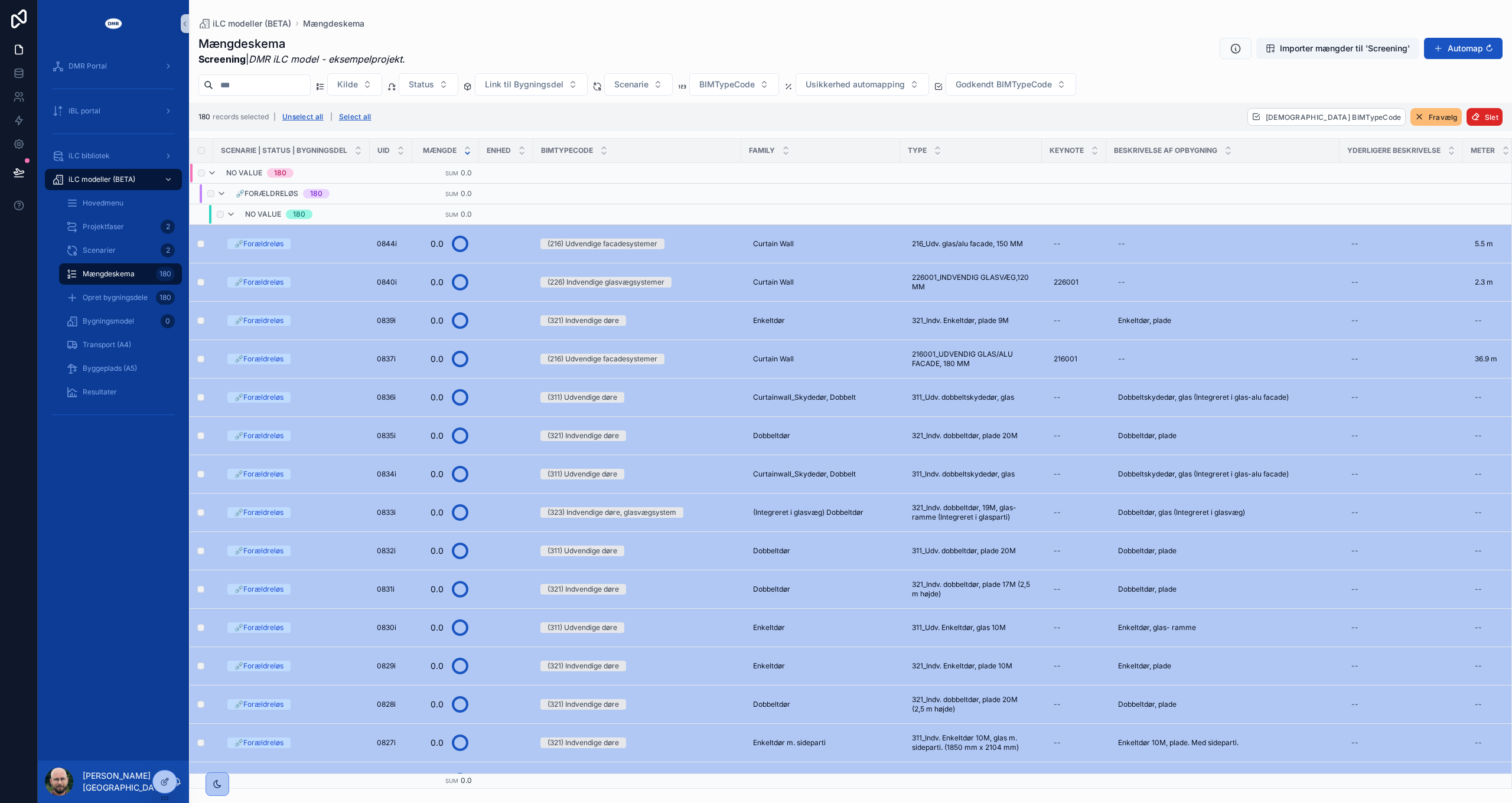
click at [1488, 117] on span "Slet" at bounding box center [1491, 117] width 14 height 9
click at [1482, 94] on icon "scrollable content" at bounding box center [1482, 94] width 9 height 9
click at [222, 784] on div "scrollable content" at bounding box center [217, 784] width 11 height 11
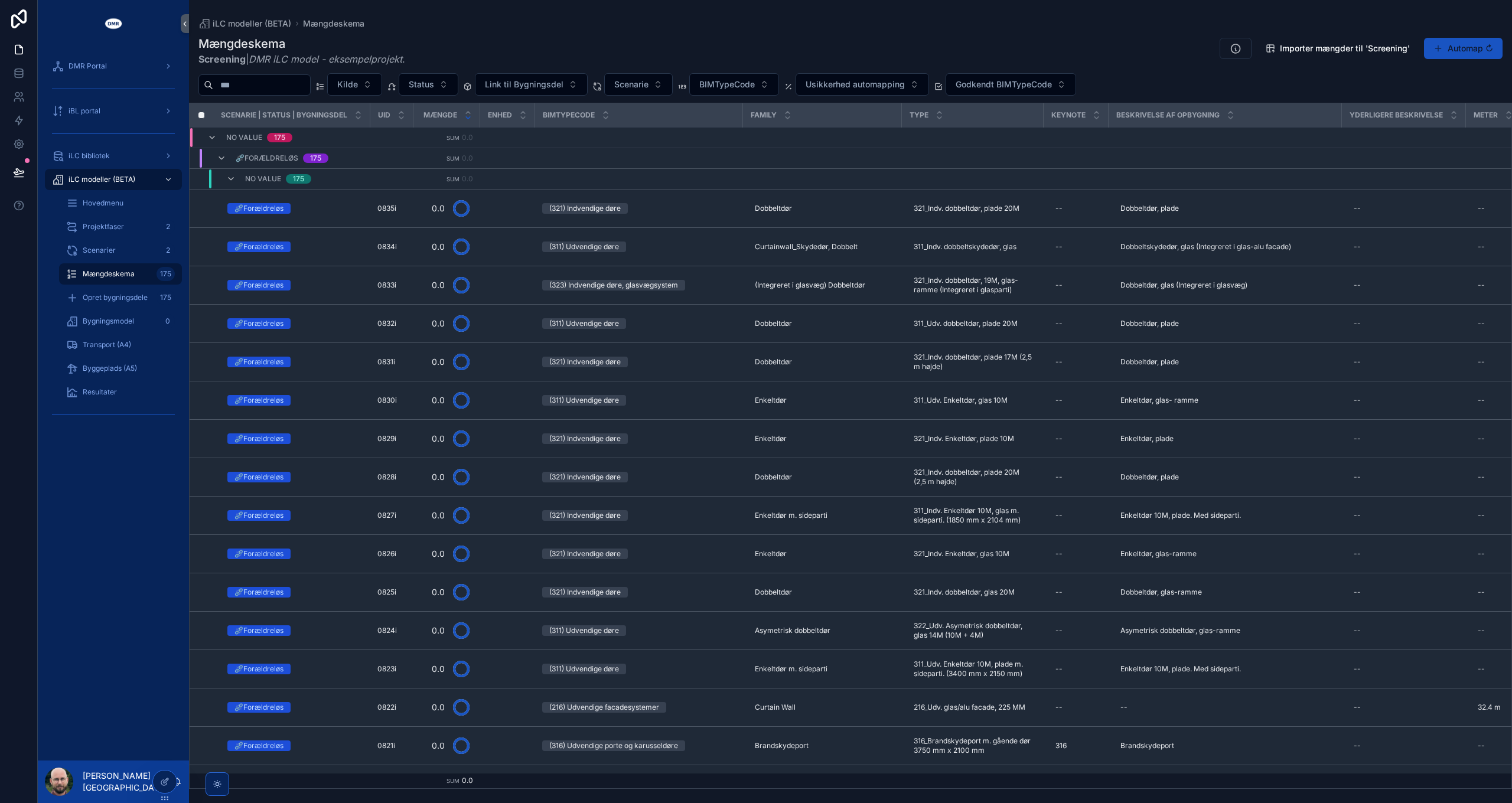
click at [114, 277] on span "Mængdeskema" at bounding box center [109, 274] width 52 height 9
click at [108, 255] on div "Scenarier 2" at bounding box center [121, 251] width 108 height 19
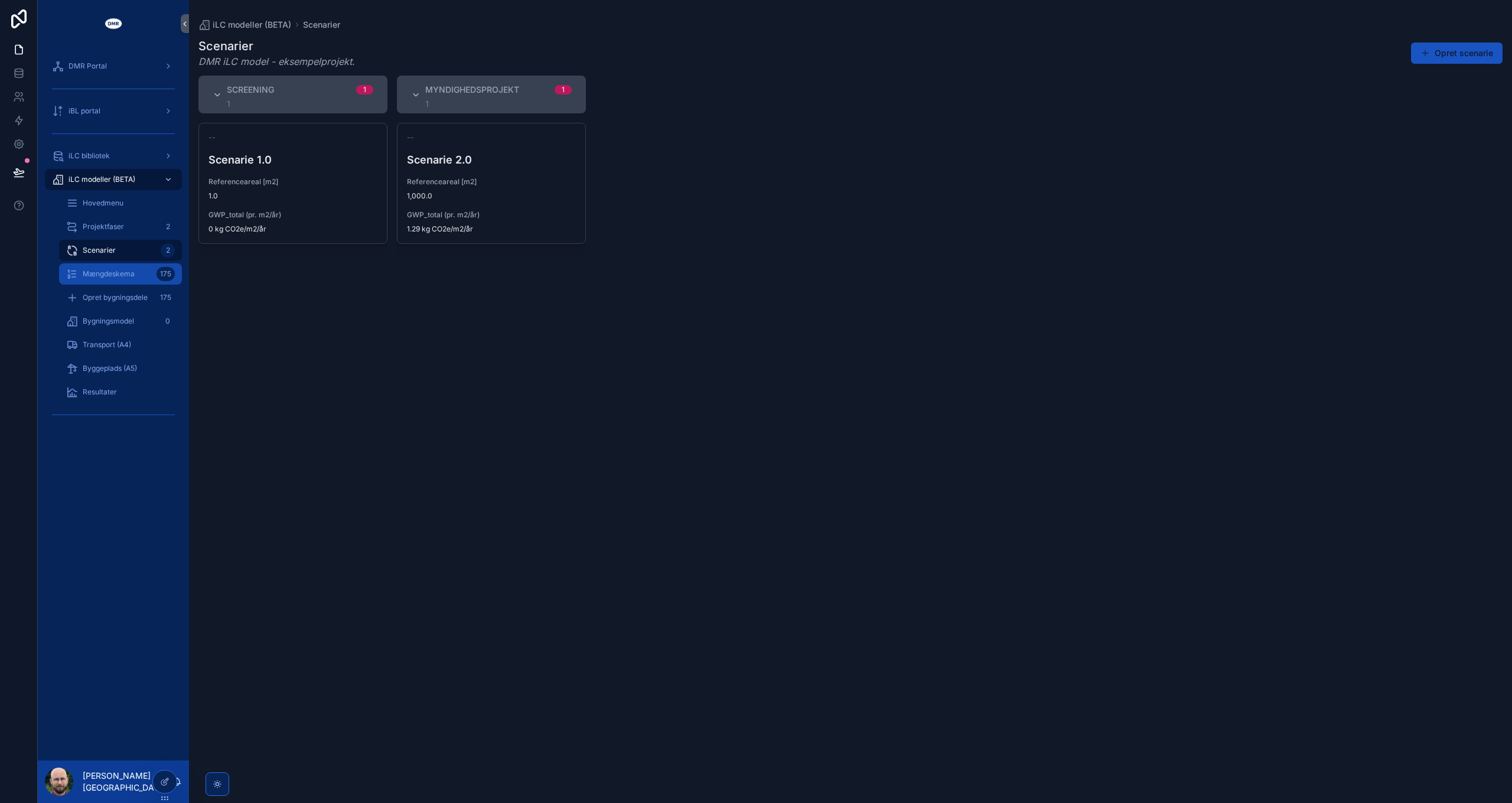
click at [108, 279] on div "Mængdeskema 175" at bounding box center [121, 274] width 108 height 19
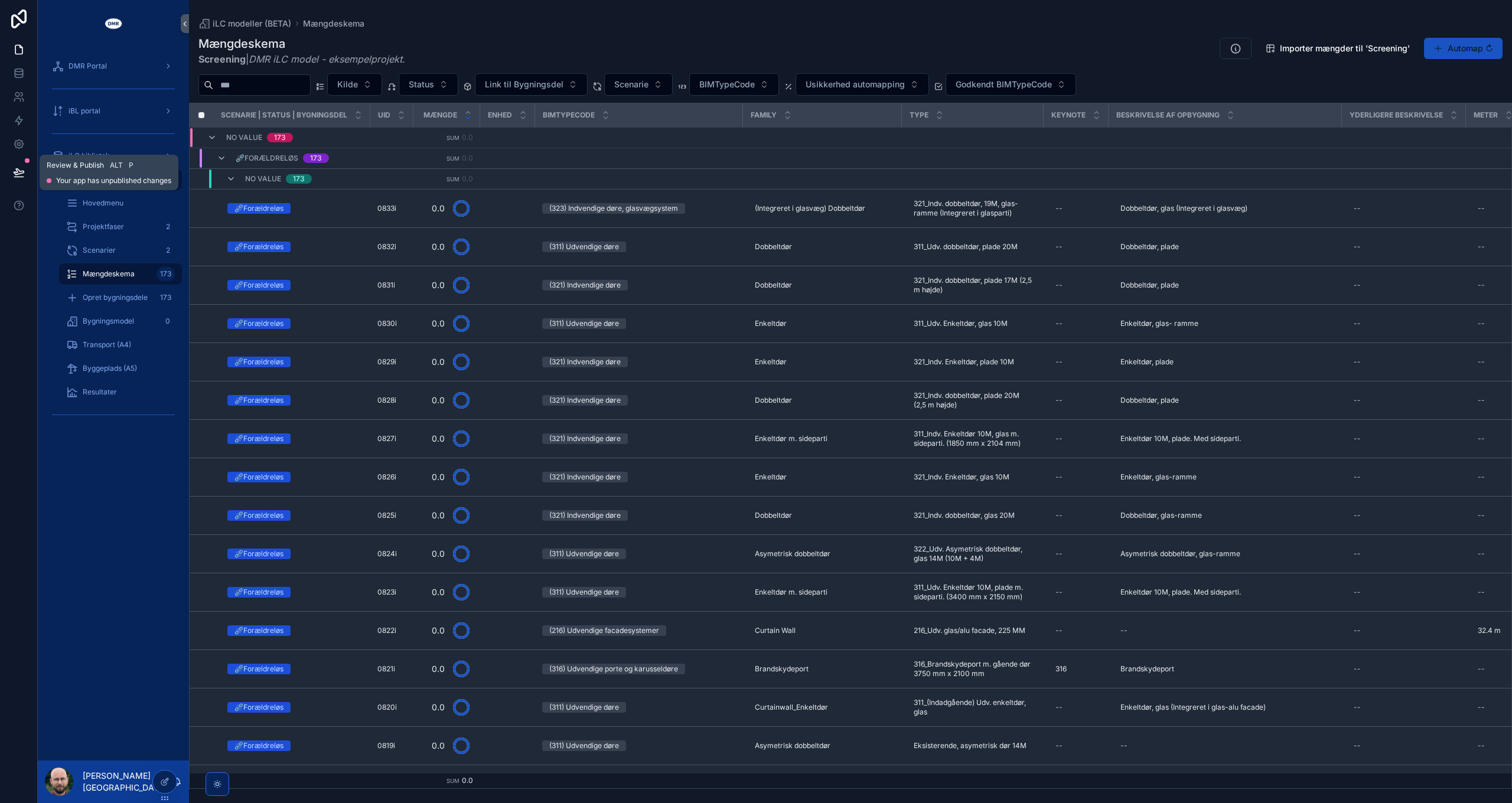
click at [17, 171] on icon at bounding box center [19, 172] width 10 height 6
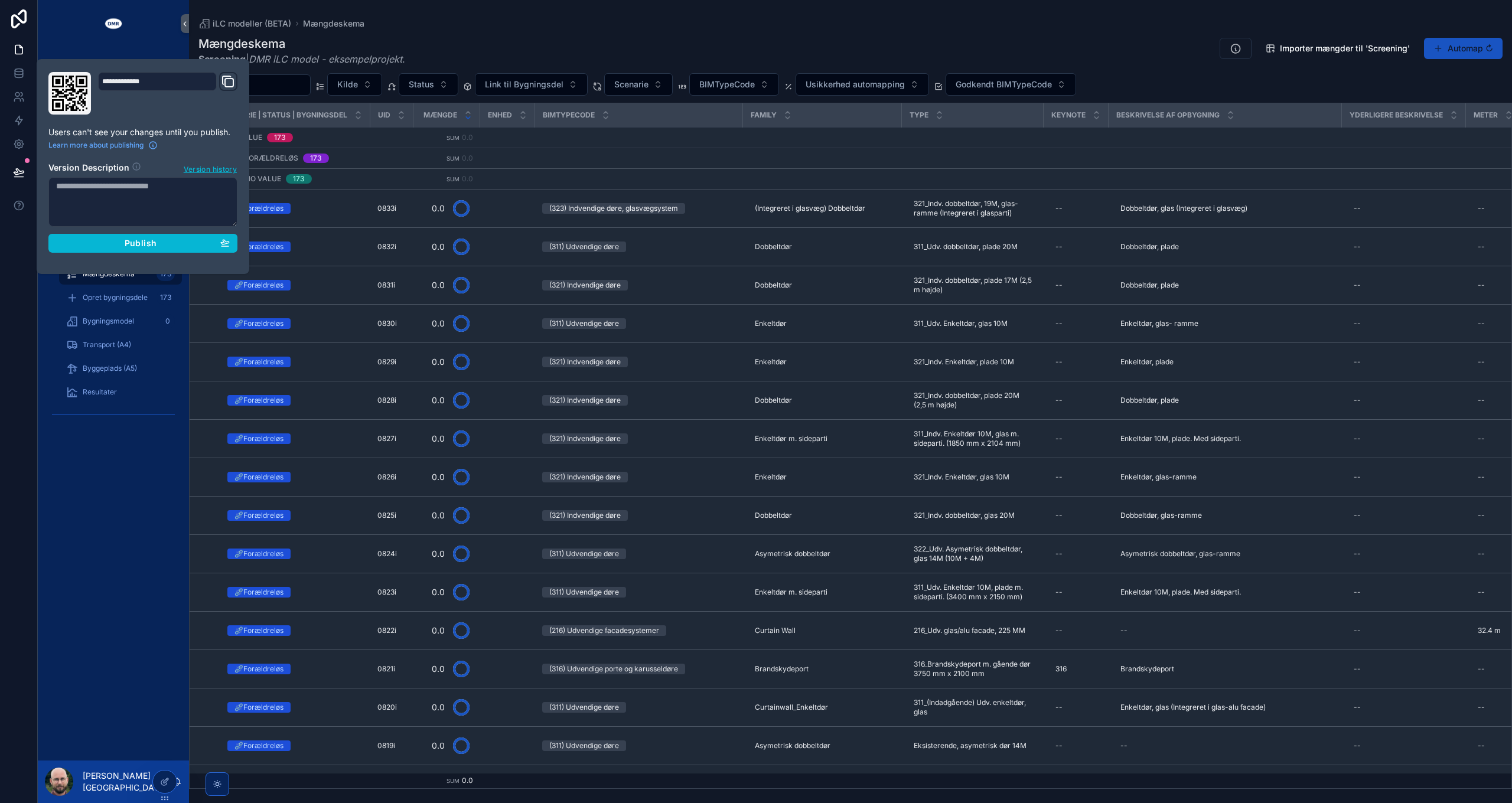
click at [121, 202] on textarea at bounding box center [143, 201] width 189 height 50
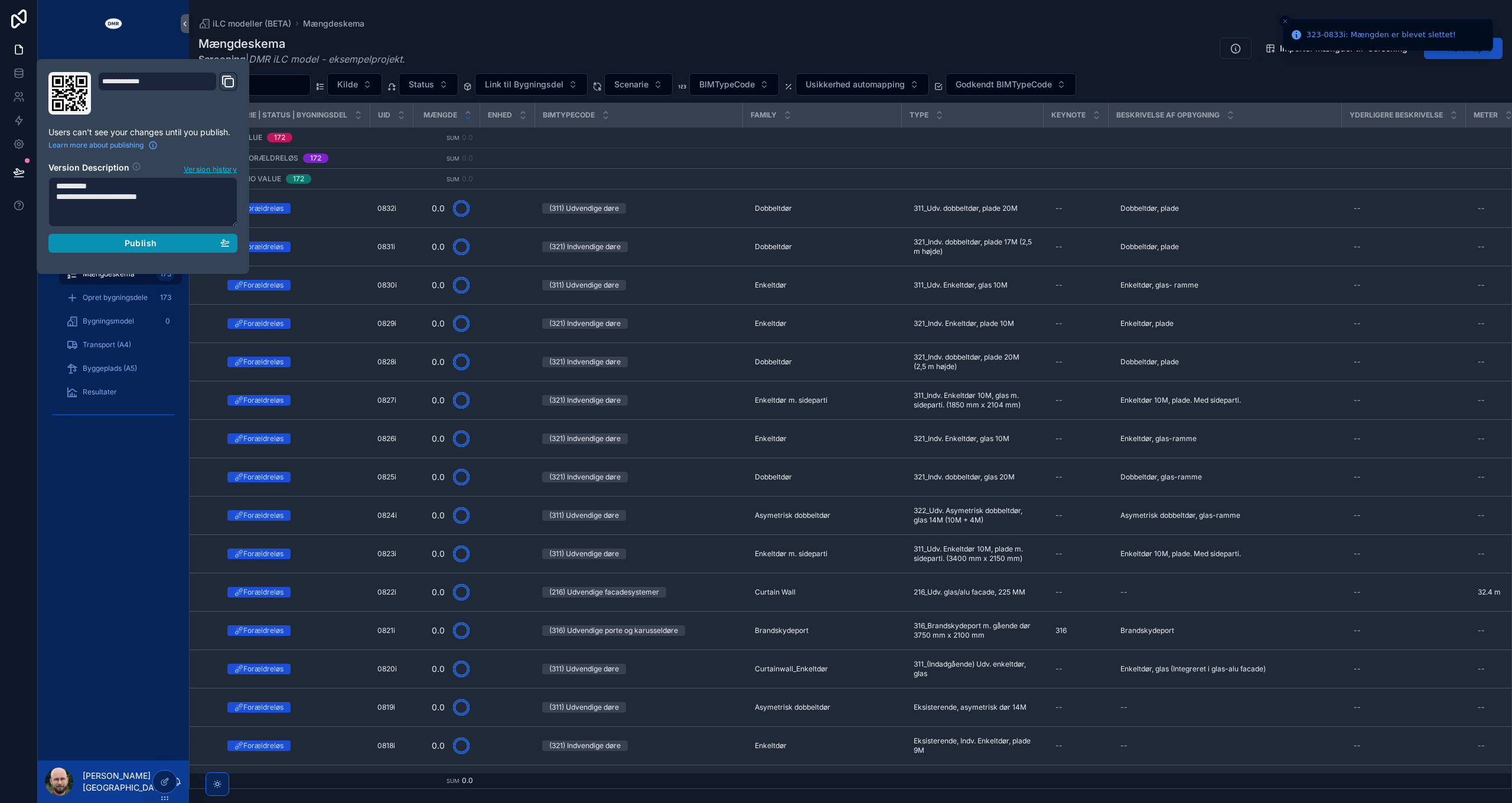
type textarea "**********"
click at [141, 246] on span "Publish" at bounding box center [141, 243] width 32 height 11
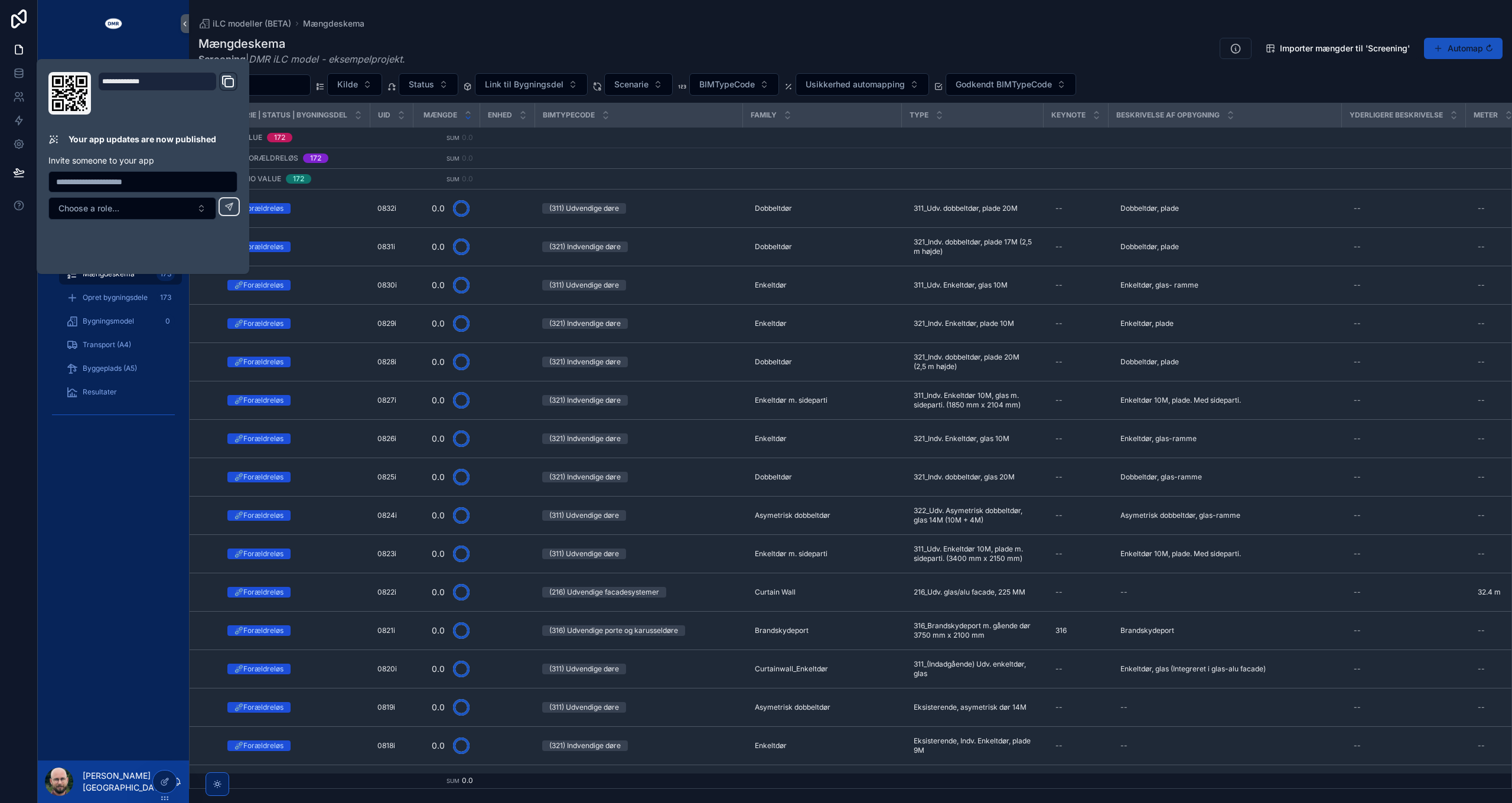
click at [138, 467] on div "DMR Portal iBL portal iLC bibliotek iLC modeller (BETA) Hovedmenu Projektfaser …" at bounding box center [113, 404] width 151 height 713
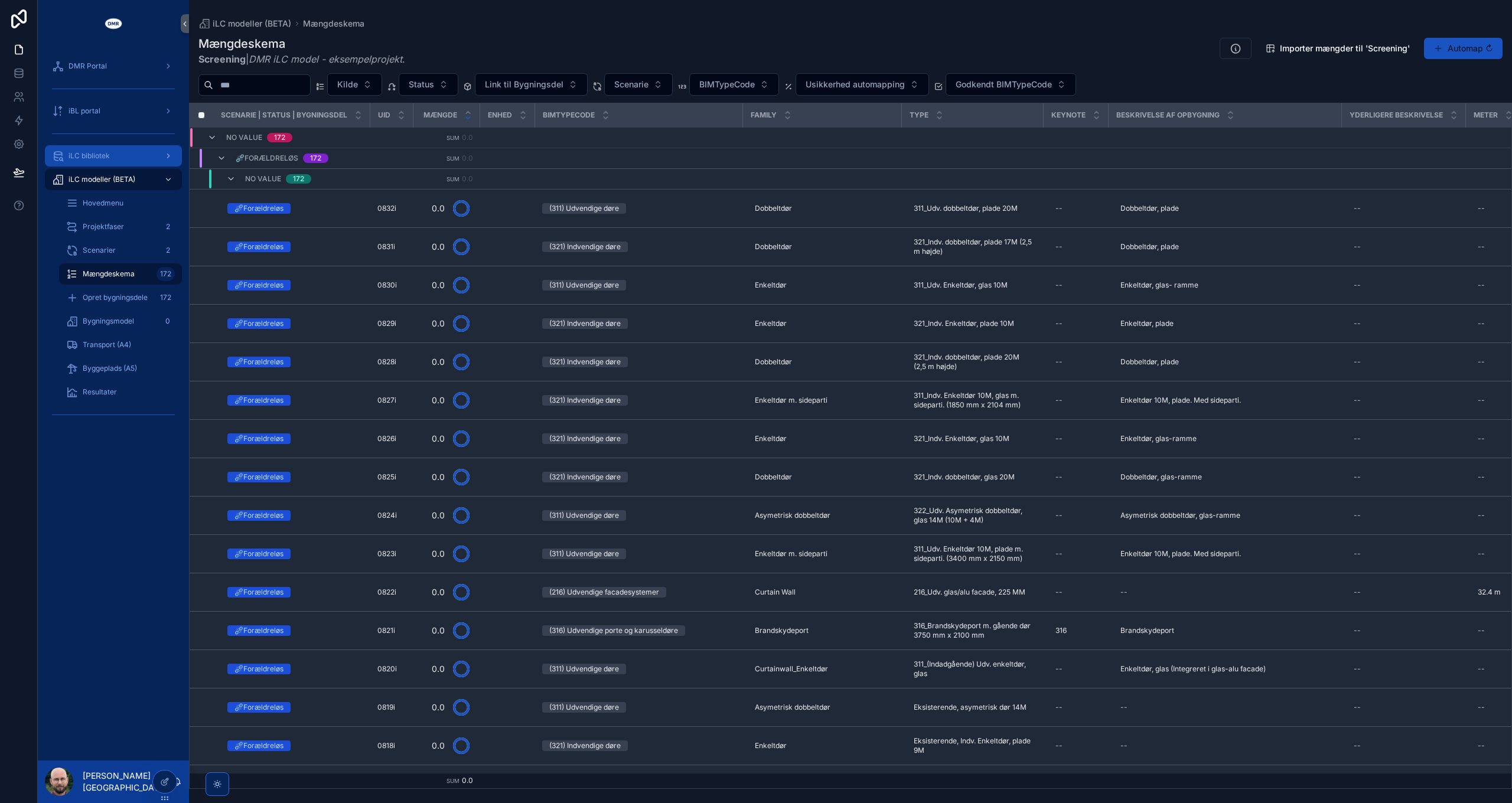
click at [96, 157] on span "iLC bibliotek" at bounding box center [89, 155] width 41 height 9
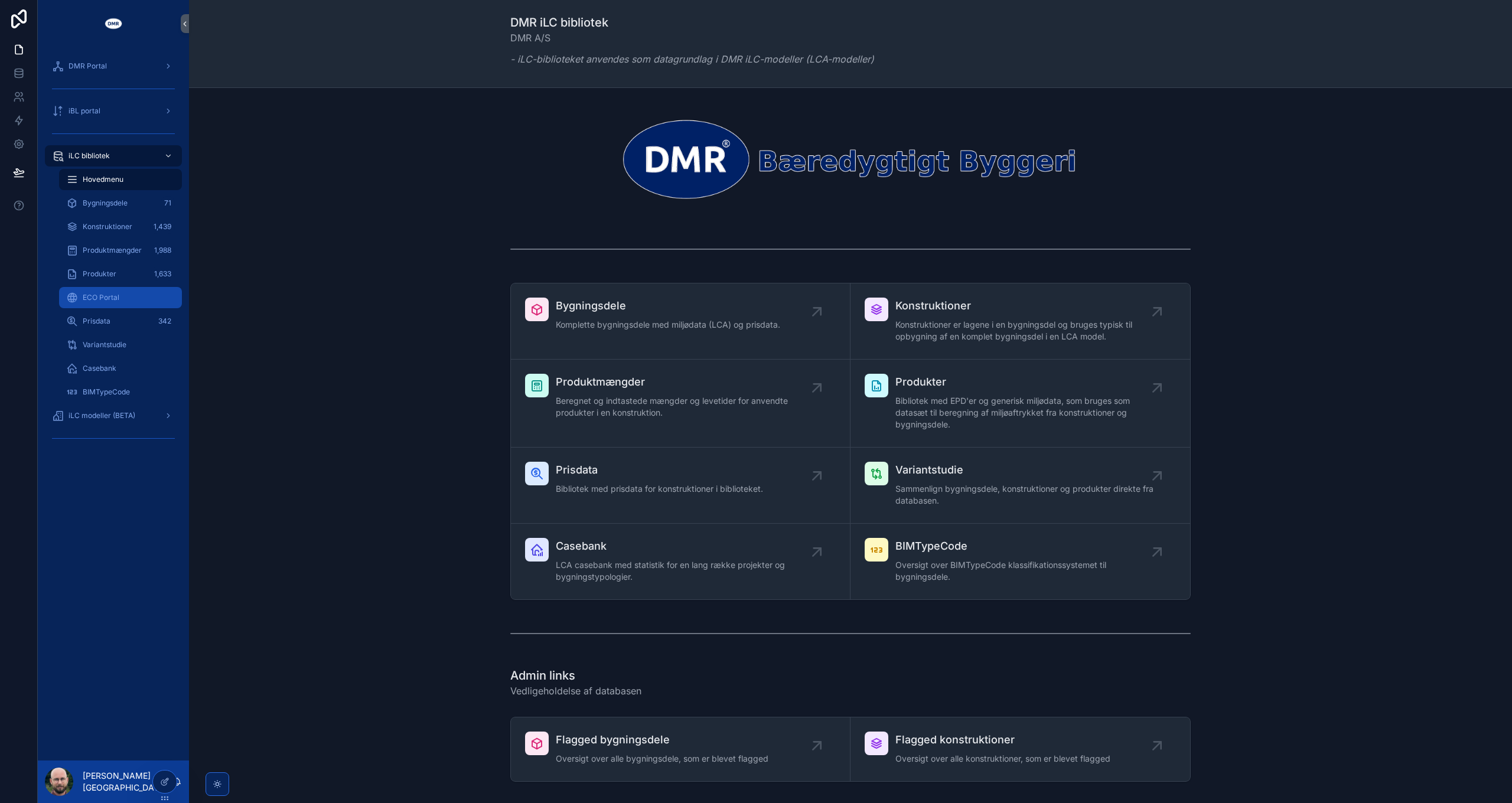
click at [121, 294] on div "ECO Portal" at bounding box center [121, 298] width 108 height 19
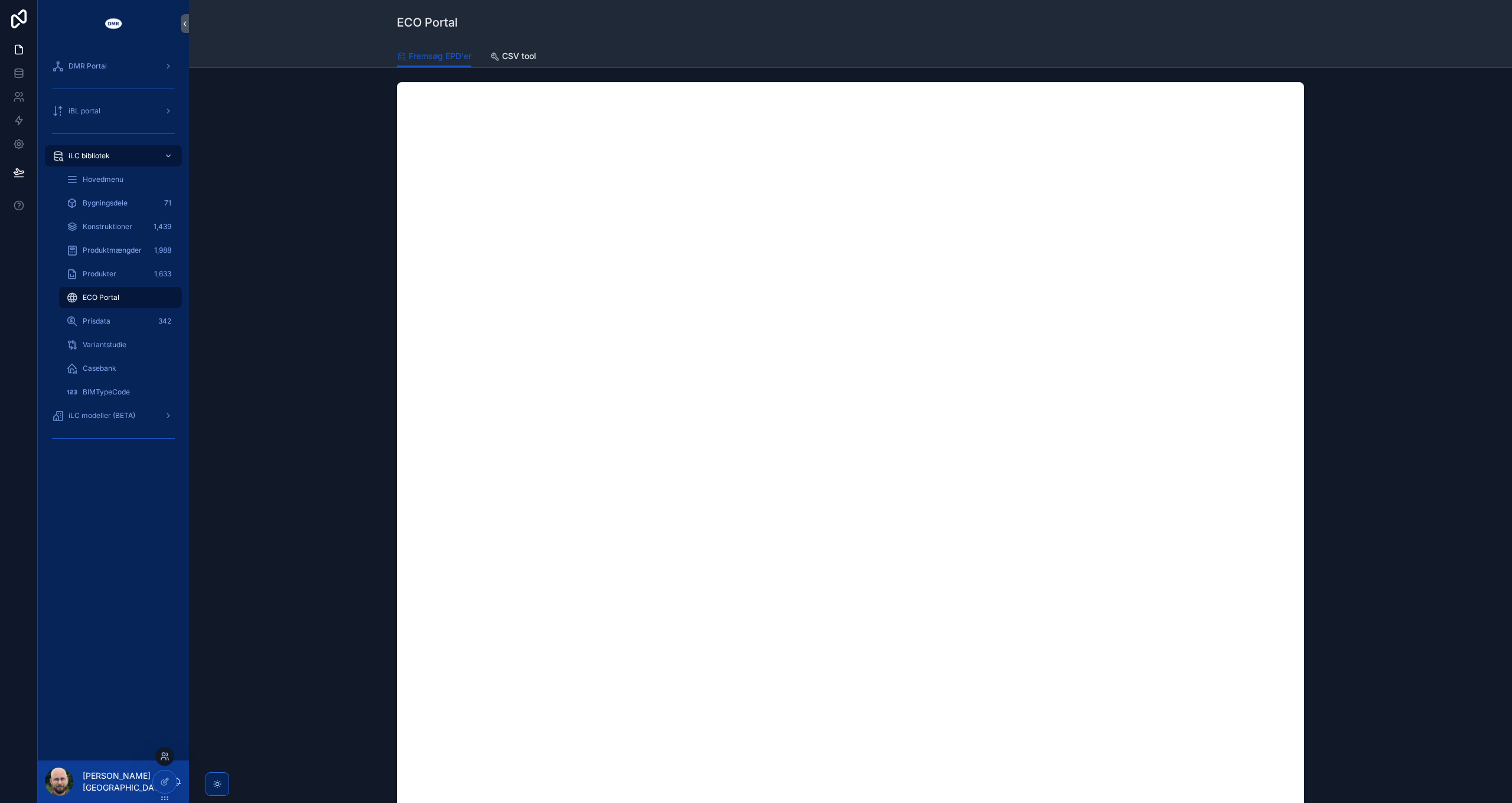
click at [163, 755] on icon at bounding box center [165, 756] width 9 height 9
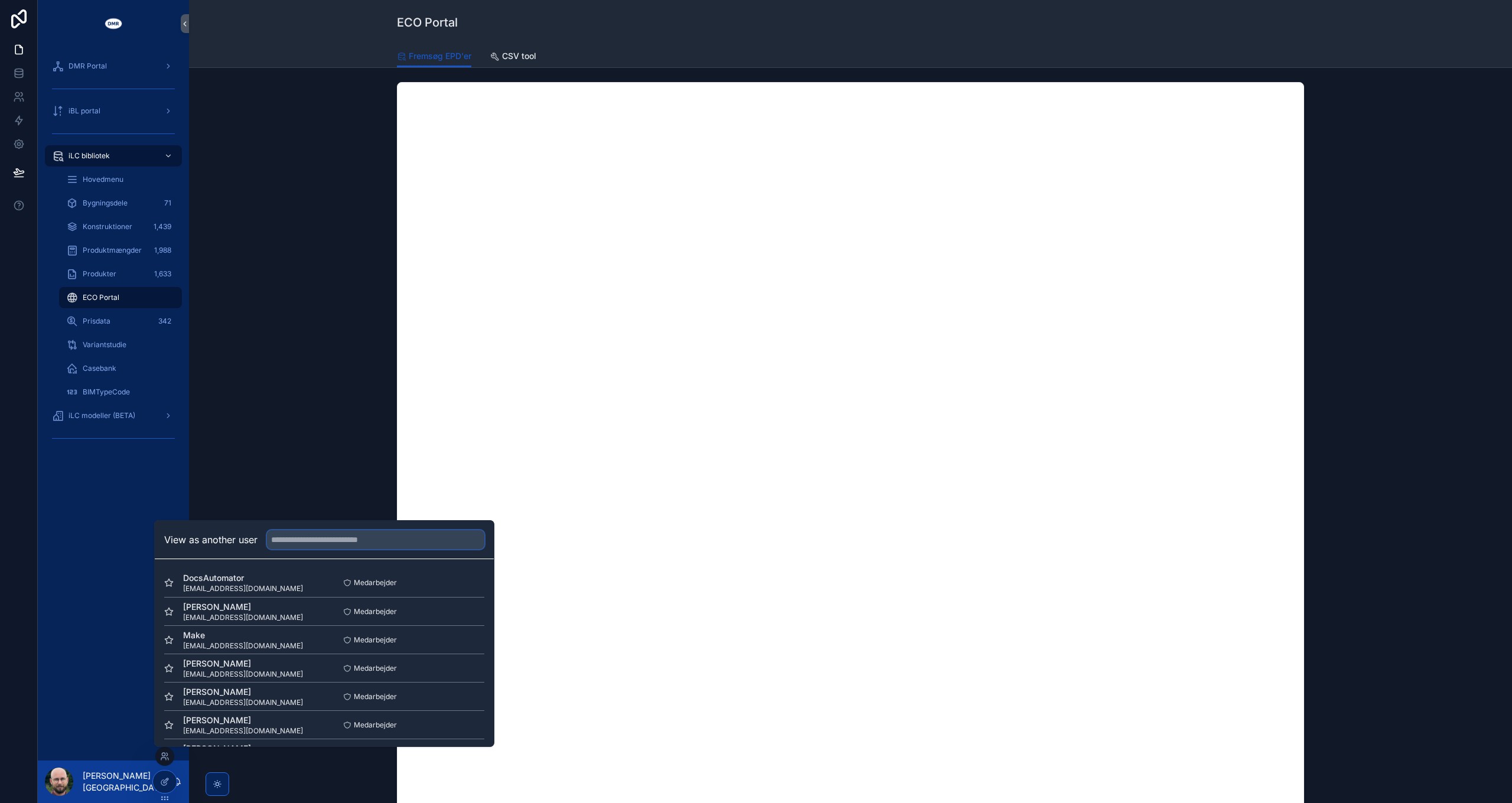
click at [331, 539] on input "text" at bounding box center [375, 540] width 217 height 19
type input "***"
click at [331, 455] on div "scrollable content" at bounding box center [851, 484] width 1304 height 814
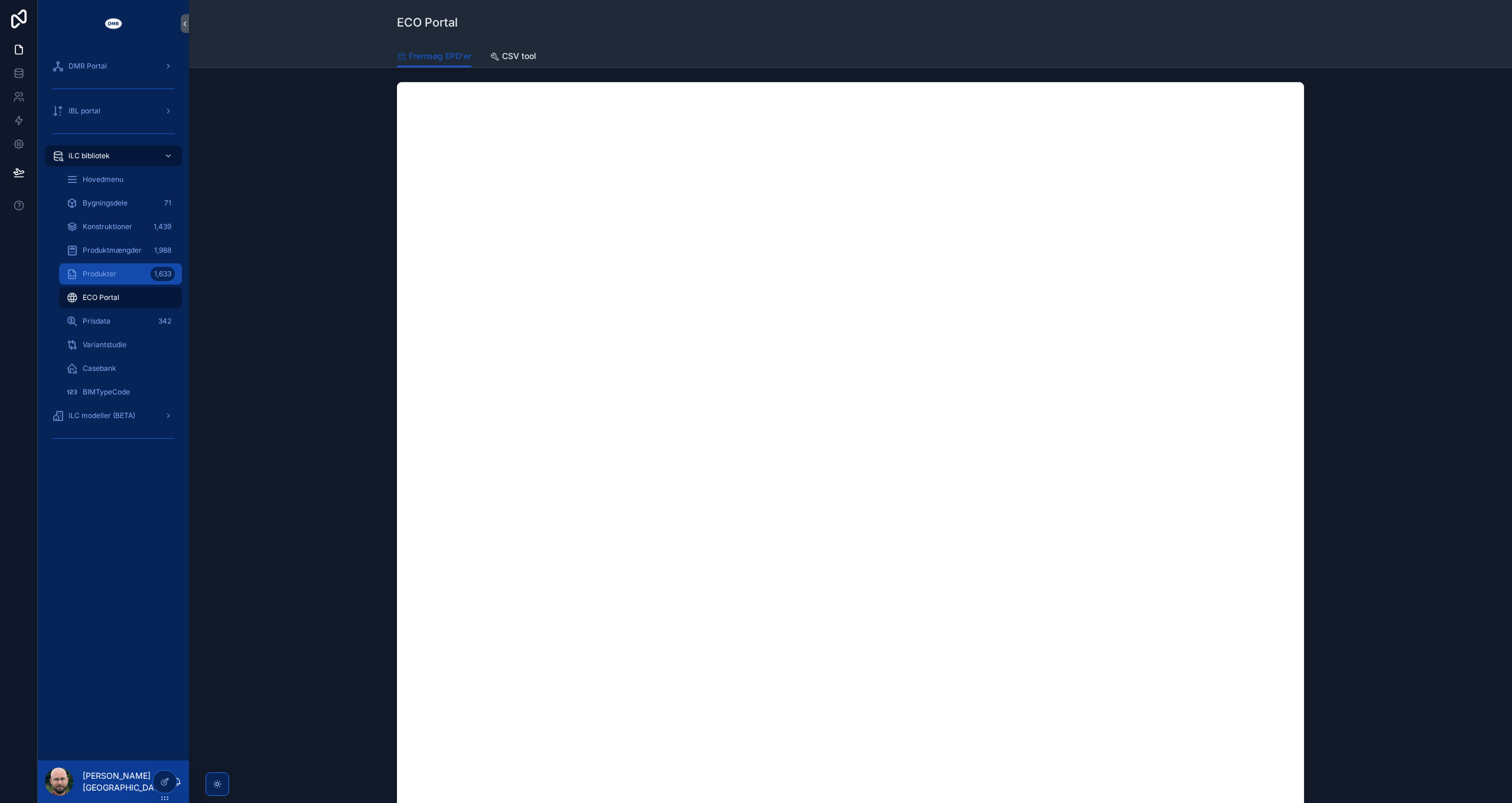
click at [103, 274] on span "Produkter" at bounding box center [100, 274] width 34 height 9
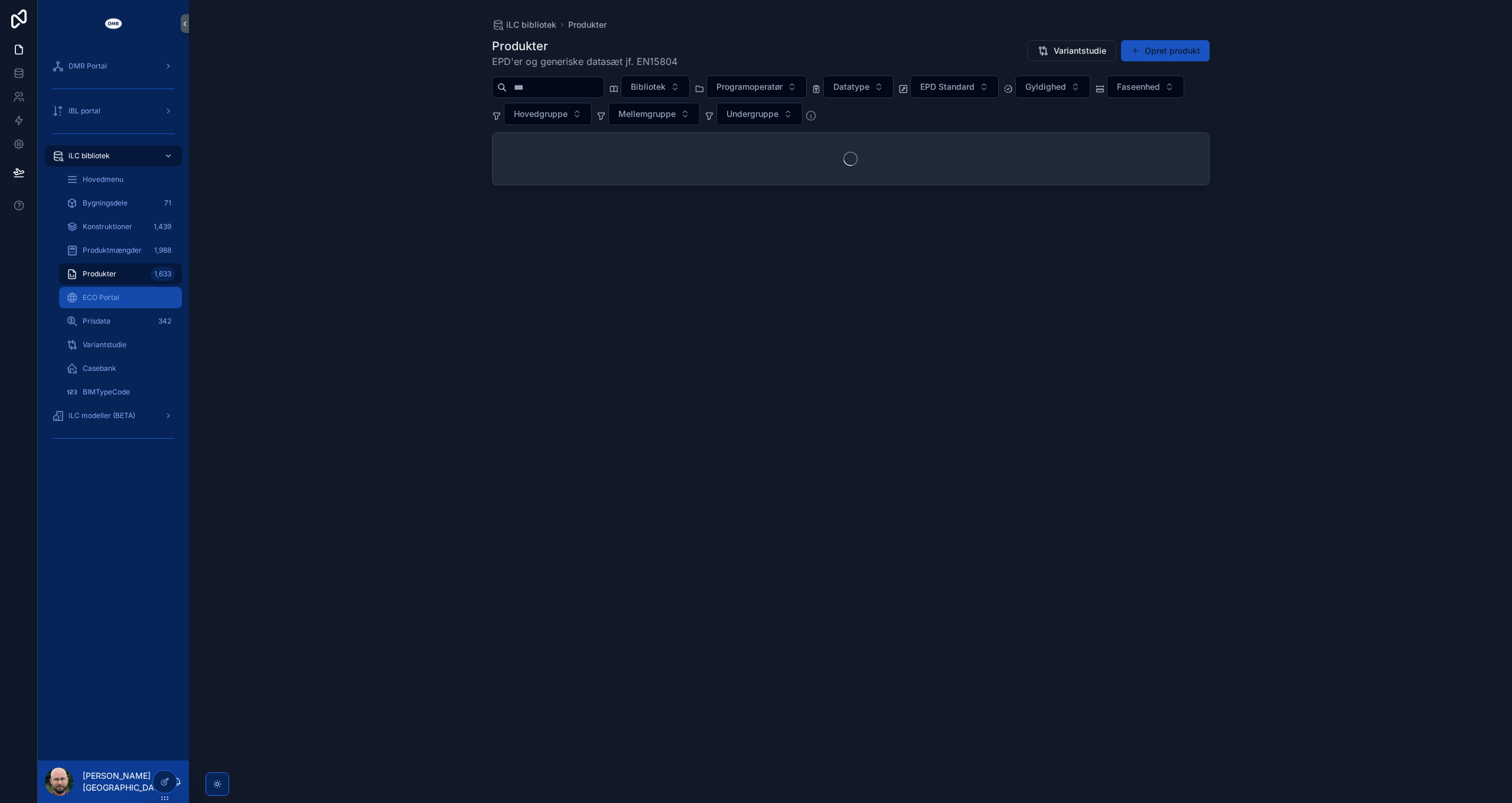
click at [102, 300] on span "ECO Portal" at bounding box center [101, 298] width 37 height 9
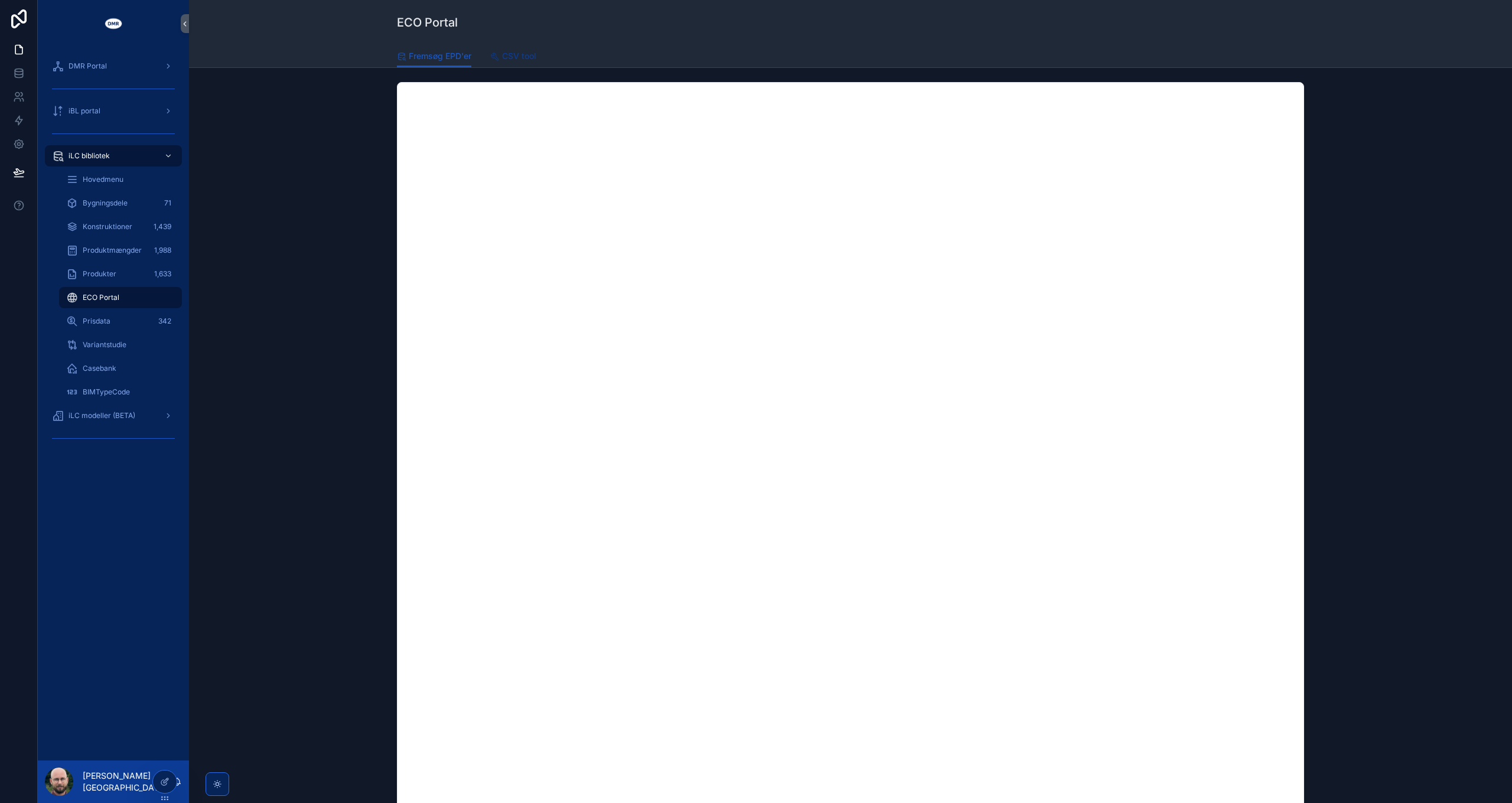
click at [511, 55] on span "CSV tool" at bounding box center [518, 56] width 34 height 12
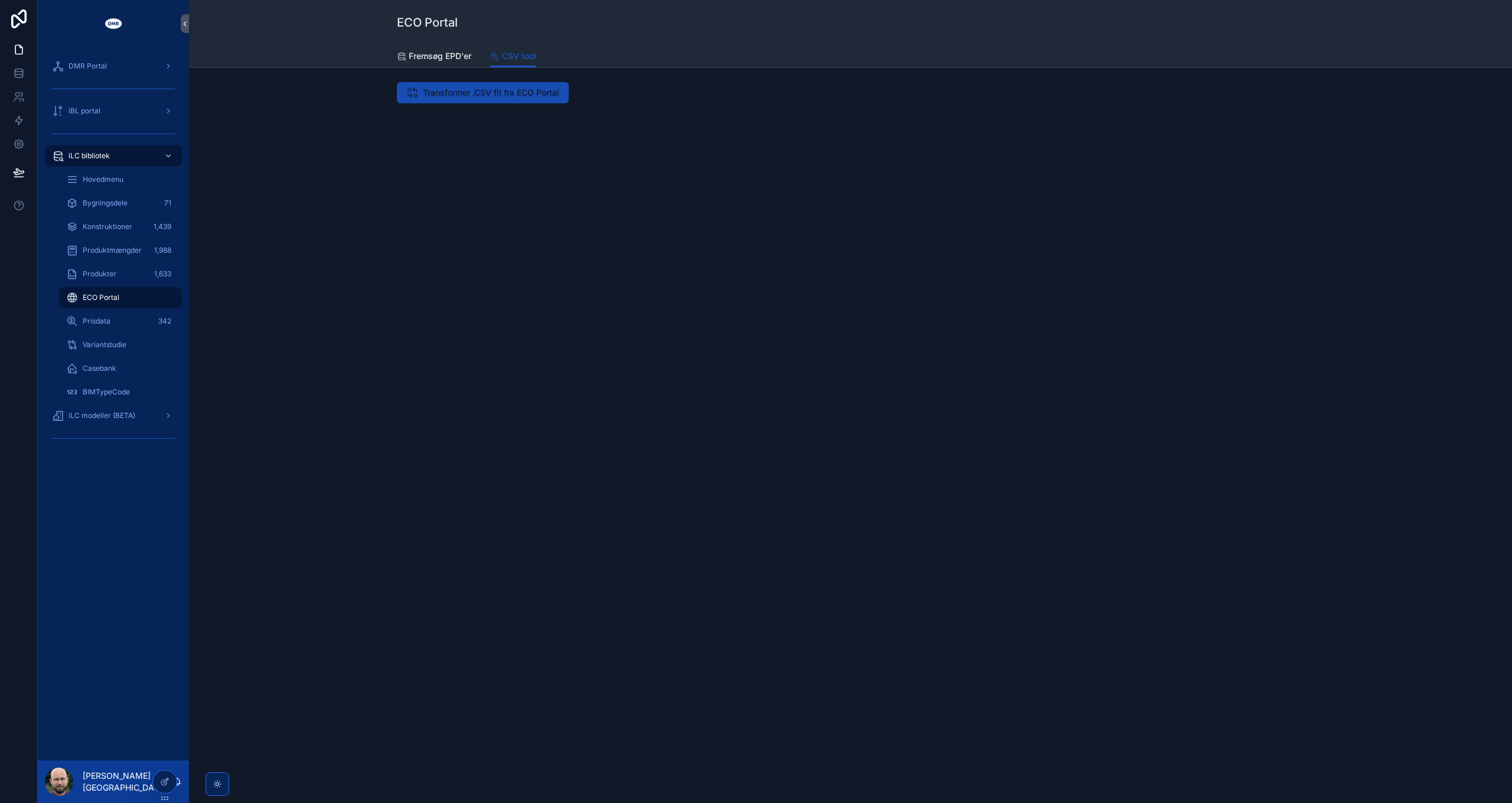
click at [489, 87] on span "Transformer .CSV fil fra ECO Portal" at bounding box center [491, 92] width 136 height 12
click at [103, 413] on span "iLC modeller (BETA)" at bounding box center [102, 415] width 66 height 9
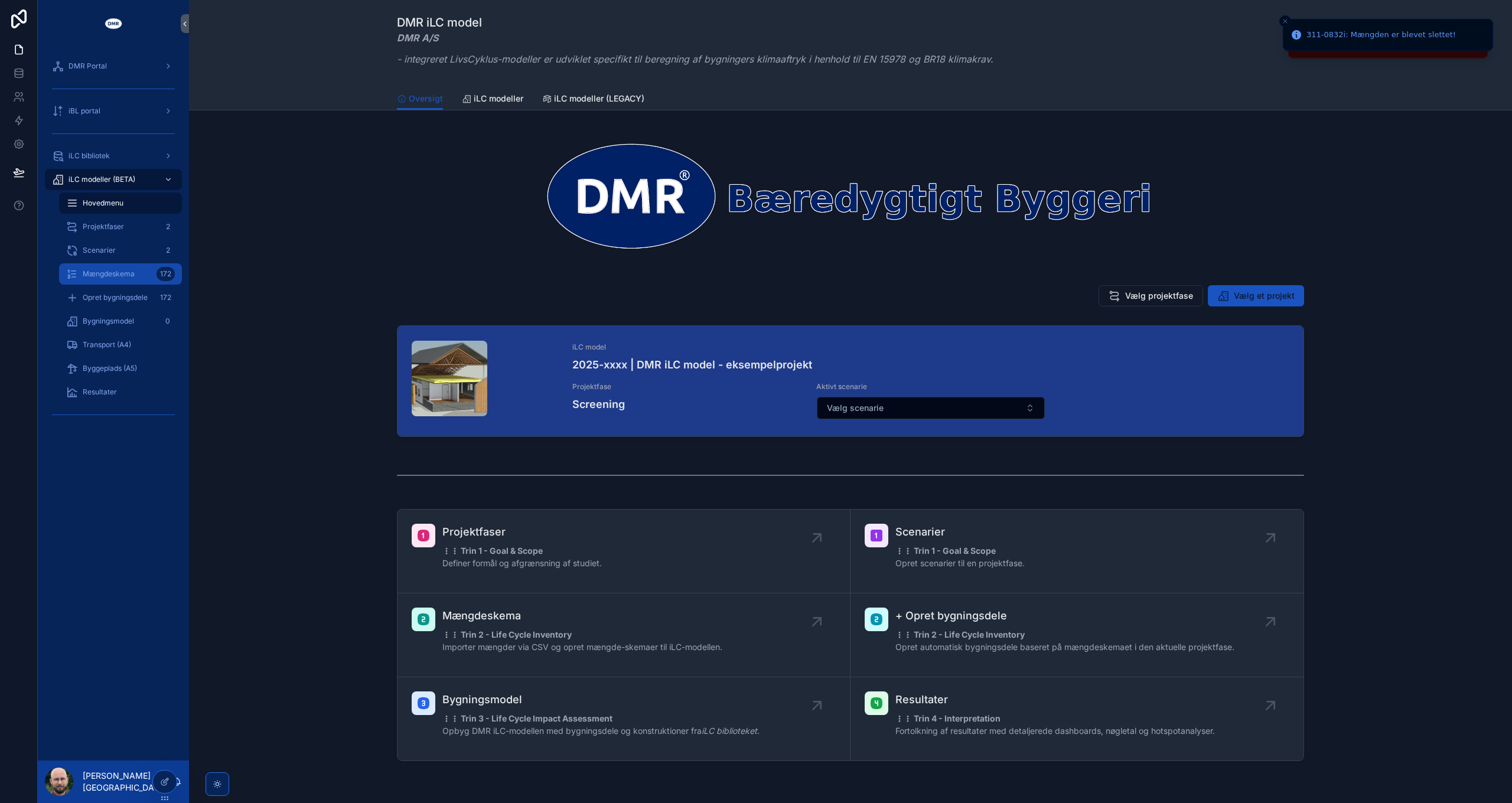
click at [105, 279] on div "Mængdeskema 172" at bounding box center [121, 274] width 108 height 19
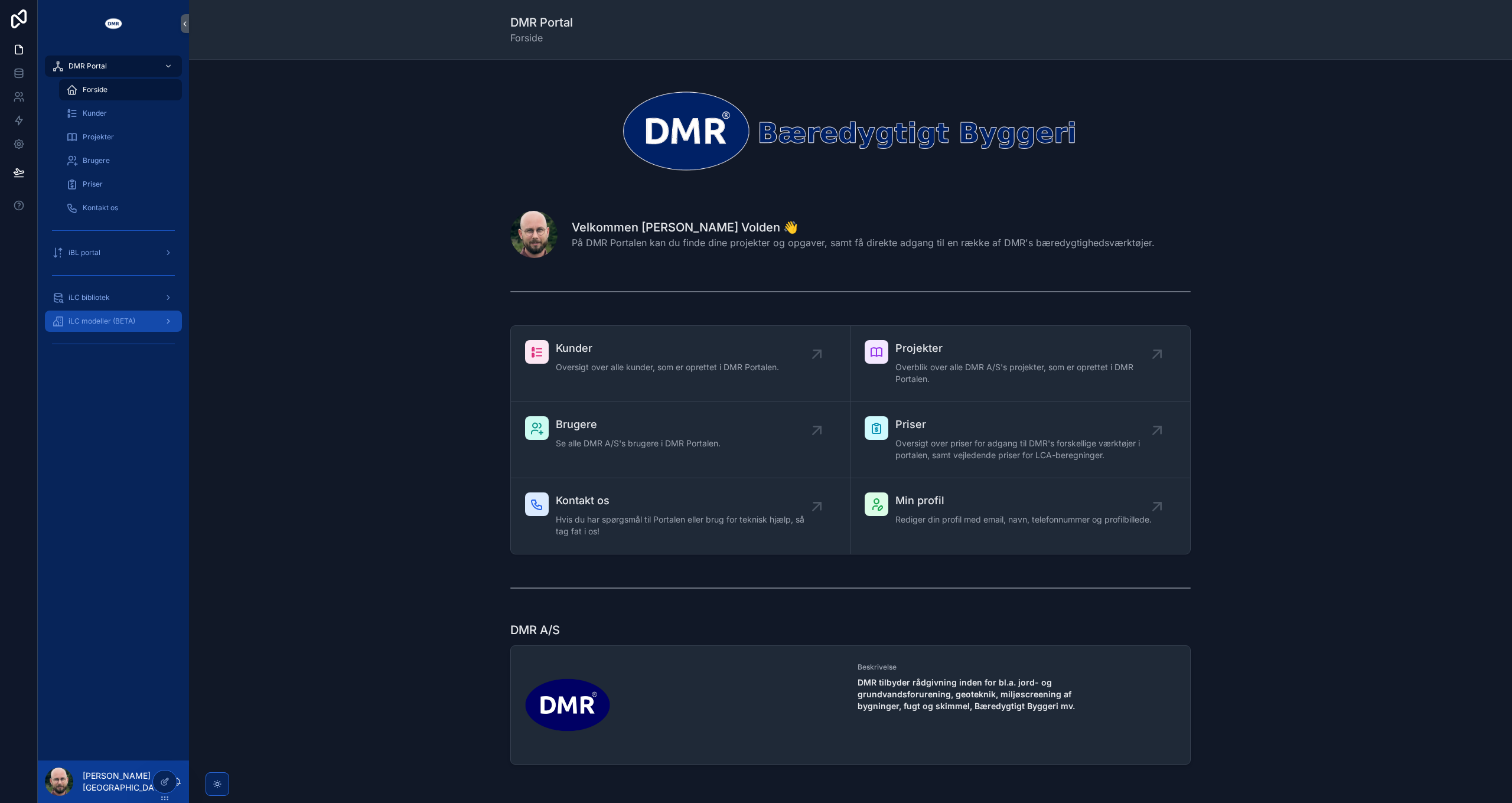
click at [111, 323] on span "iLC modeller (BETA)" at bounding box center [102, 321] width 66 height 9
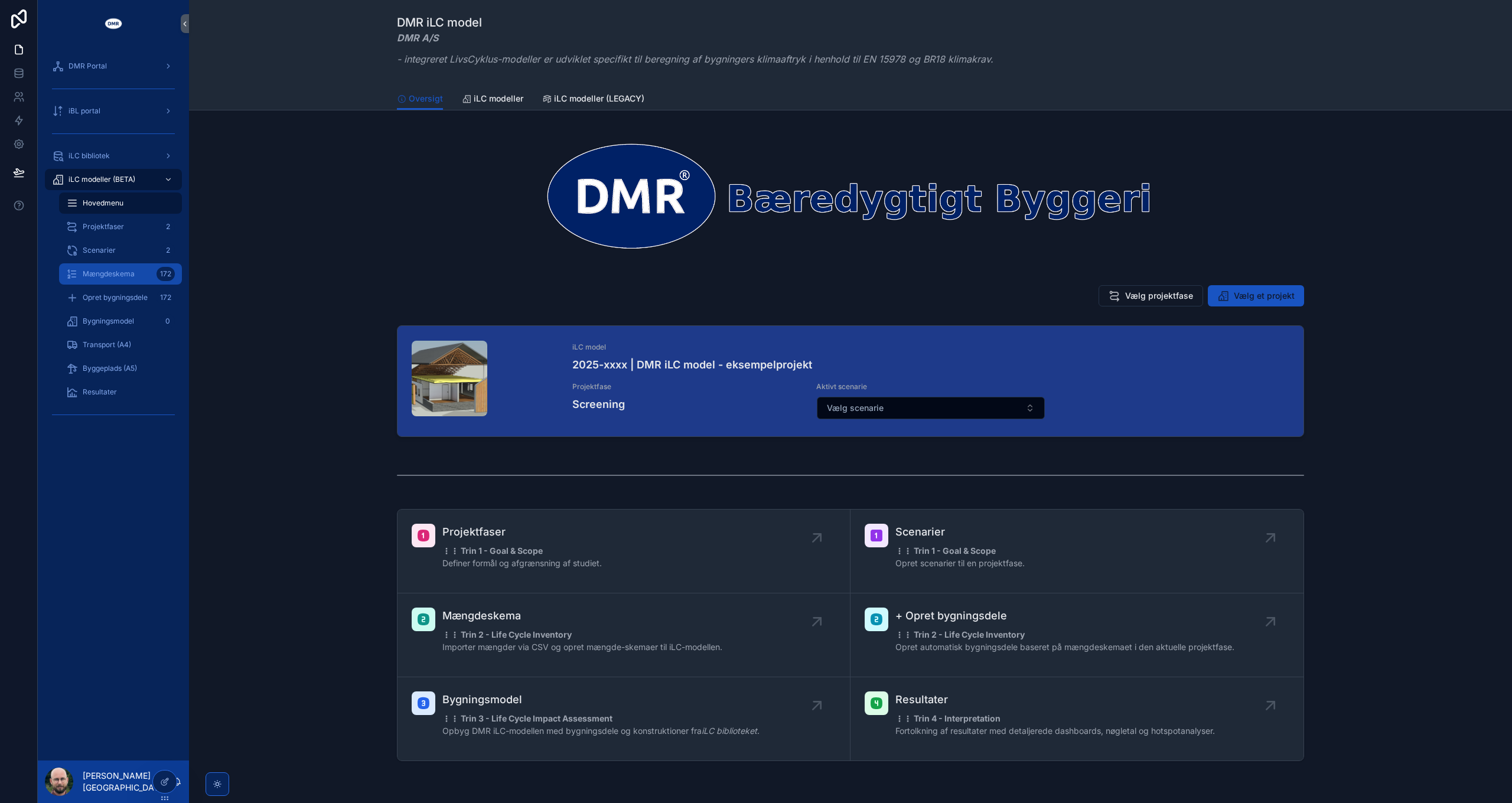
click at [125, 279] on div "Mængdeskema 172" at bounding box center [121, 274] width 108 height 19
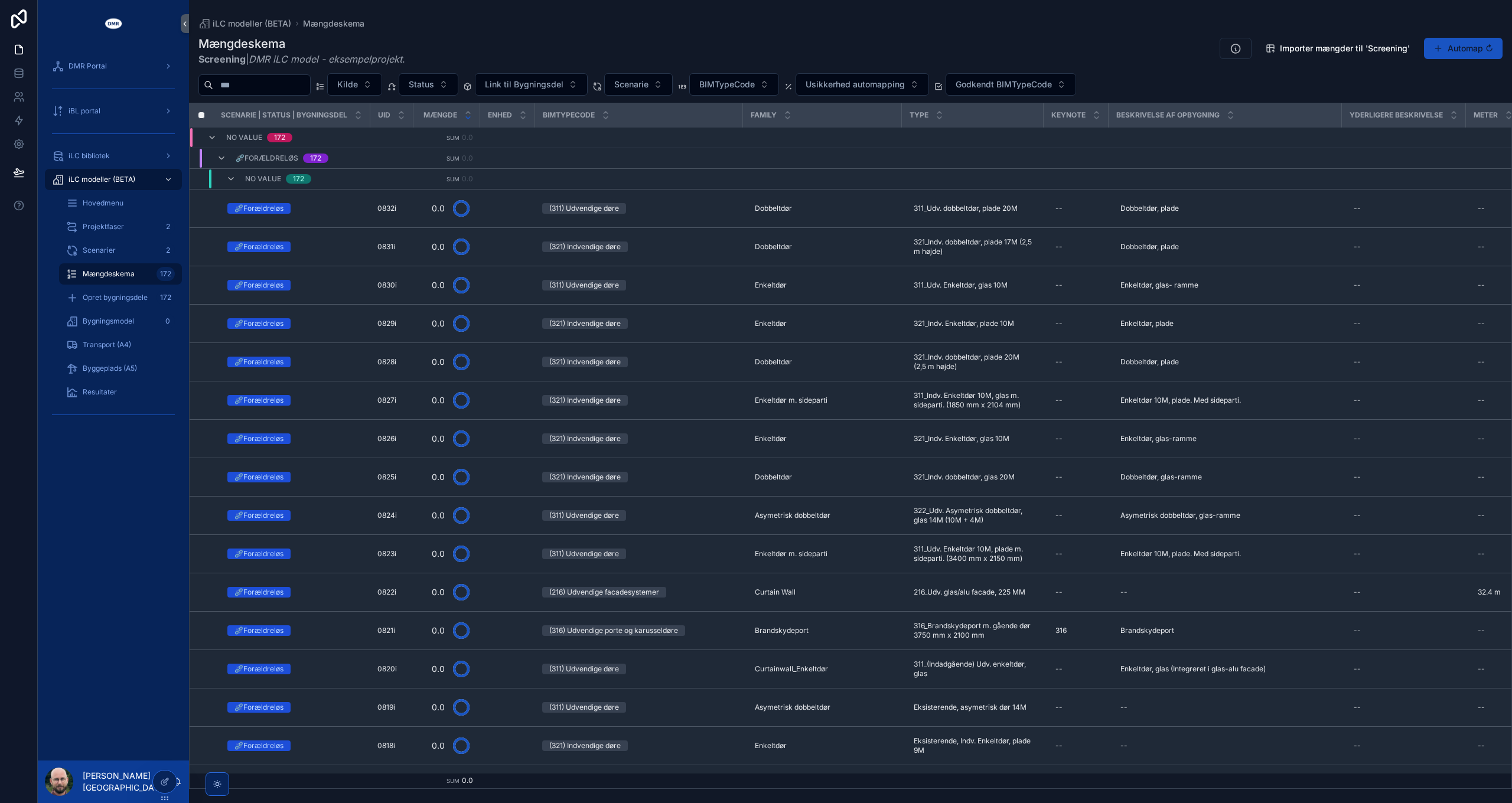
click at [112, 273] on span "Mængdeskema" at bounding box center [109, 274] width 52 height 9
click at [166, 755] on icon at bounding box center [165, 756] width 9 height 9
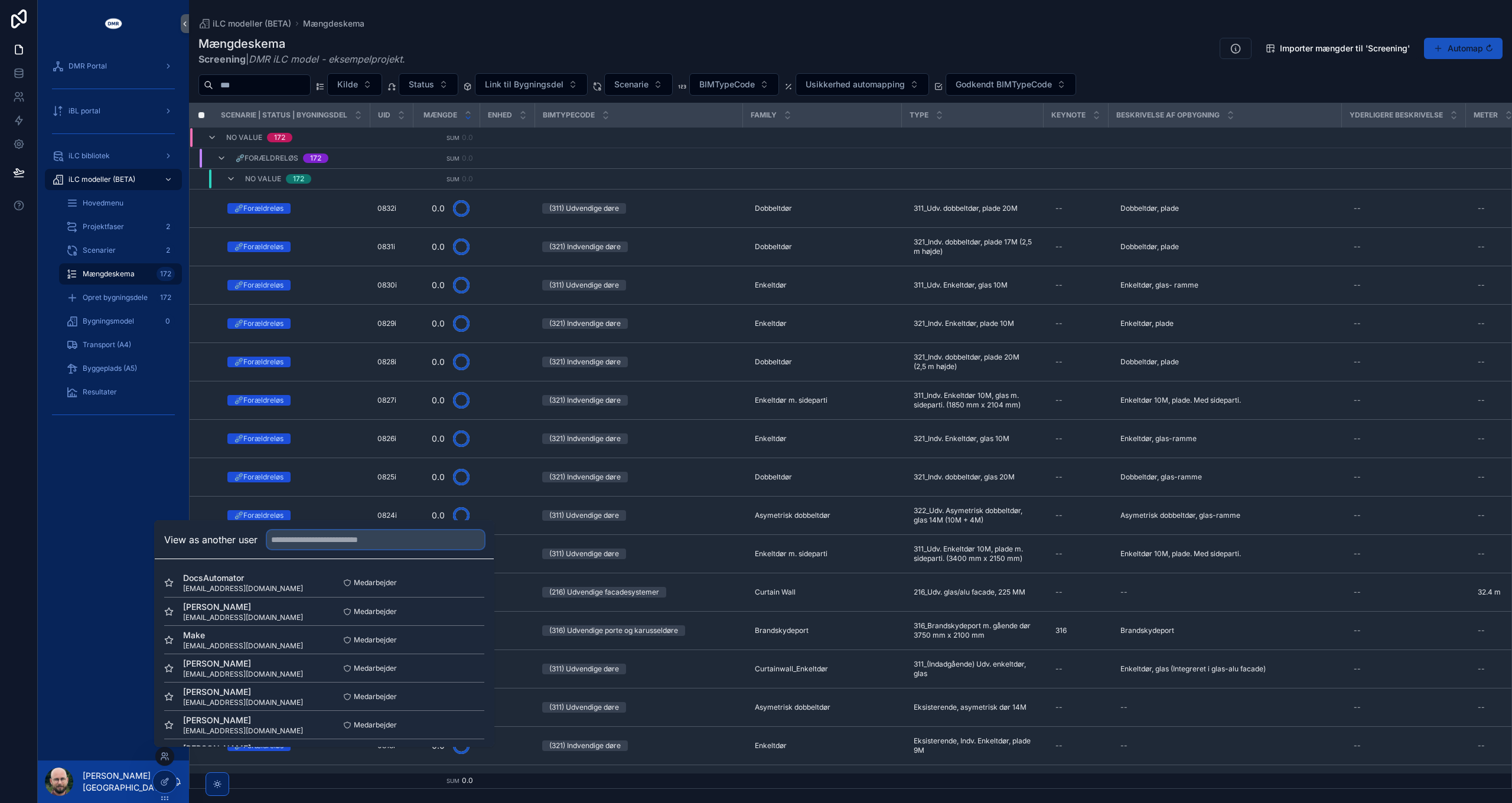
click at [332, 542] on input "text" at bounding box center [375, 540] width 217 height 19
type input "***"
click at [459, 724] on button "Select" at bounding box center [469, 724] width 31 height 17
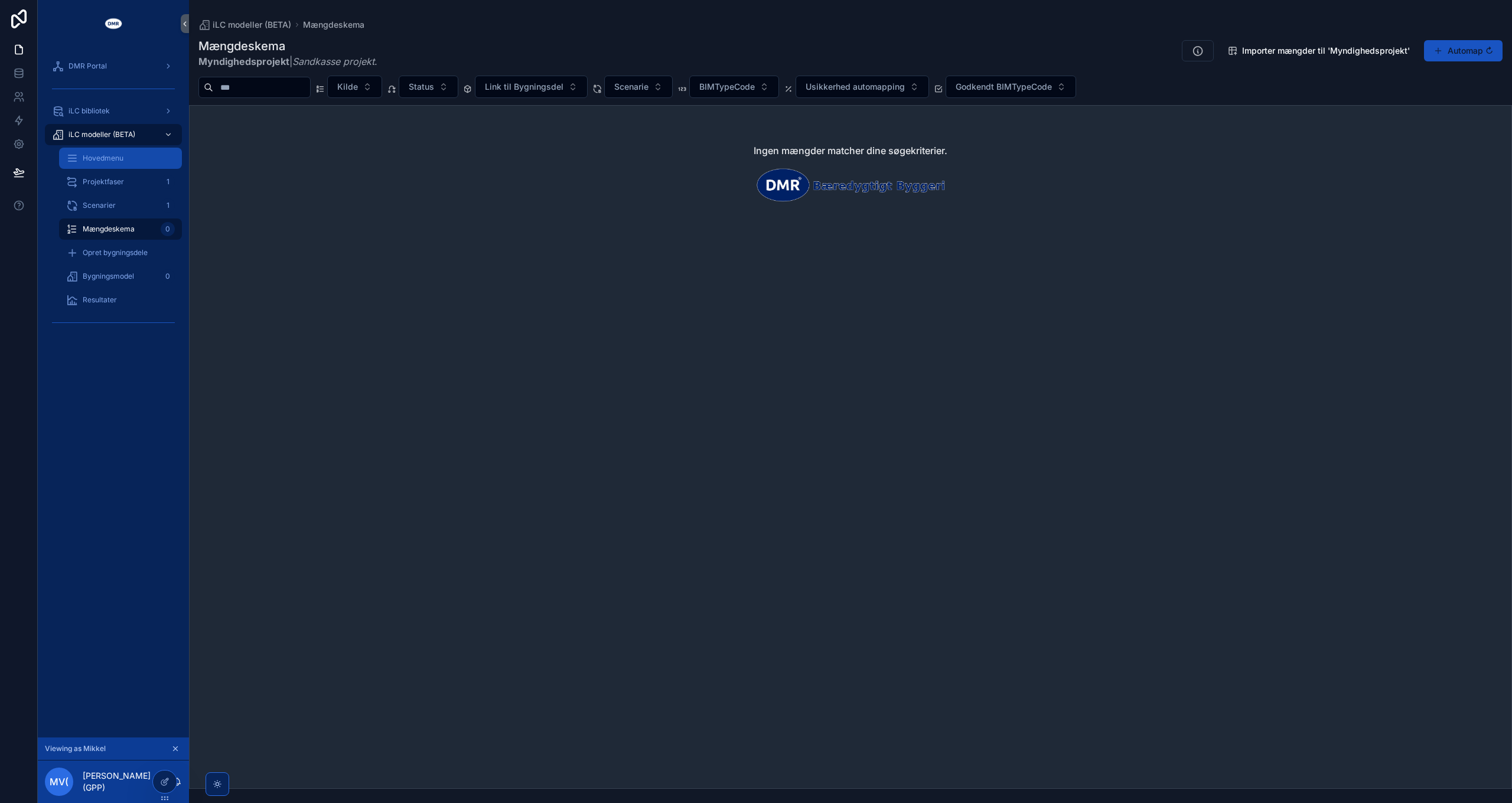
click at [108, 160] on span "Hovedmenu" at bounding box center [103, 158] width 40 height 9
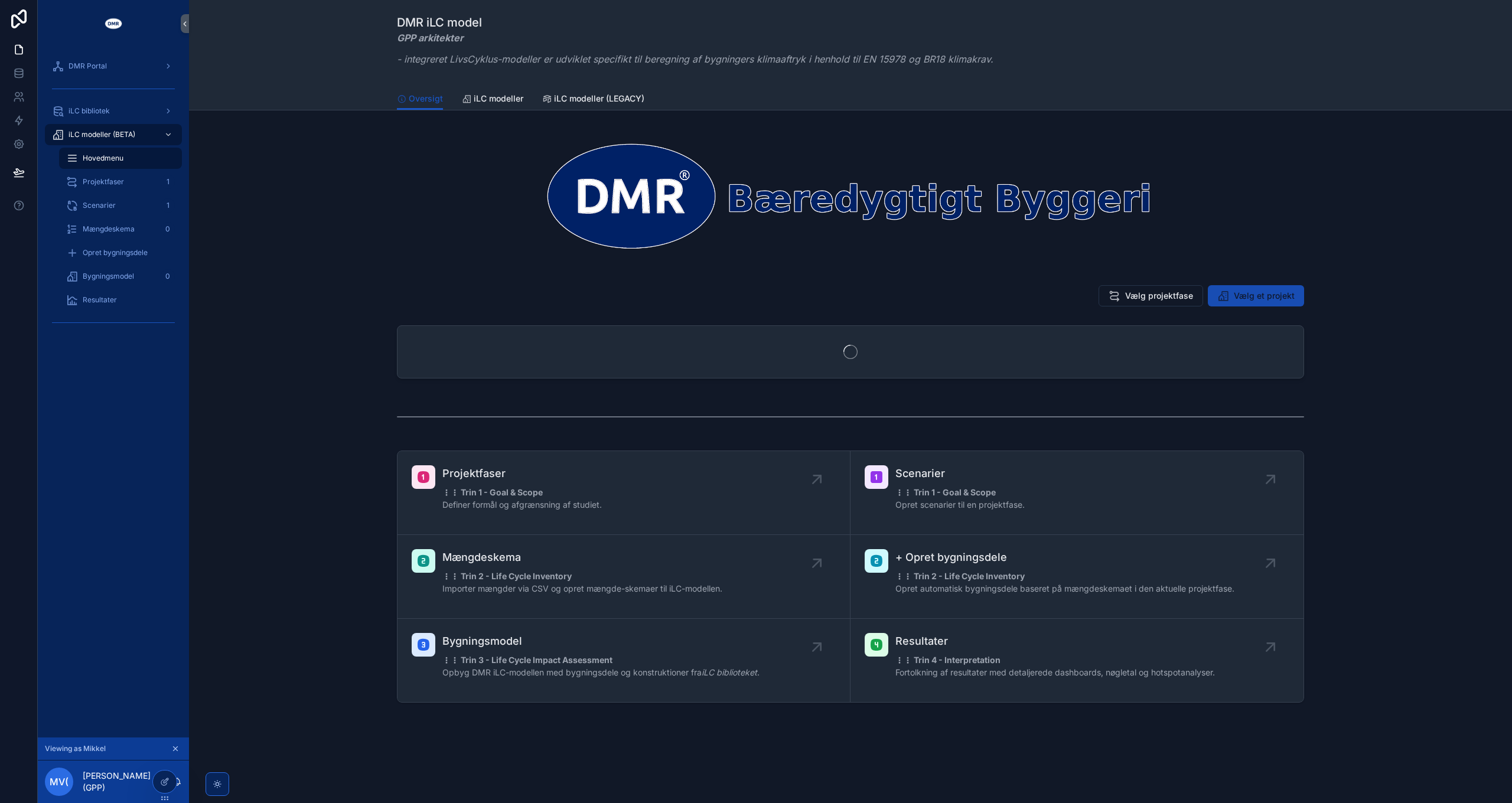
click at [1248, 296] on span "Vælg et projekt" at bounding box center [1264, 296] width 61 height 12
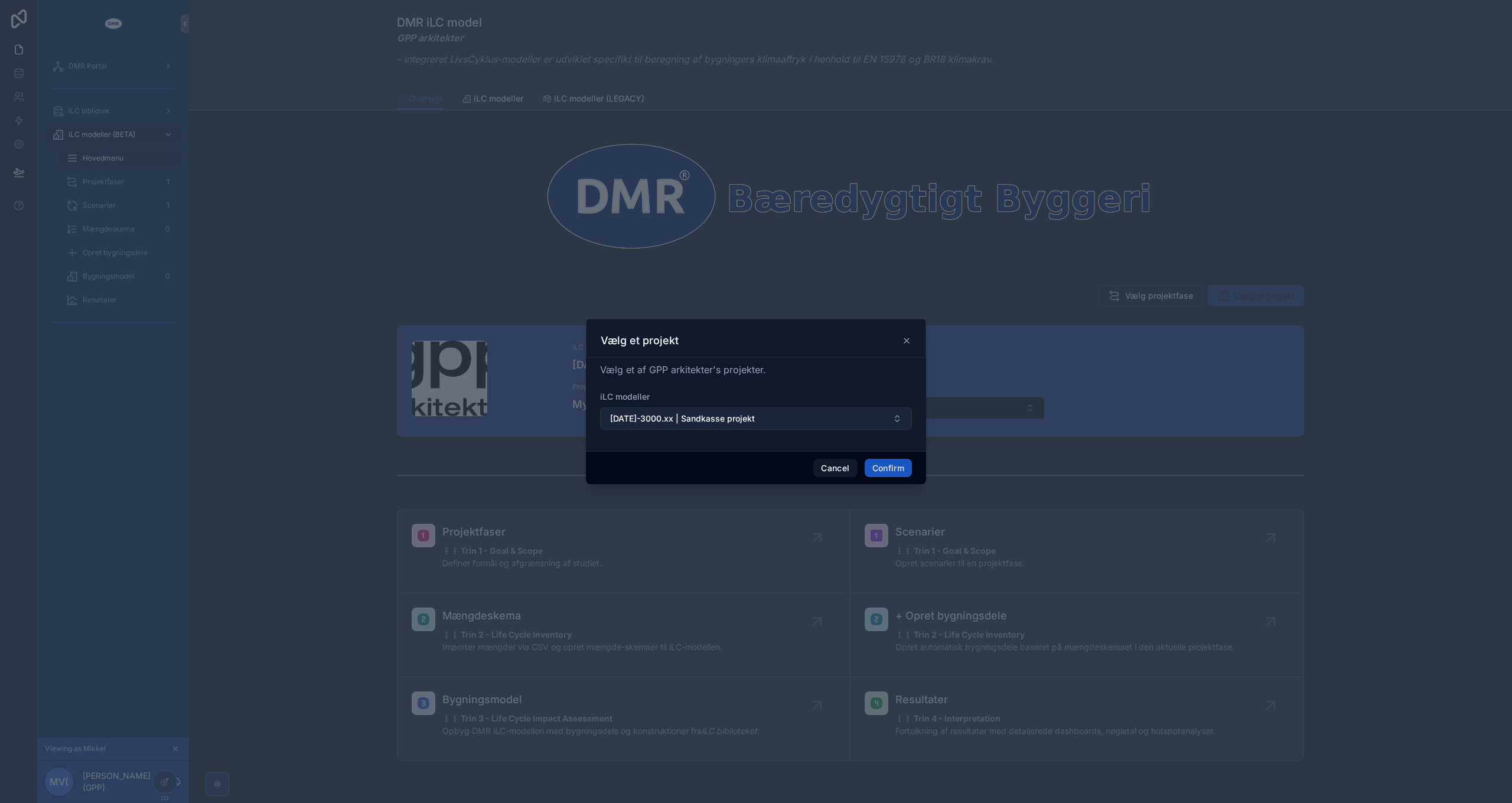
click at [686, 416] on span "[DATE]-3000.xx | Sandkasse projekt" at bounding box center [682, 419] width 144 height 12
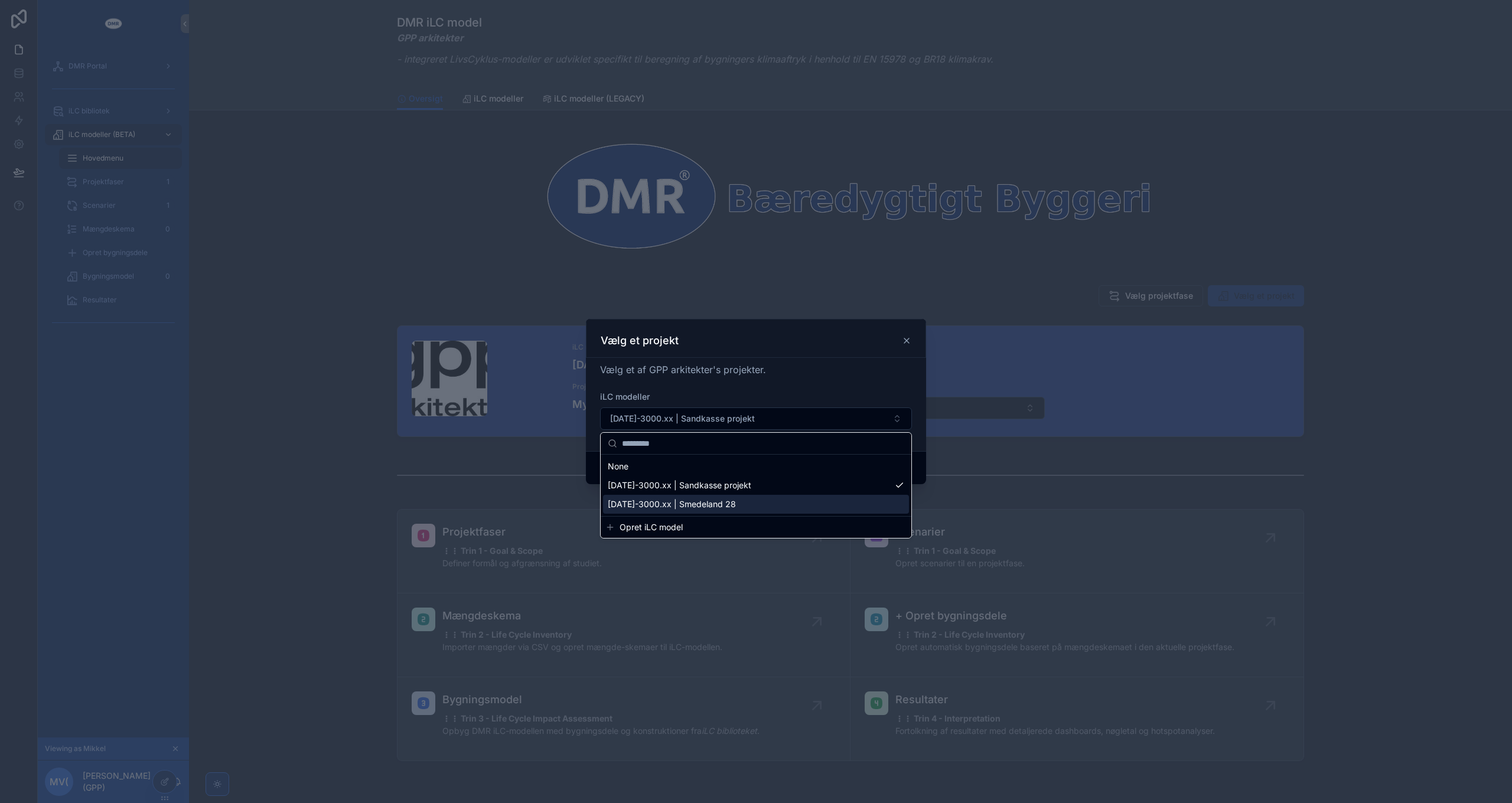
click at [703, 504] on span "[DATE]-3000.xx | Smedeland 28" at bounding box center [672, 504] width 128 height 12
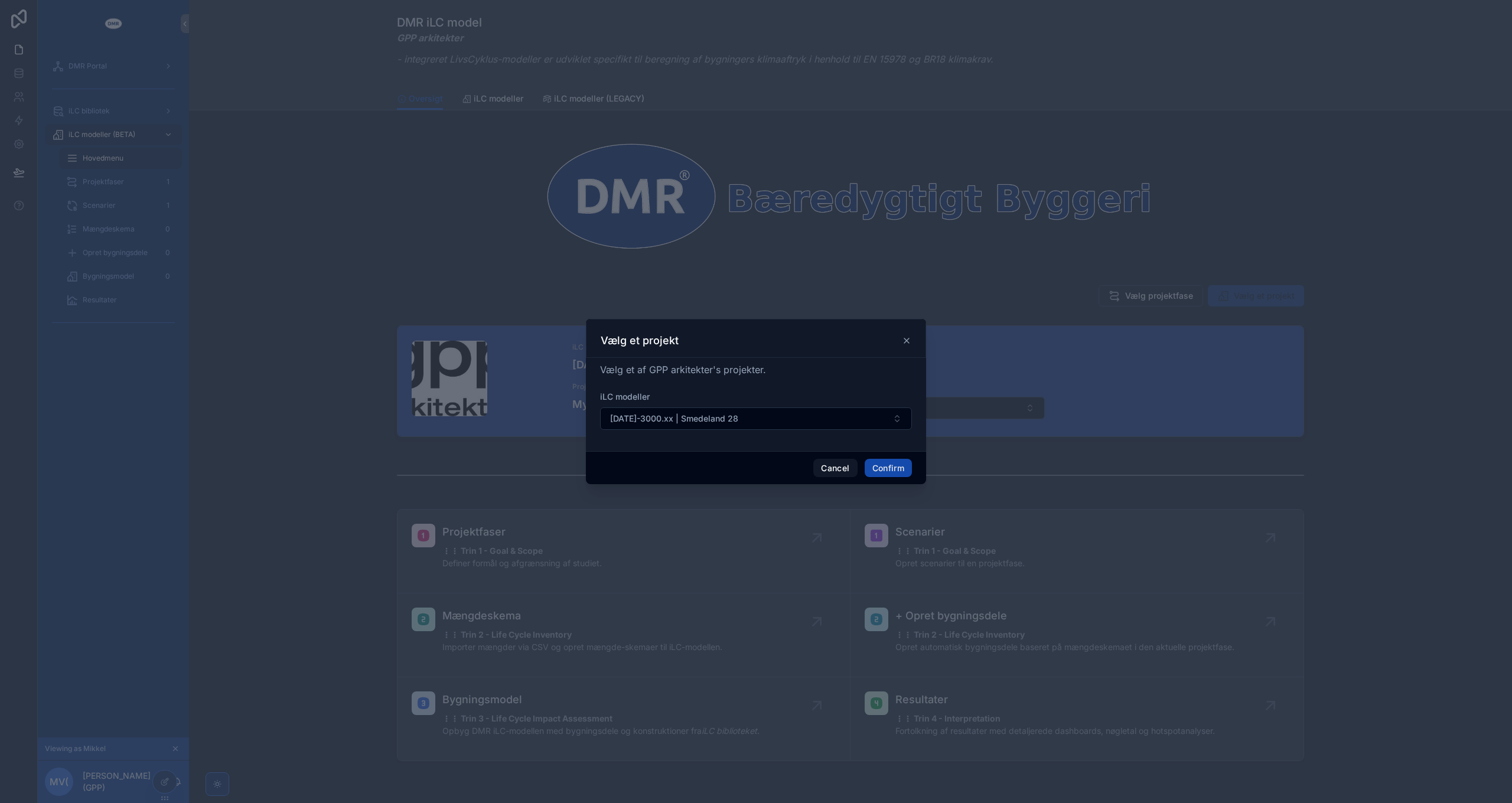
click at [895, 469] on button "Confirm" at bounding box center [887, 469] width 47 height 19
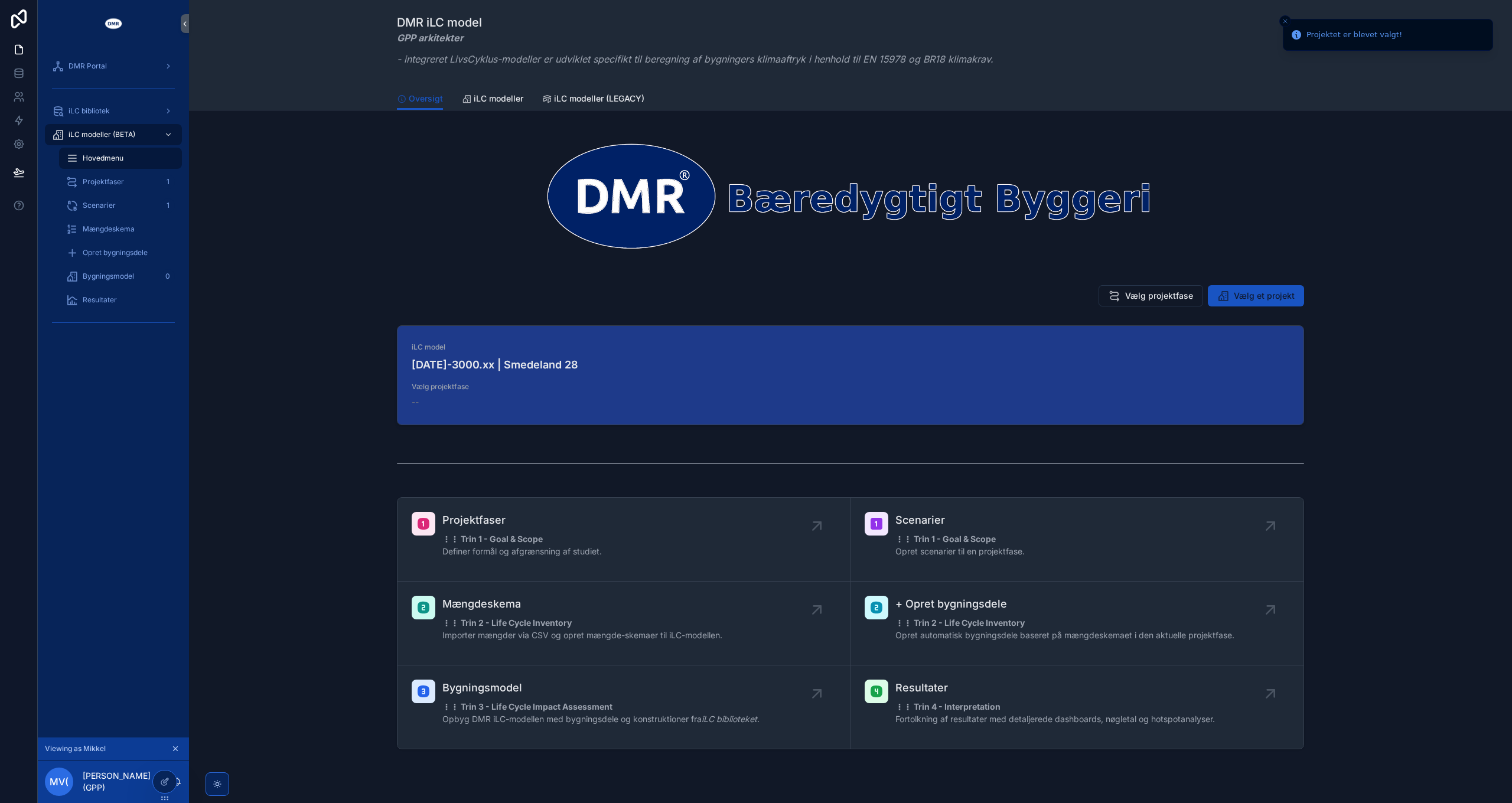
click at [1160, 300] on span "Vælg projektfase" at bounding box center [1159, 296] width 68 height 12
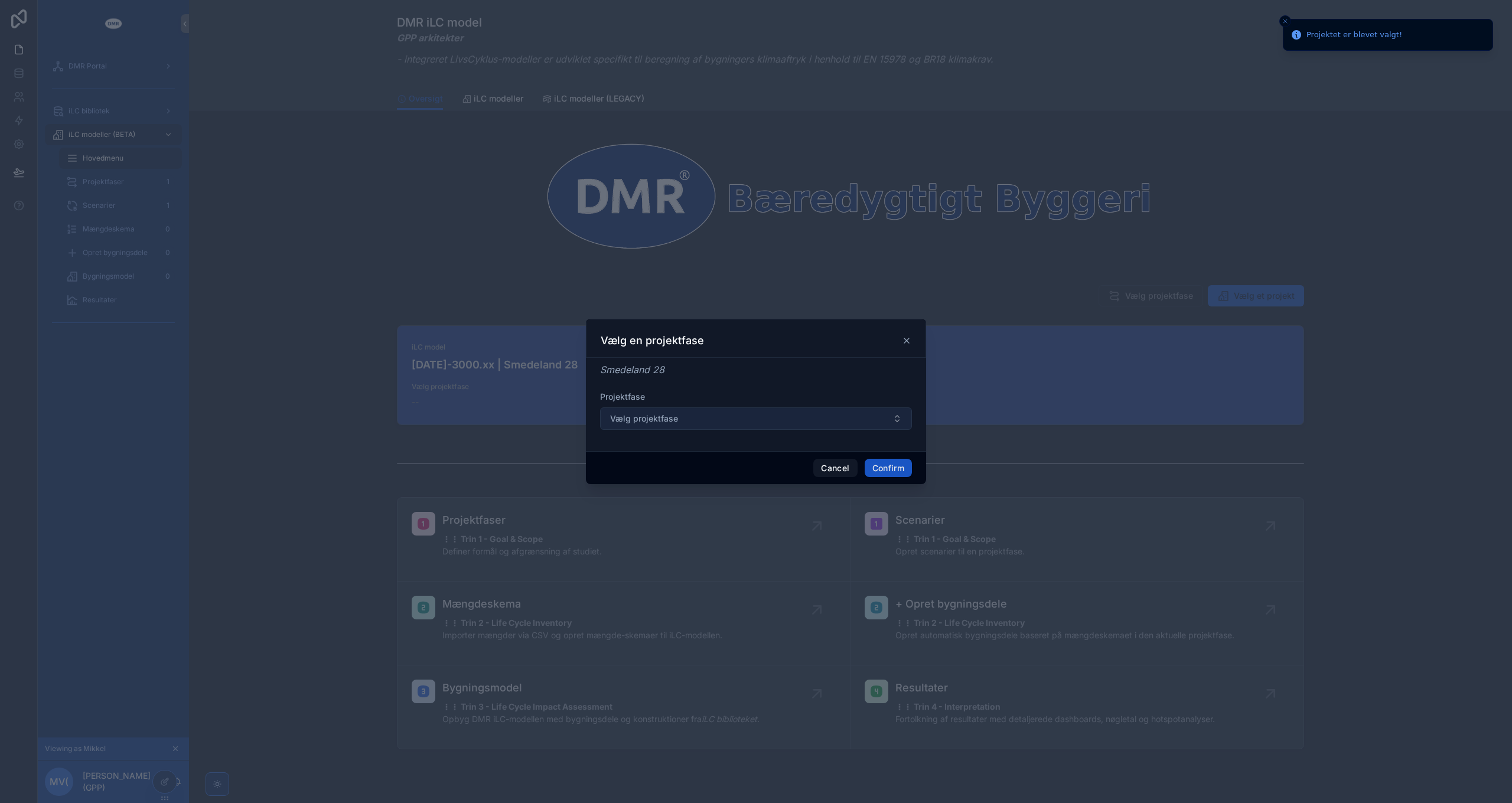
click at [689, 426] on button "Vælg projektfase" at bounding box center [756, 418] width 312 height 22
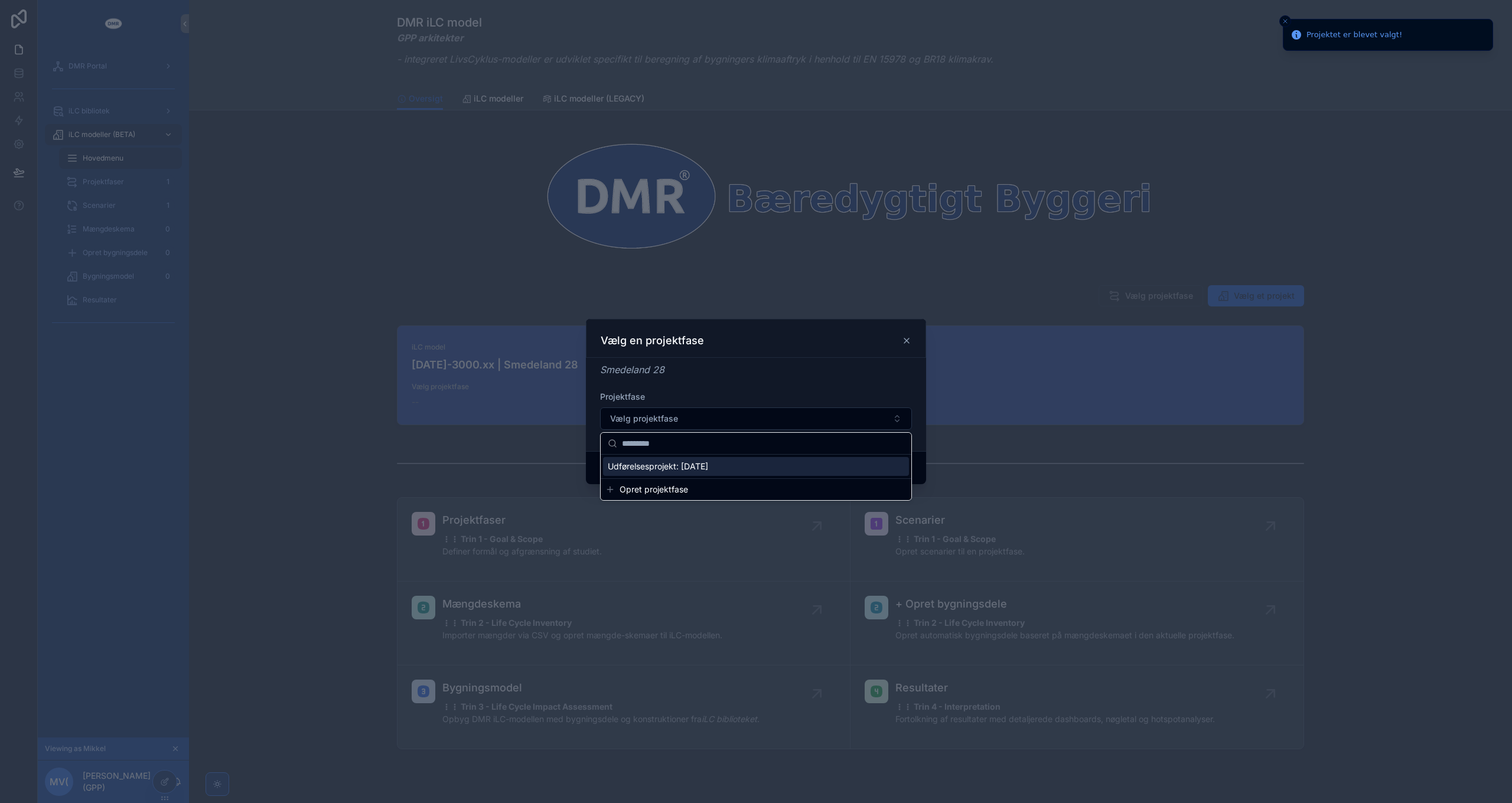
click at [679, 466] on span "Udførelsesprojekt: [DATE]" at bounding box center [658, 466] width 100 height 12
click at [894, 466] on button "Confirm" at bounding box center [887, 469] width 47 height 19
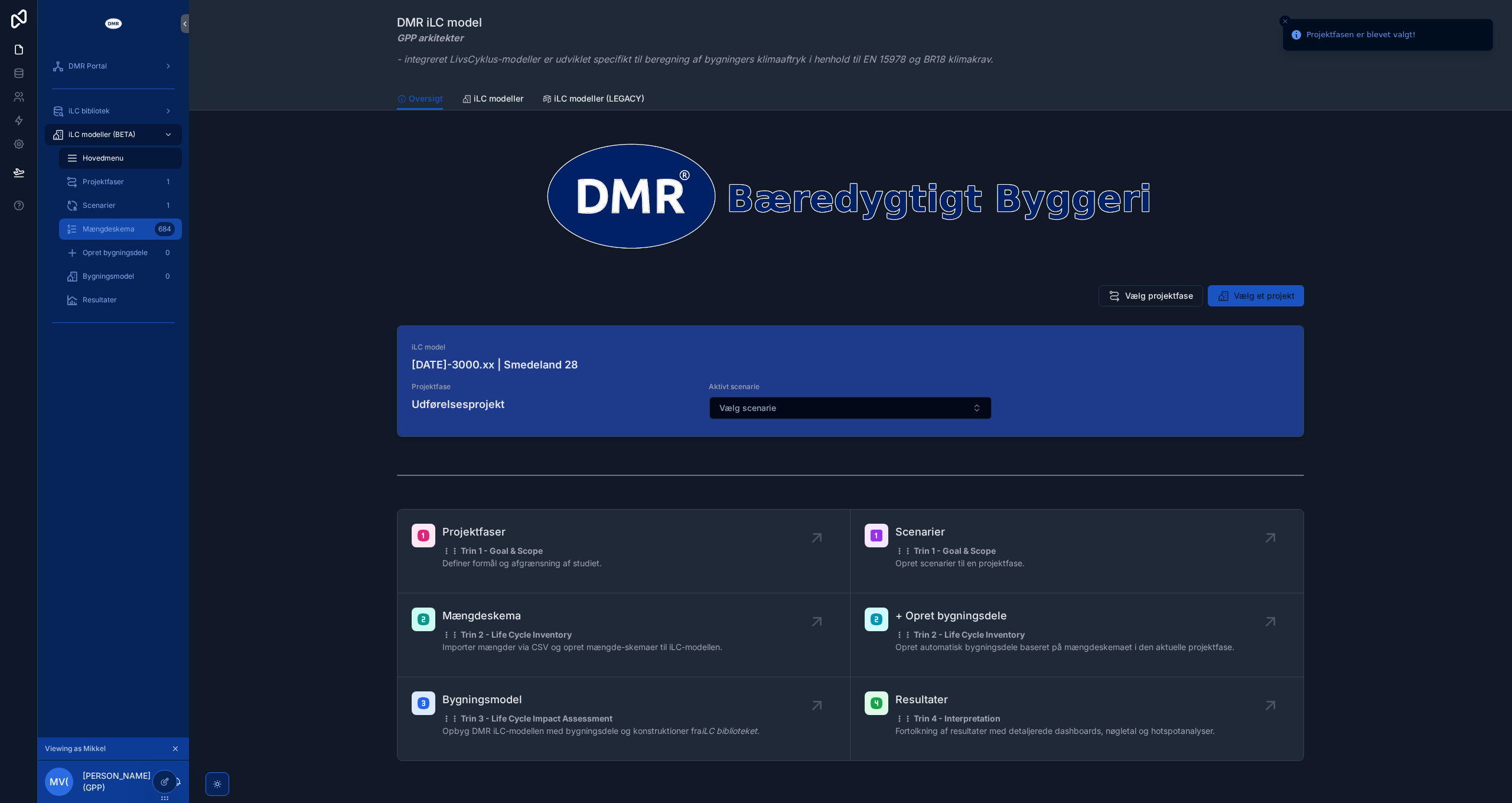
click at [118, 230] on span "Mængdeskema" at bounding box center [109, 229] width 52 height 9
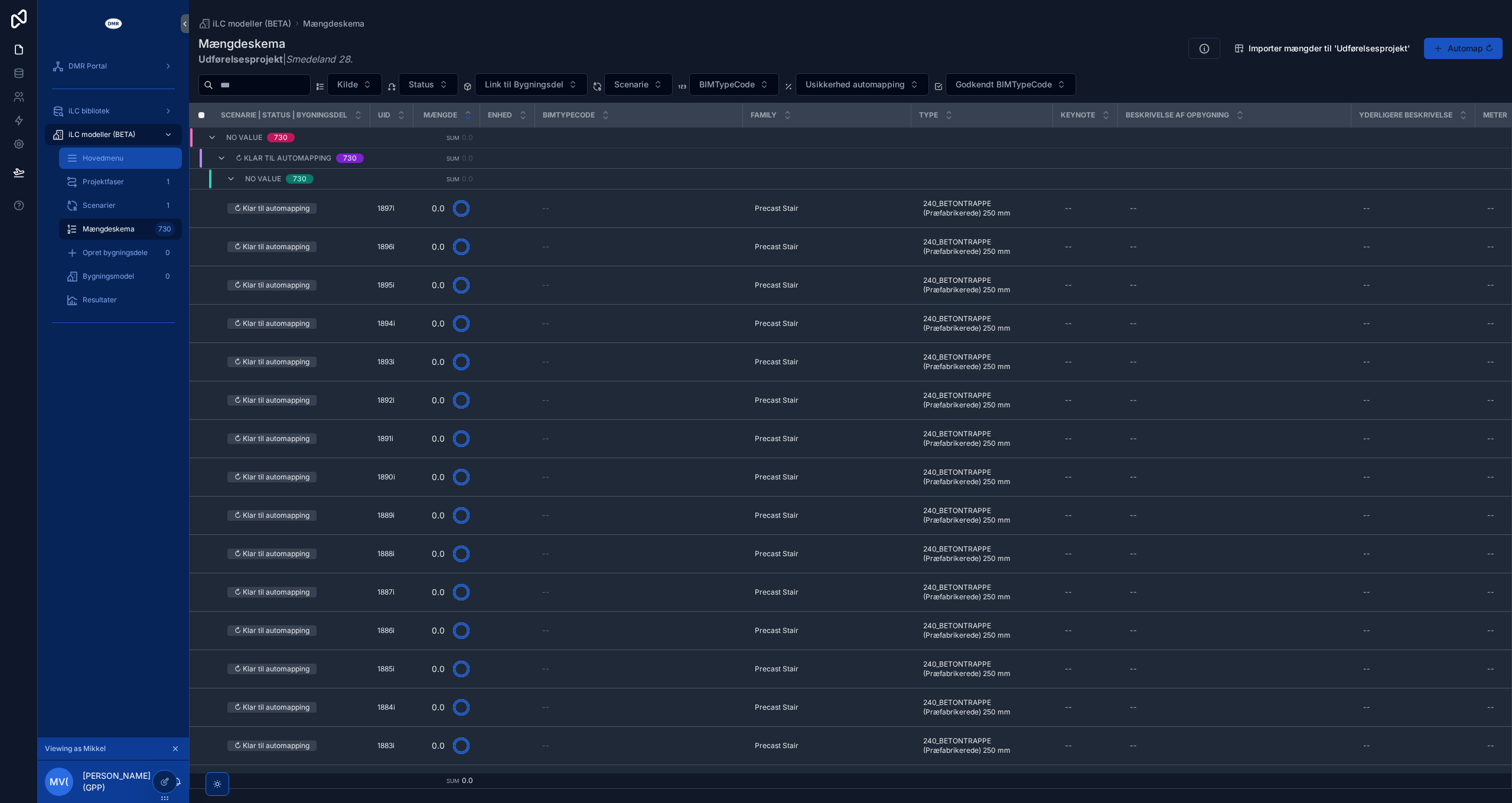
click at [110, 159] on span "Hovedmenu" at bounding box center [103, 158] width 40 height 9
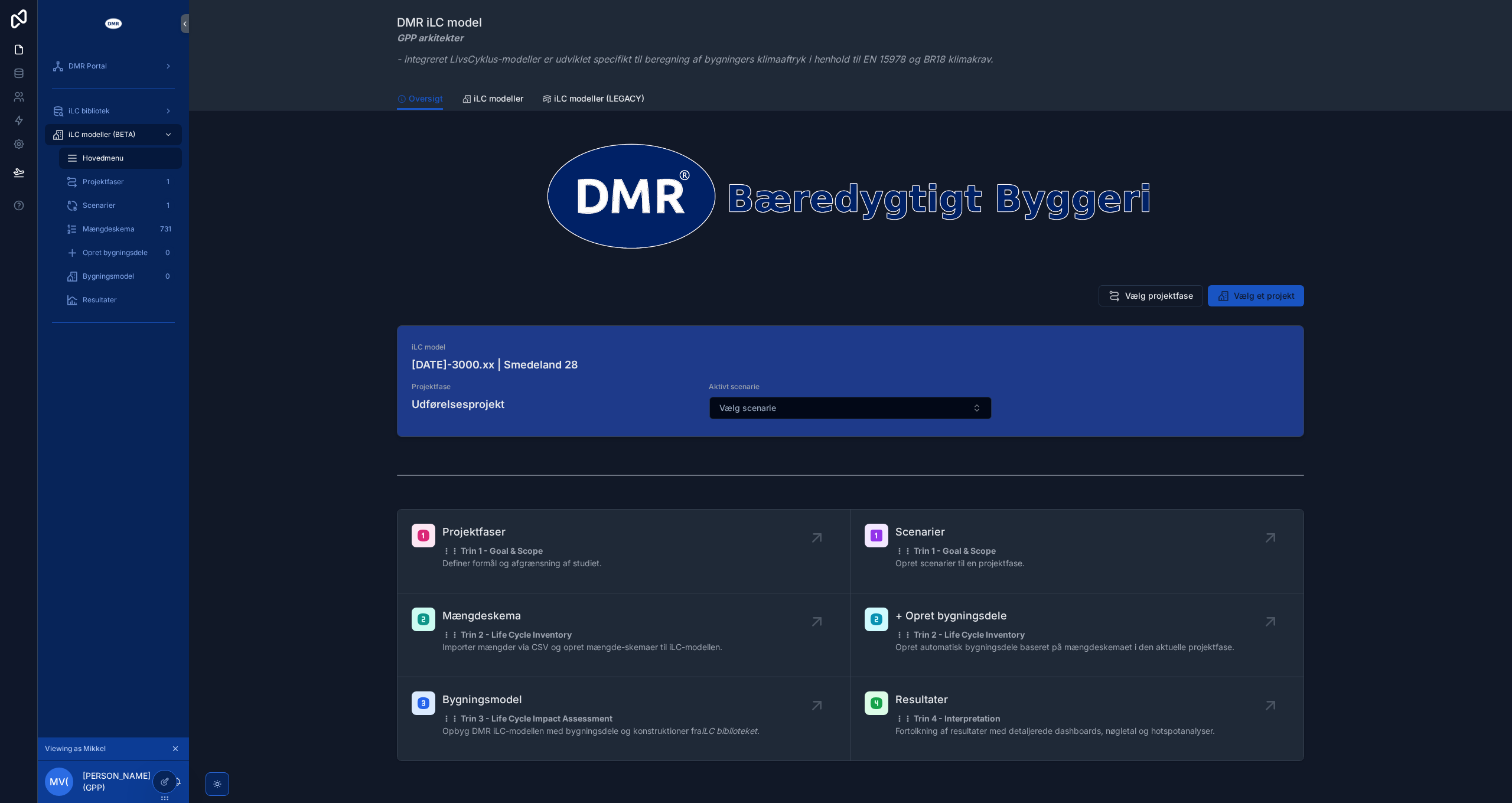
click at [176, 749] on icon "scrollable content" at bounding box center [175, 748] width 8 height 8
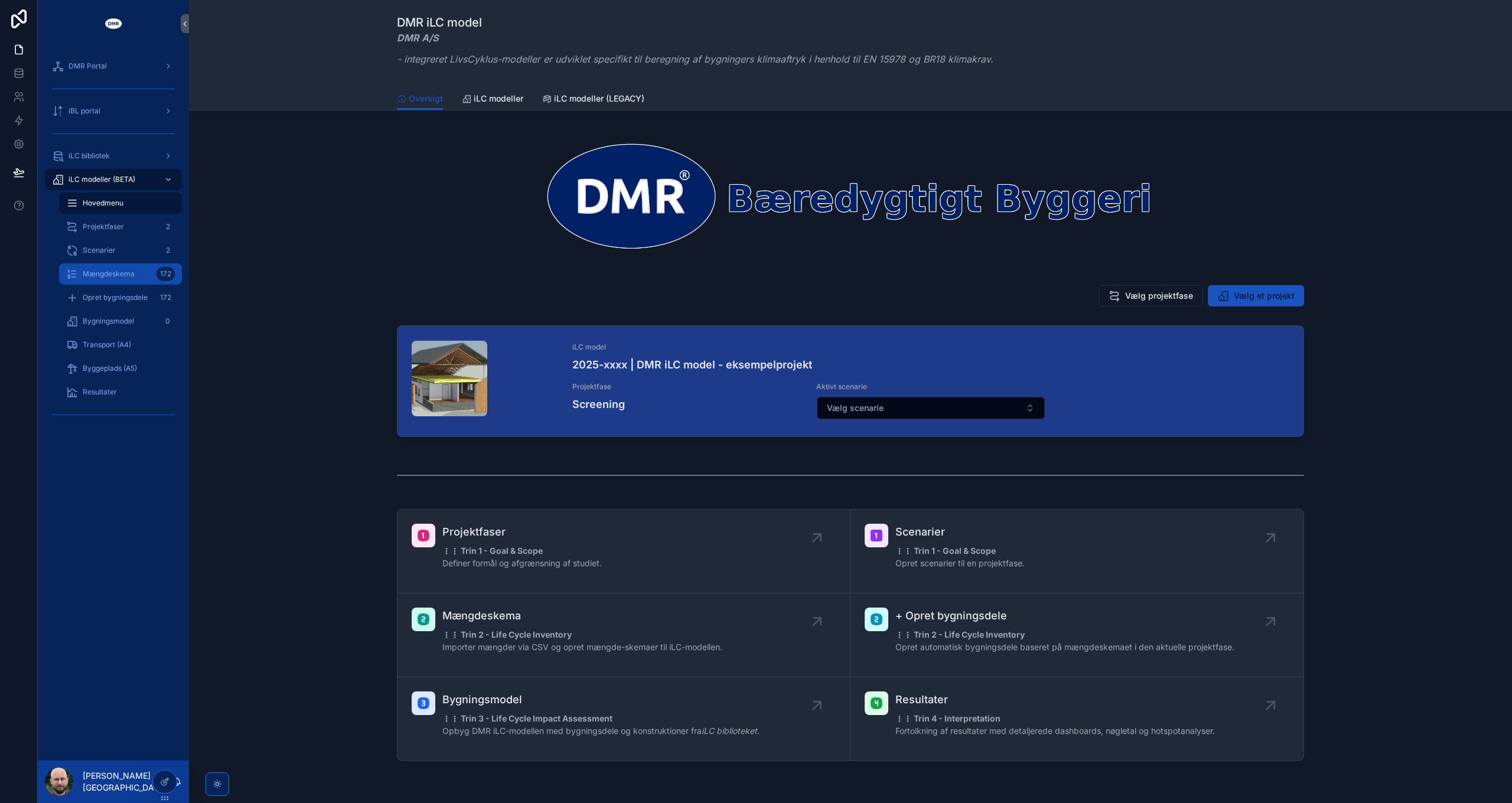
click at [110, 280] on div "Mængdeskema 172" at bounding box center [121, 274] width 108 height 19
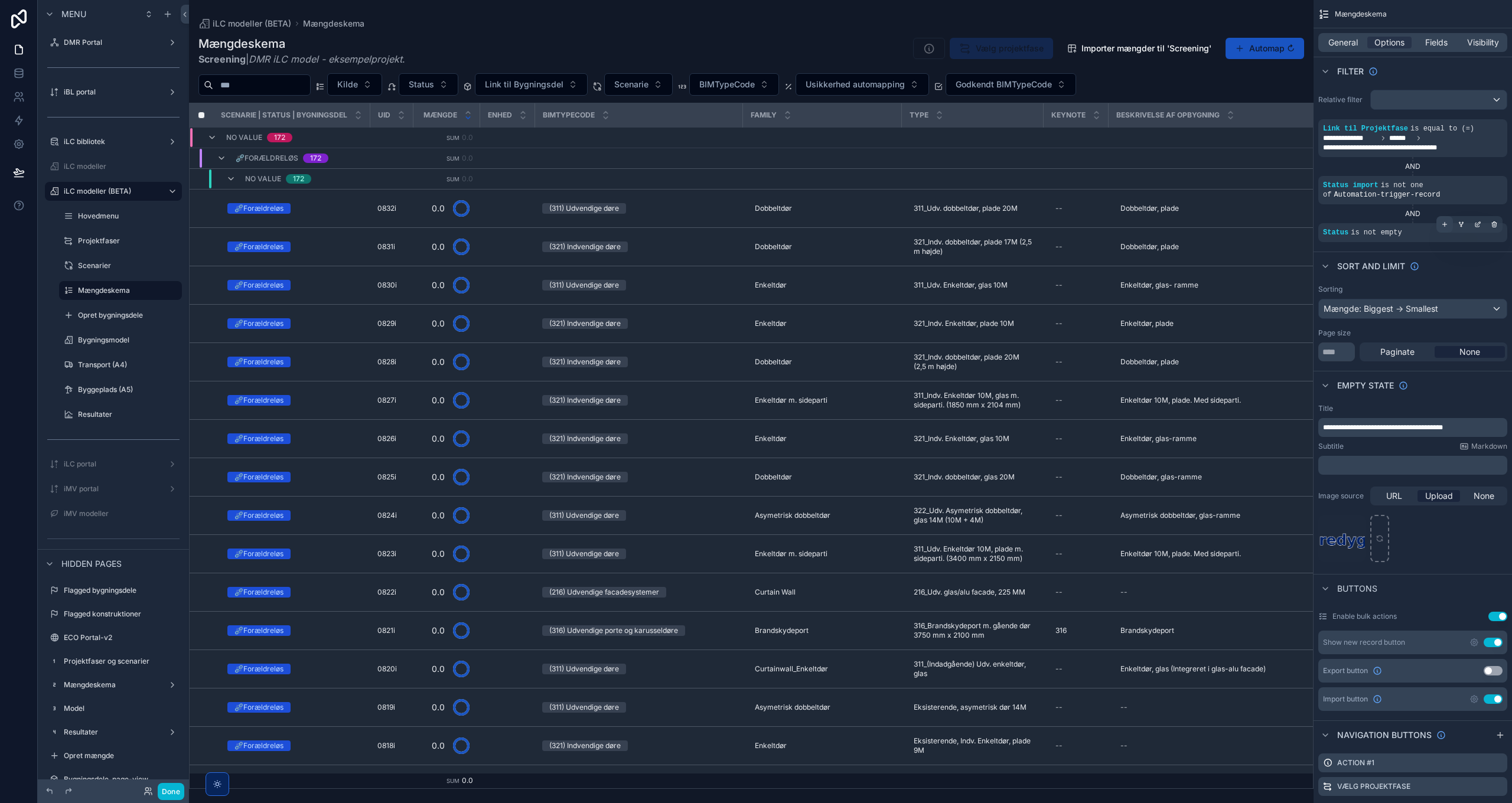
click at [1445, 222] on icon "scrollable content" at bounding box center [1445, 225] width 0 height 4
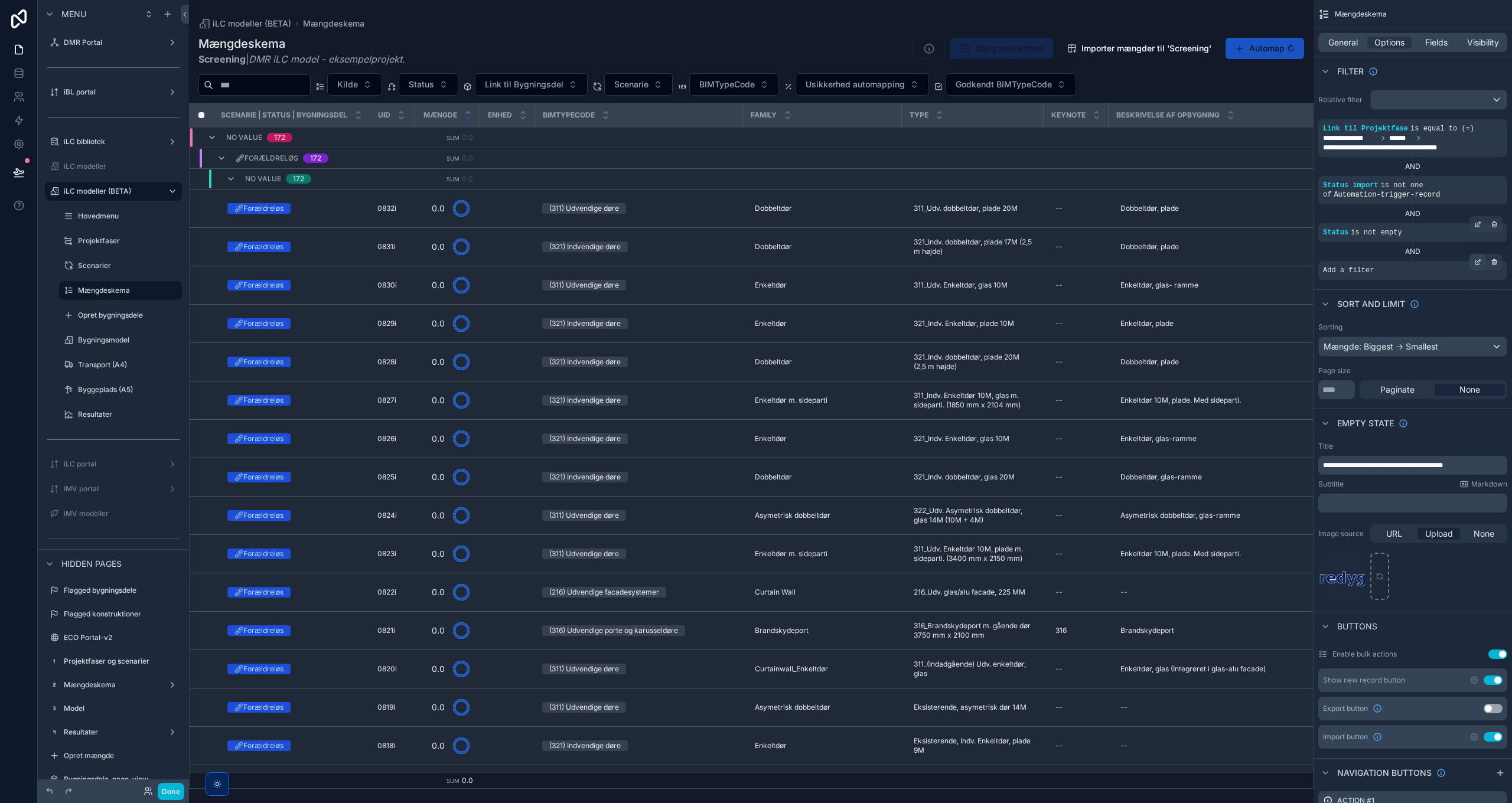
click at [1480, 261] on icon "scrollable content" at bounding box center [1479, 261] width 4 height 4
click at [1209, 255] on span "Select a field" at bounding box center [1199, 253] width 51 height 10
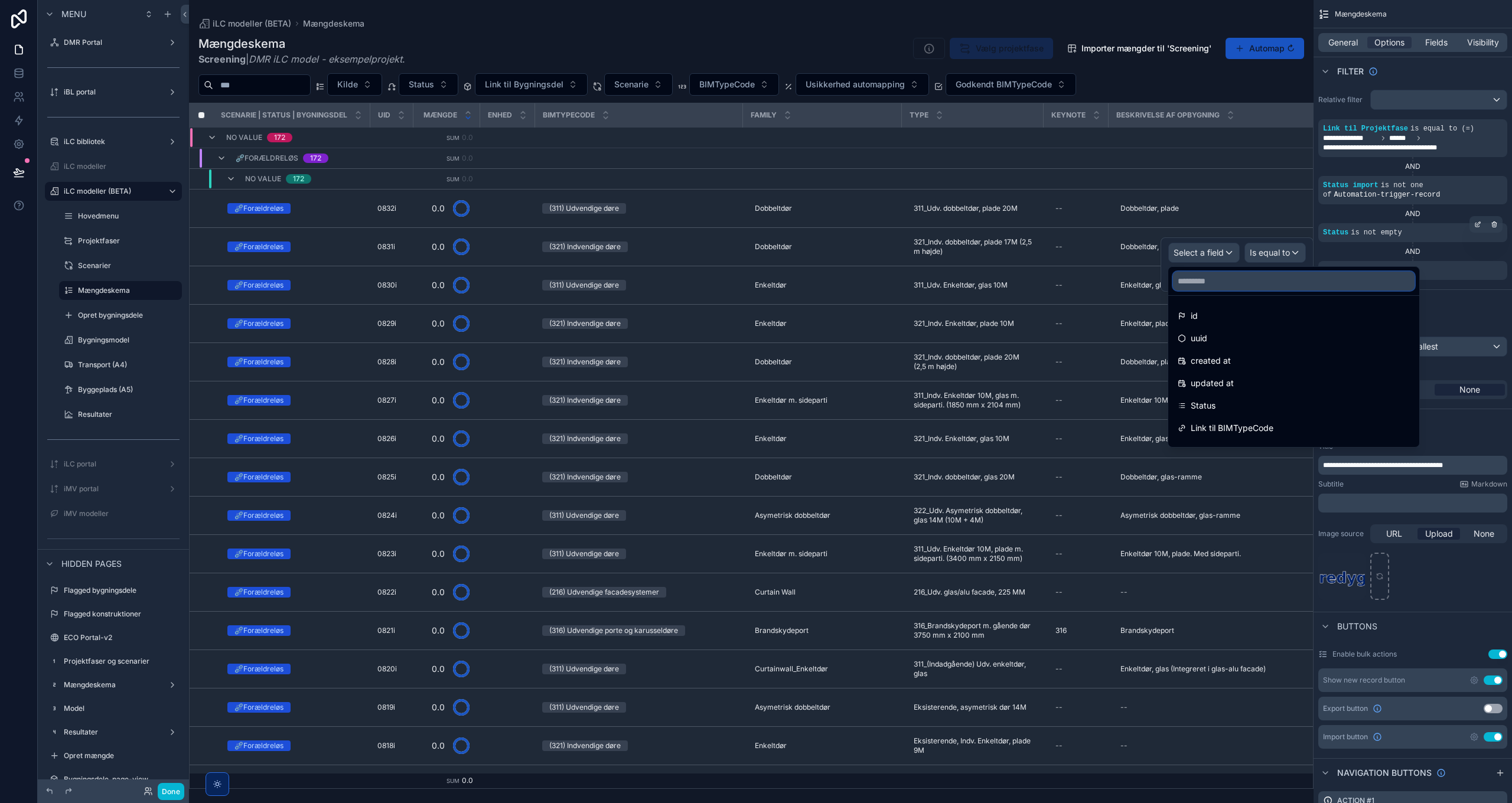
click at [1210, 279] on input "text" at bounding box center [1293, 281] width 242 height 19
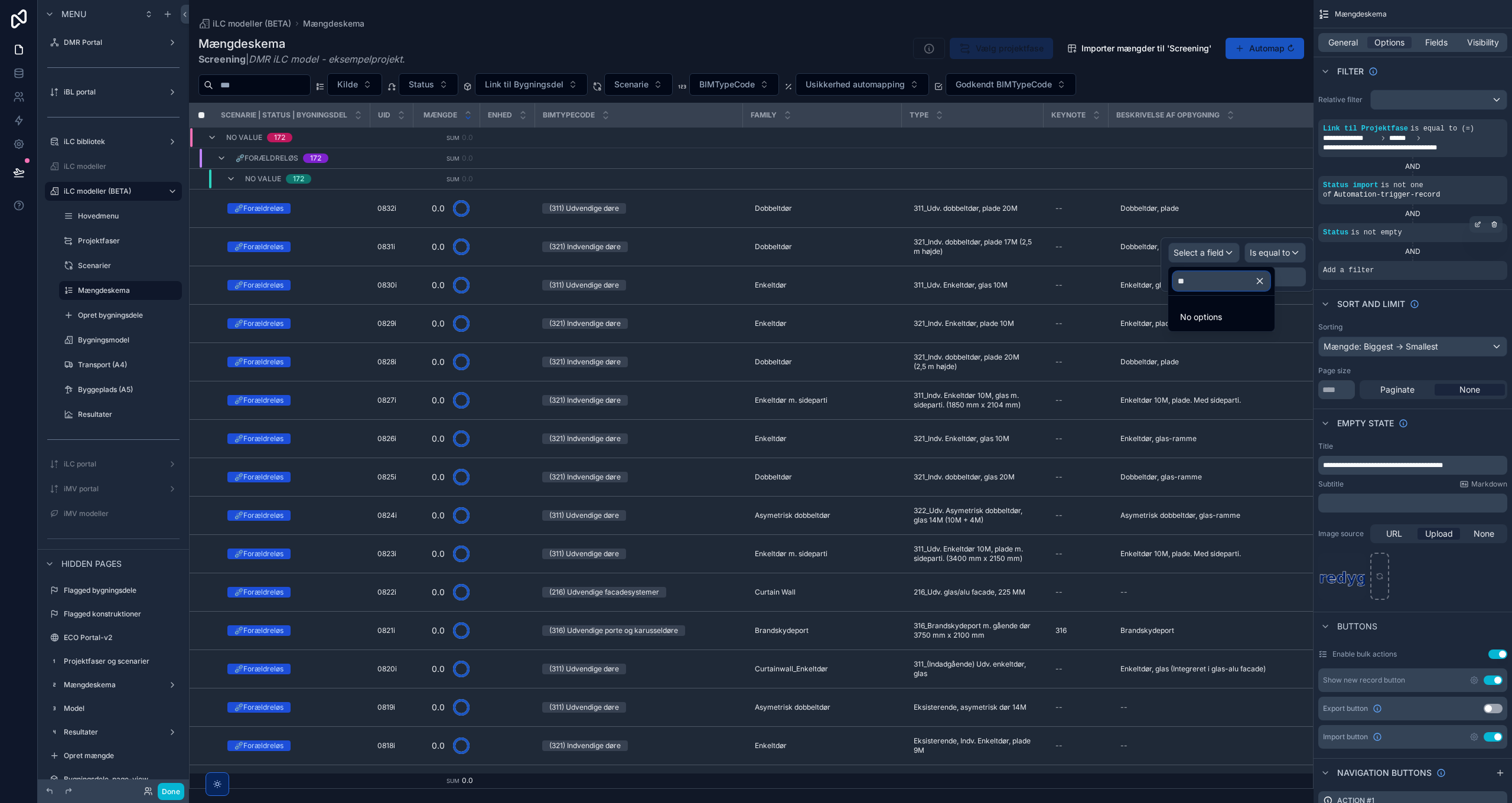
click at [1212, 281] on input "**" at bounding box center [1221, 281] width 97 height 19
type input "**"
click at [1265, 279] on icon "button" at bounding box center [1259, 281] width 11 height 11
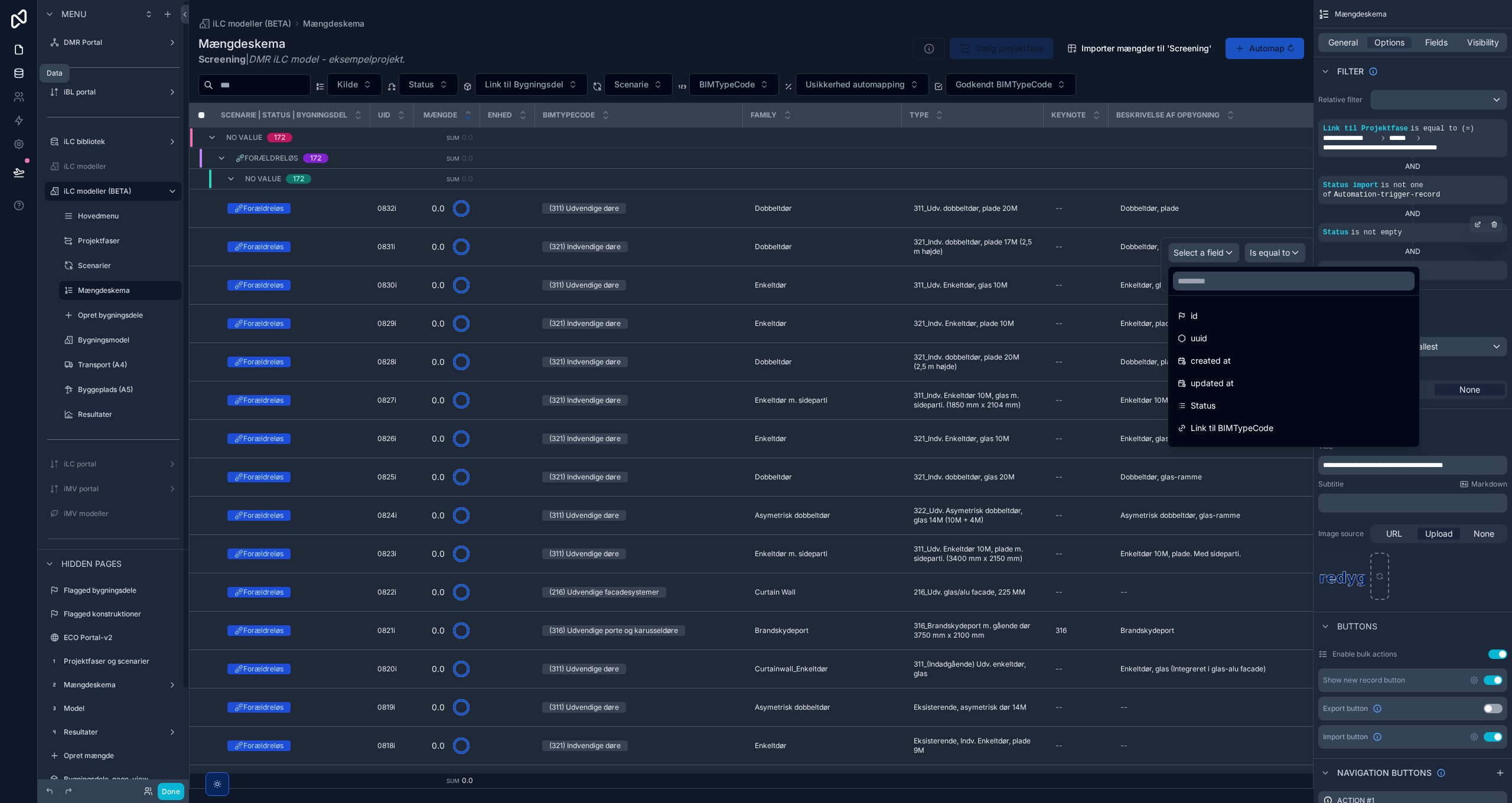
click at [22, 71] on icon at bounding box center [18, 72] width 8 height 5
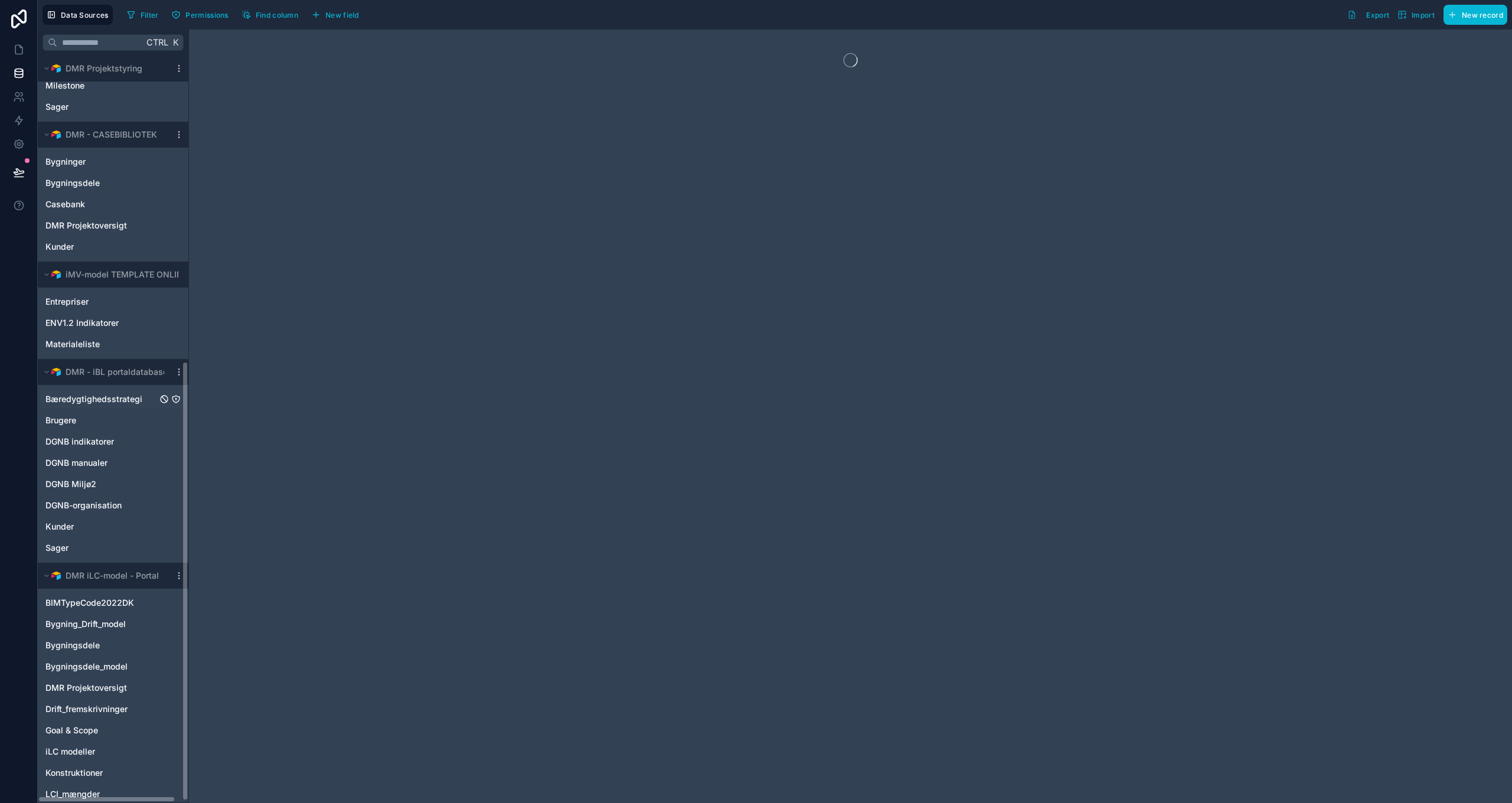
scroll to position [521, 0]
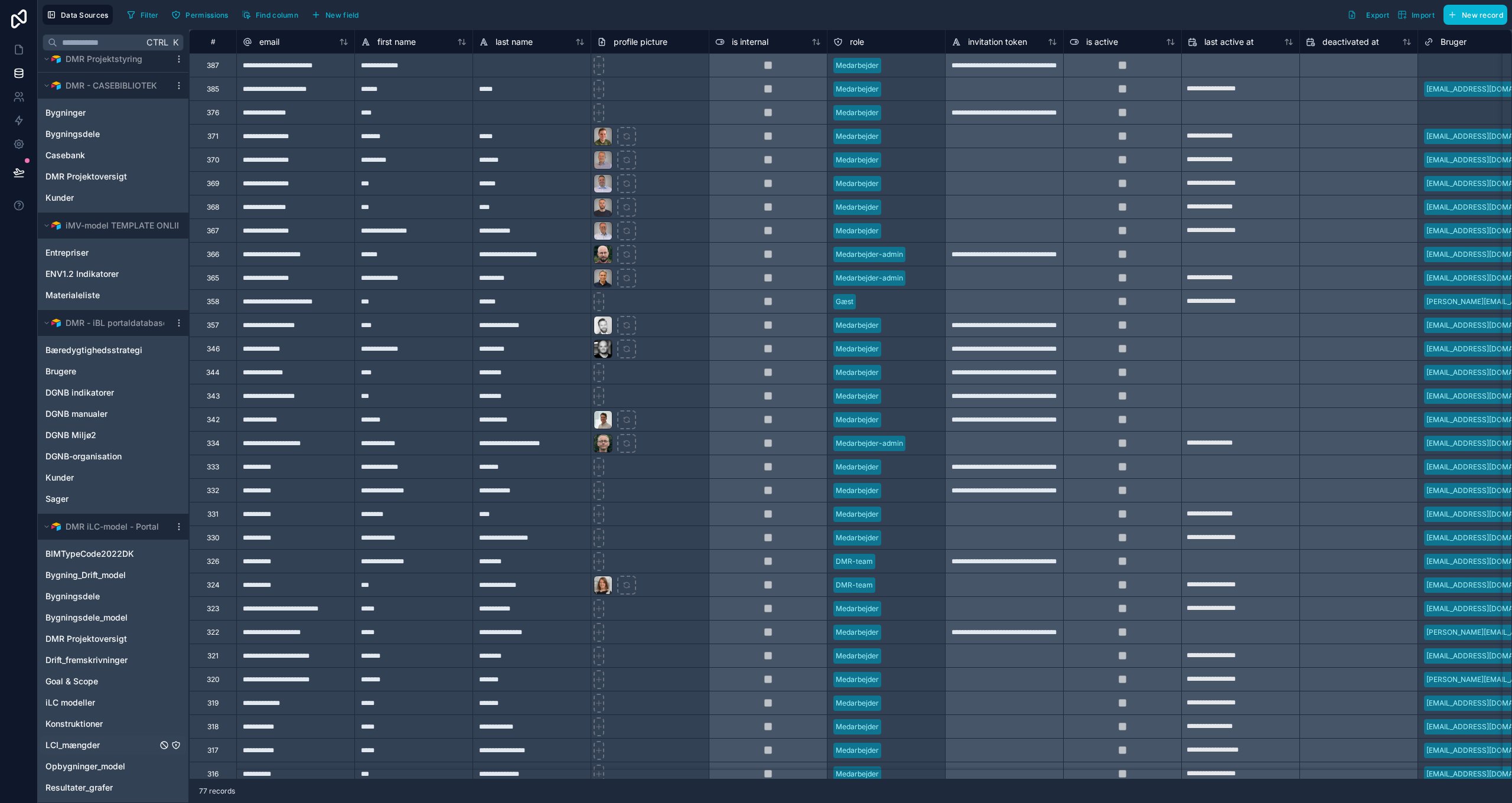
click at [63, 747] on span "LCI_mængder" at bounding box center [72, 745] width 54 height 12
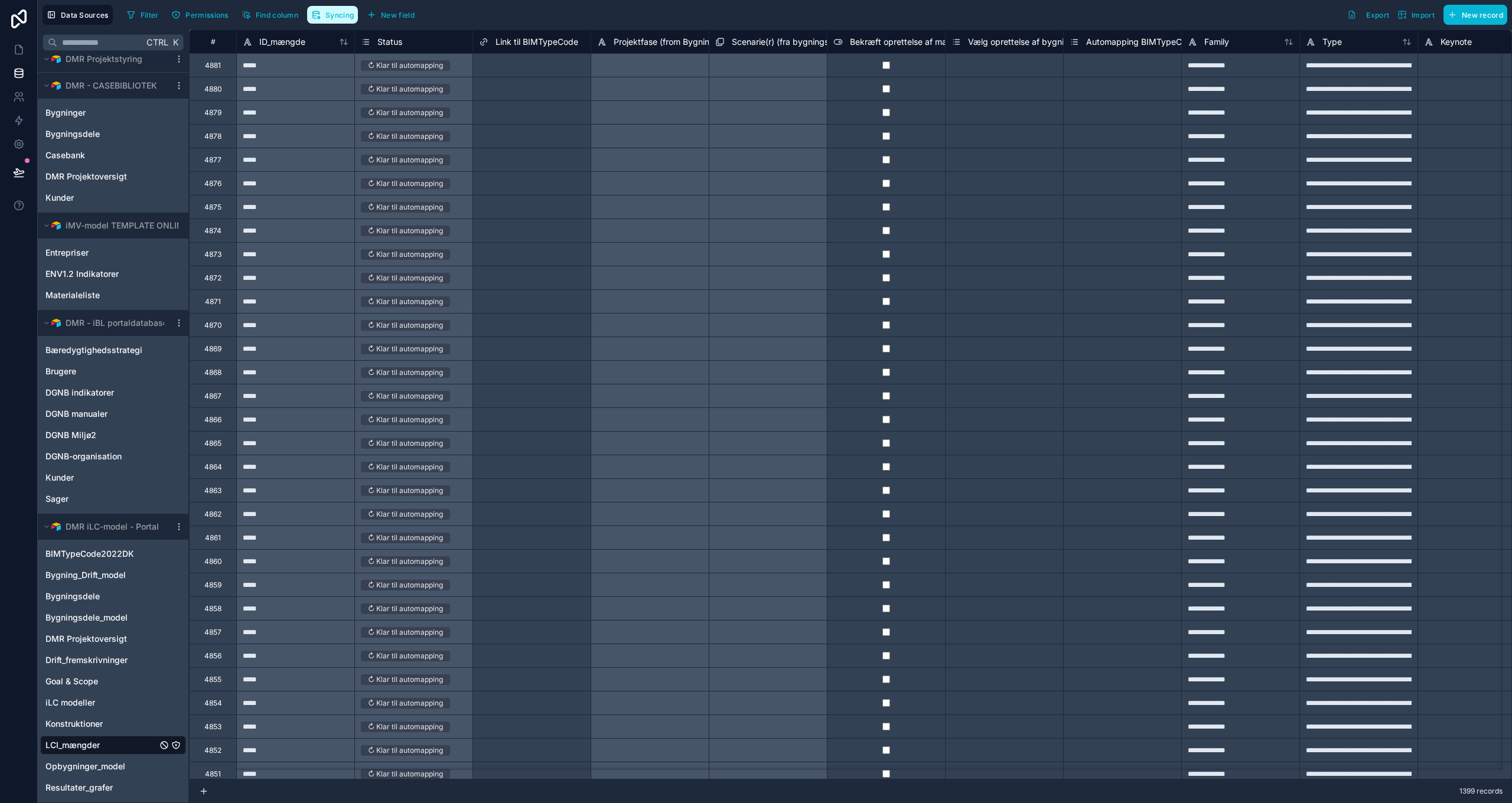
click at [341, 16] on span "Syncing" at bounding box center [339, 15] width 28 height 9
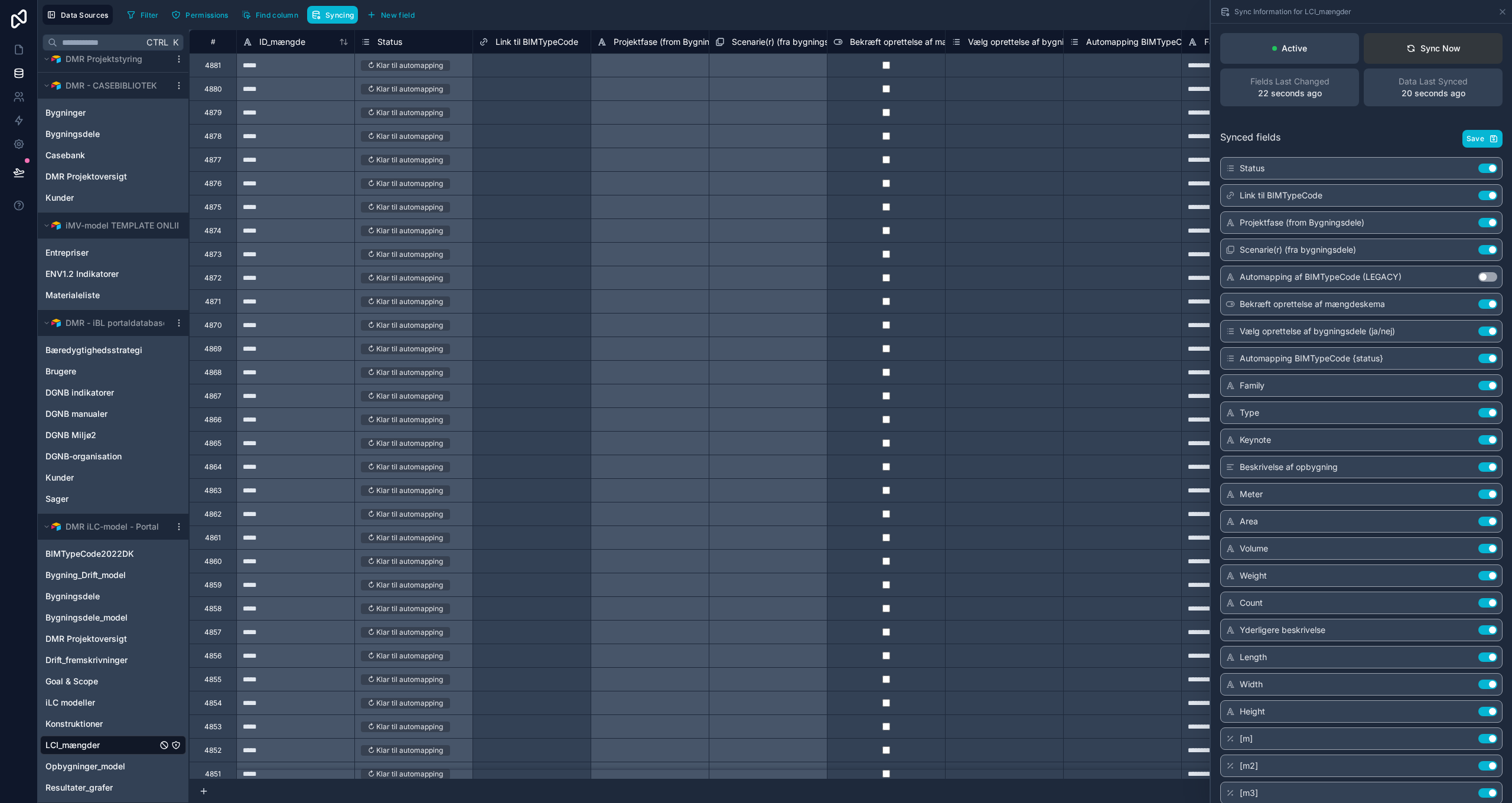
click at [1426, 51] on div "Sync Now" at bounding box center [1433, 48] width 54 height 12
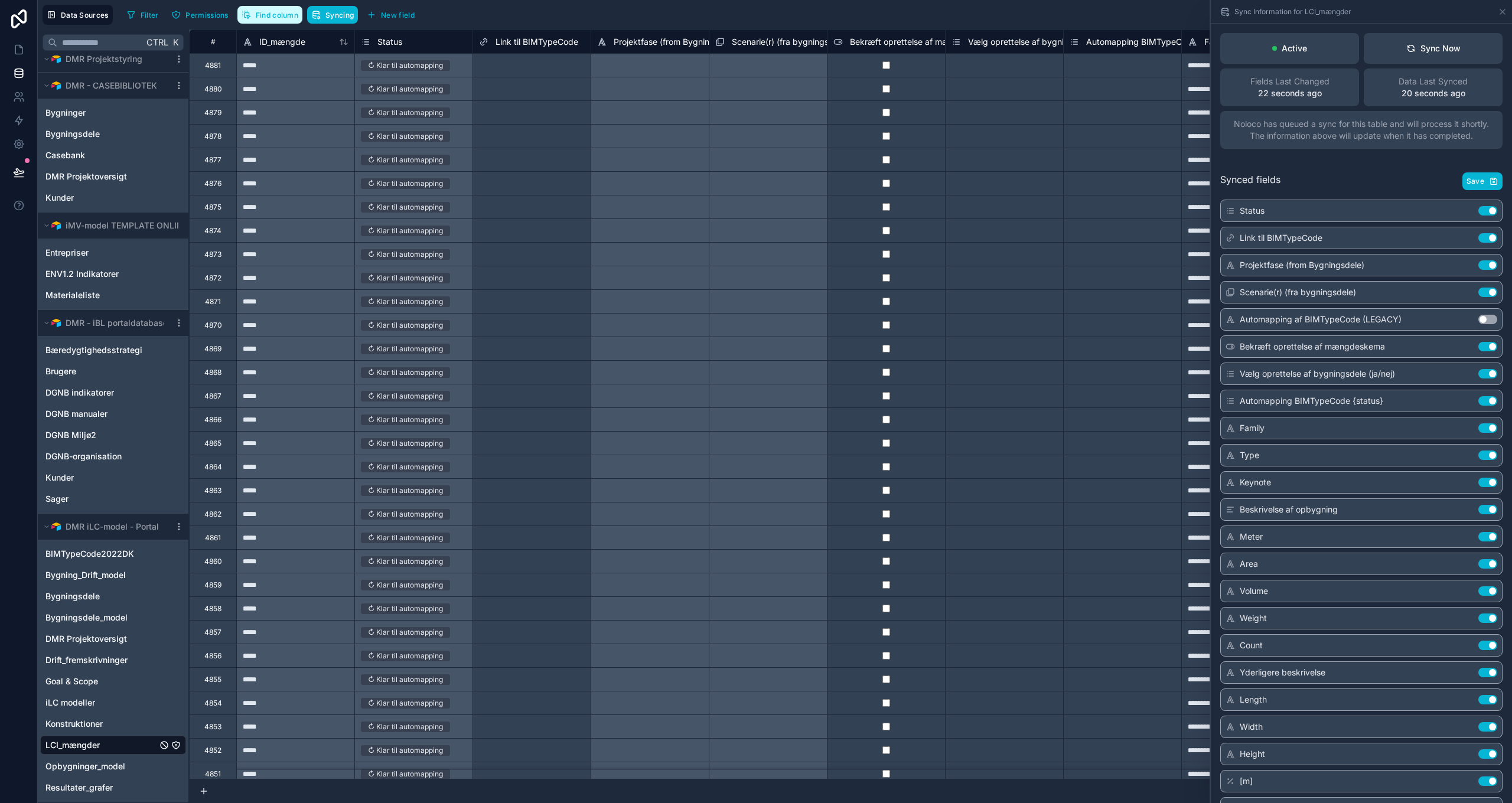
click at [288, 21] on button "Find column" at bounding box center [270, 14] width 65 height 18
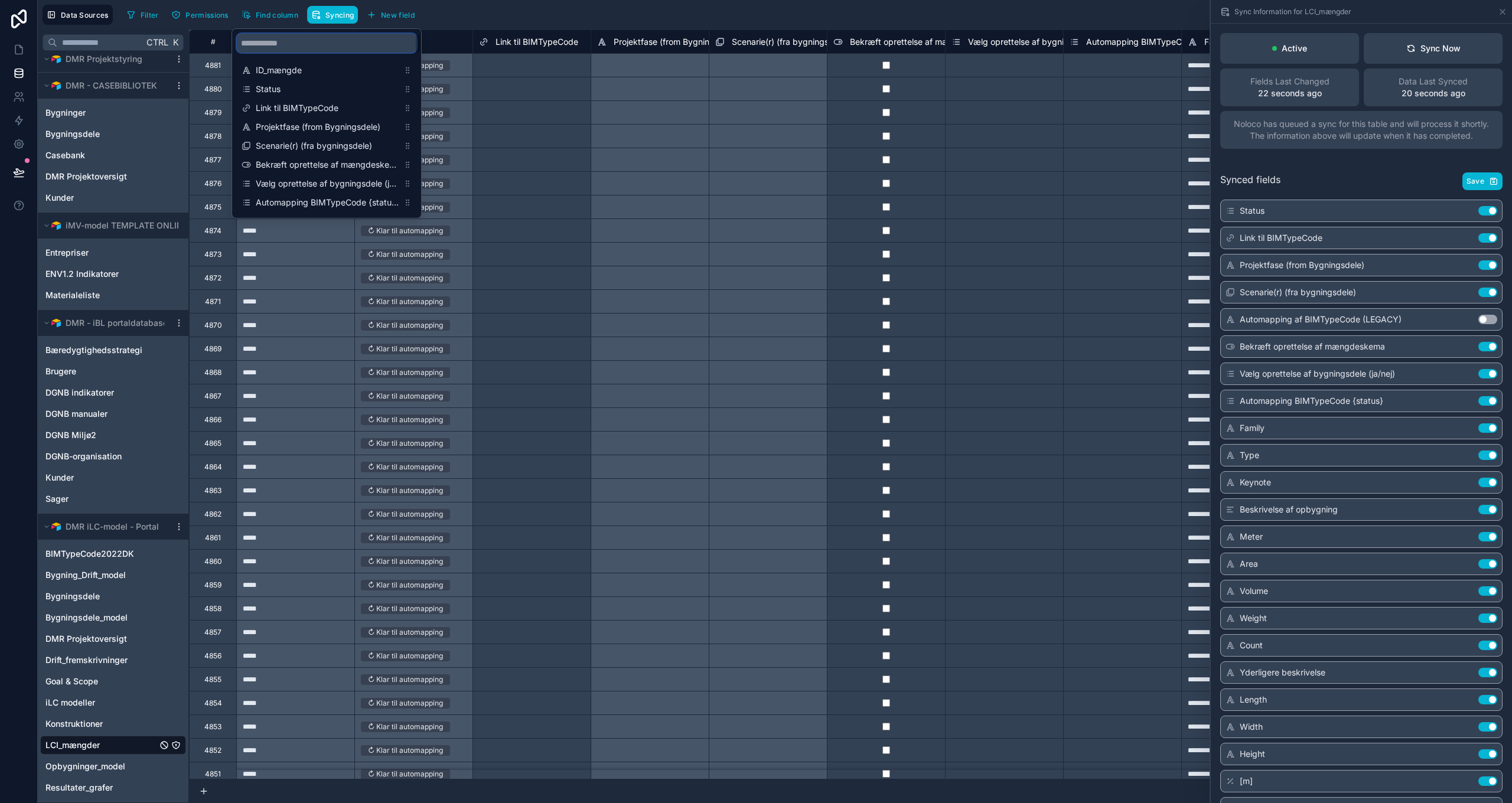
click at [277, 44] on input "scrollable content" at bounding box center [326, 43] width 180 height 19
type input "******"
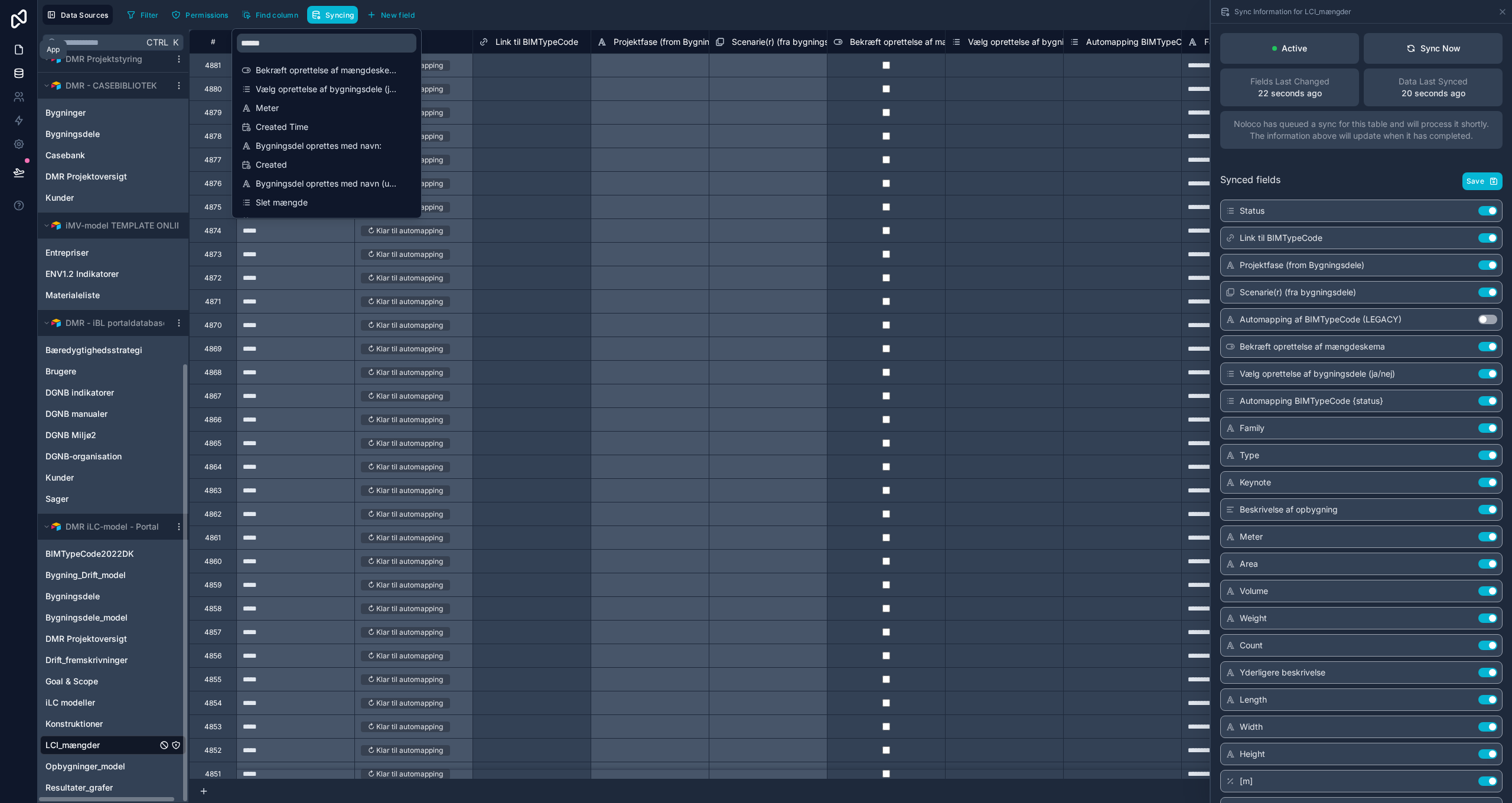
click at [18, 50] on icon at bounding box center [19, 50] width 12 height 12
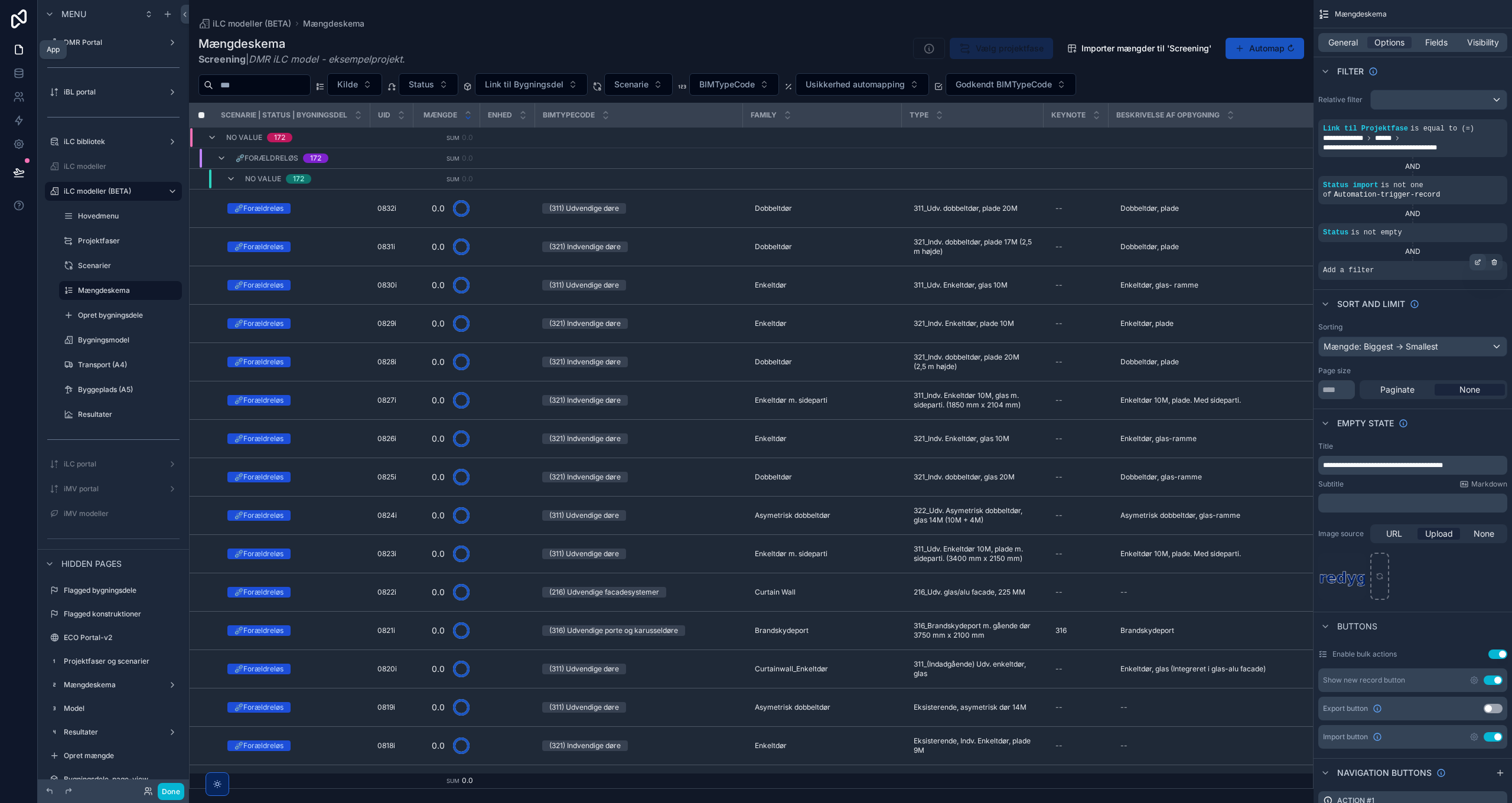
click at [1455, 271] on div "Add a filter" at bounding box center [1413, 271] width 189 height 19
click at [1480, 261] on icon "scrollable content" at bounding box center [1480, 261] width 1 height 1
click at [1220, 251] on span "Select a field" at bounding box center [1199, 253] width 51 height 10
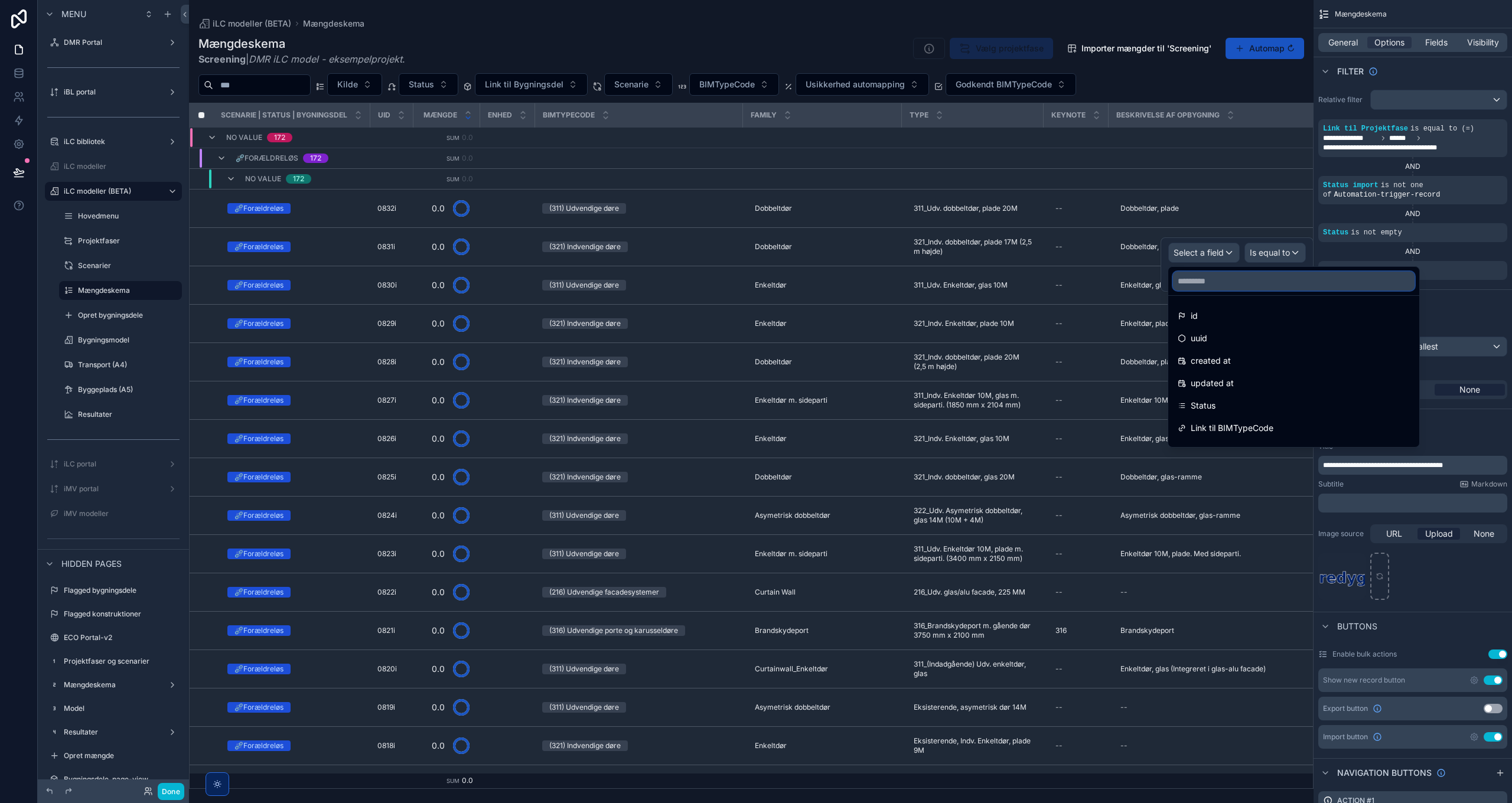
click at [1213, 282] on input "text" at bounding box center [1293, 281] width 242 height 19
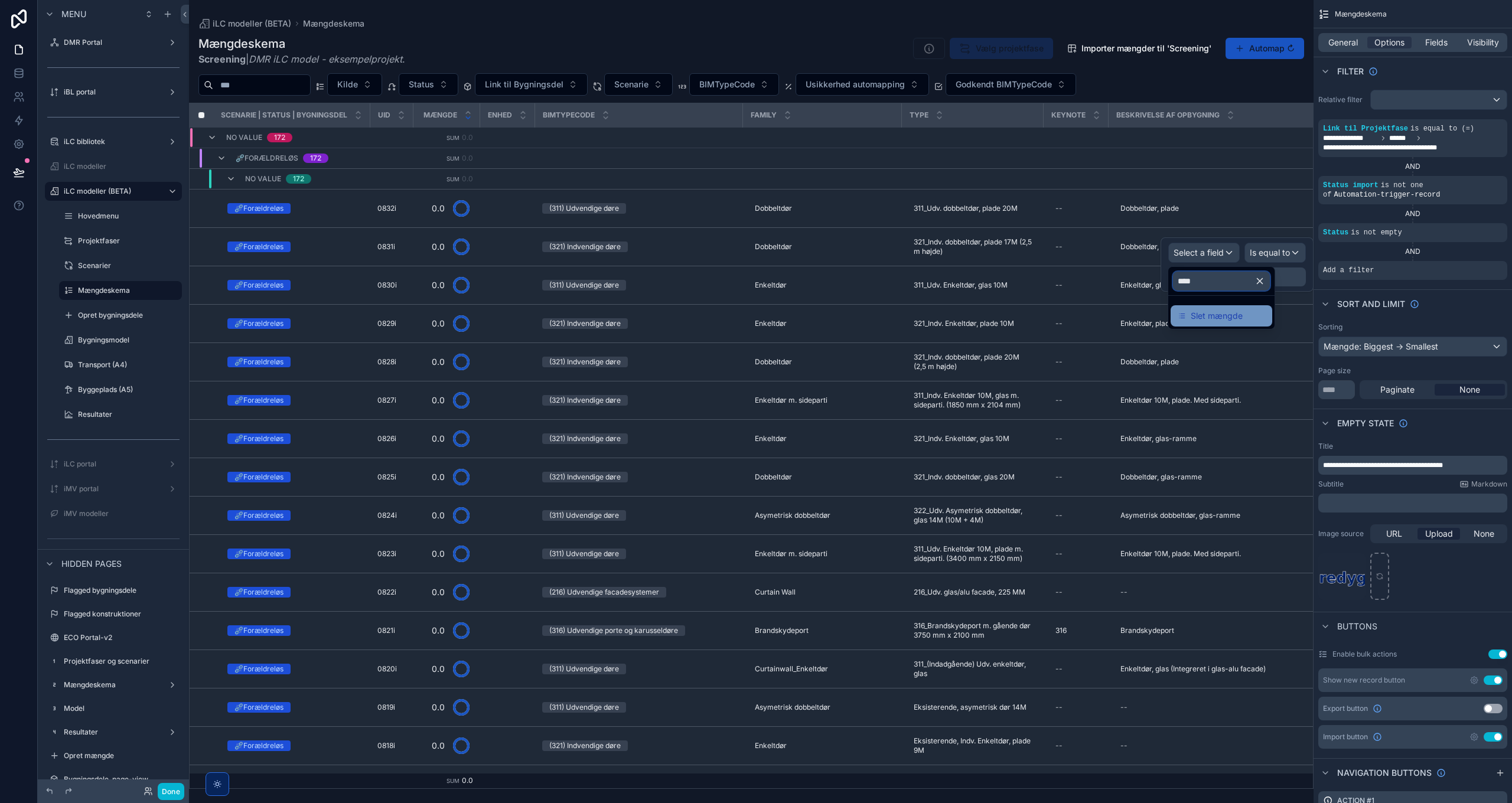
type input "****"
click at [1230, 313] on span "Slet mængde" at bounding box center [1217, 316] width 52 height 14
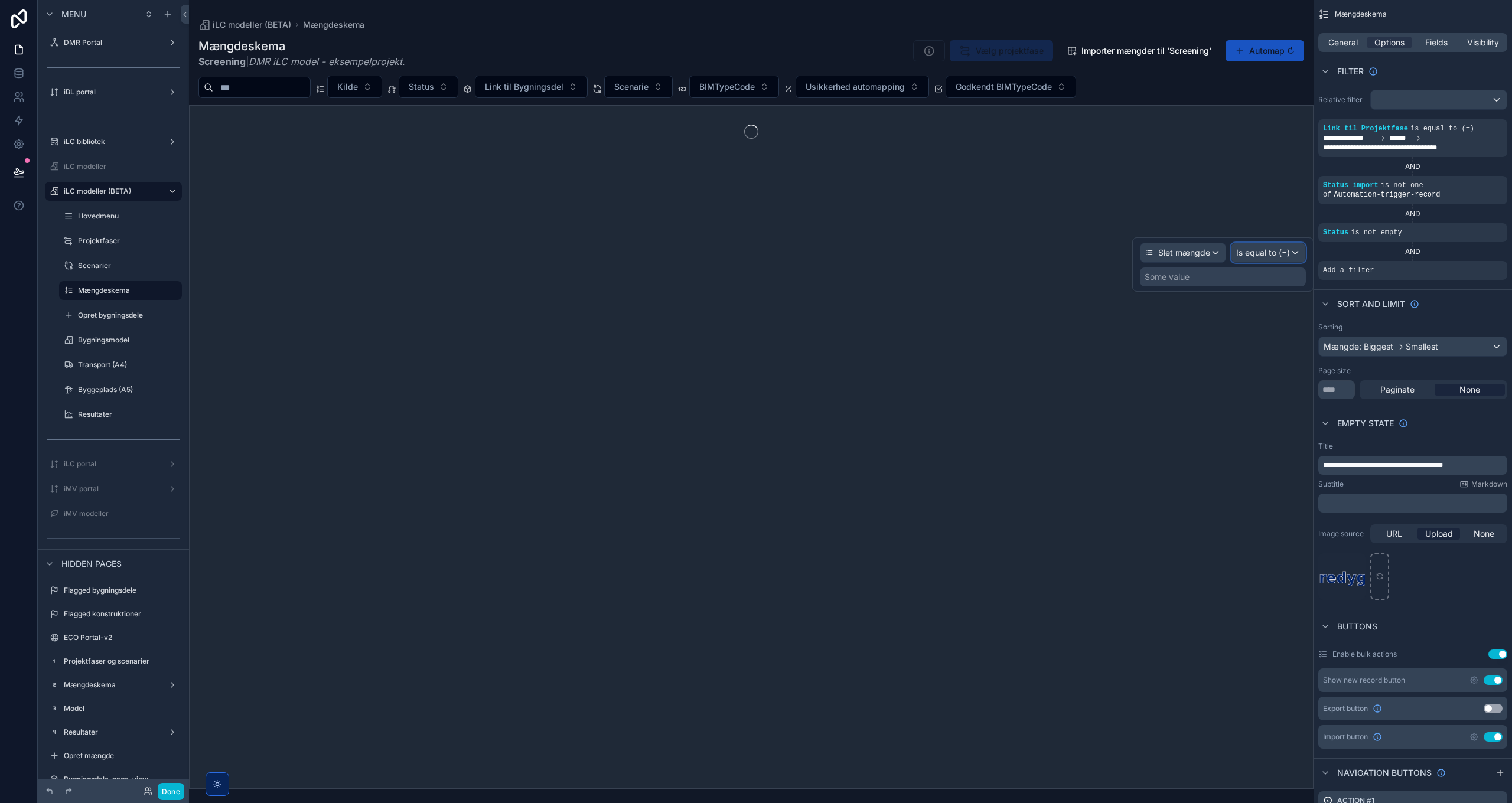
click at [1269, 255] on span "Is equal to (=)" at bounding box center [1263, 253] width 53 height 12
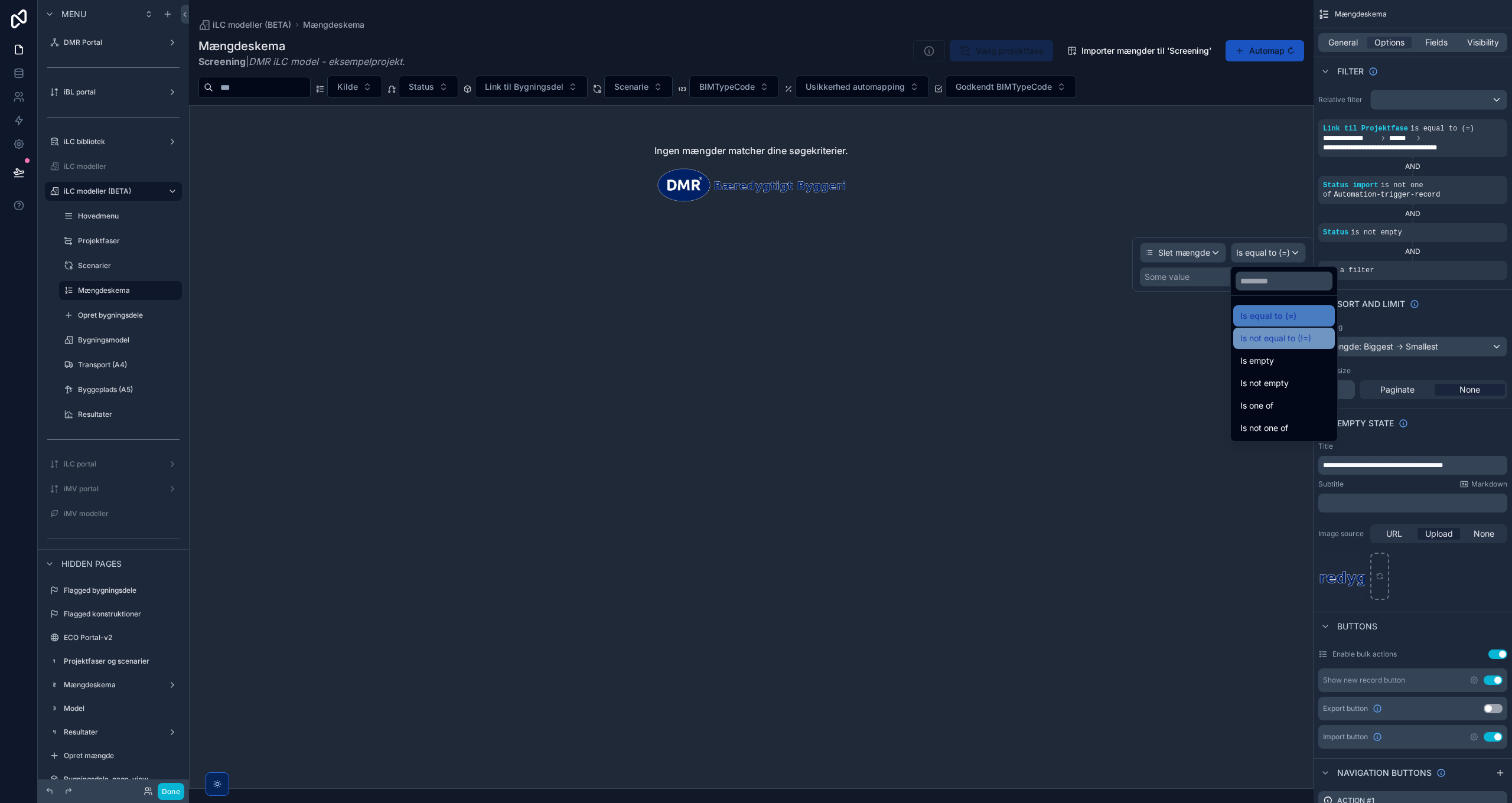
click at [1300, 342] on span "Is not equal to (!=)" at bounding box center [1276, 339] width 71 height 14
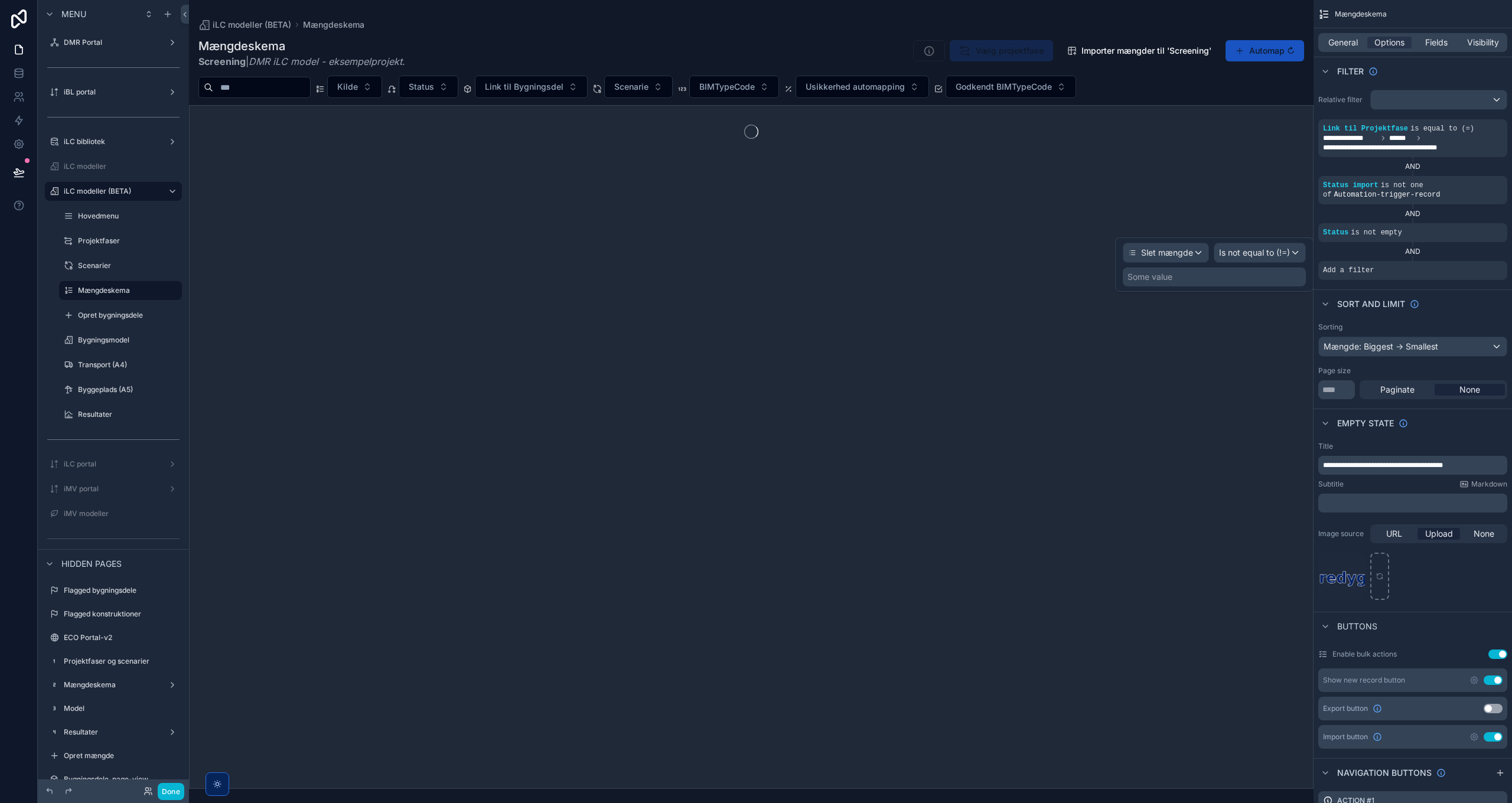
click at [1240, 277] on div "Some value" at bounding box center [1215, 277] width 183 height 19
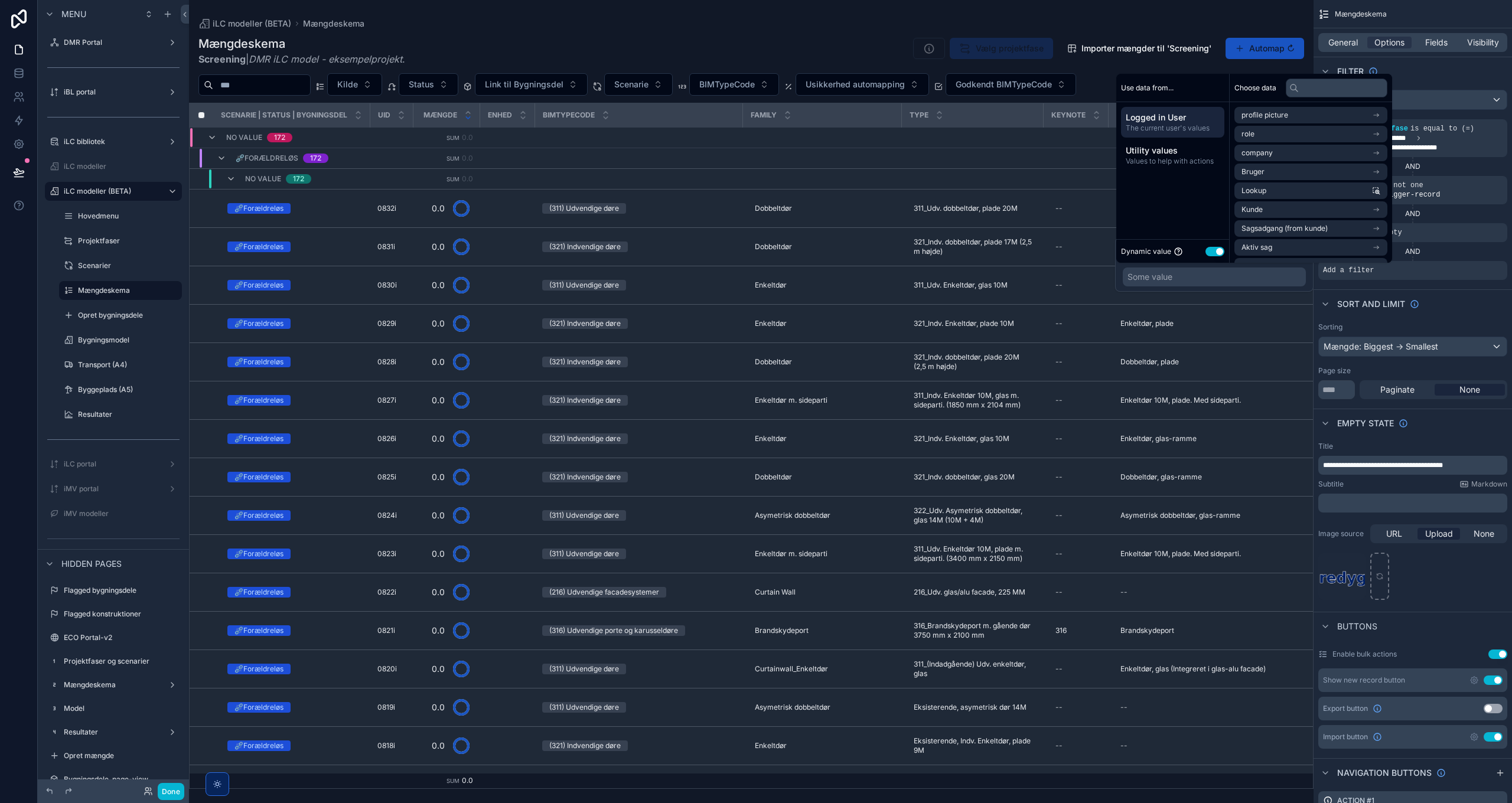
click at [1218, 250] on button "Use setting" at bounding box center [1215, 251] width 19 height 9
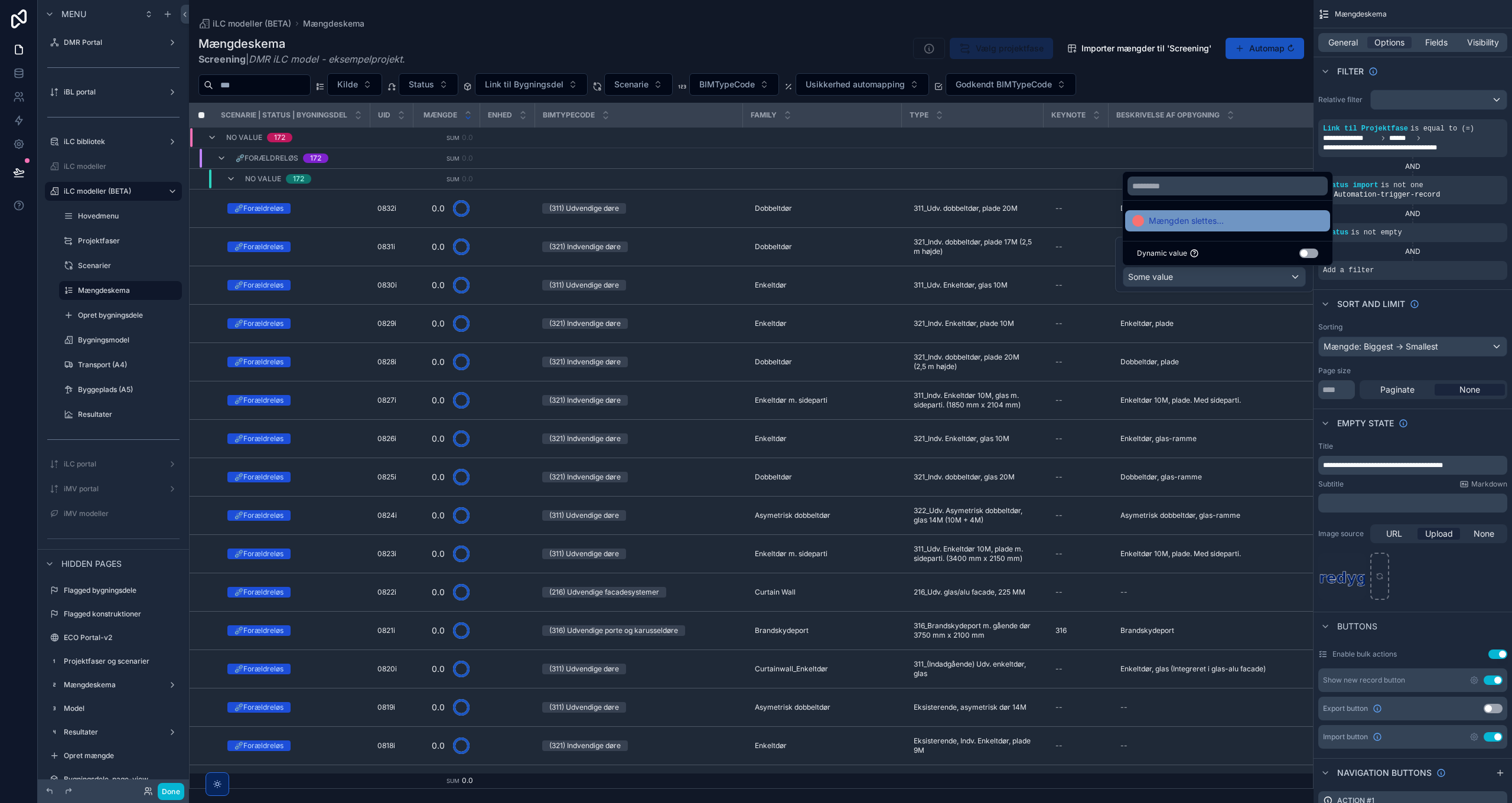
click at [1202, 217] on span "Mængden slettes..." at bounding box center [1186, 221] width 75 height 14
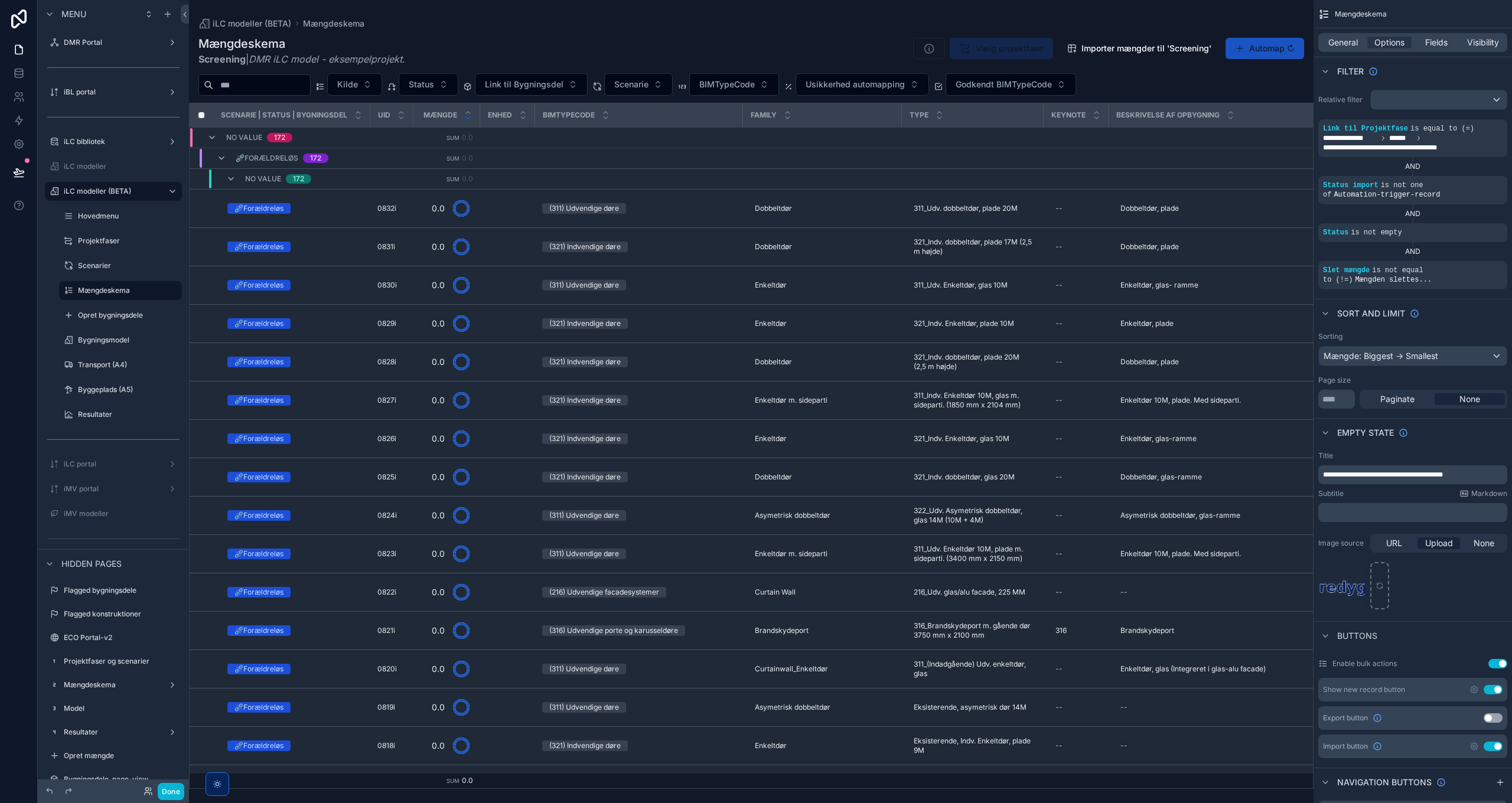
click at [764, 28] on div "scrollable content" at bounding box center [751, 402] width 1124 height 803
click at [767, 27] on div "iLC modeller (BETA) Mængdeskema" at bounding box center [751, 23] width 1105 height 9
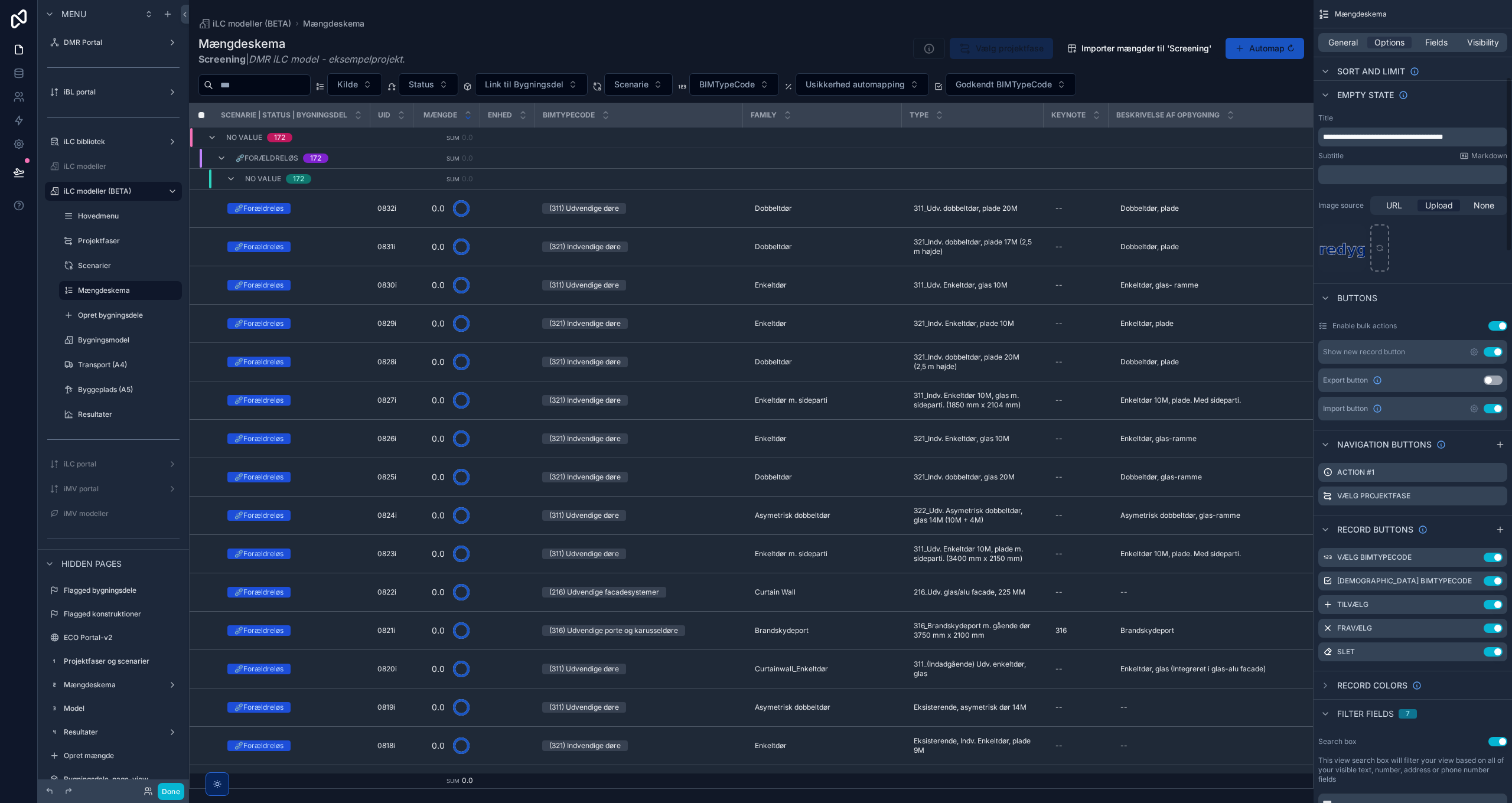
scroll to position [355, 0]
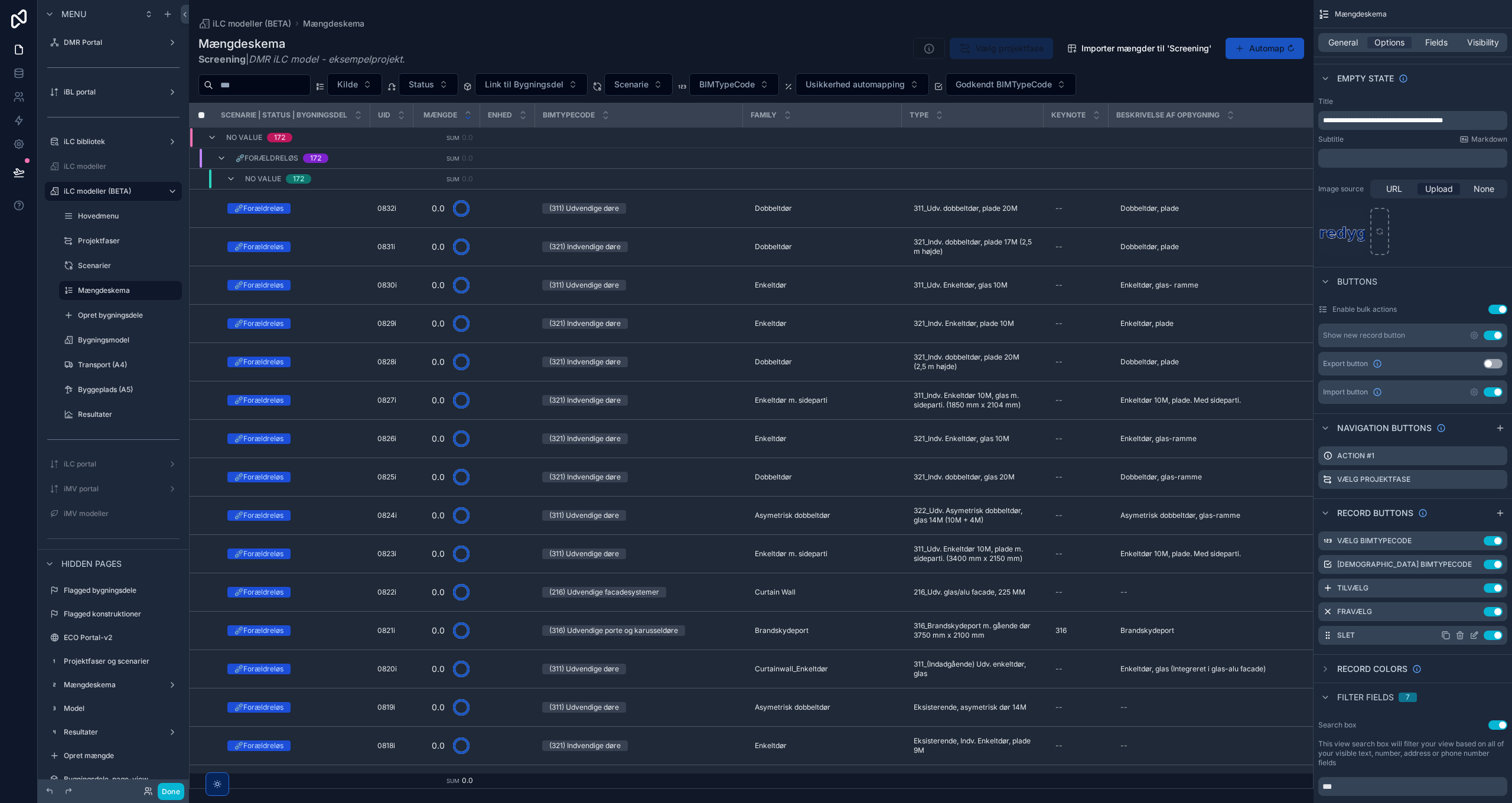
click at [1474, 634] on icon "scrollable content" at bounding box center [1474, 635] width 9 height 9
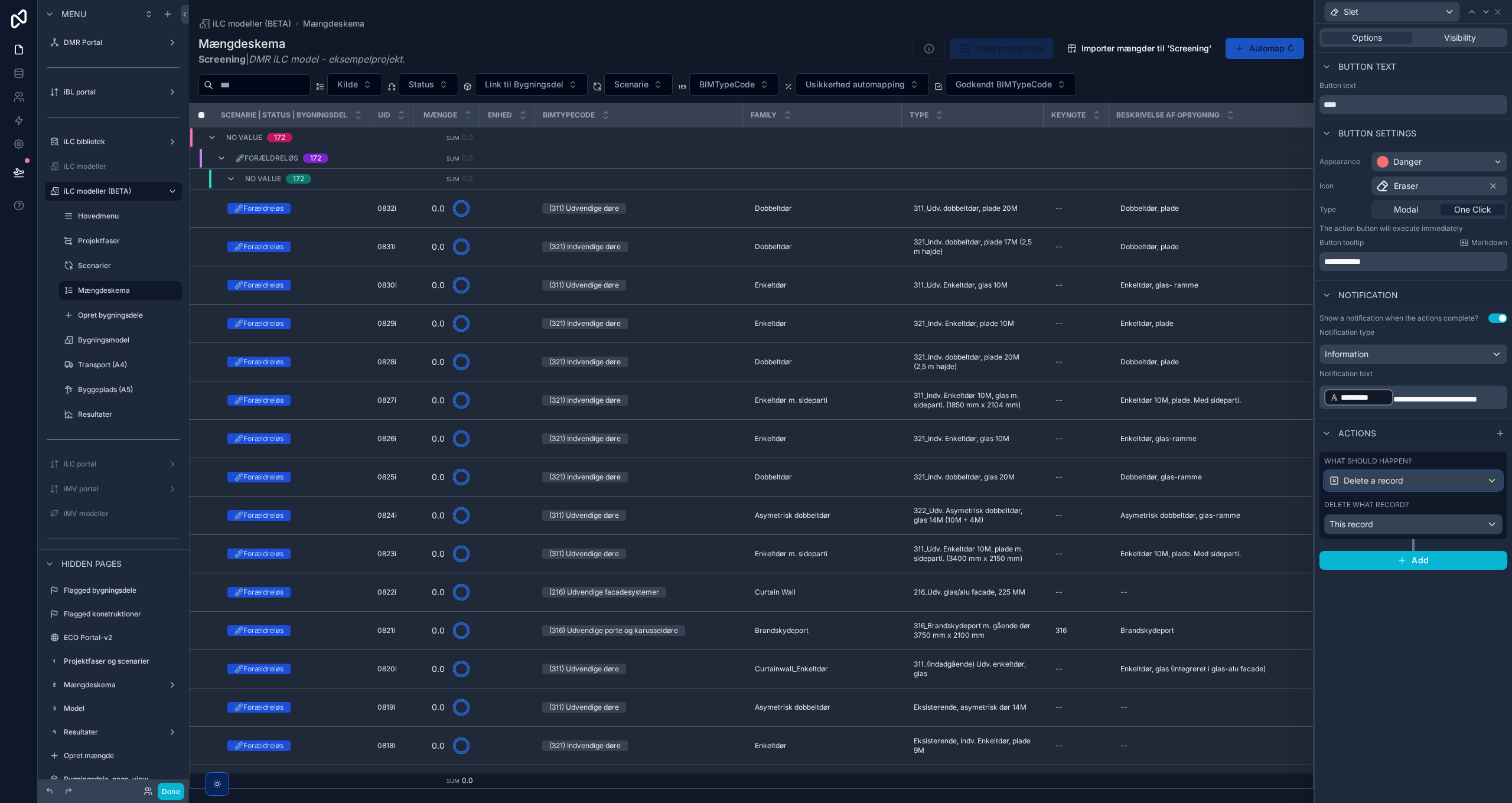
click at [1390, 482] on span "Delete a record" at bounding box center [1373, 481] width 60 height 12
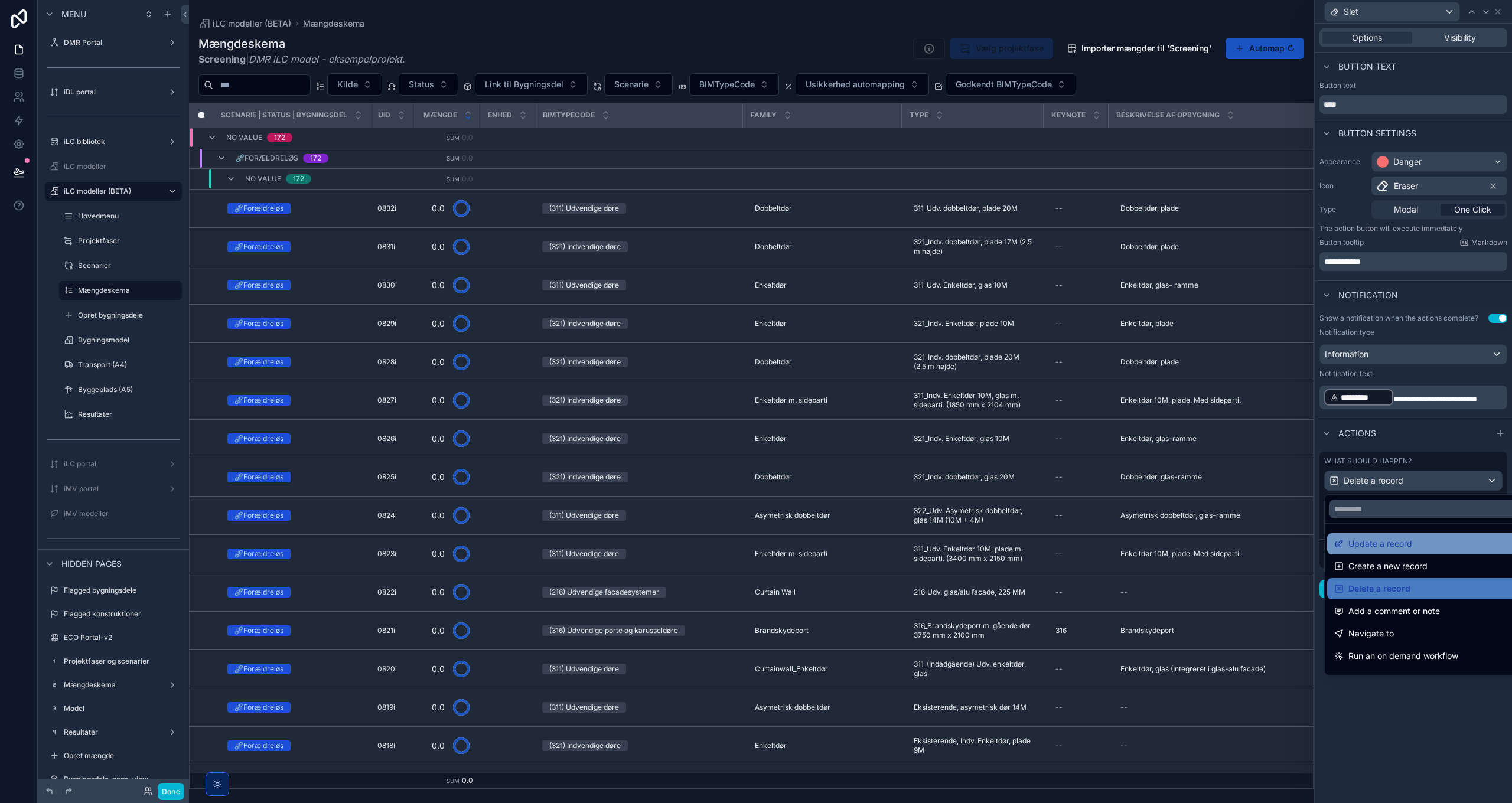
click at [1402, 550] on span "Update a record" at bounding box center [1380, 544] width 64 height 14
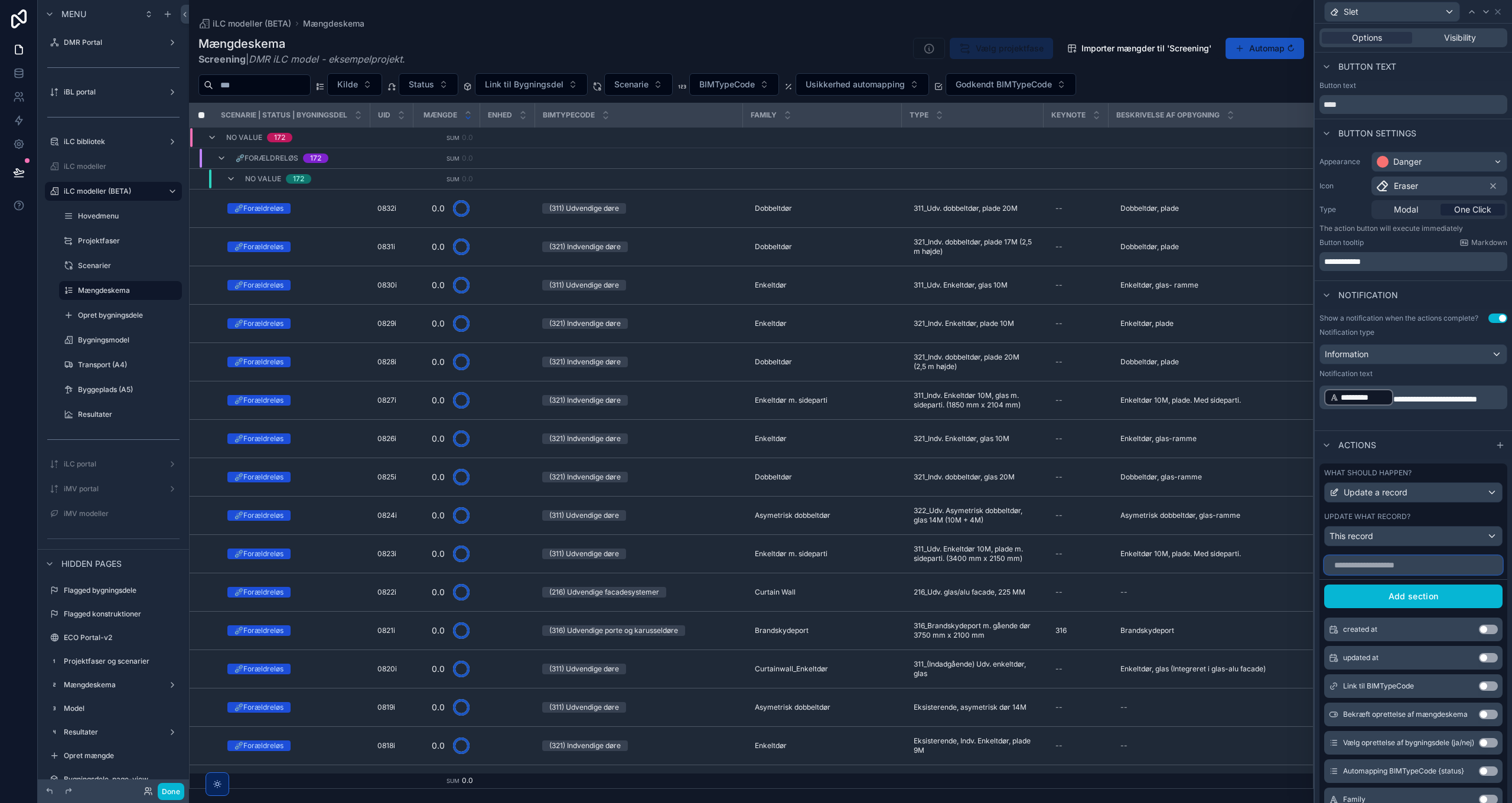
click at [1394, 565] on input "text" at bounding box center [1413, 565] width 178 height 19
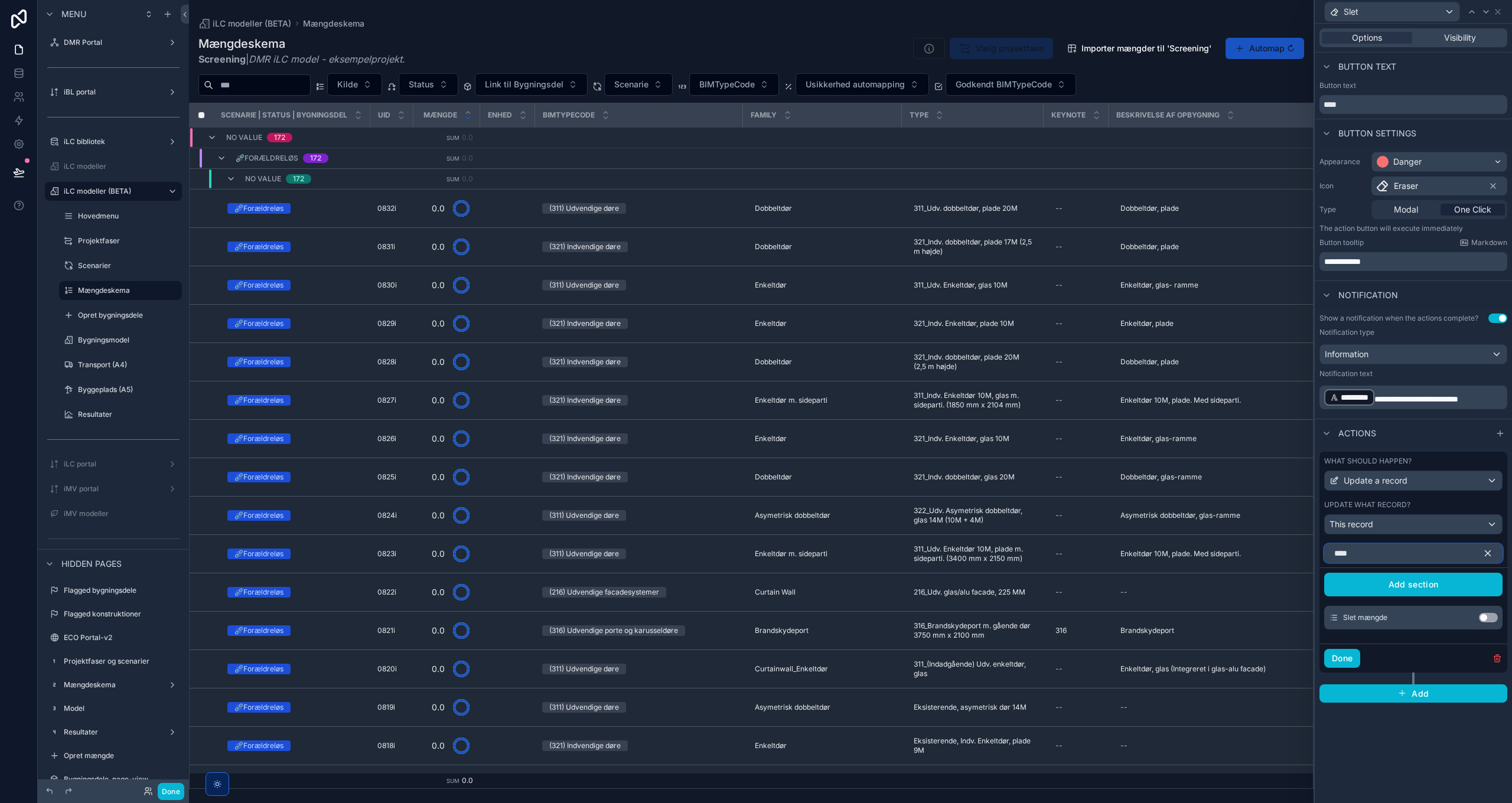
type input "****"
click at [1485, 618] on button "Use setting" at bounding box center [1488, 617] width 19 height 9
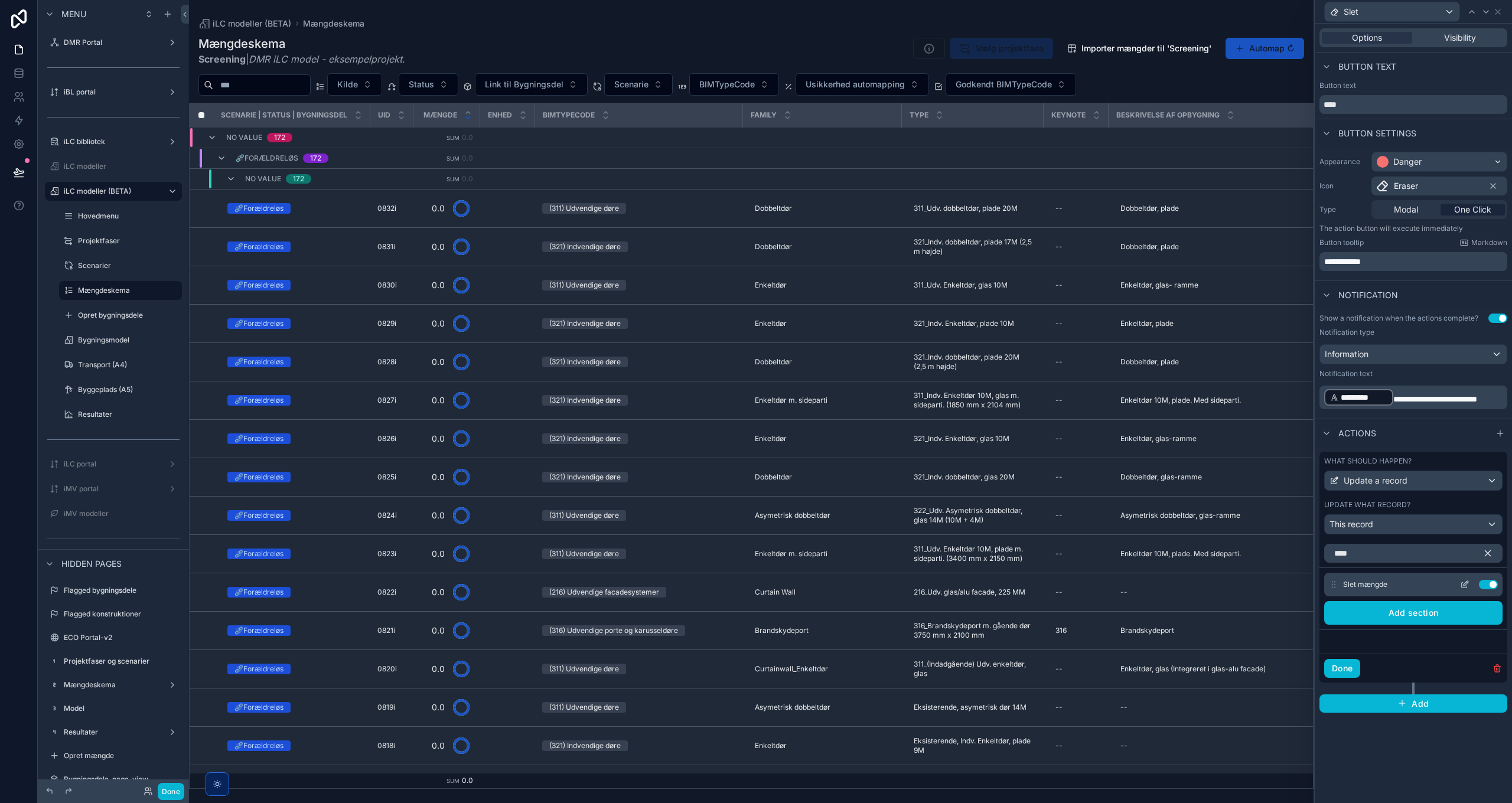
click at [1463, 582] on icon at bounding box center [1464, 584] width 9 height 9
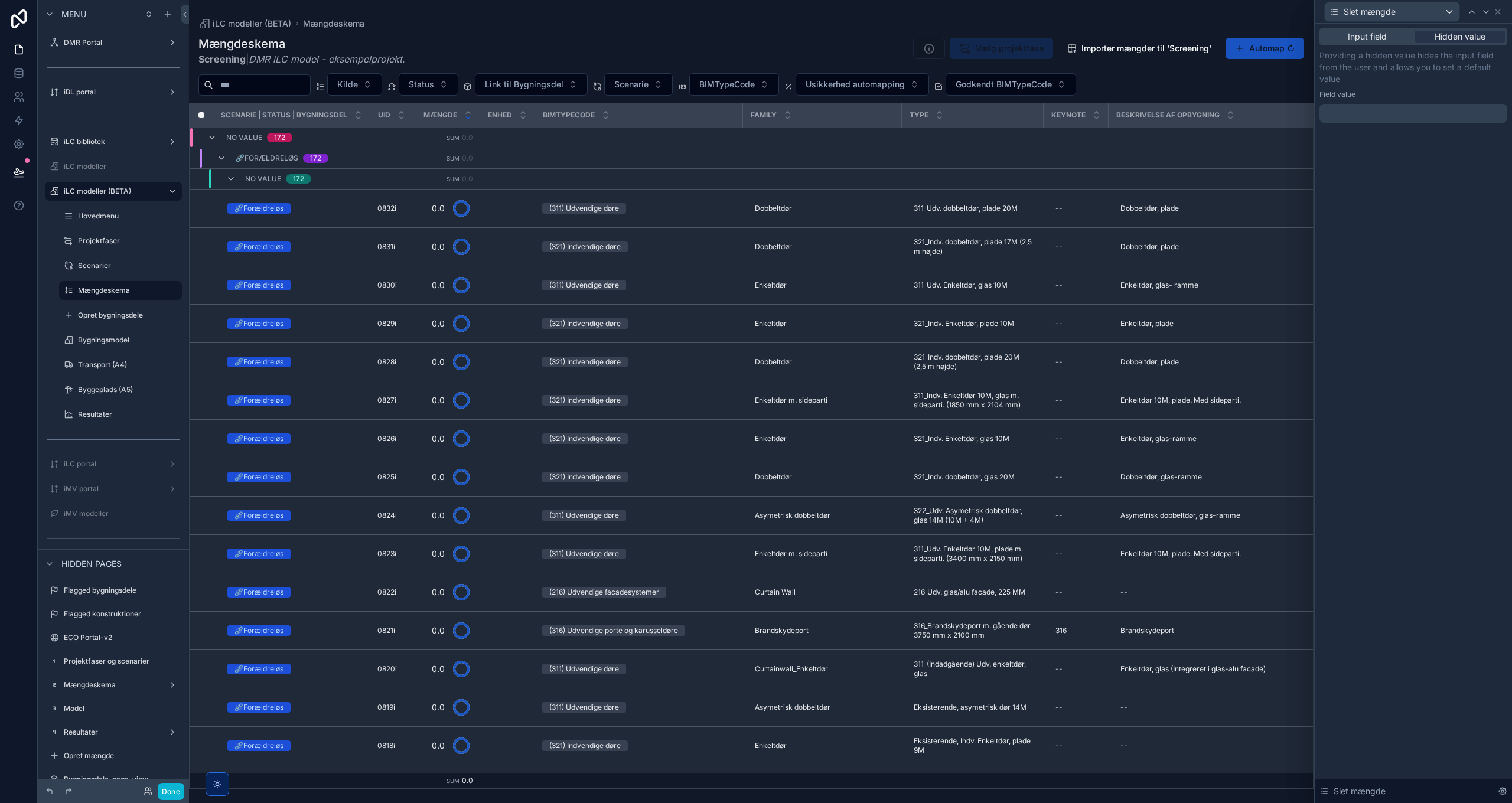
click at [1377, 112] on div at bounding box center [1413, 113] width 188 height 19
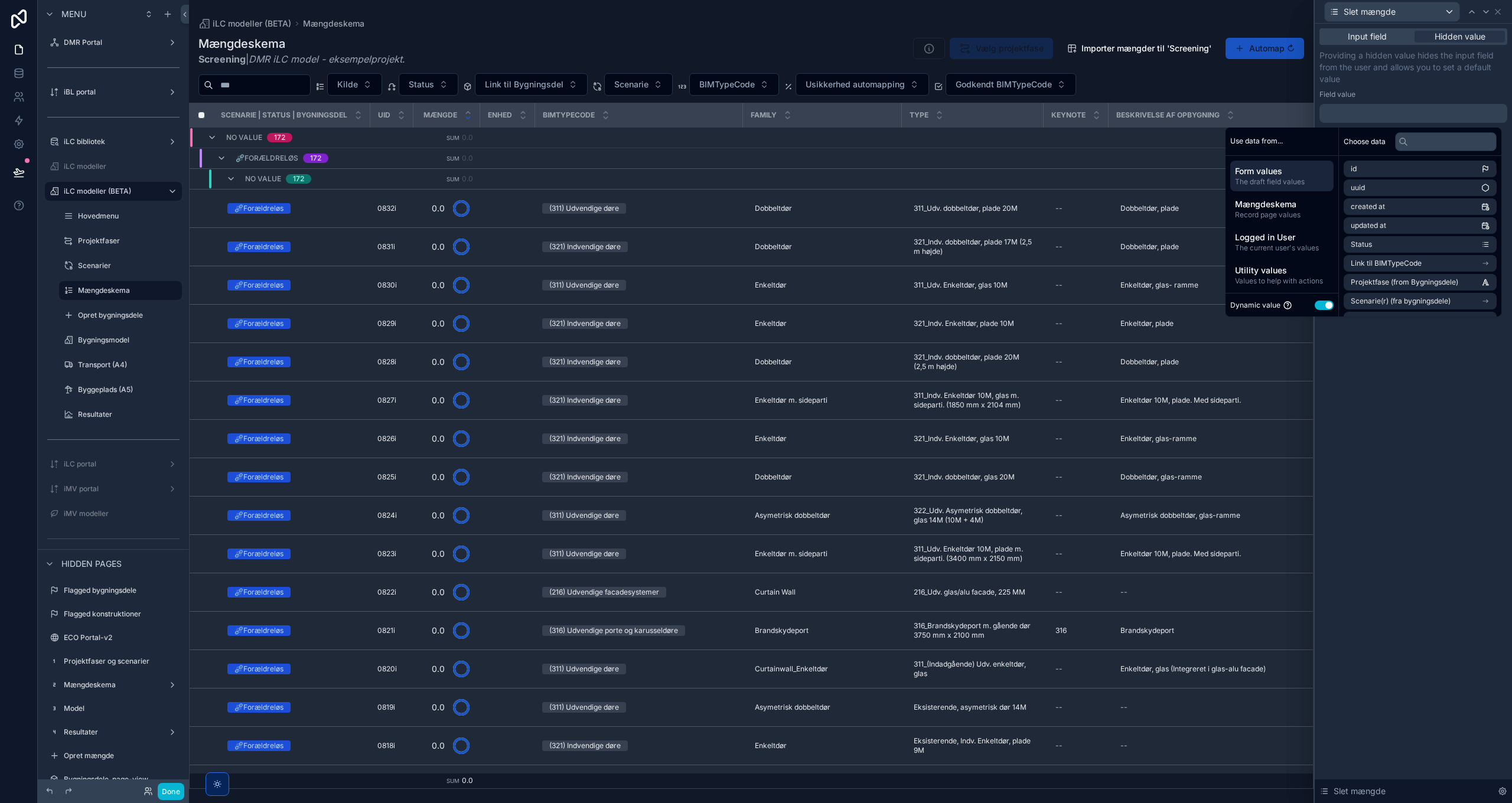
click at [1320, 304] on button "Use setting" at bounding box center [1324, 305] width 19 height 9
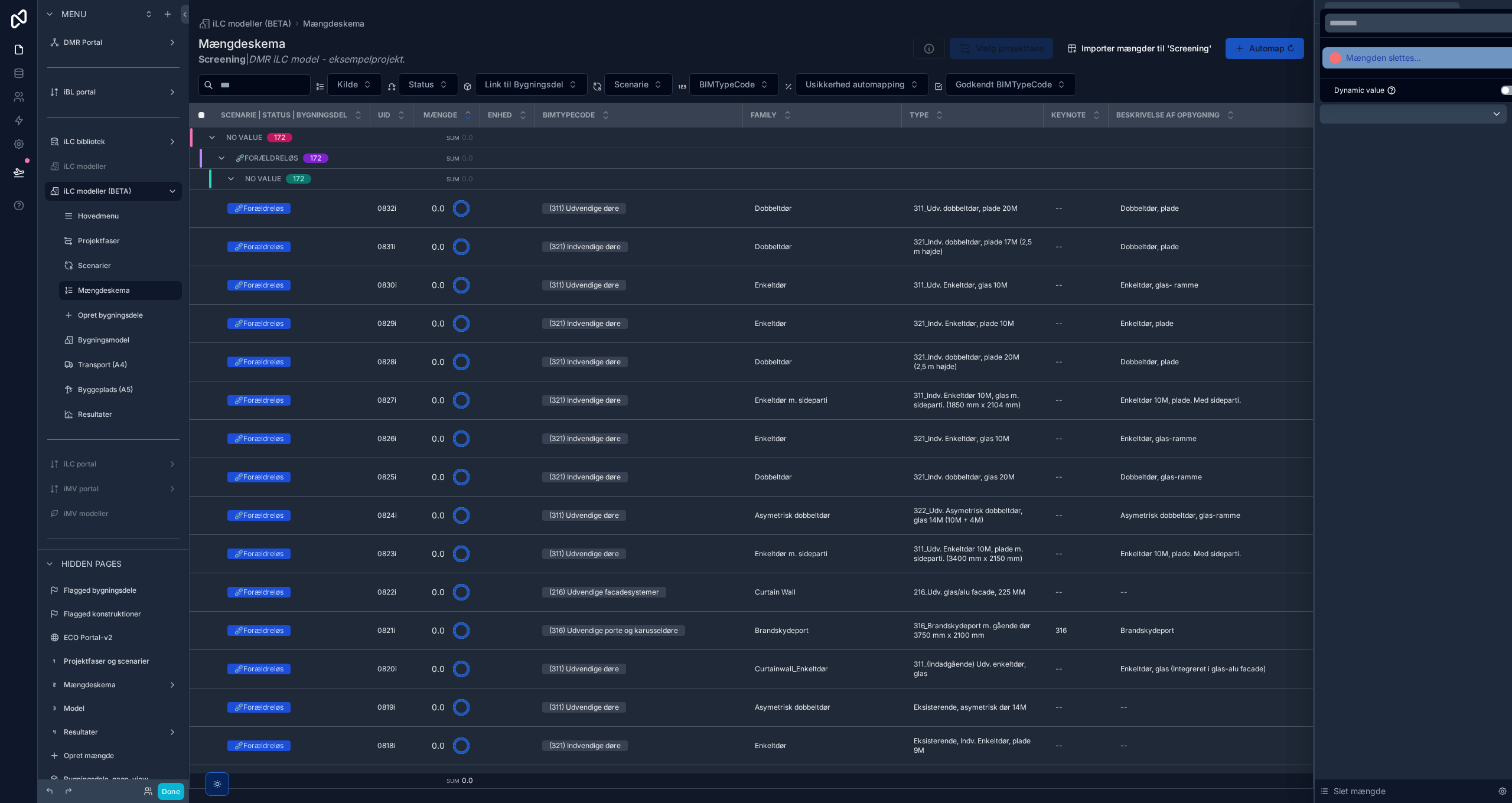
click at [1393, 57] on span "Mængden slettes..." at bounding box center [1383, 58] width 75 height 14
click at [1396, 183] on div "Input field Hidden value Providing a hidden value hides the input field from th…" at bounding box center [1413, 414] width 197 height 780
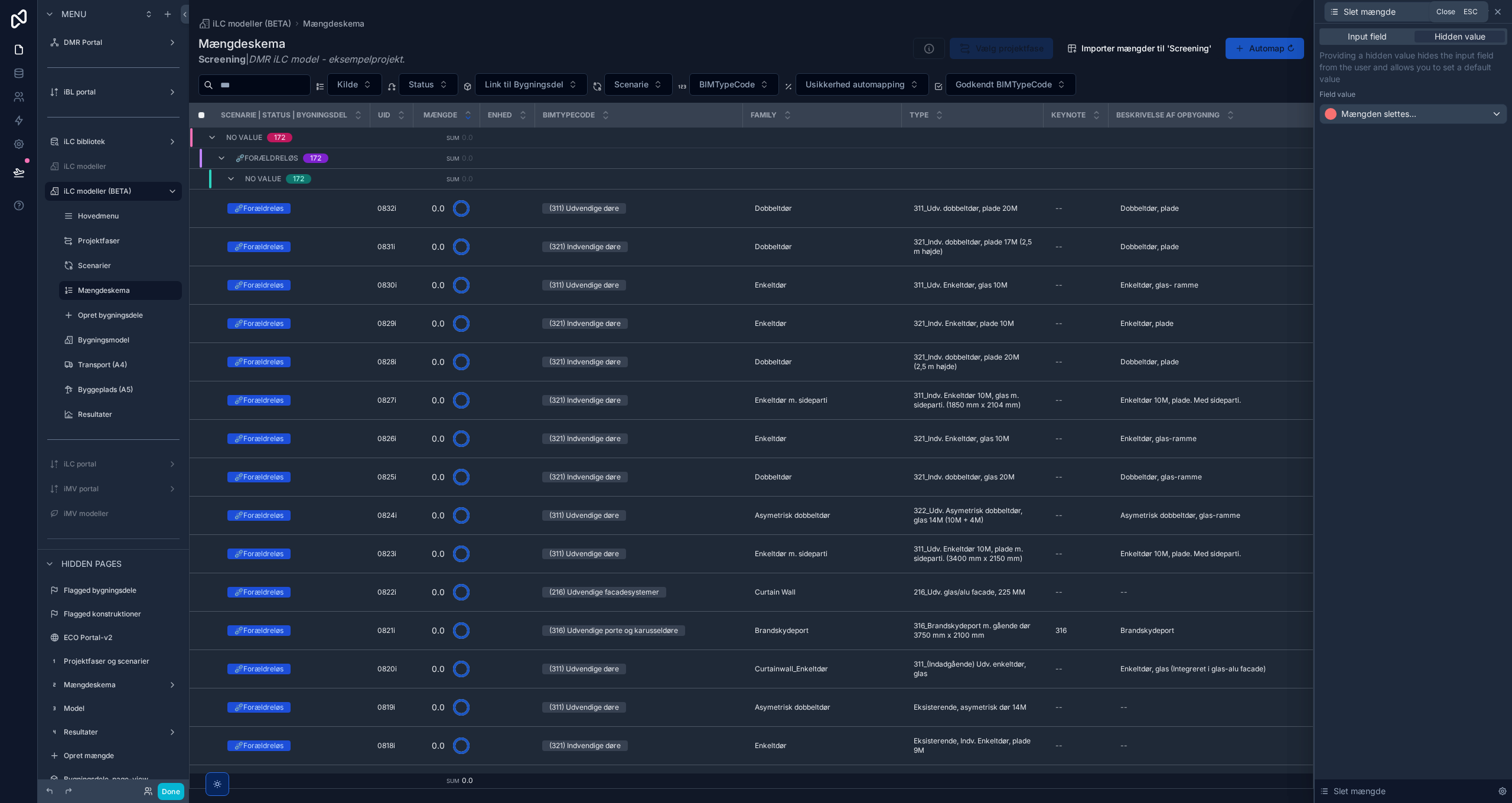
click at [1494, 12] on icon at bounding box center [1498, 12] width 9 height 9
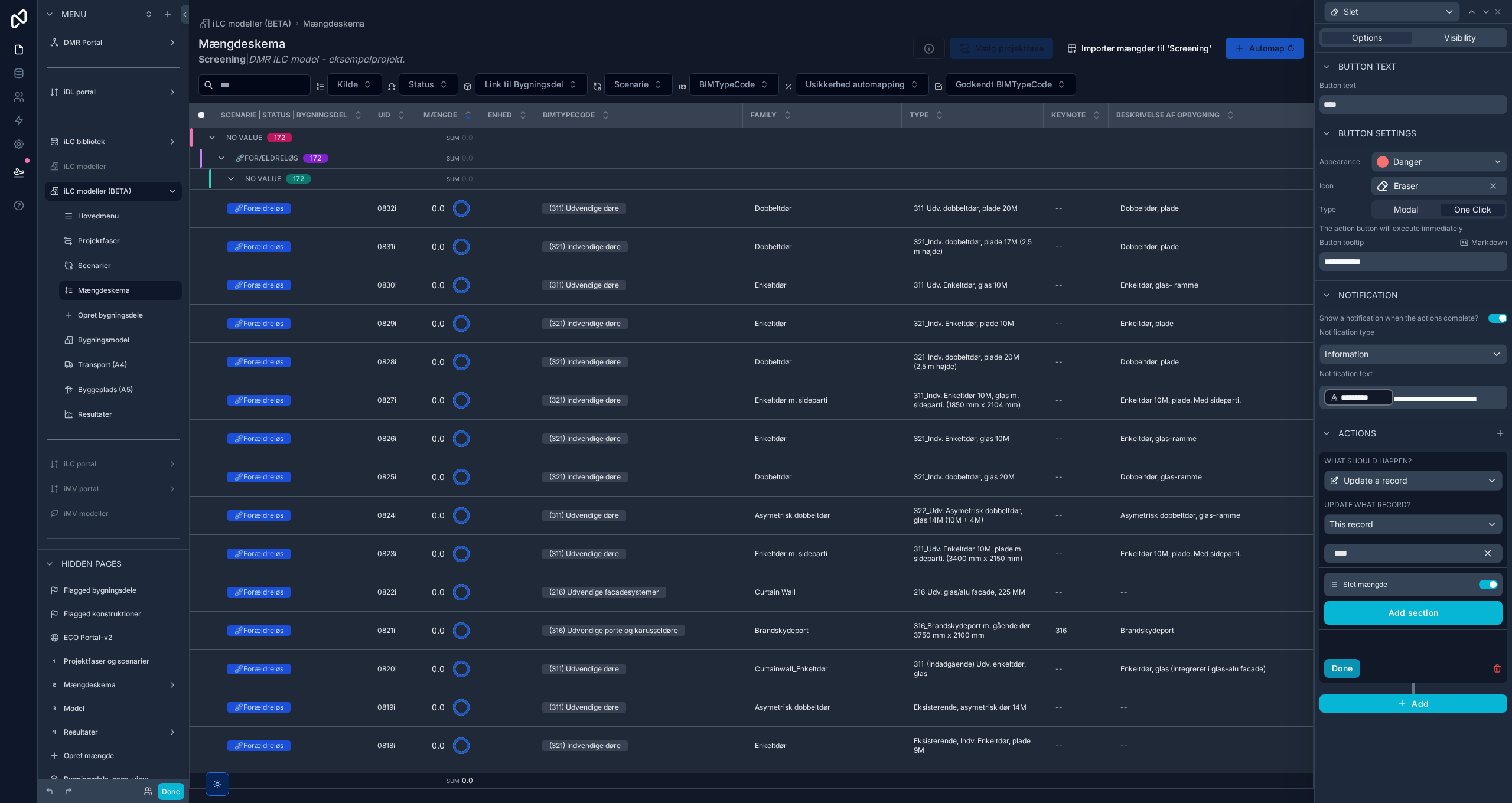
click at [1346, 667] on button "Done" at bounding box center [1342, 669] width 36 height 19
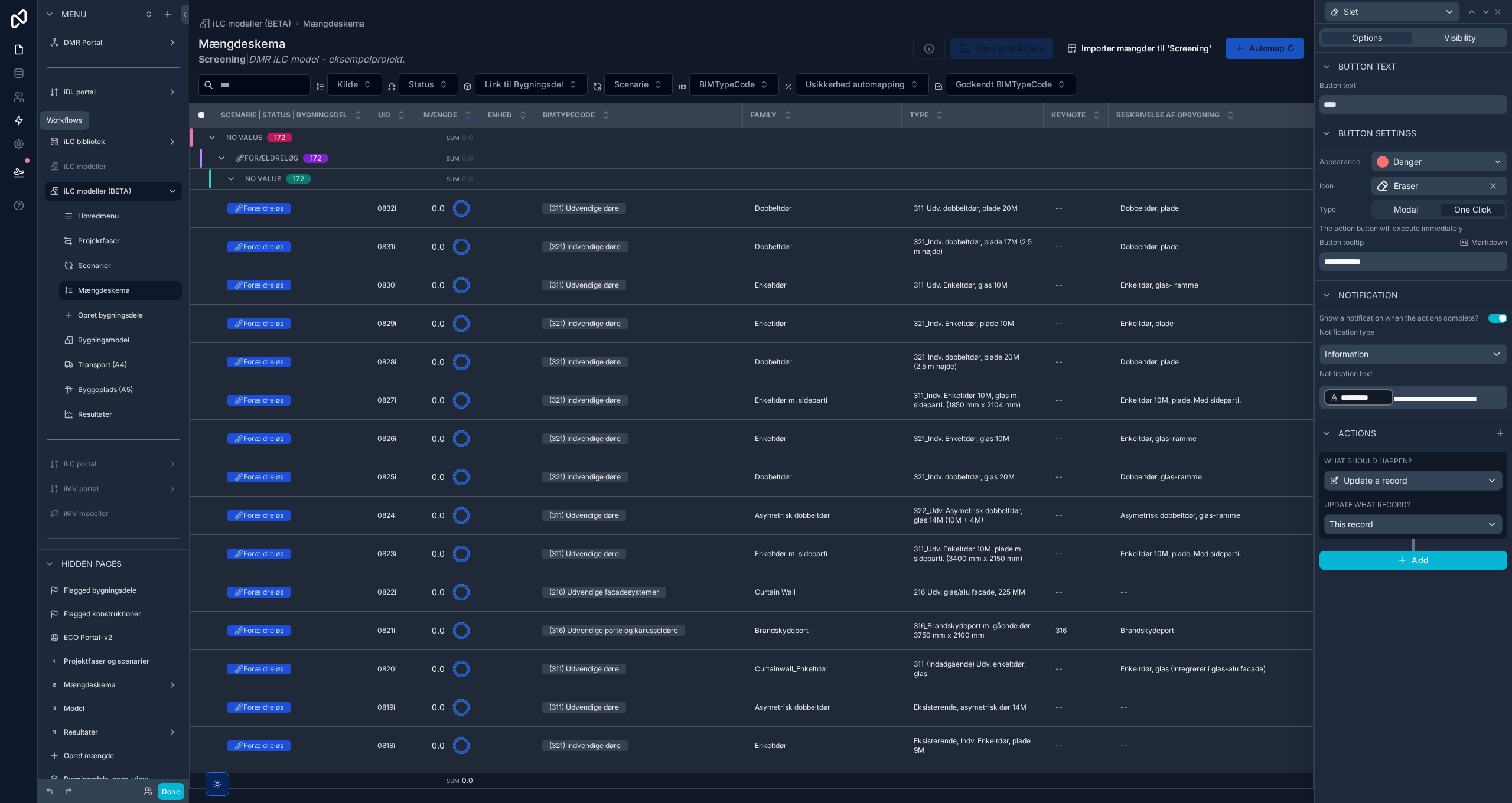
click at [22, 121] on icon at bounding box center [19, 121] width 7 height 9
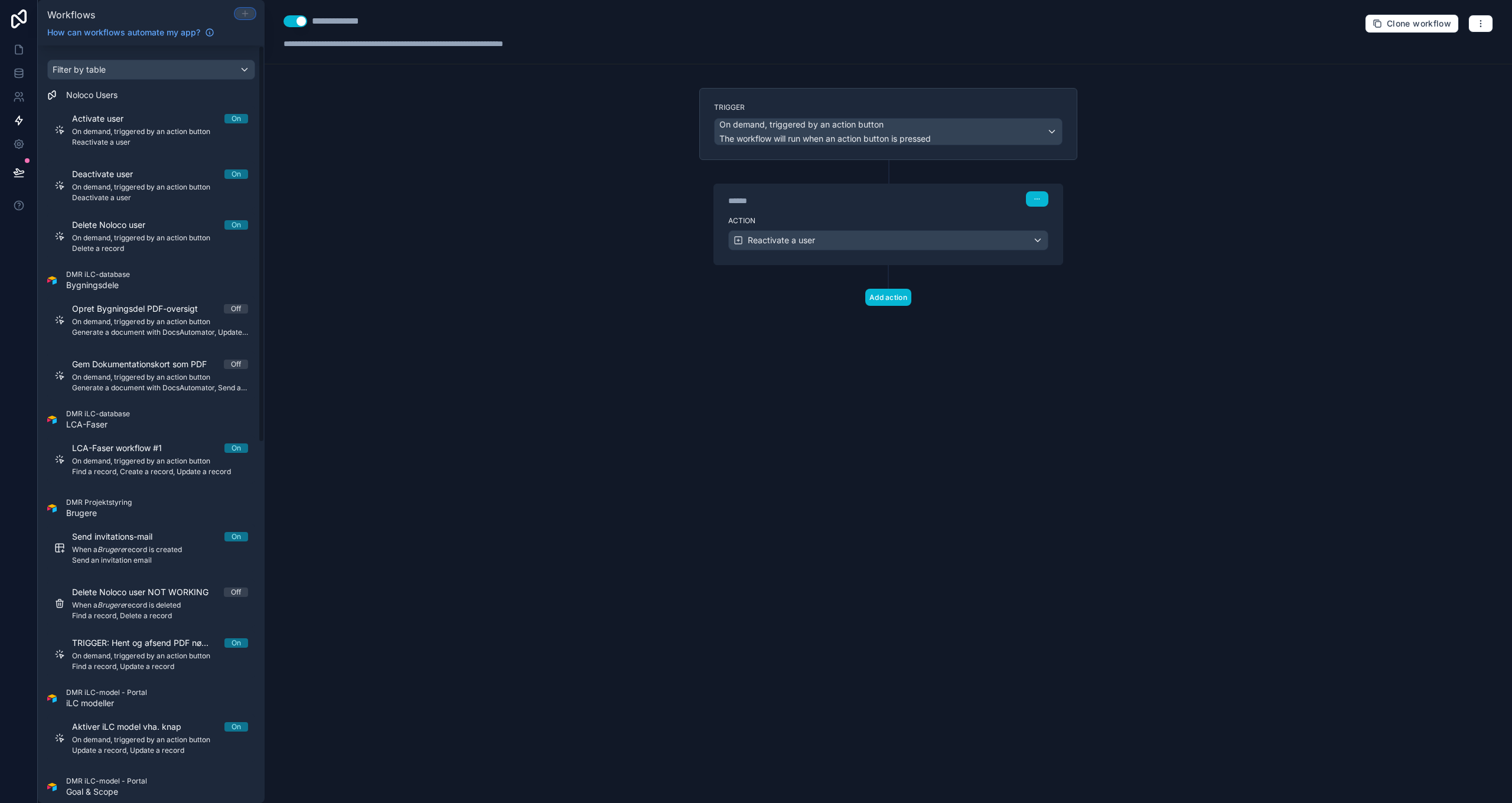
click at [242, 12] on icon at bounding box center [245, 13] width 9 height 9
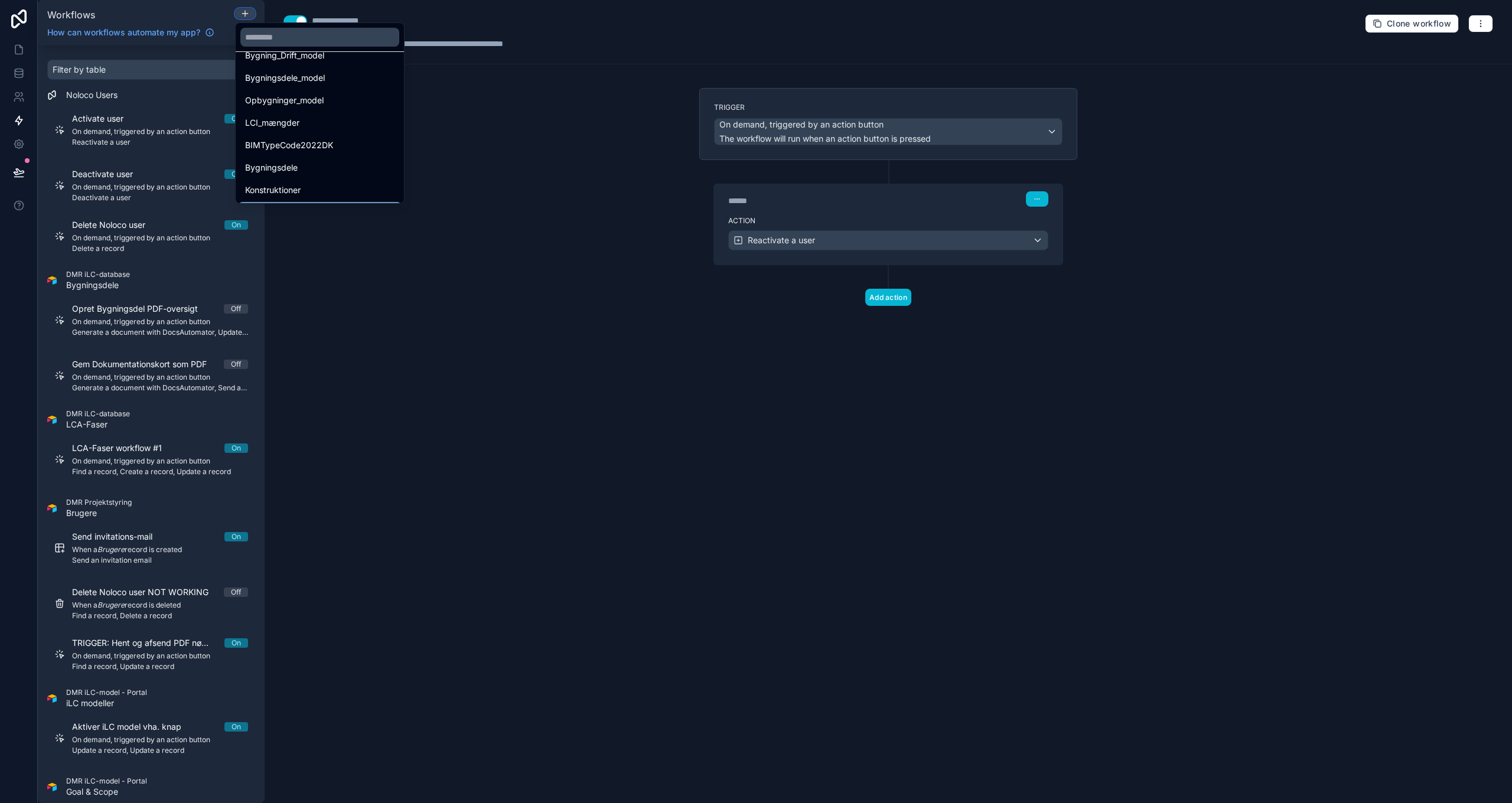
scroll to position [938, 0]
click at [295, 196] on span "LCI_mængder" at bounding box center [271, 196] width 54 height 14
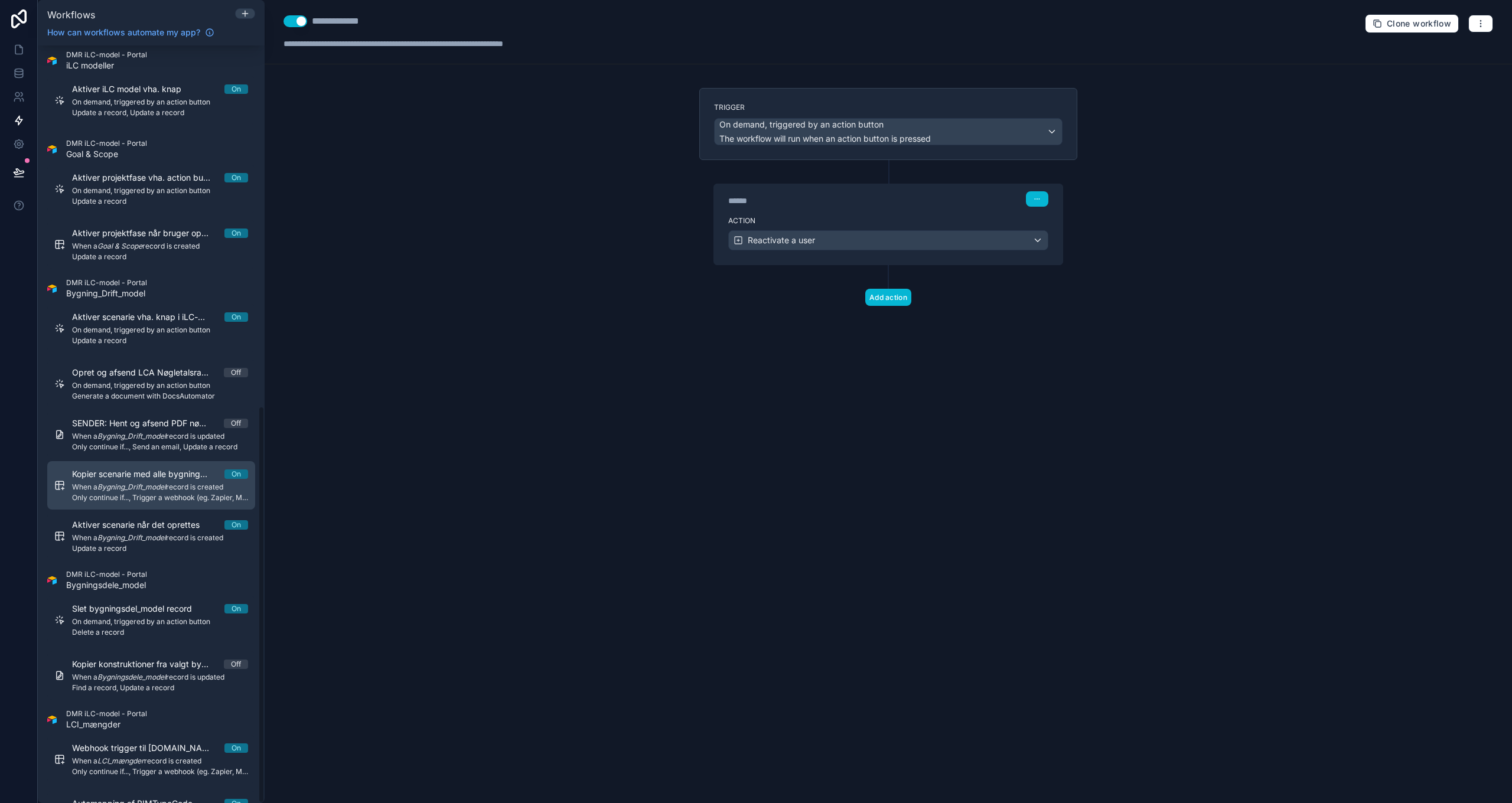
scroll to position [688, 0]
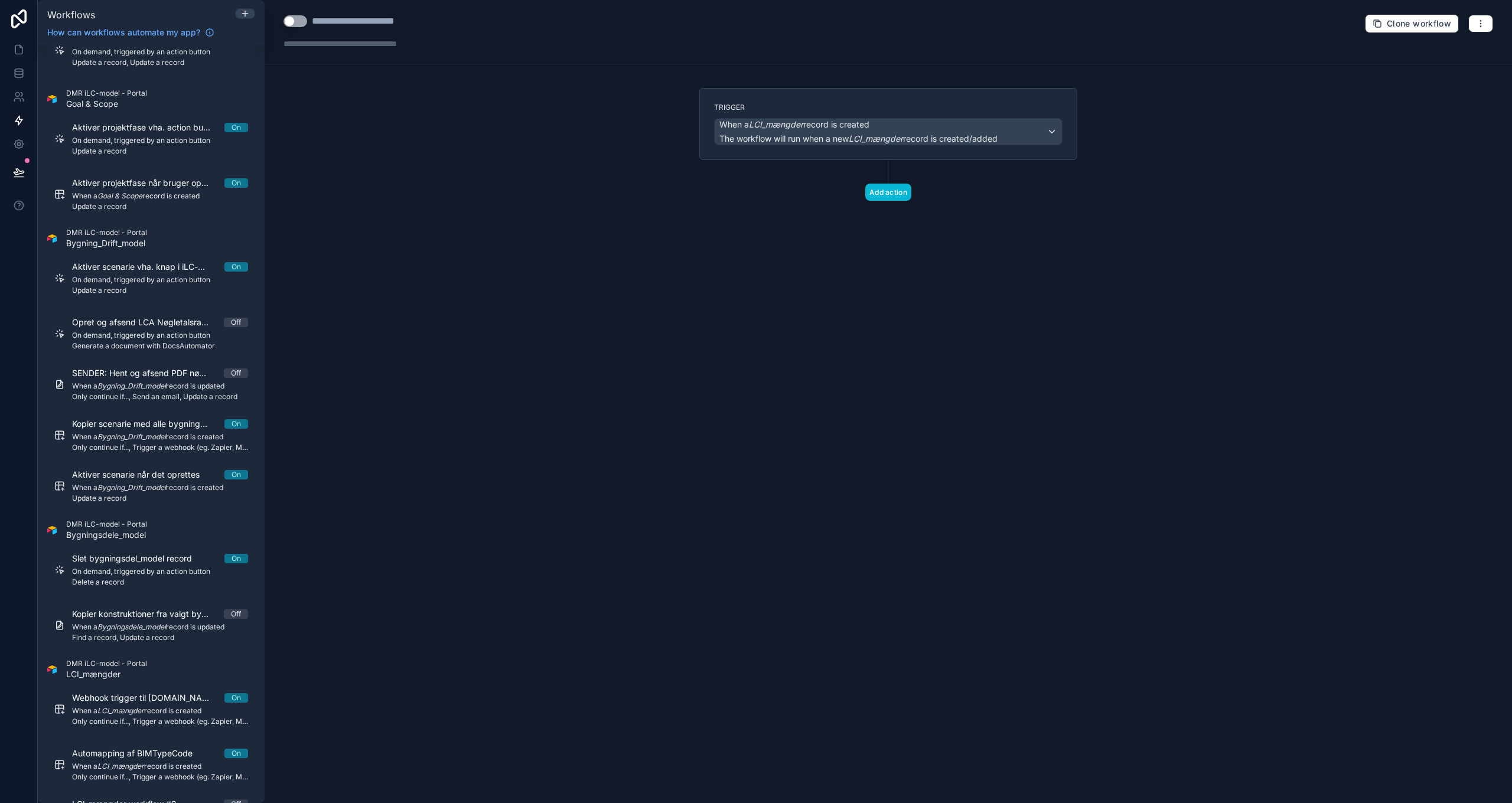
click at [401, 27] on div "**********" at bounding box center [377, 22] width 130 height 14
type div "**********"
click at [806, 128] on span "When a LCI_mængder record is created" at bounding box center [794, 124] width 150 height 12
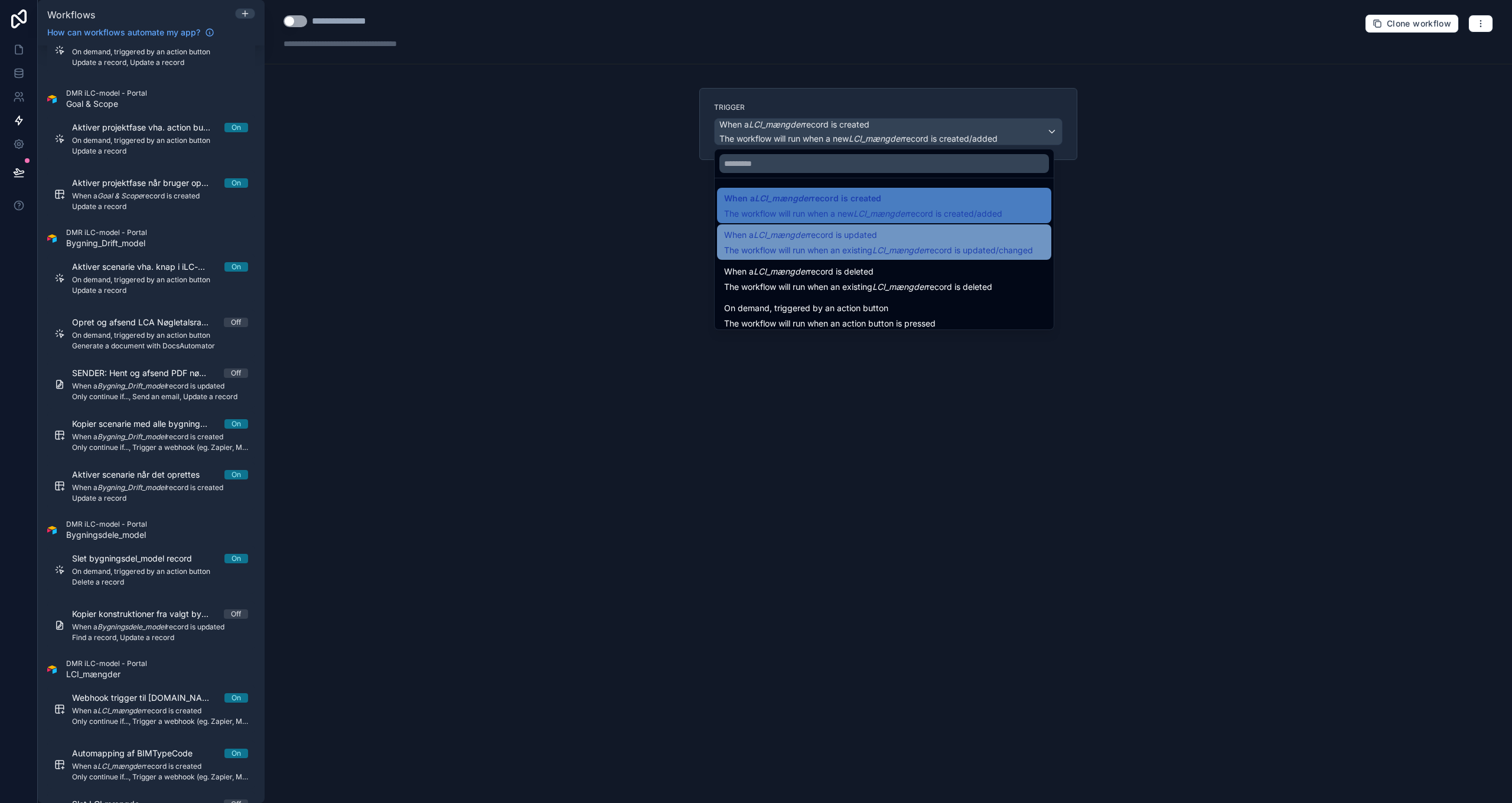
click at [869, 240] on span "When a LCI_mængder record is updated" at bounding box center [801, 235] width 153 height 14
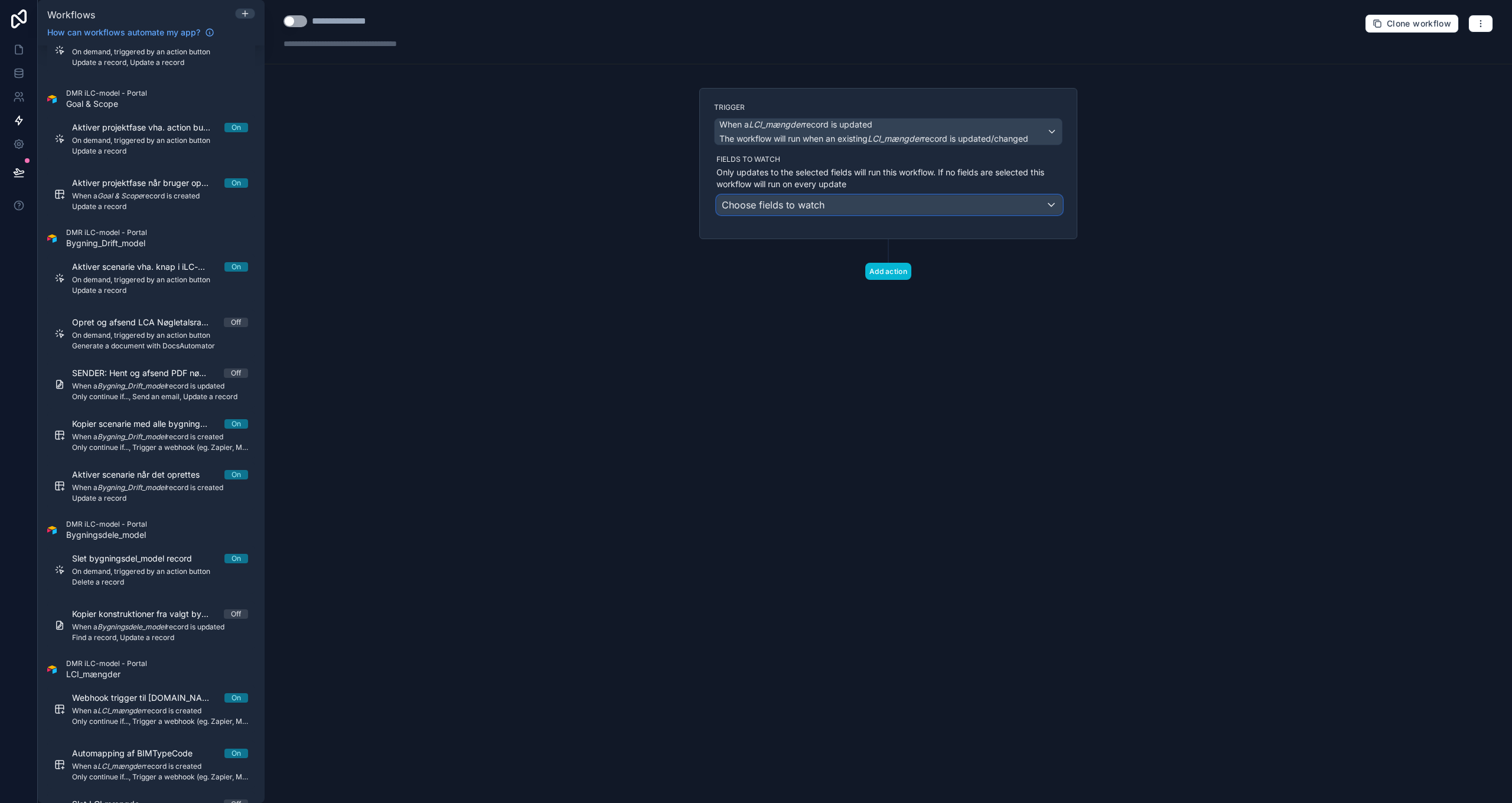
click at [817, 201] on span "Choose fields to watch" at bounding box center [773, 205] width 103 height 12
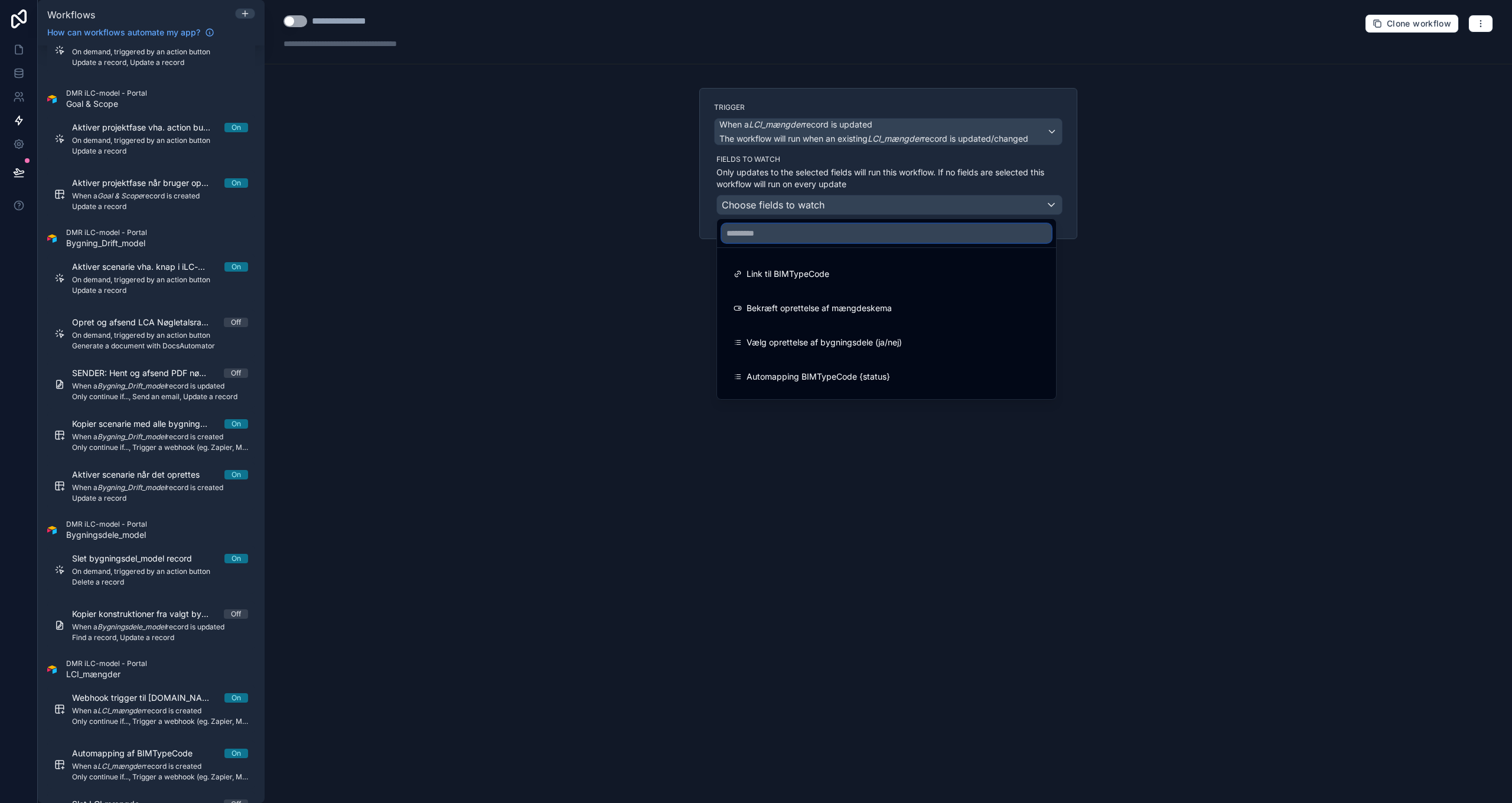
click at [801, 239] on input "text" at bounding box center [887, 233] width 329 height 19
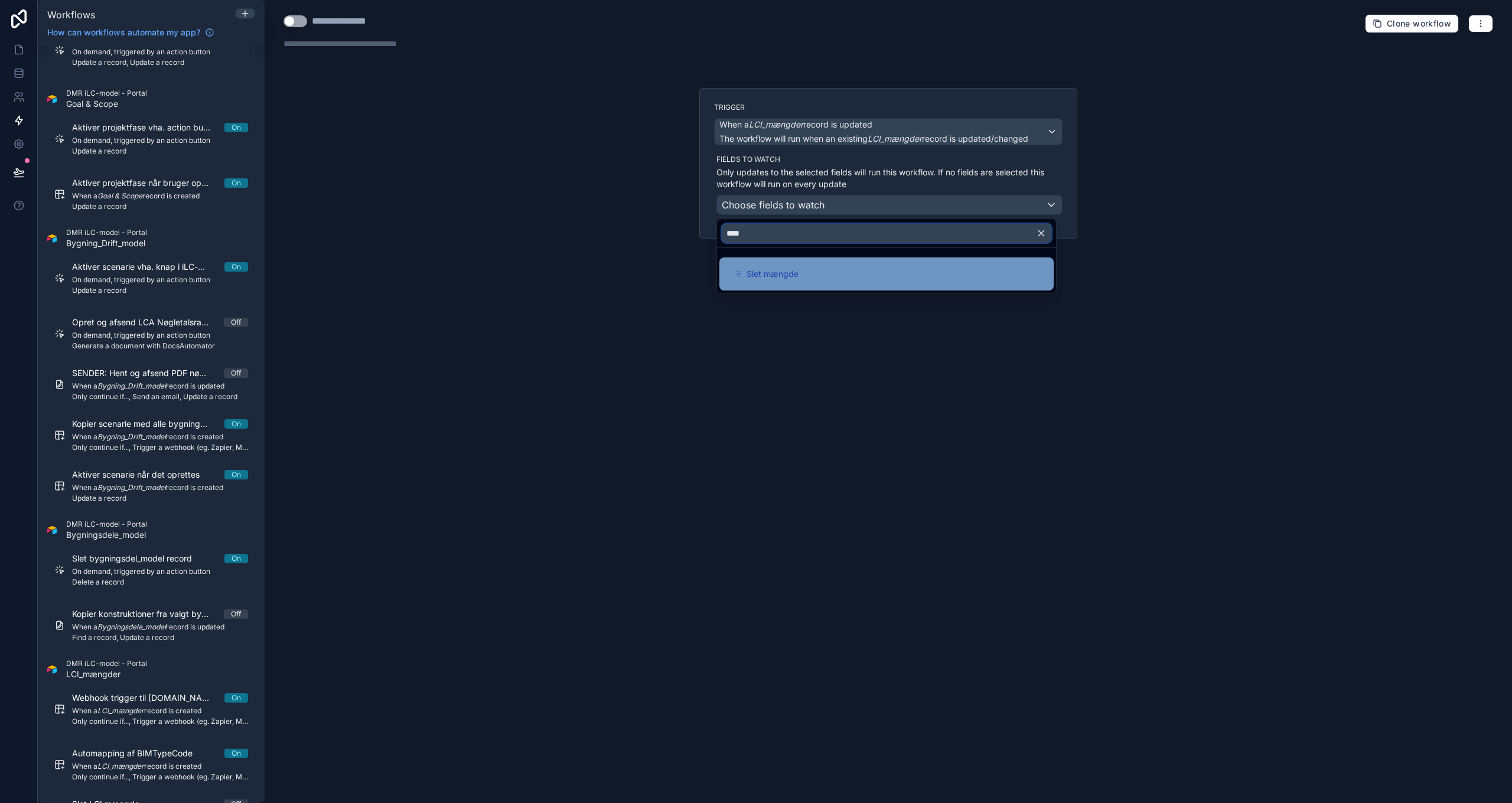
type input "****"
click at [791, 274] on span "Slet mængde" at bounding box center [773, 274] width 52 height 14
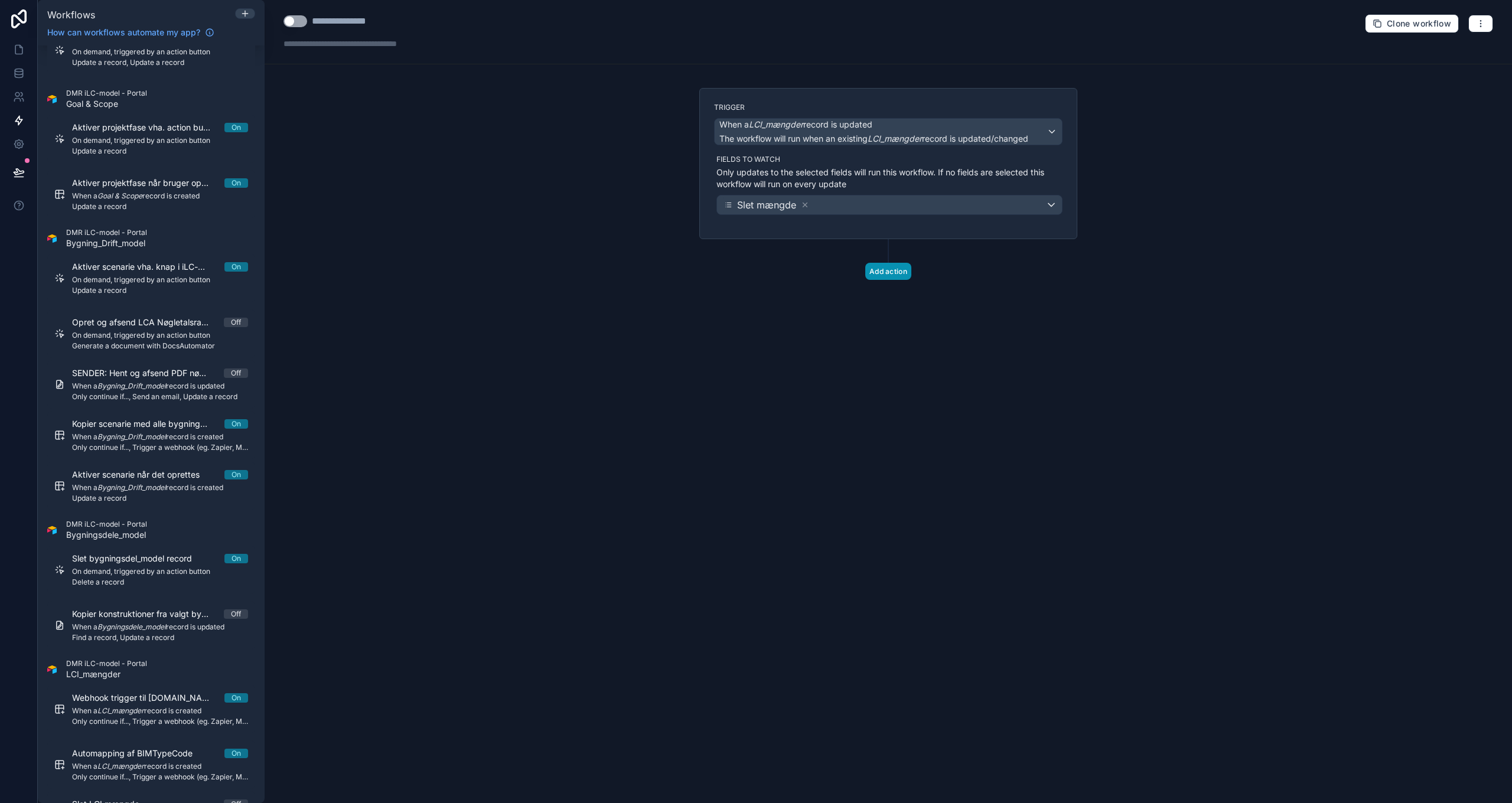
click at [885, 274] on button "Add action" at bounding box center [888, 272] width 46 height 17
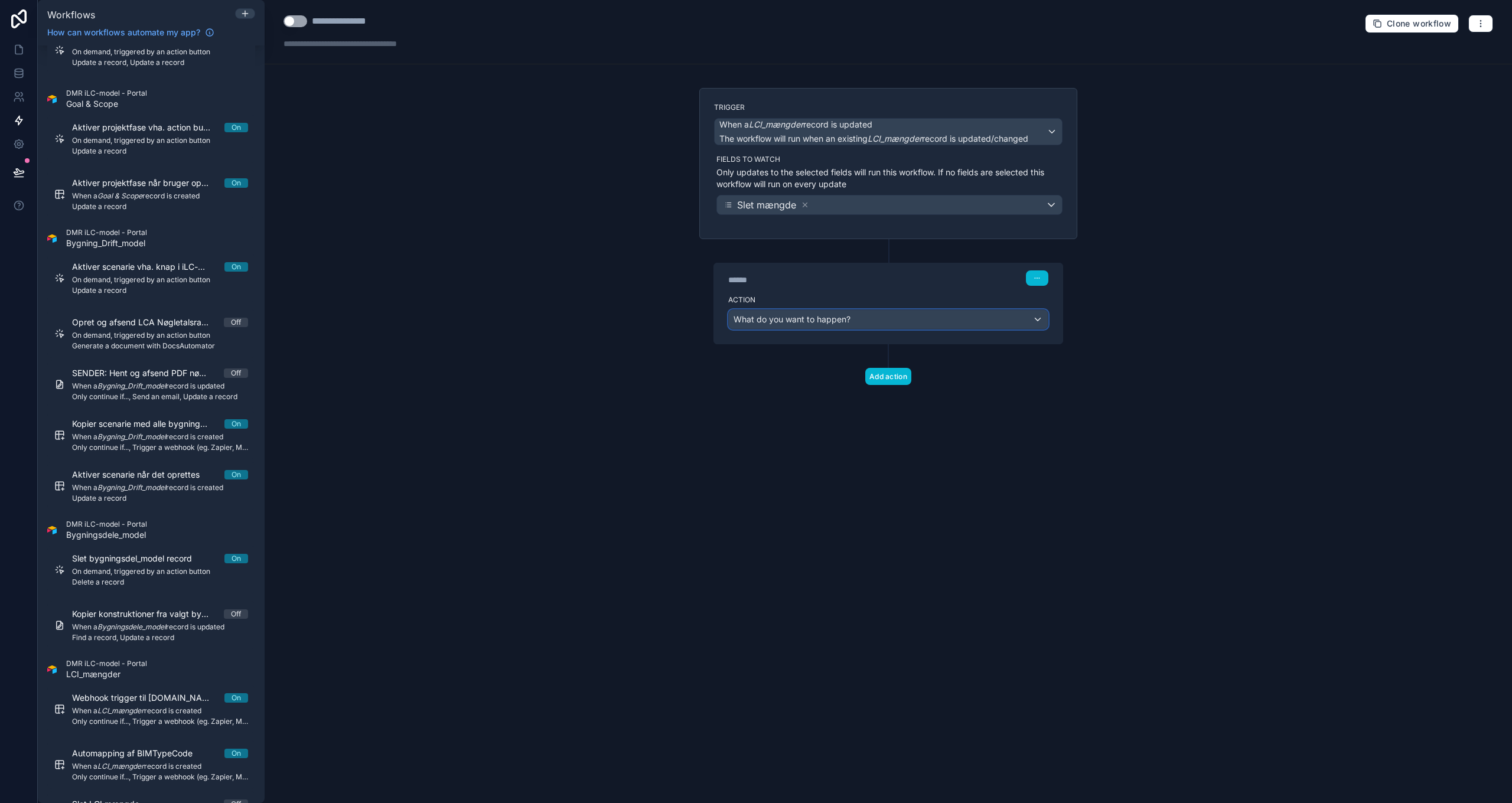
click at [840, 326] on div "What do you want to happen?" at bounding box center [888, 319] width 319 height 19
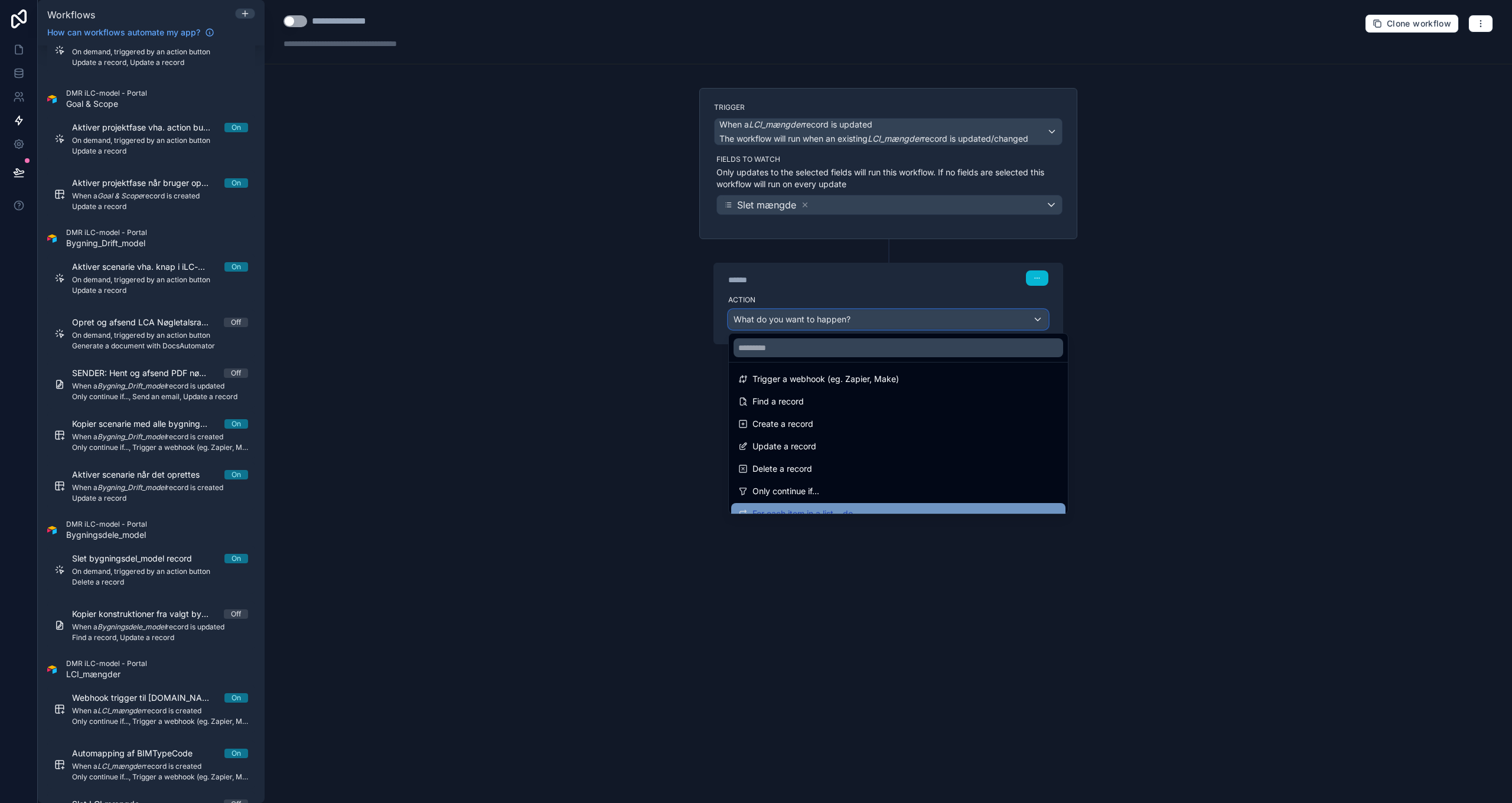
scroll to position [118, 0]
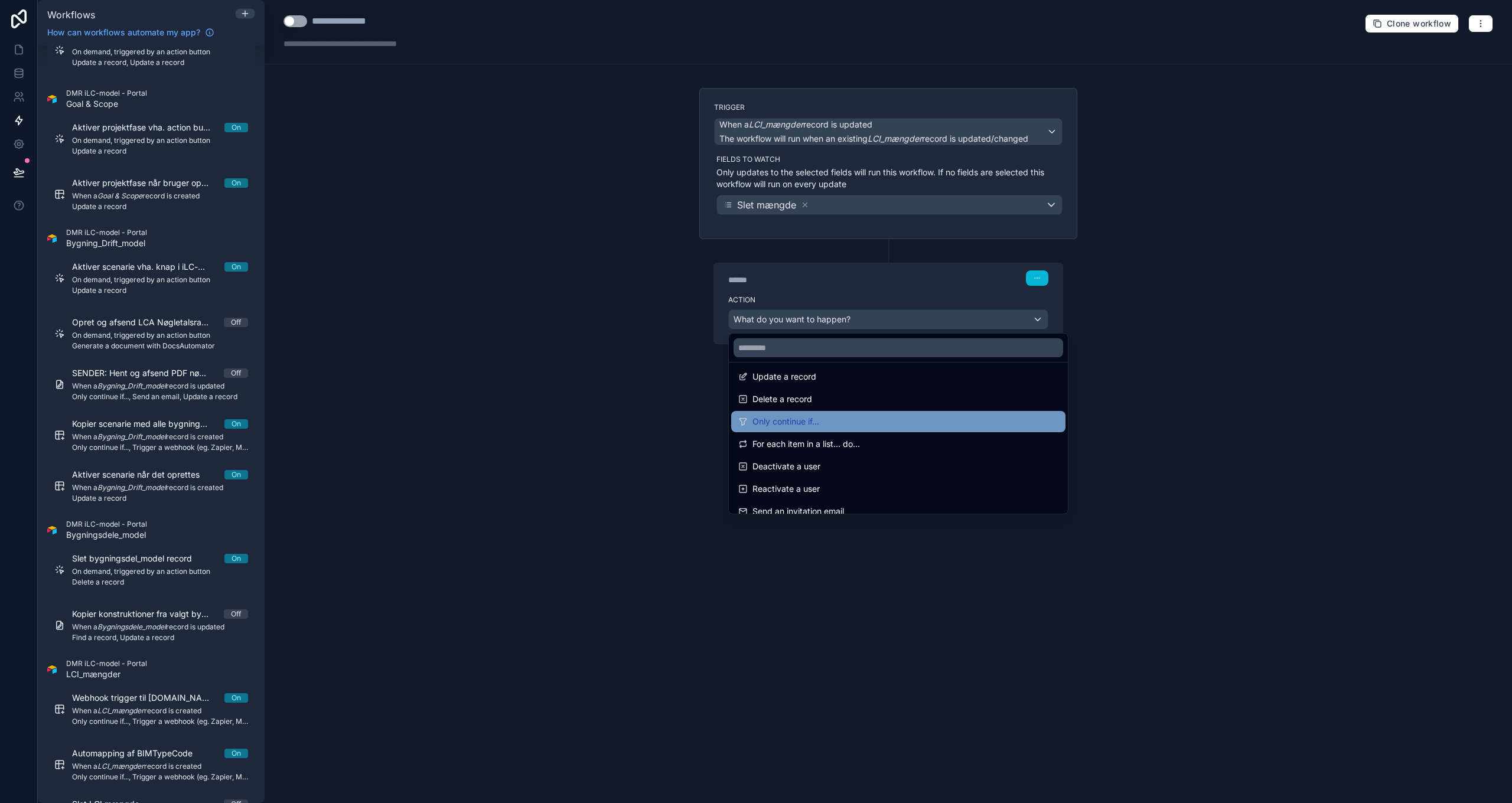
click at [819, 421] on span "Only continue if..." at bounding box center [786, 422] width 66 height 14
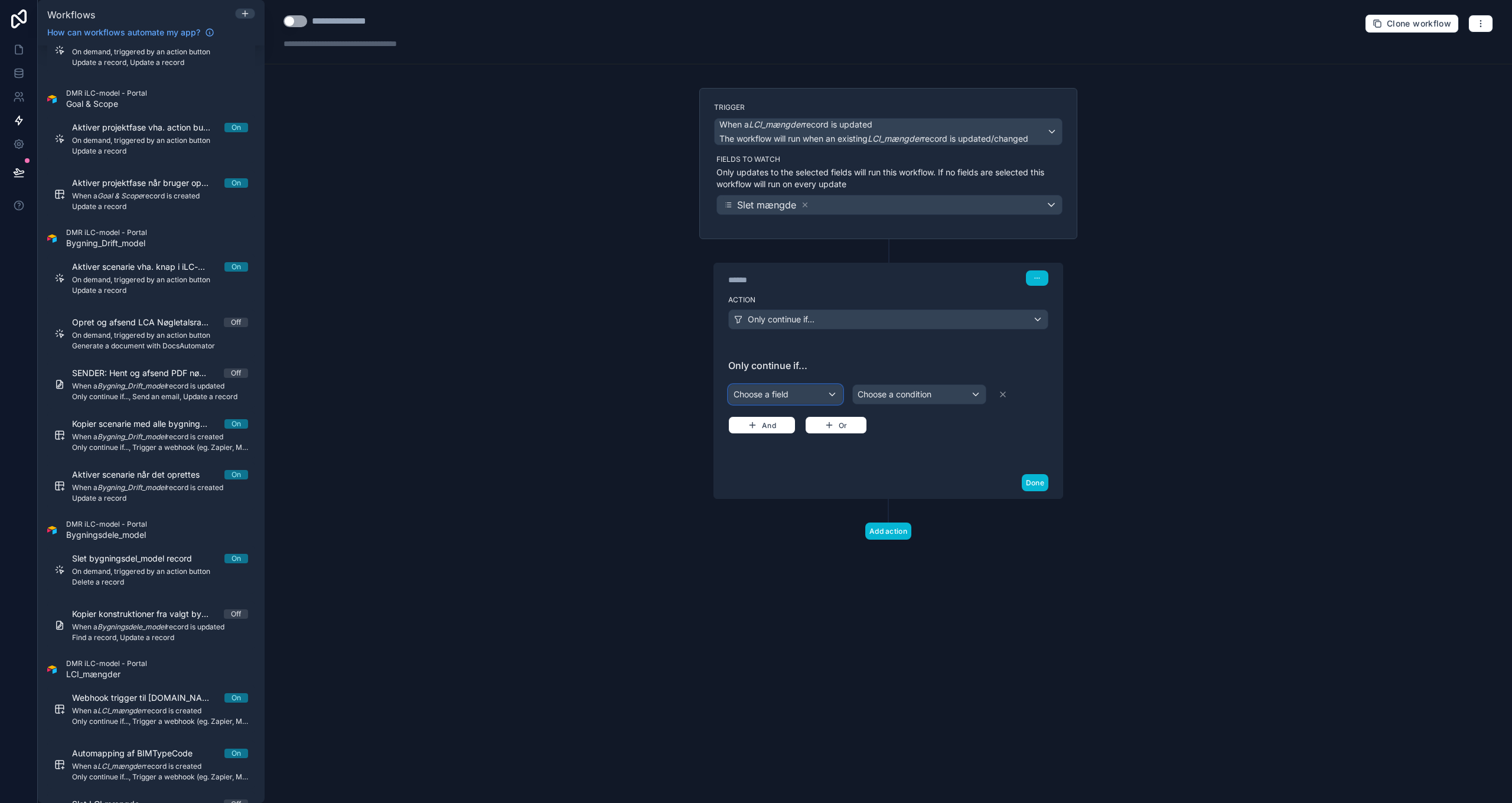
click at [788, 389] on div "Choose a field" at bounding box center [785, 394] width 113 height 19
click at [785, 423] on input "text" at bounding box center [814, 423] width 160 height 19
type input "****"
click at [822, 459] on span "Trigger" at bounding box center [806, 458] width 136 height 14
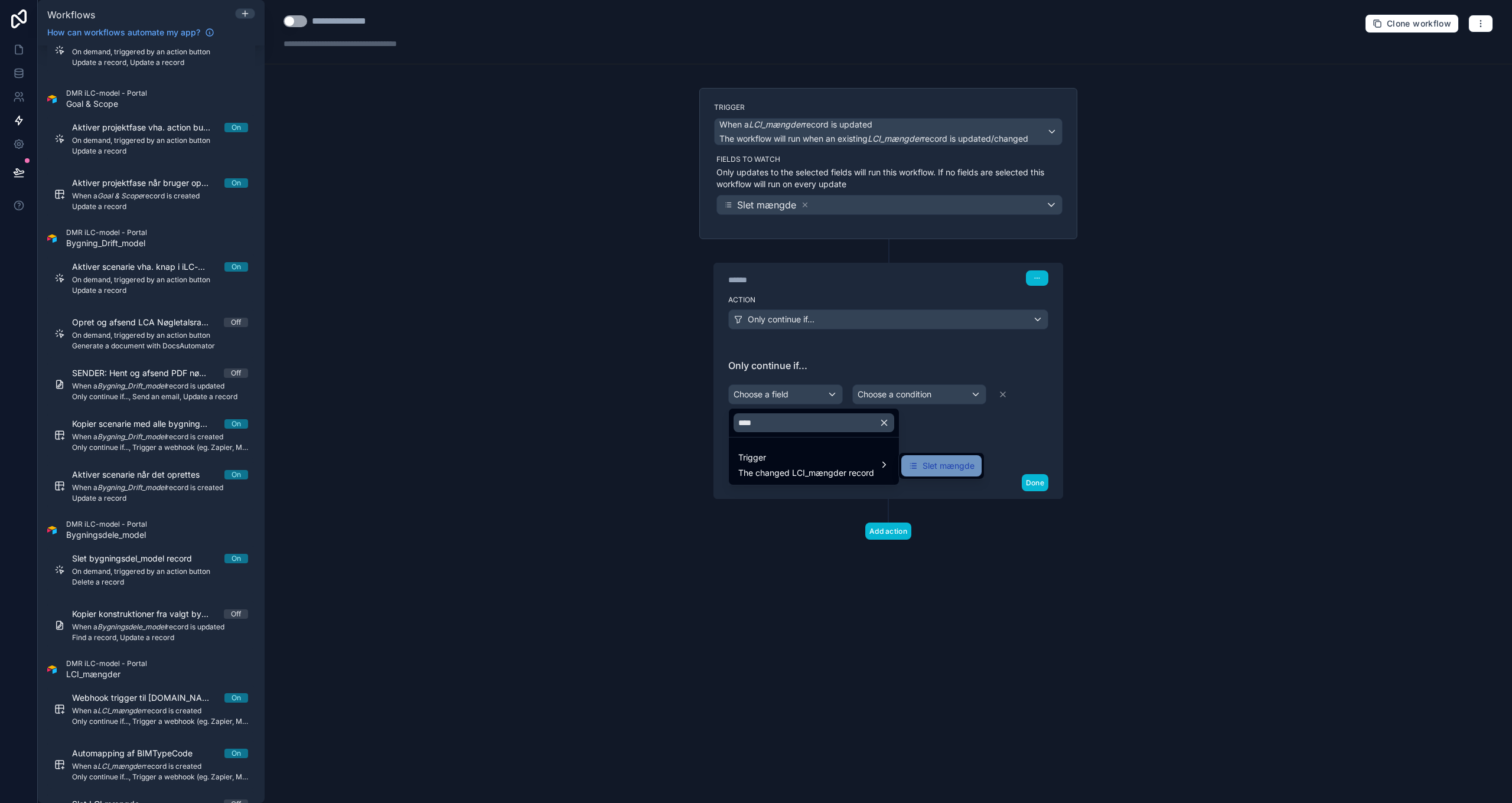
click at [923, 461] on span "Slet mængde" at bounding box center [949, 466] width 52 height 14
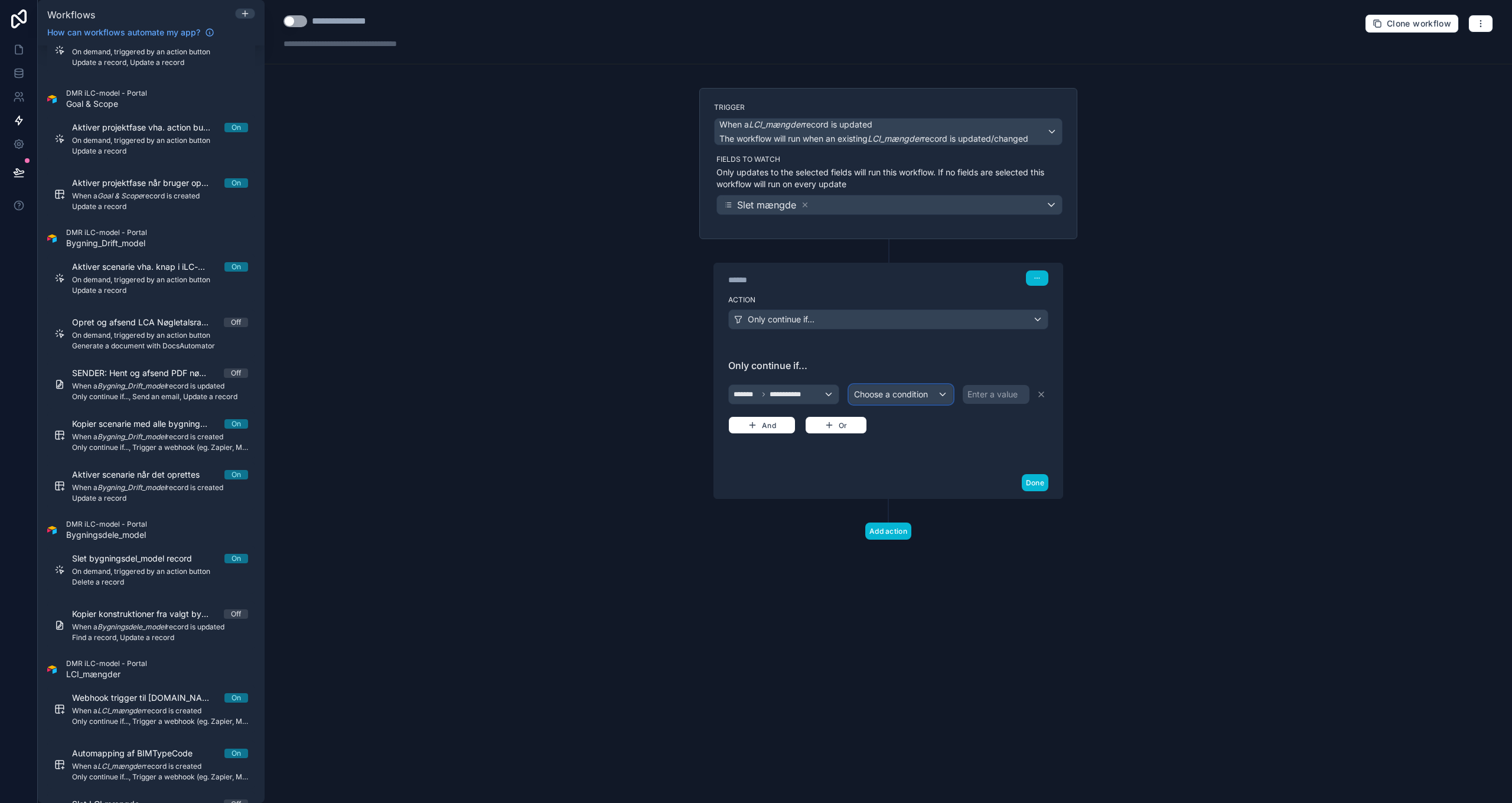
click at [901, 393] on span "Choose a condition" at bounding box center [891, 394] width 74 height 10
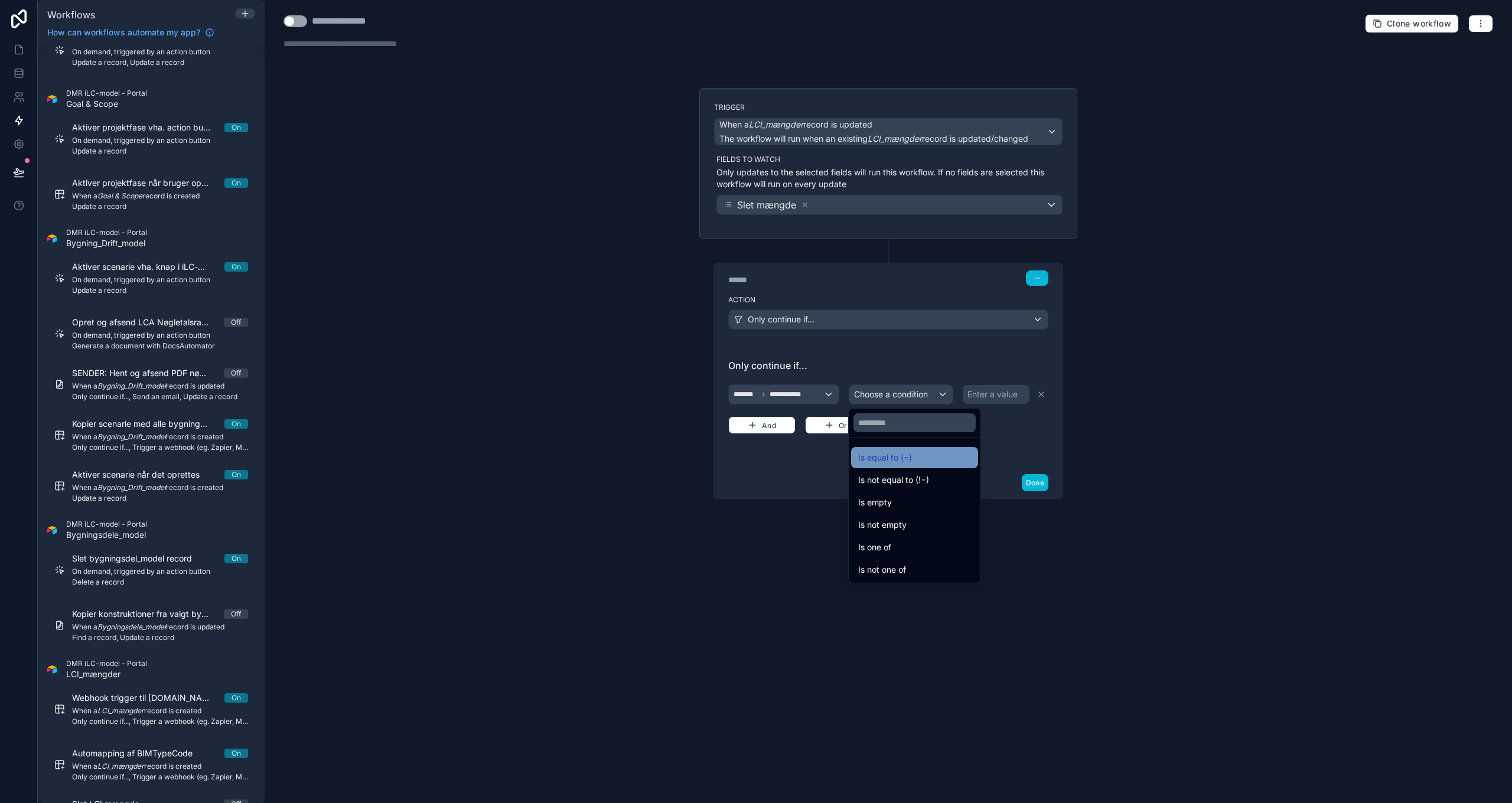
click at [900, 459] on span "Is equal to (=)" at bounding box center [885, 458] width 53 height 14
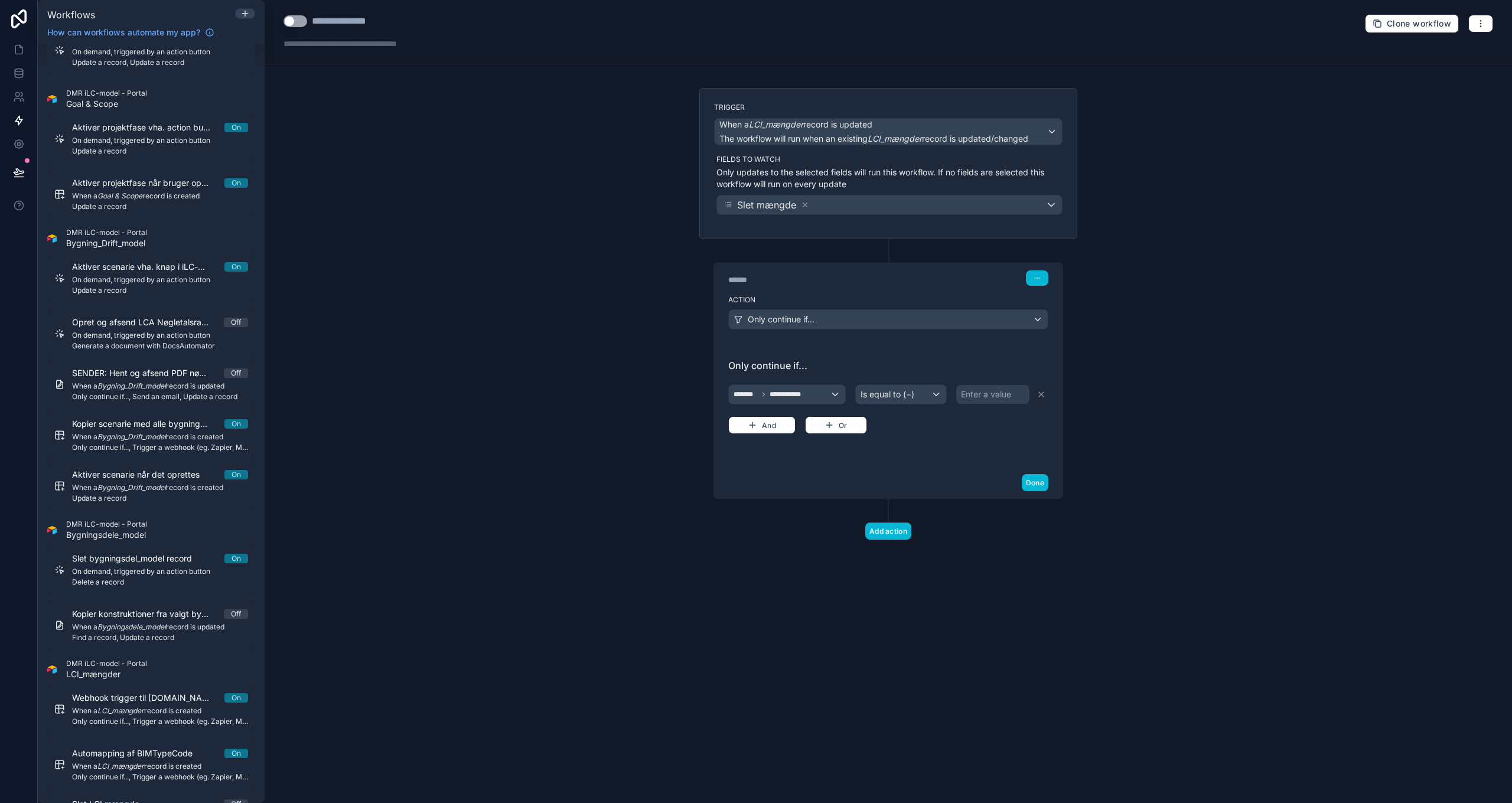
click at [988, 396] on div "Enter a value" at bounding box center [986, 394] width 51 height 12
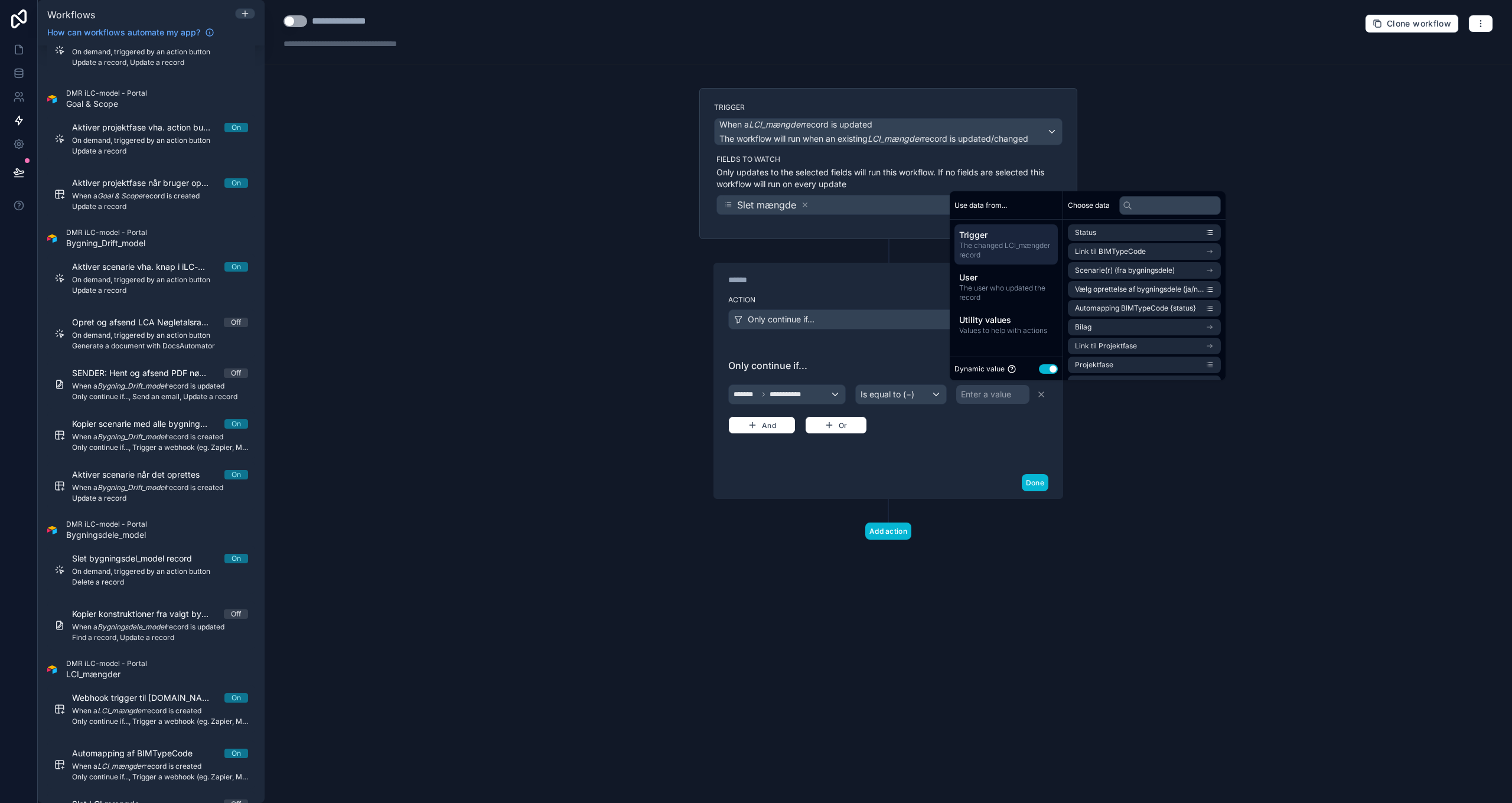
click at [1053, 370] on button "Use setting" at bounding box center [1048, 369] width 19 height 9
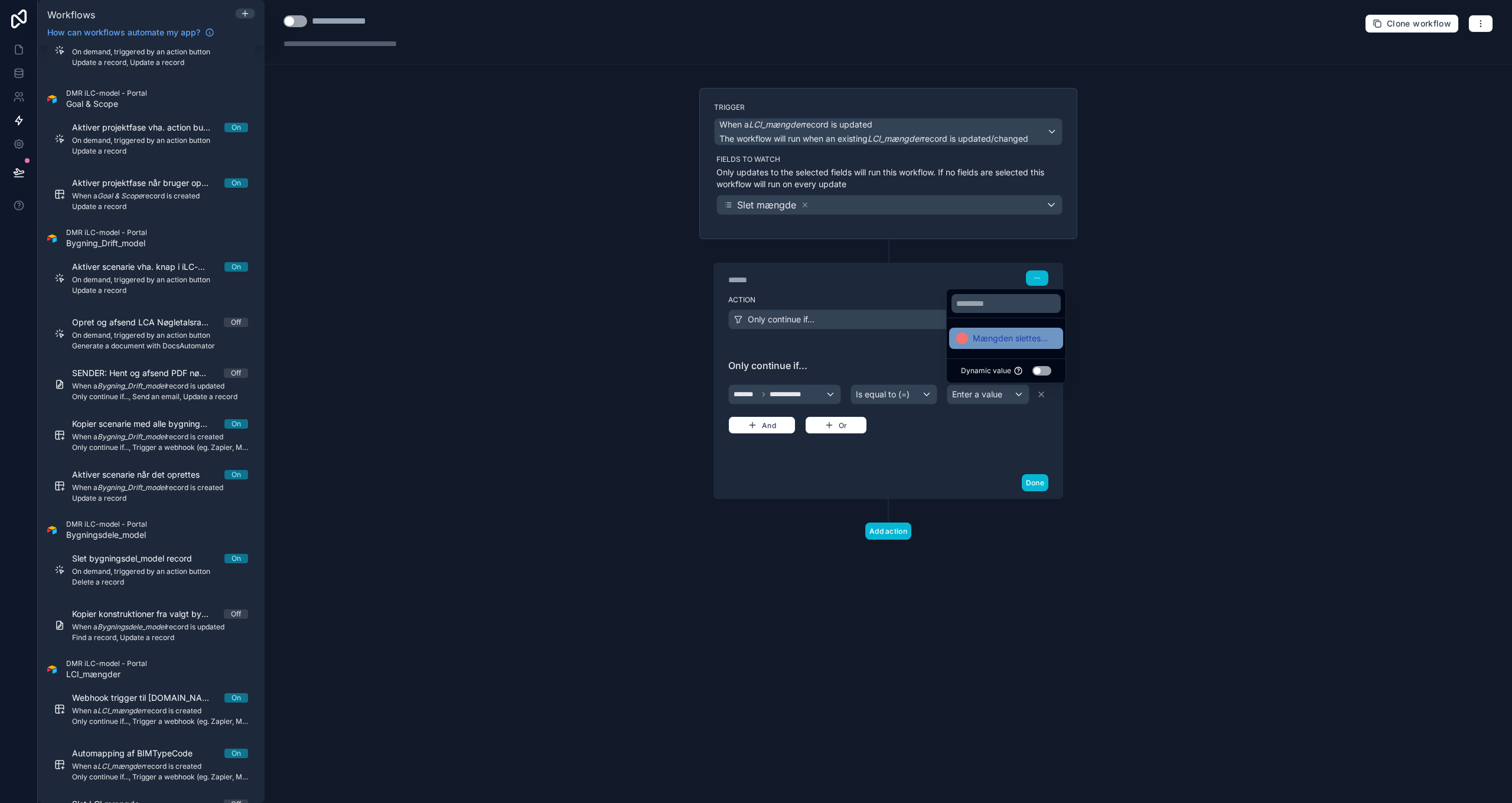
click at [1014, 335] on span "Mængden slettes..." at bounding box center [1010, 339] width 75 height 14
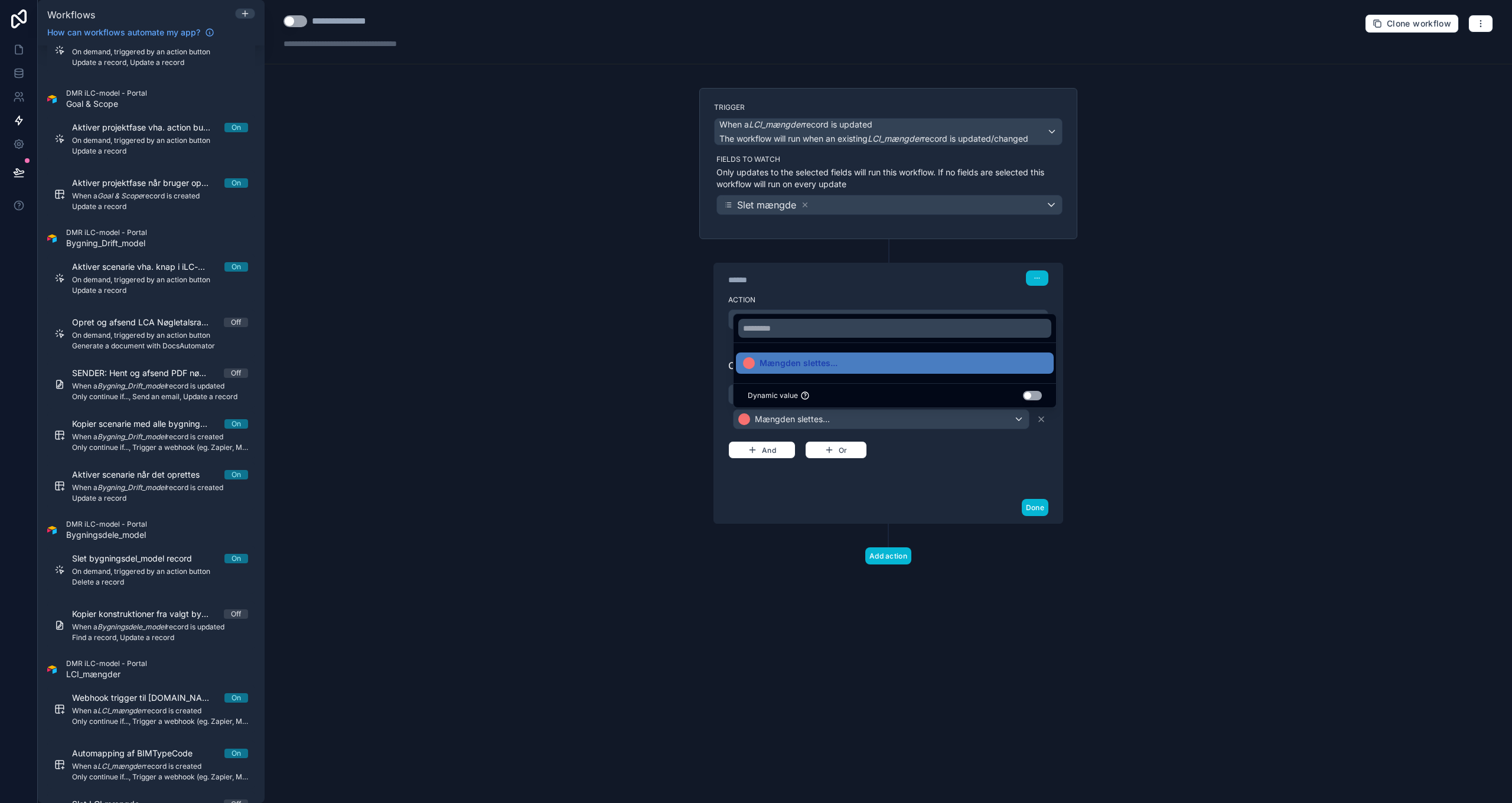
click at [955, 467] on div "**********" at bounding box center [888, 417] width 320 height 119
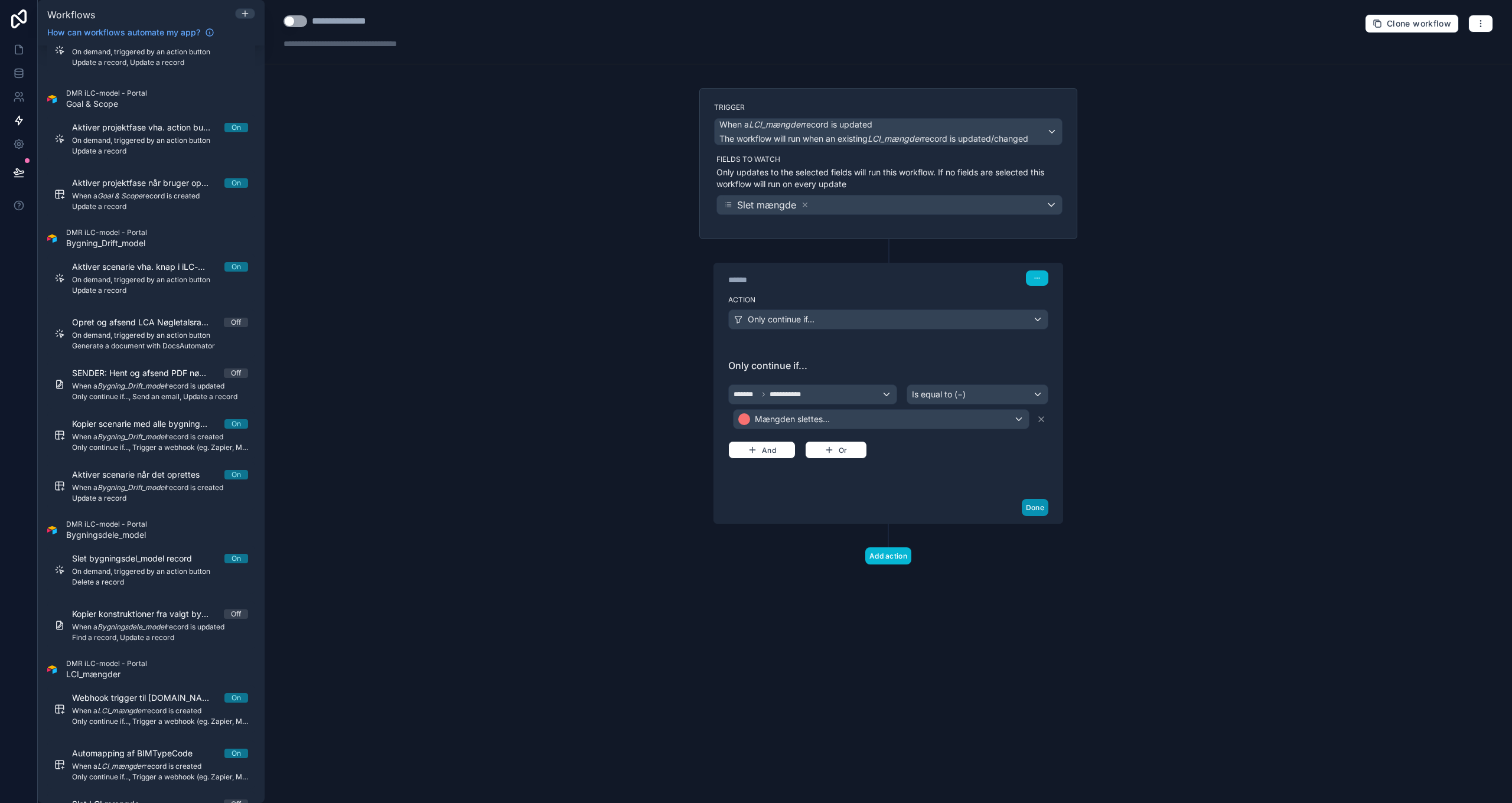
click at [1036, 508] on button "Done" at bounding box center [1035, 508] width 27 height 17
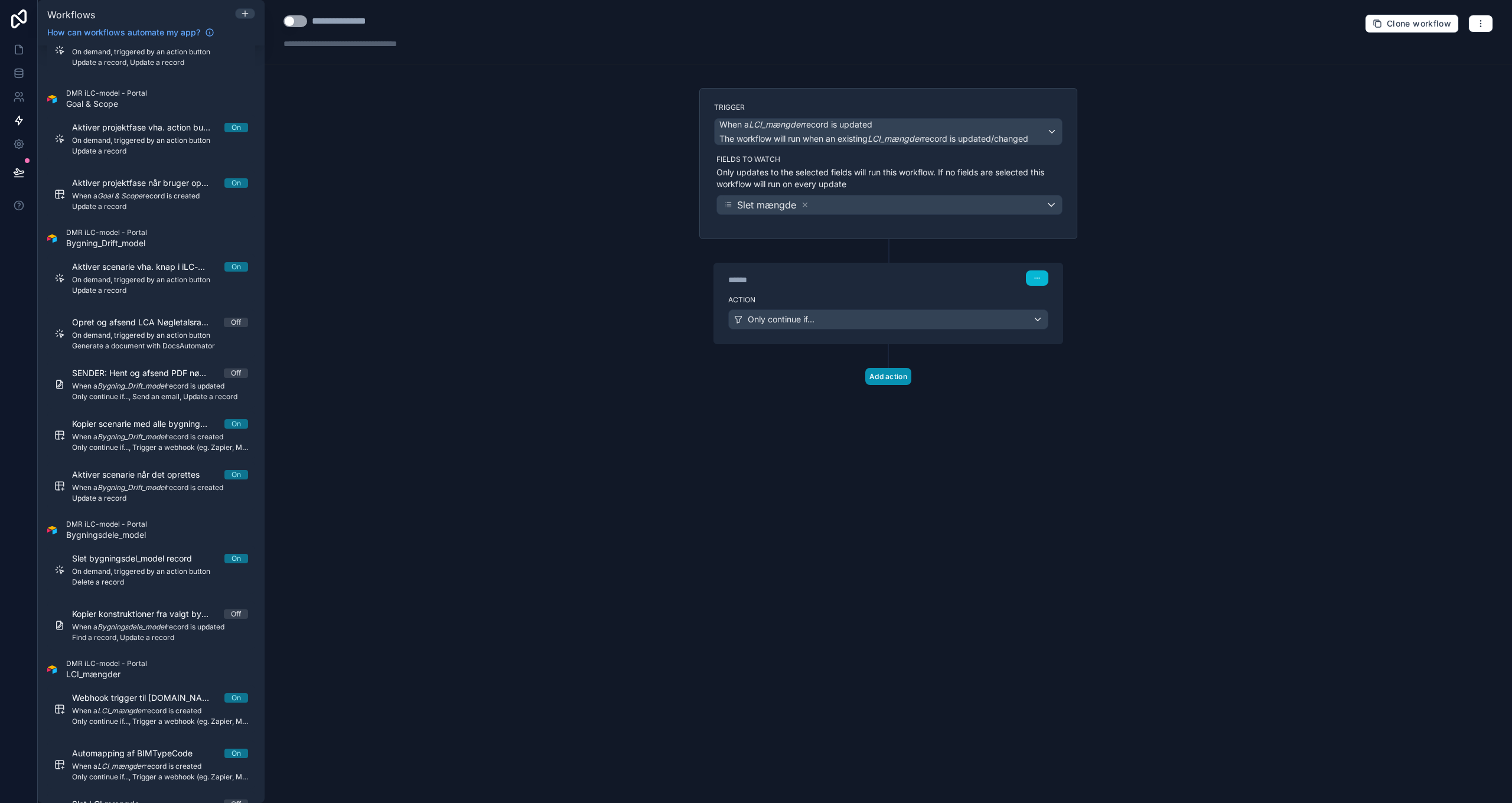
click at [895, 380] on button "Add action" at bounding box center [888, 377] width 46 height 17
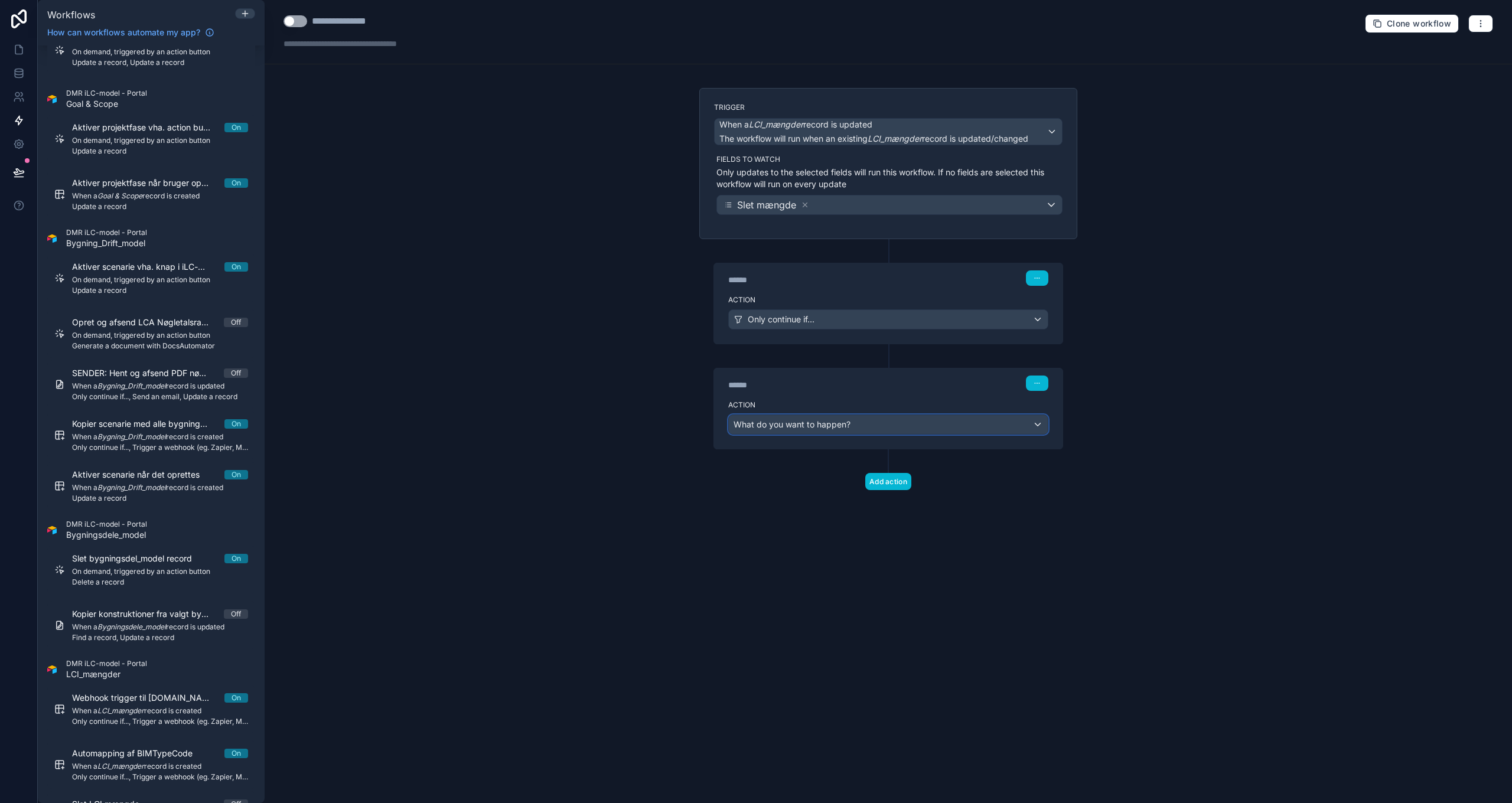
click at [794, 432] on div "What do you want to happen?" at bounding box center [888, 425] width 319 height 19
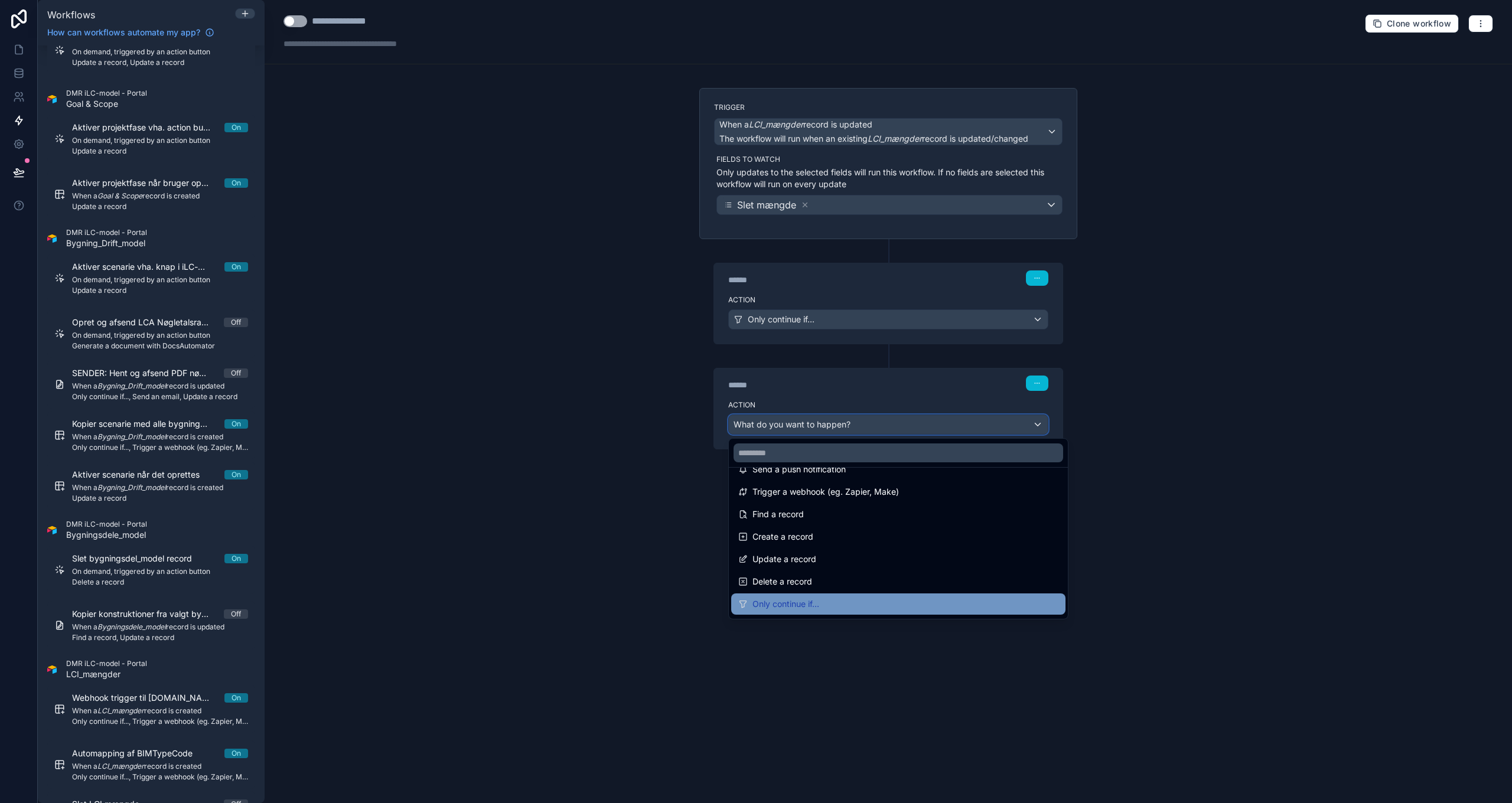
scroll to position [59, 0]
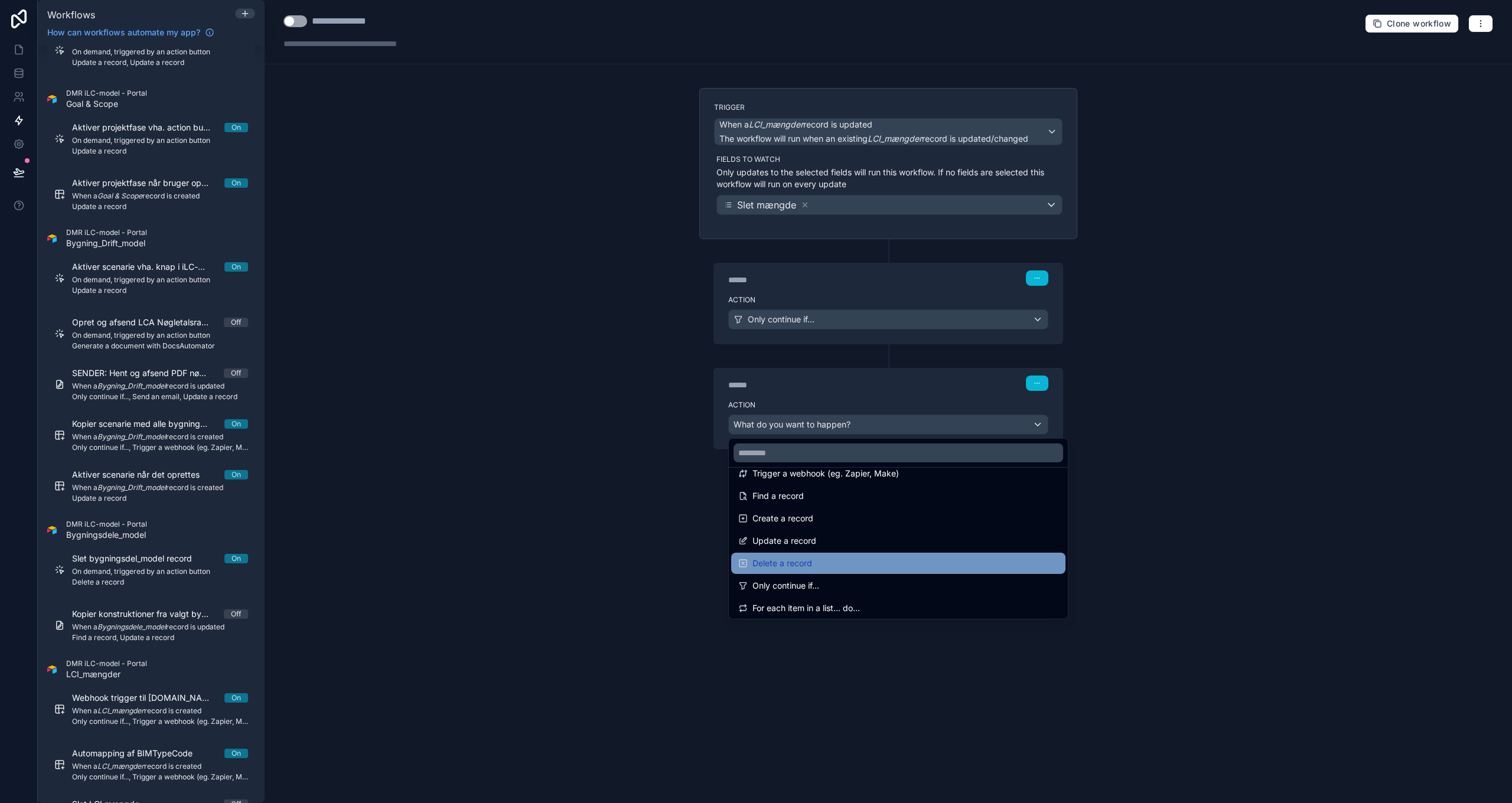
click at [804, 568] on span "Delete a record" at bounding box center [782, 563] width 60 height 14
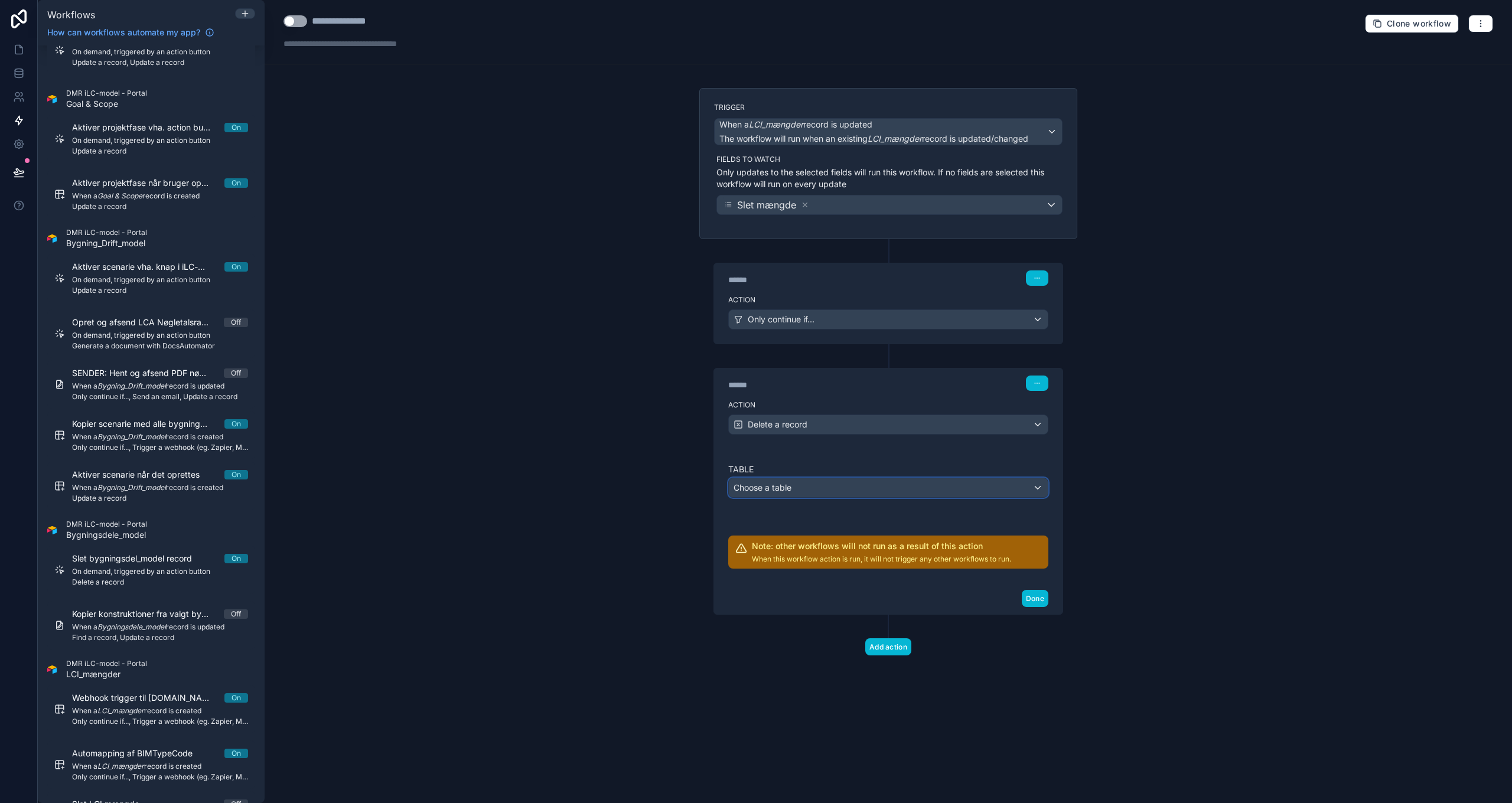
click at [783, 484] on span "Choose a table" at bounding box center [762, 487] width 58 height 10
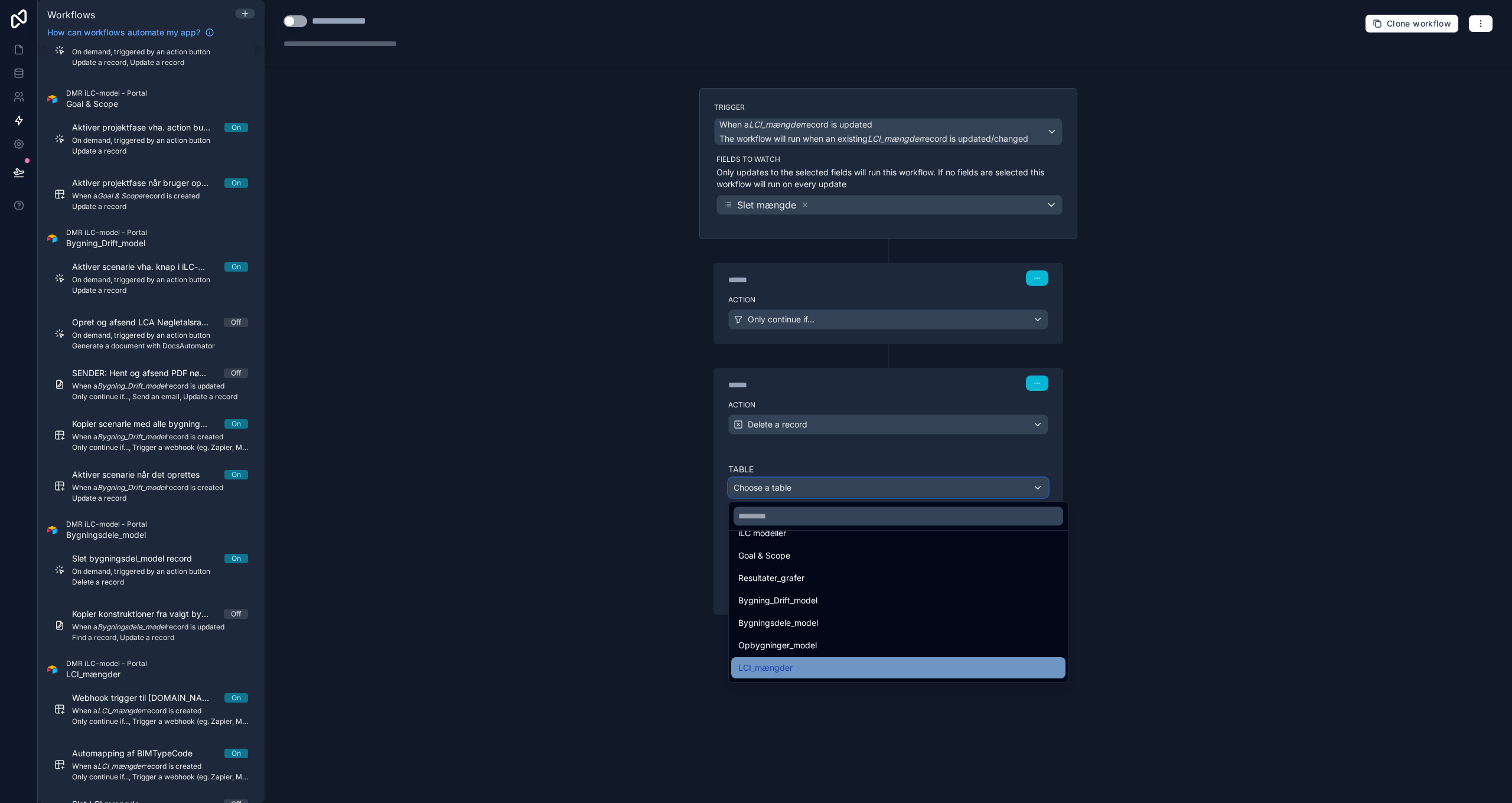
scroll to position [1056, 0]
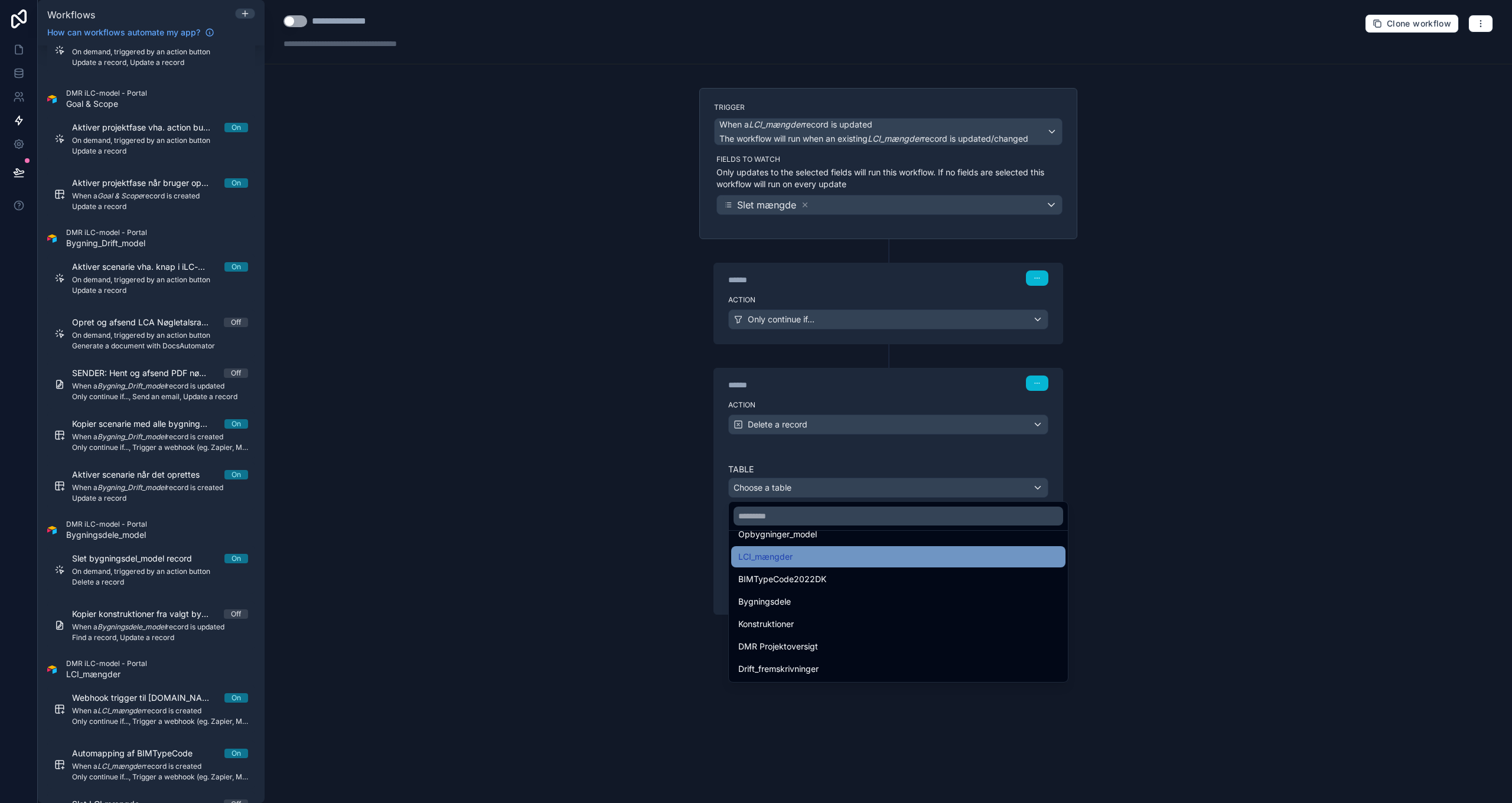
click at [786, 557] on span "LCI_mængder" at bounding box center [765, 557] width 54 height 14
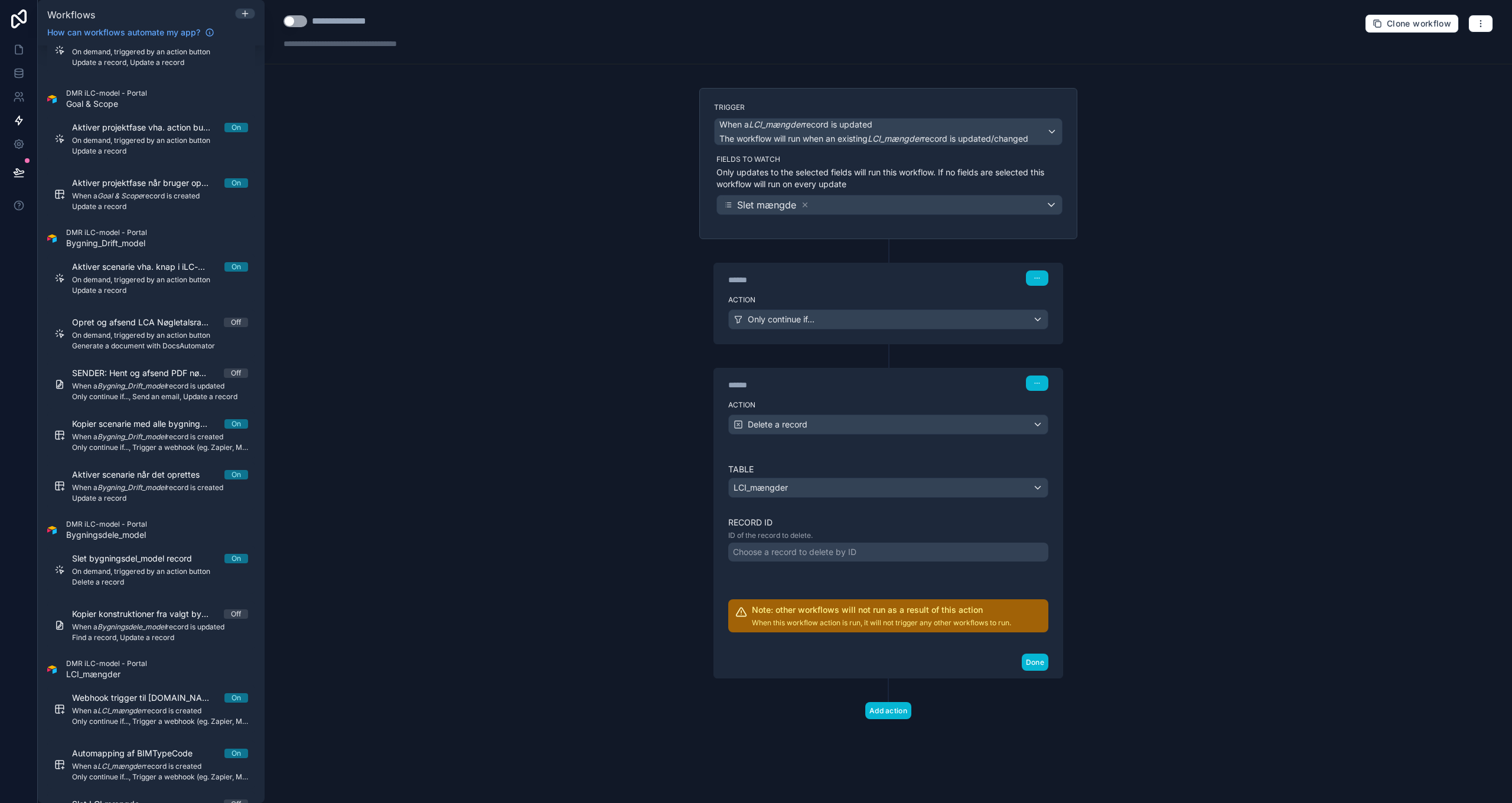
click at [786, 552] on div "Choose a record to delete by ID" at bounding box center [794, 552] width 123 height 12
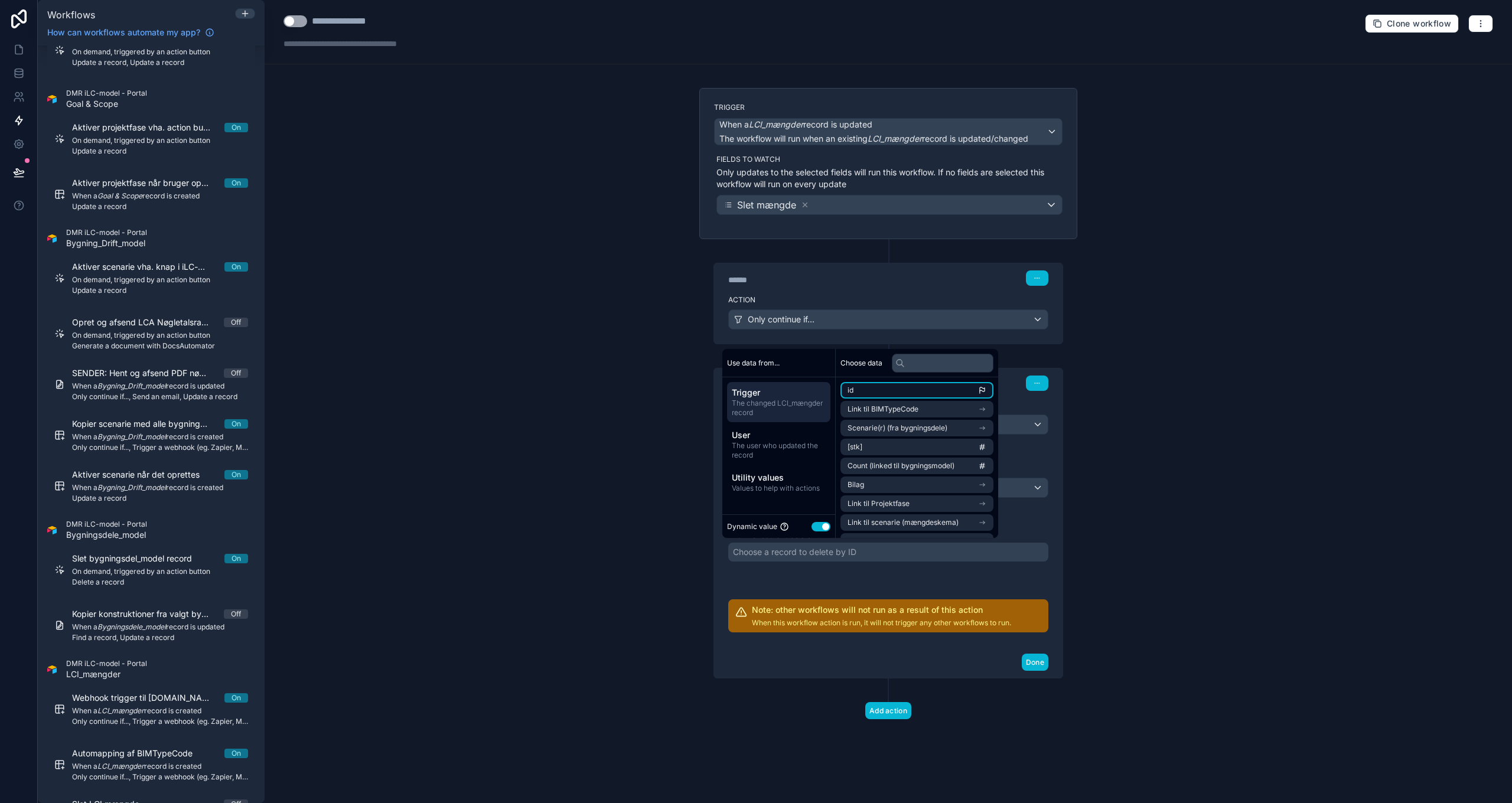
click at [877, 393] on li "id" at bounding box center [917, 390] width 153 height 17
click at [647, 537] on div "**********" at bounding box center [887, 402] width 1247 height 803
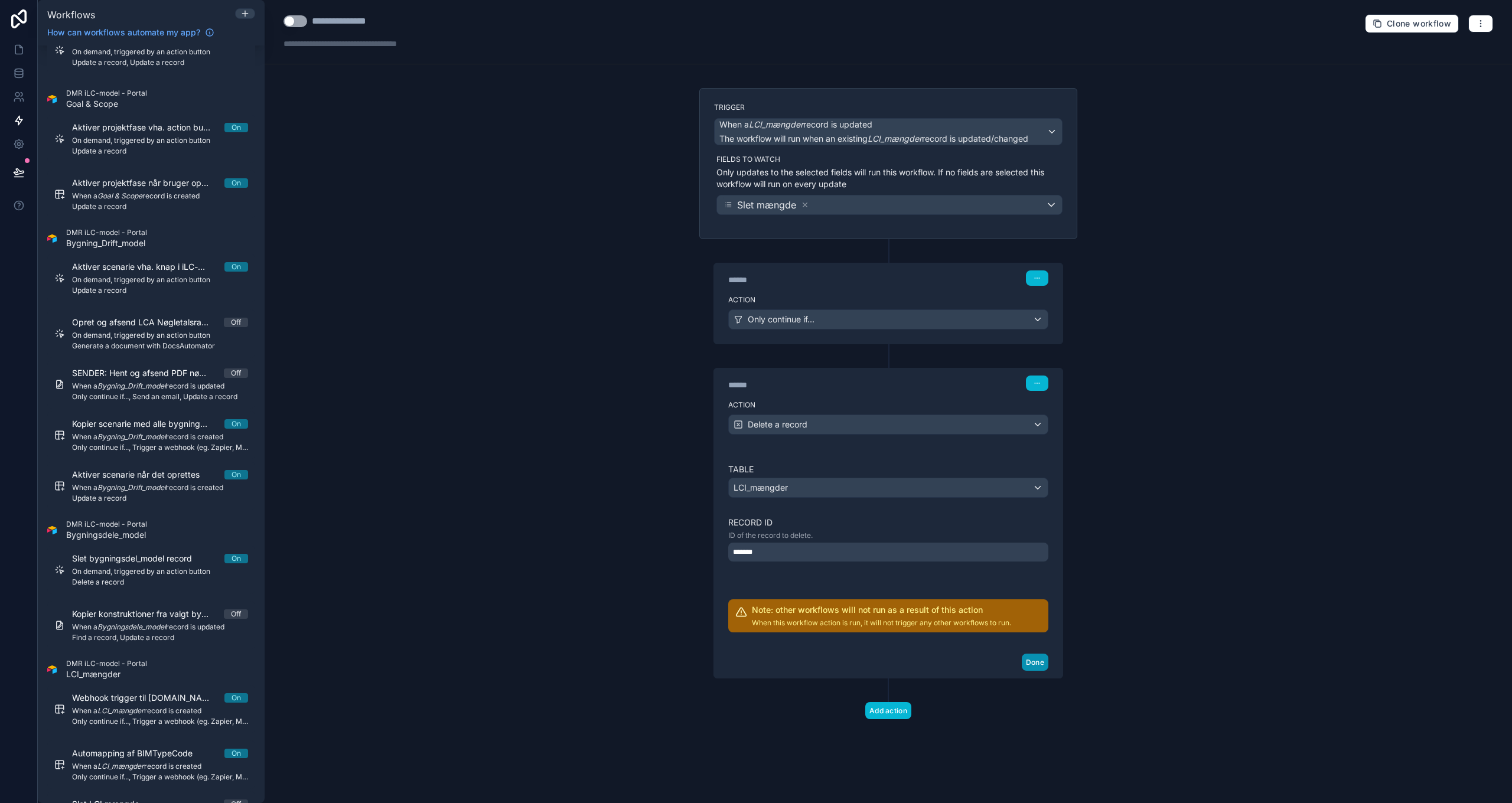
click at [1040, 664] on button "Done" at bounding box center [1035, 662] width 27 height 17
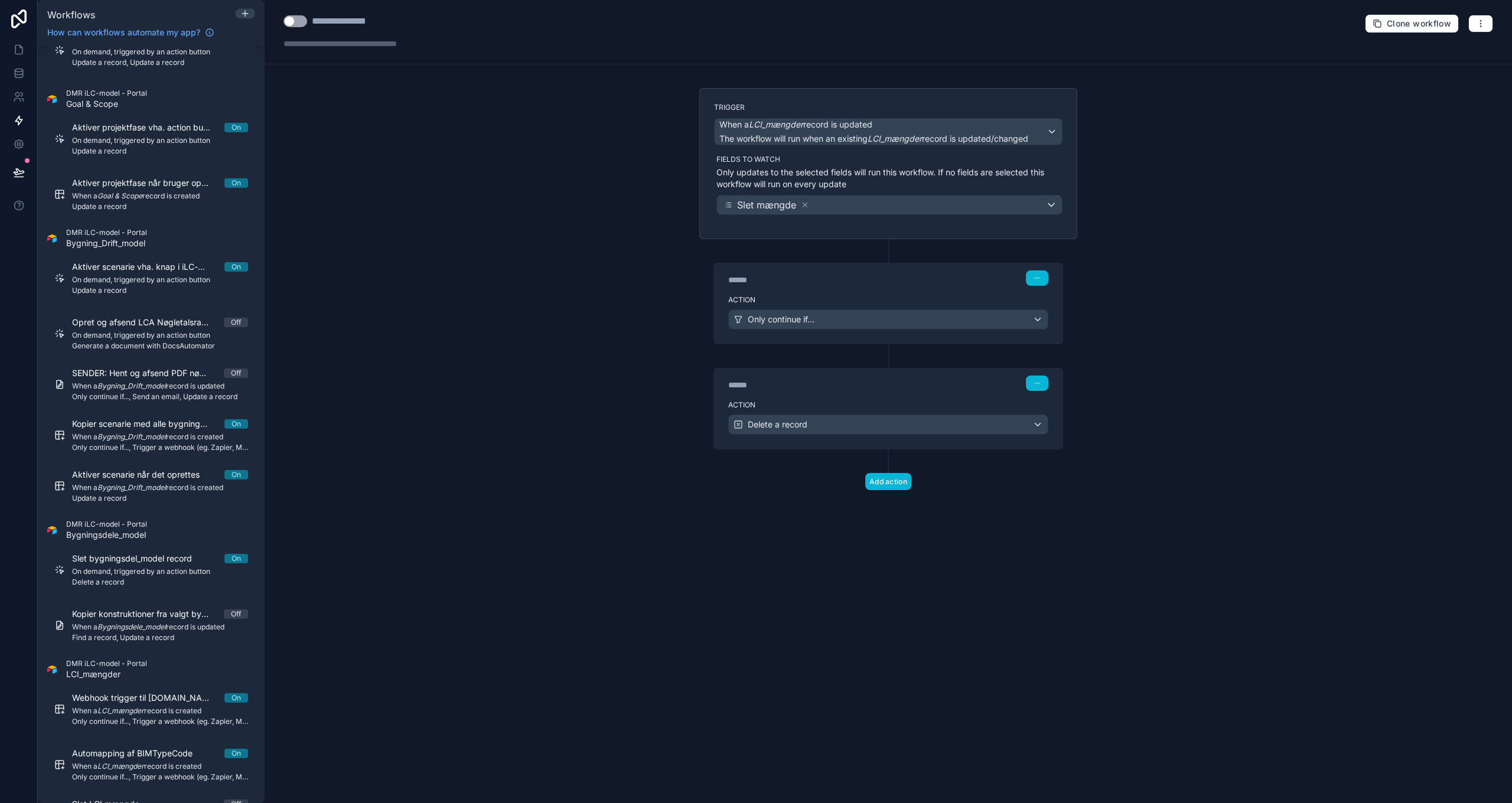
click at [297, 22] on button "Use setting" at bounding box center [295, 21] width 24 height 12
click at [19, 48] on icon at bounding box center [19, 50] width 12 height 12
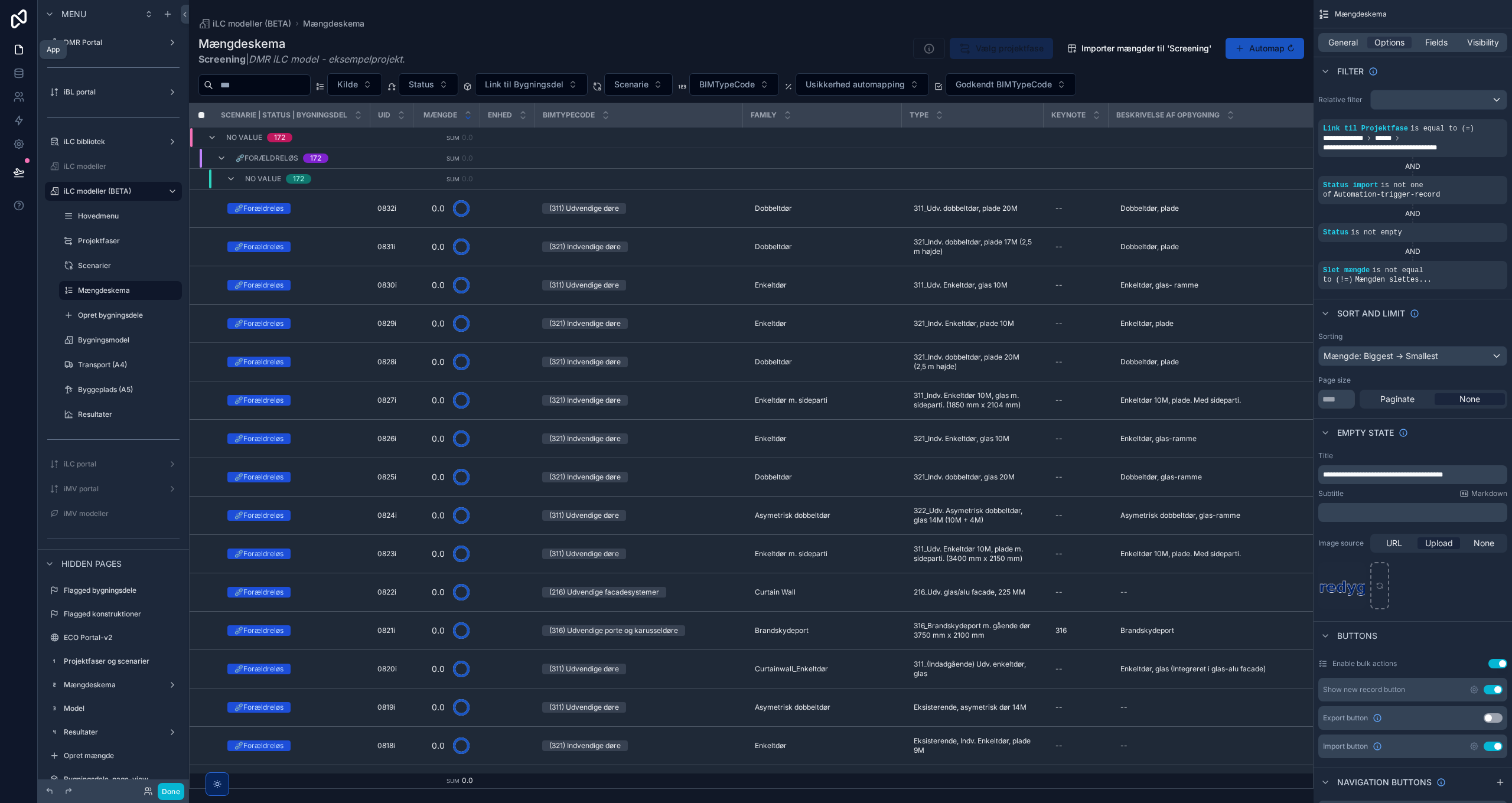
click at [172, 797] on button "Done" at bounding box center [170, 792] width 27 height 17
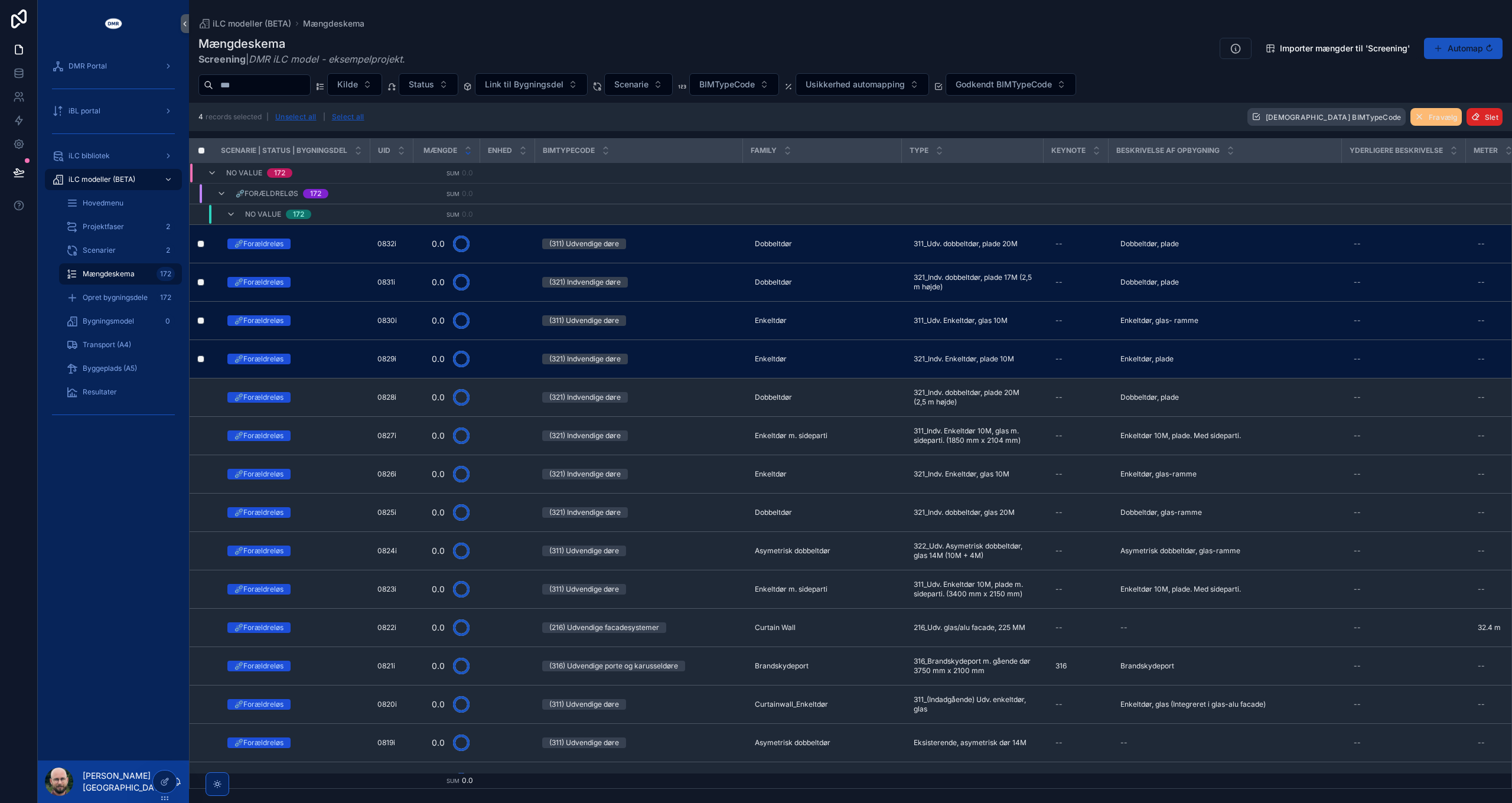
click at [1483, 117] on button "Slet" at bounding box center [1485, 117] width 36 height 18
click at [1480, 95] on icon "scrollable content" at bounding box center [1482, 94] width 9 height 9
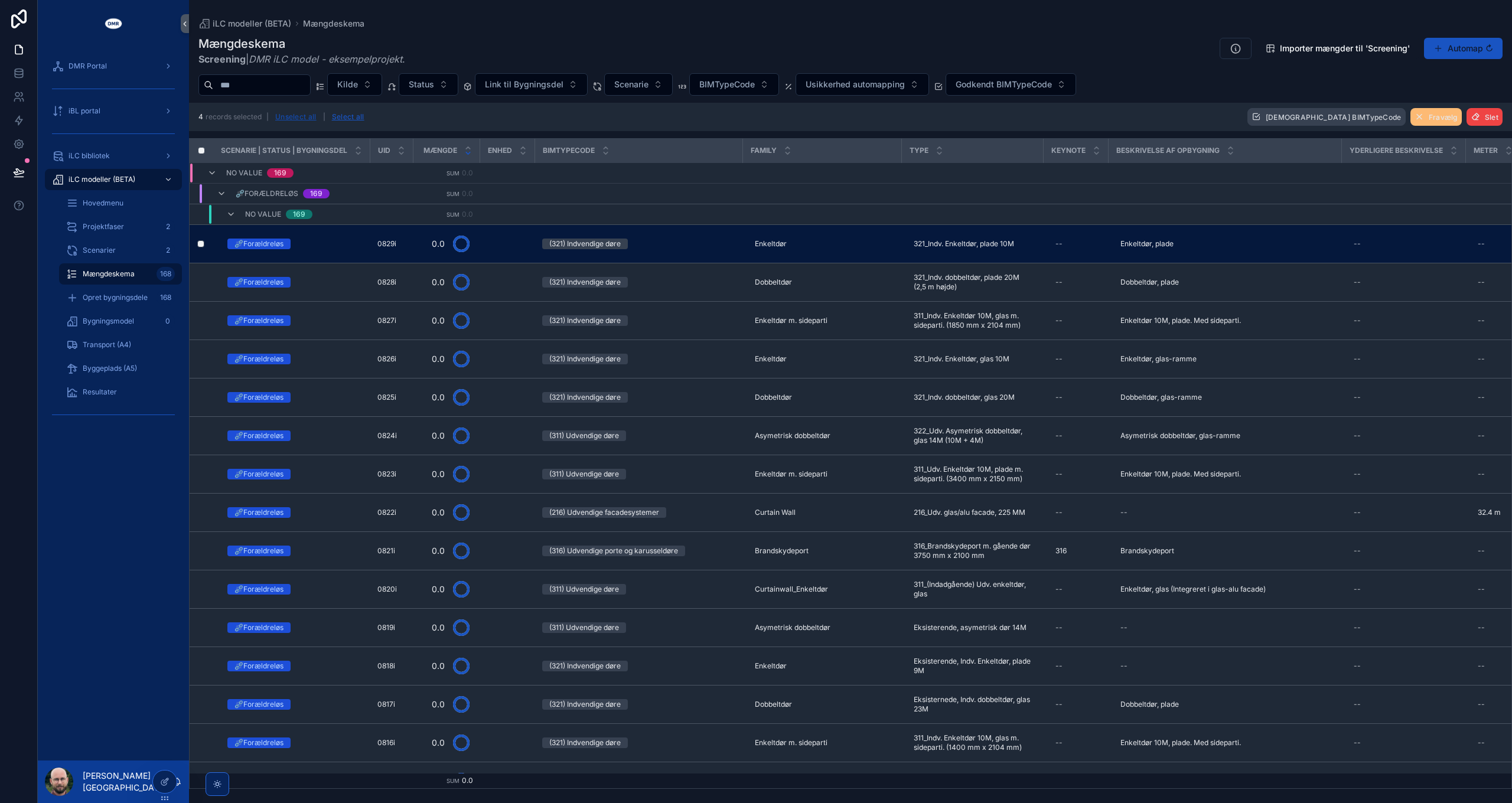
click at [297, 118] on button "Unselect all" at bounding box center [295, 117] width 50 height 19
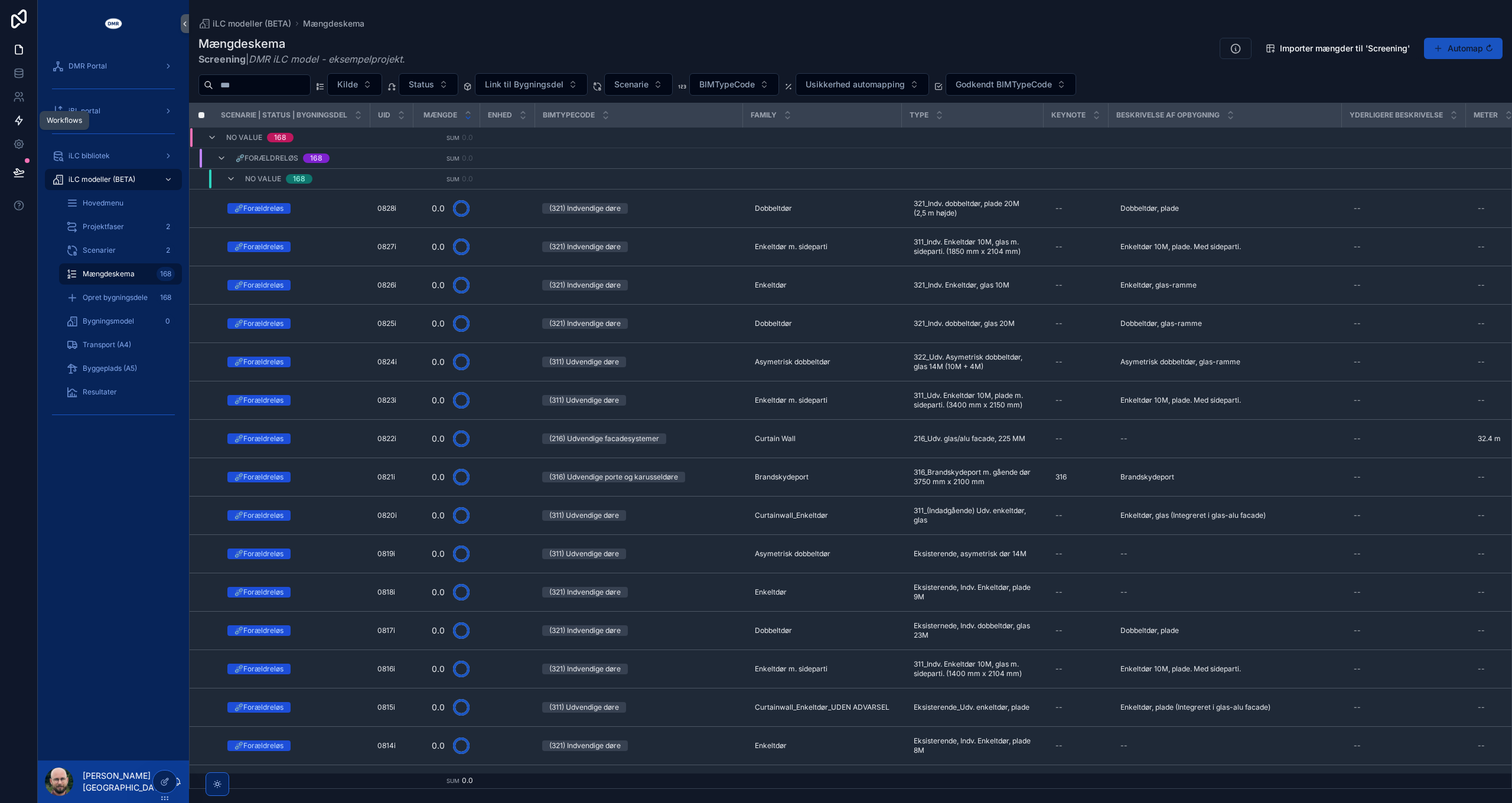
click at [20, 119] on icon at bounding box center [19, 121] width 7 height 9
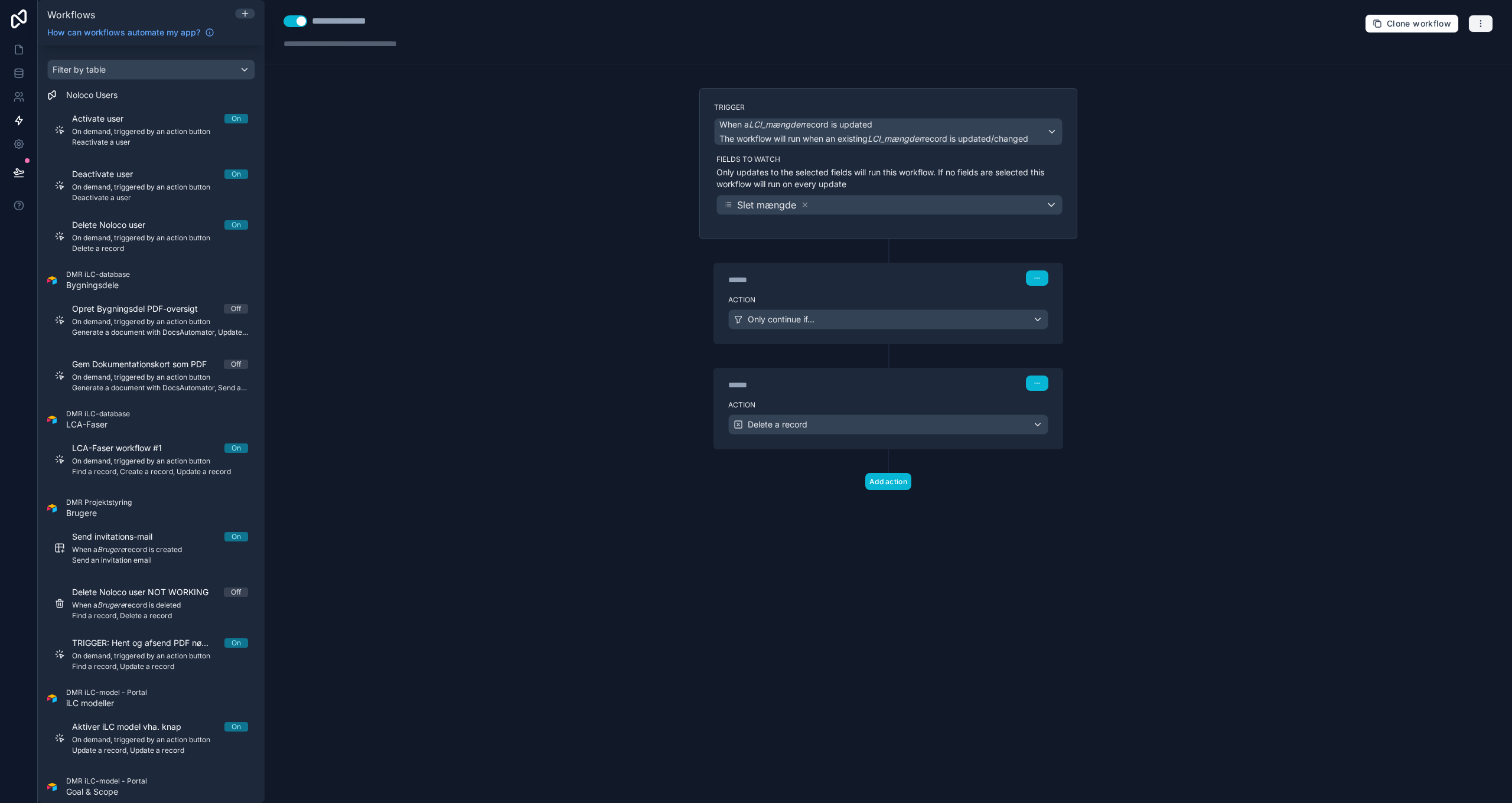
click at [1485, 24] on button "button" at bounding box center [1480, 23] width 25 height 18
click at [1454, 65] on button "Run history" at bounding box center [1440, 70] width 85 height 19
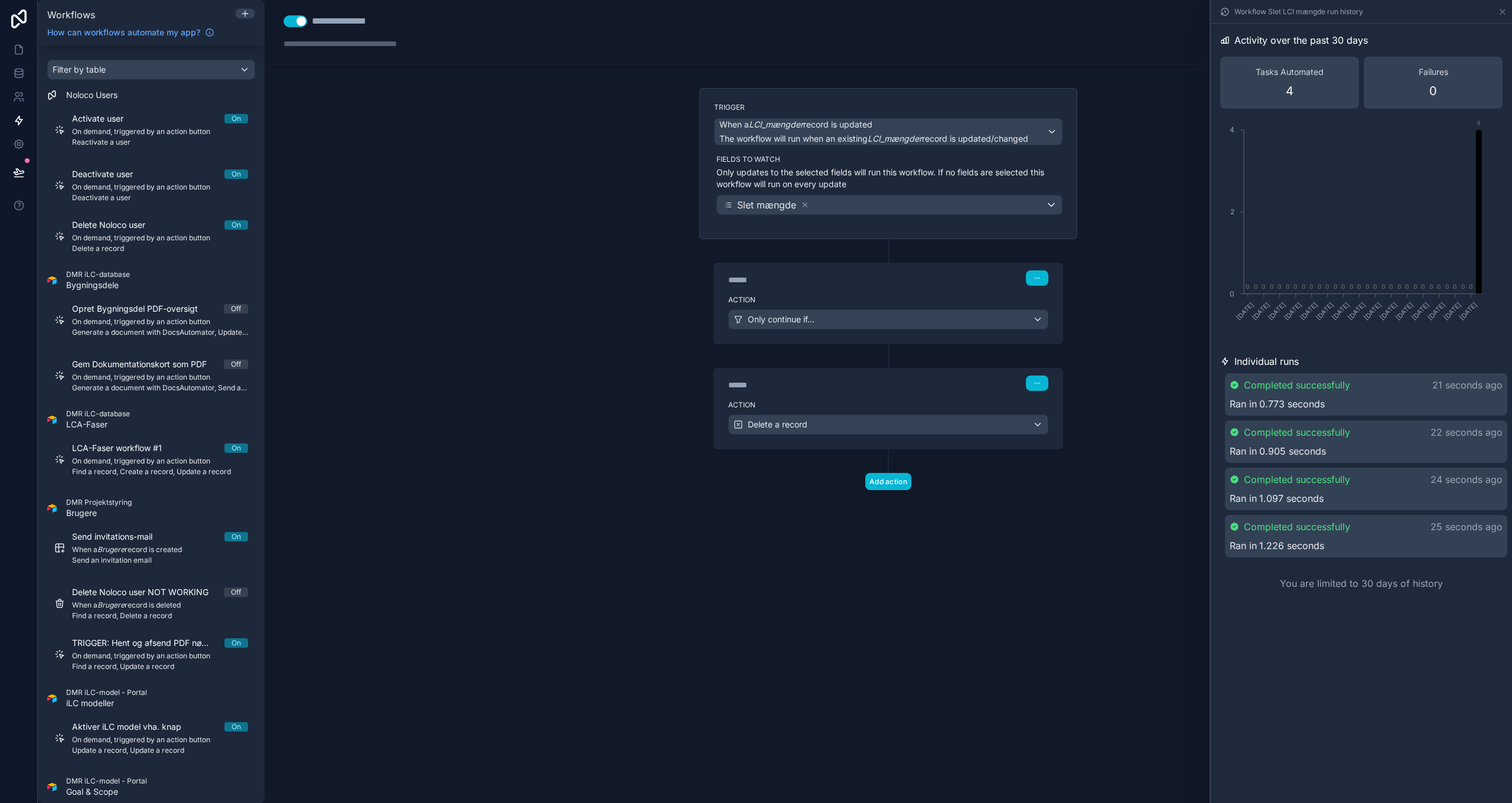
click at [1399, 394] on div "Completed successfully 21 seconds ago Ran in 0.773 seconds" at bounding box center [1365, 394] width 282 height 43
click at [1320, 391] on span "Completed successfully" at bounding box center [1298, 386] width 106 height 14
click at [14, 51] on icon at bounding box center [19, 50] width 12 height 12
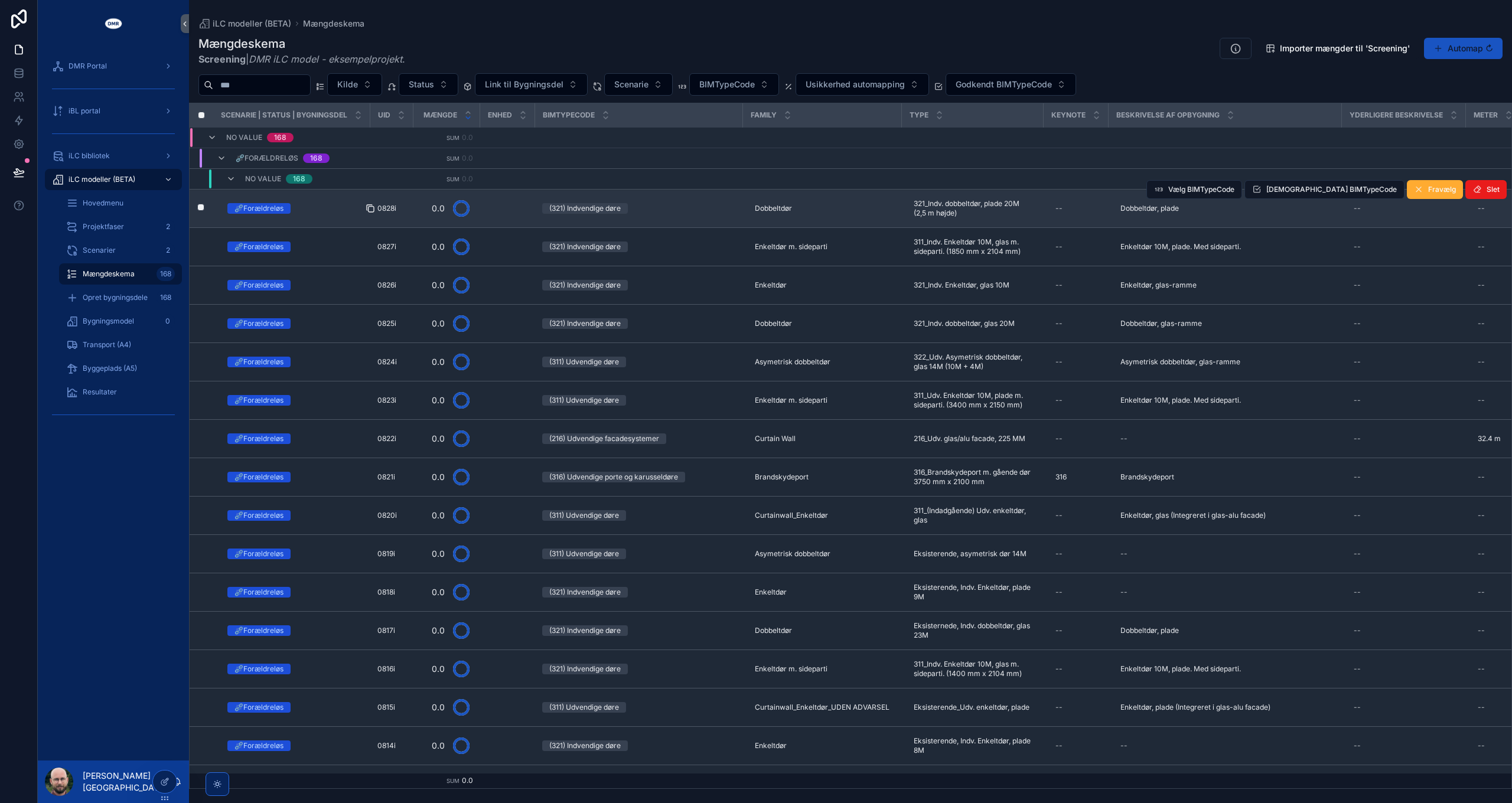
click at [371, 207] on icon "scrollable content" at bounding box center [370, 209] width 5 height 5
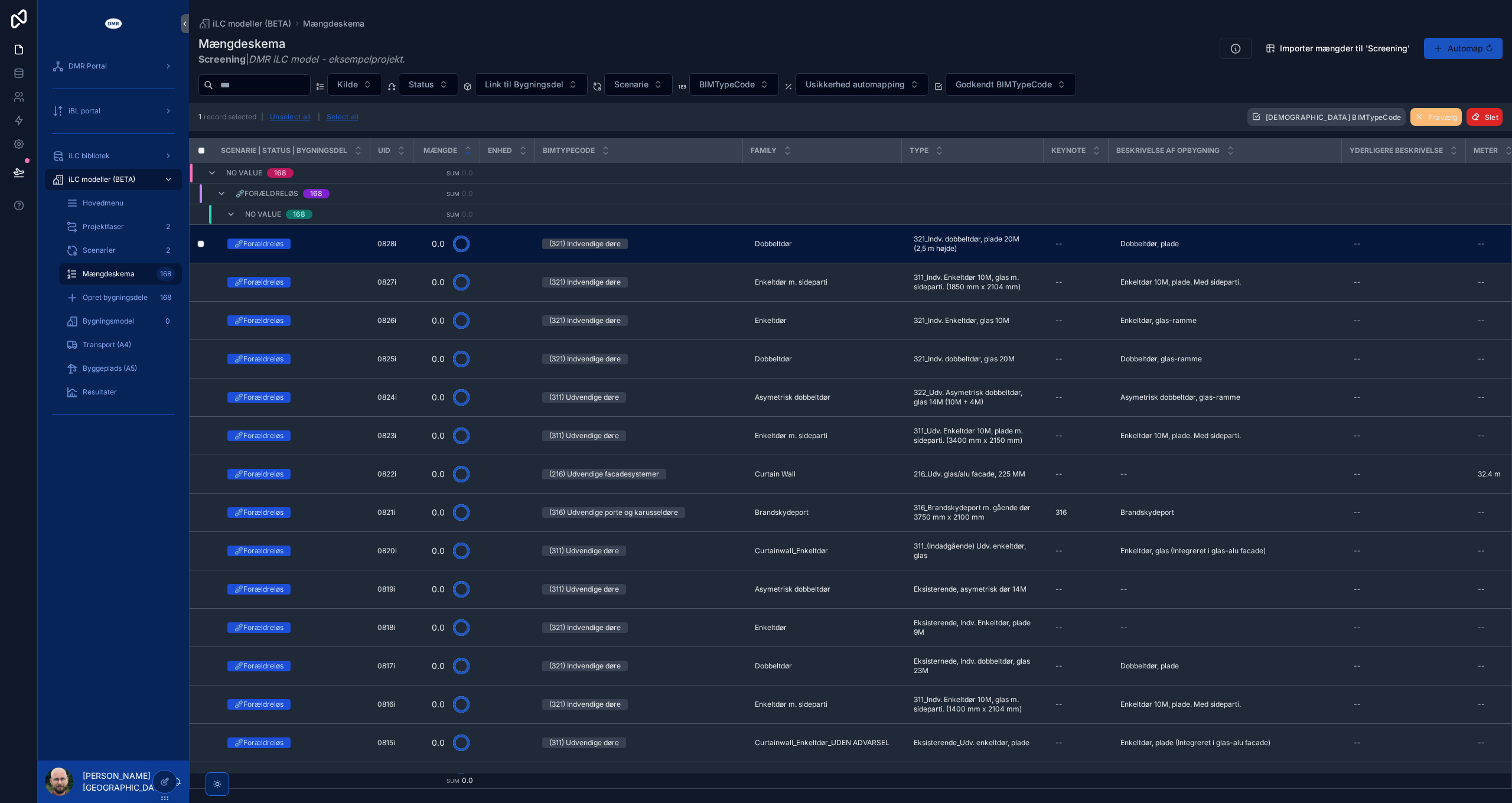
click at [1485, 117] on span "Slet" at bounding box center [1491, 117] width 14 height 9
click at [1481, 93] on icon "scrollable content" at bounding box center [1482, 94] width 9 height 9
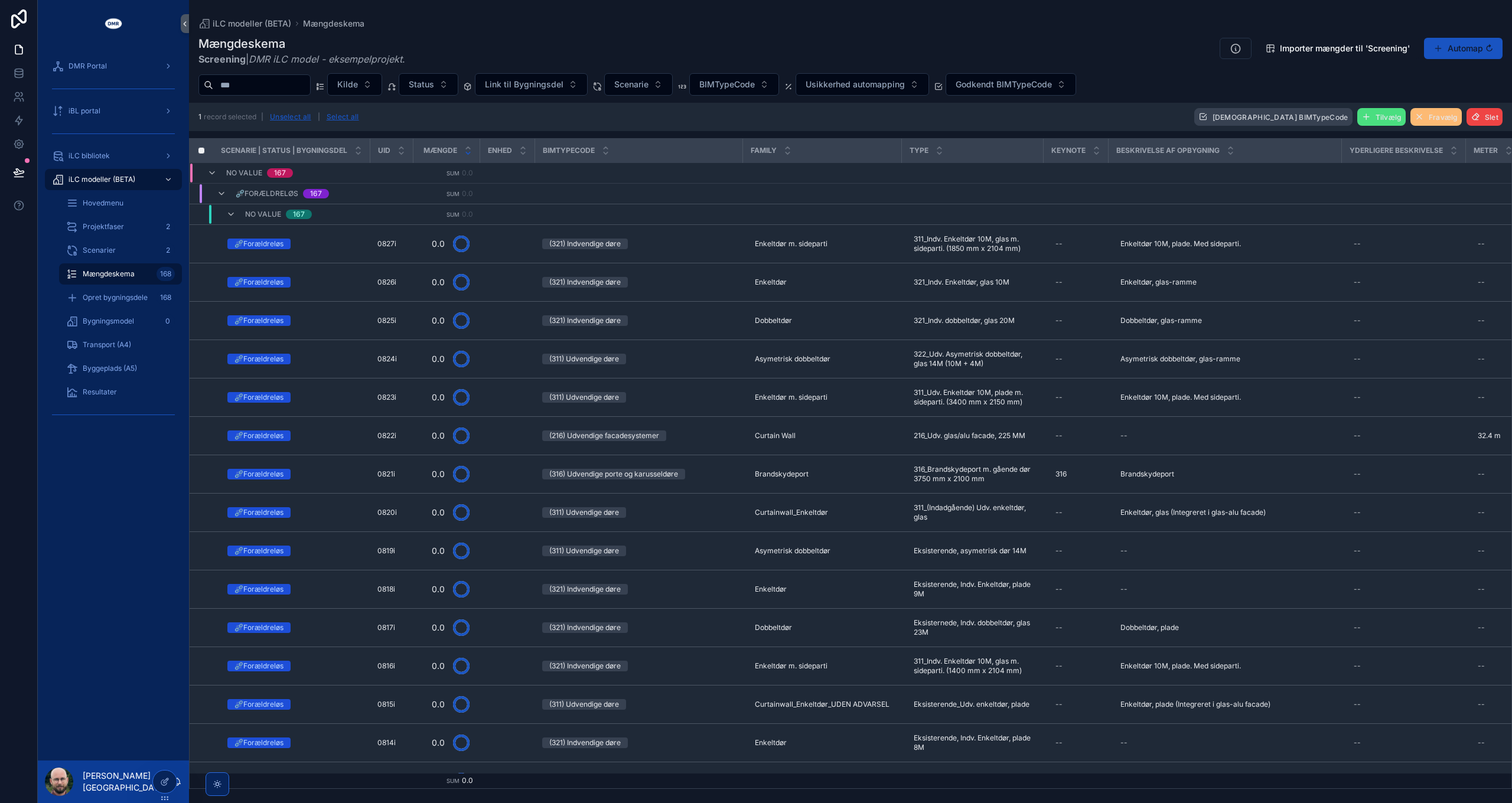
click at [527, 43] on div "Mængdeskema Screening | DMR iLC model - eksempelprojekt . Importer mængder til …" at bounding box center [851, 51] width 1304 height 31
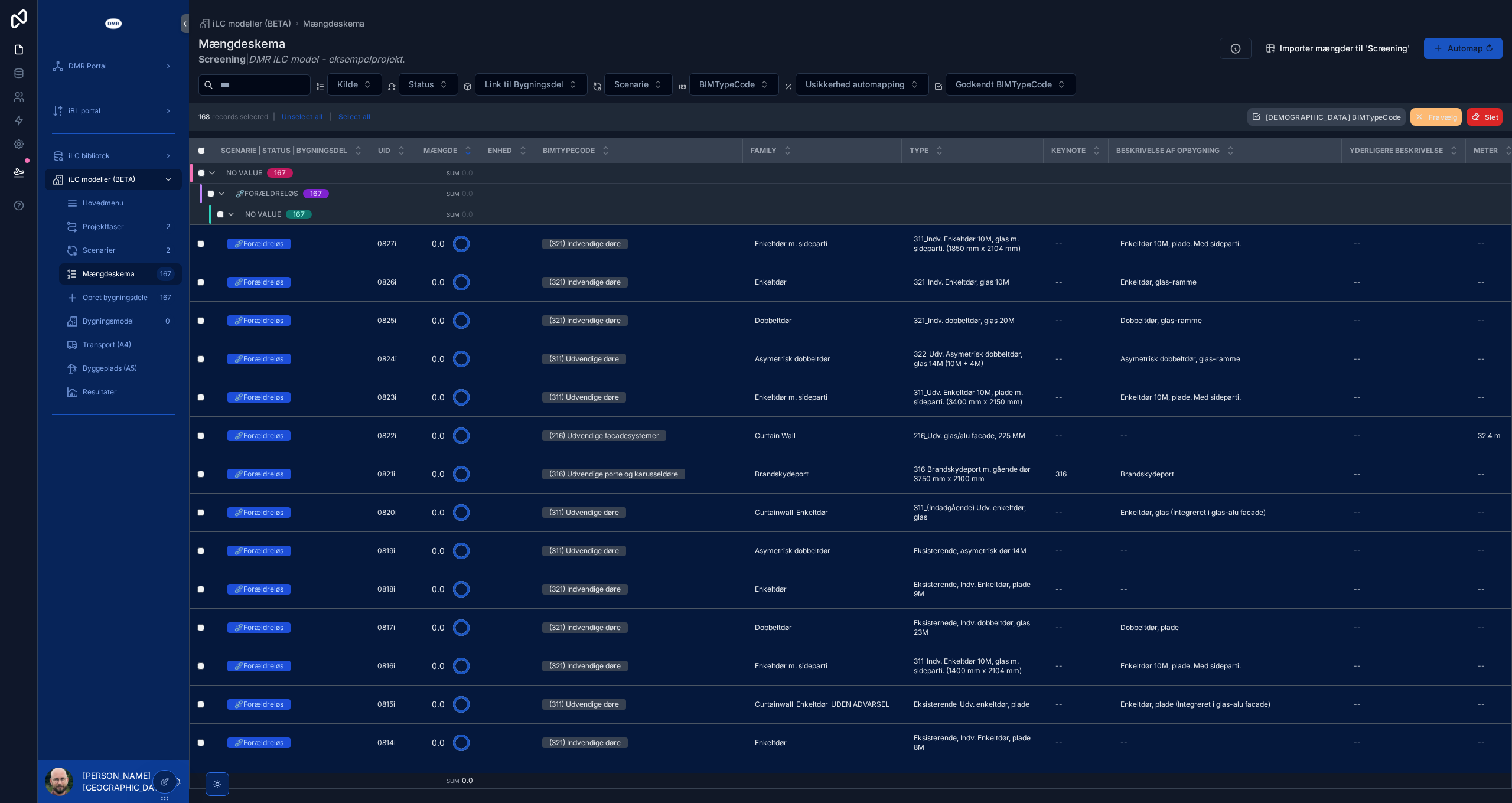
click at [1487, 117] on span "Slet" at bounding box center [1491, 117] width 14 height 9
click at [1484, 93] on icon "scrollable content" at bounding box center [1482, 94] width 9 height 9
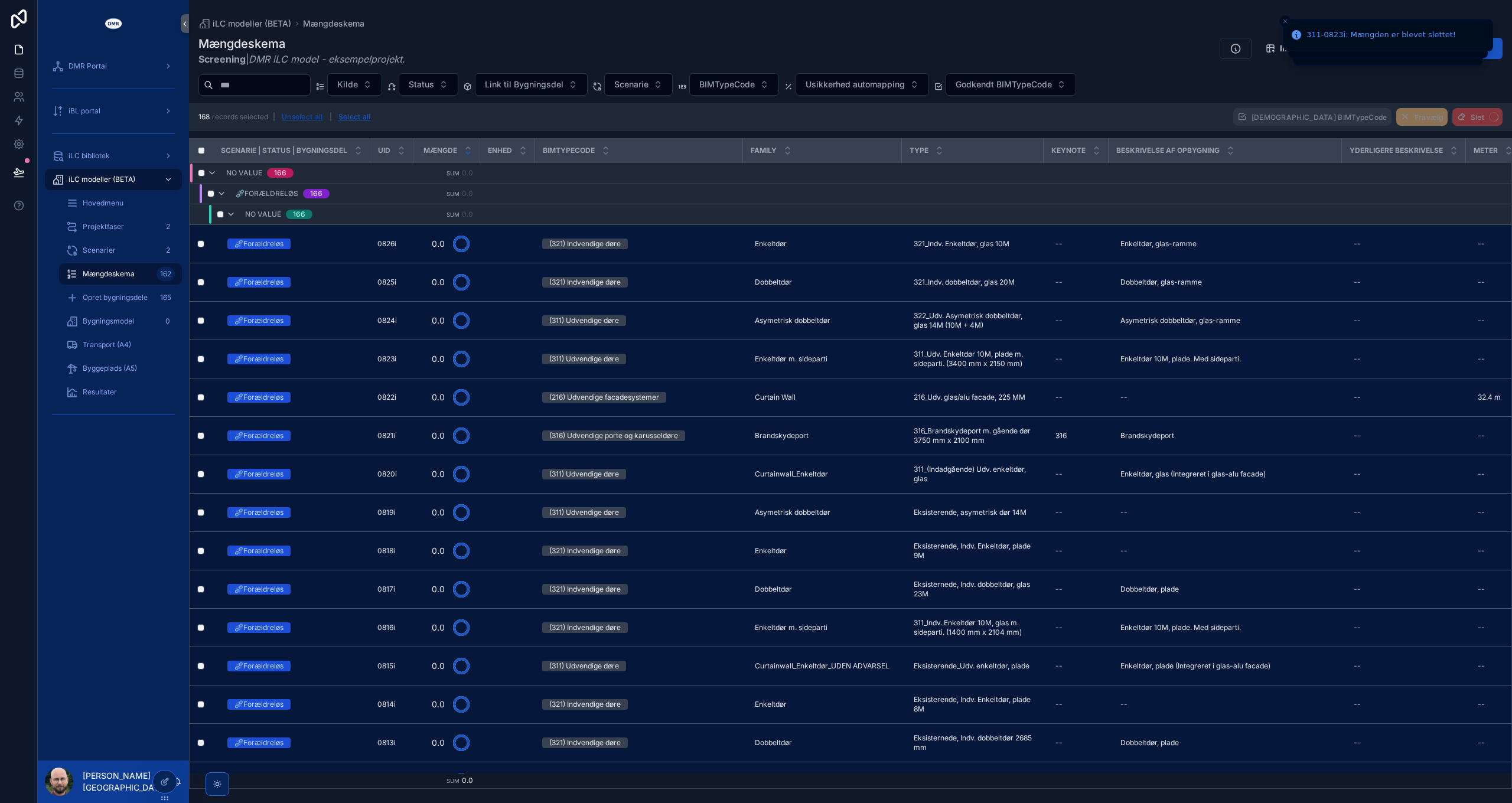
click at [305, 118] on button "Unselect all" at bounding box center [302, 117] width 50 height 19
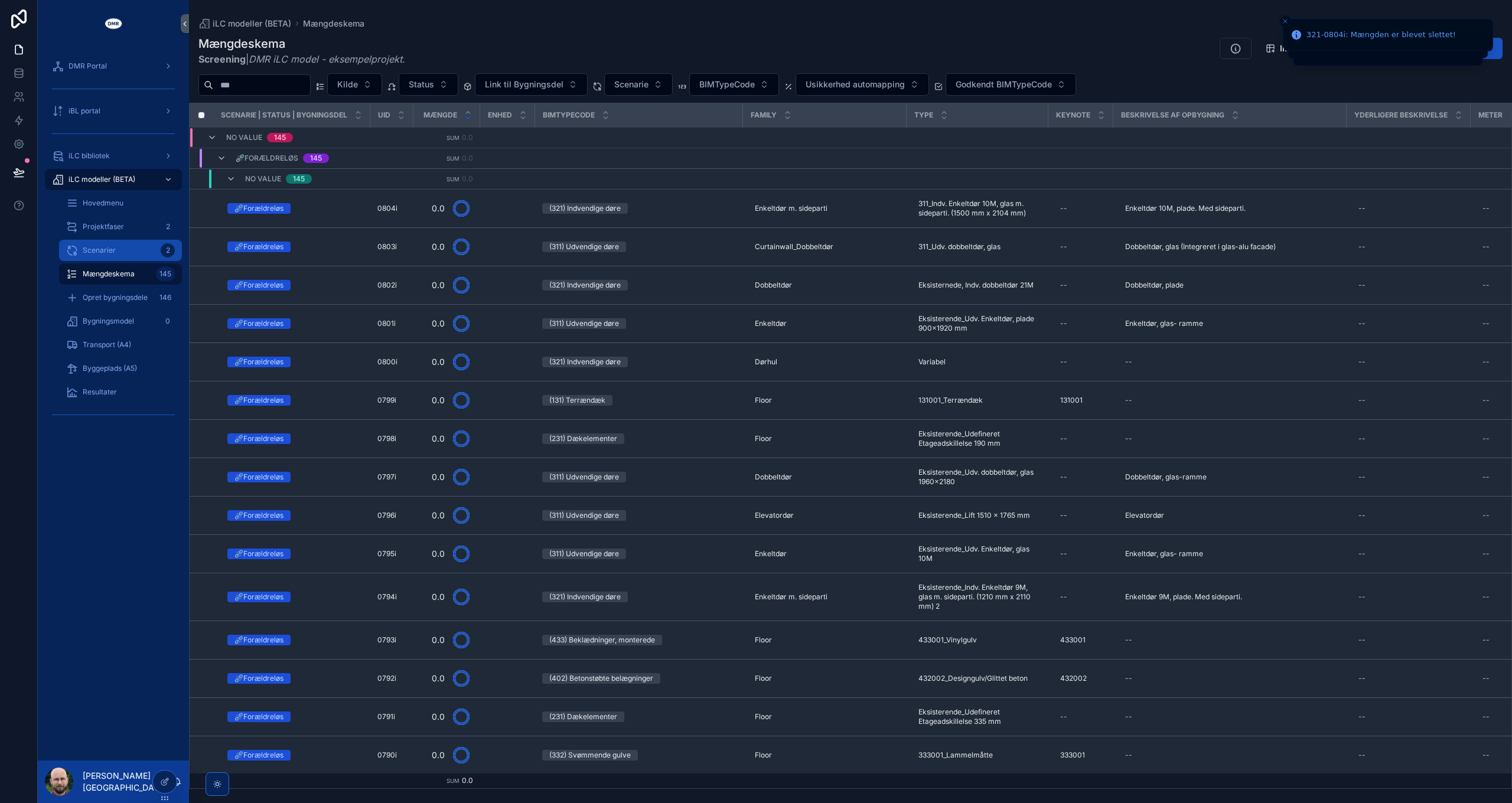
click at [103, 251] on span "Scenarier" at bounding box center [100, 250] width 33 height 9
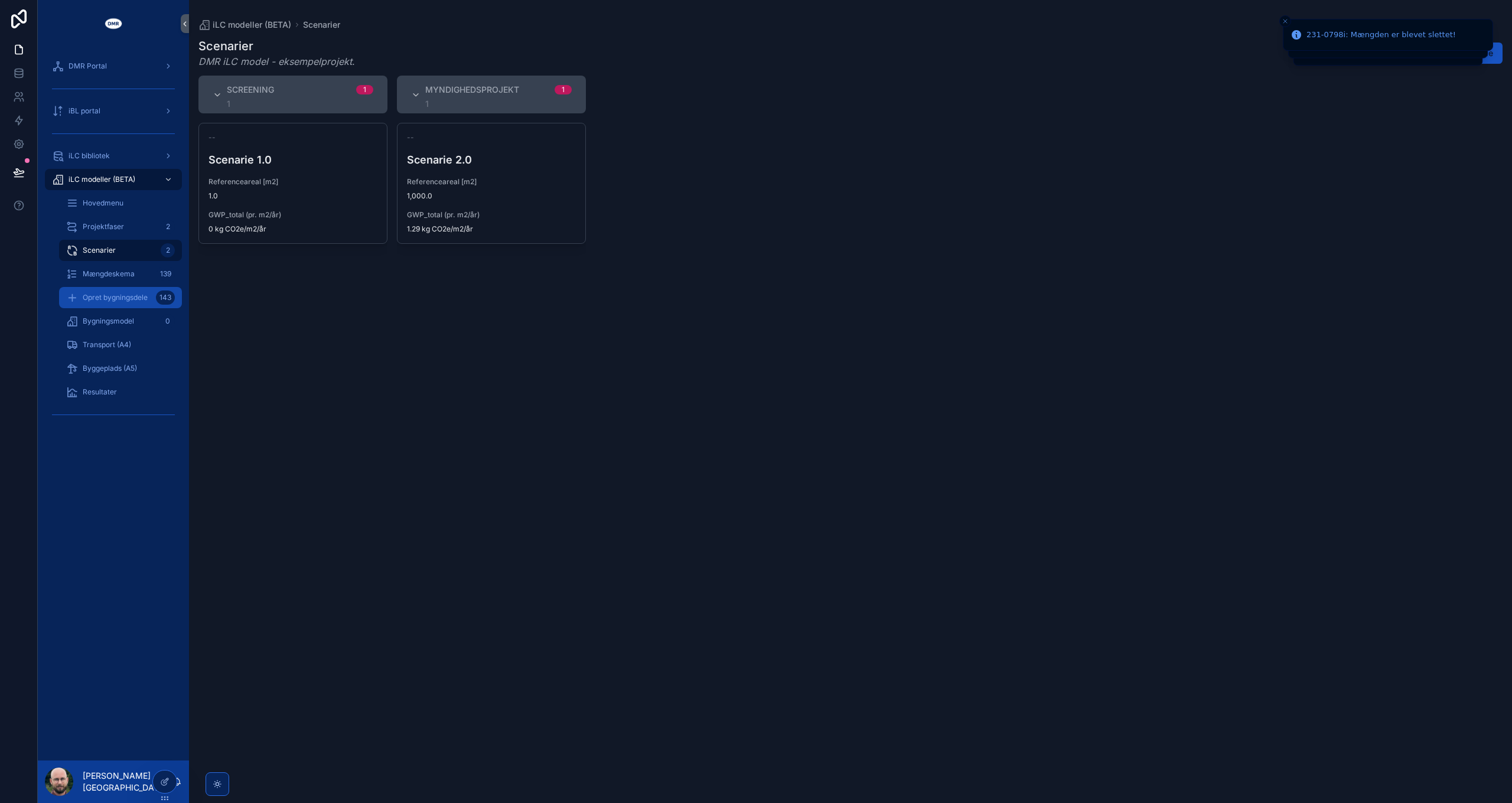
click at [121, 300] on span "Opret bygningsdele" at bounding box center [116, 298] width 65 height 9
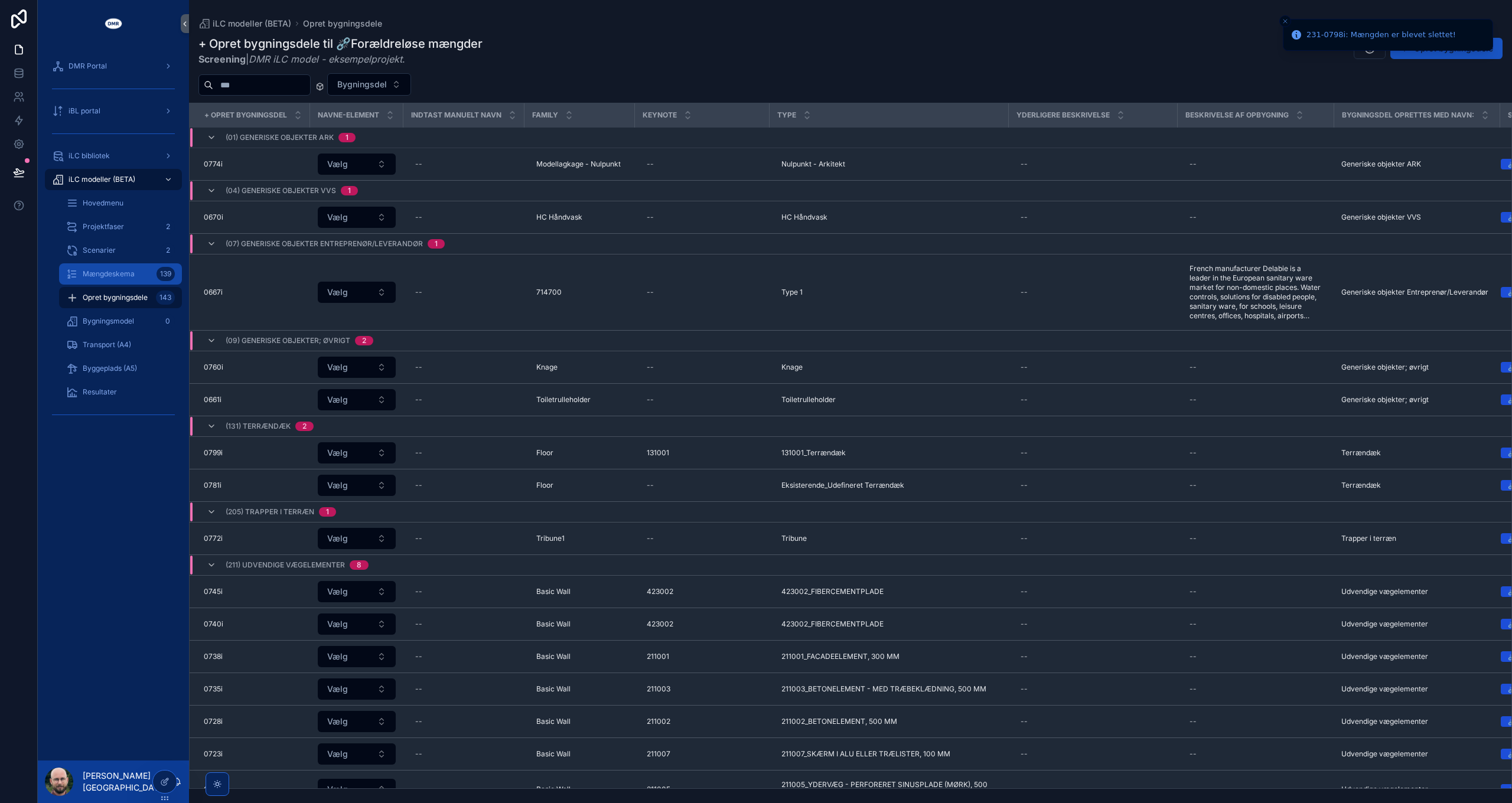
click at [579, 48] on div "+ Opret bygningsdele til ⛓️‍💥Forældreløse mængder Screening | DMR iLC model - e…" at bounding box center [851, 51] width 1304 height 31
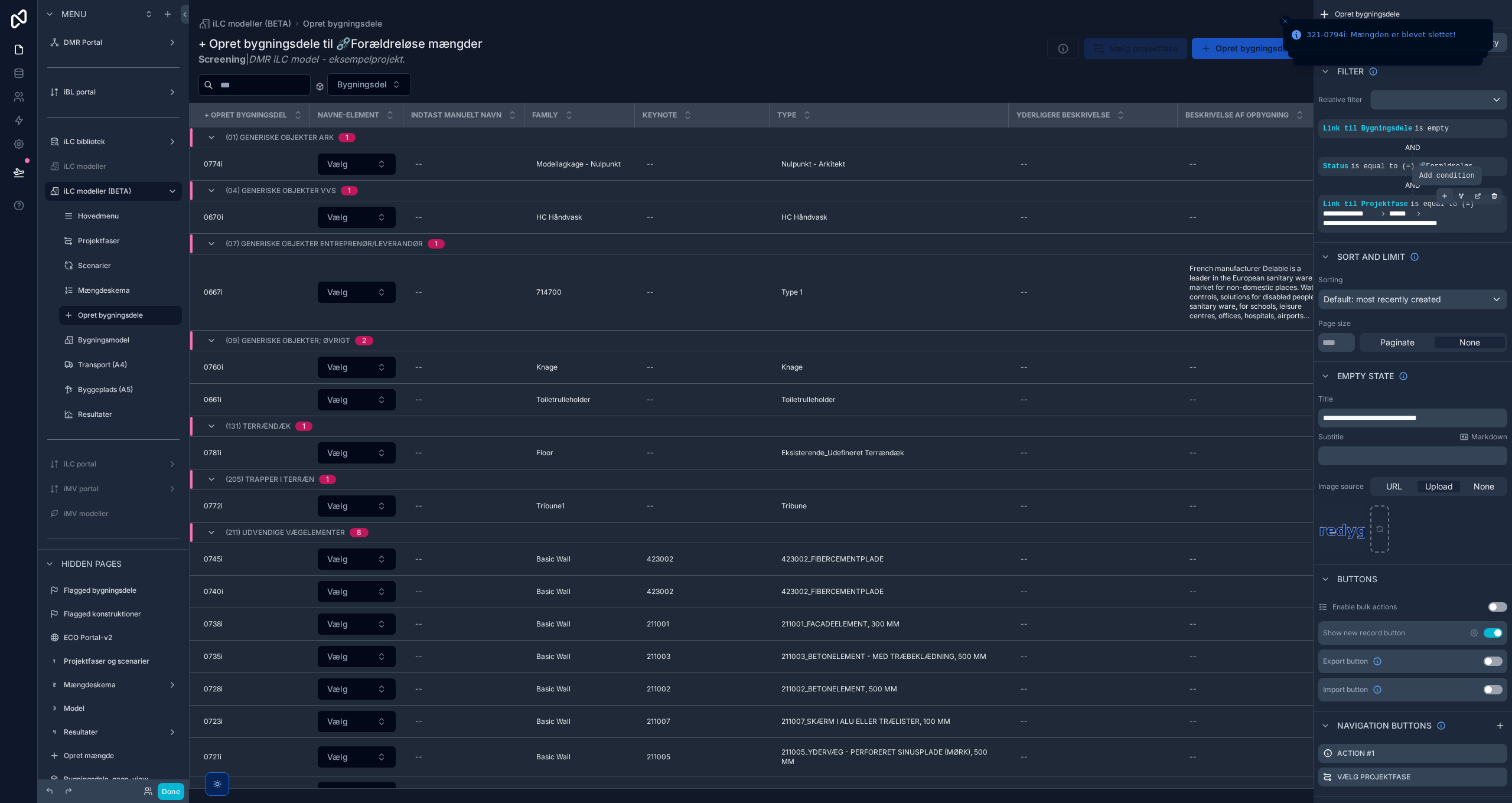
click at [1446, 194] on icon "scrollable content" at bounding box center [1445, 196] width 7 height 7
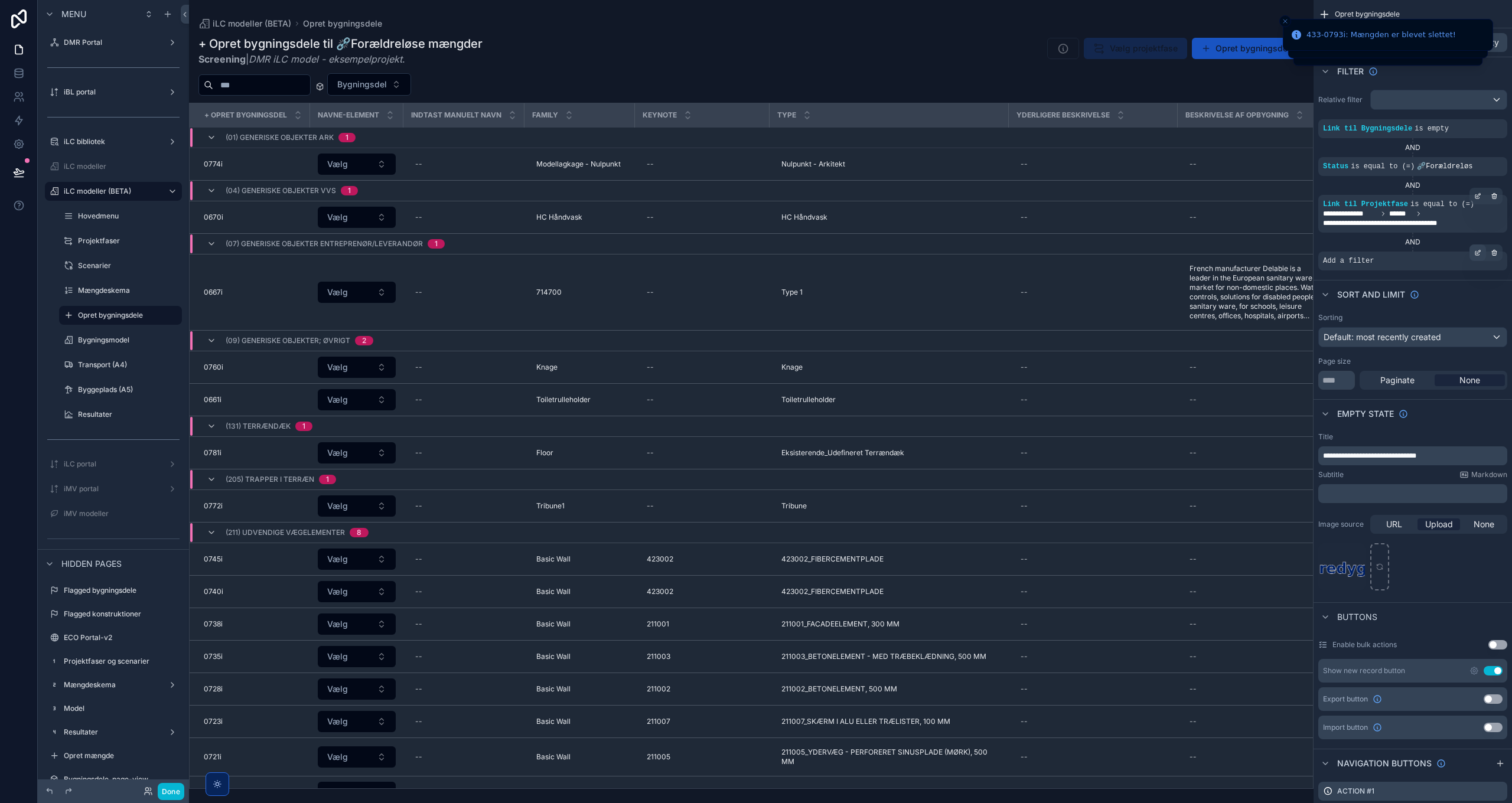
click at [1477, 254] on icon "scrollable content" at bounding box center [1478, 253] width 7 height 7
click at [1220, 246] on span "Select a field" at bounding box center [1199, 243] width 51 height 10
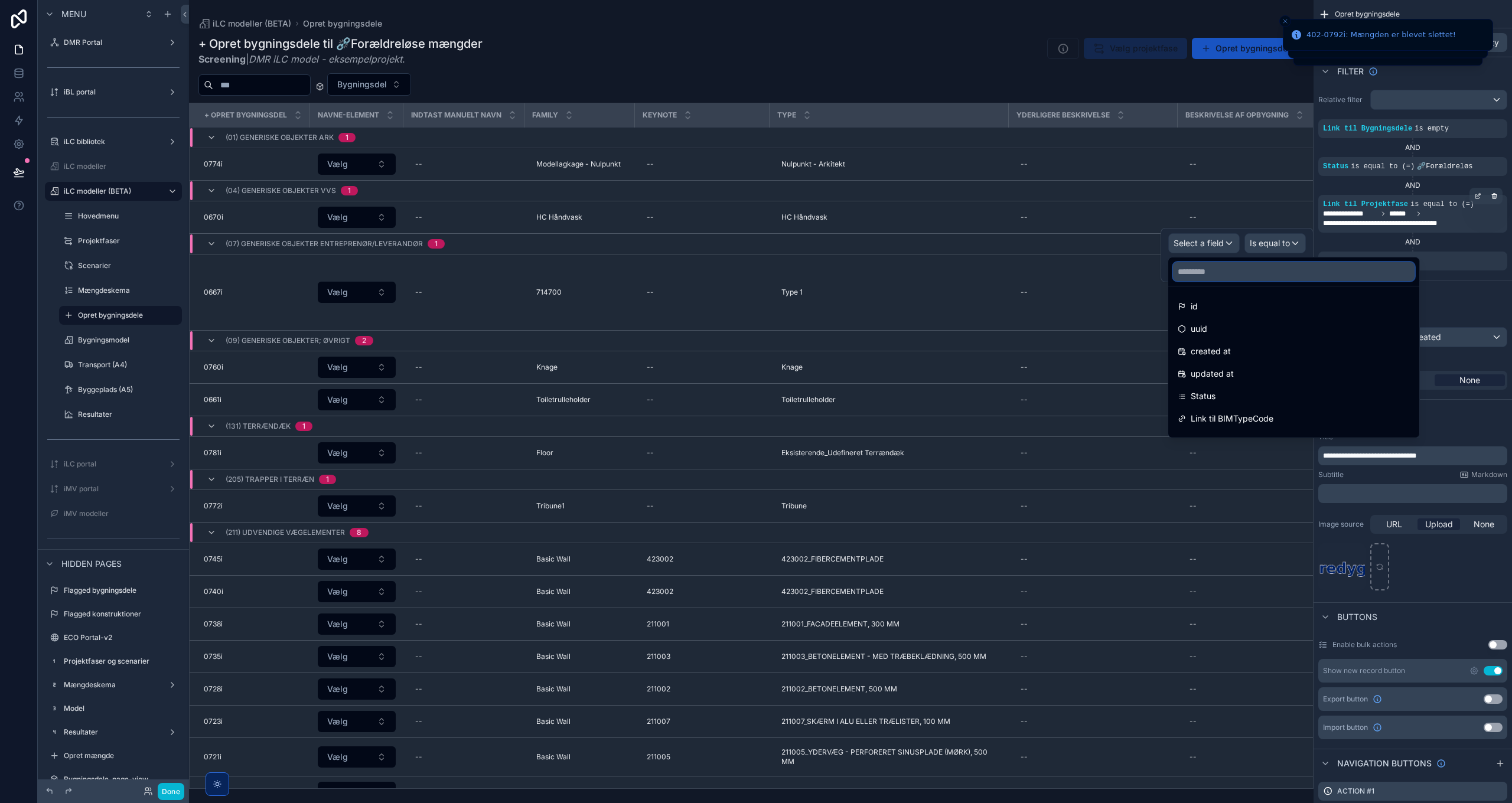
click at [1218, 271] on input "text" at bounding box center [1293, 272] width 242 height 19
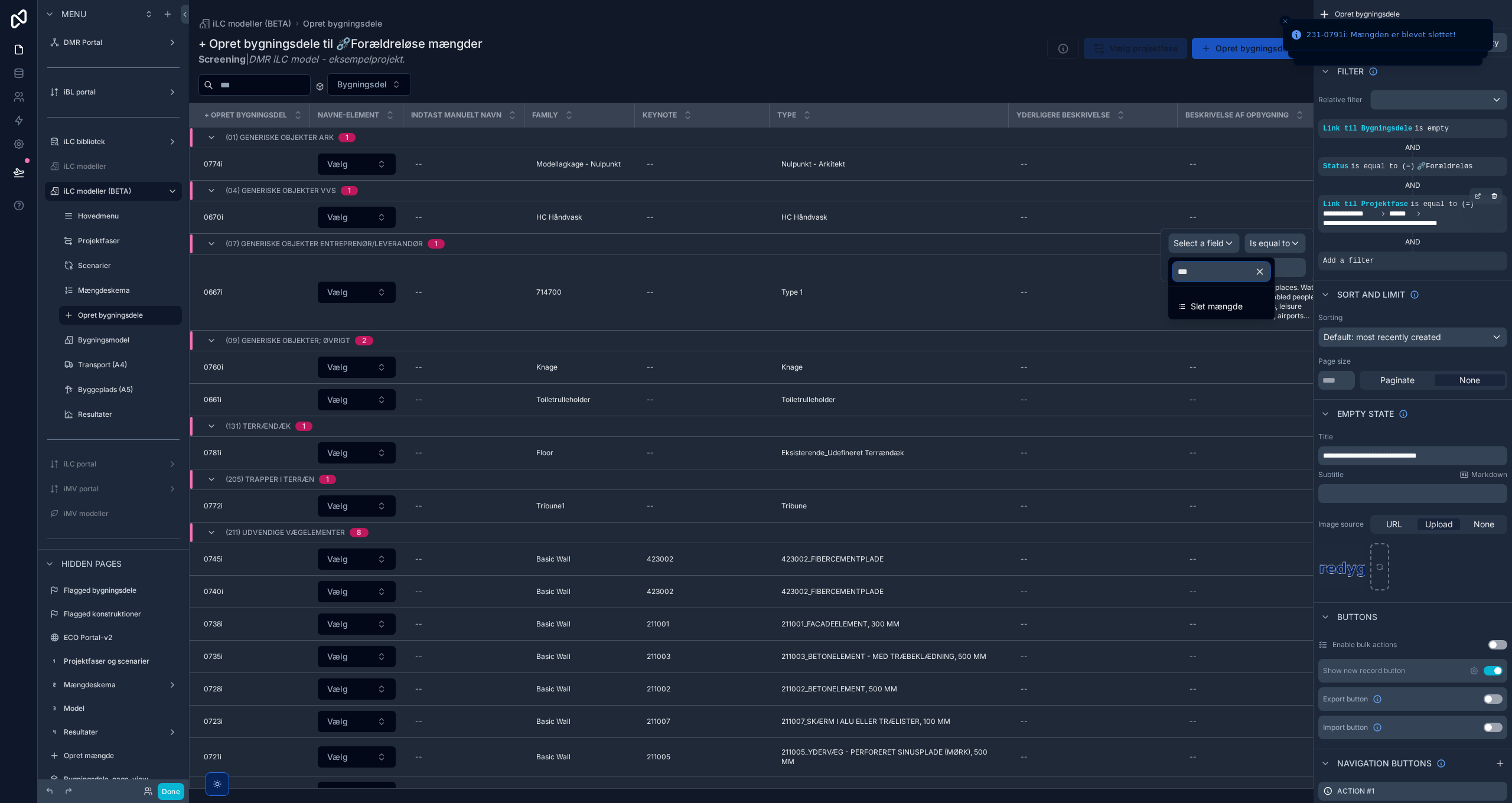
type input "****"
click at [1205, 308] on span "Slet mængde" at bounding box center [1217, 307] width 52 height 14
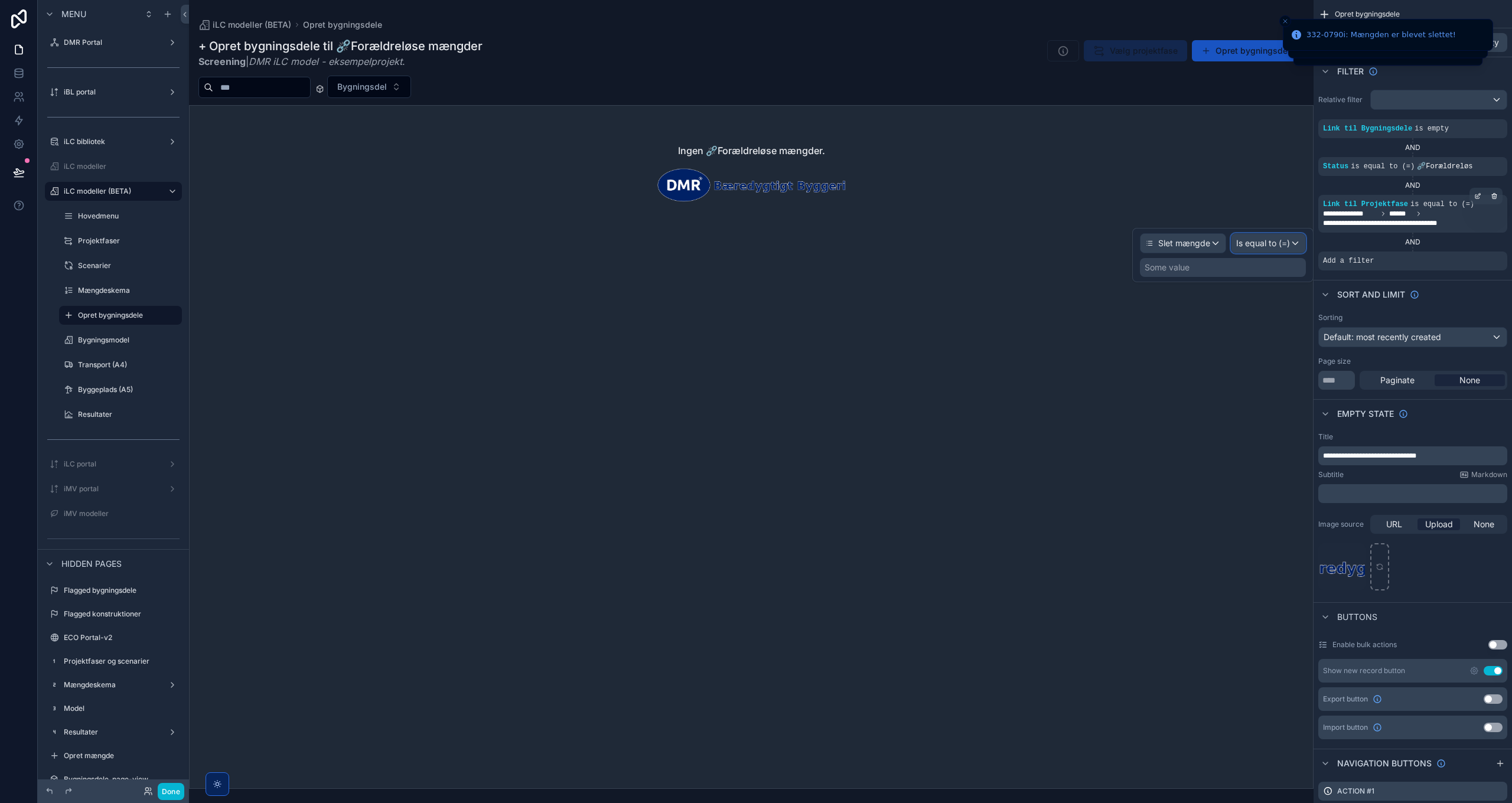
click at [1255, 242] on span "Is equal to (=)" at bounding box center [1263, 243] width 53 height 12
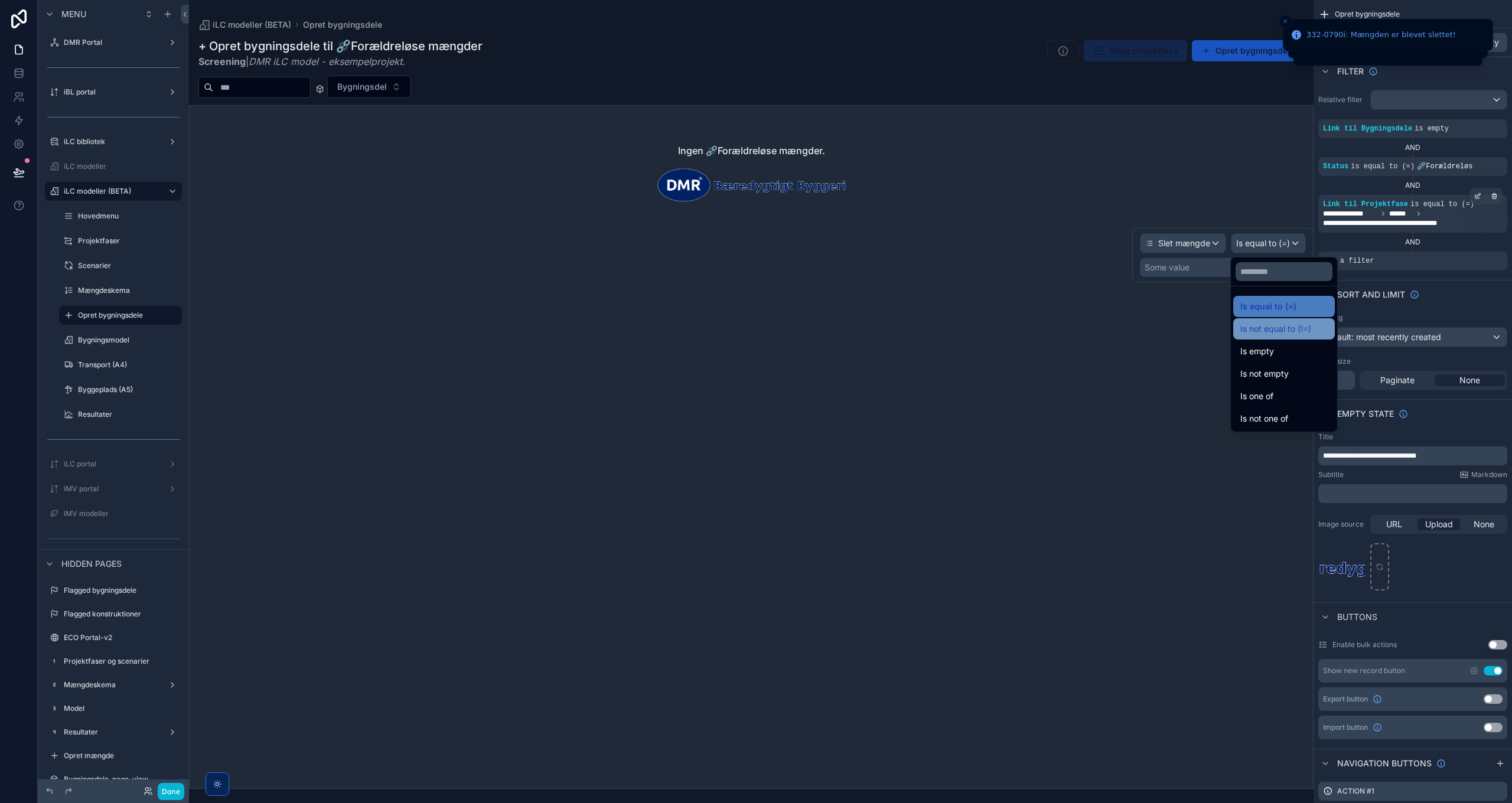
click at [1297, 328] on span "Is not equal to (!=)" at bounding box center [1276, 329] width 71 height 14
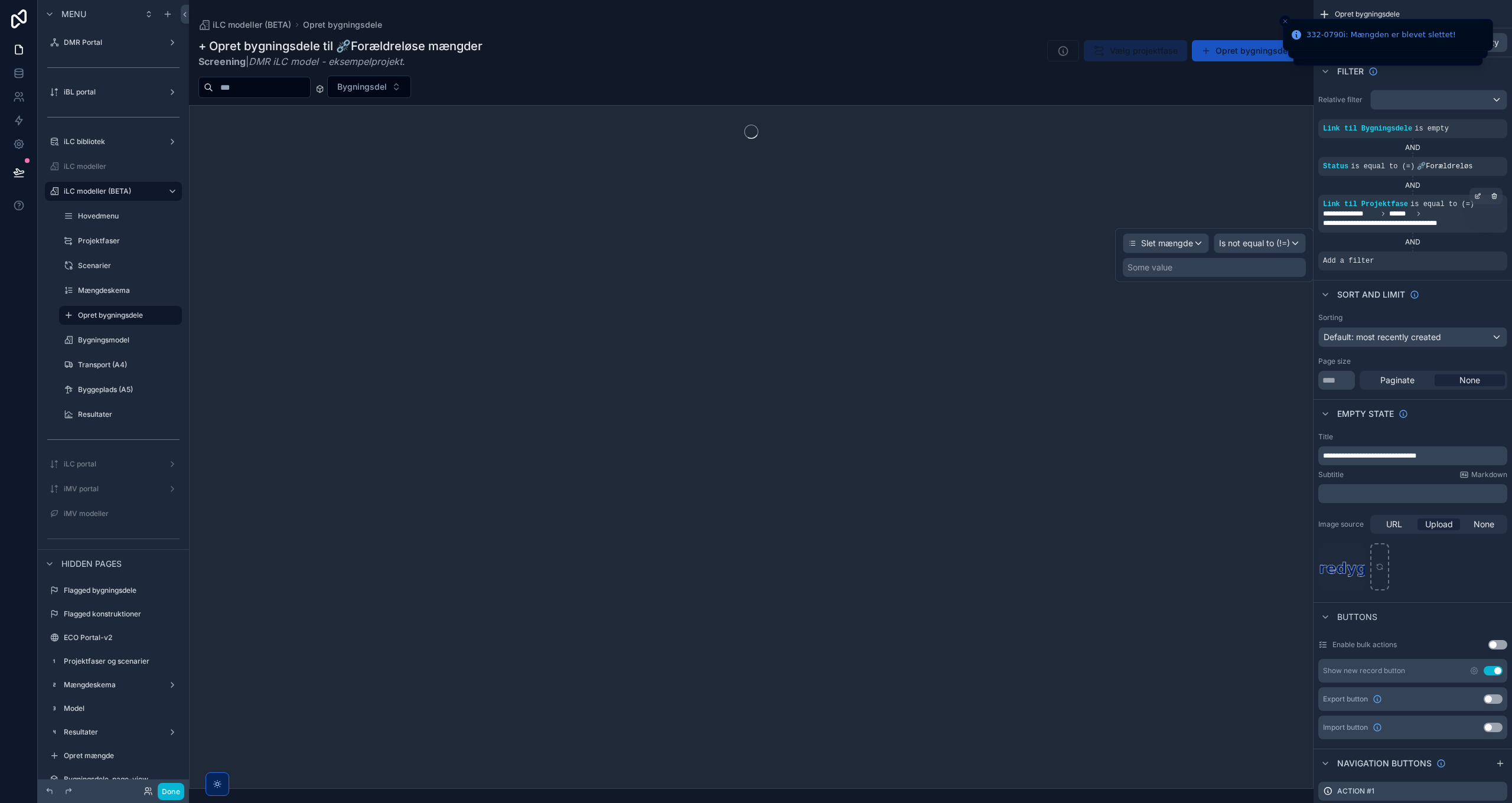
click at [1207, 271] on div "Some value" at bounding box center [1215, 267] width 183 height 19
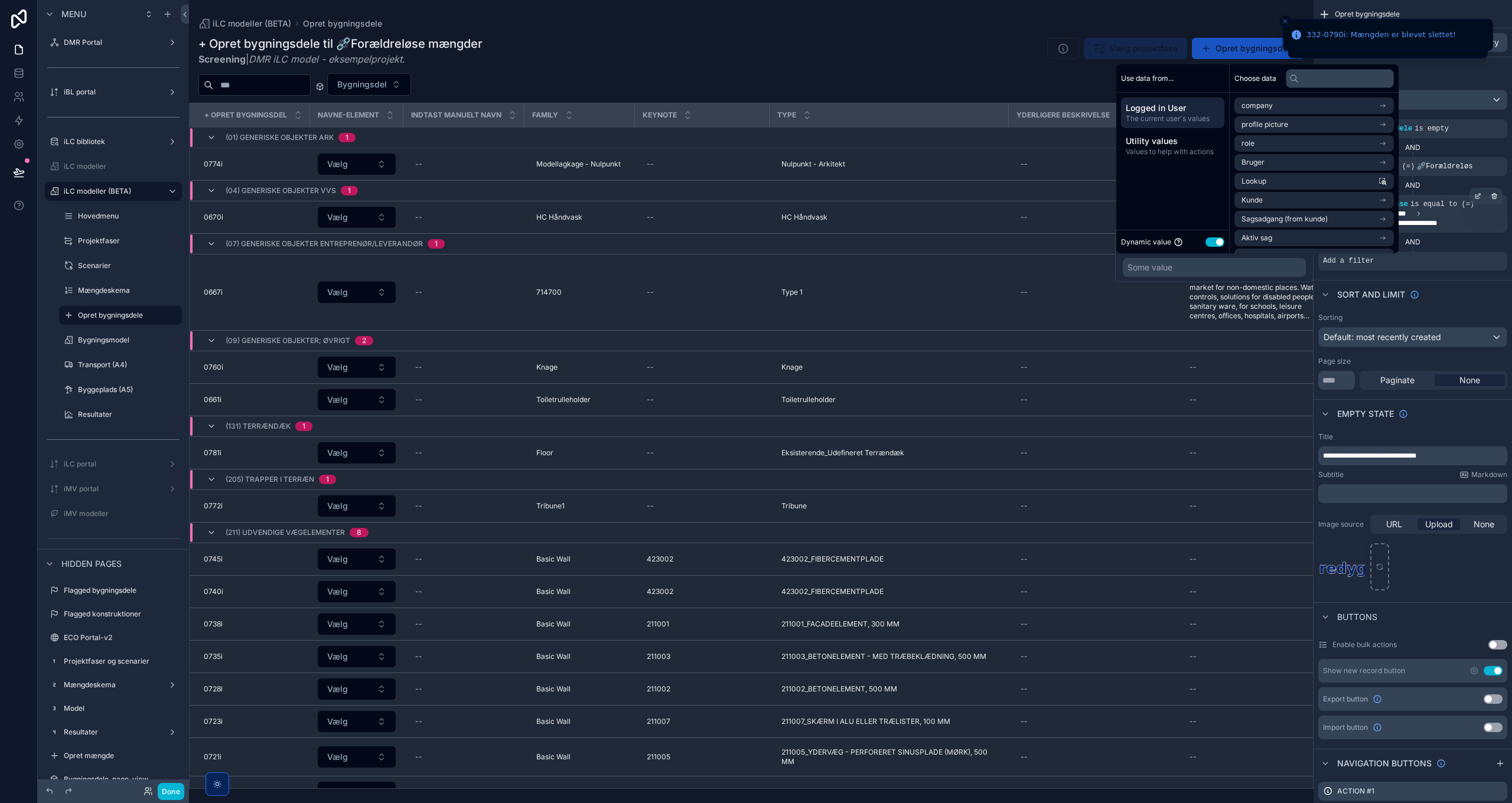
click at [1221, 243] on button "Use setting" at bounding box center [1215, 242] width 19 height 9
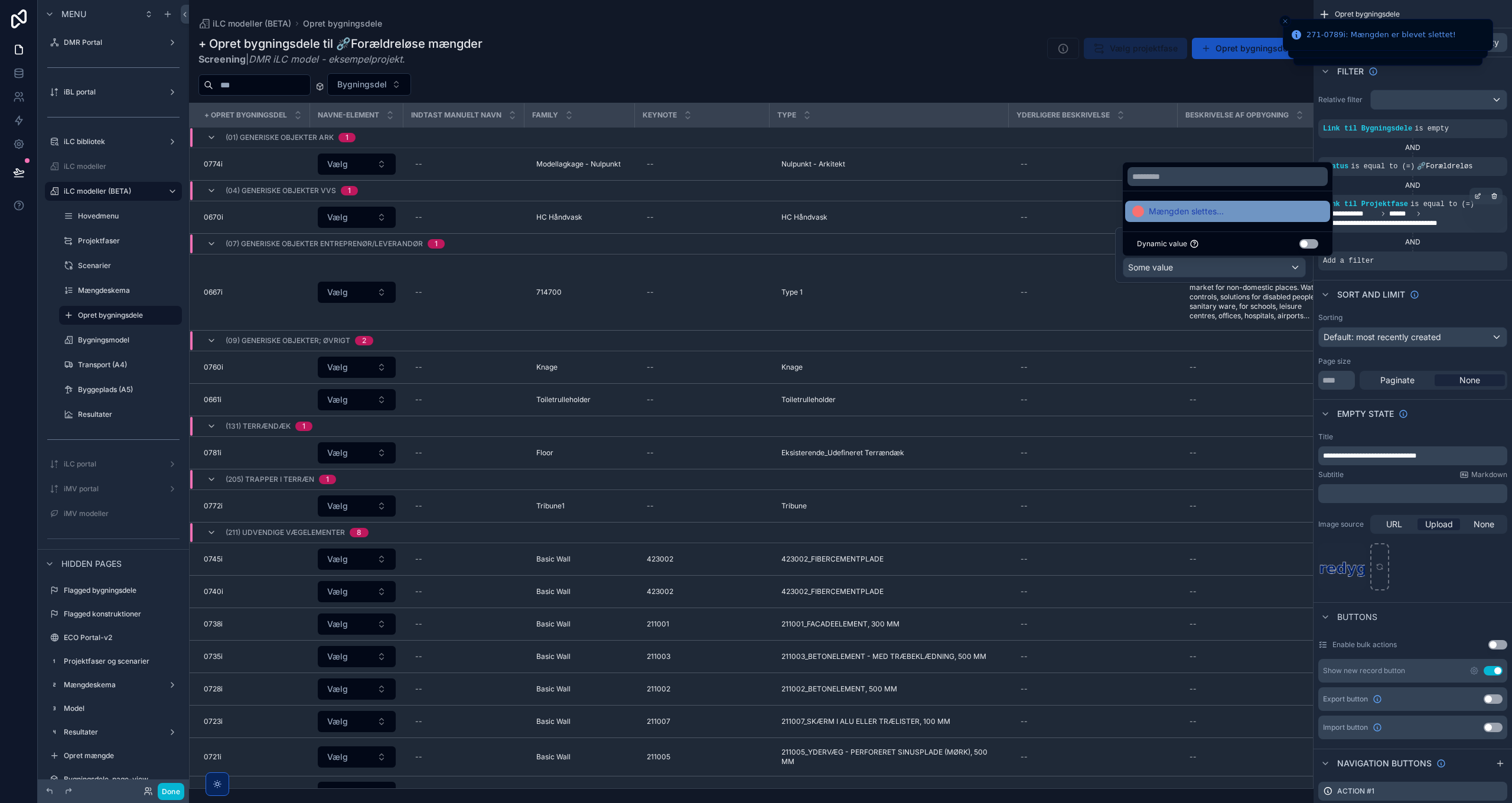
click at [1208, 209] on span "Mængden slettes..." at bounding box center [1186, 212] width 75 height 14
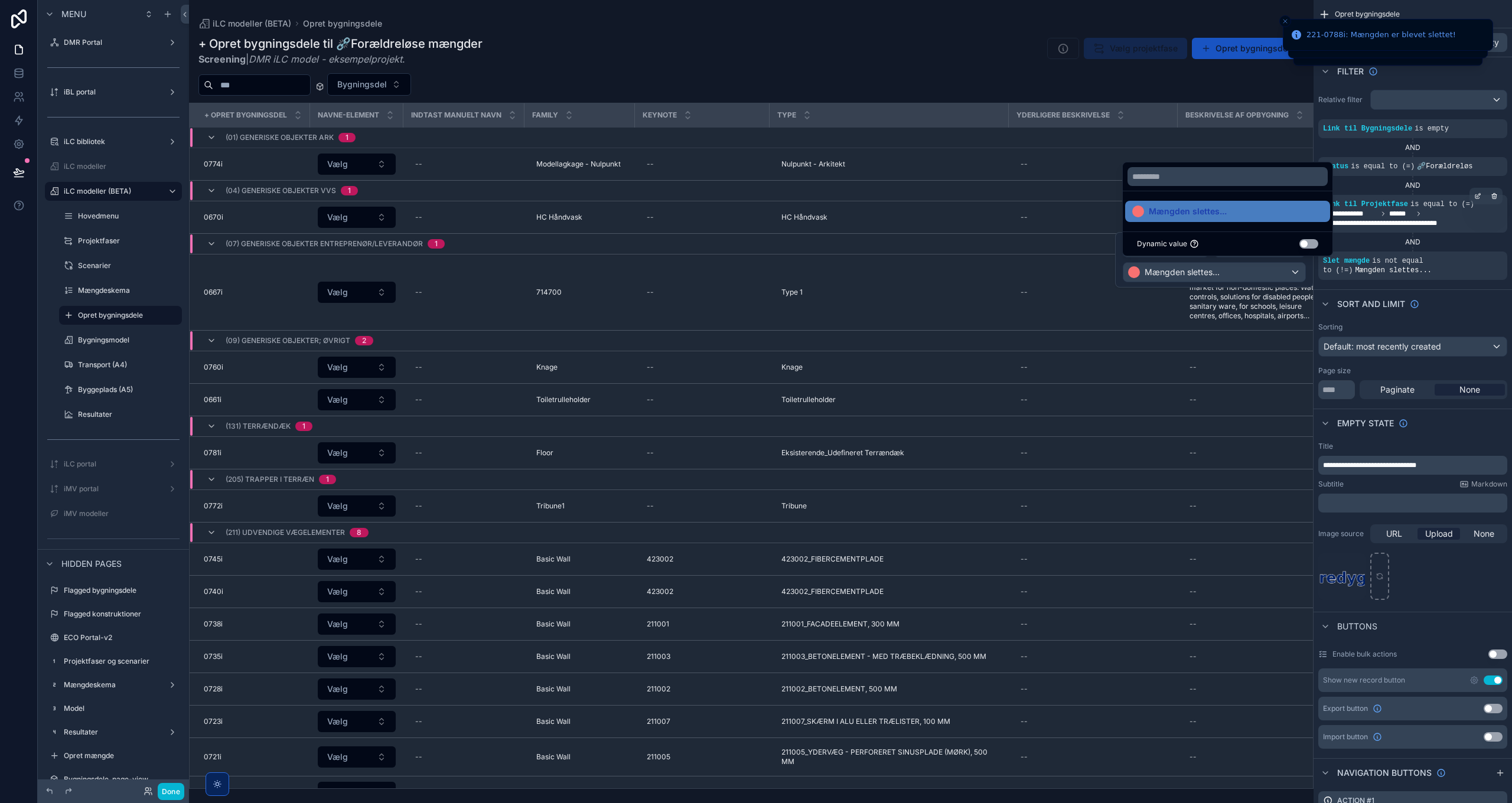
click at [601, 33] on div "scrollable content" at bounding box center [751, 402] width 1124 height 803
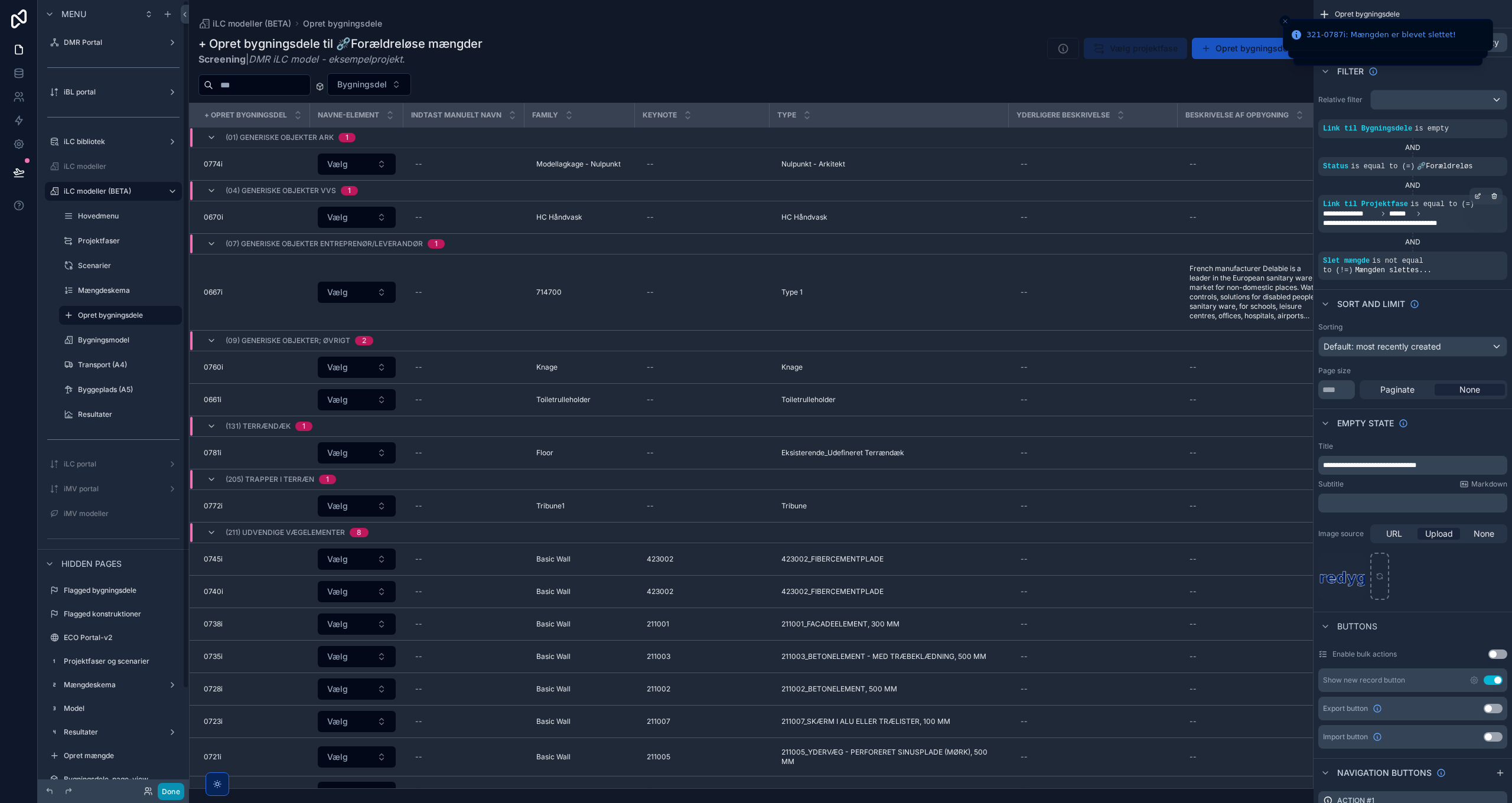
click at [170, 793] on button "Done" at bounding box center [170, 792] width 27 height 17
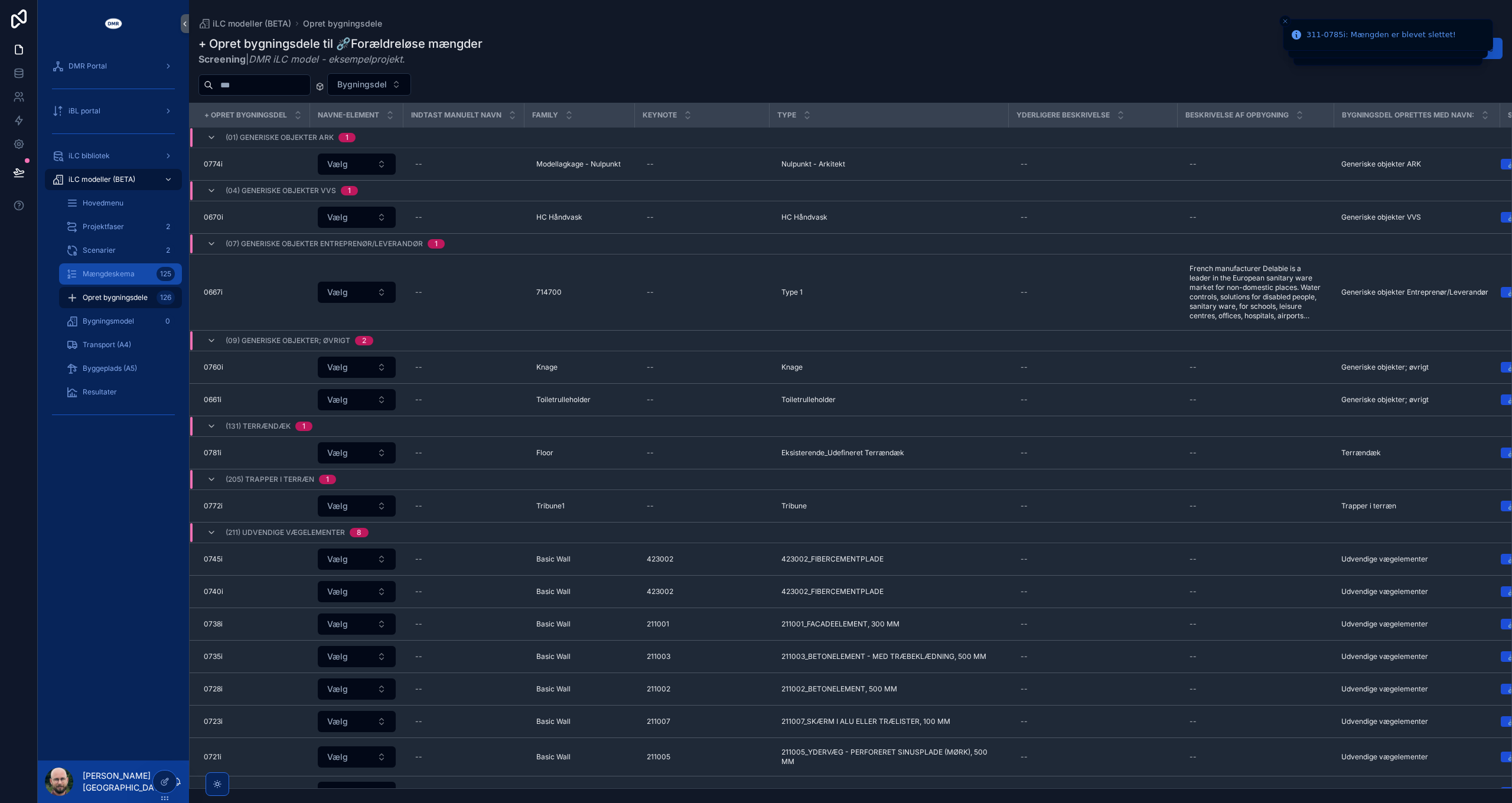
click at [113, 276] on span "Mængdeskema" at bounding box center [109, 274] width 52 height 9
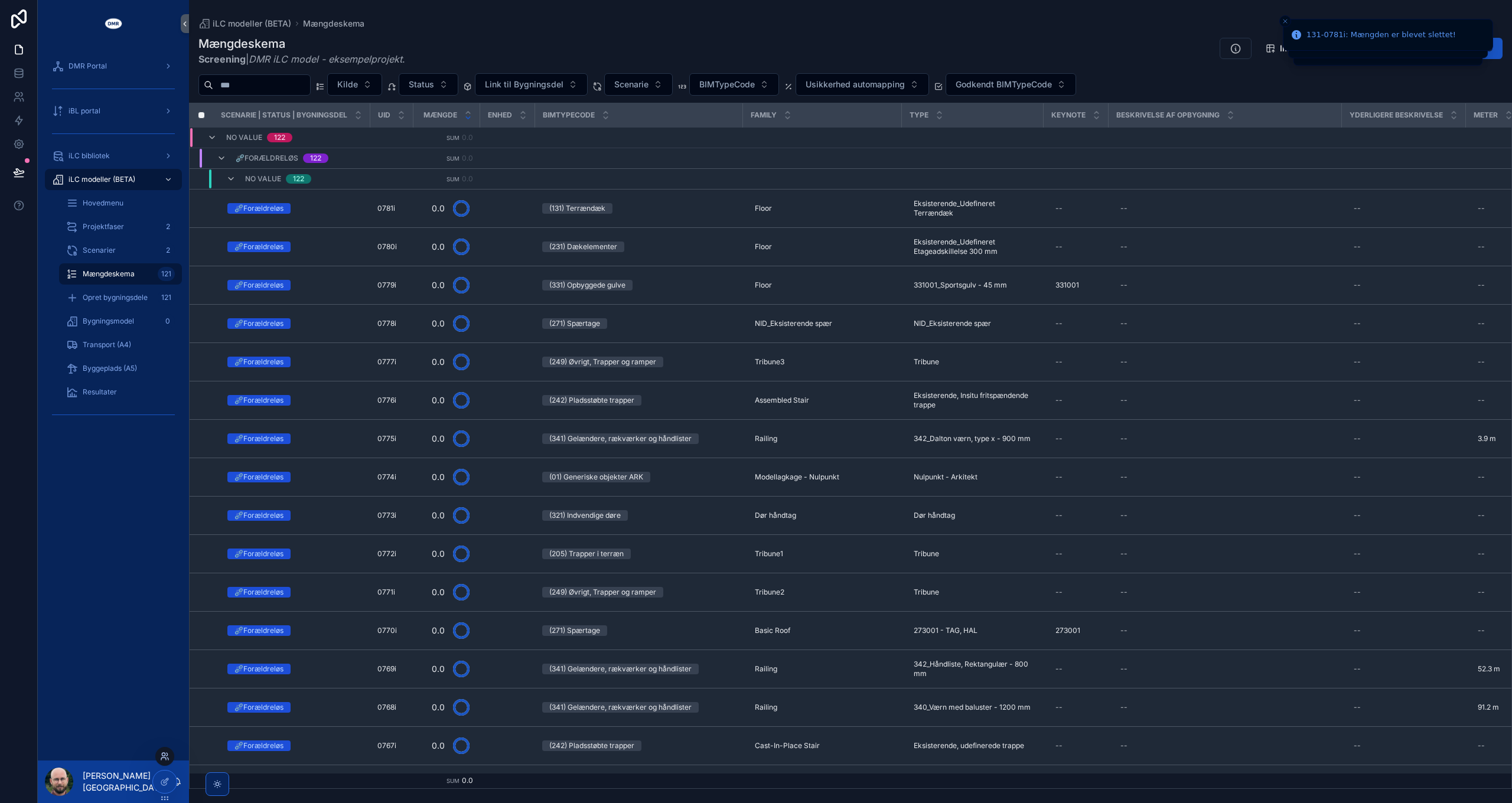
click at [164, 754] on icon at bounding box center [165, 756] width 9 height 9
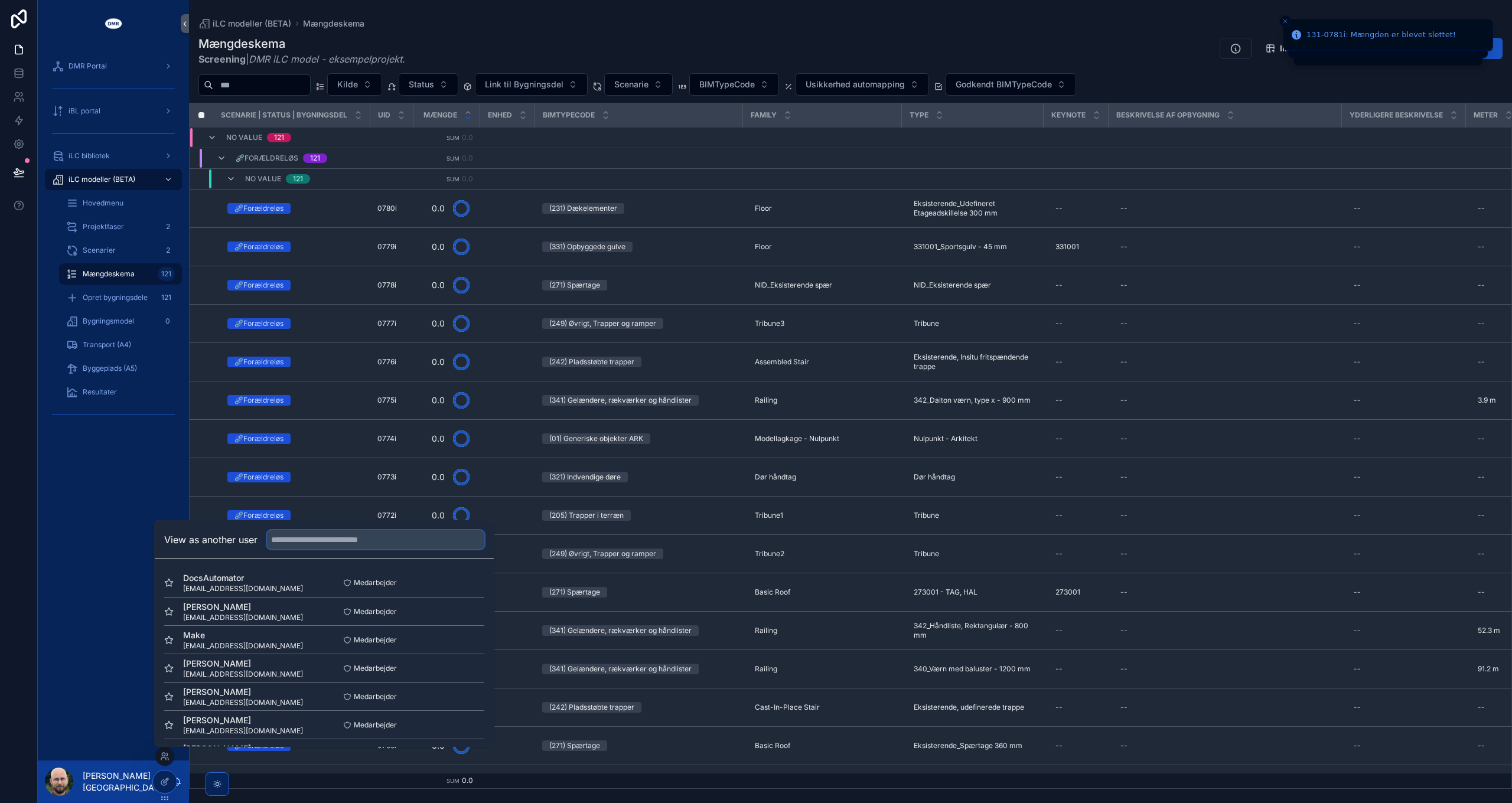
click at [329, 539] on input "text" at bounding box center [375, 540] width 217 height 19
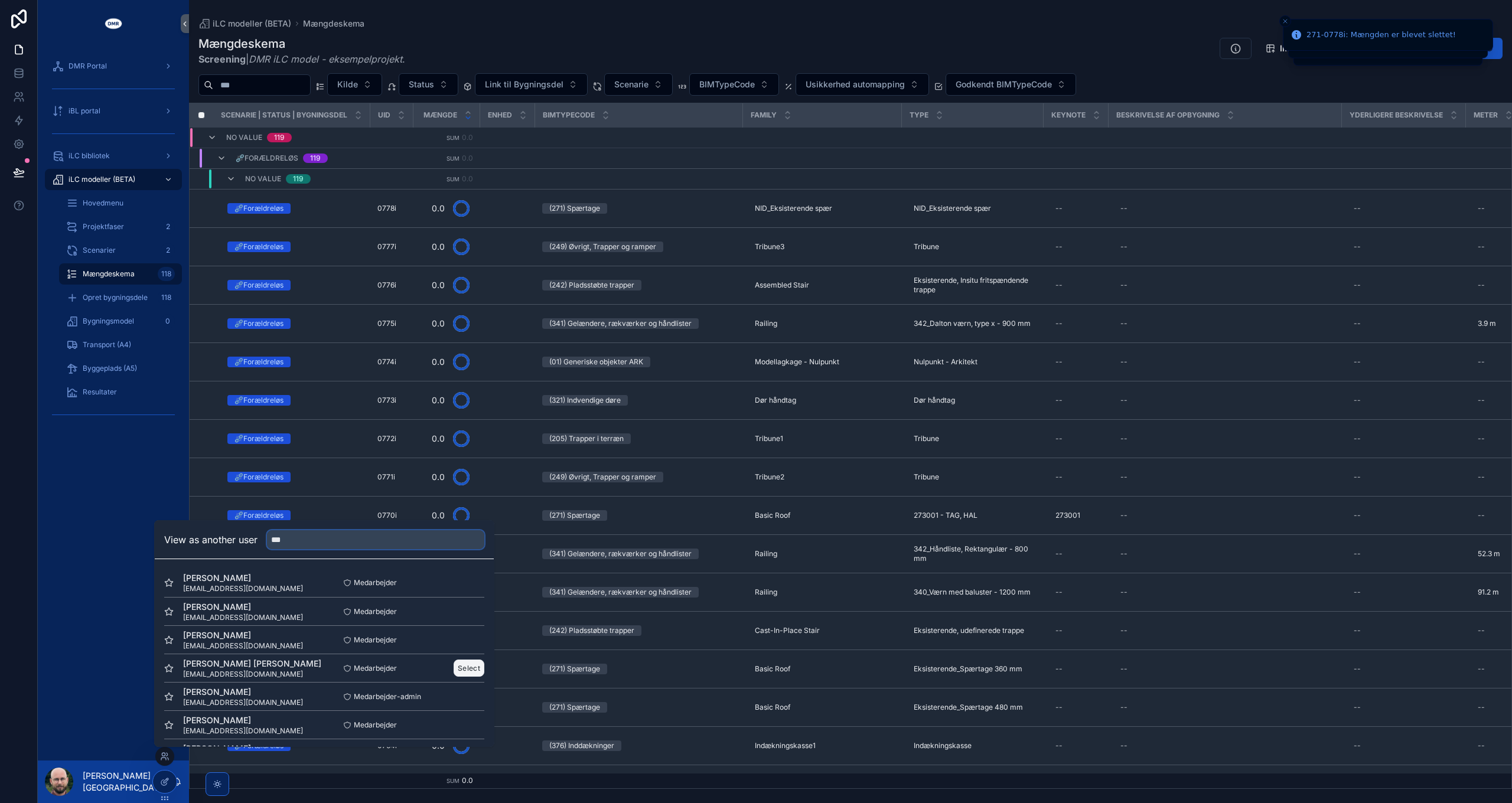
scroll to position [87, 0]
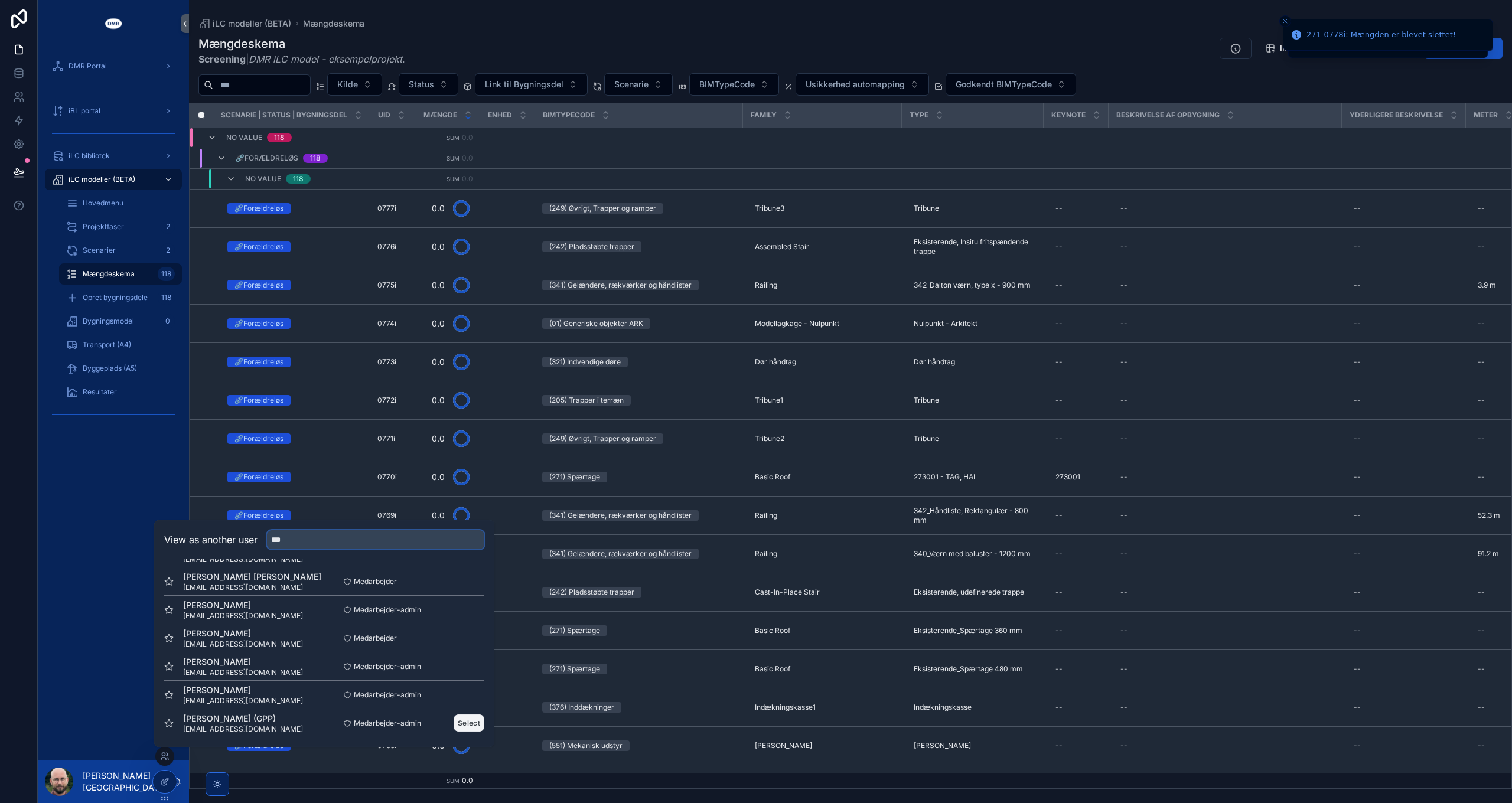
type input "***"
click at [460, 729] on button "Select" at bounding box center [469, 724] width 31 height 17
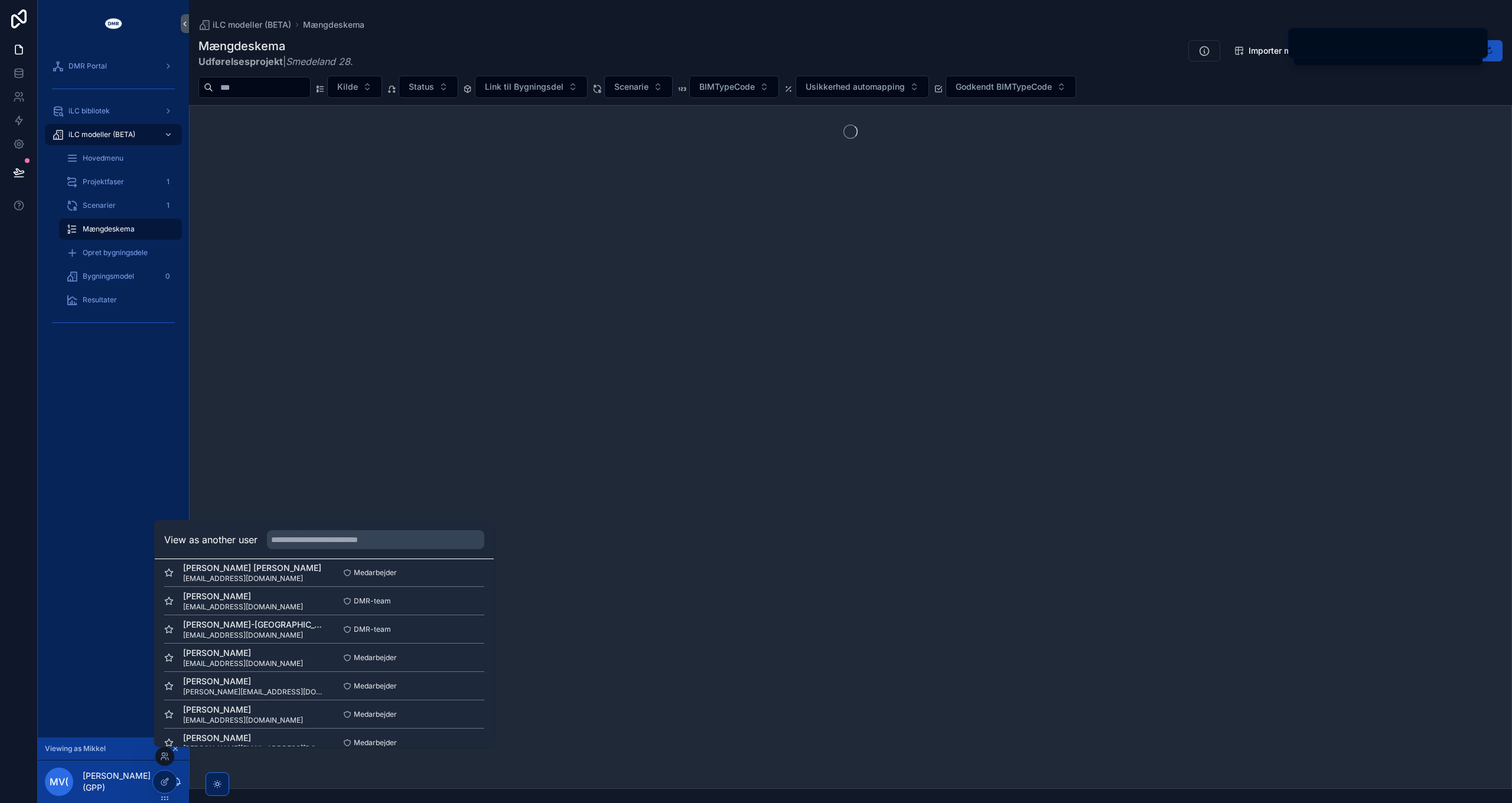
scroll to position [716, 0]
click at [99, 437] on div "DMR Portal iLC bibliotek iLC modeller (BETA) Hovedmenu Projektfaser 1 Scenarier…" at bounding box center [113, 392] width 151 height 690
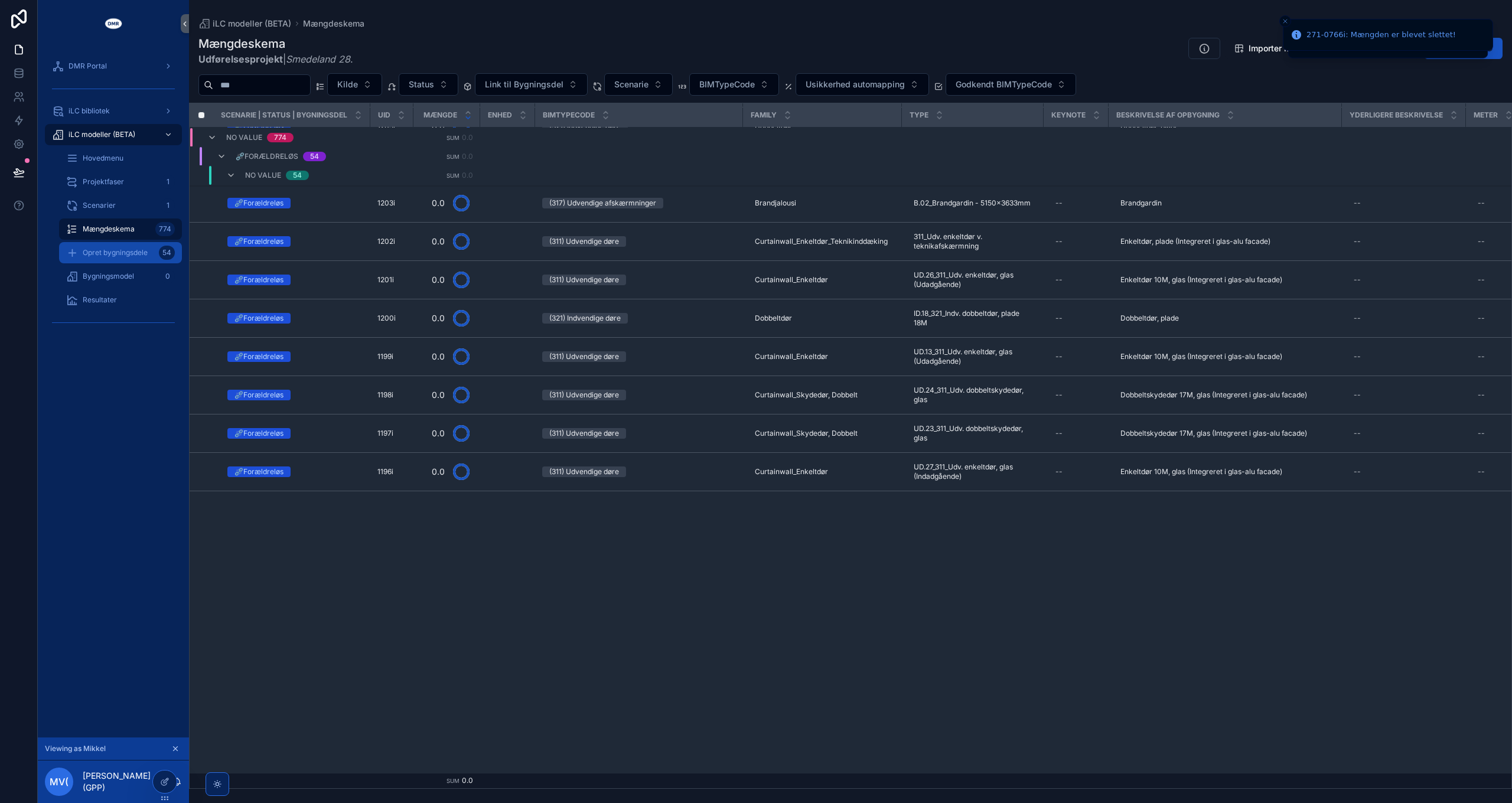
scroll to position [133, 0]
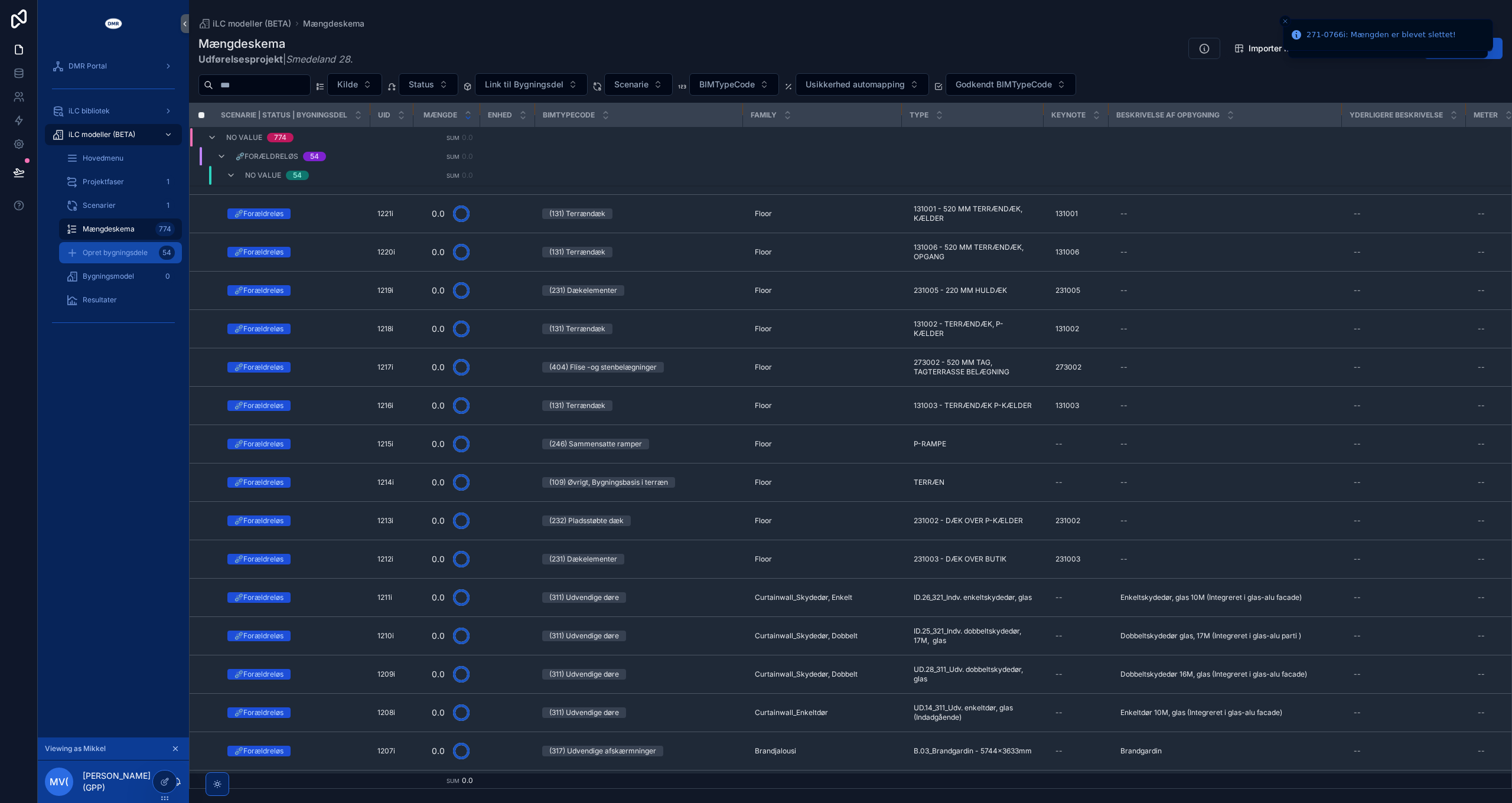
click at [117, 252] on span "Opret bygningsdele" at bounding box center [116, 253] width 65 height 9
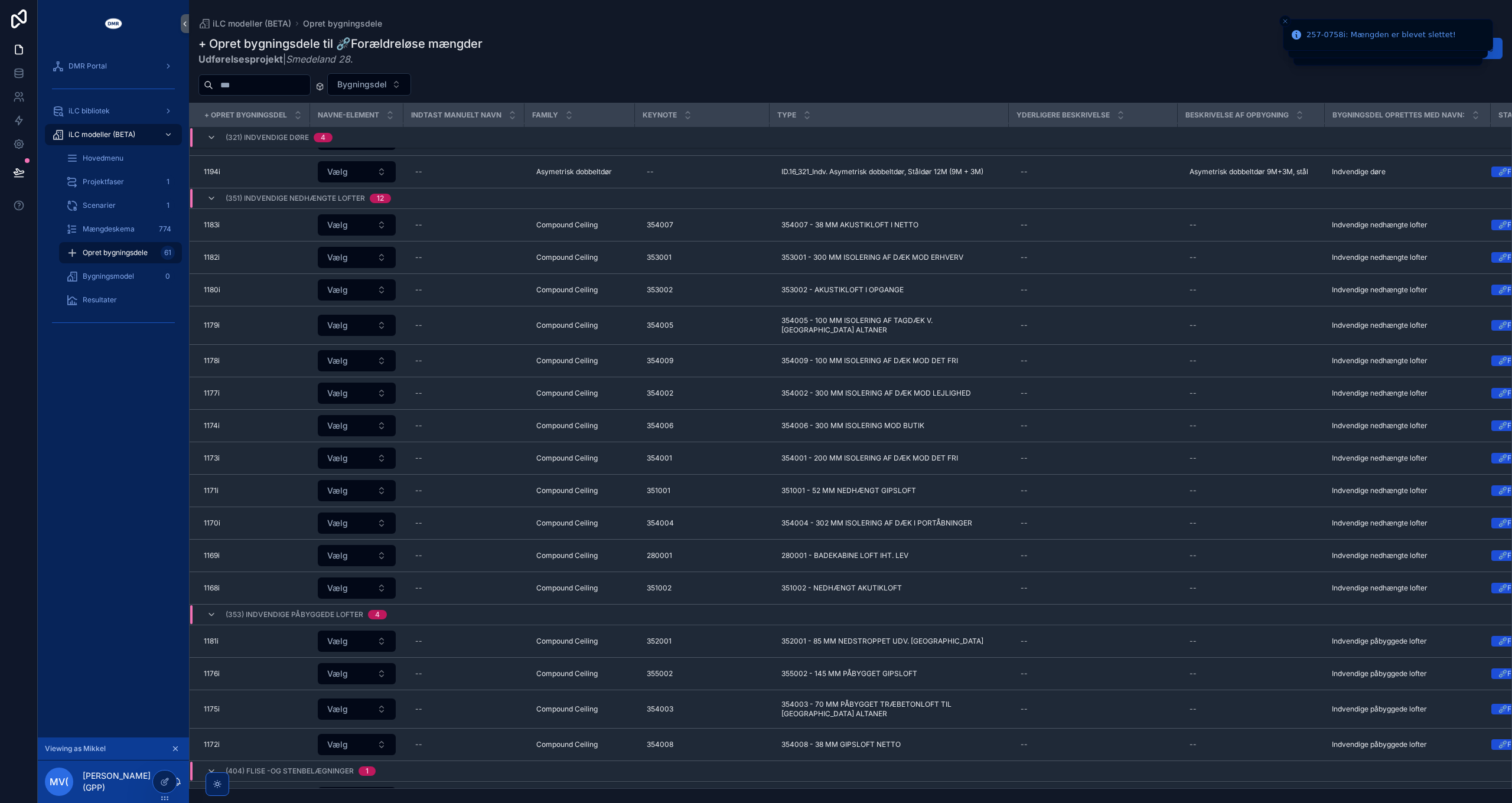
scroll to position [2002, 0]
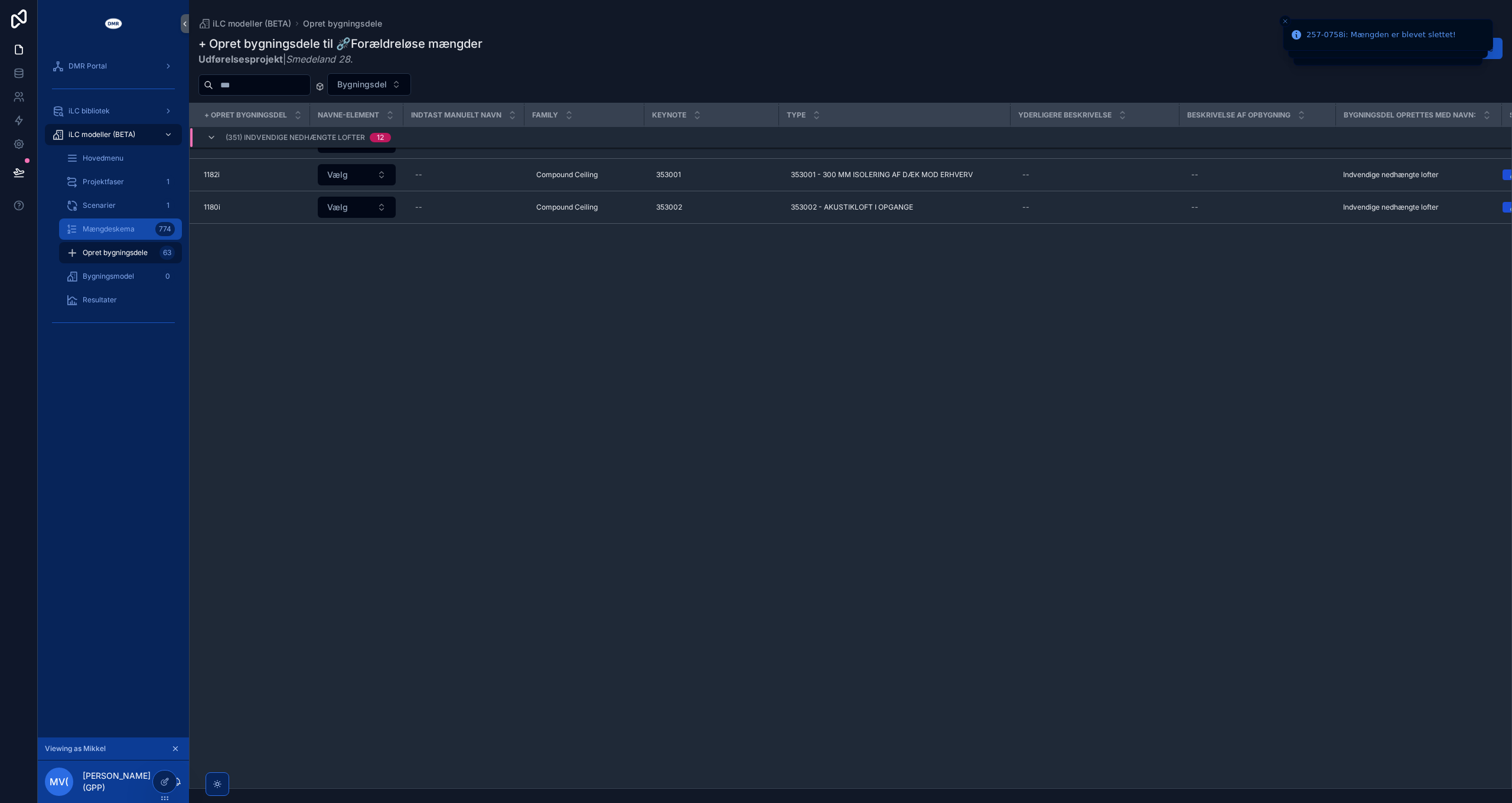
click at [107, 230] on span "Mængdeskema" at bounding box center [109, 229] width 52 height 9
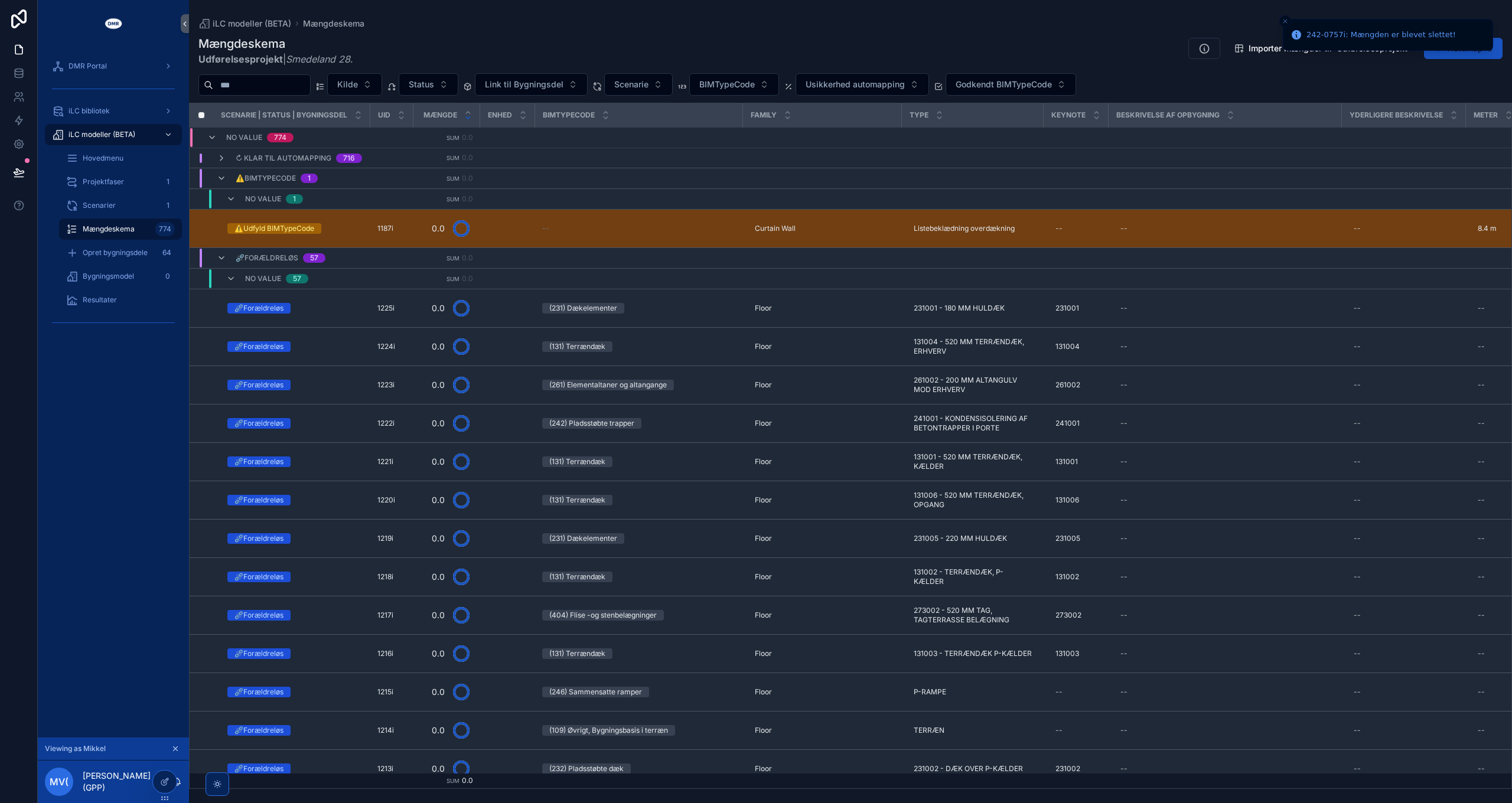
click at [175, 749] on icon "scrollable content" at bounding box center [175, 750] width 4 height 4
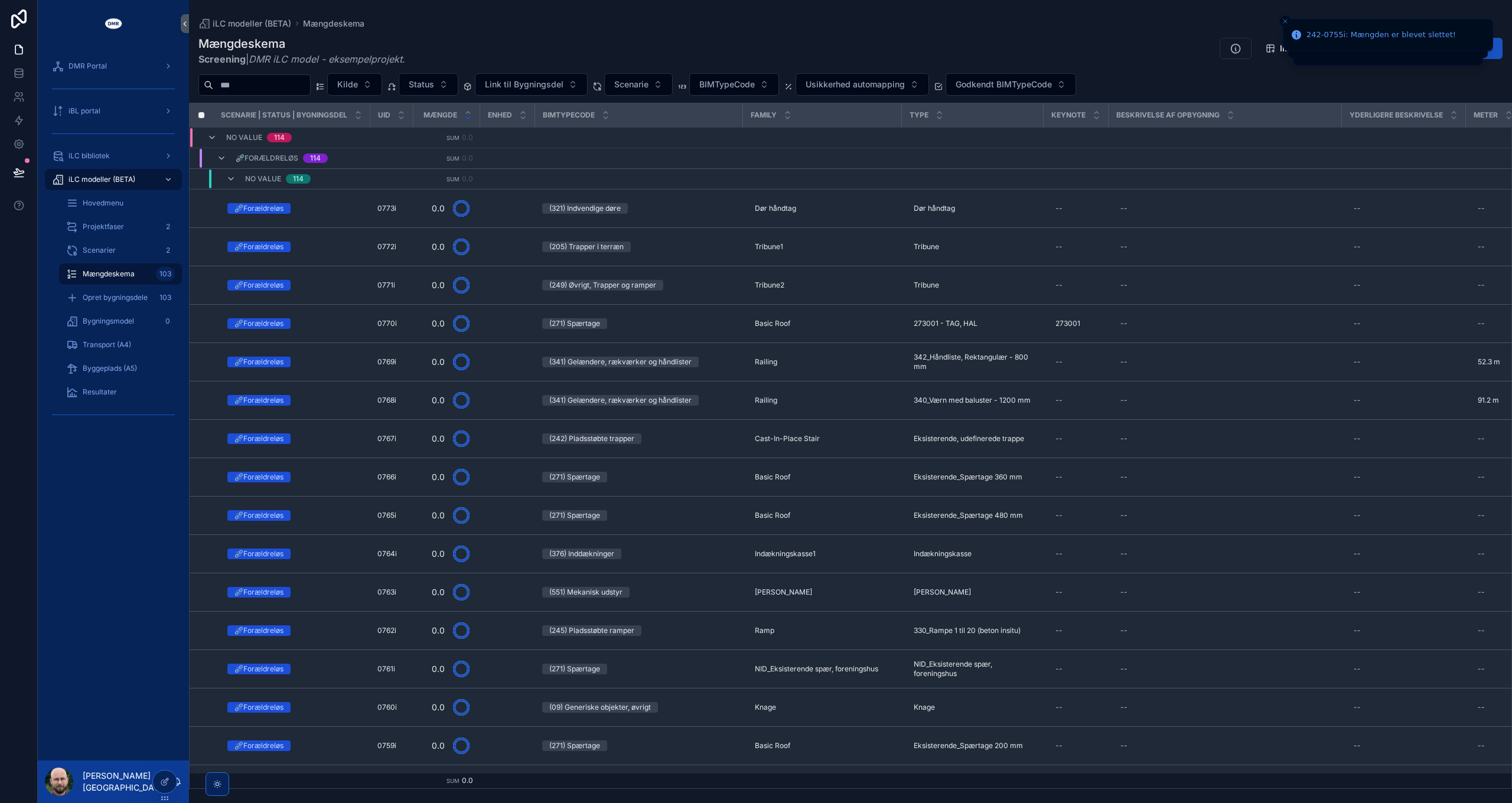
click at [957, 38] on div "Mængdeskema Screening | DMR iLC model - eksempelprojekt . Importer mængder til …" at bounding box center [851, 51] width 1304 height 31
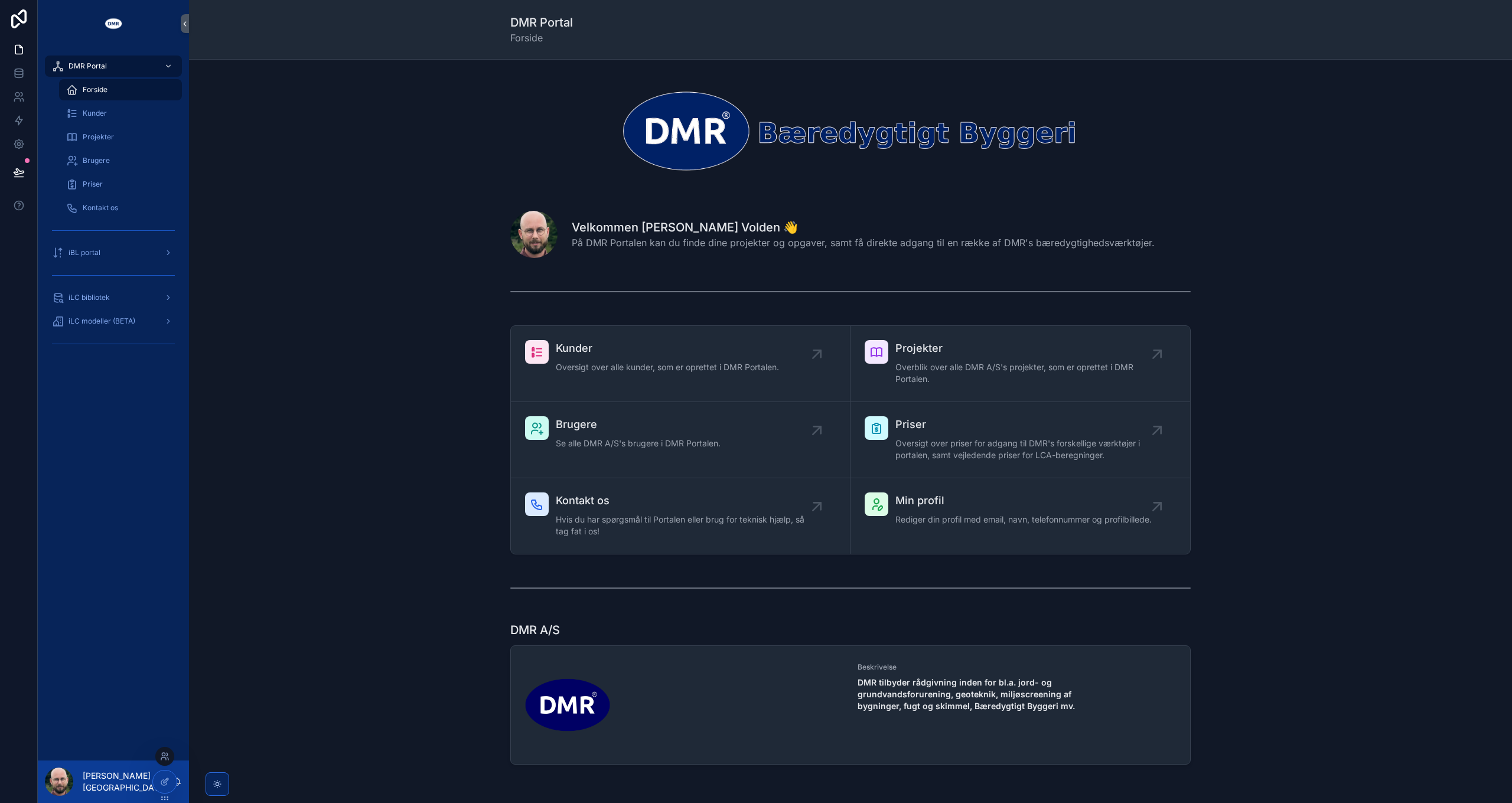
click at [158, 756] on div at bounding box center [165, 757] width 19 height 19
click at [163, 757] on icon at bounding box center [165, 756] width 9 height 9
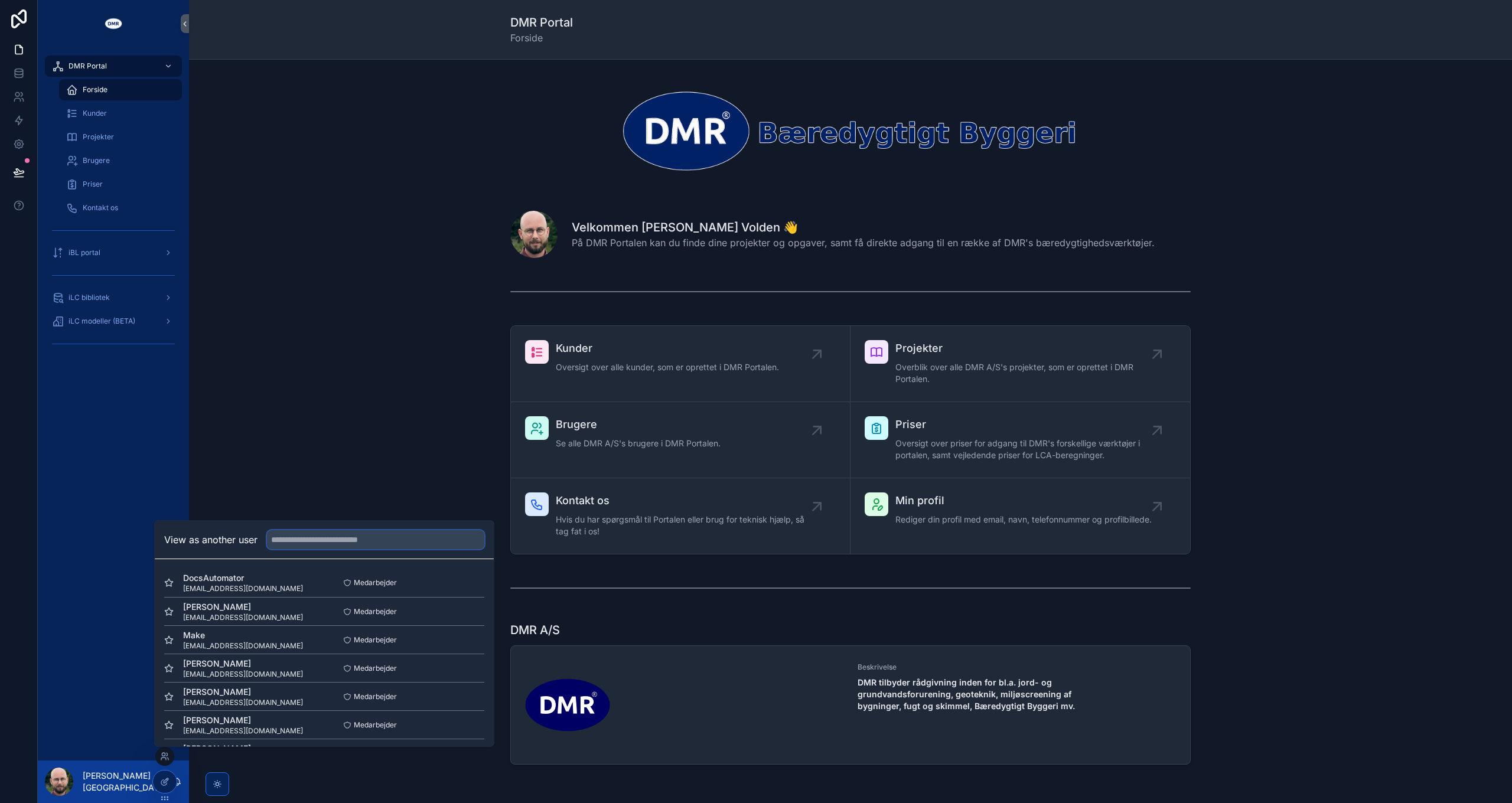
click at [318, 542] on input "text" at bounding box center [375, 540] width 217 height 19
type input "***"
click at [474, 725] on button "Select" at bounding box center [469, 724] width 31 height 17
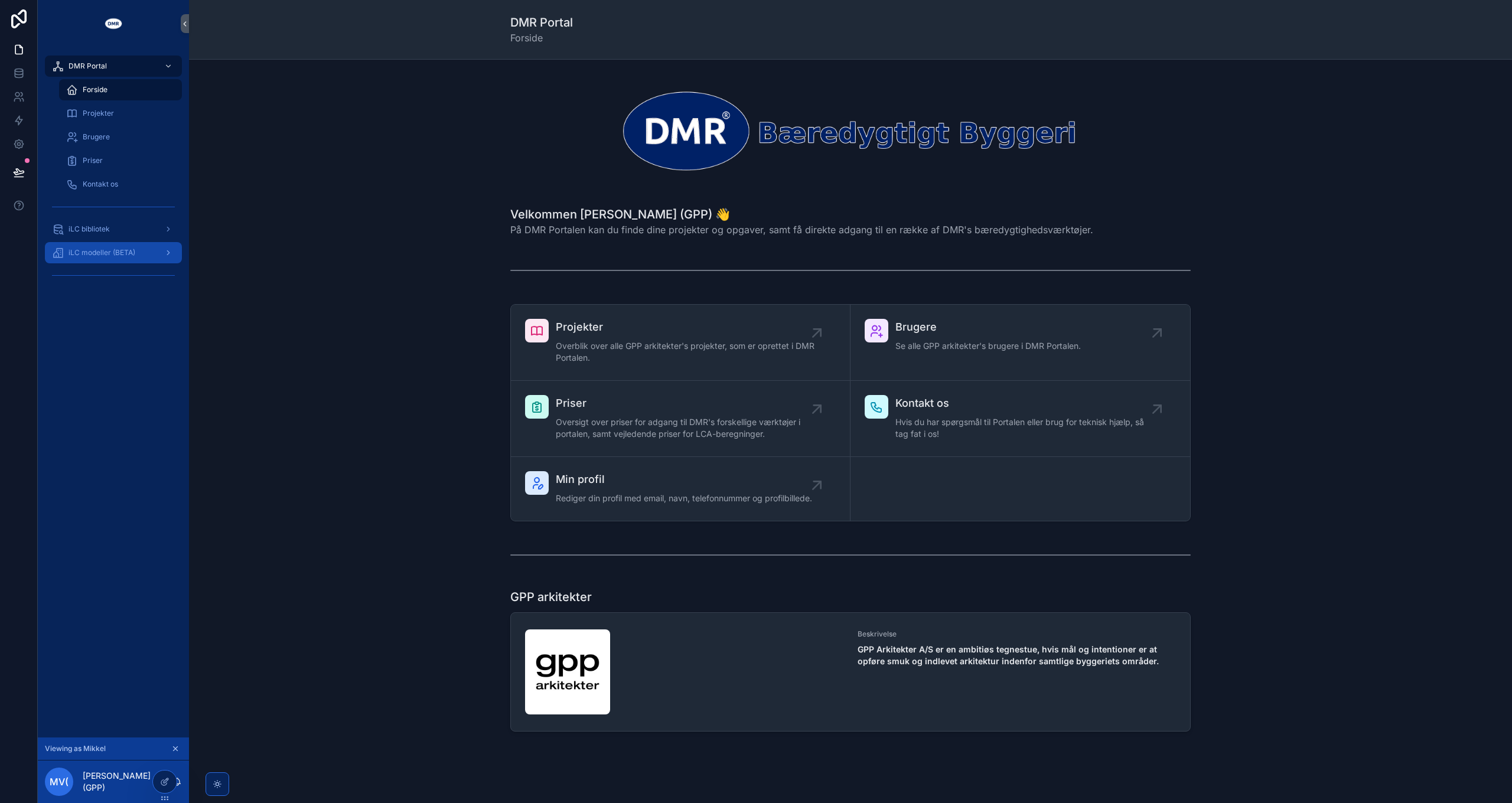
click at [126, 252] on span "iLC modeller (BETA)" at bounding box center [102, 253] width 66 height 9
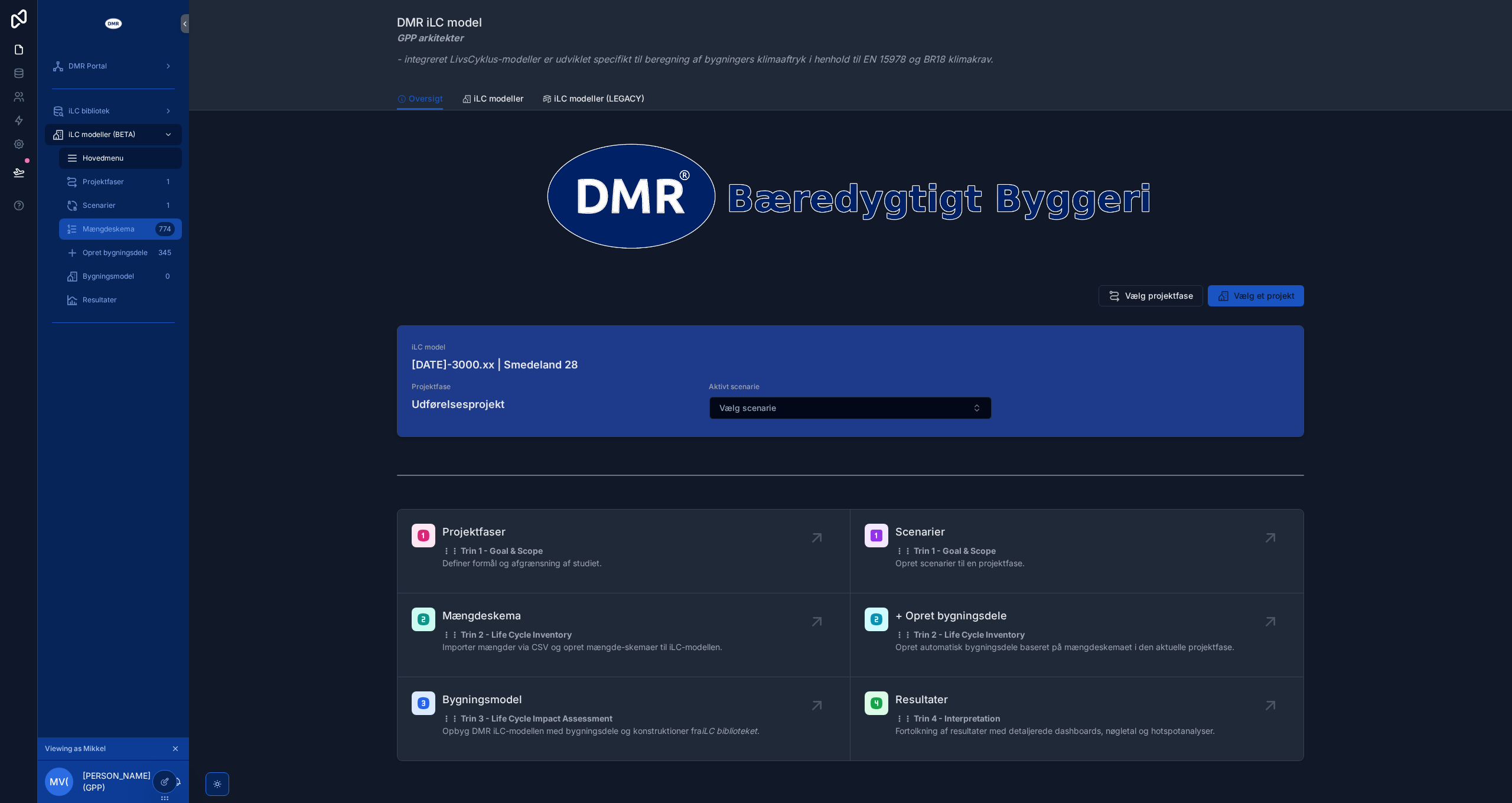
click at [112, 233] on span "Mængdeskema" at bounding box center [109, 229] width 52 height 9
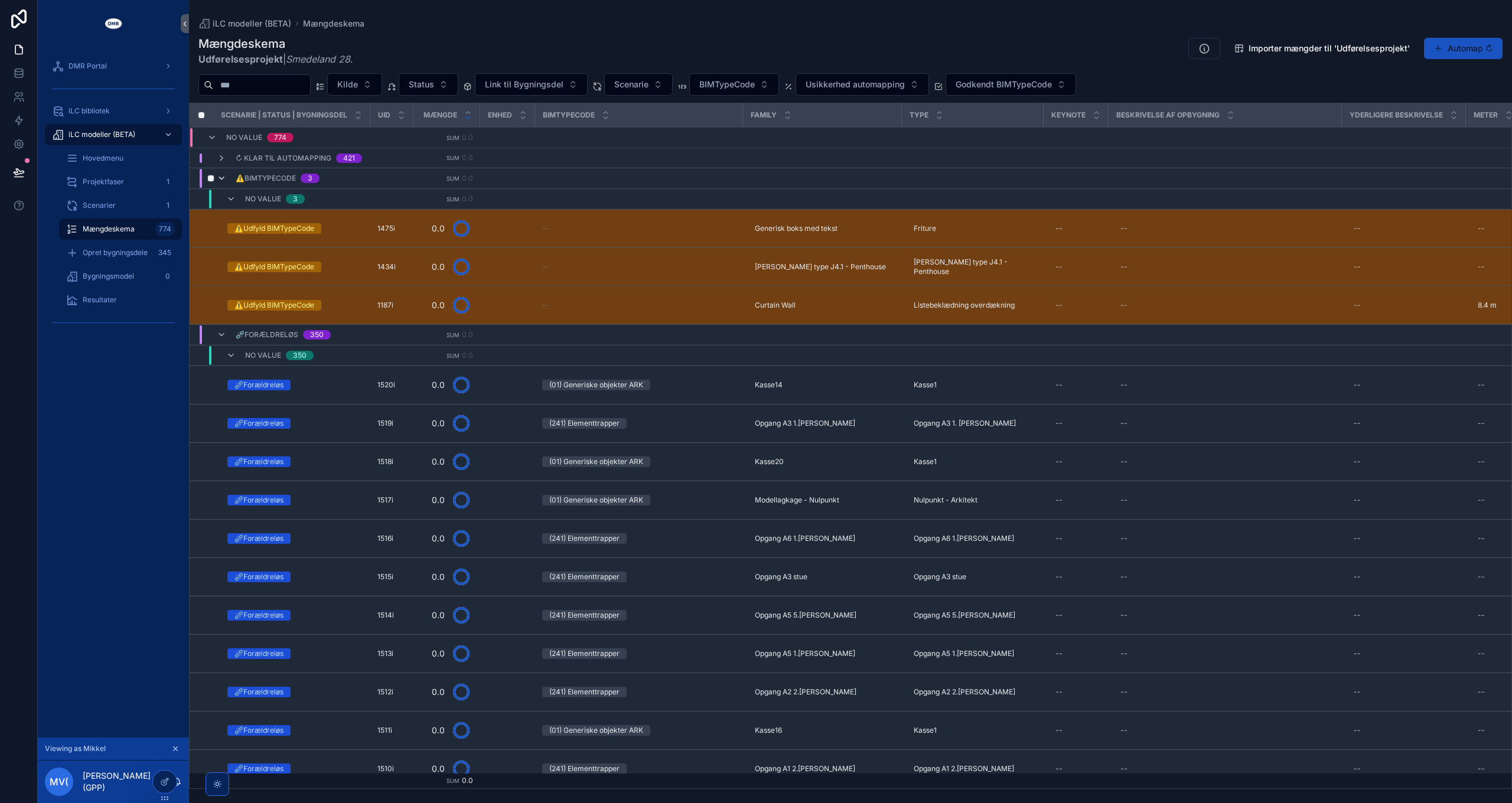
click at [220, 177] on icon "scrollable content" at bounding box center [221, 178] width 9 height 9
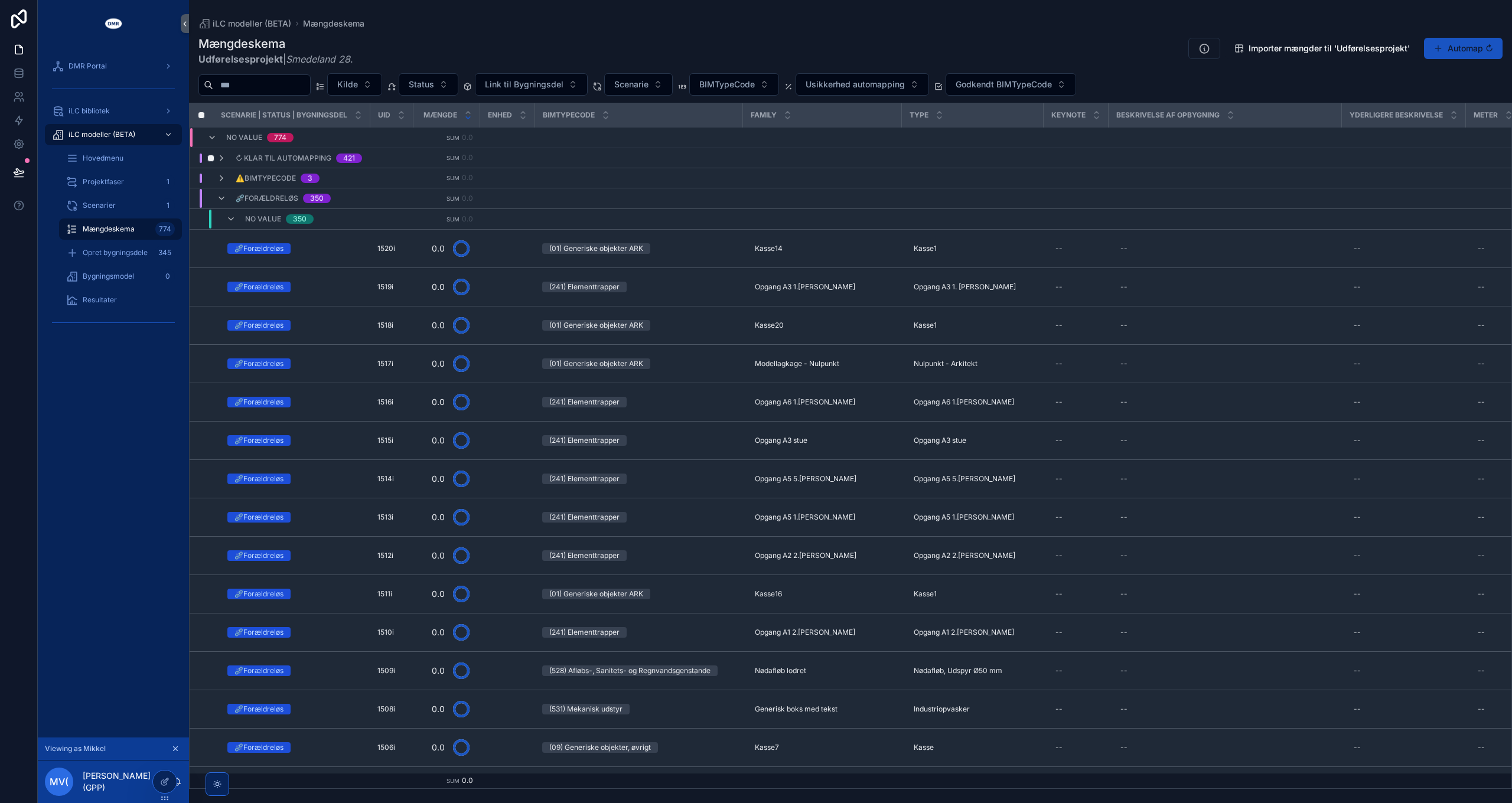
click at [307, 155] on span "↻ Klar til automapping" at bounding box center [283, 158] width 96 height 9
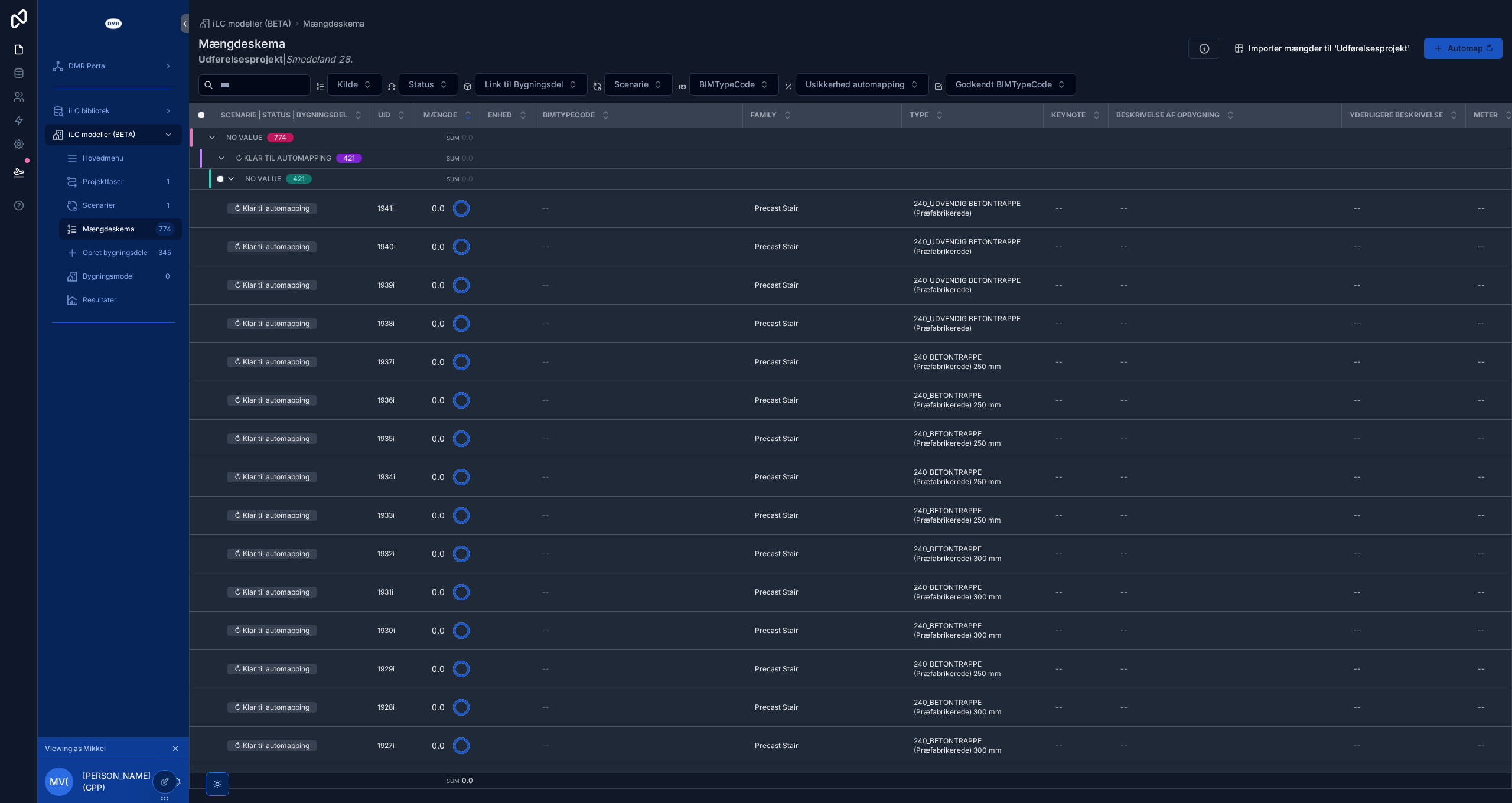
click at [229, 179] on icon "scrollable content" at bounding box center [230, 178] width 9 height 9
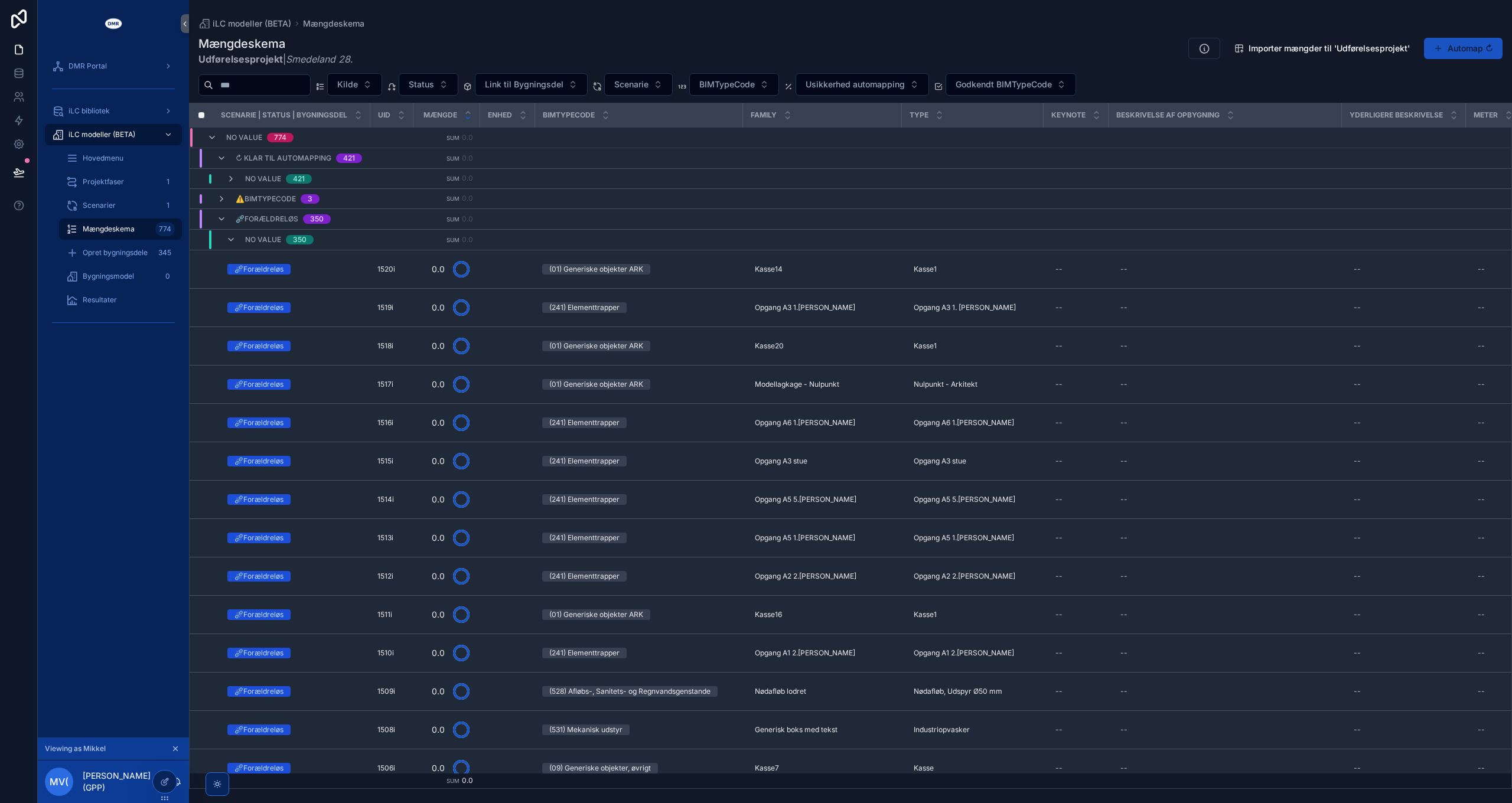
click at [466, 32] on div "Mængdeskema Udførelsesprojekt | Smedeland 28 . Importer mængder til 'Udførelses…" at bounding box center [851, 408] width 1323 height 760
click at [106, 255] on span "Opret bygningsdele" at bounding box center [116, 253] width 65 height 9
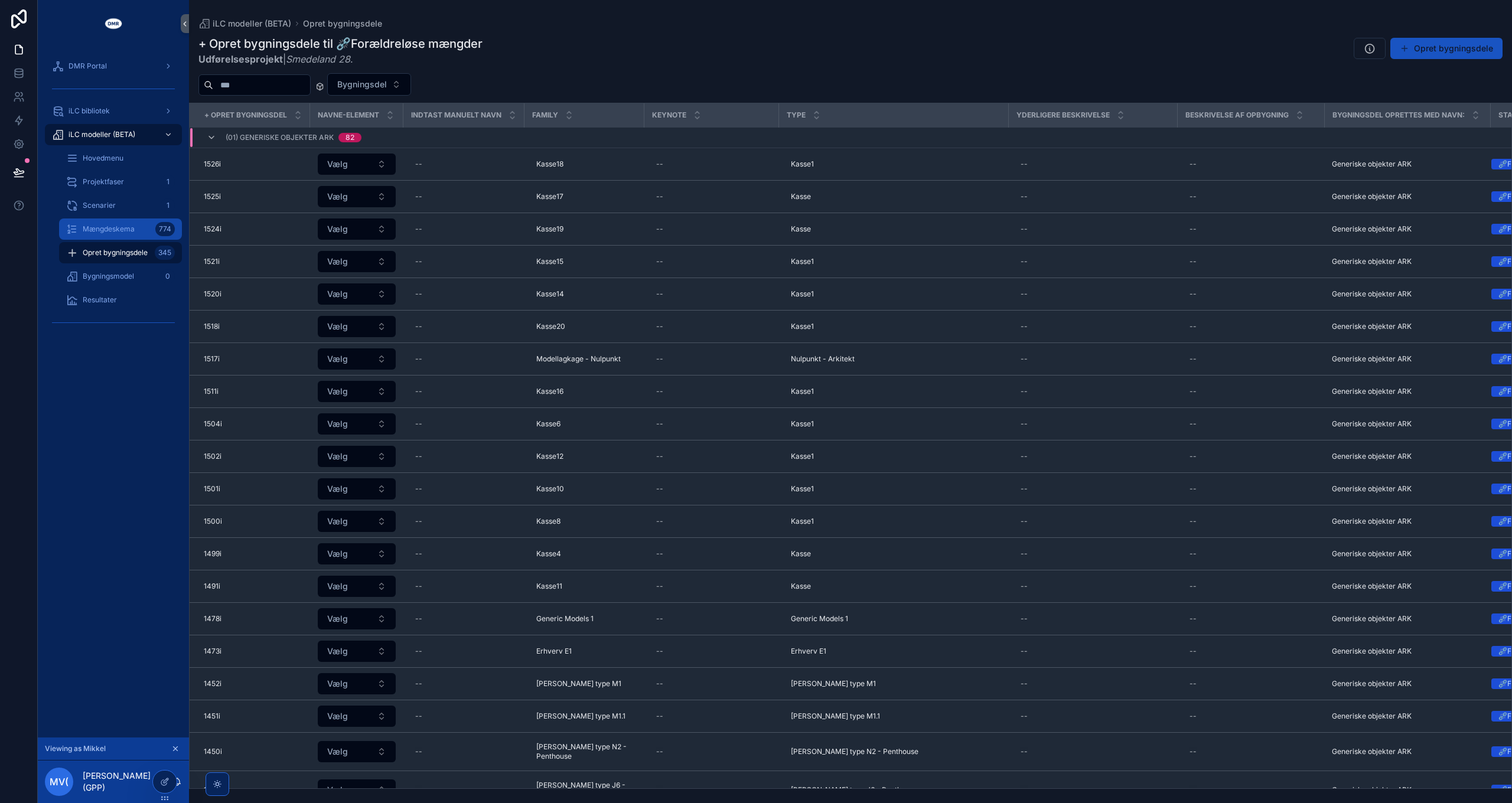
click at [112, 235] on div "Mængdeskema 774" at bounding box center [121, 229] width 108 height 19
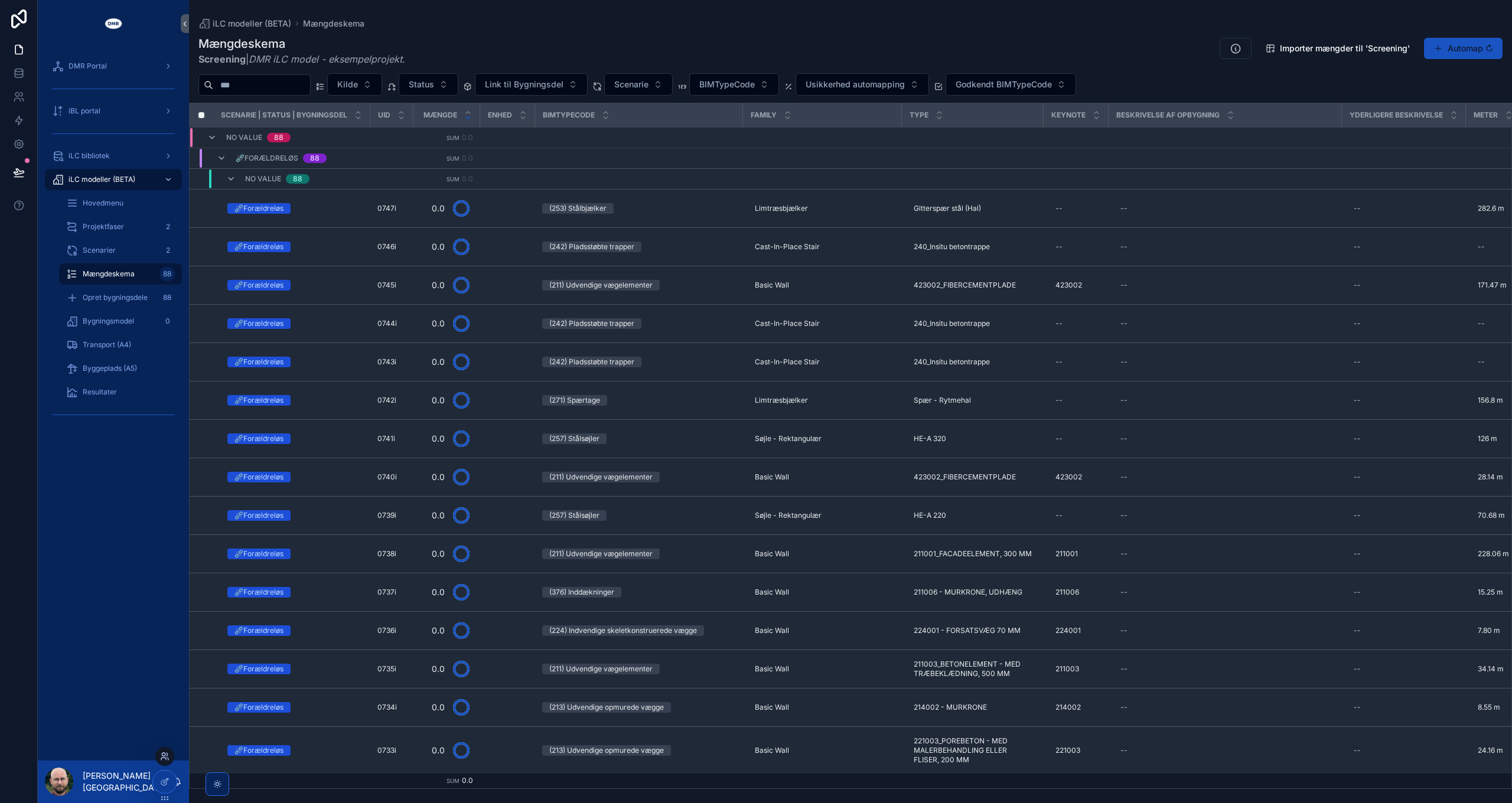
click at [163, 758] on icon at bounding box center [165, 756] width 9 height 9
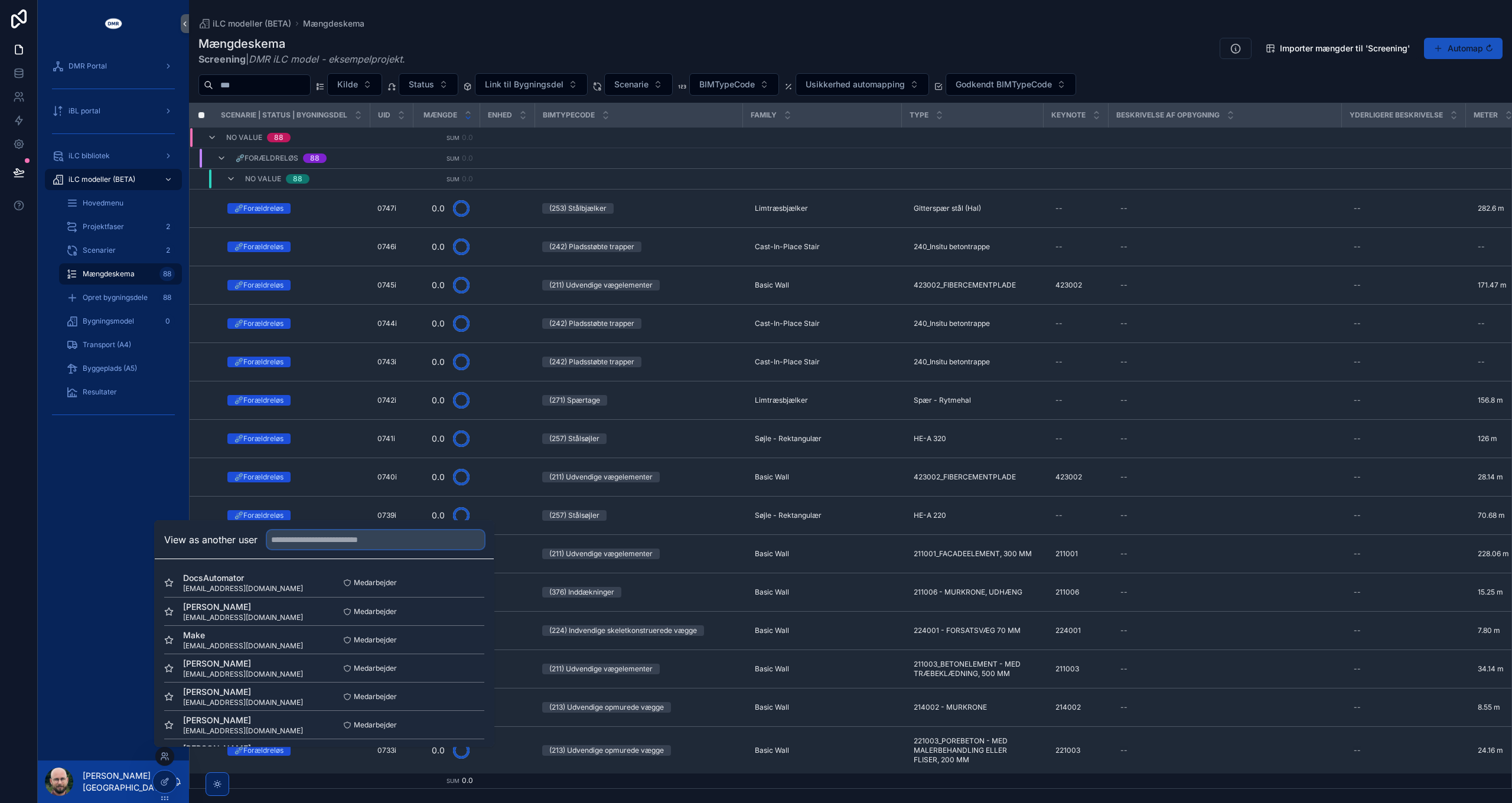
click at [332, 540] on input "text" at bounding box center [375, 540] width 217 height 19
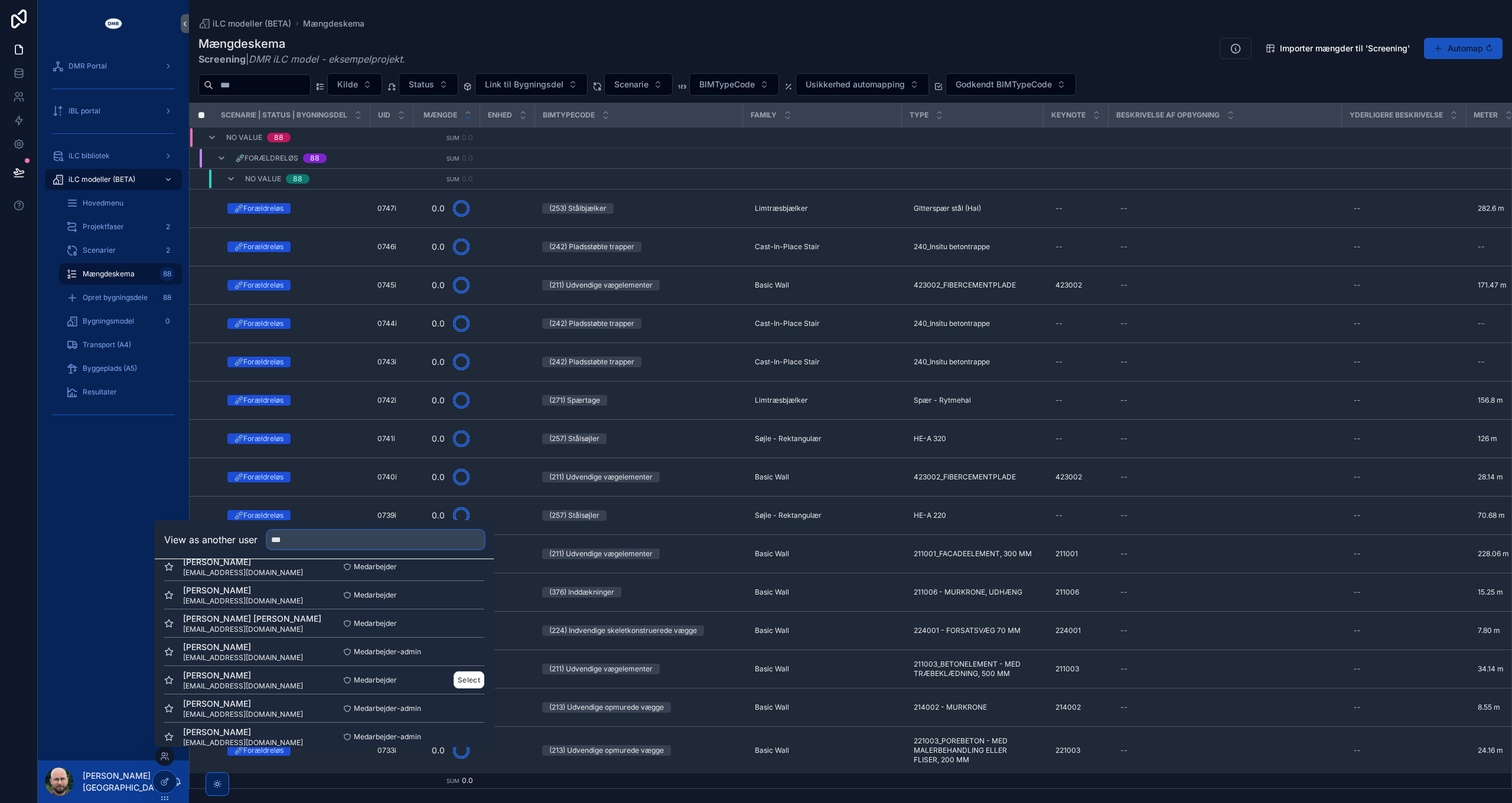
scroll to position [87, 0]
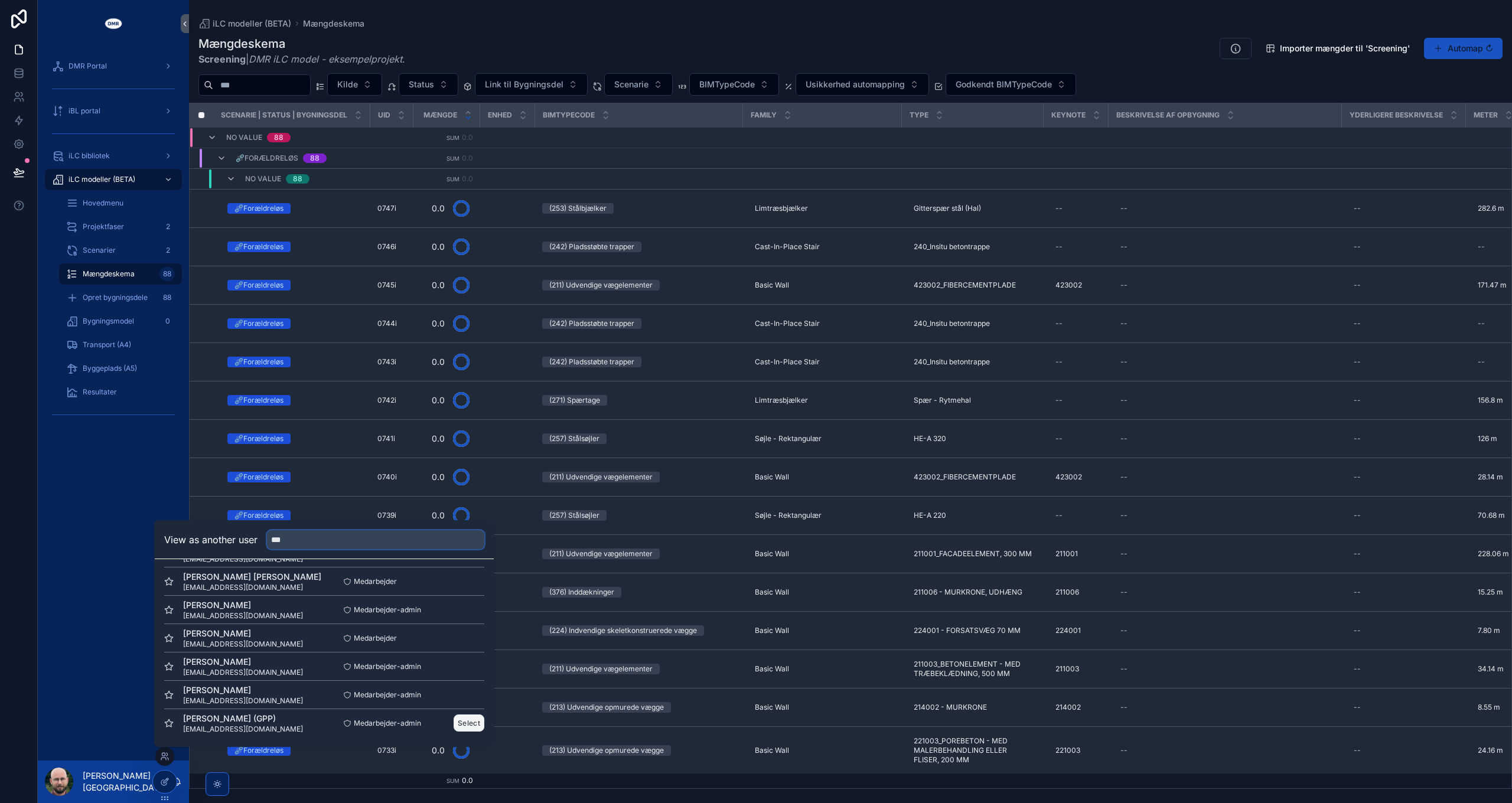
type input "***"
click at [474, 721] on button "Select" at bounding box center [469, 724] width 31 height 17
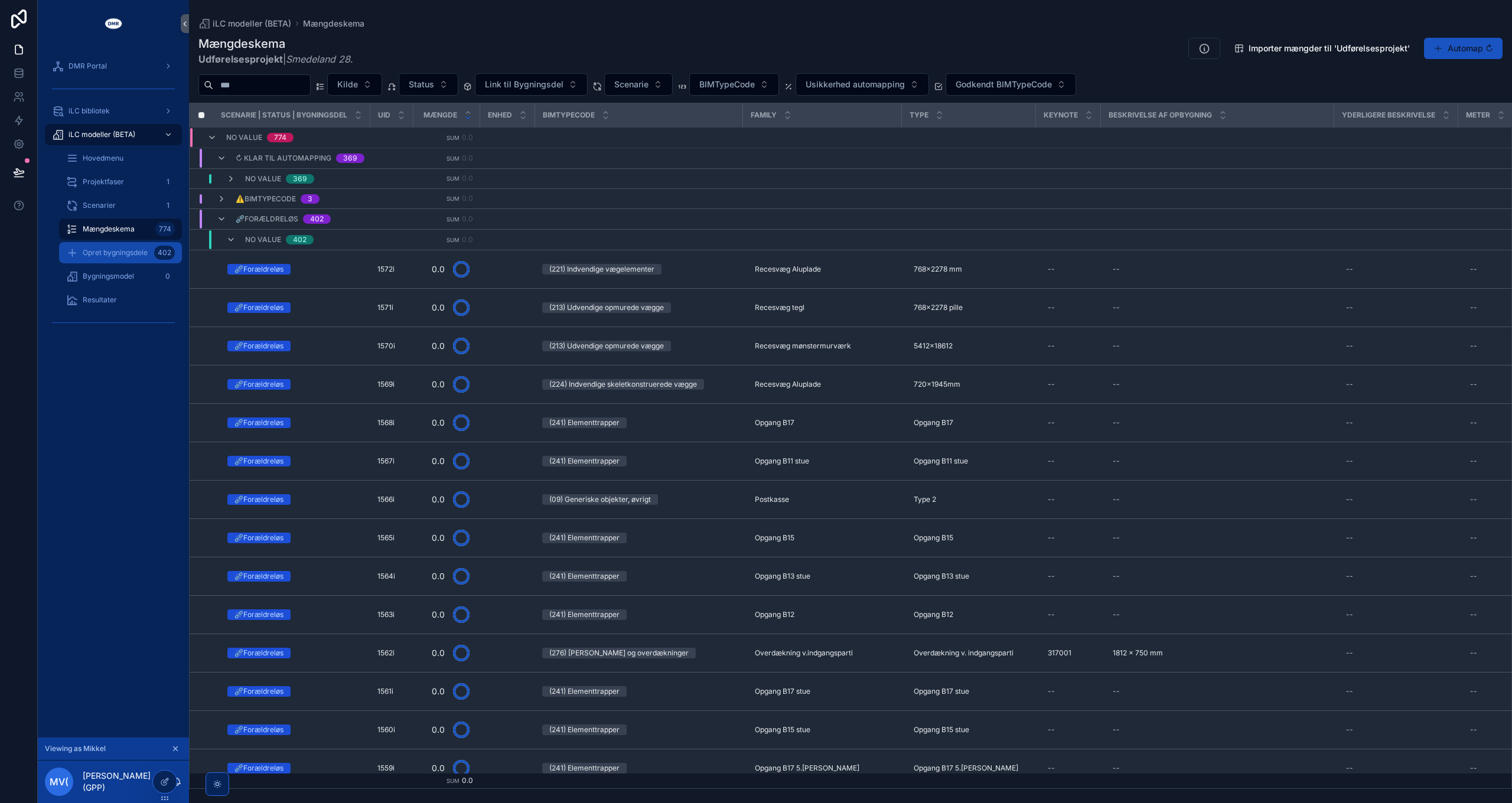
click at [109, 246] on div "Opret bygningsdele 402" at bounding box center [121, 253] width 108 height 19
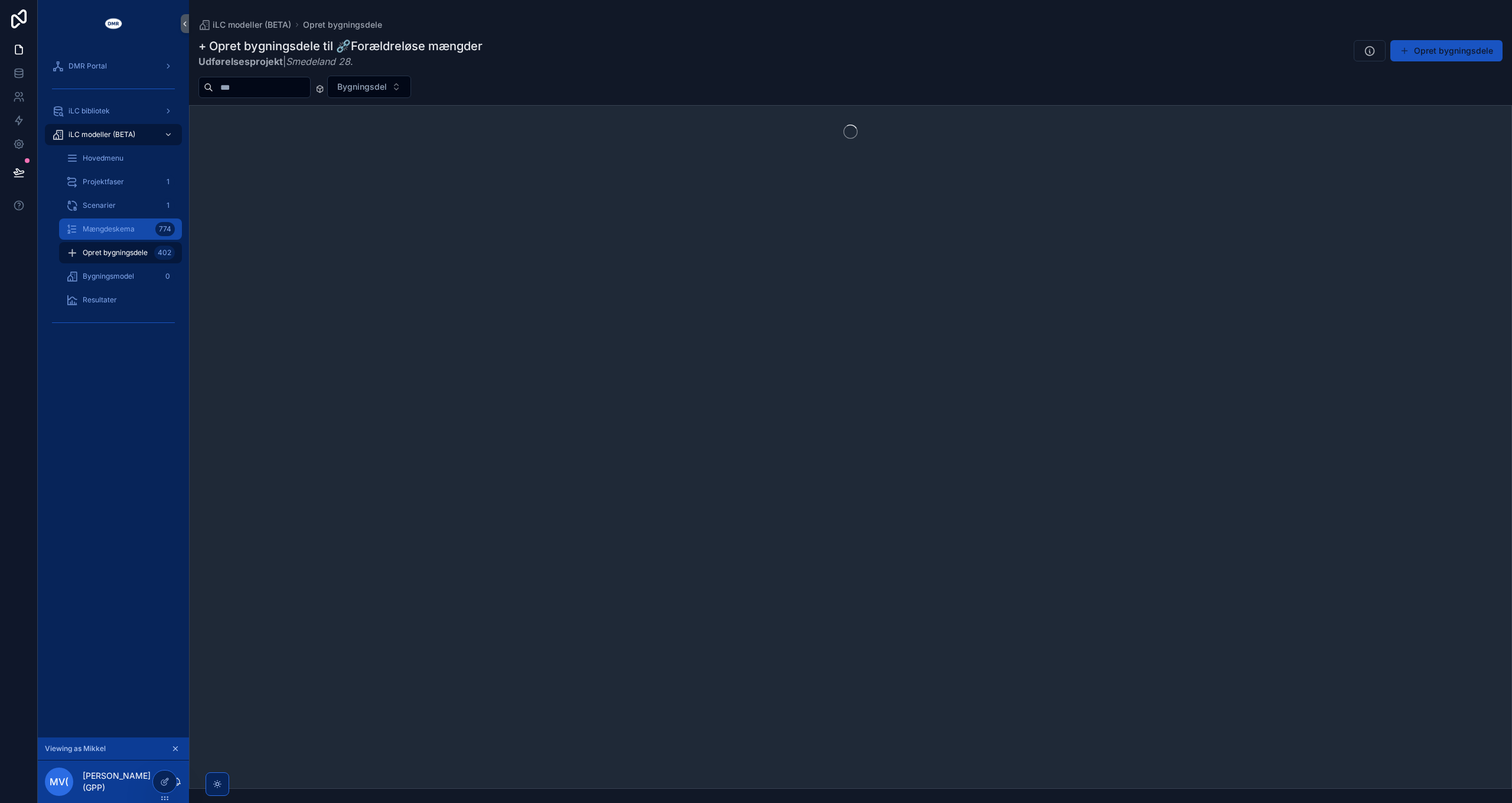
click at [106, 232] on span "Mængdeskema" at bounding box center [109, 229] width 52 height 9
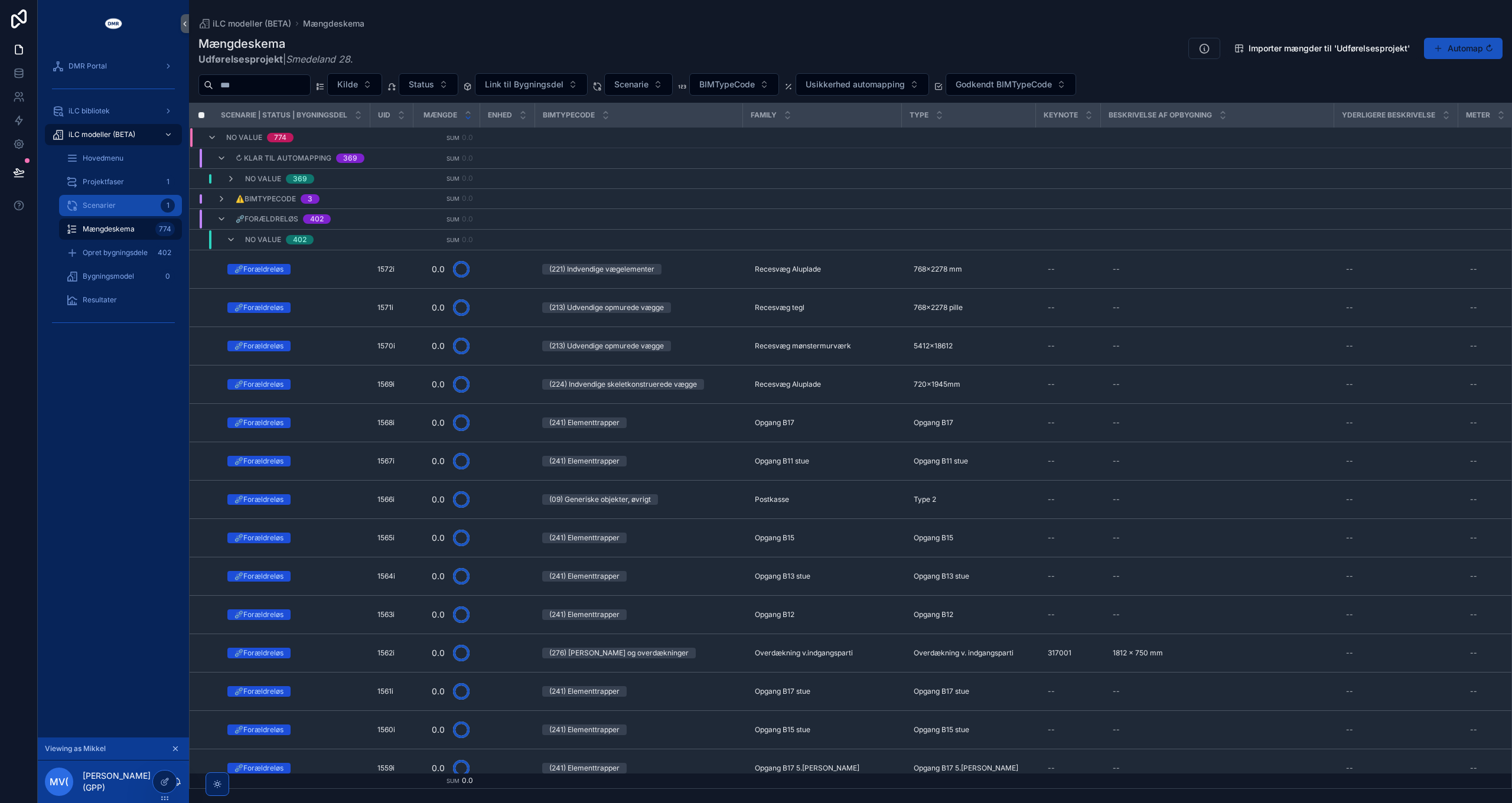
click at [99, 205] on span "Scenarier" at bounding box center [100, 205] width 33 height 9
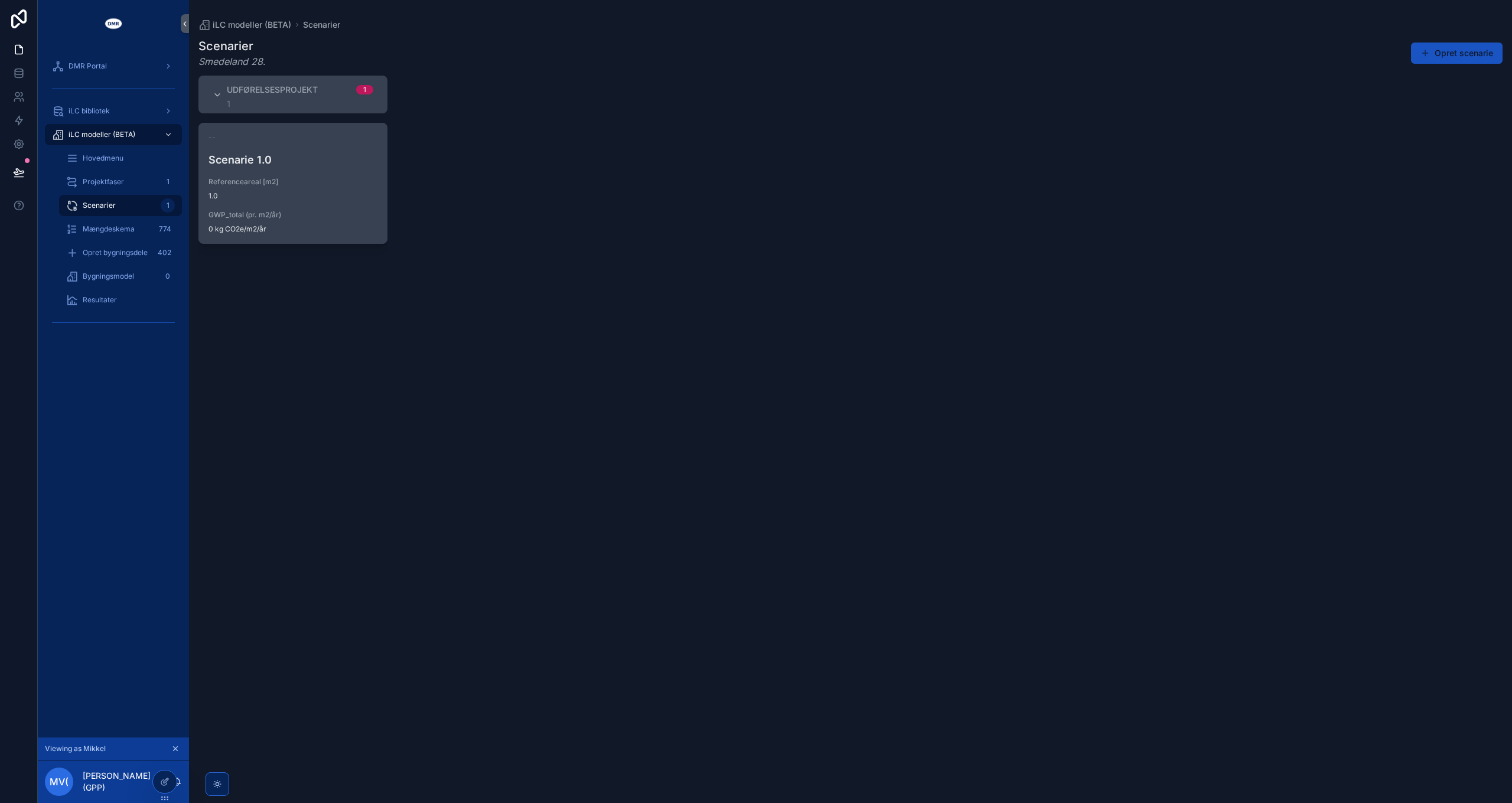
click at [305, 190] on div "Referenceareal [m2] 1.0" at bounding box center [293, 188] width 169 height 24
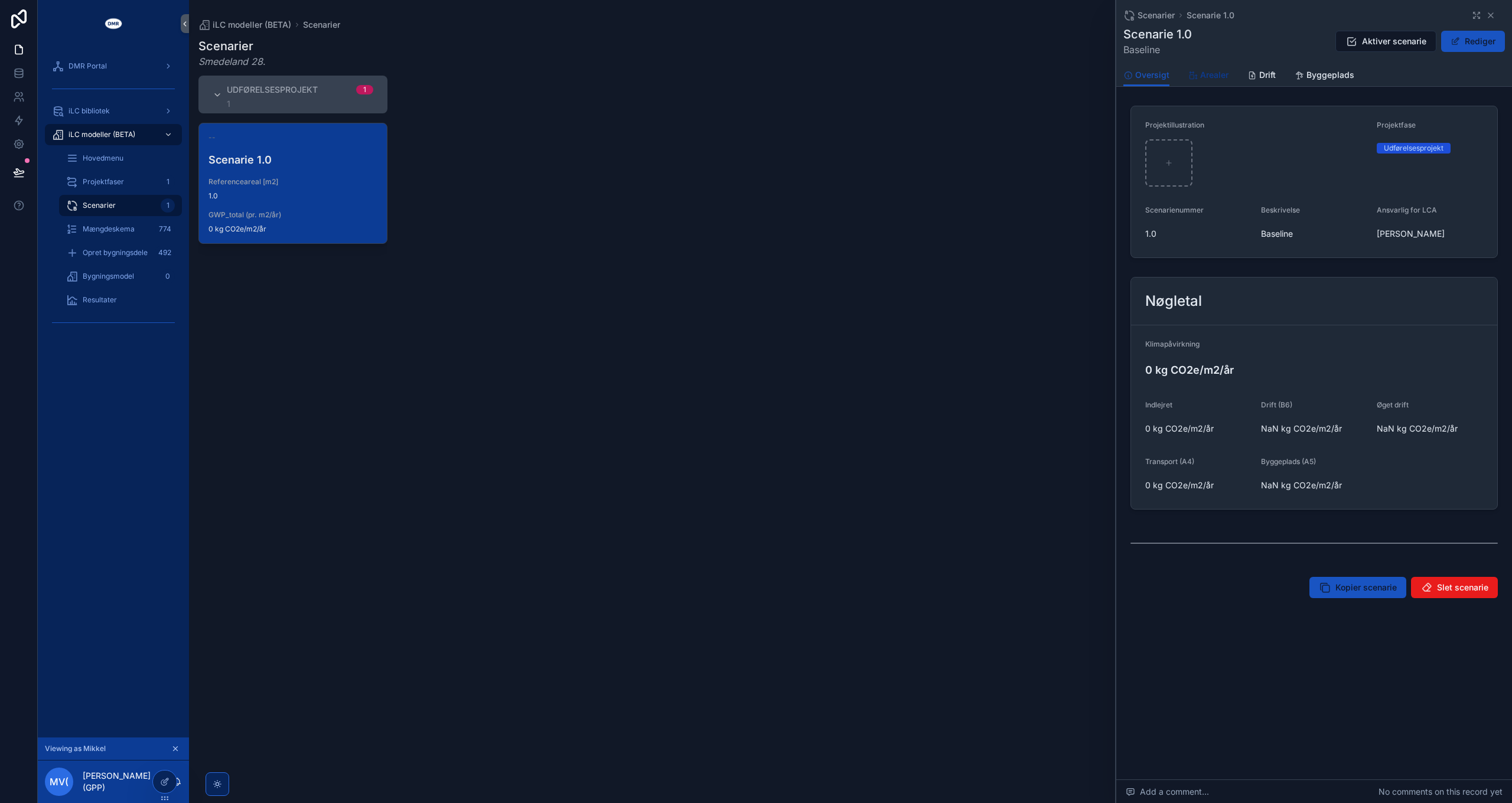
click at [1215, 73] on span "Arealer" at bounding box center [1214, 75] width 28 height 12
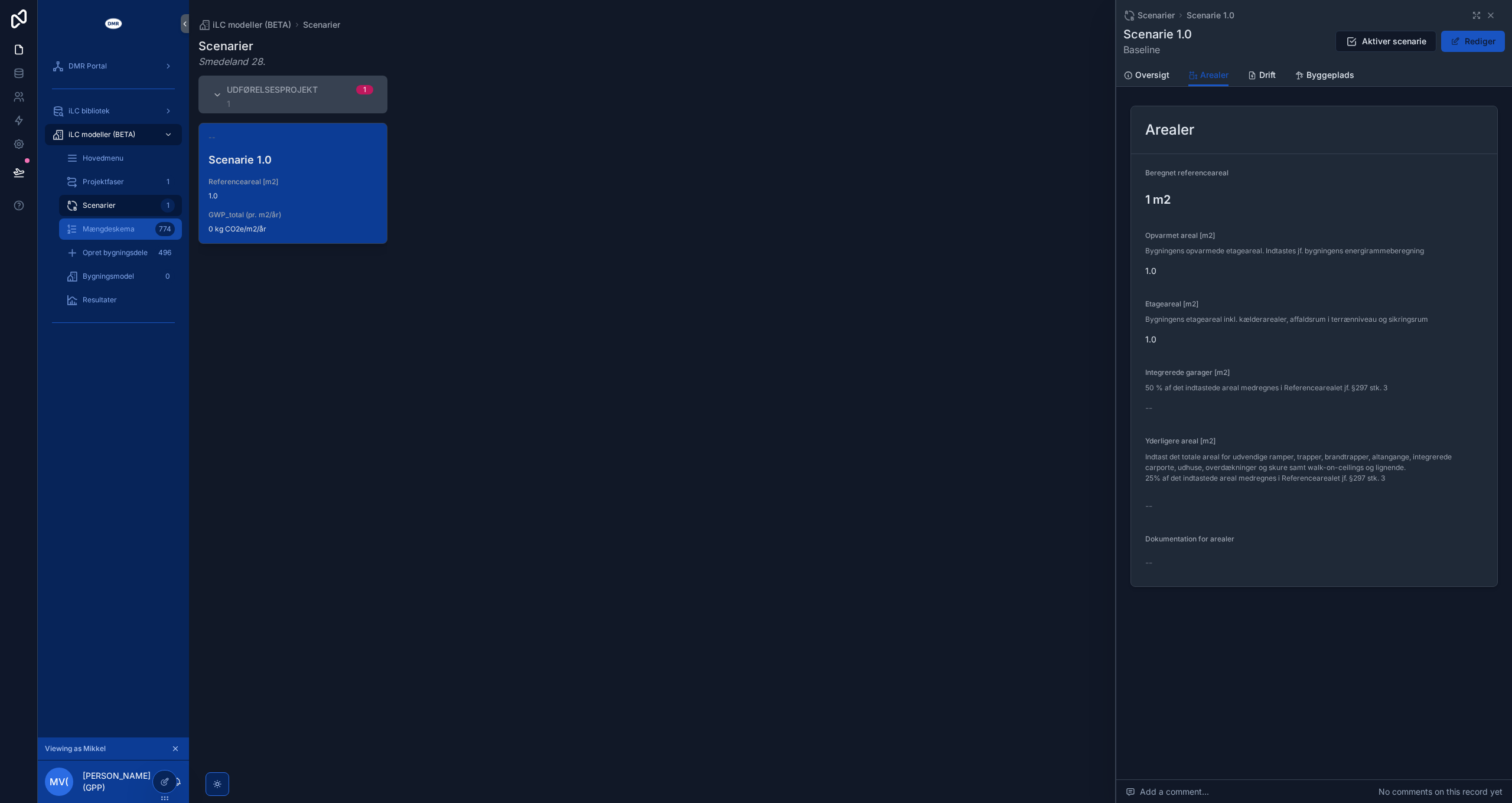
click at [123, 231] on span "Mængdeskema" at bounding box center [109, 229] width 52 height 9
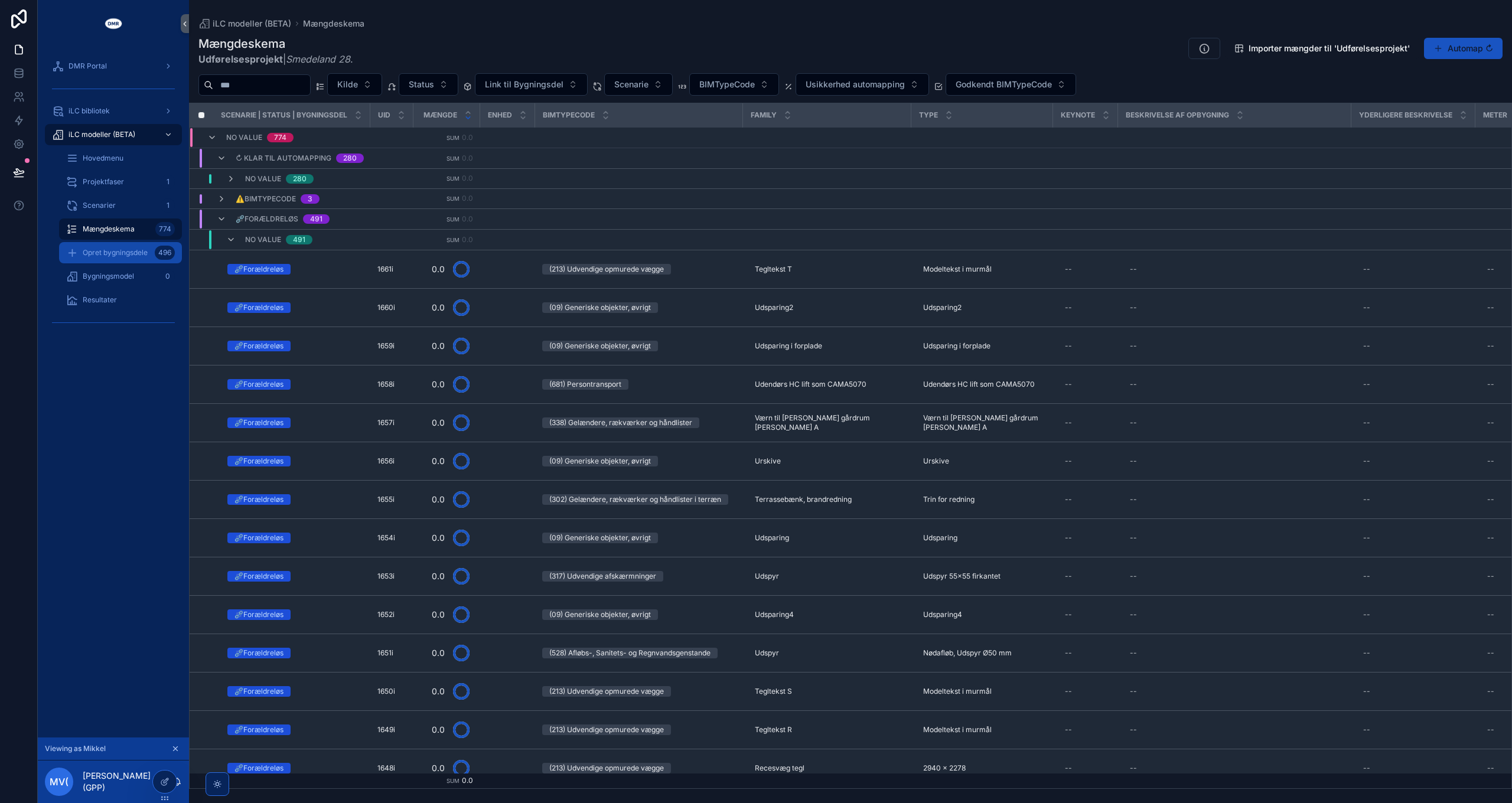
click at [121, 253] on span "Opret bygningsdele" at bounding box center [116, 253] width 65 height 9
